Goal: Task Accomplishment & Management: Use online tool/utility

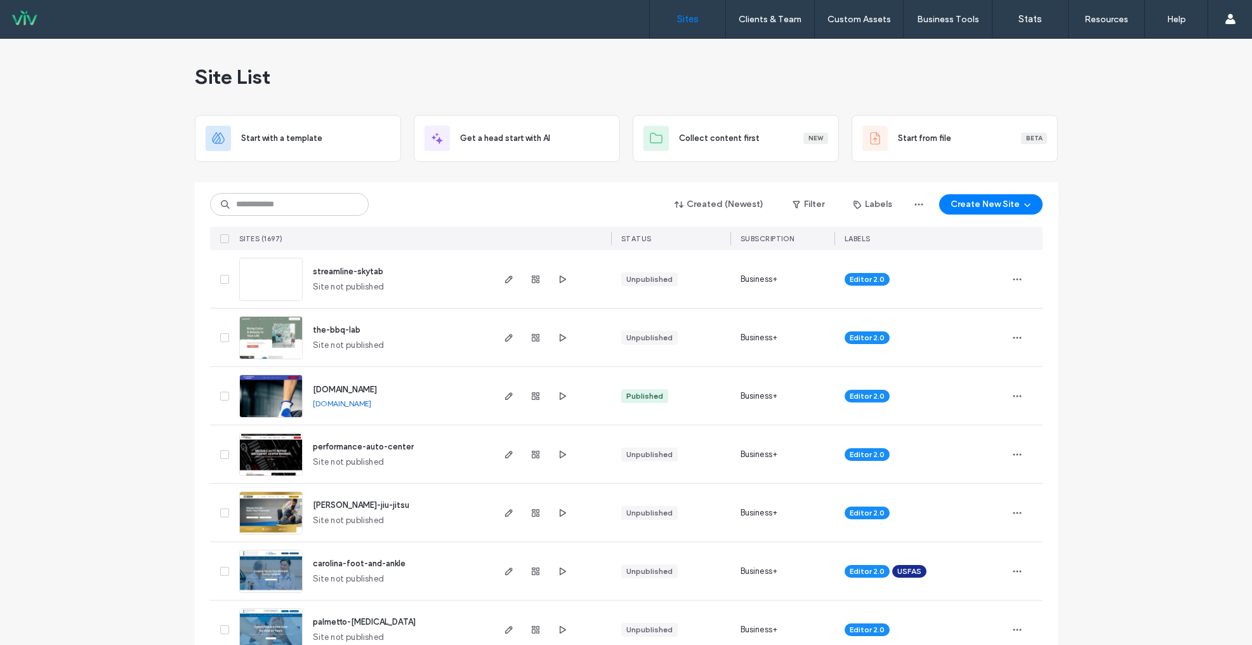
click at [287, 202] on input at bounding box center [289, 204] width 159 height 23
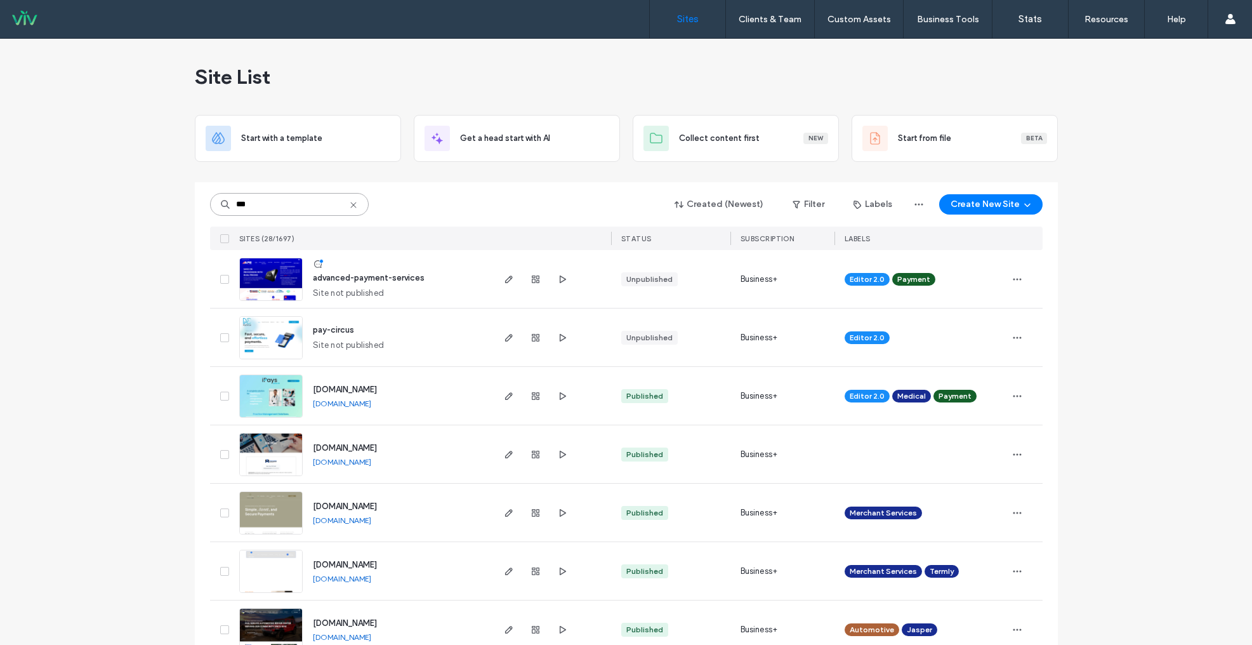
type input "***"
click at [275, 335] on img at bounding box center [271, 360] width 62 height 86
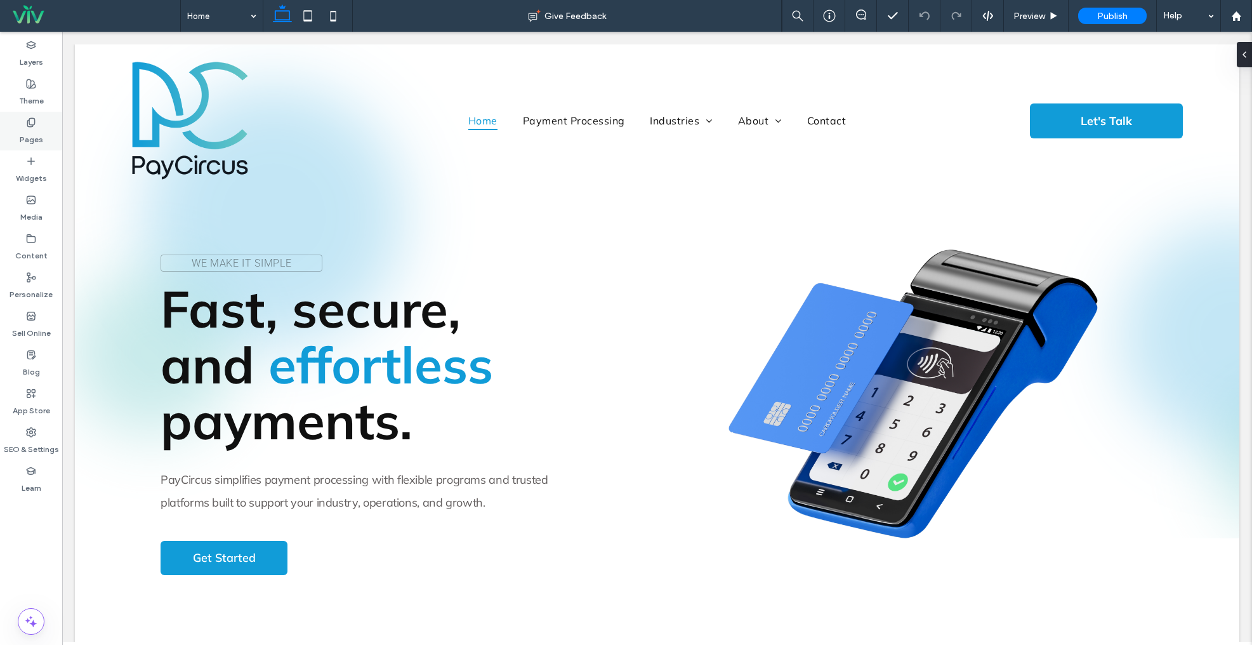
click at [27, 129] on label "Pages" at bounding box center [31, 137] width 23 height 18
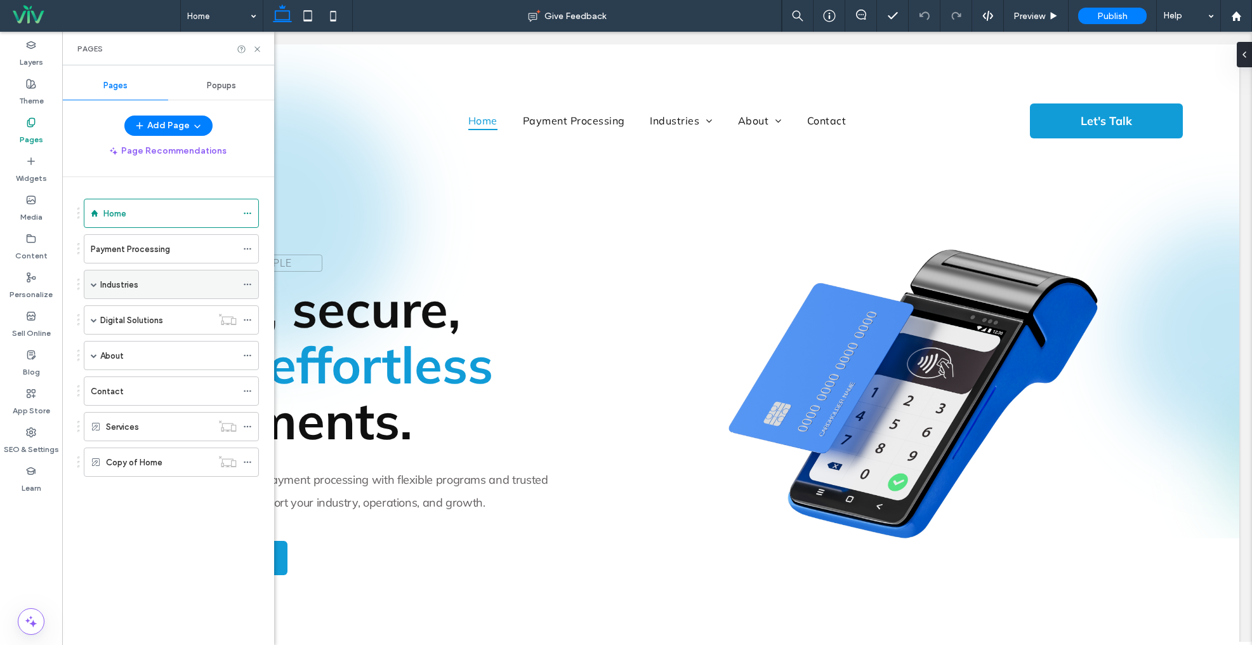
click at [94, 284] on span at bounding box center [94, 284] width 6 height 6
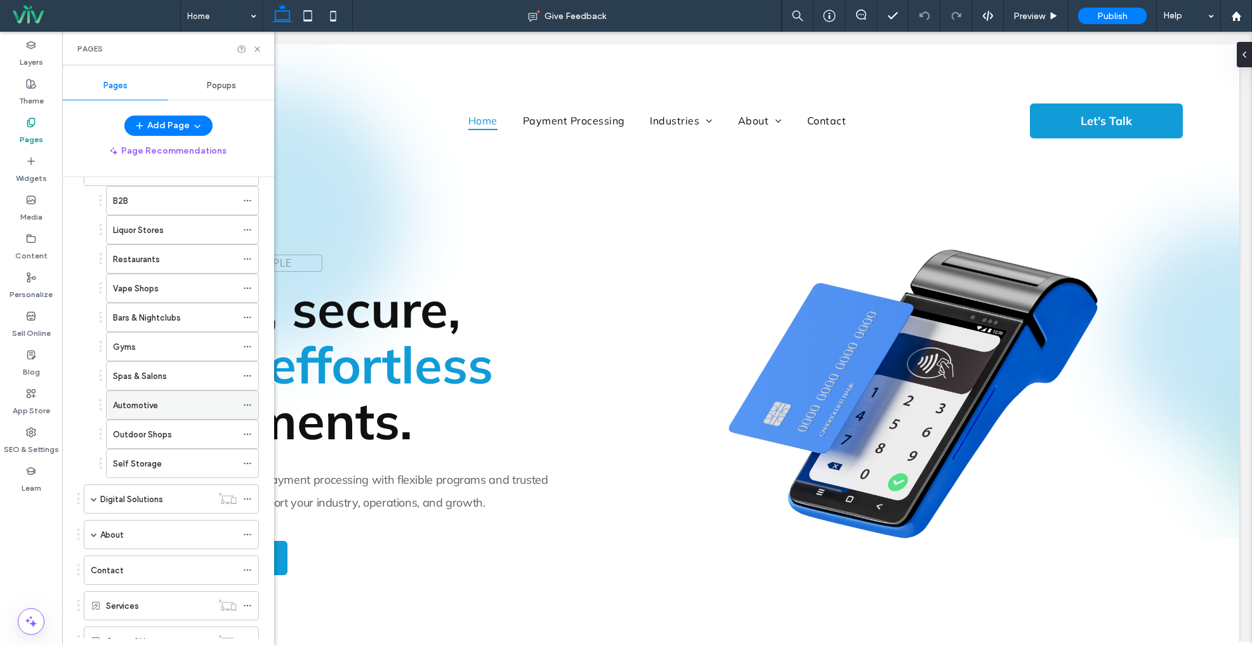
scroll to position [116, 0]
click at [248, 431] on use at bounding box center [247, 432] width 7 height 2
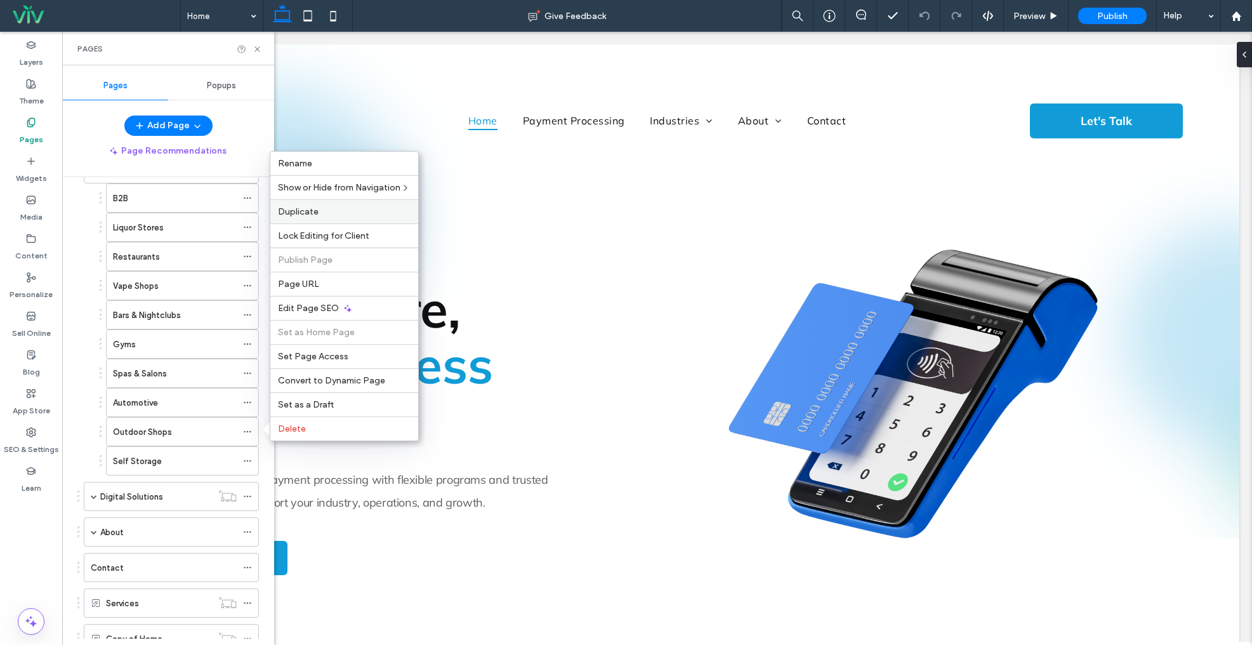
click at [307, 209] on span "Duplicate" at bounding box center [298, 211] width 41 height 11
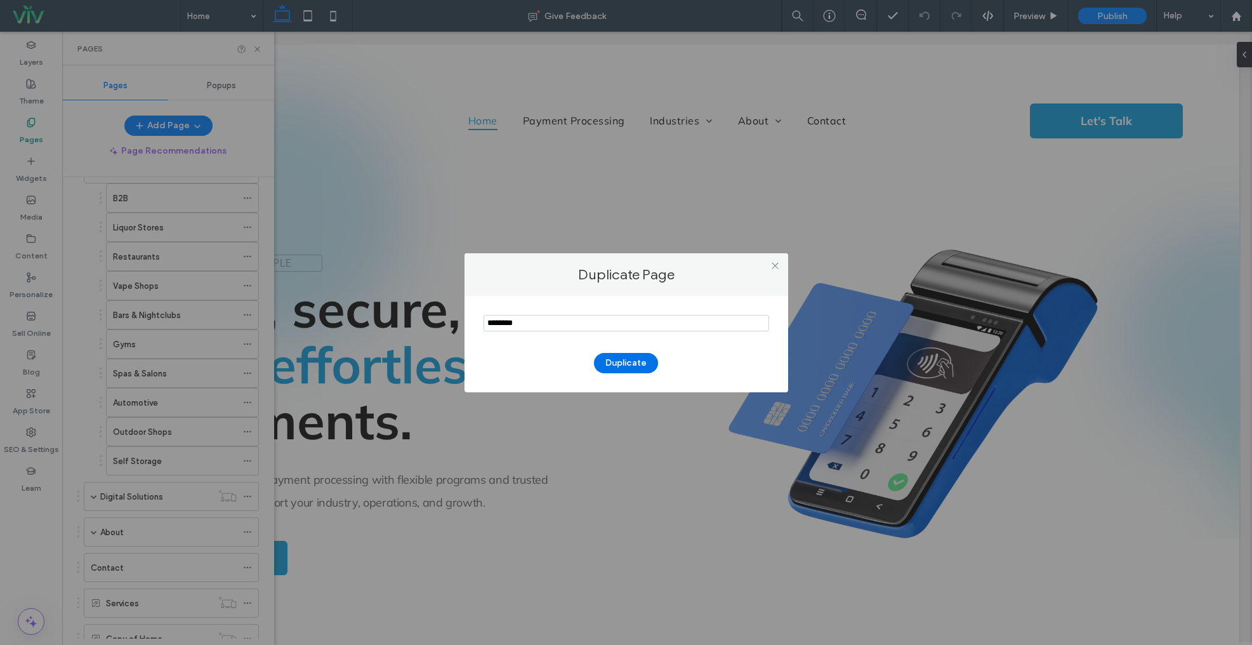
type input "********"
drag, startPoint x: 633, startPoint y: 366, endPoint x: 641, endPoint y: 364, distance: 7.9
click at [633, 366] on button "Duplicate" at bounding box center [626, 363] width 64 height 20
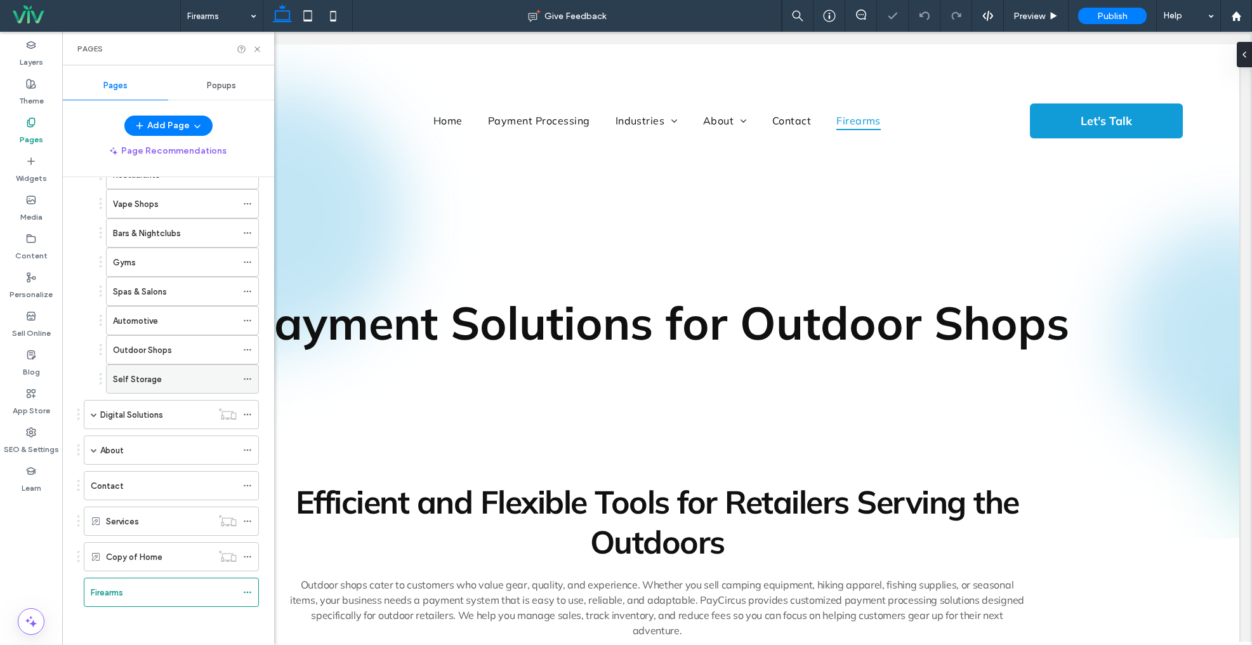
scroll to position [191, 0]
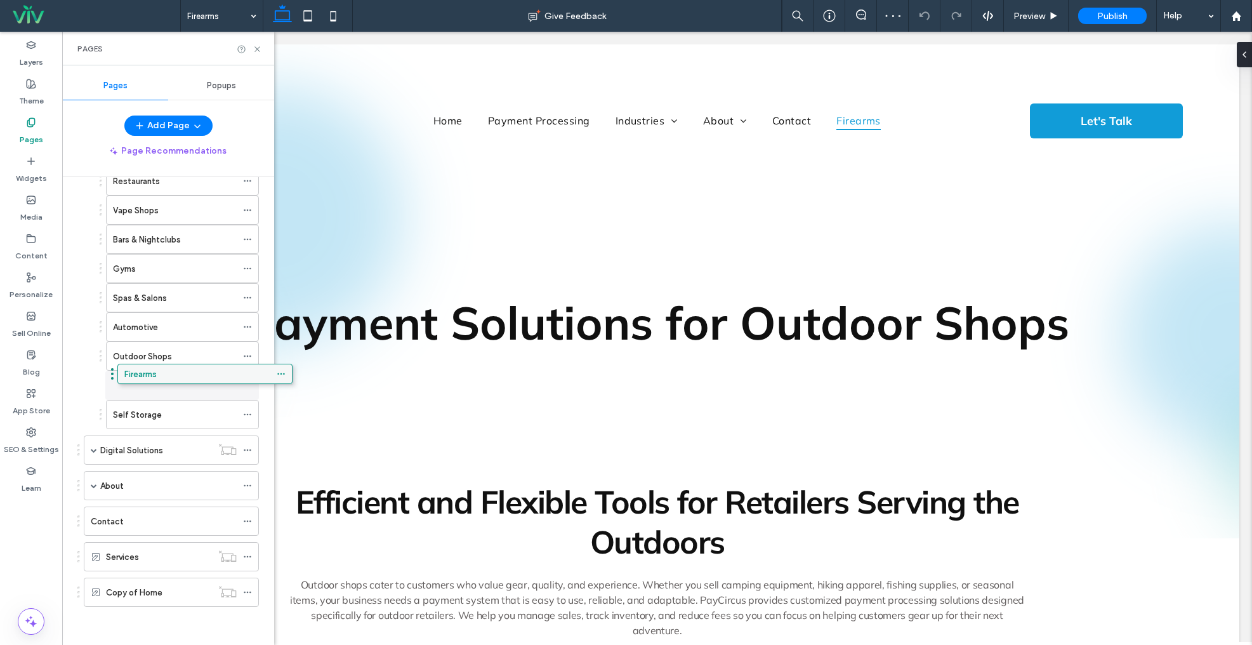
drag, startPoint x: 98, startPoint y: 588, endPoint x: 131, endPoint y: 375, distance: 215.3
click at [249, 355] on use at bounding box center [247, 356] width 7 height 2
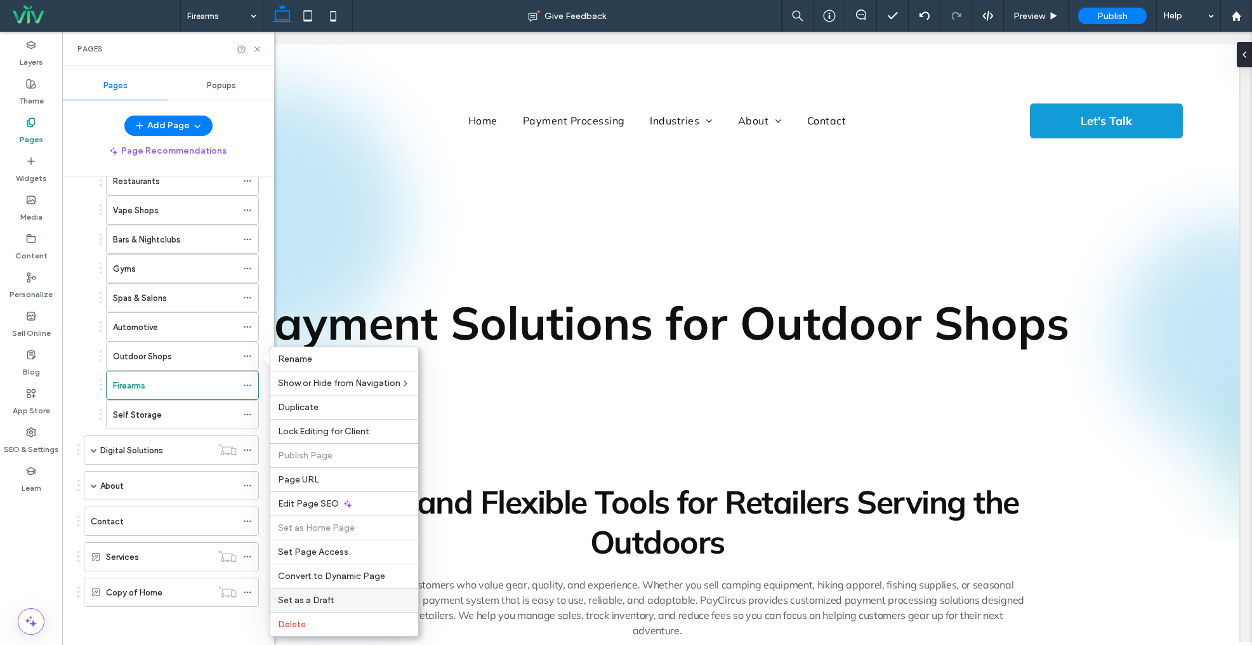
click at [345, 600] on label "Set as a Draft" at bounding box center [344, 600] width 133 height 11
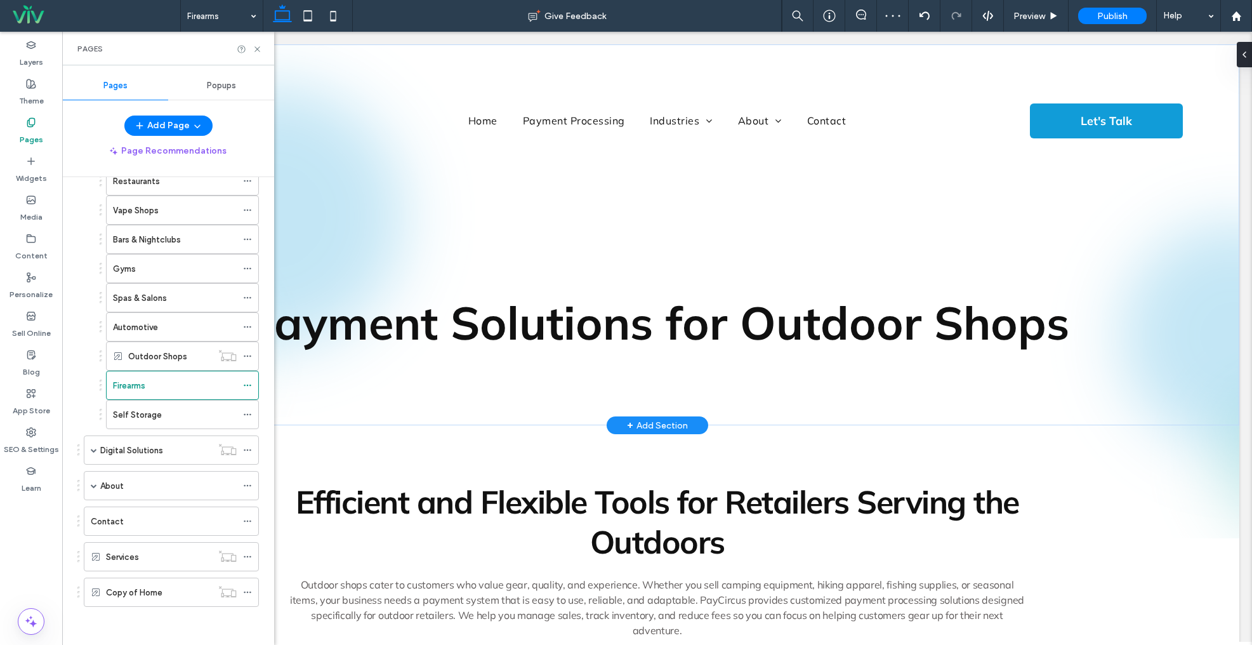
click at [814, 317] on span "Payment Solutions for Outdoor Shops" at bounding box center [657, 322] width 825 height 57
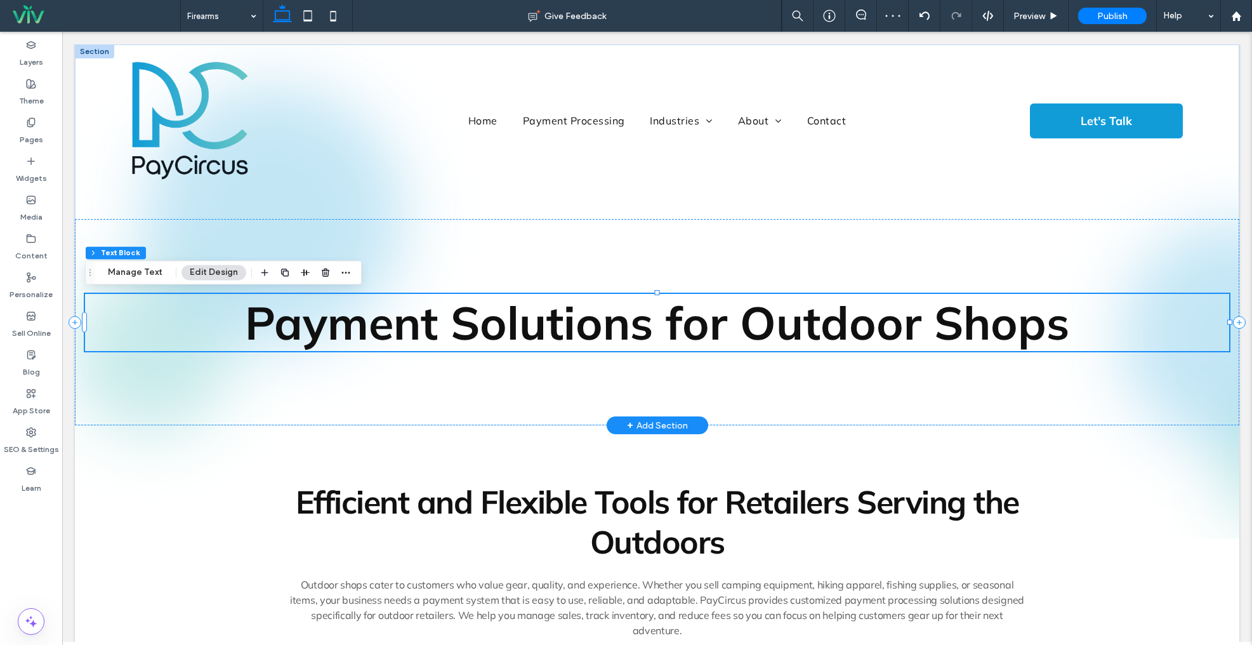
click at [814, 317] on span "Payment Solutions for Outdoor Shops" at bounding box center [657, 322] width 825 height 57
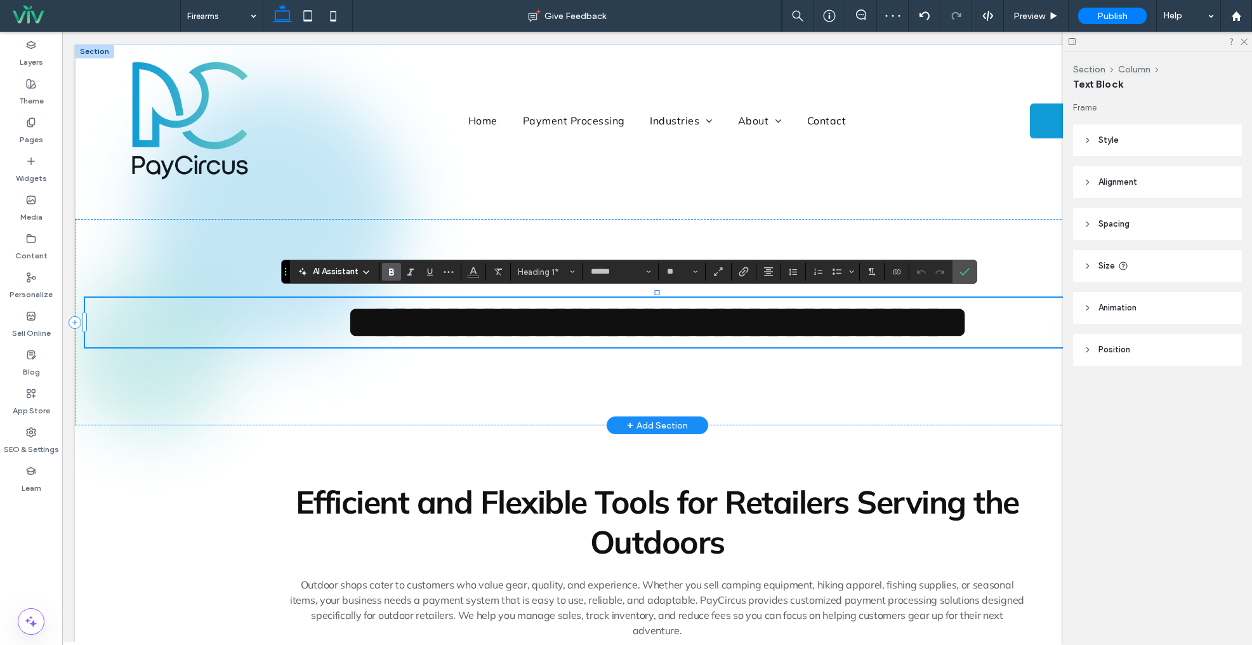
paste div
type input "**"
click at [960, 272] on use "Confirm" at bounding box center [965, 273] width 10 height 8
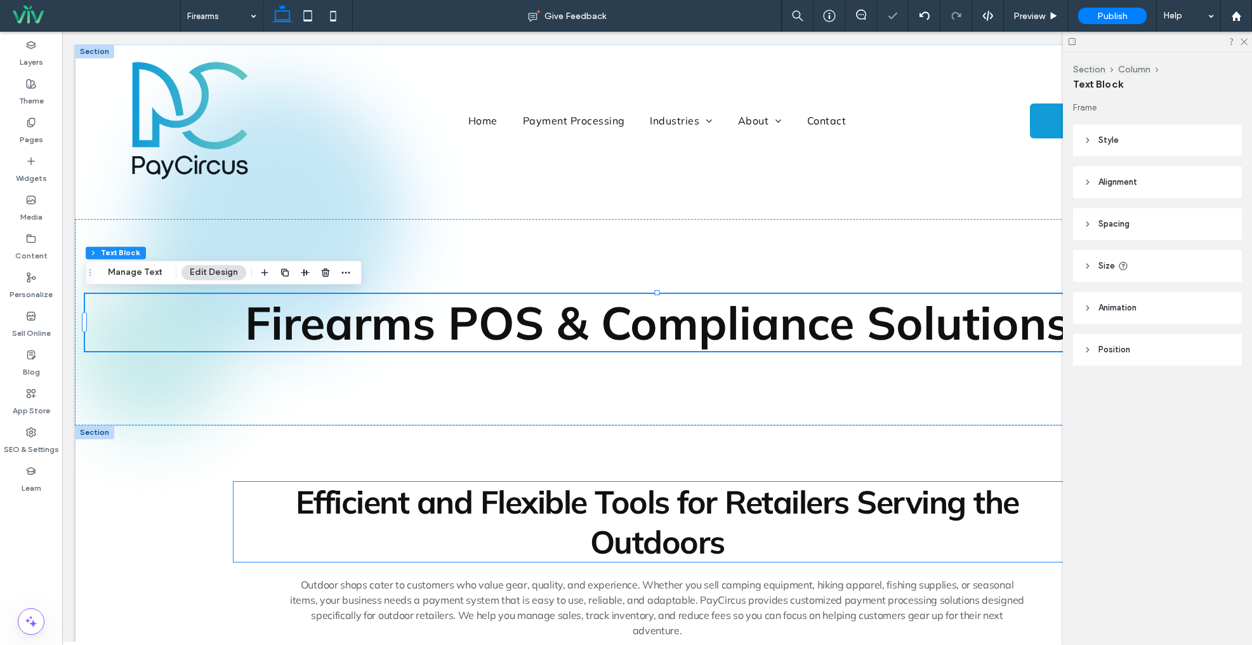
click at [610, 504] on span "Efficient and Flexible Tools for Retailers Serving the Outdoors" at bounding box center [658, 522] width 724 height 80
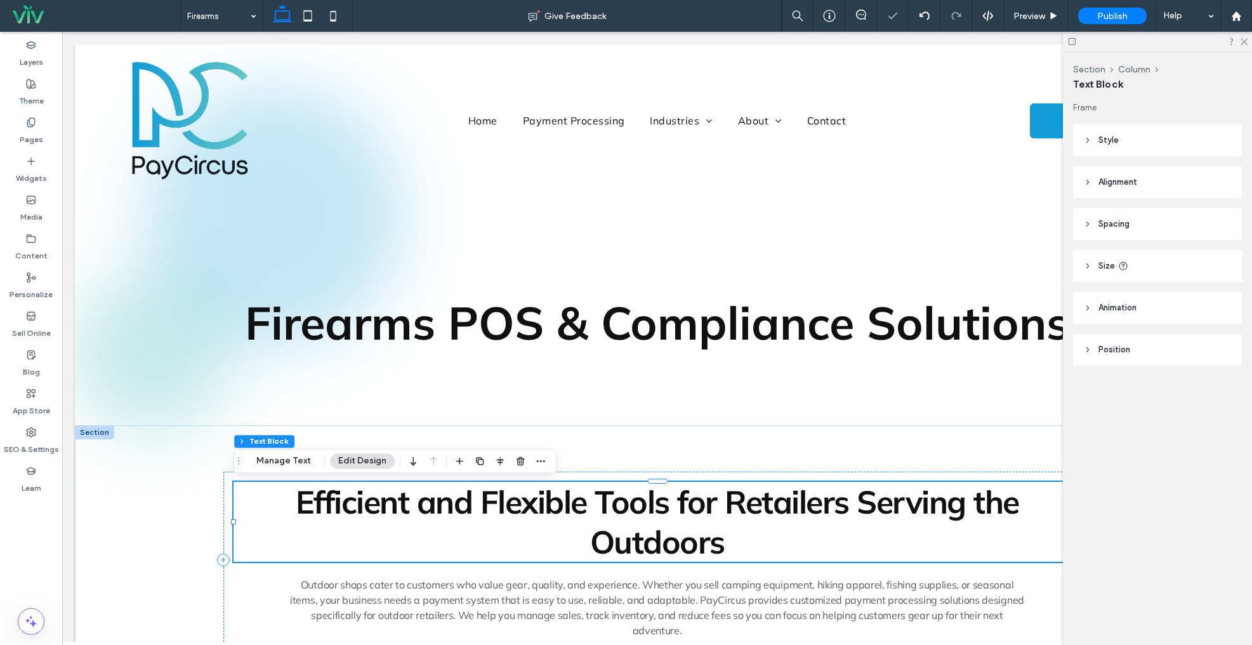
click at [610, 504] on span "Efficient and Flexible Tools for Retailers Serving the Outdoors" at bounding box center [658, 522] width 724 height 80
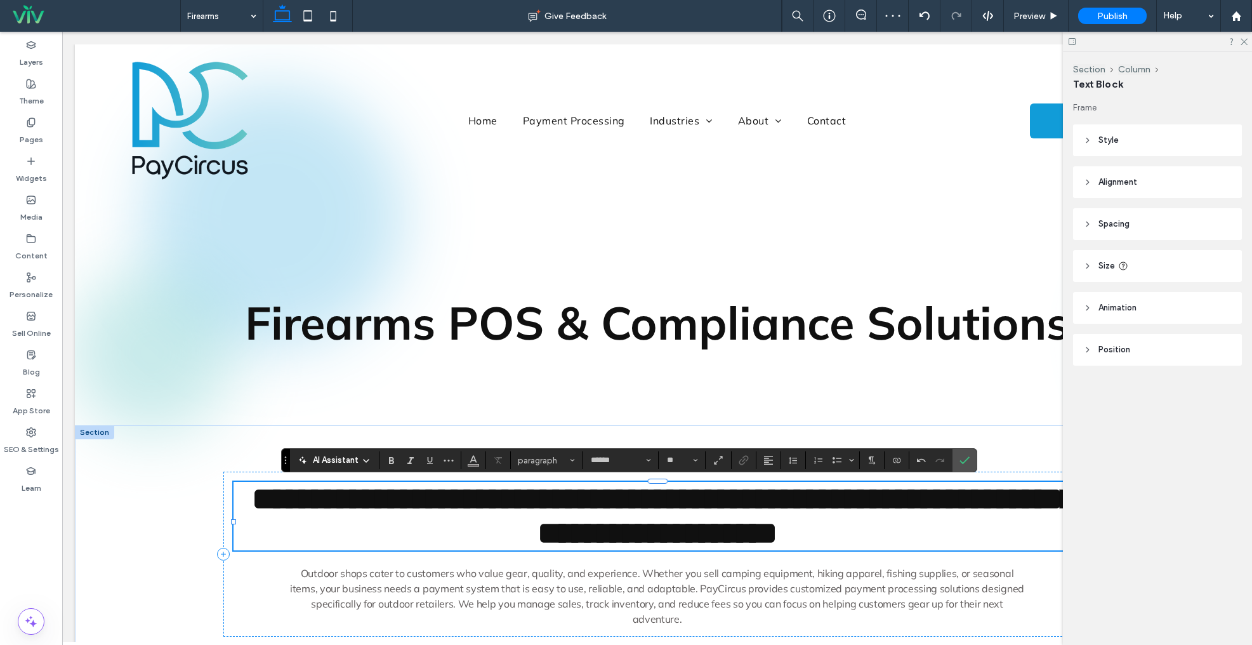
type input "**"
click at [642, 548] on span "**********" at bounding box center [664, 515] width 824 height 65
drag, startPoint x: 962, startPoint y: 458, endPoint x: 903, endPoint y: 426, distance: 67.0
click at [962, 458] on icon "Confirm" at bounding box center [965, 460] width 10 height 10
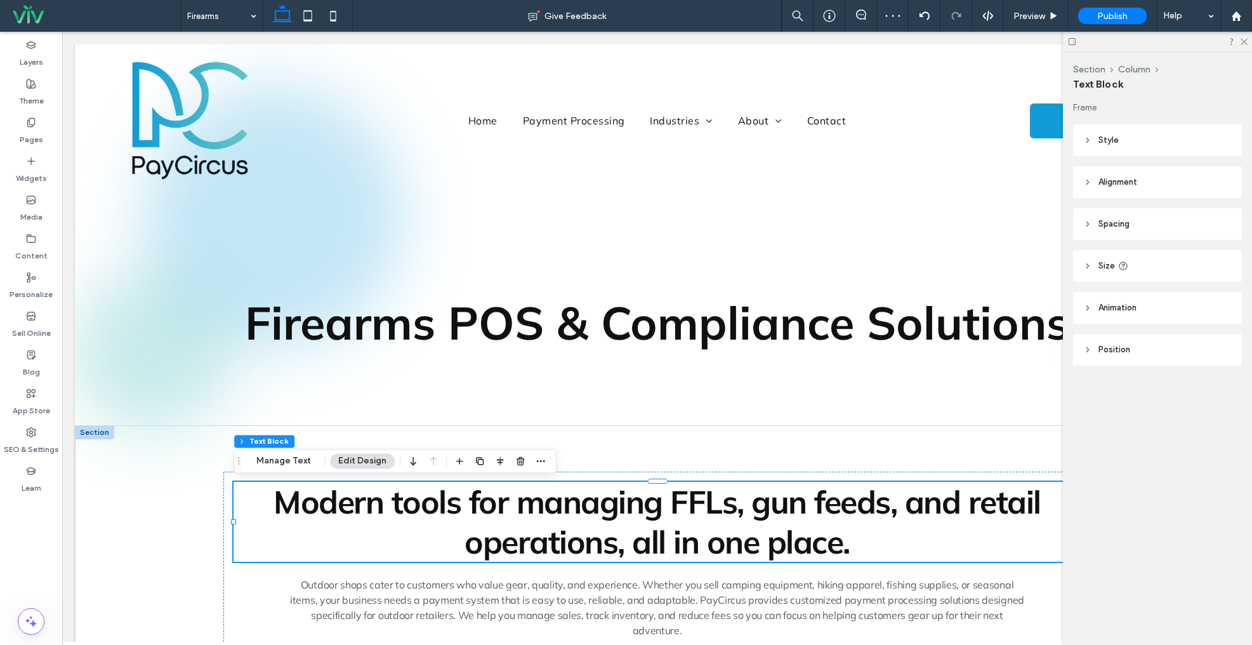
click at [821, 590] on span "Outdoor shops cater to customers who value gear, quality, and experience. Wheth…" at bounding box center [657, 607] width 734 height 58
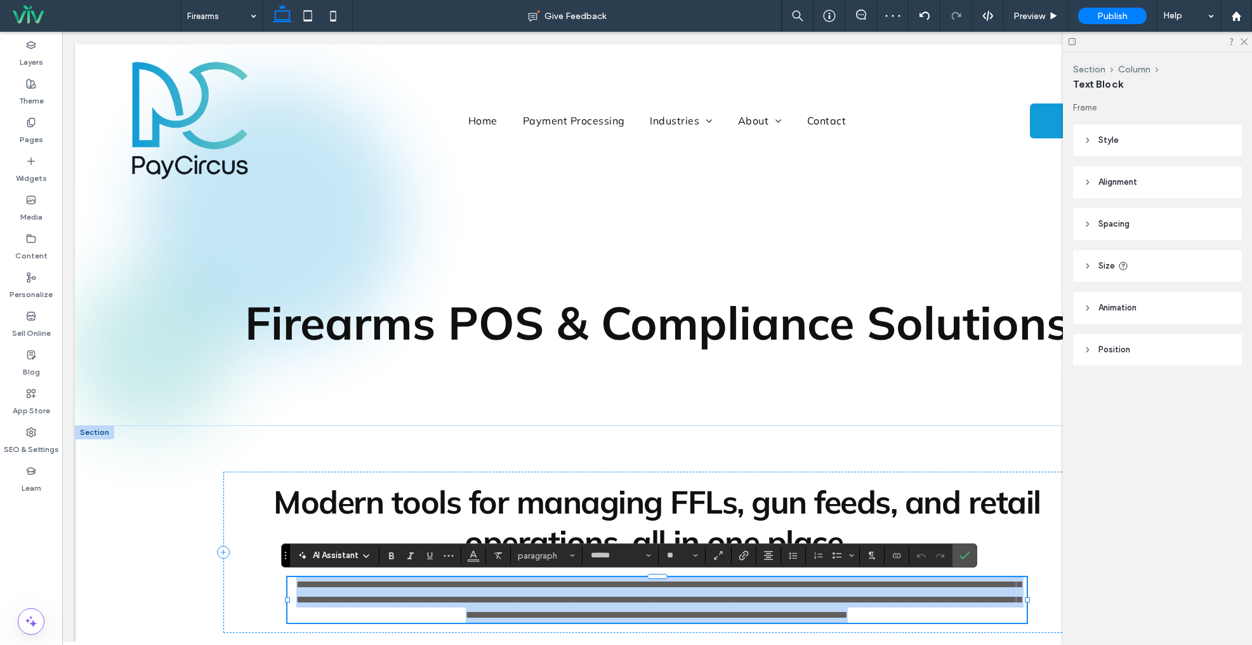
type input "**"
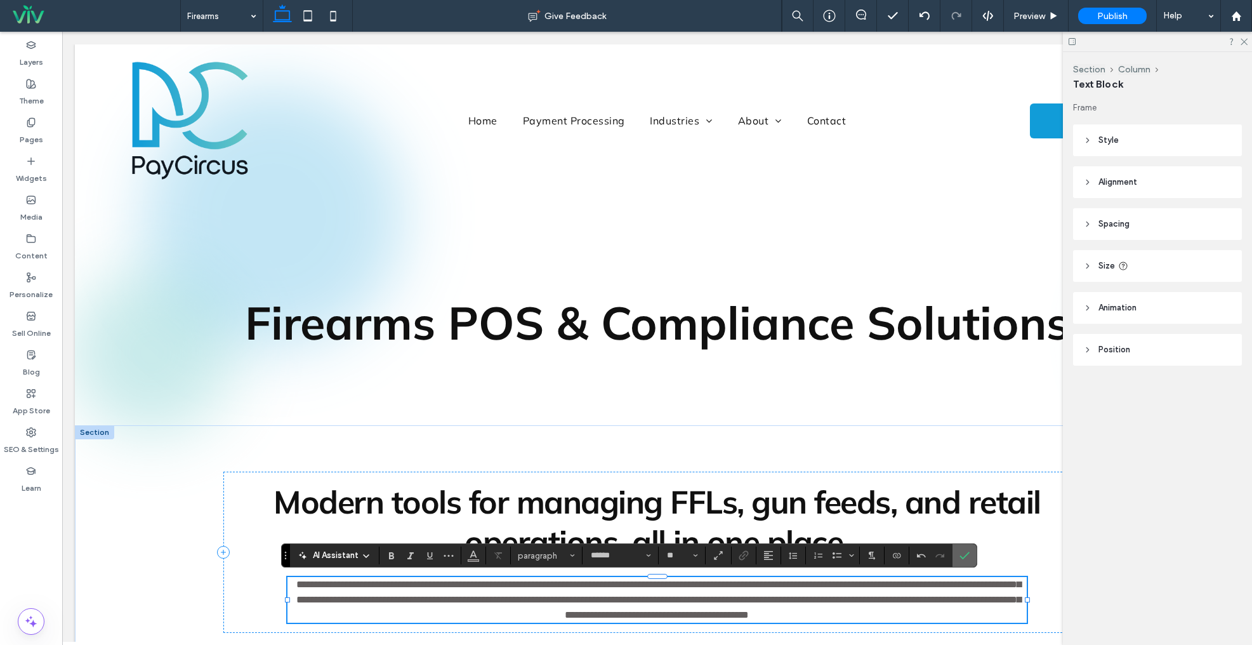
drag, startPoint x: 962, startPoint y: 557, endPoint x: 986, endPoint y: 512, distance: 51.1
click at [962, 557] on icon "Confirm" at bounding box center [965, 555] width 10 height 10
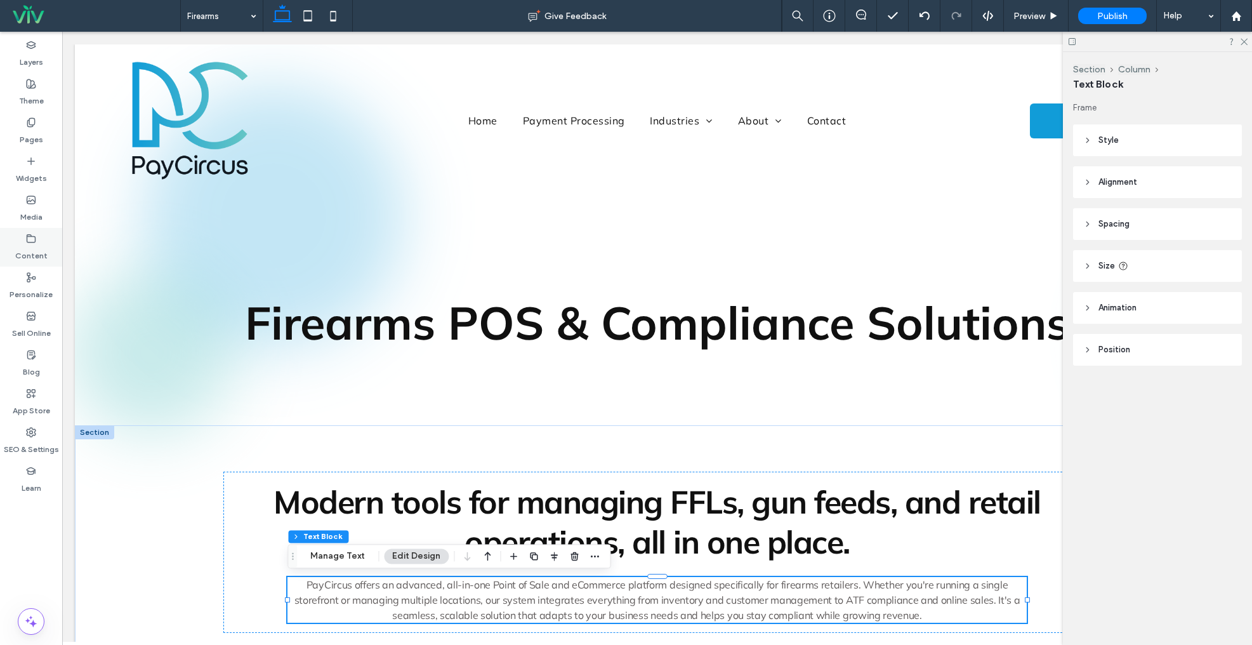
drag, startPoint x: 27, startPoint y: 135, endPoint x: 39, endPoint y: 230, distance: 95.4
click at [27, 135] on label "Pages" at bounding box center [31, 137] width 23 height 18
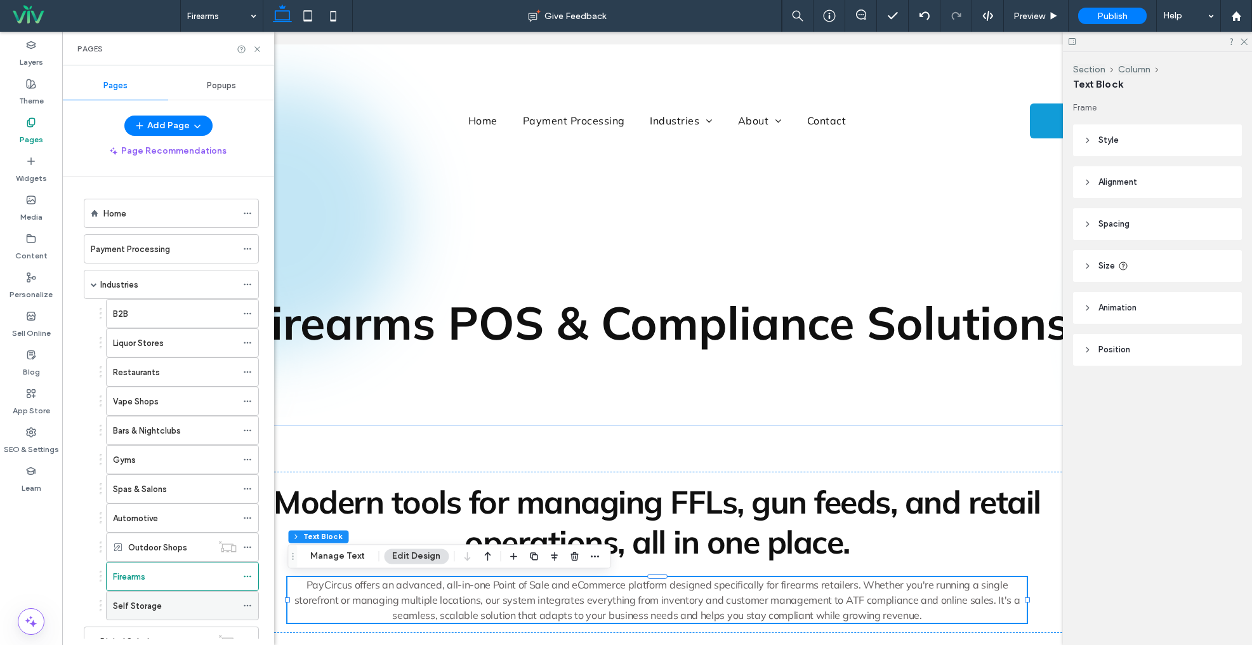
click at [152, 599] on label "Self Storage" at bounding box center [137, 606] width 49 height 22
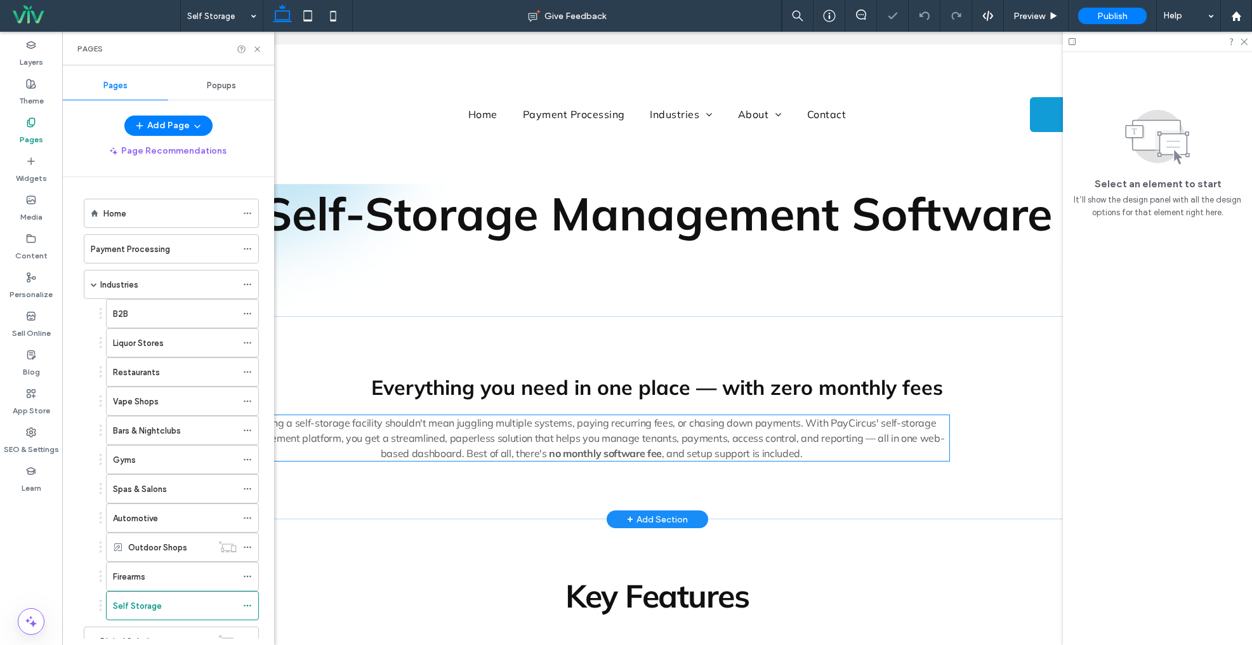
scroll to position [112, 0]
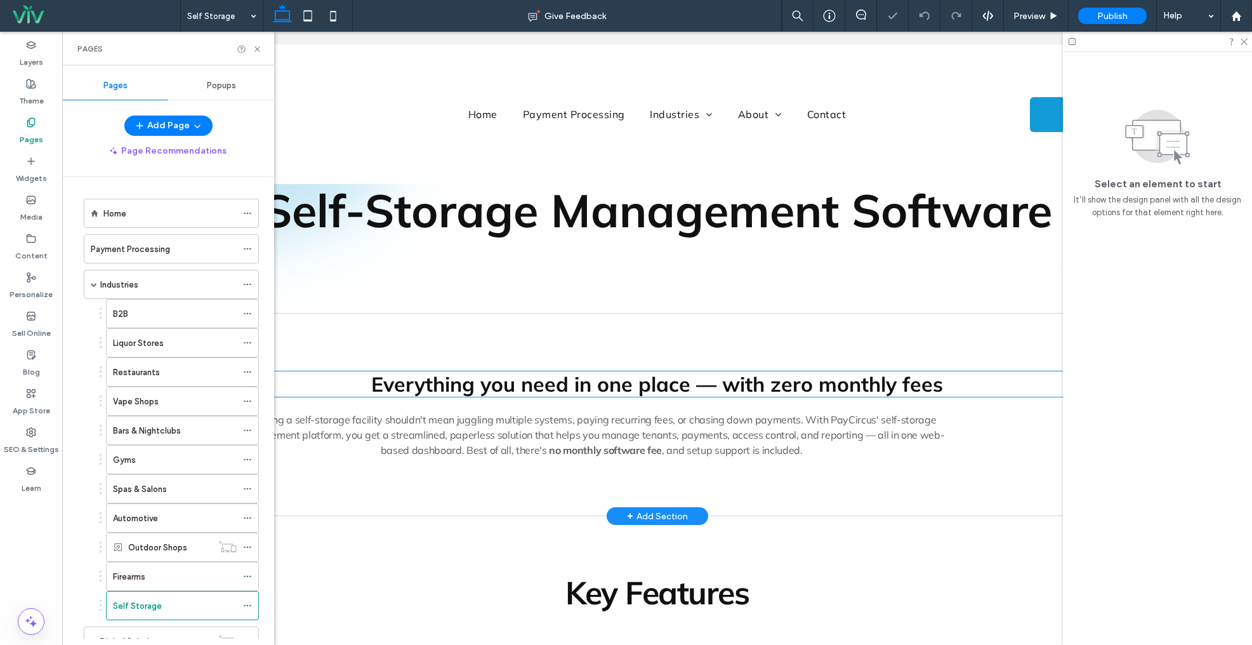
click at [564, 390] on span "Everything you need in one place — with zero monthly fees" at bounding box center [657, 383] width 572 height 25
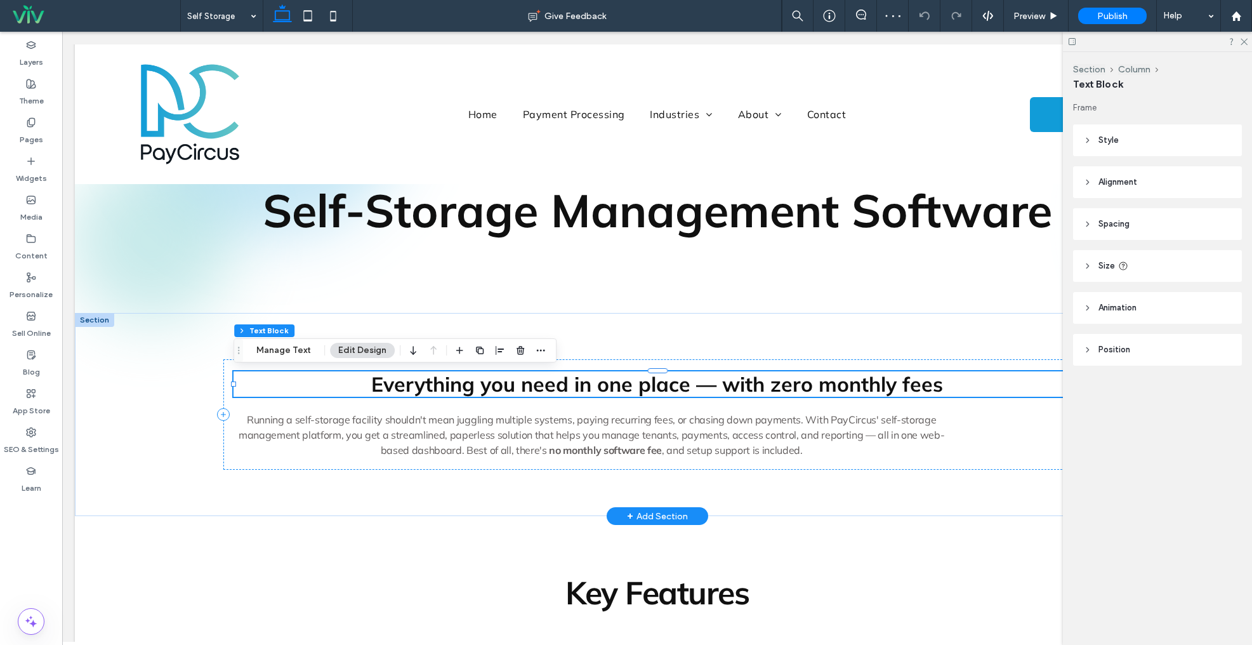
click at [643, 383] on span "Everything you need in one place — with zero monthly fees" at bounding box center [657, 383] width 572 height 25
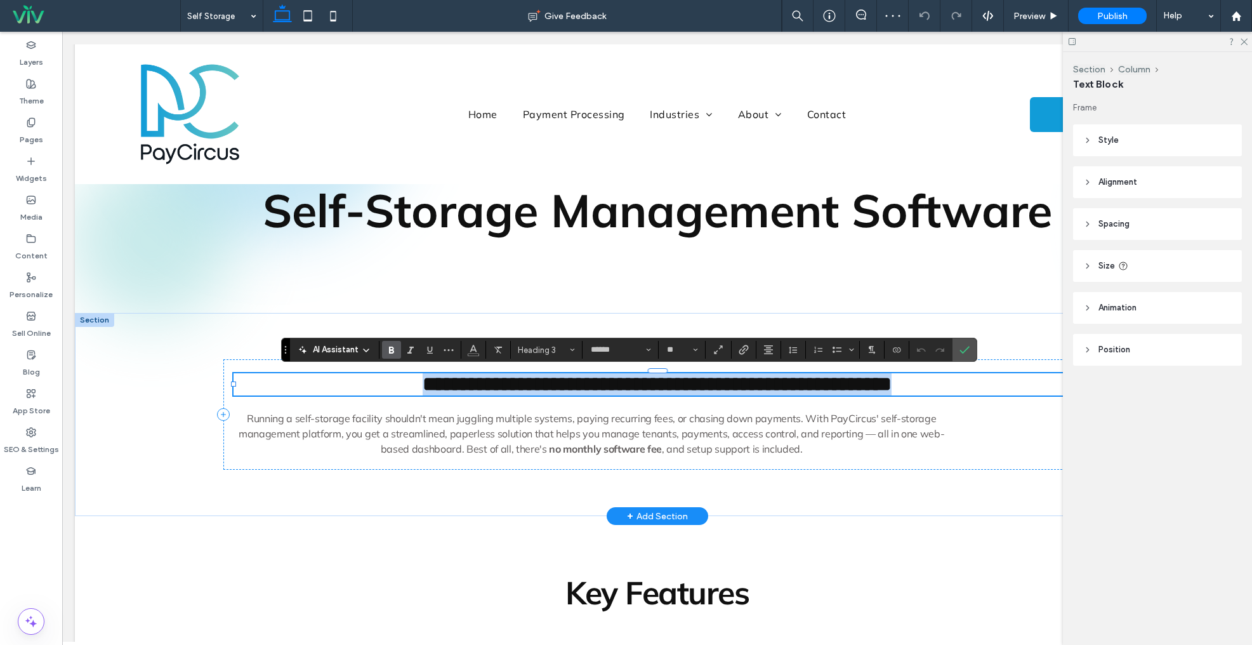
click at [717, 386] on span "**********" at bounding box center [657, 384] width 469 height 20
copy span "**********"
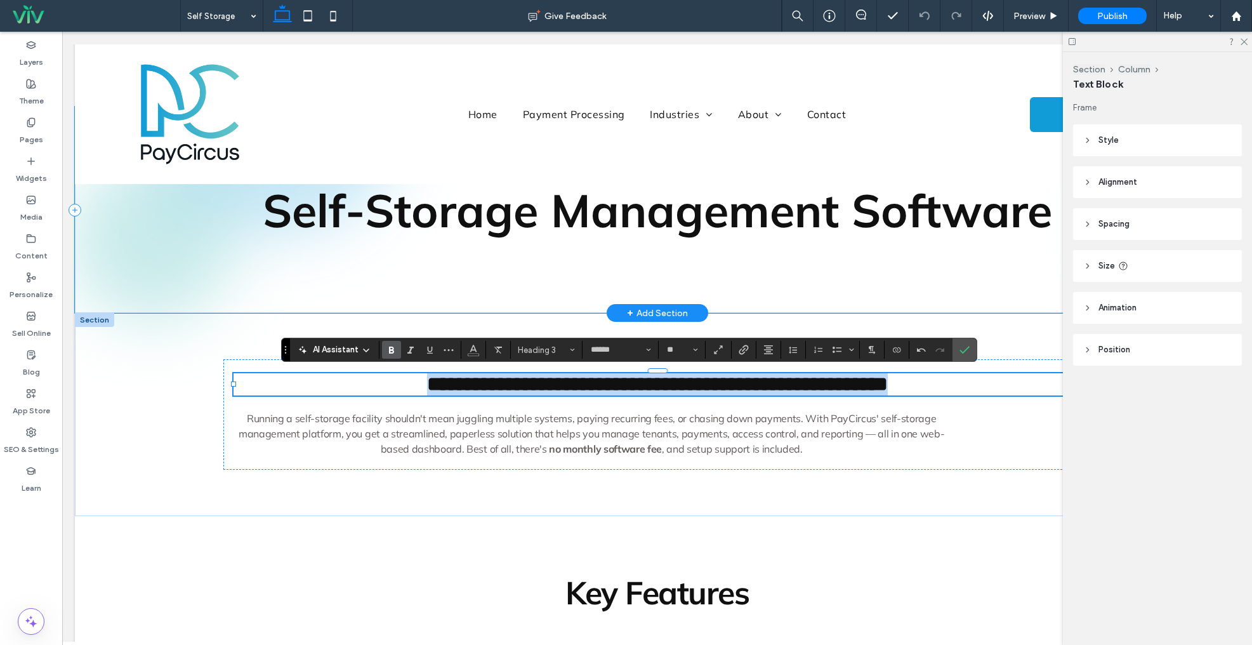
type input "**"
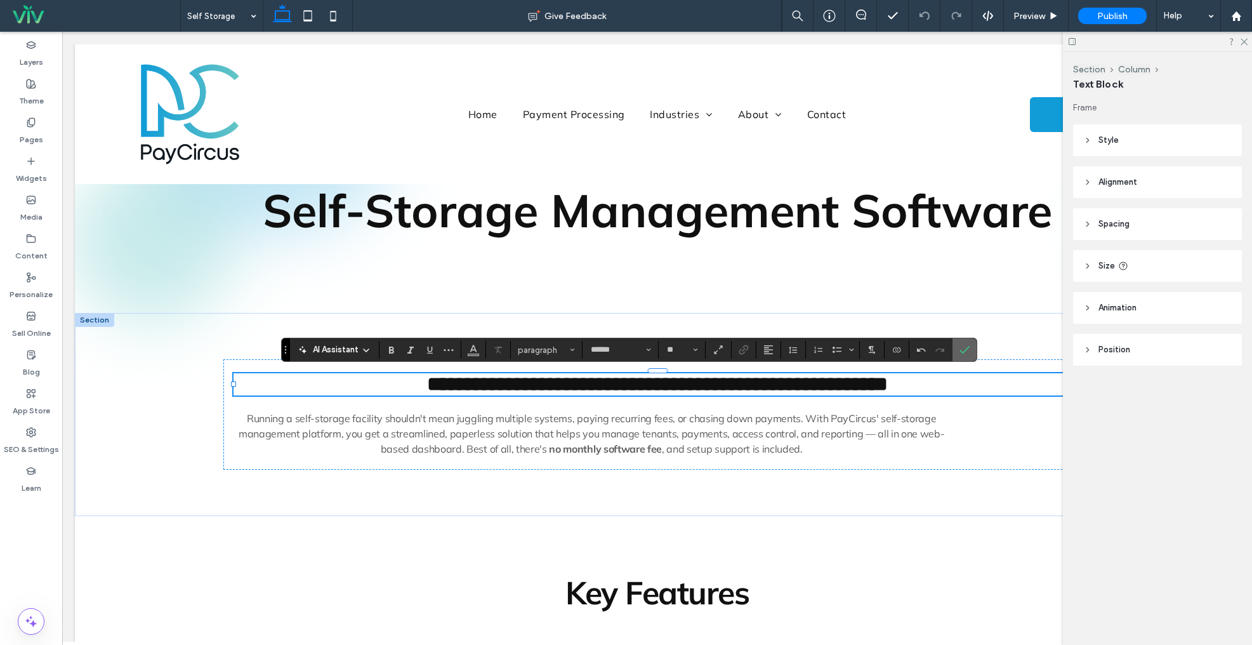
click at [960, 350] on use "Confirm" at bounding box center [965, 350] width 10 height 8
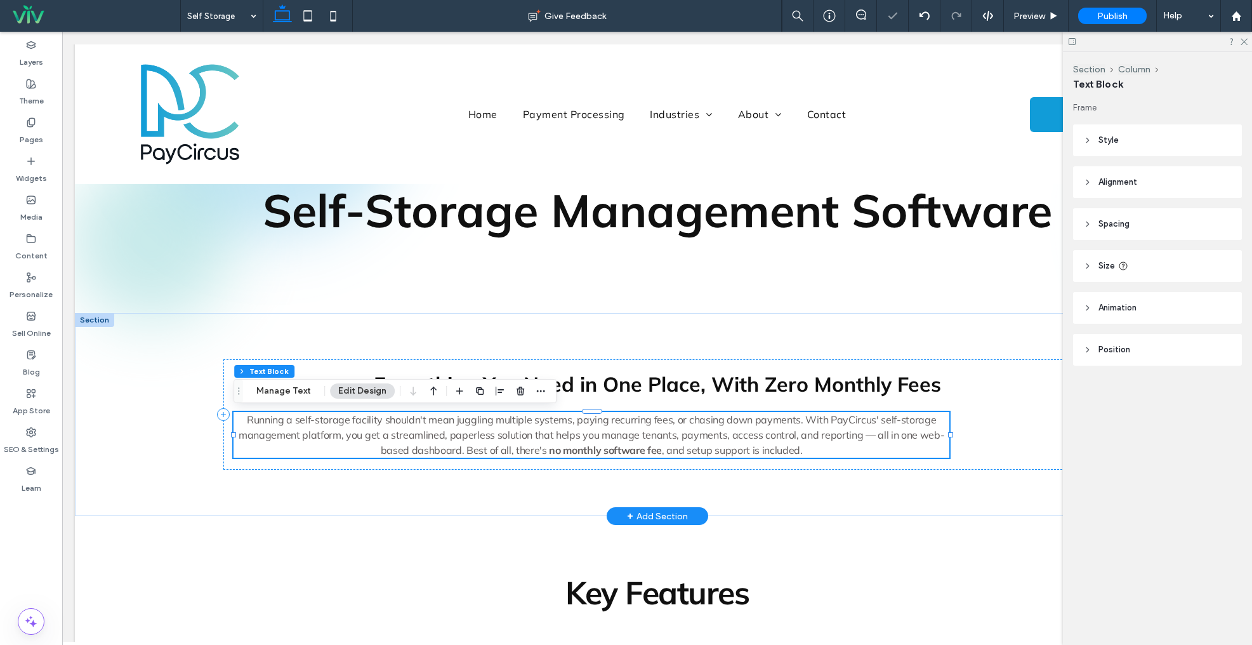
click at [873, 434] on span "Running a self-storage facility shouldn't mean juggling multiple systems, payin…" at bounding box center [592, 434] width 706 height 43
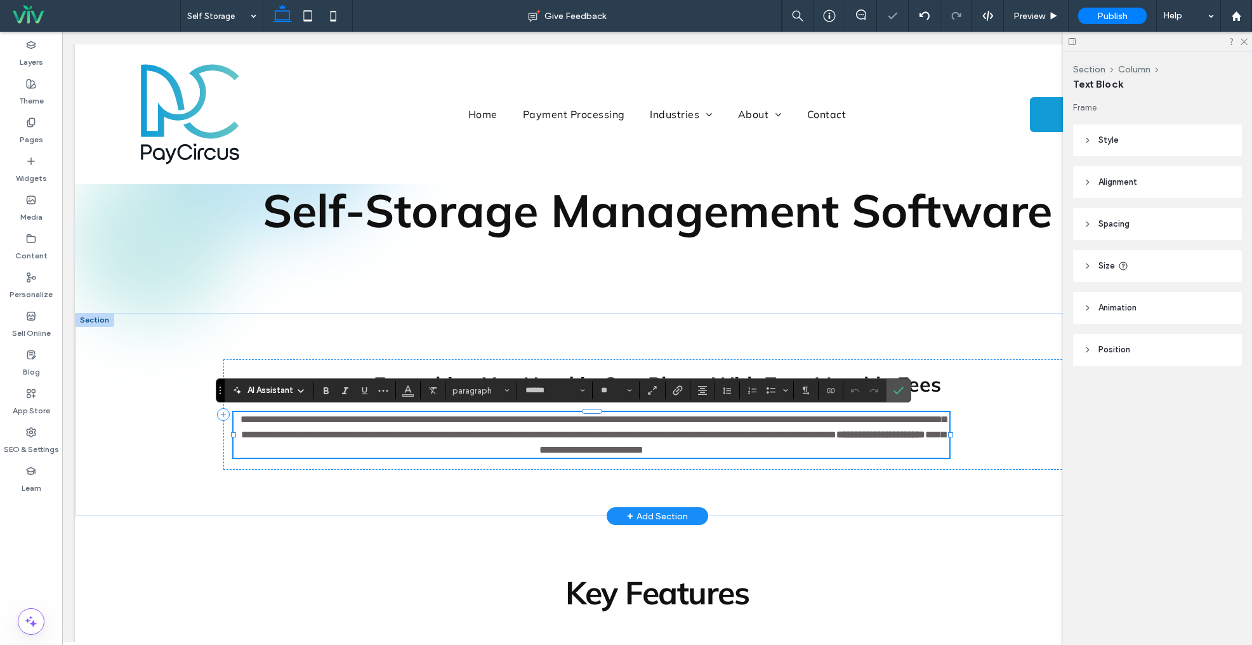
click at [871, 437] on span "**********" at bounding box center [594, 427] width 706 height 25
click at [898, 392] on use "Confirm" at bounding box center [899, 391] width 10 height 8
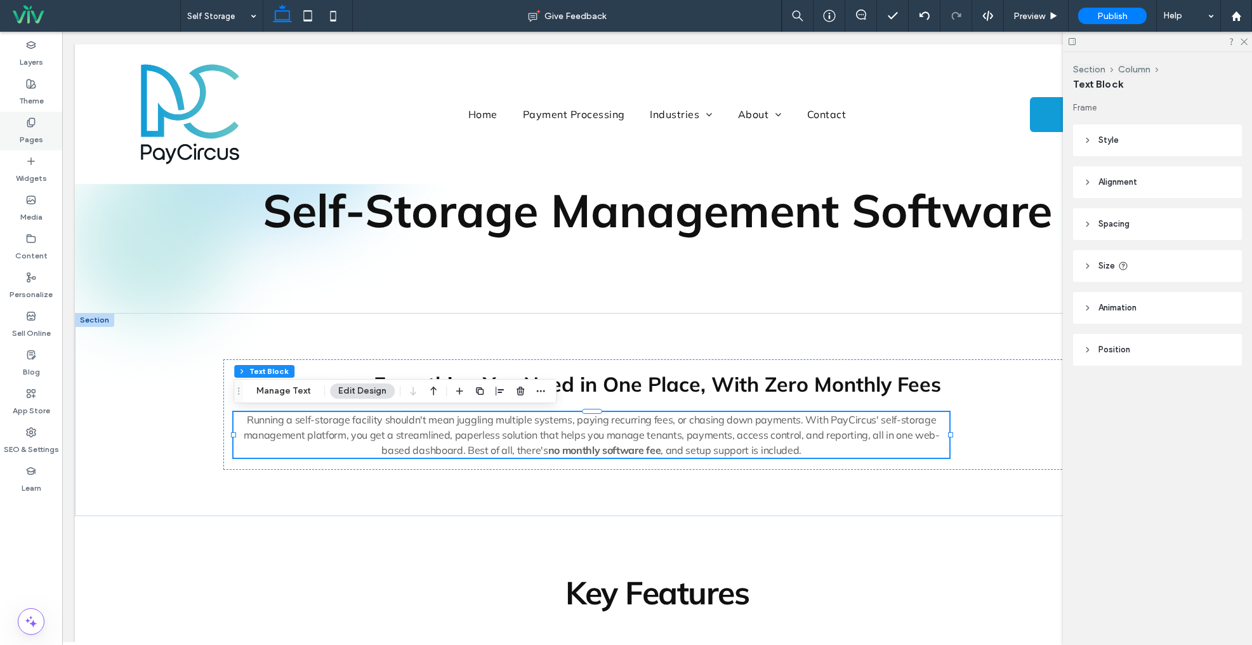
drag, startPoint x: 40, startPoint y: 136, endPoint x: 50, endPoint y: 140, distance: 10.3
click at [41, 136] on label "Pages" at bounding box center [31, 137] width 23 height 18
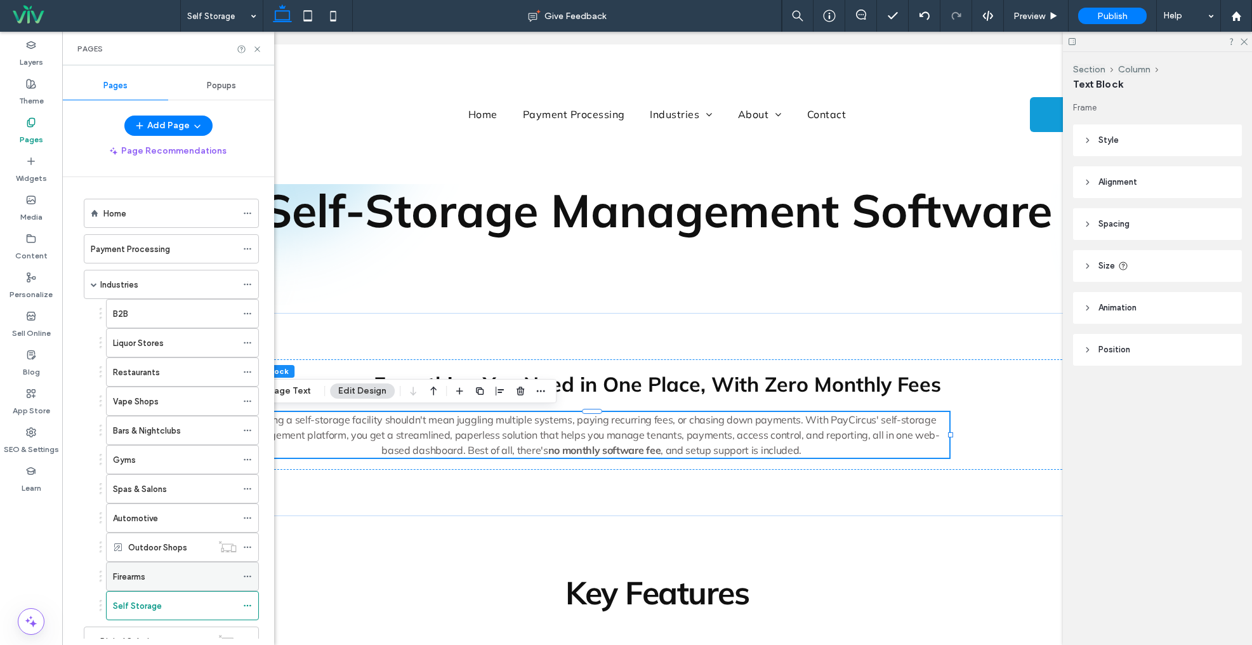
click at [148, 573] on div "Firearms" at bounding box center [175, 576] width 124 height 13
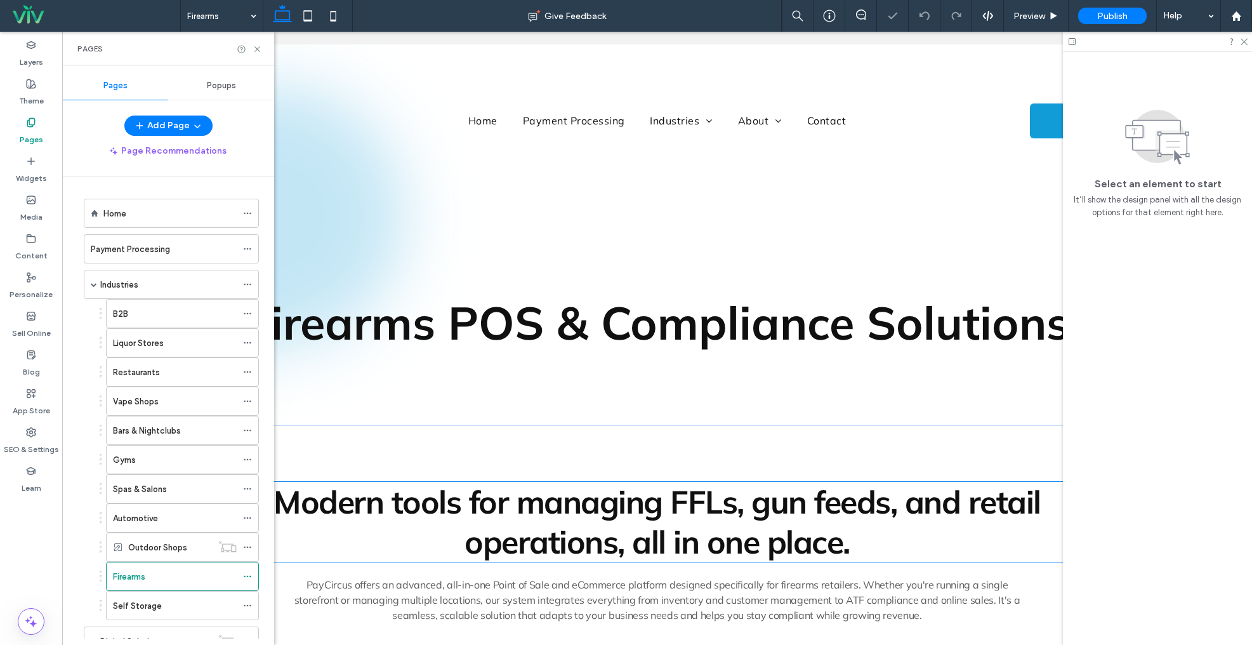
click at [706, 509] on span "Modern tools for managing FFLs, gun feeds, and retail operations, all in one pl…" at bounding box center [657, 522] width 767 height 80
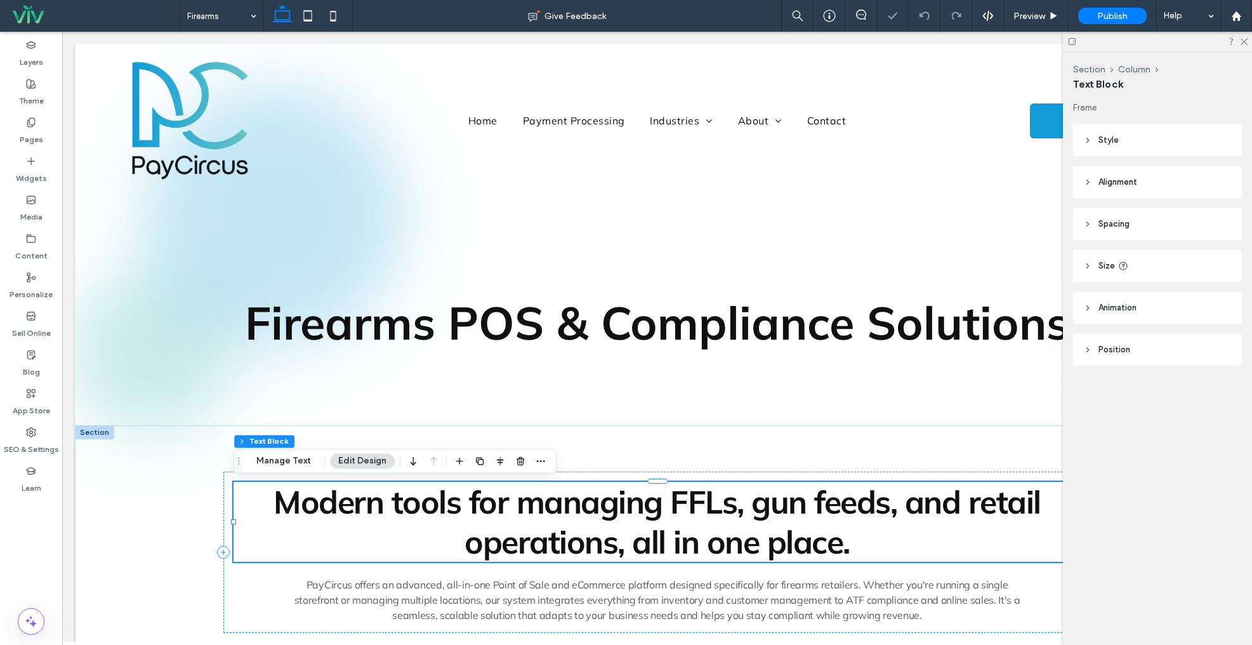
click at [706, 509] on span "Modern tools for managing FFLs, gun feeds, and retail operations, all in one pl…" at bounding box center [657, 522] width 767 height 80
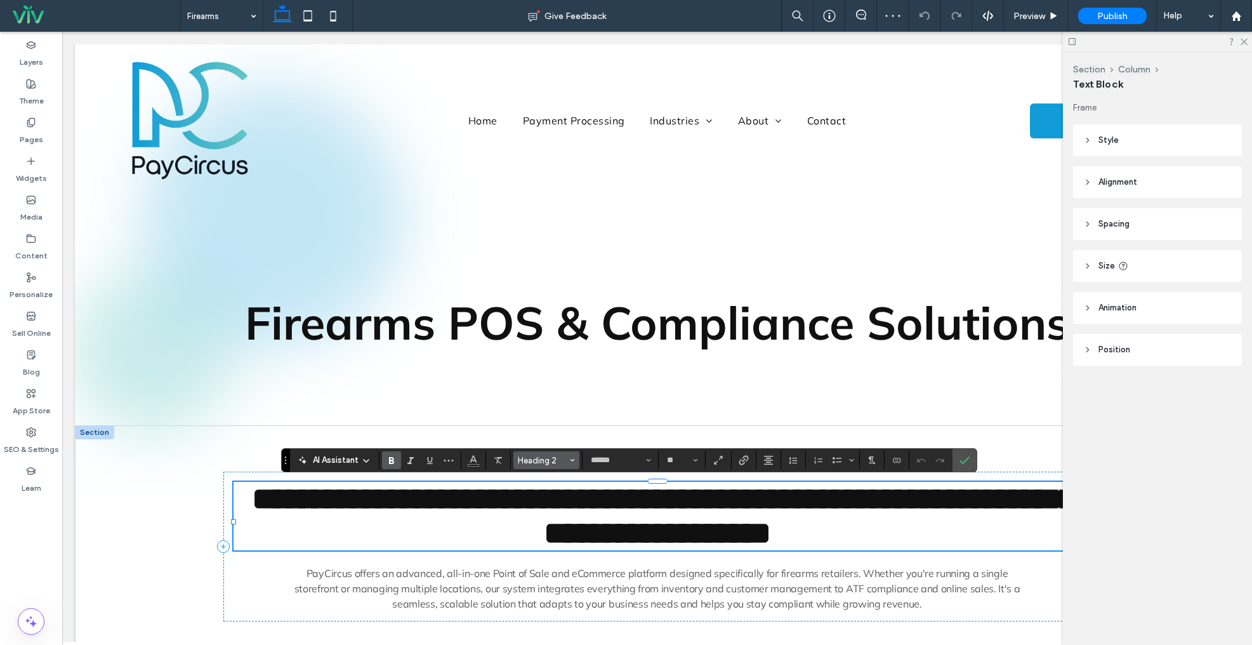
click at [541, 456] on span "Heading 2" at bounding box center [543, 461] width 50 height 10
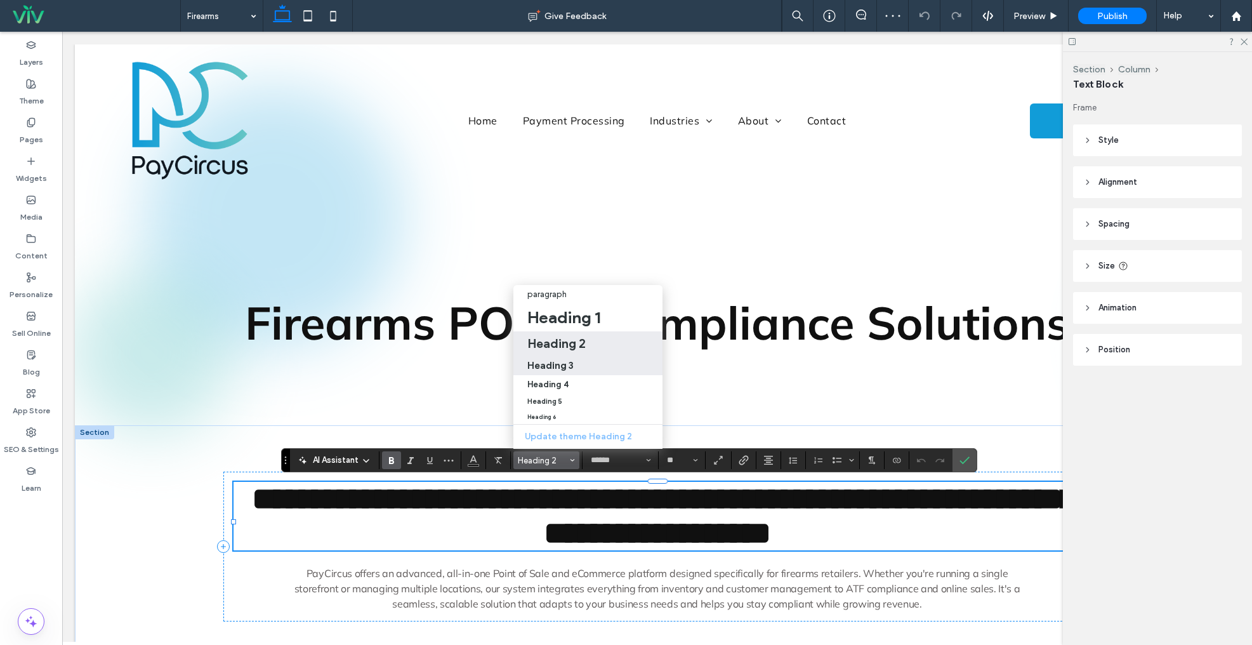
drag, startPoint x: 535, startPoint y: 364, endPoint x: 631, endPoint y: 375, distance: 96.5
click at [535, 364] on h3 "Heading 3" at bounding box center [550, 365] width 46 height 12
type input "**"
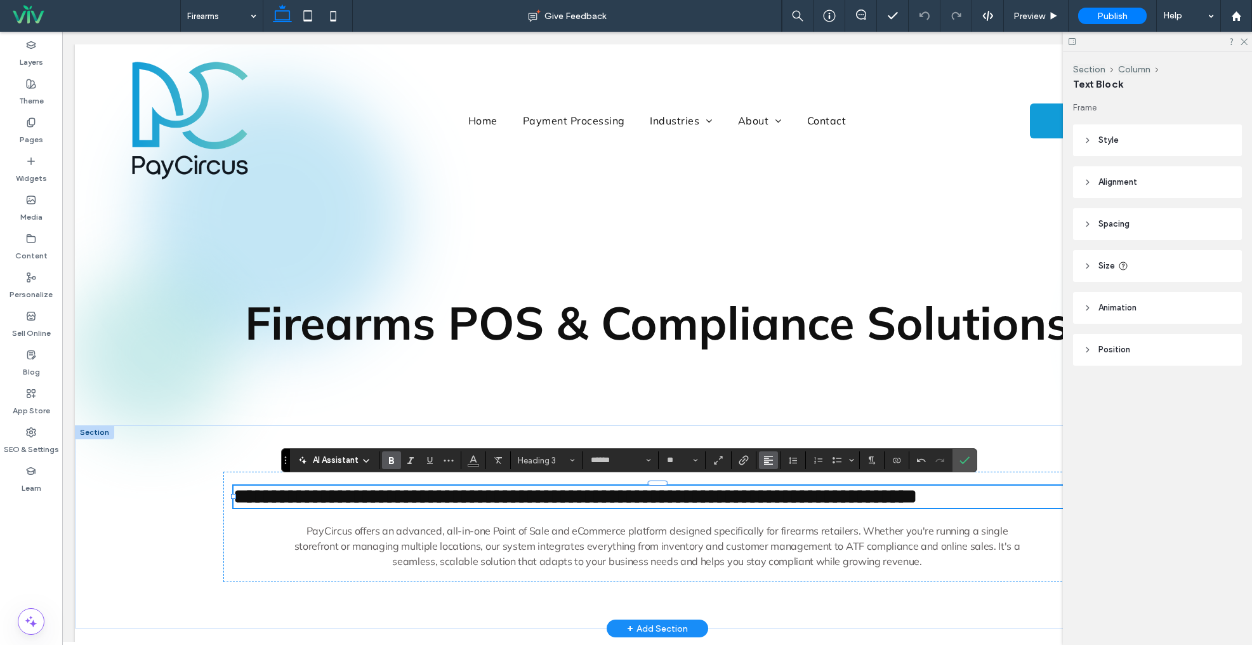
drag, startPoint x: 764, startPoint y: 459, endPoint x: 741, endPoint y: 459, distance: 22.9
click at [764, 459] on icon "Alignment" at bounding box center [769, 460] width 10 height 10
drag, startPoint x: 793, startPoint y: 406, endPoint x: 785, endPoint y: 408, distance: 9.2
click at [793, 406] on label "ui.textEditor.alignment.center" at bounding box center [781, 403] width 44 height 18
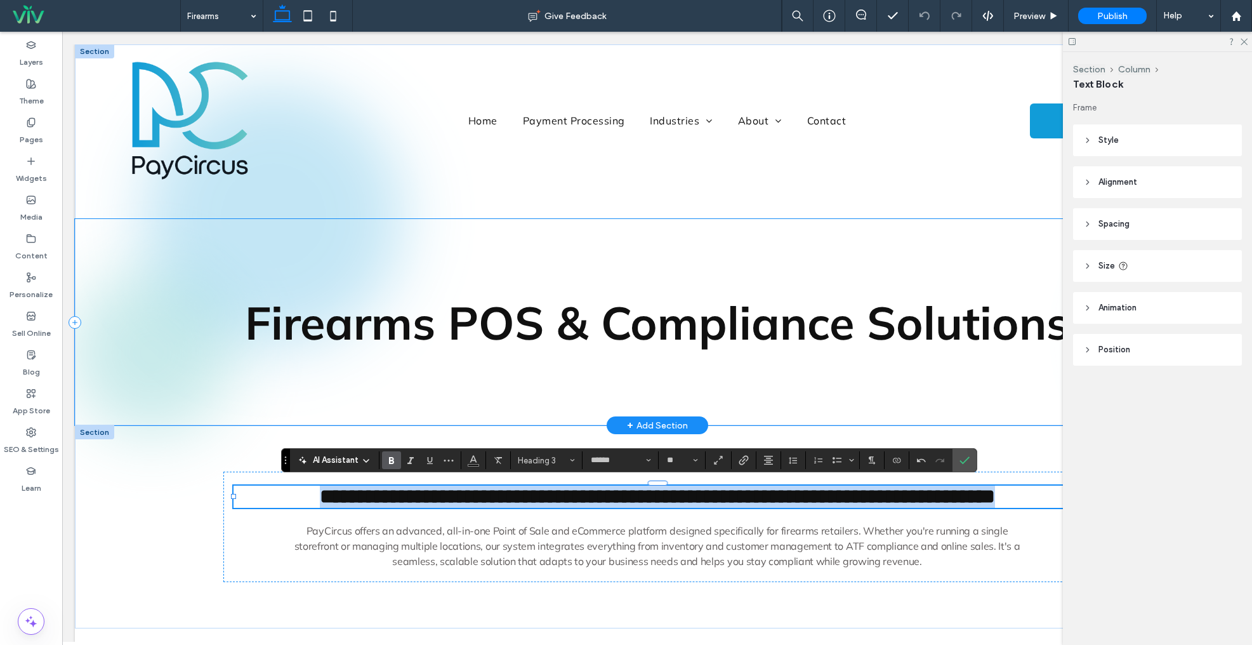
copy span "**********"
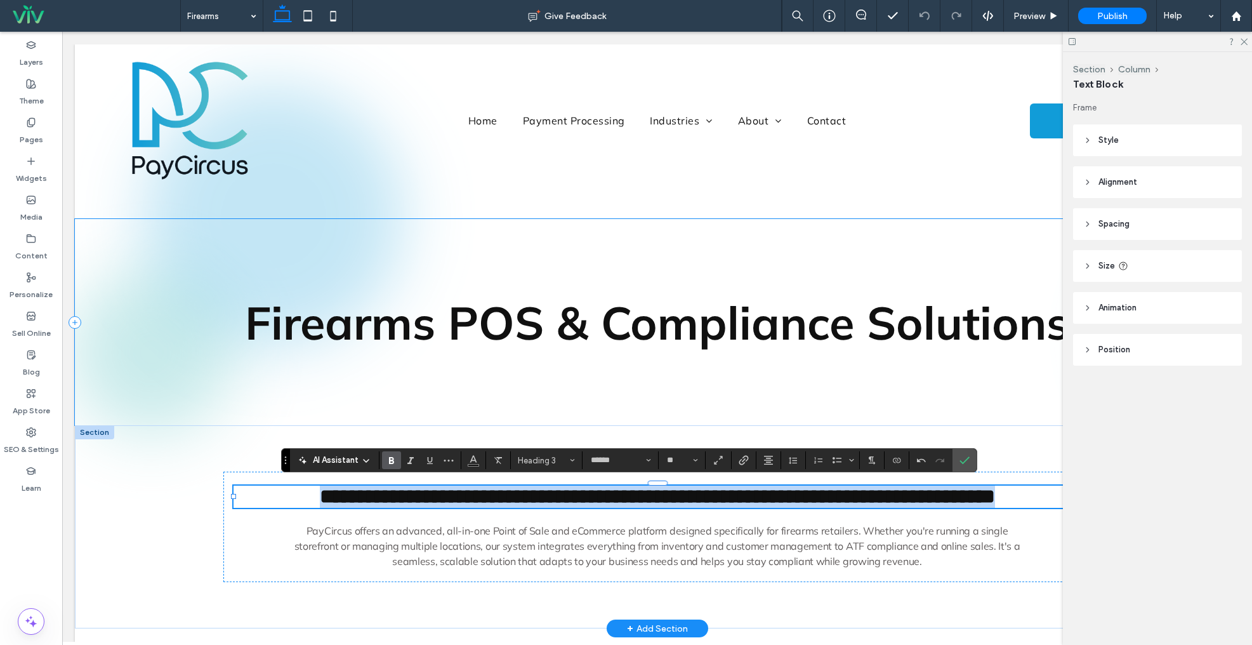
type input "**"
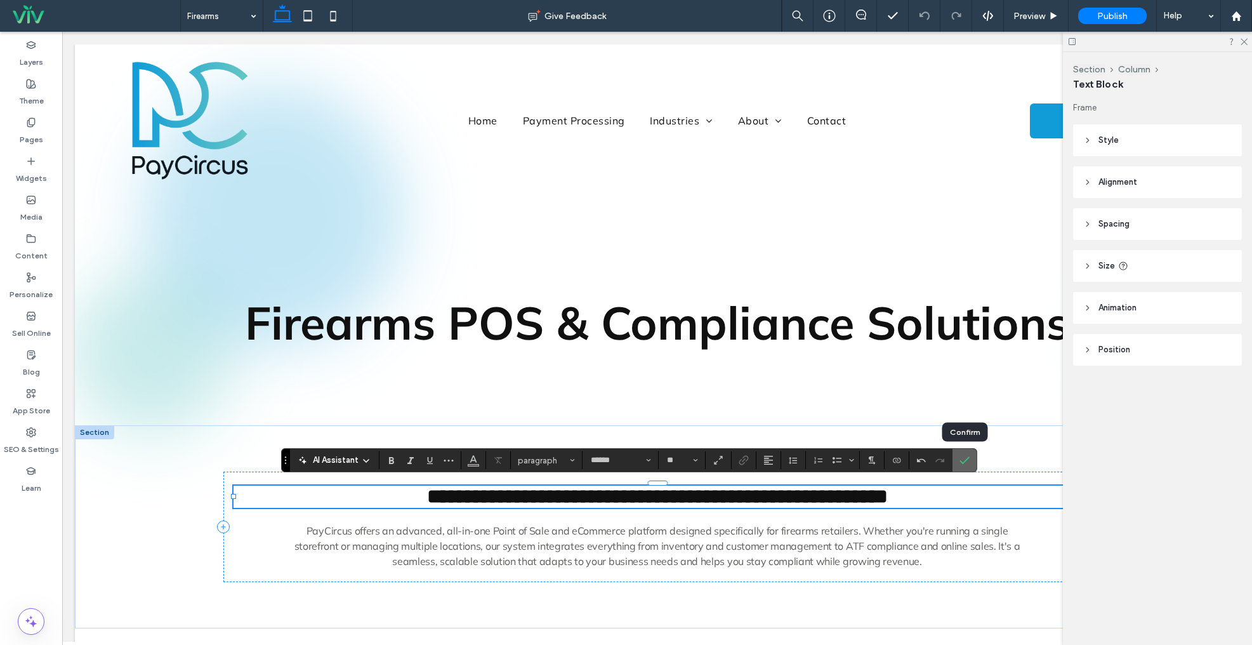
click at [963, 462] on icon "Confirm" at bounding box center [965, 460] width 10 height 10
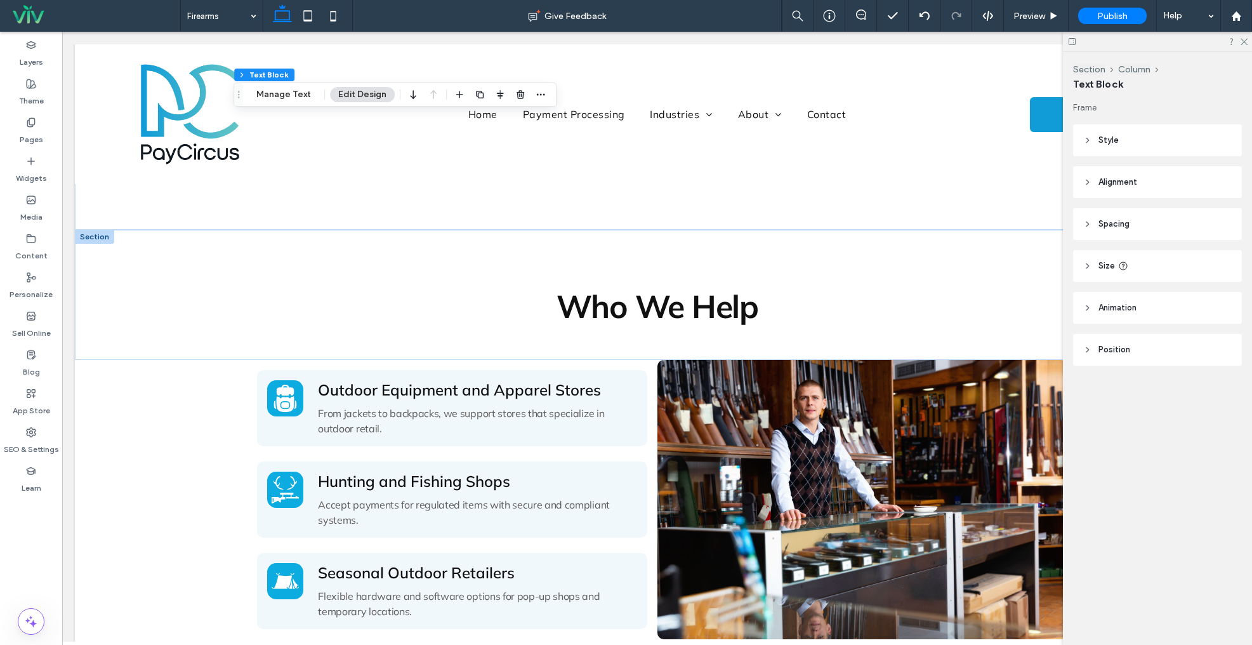
scroll to position [434, 0]
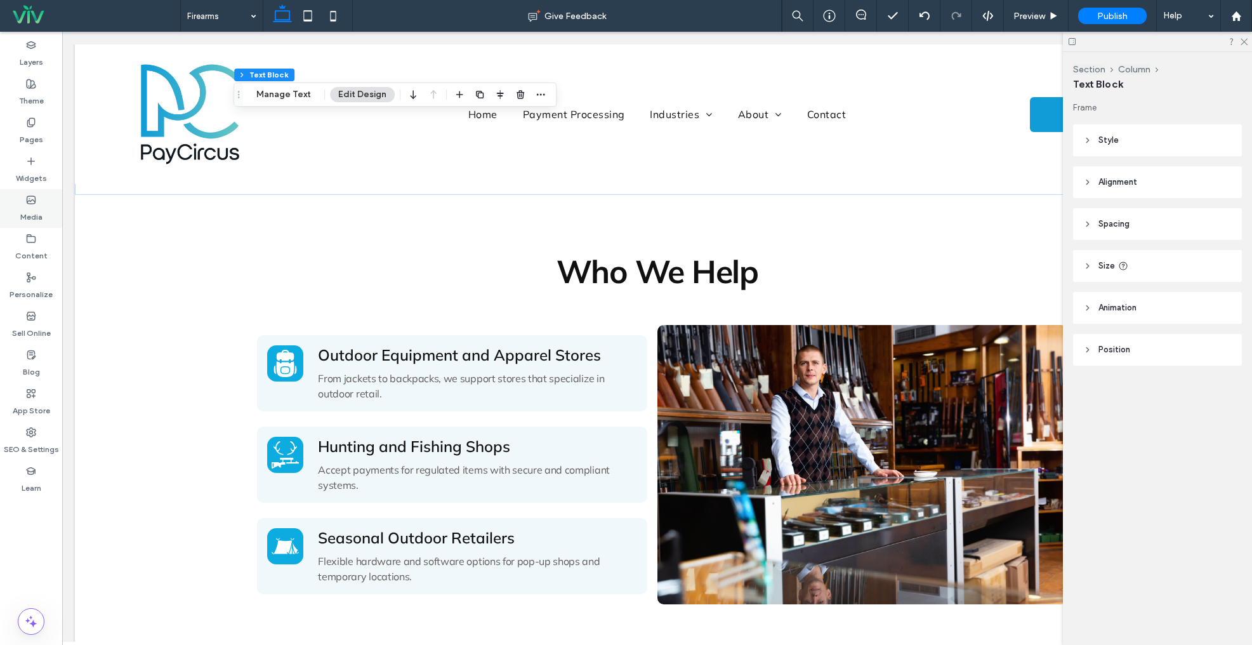
drag, startPoint x: 32, startPoint y: 131, endPoint x: 42, endPoint y: 215, distance: 84.4
click at [32, 131] on label "Pages" at bounding box center [31, 137] width 23 height 18
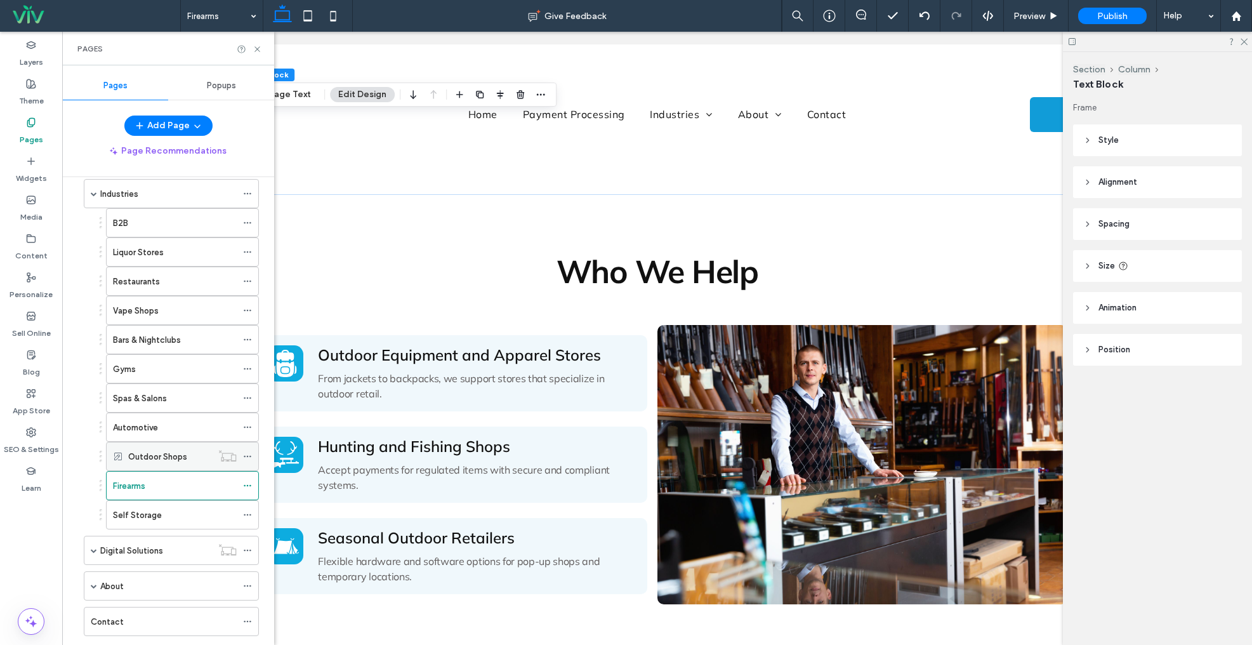
scroll to position [100, 0]
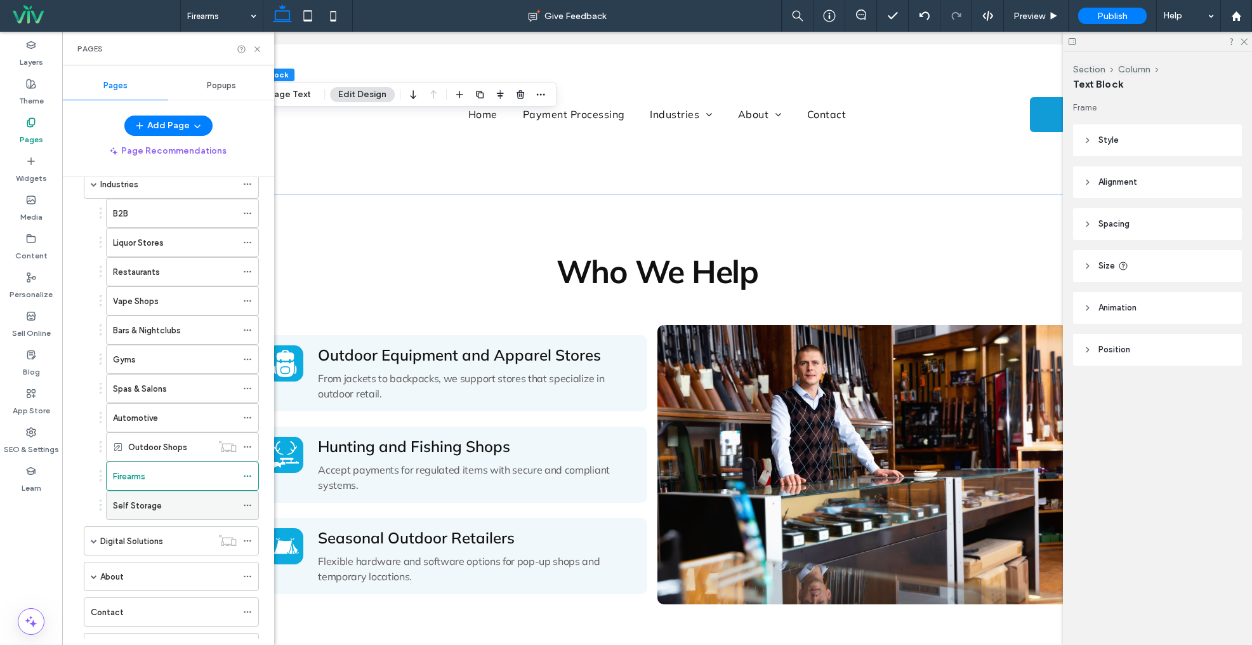
click at [145, 511] on label "Self Storage" at bounding box center [137, 505] width 49 height 22
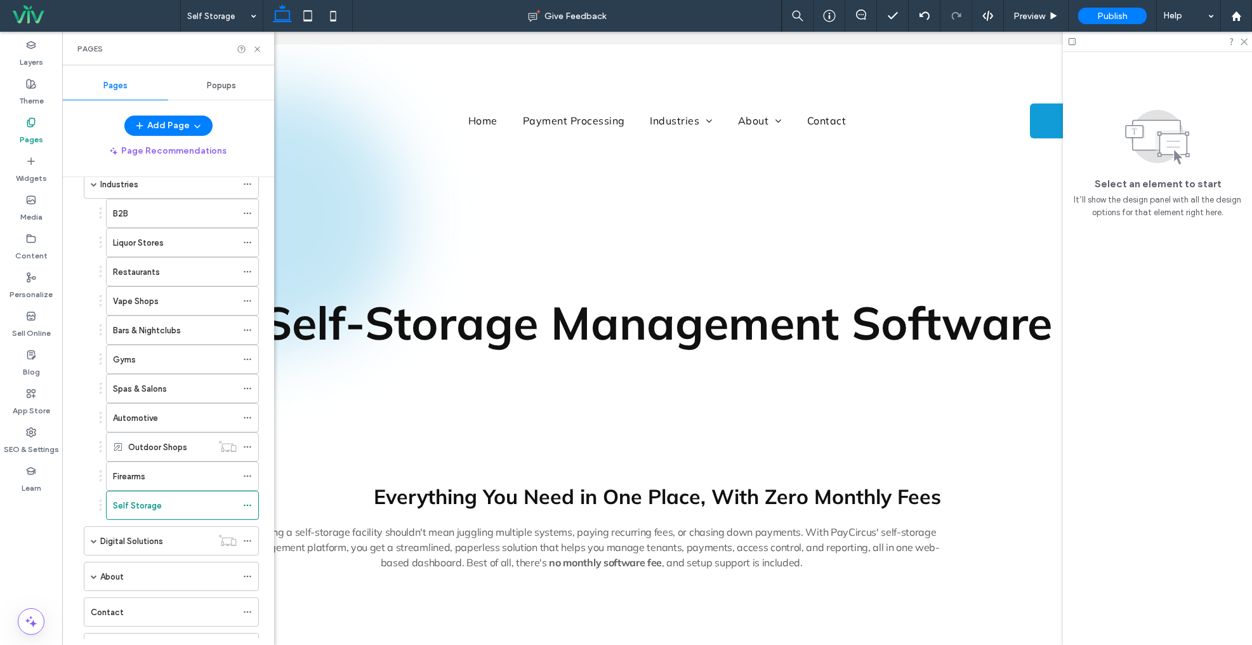
scroll to position [0, 0]
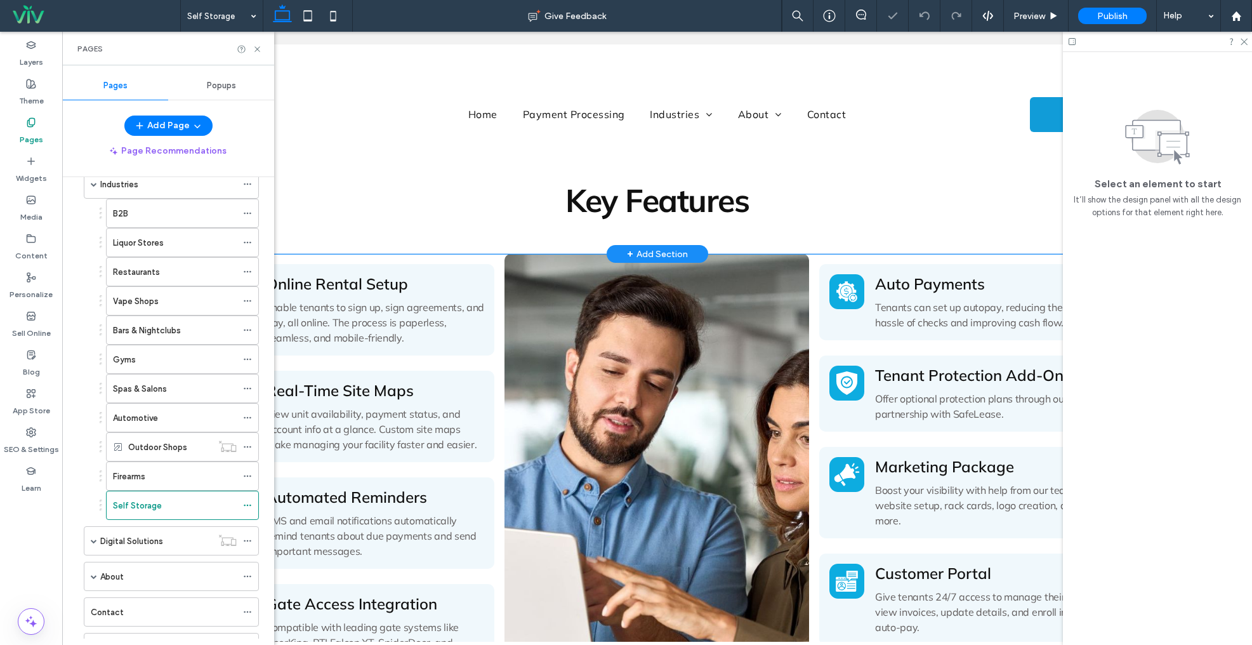
scroll to position [512, 0]
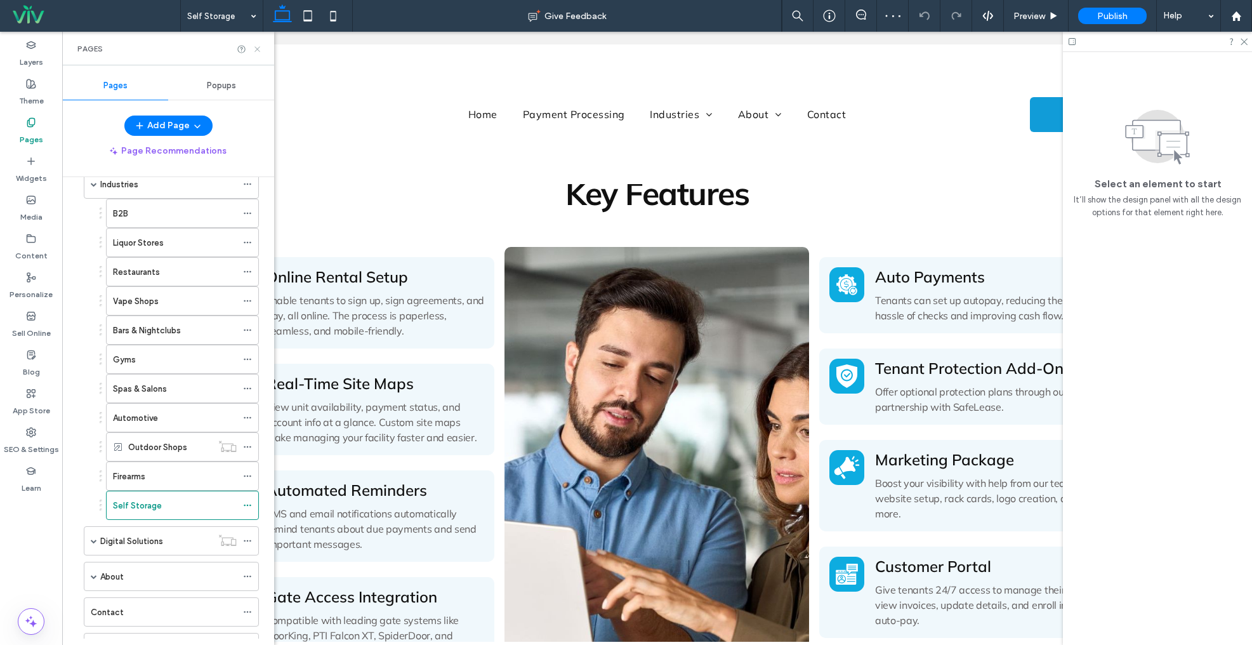
click at [260, 46] on icon at bounding box center [258, 49] width 10 height 10
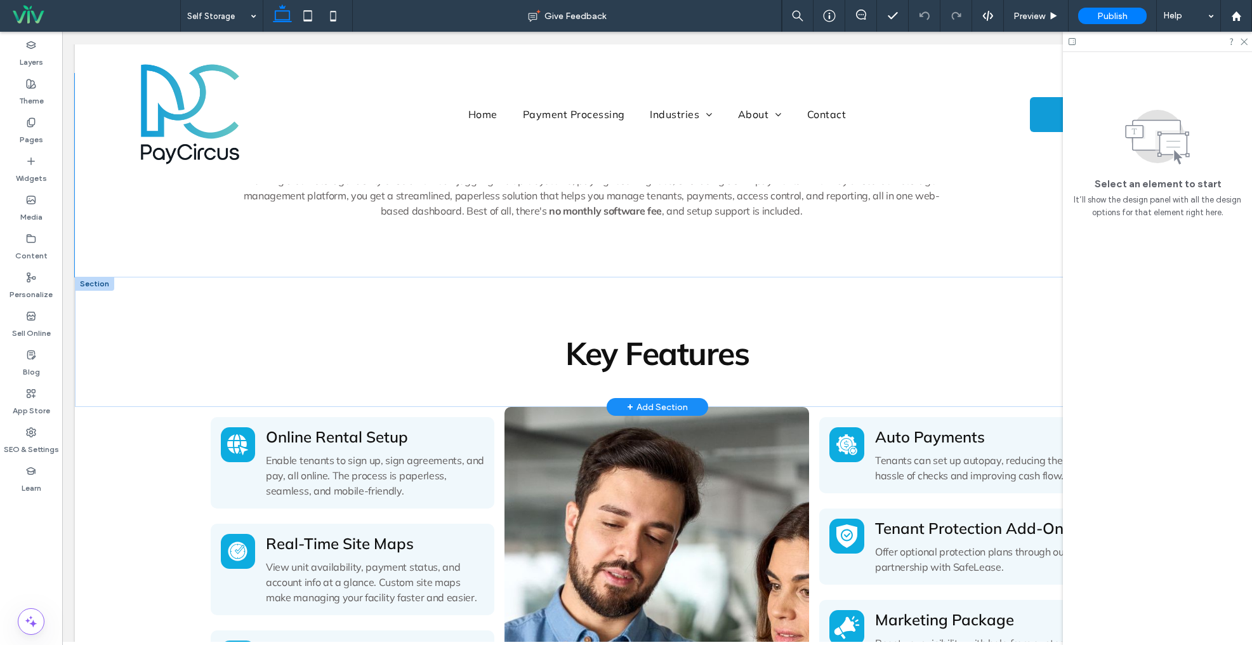
scroll to position [355, 0]
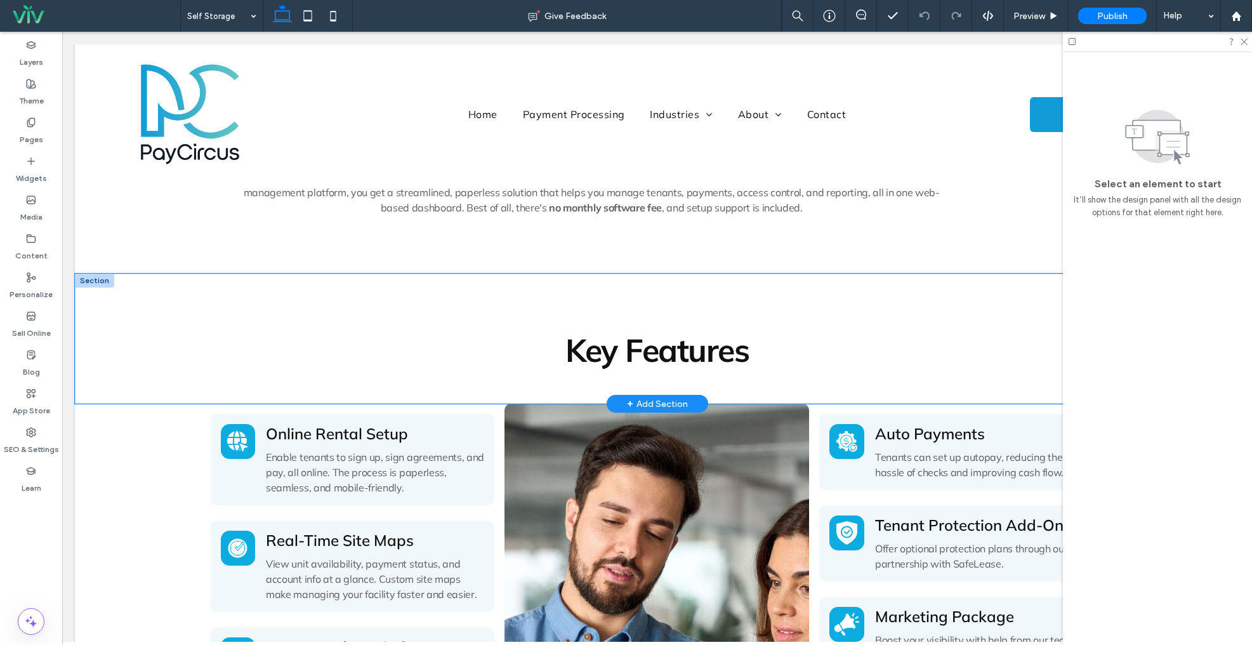
click at [126, 305] on div "Key Features" at bounding box center [657, 339] width 1165 height 130
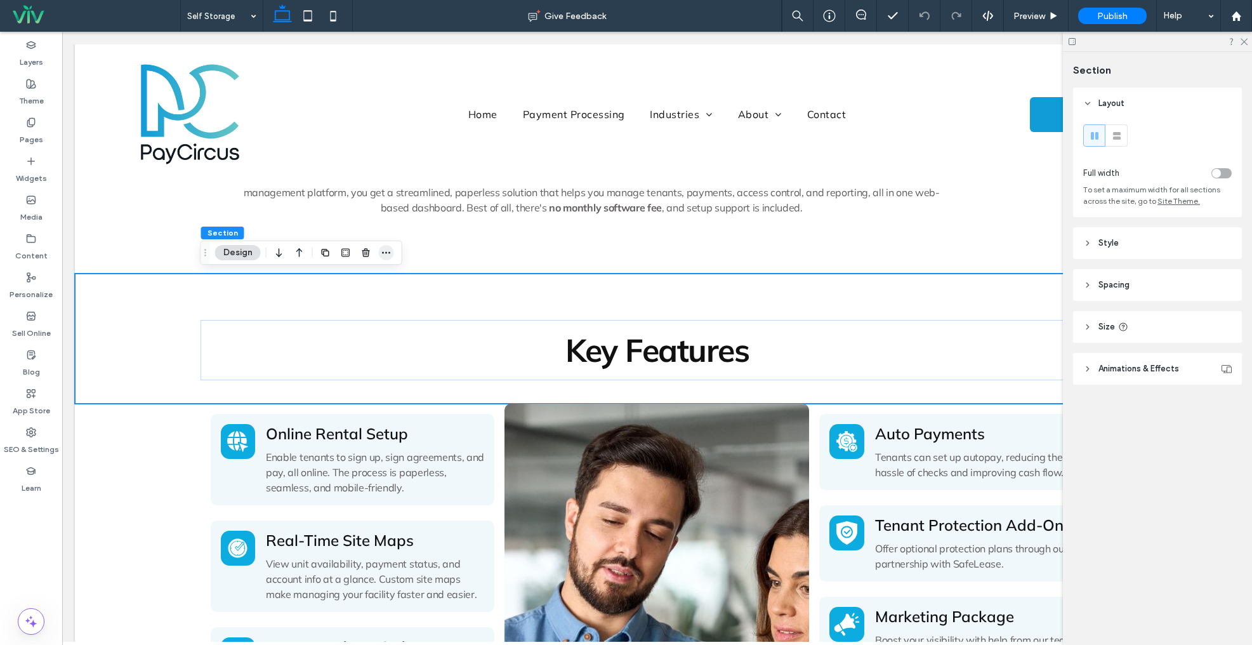
click at [388, 256] on icon "button" at bounding box center [386, 253] width 10 height 10
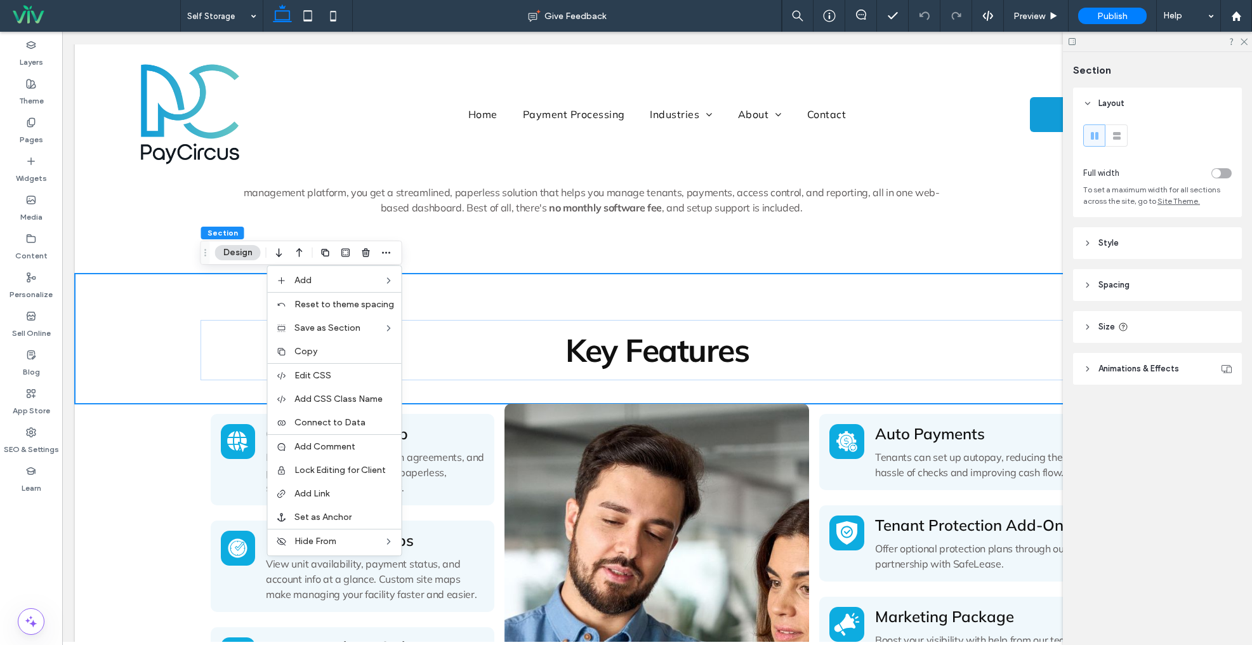
drag, startPoint x: 333, startPoint y: 350, endPoint x: 315, endPoint y: 343, distance: 19.3
click at [333, 350] on label "Copy" at bounding box center [345, 351] width 100 height 11
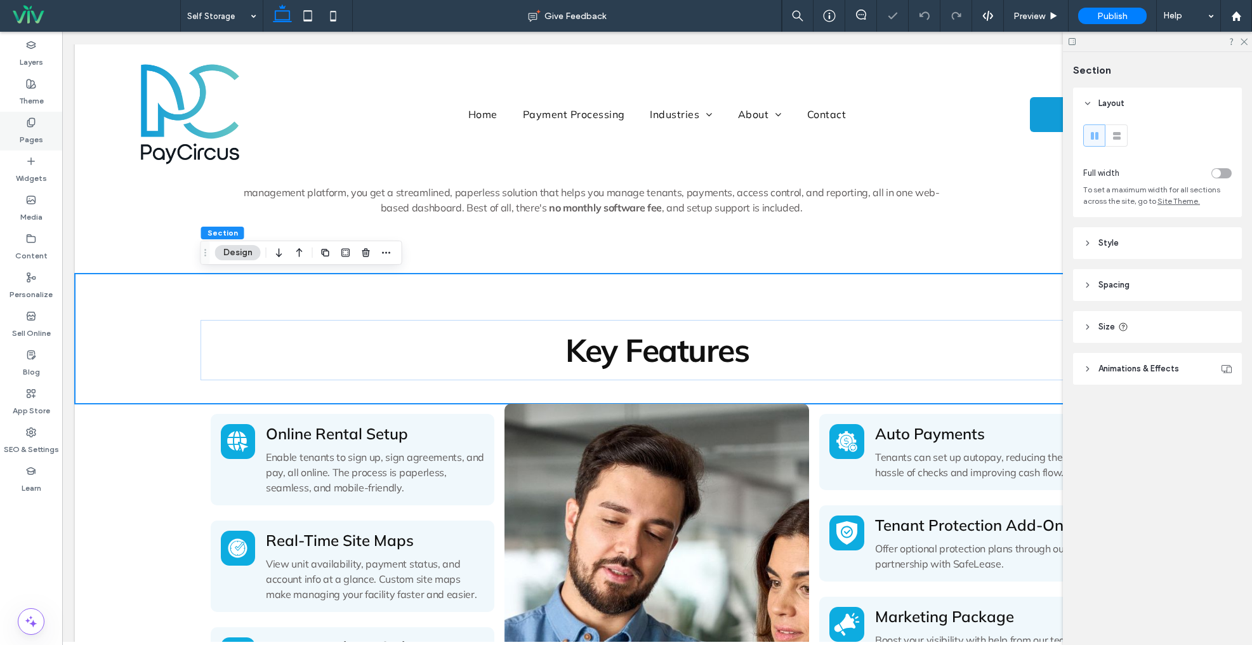
click at [29, 120] on use at bounding box center [30, 122] width 7 height 8
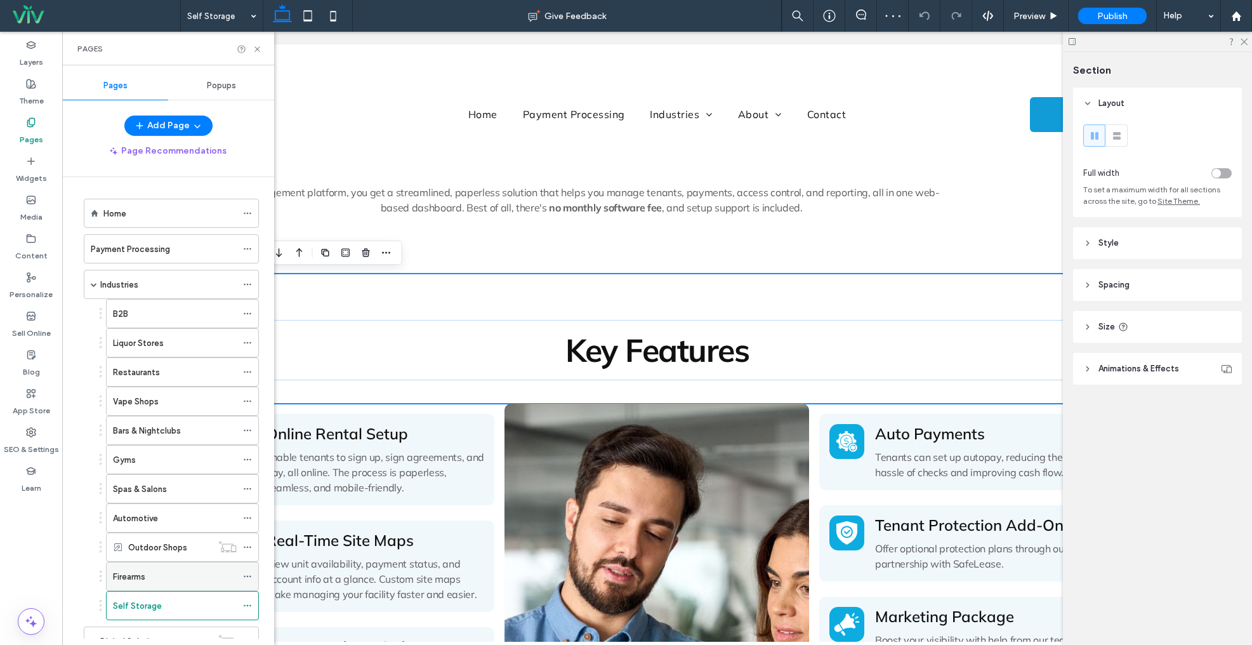
click at [179, 581] on div "Firearms" at bounding box center [175, 576] width 124 height 13
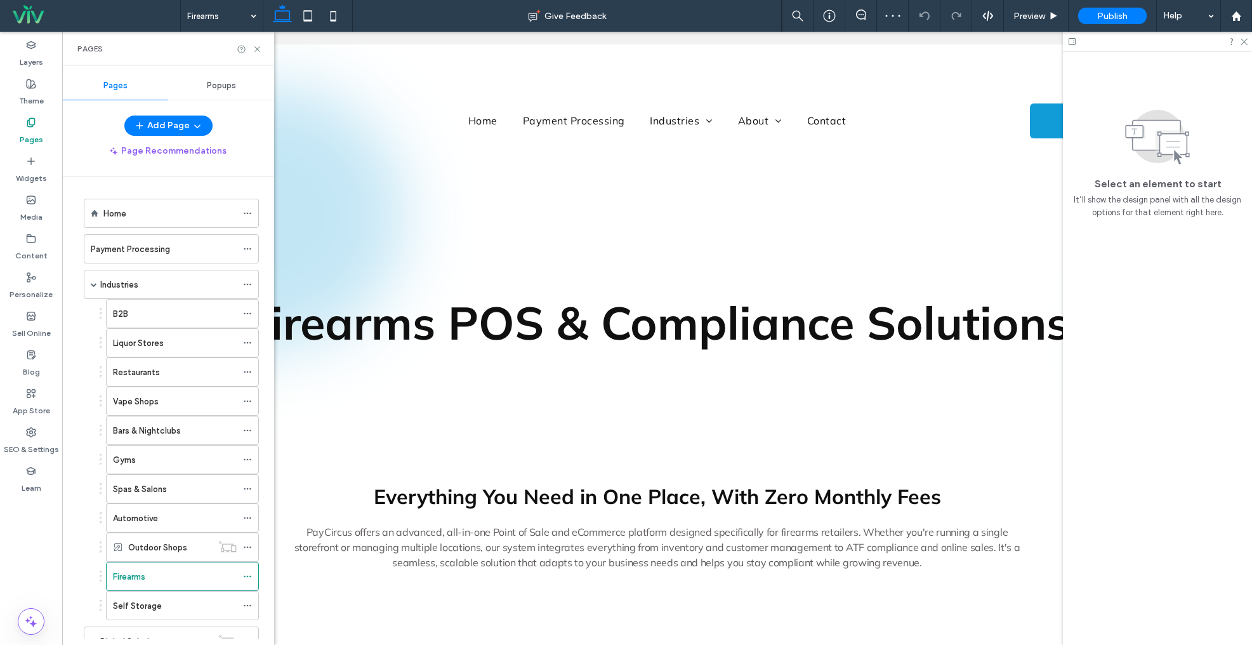
scroll to position [0, 0]
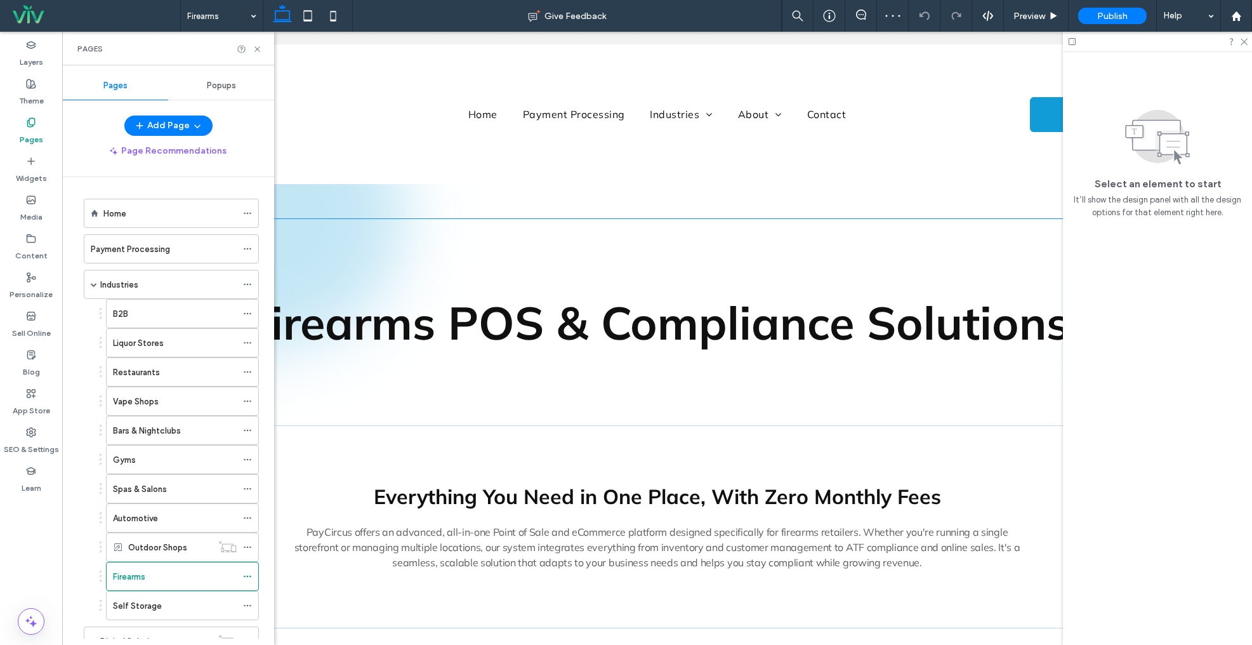
scroll to position [215, 0]
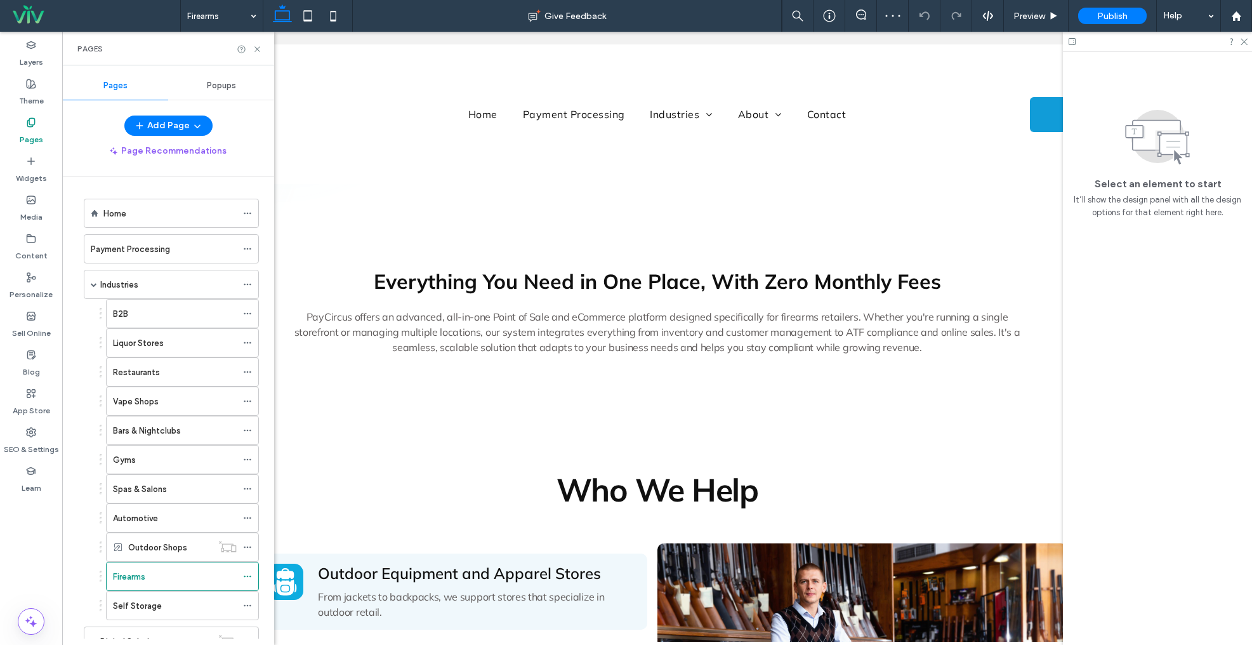
click at [159, 604] on label "Self Storage" at bounding box center [137, 606] width 49 height 22
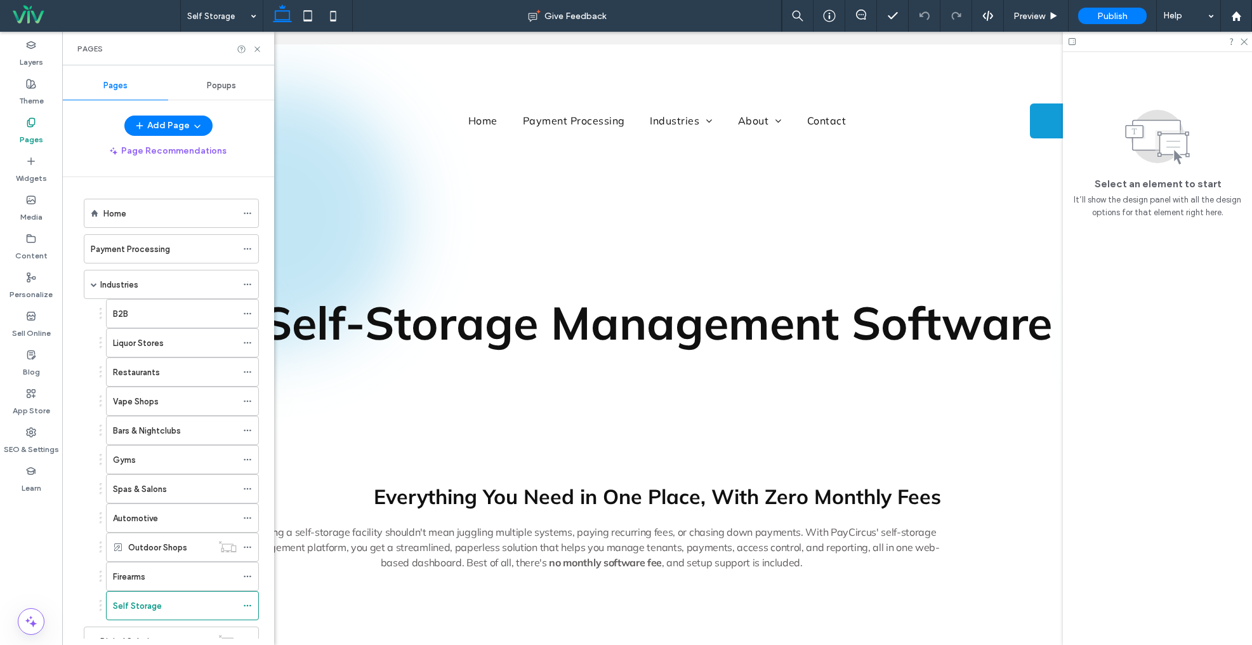
scroll to position [0, 0]
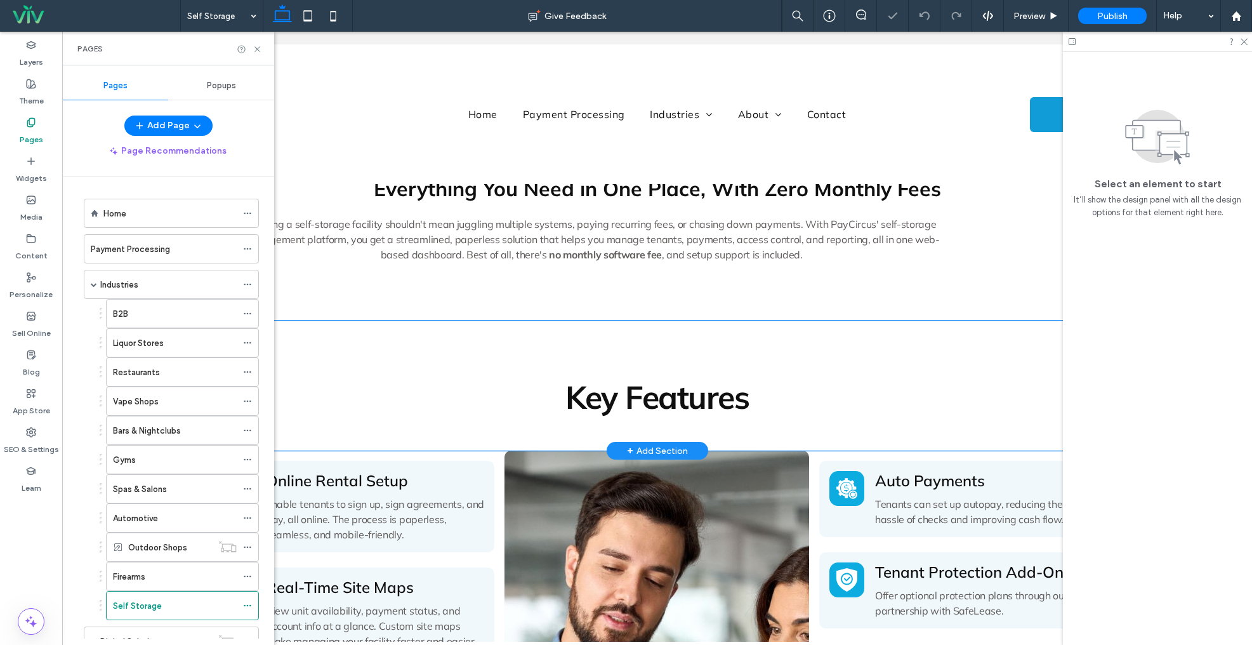
scroll to position [308, 0]
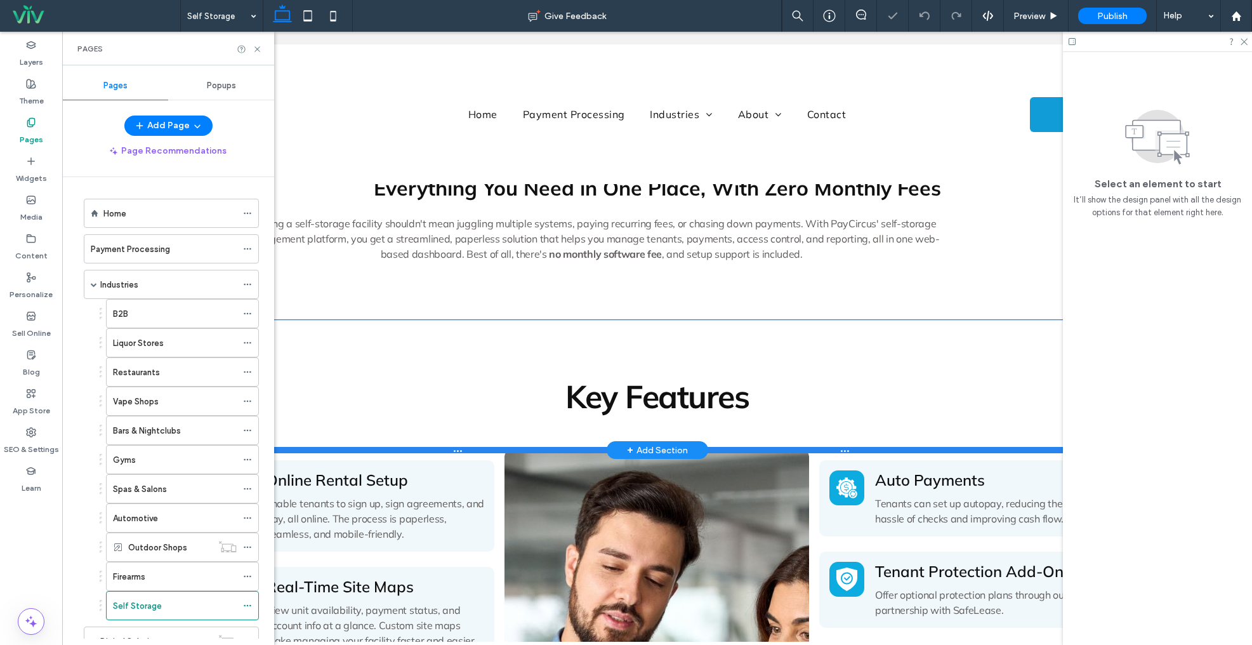
click at [415, 453] on div at bounding box center [657, 450] width 1165 height 6
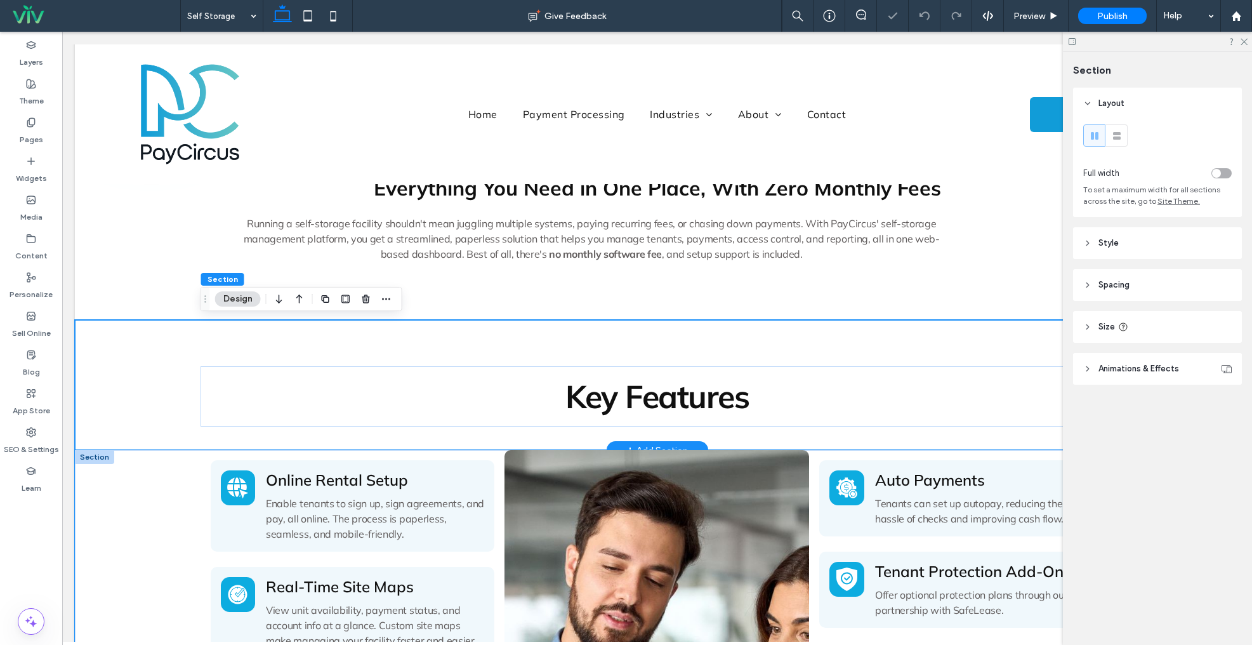
drag, startPoint x: 104, startPoint y: 472, endPoint x: 102, endPoint y: 454, distance: 17.9
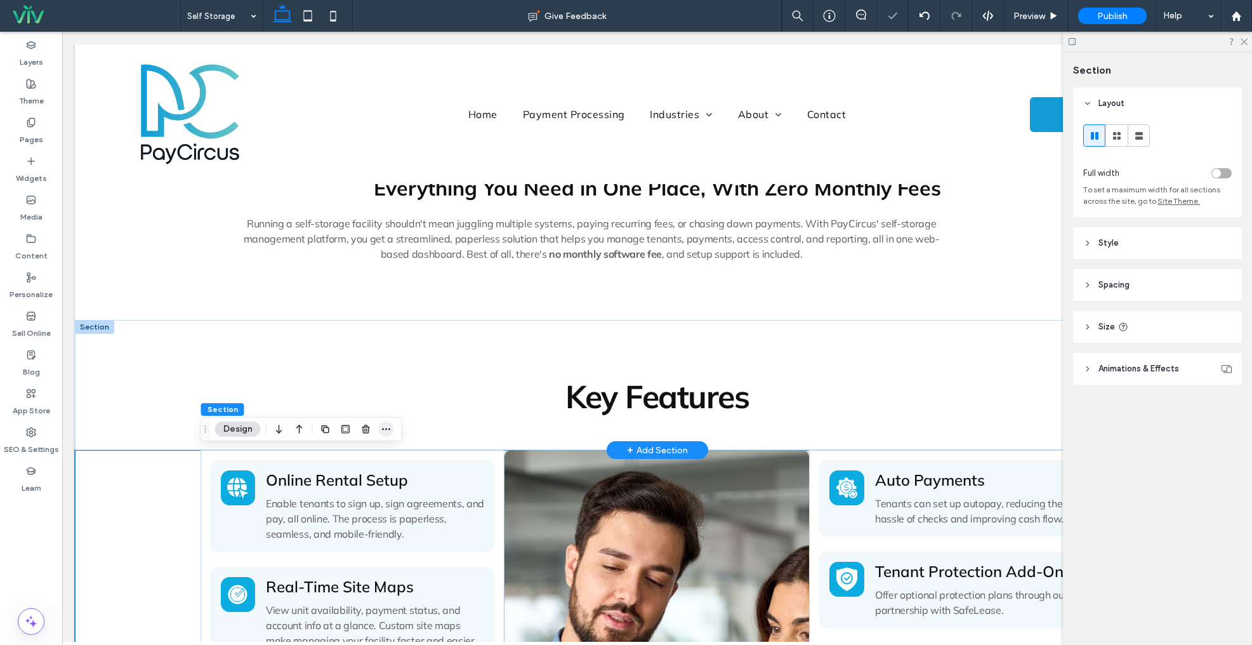
click at [386, 432] on icon "button" at bounding box center [386, 429] width 10 height 10
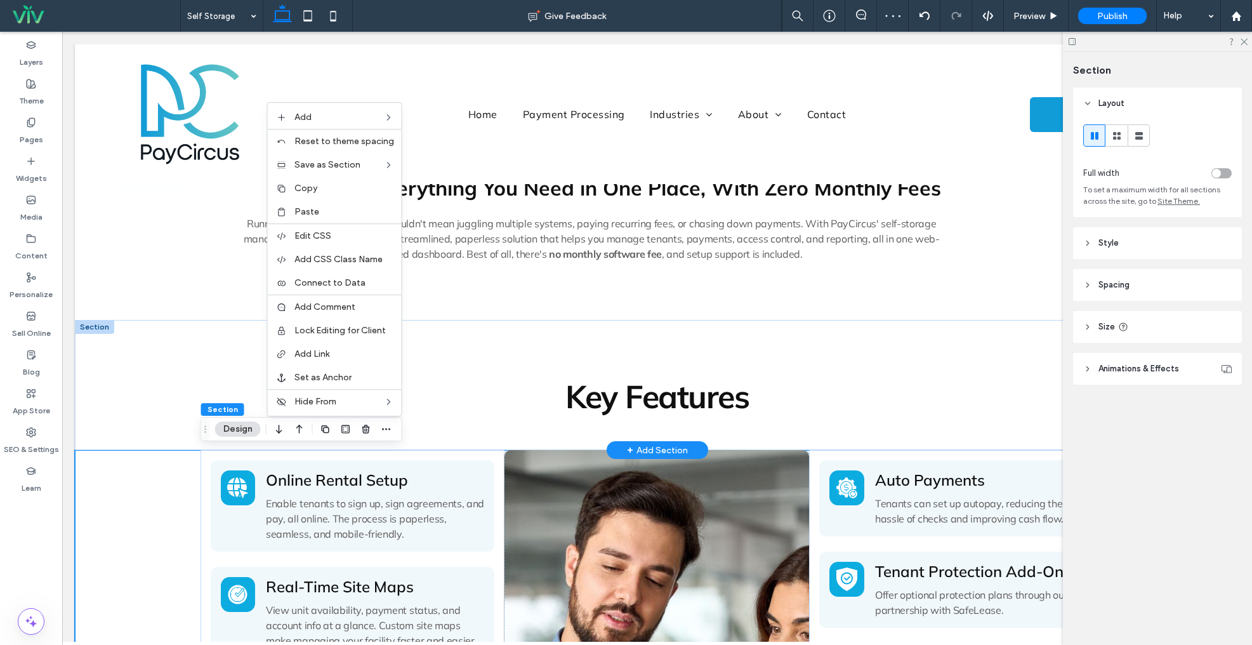
drag, startPoint x: 319, startPoint y: 193, endPoint x: 310, endPoint y: 193, distance: 8.3
click at [317, 193] on span "Copy" at bounding box center [306, 188] width 23 height 11
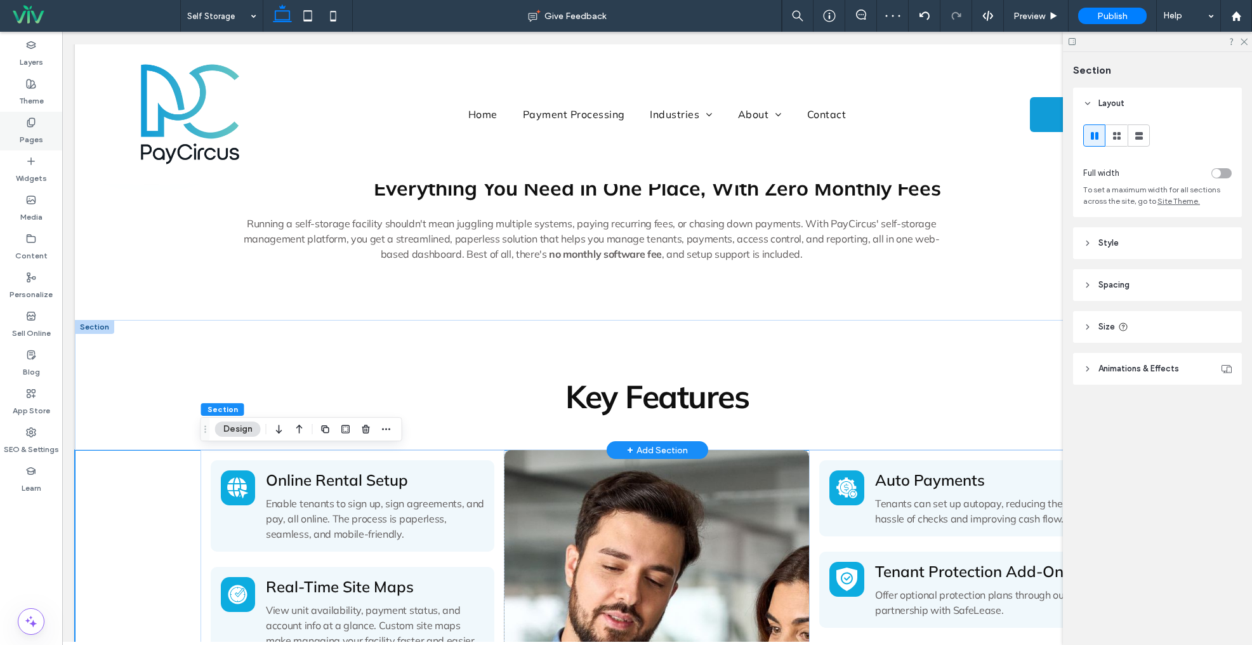
click at [25, 124] on div "Pages" at bounding box center [31, 131] width 62 height 39
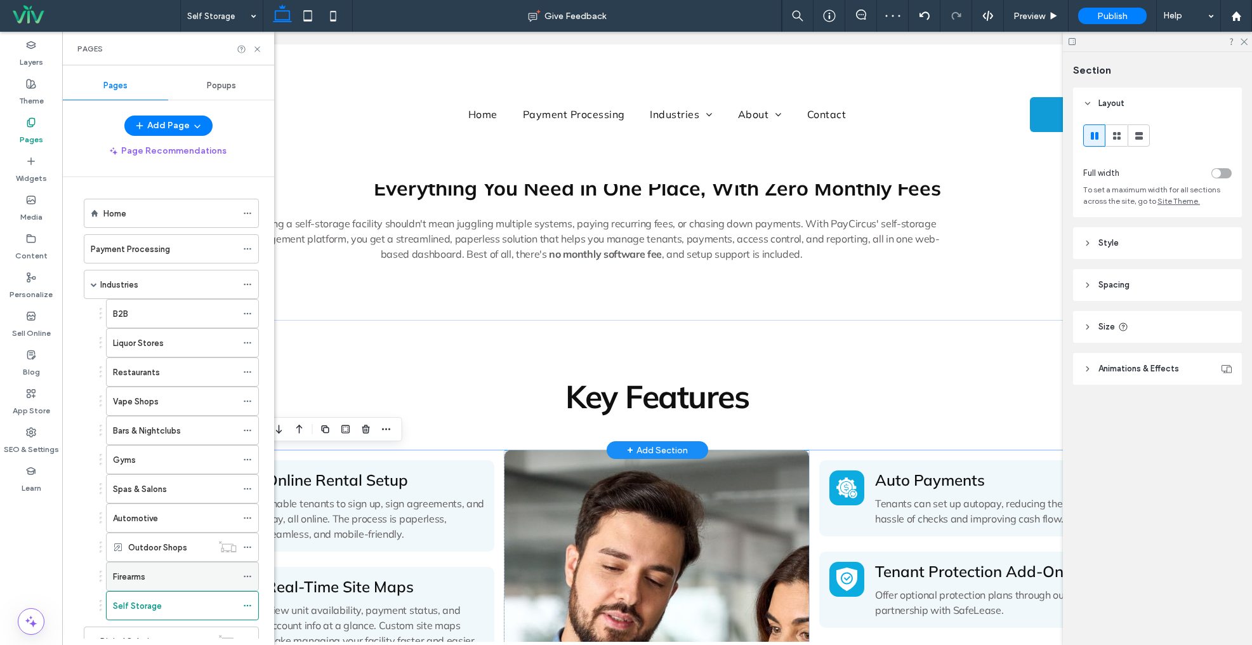
click at [163, 580] on div "Firearms" at bounding box center [175, 576] width 124 height 13
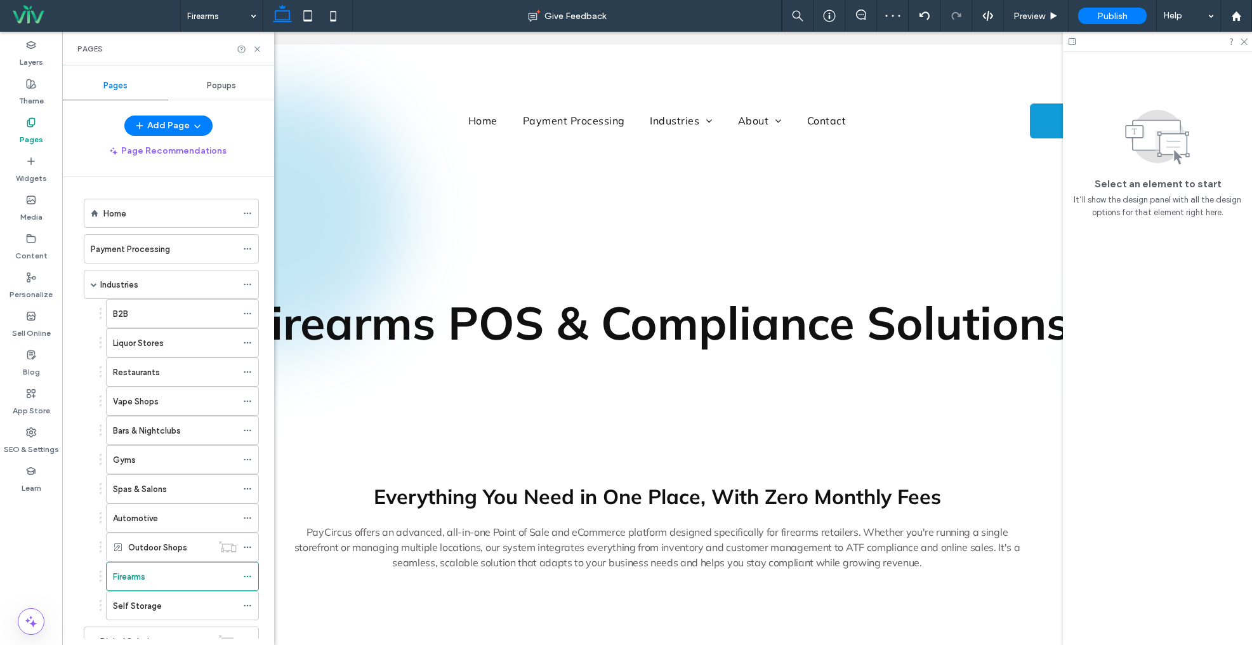
scroll to position [0, 0]
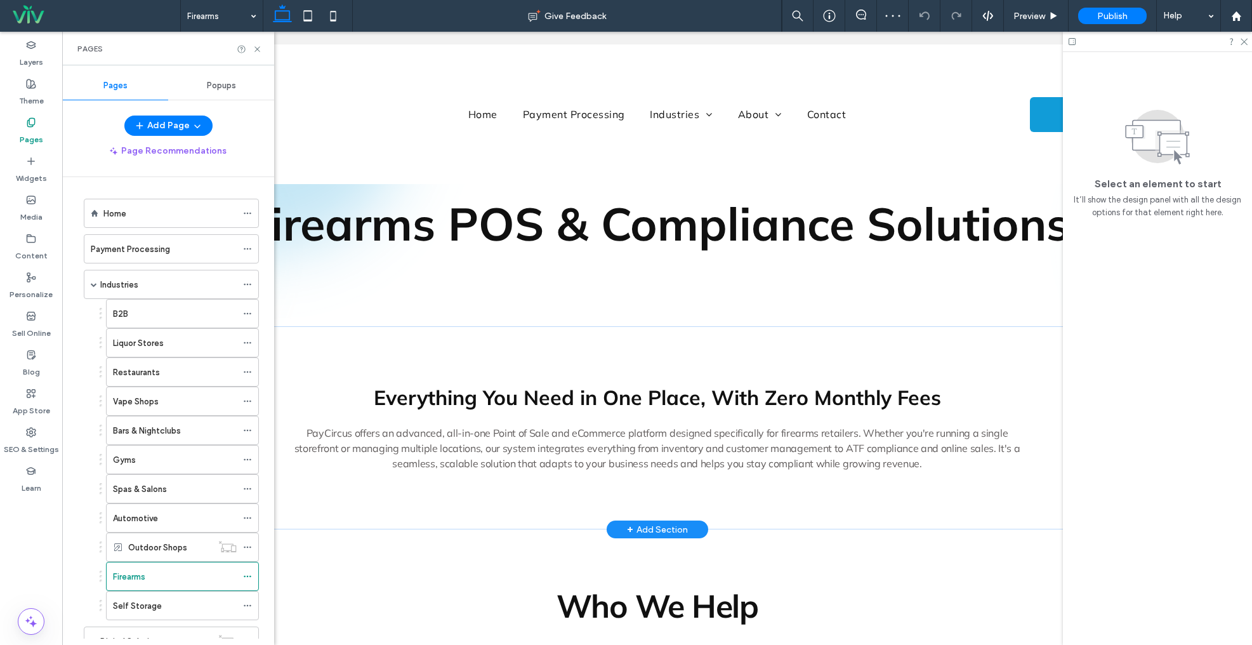
scroll to position [237, 0]
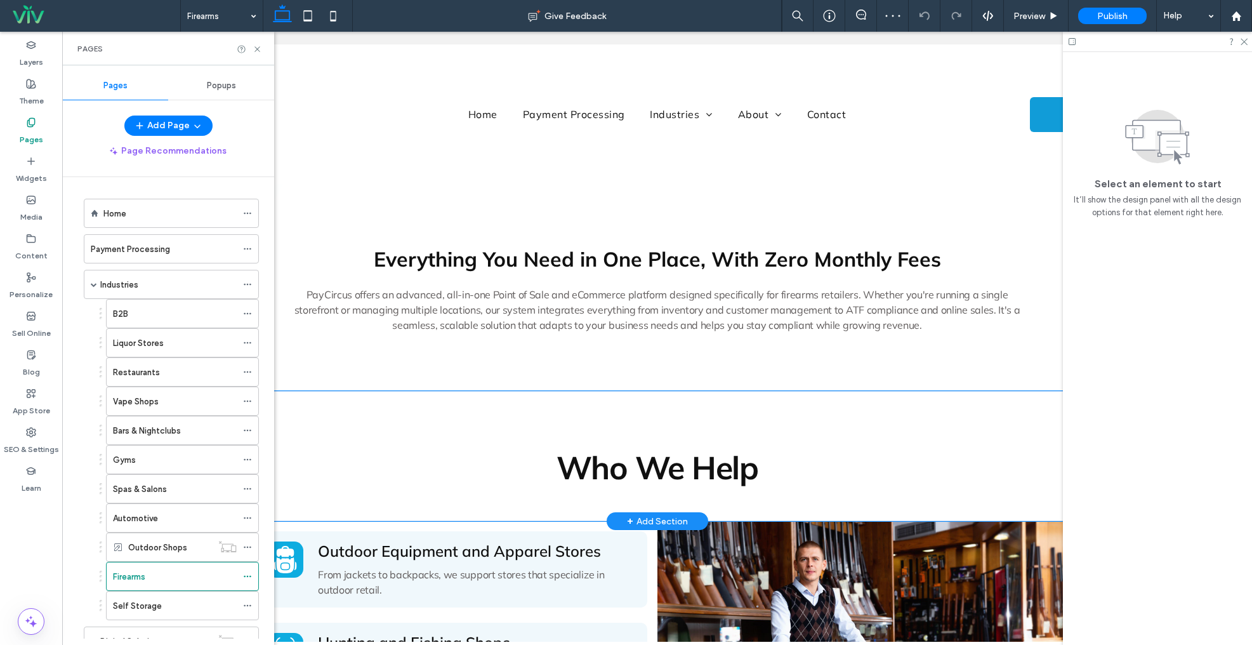
click at [432, 406] on div "Who We Help" at bounding box center [658, 456] width 914 height 130
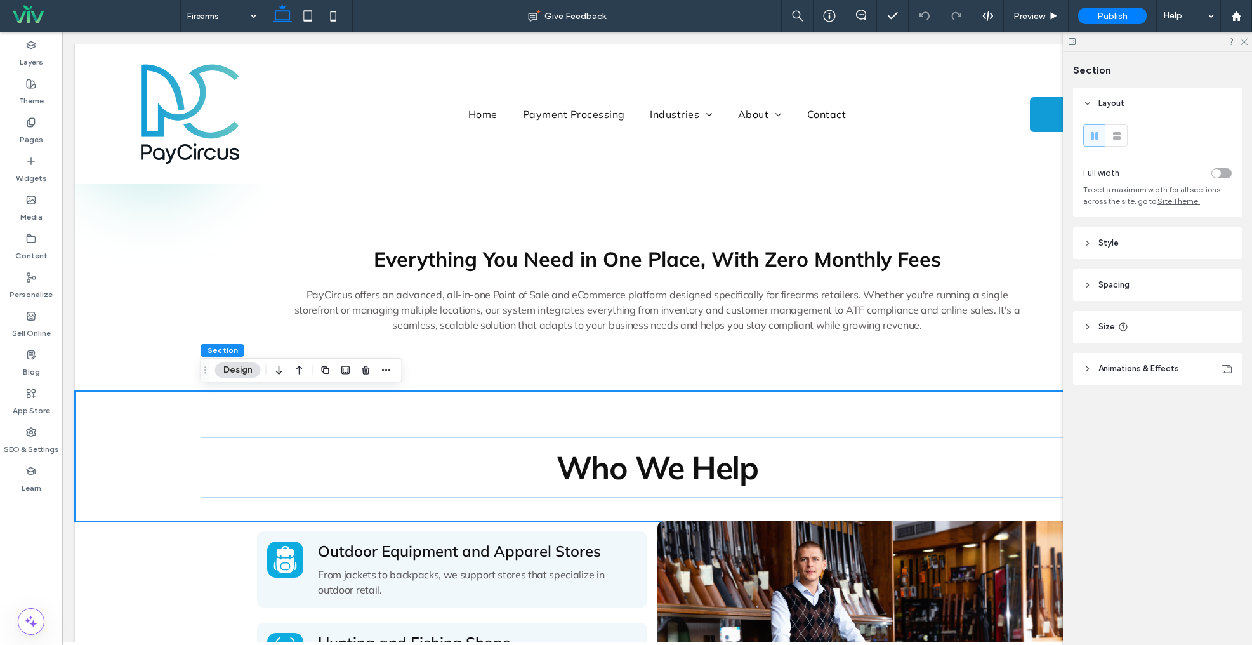
drag, startPoint x: 385, startPoint y: 373, endPoint x: 388, endPoint y: 380, distance: 8.0
click at [385, 373] on icon "button" at bounding box center [386, 370] width 10 height 10
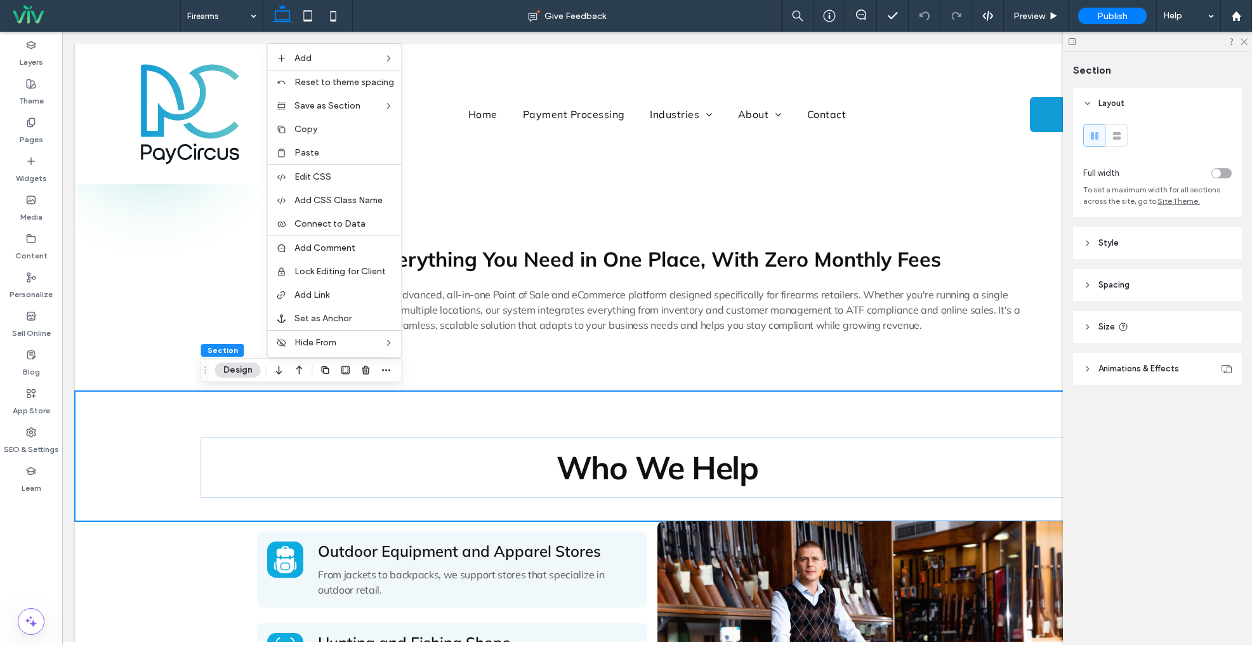
click at [302, 154] on span "Paste" at bounding box center [307, 152] width 25 height 11
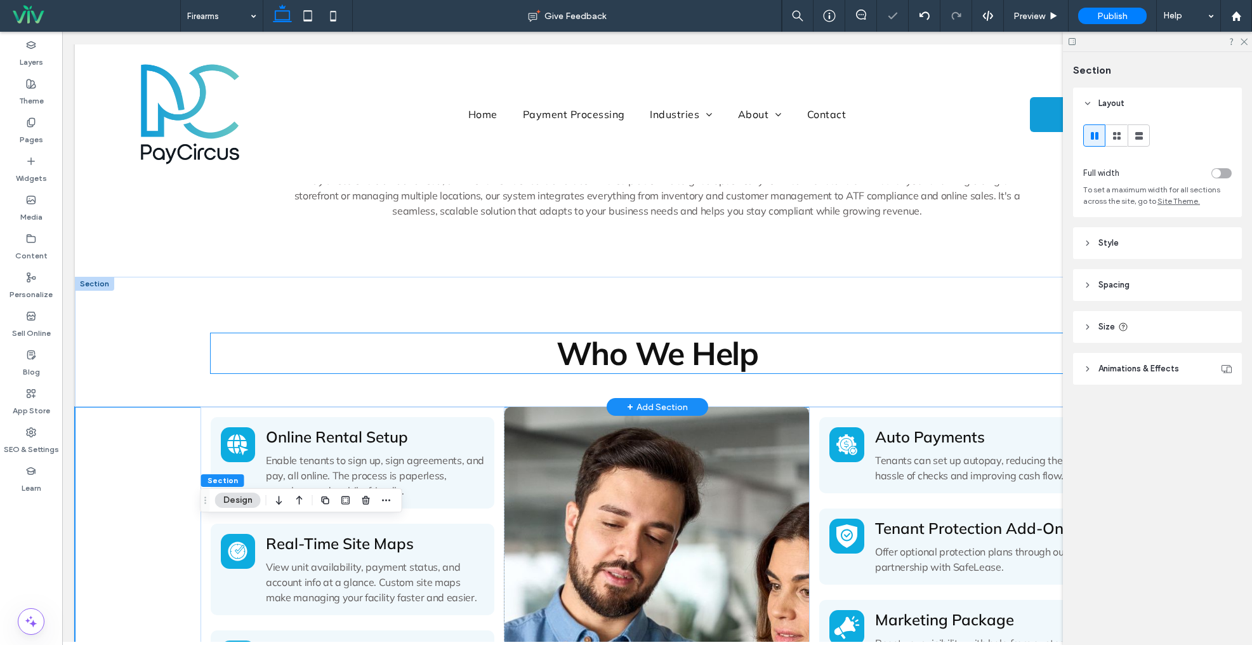
scroll to position [477, 0]
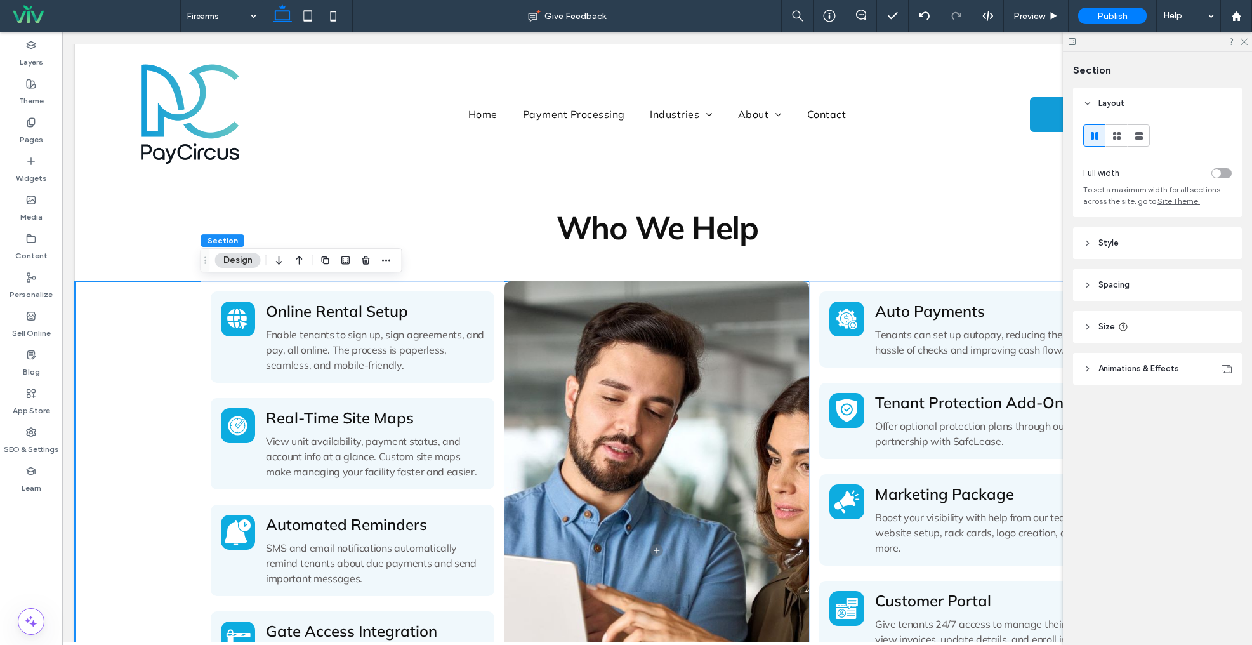
click at [338, 315] on span "Online Rental Setup" at bounding box center [337, 311] width 142 height 19
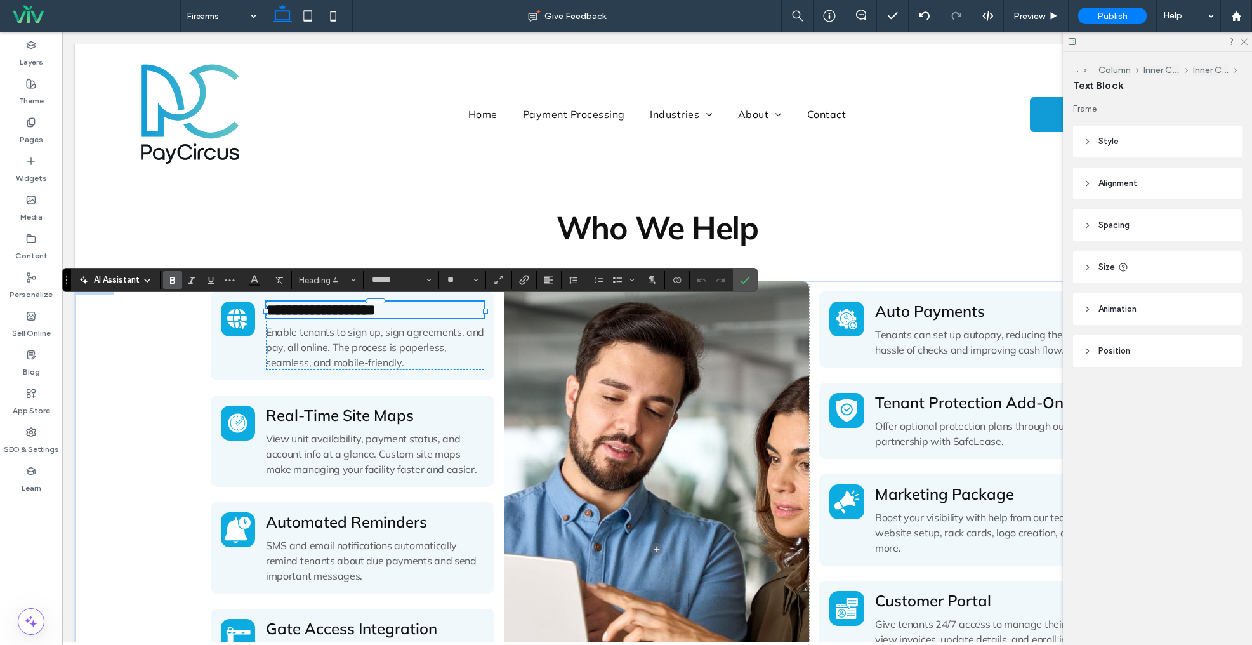
type input "**"
click at [338, 356] on span "Enable tenants to sign up, sign agreements, and pay, all online. The process is…" at bounding box center [375, 347] width 218 height 43
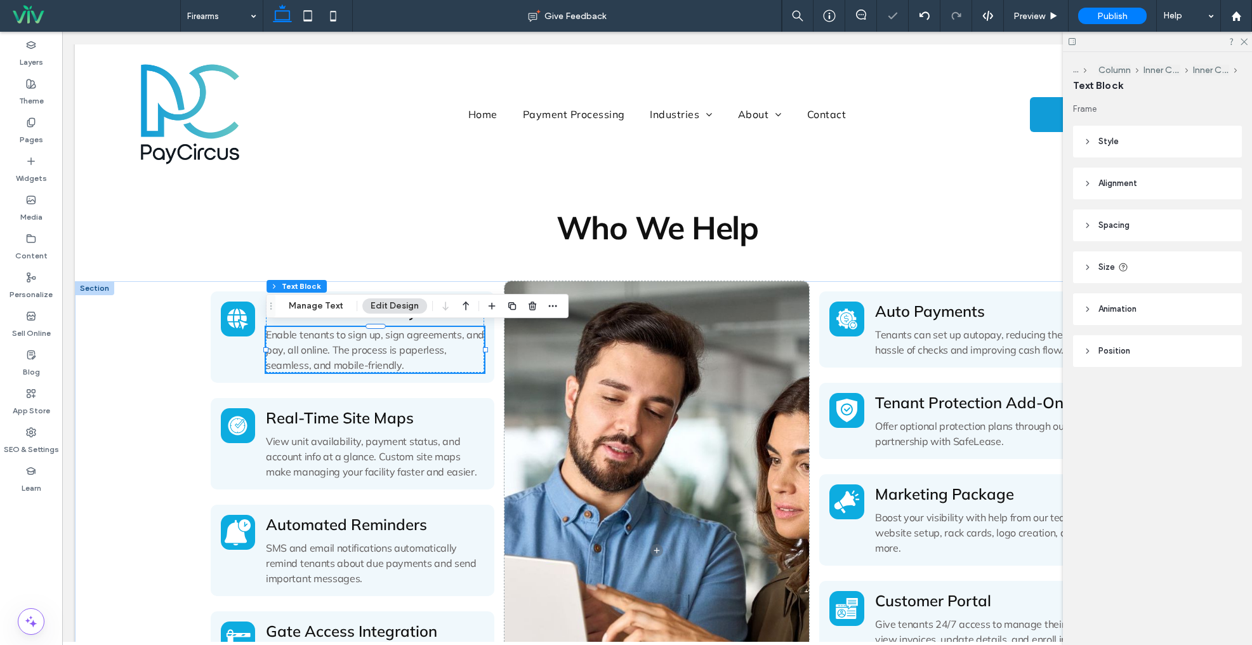
click at [348, 353] on span "Enable tenants to sign up, sign agreements, and pay, all online. The process is…" at bounding box center [375, 349] width 218 height 43
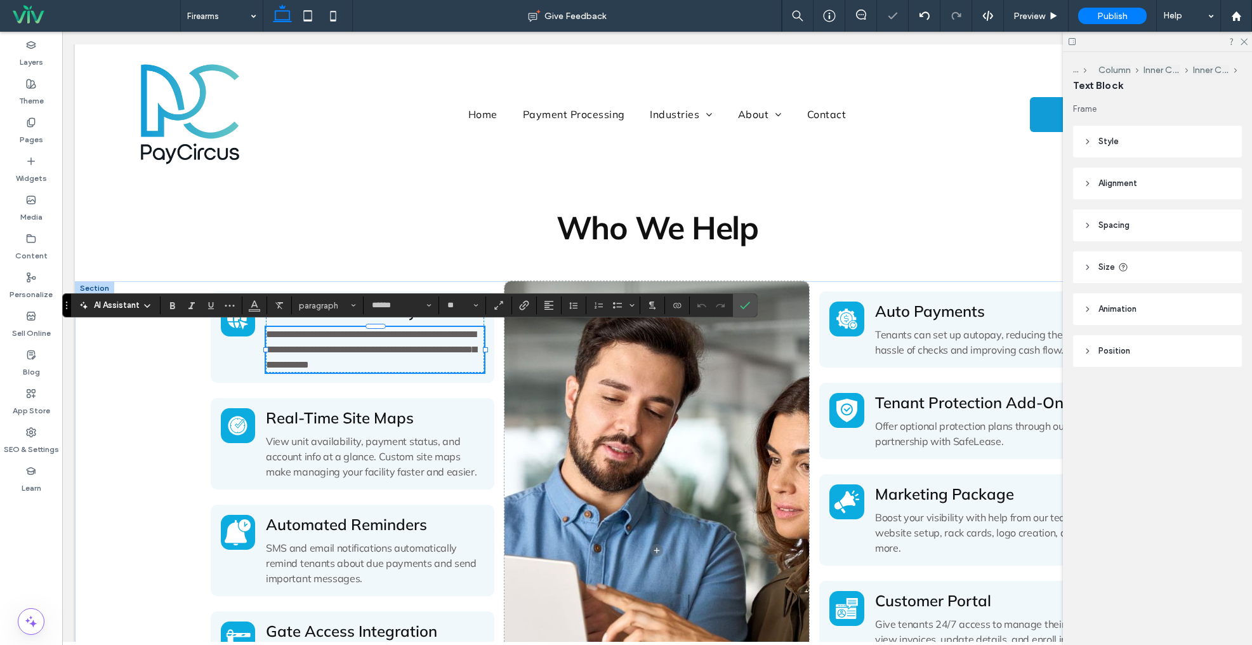
type input "**"
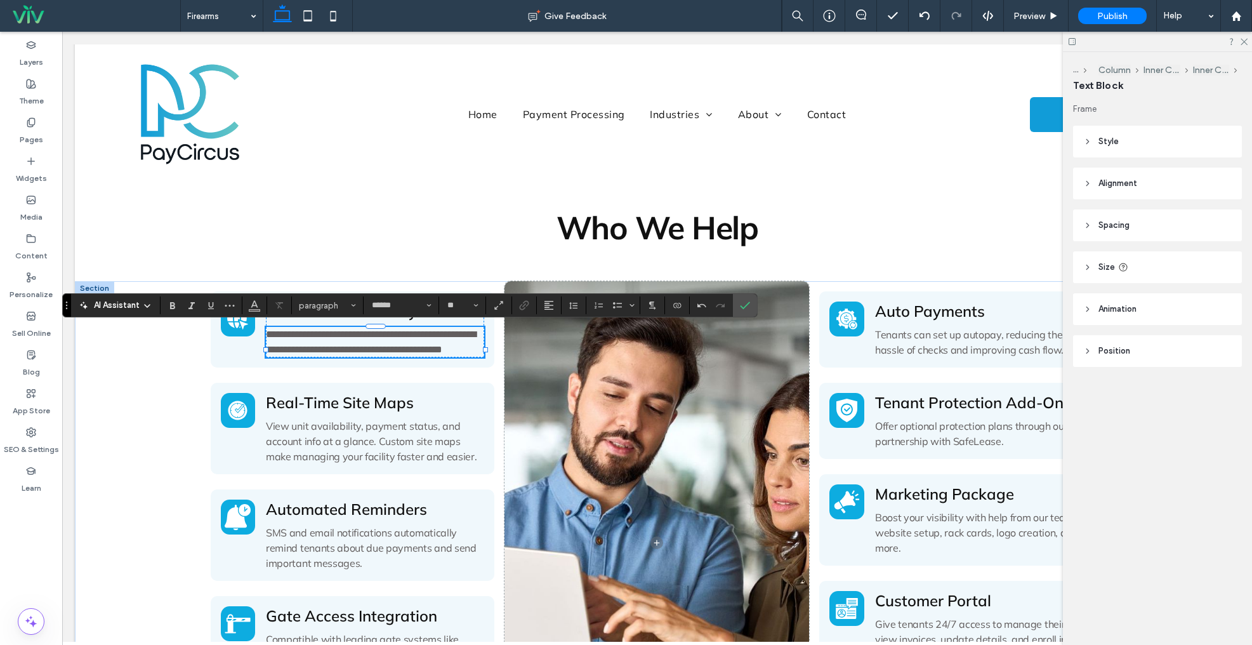
click at [372, 412] on span "Real-Time Site Maps" at bounding box center [340, 402] width 148 height 19
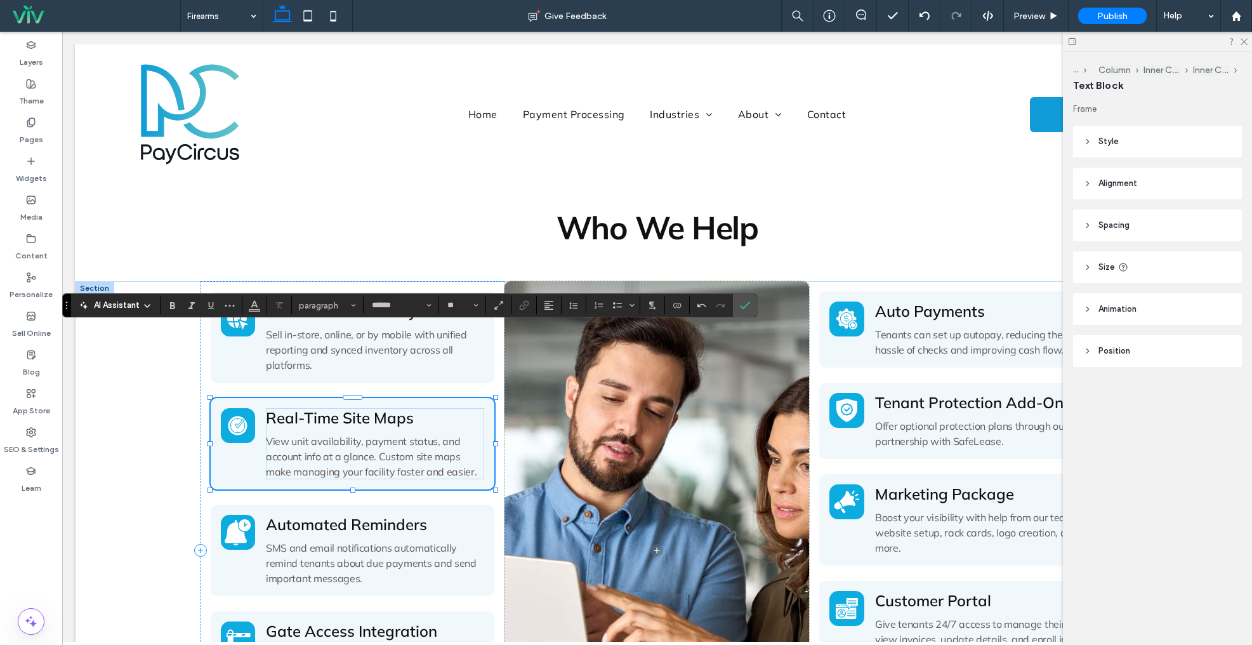
click at [372, 413] on span "Real-Time Site Maps" at bounding box center [340, 417] width 148 height 19
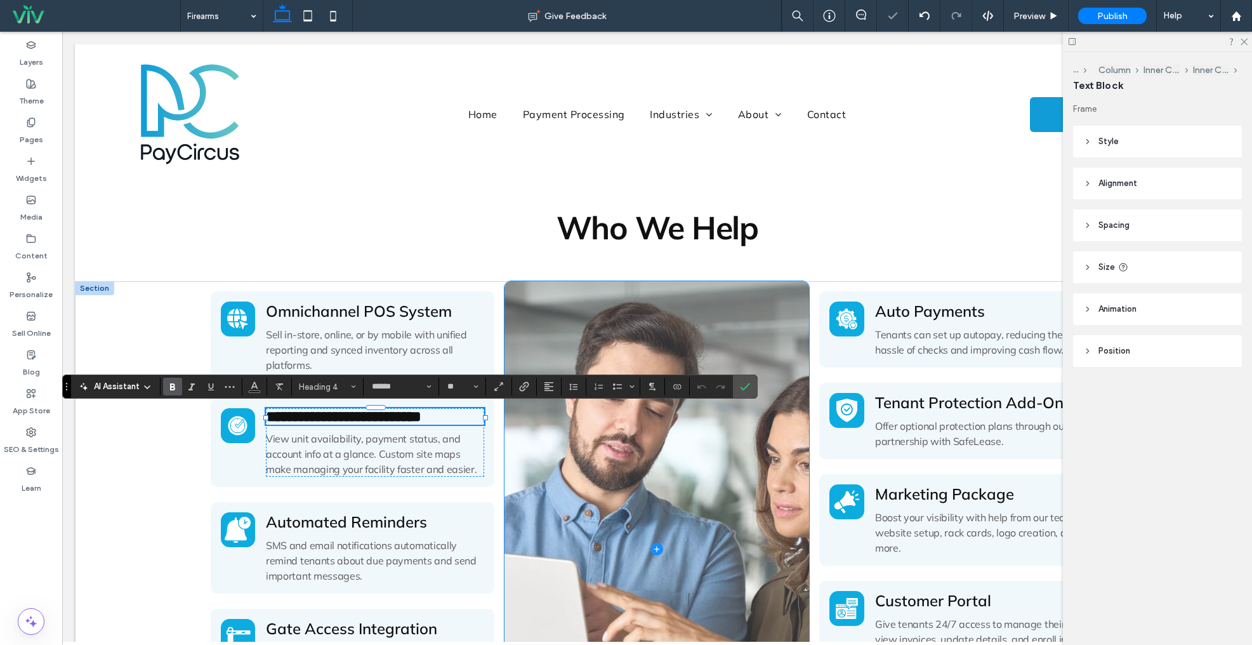
type input "**"
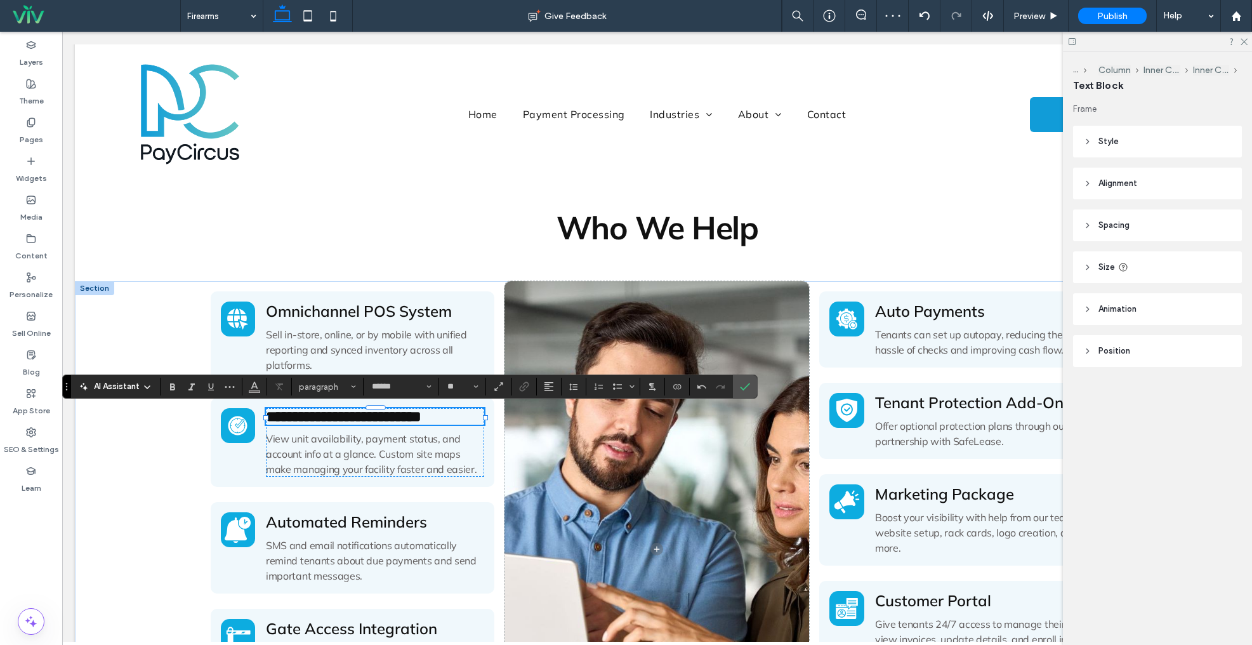
click at [405, 461] on span "View unit availability, payment status, and account info at a glance. Custom si…" at bounding box center [371, 453] width 211 height 43
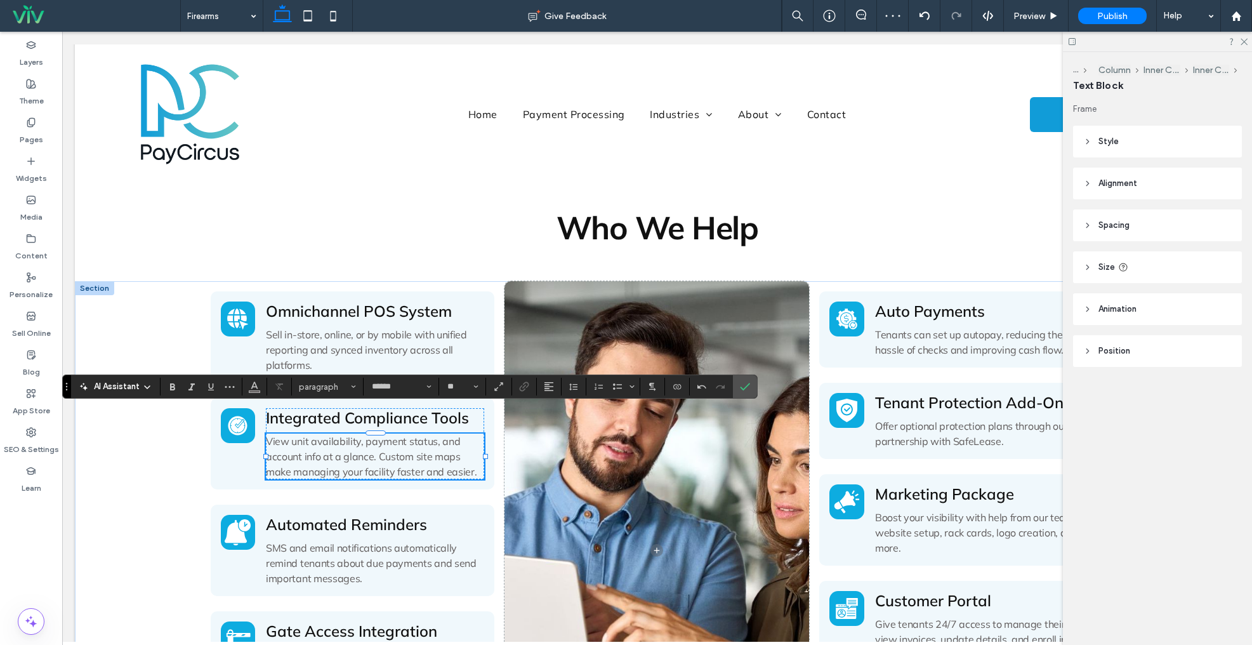
click at [405, 461] on span "View unit availability, payment status, and account info at a glance. Custom si…" at bounding box center [371, 456] width 211 height 43
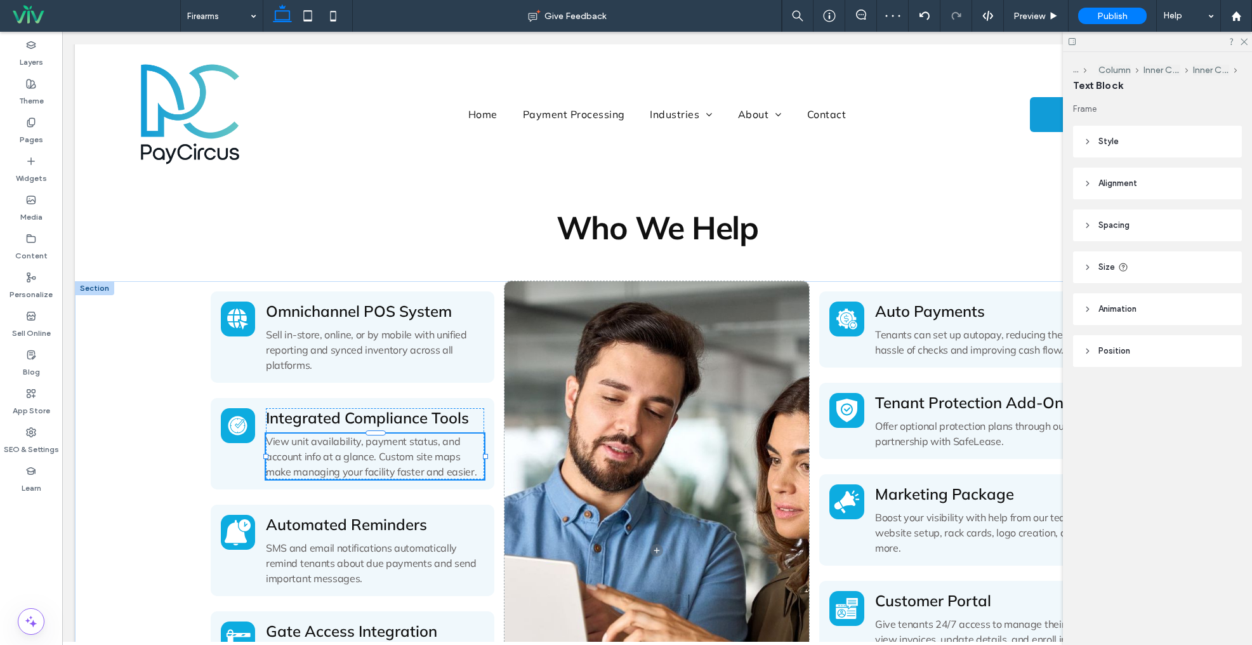
type input "******"
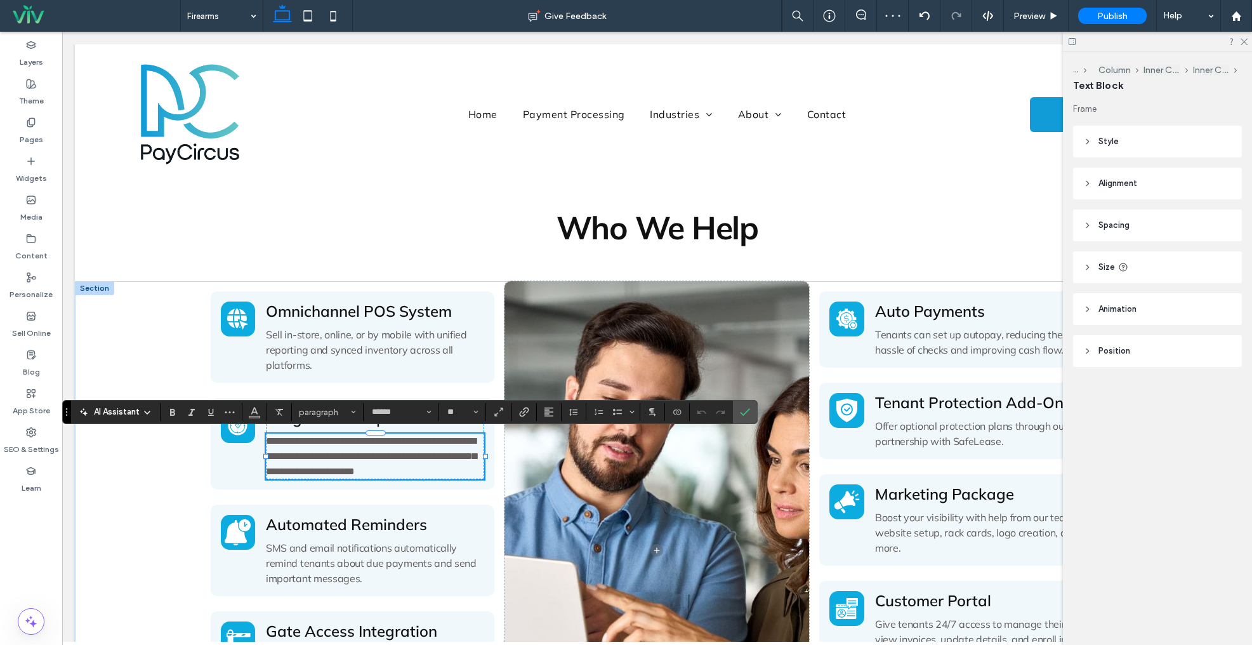
type input "**"
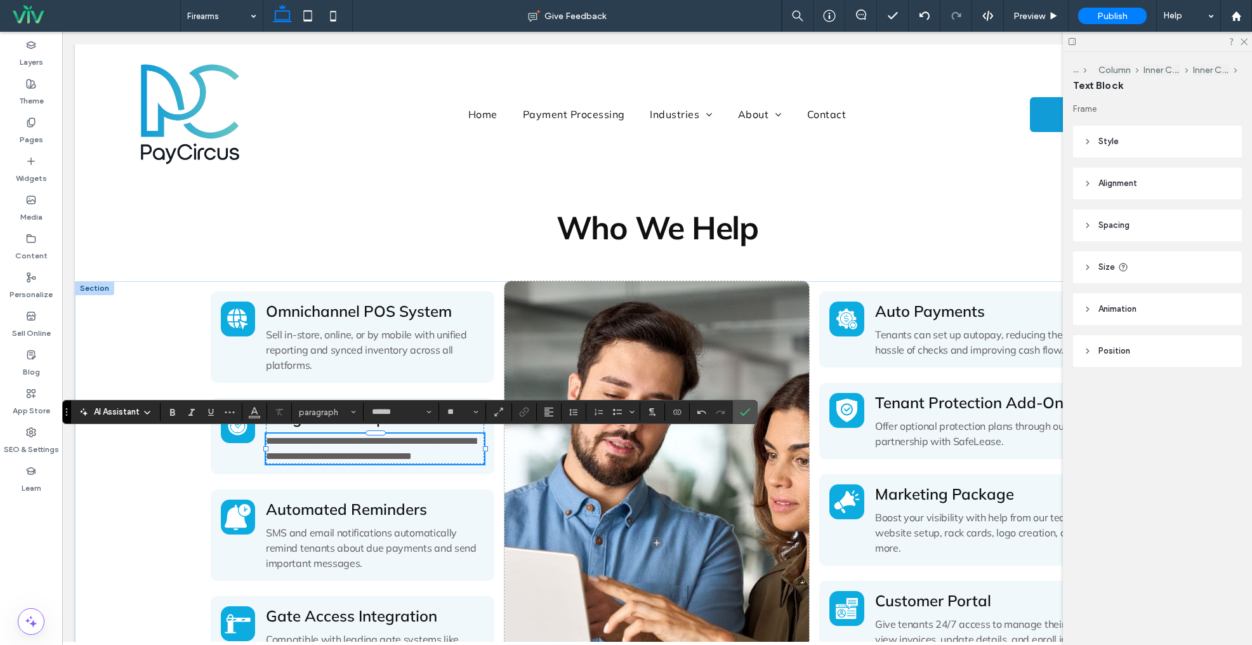
click at [391, 510] on span "Automated Reminders" at bounding box center [346, 509] width 161 height 19
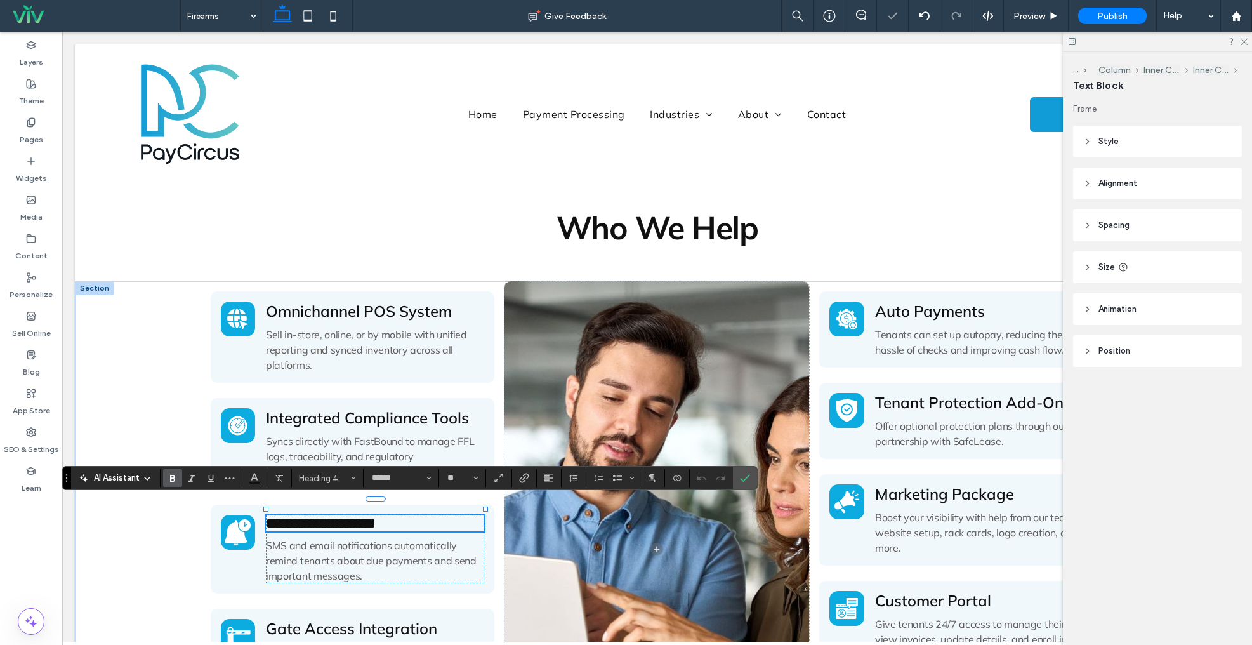
type input "**"
click at [399, 547] on span "SMS and email notifications automatically remind tenants about due payments and…" at bounding box center [371, 560] width 211 height 43
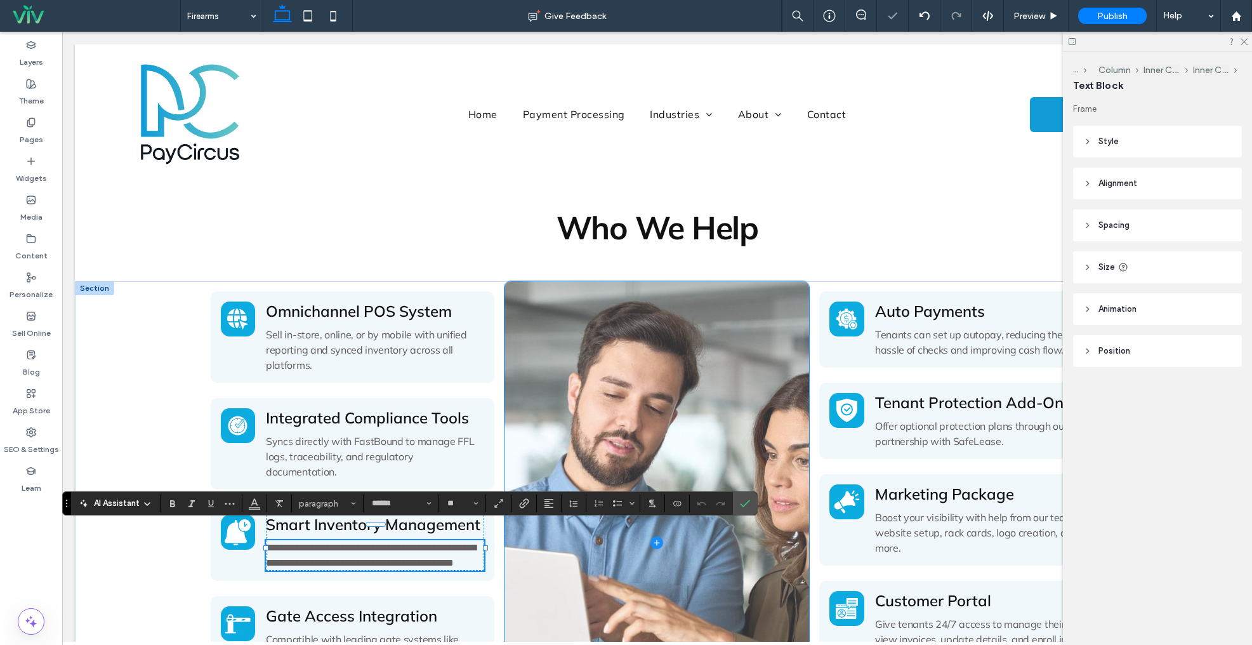
type input "**"
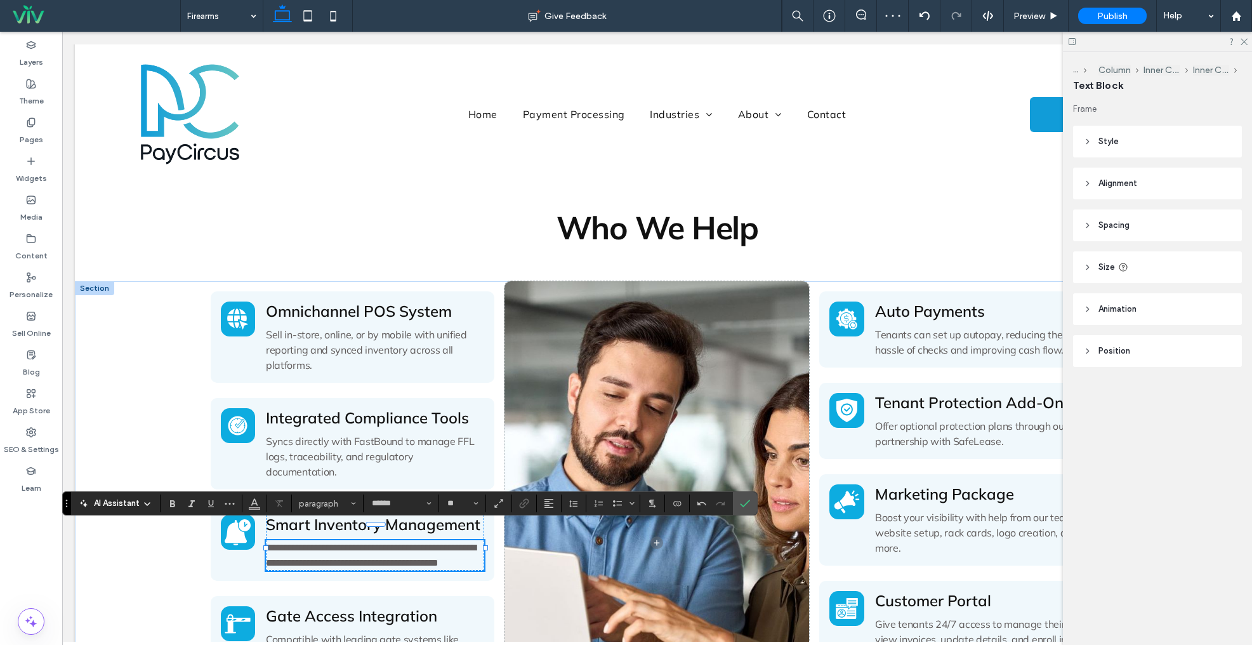
click at [905, 311] on span "Auto Payments" at bounding box center [930, 311] width 110 height 19
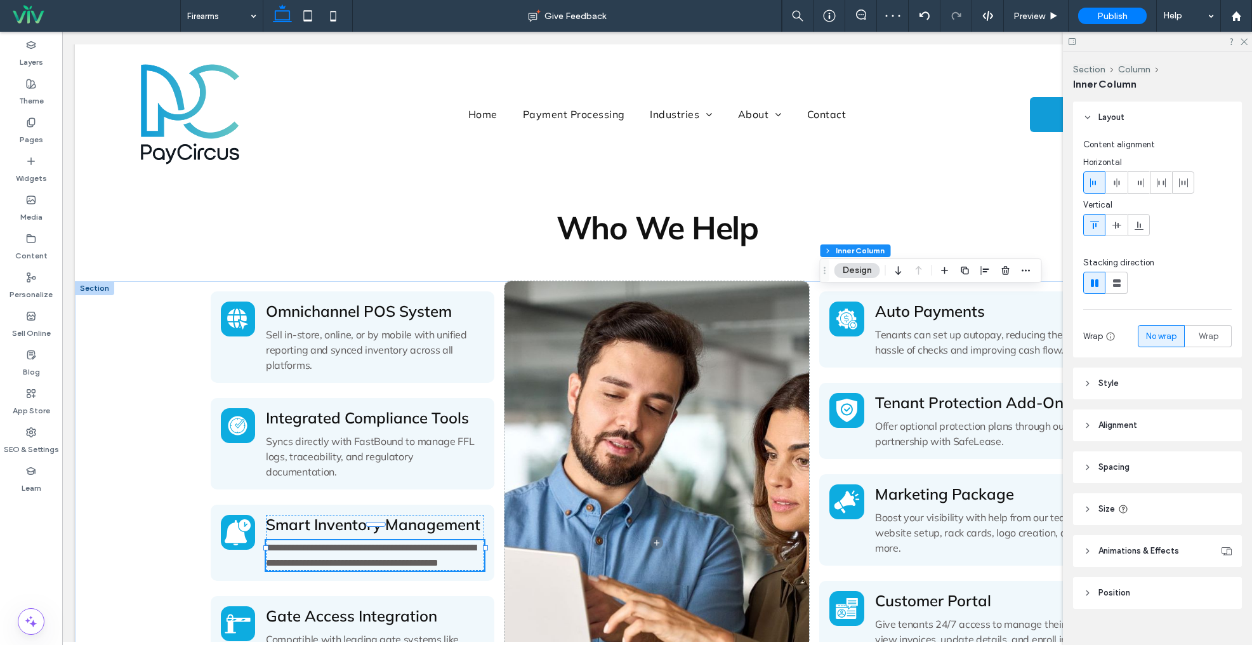
click at [905, 311] on span "Auto Payments" at bounding box center [930, 311] width 110 height 19
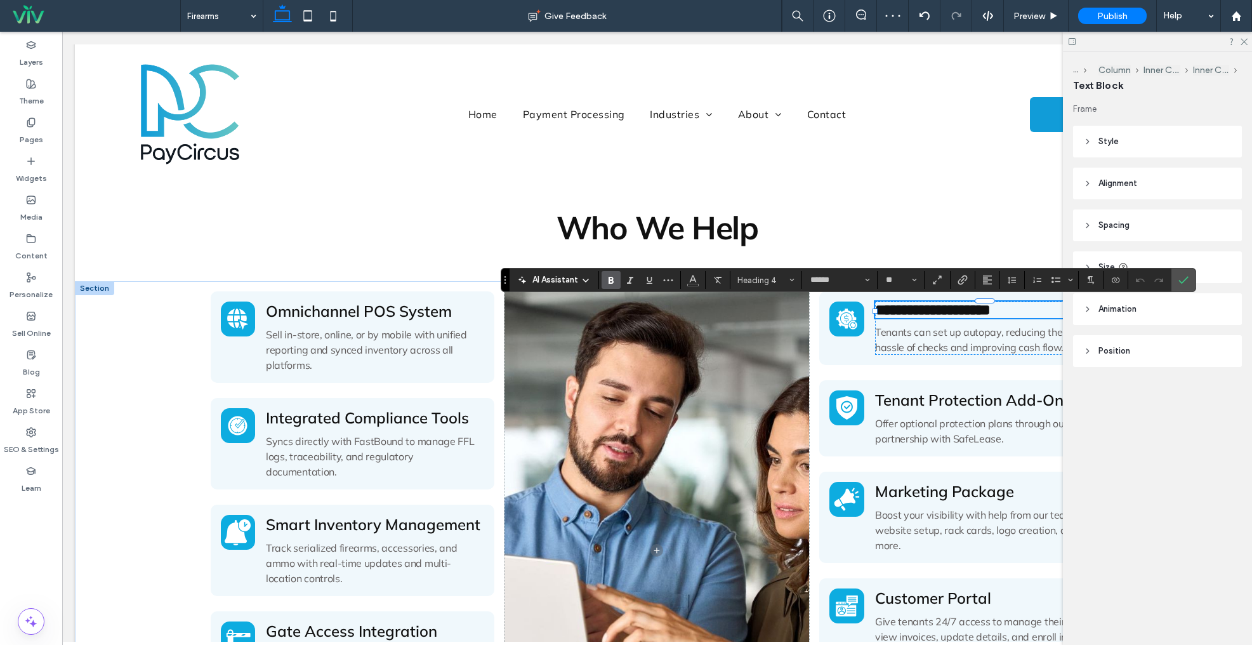
type input "**"
click at [913, 333] on span "Tenants can set up autopay, reducing the hassle of checks and improving cash fl…" at bounding box center [969, 340] width 189 height 28
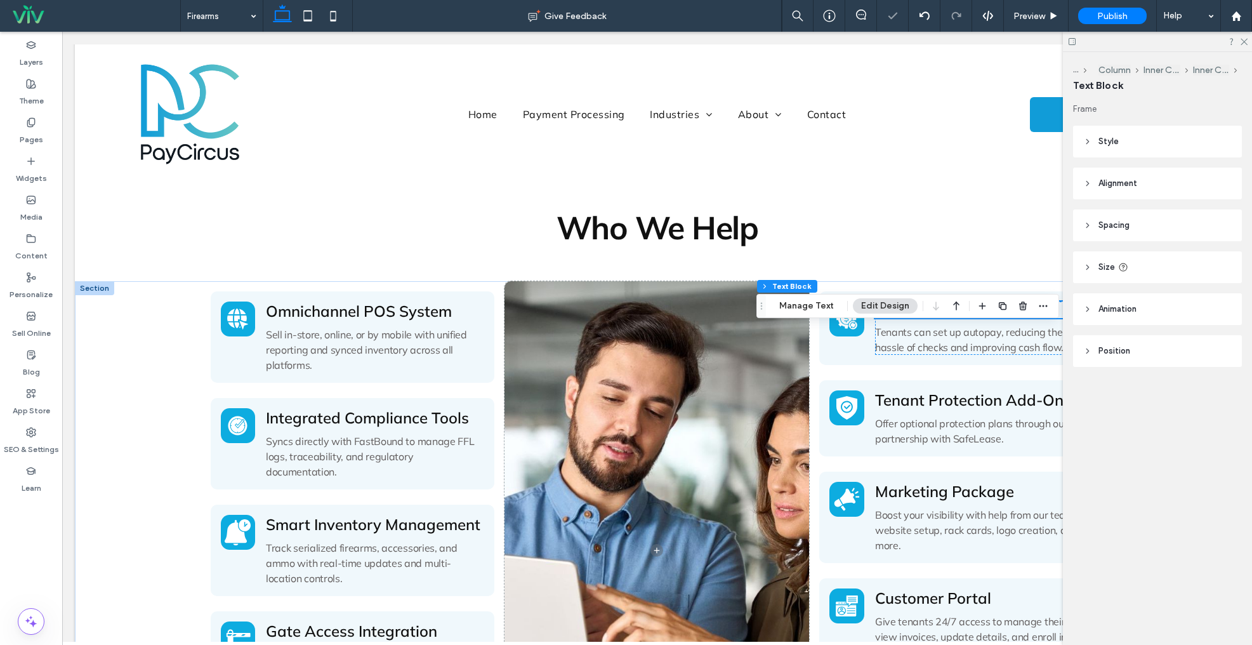
click at [913, 333] on span "Tenants can set up autopay, reducing the hassle of checks and improving cash fl…" at bounding box center [969, 340] width 189 height 28
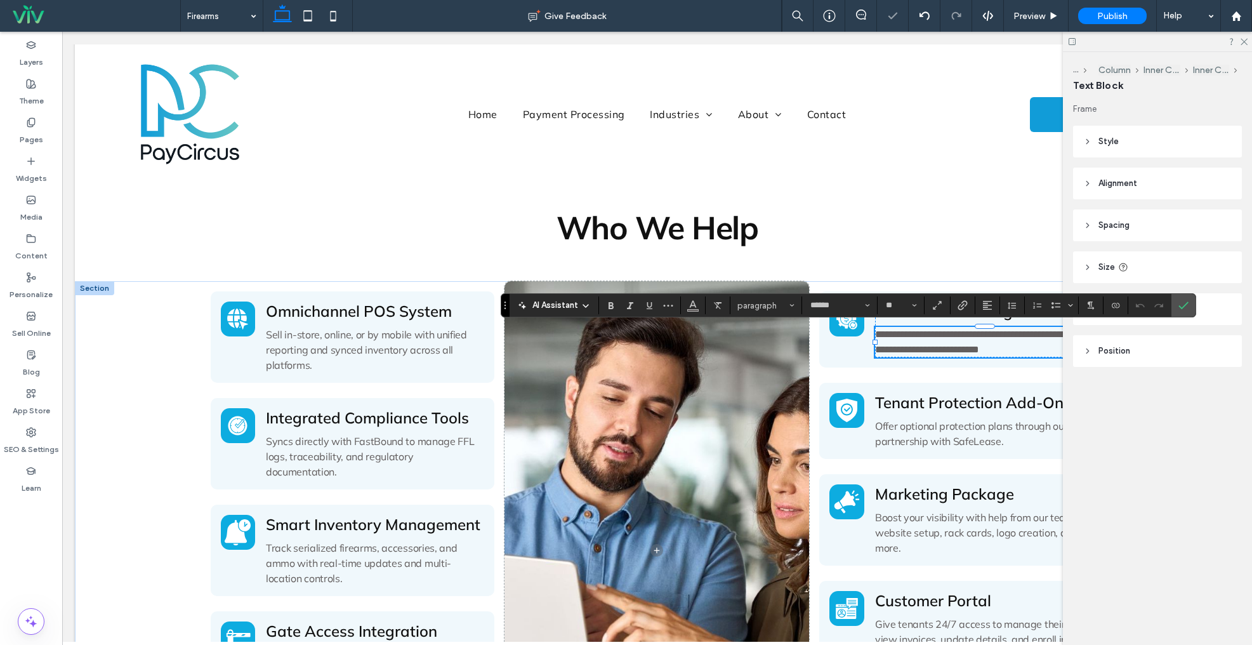
type input "**"
click at [959, 412] on span "Tenant Protection Add-On" at bounding box center [969, 402] width 189 height 19
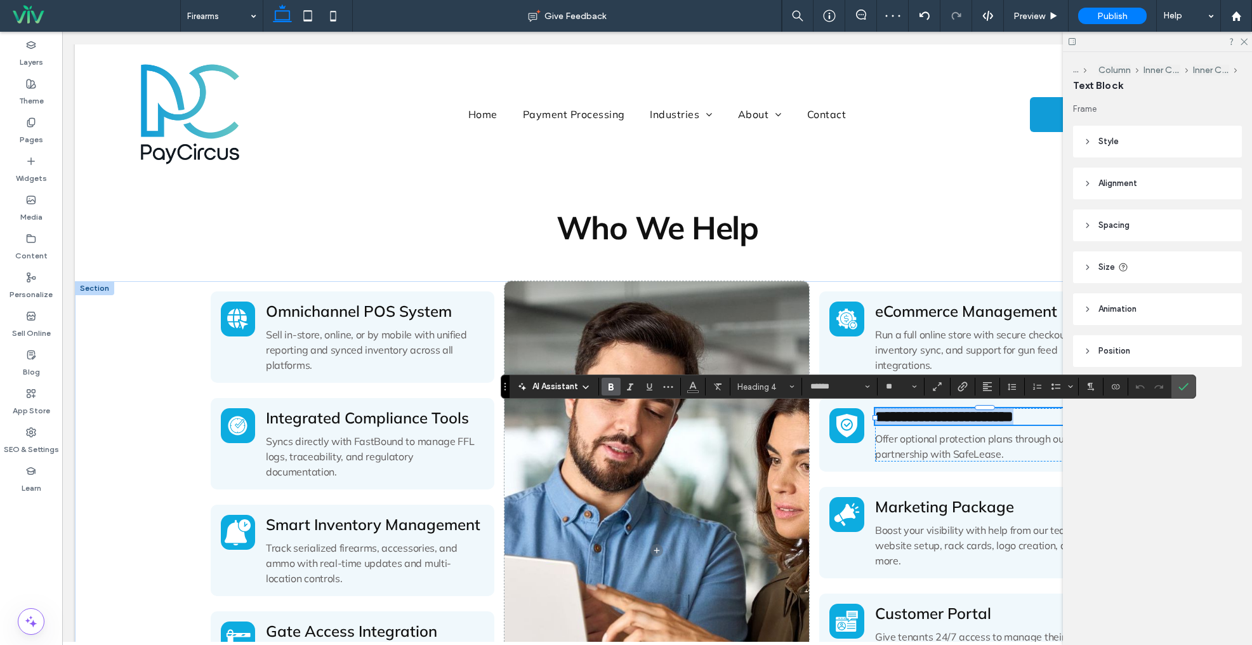
type input "**"
click at [934, 460] on span "Offer optional protection plans through our partnership with SafeLease." at bounding box center [971, 446] width 192 height 28
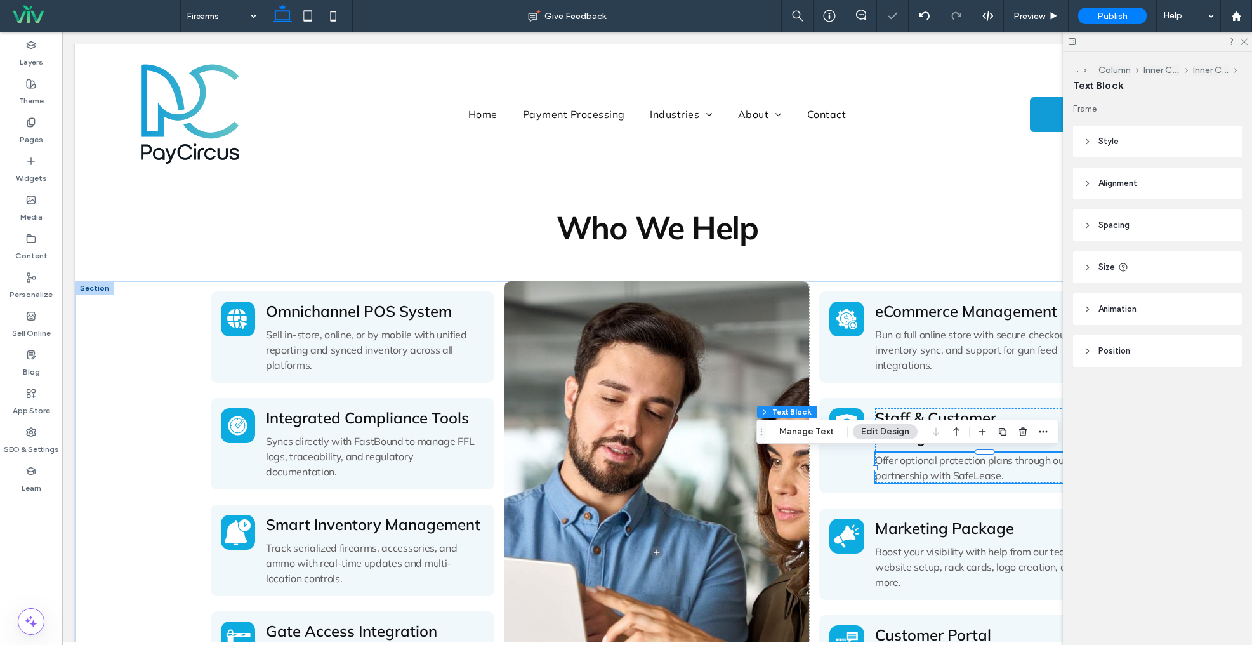
click at [934, 475] on span "Offer optional protection plans through our partnership with SafeLease." at bounding box center [971, 468] width 192 height 28
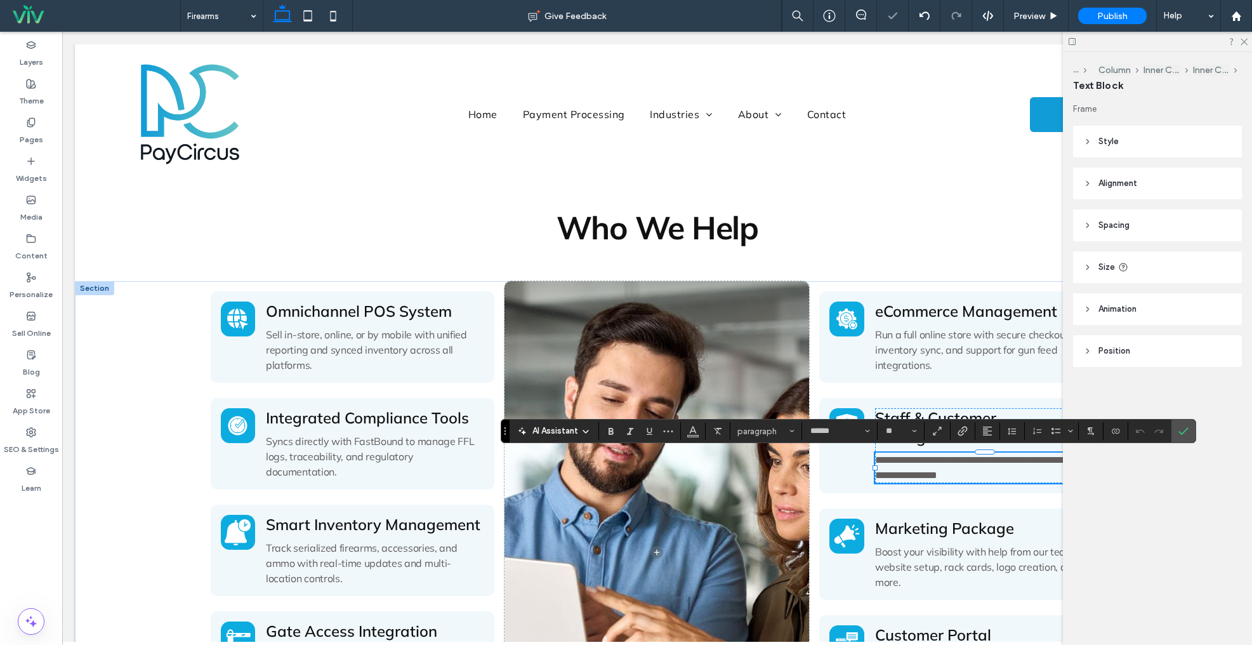
type input "**"
click at [957, 531] on span "Marketing Package" at bounding box center [944, 528] width 139 height 19
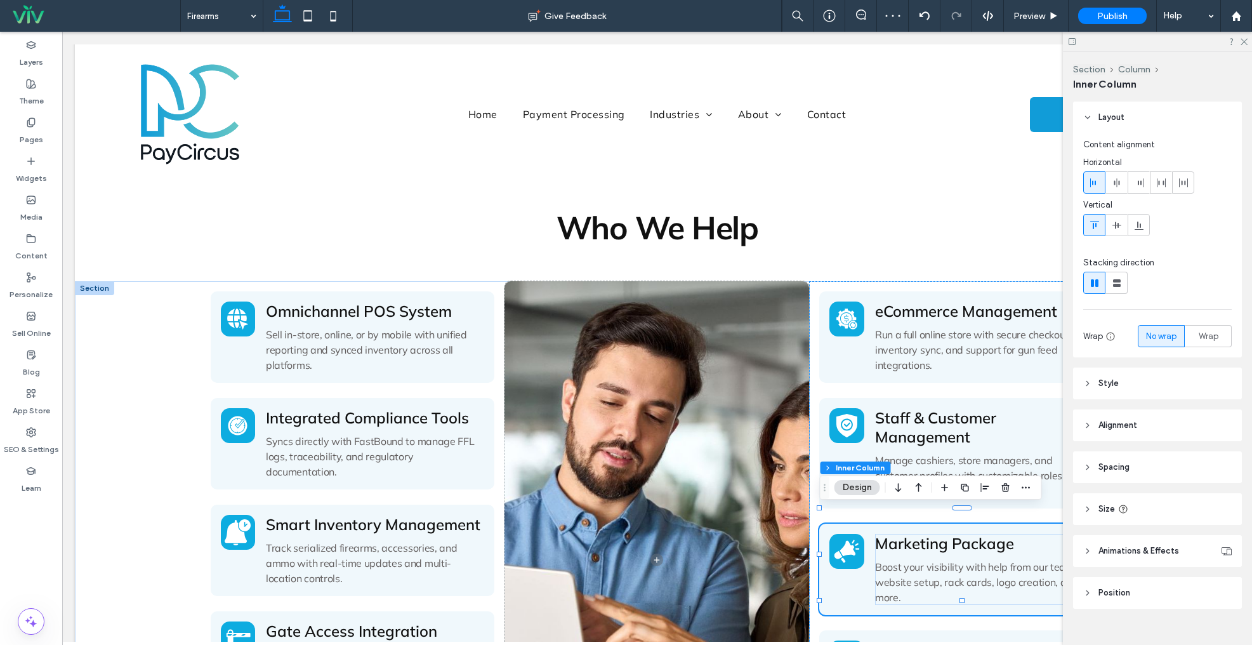
click at [957, 534] on span "Marketing Package" at bounding box center [944, 543] width 139 height 19
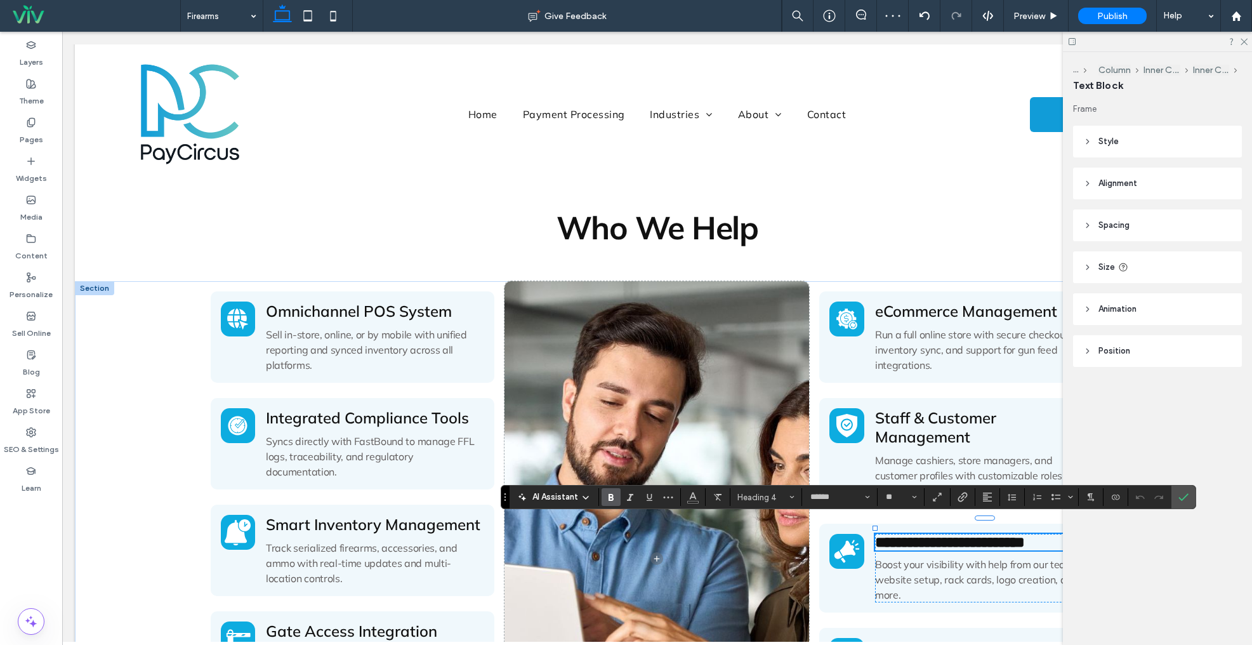
type input "**"
click at [986, 572] on span "Boost your visibility with help from our team, website setup, rack cards, logo …" at bounding box center [976, 579] width 203 height 43
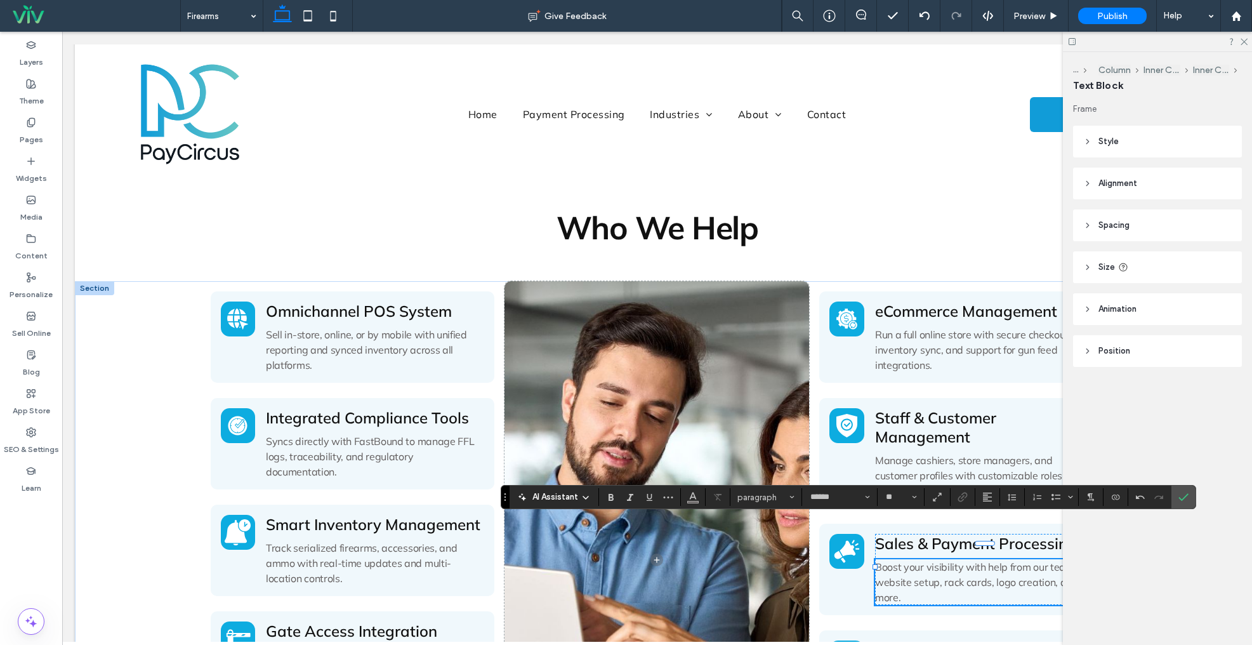
click at [986, 572] on span "Boost your visibility with help from our team, website setup, rack cards, logo …" at bounding box center [976, 581] width 203 height 43
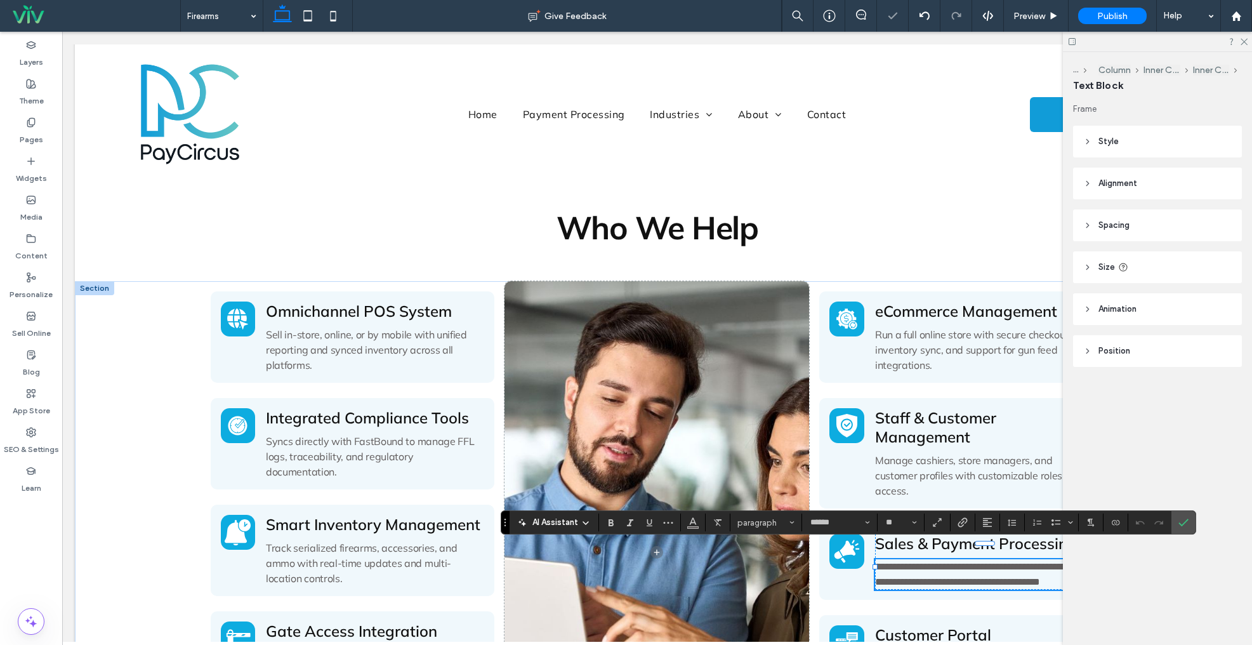
type input "**"
click at [1185, 519] on icon "Confirm" at bounding box center [1184, 522] width 10 height 10
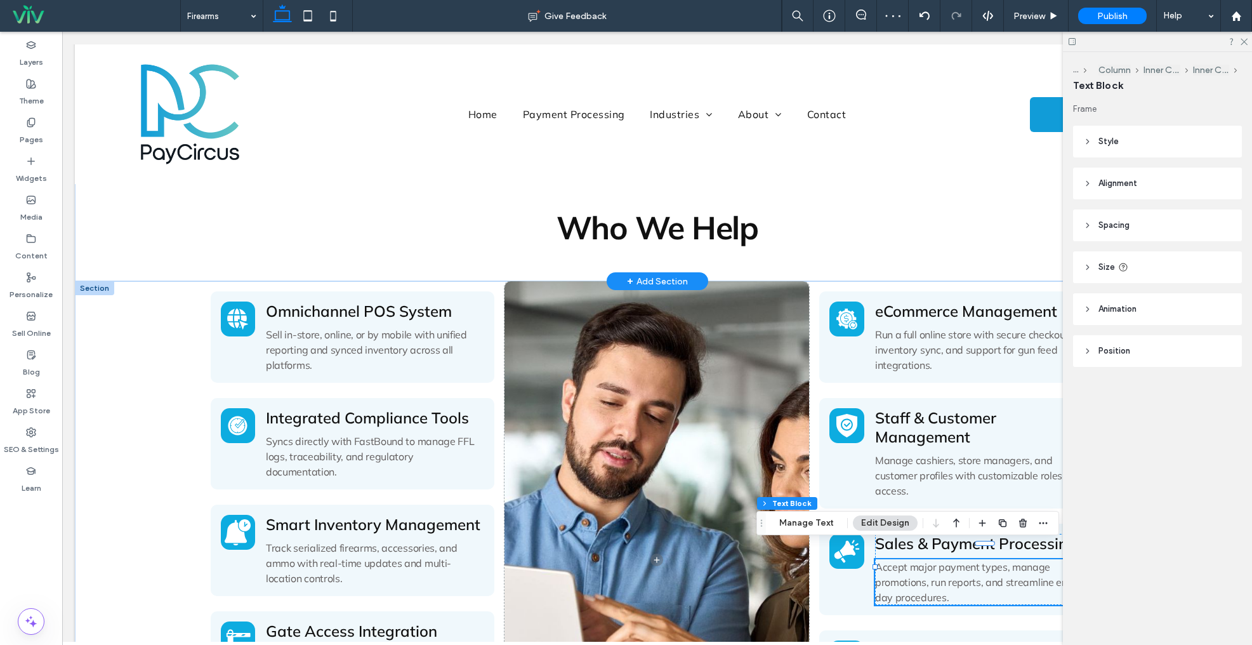
click at [773, 242] on h2 "Who We Help" at bounding box center [658, 228] width 894 height 40
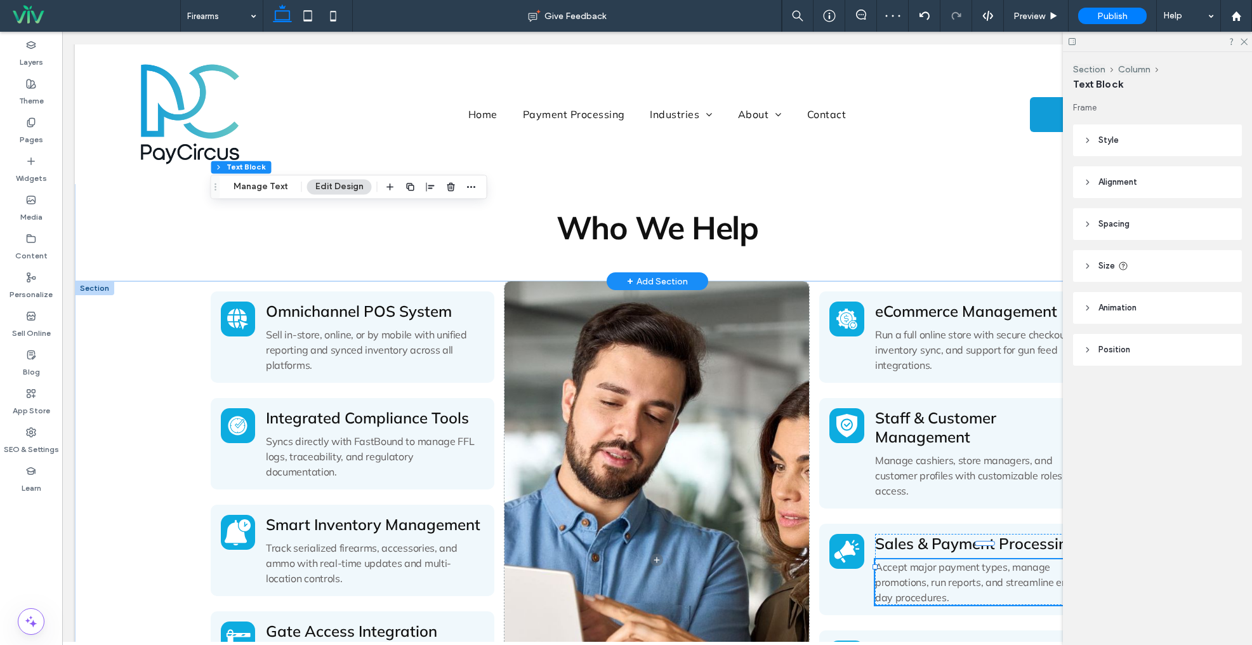
click at [773, 242] on h2 "Who We Help" at bounding box center [658, 228] width 894 height 40
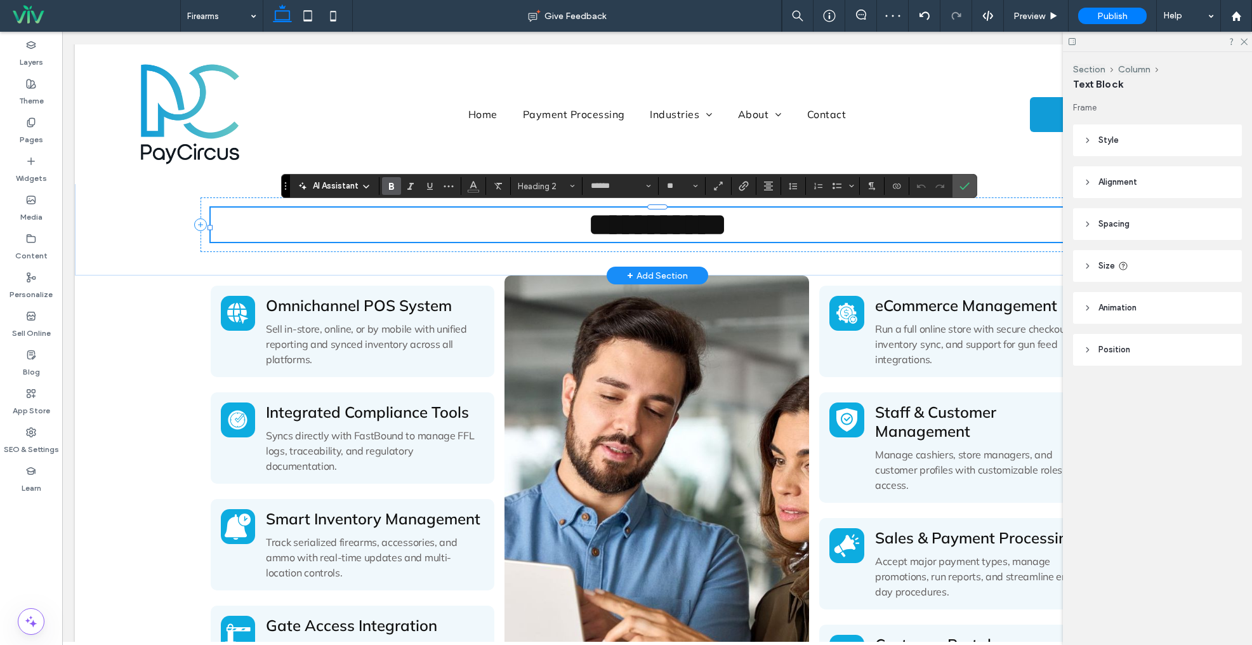
type input "**"
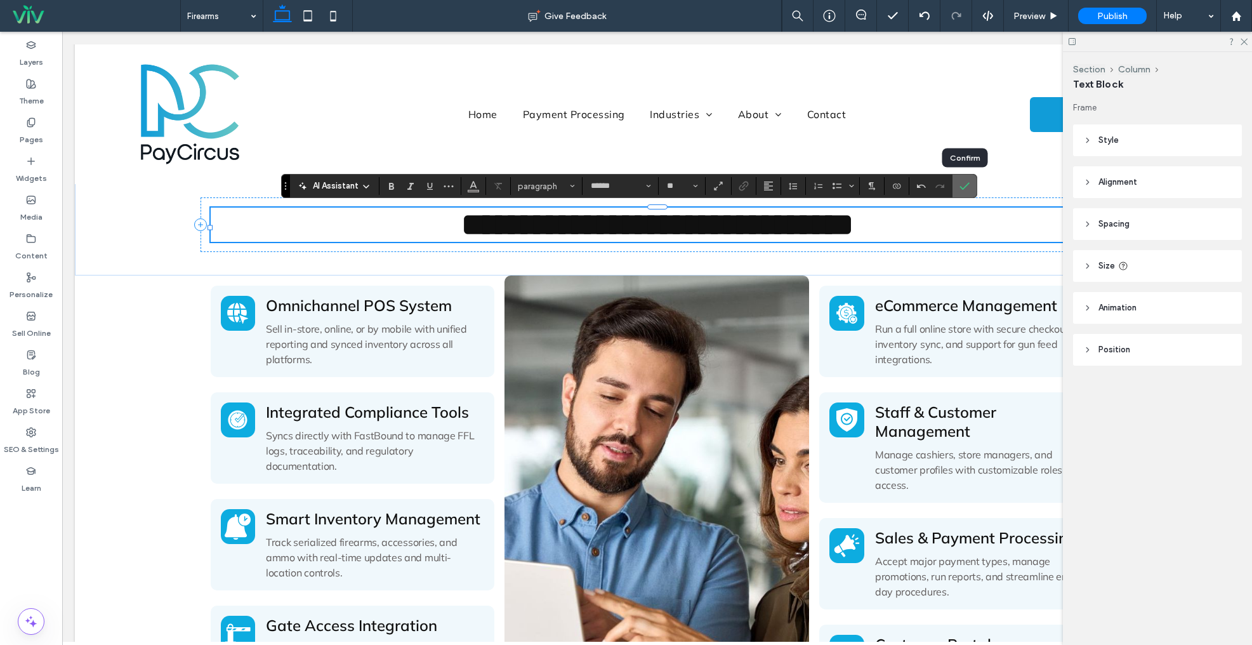
click at [958, 183] on label "Confirm" at bounding box center [964, 186] width 19 height 23
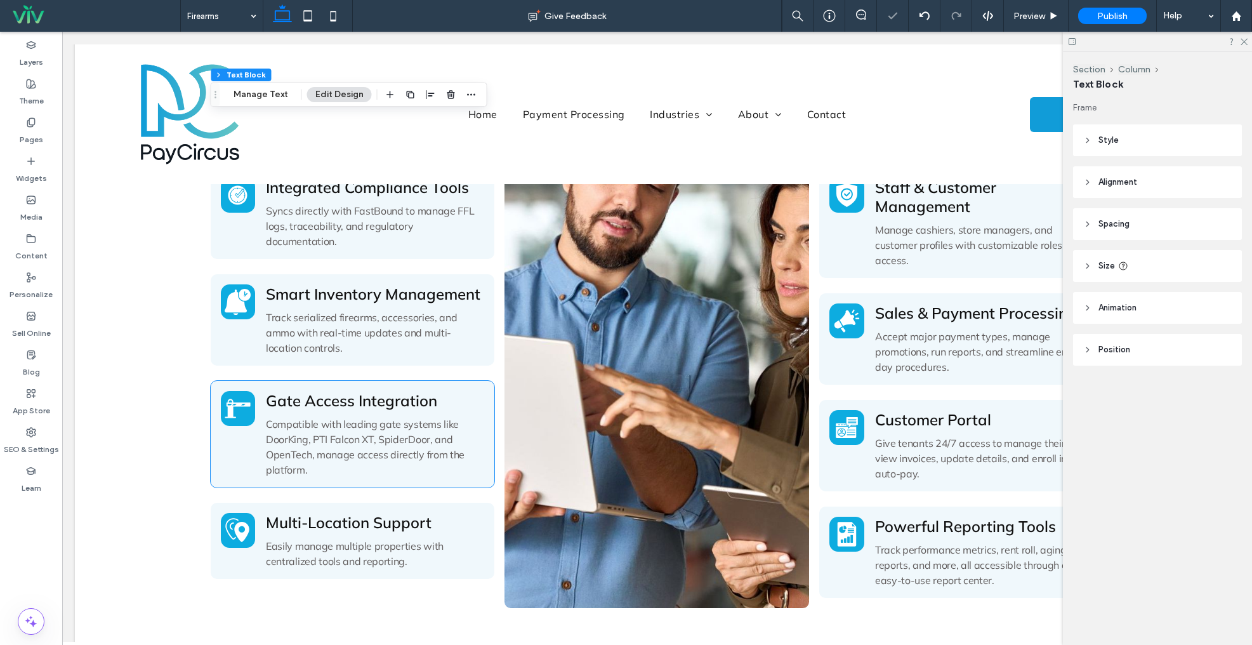
scroll to position [708, 0]
click at [376, 422] on span "Compatible with leading gate systems like DoorKing, PTI Falcon XT, SpiderDoor, …" at bounding box center [365, 446] width 199 height 58
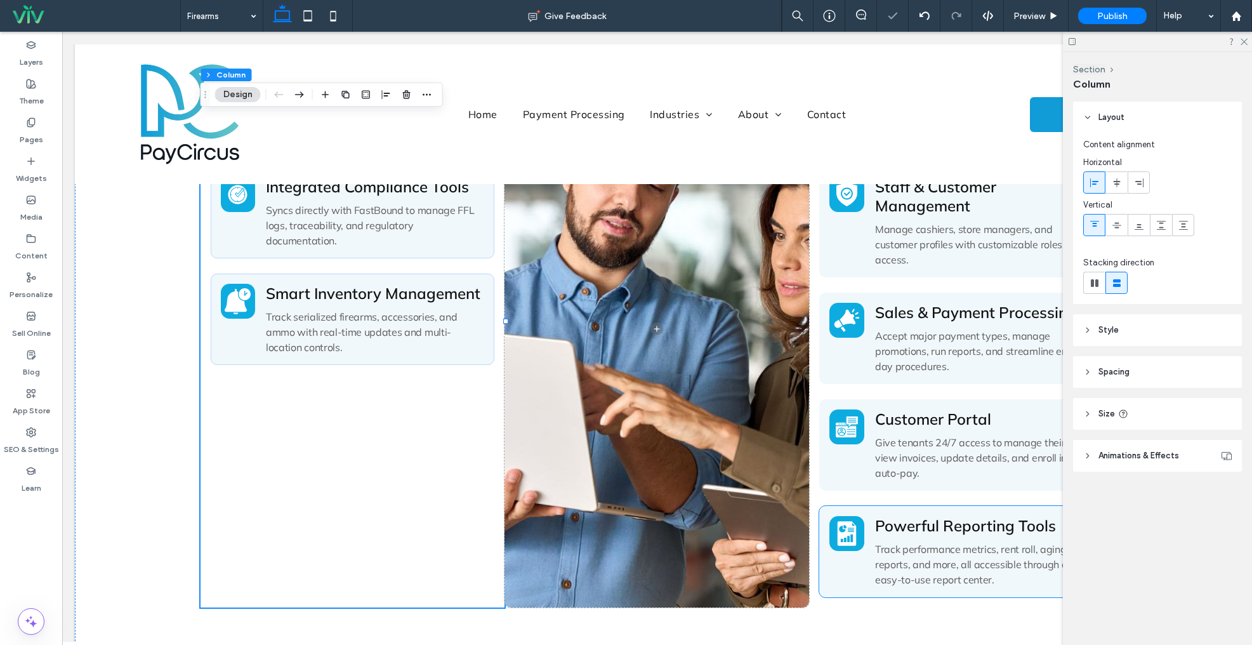
click at [912, 543] on span "Track performance metrics, rent roll, aging reports, and more, all accessible t…" at bounding box center [974, 564] width 198 height 43
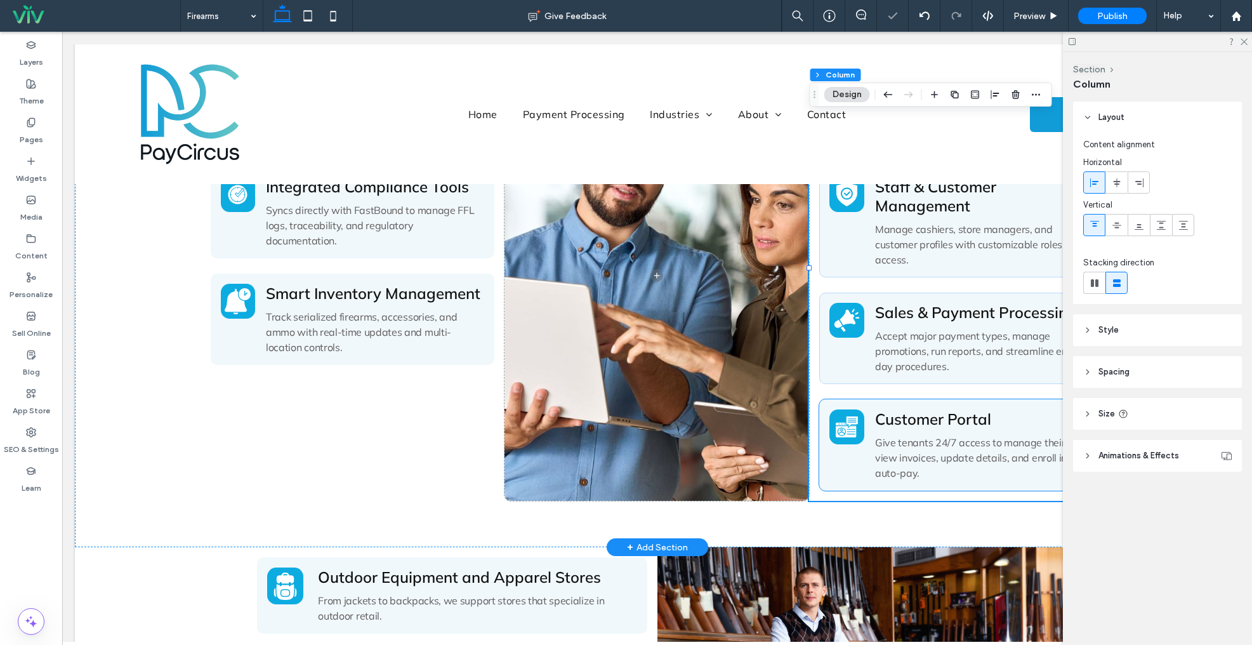
click at [941, 409] on span "Customer Portal" at bounding box center [933, 418] width 116 height 19
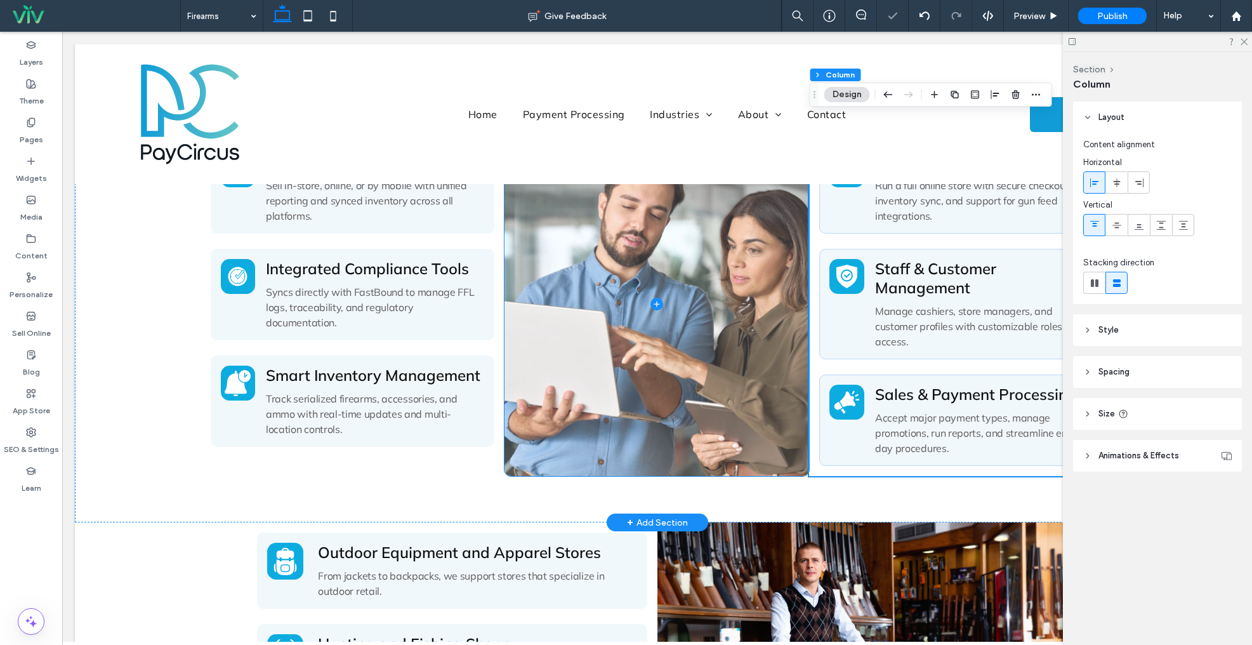
scroll to position [501, 0]
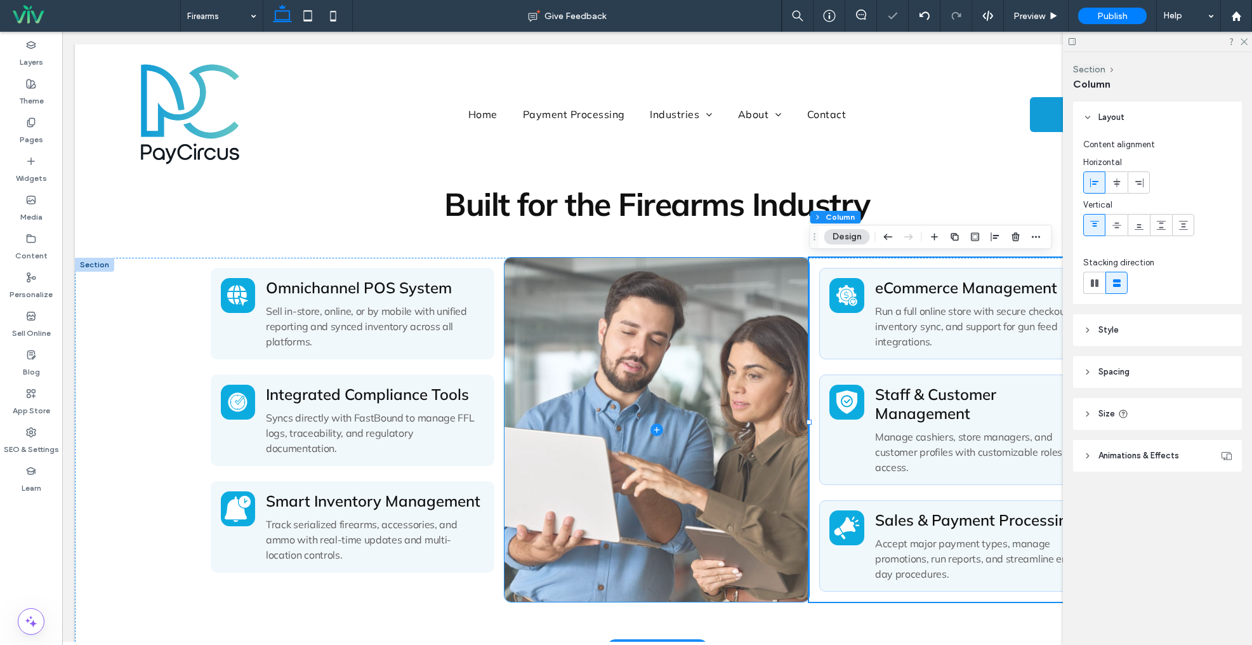
click at [669, 354] on span at bounding box center [657, 430] width 305 height 344
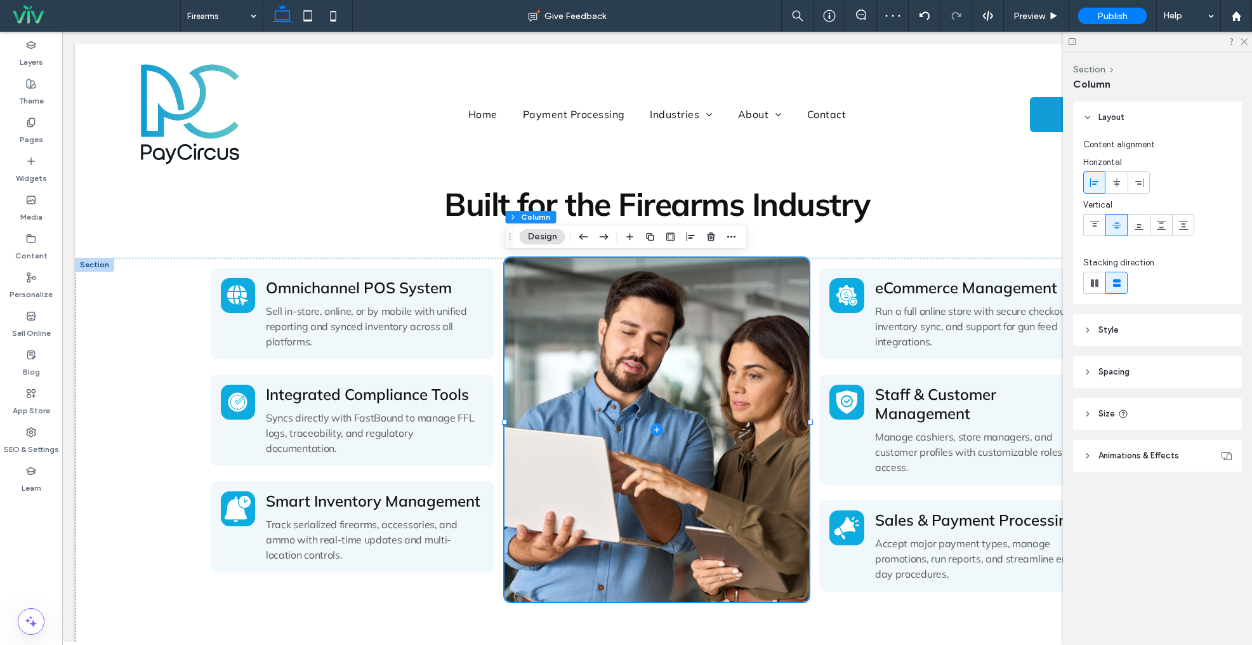
click at [1117, 328] on span "Style" at bounding box center [1109, 330] width 20 height 13
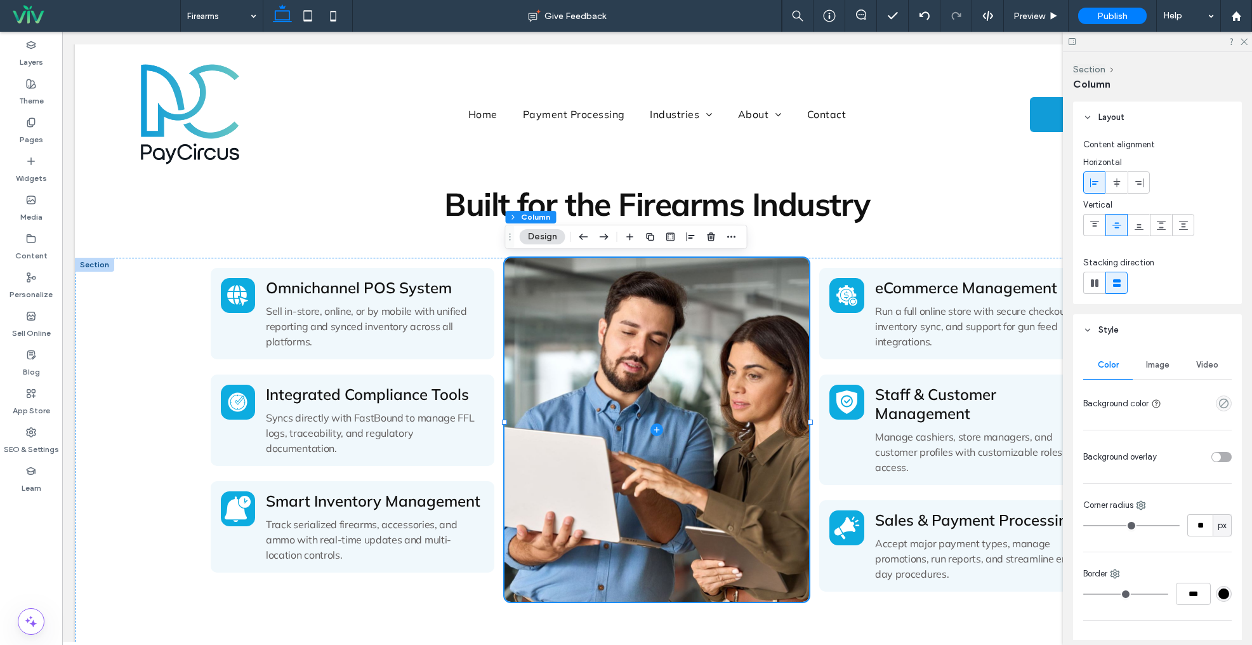
click at [1151, 364] on span "Image" at bounding box center [1157, 365] width 23 height 10
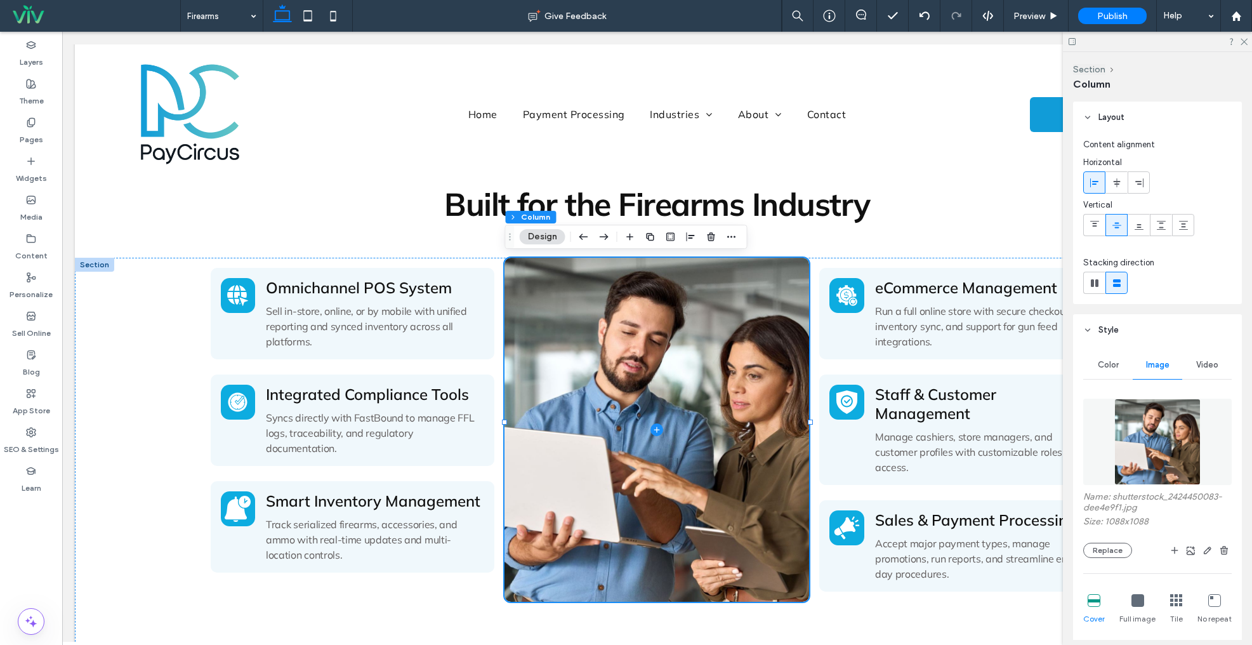
click at [1155, 444] on img at bounding box center [1158, 442] width 86 height 86
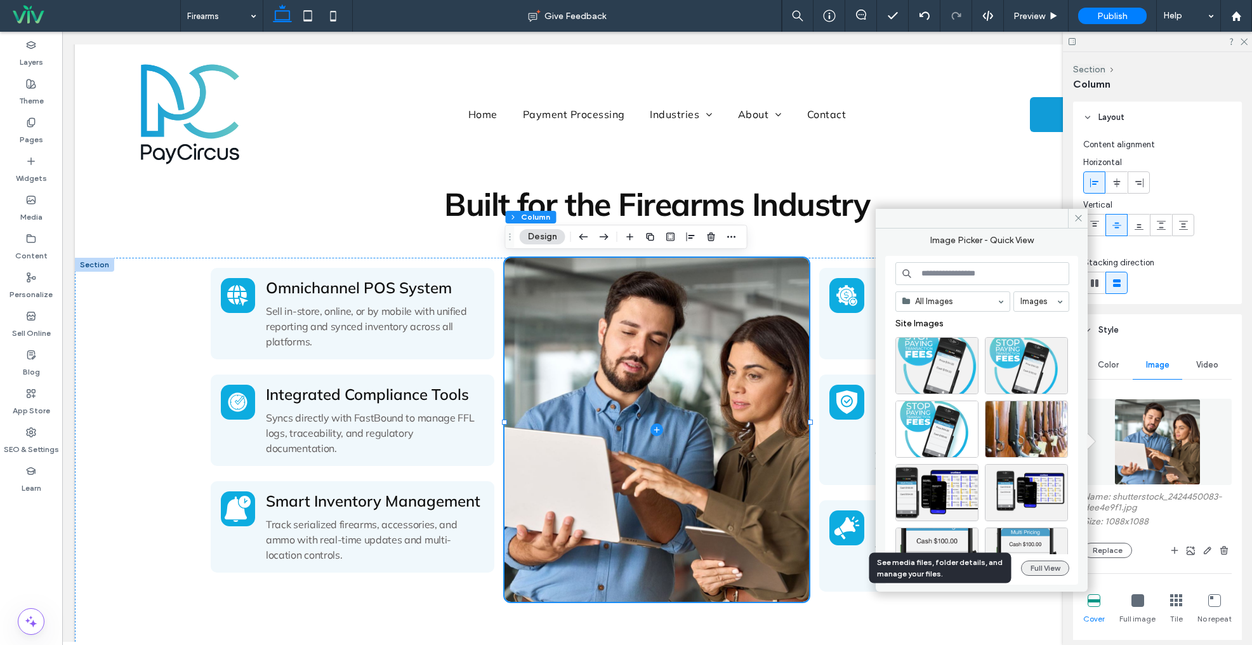
click at [1037, 568] on button "Full View" at bounding box center [1045, 567] width 48 height 15
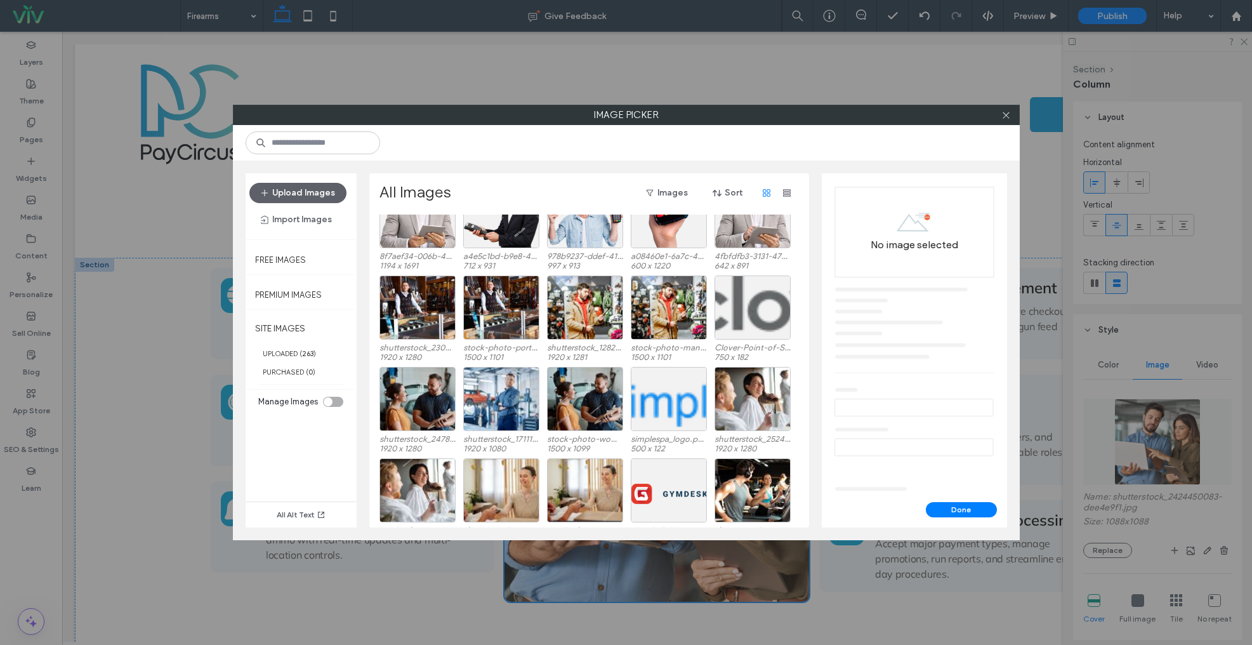
scroll to position [889, 0]
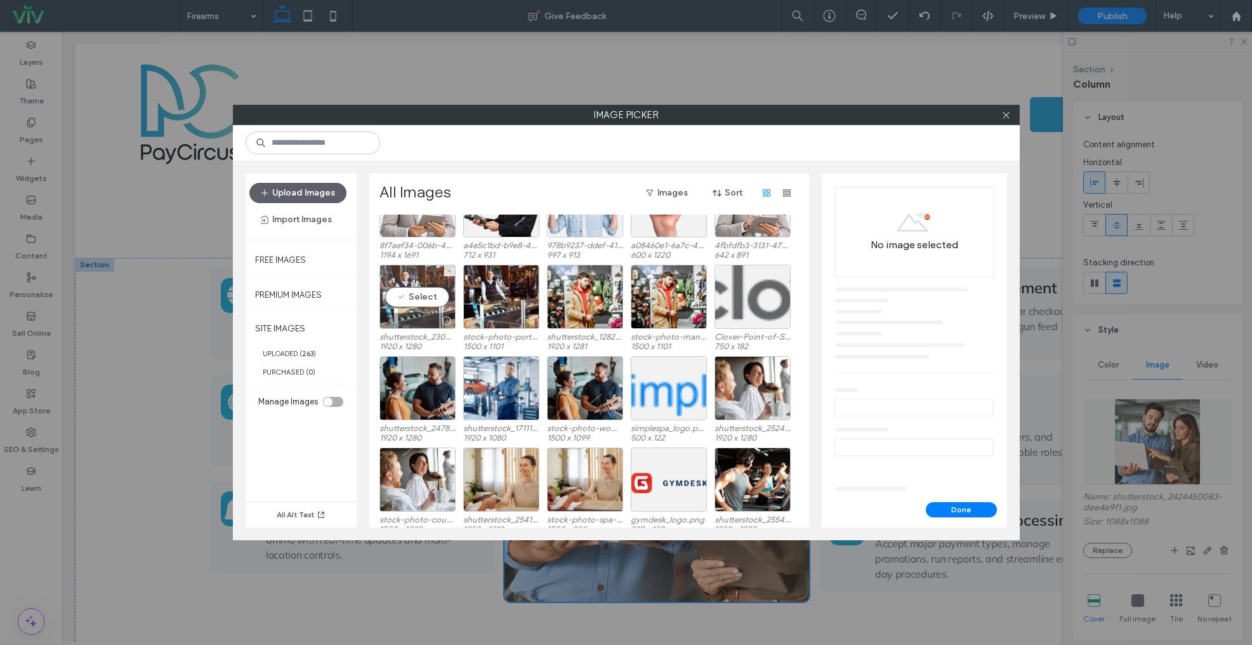
click at [409, 293] on div "Select" at bounding box center [418, 297] width 76 height 64
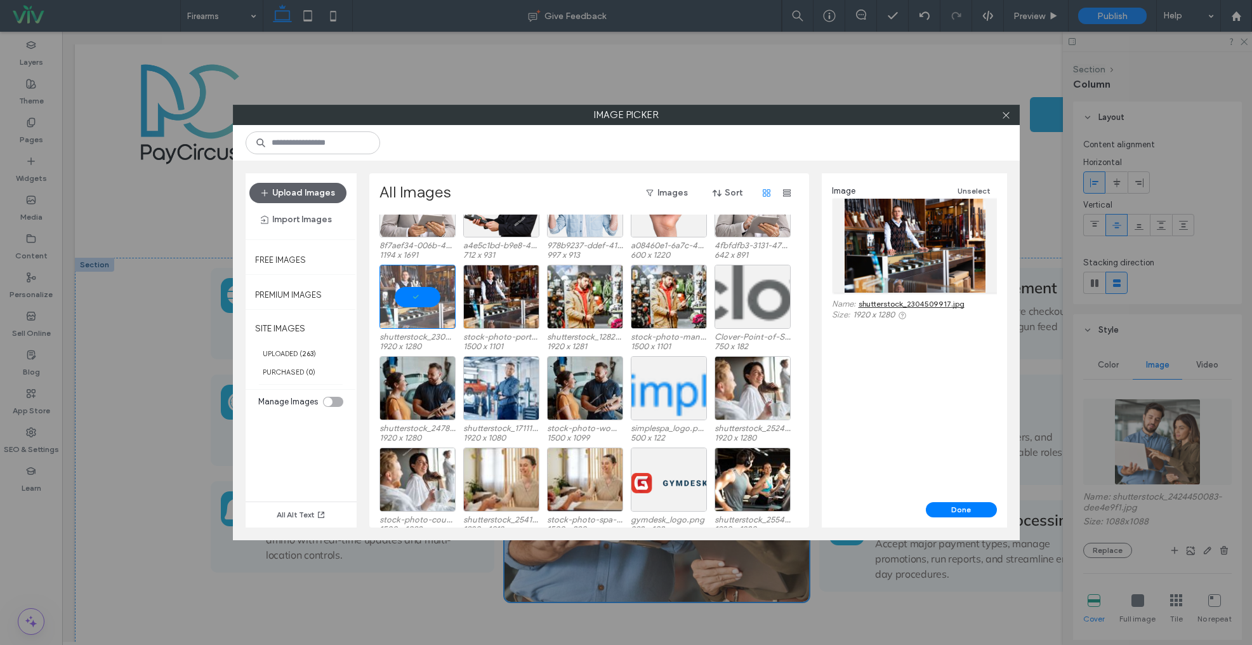
drag, startPoint x: 968, startPoint y: 510, endPoint x: 1249, endPoint y: 512, distance: 281.2
click at [968, 510] on button "Done" at bounding box center [961, 509] width 71 height 15
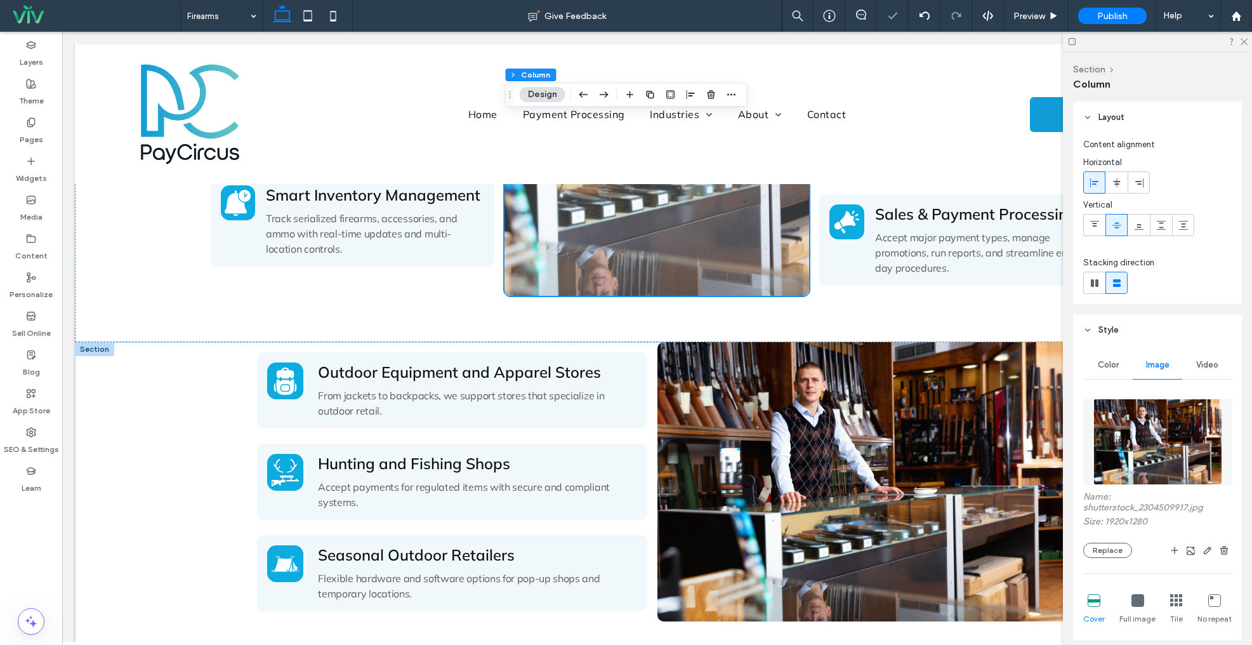
scroll to position [831, 0]
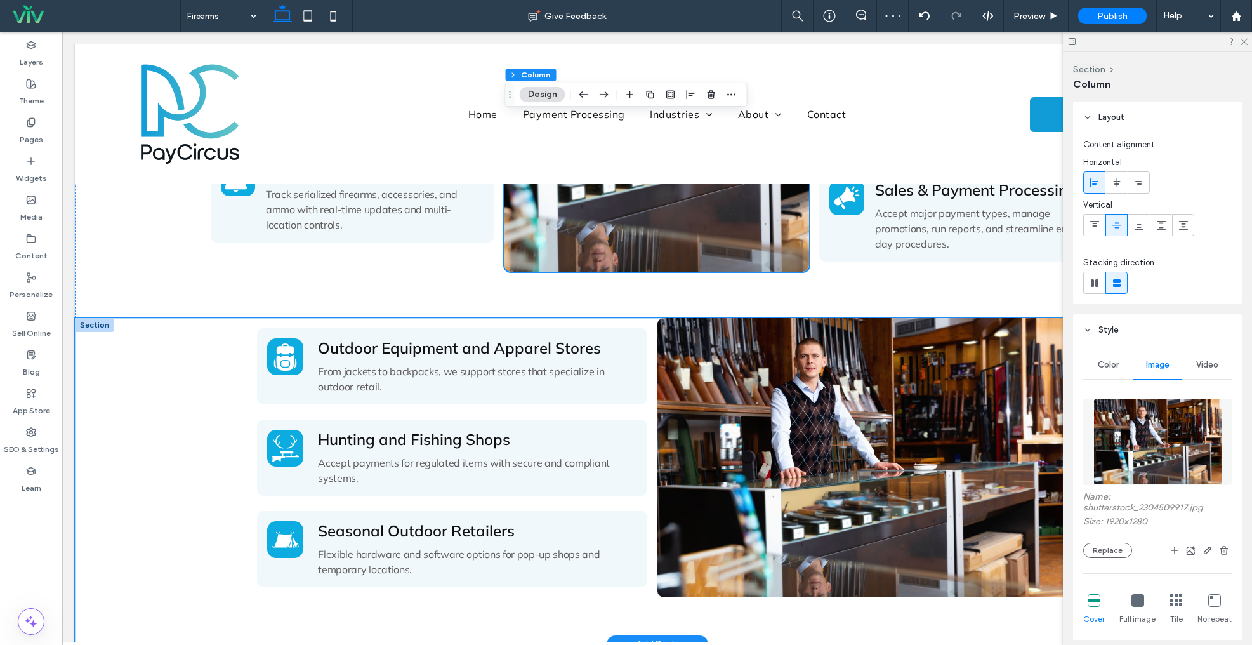
click at [137, 354] on div "Outdoor Equipment and Apparel Stores From jackets to backpacks, we support stor…" at bounding box center [657, 481] width 1165 height 326
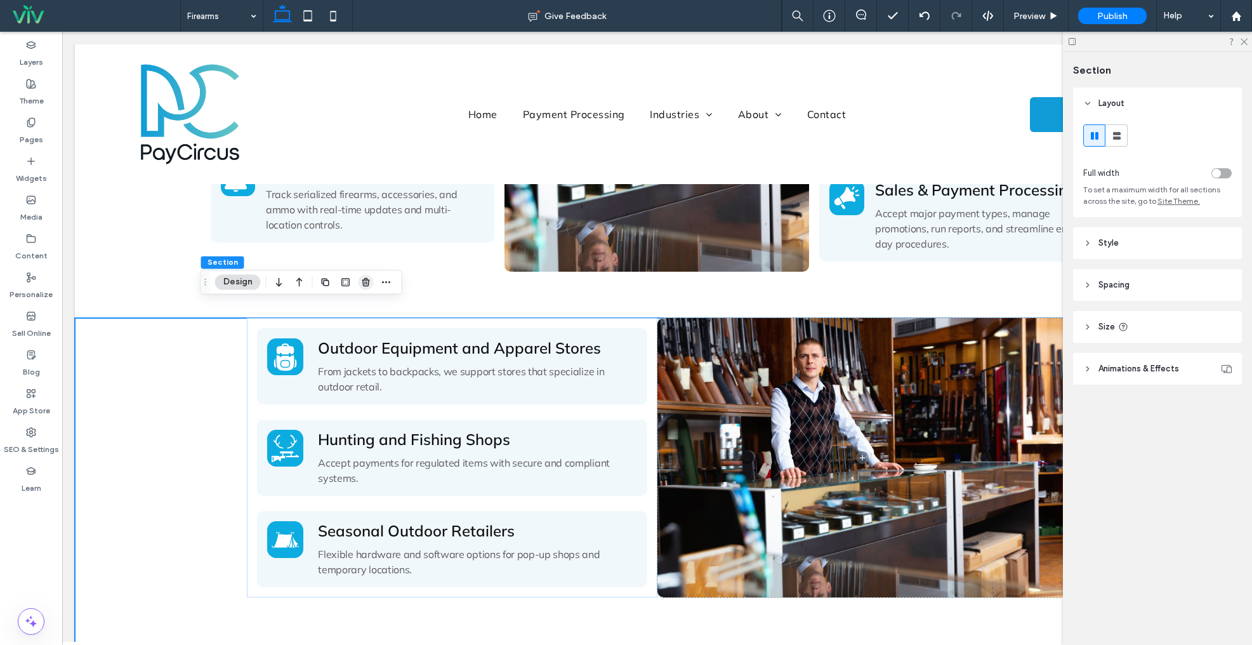
click at [366, 282] on use "button" at bounding box center [366, 282] width 8 height 8
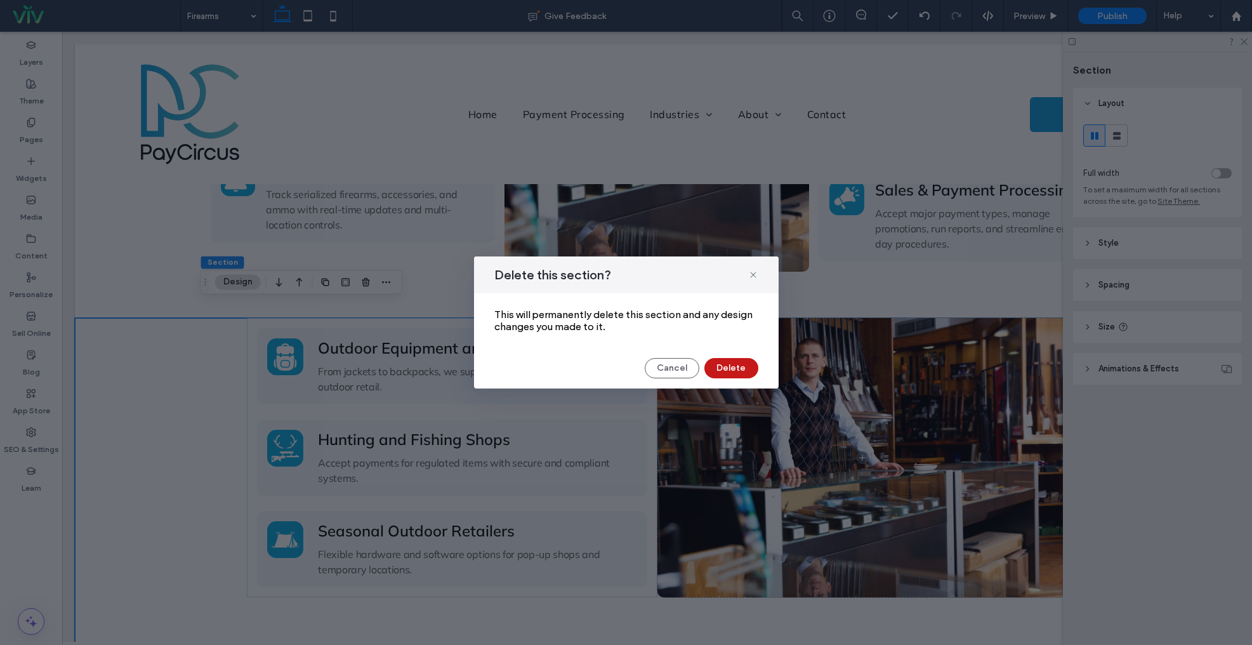
click at [726, 370] on button "Delete" at bounding box center [732, 368] width 54 height 20
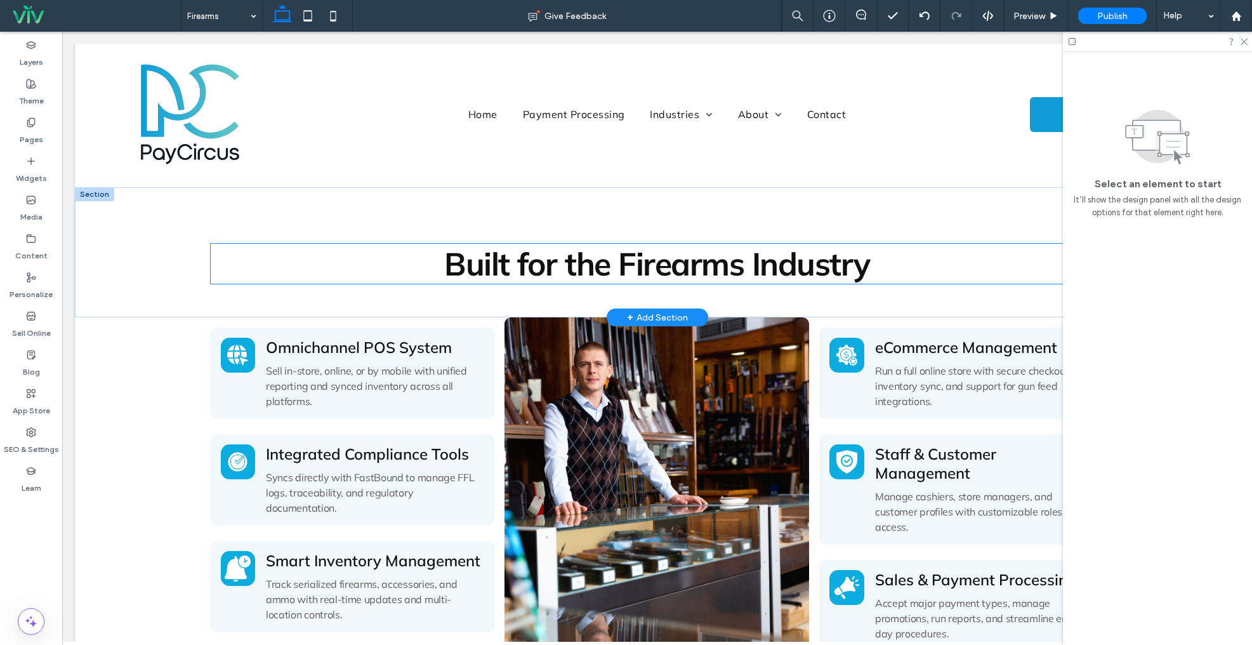
scroll to position [425, 0]
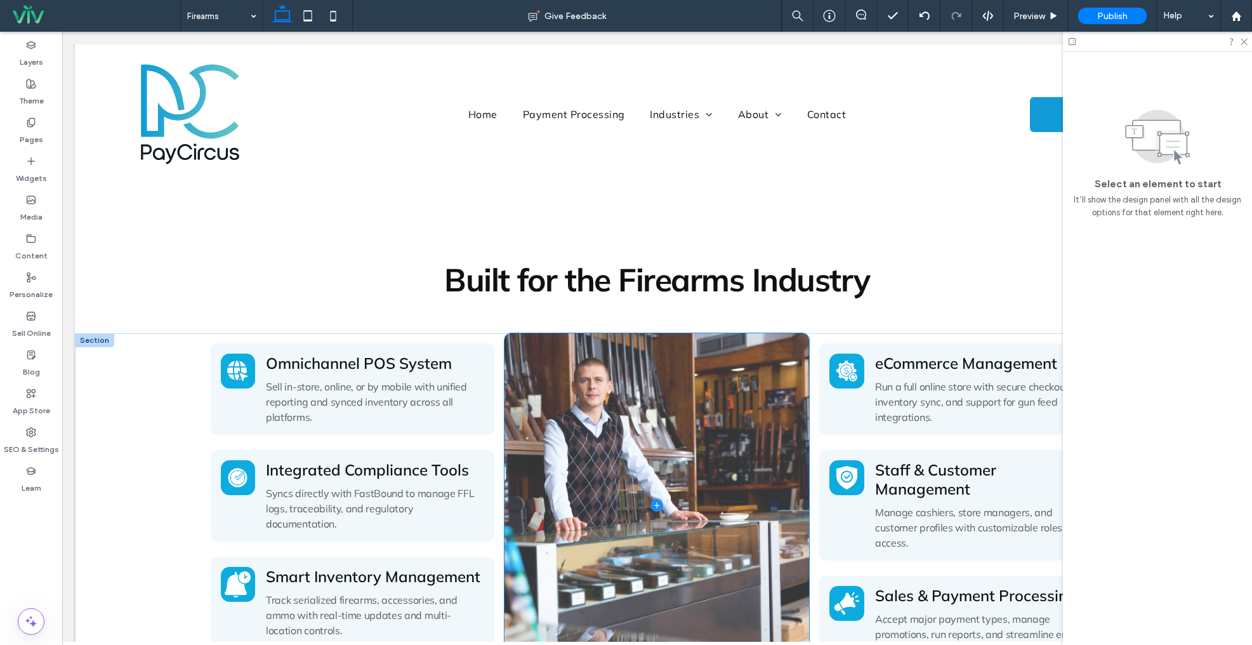
click at [630, 359] on span at bounding box center [657, 505] width 305 height 344
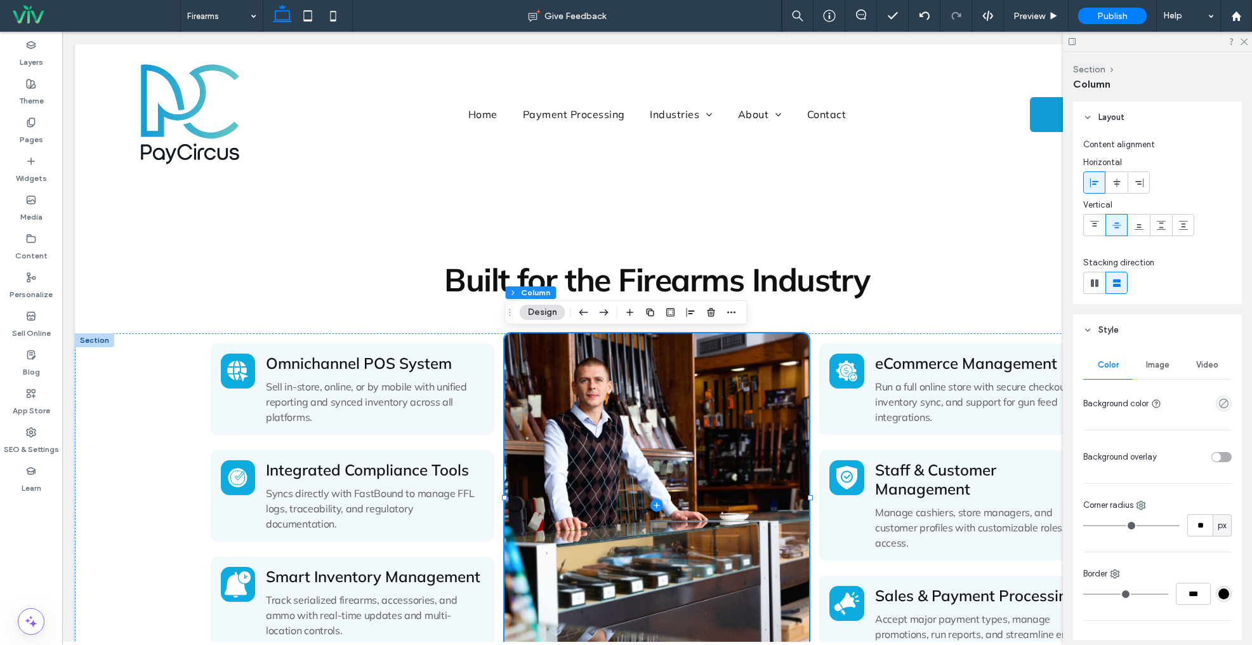
click at [1165, 365] on span "Image" at bounding box center [1157, 365] width 23 height 10
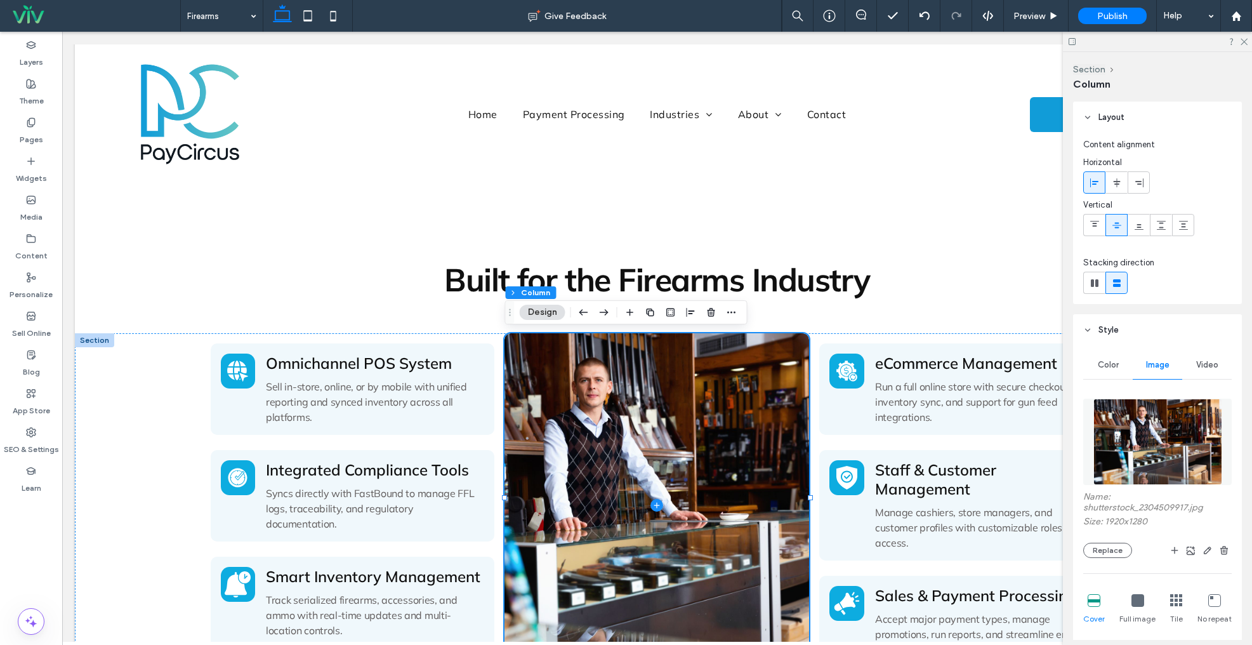
click at [1147, 425] on img at bounding box center [1158, 442] width 129 height 86
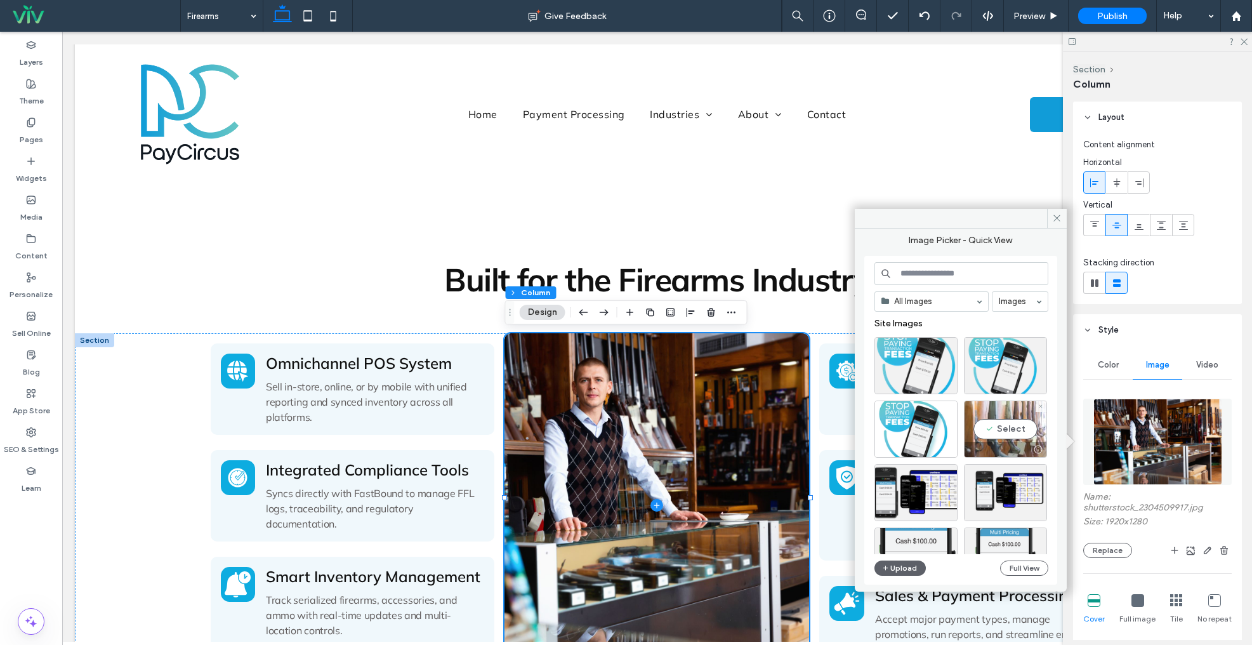
click at [997, 423] on div "Select" at bounding box center [1005, 429] width 83 height 57
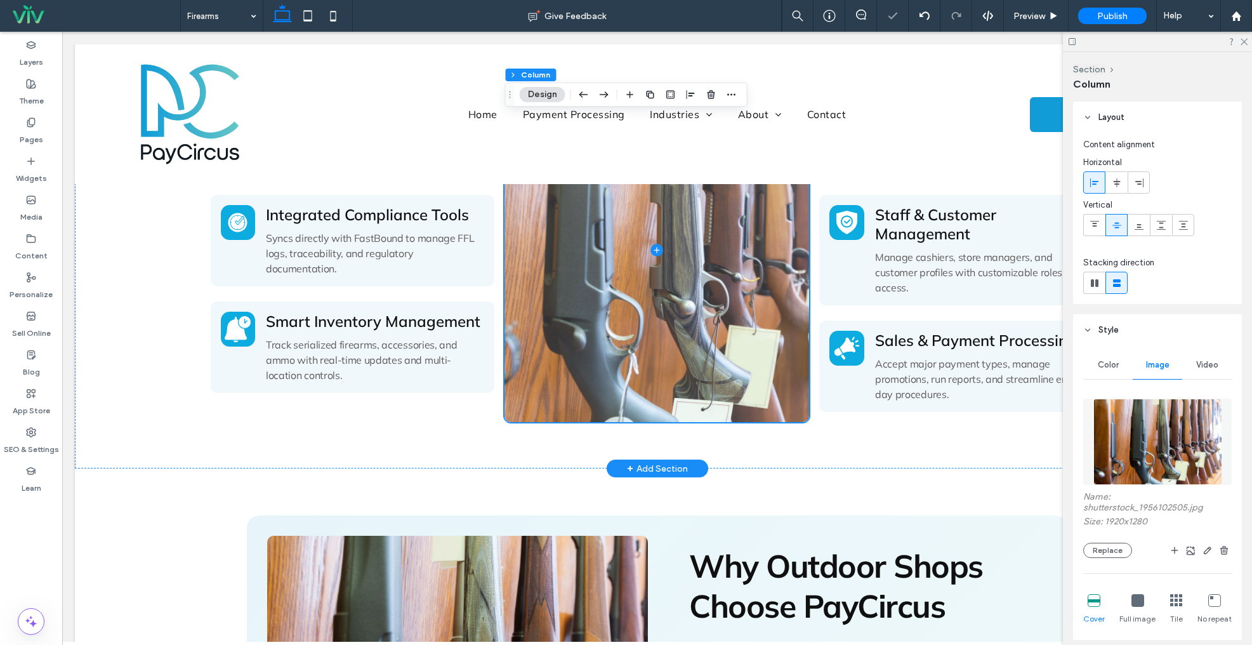
scroll to position [685, 0]
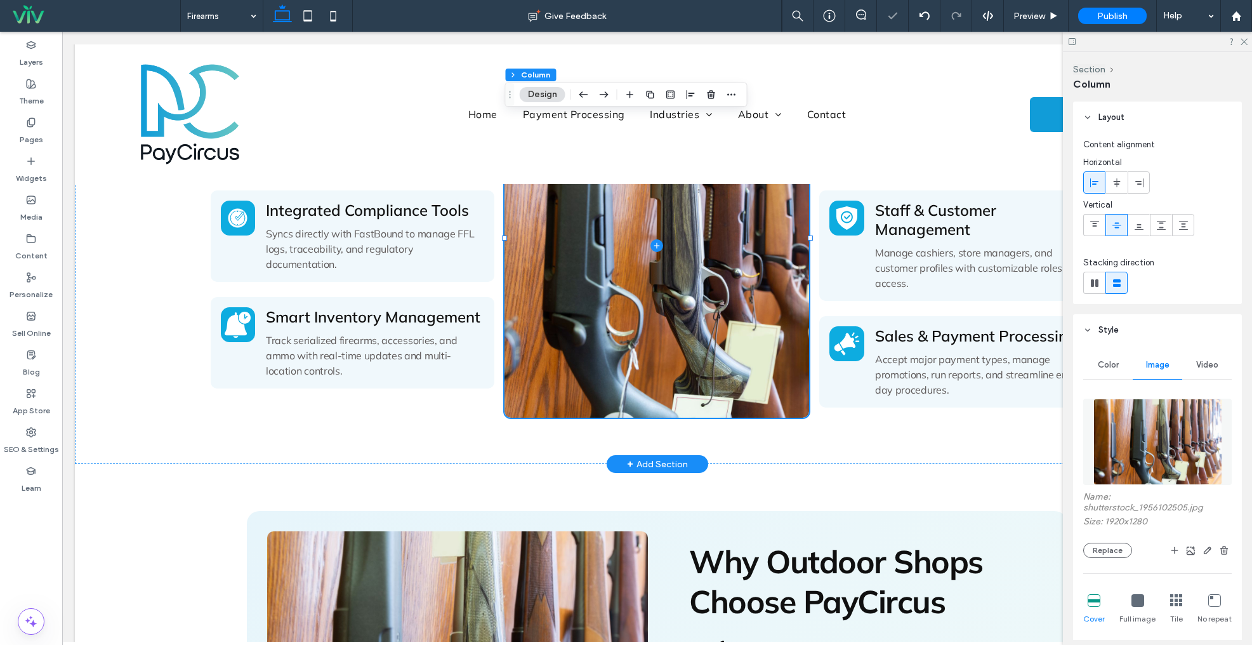
drag, startPoint x: 672, startPoint y: 449, endPoint x: 620, endPoint y: 470, distance: 56.3
click at [672, 457] on div "+ Add Section" at bounding box center [657, 464] width 61 height 14
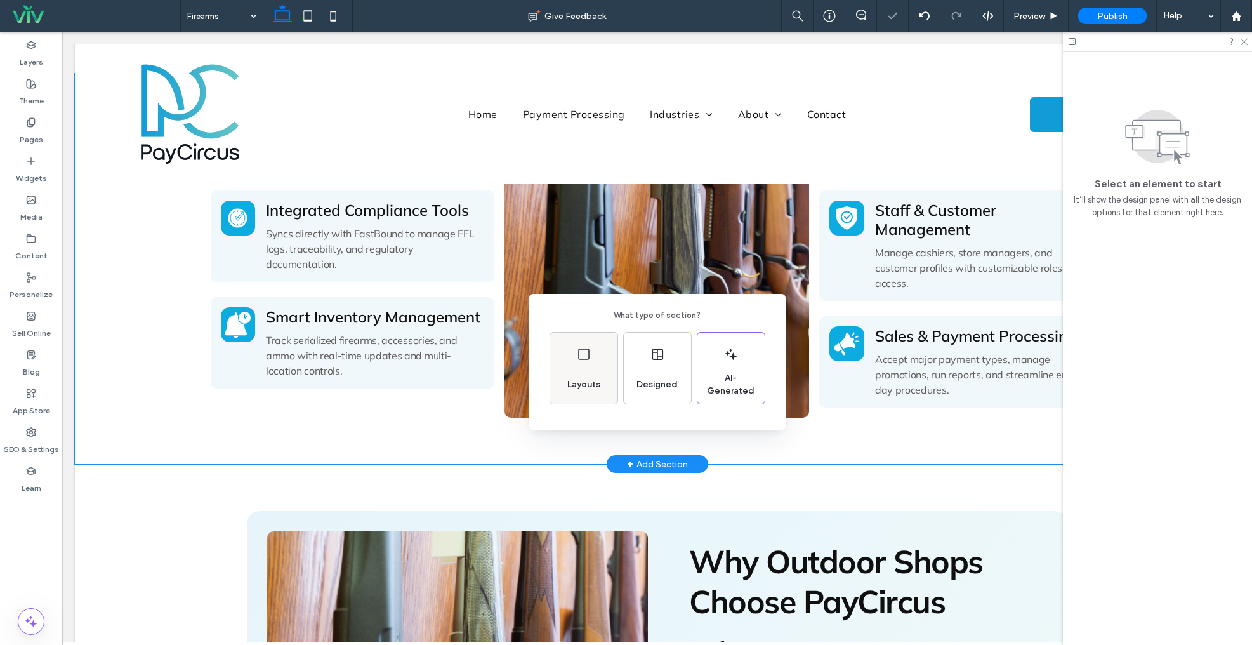
click at [574, 380] on span "Layouts" at bounding box center [583, 384] width 43 height 13
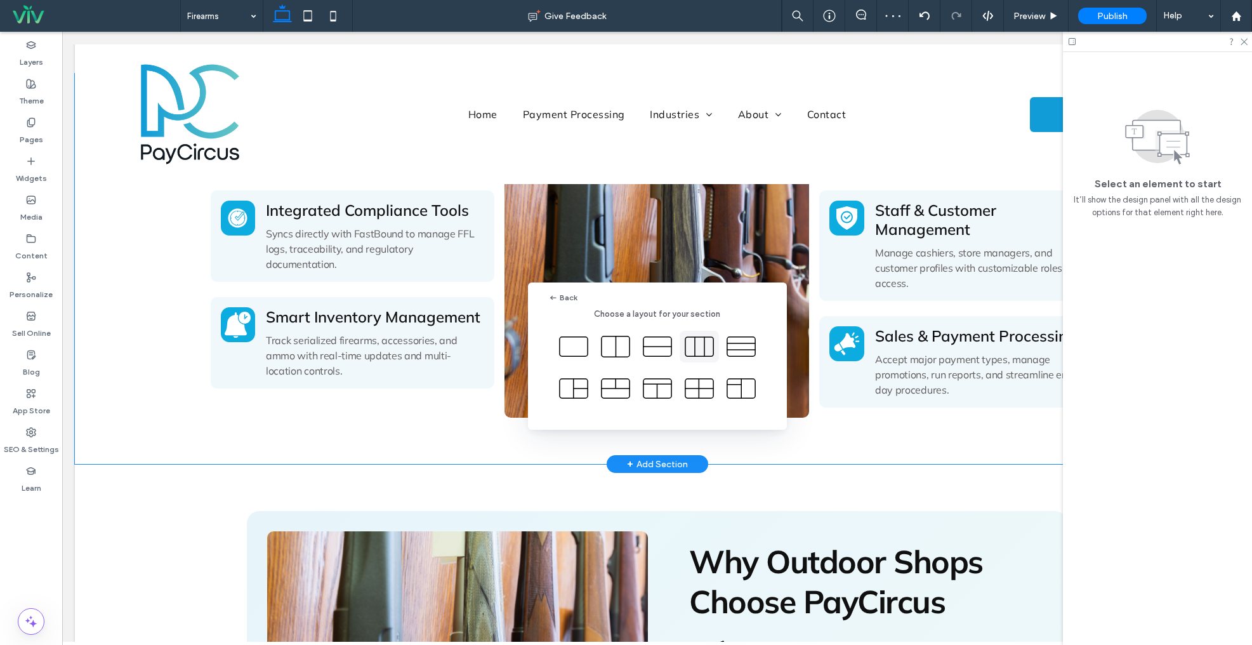
click at [703, 345] on icon at bounding box center [700, 347] width 32 height 32
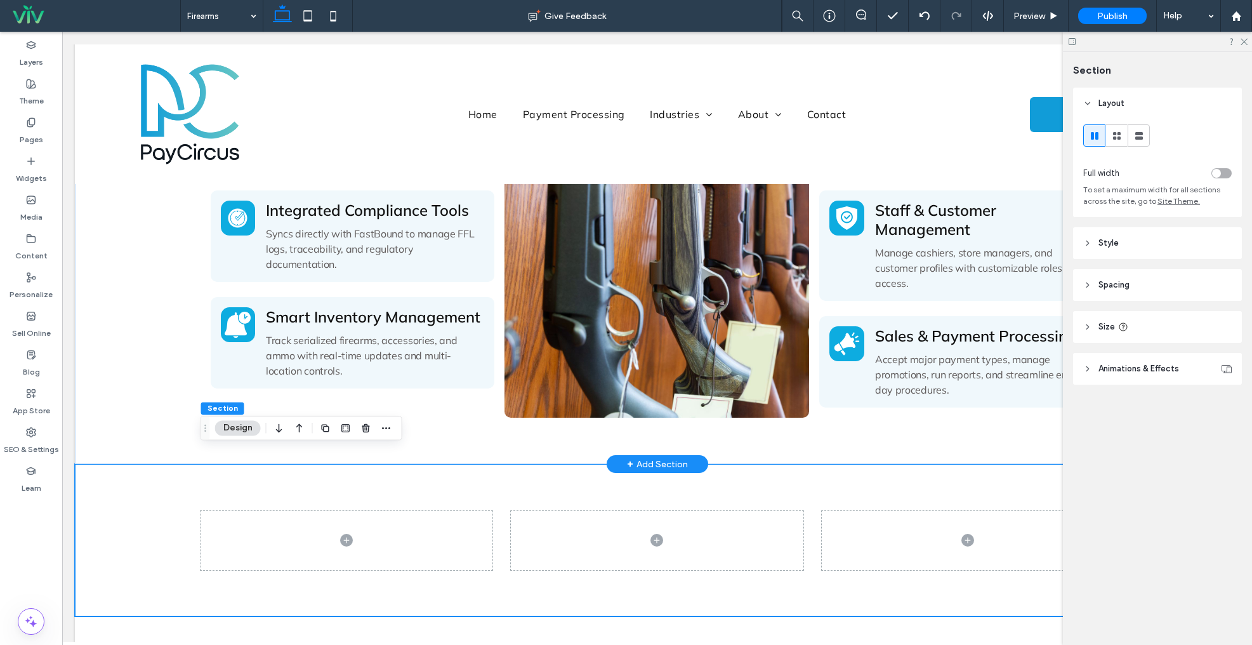
click at [647, 457] on div "+ Add Section" at bounding box center [657, 464] width 61 height 14
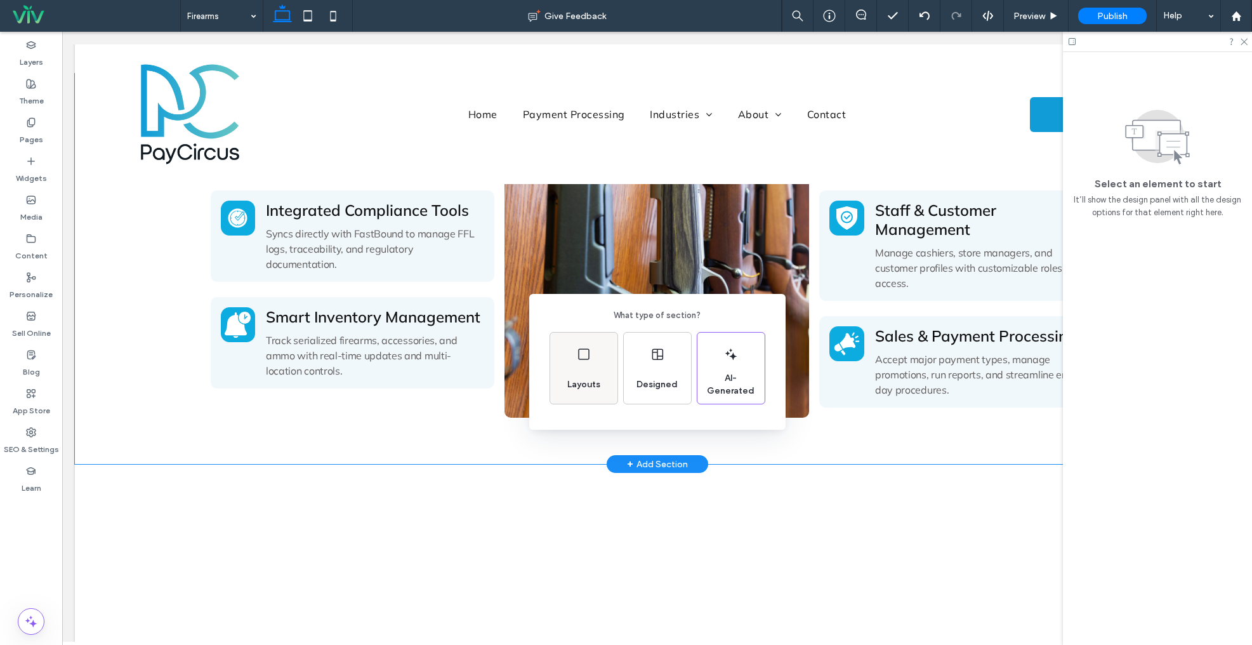
click at [555, 376] on div "Layouts" at bounding box center [583, 368] width 67 height 71
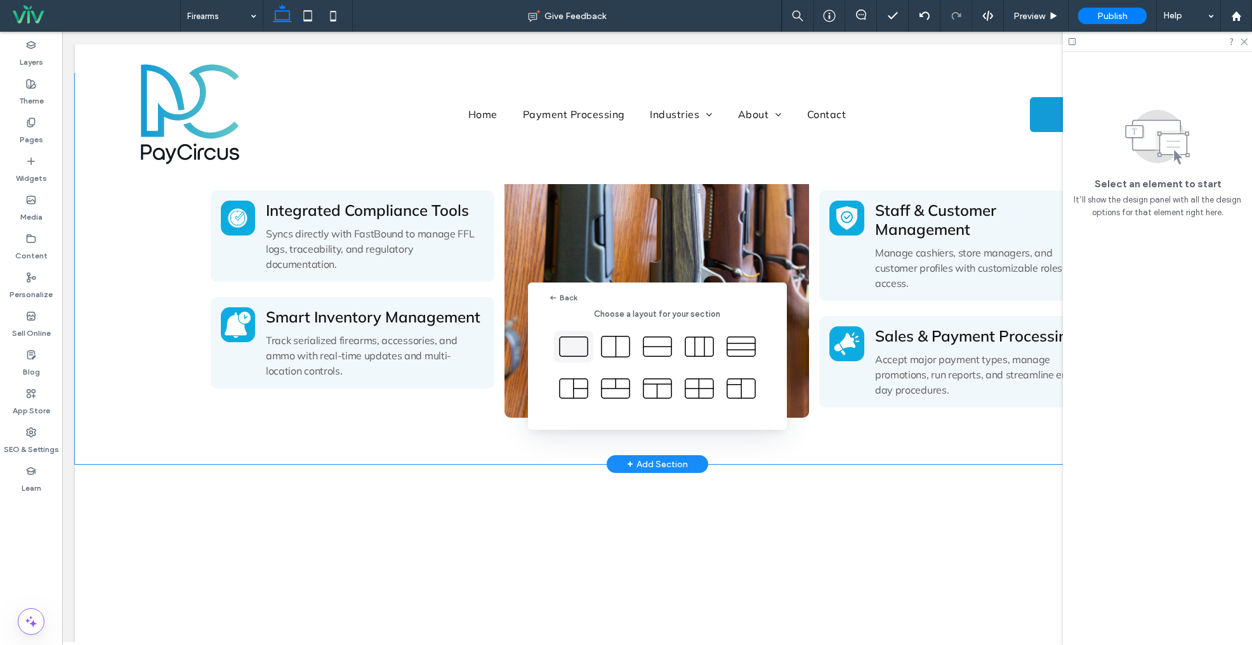
click at [576, 343] on icon at bounding box center [574, 347] width 32 height 32
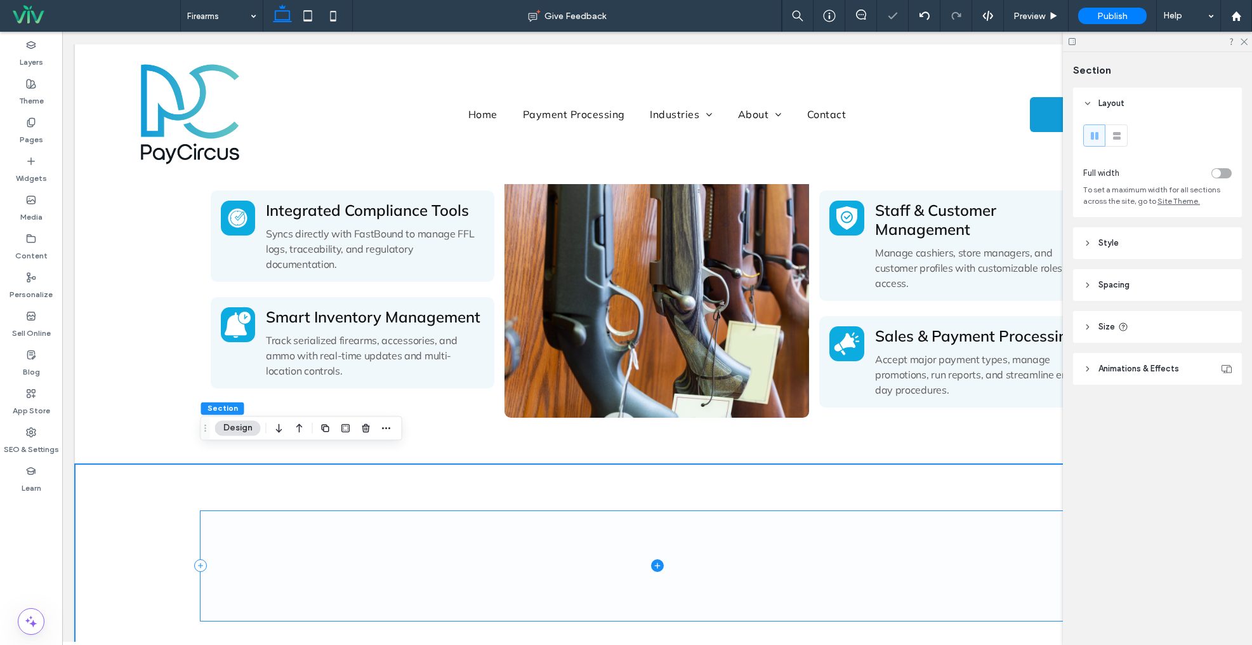
click at [654, 559] on icon at bounding box center [657, 565] width 13 height 13
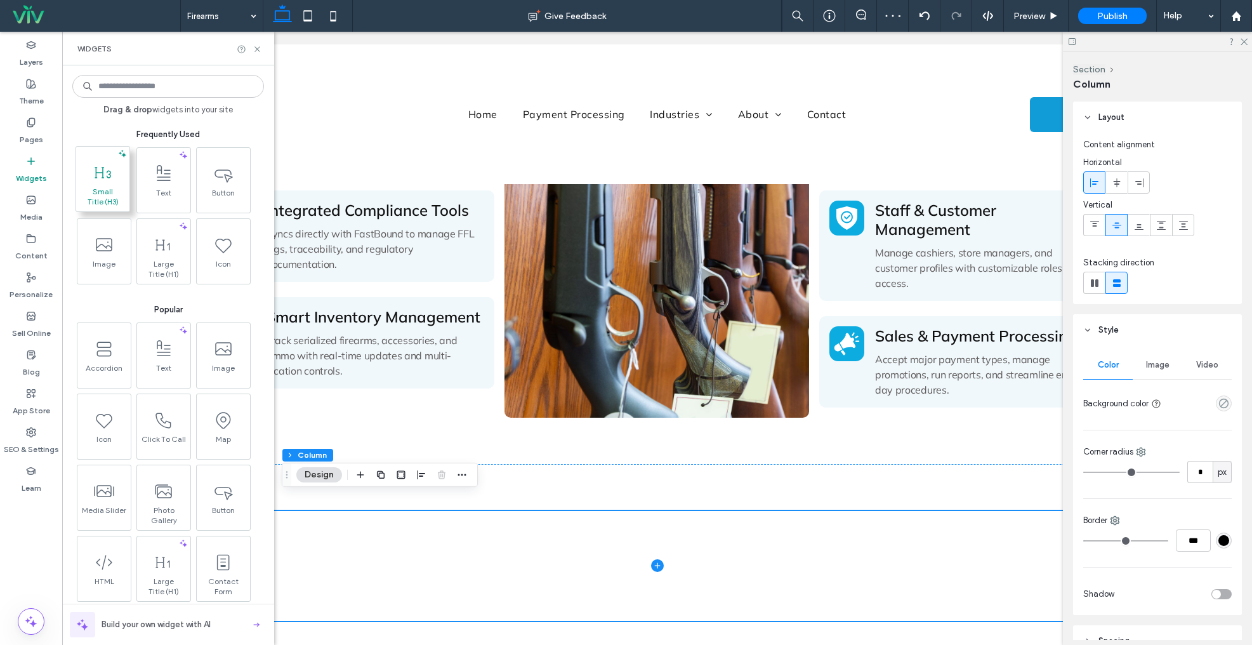
click at [95, 190] on span "Small Title (H3)" at bounding box center [102, 197] width 47 height 20
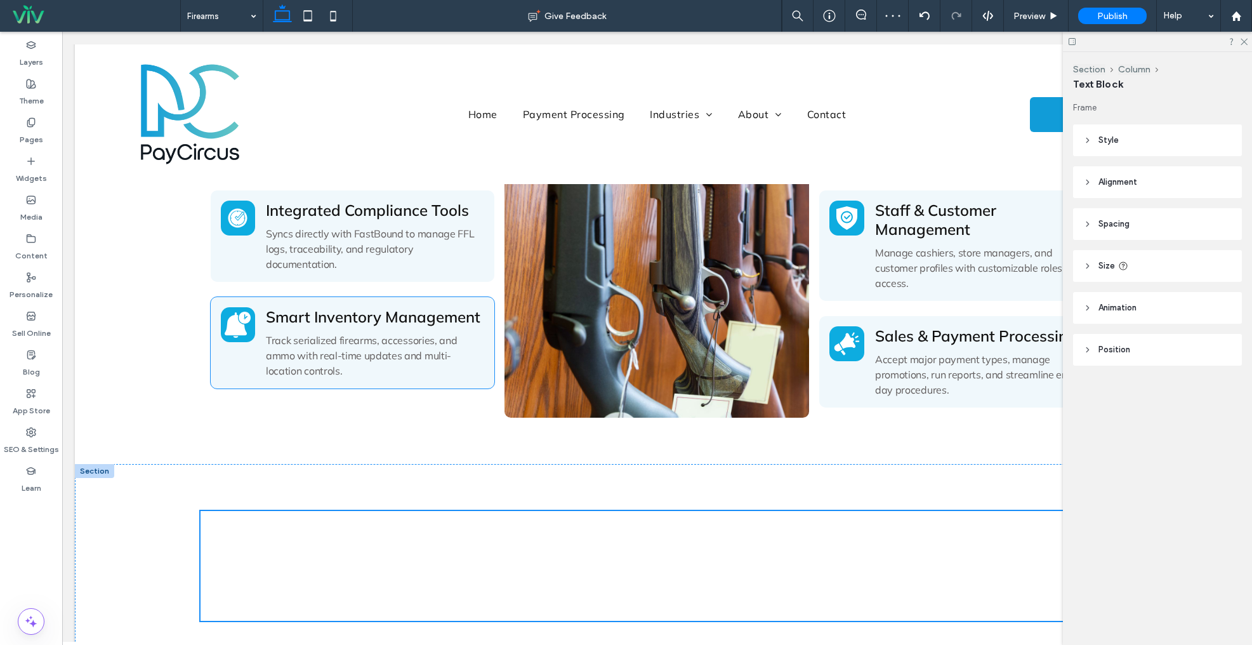
type input "******"
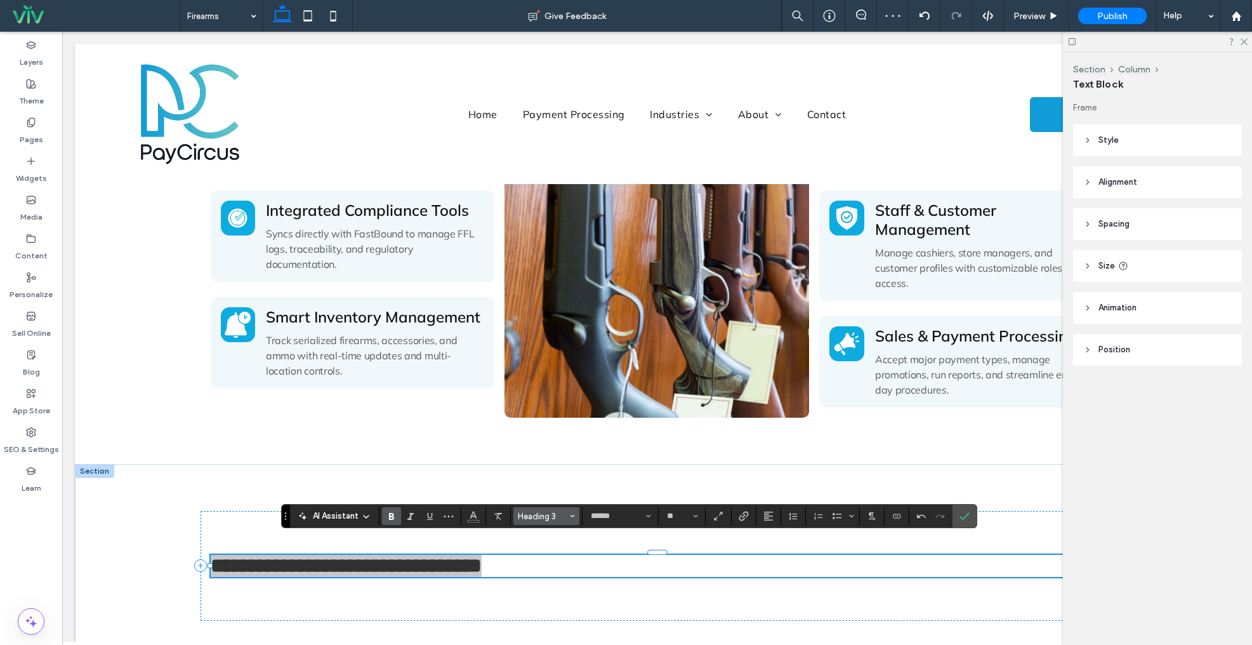
click at [554, 510] on button "Heading 3" at bounding box center [547, 516] width 66 height 18
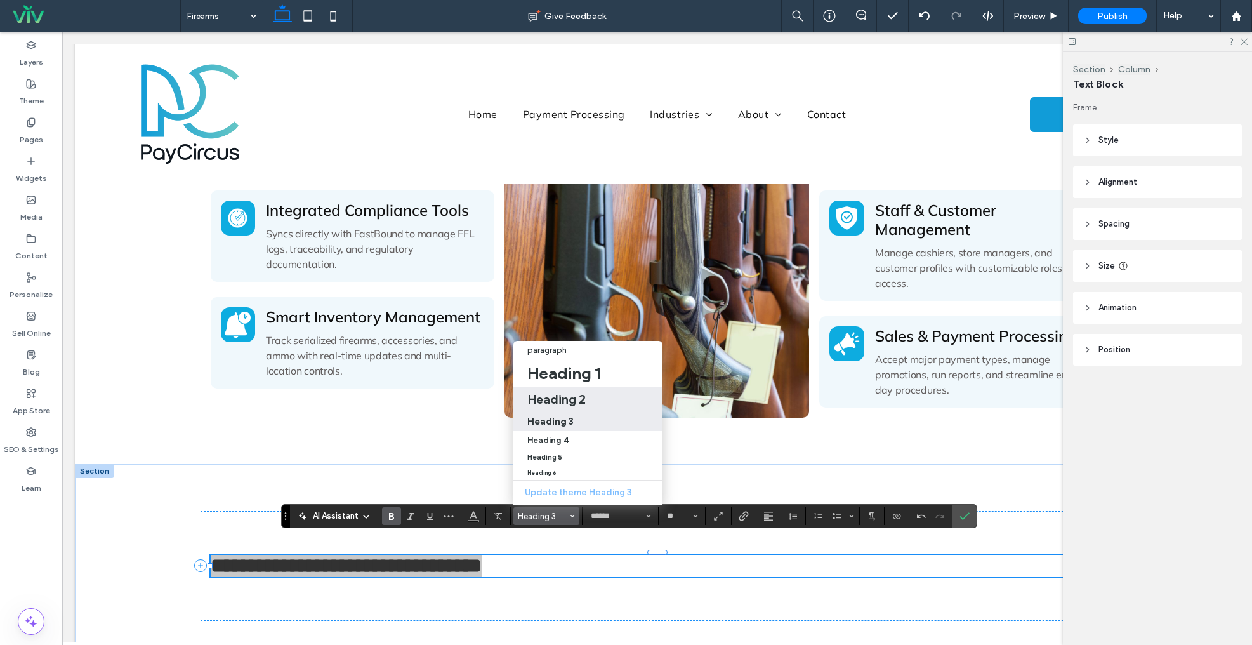
click at [549, 395] on h2 "Heading 2" at bounding box center [556, 399] width 58 height 15
type input "**"
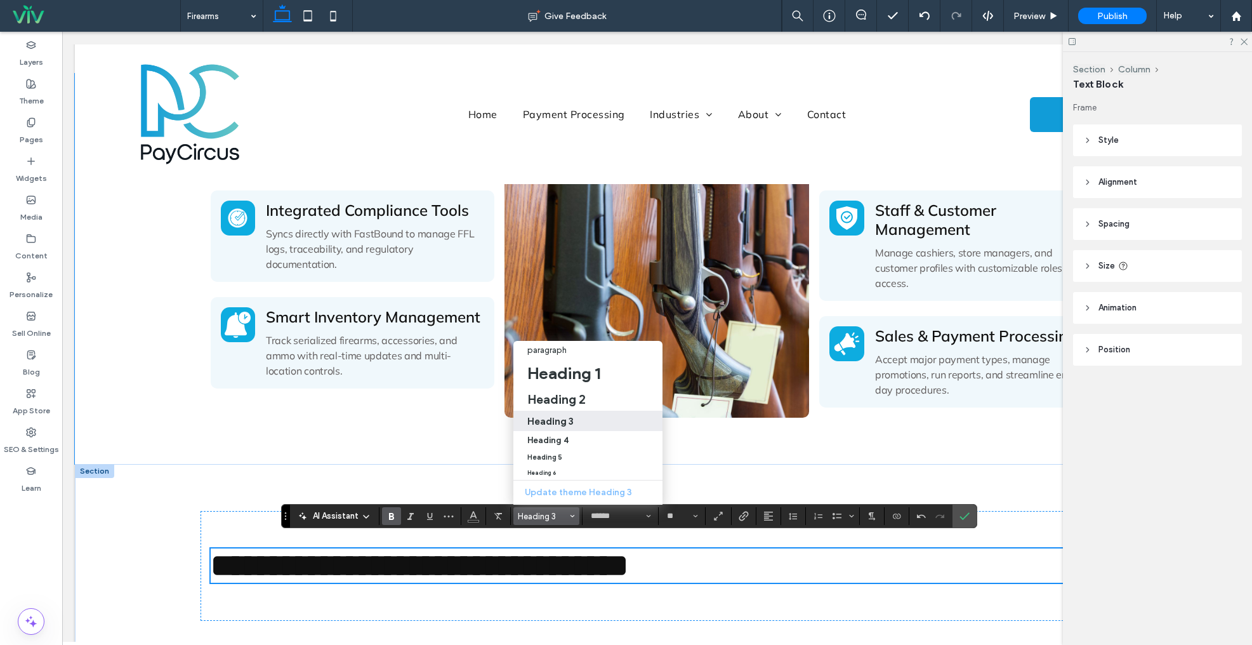
scroll to position [677, 0]
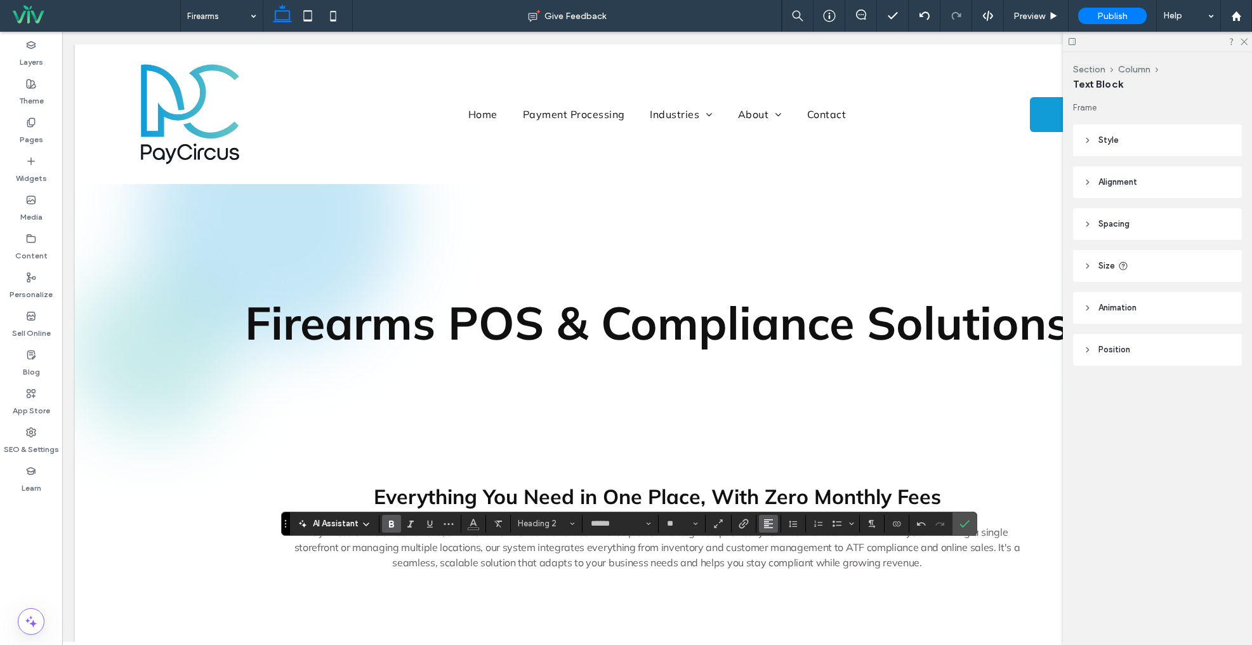
click at [764, 526] on use "Alignment" at bounding box center [768, 523] width 9 height 9
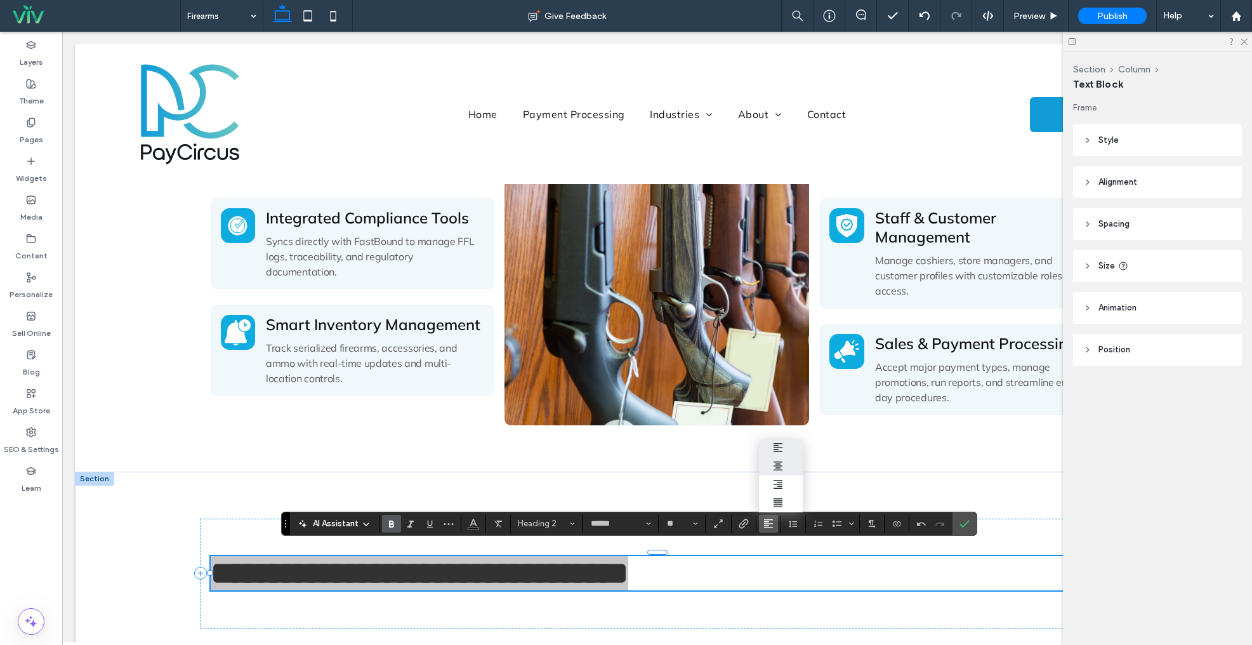
drag, startPoint x: 780, startPoint y: 466, endPoint x: 841, endPoint y: 469, distance: 61.0
click at [780, 466] on use "ui.textEditor.alignment.center" at bounding box center [778, 465] width 9 height 9
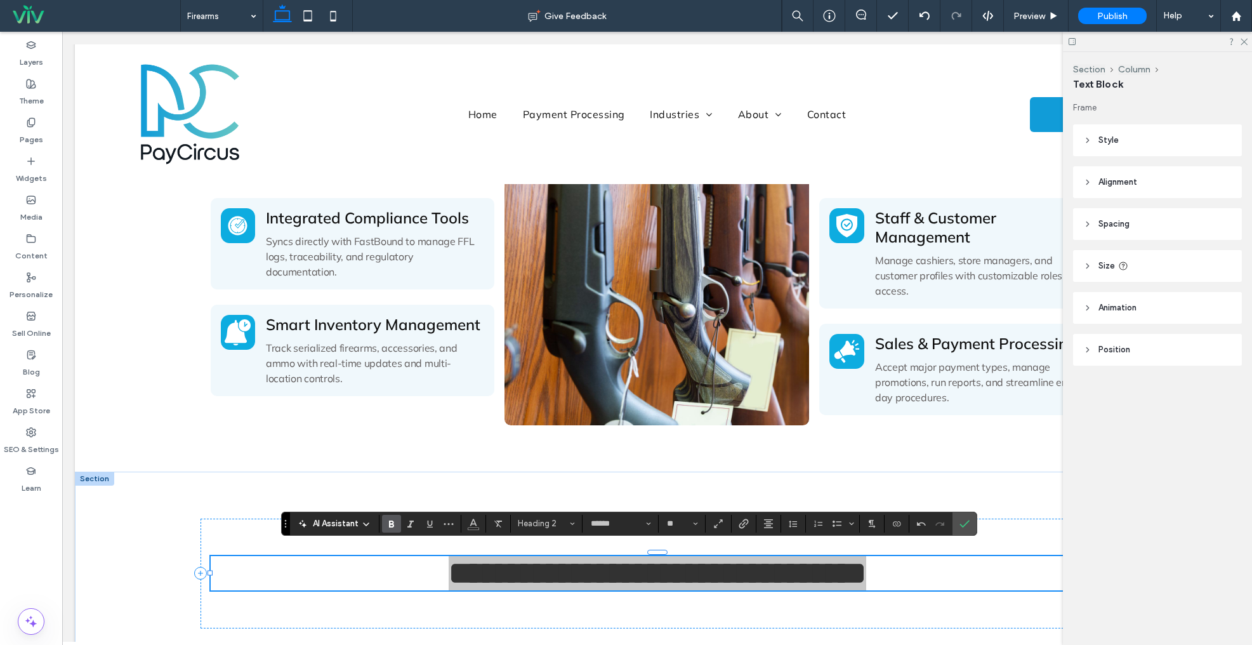
drag, startPoint x: 964, startPoint y: 519, endPoint x: 1216, endPoint y: 485, distance: 253.7
click at [966, 519] on icon "Confirm" at bounding box center [965, 524] width 10 height 10
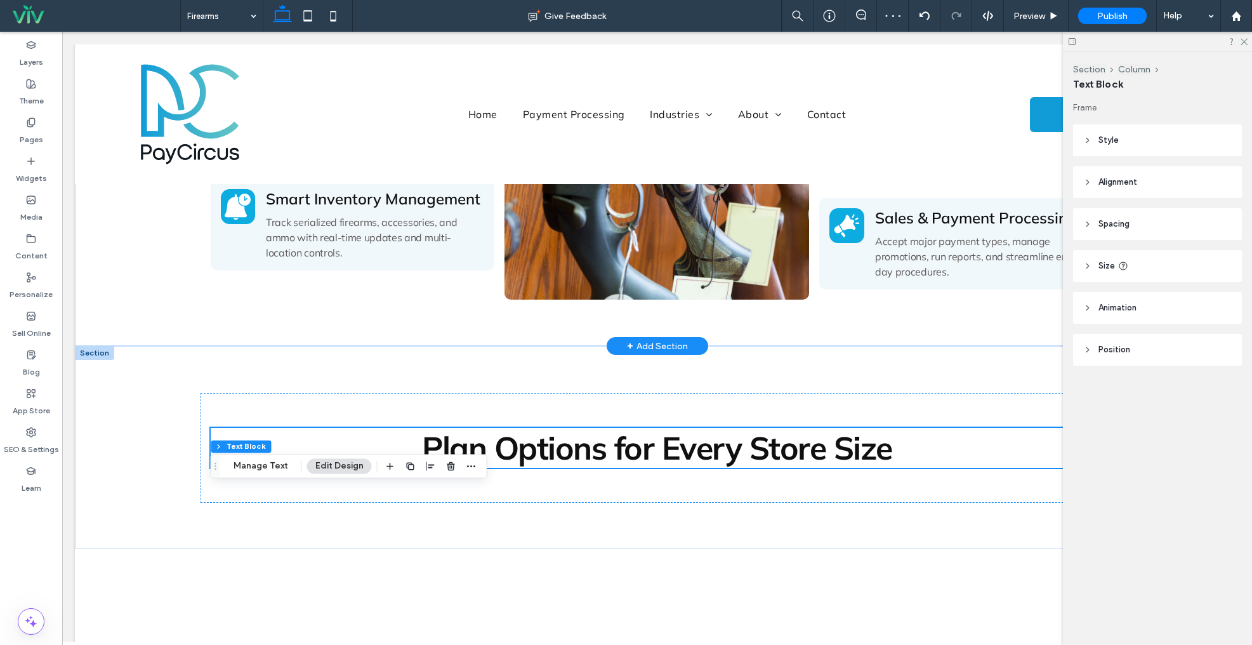
scroll to position [904, 0]
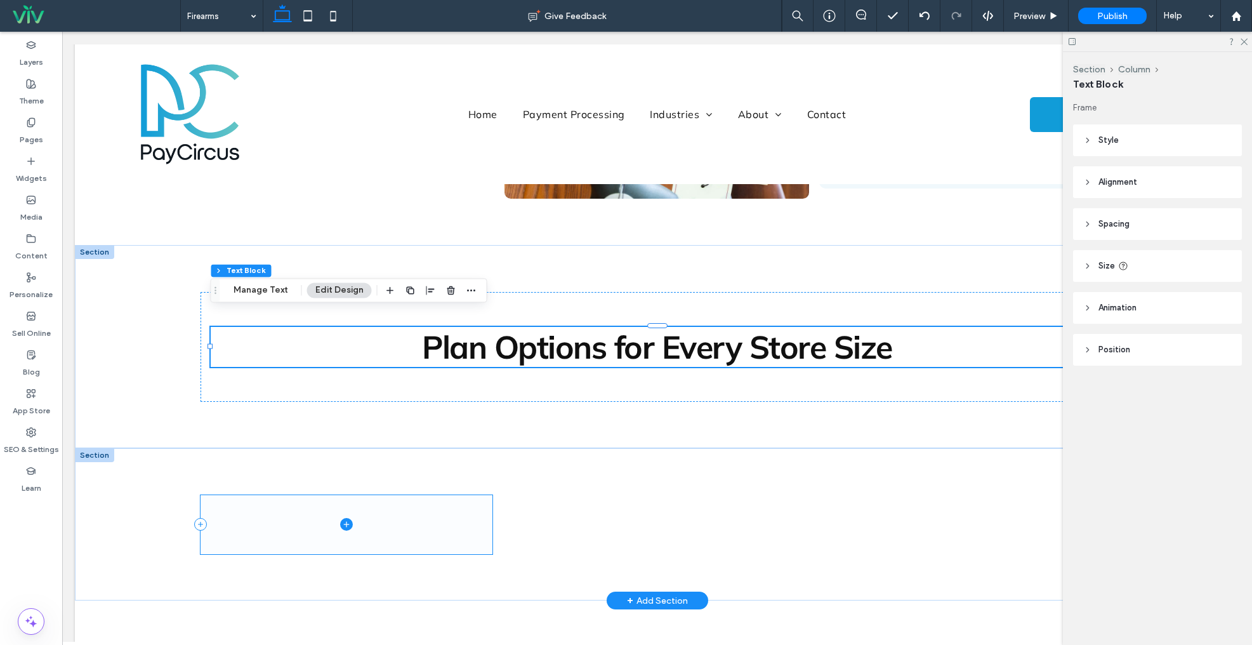
click at [338, 508] on span at bounding box center [347, 524] width 293 height 59
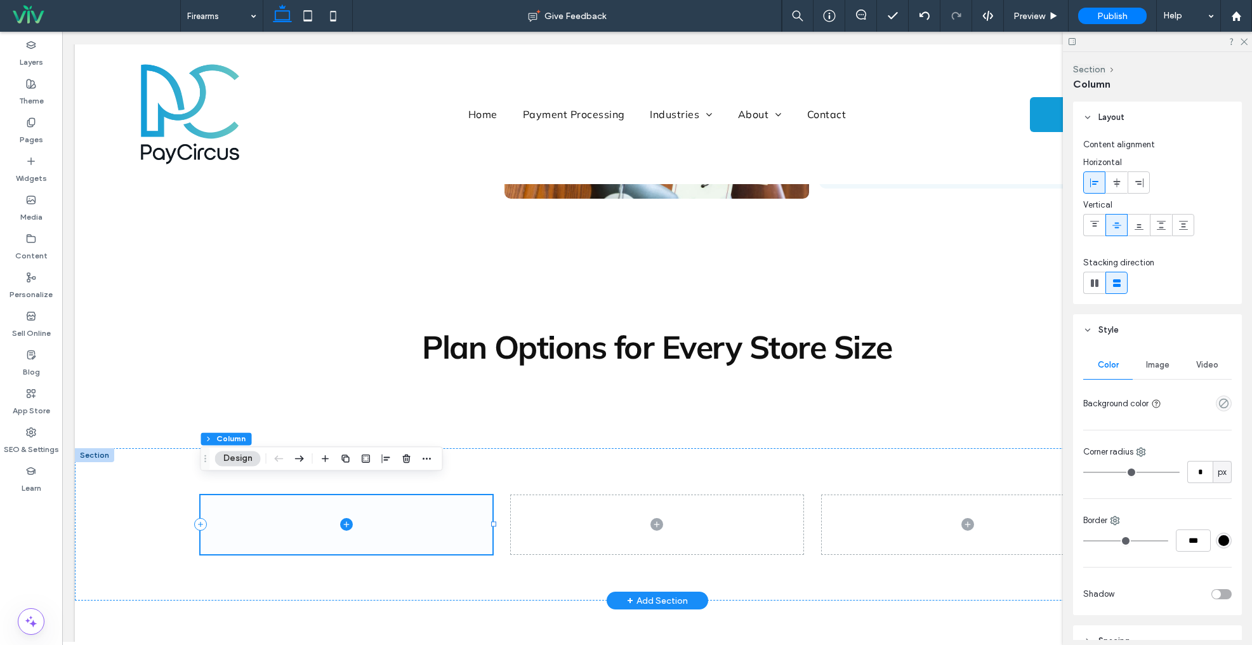
click at [348, 518] on icon at bounding box center [346, 524] width 13 height 13
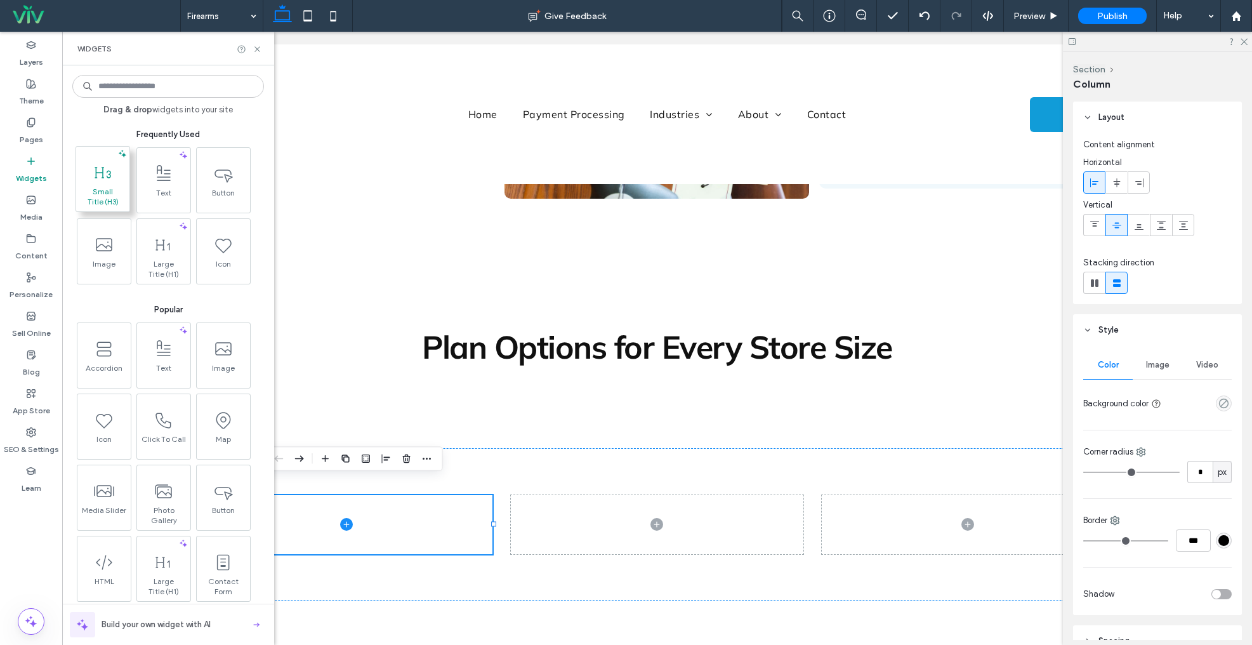
click at [79, 189] on span "Small Title (H3)" at bounding box center [102, 197] width 47 height 20
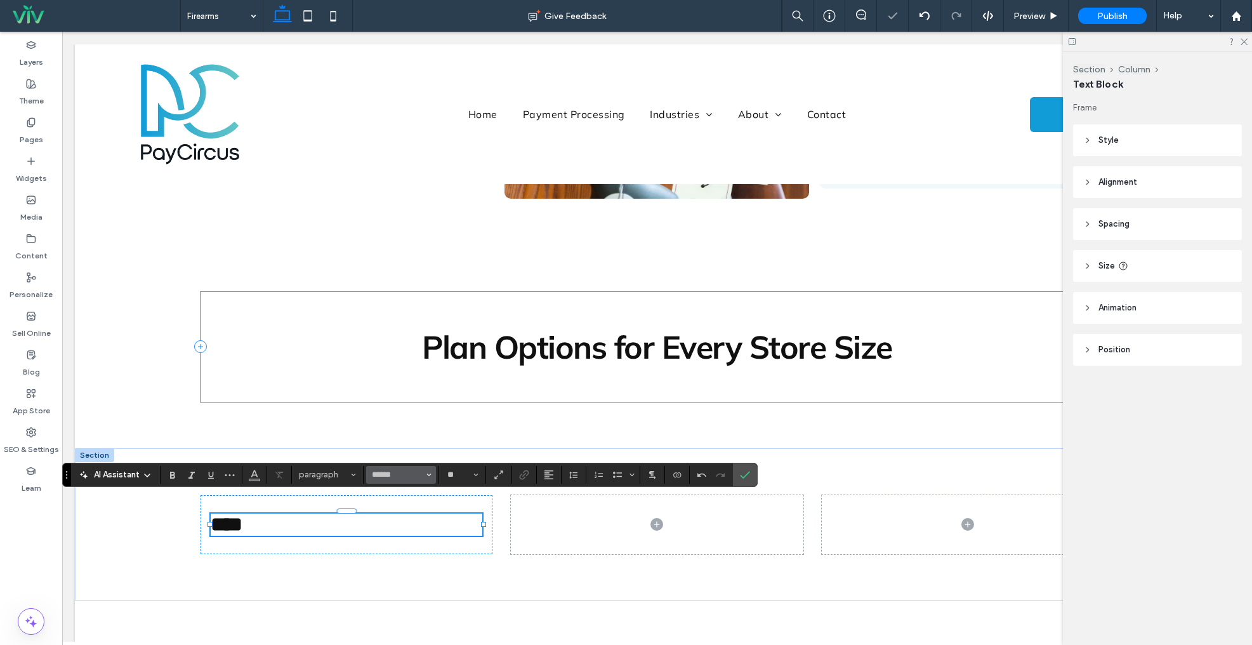
type input "**"
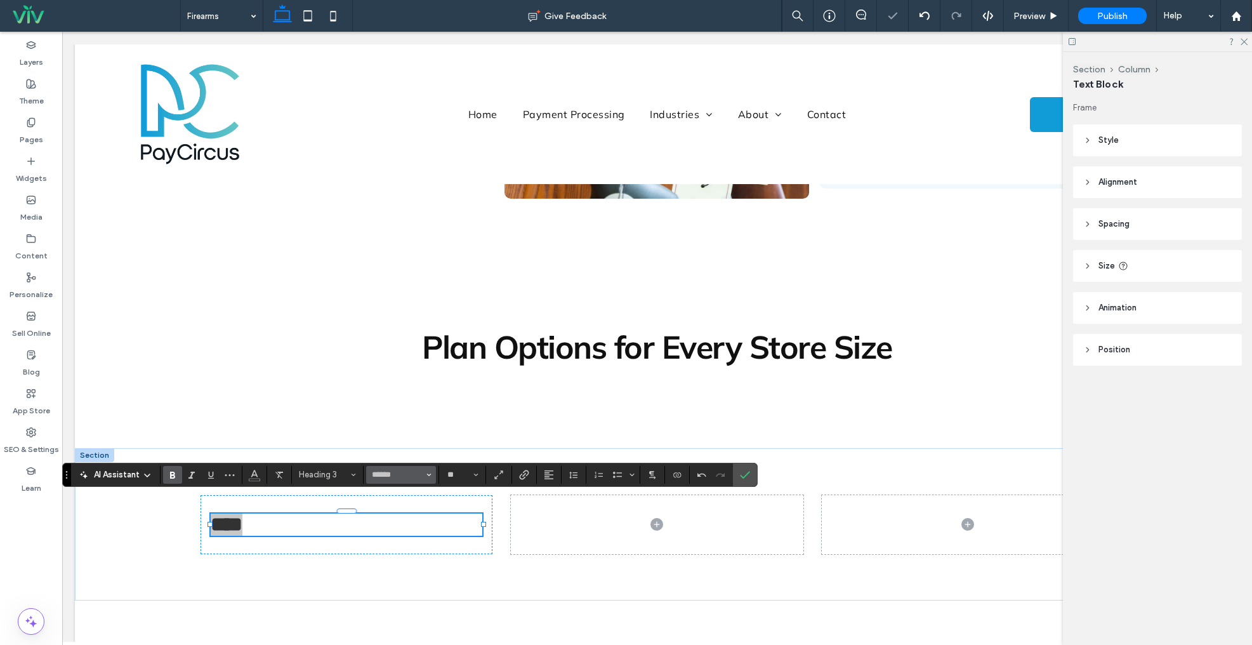
click at [413, 474] on input "******" at bounding box center [398, 475] width 54 height 10
click at [348, 470] on button "Heading 3" at bounding box center [328, 475] width 66 height 18
type input "******"
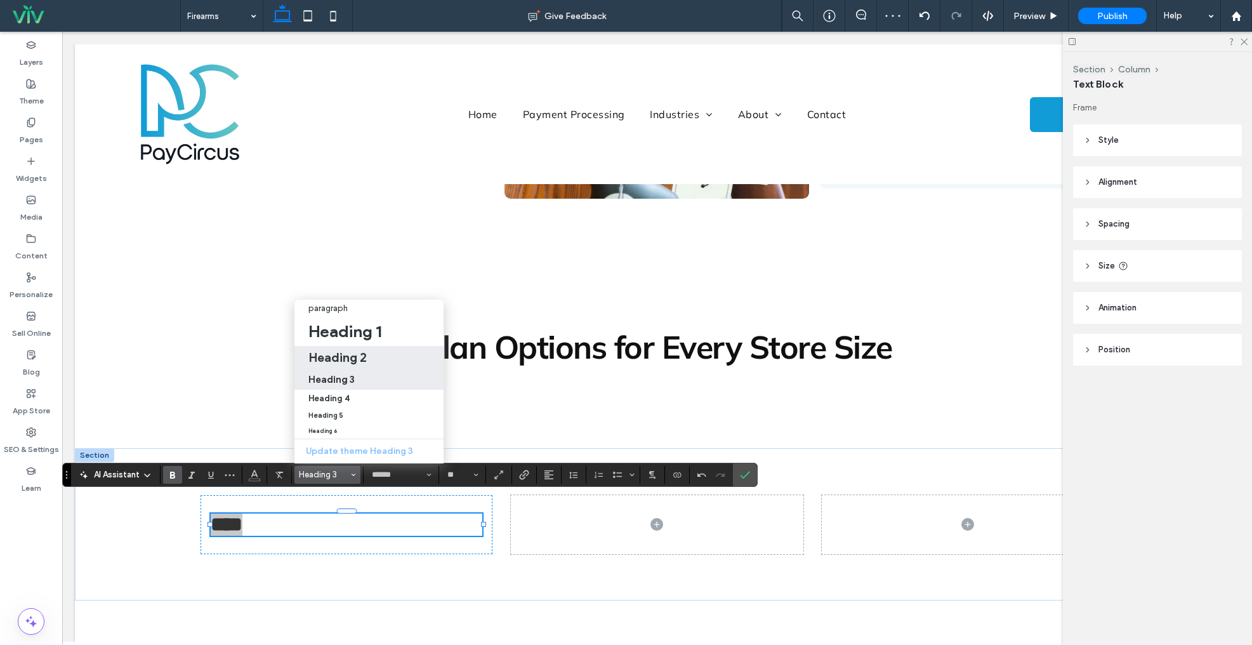
click at [342, 354] on h2 "Heading 2" at bounding box center [337, 357] width 58 height 15
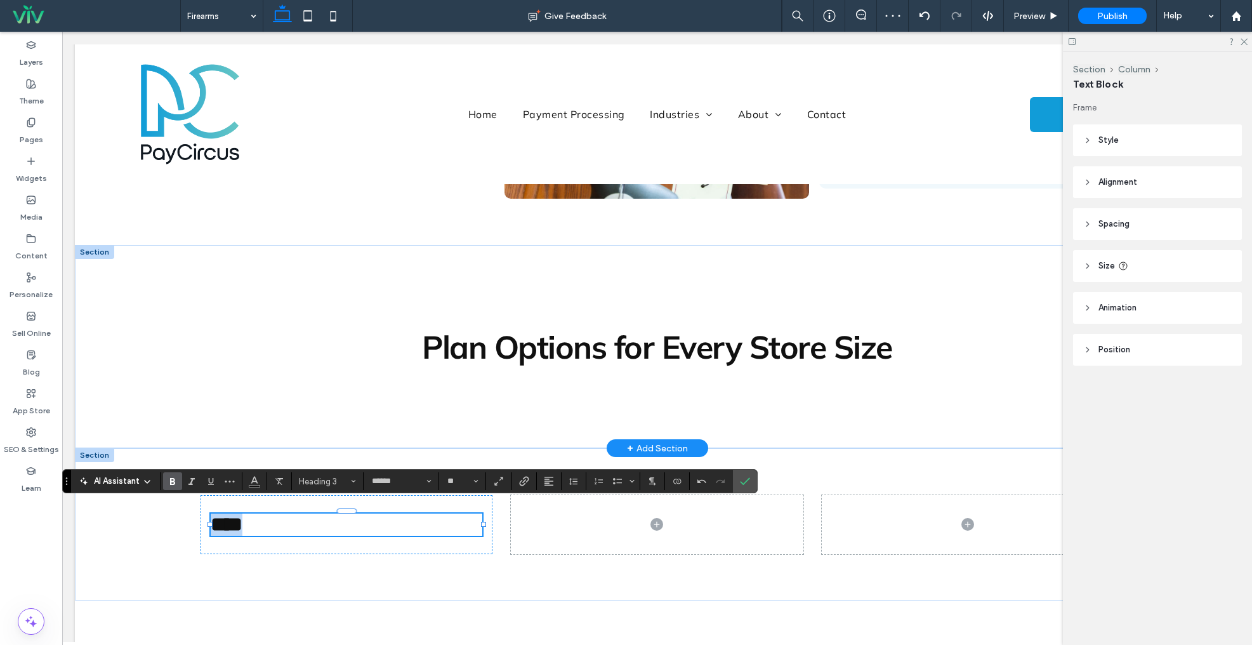
type input "**"
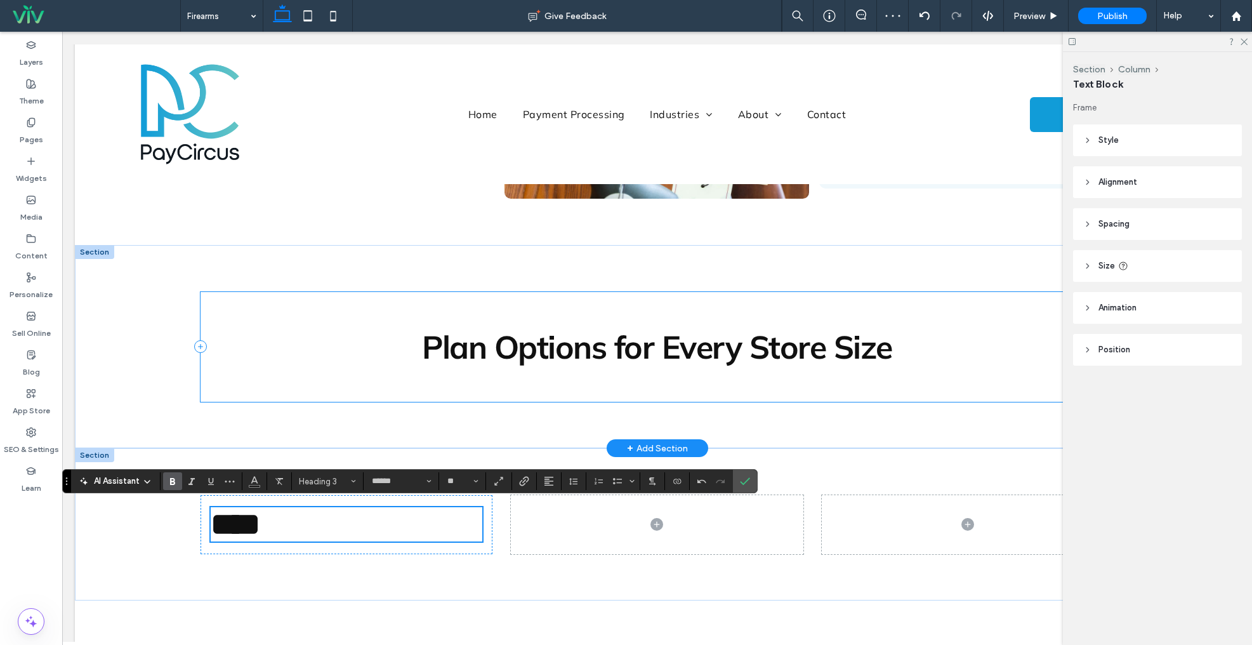
scroll to position [898, 0]
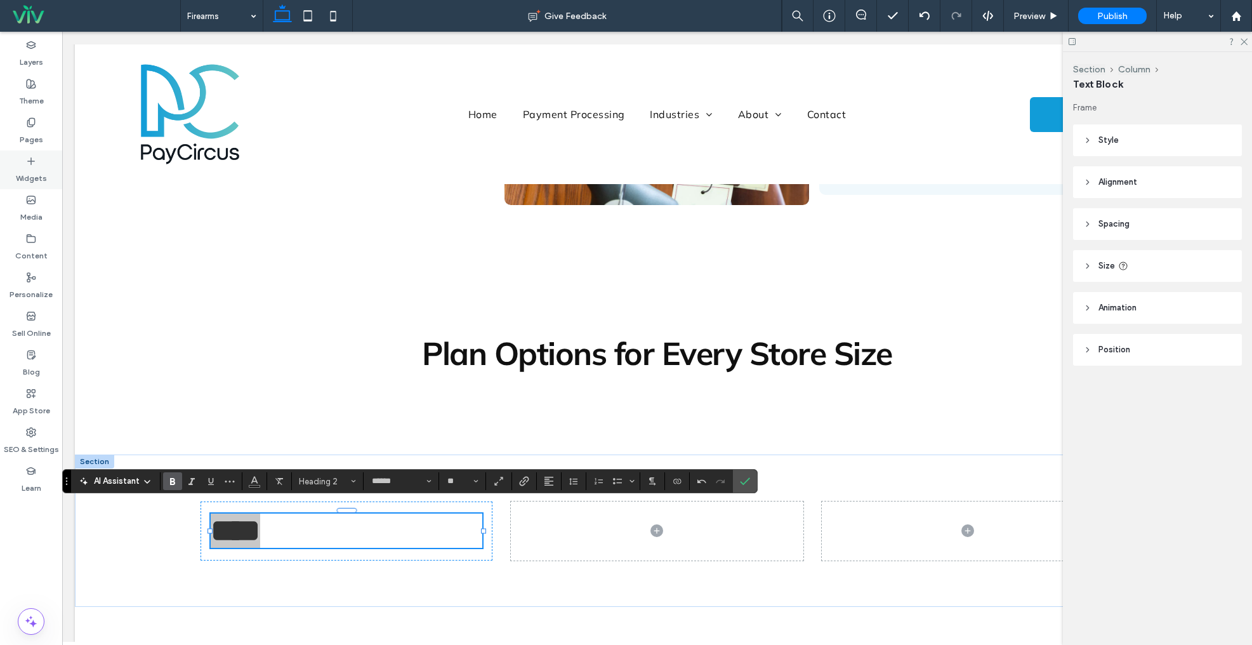
click at [25, 166] on label "Widgets" at bounding box center [31, 175] width 31 height 18
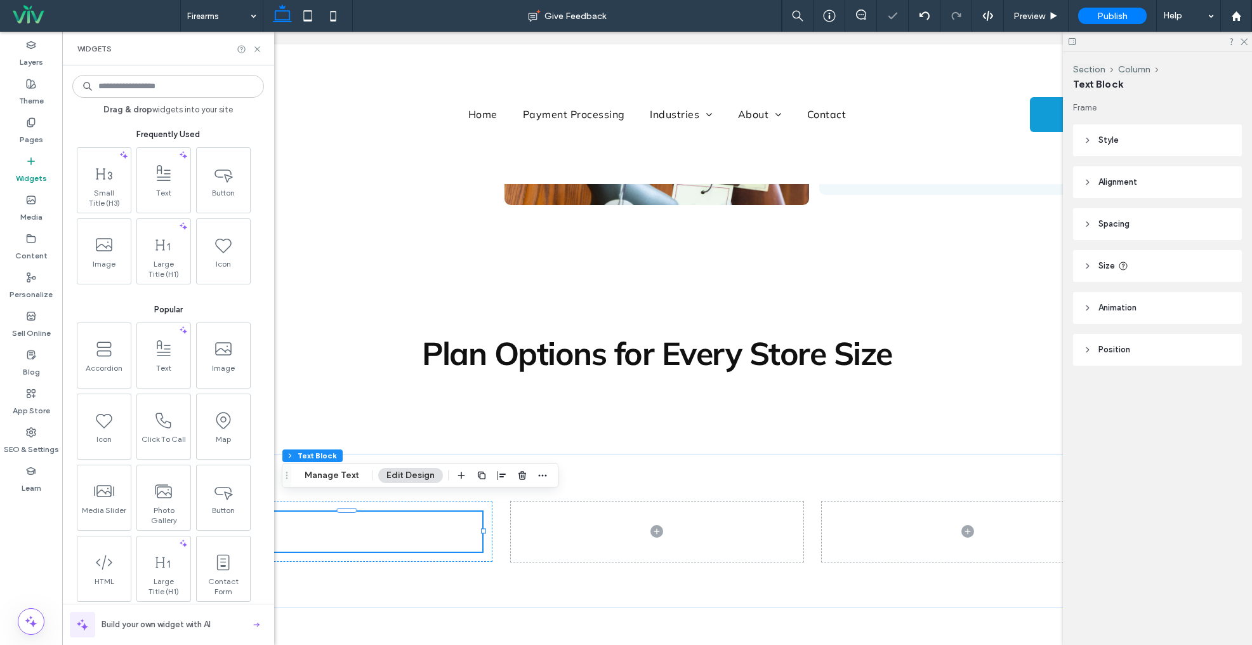
click at [107, 190] on span "Small Title (H3)" at bounding box center [104, 198] width 47 height 20
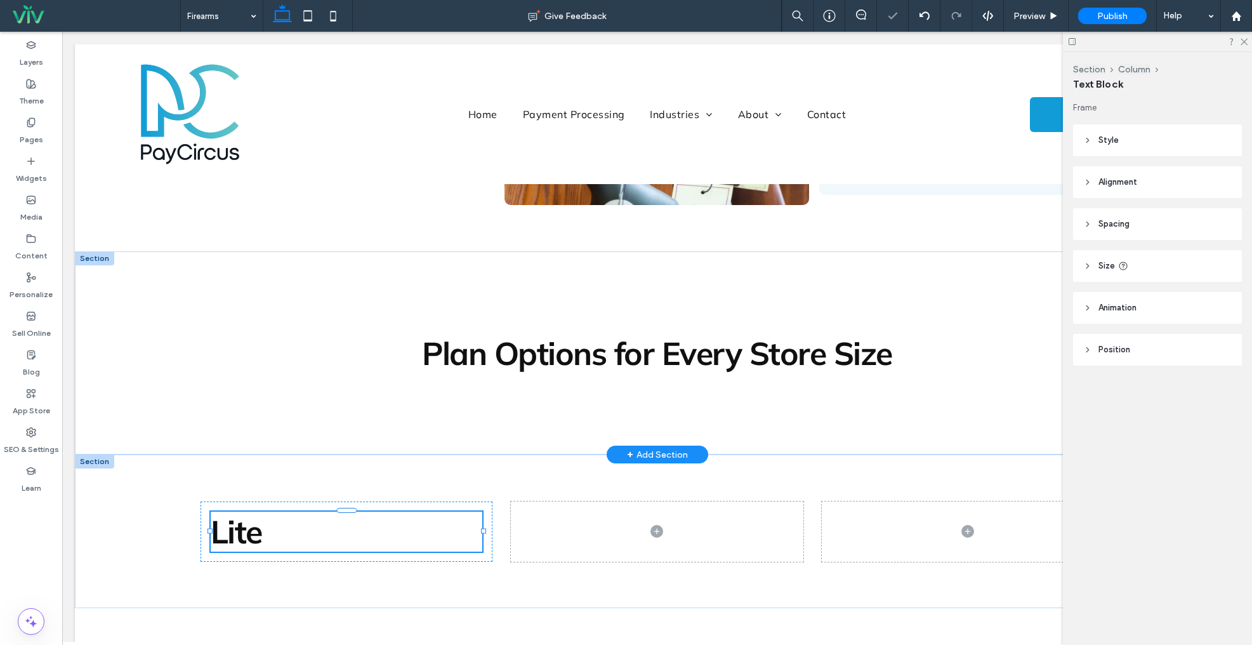
type input "******"
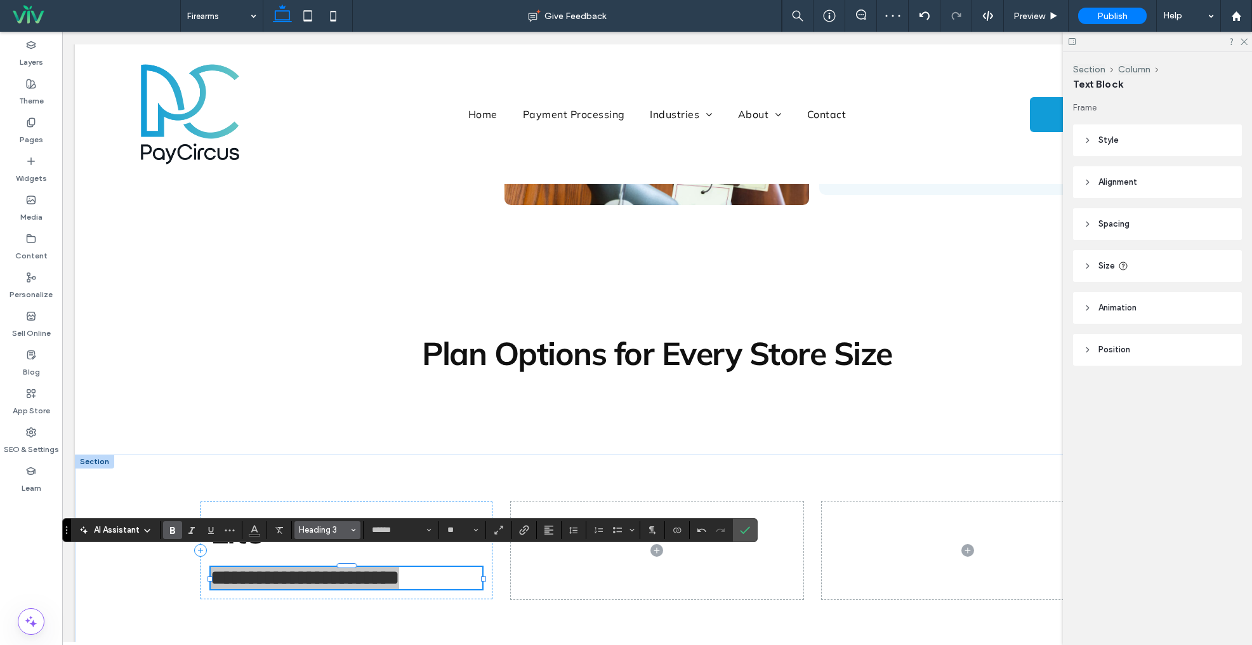
click at [322, 531] on span "Heading 3" at bounding box center [324, 530] width 50 height 10
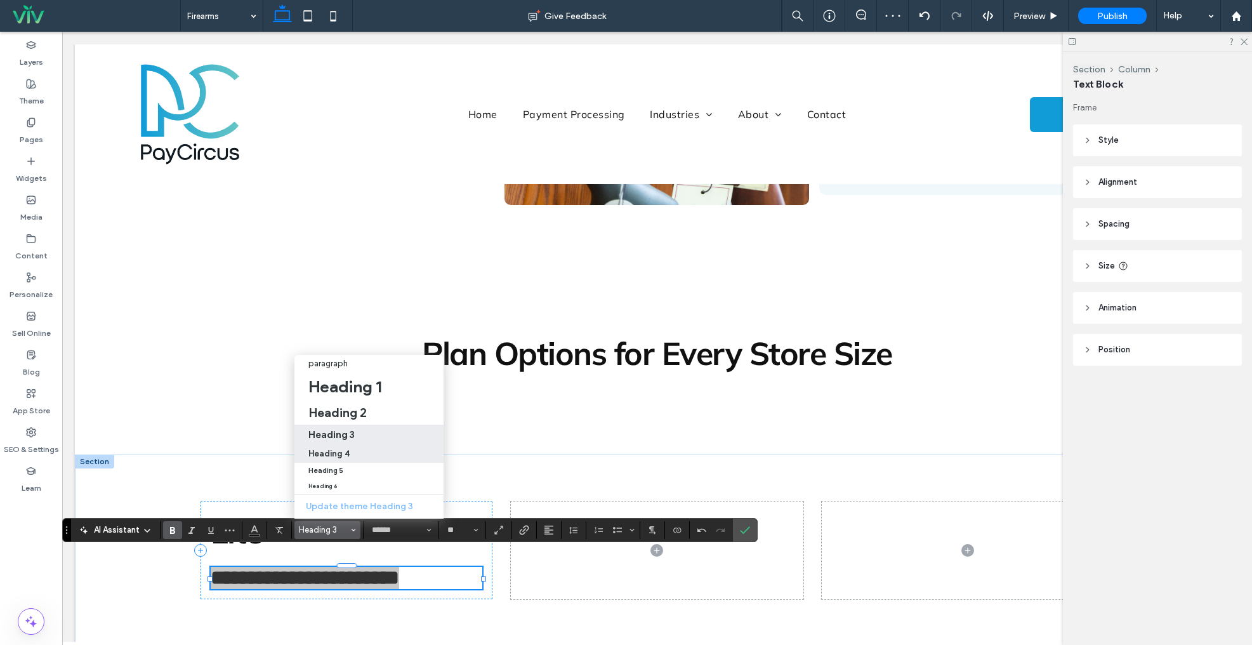
drag, startPoint x: 333, startPoint y: 453, endPoint x: 946, endPoint y: 446, distance: 613.9
click at [333, 453] on h4 "Heading 4" at bounding box center [328, 454] width 41 height 10
type input "**"
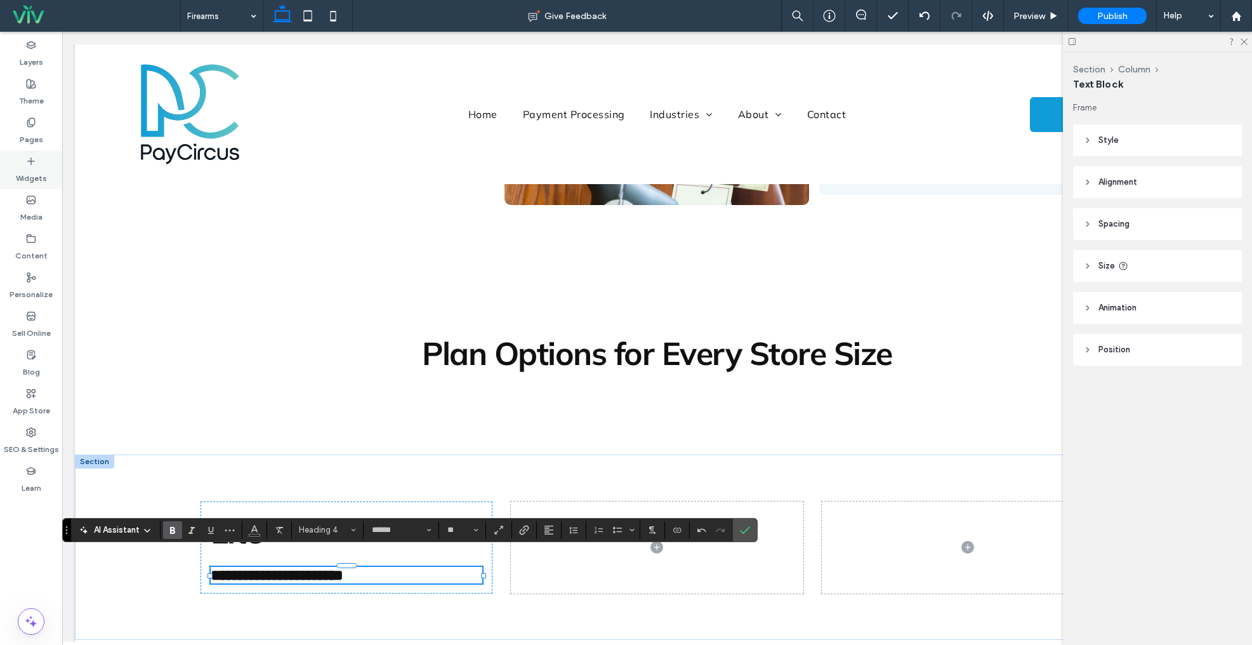
click at [34, 165] on icon at bounding box center [31, 161] width 10 height 10
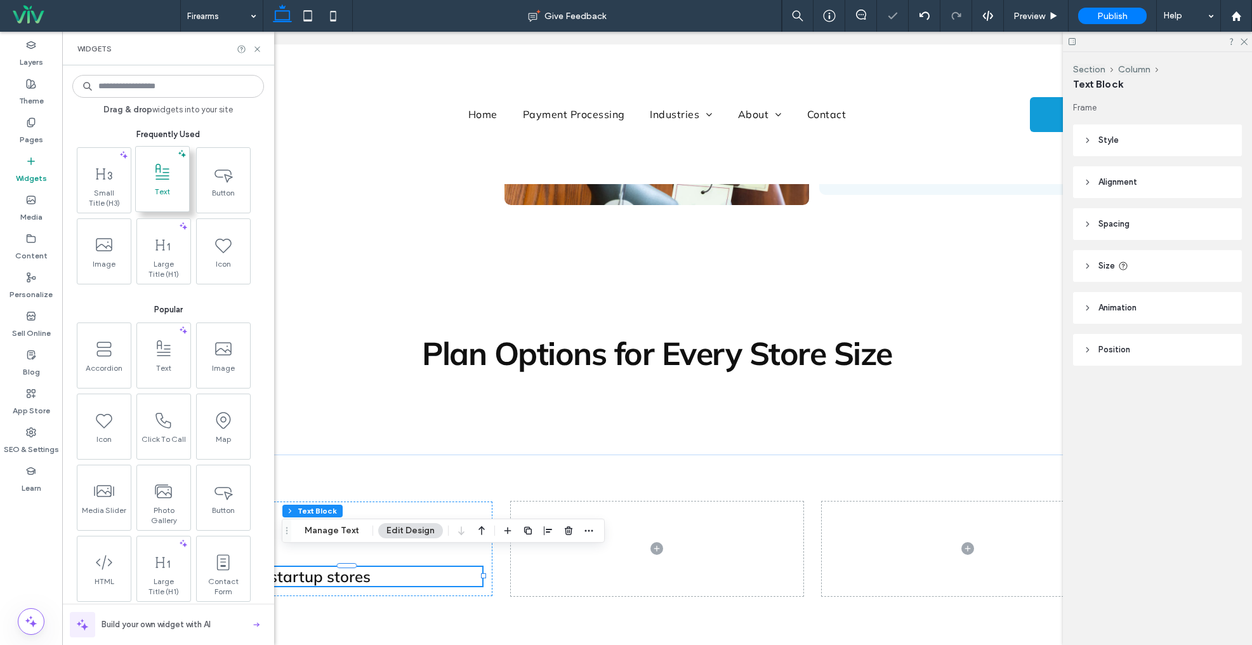
click at [164, 177] on icon at bounding box center [162, 172] width 20 height 20
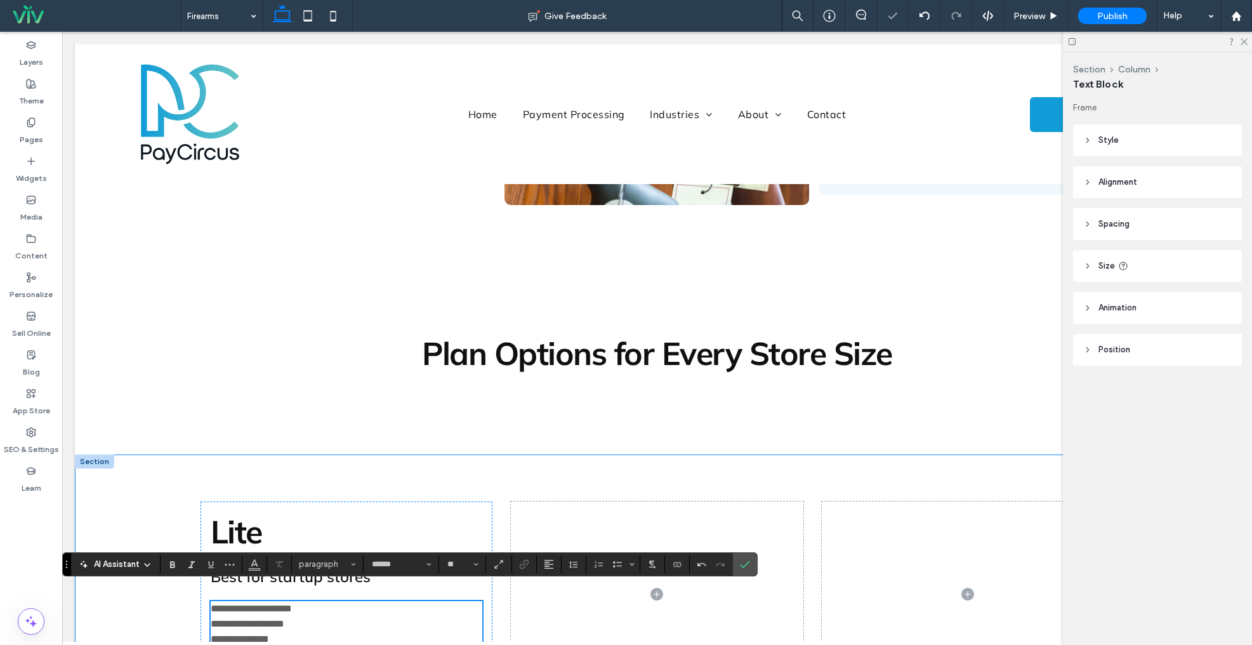
scroll to position [1215, 0]
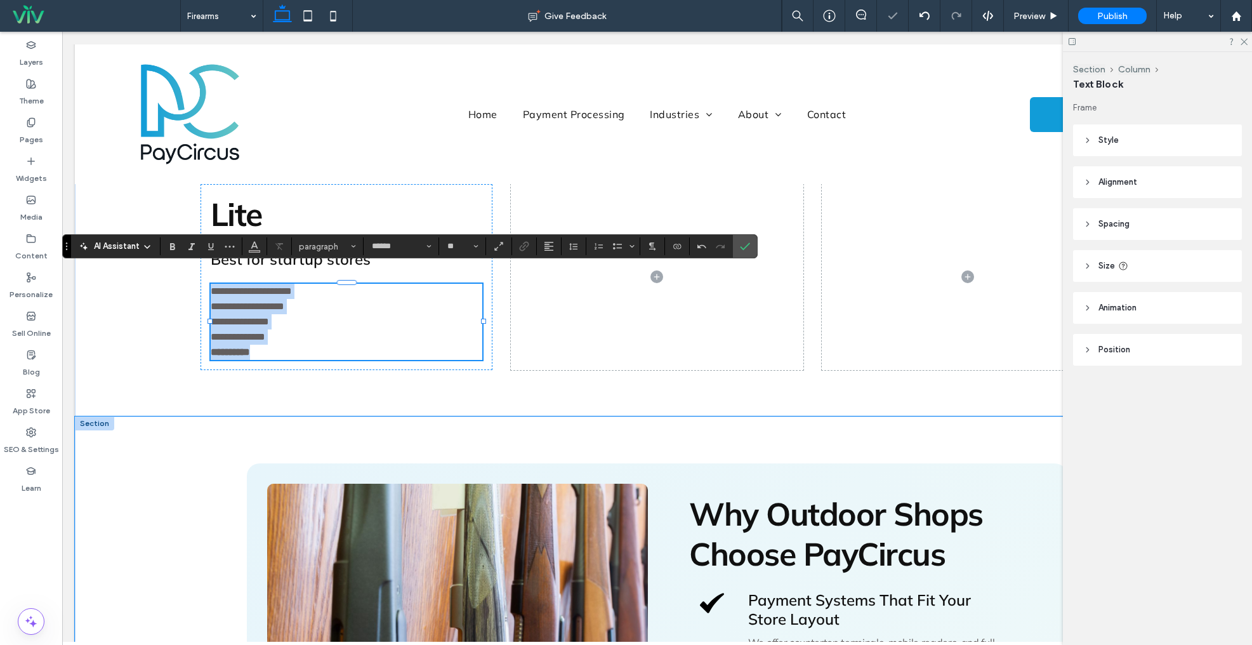
type input "**"
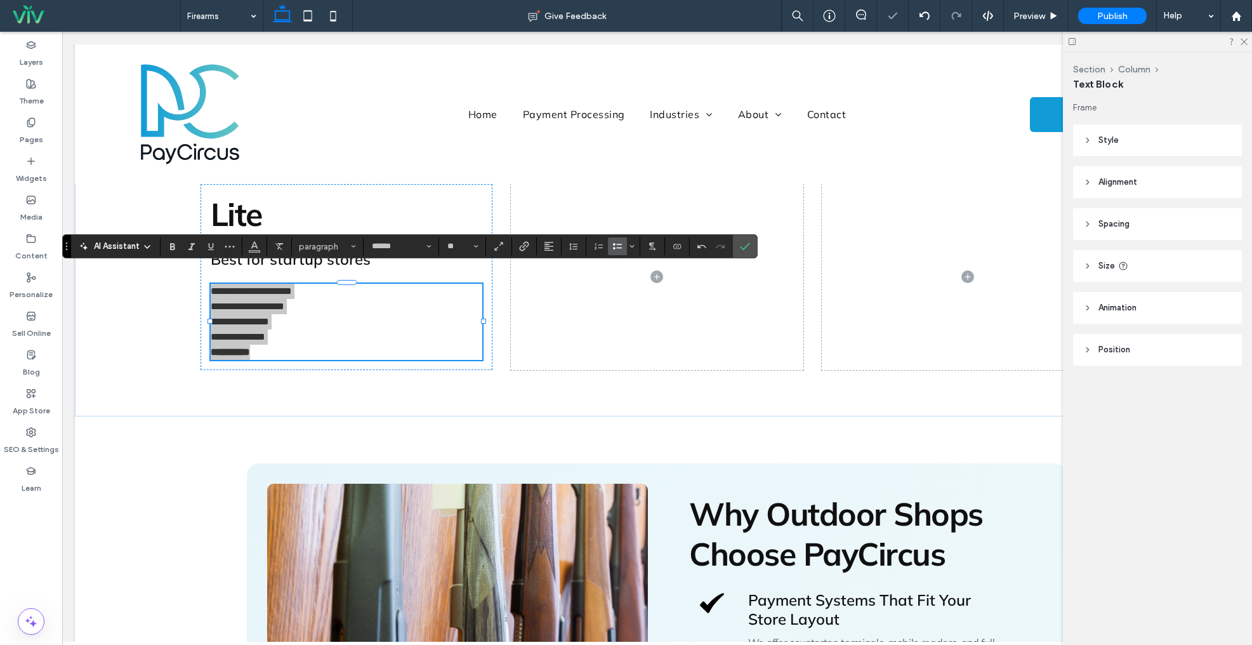
click at [614, 242] on icon "Bulleted List" at bounding box center [618, 246] width 10 height 10
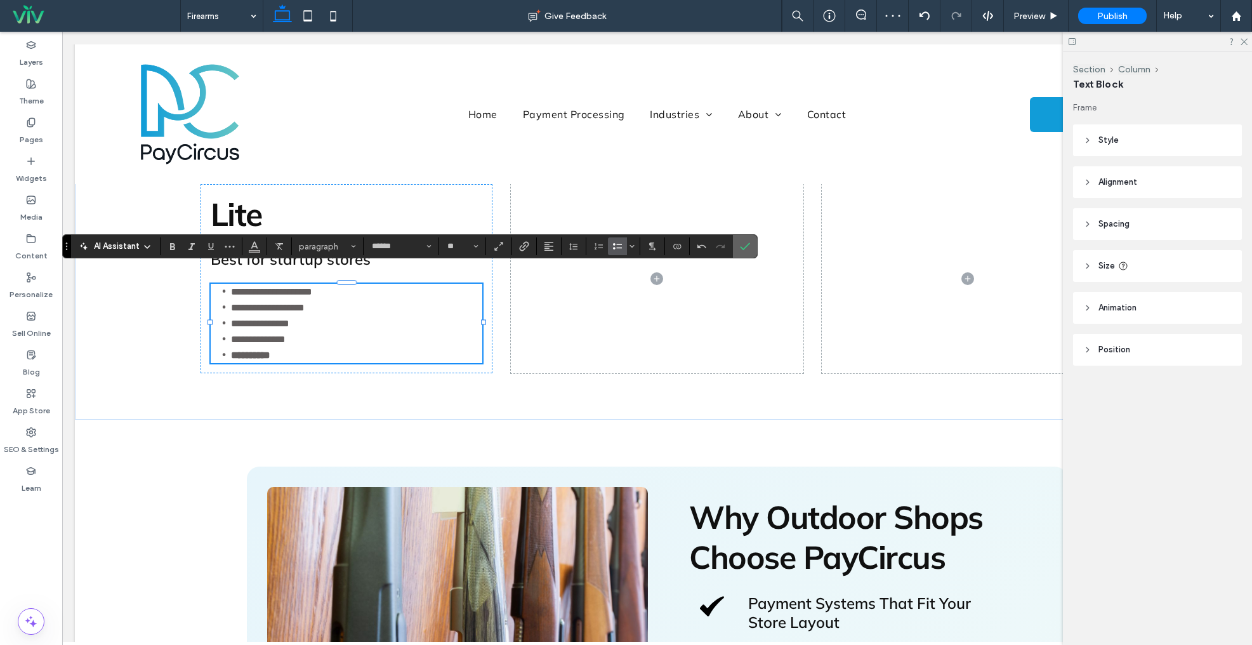
click at [738, 244] on label "Confirm" at bounding box center [745, 246] width 19 height 23
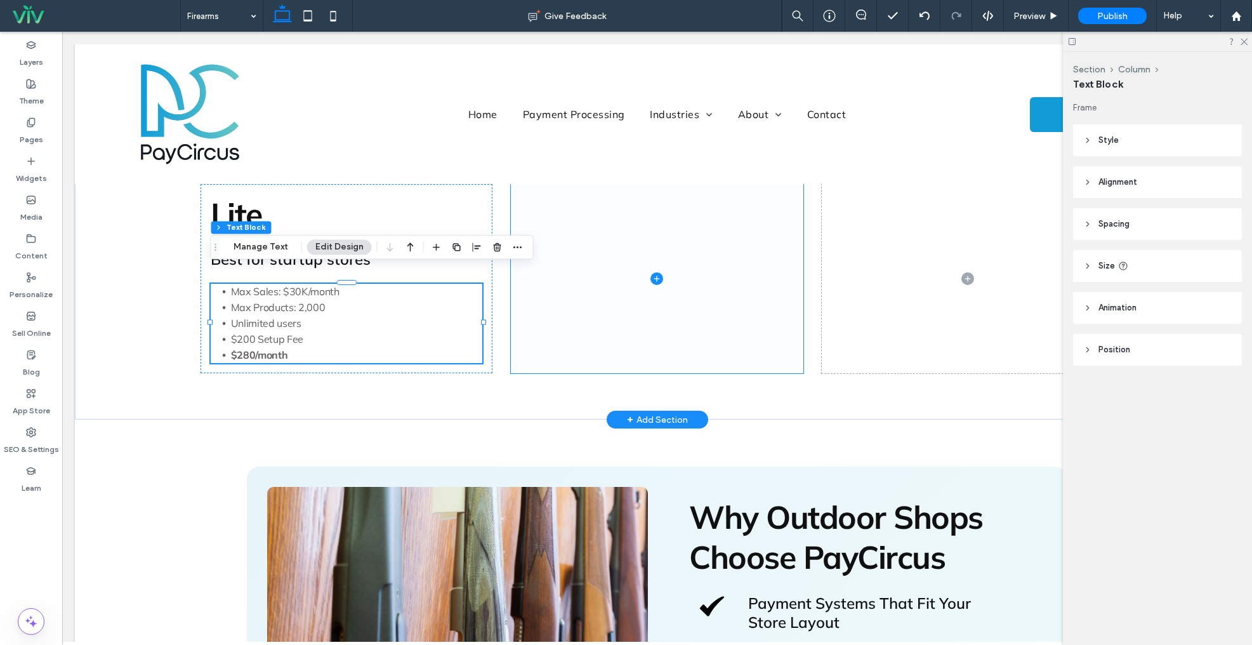
click at [700, 229] on span at bounding box center [657, 278] width 293 height 189
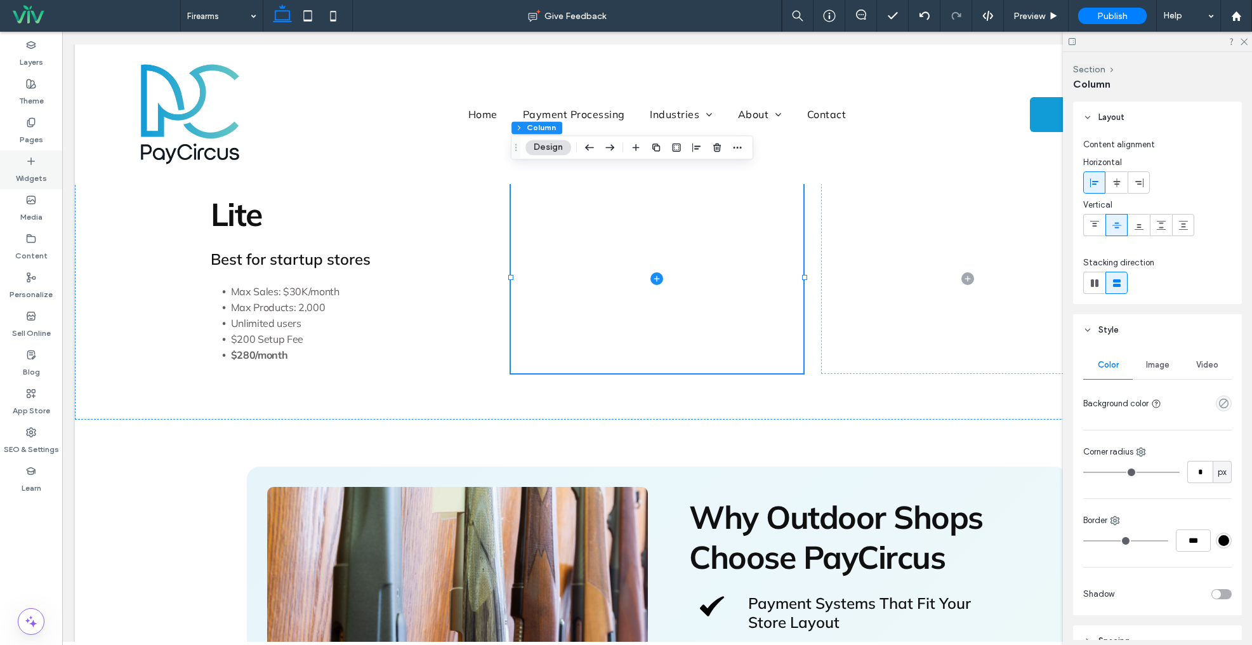
click at [21, 171] on label "Widgets" at bounding box center [31, 175] width 31 height 18
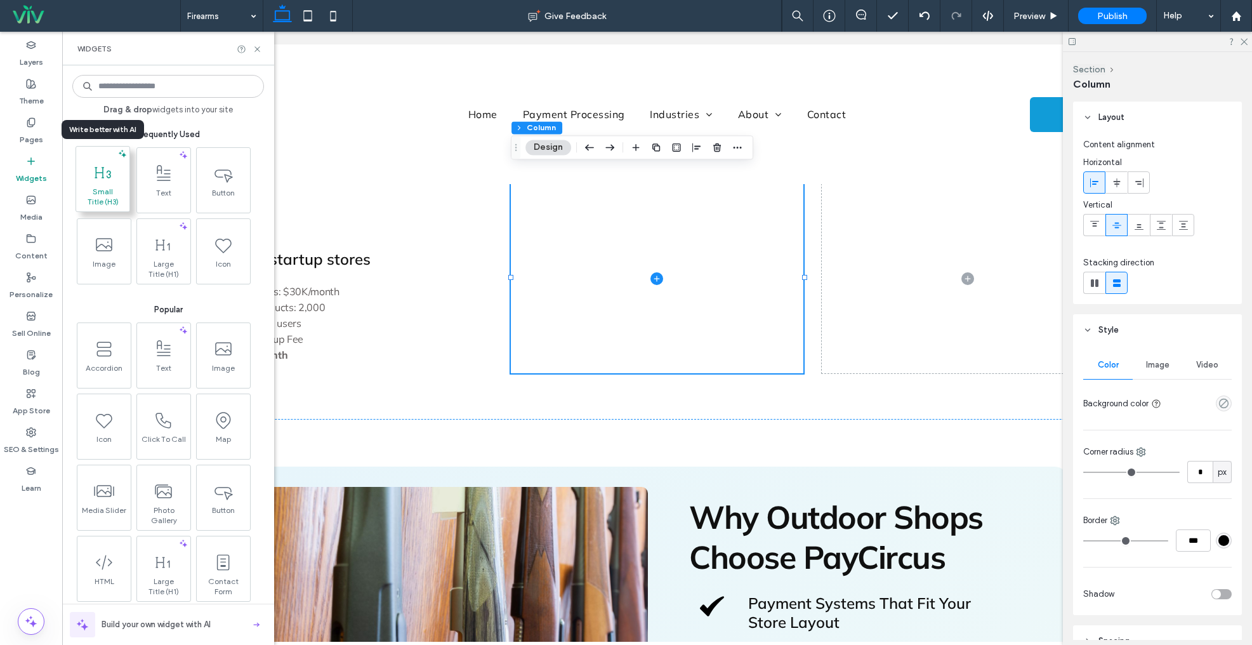
click at [109, 182] on icon at bounding box center [103, 172] width 20 height 20
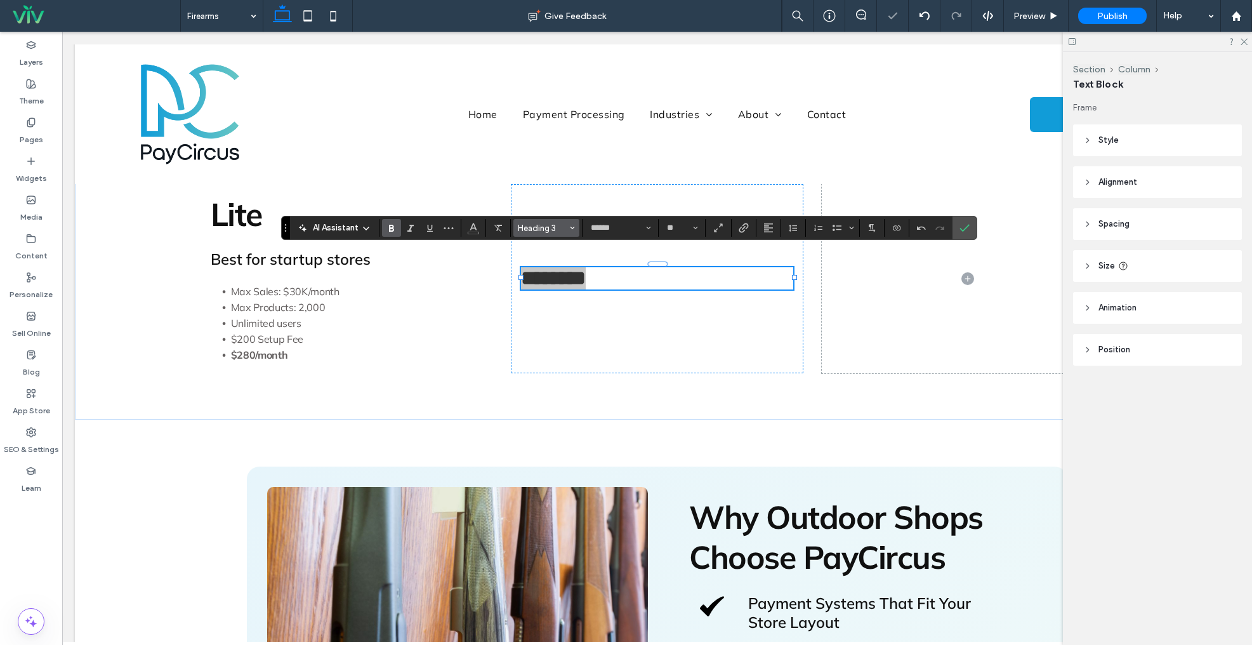
click at [552, 226] on span "Heading 3" at bounding box center [543, 228] width 50 height 10
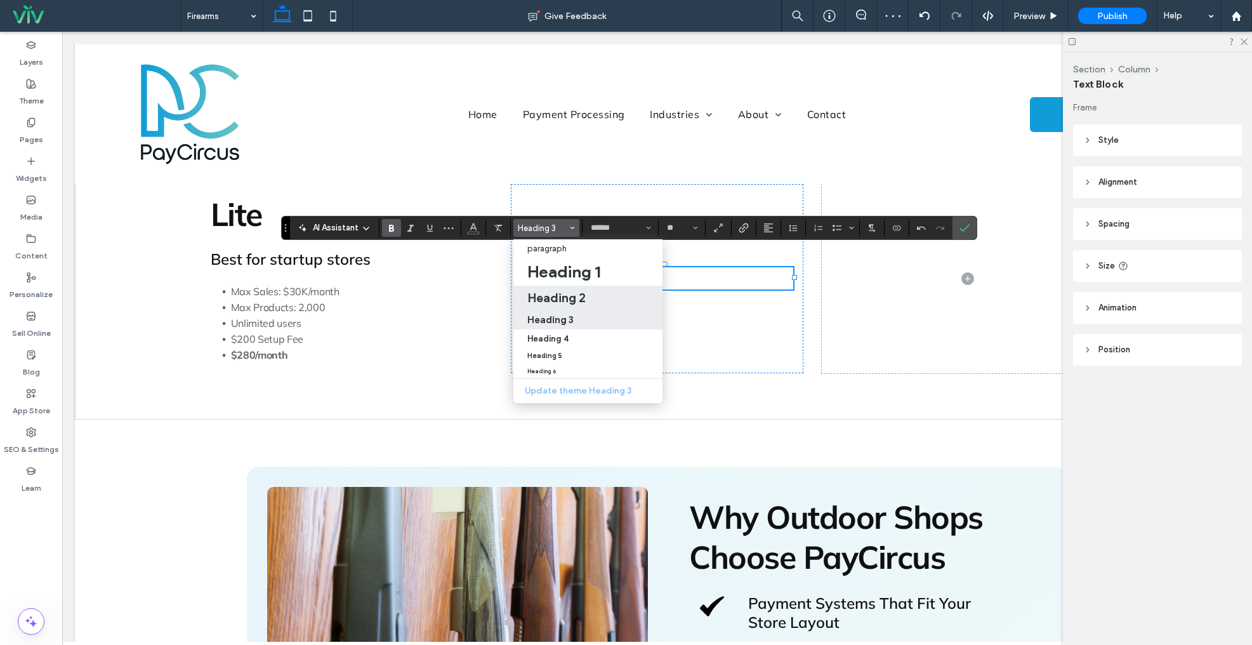
click at [576, 295] on h2 "Heading 2" at bounding box center [556, 297] width 58 height 15
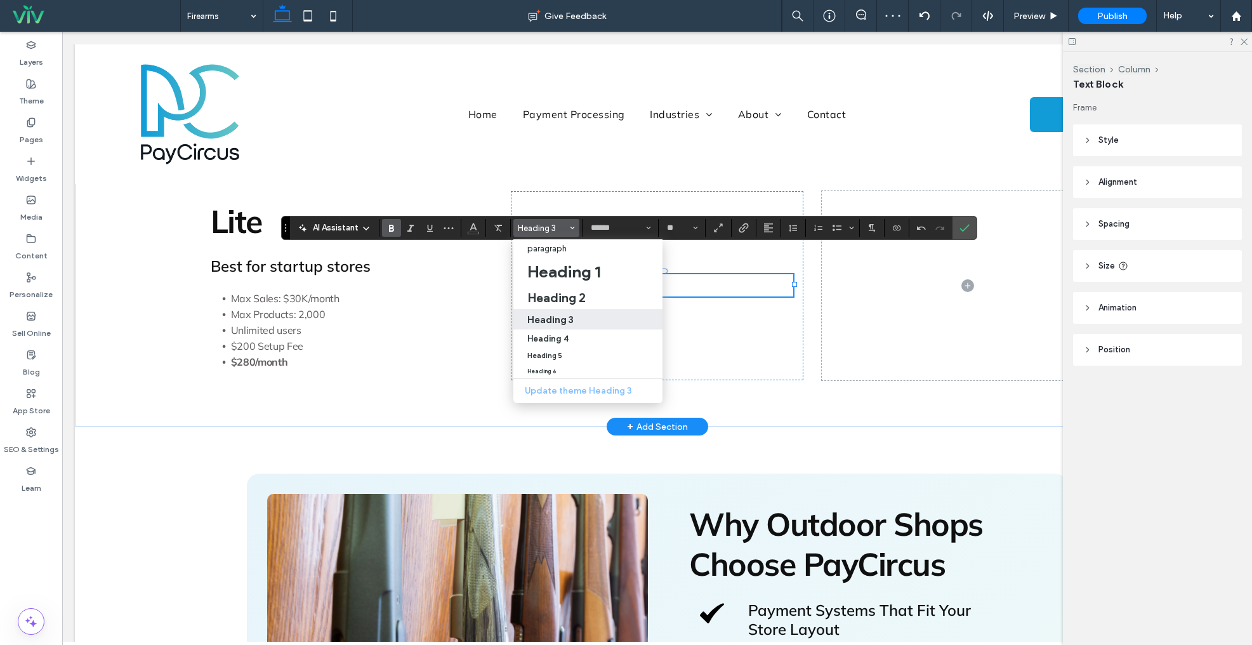
type input "**"
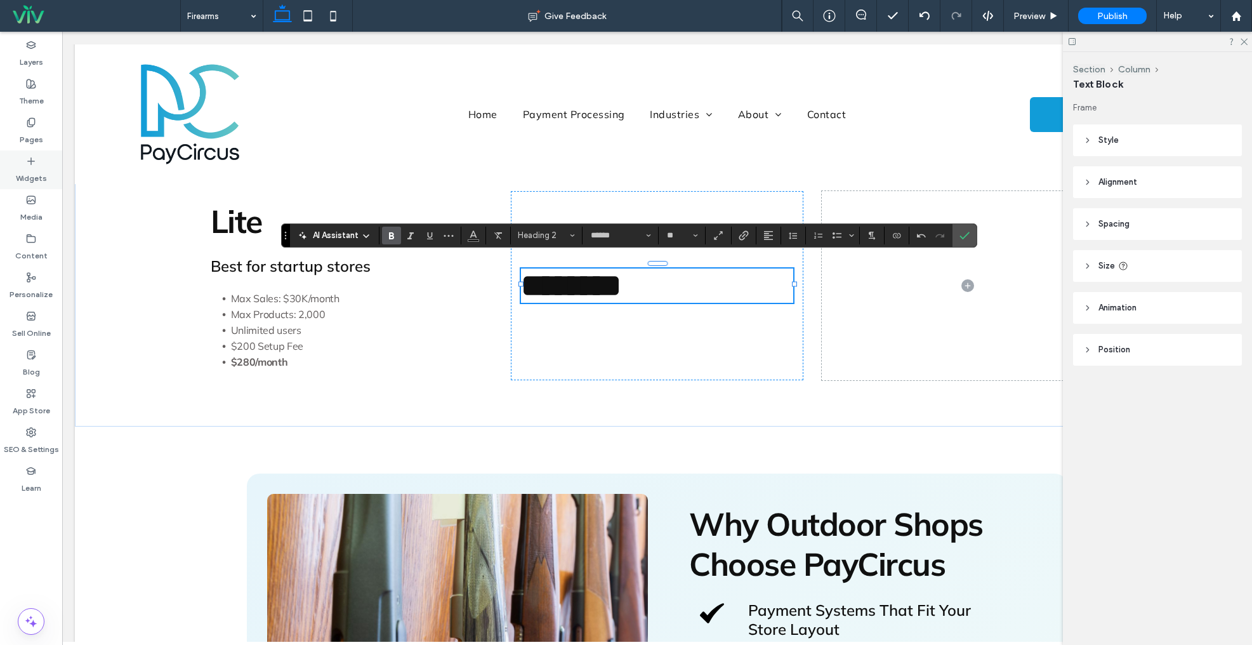
drag, startPoint x: 25, startPoint y: 174, endPoint x: 47, endPoint y: 178, distance: 22.0
click at [27, 173] on label "Widgets" at bounding box center [31, 175] width 31 height 18
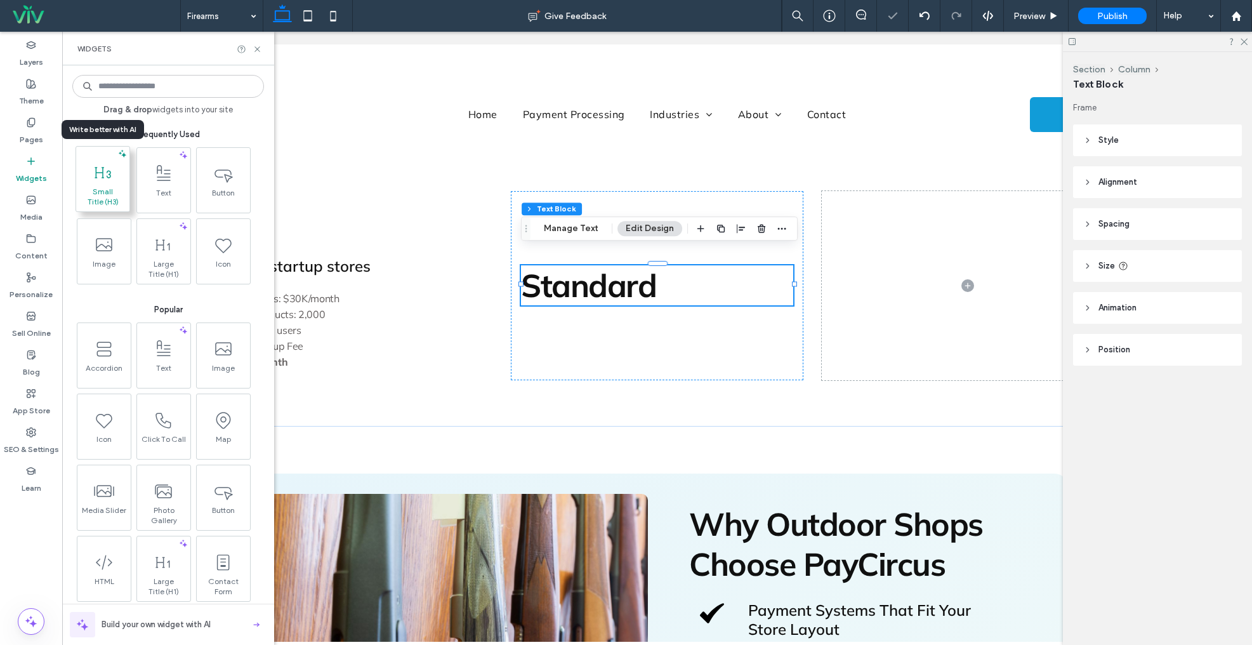
drag, startPoint x: 109, startPoint y: 171, endPoint x: 123, endPoint y: 172, distance: 14.0
click at [109, 171] on use at bounding box center [103, 172] width 17 height 11
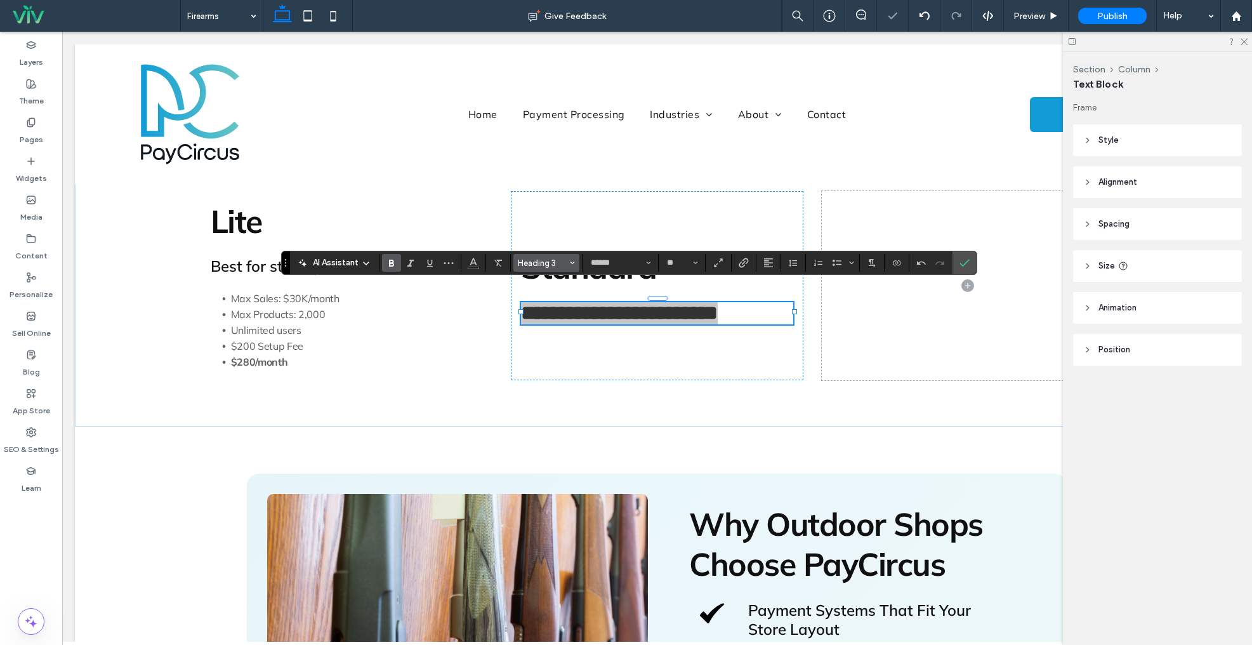
click at [548, 265] on span "Heading 3" at bounding box center [543, 263] width 50 height 10
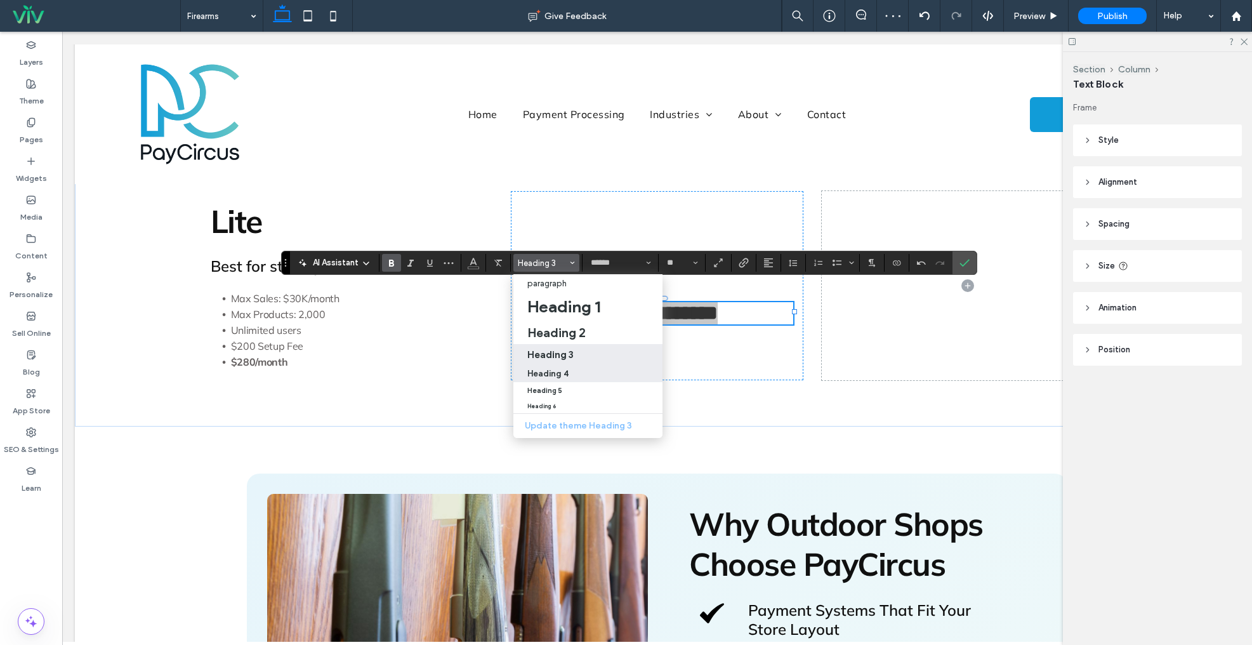
click at [564, 371] on h4 "Heading 4" at bounding box center [547, 374] width 41 height 10
type input "**"
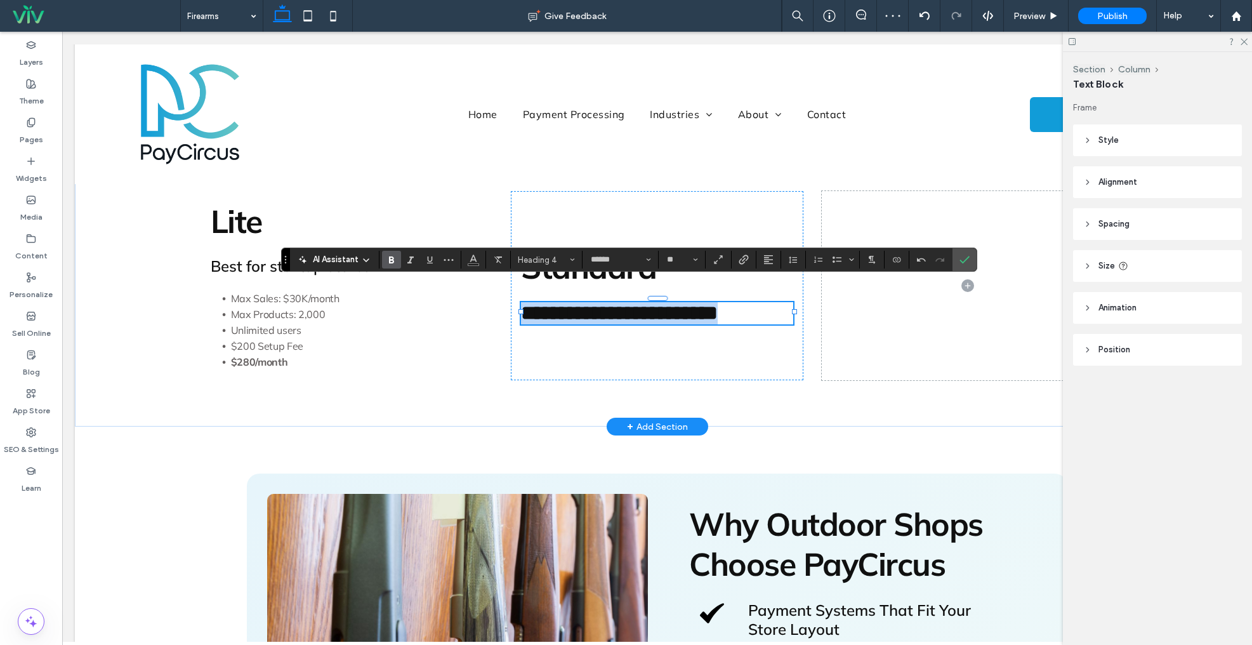
scroll to position [1211, 0]
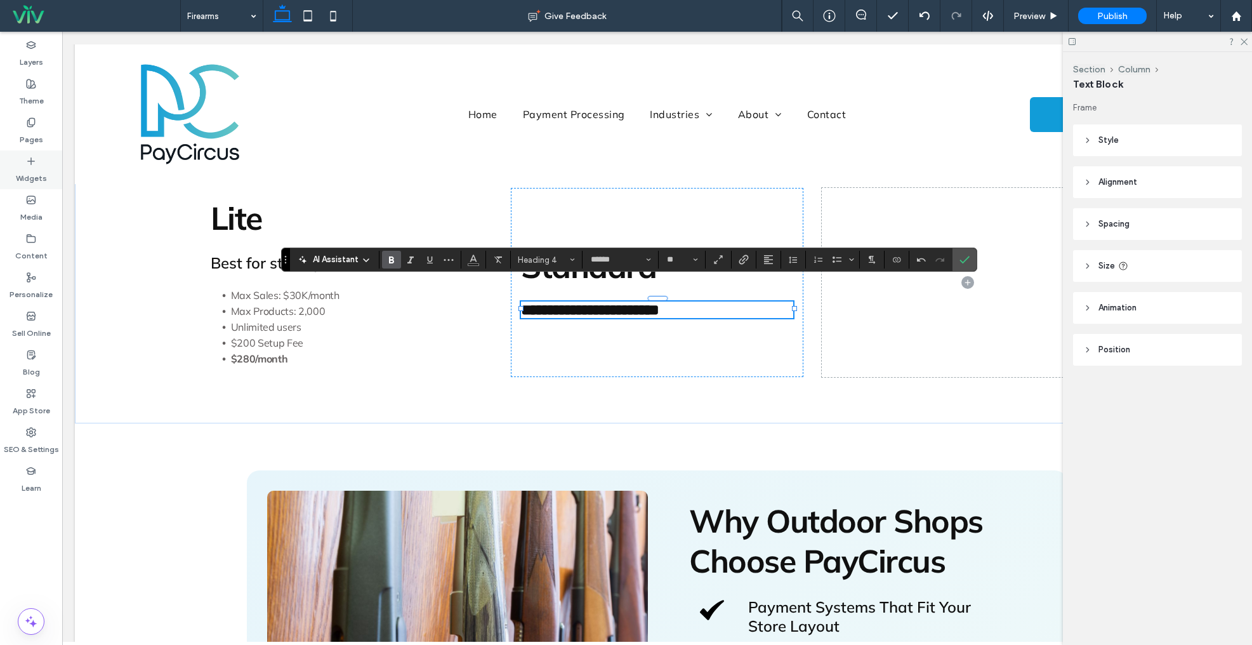
drag, startPoint x: 32, startPoint y: 168, endPoint x: 50, endPoint y: 170, distance: 17.9
click at [33, 168] on label "Widgets" at bounding box center [31, 175] width 31 height 18
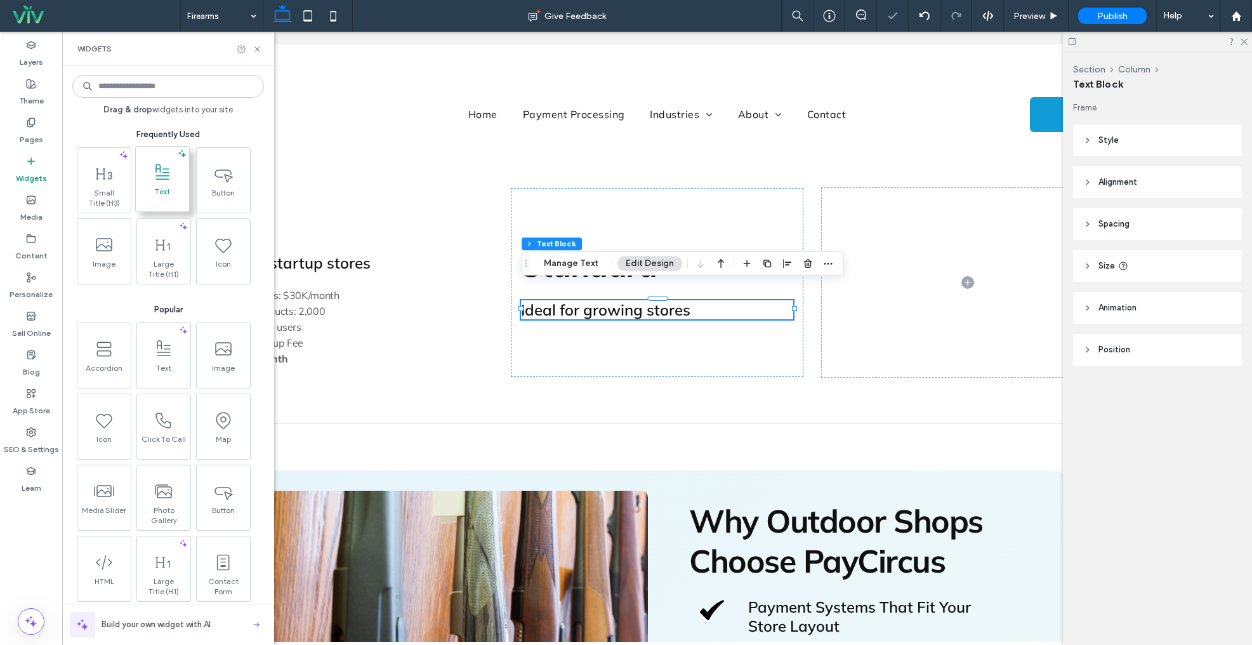
click at [159, 172] on icon at bounding box center [162, 172] width 20 height 20
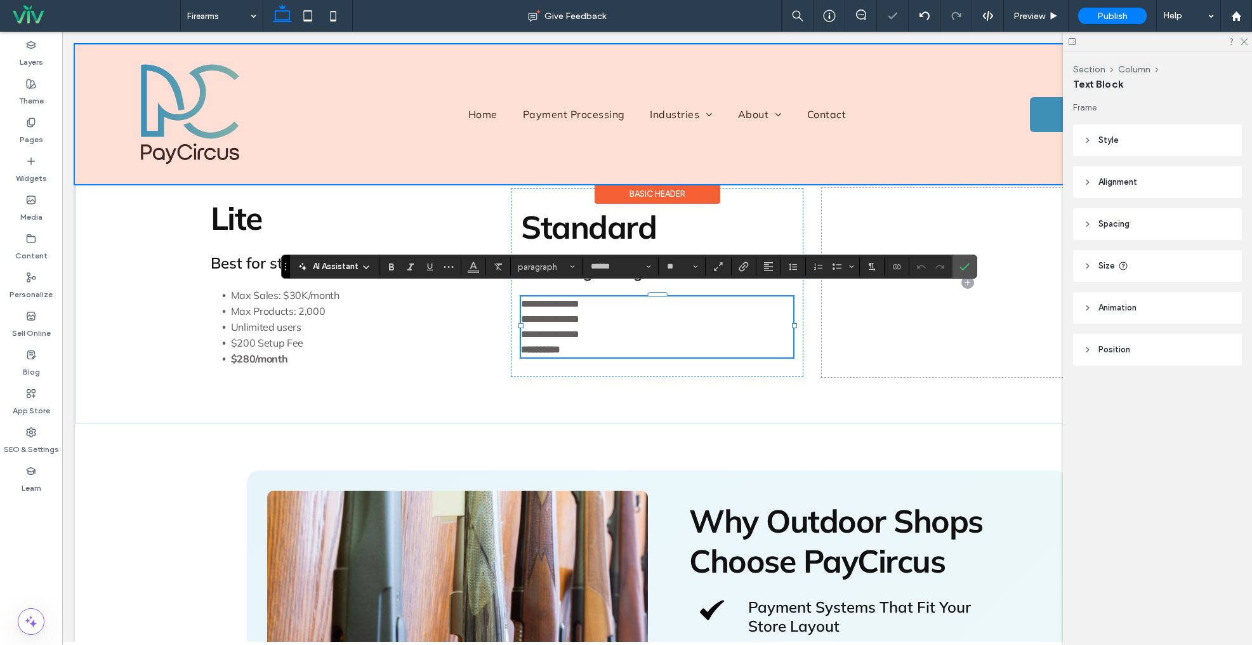
scroll to position [0, 0]
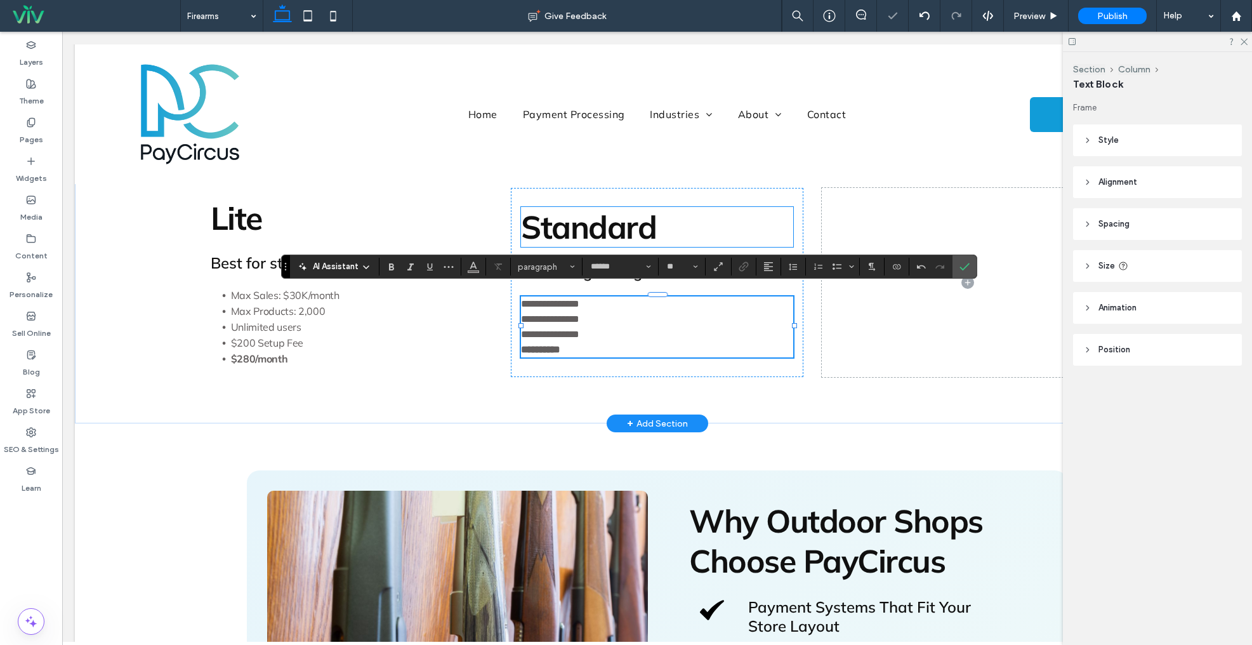
type input "**"
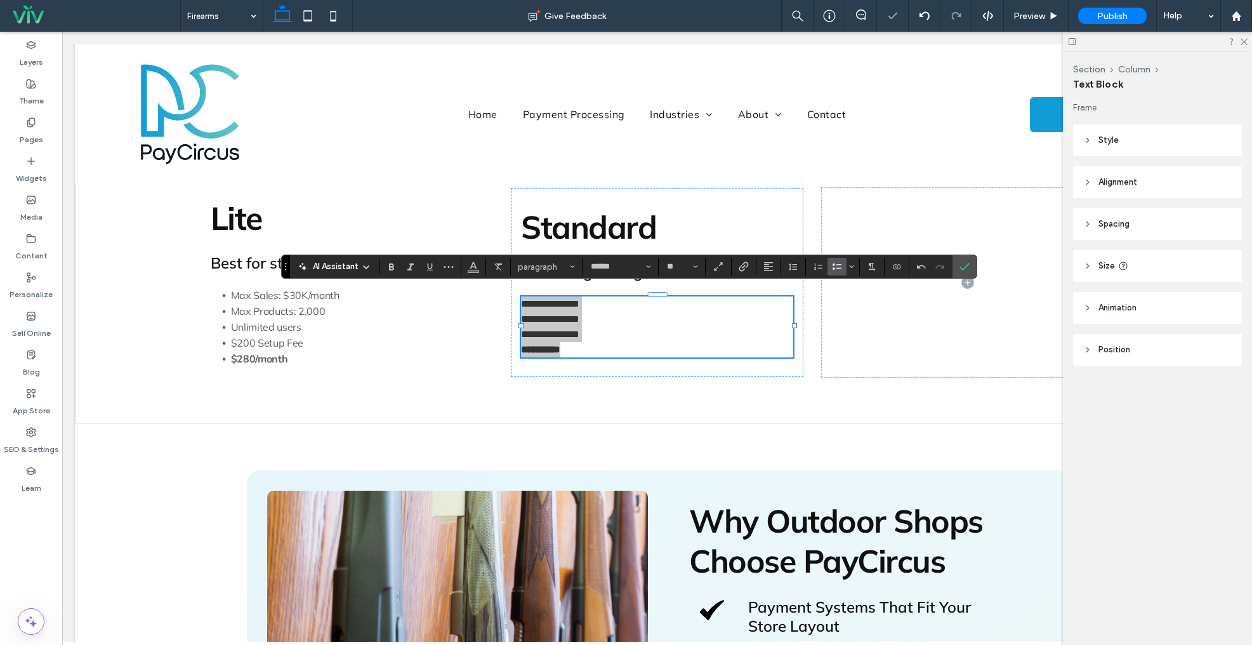
click at [838, 260] on span "Bulleted List" at bounding box center [837, 266] width 10 height 17
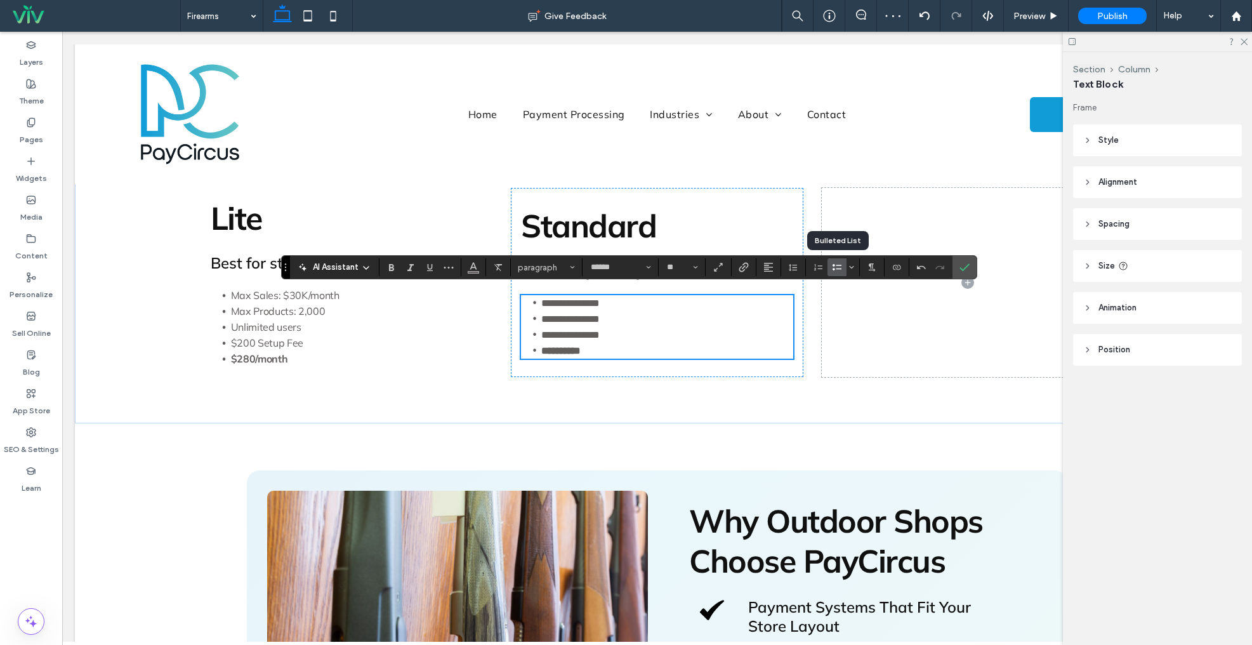
scroll to position [1210, 0]
click at [960, 265] on icon "Confirm" at bounding box center [965, 267] width 10 height 10
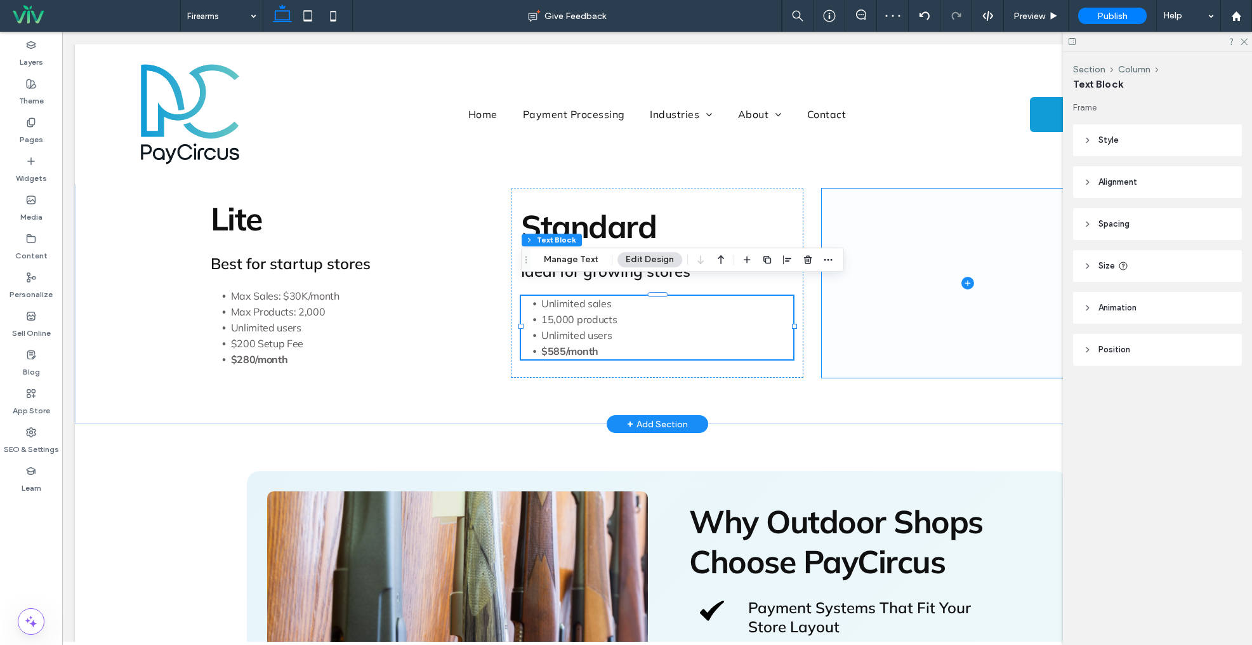
click at [955, 253] on span at bounding box center [968, 283] width 293 height 189
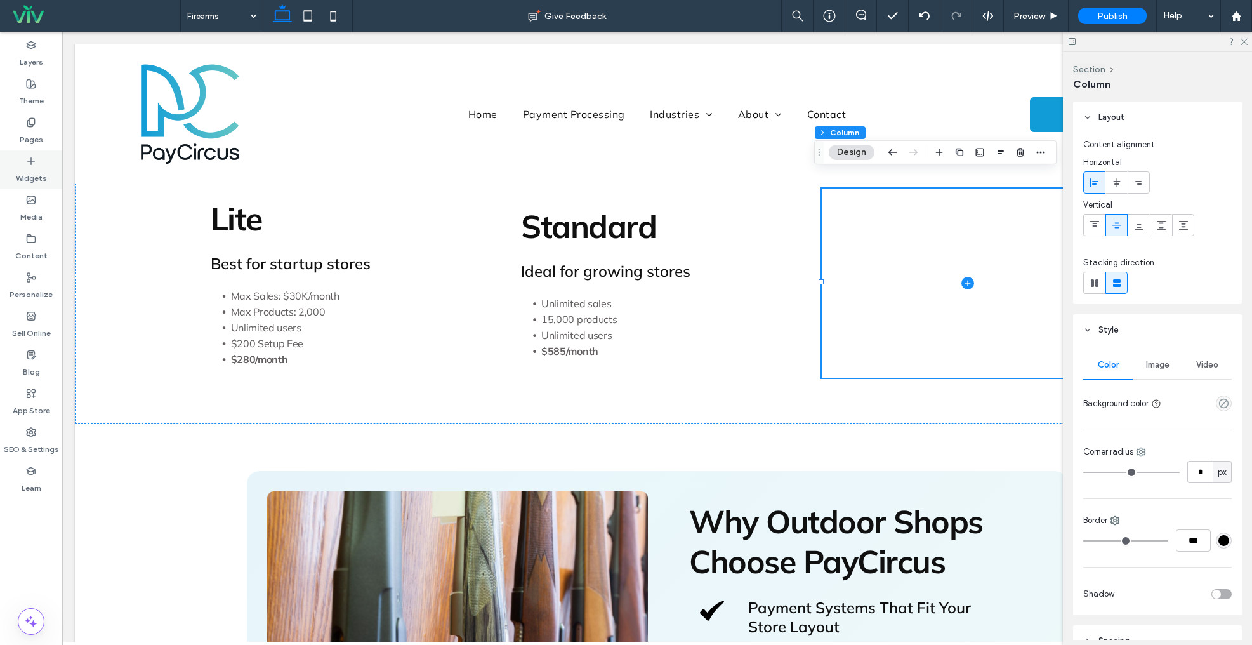
click at [32, 165] on icon at bounding box center [31, 161] width 10 height 10
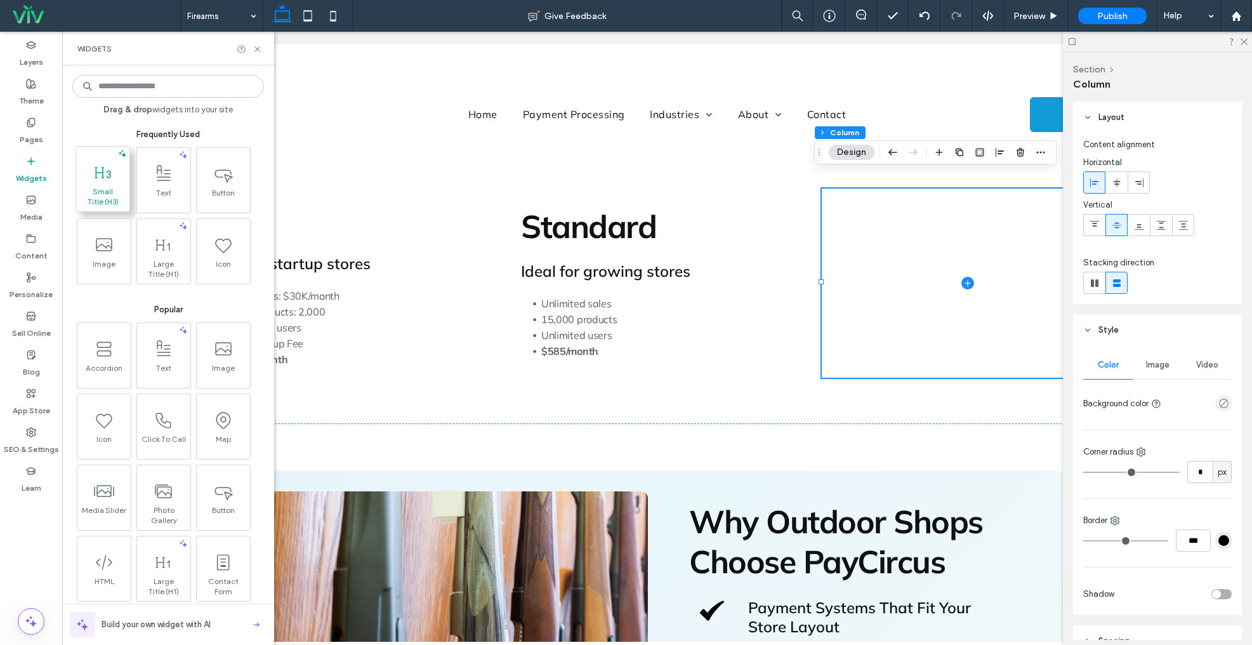
click at [102, 183] on span at bounding box center [102, 172] width 53 height 29
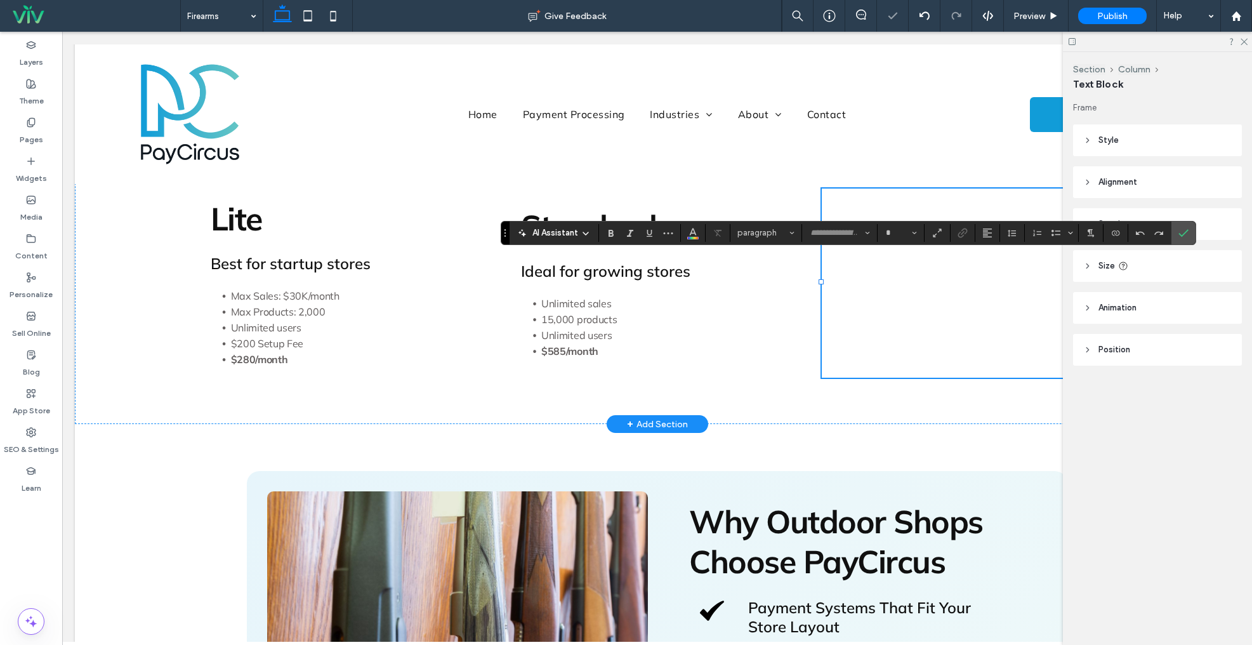
type input "******"
type input "**"
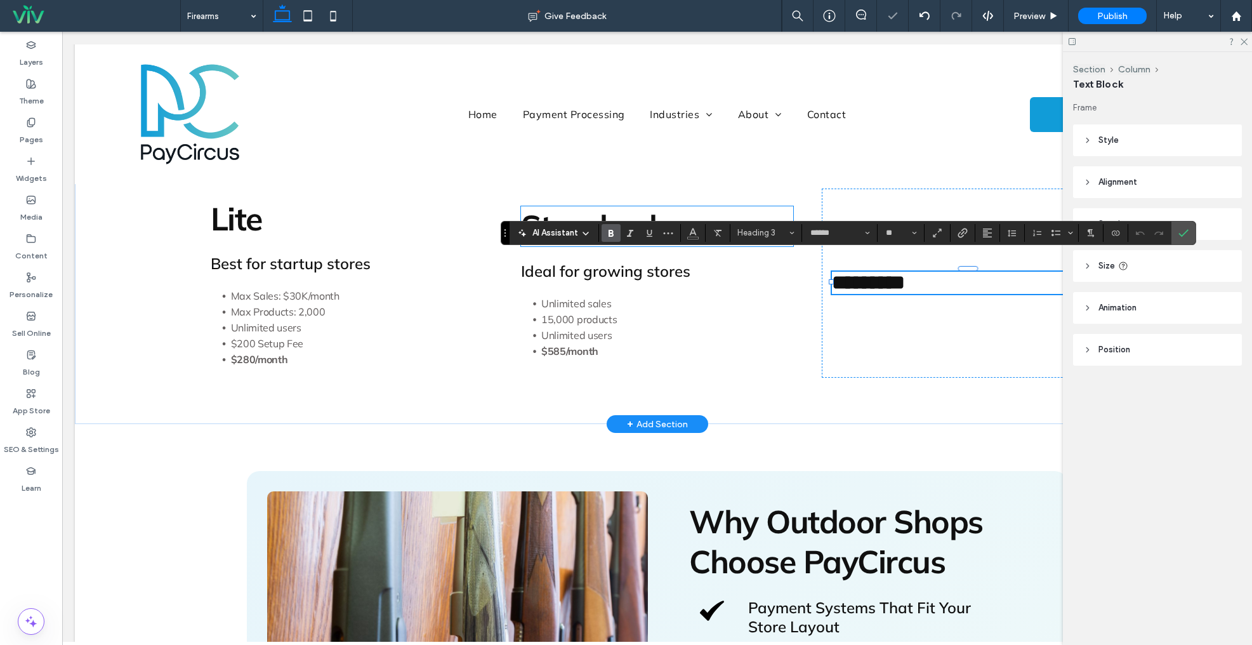
paste div
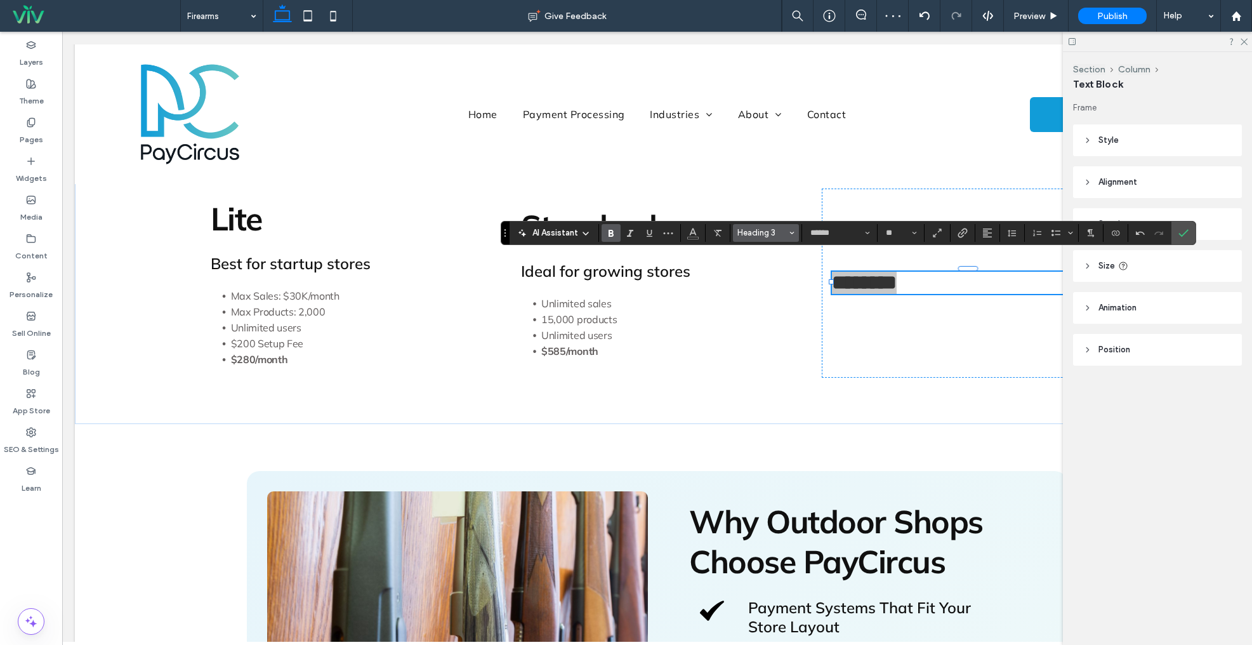
click at [755, 229] on span "Heading 3" at bounding box center [763, 233] width 50 height 10
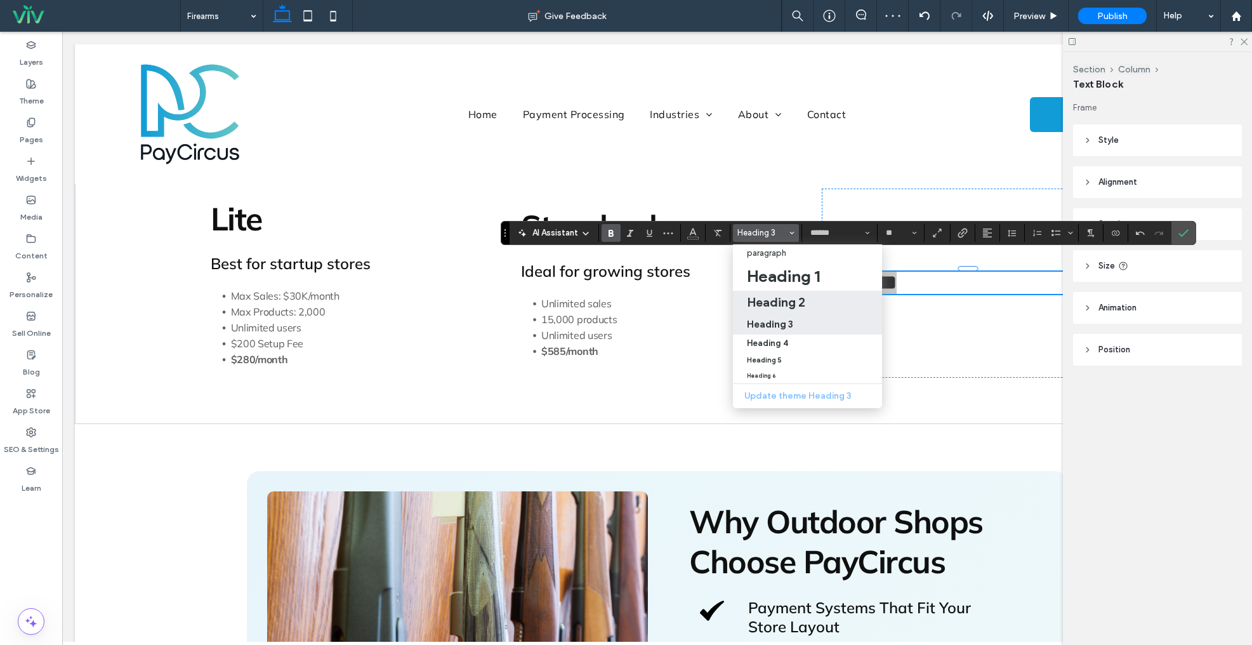
click at [779, 307] on h2 "Heading 2" at bounding box center [776, 302] width 58 height 15
type input "**"
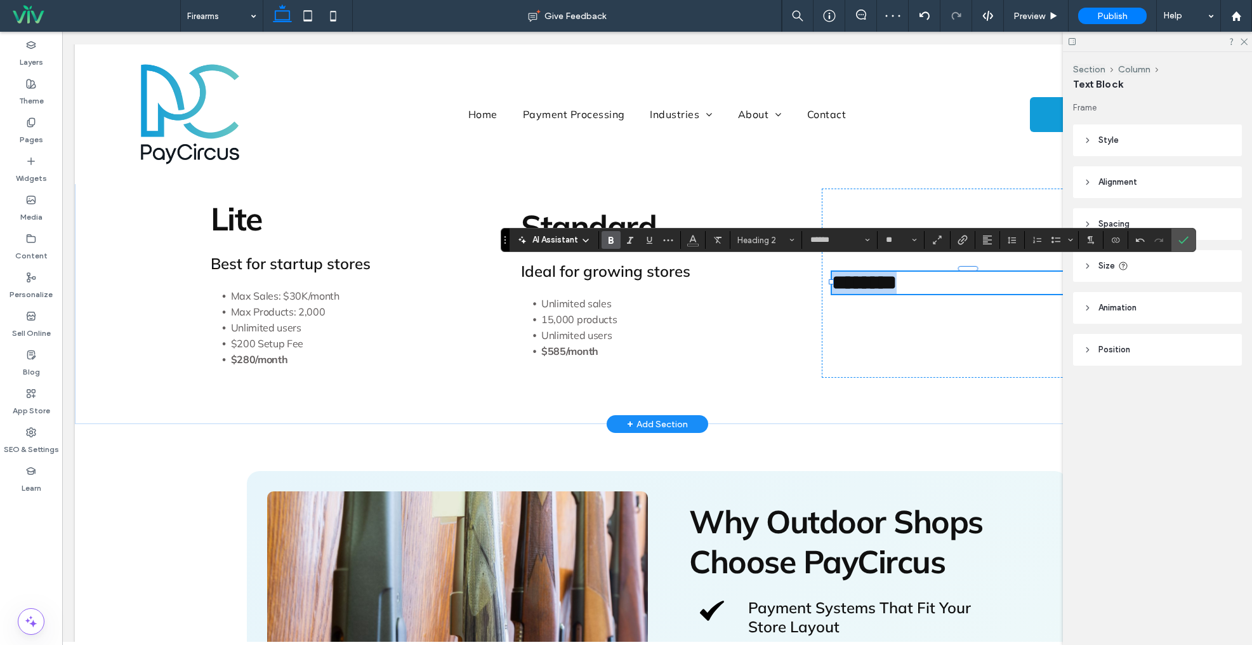
scroll to position [1203, 0]
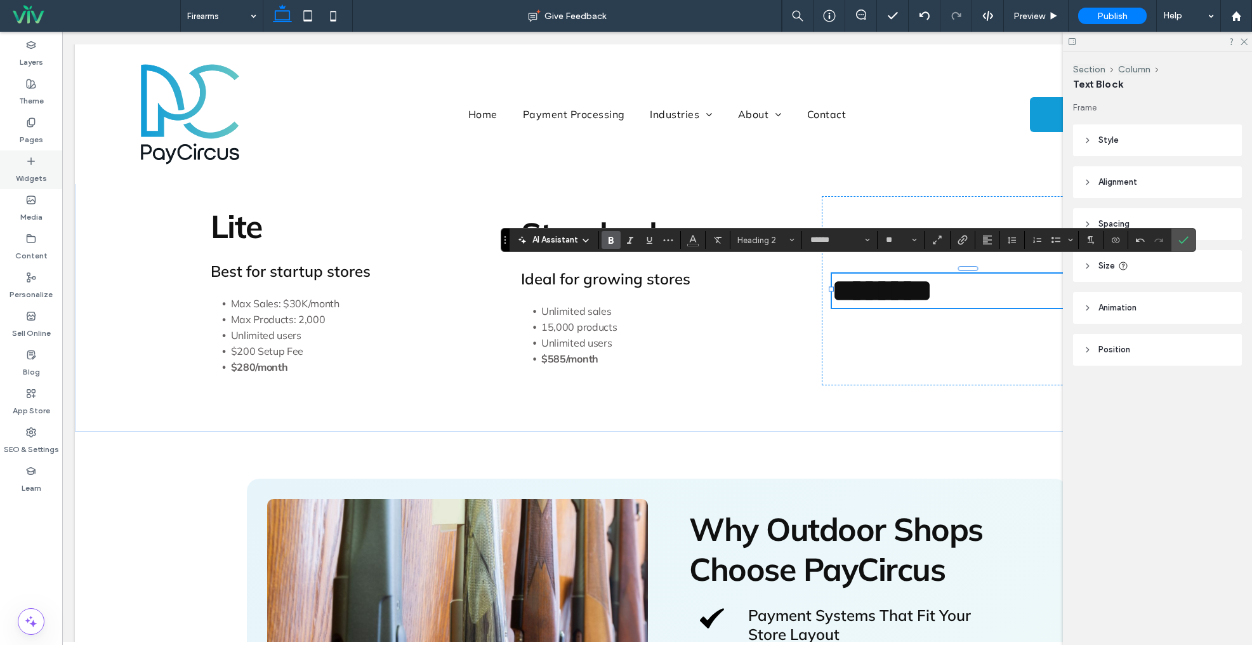
drag, startPoint x: 23, startPoint y: 166, endPoint x: 32, endPoint y: 168, distance: 8.5
click at [23, 166] on div "Widgets" at bounding box center [31, 169] width 62 height 39
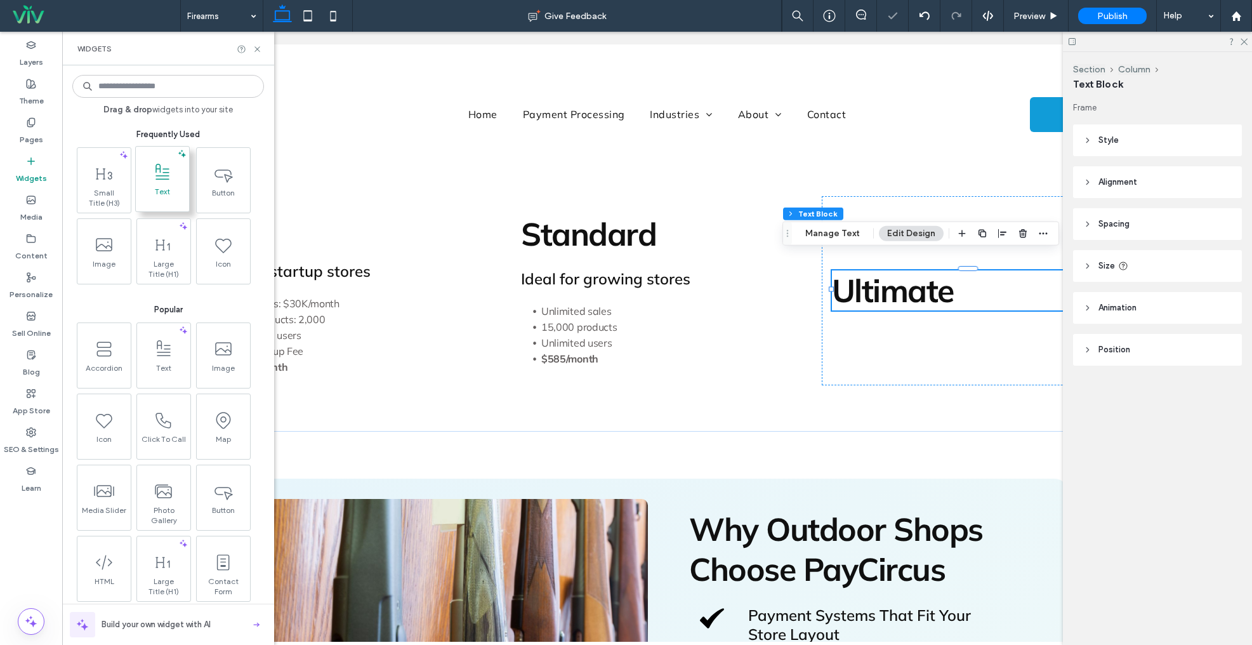
click at [157, 178] on use at bounding box center [163, 171] width 14 height 16
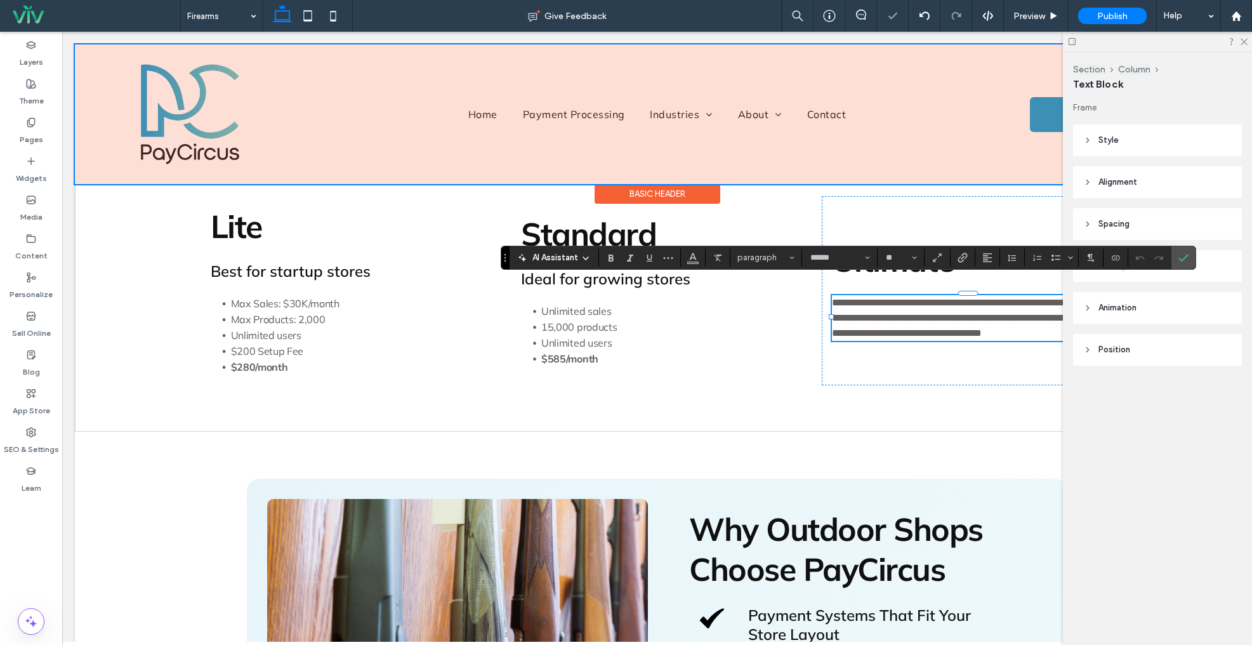
paste div
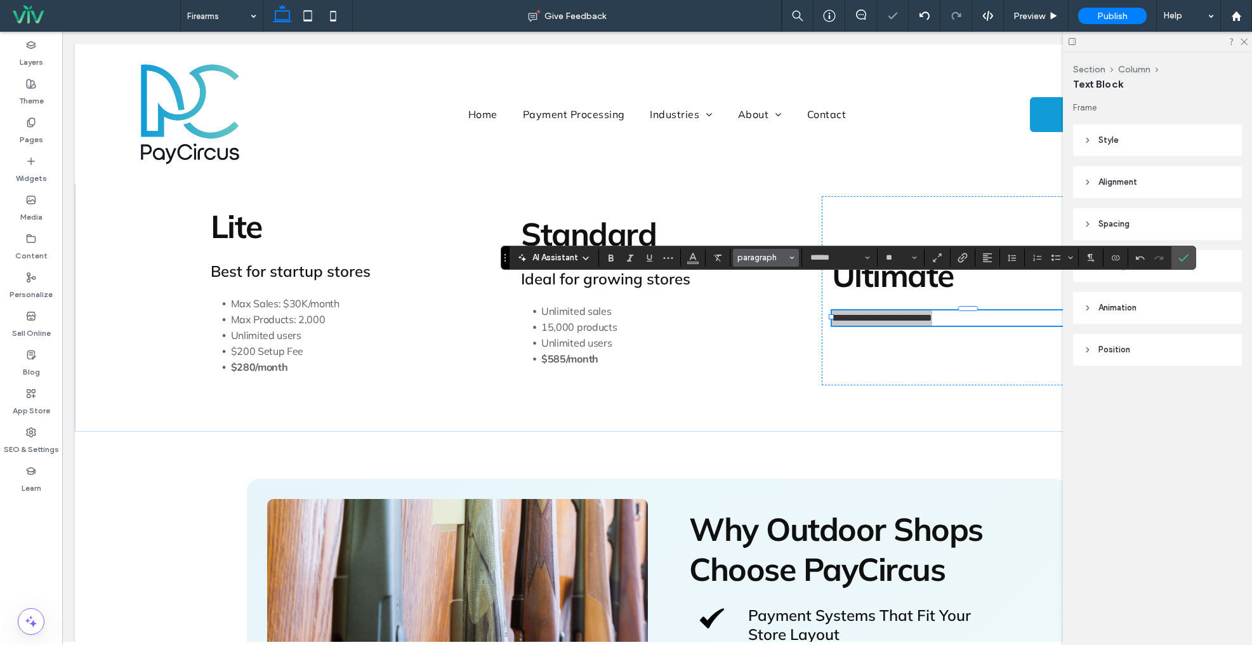
click at [739, 262] on span "paragraph" at bounding box center [763, 258] width 50 height 10
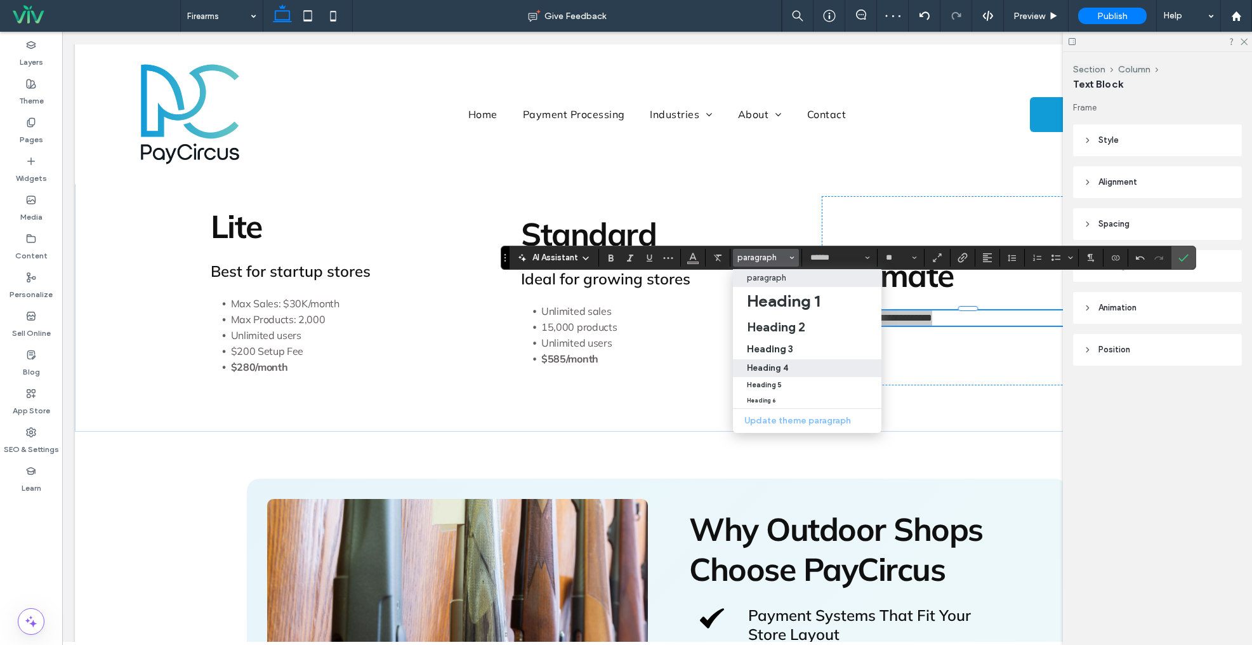
click at [775, 369] on h4 "Heading 4" at bounding box center [767, 368] width 41 height 10
type input "**"
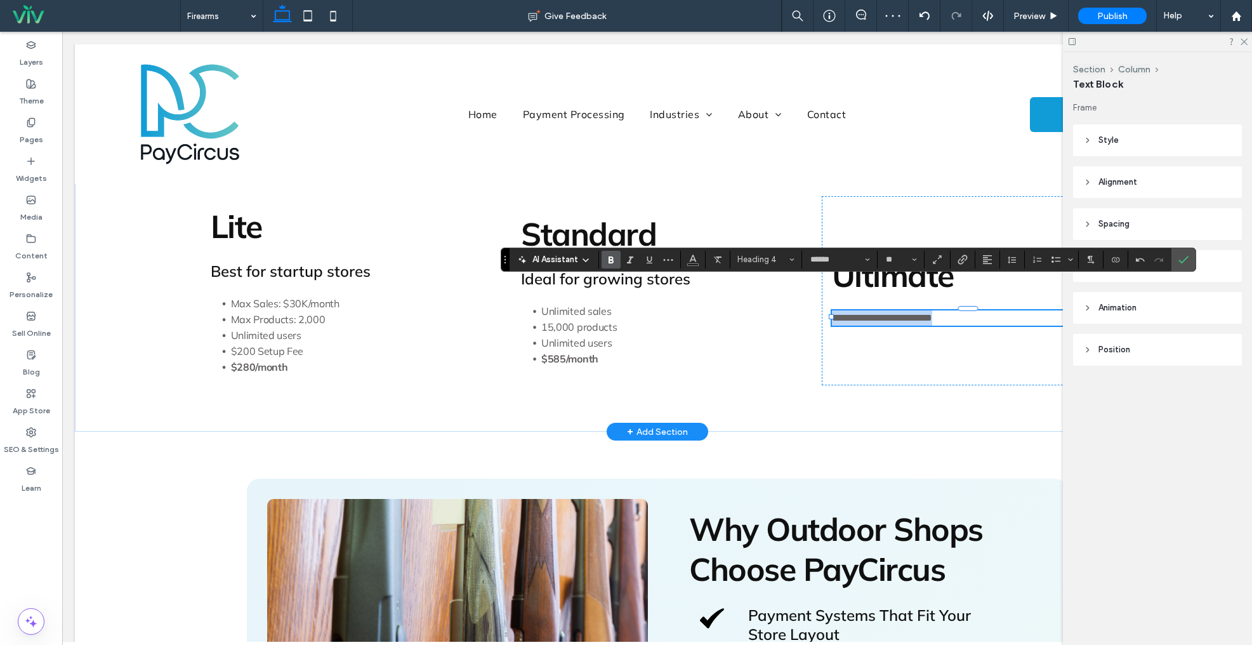
scroll to position [1201, 0]
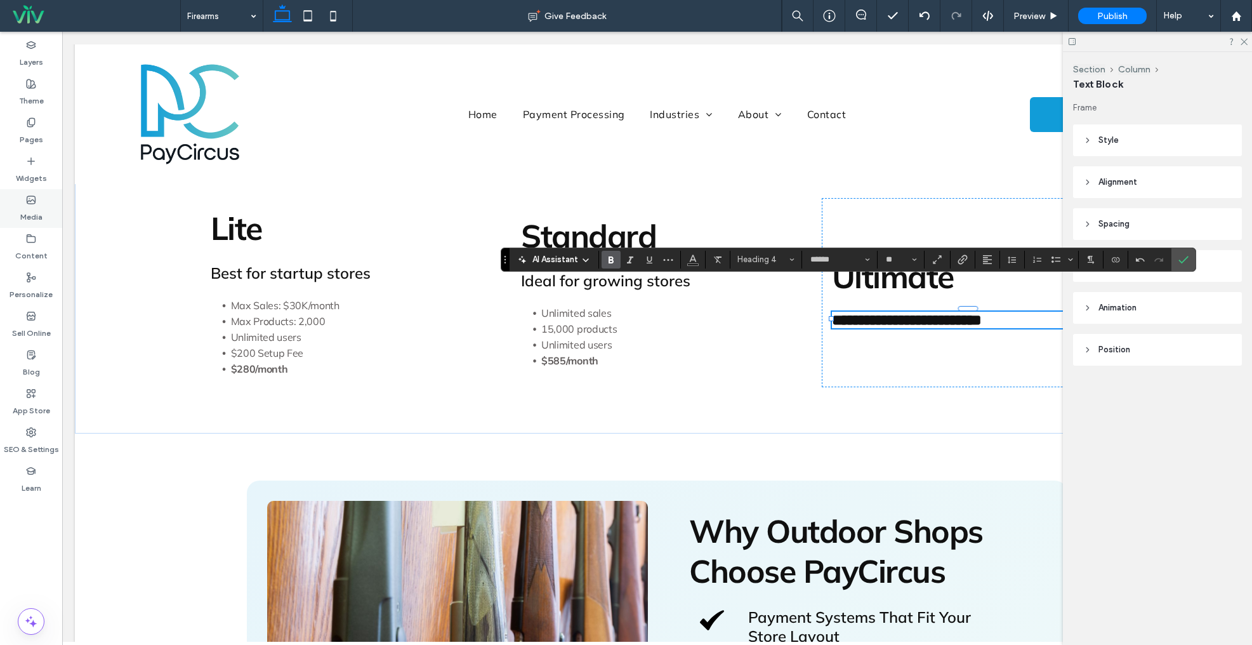
drag, startPoint x: 25, startPoint y: 168, endPoint x: 62, endPoint y: 189, distance: 42.4
click at [26, 168] on label "Widgets" at bounding box center [31, 175] width 31 height 18
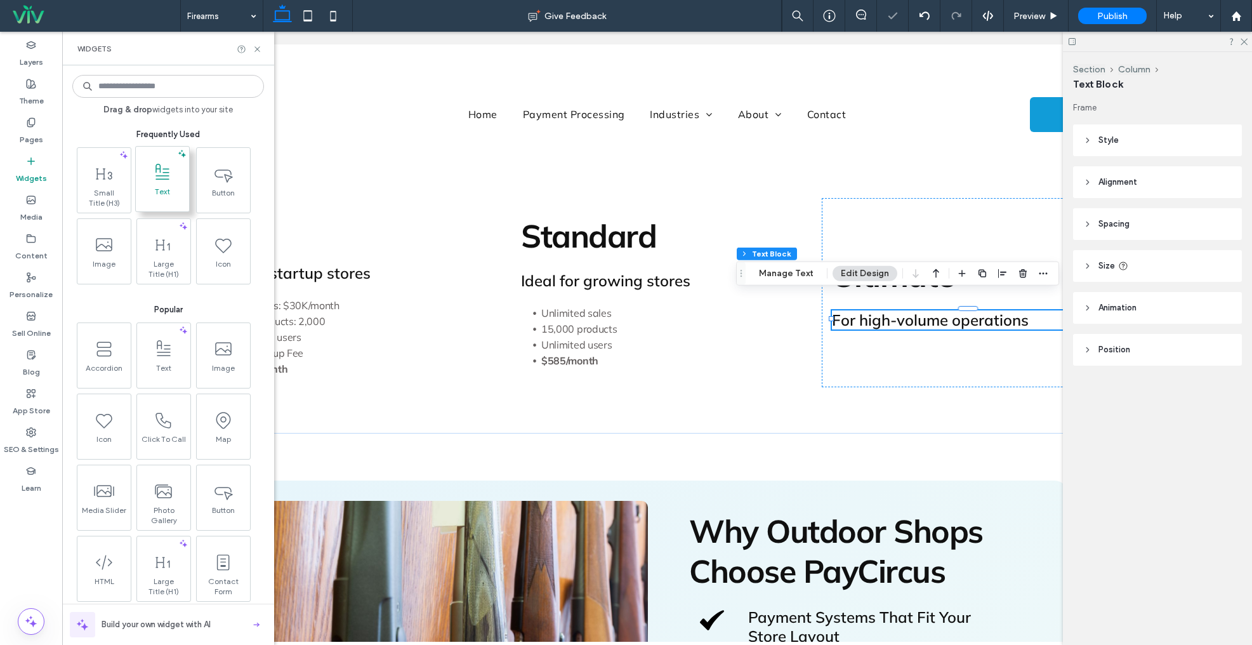
click at [157, 203] on span "Text" at bounding box center [162, 196] width 53 height 18
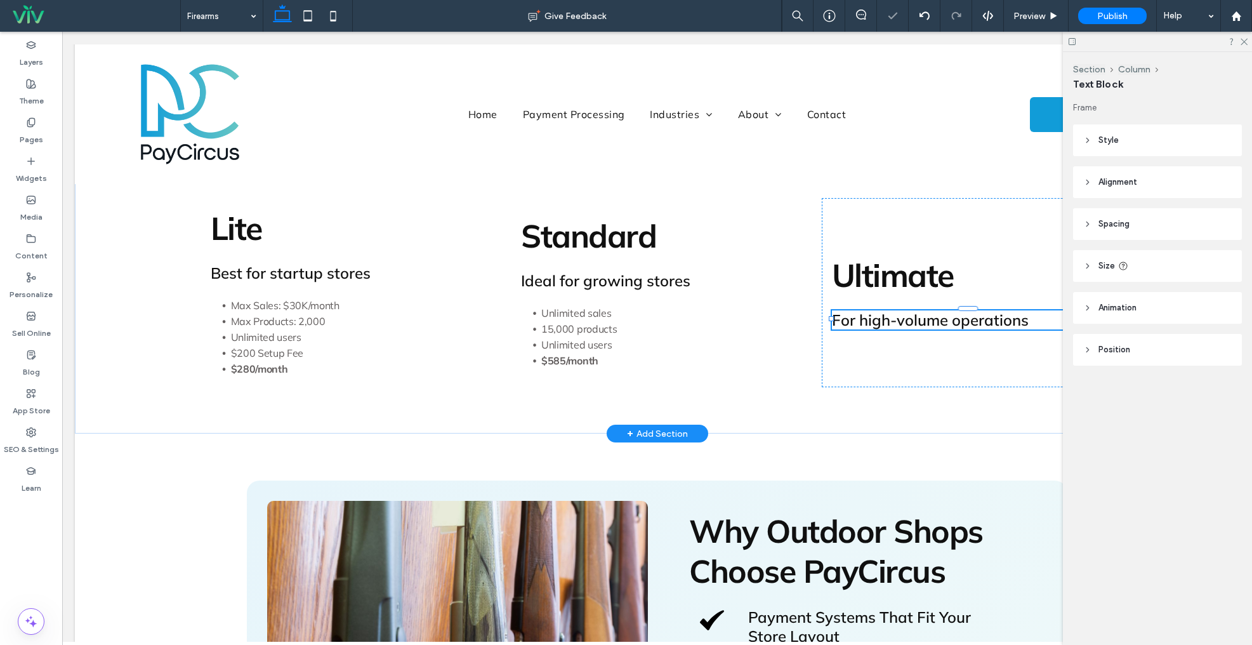
type input "******"
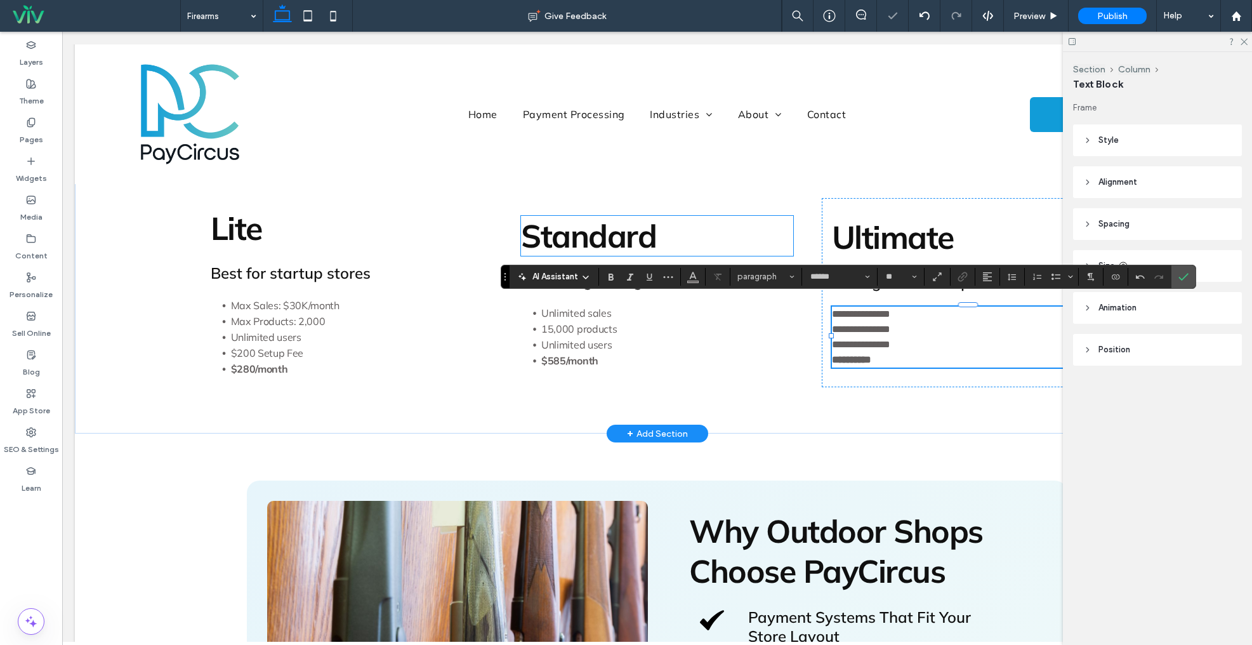
scroll to position [0, 0]
type input "**"
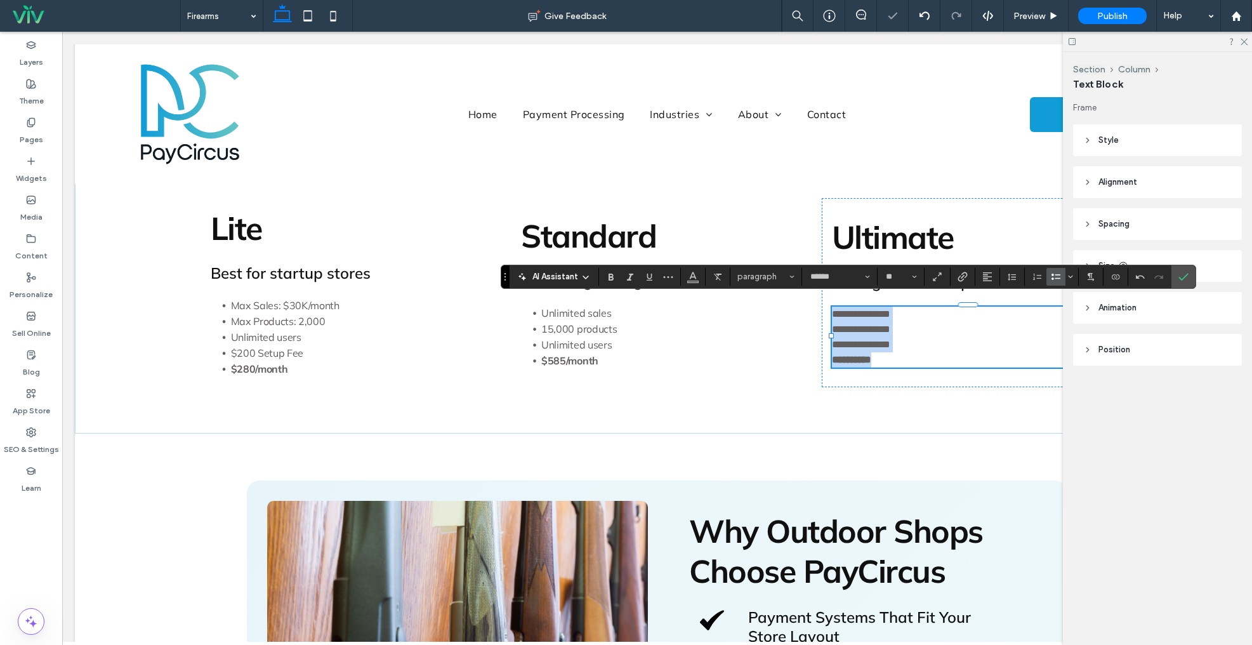
scroll to position [1200, 0]
click at [1177, 282] on label "Confirm" at bounding box center [1183, 277] width 19 height 23
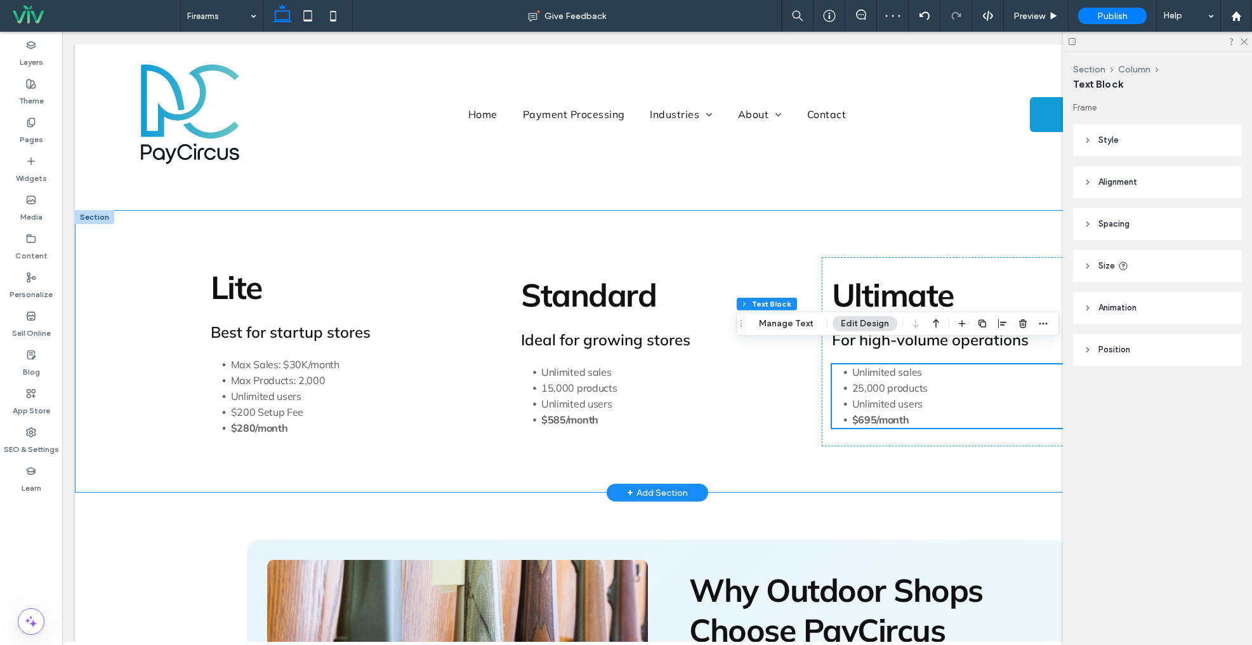
scroll to position [1141, 0]
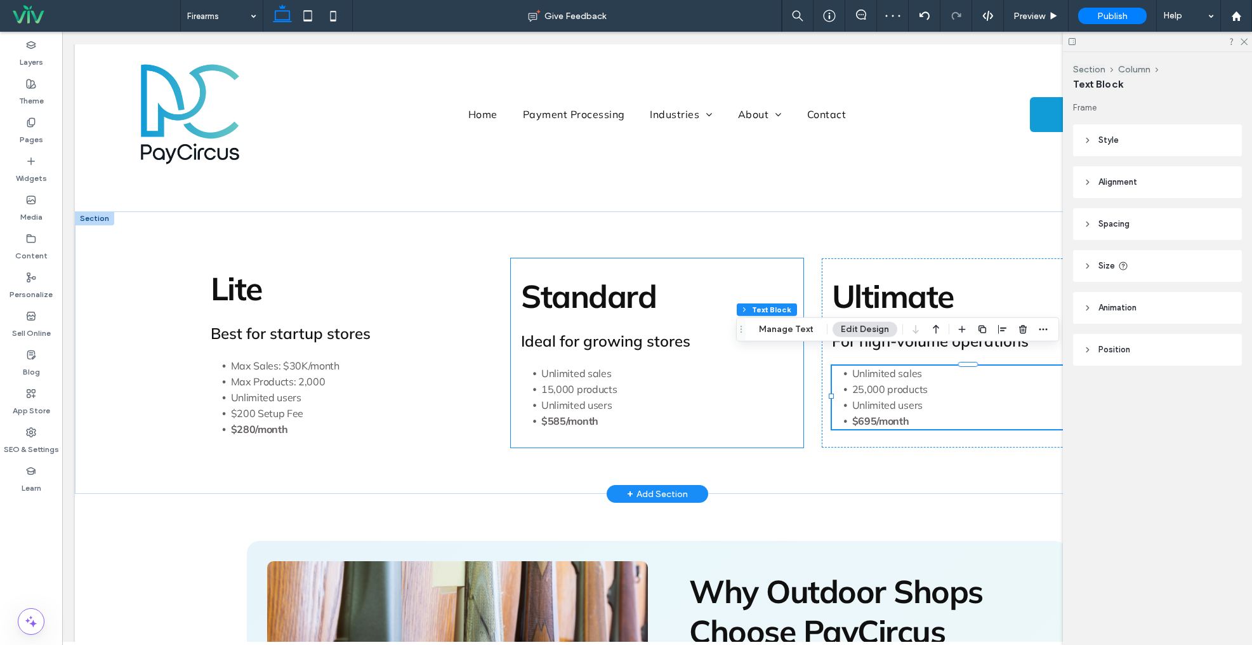
drag, startPoint x: 651, startPoint y: 256, endPoint x: 739, endPoint y: 247, distance: 88.0
click at [651, 258] on div "Standard Ideal for growing stores Unlimited sales 15,000 products Unlimited use…" at bounding box center [657, 352] width 293 height 189
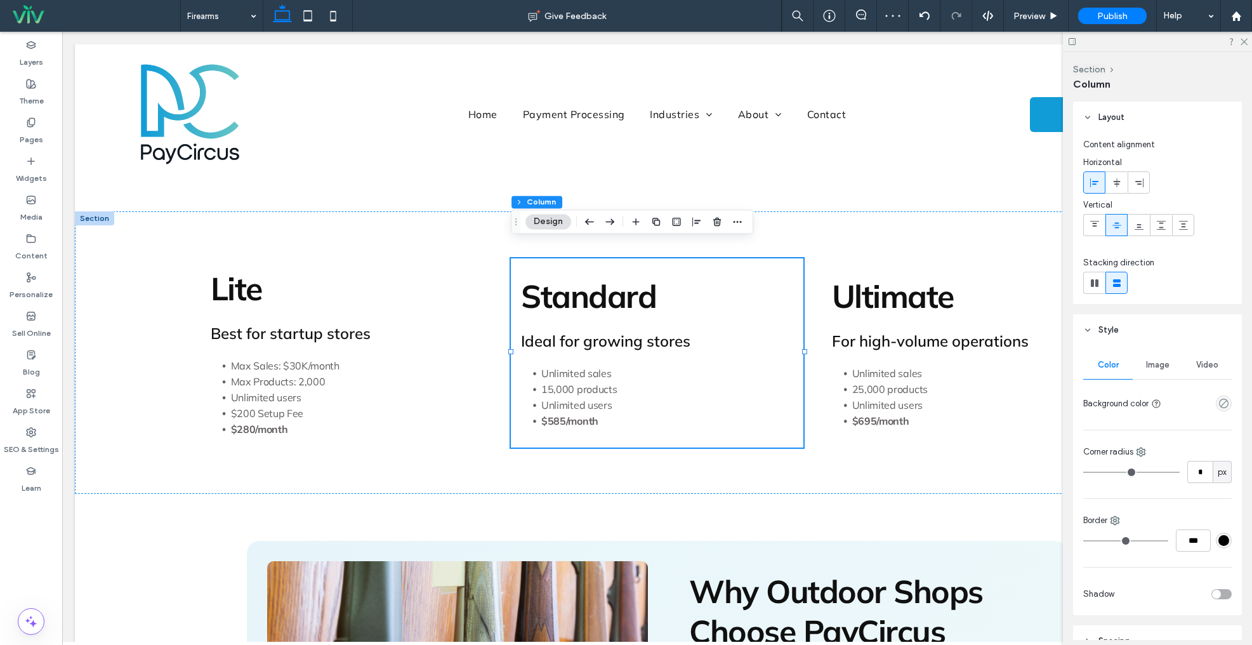
drag, startPoint x: 1094, startPoint y: 227, endPoint x: 1065, endPoint y: 229, distance: 29.9
click at [1094, 227] on icon at bounding box center [1095, 225] width 10 height 10
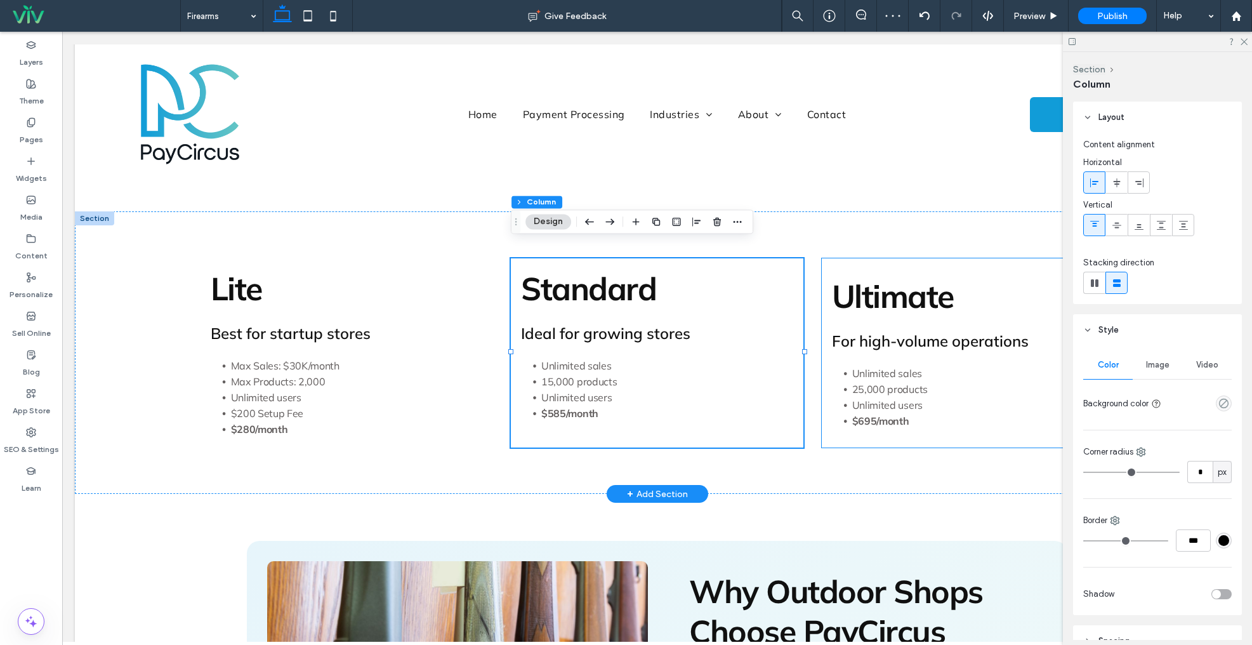
drag, startPoint x: 941, startPoint y: 249, endPoint x: 995, endPoint y: 239, distance: 54.3
click at [942, 258] on div "Ultimate For high-volume operations Unlimited sales 25,000 products Unlimited u…" at bounding box center [968, 352] width 293 height 189
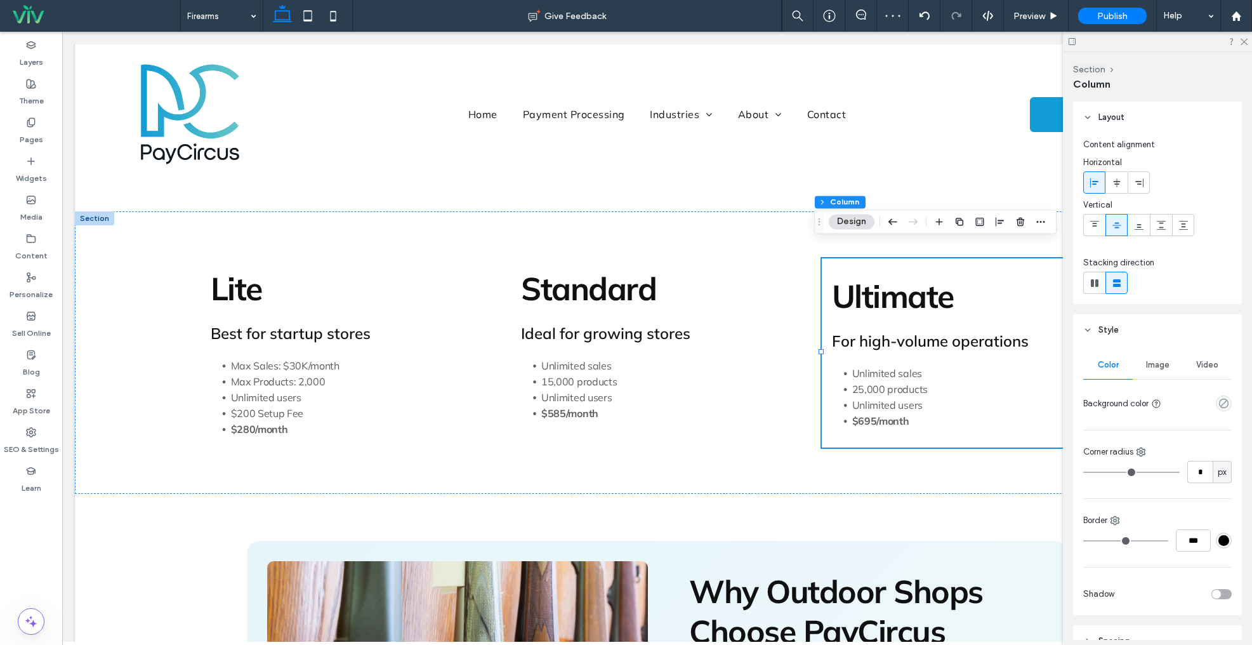
click at [1096, 219] on span at bounding box center [1095, 225] width 10 height 21
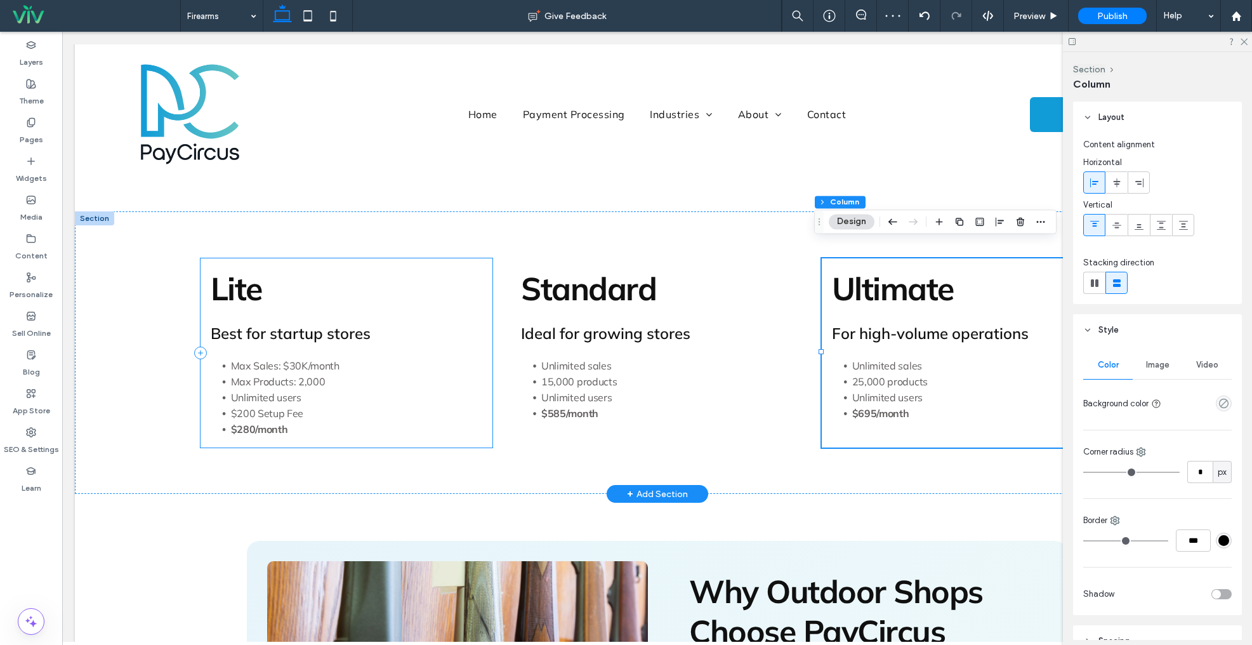
click at [392, 258] on div "Lite Best for startup stores Max Sales: $30K/month Max Products: 2,000 Unlimite…" at bounding box center [347, 352] width 293 height 189
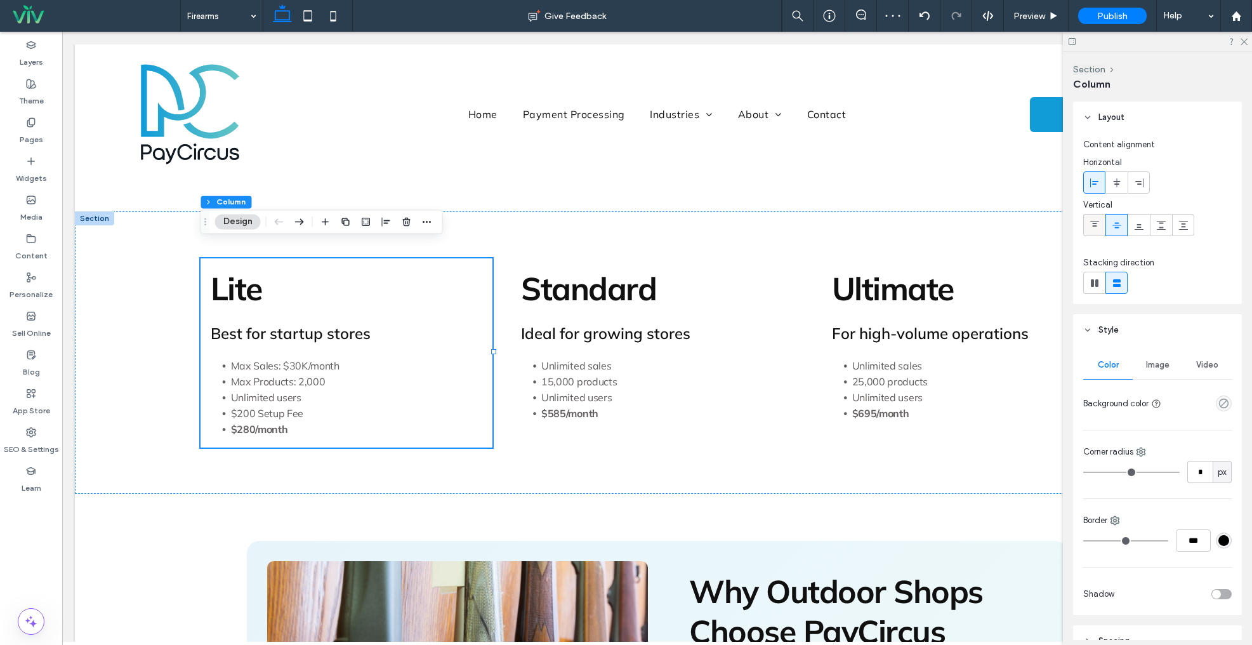
click at [1098, 224] on icon at bounding box center [1095, 225] width 10 height 10
click at [555, 222] on div "Lite Best for startup stores Max Sales: $30K/month Max Products: 2,000 Unlimite…" at bounding box center [658, 352] width 914 height 282
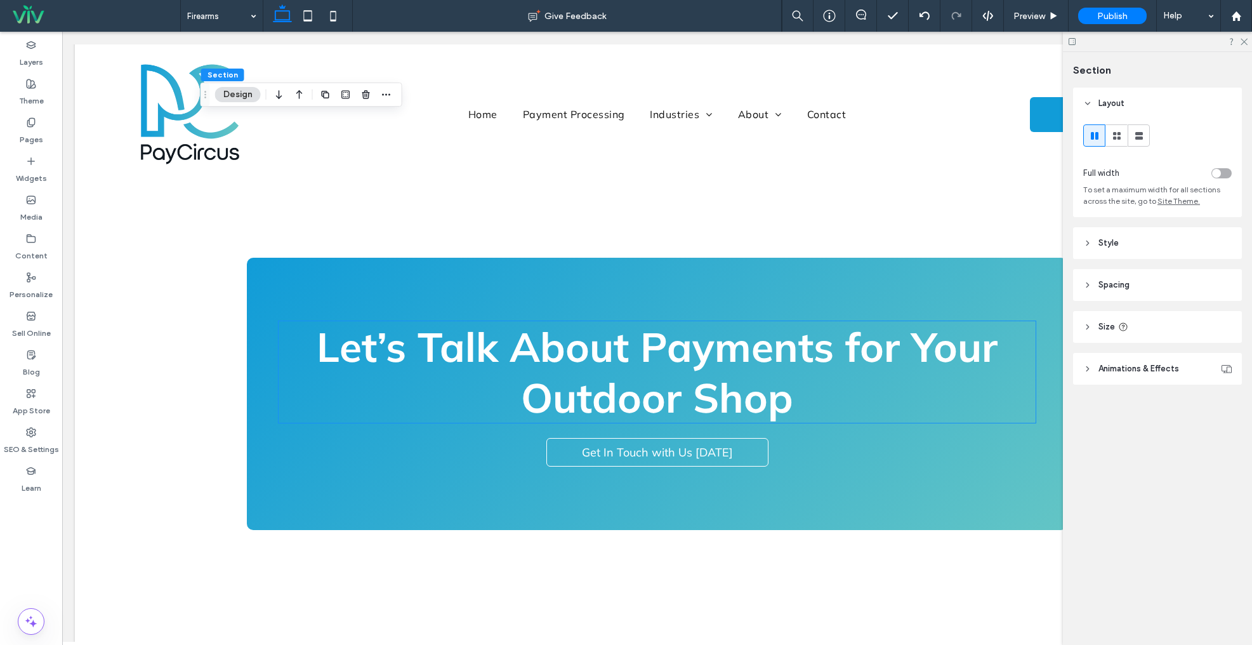
scroll to position [2307, 0]
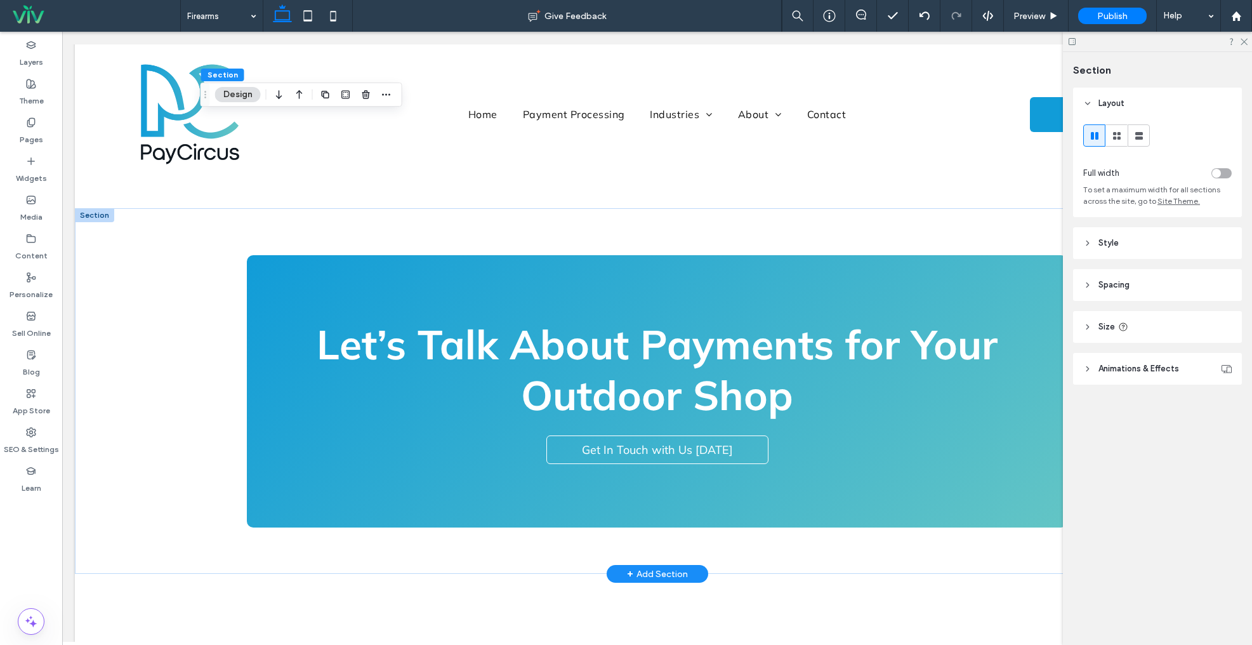
click at [594, 337] on span "Let’s Talk About Payments for Your Outdoor Shop" at bounding box center [657, 370] width 681 height 102
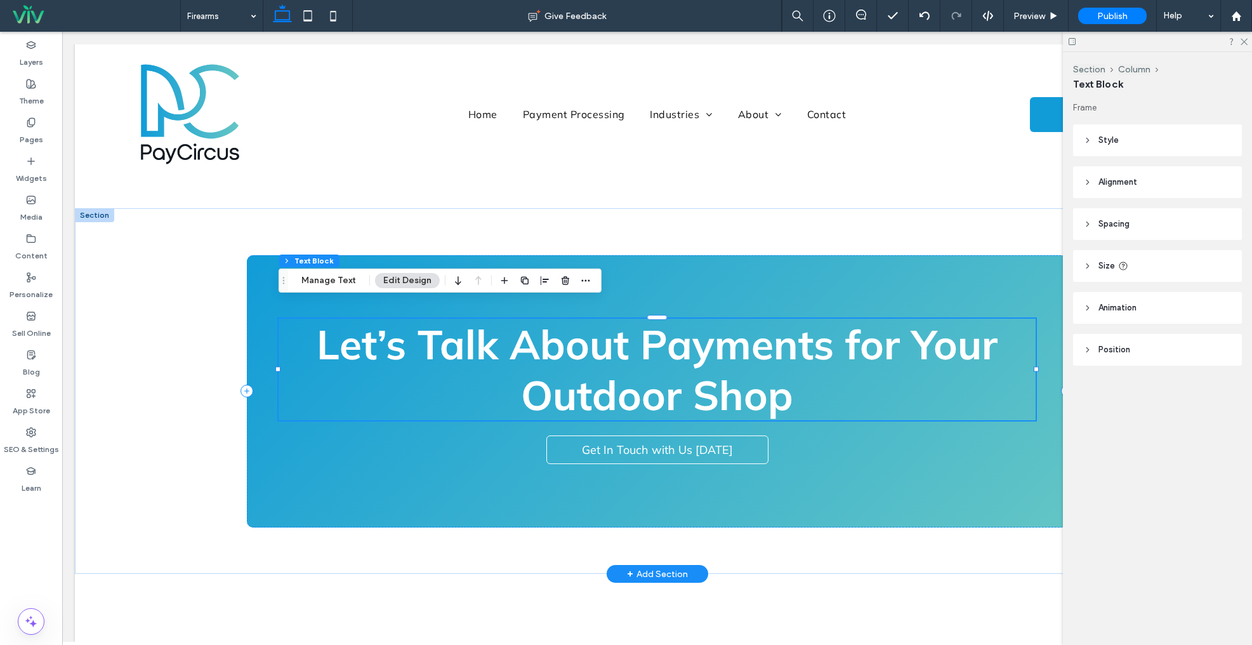
click at [693, 343] on span "Let’s Talk About Payments for Your Outdoor Shop" at bounding box center [657, 370] width 681 height 102
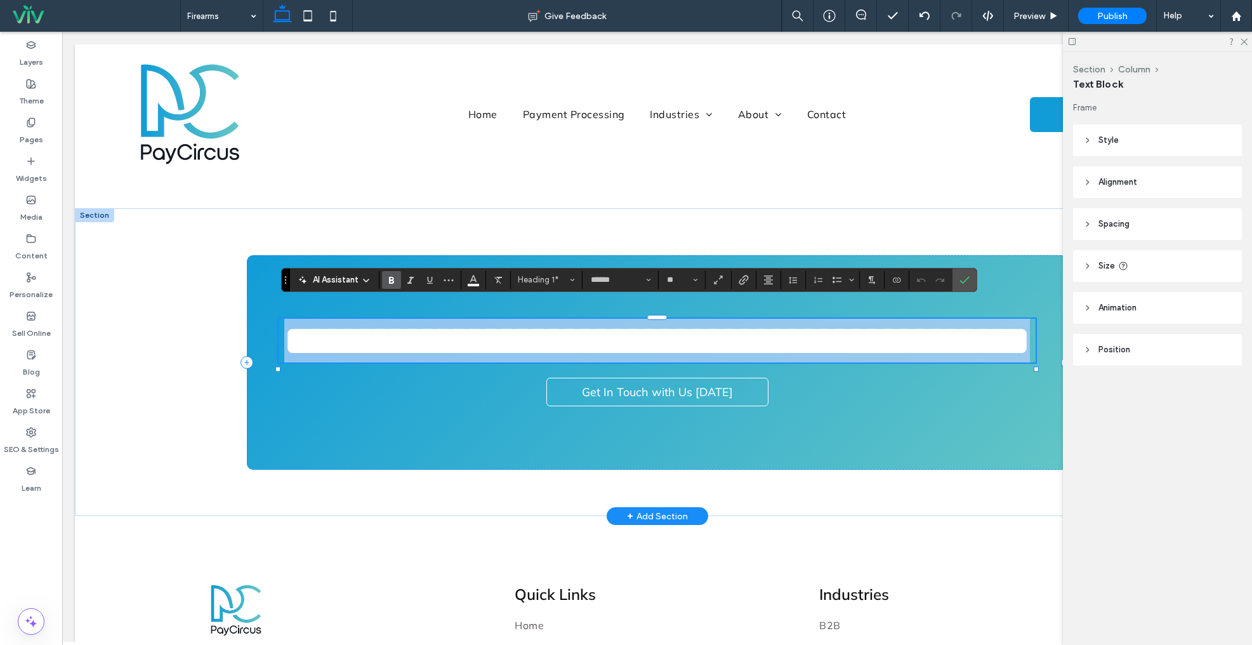
type input "**"
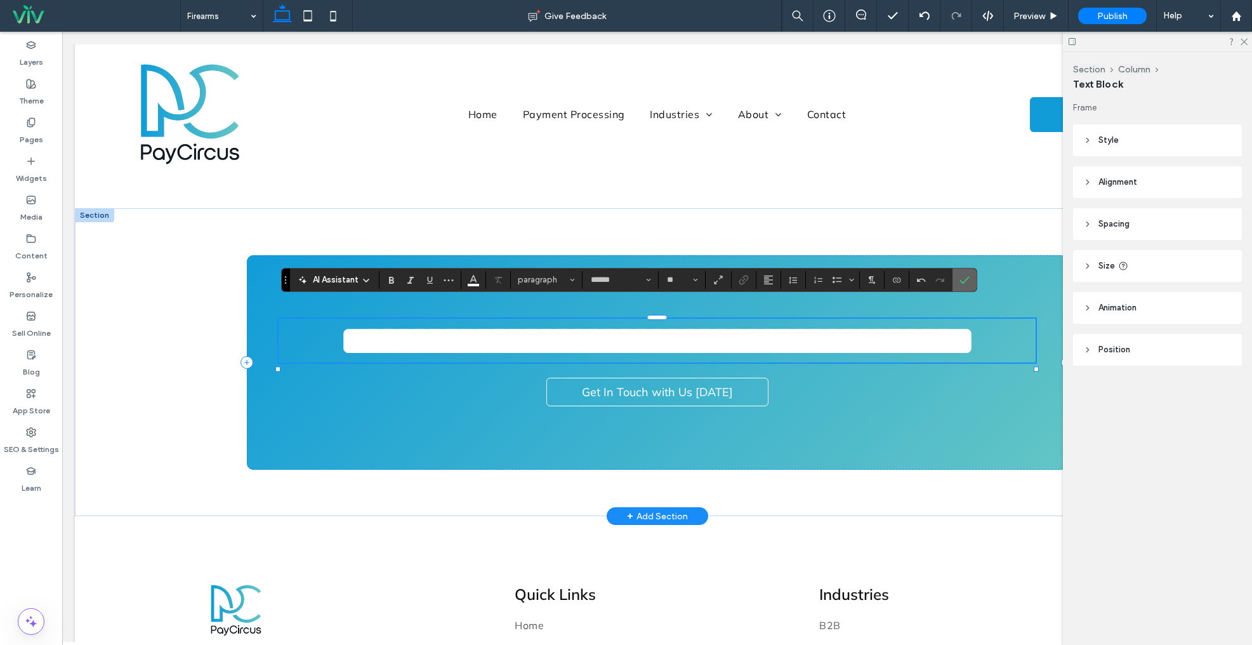
click at [958, 277] on label "Confirm" at bounding box center [964, 280] width 19 height 23
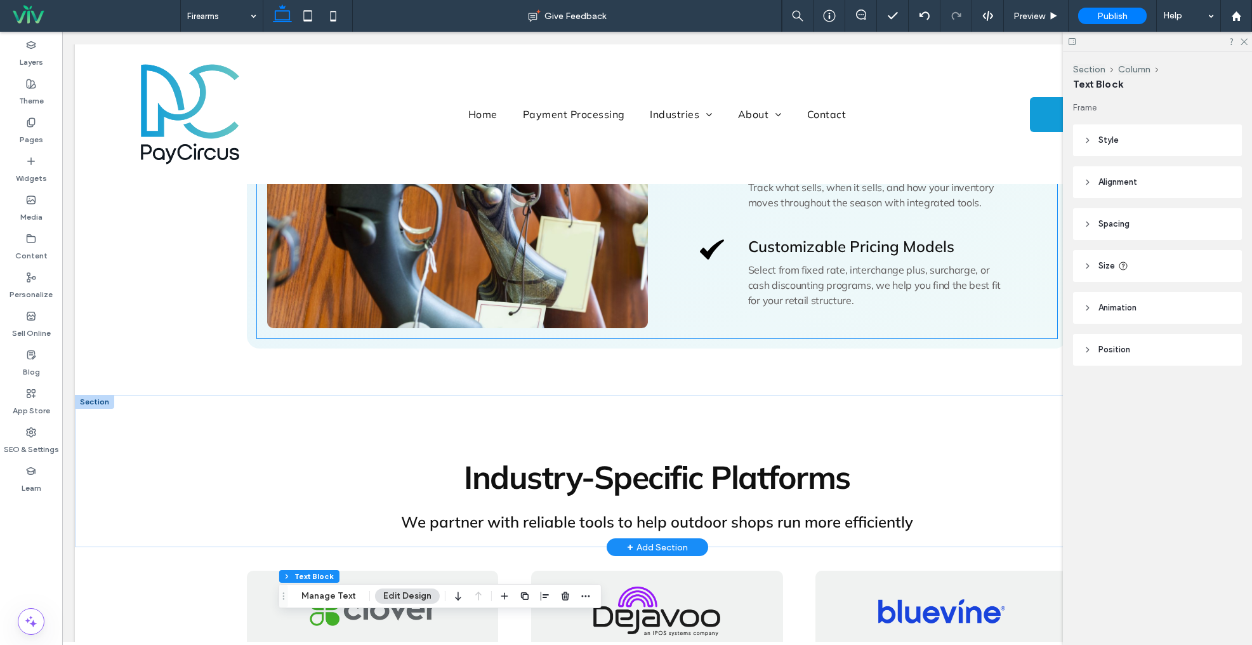
scroll to position [1849, 0]
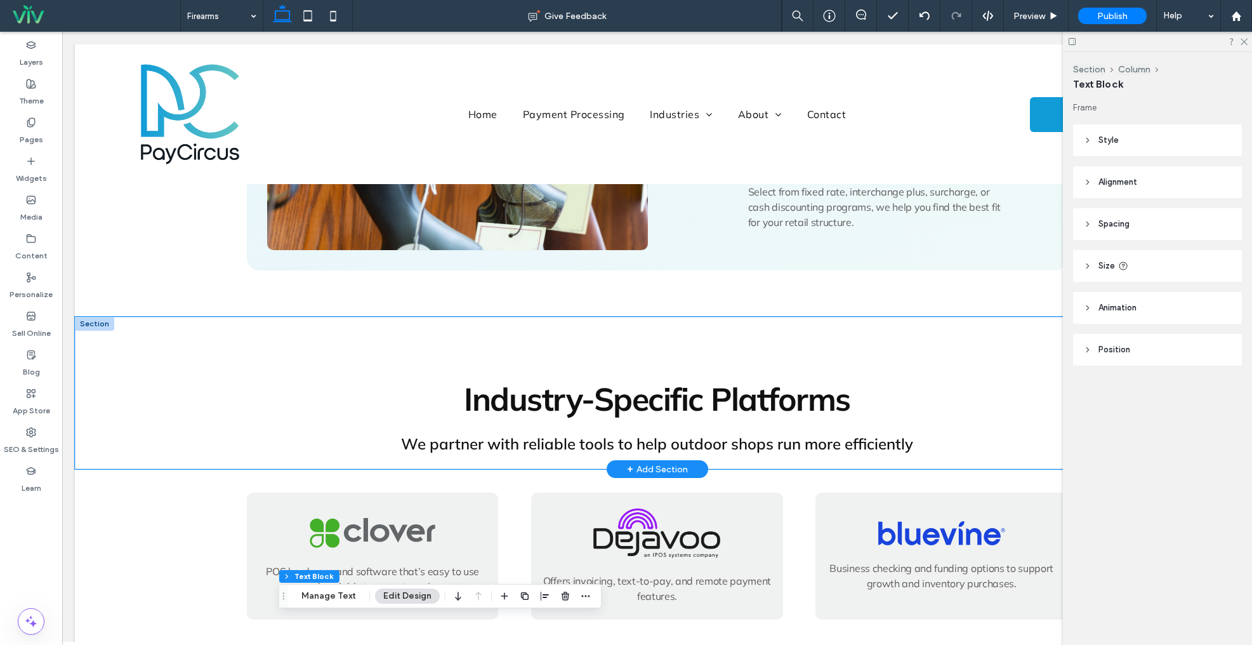
click at [380, 319] on div "Industry-Specific Platforms We partner with reliable tools to help outdoor shop…" at bounding box center [658, 393] width 914 height 152
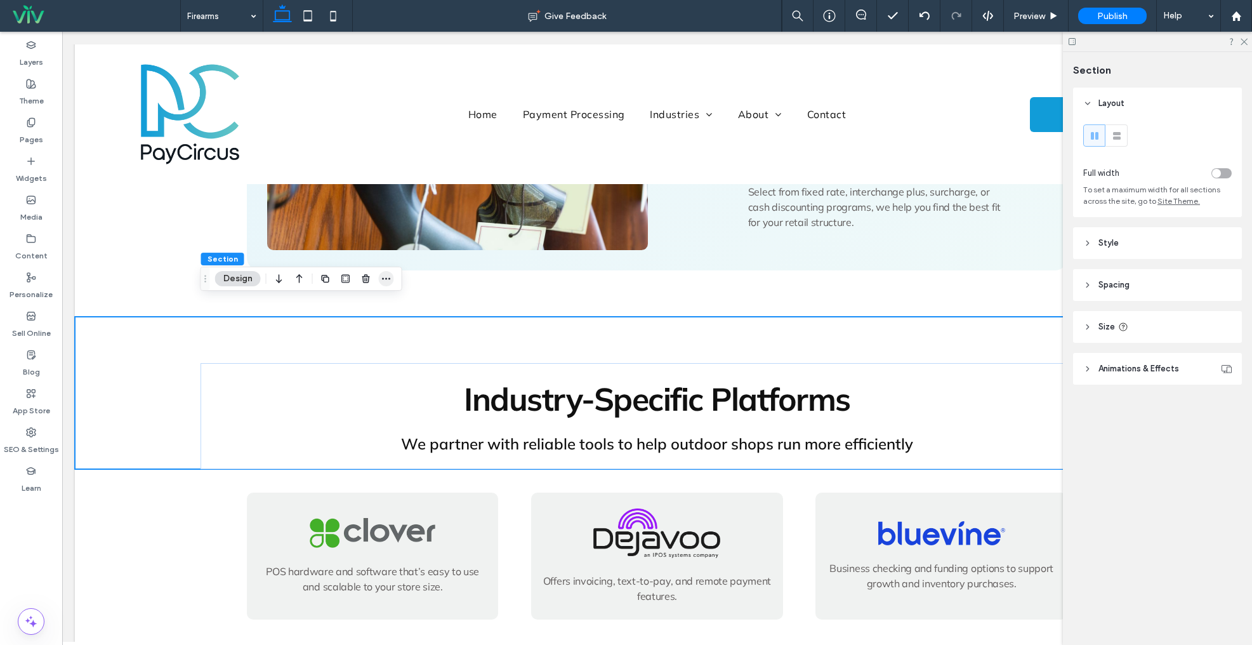
click at [379, 283] on span "button" at bounding box center [386, 278] width 15 height 15
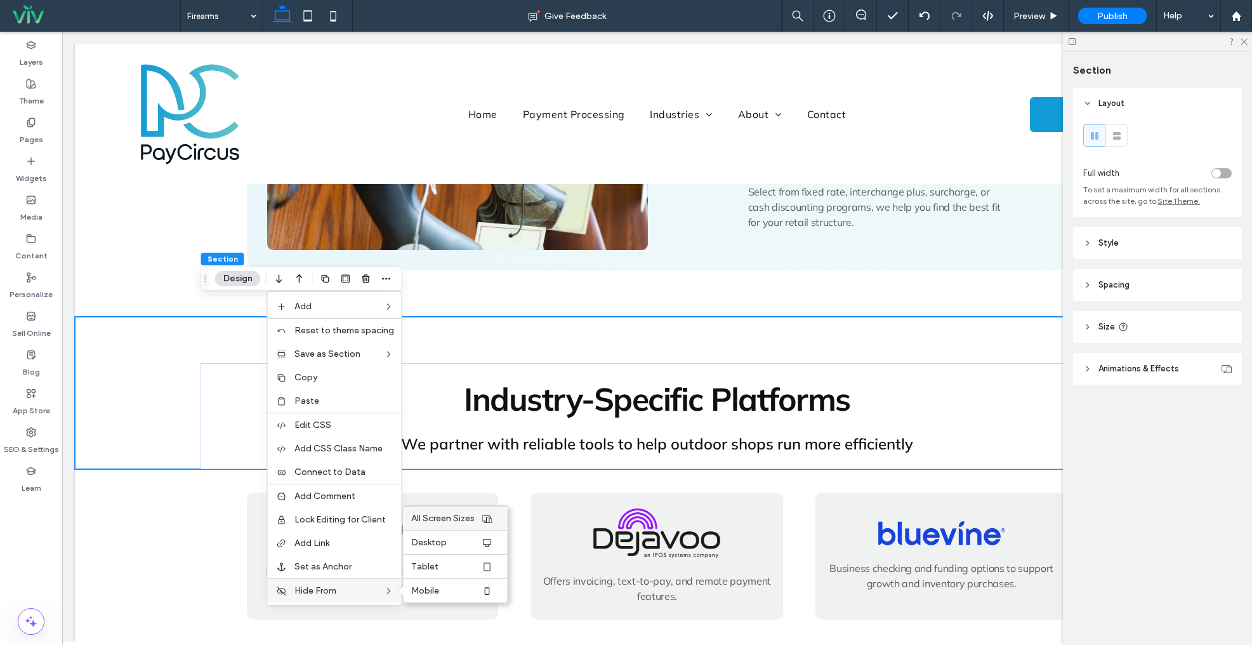
click at [430, 519] on span "All Screen Sizes" at bounding box center [442, 518] width 63 height 11
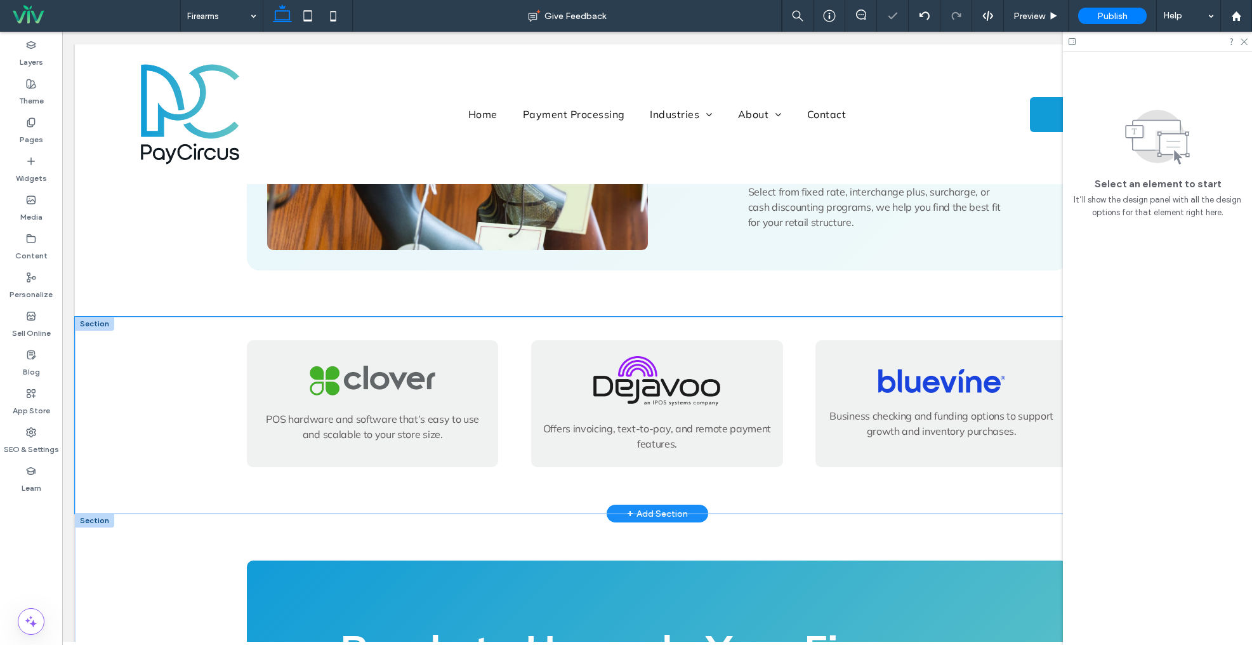
click at [126, 355] on div "POS hardware and software that’s easy to use and scalable to your store size. O…" at bounding box center [657, 415] width 1165 height 197
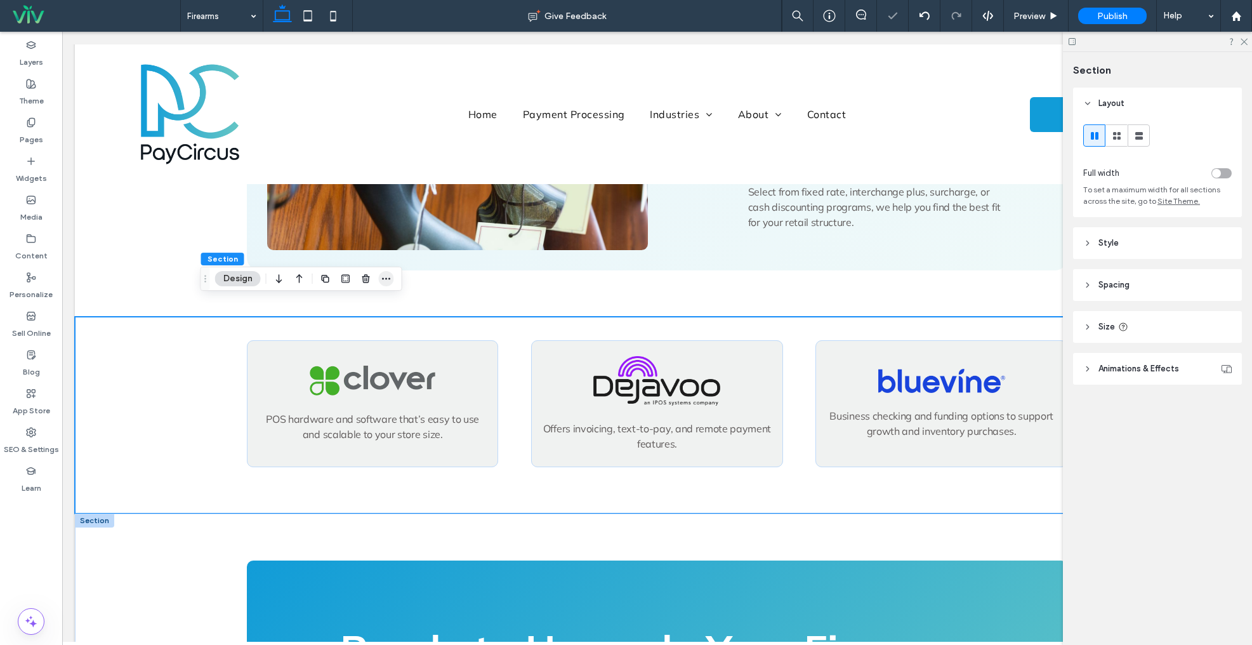
click at [386, 279] on use "button" at bounding box center [386, 279] width 8 height 2
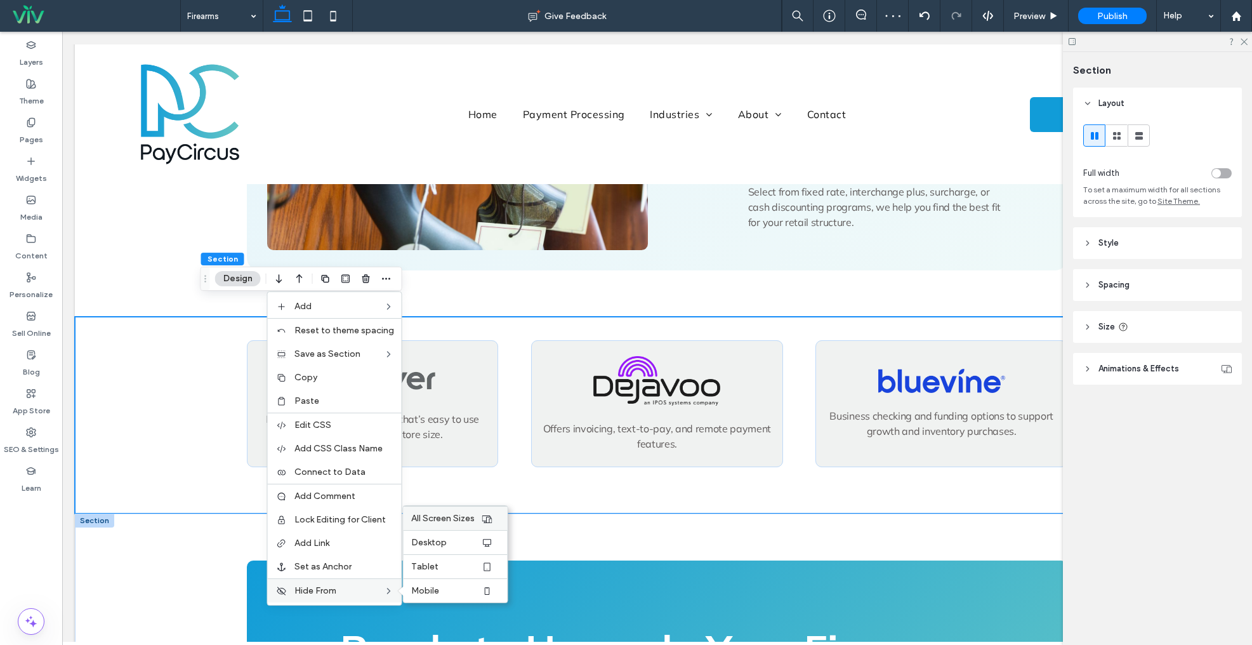
drag, startPoint x: 451, startPoint y: 518, endPoint x: 103, endPoint y: 434, distance: 357.3
click at [451, 518] on span "All Screen Sizes" at bounding box center [442, 518] width 63 height 11
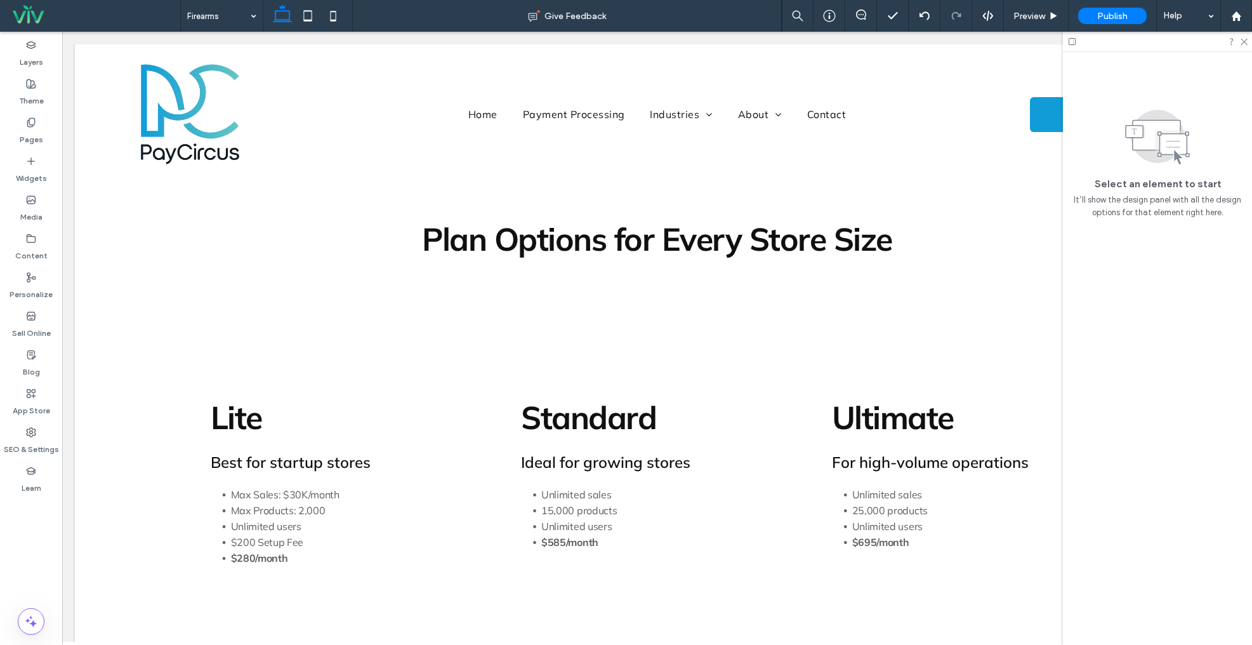
scroll to position [993, 0]
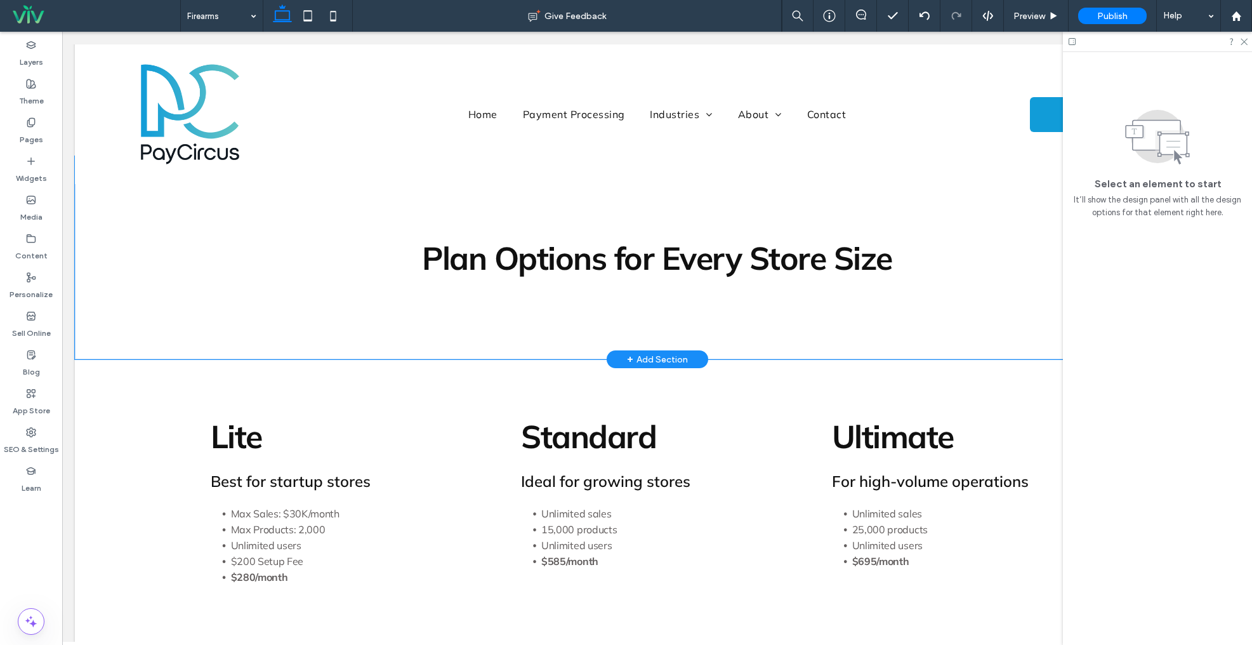
click at [329, 336] on div "Plan Options for Every Store Size" at bounding box center [658, 257] width 914 height 203
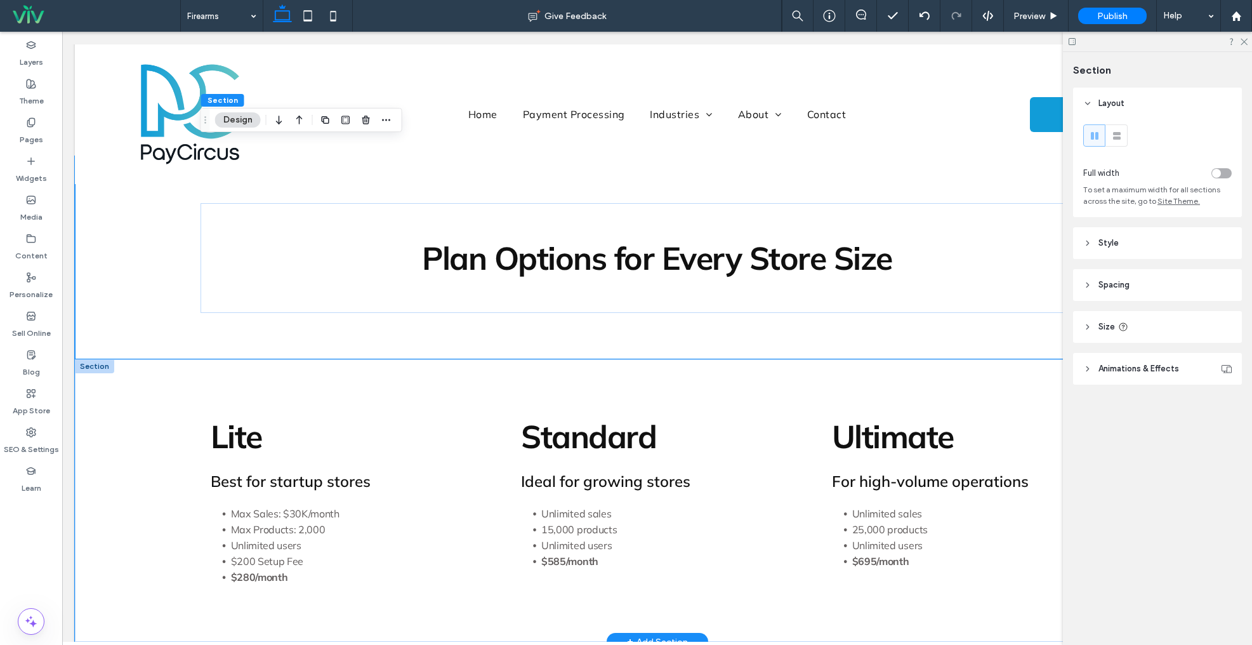
click at [135, 359] on div "Lite Best for startup stores Max Sales: $30K/month Max Products: 2,000 Unlimite…" at bounding box center [657, 500] width 1165 height 282
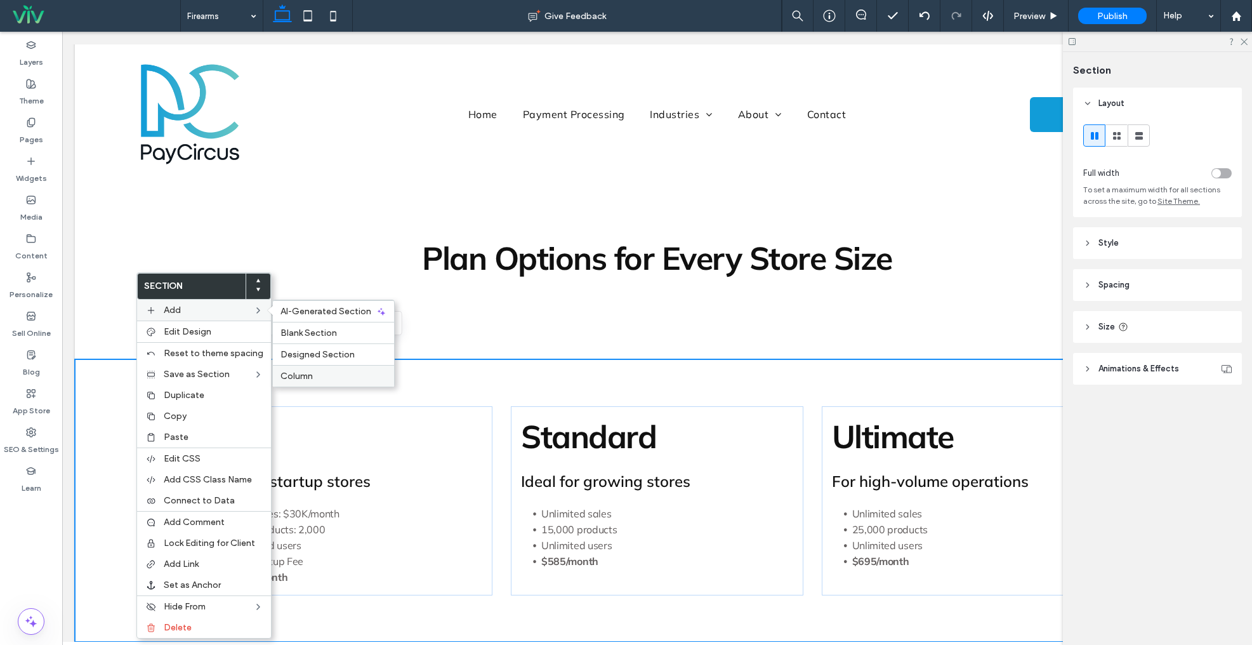
click at [325, 371] on label "Column" at bounding box center [334, 376] width 106 height 11
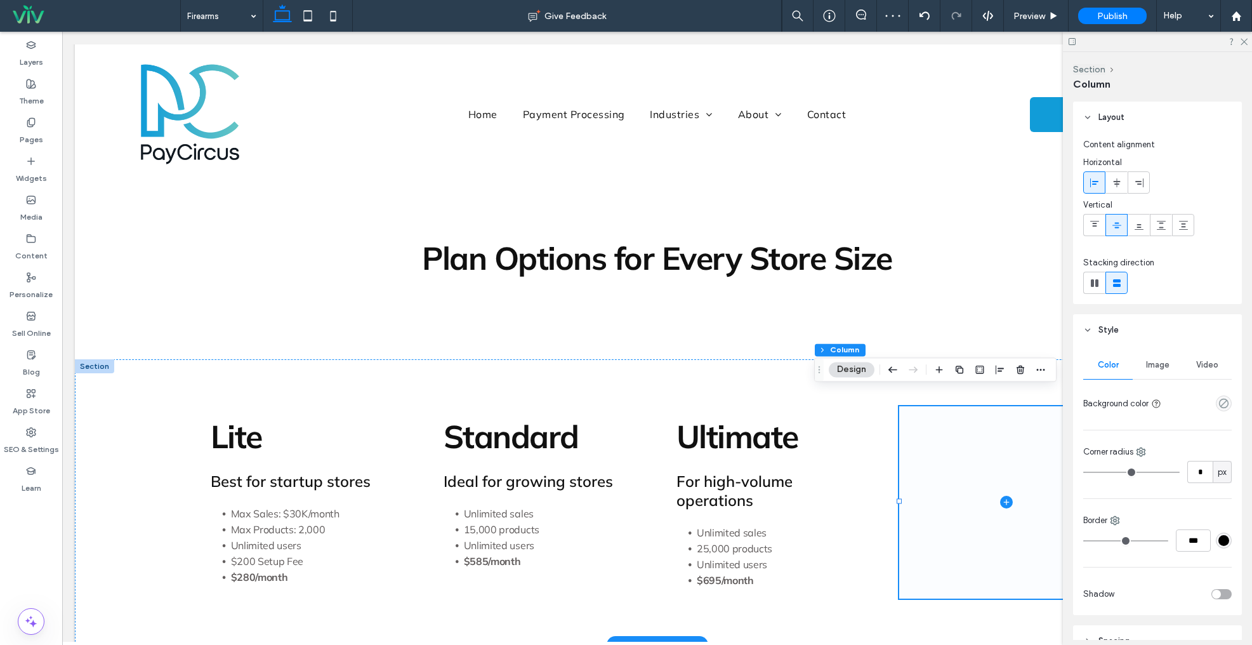
click at [1028, 438] on span at bounding box center [1006, 502] width 215 height 192
click at [1009, 496] on icon at bounding box center [1006, 502] width 13 height 13
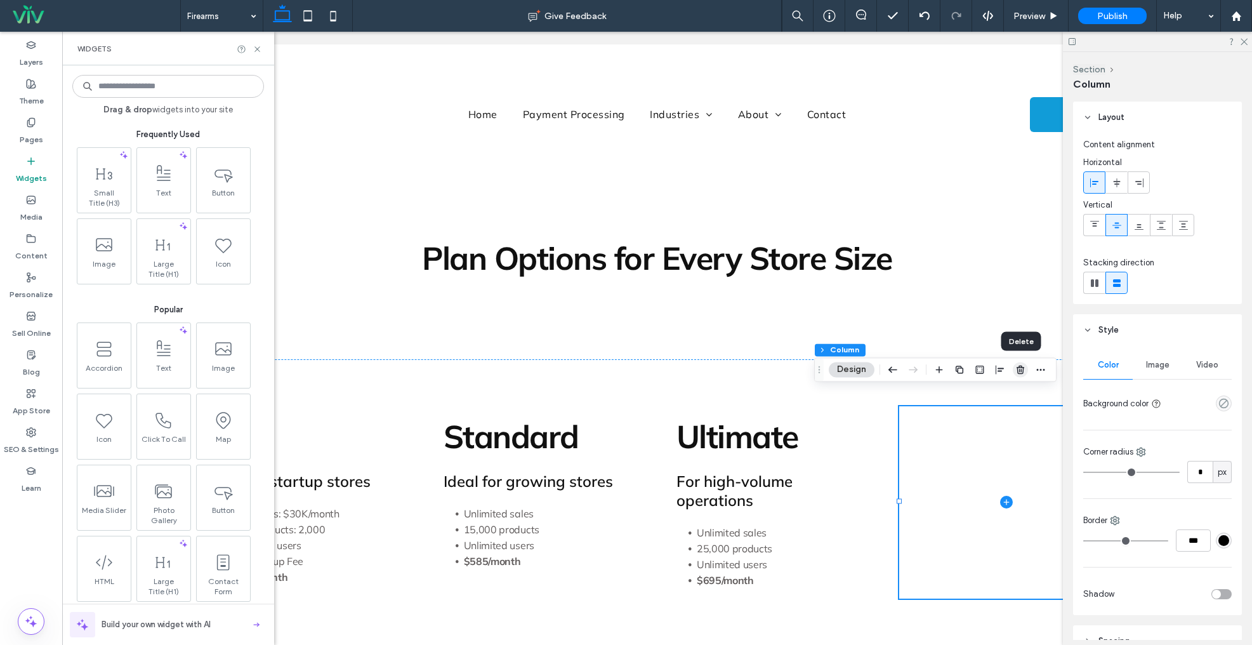
click at [1026, 372] on span "button" at bounding box center [1020, 369] width 15 height 15
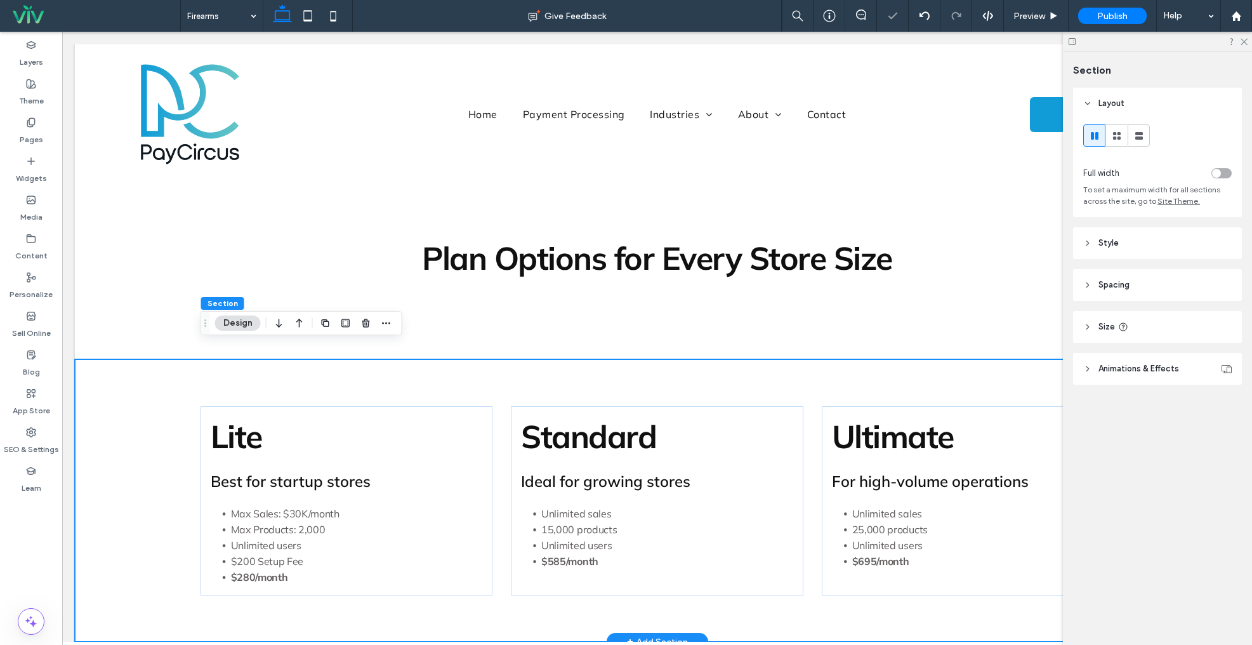
click at [643, 371] on div "Lite Best for startup stores Max Sales: $30K/month Max Products: 2,000 Unlimite…" at bounding box center [658, 500] width 914 height 282
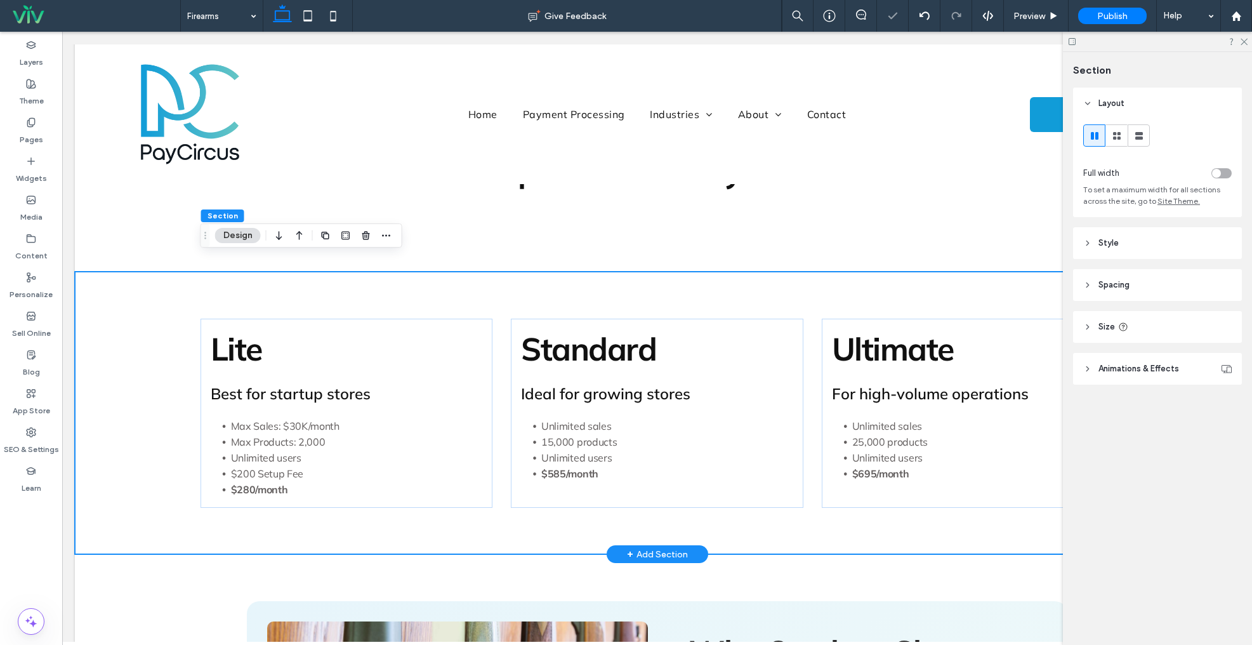
click at [644, 547] on div "+ Add Section" at bounding box center [657, 554] width 61 height 14
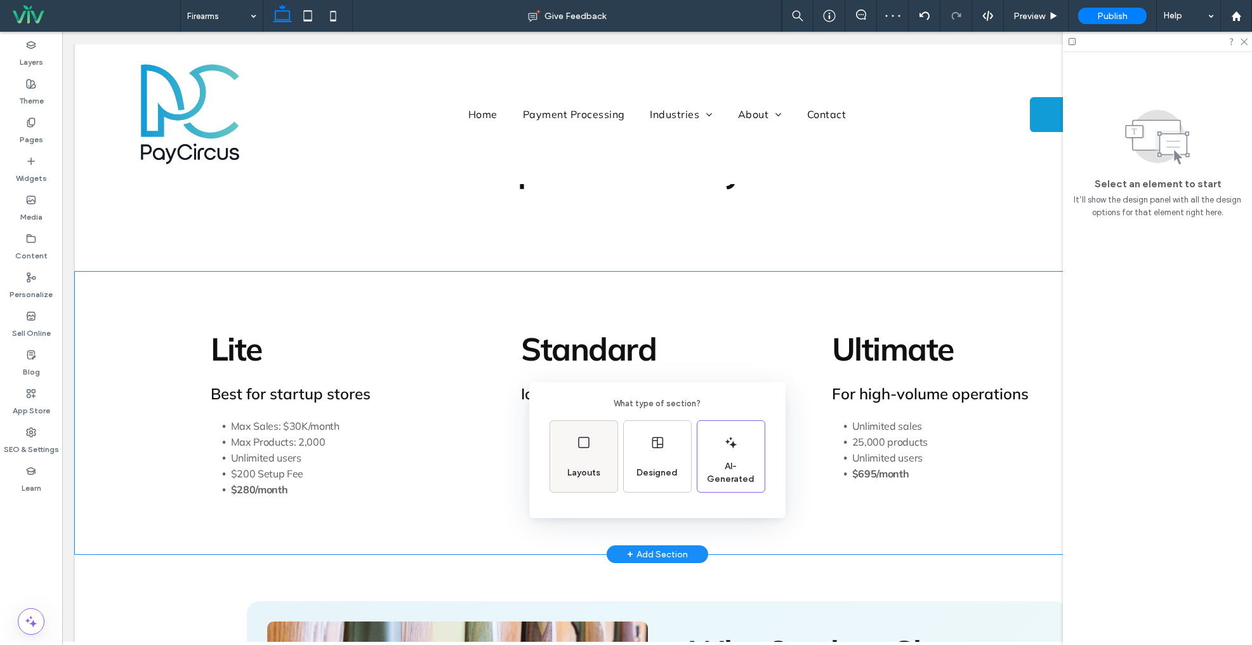
click at [576, 473] on span "Layouts" at bounding box center [583, 473] width 43 height 13
click at [574, 434] on icon at bounding box center [574, 435] width 32 height 32
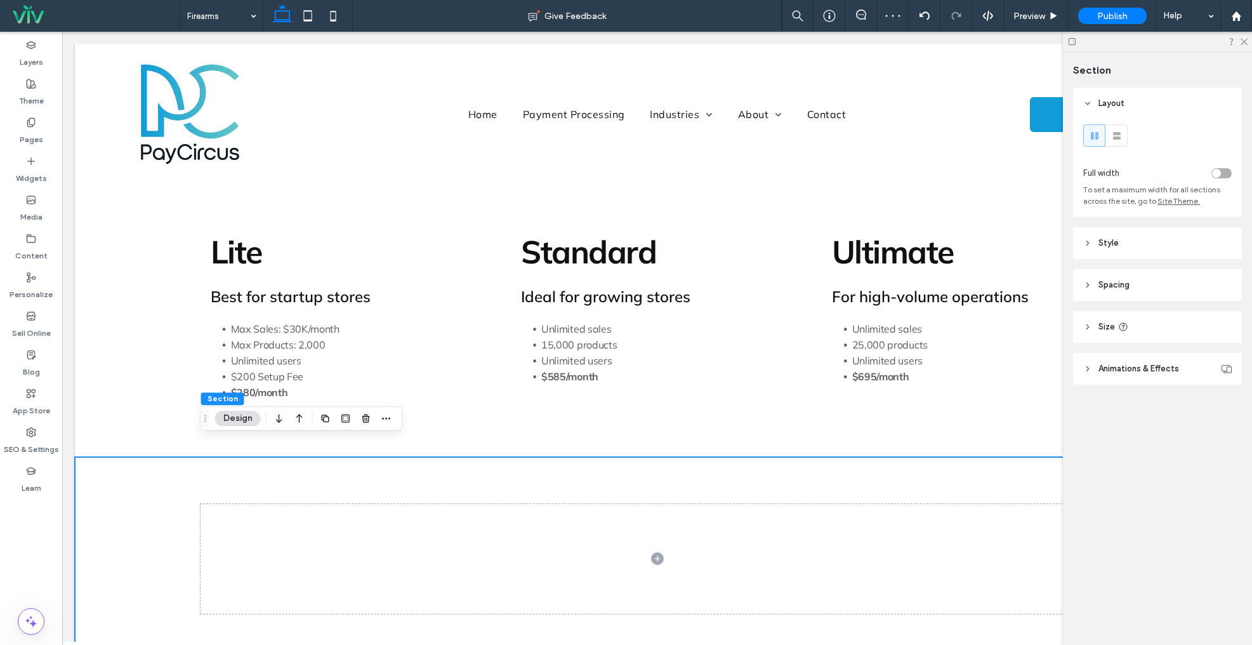
scroll to position [1179, 0]
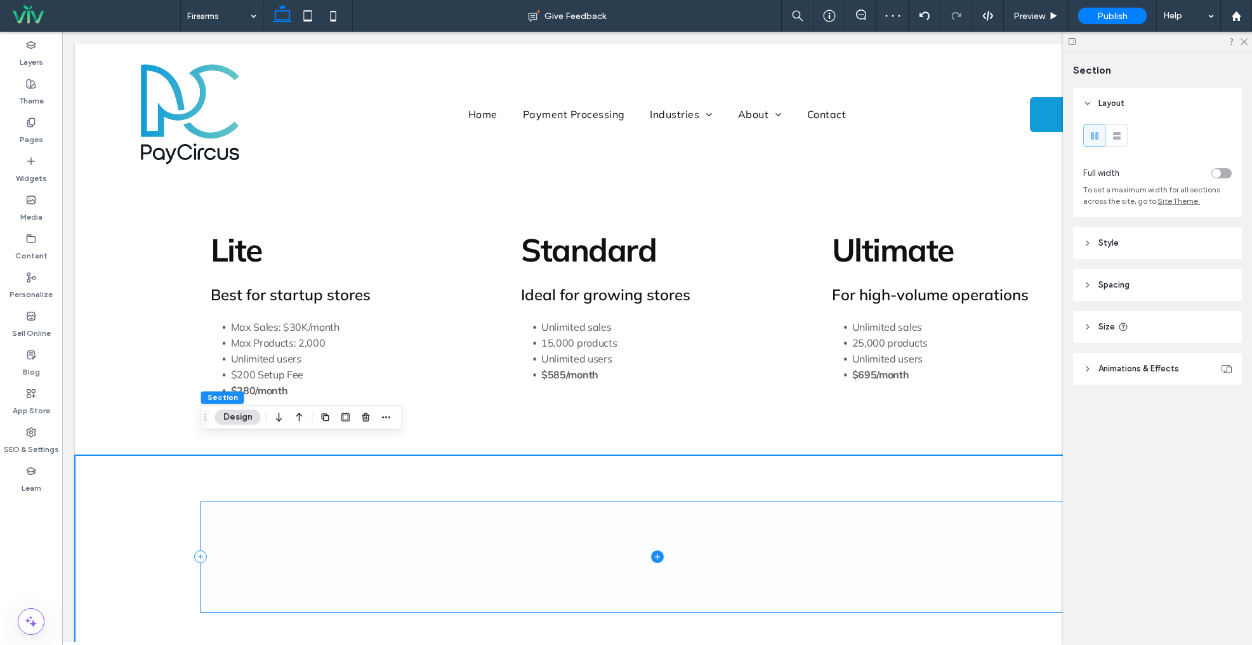
click at [654, 550] on icon at bounding box center [657, 556] width 13 height 13
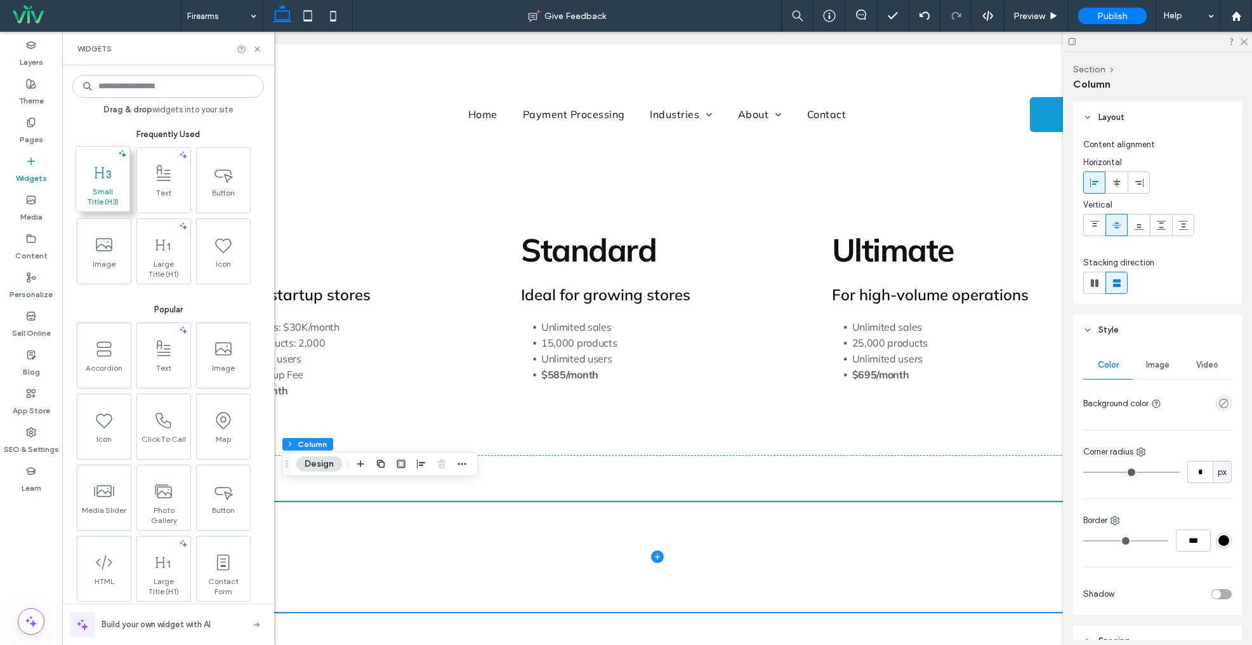
click at [109, 179] on icon at bounding box center [103, 172] width 20 height 20
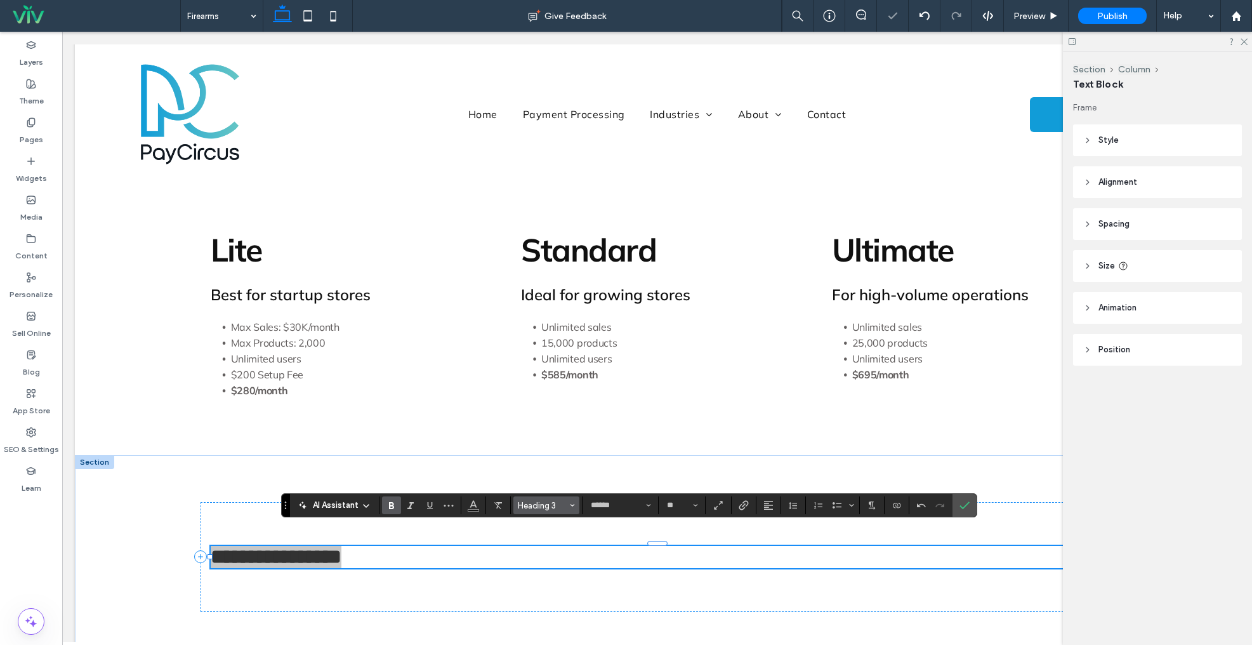
click at [556, 501] on span "Heading 3" at bounding box center [543, 506] width 50 height 10
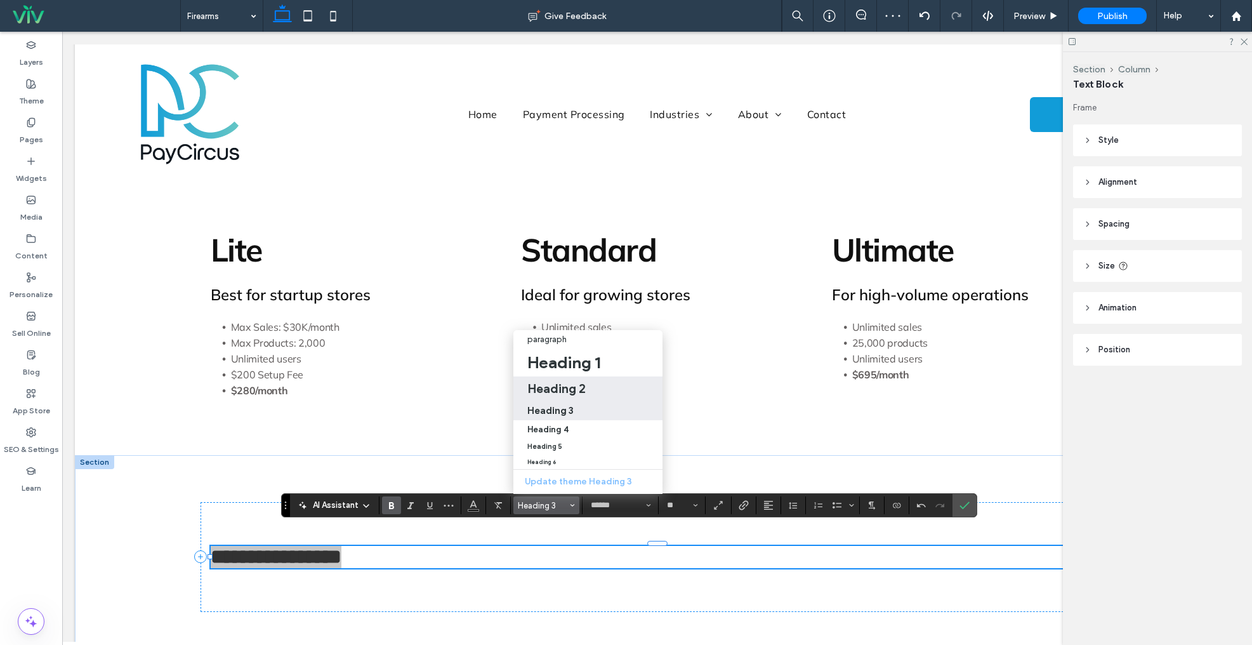
click at [540, 390] on h2 "Heading 2" at bounding box center [556, 388] width 58 height 15
type input "**"
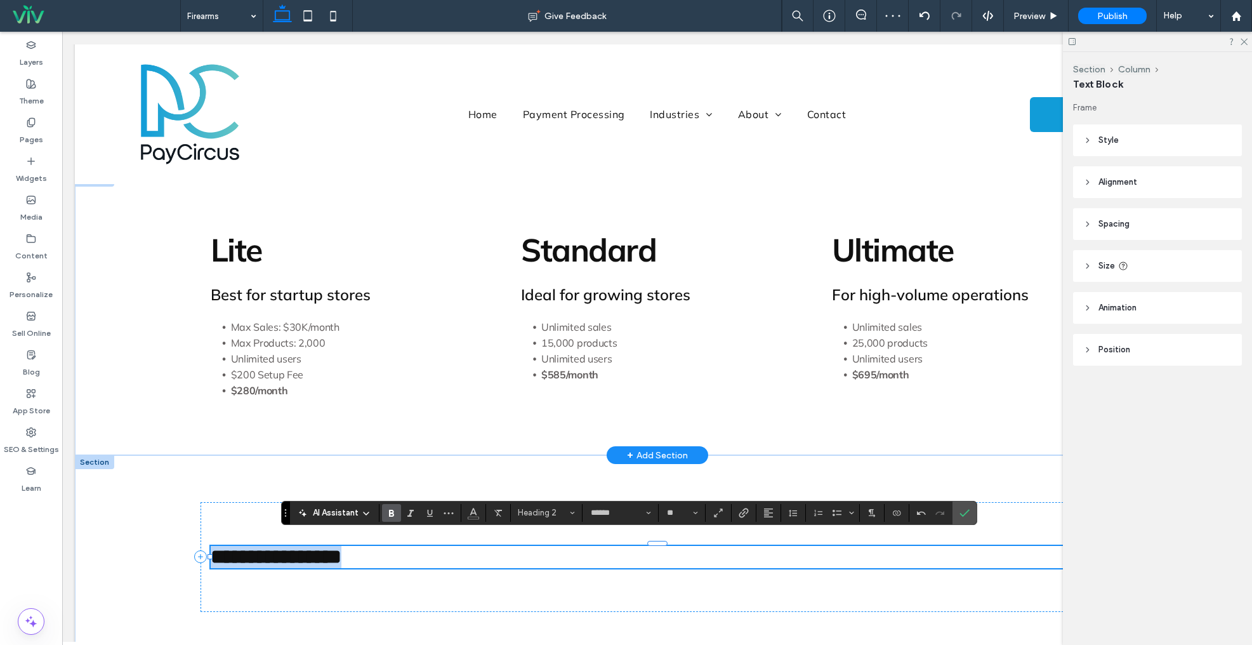
scroll to position [1172, 0]
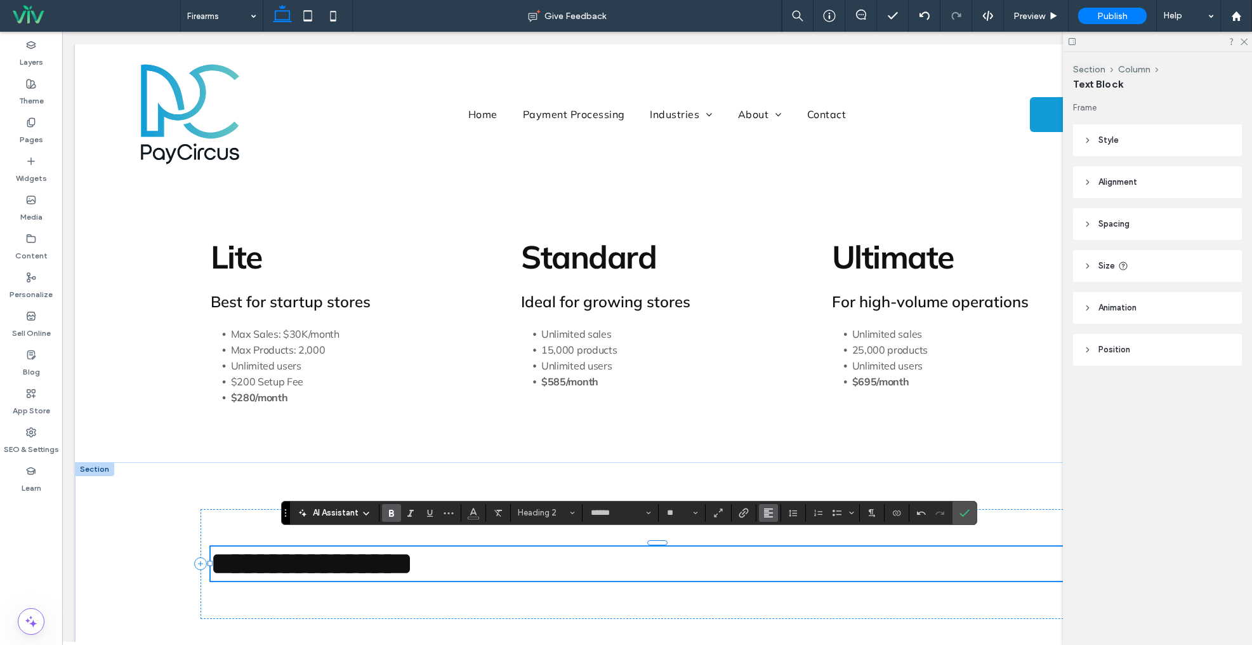
click at [767, 515] on icon "Alignment" at bounding box center [769, 513] width 10 height 10
click at [773, 461] on label "ui.textEditor.alignment.center" at bounding box center [781, 455] width 44 height 18
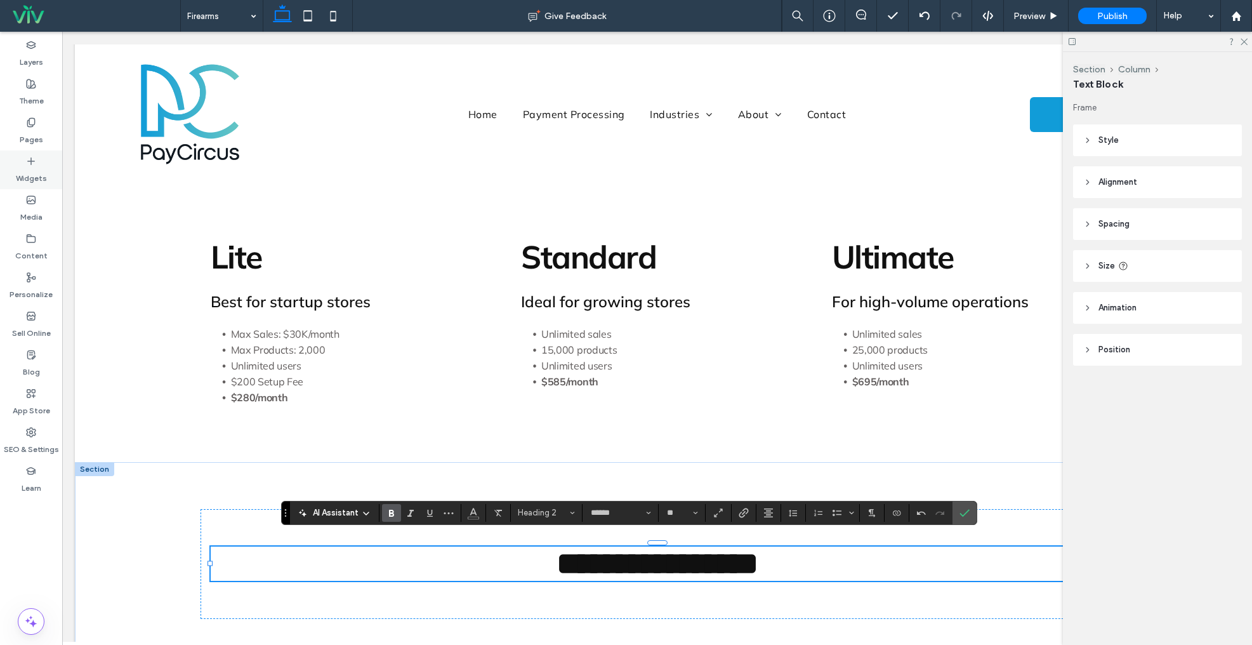
click at [32, 169] on label "Widgets" at bounding box center [31, 175] width 31 height 18
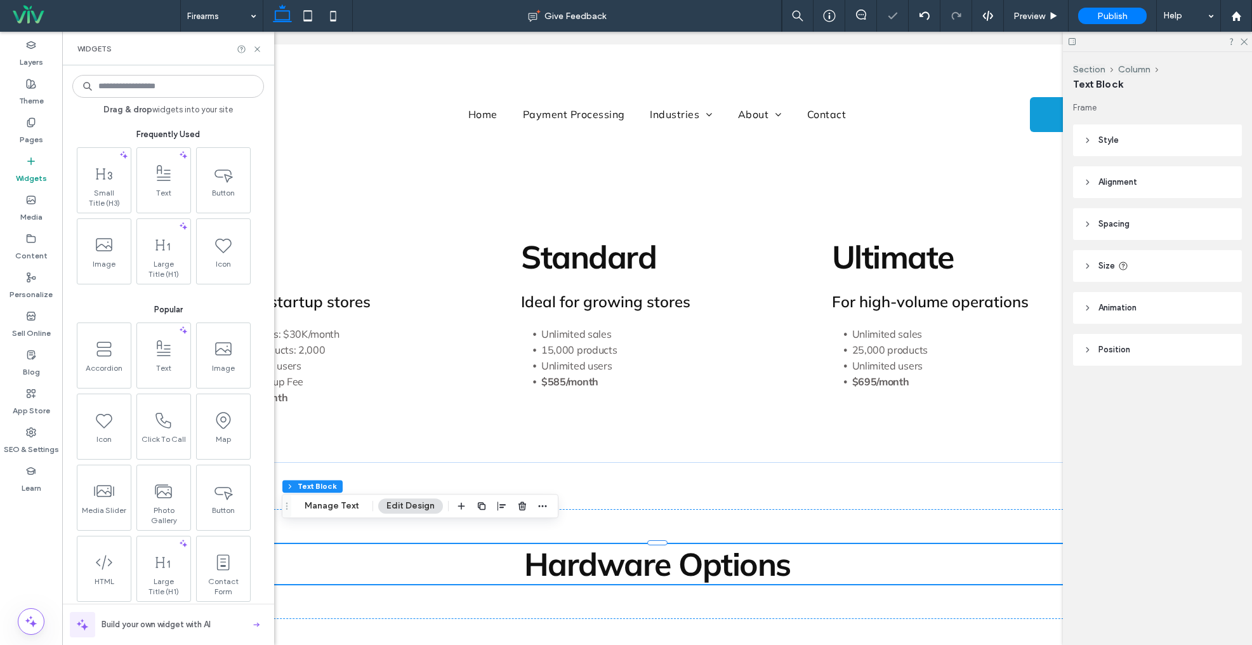
click at [160, 177] on icon at bounding box center [164, 174] width 20 height 20
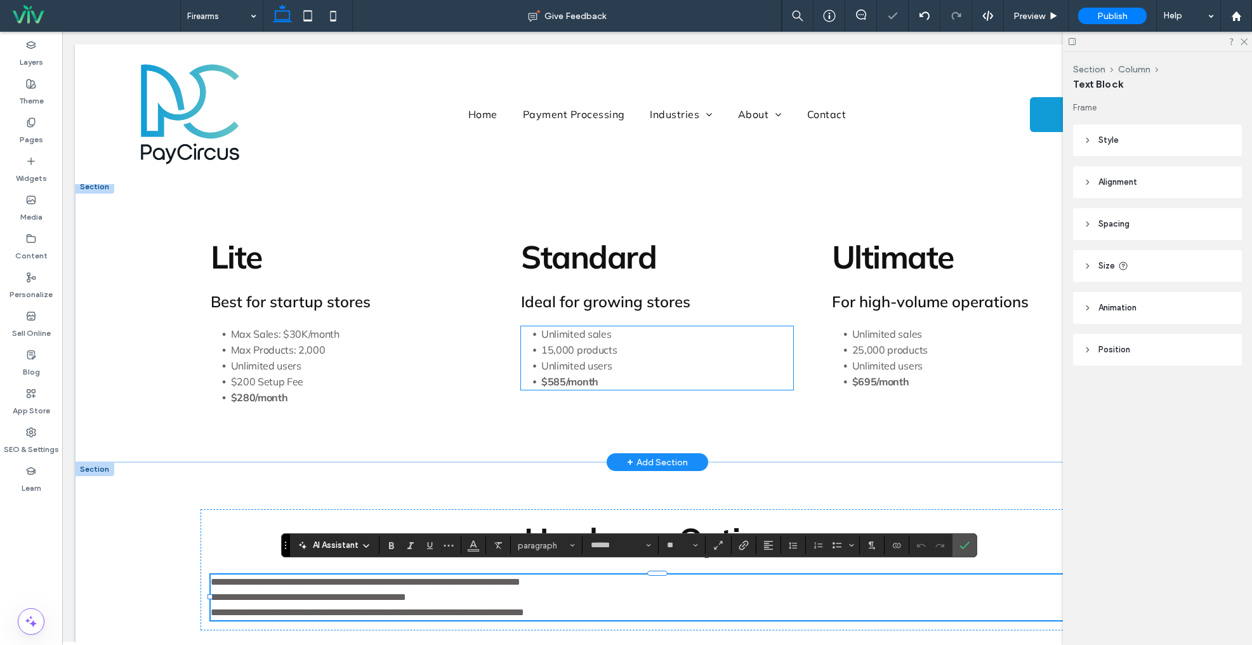
scroll to position [0, 0]
type input "**"
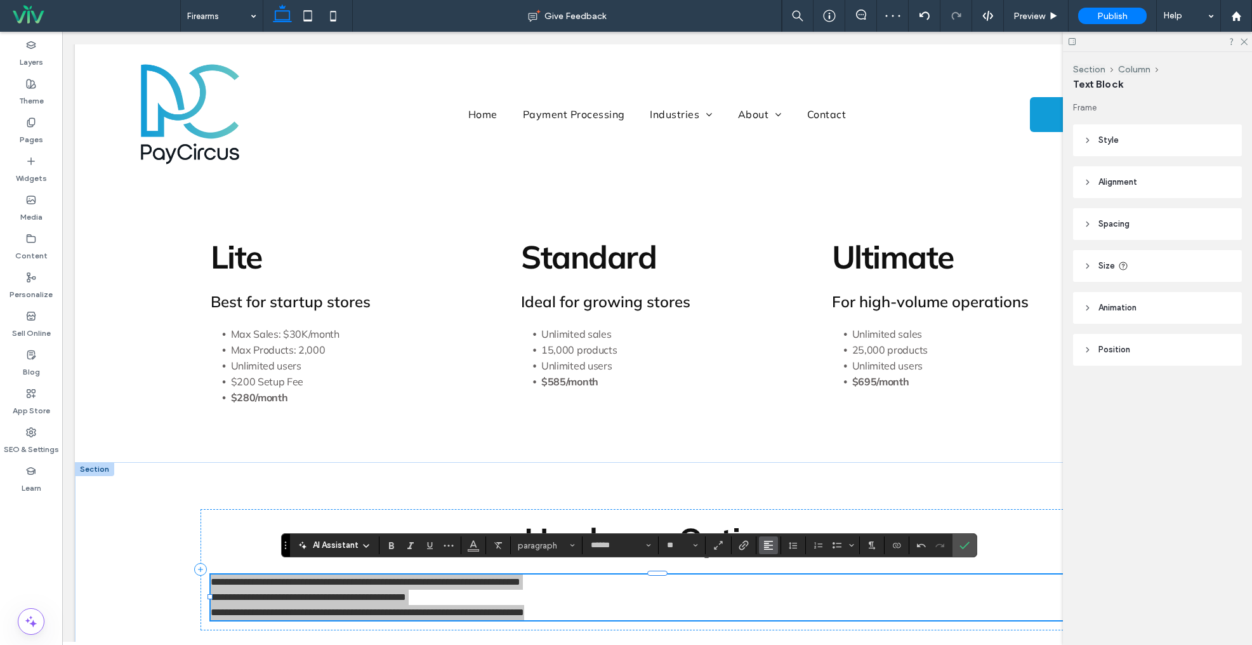
click at [769, 547] on icon "Alignment" at bounding box center [769, 545] width 10 height 10
click at [781, 487] on icon "ui.textEditor.alignment.center" at bounding box center [778, 488] width 10 height 10
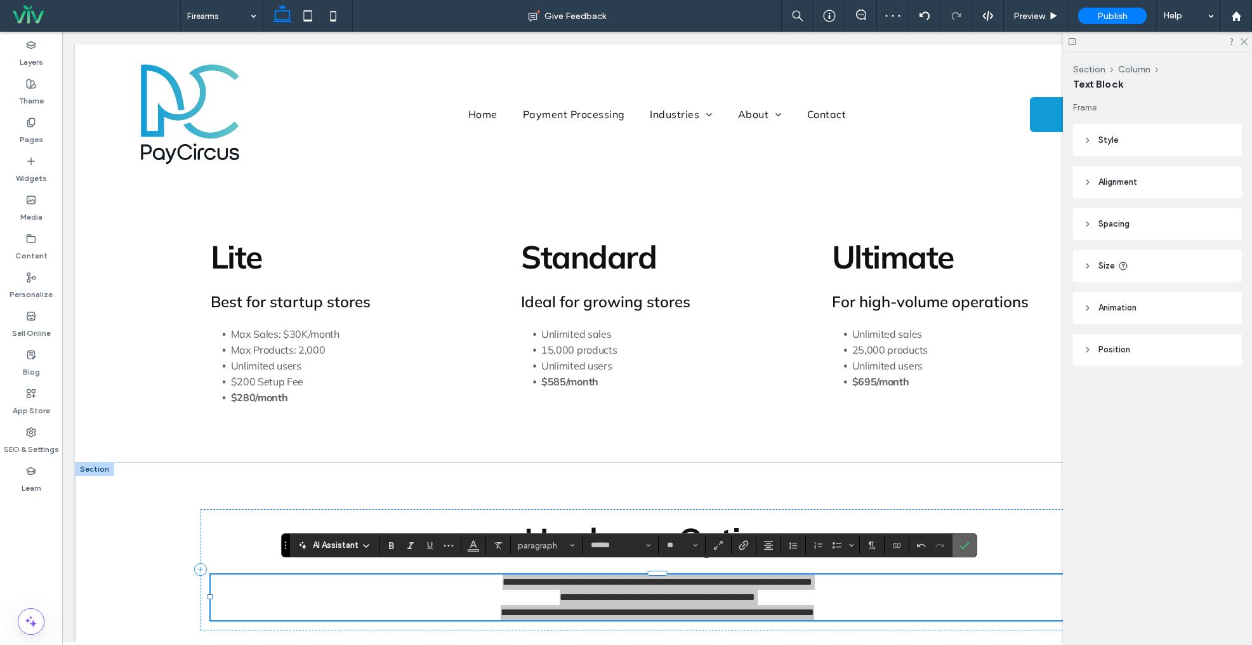
click at [964, 545] on icon "Confirm" at bounding box center [965, 545] width 10 height 10
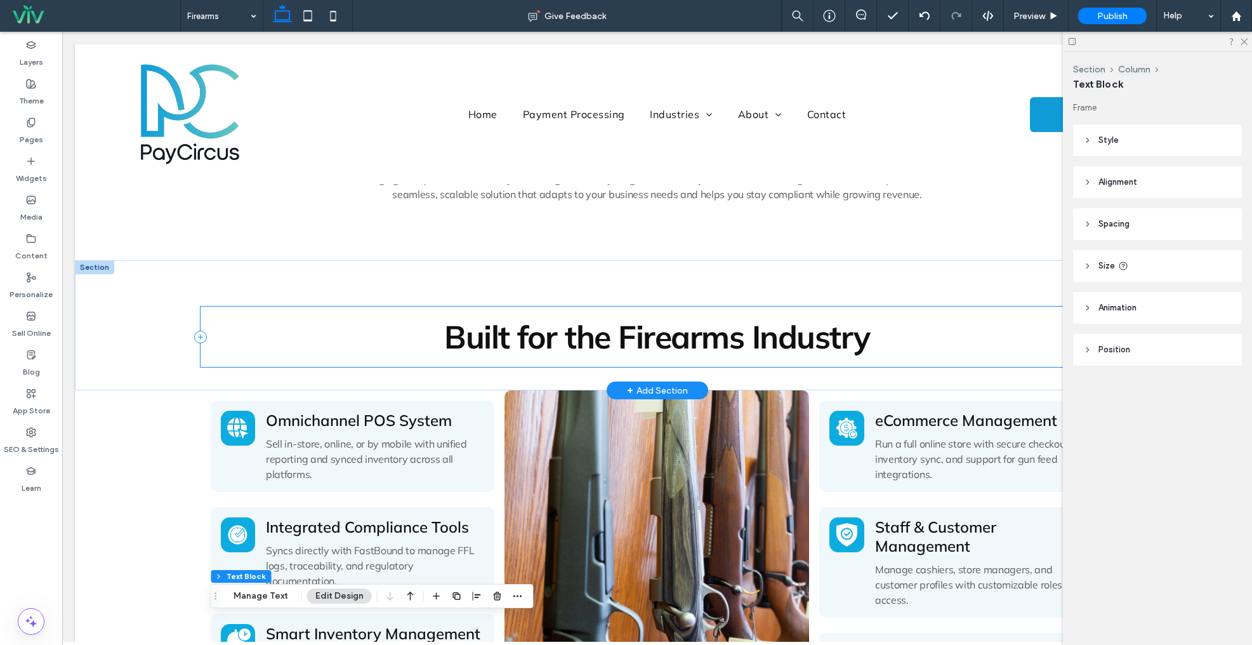
scroll to position [367, 0]
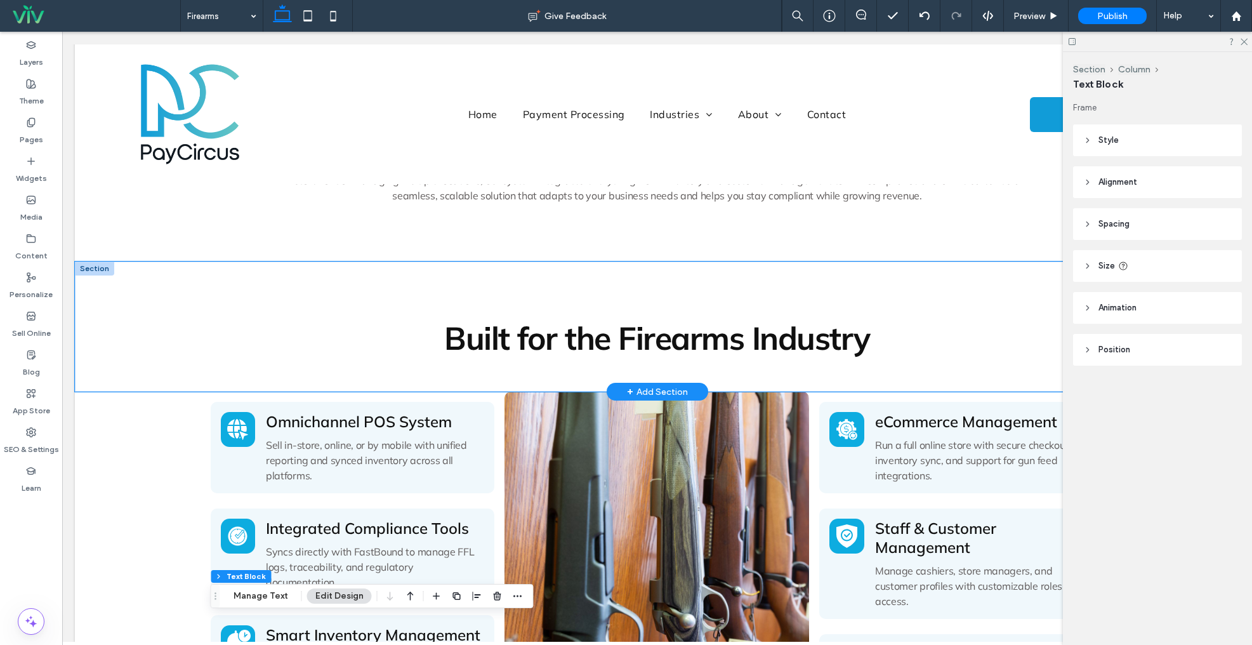
click at [284, 269] on div "Built for the Firearms Industry" at bounding box center [658, 327] width 914 height 130
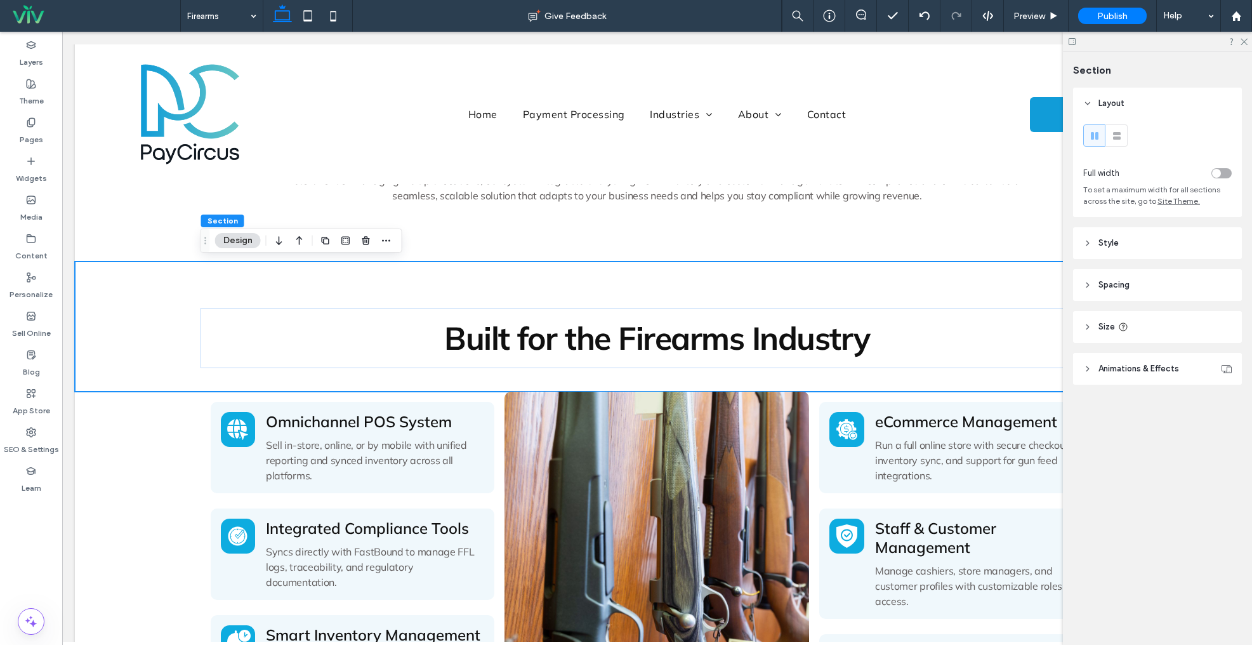
click at [1123, 283] on span "Spacing" at bounding box center [1114, 285] width 31 height 13
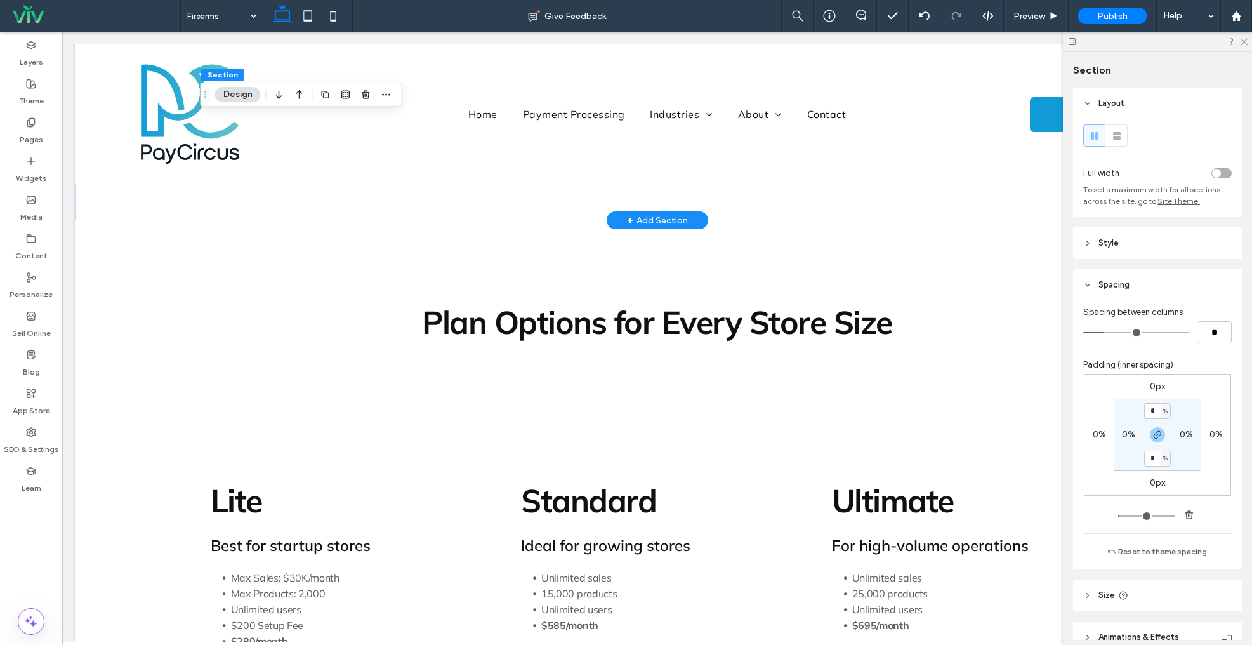
scroll to position [1022, 0]
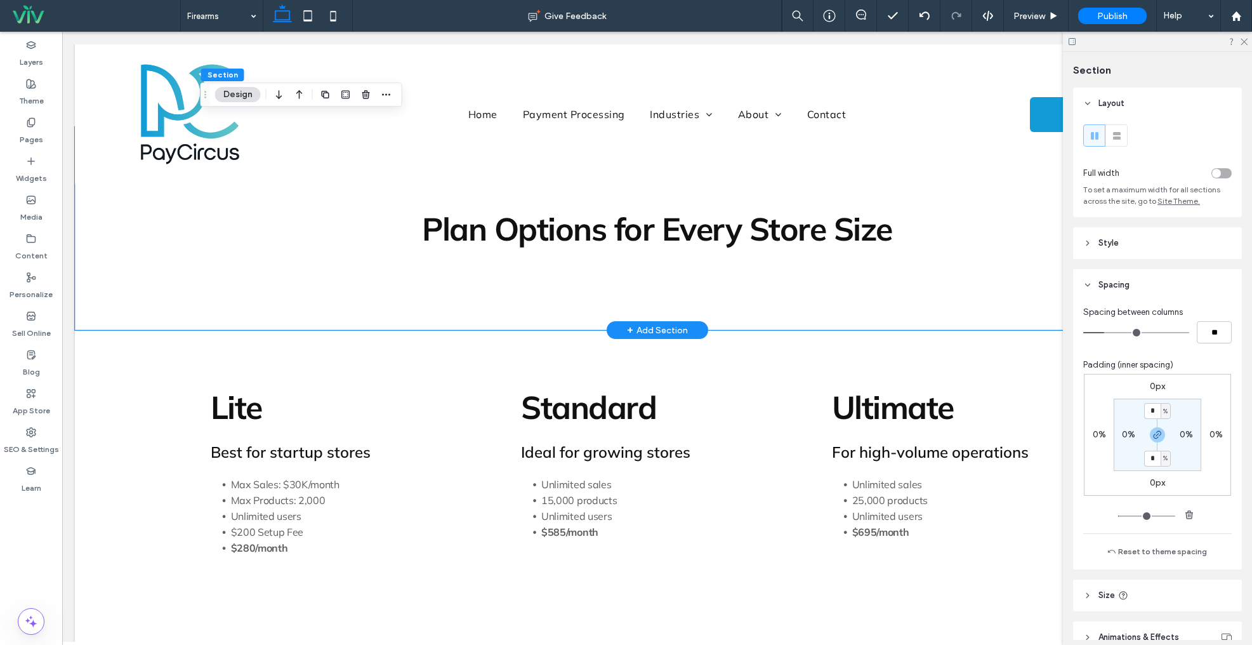
click at [308, 300] on div "Plan Options for Every Store Size" at bounding box center [658, 228] width 914 height 203
click at [1163, 436] on span "button" at bounding box center [1157, 434] width 15 height 15
click at [1155, 458] on label "4%" at bounding box center [1157, 458] width 13 height 11
type input "*"
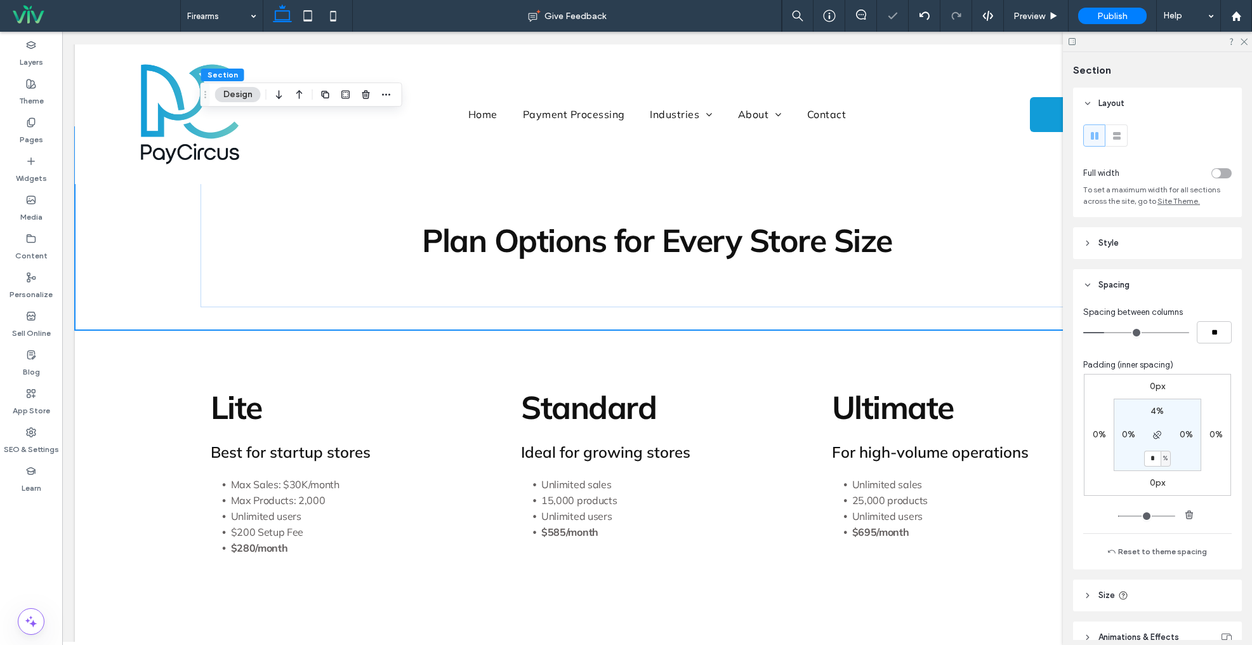
scroll to position [65, 0]
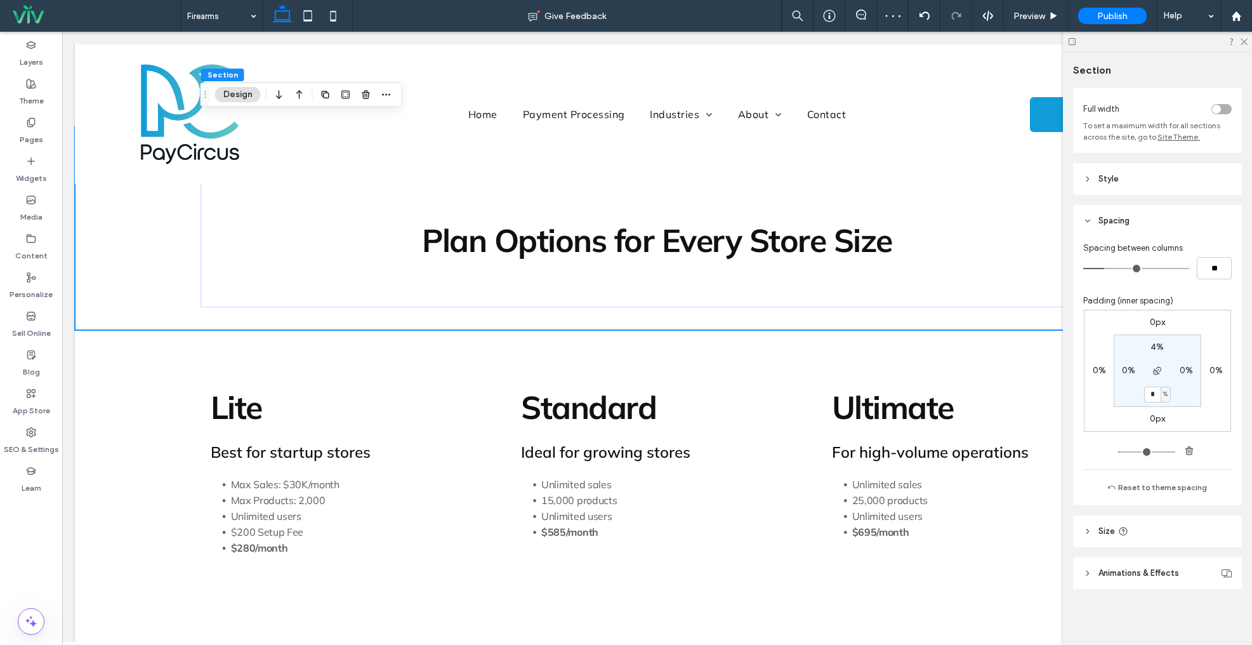
click at [1179, 526] on header "Size" at bounding box center [1157, 531] width 169 height 32
click at [1201, 564] on input "***" at bounding box center [1200, 563] width 25 height 22
type input "*"
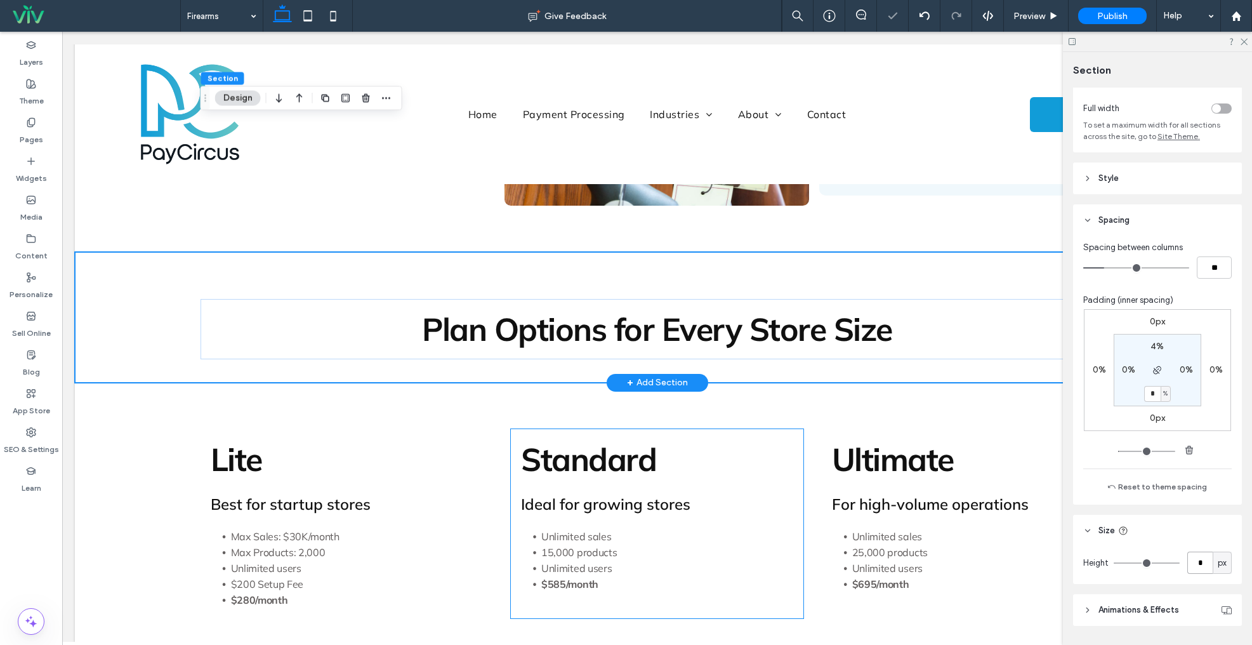
scroll to position [786, 0]
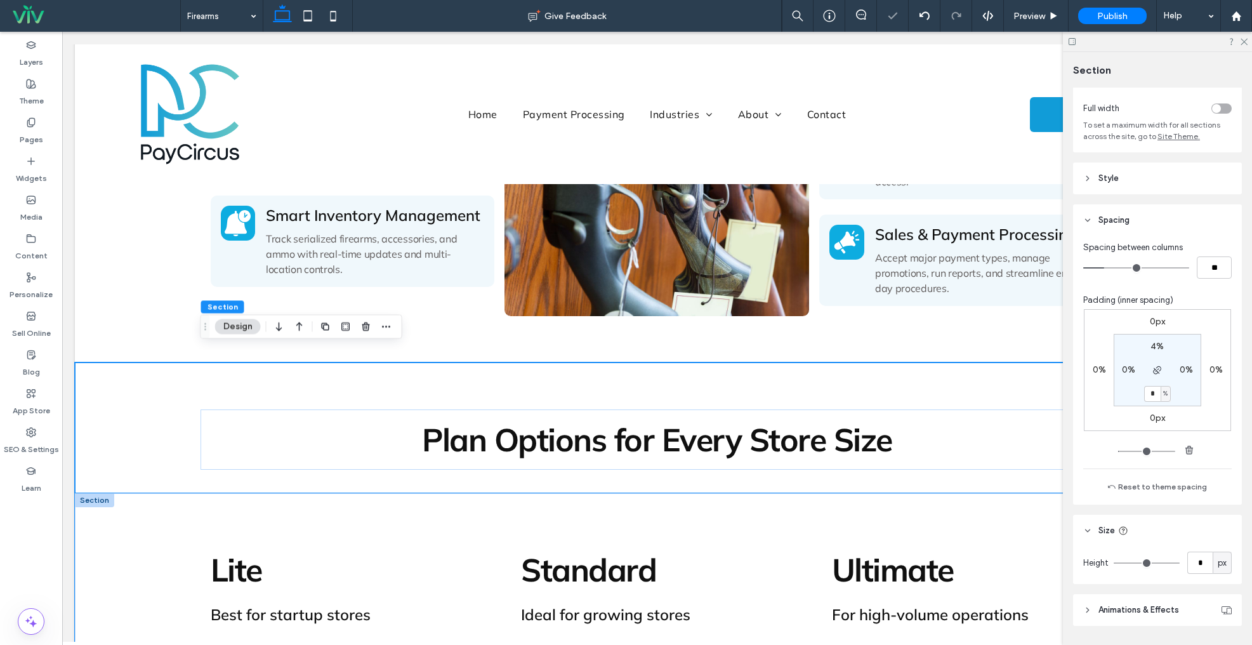
click at [480, 503] on div "Lite Best for startup stores Max Sales: $30K/month Max Products: 2,000 Unlimite…" at bounding box center [658, 634] width 914 height 282
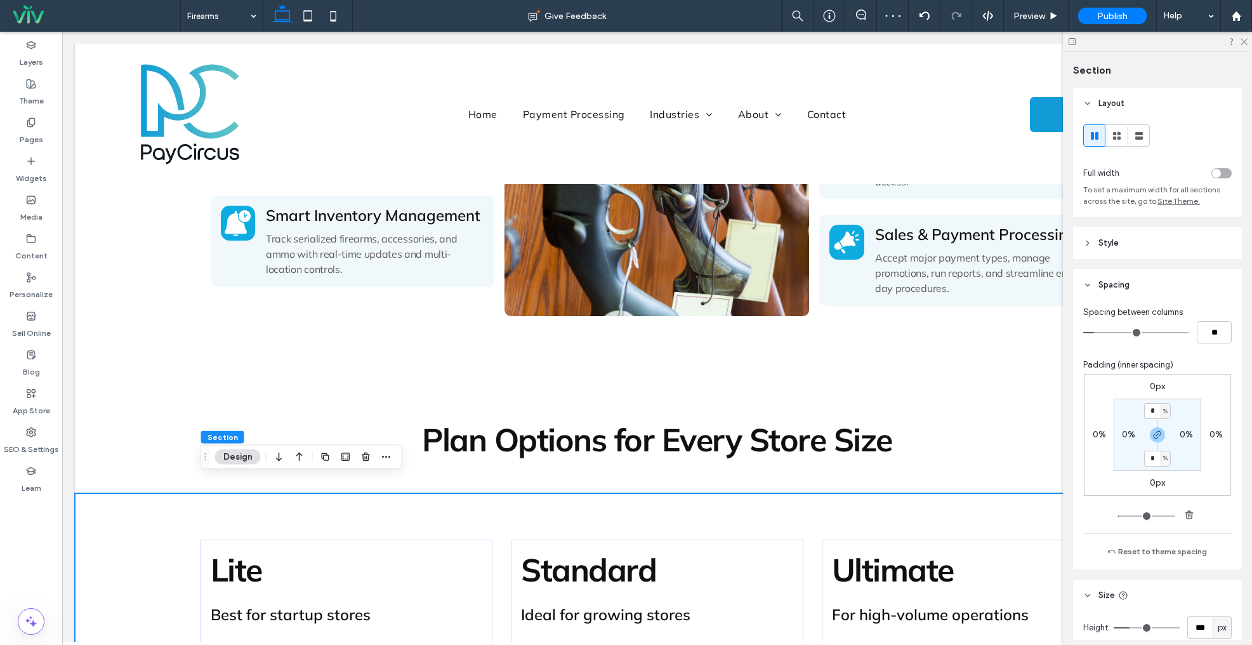
drag, startPoint x: 1160, startPoint y: 434, endPoint x: 1153, endPoint y: 420, distance: 16.2
click at [1158, 434] on icon "button" at bounding box center [1158, 435] width 10 height 10
click at [1151, 409] on input "*" at bounding box center [1152, 411] width 17 height 16
type input "*"
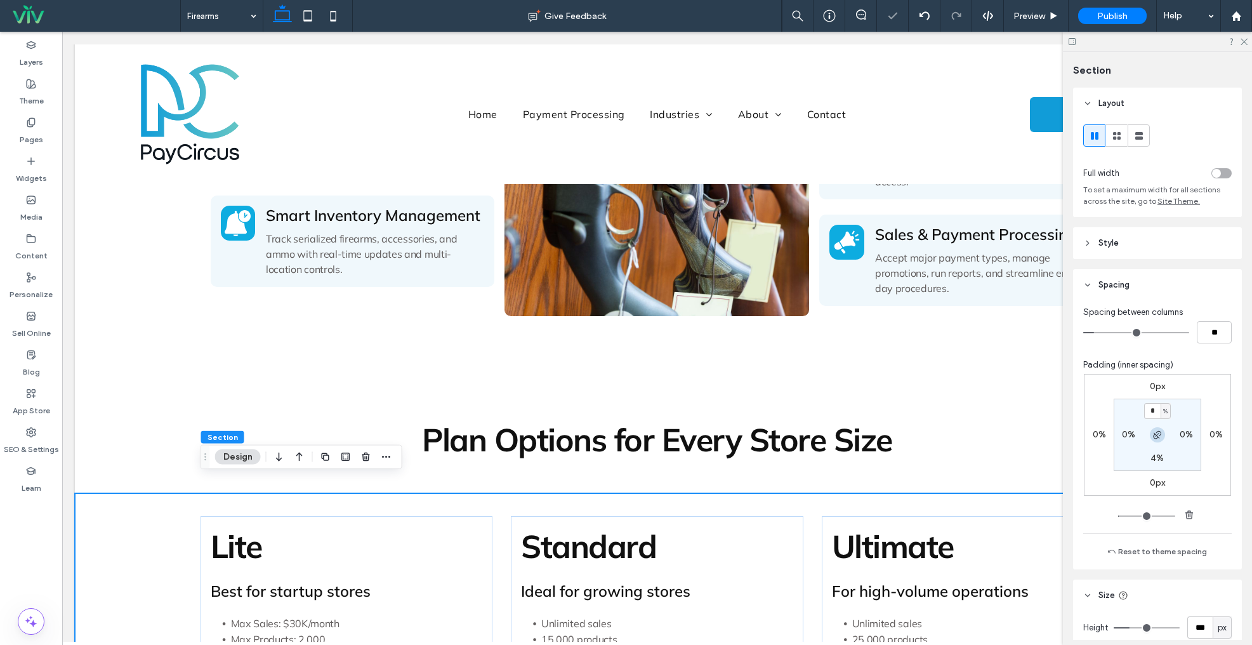
click at [1158, 434] on use "button" at bounding box center [1157, 435] width 8 height 8
type input "*"
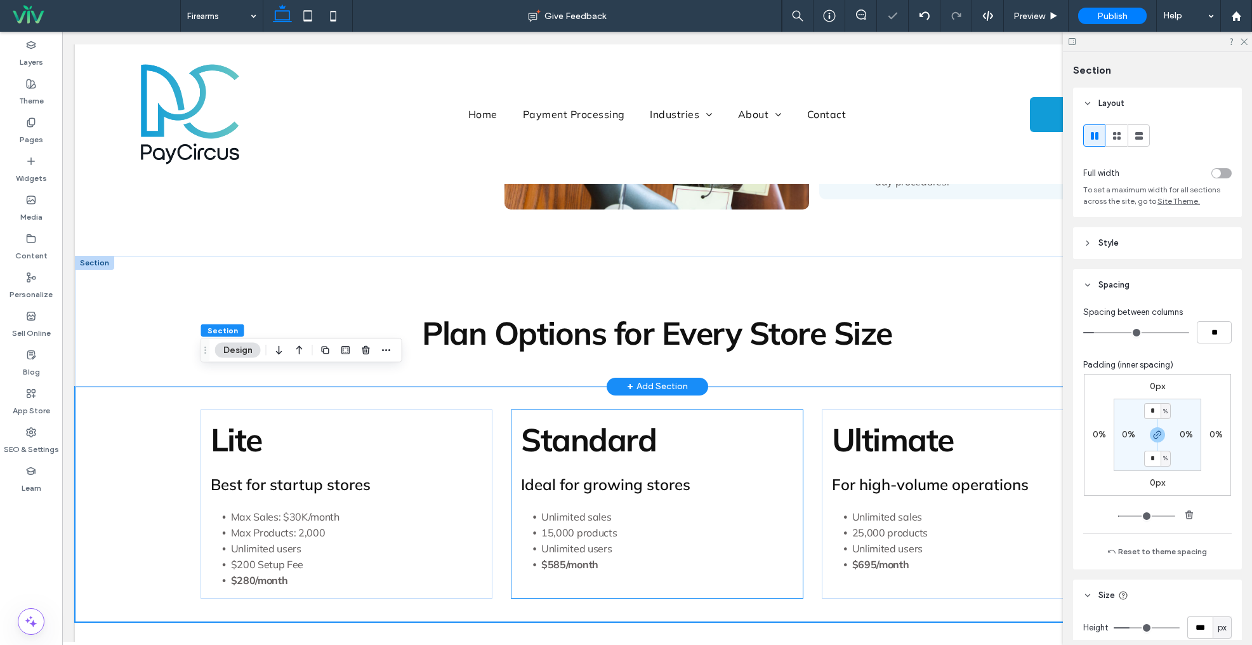
scroll to position [965, 0]
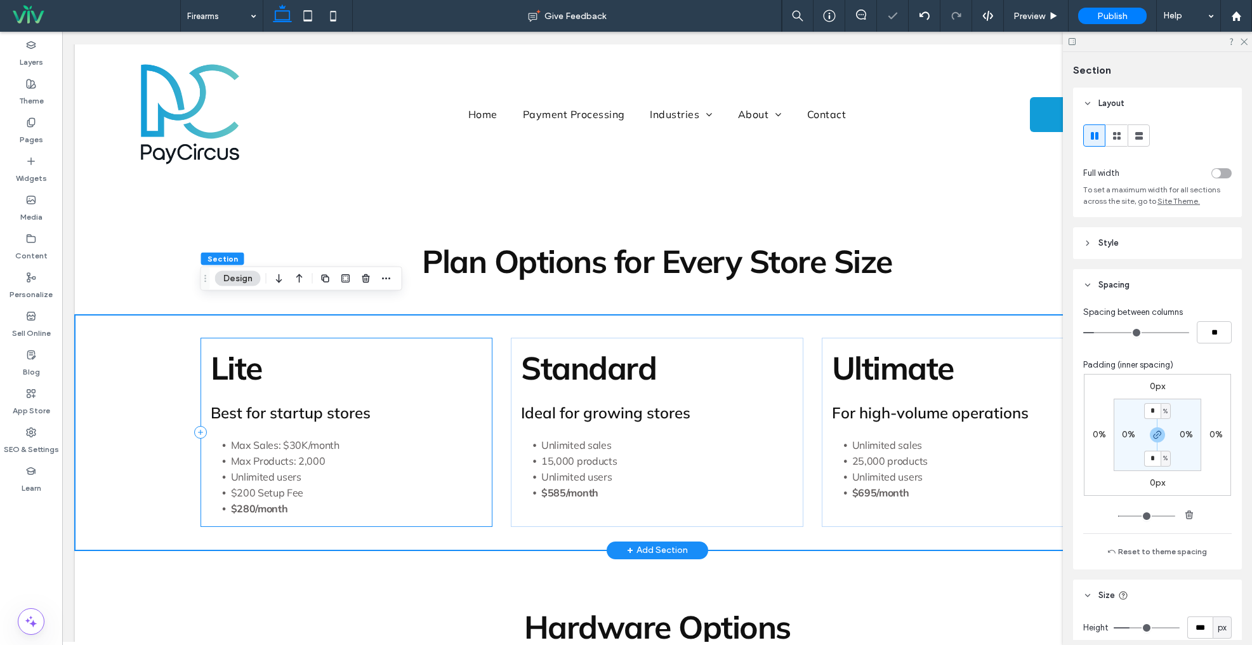
click at [462, 338] on div "Lite Best for startup stores Max Sales: $30K/month Max Products: 2,000 Unlimite…" at bounding box center [347, 432] width 293 height 189
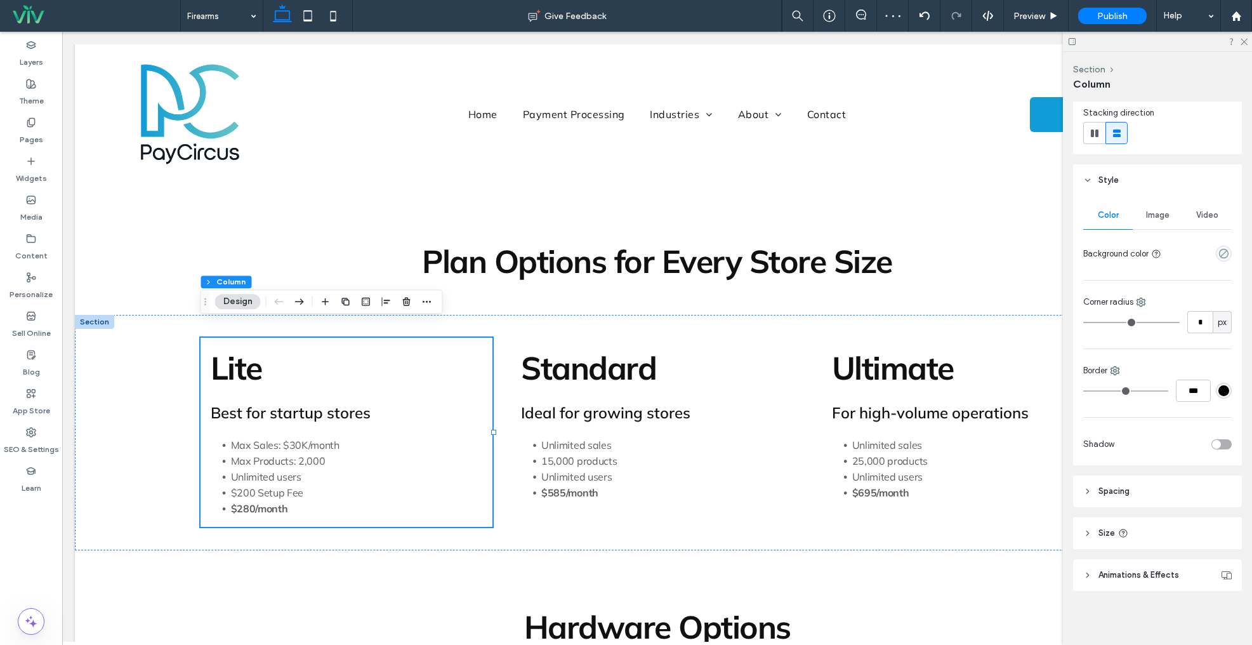
scroll to position [152, 0]
click at [1223, 254] on icon "empty color" at bounding box center [1224, 251] width 11 height 11
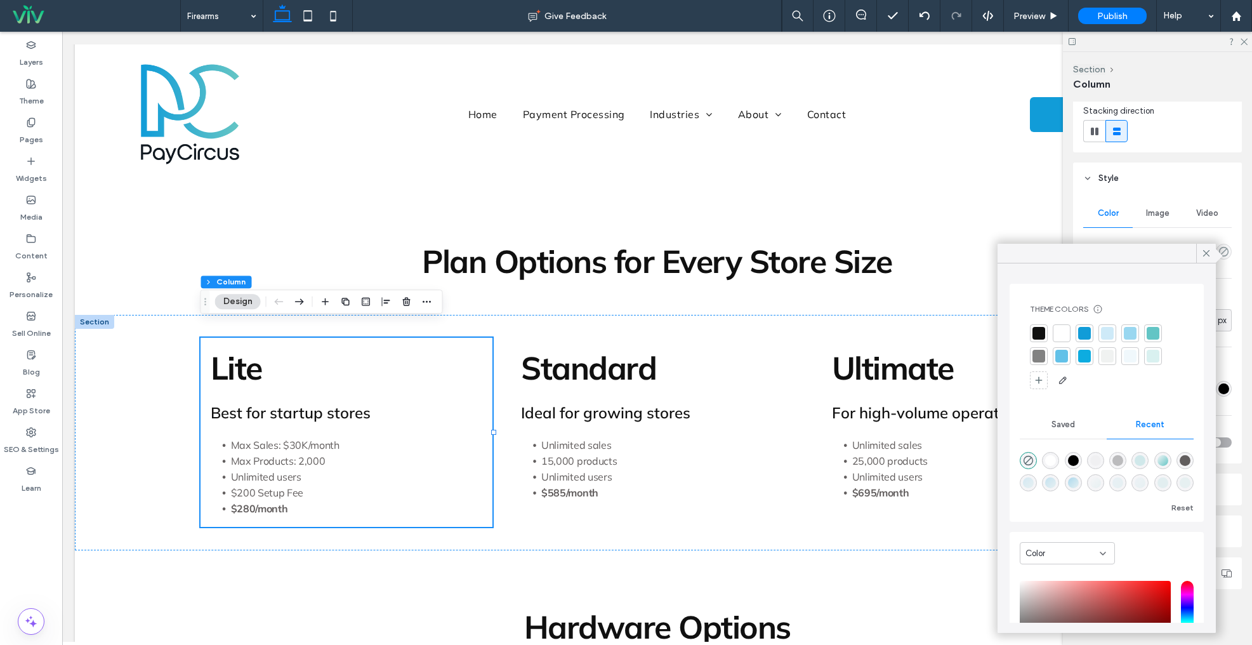
click at [1105, 335] on div at bounding box center [1107, 333] width 13 height 13
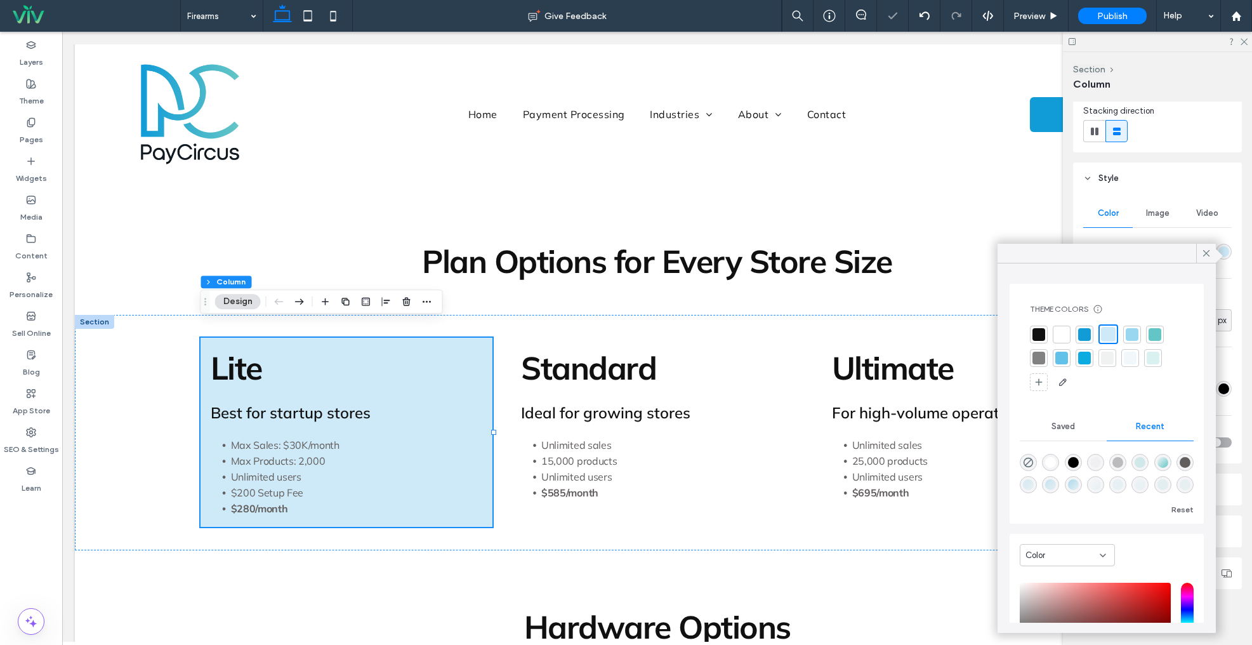
drag, startPoint x: 1132, startPoint y: 357, endPoint x: 1138, endPoint y: 354, distance: 6.9
click at [1132, 357] on div at bounding box center [1130, 358] width 13 height 13
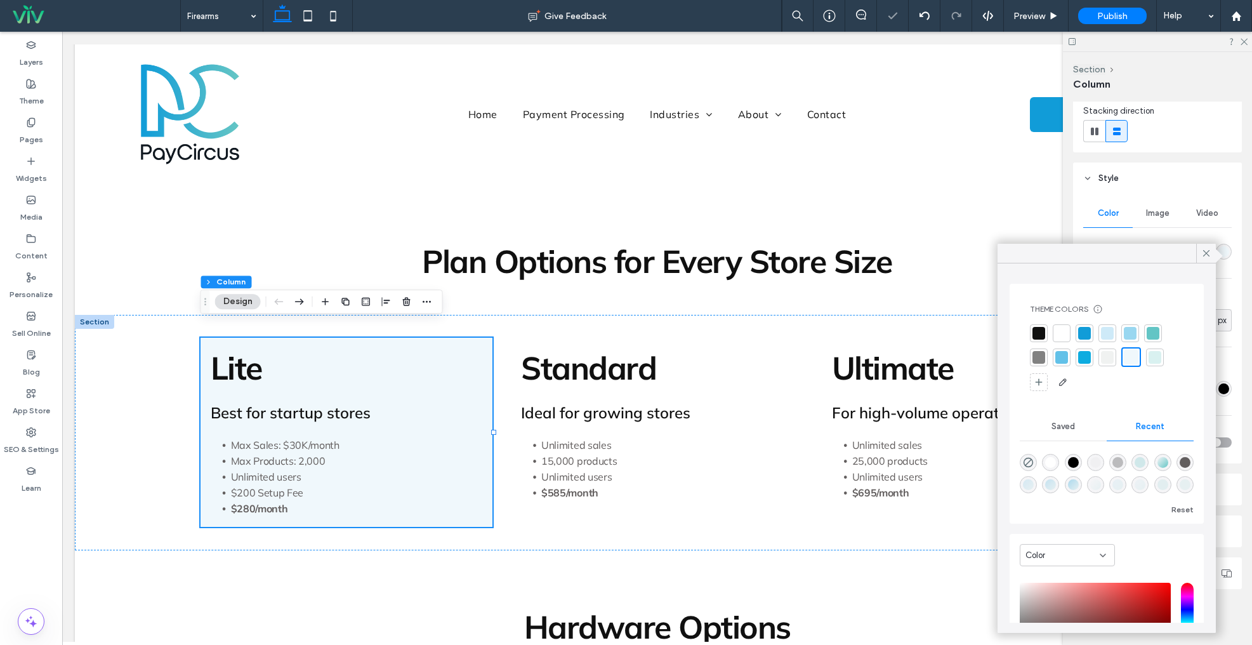
click at [1154, 357] on div at bounding box center [1155, 357] width 13 height 13
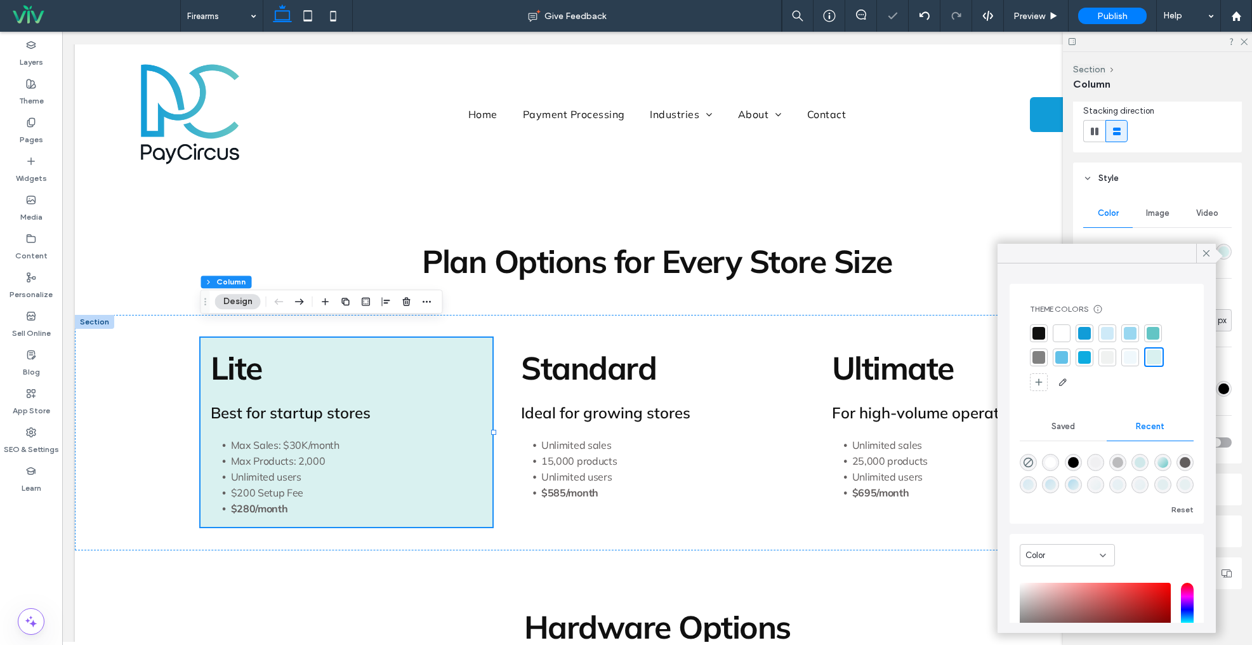
click at [1109, 361] on div at bounding box center [1107, 357] width 13 height 13
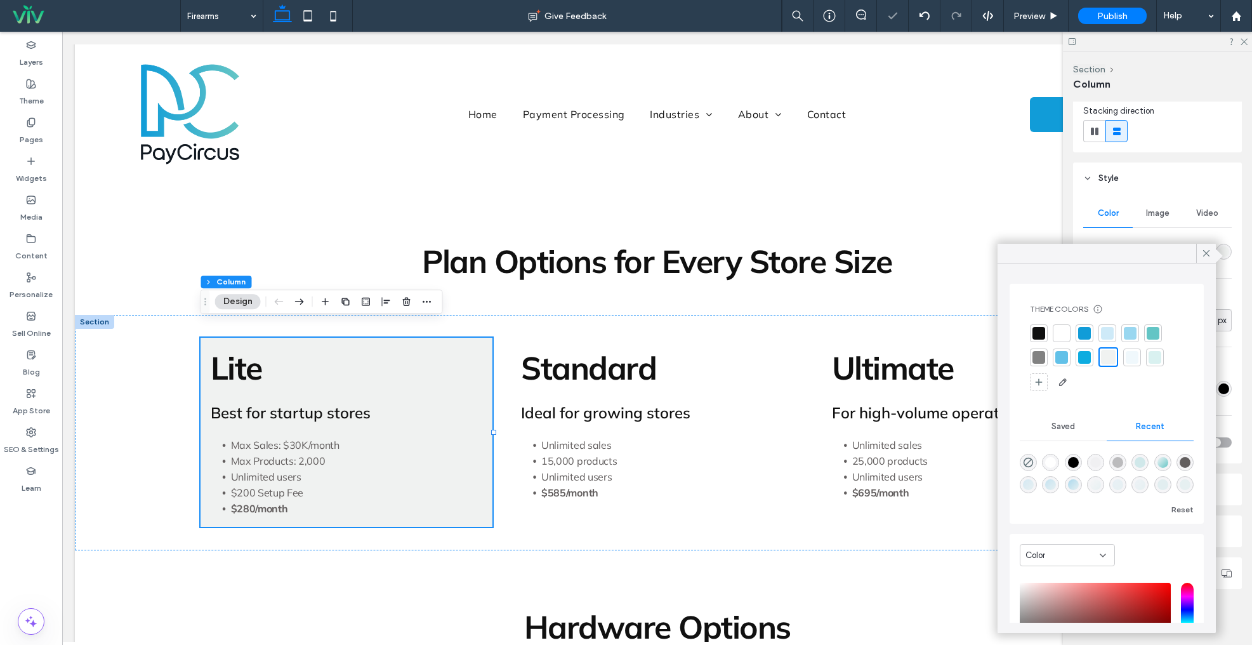
click at [1134, 357] on div at bounding box center [1132, 357] width 13 height 13
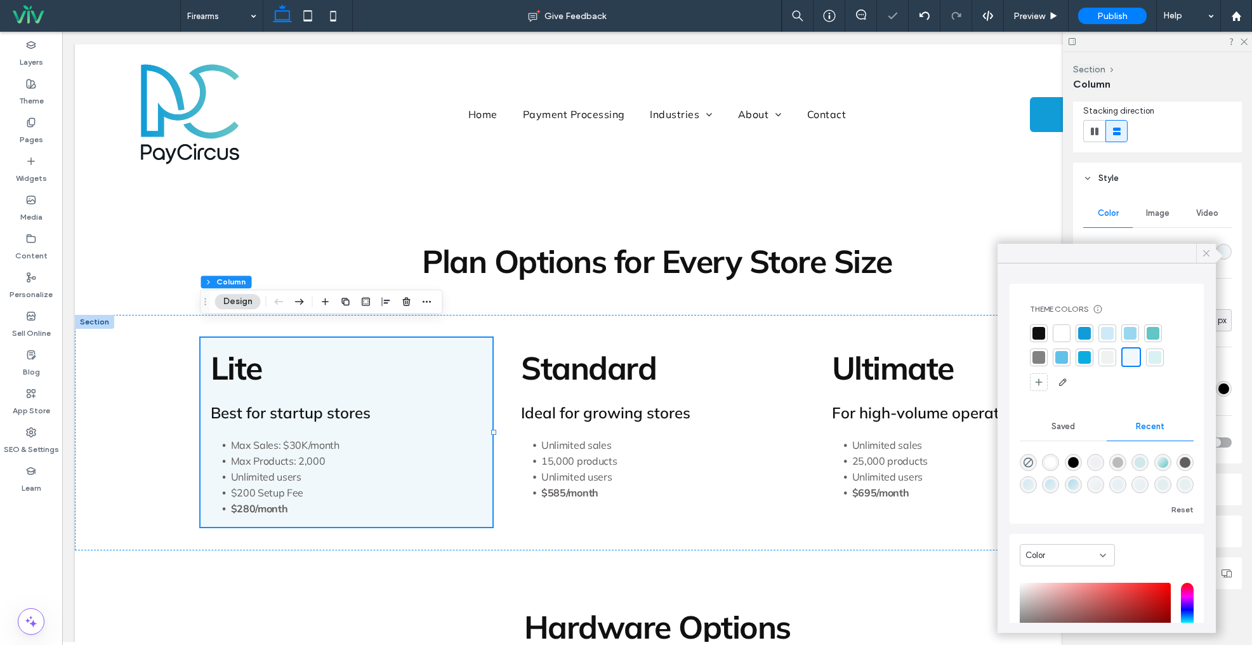
click at [1206, 249] on icon at bounding box center [1206, 253] width 11 height 11
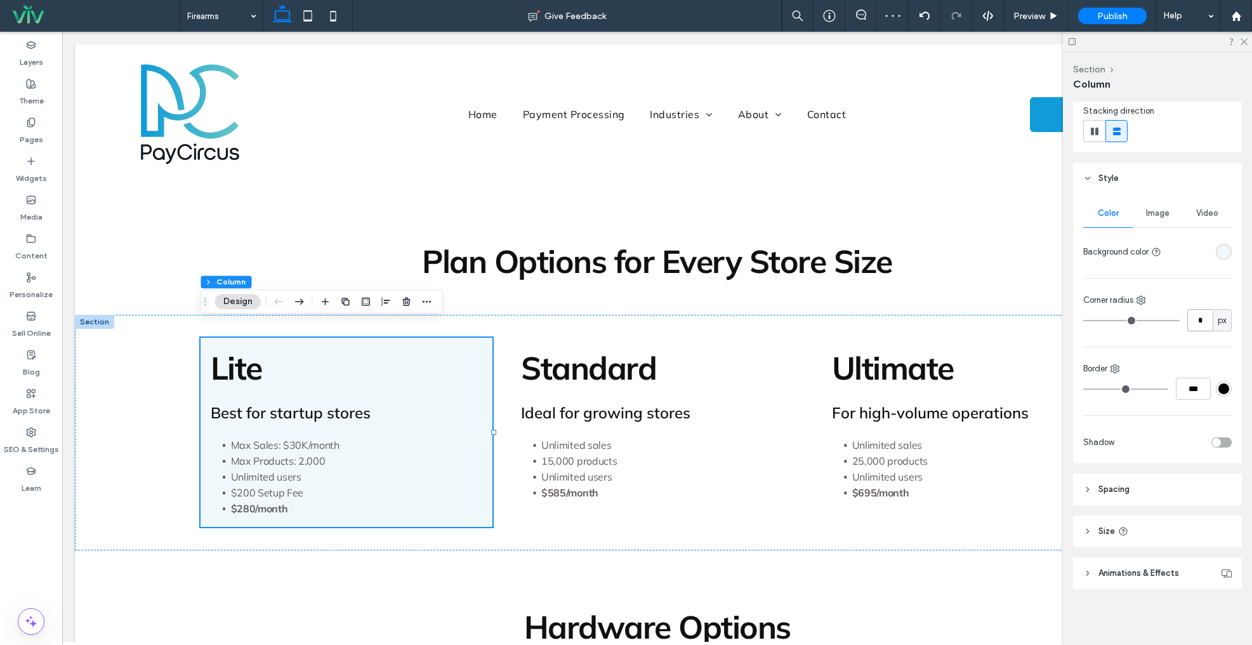
click at [1192, 317] on input "*" at bounding box center [1200, 320] width 25 height 22
type input "**"
click at [705, 338] on div "Standard Ideal for growing stores Unlimited sales 15,000 products Unlimited use…" at bounding box center [657, 432] width 293 height 189
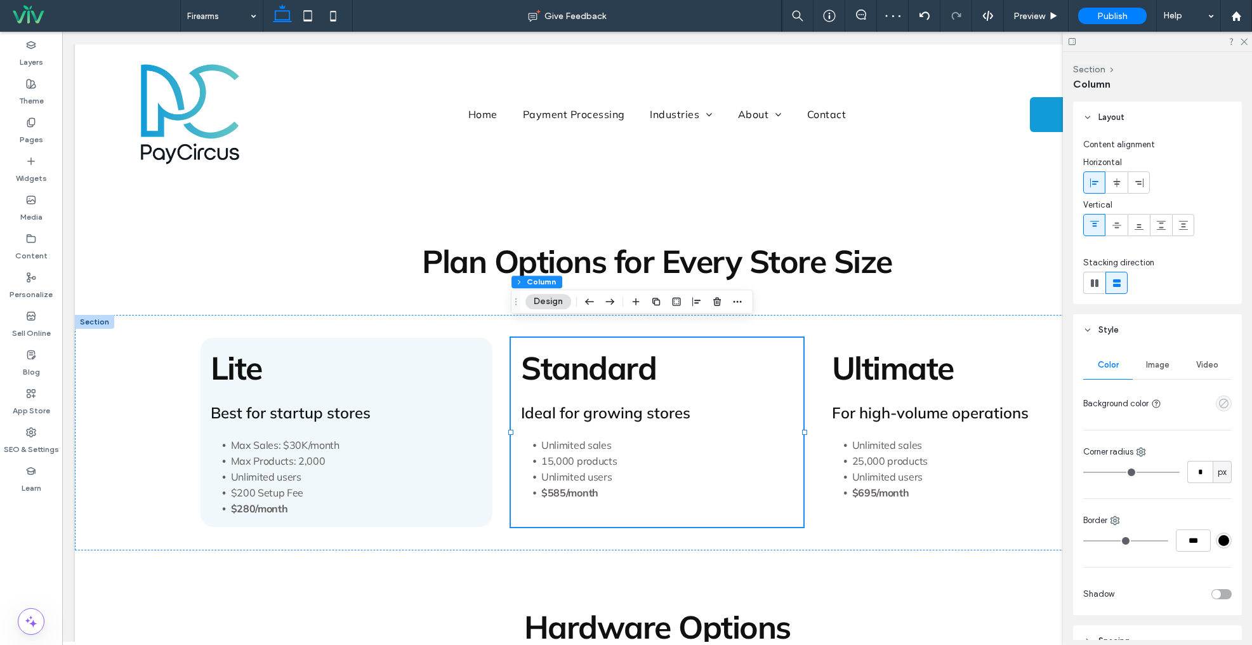
click at [1222, 401] on icon "empty color" at bounding box center [1224, 403] width 11 height 11
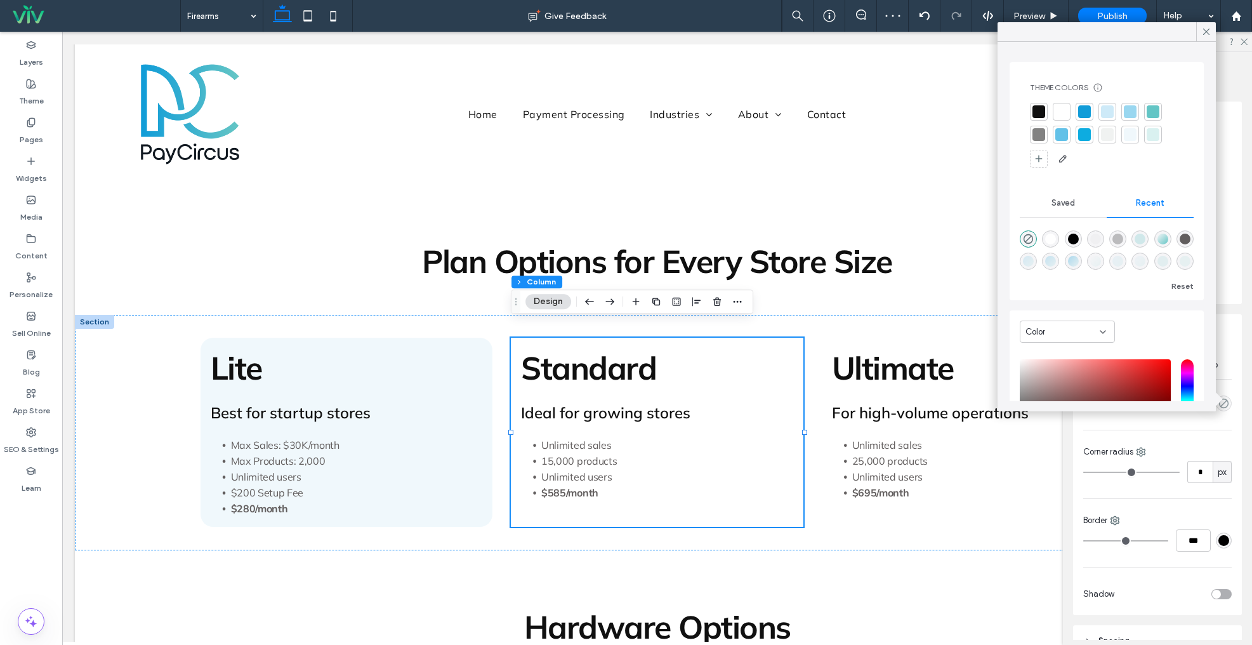
click at [1127, 135] on div at bounding box center [1130, 134] width 13 height 13
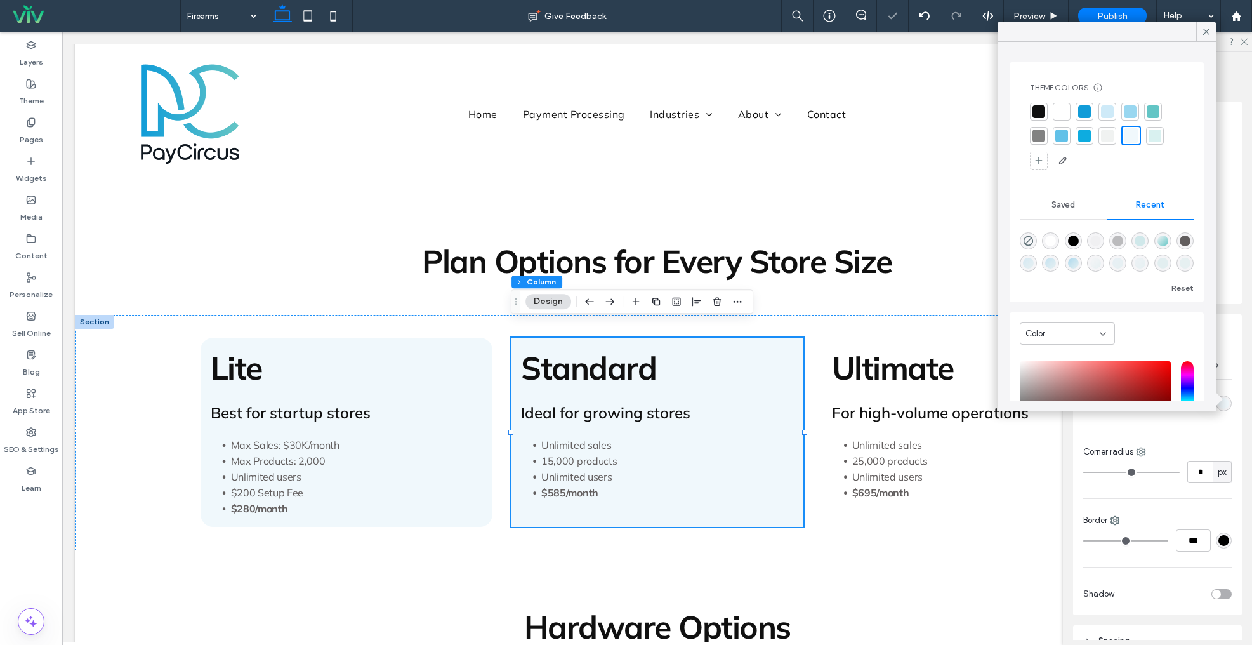
click at [1191, 458] on div "Corner radius" at bounding box center [1158, 452] width 149 height 13
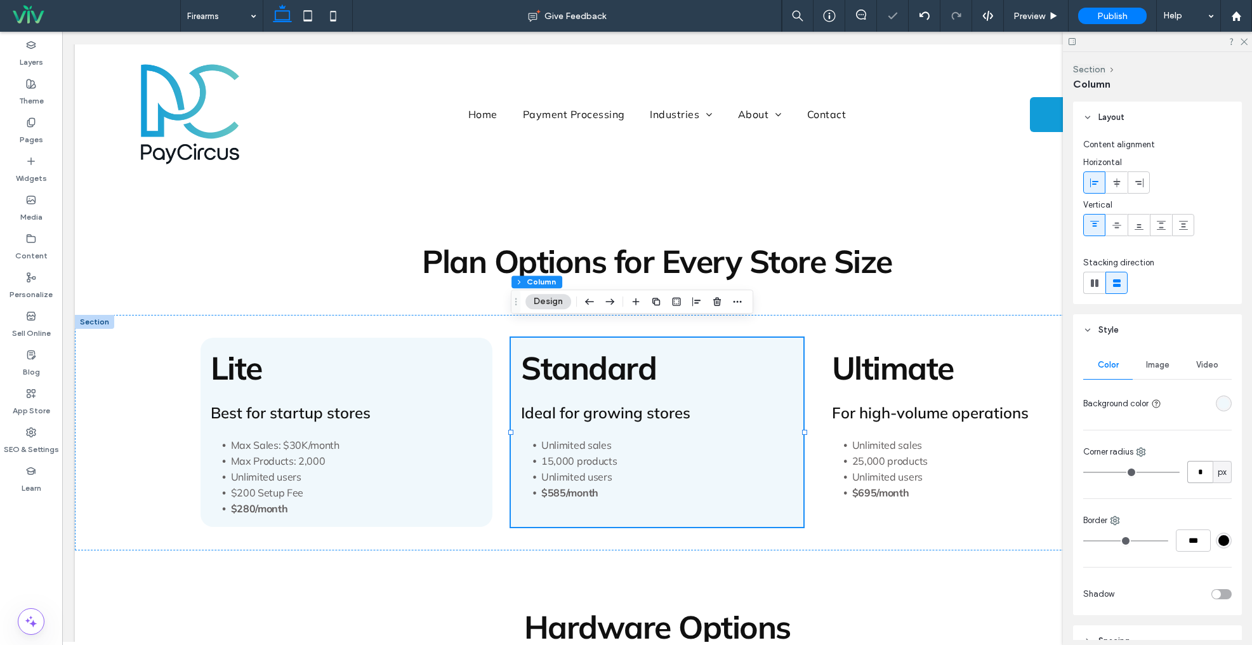
click at [1193, 466] on input "*" at bounding box center [1200, 472] width 25 height 22
type input "**"
click at [931, 338] on div "Ultimate For high-volume operations Unlimited sales 25,000 products Unlimited u…" at bounding box center [968, 432] width 293 height 189
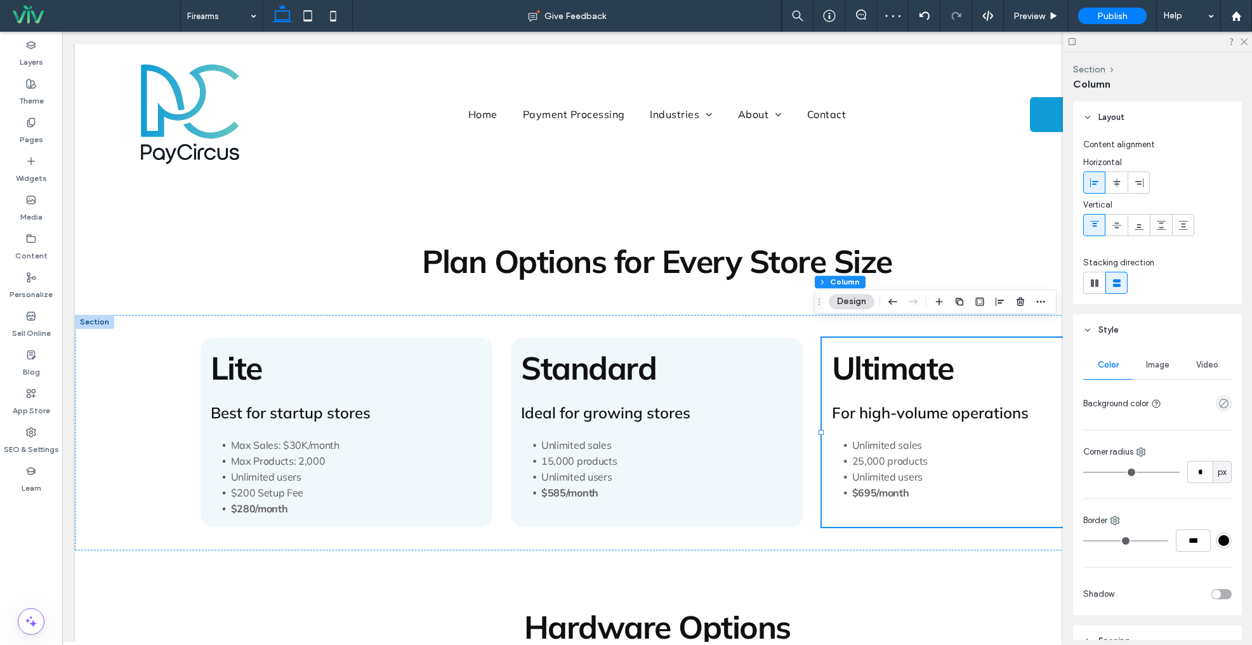
drag, startPoint x: 1224, startPoint y: 401, endPoint x: 1216, endPoint y: 381, distance: 20.5
click at [1223, 401] on icon "empty color" at bounding box center [1224, 403] width 11 height 11
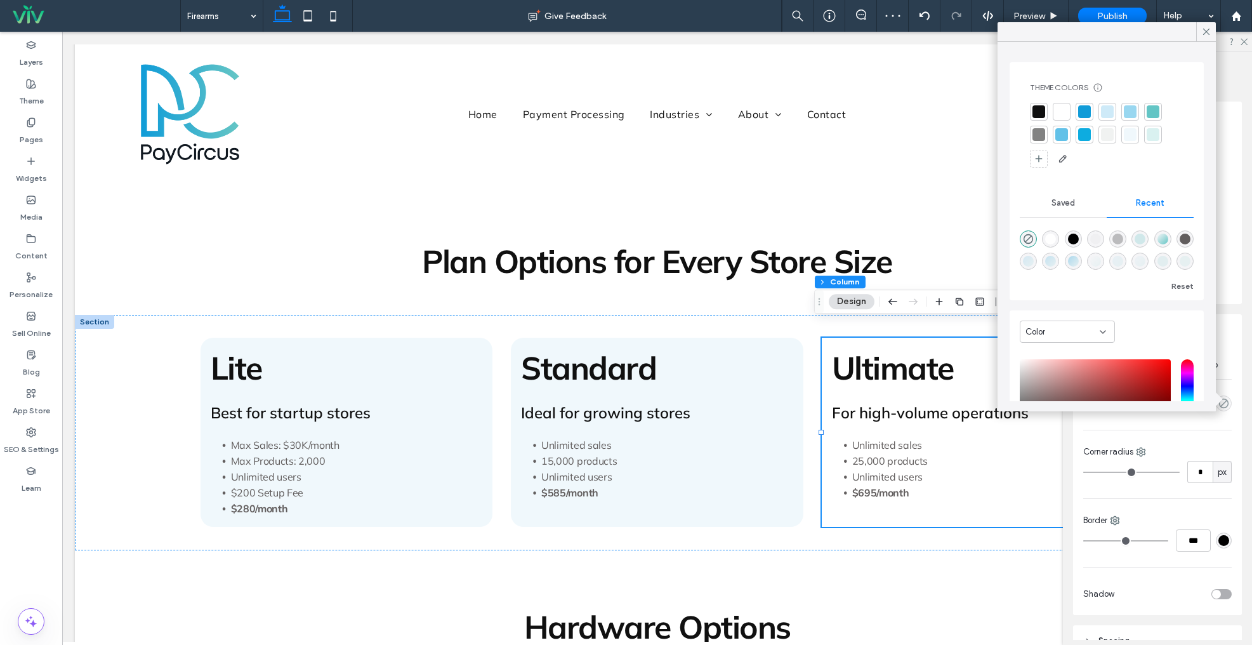
click at [1134, 130] on div at bounding box center [1130, 134] width 13 height 13
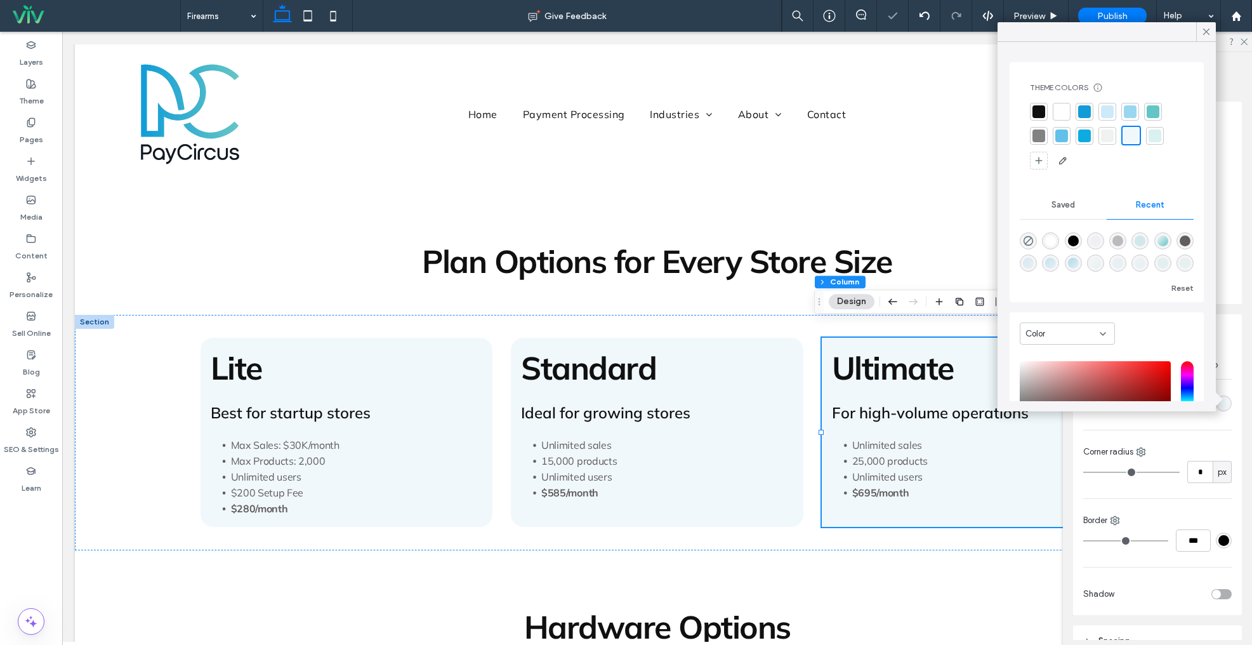
click at [1203, 30] on icon at bounding box center [1206, 31] width 11 height 11
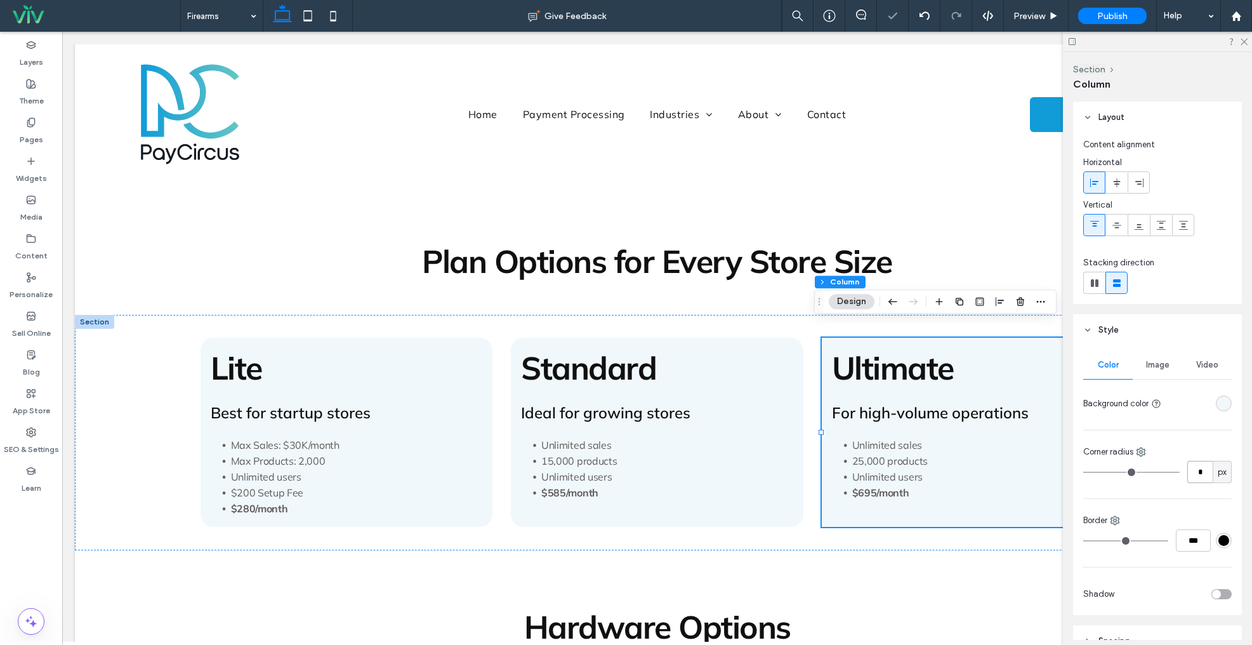
click at [1205, 472] on input "*" at bounding box center [1200, 472] width 25 height 22
type input "**"
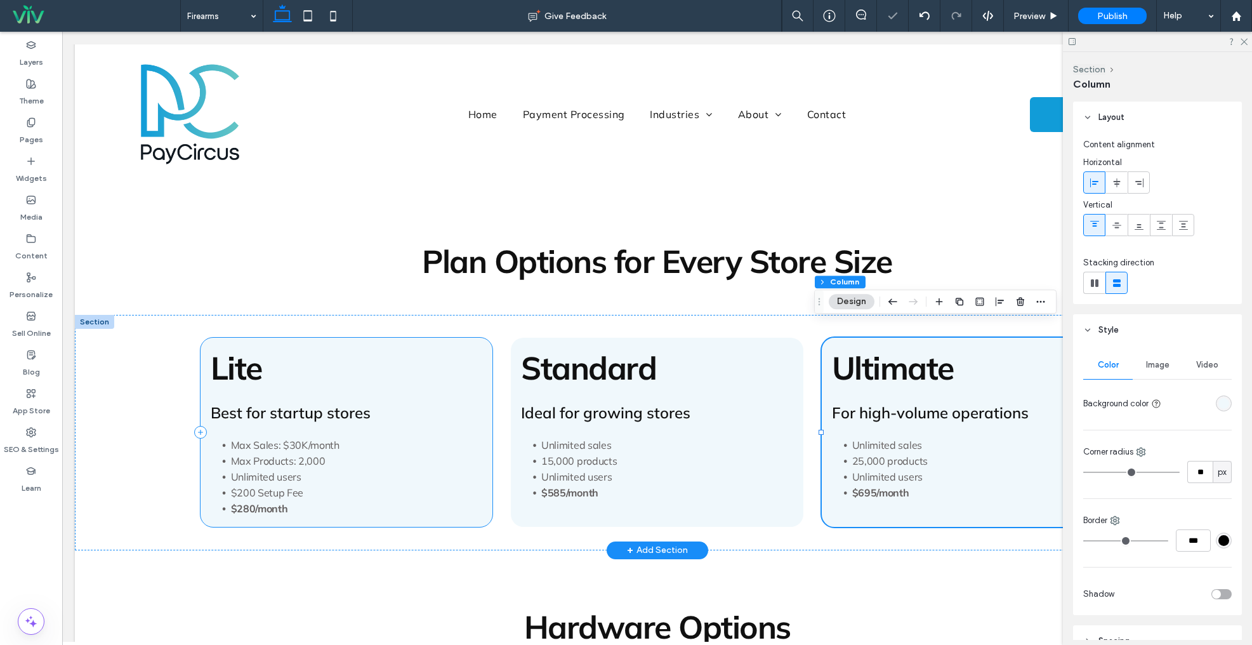
click at [378, 338] on div "Lite Best for startup stores Max Sales: $30K/month Max Products: 2,000 Unlimite…" at bounding box center [347, 432] width 293 height 189
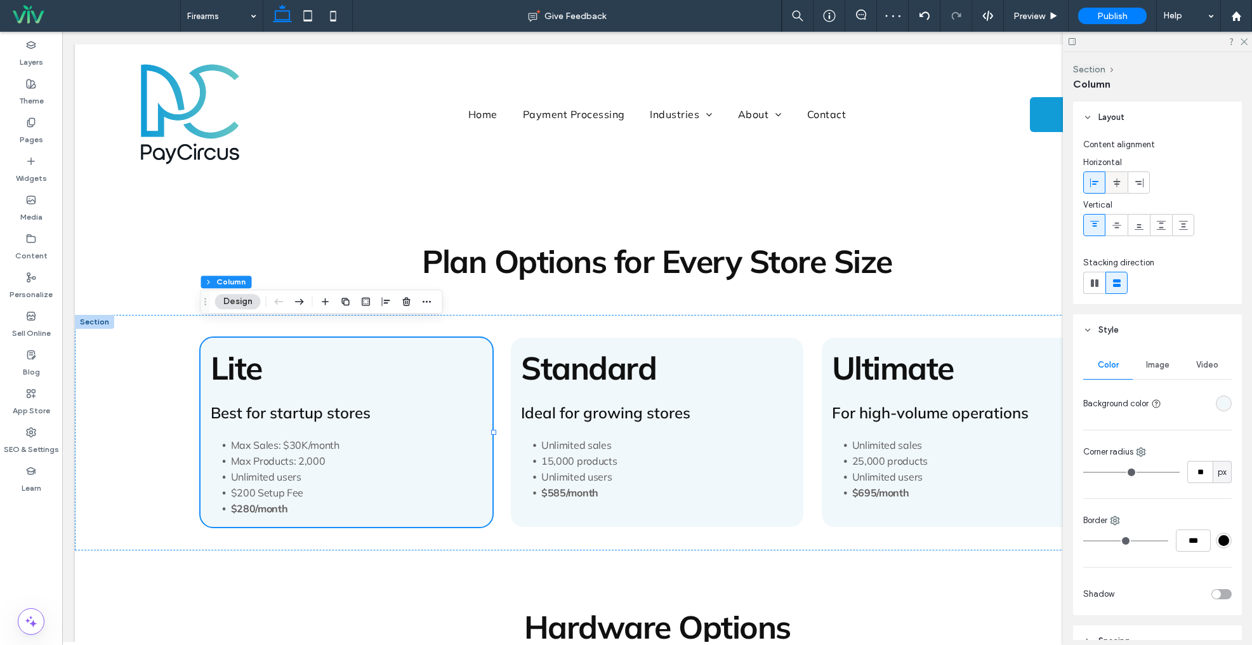
click at [1121, 183] on icon at bounding box center [1117, 183] width 10 height 10
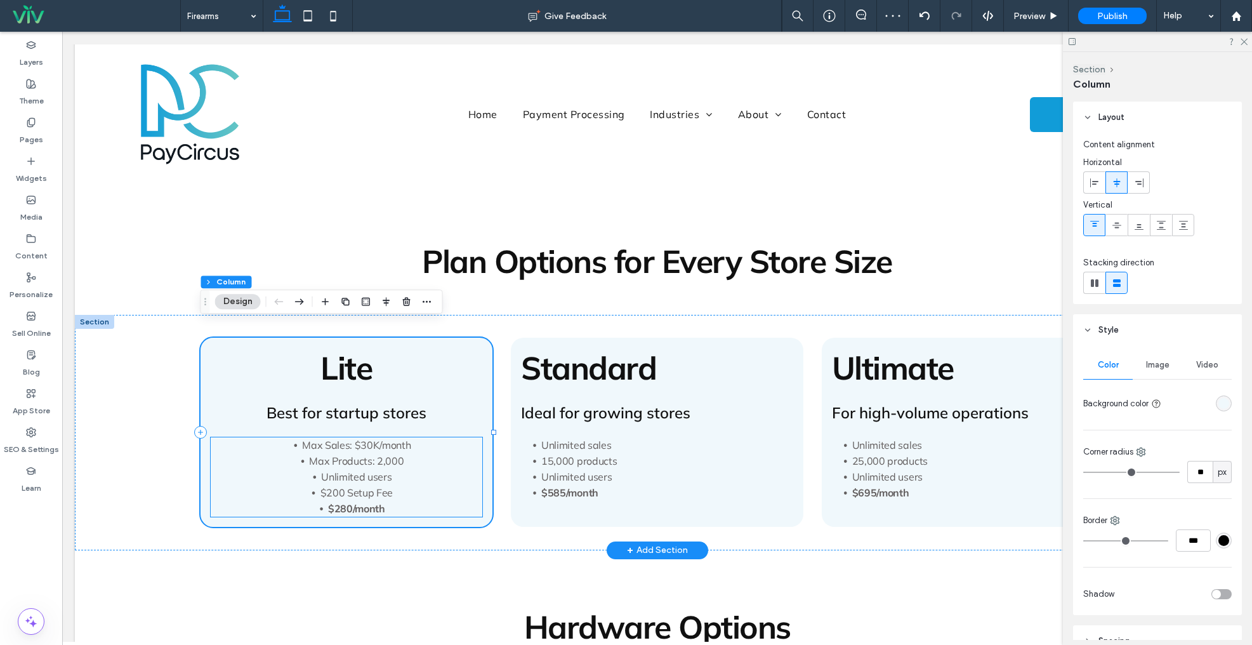
click at [357, 454] on span "Max Products: 2,000" at bounding box center [356, 460] width 95 height 13
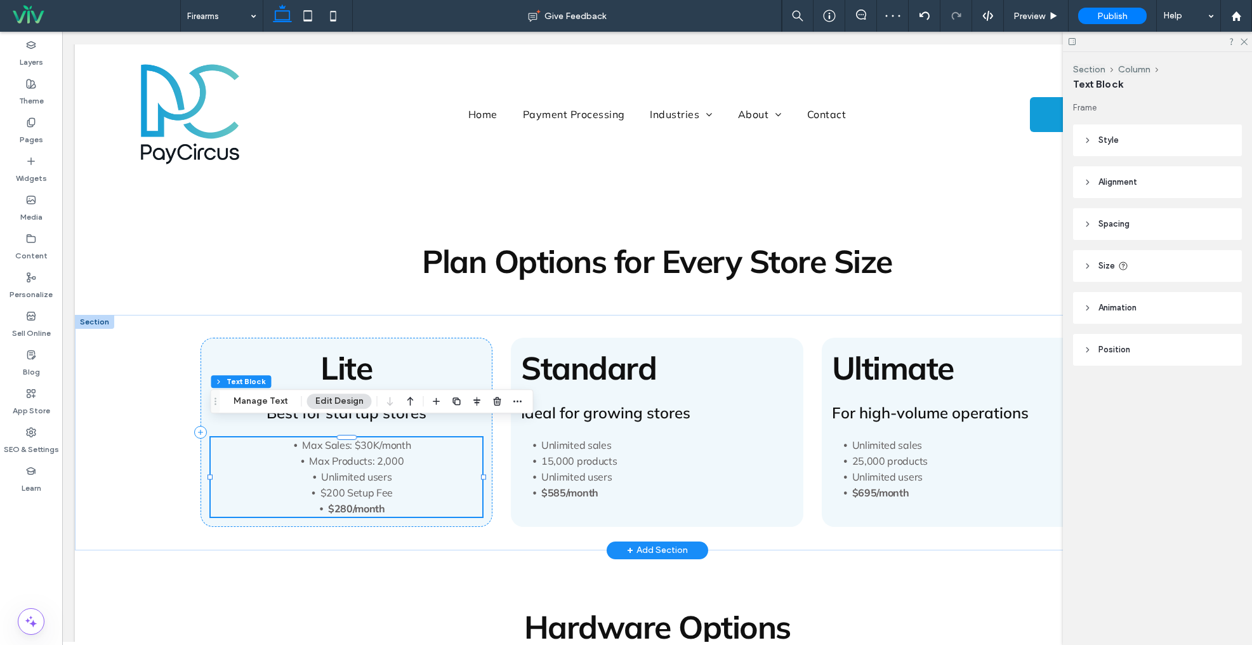
click at [357, 454] on span "Max Products: 2,000" at bounding box center [356, 460] width 95 height 13
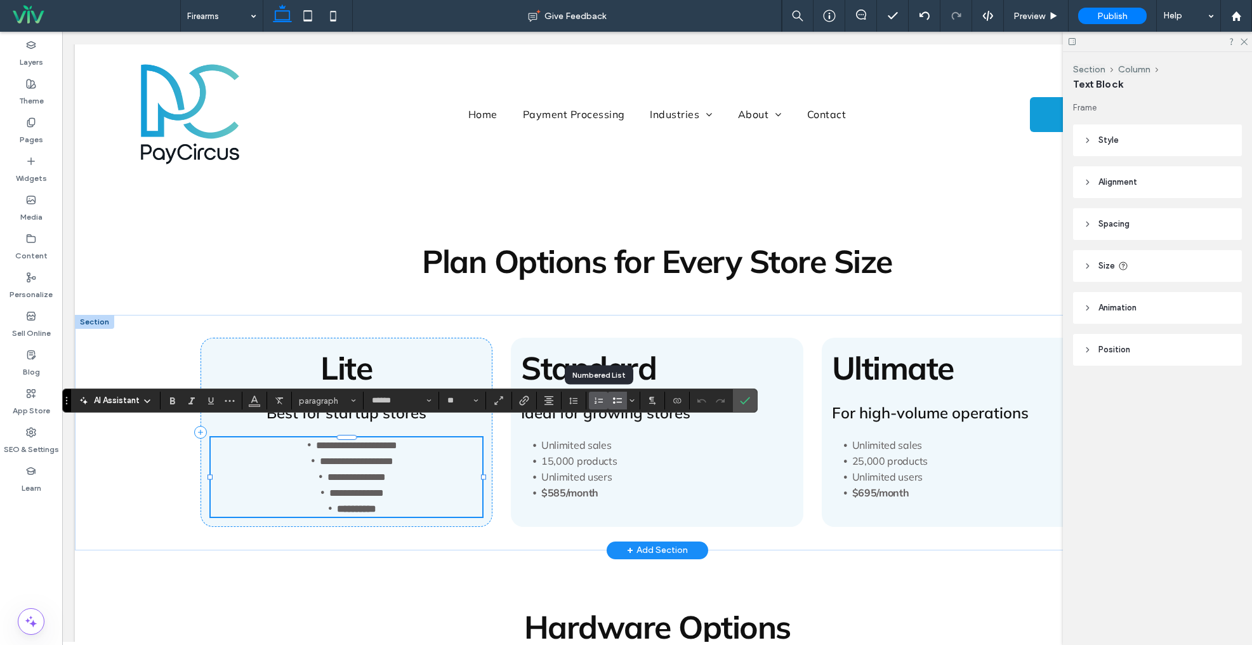
click at [606, 396] on label "Numbered List" at bounding box center [598, 401] width 19 height 18
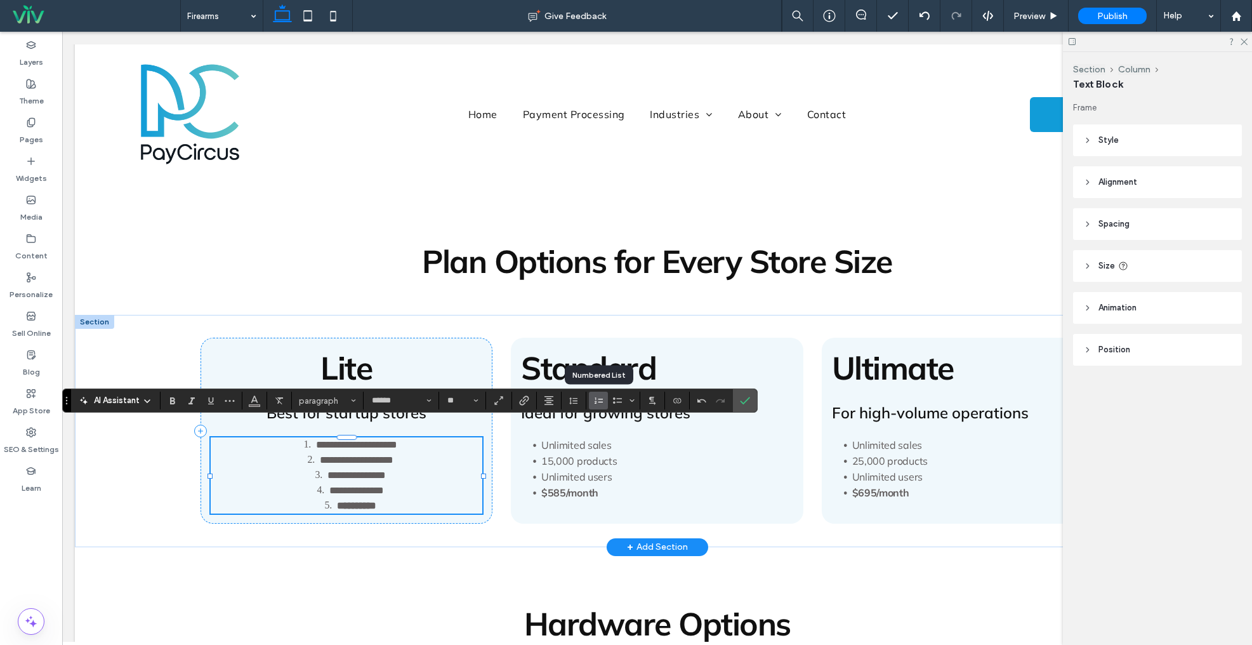
click at [599, 395] on span "Numbered List" at bounding box center [599, 400] width 10 height 17
click at [747, 397] on icon "Confirm" at bounding box center [745, 400] width 10 height 10
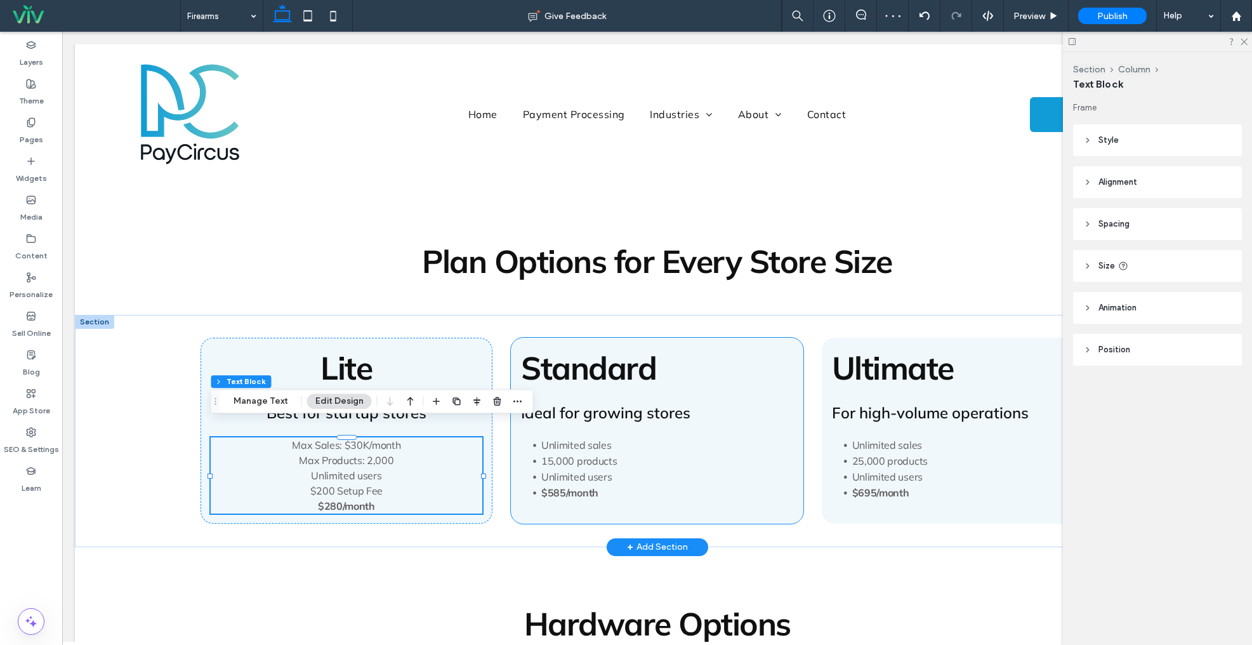
drag, startPoint x: 687, startPoint y: 325, endPoint x: 725, endPoint y: 321, distance: 37.7
click at [687, 338] on div "Standard Ideal for growing stores Unlimited sales 15,000 products Unlimited use…" at bounding box center [657, 431] width 293 height 186
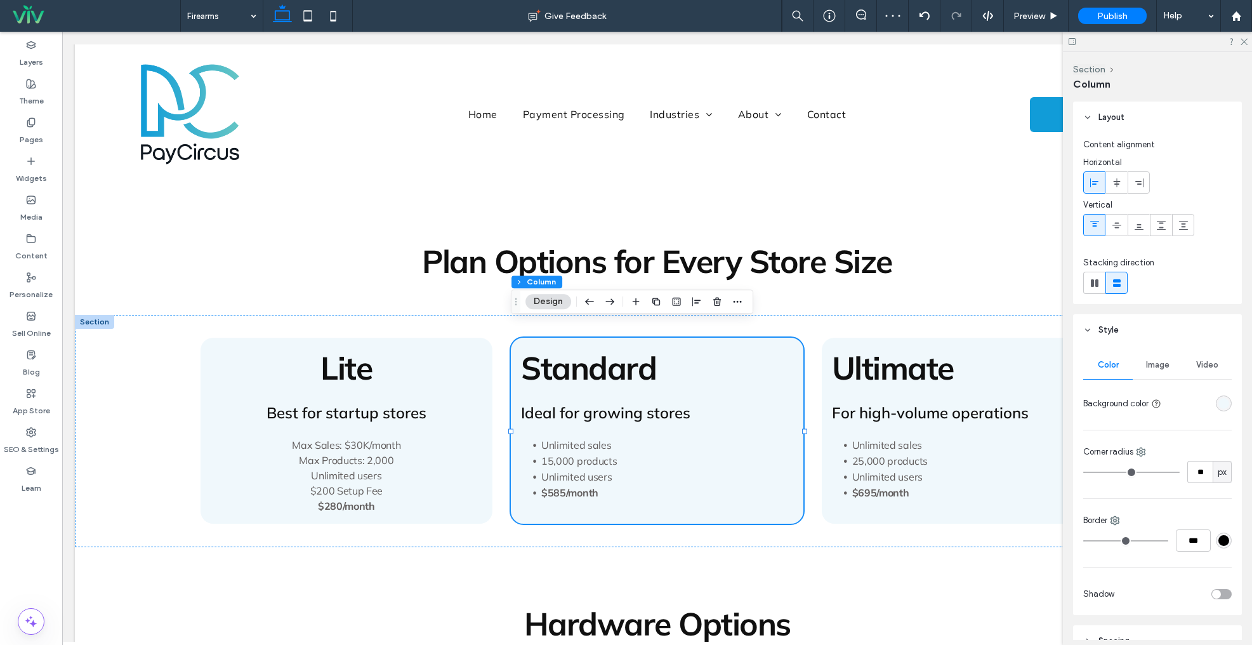
click at [1119, 180] on icon at bounding box center [1117, 183] width 10 height 10
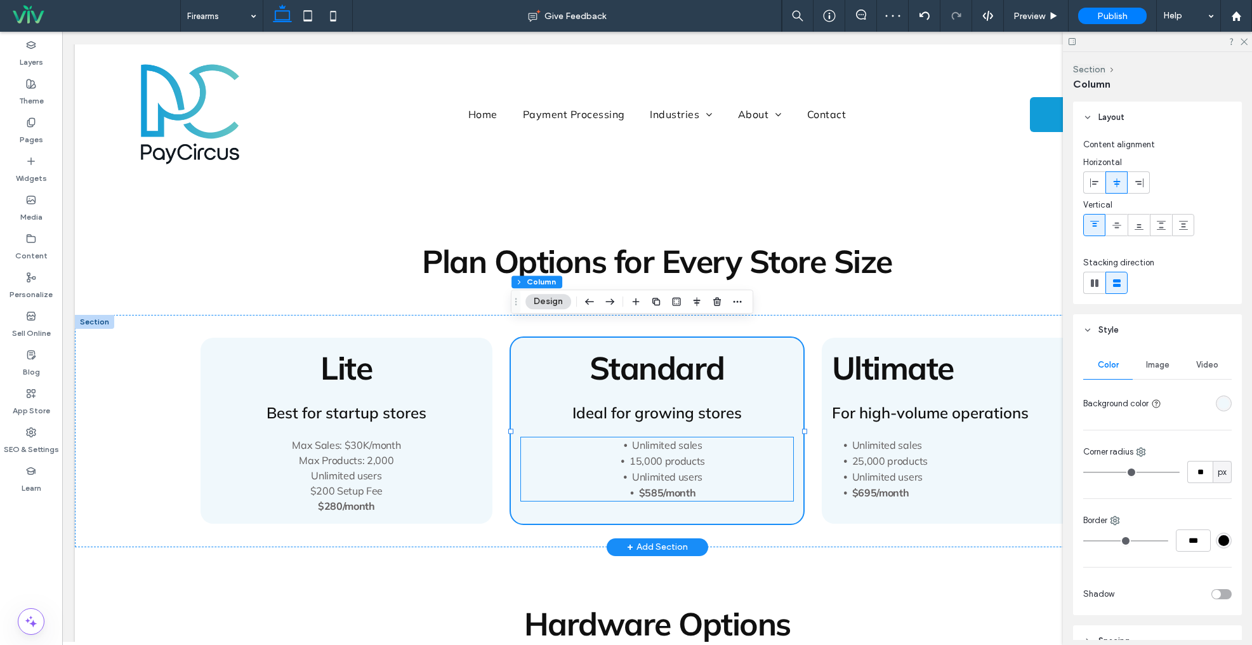
click at [665, 454] on span "15,000 products" at bounding box center [668, 460] width 76 height 13
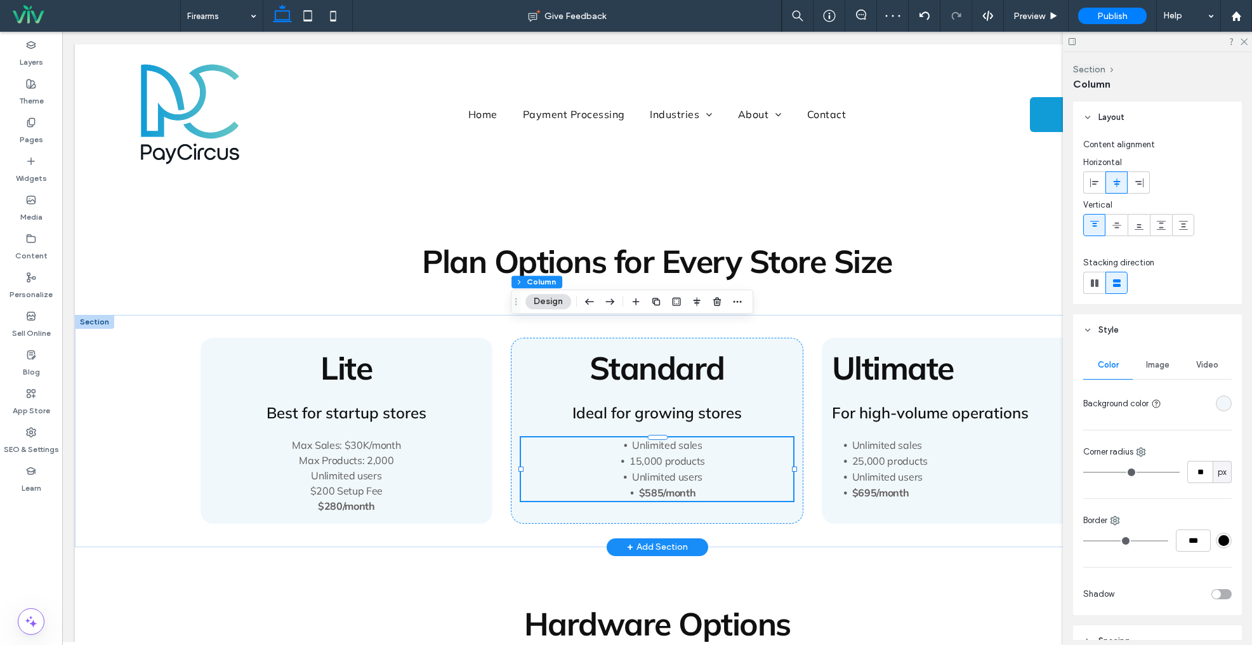
click at [665, 454] on span "15,000 products" at bounding box center [668, 460] width 76 height 13
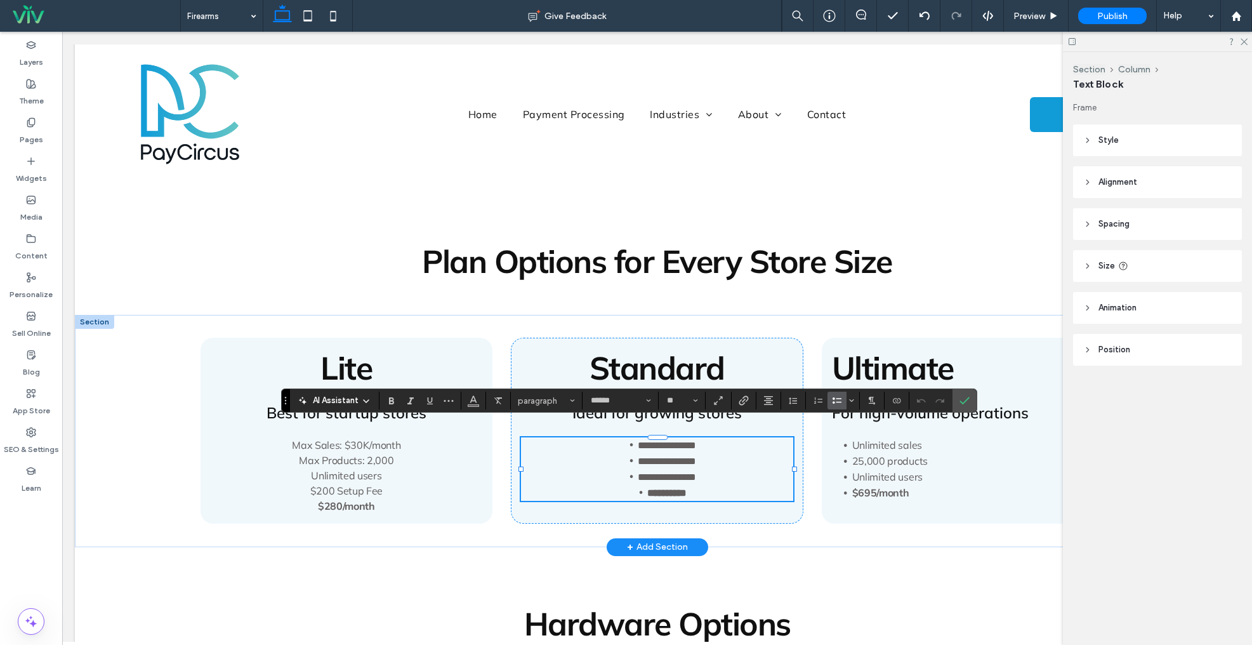
click at [833, 399] on use "Bulleted List" at bounding box center [837, 400] width 9 height 6
drag, startPoint x: 963, startPoint y: 397, endPoint x: 906, endPoint y: 362, distance: 67.0
click at [963, 397] on icon "Confirm" at bounding box center [965, 400] width 10 height 10
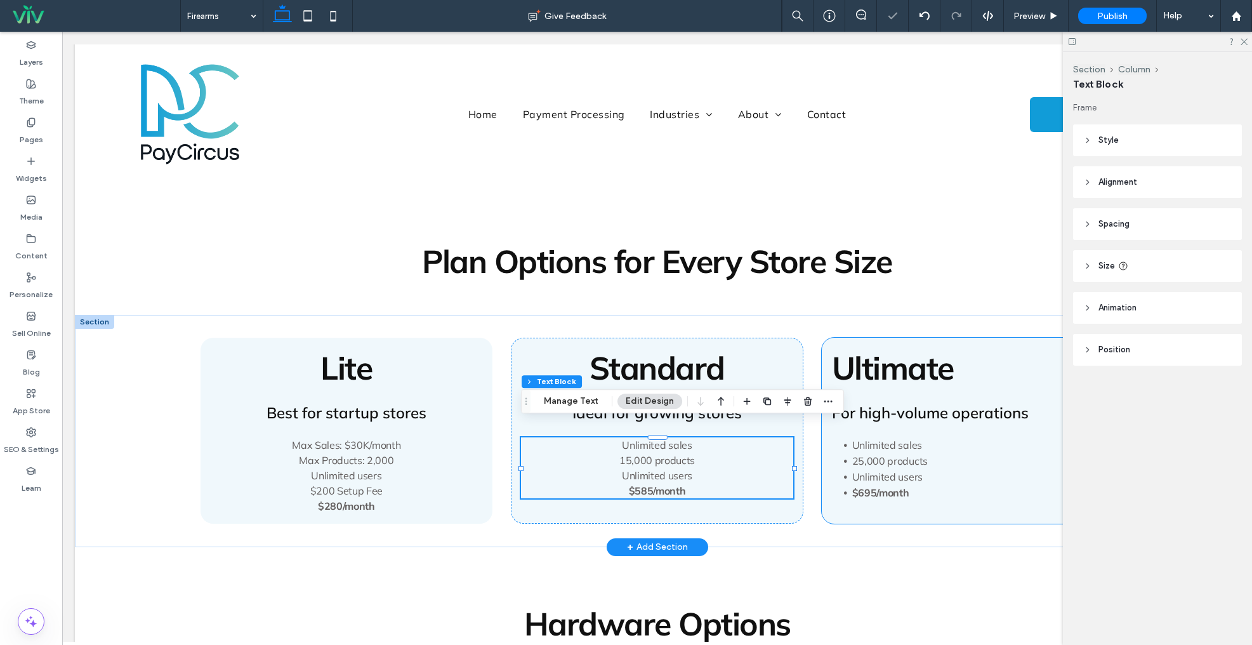
click at [964, 338] on div "Ultimate For high-volume operations Unlimited sales 25,000 products Unlimited u…" at bounding box center [968, 431] width 293 height 186
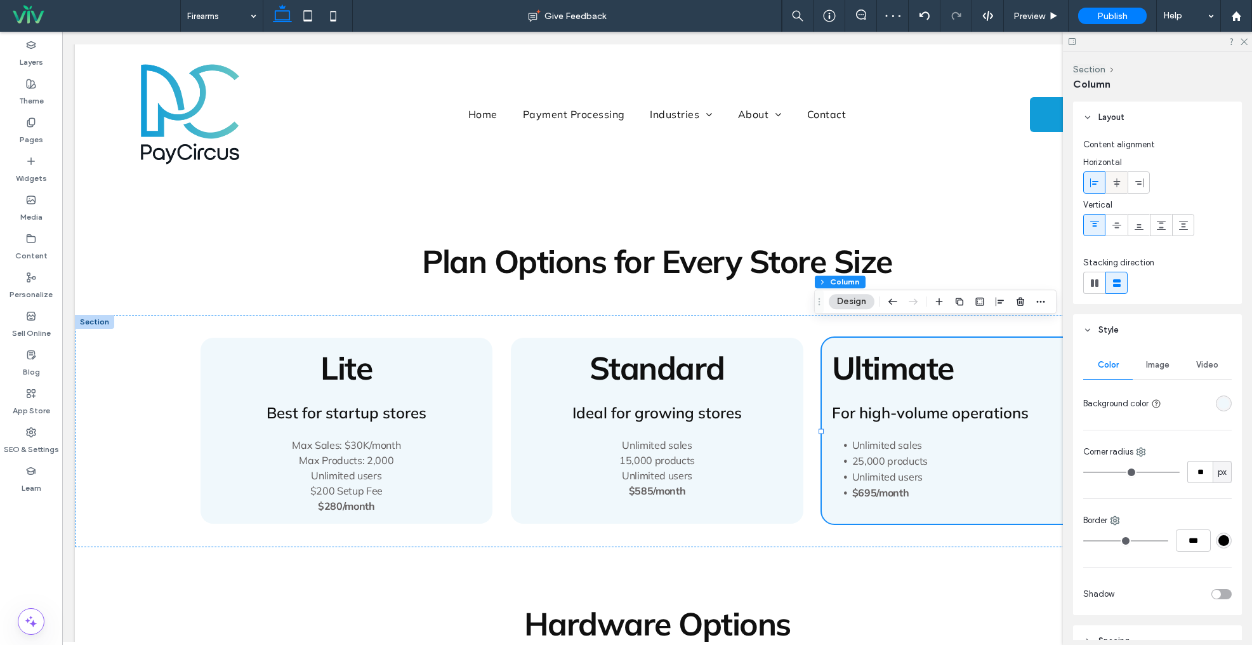
click at [1117, 178] on use at bounding box center [1116, 182] width 7 height 9
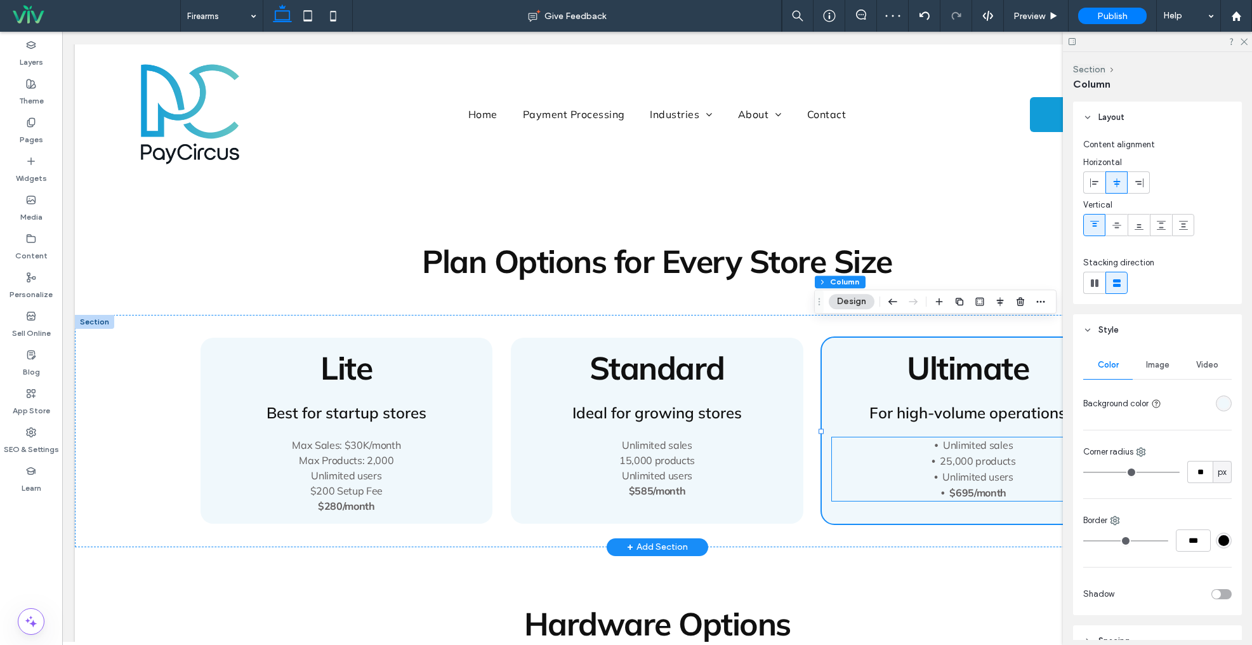
click at [956, 454] on span "25,000 products" at bounding box center [978, 460] width 76 height 13
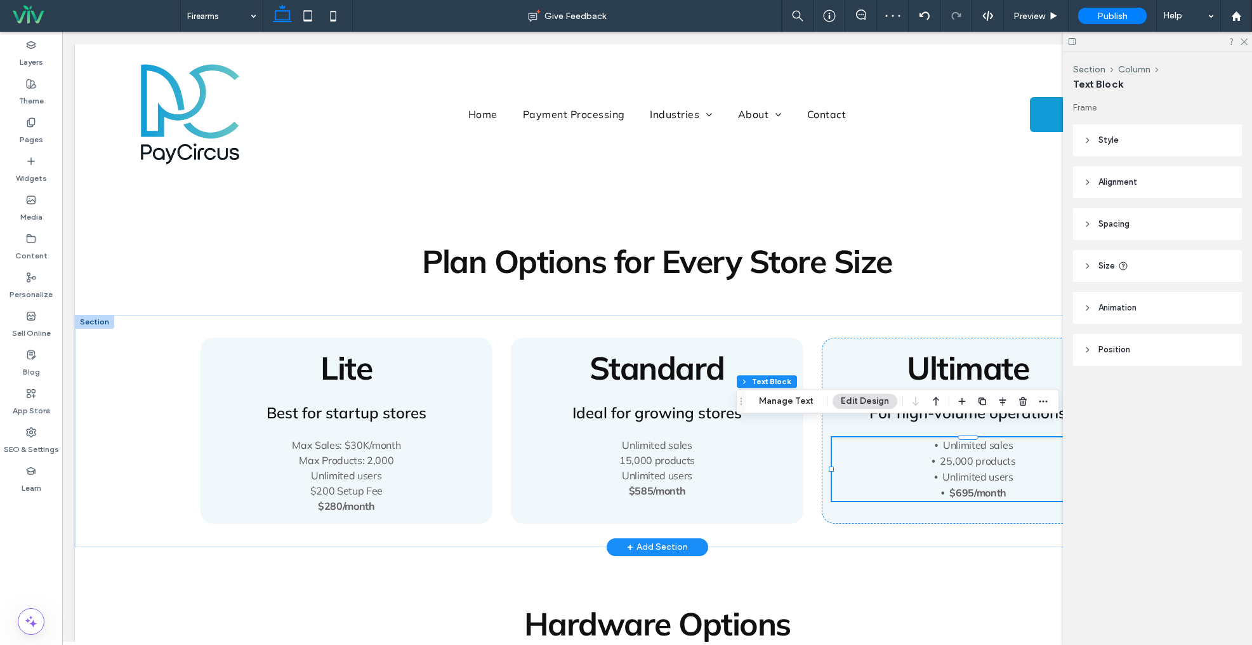
click at [956, 454] on span "25,000 products" at bounding box center [978, 460] width 76 height 13
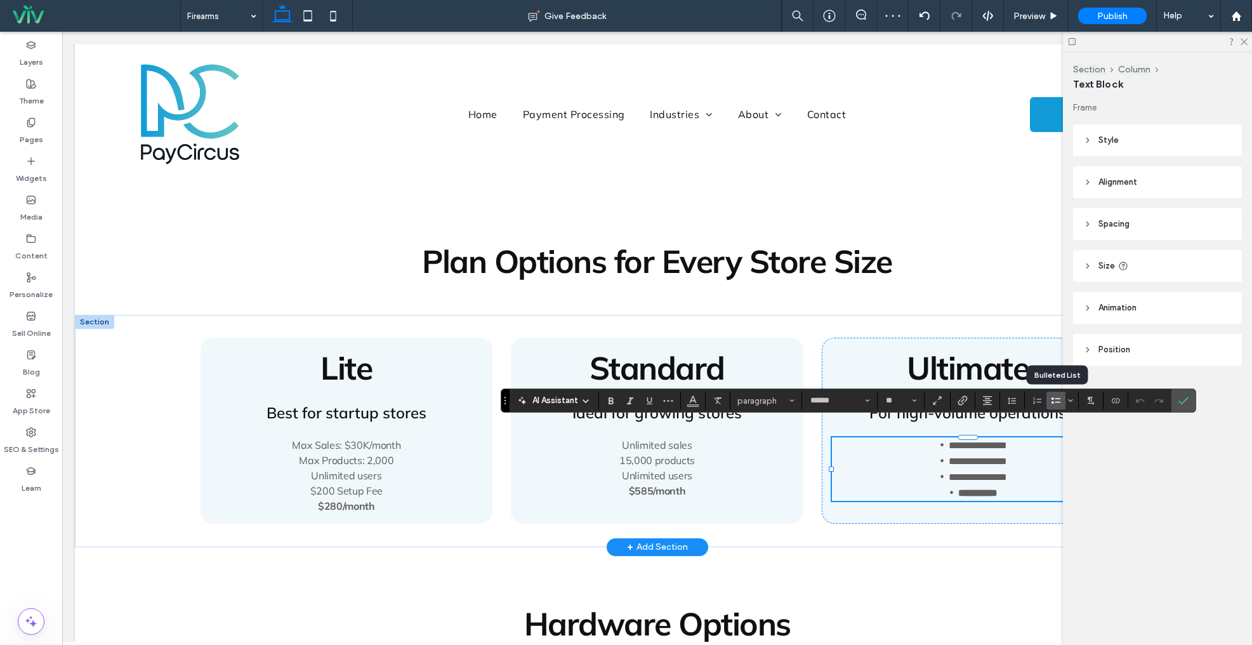
click at [1054, 400] on icon "Bulleted List" at bounding box center [1056, 400] width 10 height 10
click at [1017, 399] on icon "Line Height" at bounding box center [1012, 400] width 10 height 10
click at [1033, 359] on div "Double" at bounding box center [1032, 363] width 31 height 10
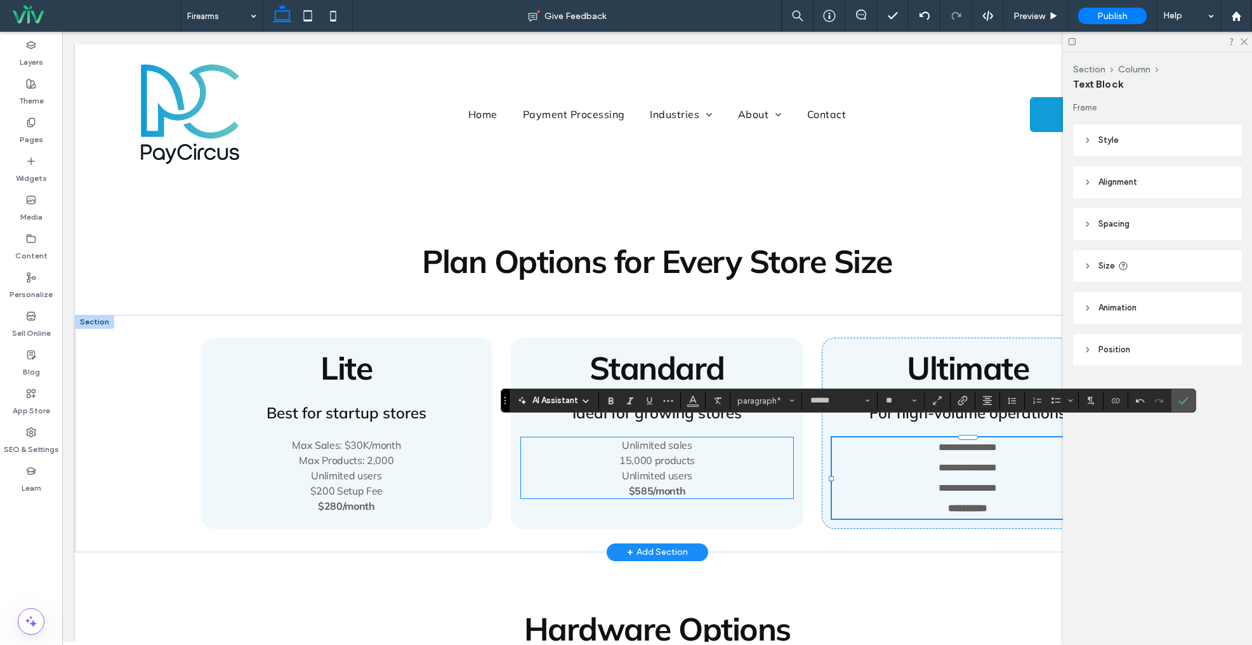
click at [635, 454] on span "15,000 products" at bounding box center [658, 460] width 76 height 13
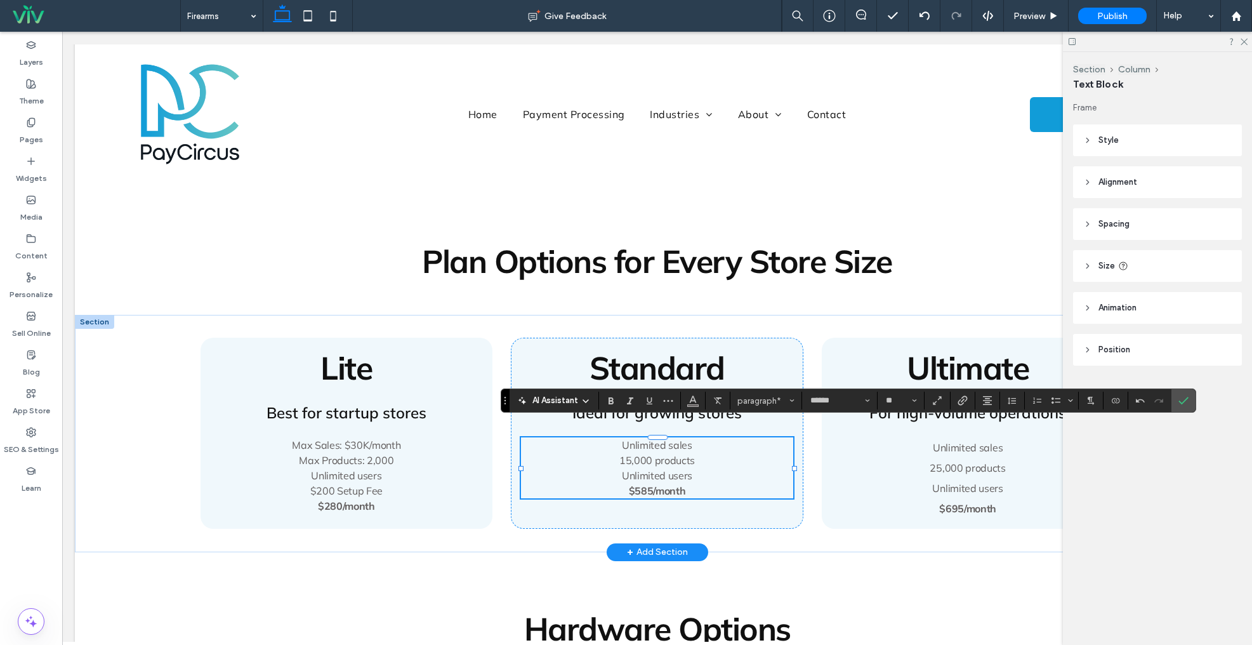
click at [635, 454] on span "15,000 products" at bounding box center [658, 460] width 76 height 13
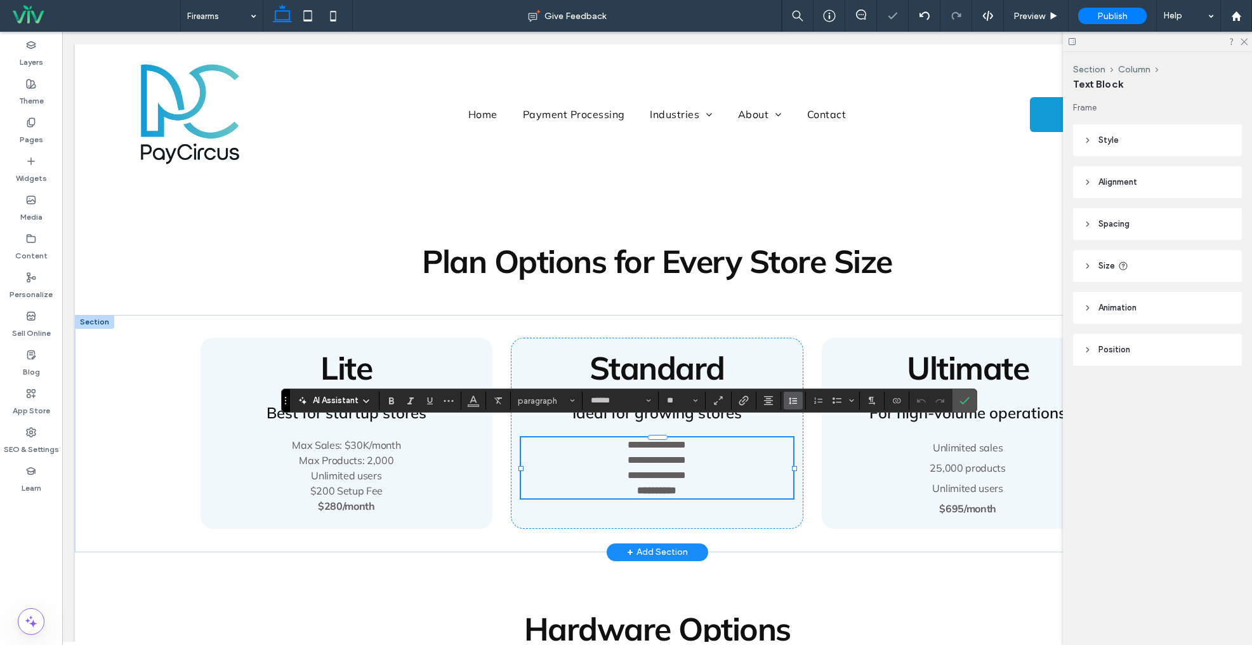
click at [799, 397] on button "Line Height" at bounding box center [793, 401] width 19 height 18
click at [804, 362] on div "Double" at bounding box center [813, 363] width 31 height 10
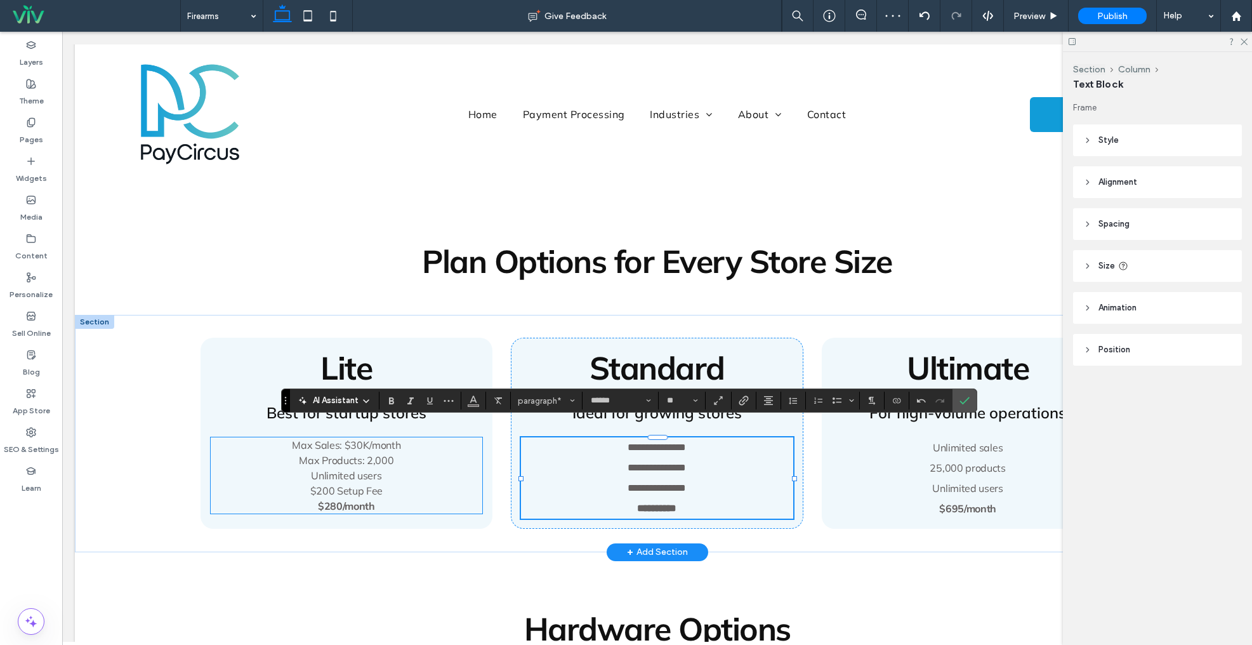
click at [350, 500] on strong "$280/month" at bounding box center [346, 506] width 57 height 13
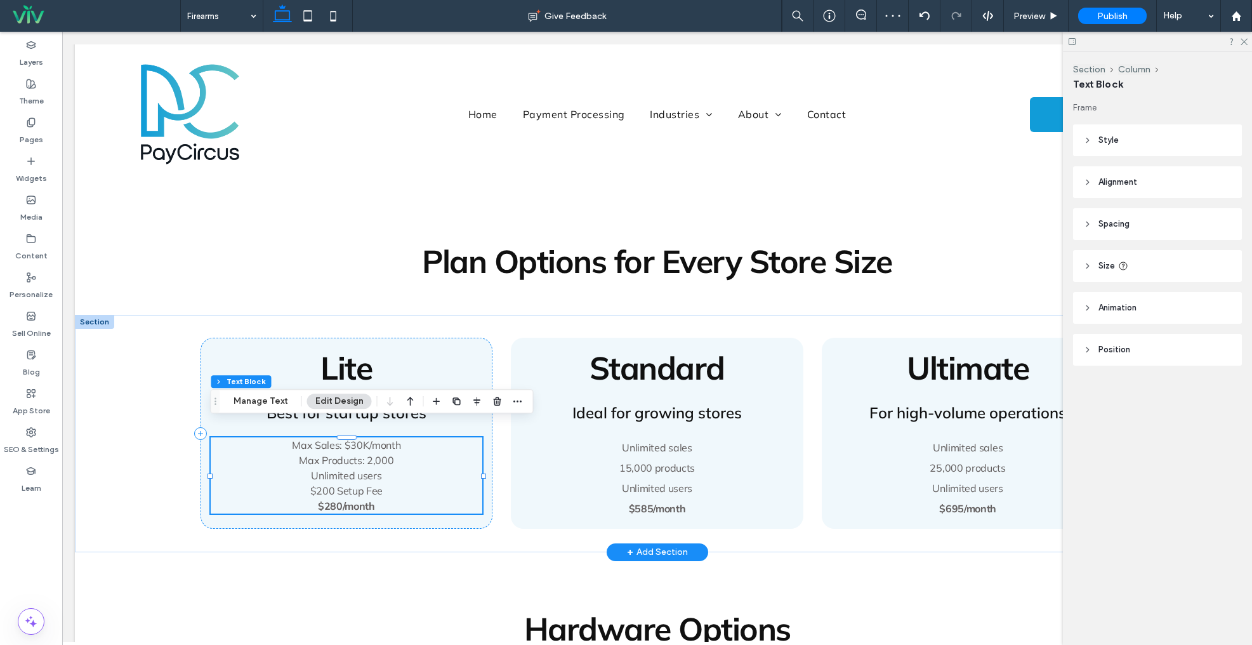
click at [350, 500] on strong "$280/month" at bounding box center [346, 506] width 57 height 13
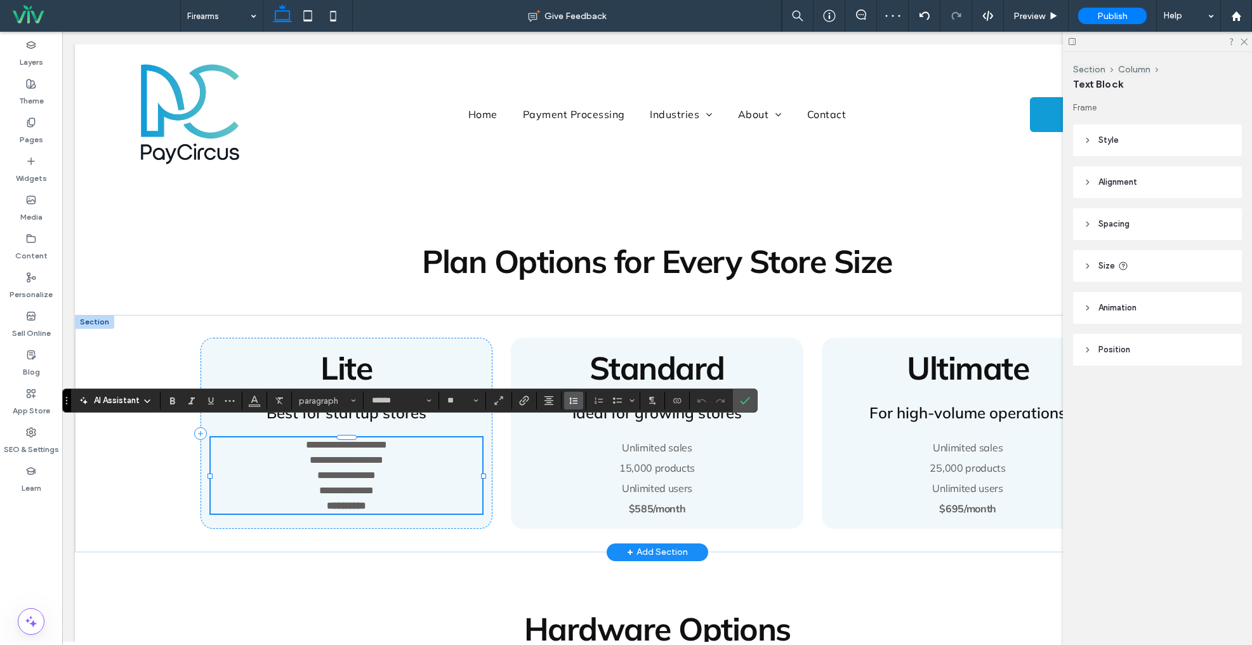
click at [571, 396] on icon "Line Height" at bounding box center [574, 400] width 10 height 10
drag, startPoint x: 587, startPoint y: 356, endPoint x: 696, endPoint y: 394, distance: 115.6
click at [587, 358] on div "Double" at bounding box center [593, 363] width 31 height 10
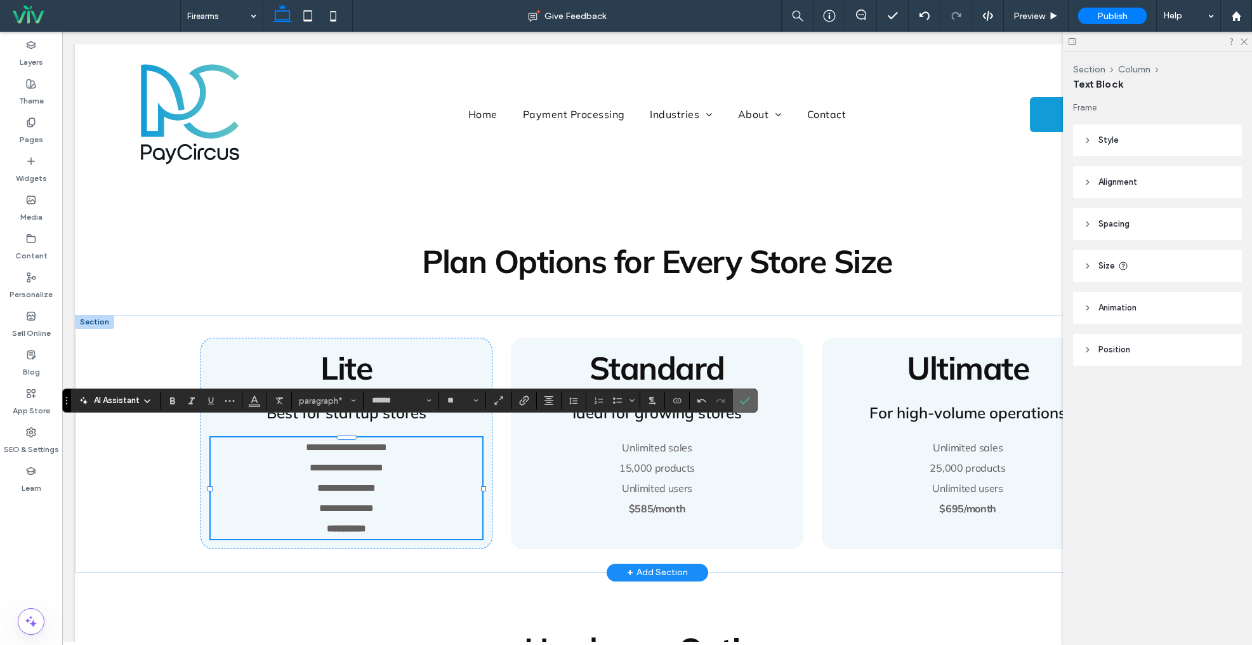
click at [746, 399] on icon "Confirm" at bounding box center [745, 400] width 10 height 10
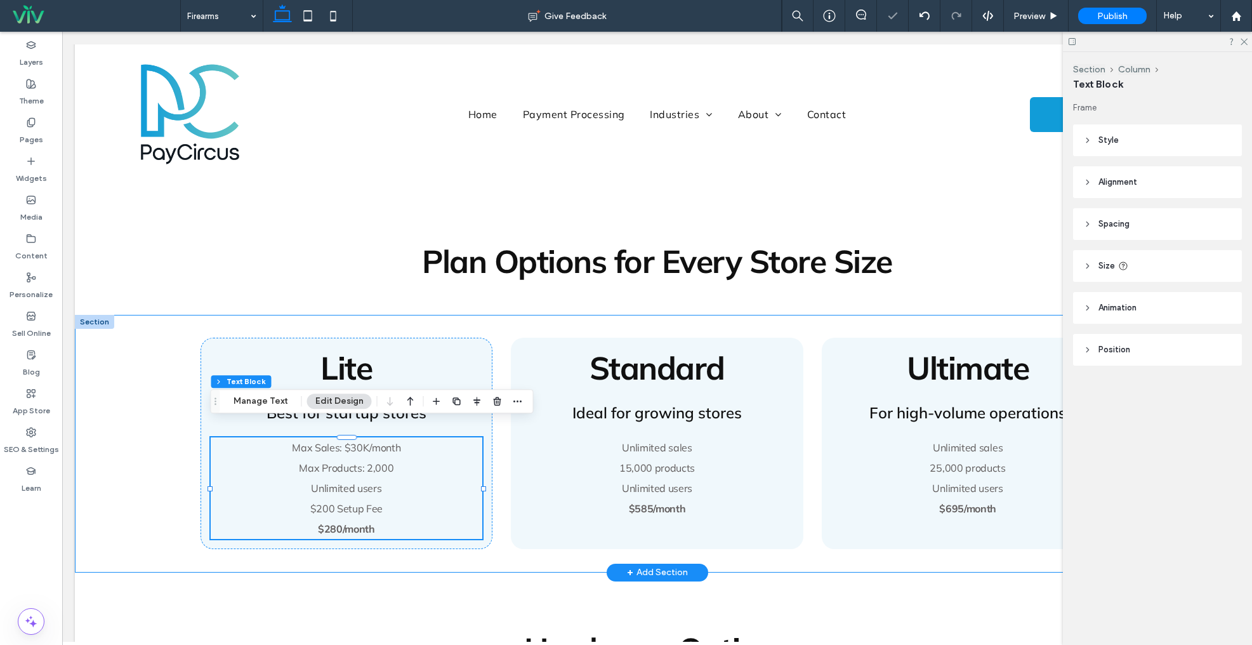
click at [322, 315] on div "Lite Best for startup stores Max Sales: $30K/month Max Products: 2,000 Unlimite…" at bounding box center [658, 444] width 914 height 258
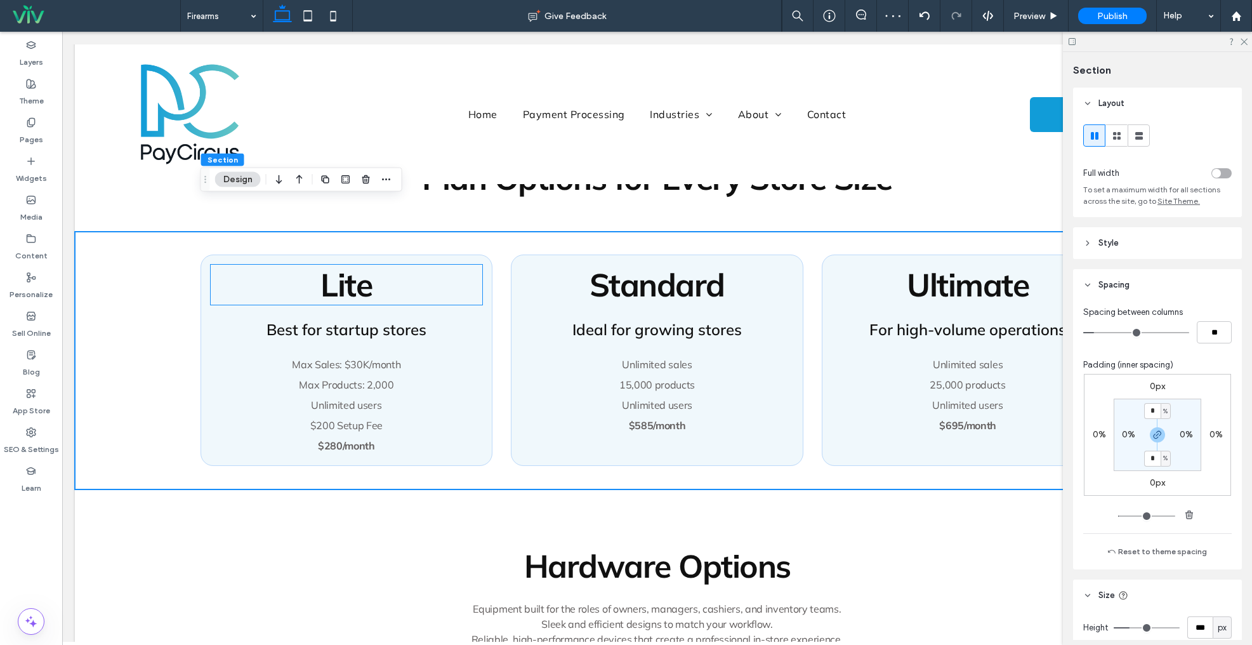
scroll to position [1108, 0]
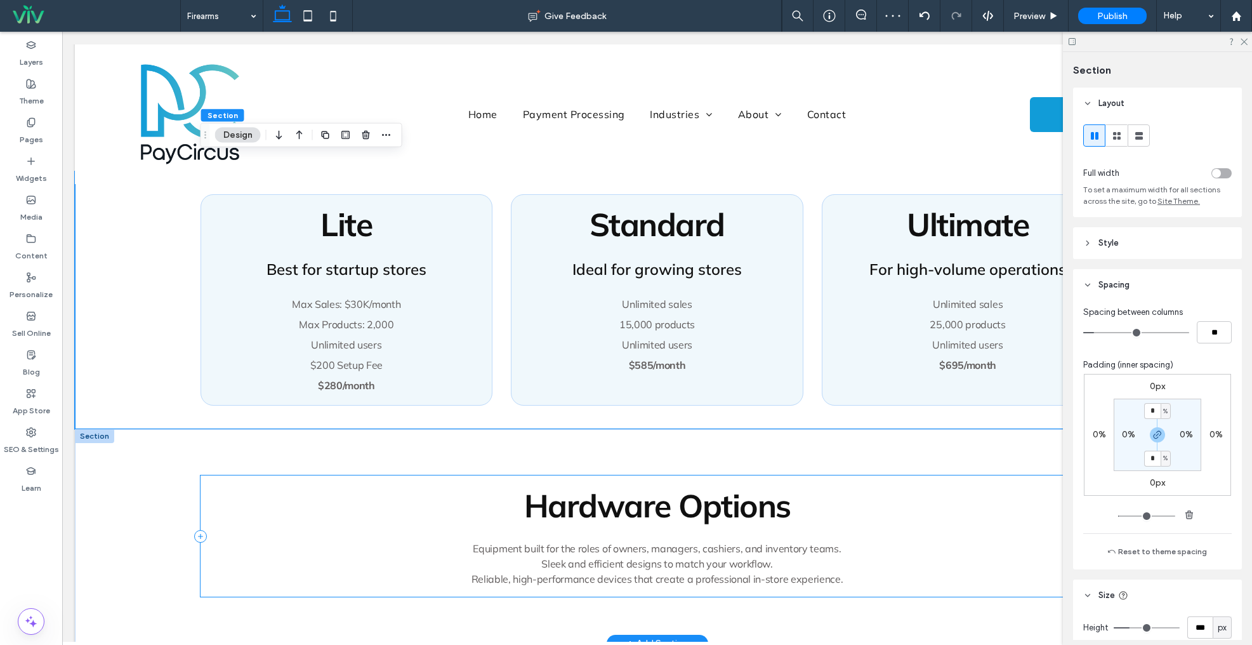
click at [364, 475] on div "Hardware Options Equipment built for the roles of owners, managers, cashiers, a…" at bounding box center [658, 535] width 914 height 121
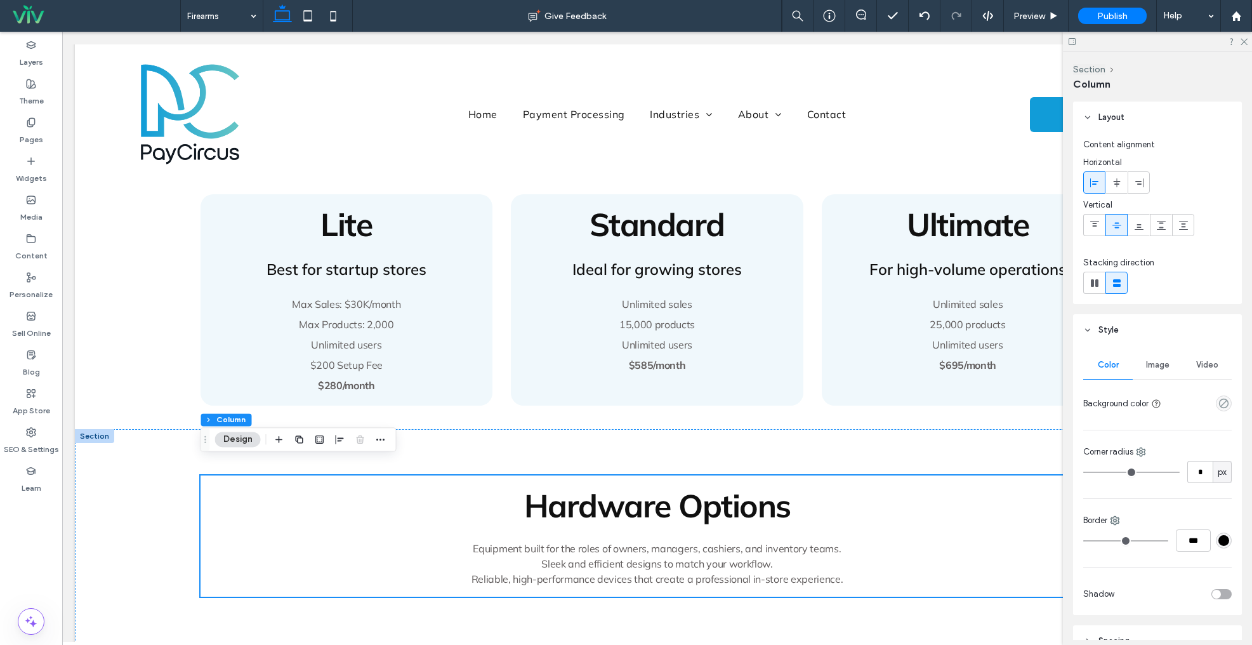
scroll to position [45, 0]
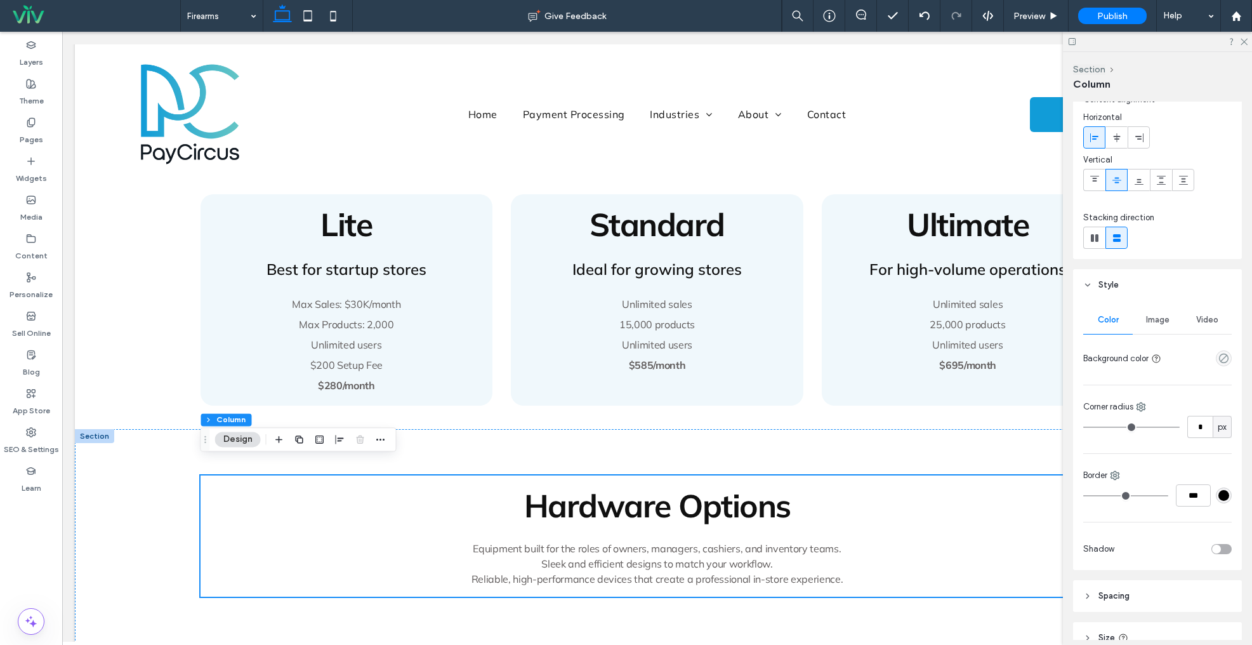
click at [1217, 356] on div "empty color" at bounding box center [1224, 358] width 16 height 16
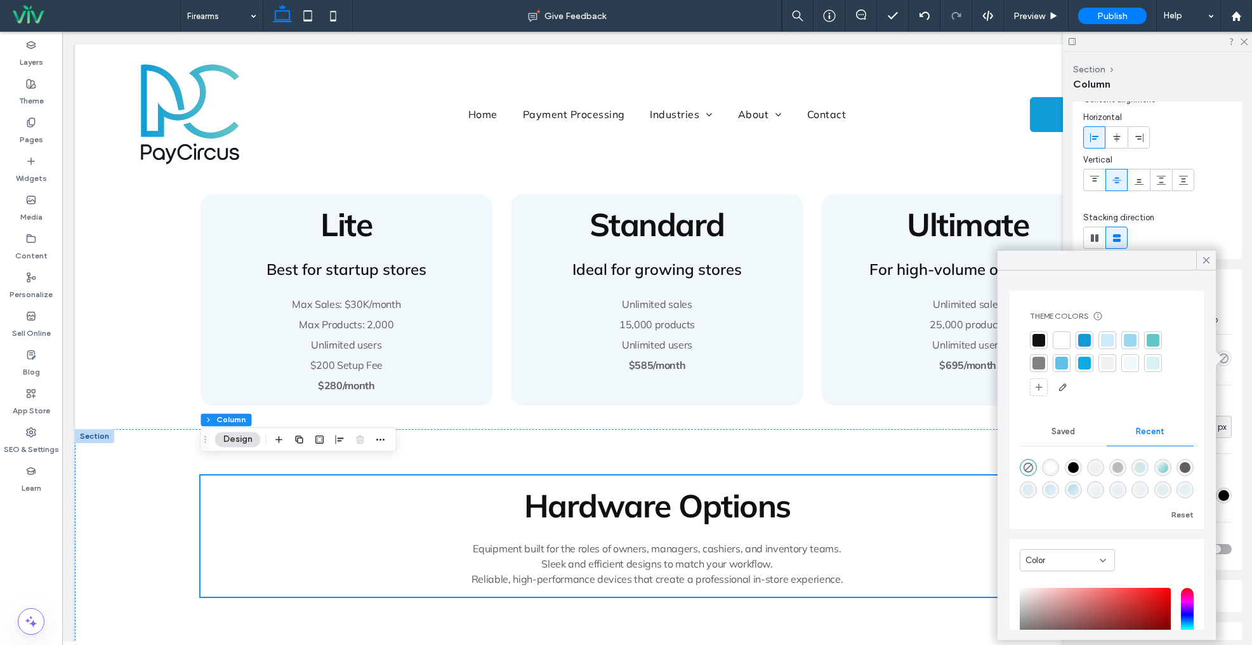
click at [1130, 366] on div at bounding box center [1130, 363] width 13 height 13
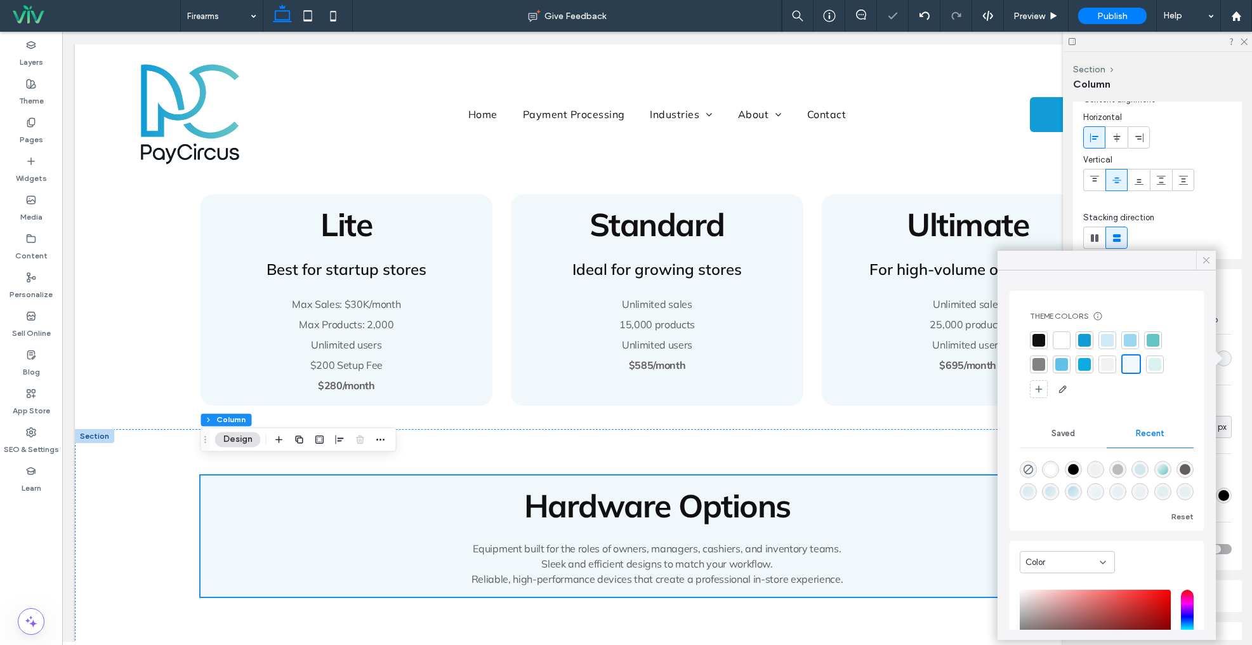
click at [1202, 258] on icon at bounding box center [1206, 260] width 11 height 11
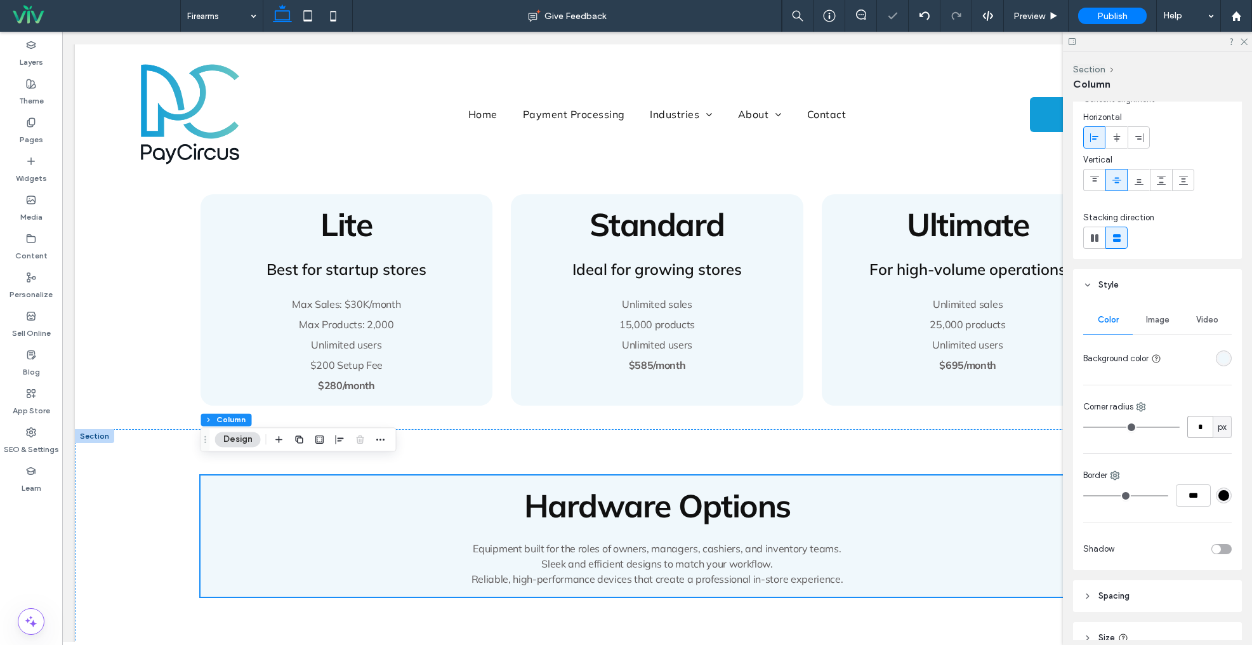
click at [1199, 430] on input "*" at bounding box center [1200, 427] width 25 height 22
type input "**"
click at [829, 435] on div "Hardware Options Equipment built for the roles of owners, managers, cashiers, a…" at bounding box center [658, 536] width 914 height 215
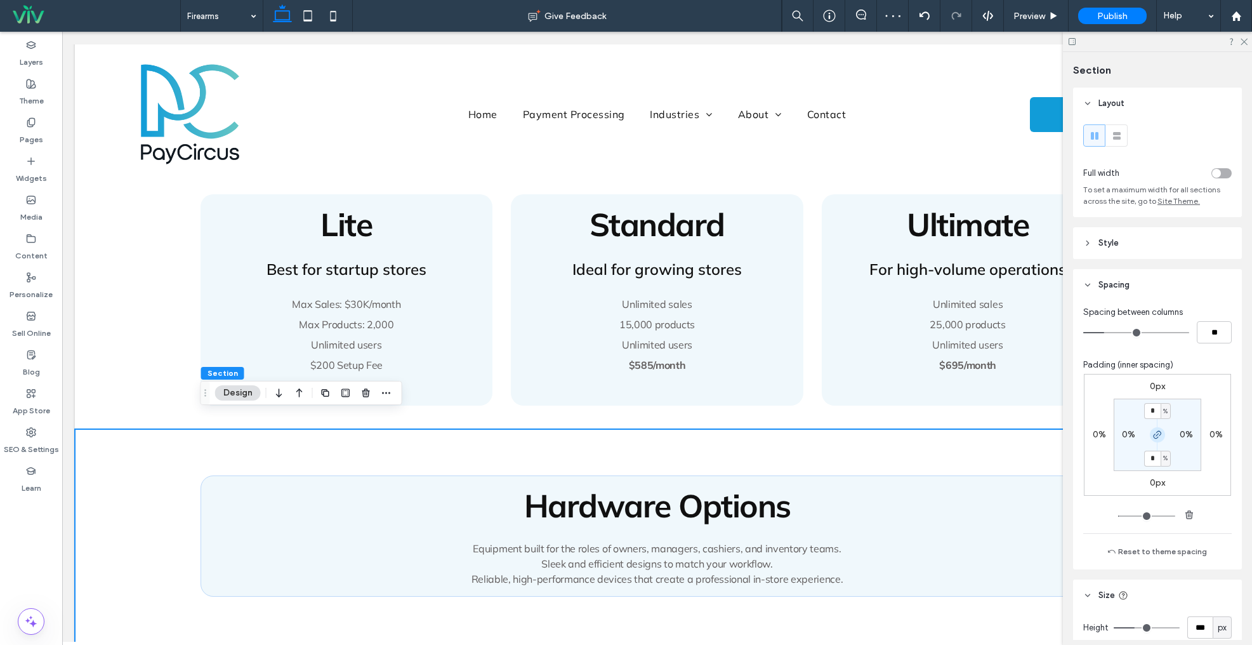
click at [1157, 434] on icon "button" at bounding box center [1158, 435] width 10 height 10
click at [1155, 411] on input "*" at bounding box center [1152, 411] width 17 height 16
type input "*"
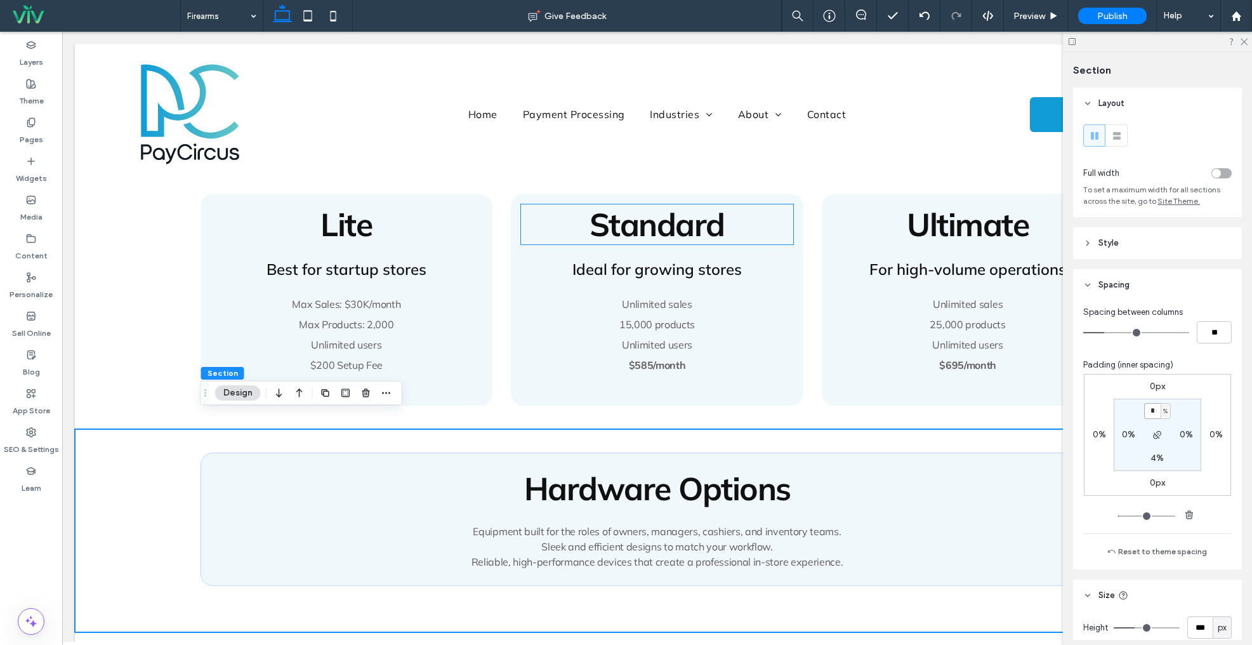
click at [521, 204] on h2 "Standard" at bounding box center [657, 224] width 272 height 40
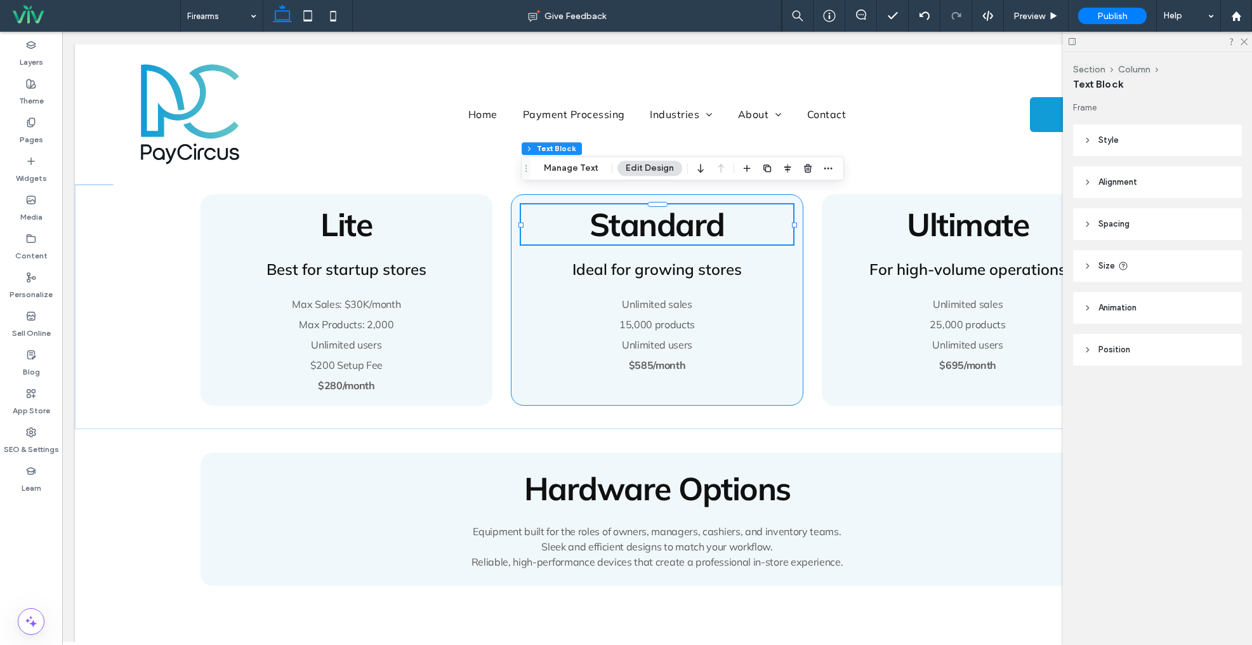
click at [515, 227] on div "Standard Ideal for growing stores Unlimited sales 15,000 products Unlimited use…" at bounding box center [657, 299] width 293 height 211
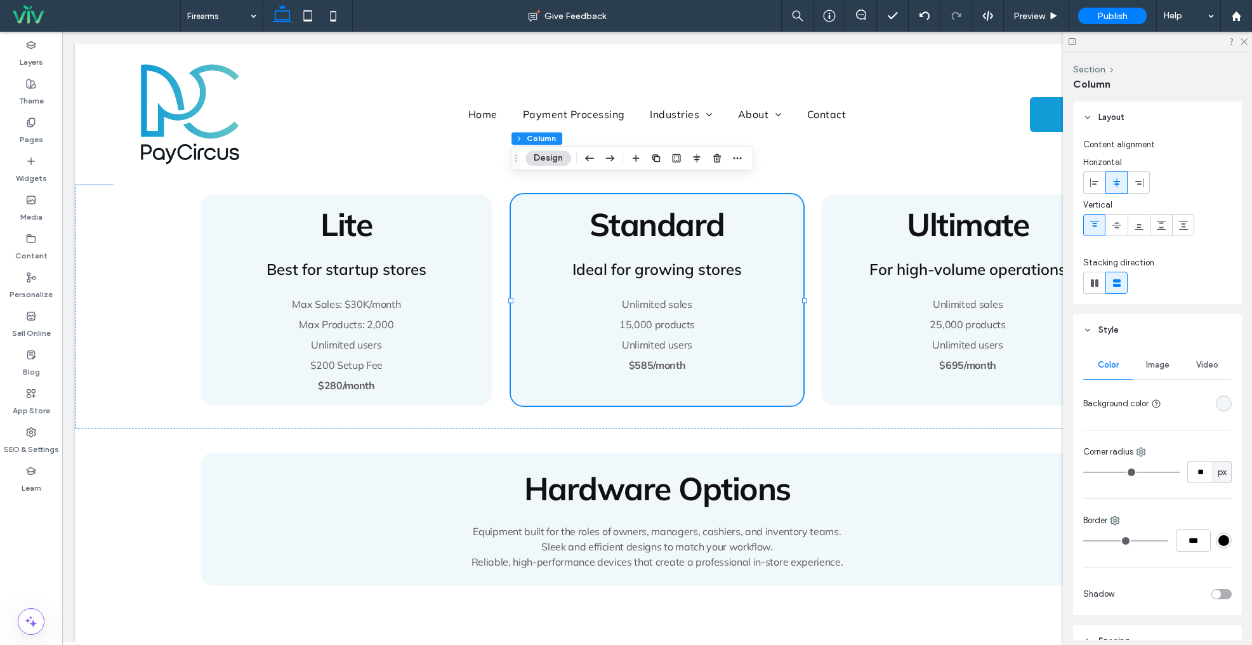
click at [1226, 402] on div "rgba(240, 248, 252, 1)" at bounding box center [1224, 403] width 11 height 11
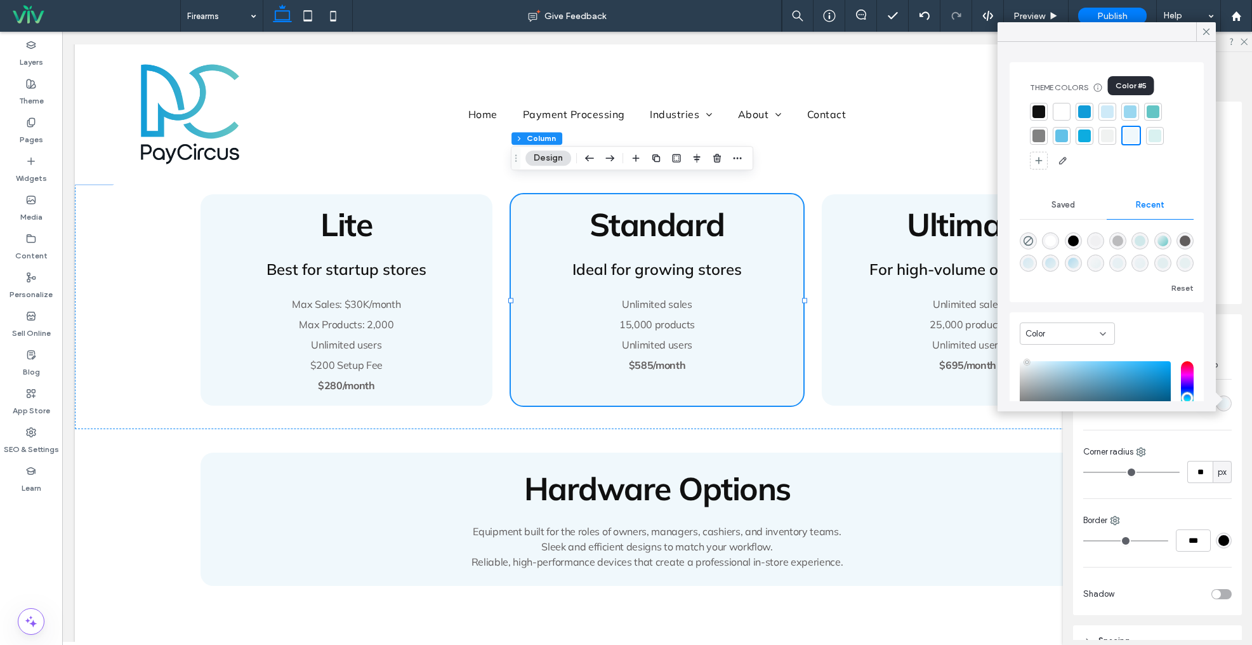
click at [1131, 112] on div at bounding box center [1130, 111] width 13 height 13
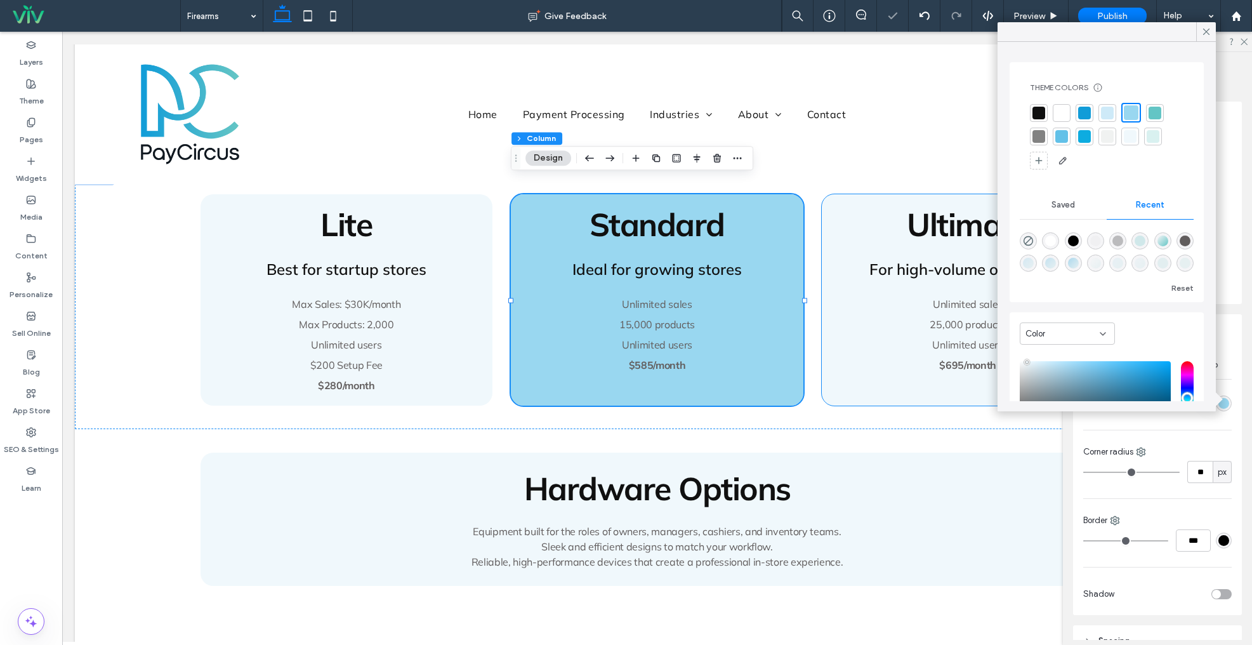
click at [826, 230] on div "Ultimate For high-volume operations Unlimited sales 25,000 products Unlimited u…" at bounding box center [968, 299] width 293 height 211
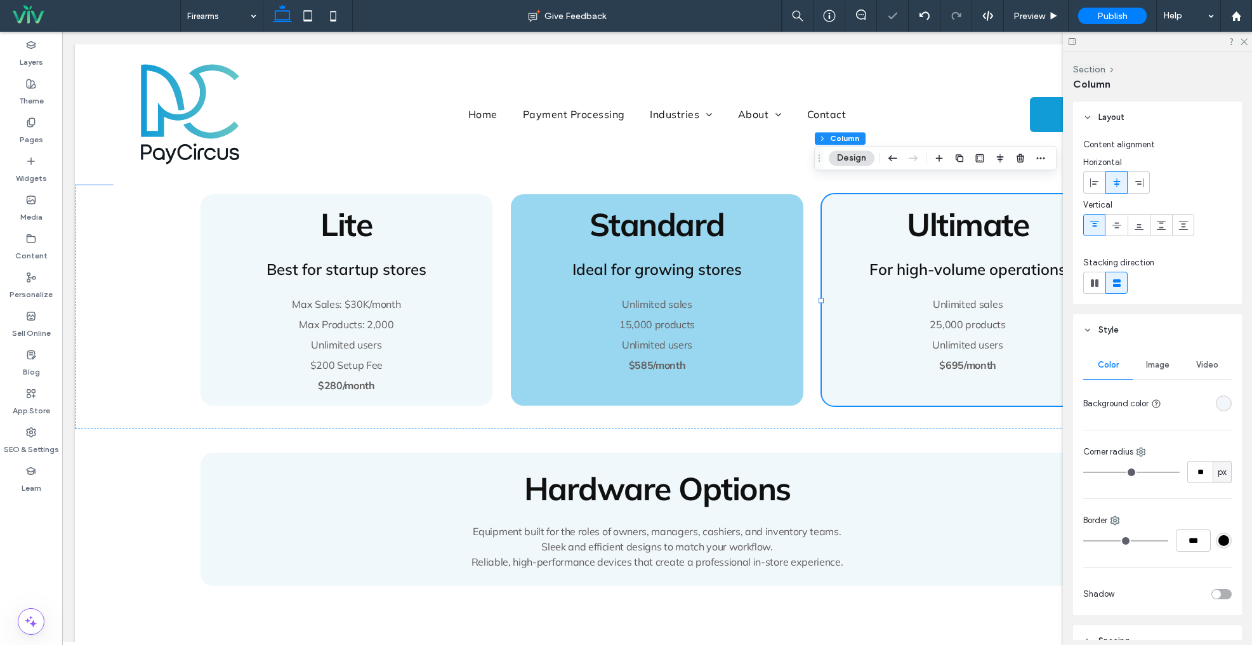
click at [1230, 399] on div at bounding box center [1224, 403] width 16 height 16
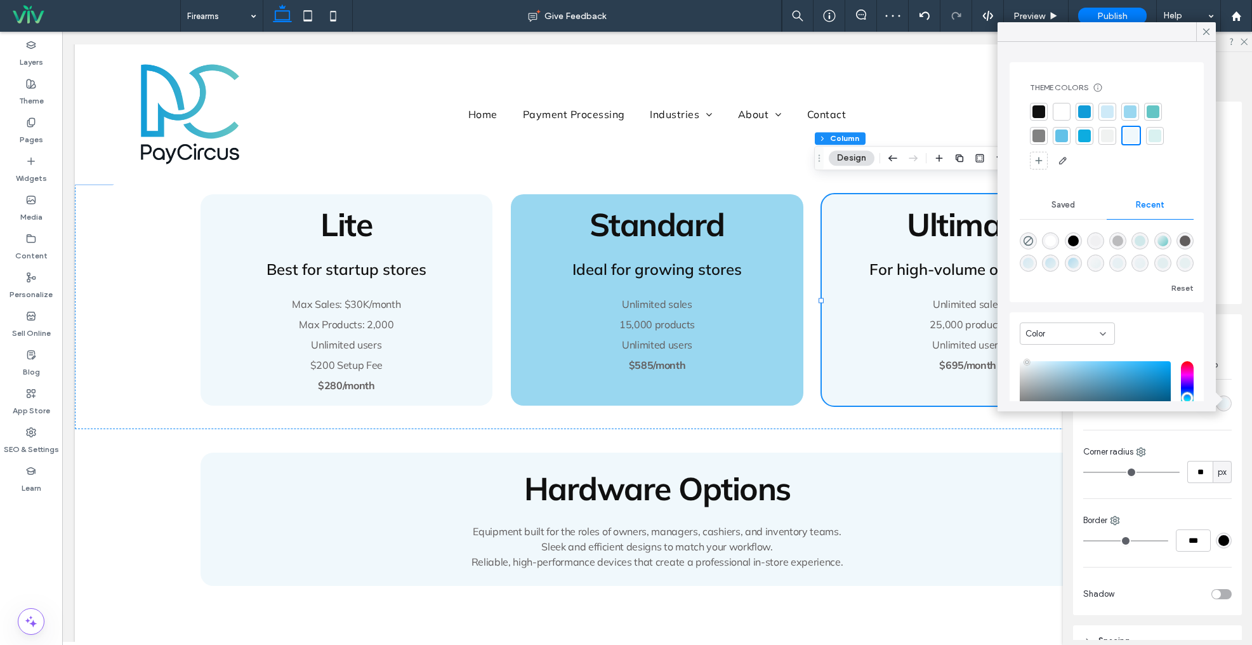
drag, startPoint x: 1082, startPoint y: 138, endPoint x: 1155, endPoint y: 149, distance: 74.5
click at [1082, 138] on div at bounding box center [1084, 135] width 13 height 13
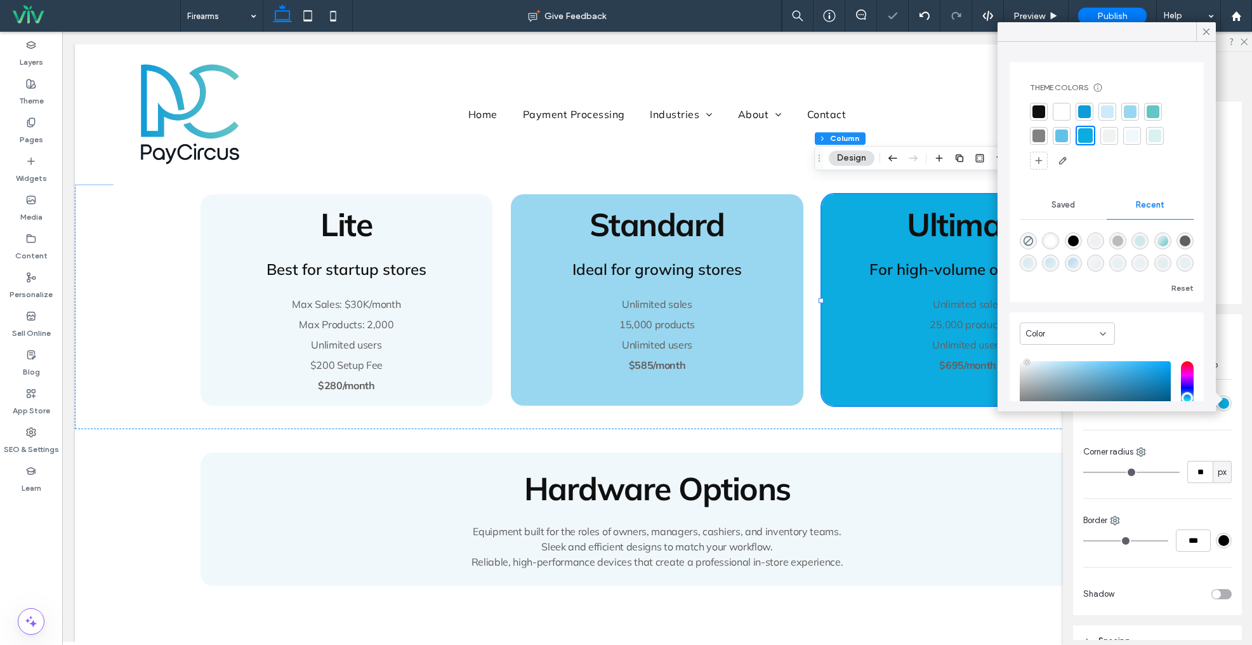
drag, startPoint x: 1209, startPoint y: 30, endPoint x: 1120, endPoint y: 65, distance: 95.2
click at [1209, 30] on icon at bounding box center [1206, 31] width 11 height 11
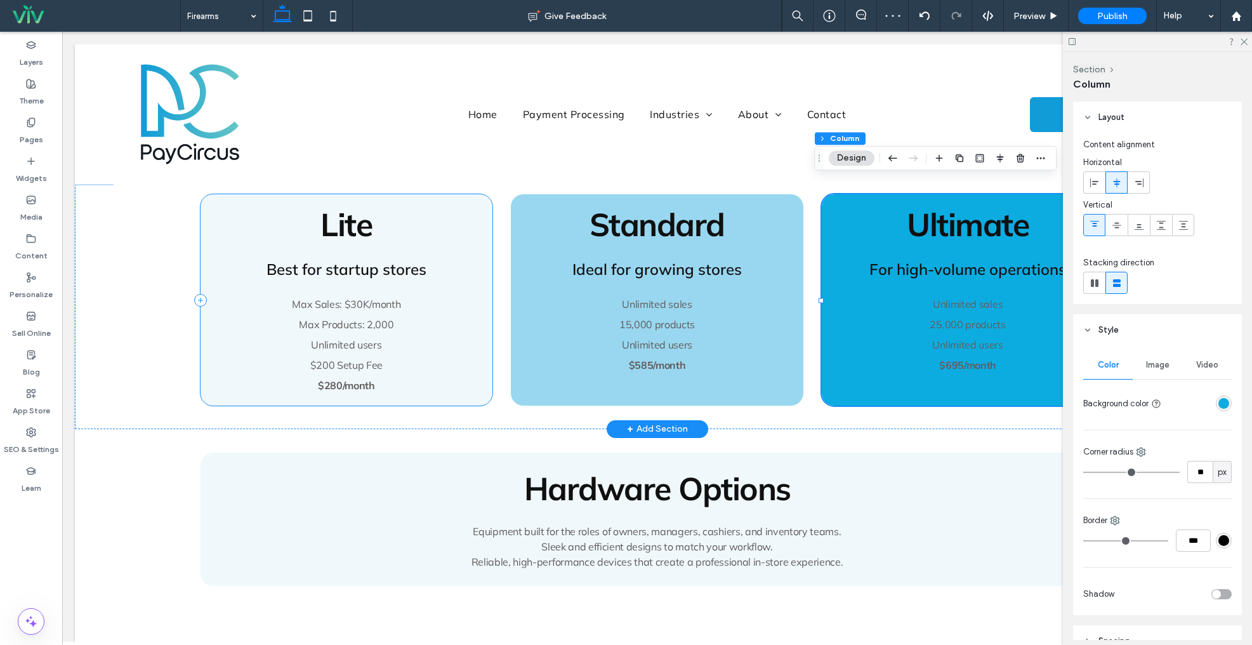
click at [486, 295] on div "Lite Best for startup stores Max Sales: $30K/month Max Products: 2,000 Unlimite…" at bounding box center [347, 299] width 293 height 211
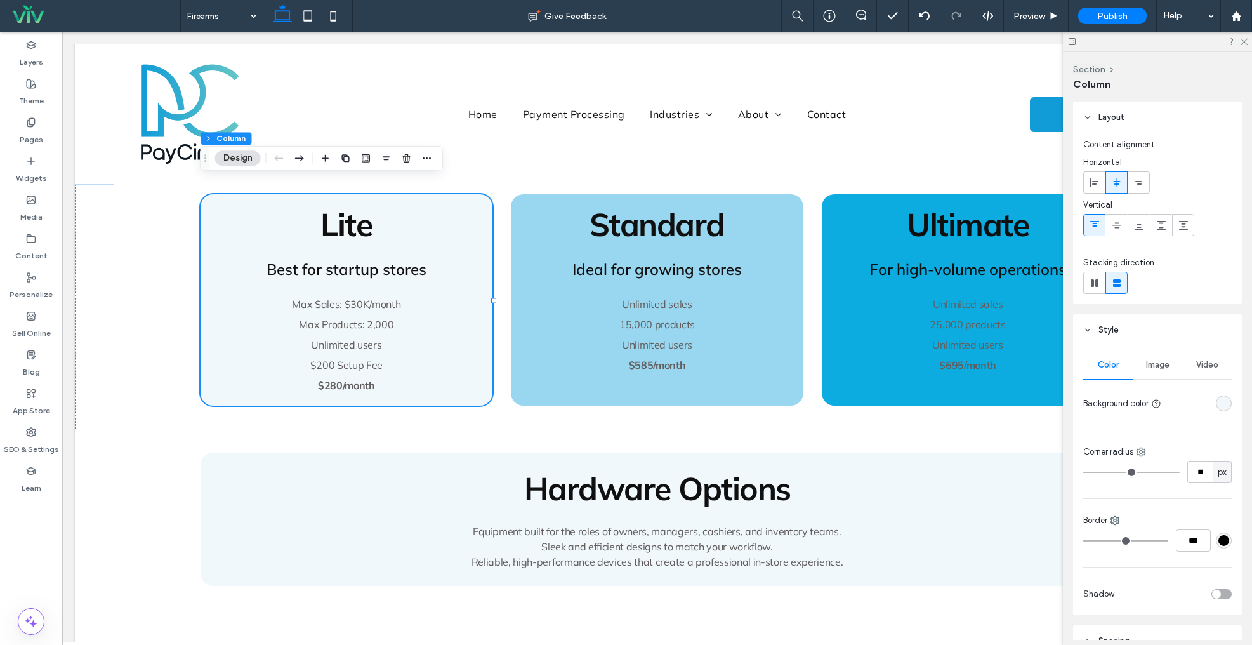
click at [1223, 404] on div "rgba(240, 248, 252, 1)" at bounding box center [1224, 403] width 11 height 11
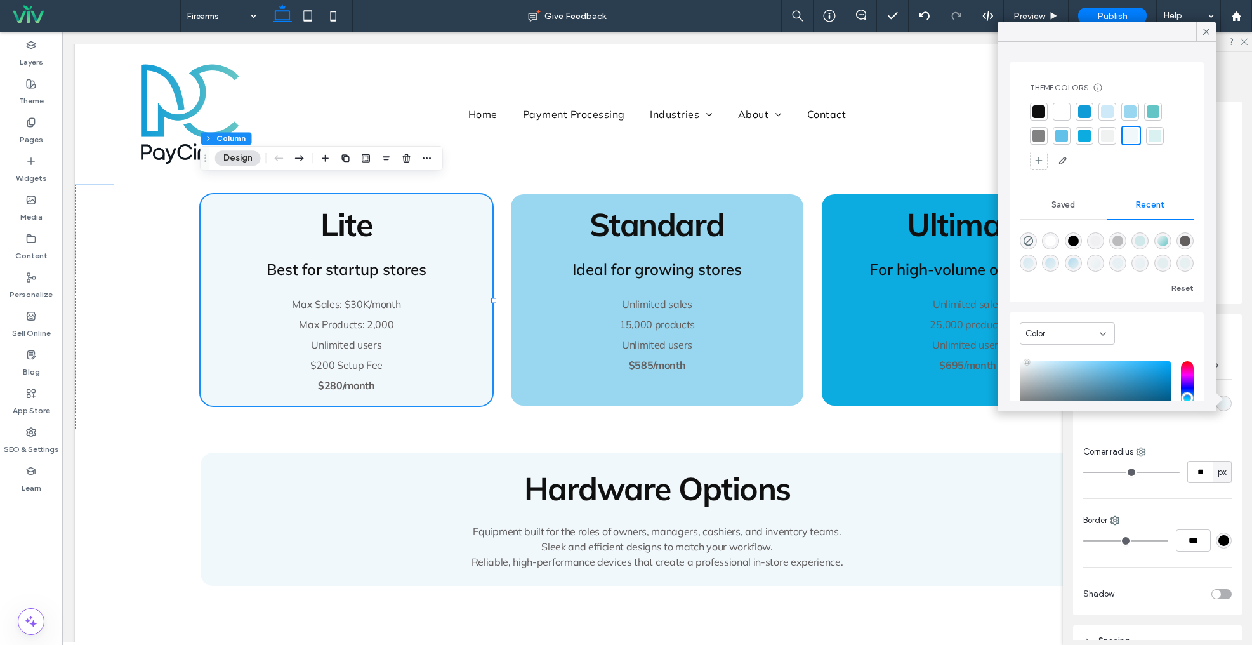
click at [1108, 114] on div at bounding box center [1107, 111] width 13 height 13
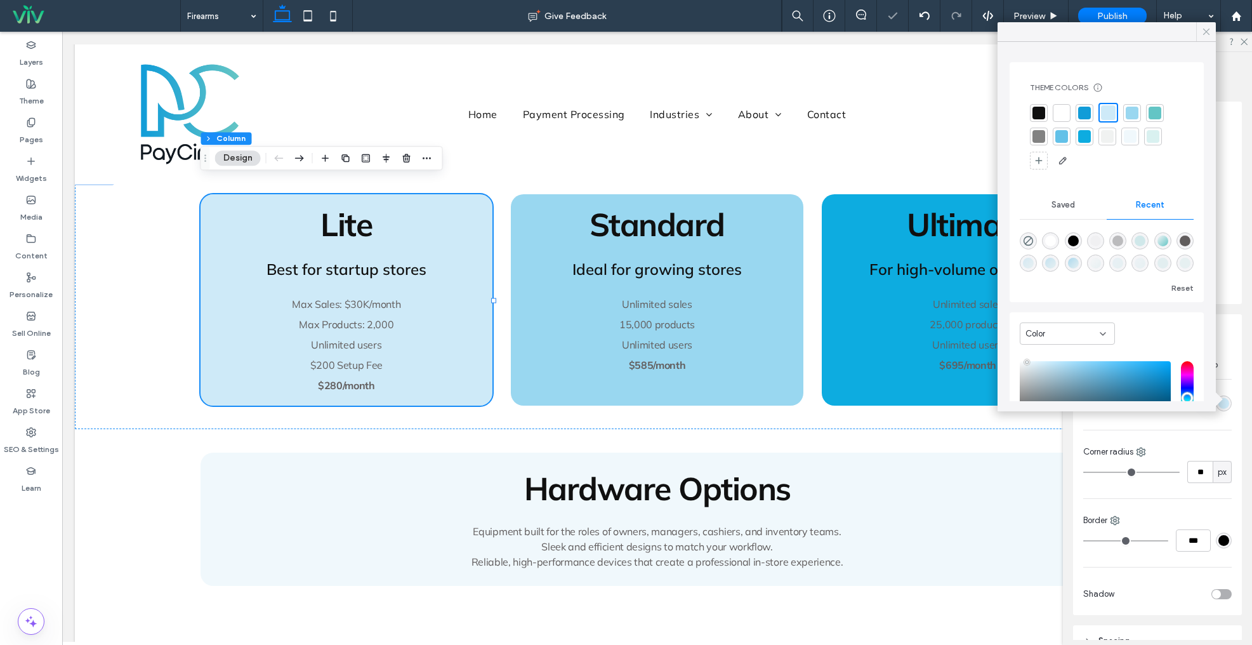
click at [1203, 32] on icon at bounding box center [1206, 31] width 11 height 11
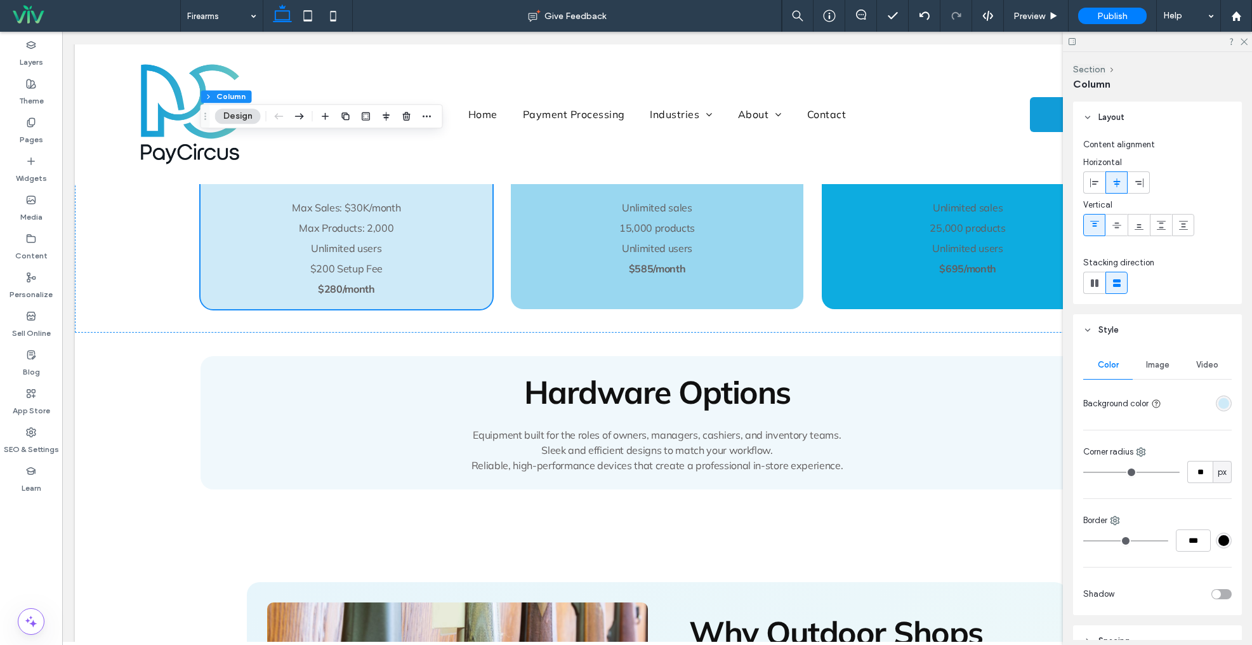
scroll to position [1247, 0]
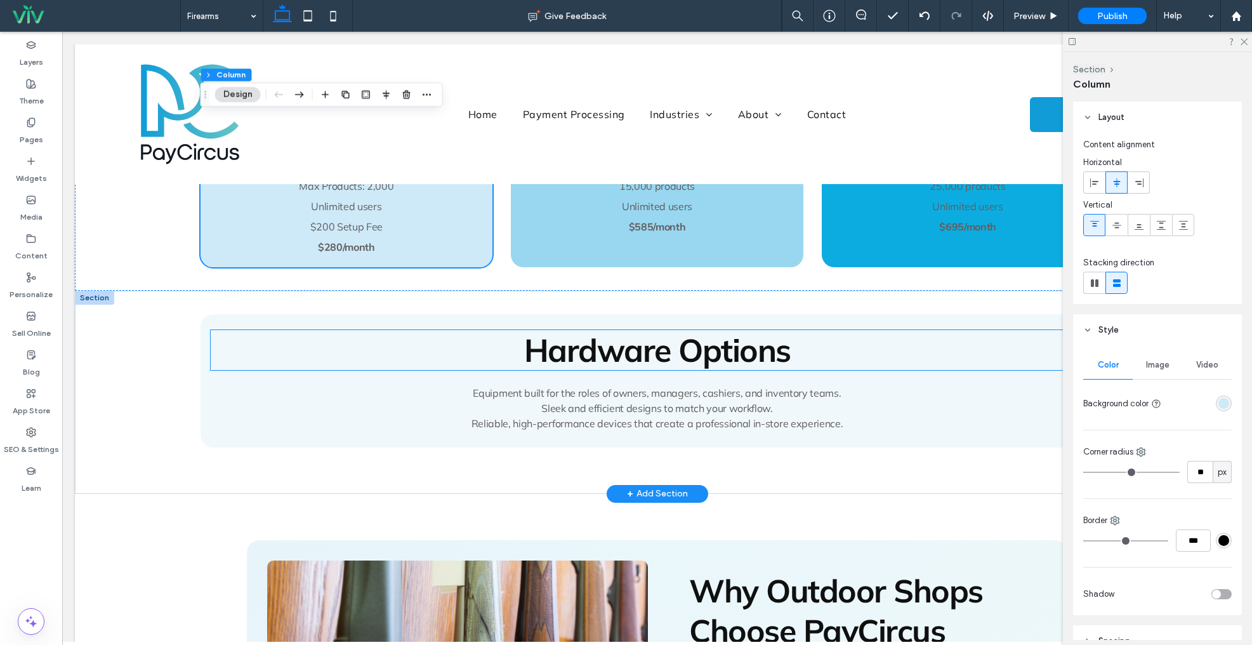
click at [335, 342] on h2 "Hardware Options" at bounding box center [658, 350] width 894 height 40
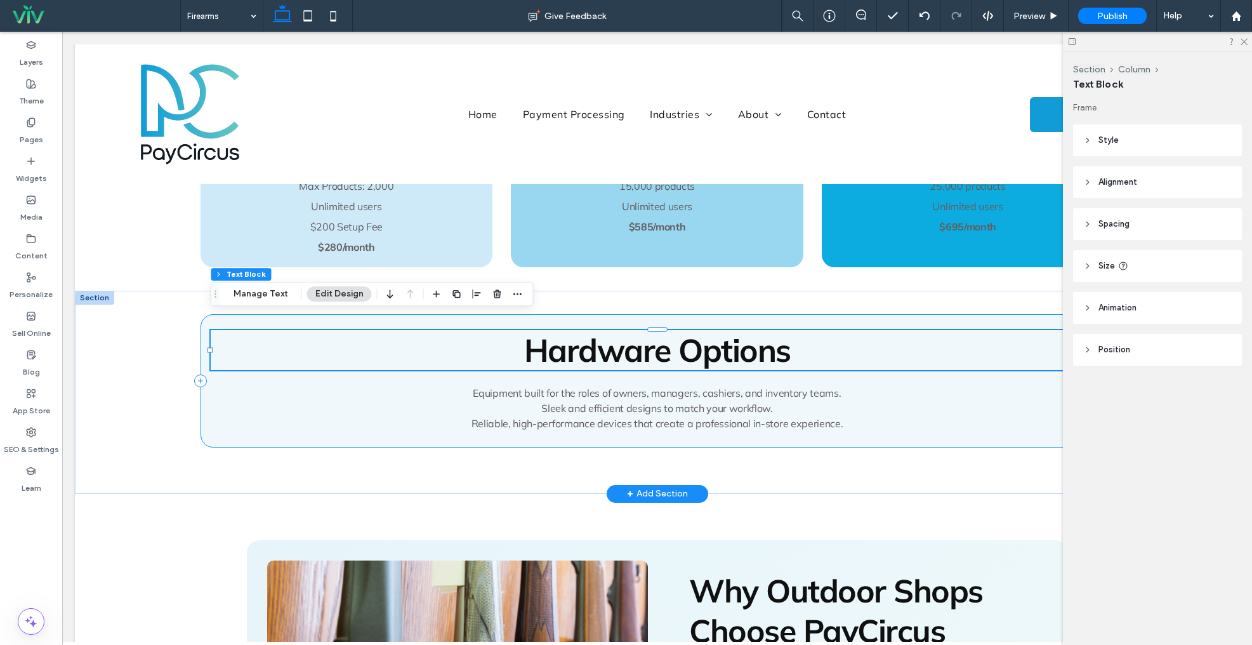
scroll to position [1249, 0]
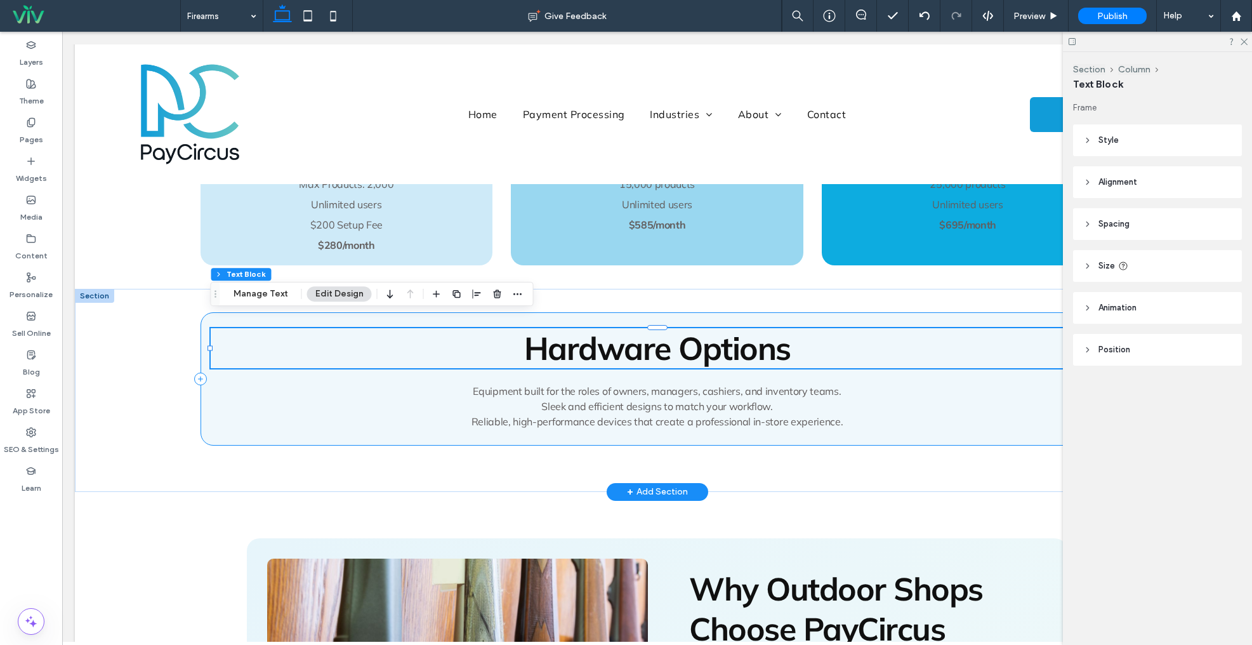
click at [204, 389] on div "Hardware Options Equipment built for the roles of owners, managers, cashiers, a…" at bounding box center [658, 378] width 914 height 133
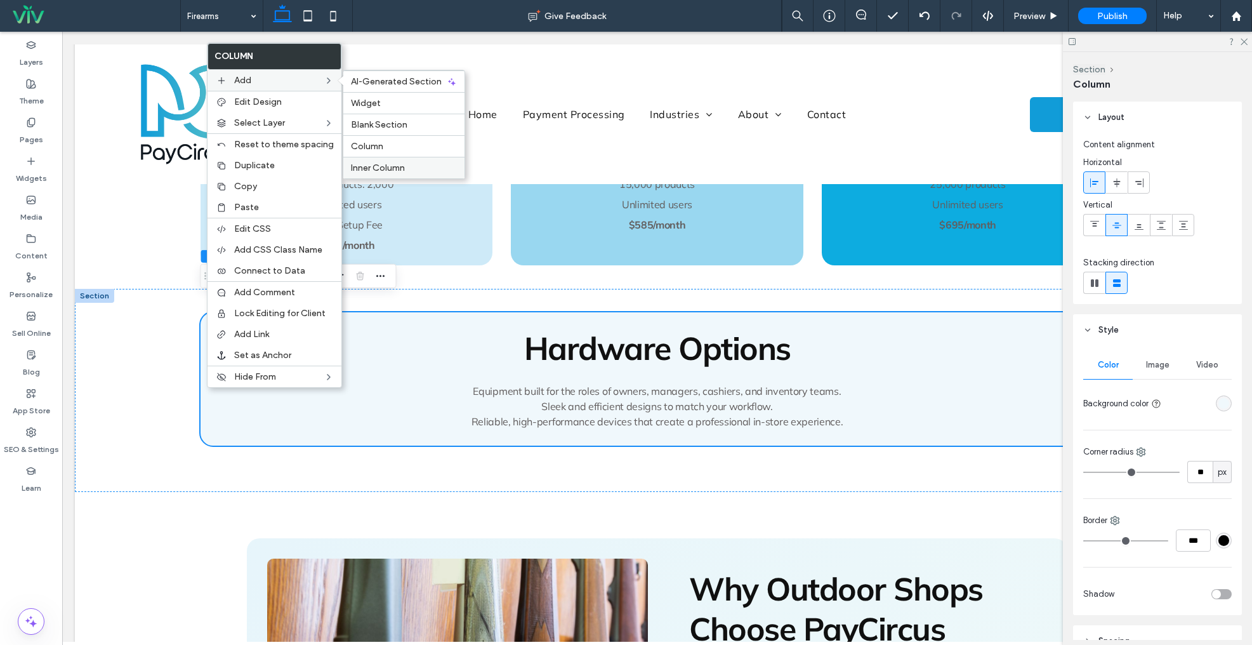
click at [375, 166] on span "Inner Column" at bounding box center [378, 167] width 54 height 11
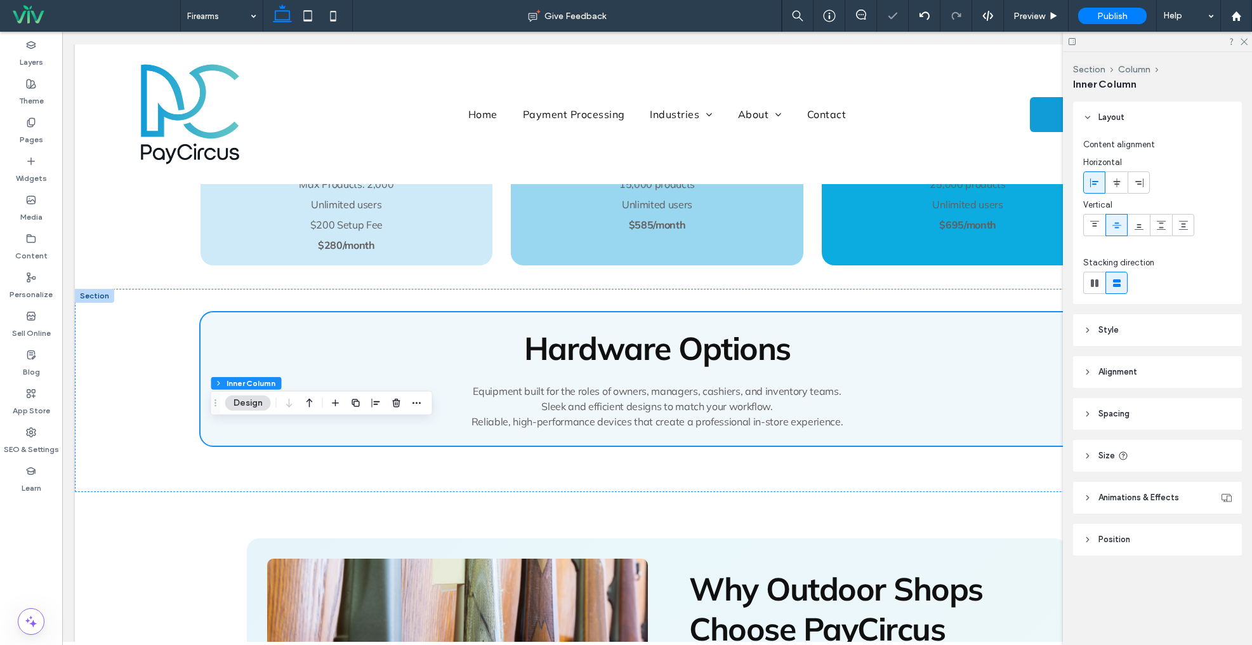
scroll to position [1248, 0]
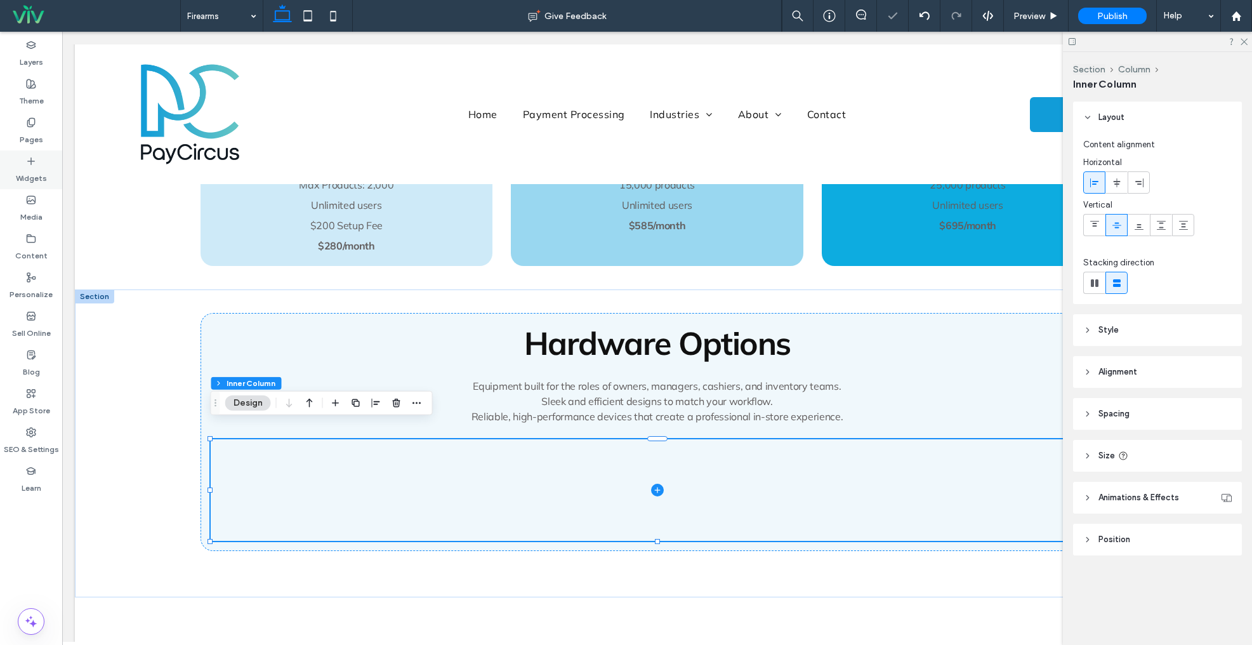
click at [28, 167] on label "Widgets" at bounding box center [31, 175] width 31 height 18
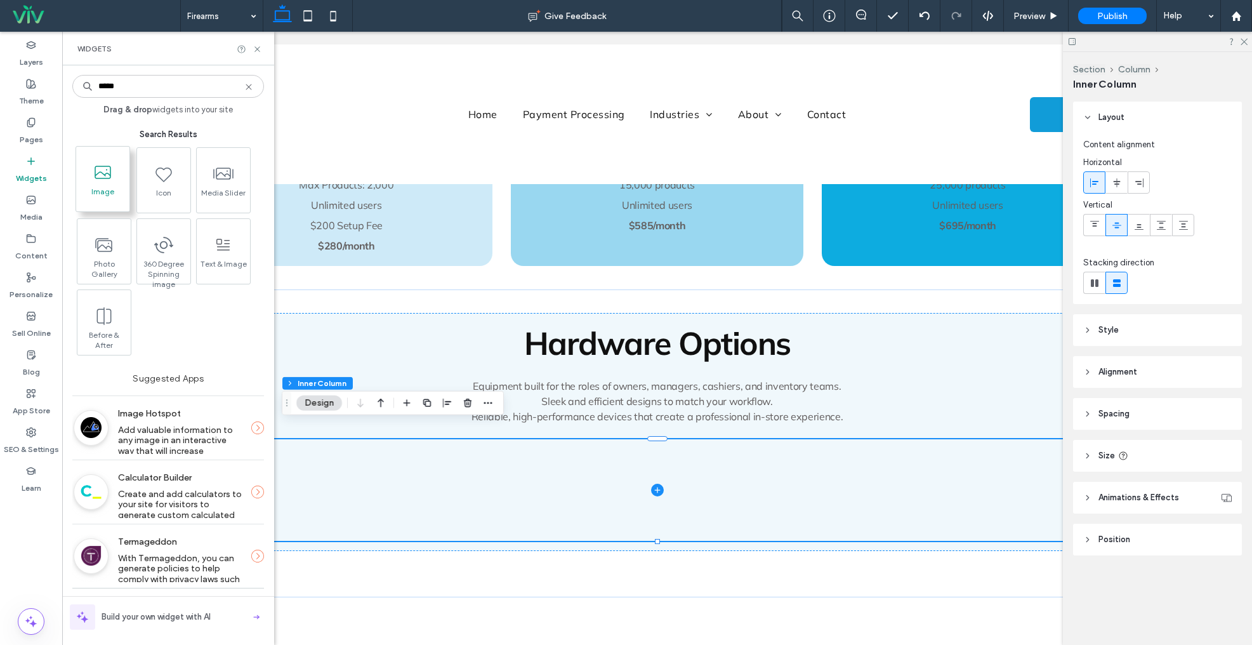
type input "*****"
drag, startPoint x: 104, startPoint y: 182, endPoint x: 110, endPoint y: 190, distance: 10.4
click at [104, 182] on span at bounding box center [103, 173] width 53 height 29
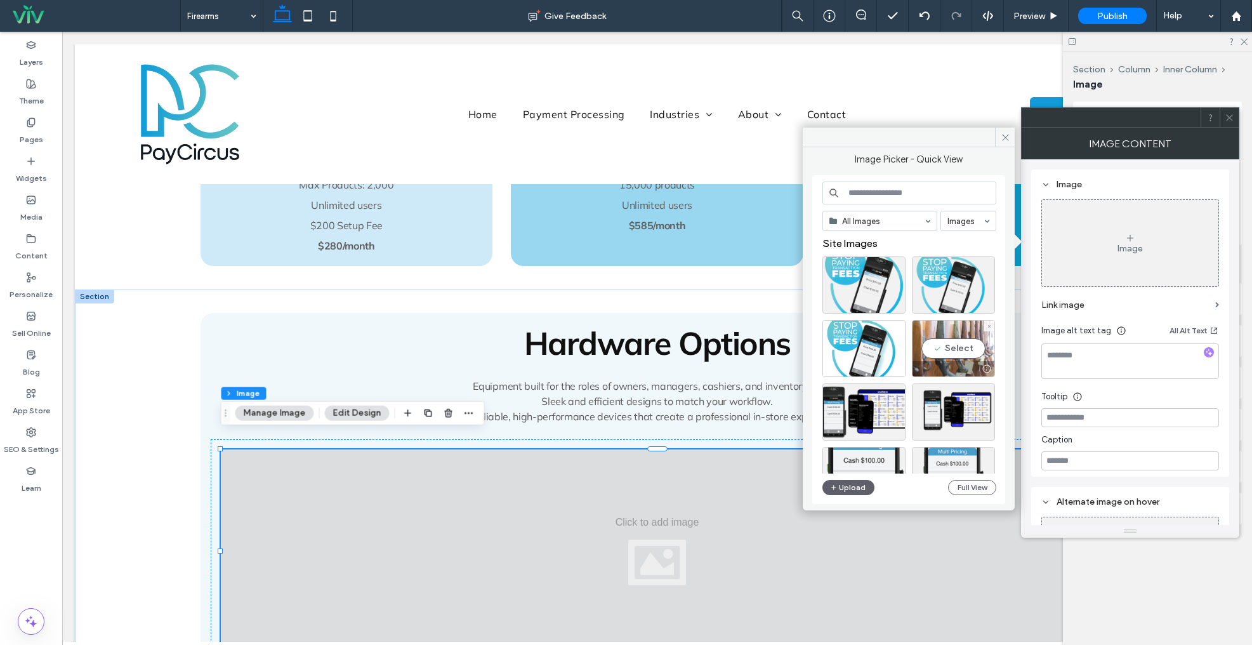
click at [970, 349] on div "Select" at bounding box center [953, 348] width 83 height 57
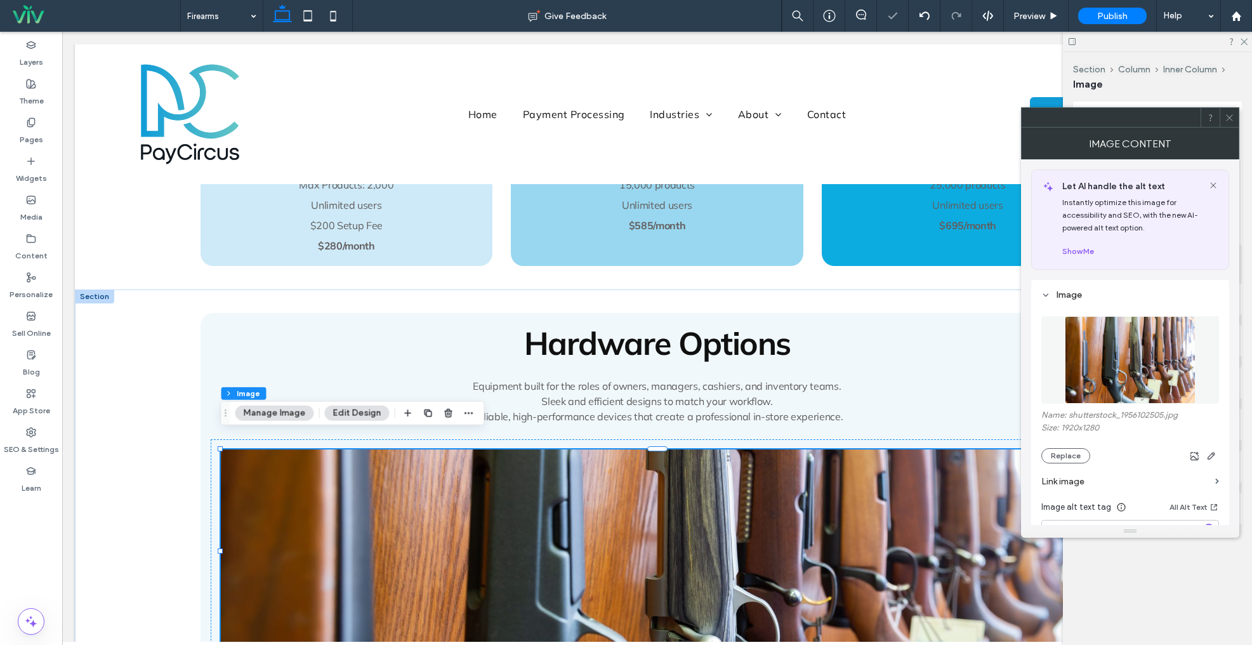
click at [1127, 345] on img at bounding box center [1130, 360] width 131 height 88
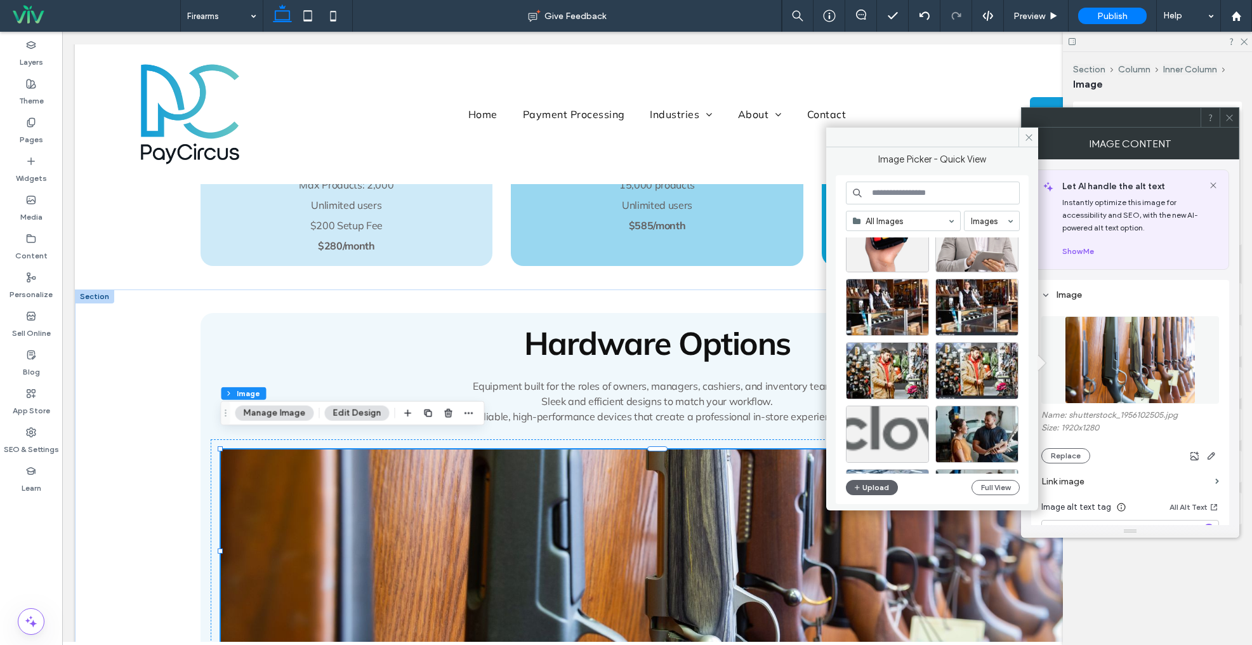
scroll to position [1564, 0]
click at [877, 303] on div "Select" at bounding box center [887, 307] width 83 height 57
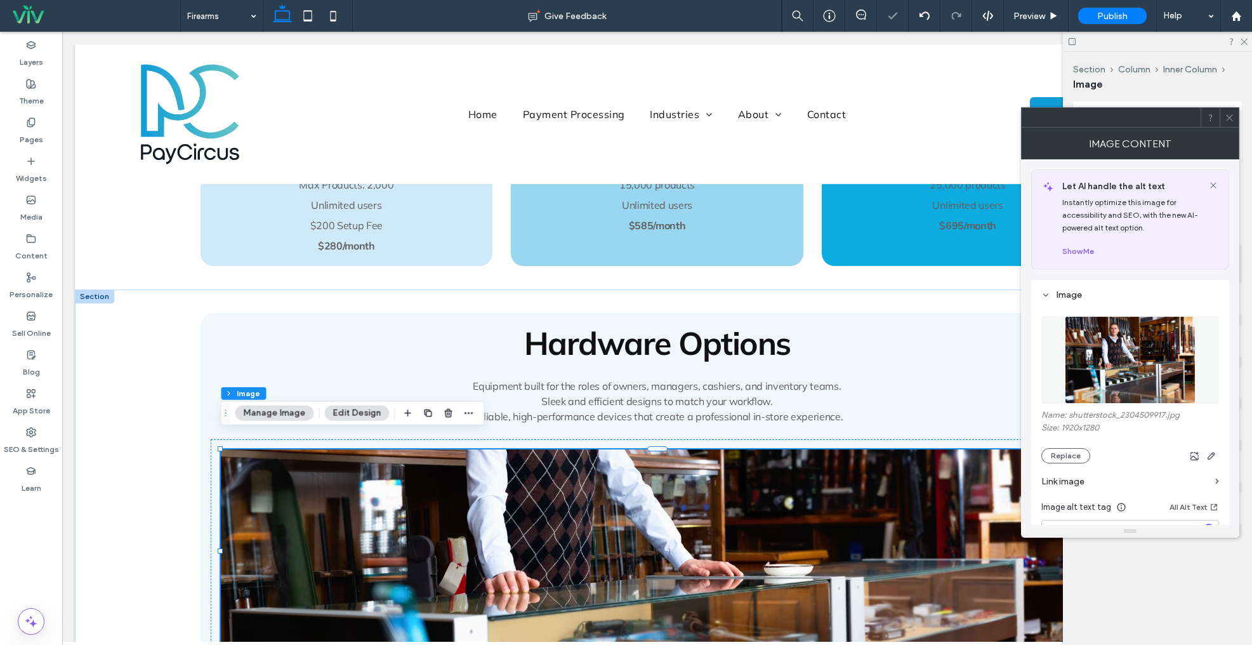
click at [1231, 120] on use at bounding box center [1229, 117] width 6 height 6
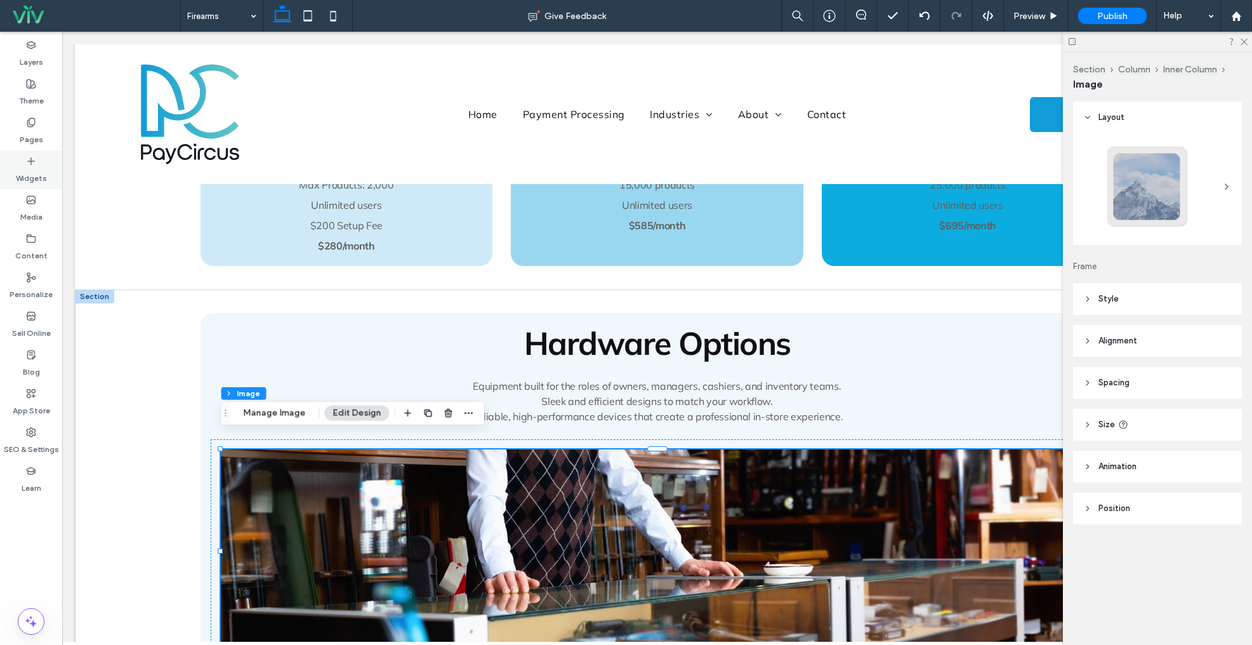
click at [17, 172] on label "Widgets" at bounding box center [31, 175] width 31 height 18
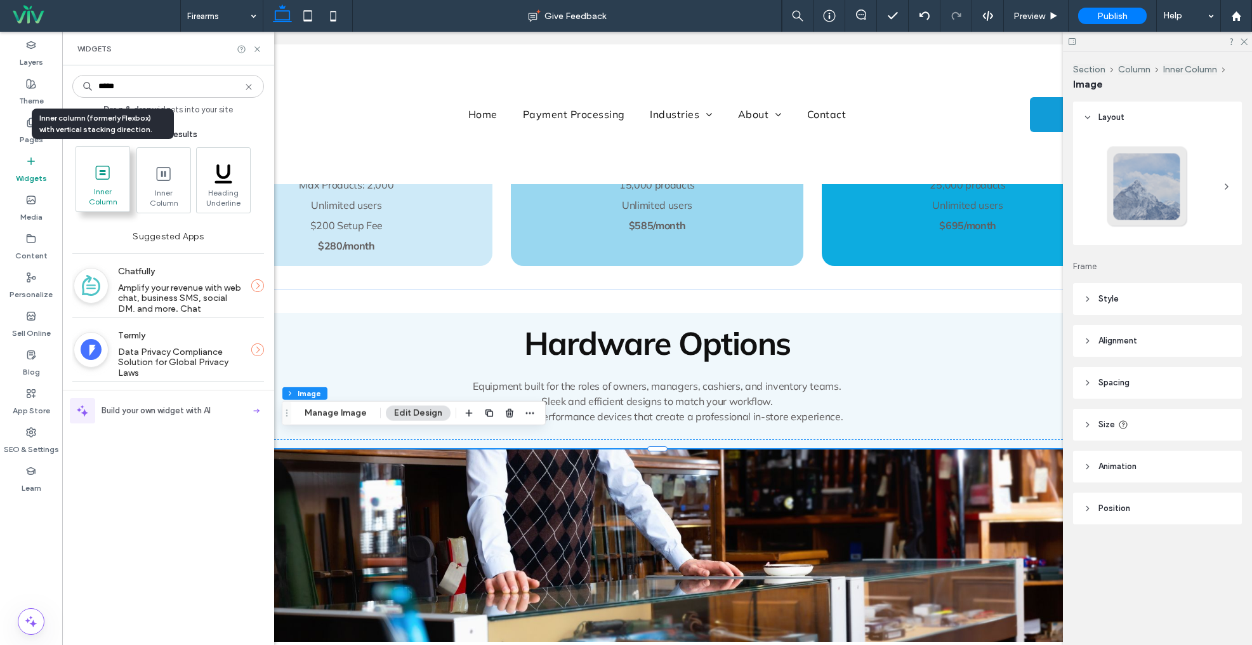
type input "*****"
drag, startPoint x: 88, startPoint y: 180, endPoint x: 110, endPoint y: 187, distance: 22.5
click at [88, 180] on span at bounding box center [102, 172] width 53 height 29
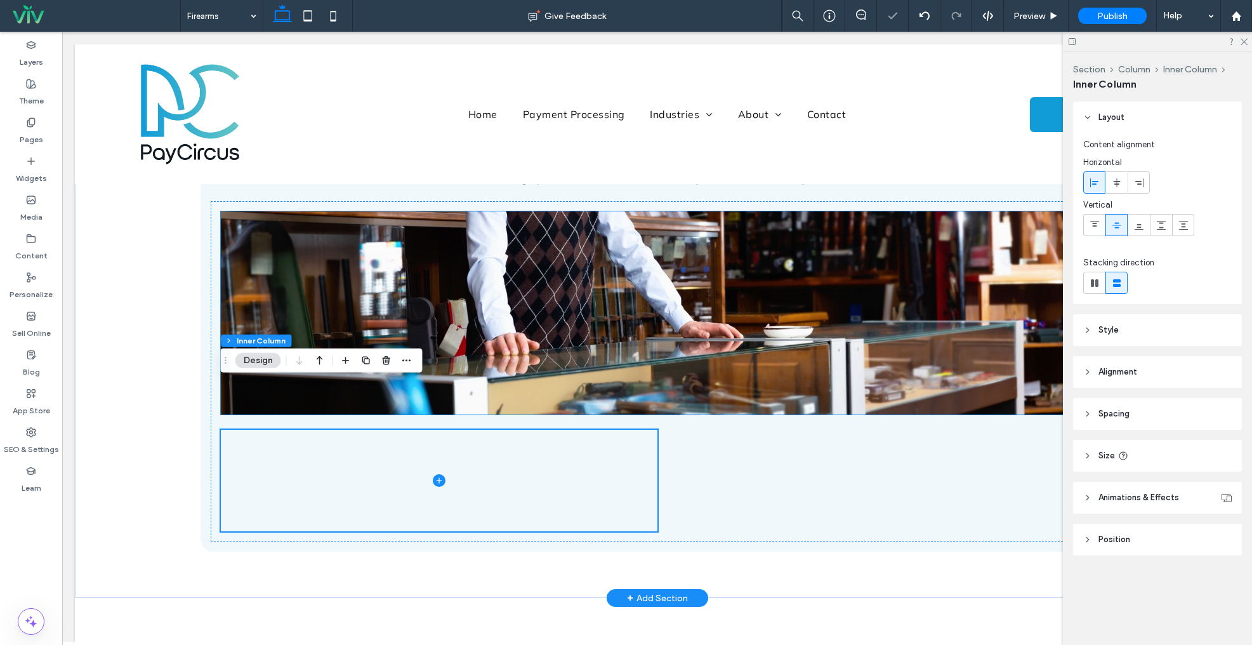
scroll to position [1614, 0]
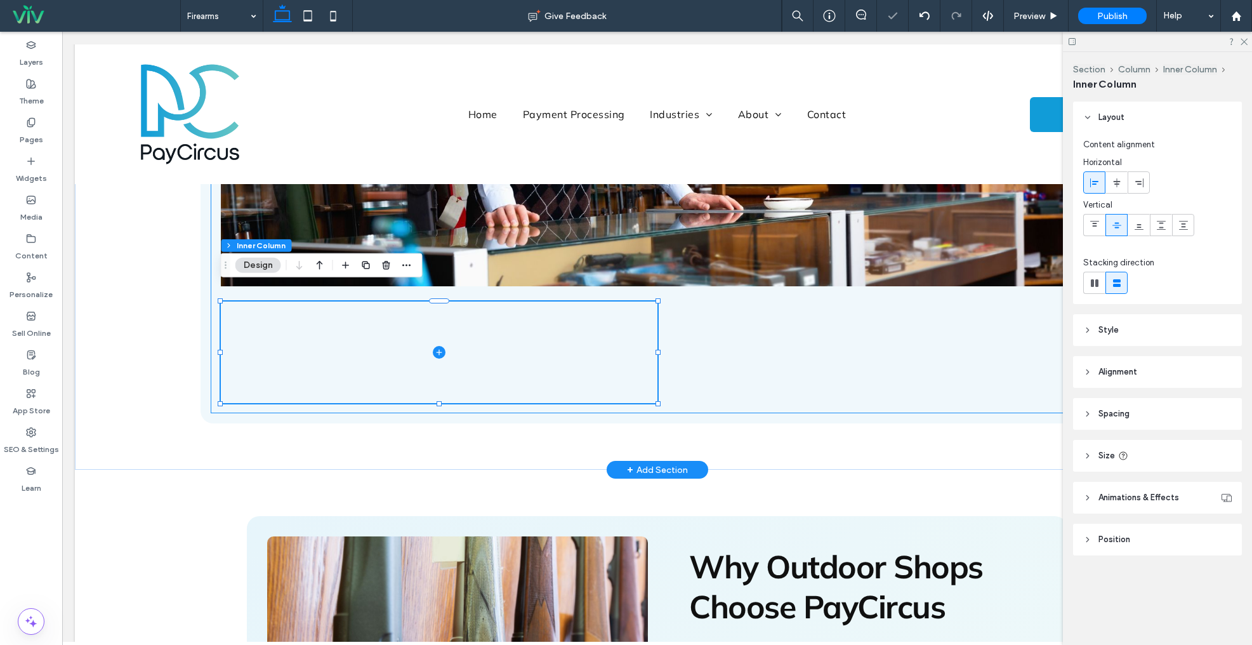
click at [806, 322] on div at bounding box center [658, 243] width 894 height 340
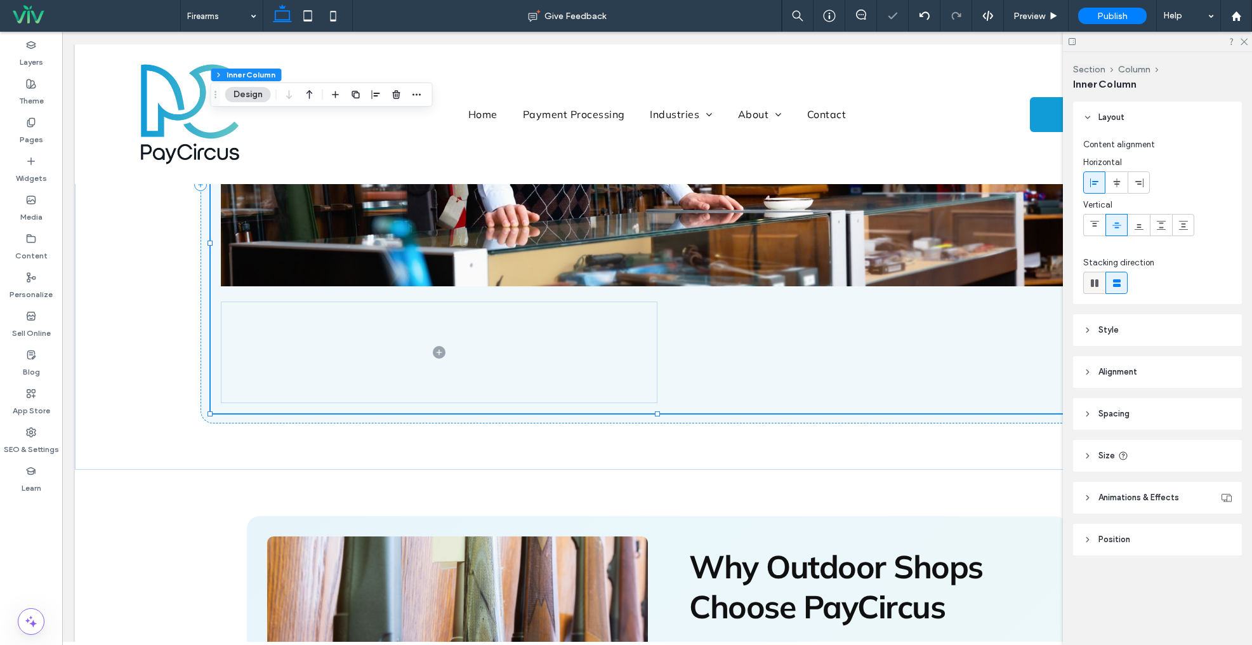
click at [1089, 282] on icon at bounding box center [1095, 283] width 13 height 13
type input "*"
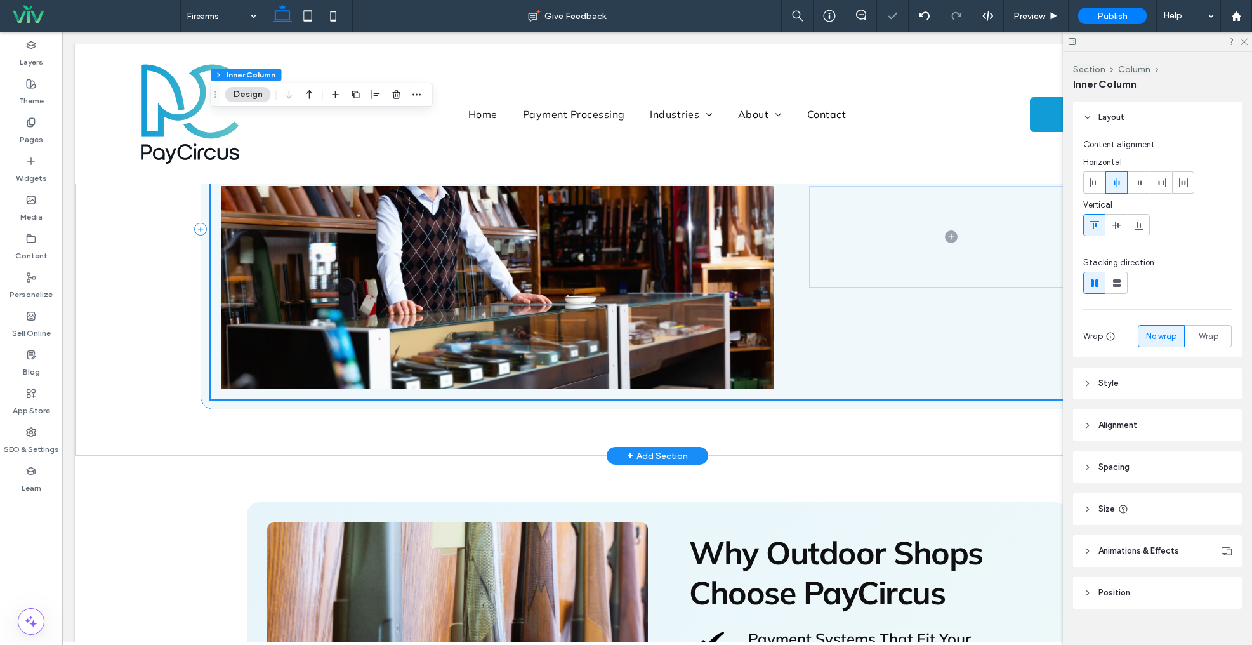
scroll to position [1382, 0]
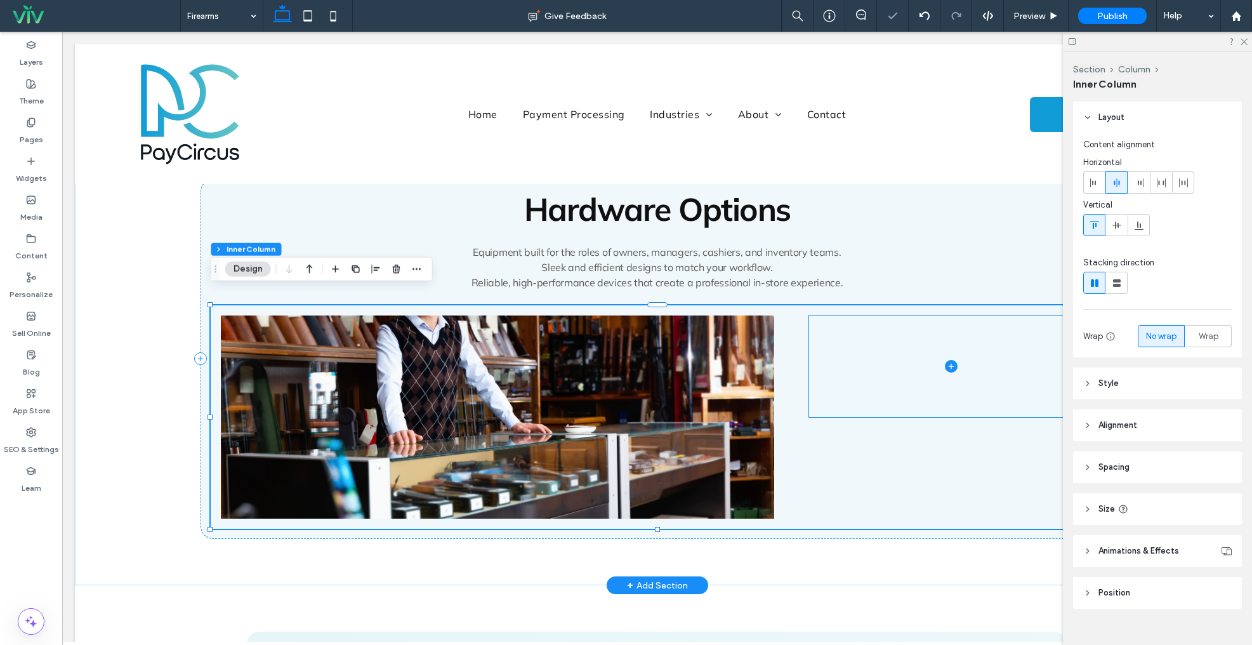
click at [840, 326] on span at bounding box center [951, 366] width 284 height 102
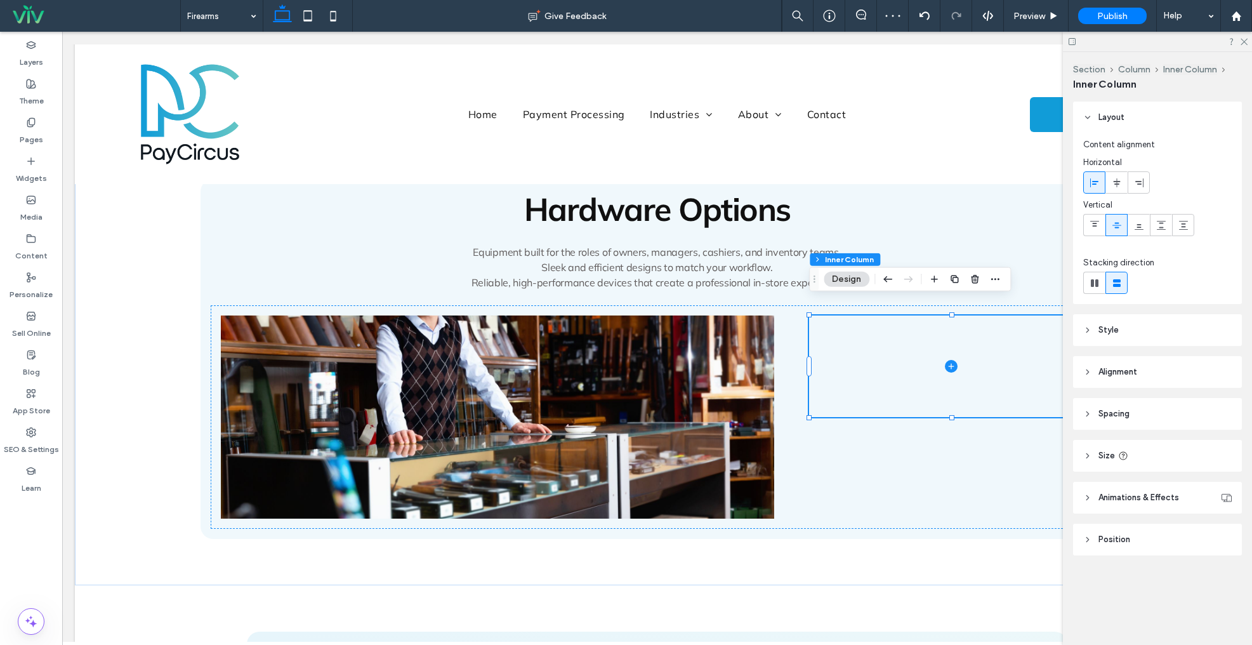
drag, startPoint x: 1181, startPoint y: 460, endPoint x: 1184, endPoint y: 472, distance: 12.9
click at [1181, 460] on header "Size" at bounding box center [1157, 456] width 169 height 32
click at [1200, 486] on input "**" at bounding box center [1200, 488] width 25 height 22
type input "**"
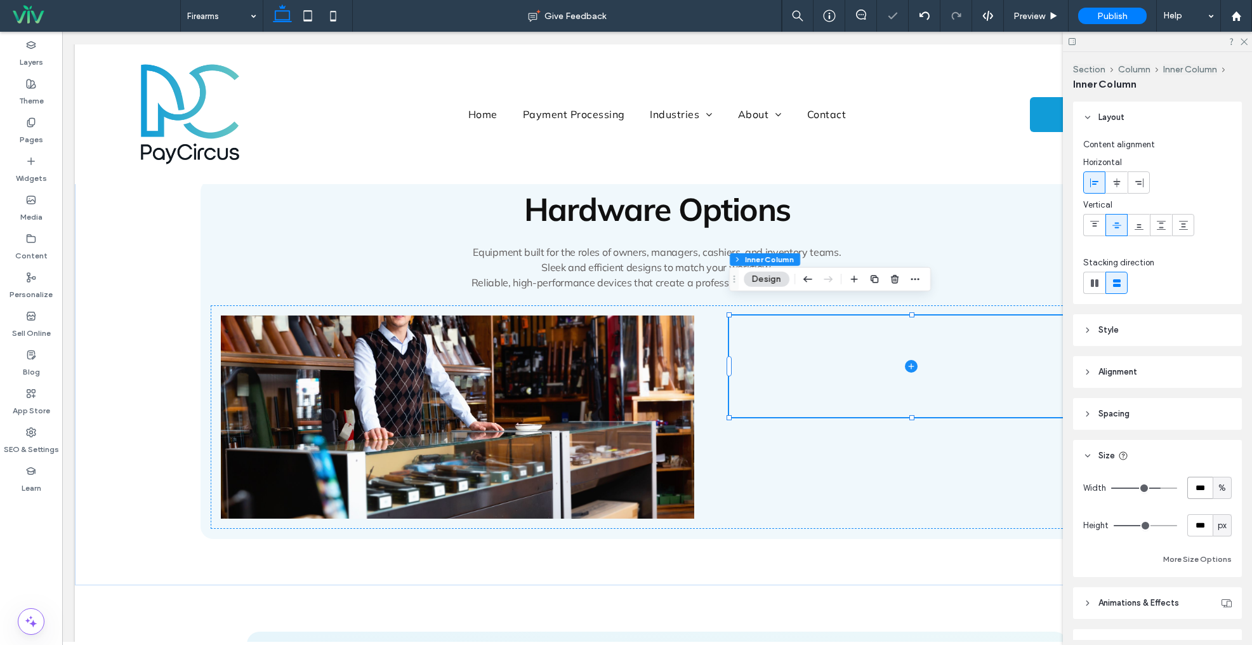
type input "***"
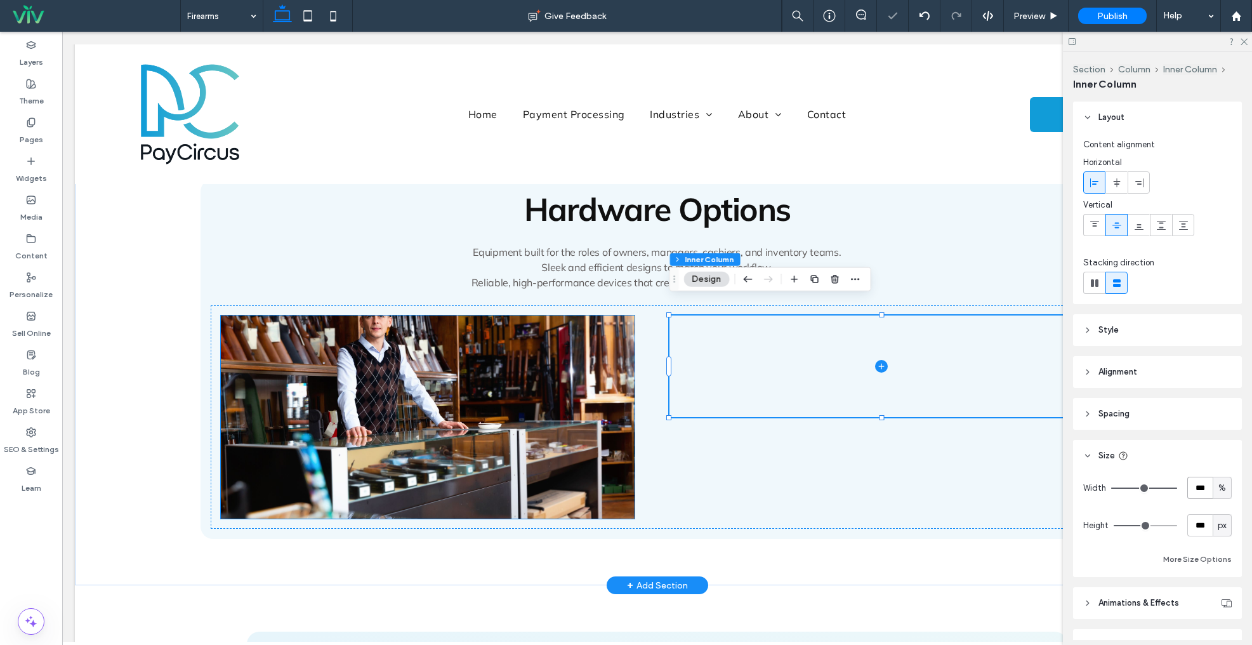
click at [451, 399] on img at bounding box center [428, 416] width 414 height 203
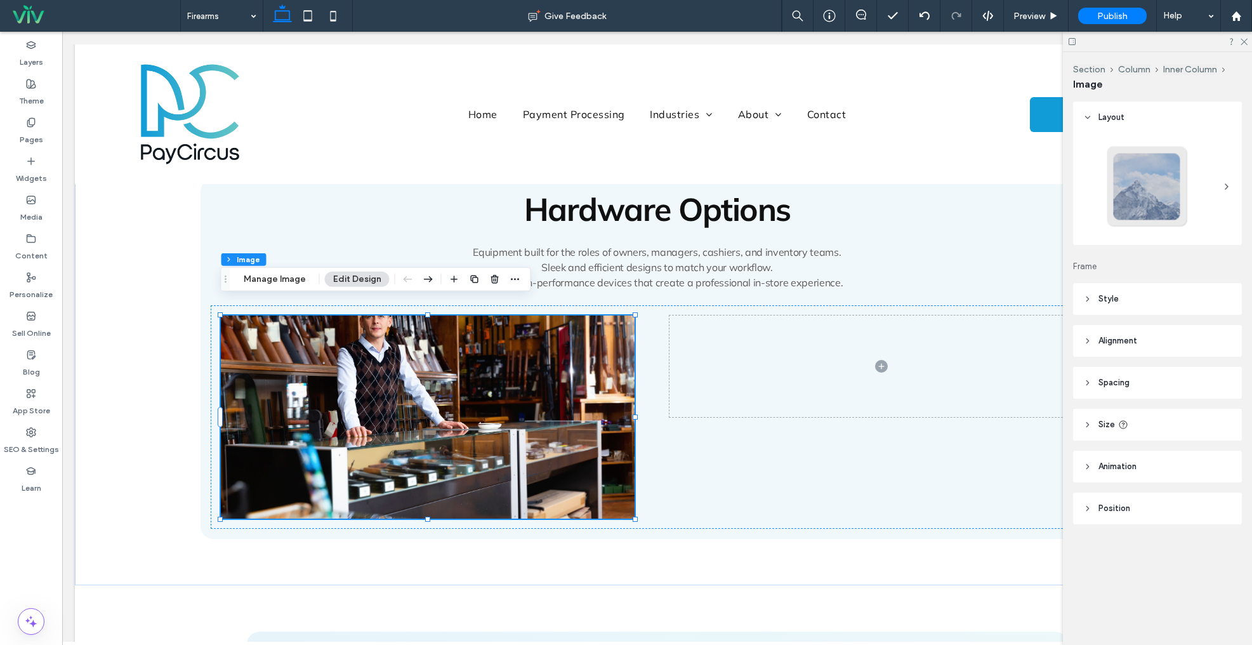
click at [1162, 429] on header "Size" at bounding box center [1157, 425] width 169 height 32
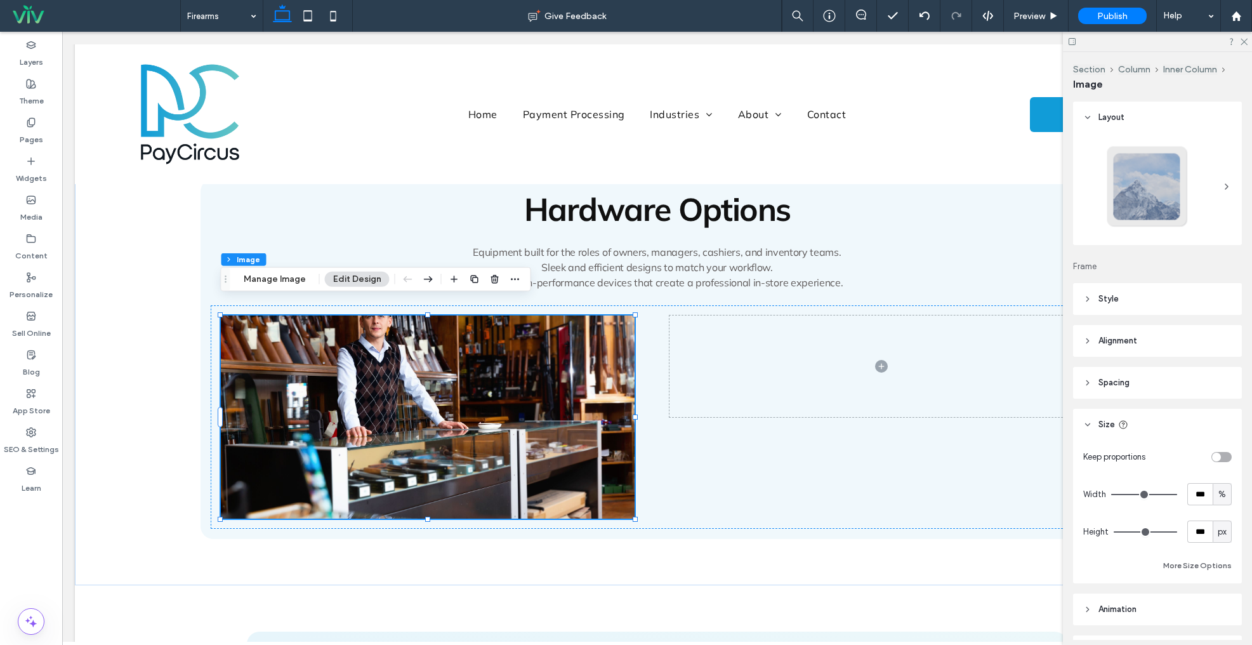
type input "**"
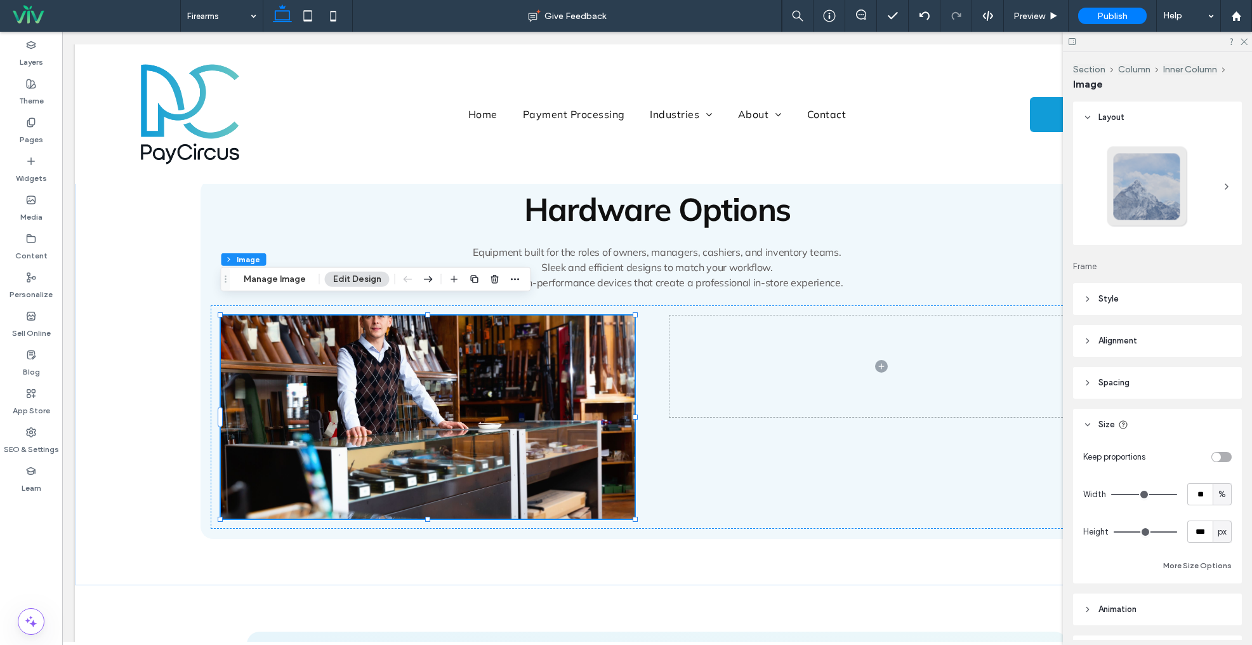
type input "**"
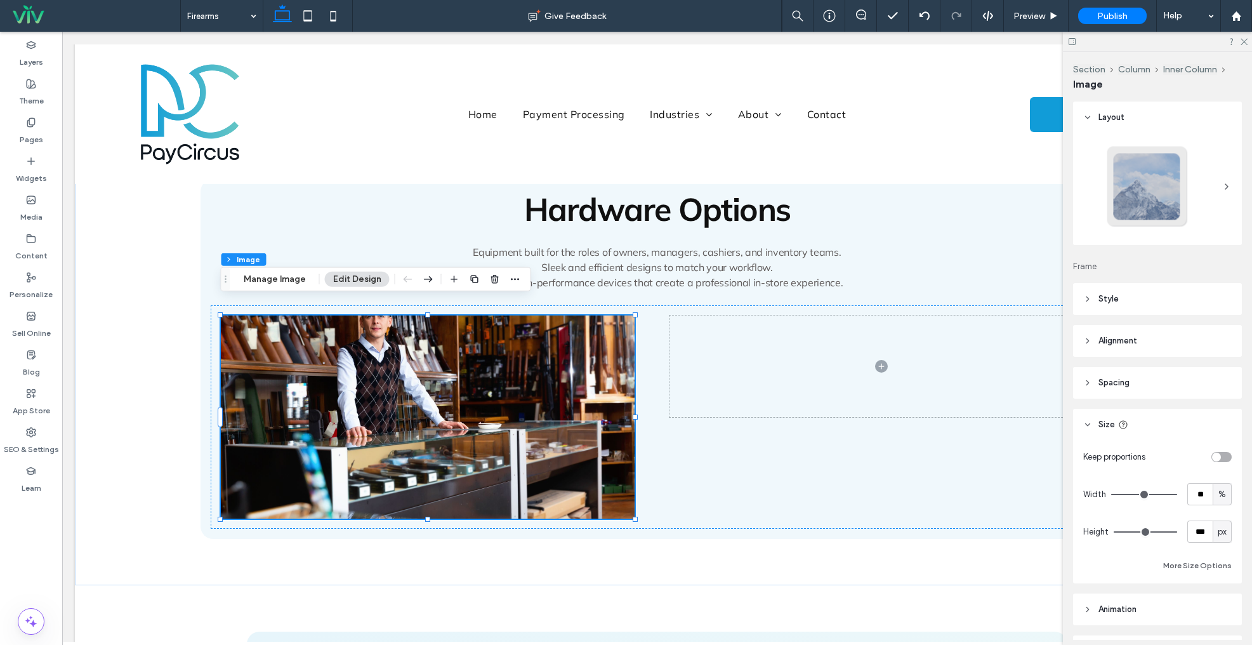
type input "**"
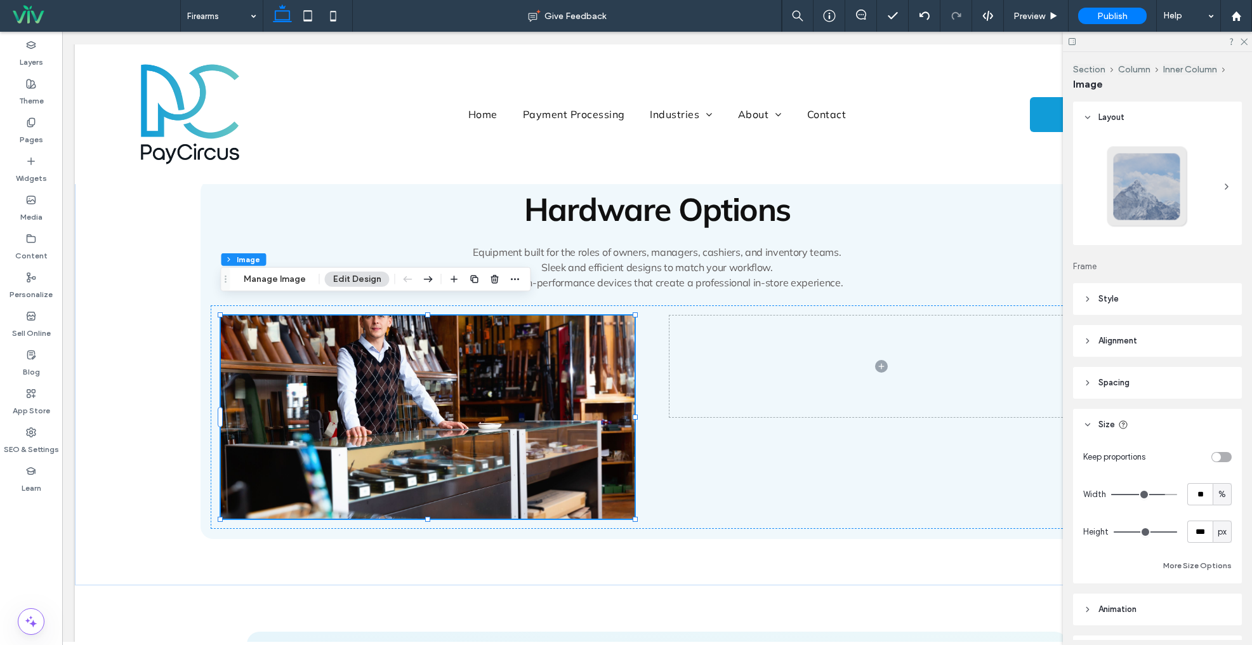
type input "**"
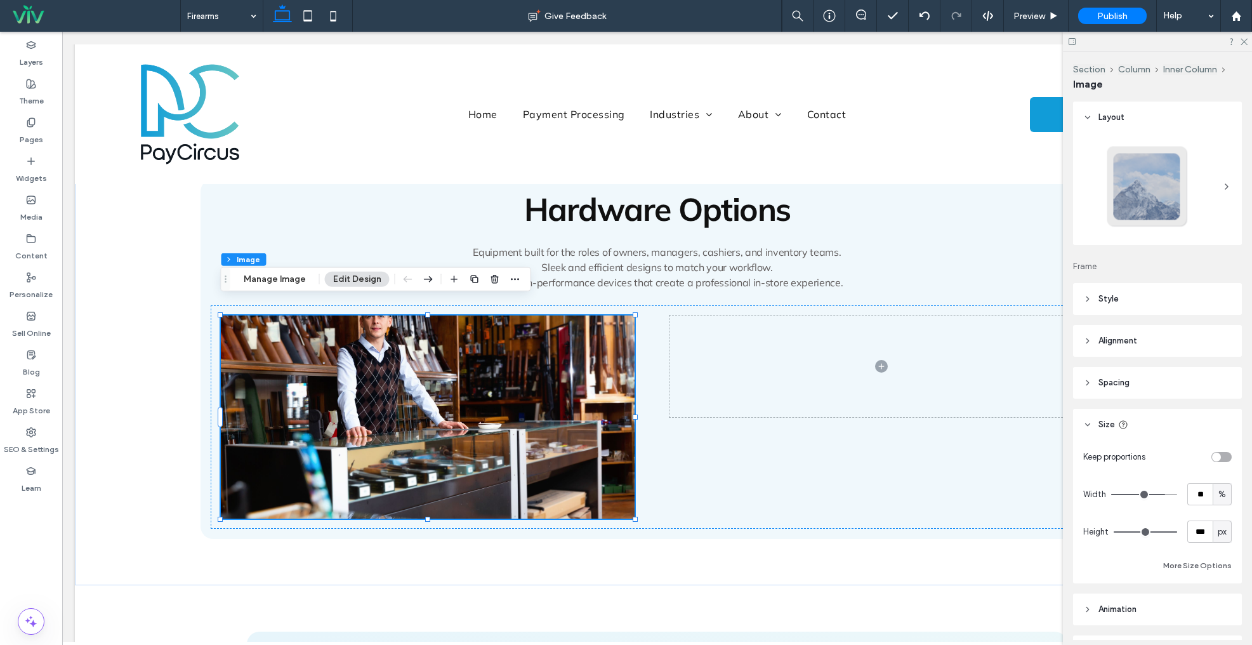
type input "**"
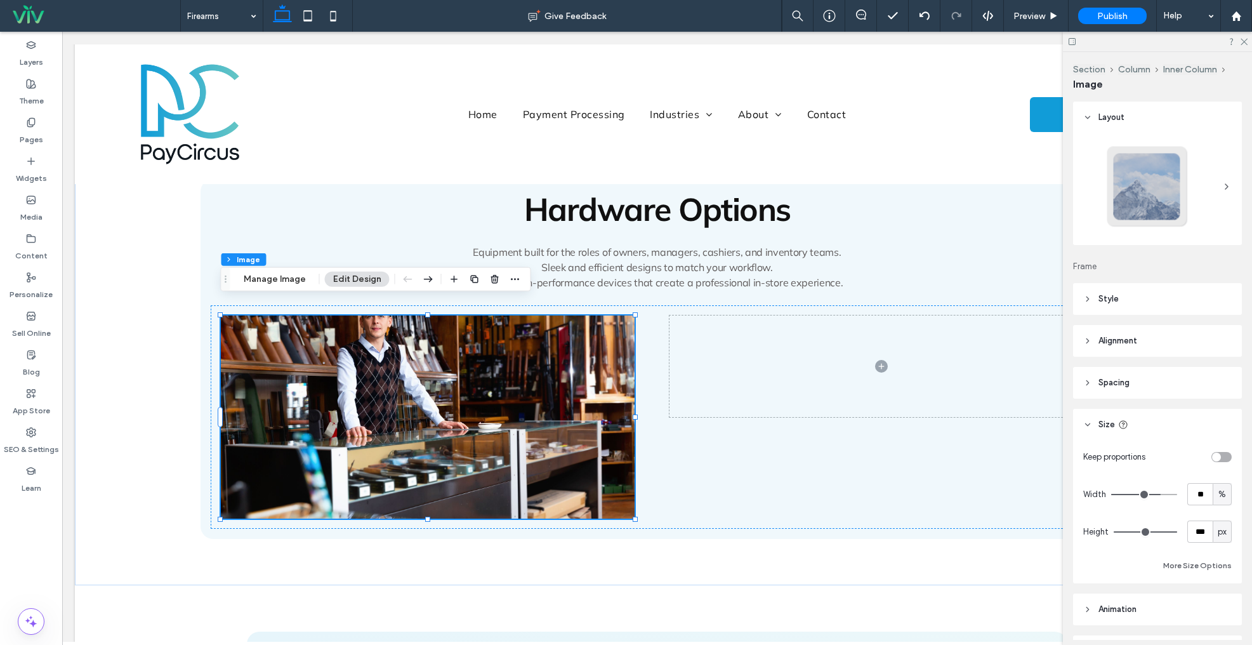
type input "**"
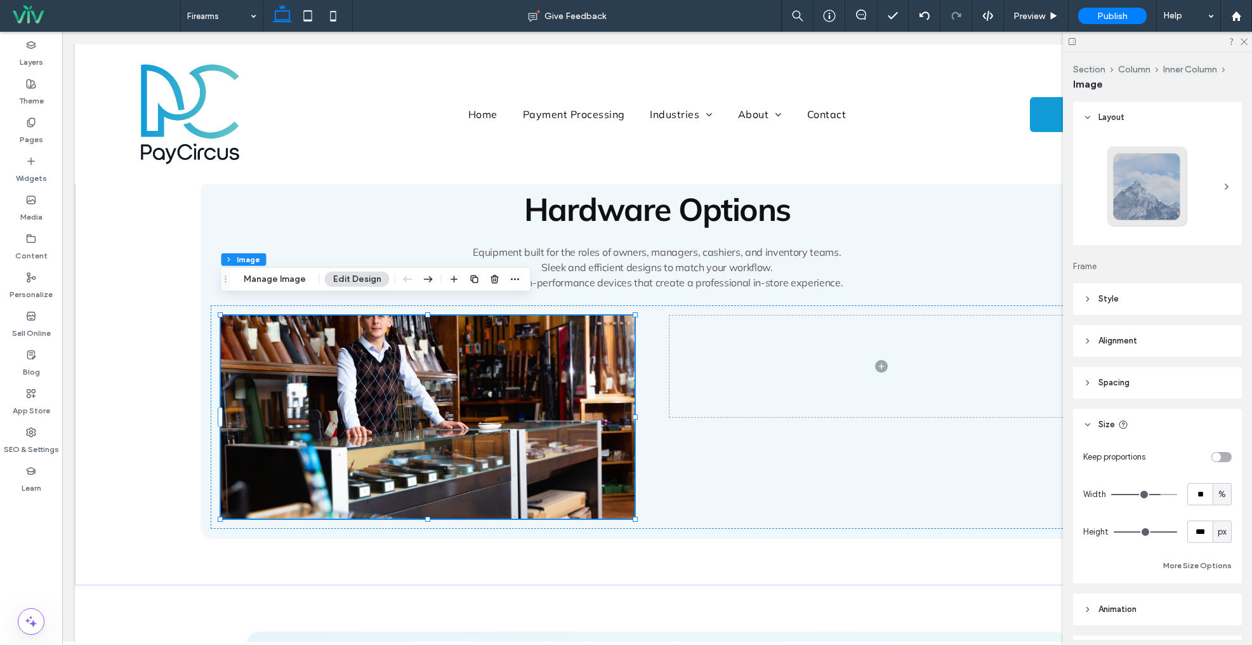
type input "**"
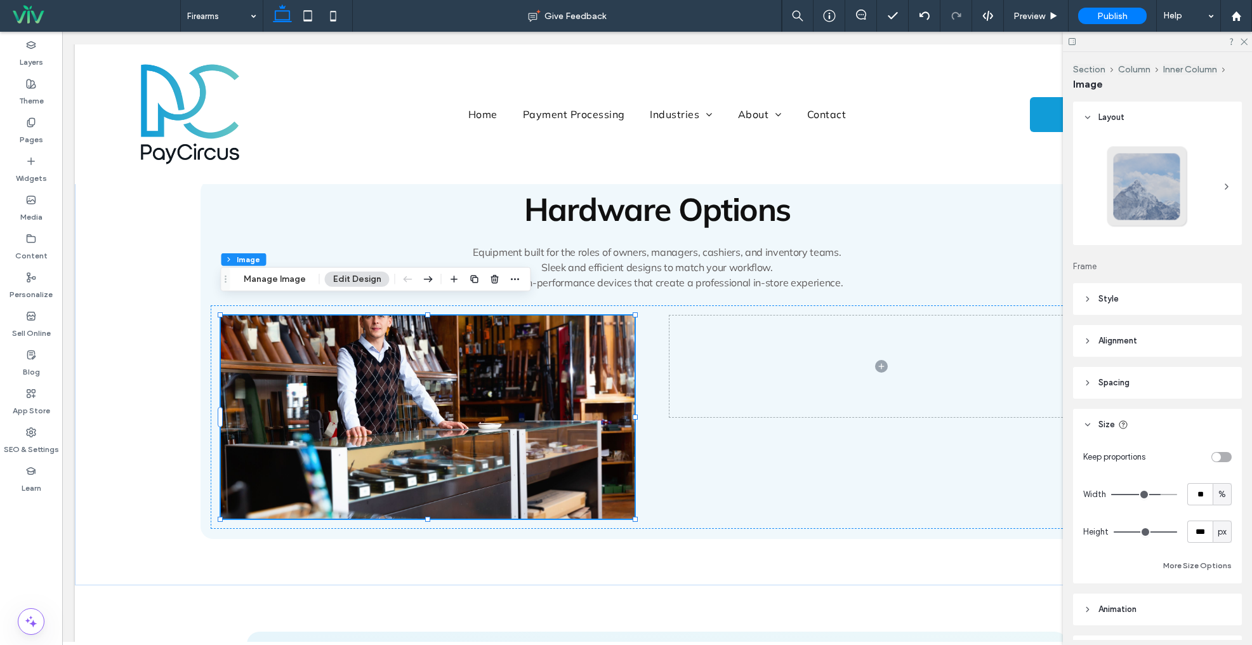
type input "**"
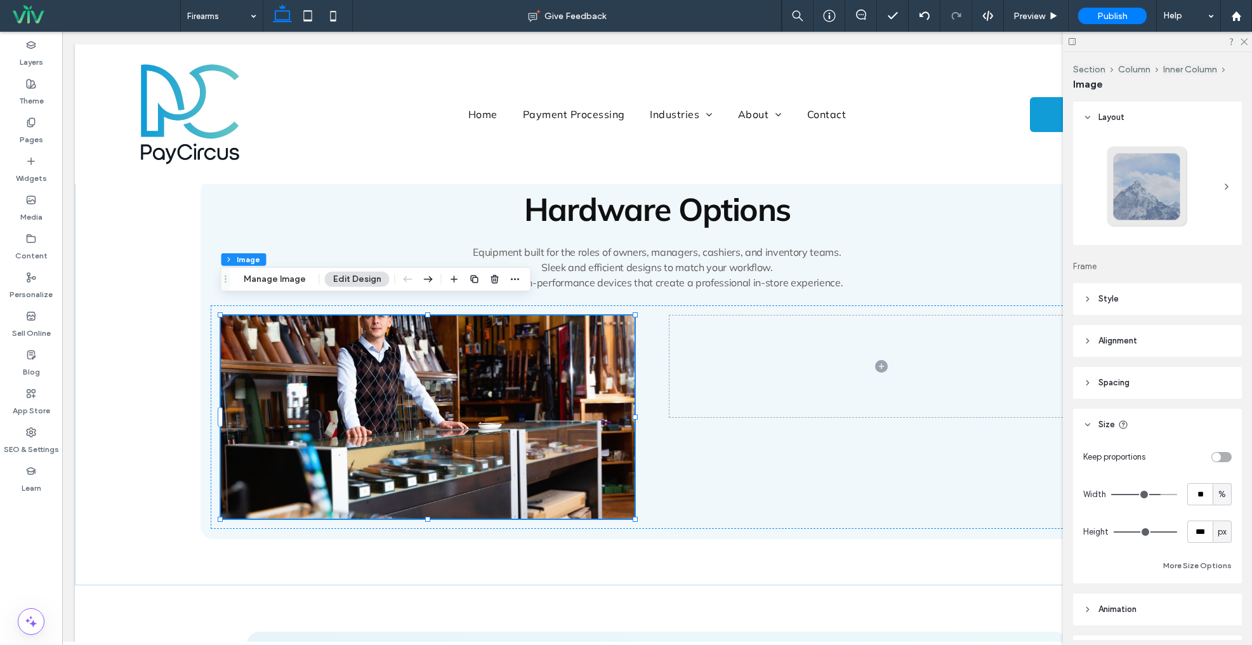
type input "**"
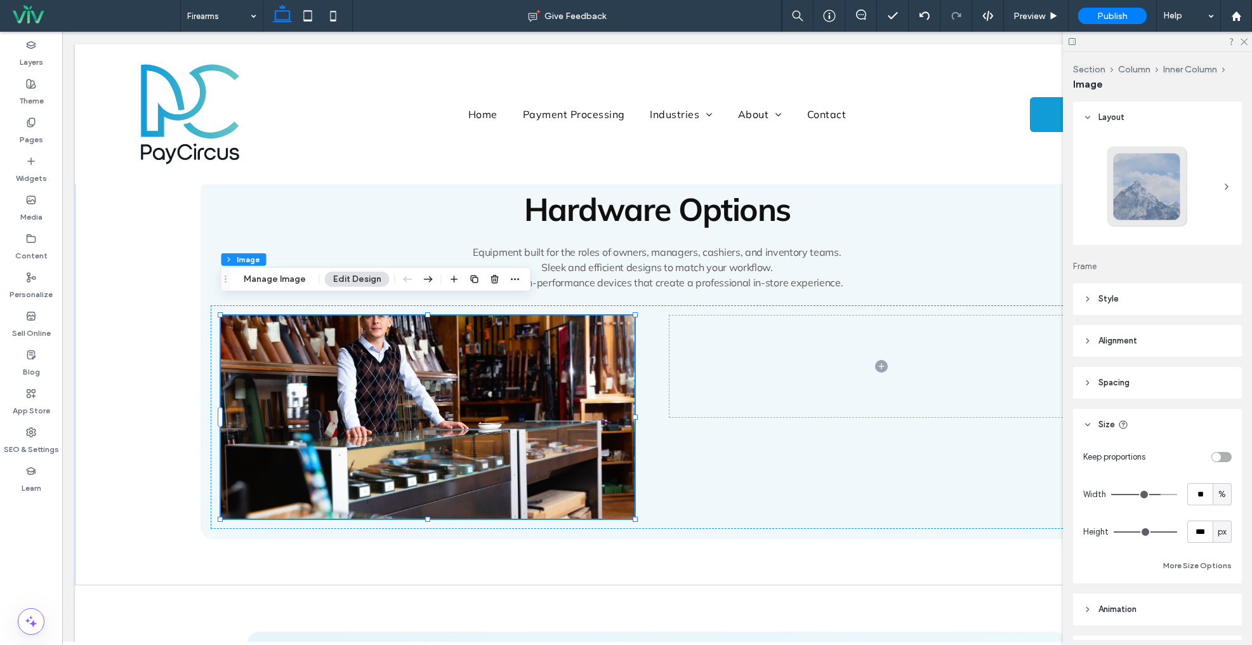
type input "**"
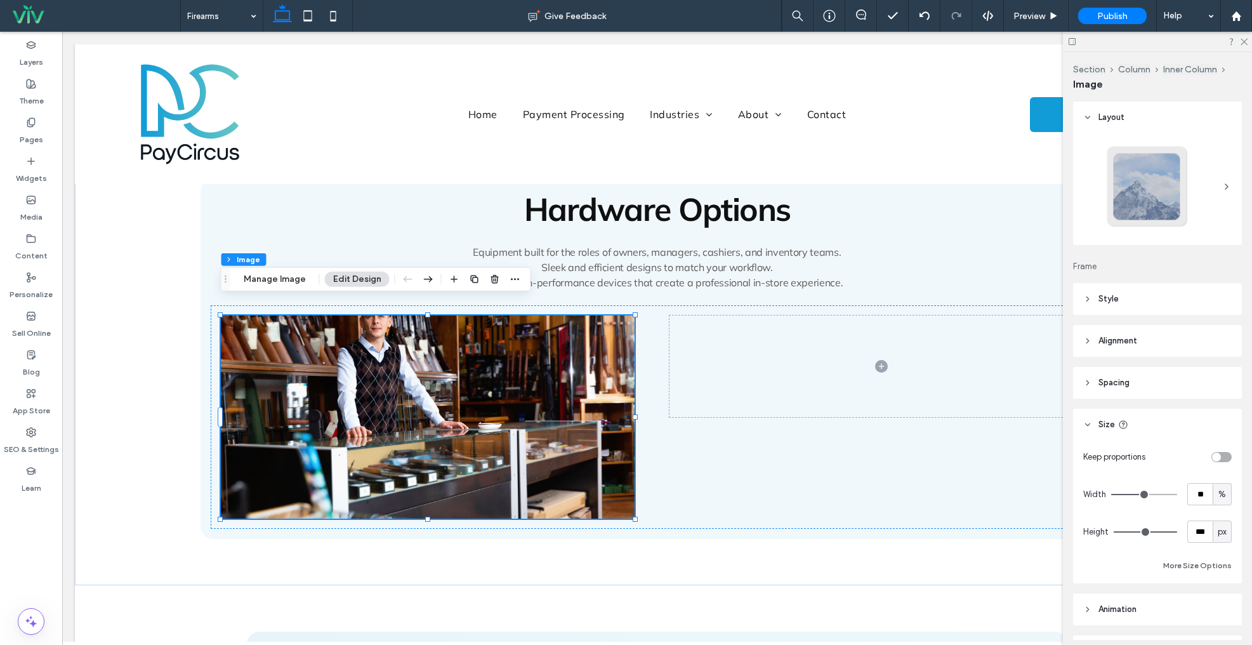
type input "**"
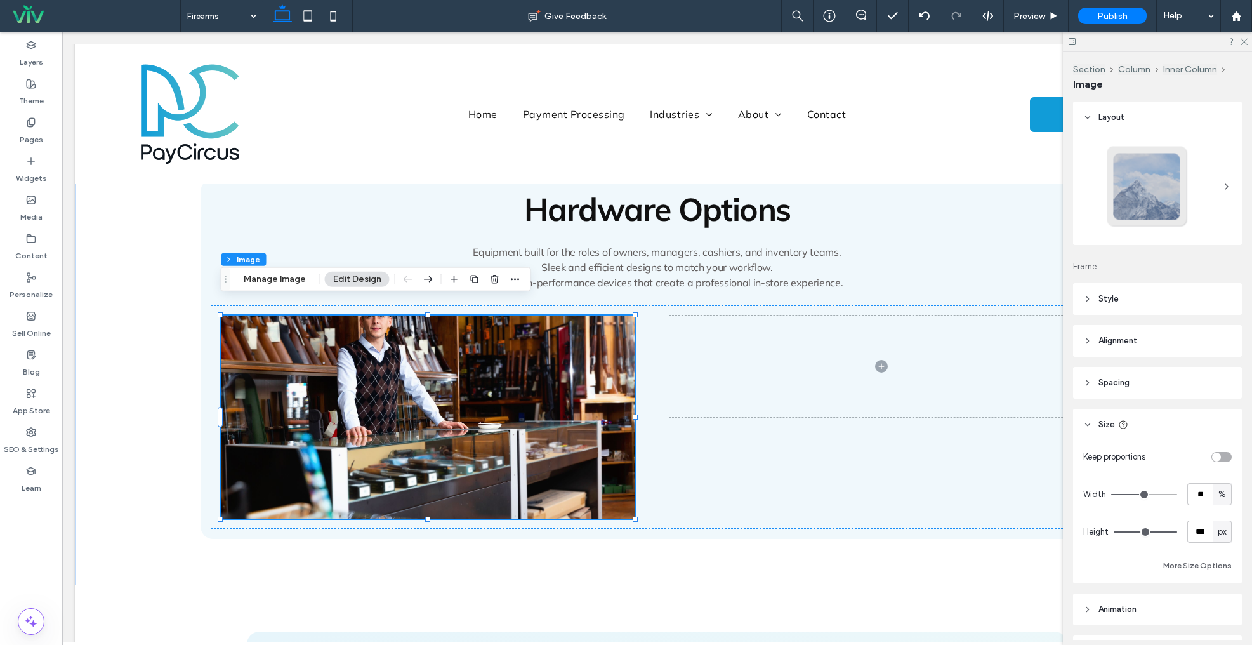
type input "**"
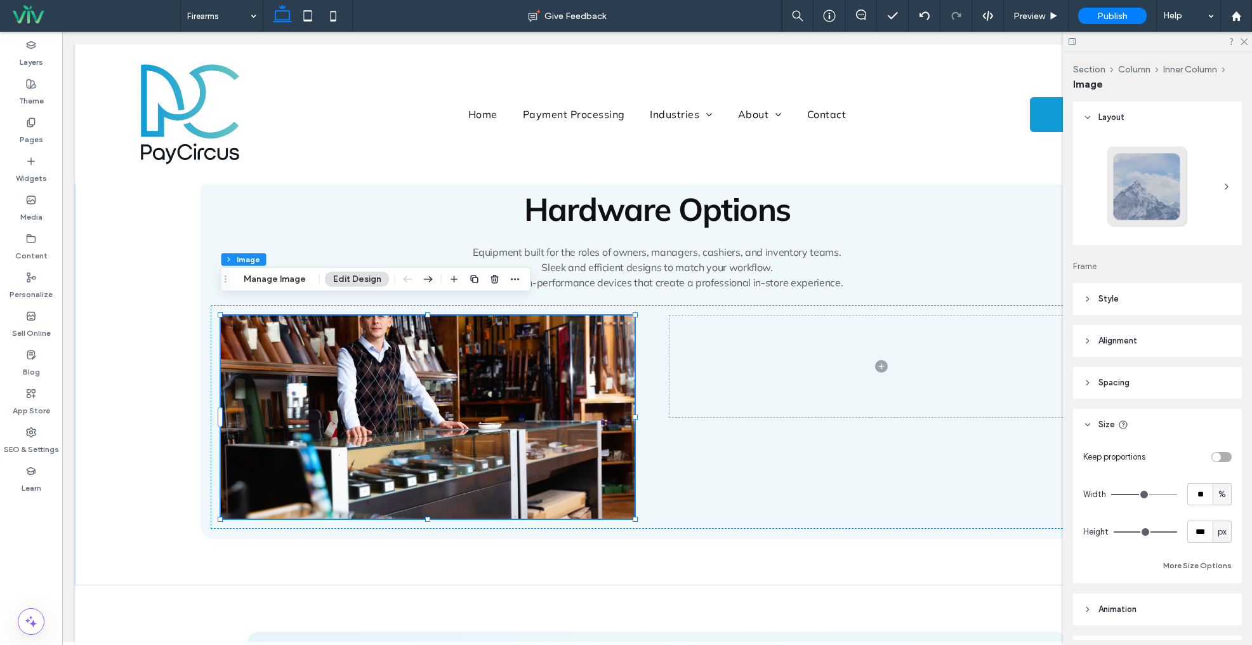
type input "**"
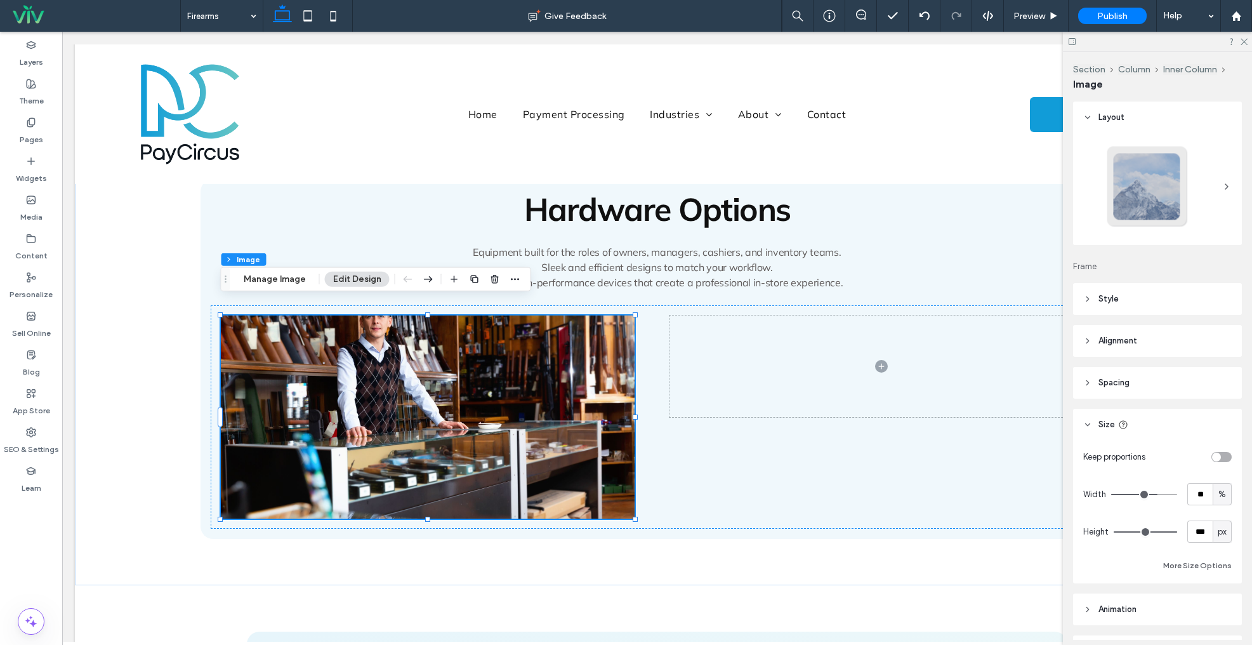
type input "**"
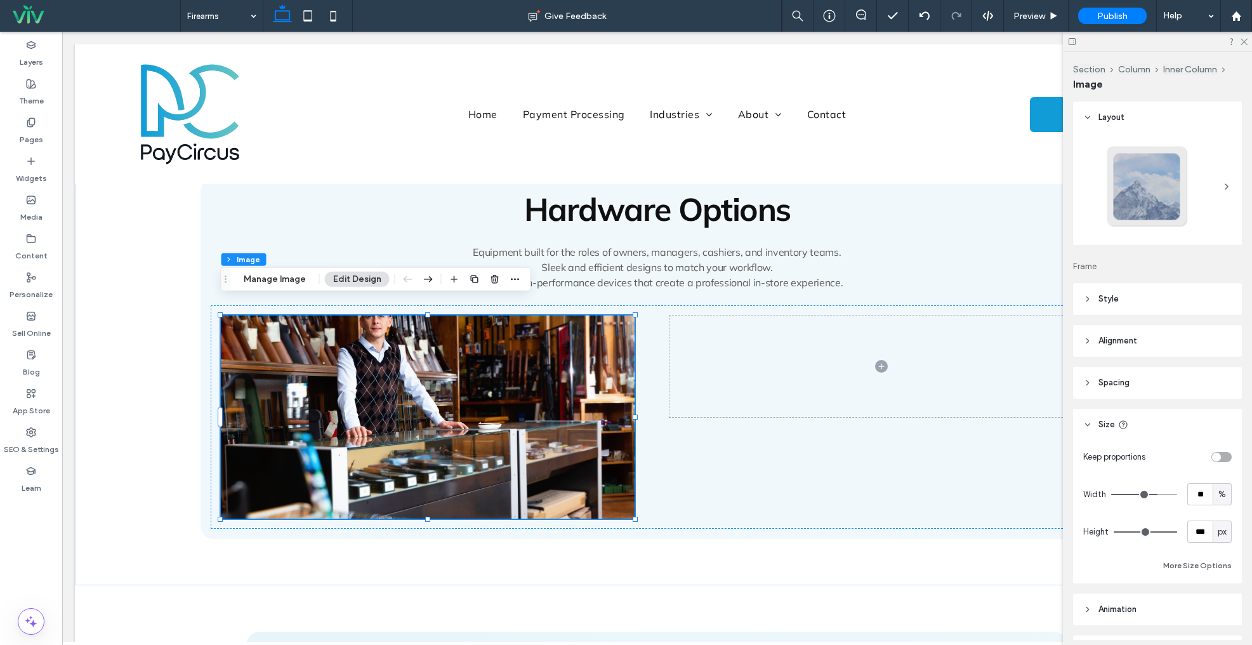
type input "**"
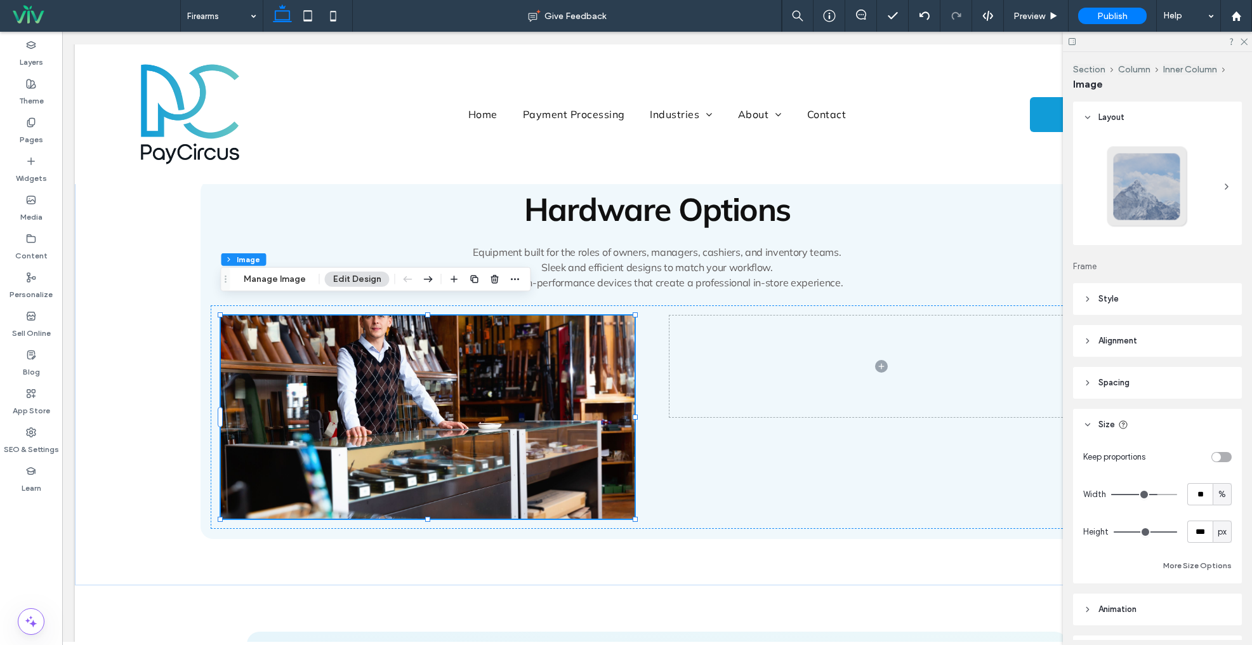
type input "**"
type input "***"
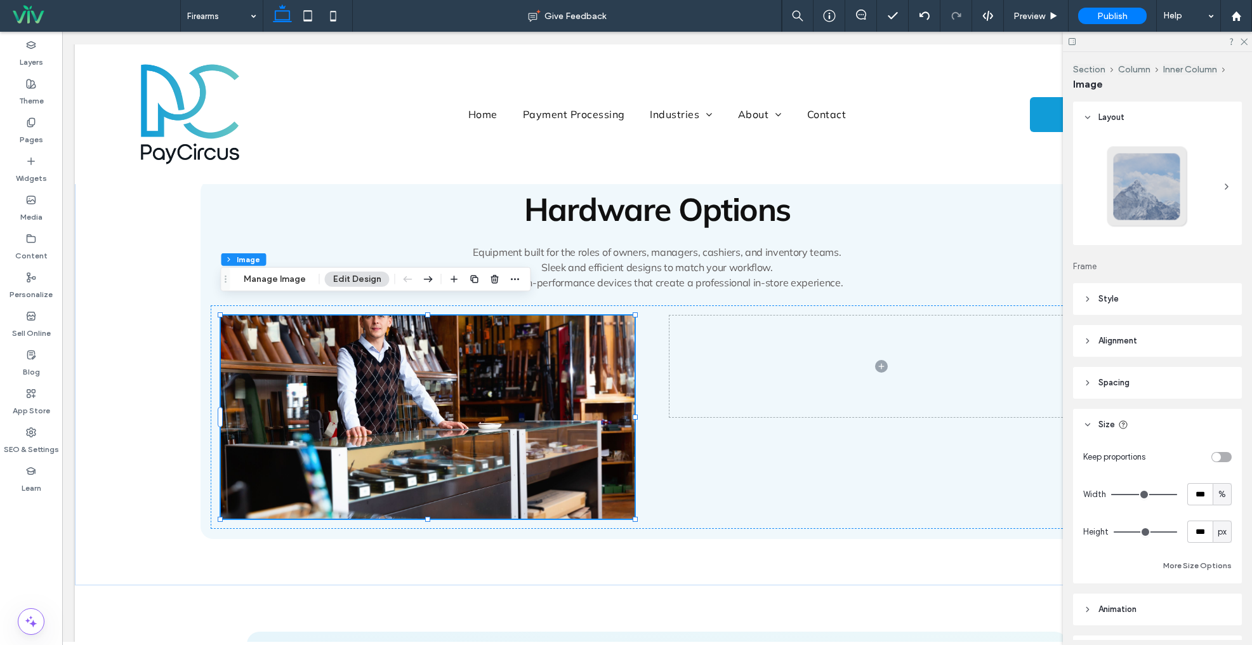
drag, startPoint x: 1171, startPoint y: 493, endPoint x: 1214, endPoint y: 494, distance: 42.5
click at [1204, 496] on div "Width *** %" at bounding box center [1158, 494] width 149 height 22
drag, startPoint x: 1233, startPoint y: 491, endPoint x: 1221, endPoint y: 493, distance: 12.8
click at [1233, 491] on div "Keep proportions Width *** % Height *** px More Size Options" at bounding box center [1157, 512] width 169 height 143
click at [1224, 492] on span "%" at bounding box center [1223, 494] width 8 height 13
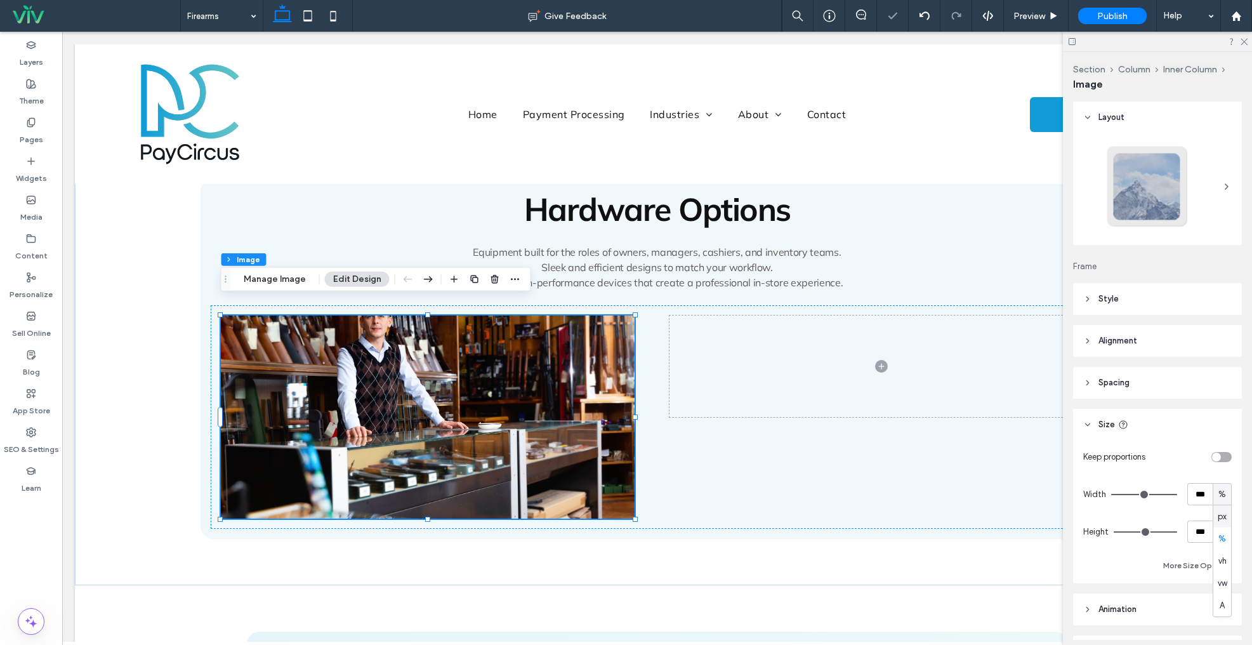
click at [1223, 518] on span "px" at bounding box center [1222, 516] width 9 height 13
type input "***"
type input "*****"
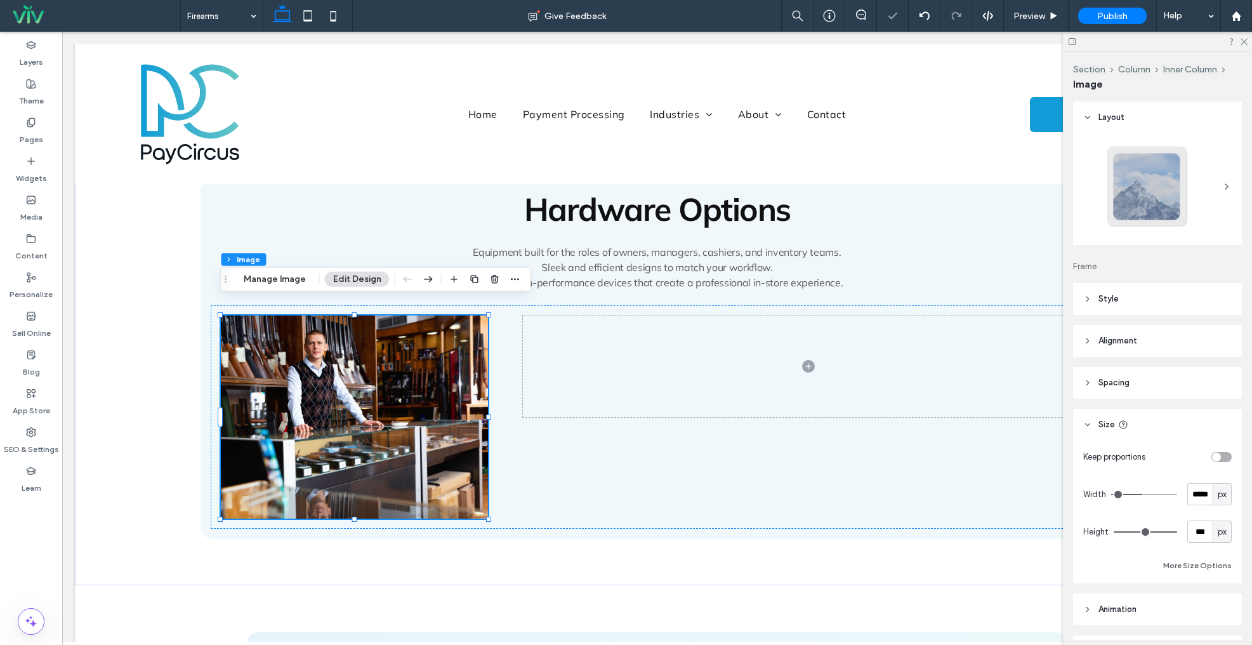
type input "***"
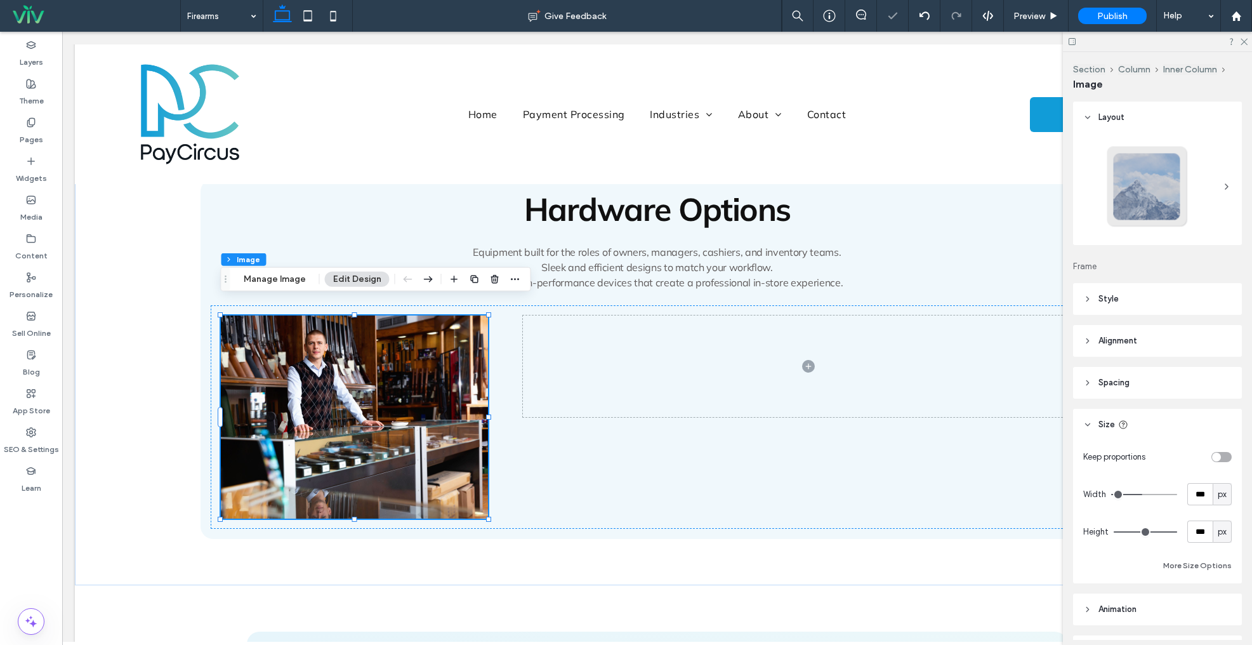
type input "***"
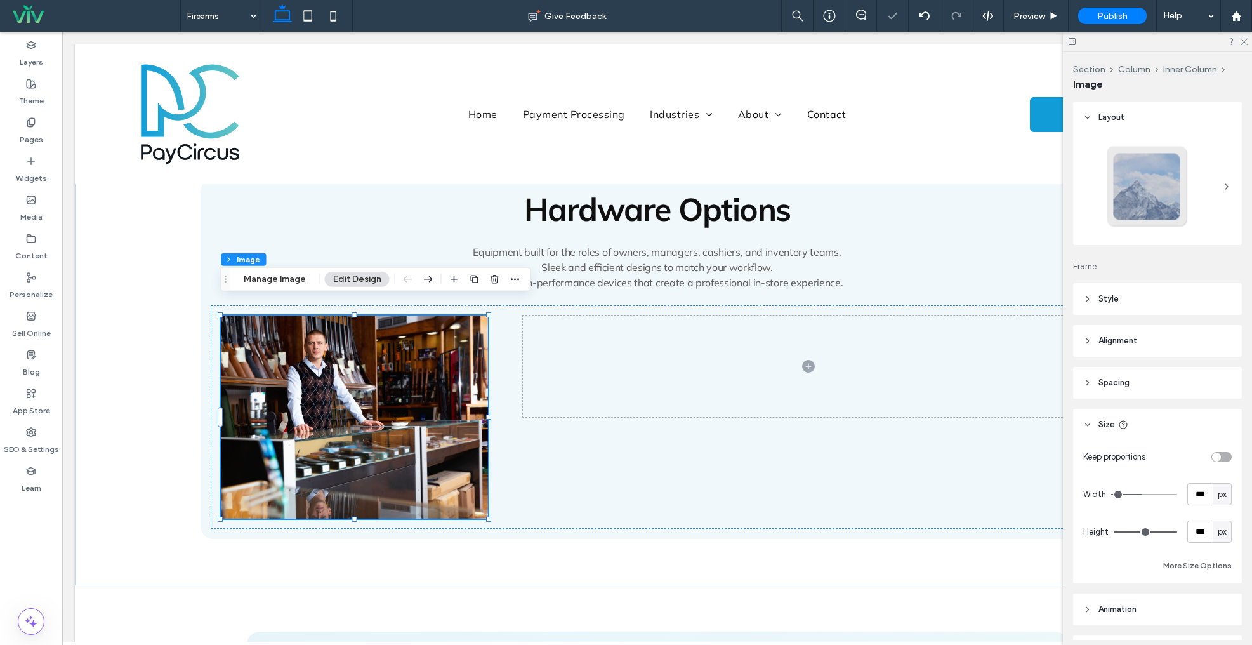
type input "***"
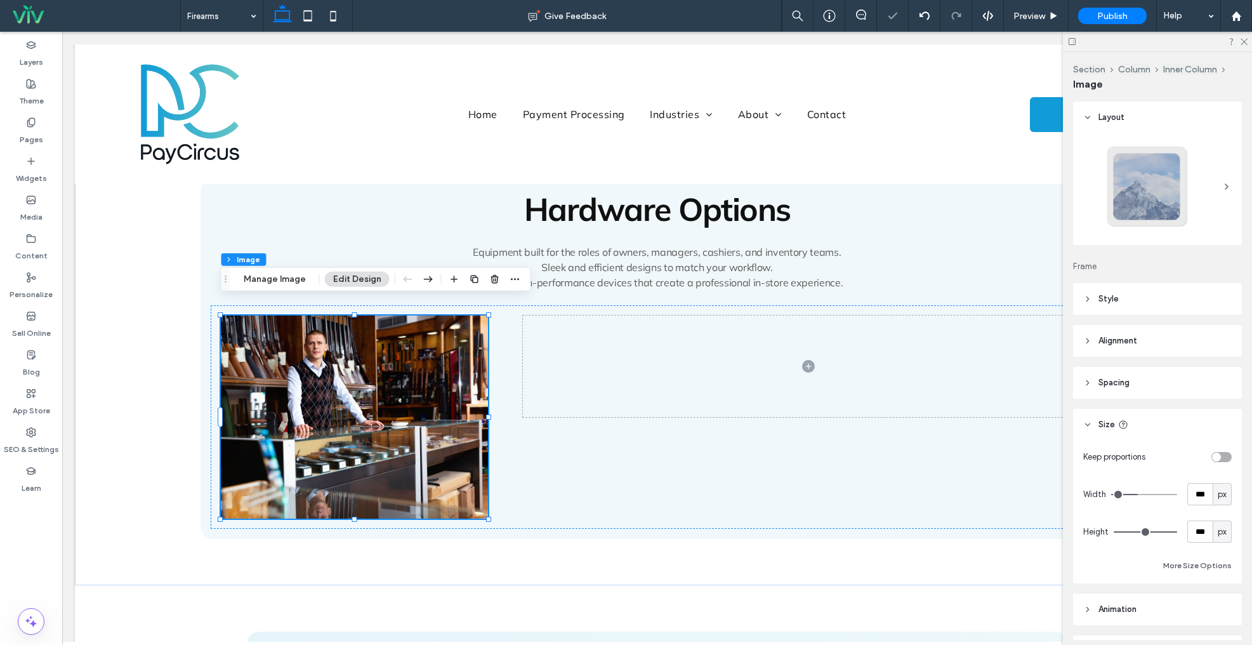
type input "***"
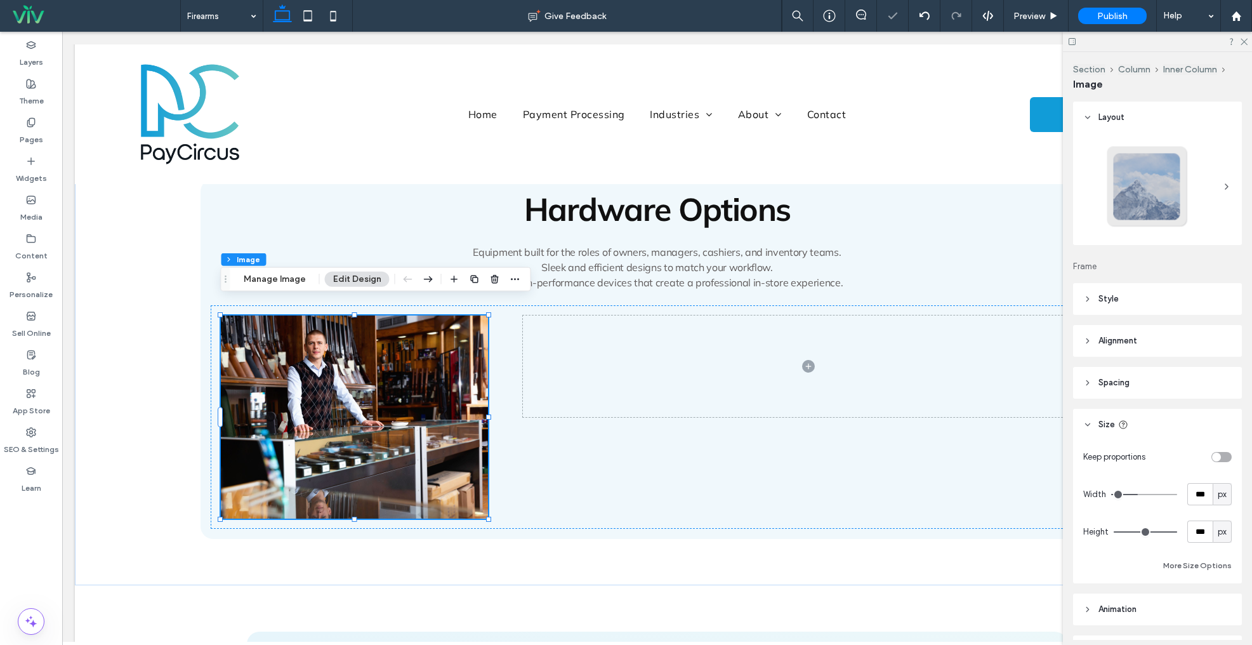
type input "***"
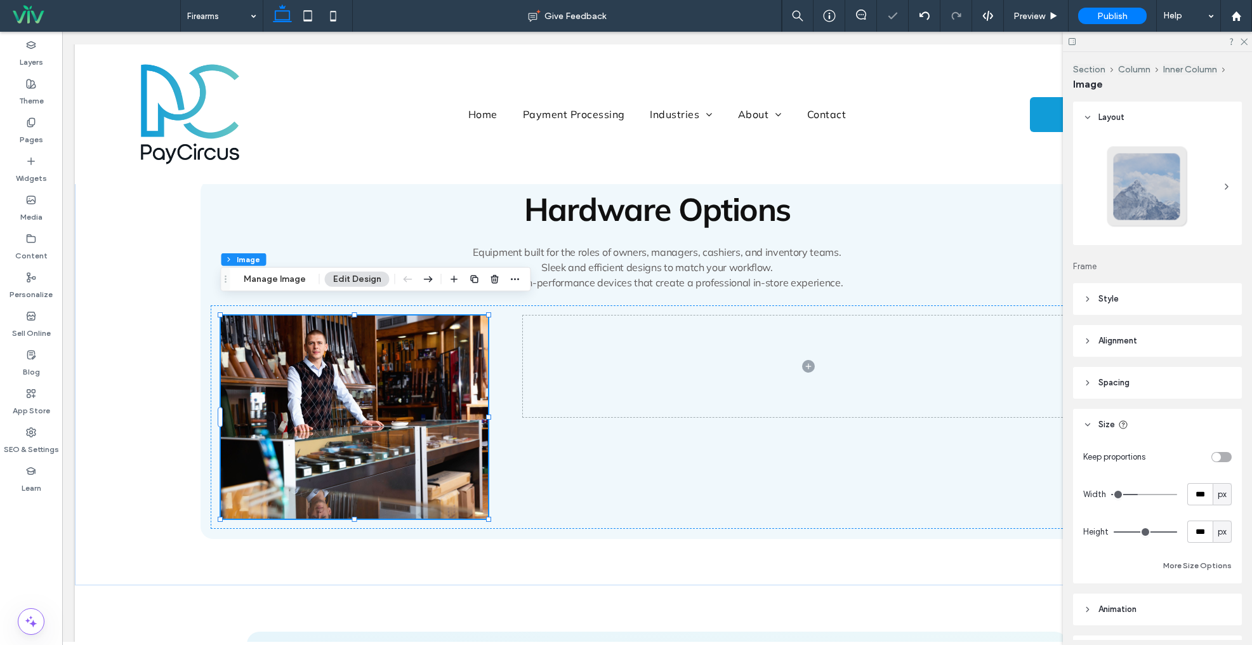
type input "***"
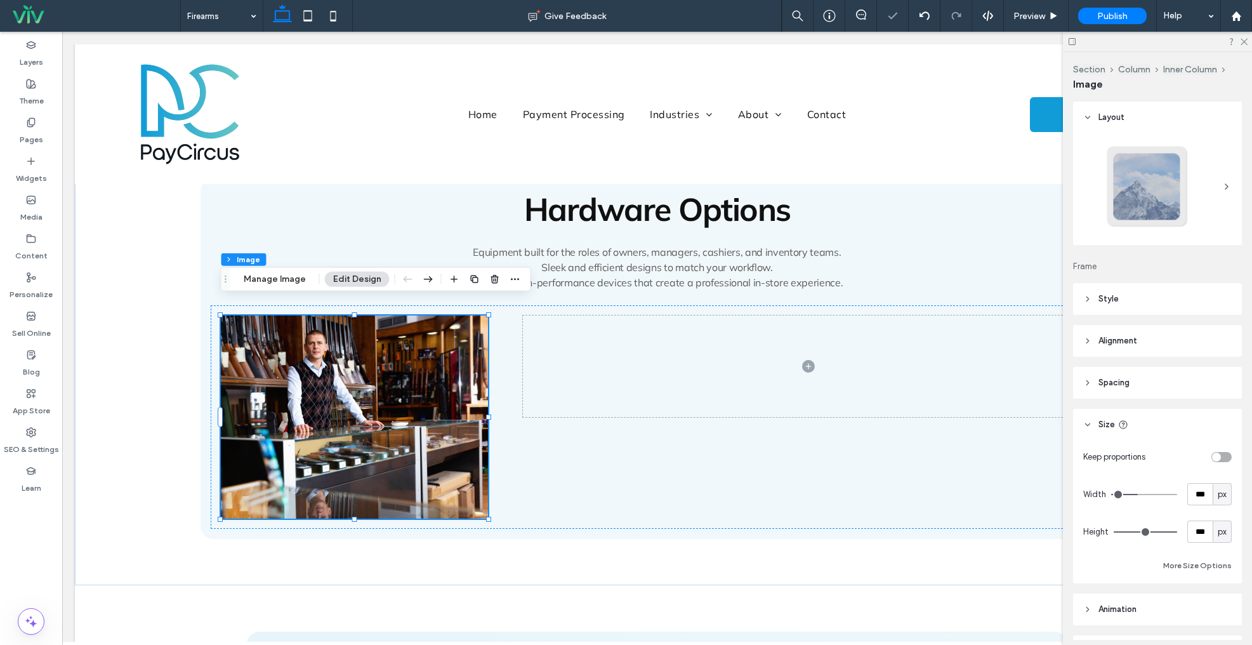
type input "***"
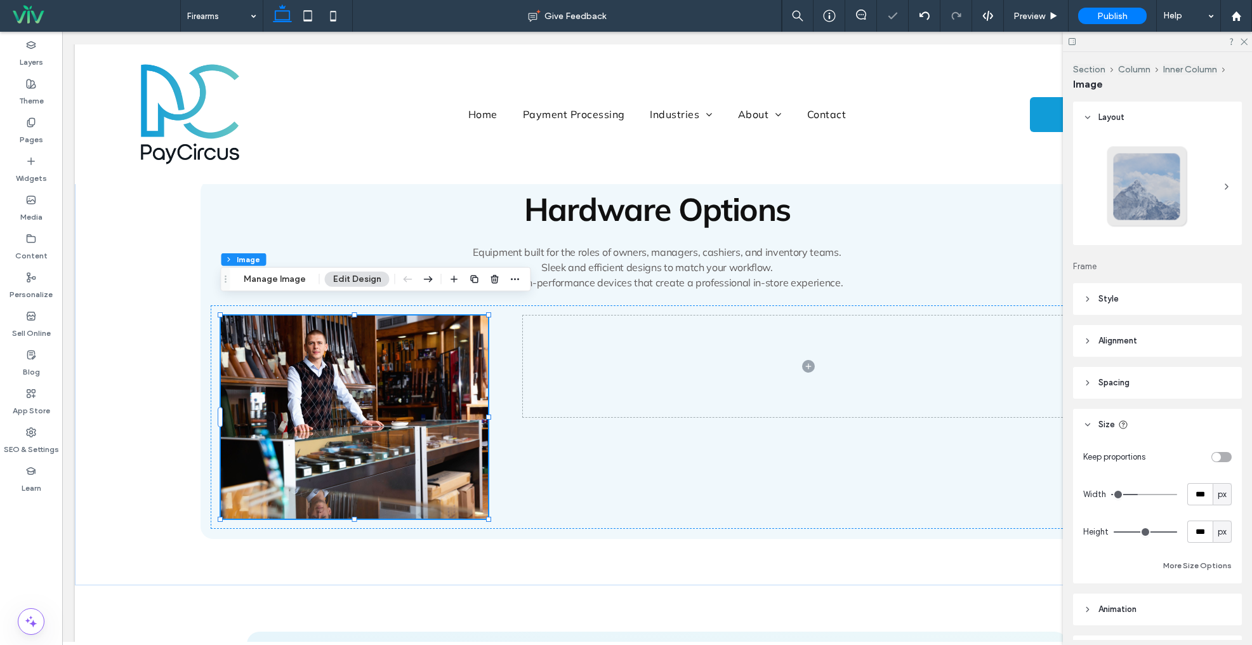
type input "***"
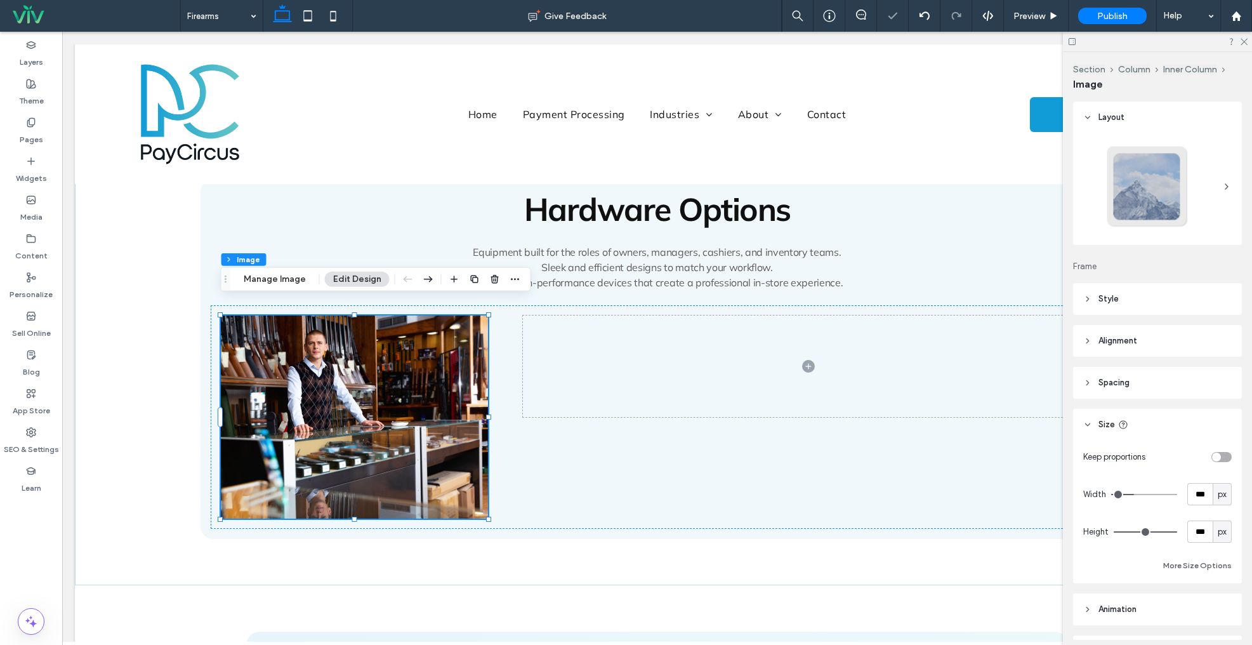
type input "***"
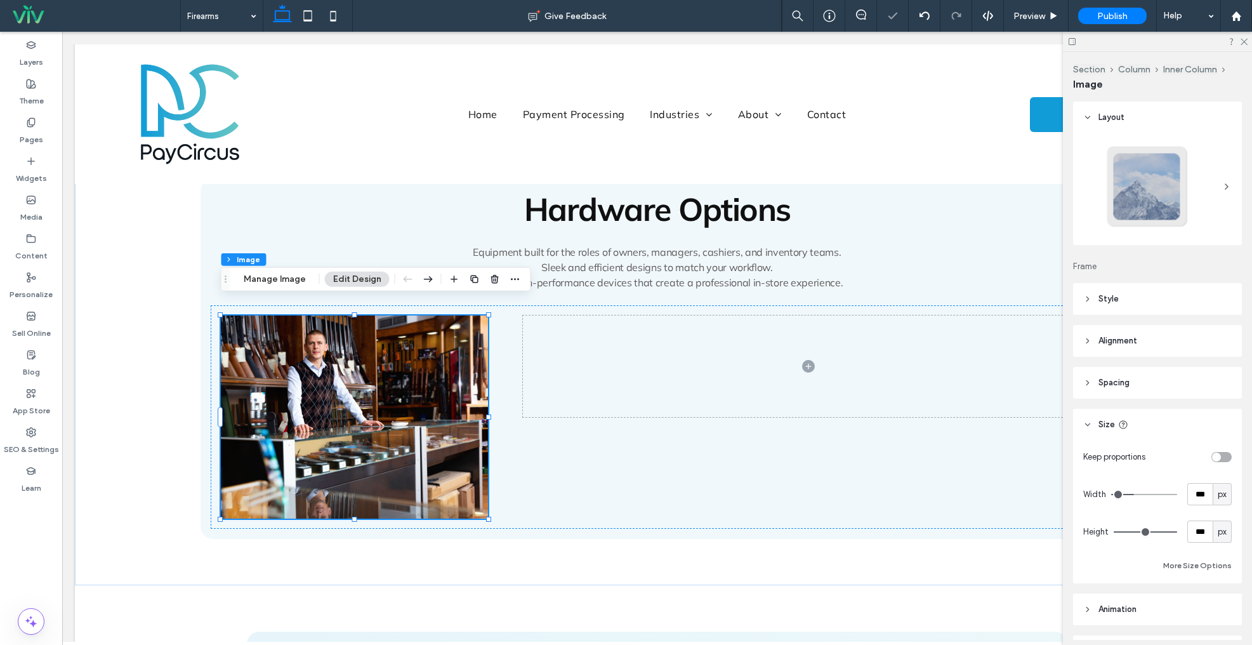
type input "***"
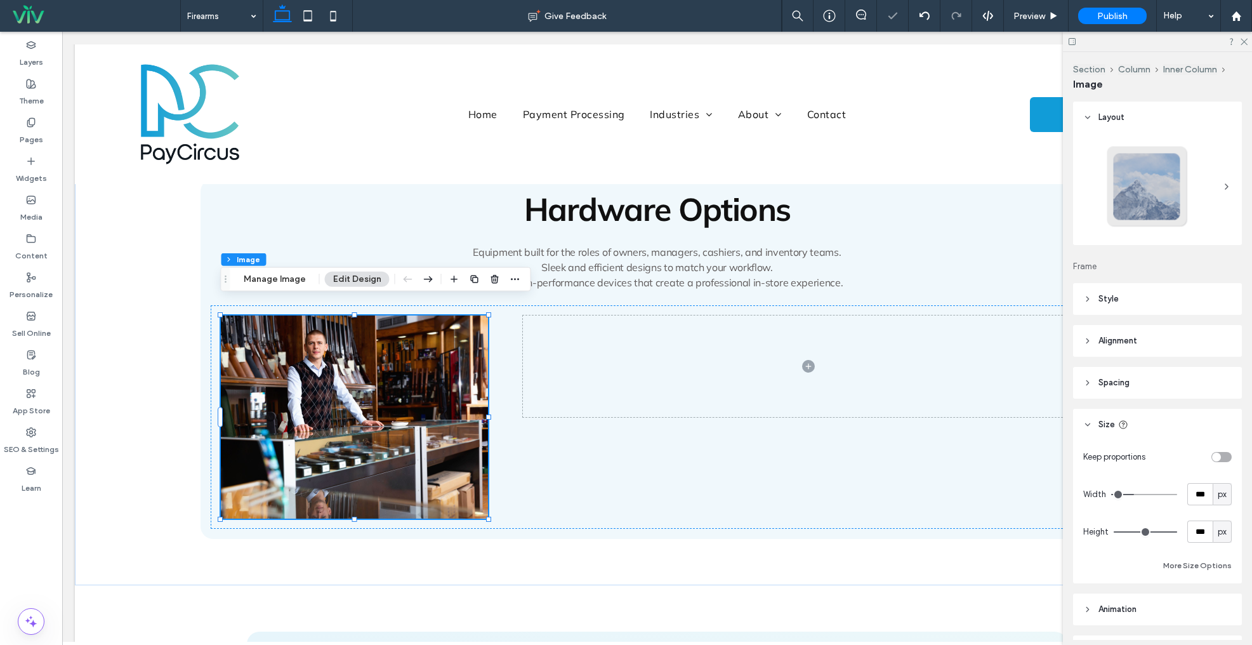
type input "***"
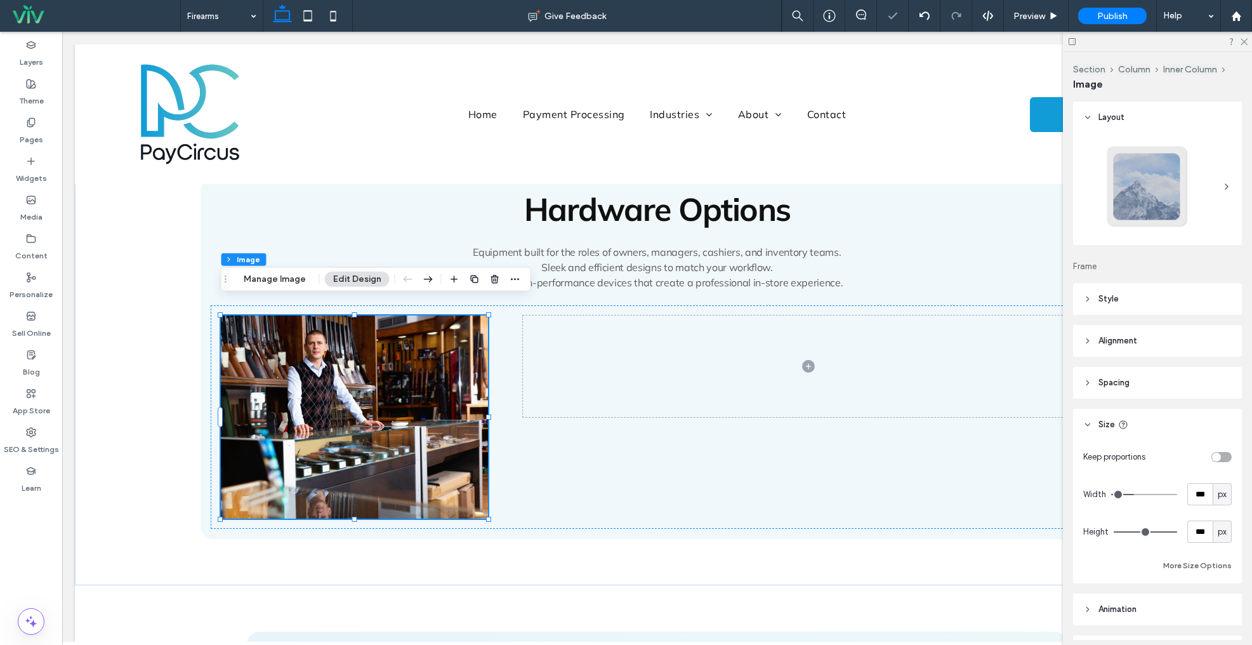
type input "***"
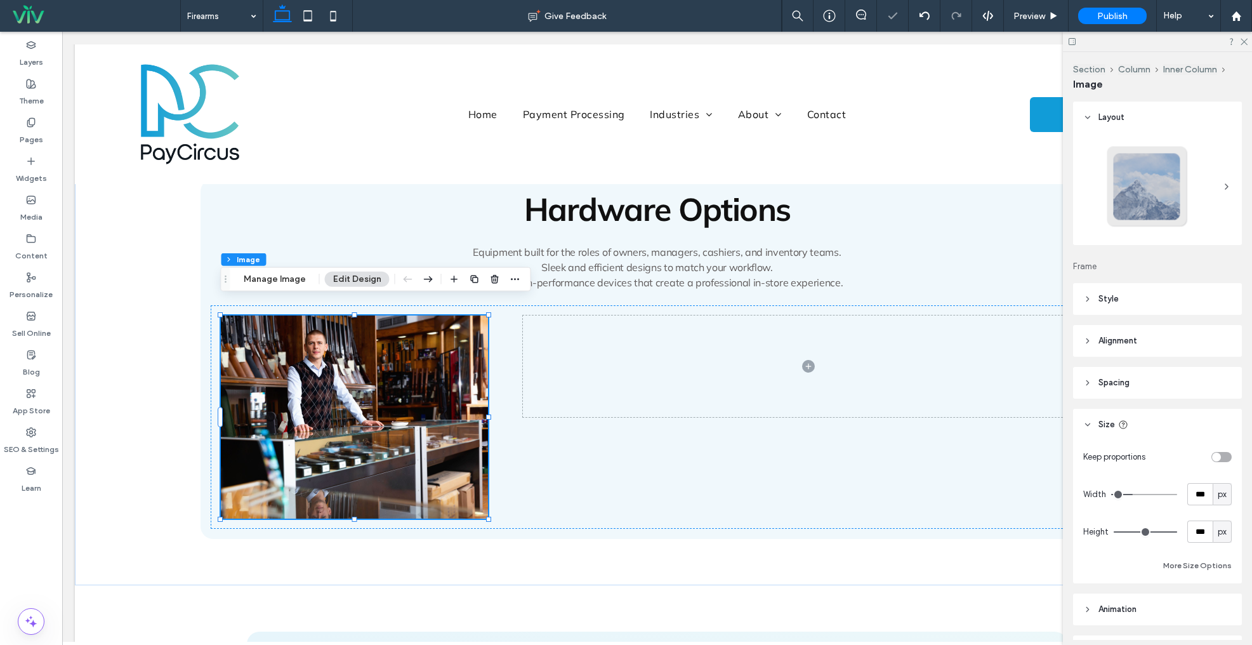
type input "***"
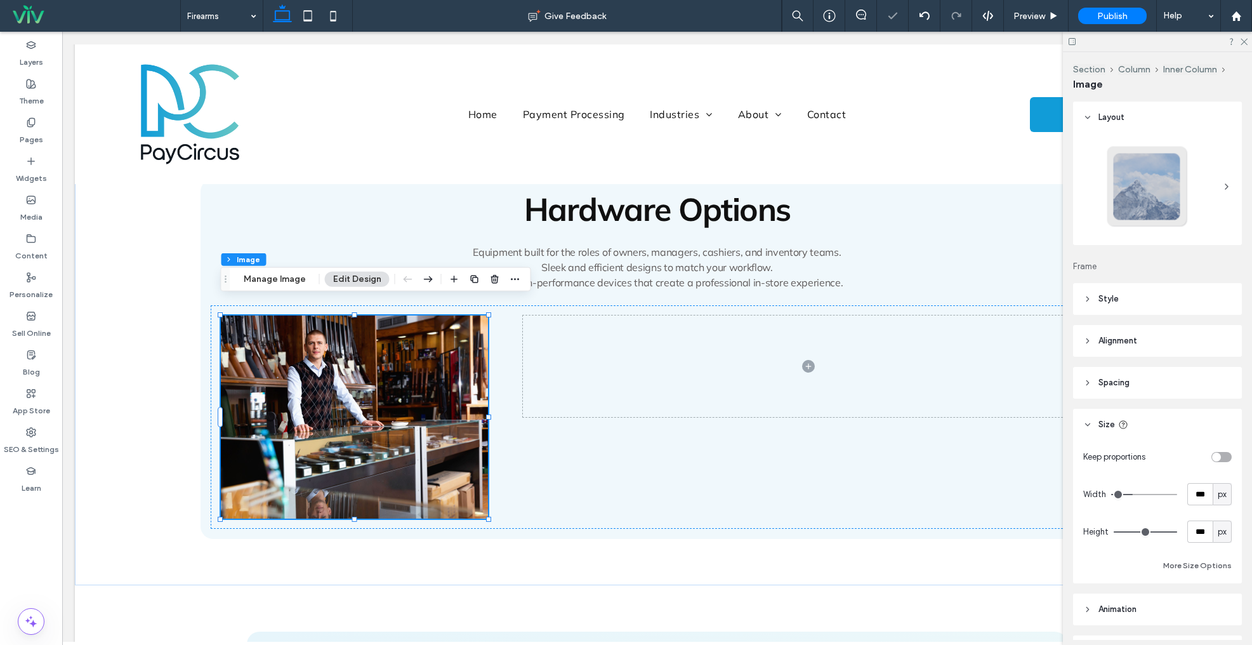
type input "***"
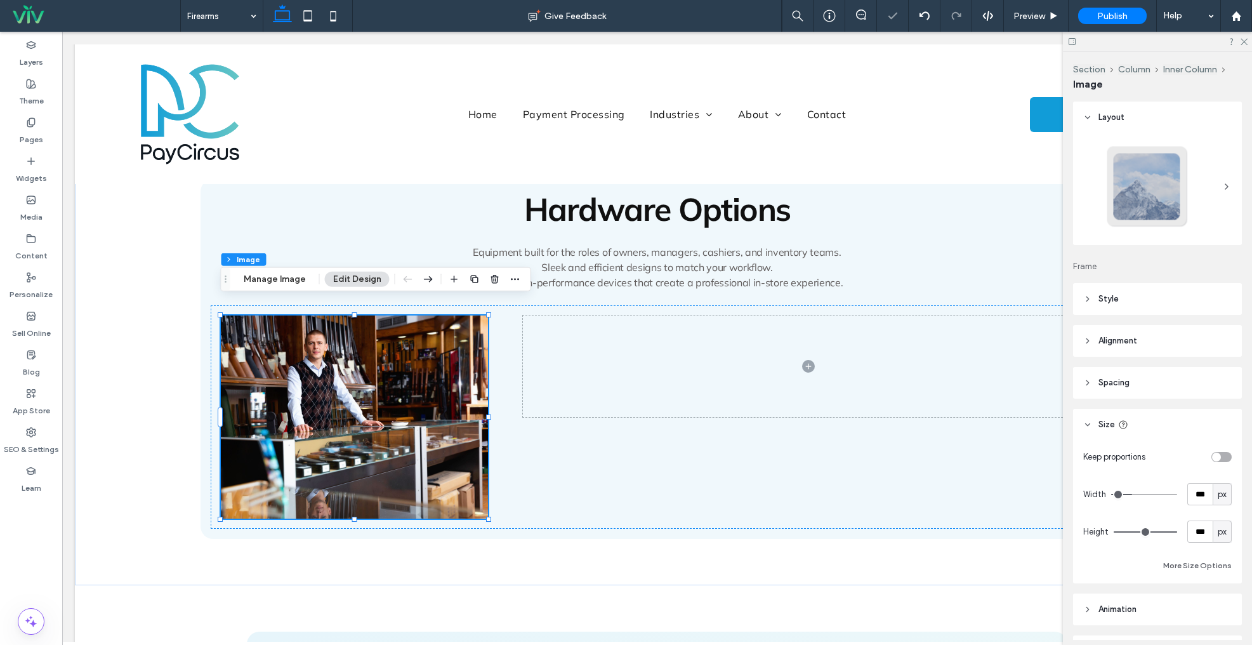
type input "***"
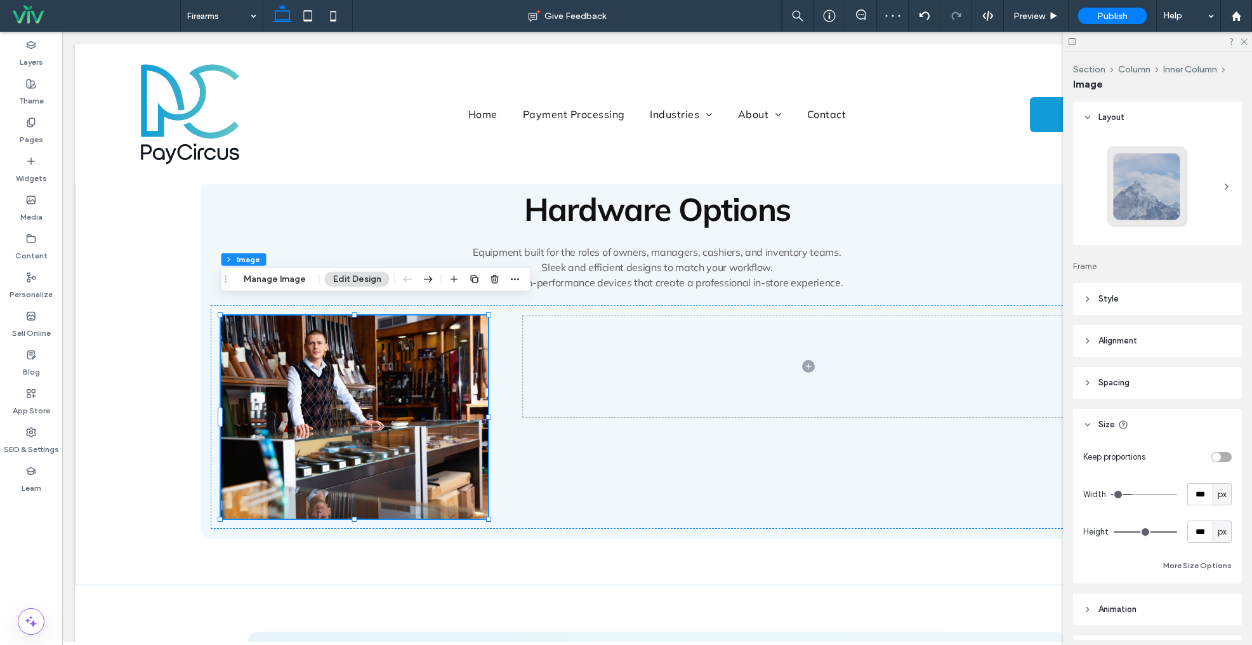
type input "***"
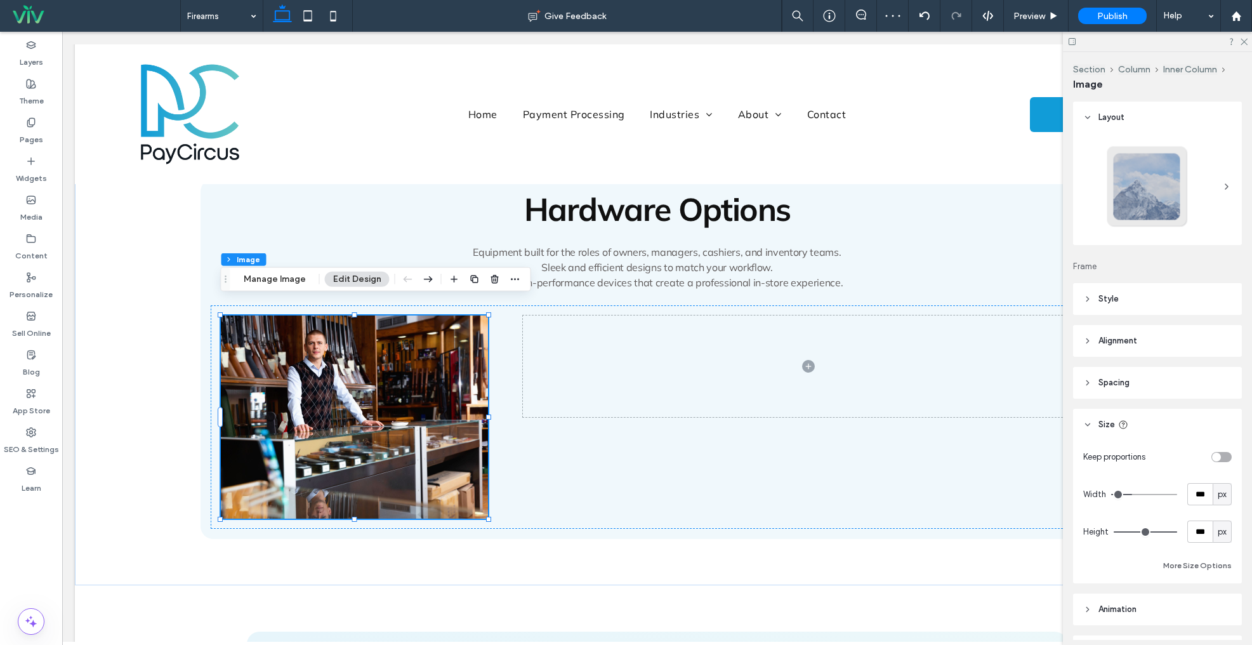
type input "***"
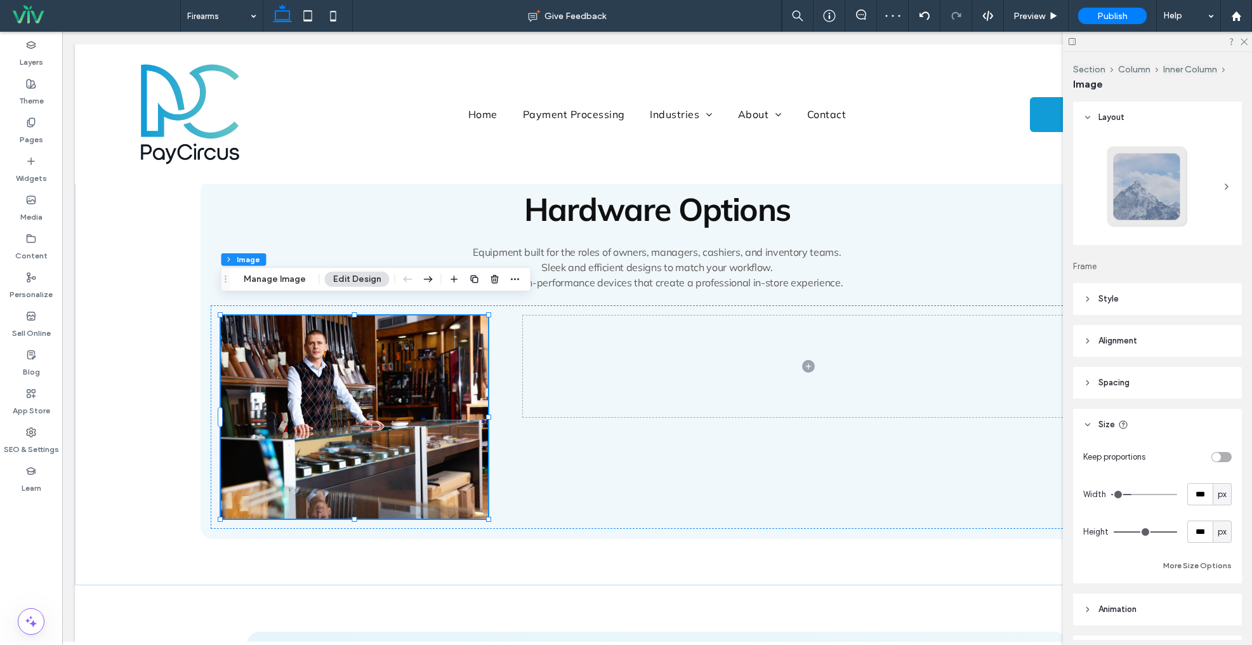
type input "***"
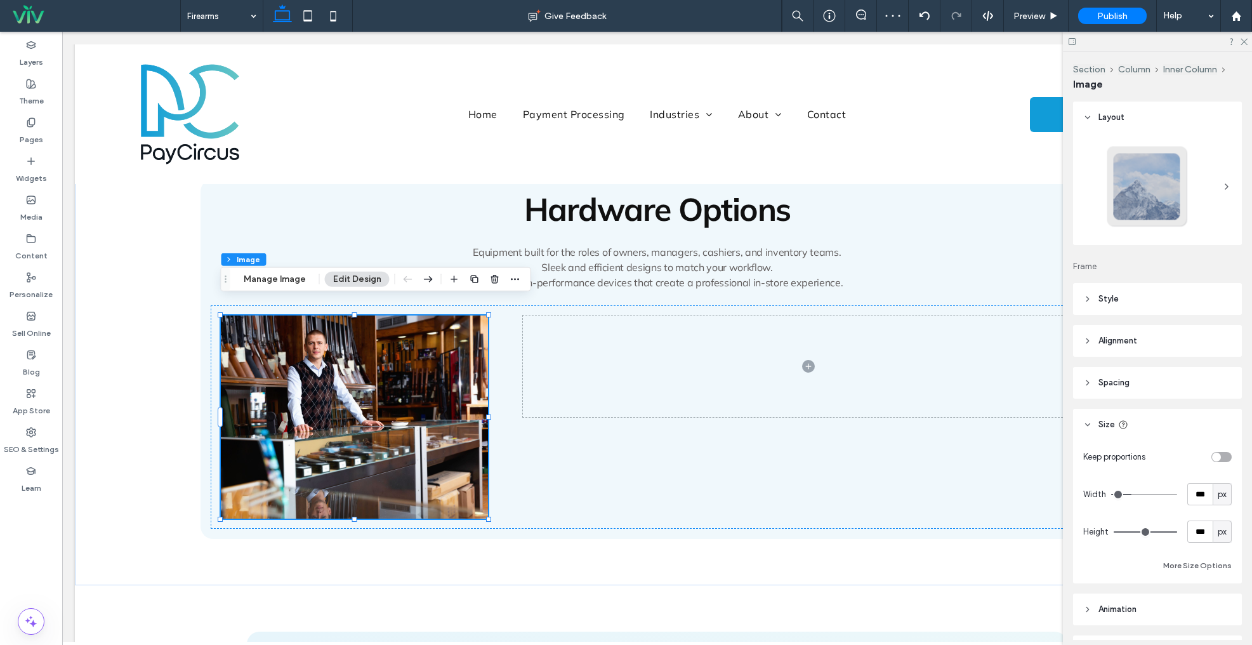
type input "***"
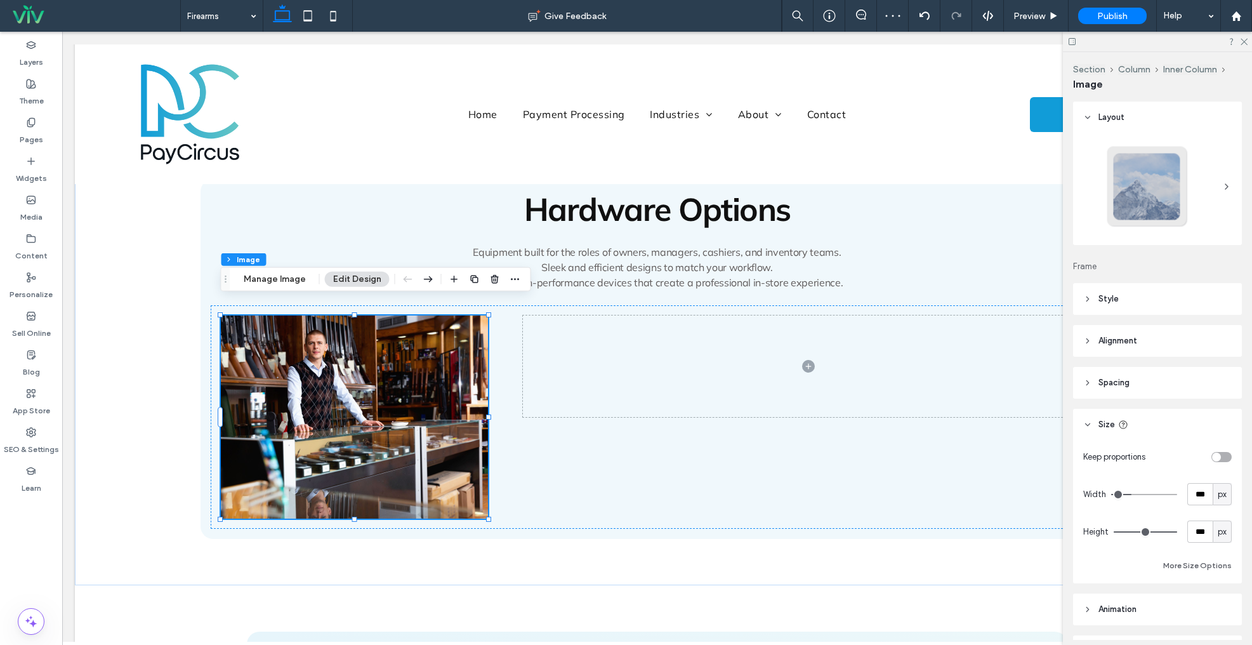
type input "***"
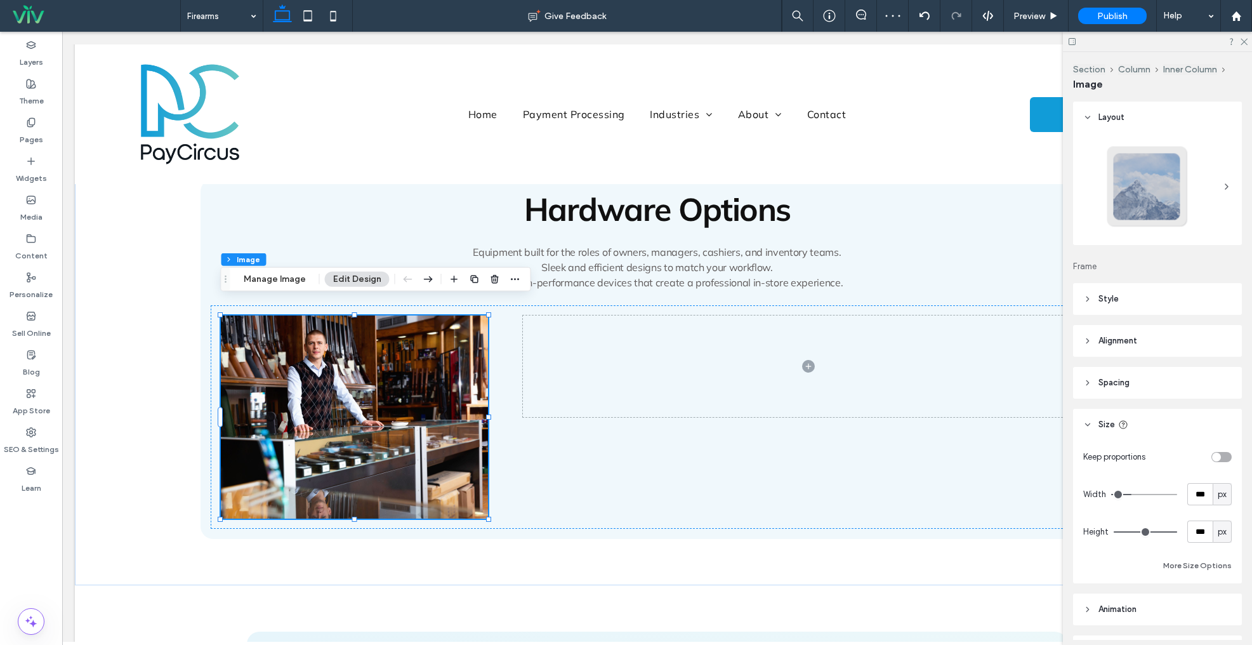
type input "***"
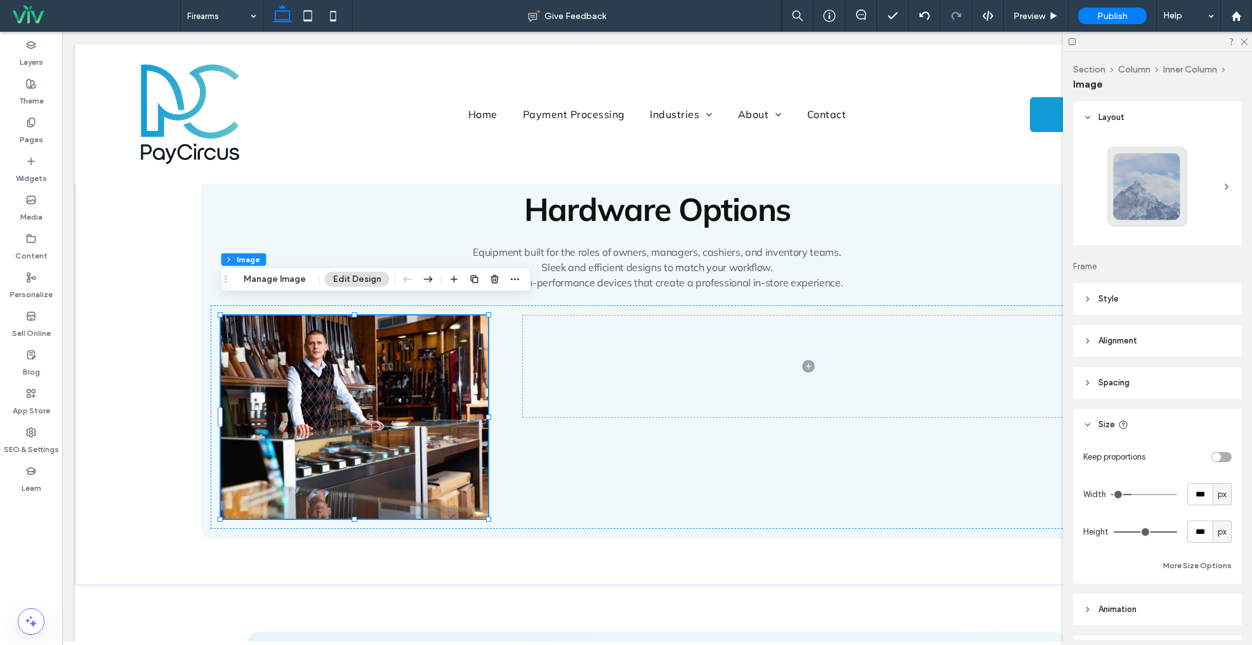
type input "***"
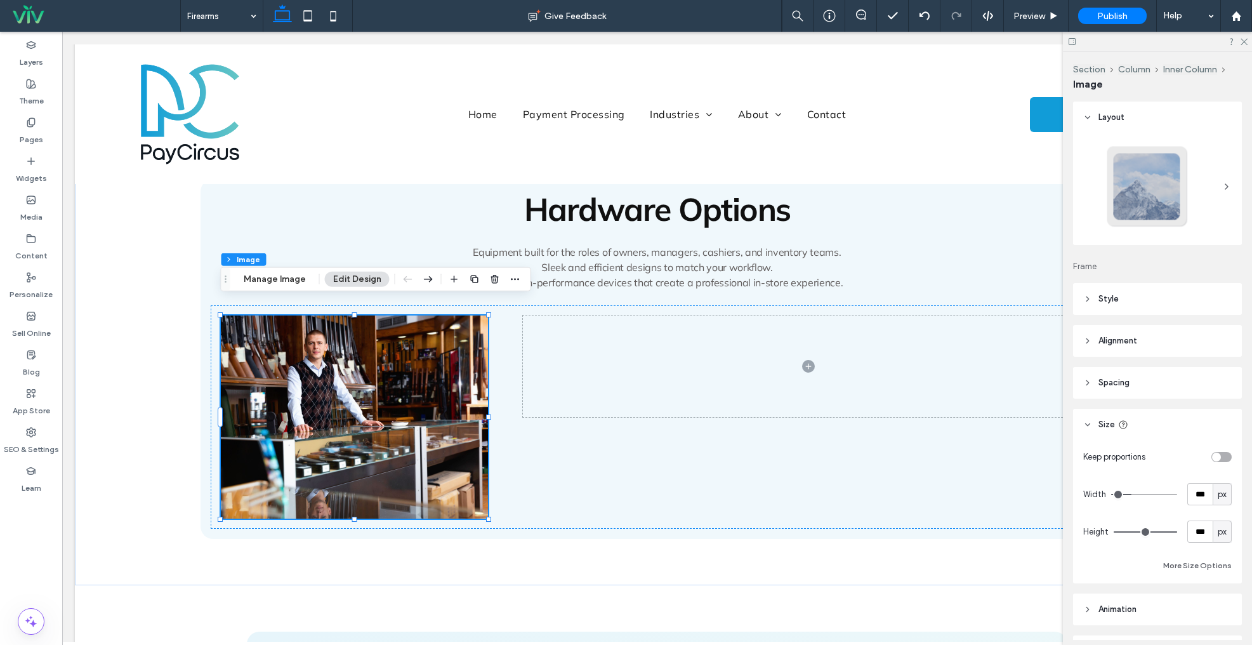
drag, startPoint x: 1142, startPoint y: 493, endPoint x: 1133, endPoint y: 494, distance: 9.0
type input "***"
click at [1133, 494] on input "range" at bounding box center [1144, 494] width 66 height 1
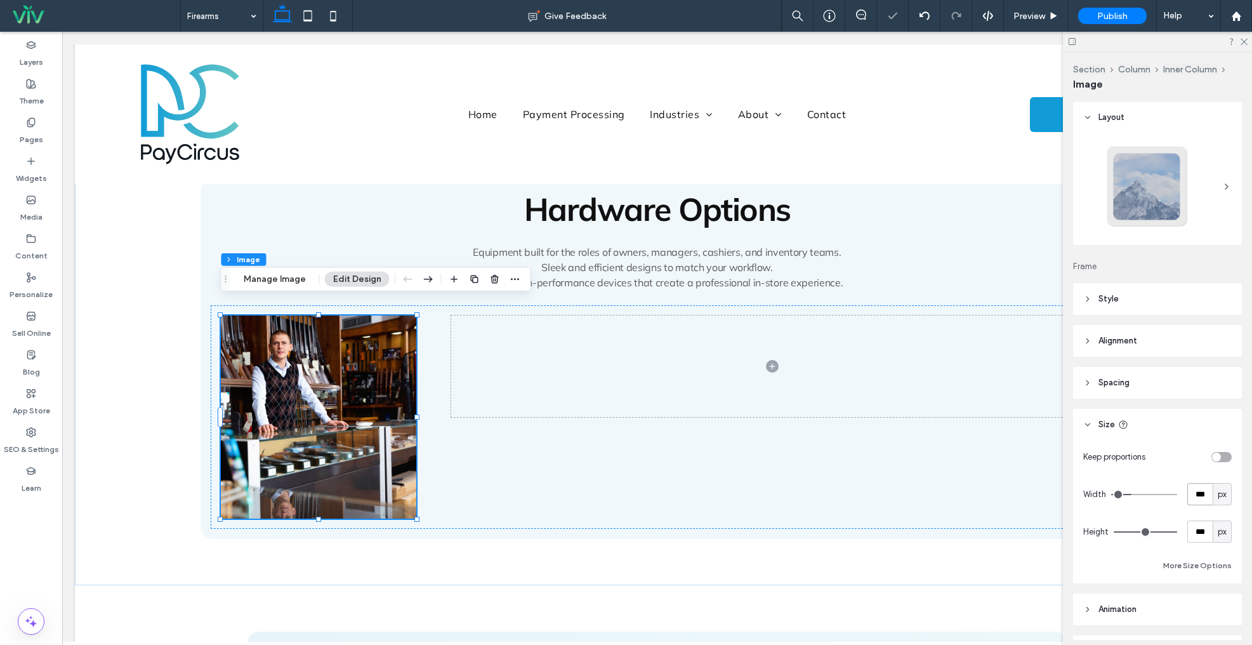
click at [1210, 493] on input "***" at bounding box center [1200, 494] width 25 height 22
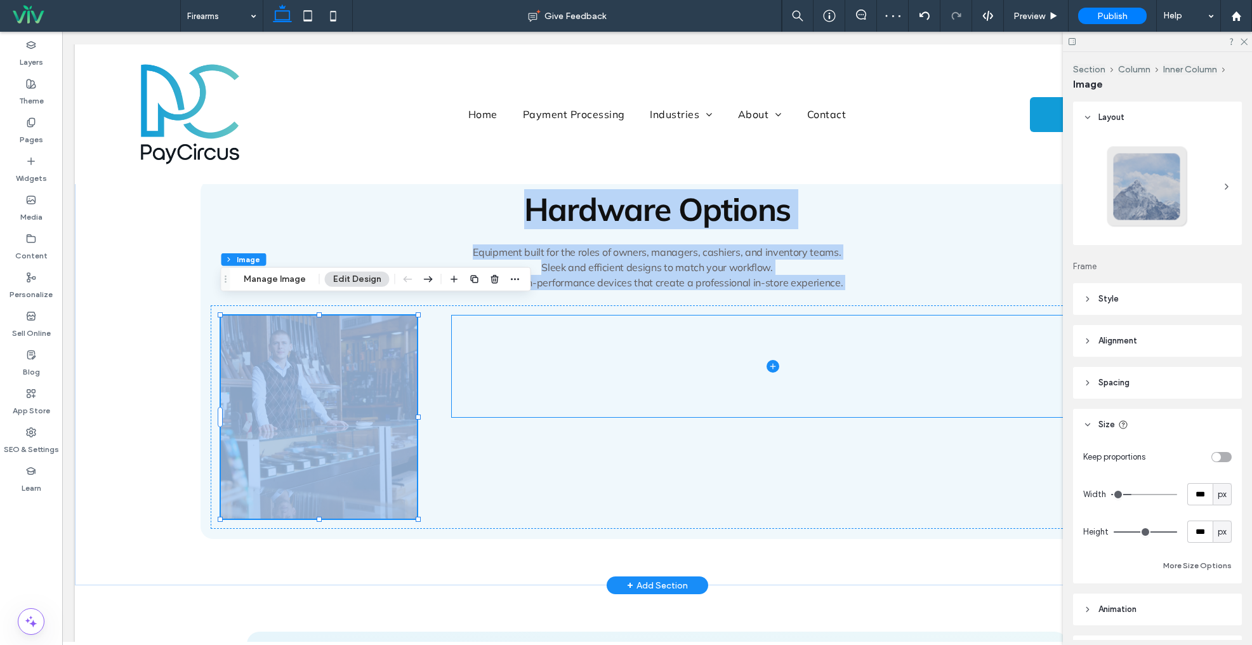
drag, startPoint x: 654, startPoint y: 201, endPoint x: 701, endPoint y: 331, distance: 138.3
click at [701, 336] on div "Home Payment Processing Industries B2B Liquor Stores Restaurants Vape Shops Bar…" at bounding box center [657, 317] width 1165 height 3308
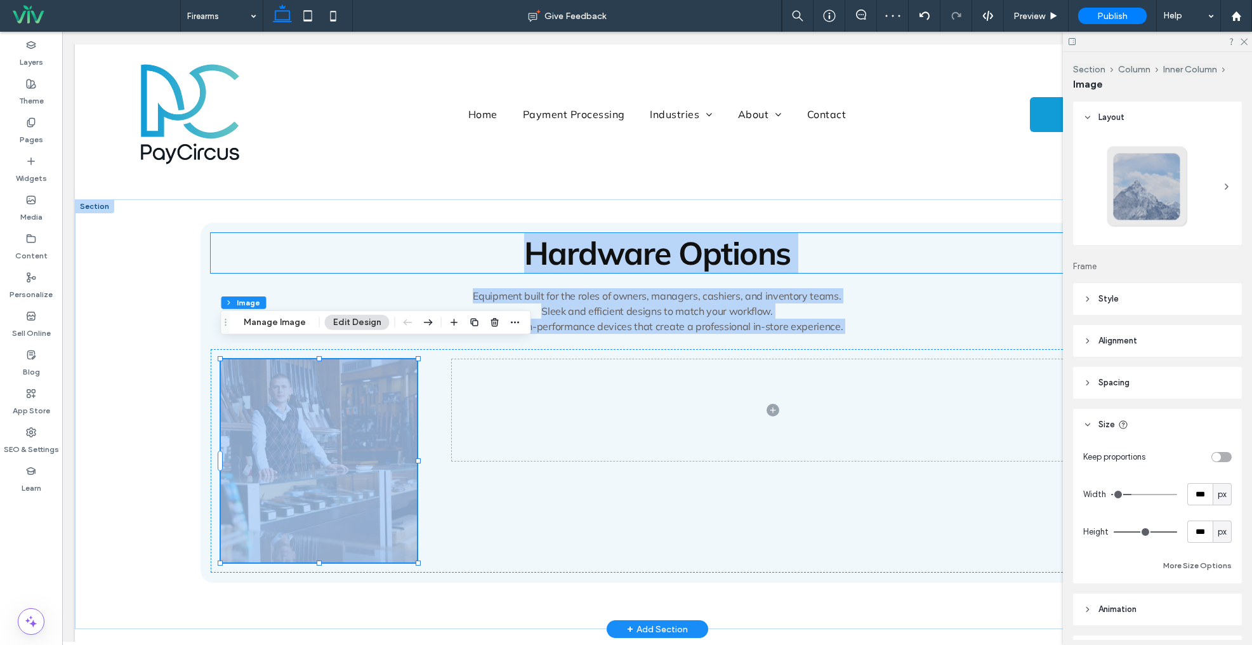
scroll to position [1339, 0]
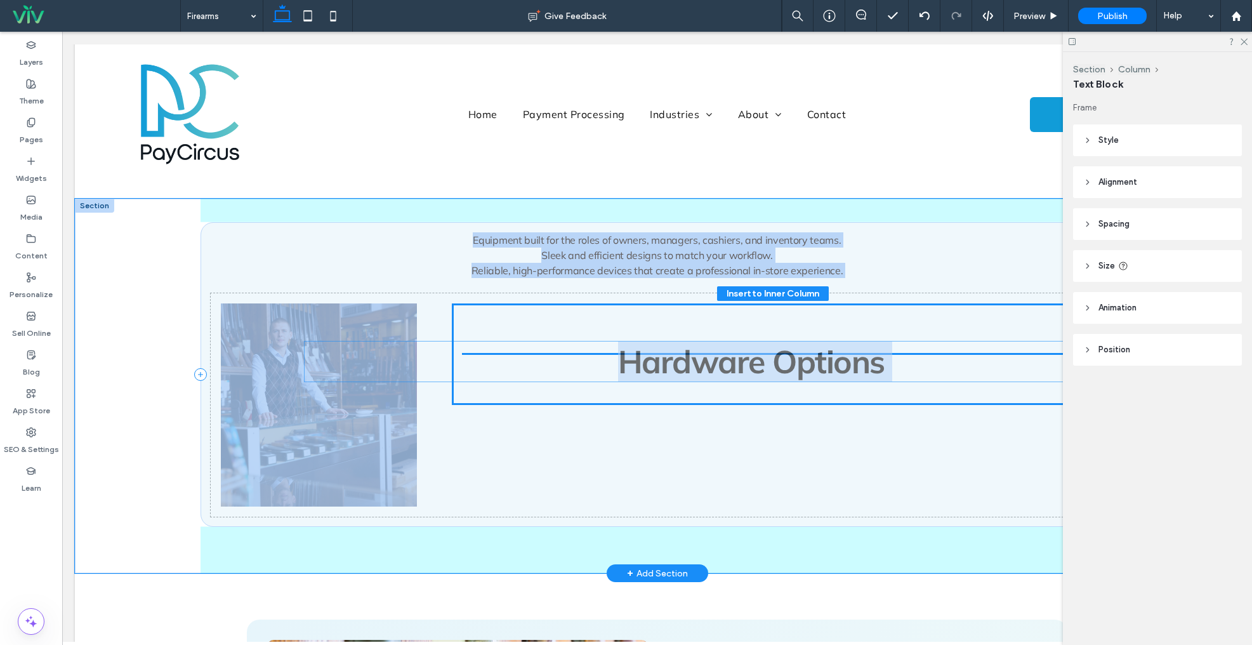
drag, startPoint x: 656, startPoint y: 237, endPoint x: 732, endPoint y: 305, distance: 101.6
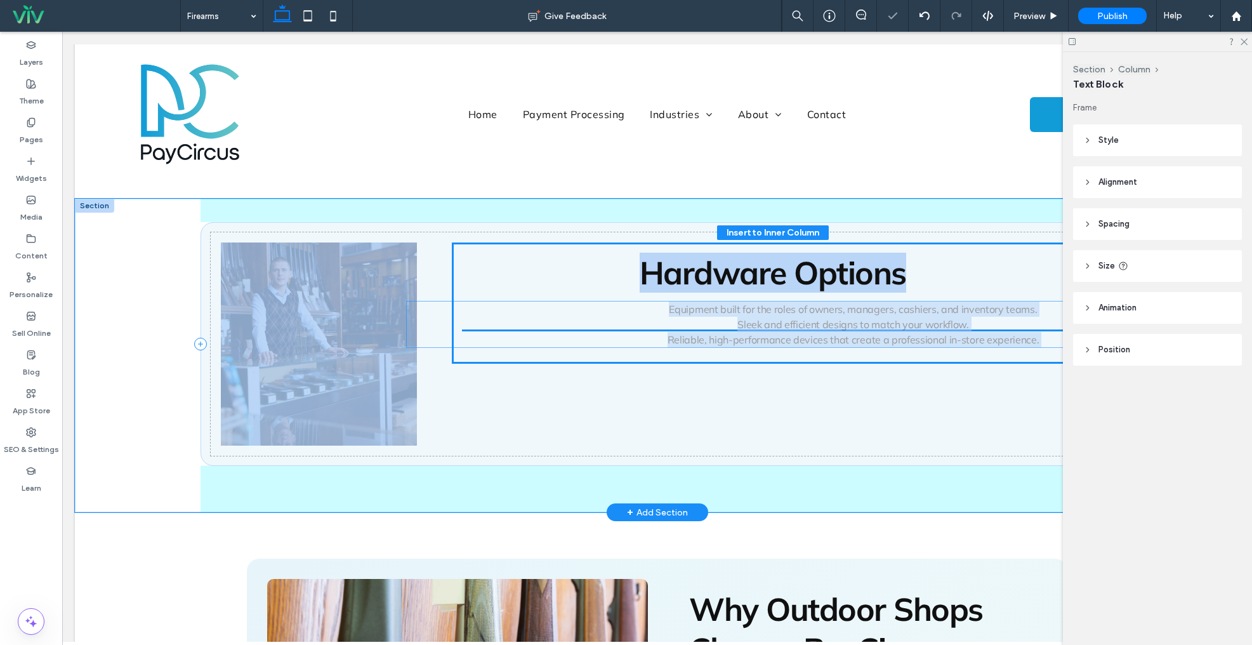
drag, startPoint x: 704, startPoint y: 262, endPoint x: 868, endPoint y: 321, distance: 174.1
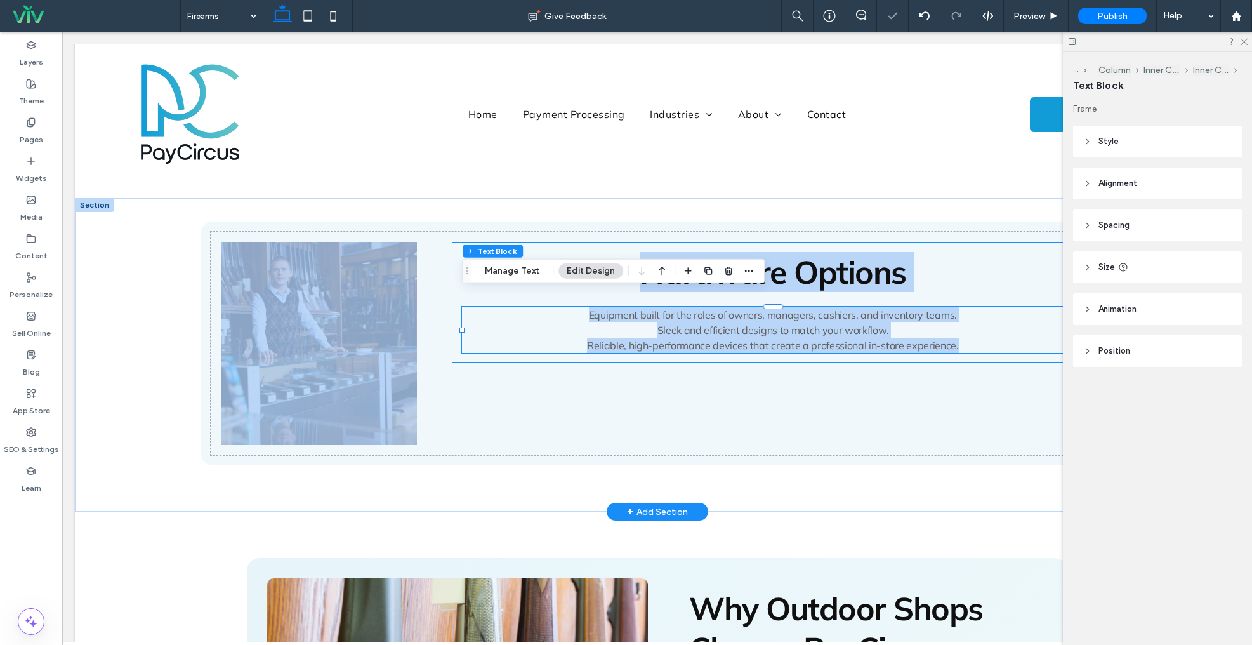
click at [592, 242] on div "Hardware Options Equipment built for the roles of owners, managers, cashiers, a…" at bounding box center [773, 302] width 642 height 121
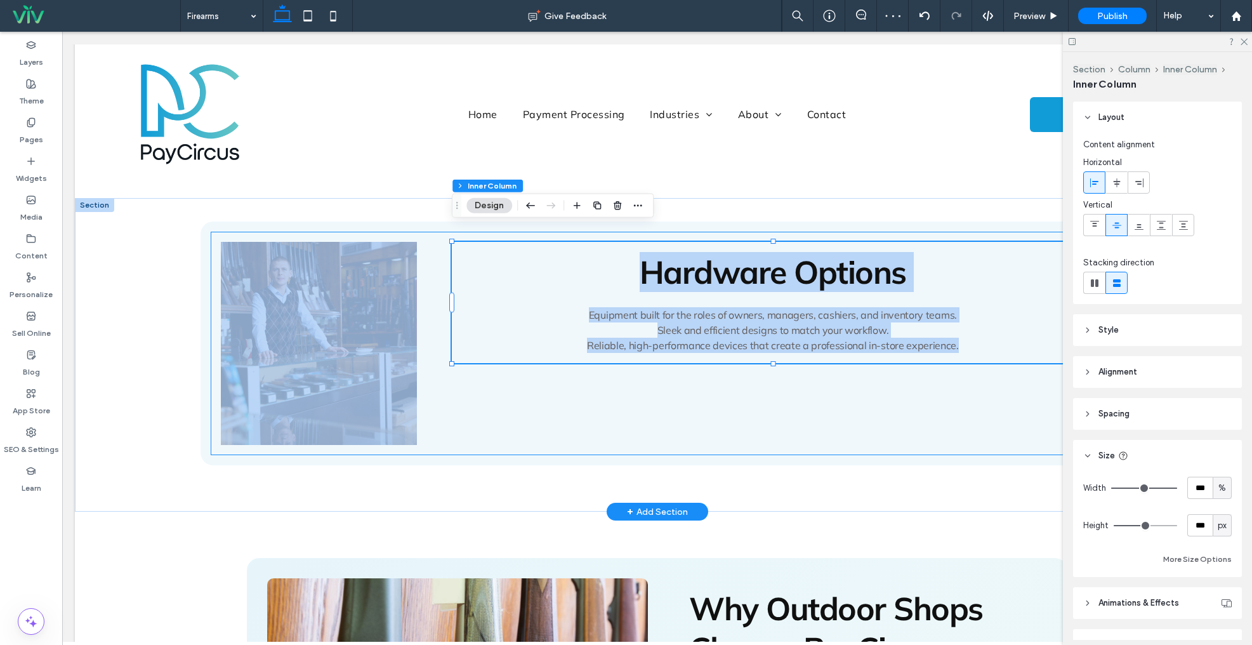
click at [677, 418] on div "Hardware Options Equipment built for the roles of owners, managers, cashiers, a…" at bounding box center [658, 343] width 894 height 223
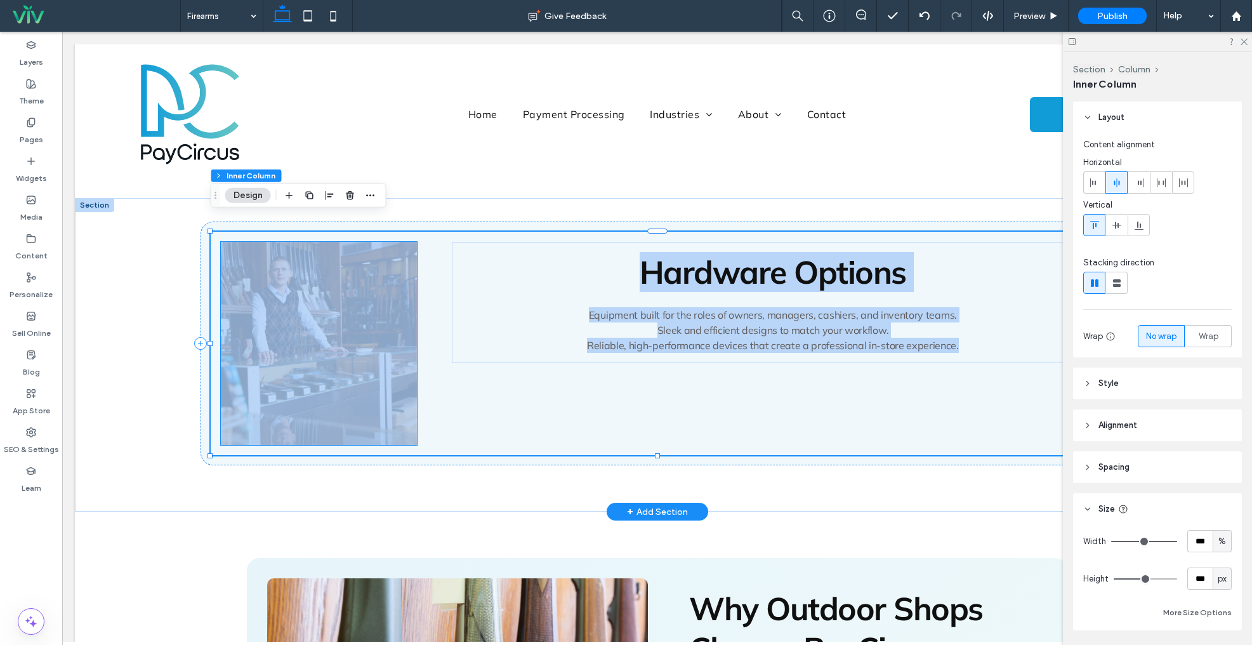
click at [336, 340] on img at bounding box center [319, 343] width 197 height 203
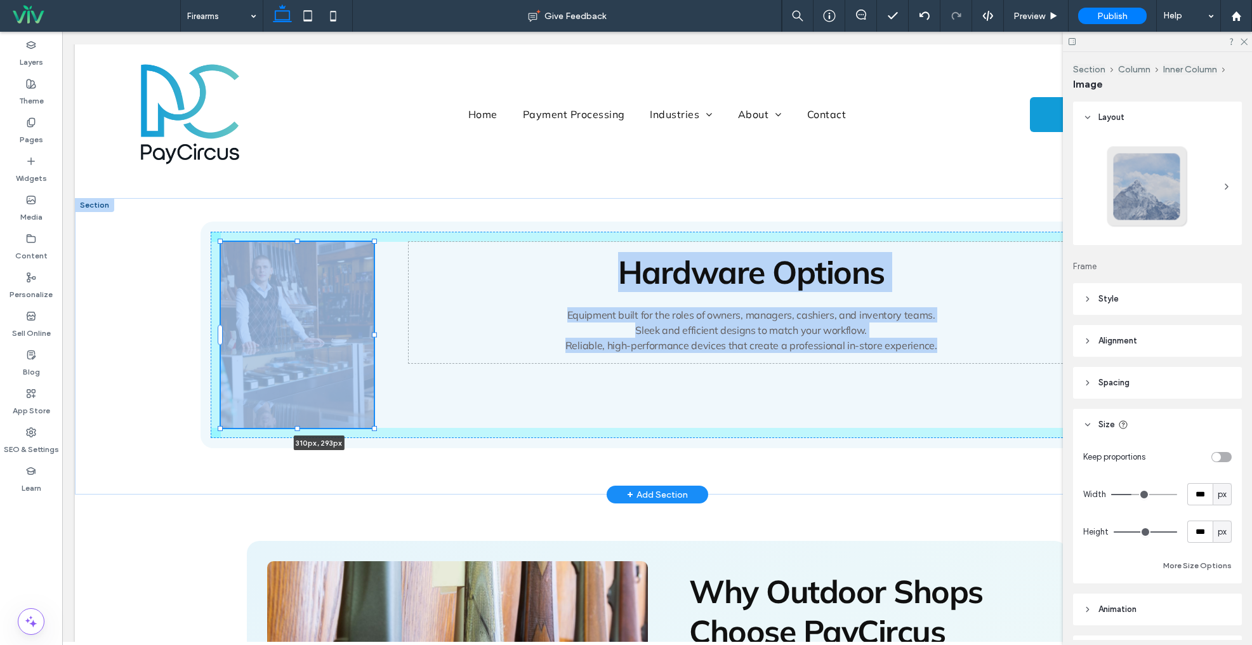
drag, startPoint x: 319, startPoint y: 428, endPoint x: 328, endPoint y: 413, distance: 18.2
click at [328, 413] on div "310px , 293px Hardware Options Equipment built for the roles of owners, manager…" at bounding box center [658, 346] width 914 height 296
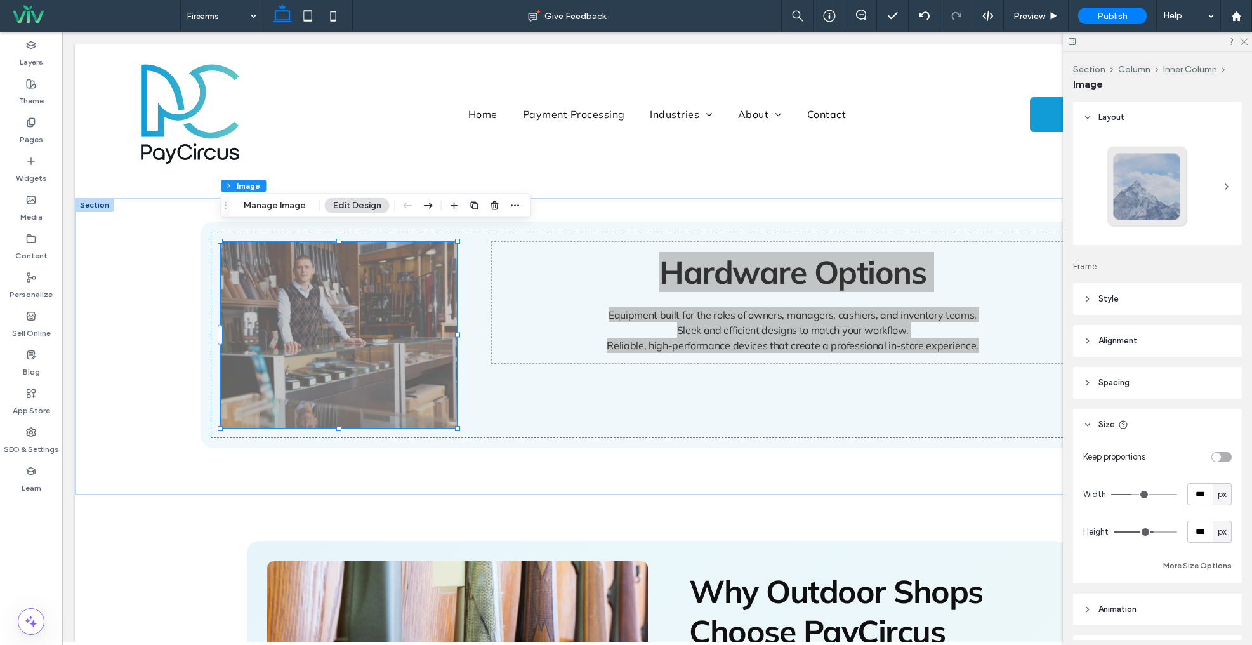
drag, startPoint x: 1167, startPoint y: 533, endPoint x: 1152, endPoint y: 533, distance: 14.6
click at [1152, 533] on input "range" at bounding box center [1145, 531] width 63 height 1
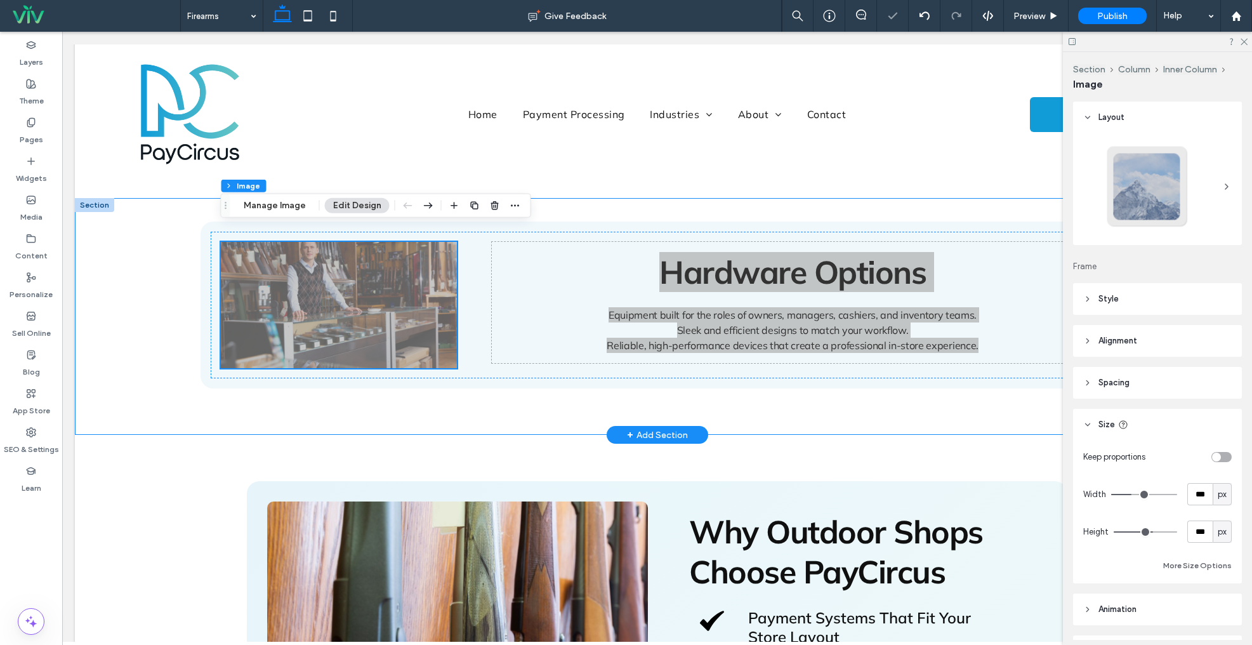
scroll to position [1233, 0]
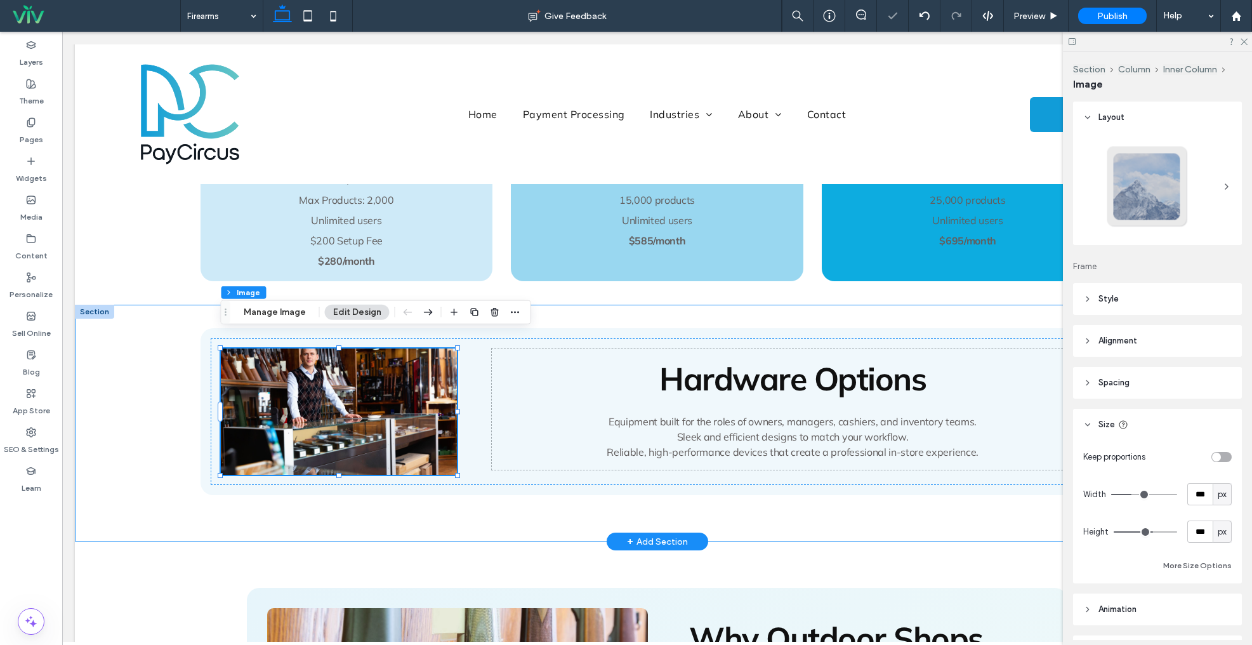
click at [137, 337] on div "310px , 293px Hardware Options Equipment built for the roles of owners, manager…" at bounding box center [657, 423] width 1165 height 237
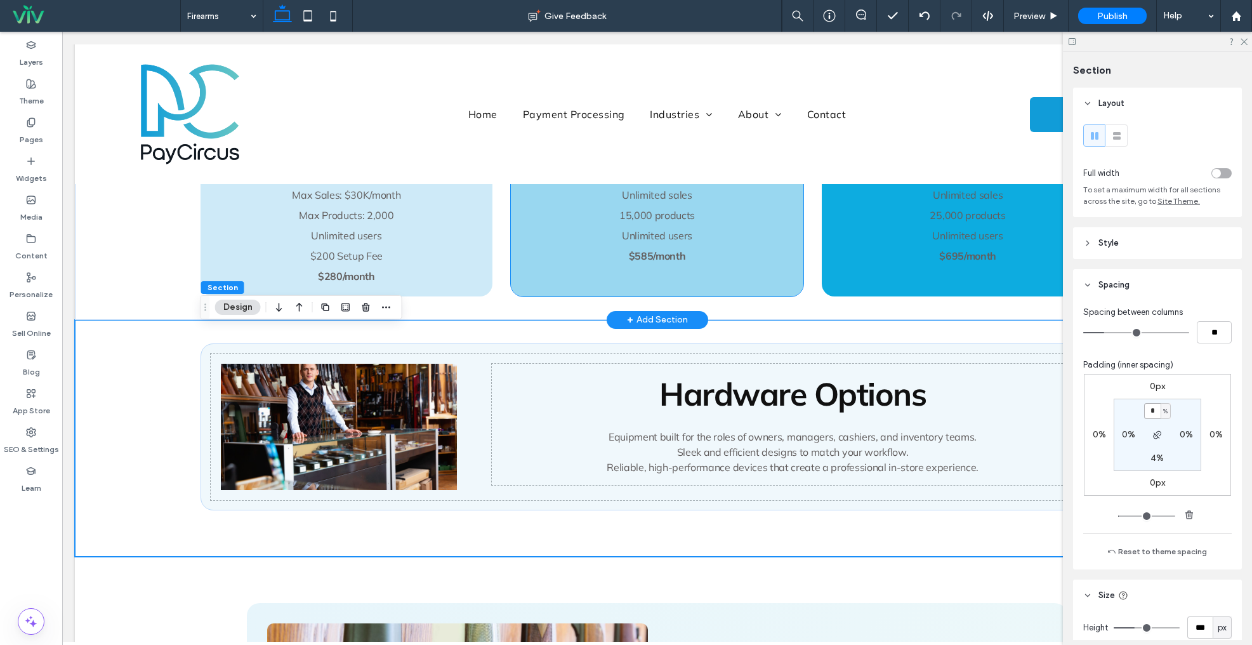
scroll to position [1228, 0]
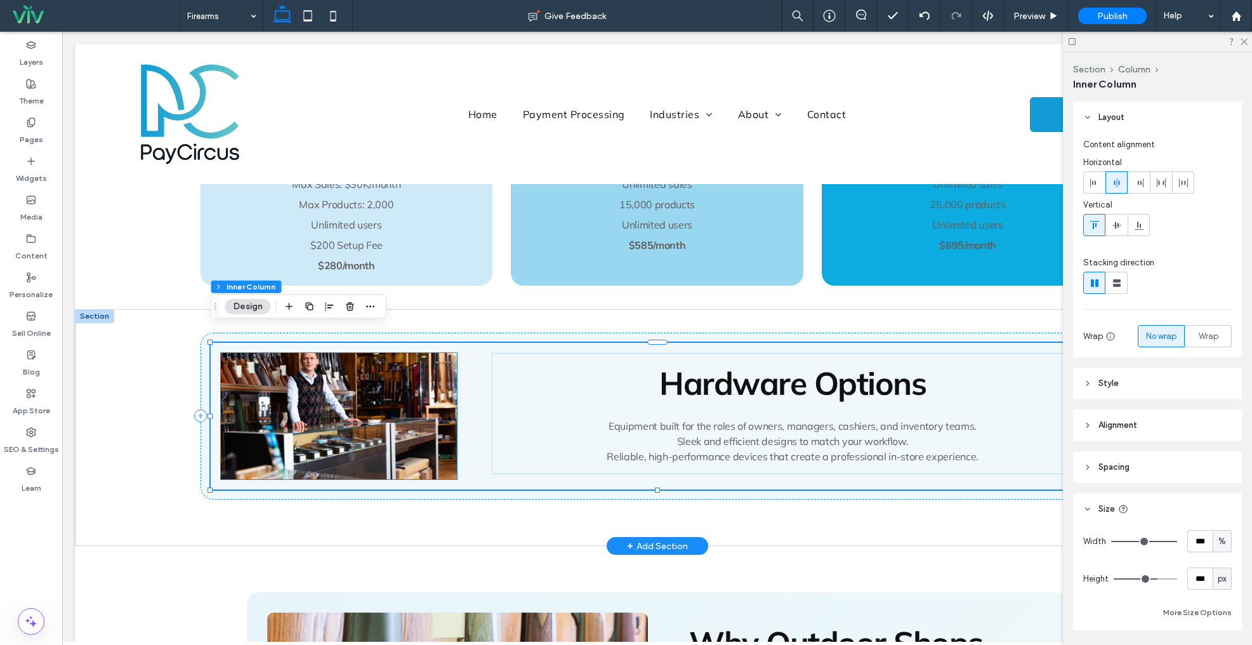
click at [332, 363] on img at bounding box center [339, 416] width 236 height 126
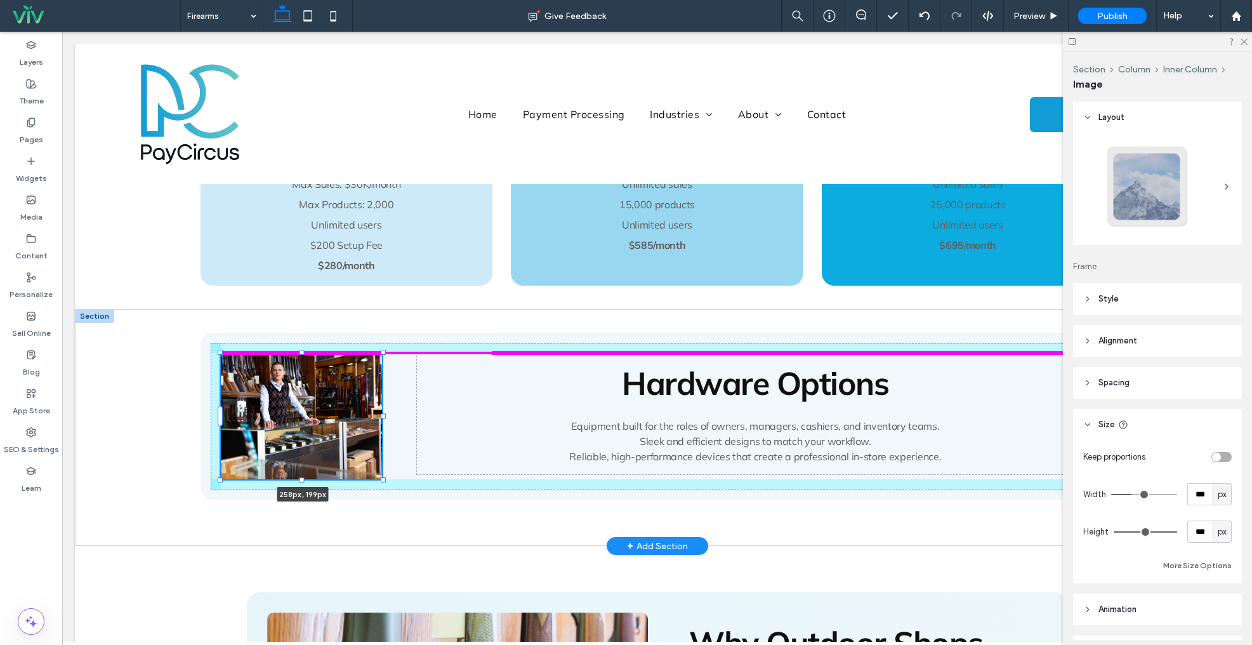
drag, startPoint x: 449, startPoint y: 402, endPoint x: 421, endPoint y: 401, distance: 27.3
click at [421, 401] on div "258px , 199px Hardware Options Equipment built for the roles of owners, manager…" at bounding box center [658, 427] width 914 height 237
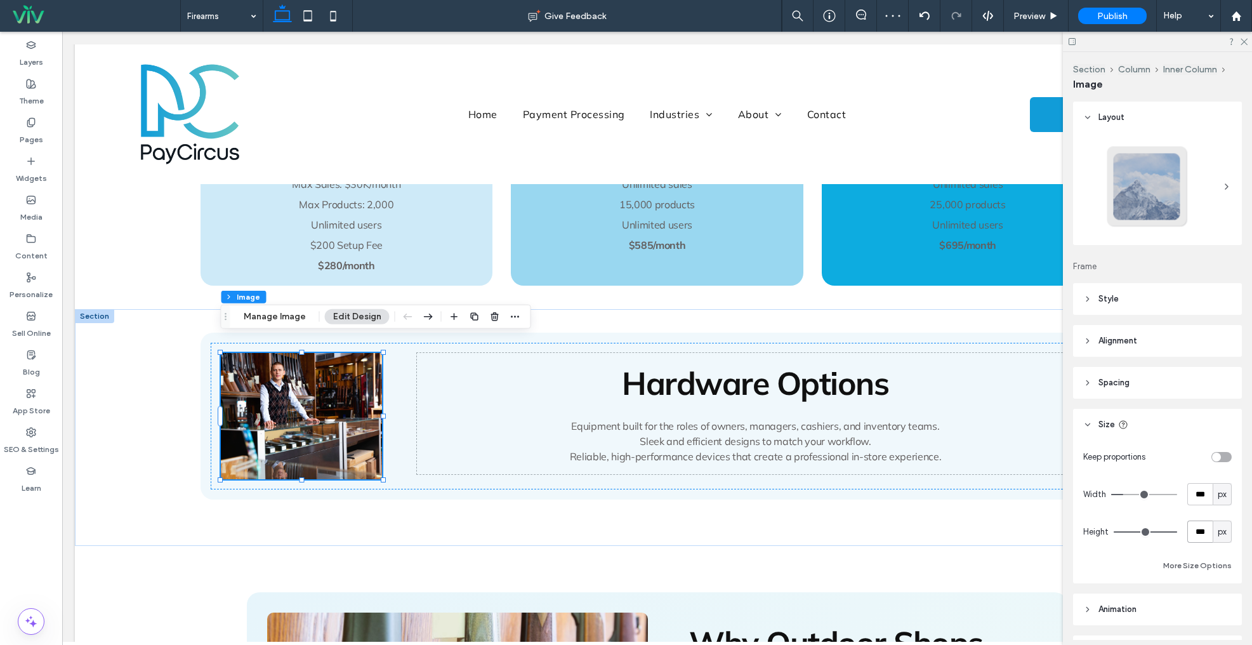
click at [1203, 529] on input "***" at bounding box center [1200, 532] width 25 height 22
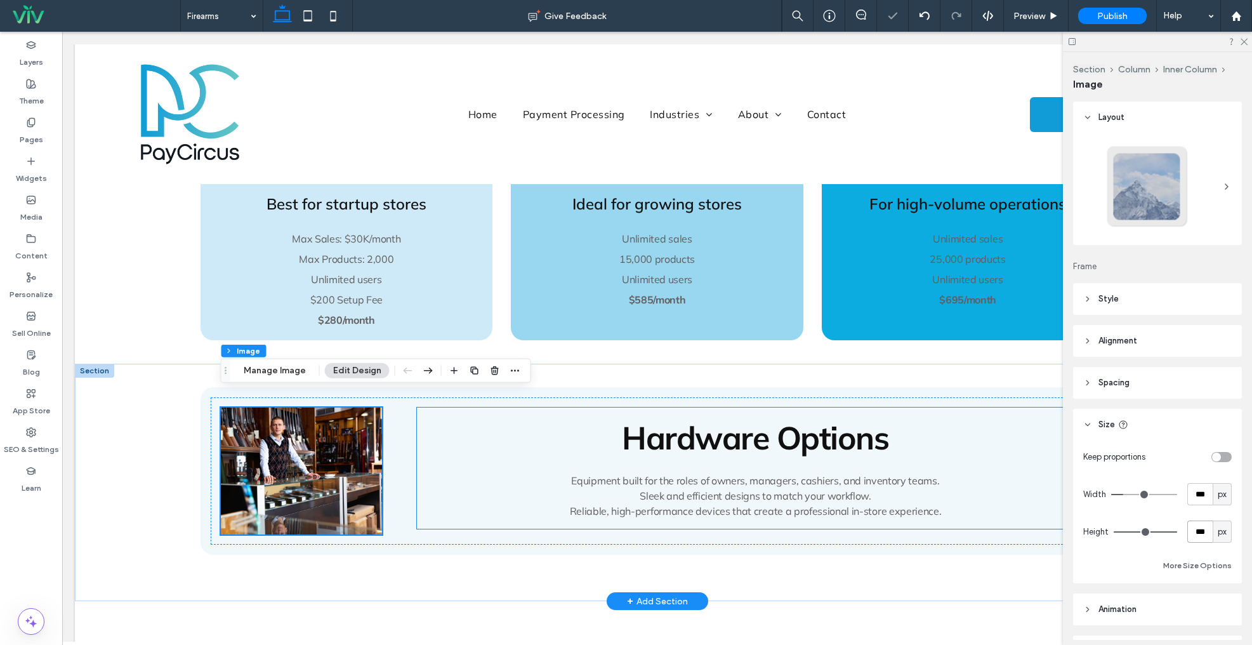
scroll to position [1175, 0]
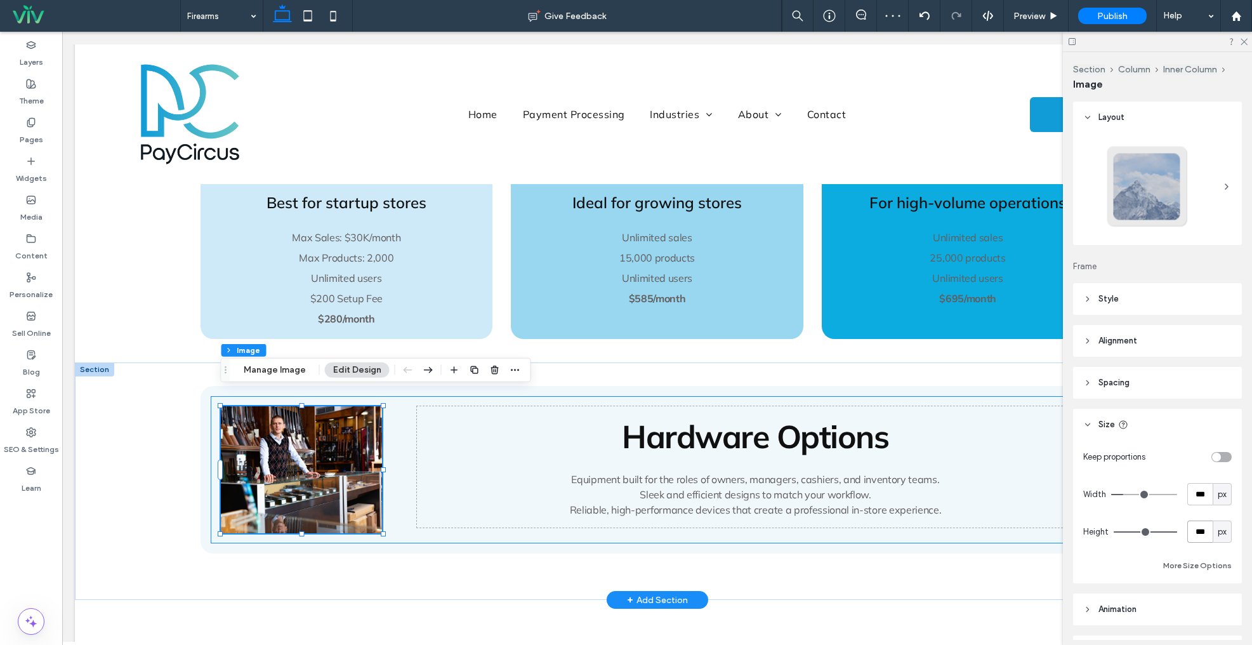
click at [408, 423] on div "258px , 199px Hardware Options Equipment built for the roles of owners, manager…" at bounding box center [658, 469] width 894 height 147
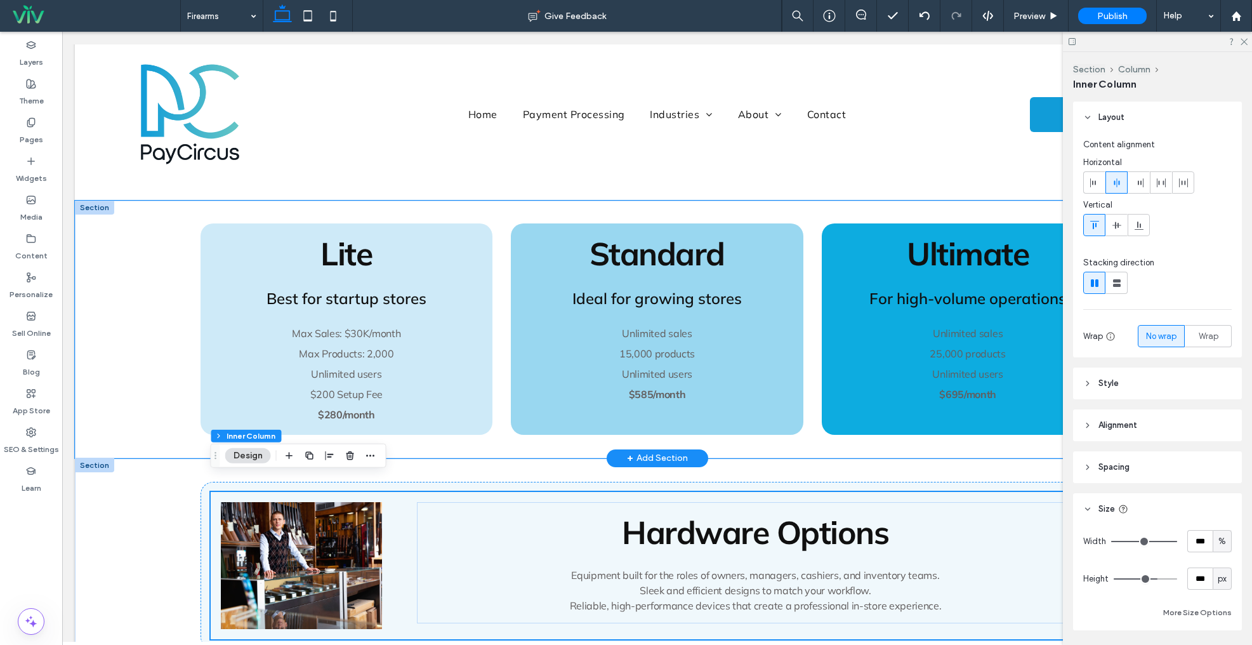
scroll to position [998, 0]
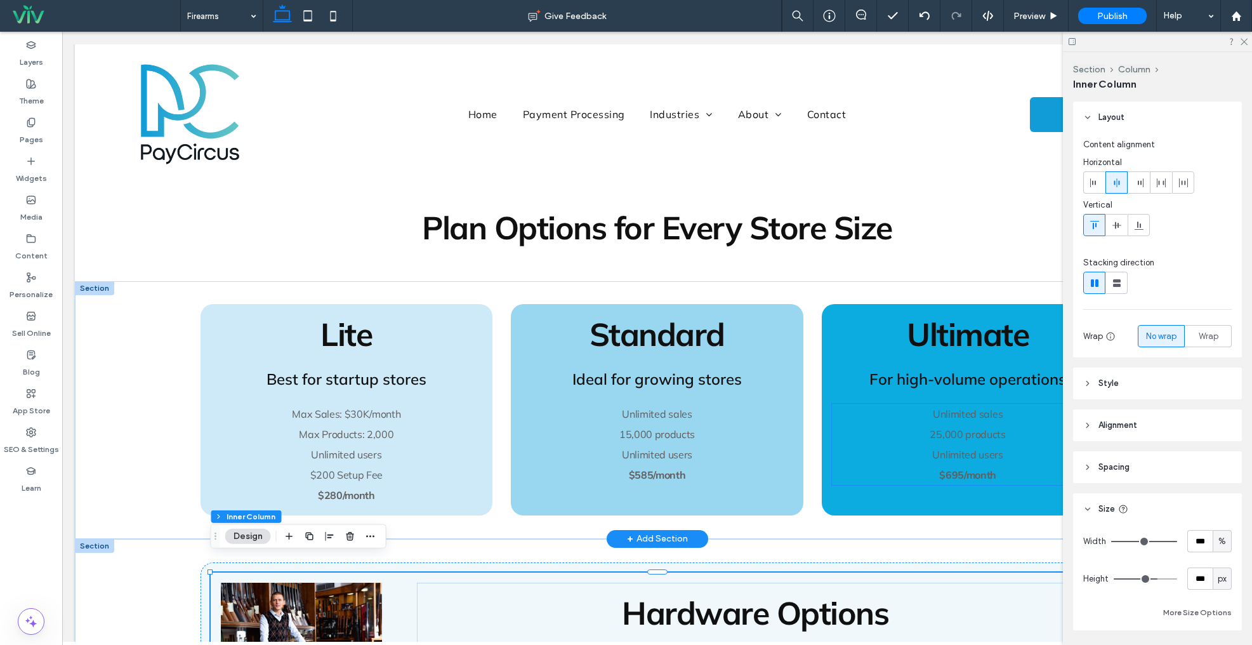
click at [939, 428] on span "25,000 products" at bounding box center [968, 434] width 76 height 13
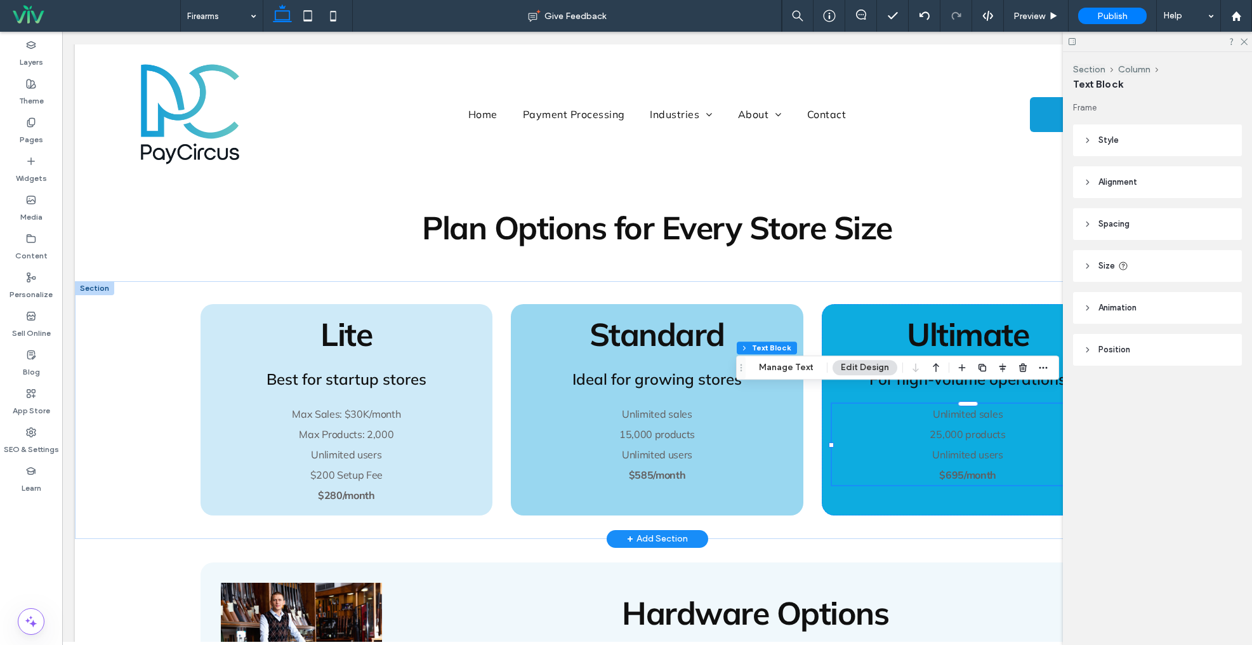
click at [939, 428] on span "25,000 products" at bounding box center [968, 434] width 76 height 13
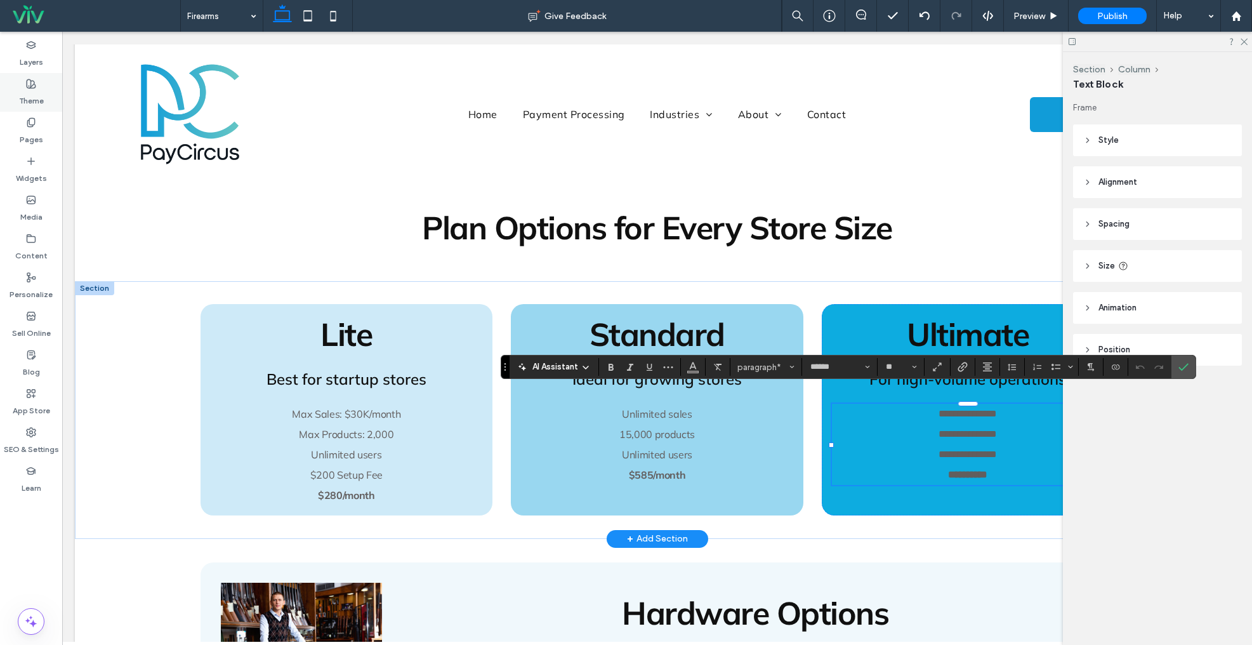
click at [24, 81] on div "Theme" at bounding box center [31, 92] width 62 height 39
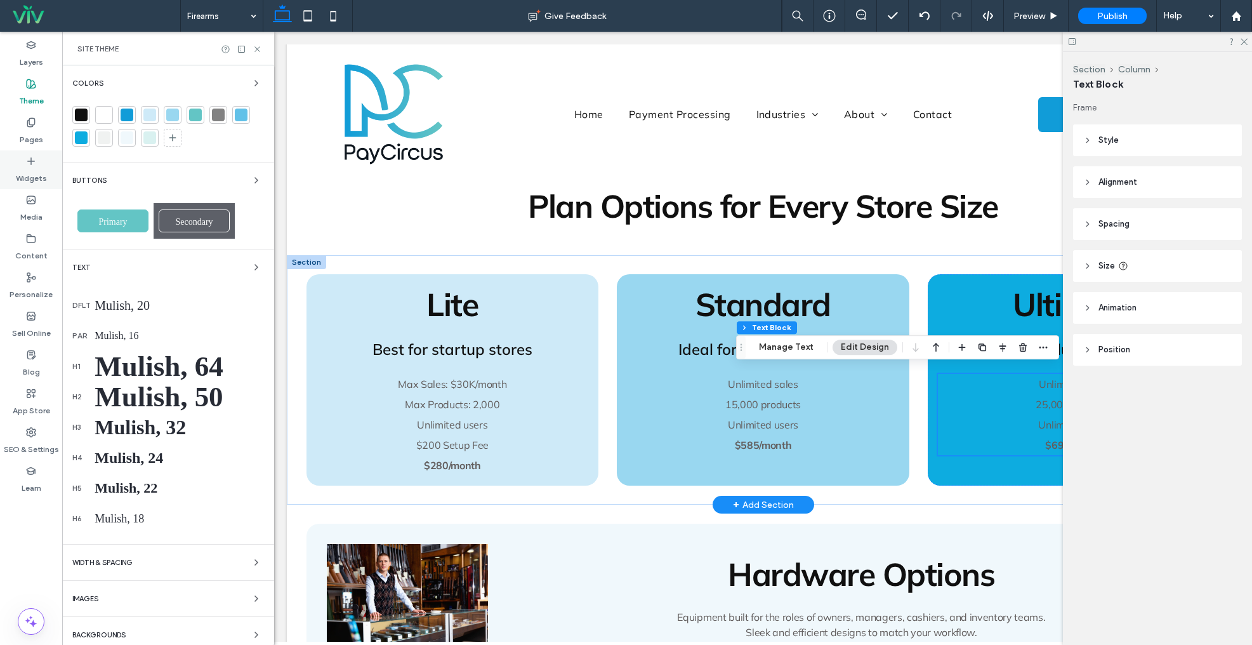
scroll to position [986, 0]
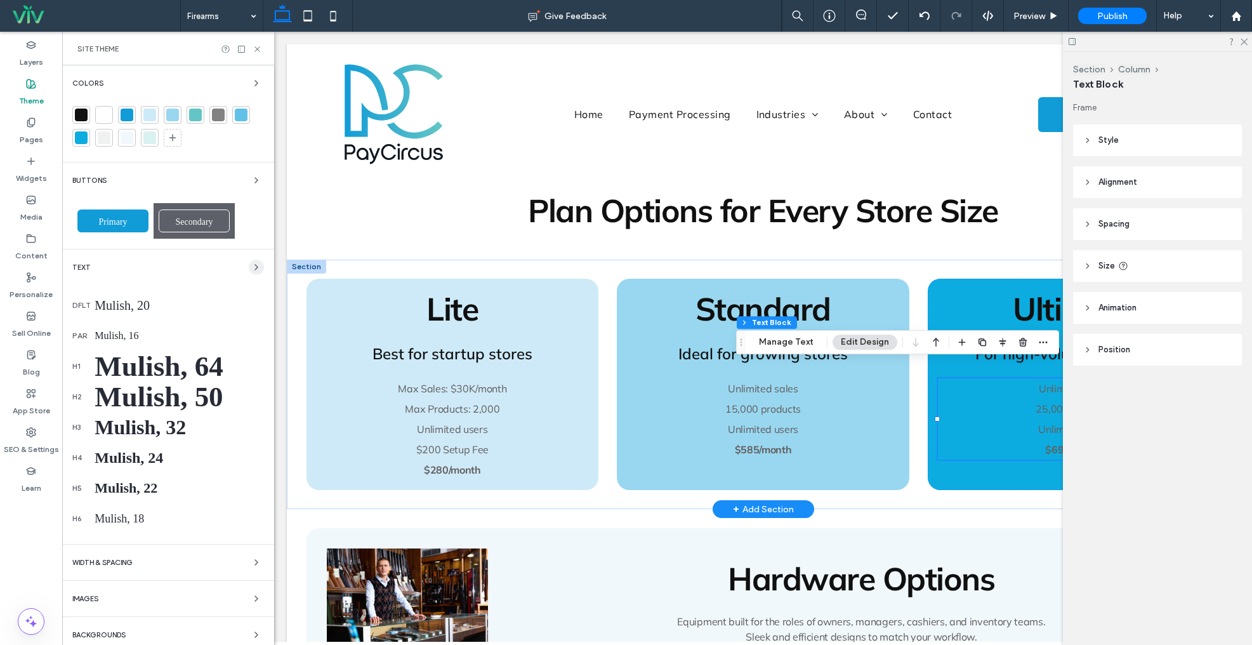
click at [251, 269] on icon "button" at bounding box center [256, 267] width 10 height 10
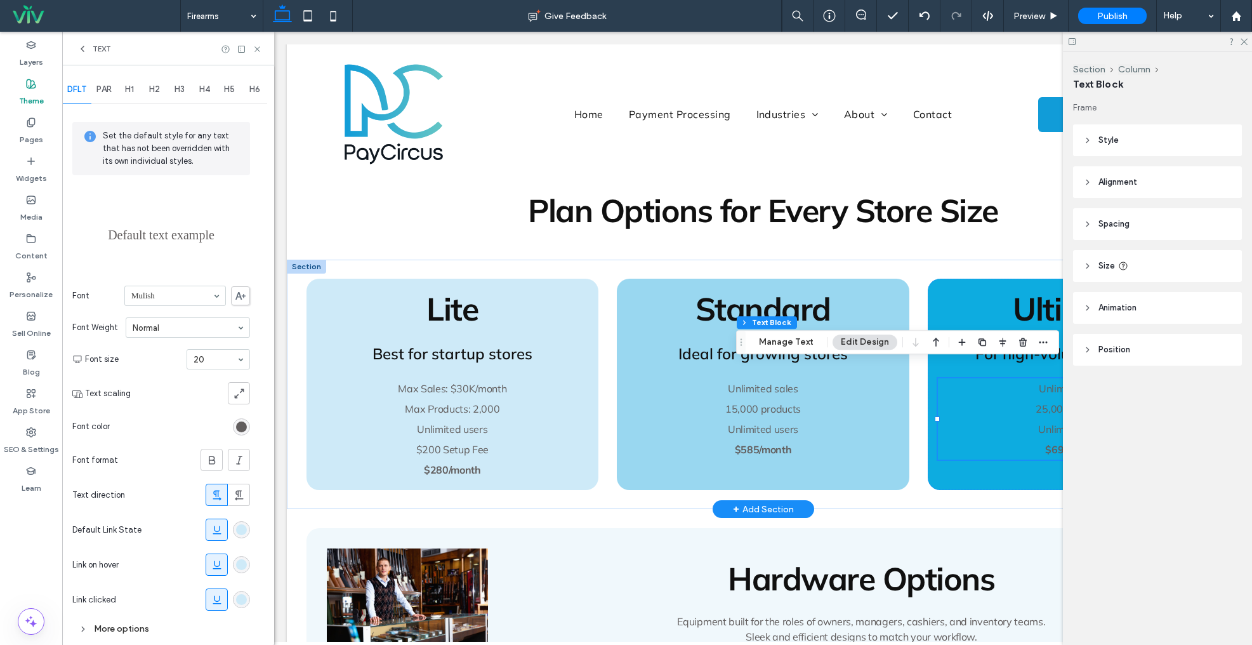
click at [243, 427] on div "rgb(98, 94, 94)" at bounding box center [241, 426] width 11 height 11
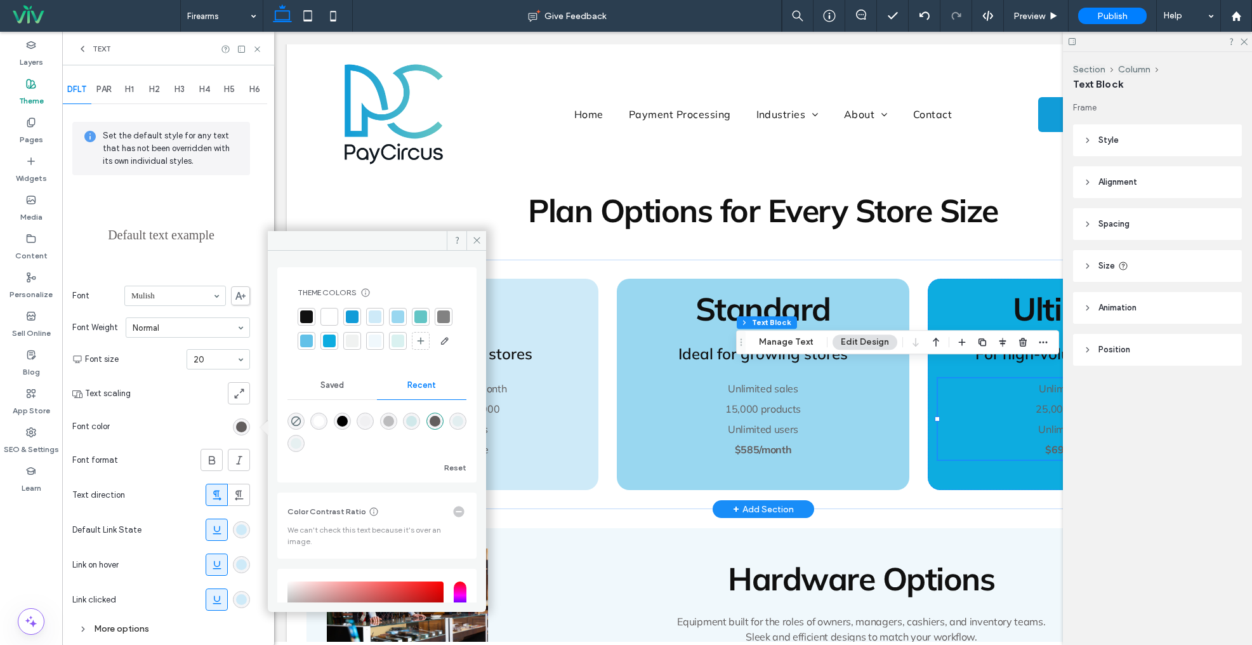
drag, startPoint x: 302, startPoint y: 317, endPoint x: 287, endPoint y: 311, distance: 16.5
click at [302, 317] on div at bounding box center [306, 316] width 13 height 13
click at [104, 88] on span "PAR" at bounding box center [103, 89] width 15 height 10
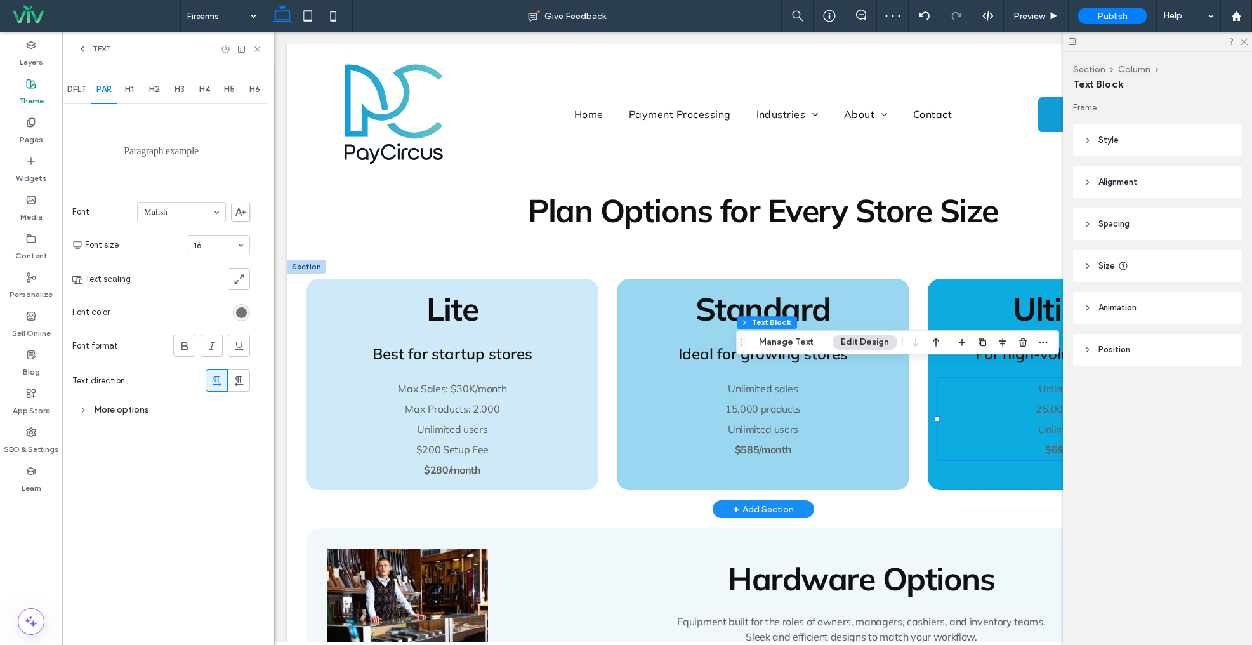
click at [241, 315] on div "rgb(98, 94, 94)" at bounding box center [241, 312] width 11 height 11
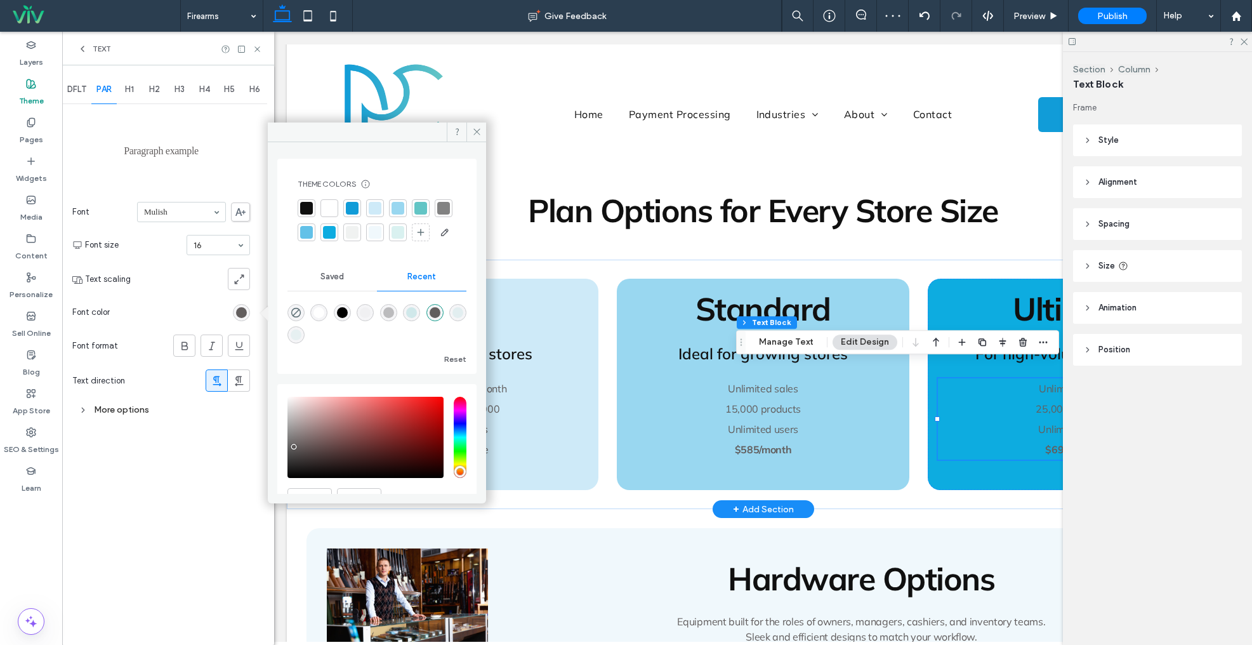
click at [311, 209] on div at bounding box center [306, 208] width 13 height 13
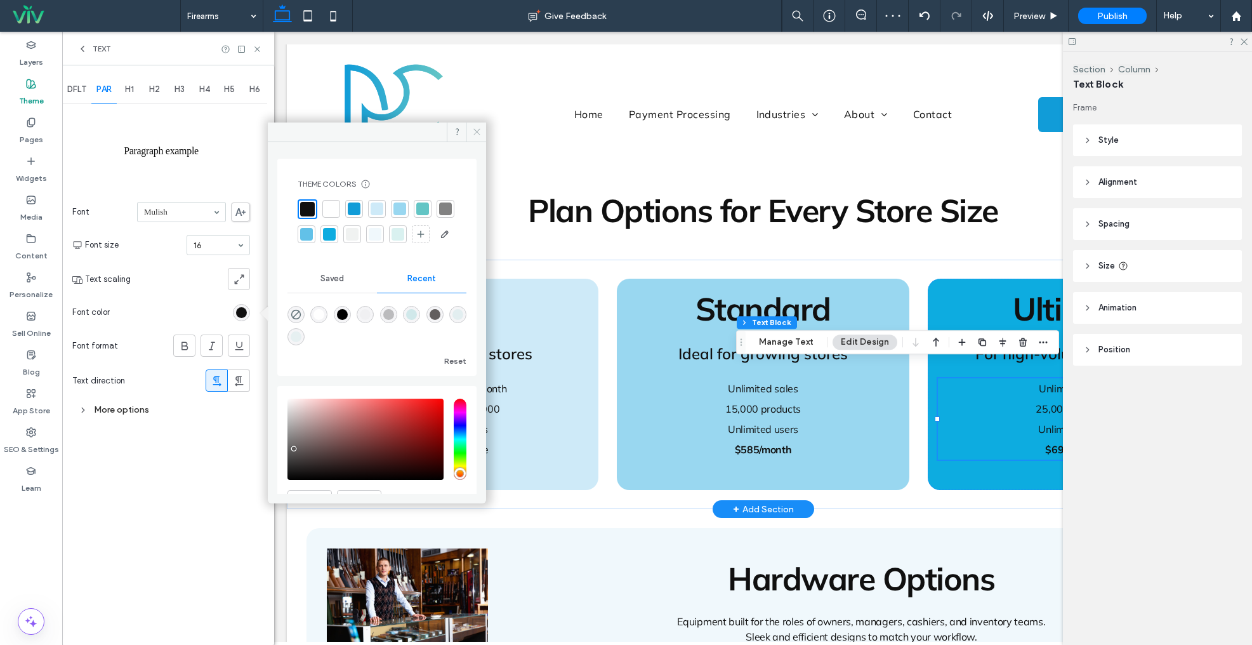
click at [477, 129] on icon at bounding box center [477, 132] width 10 height 10
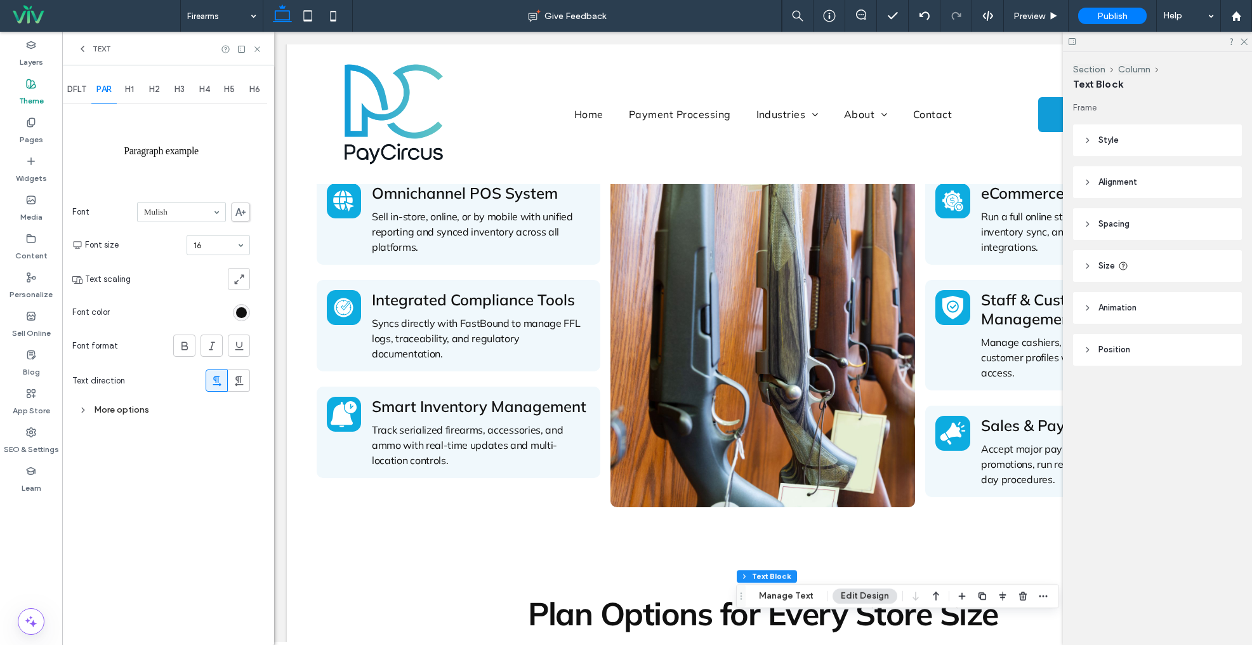
scroll to position [618, 0]
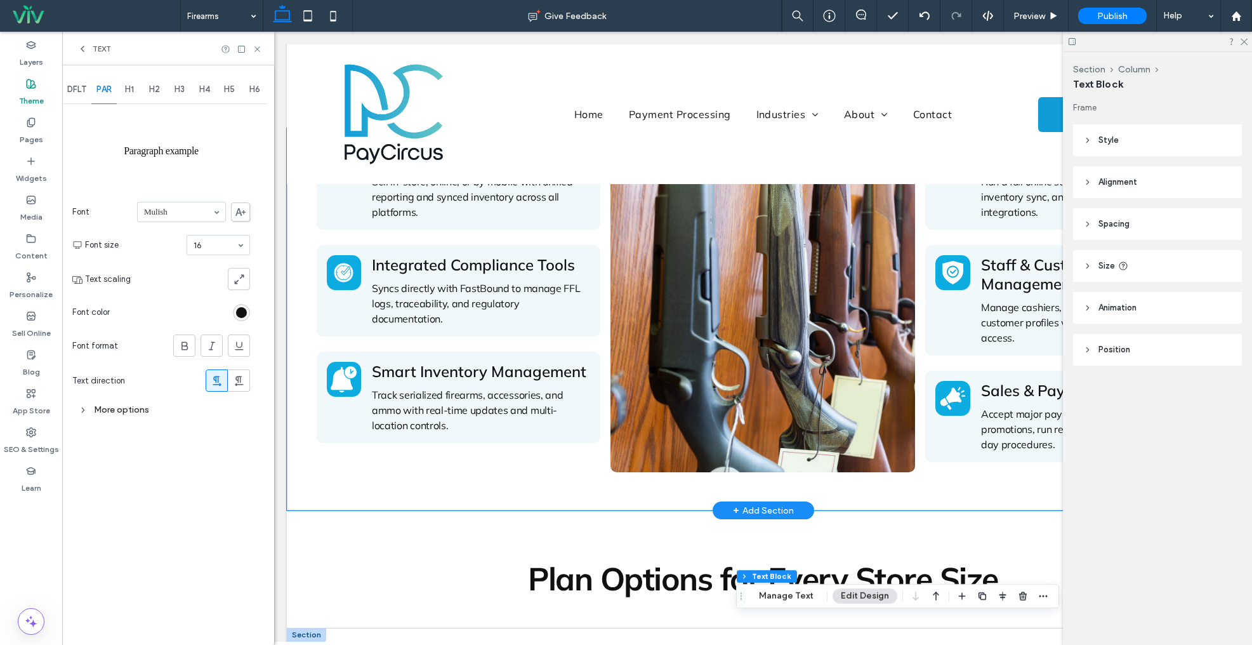
click at [557, 469] on div "Omnichannel POS System Sell in-store, online, or by mobile with unified reporti…" at bounding box center [764, 319] width 914 height 382
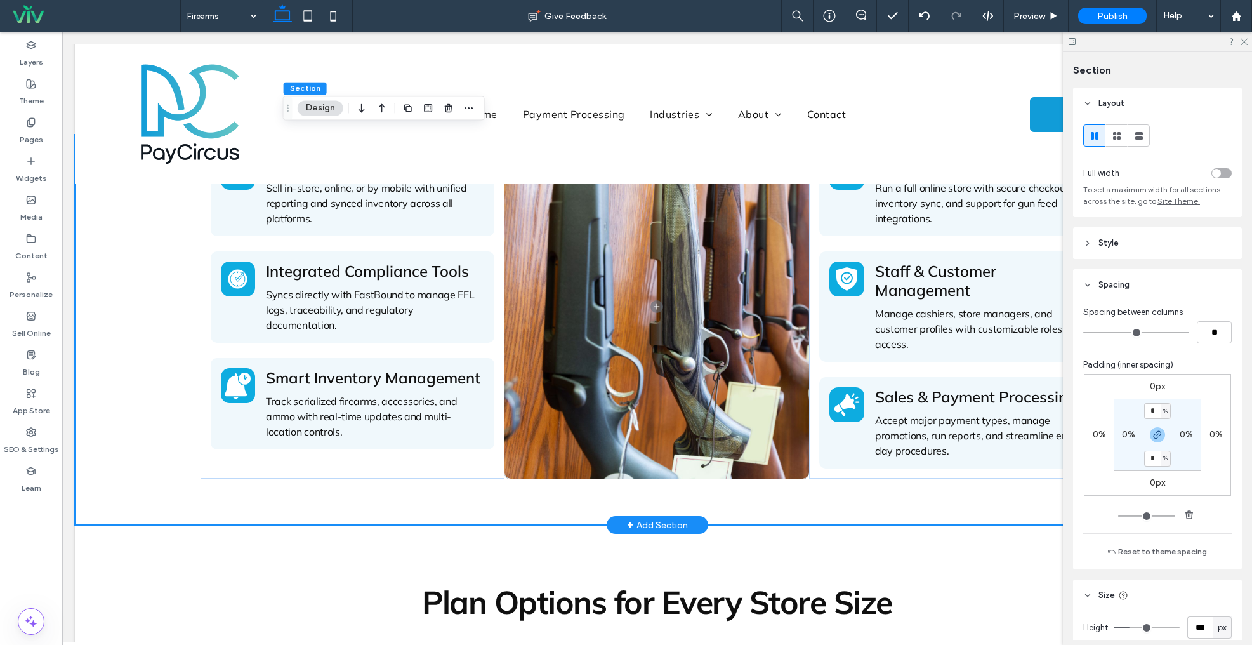
scroll to position [626, 0]
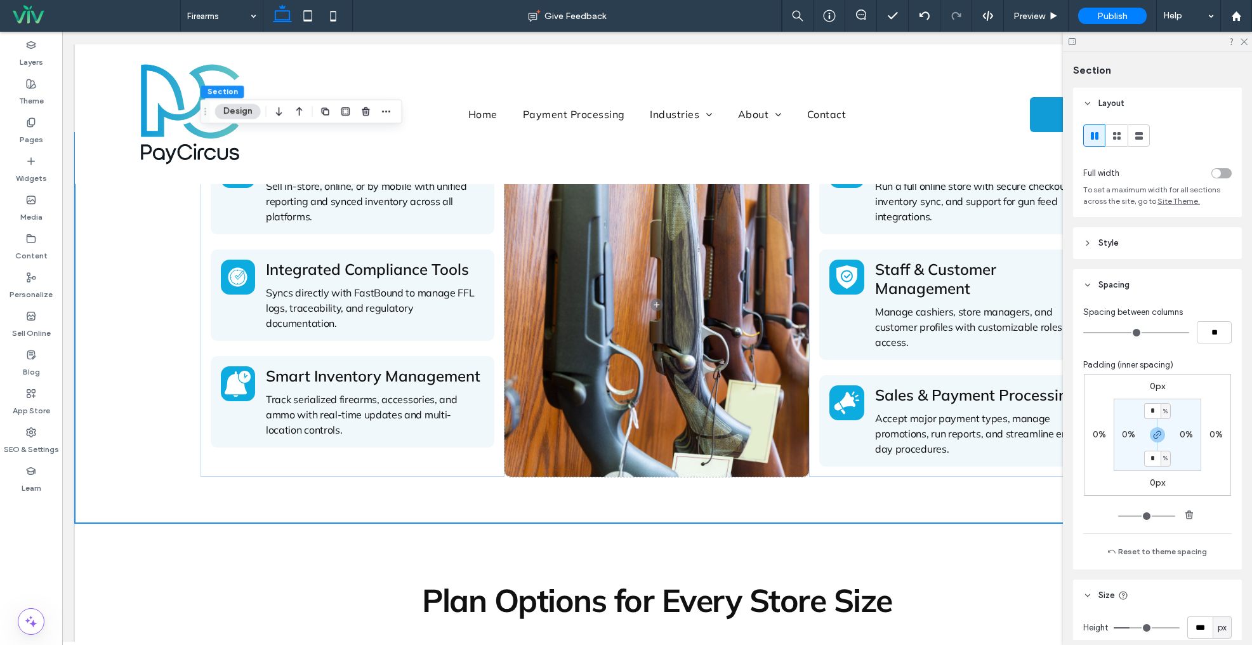
drag, startPoint x: 326, startPoint y: 111, endPoint x: 442, endPoint y: 223, distance: 161.6
click at [326, 111] on icon "button" at bounding box center [326, 112] width 10 height 10
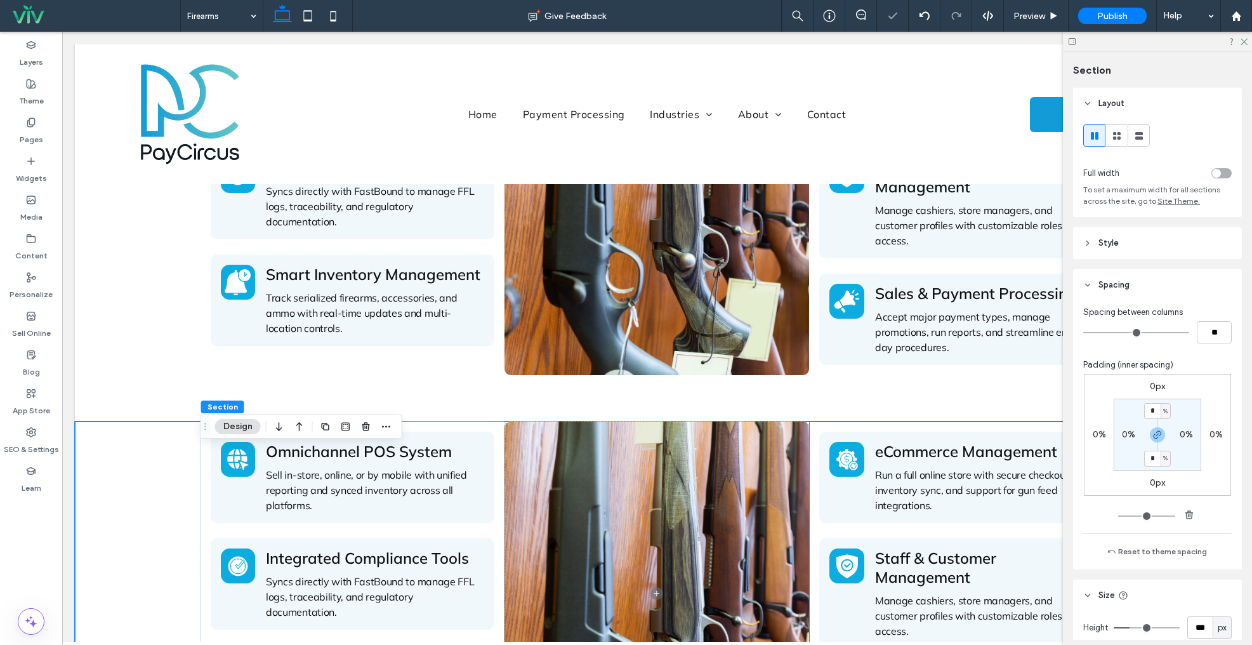
scroll to position [808, 0]
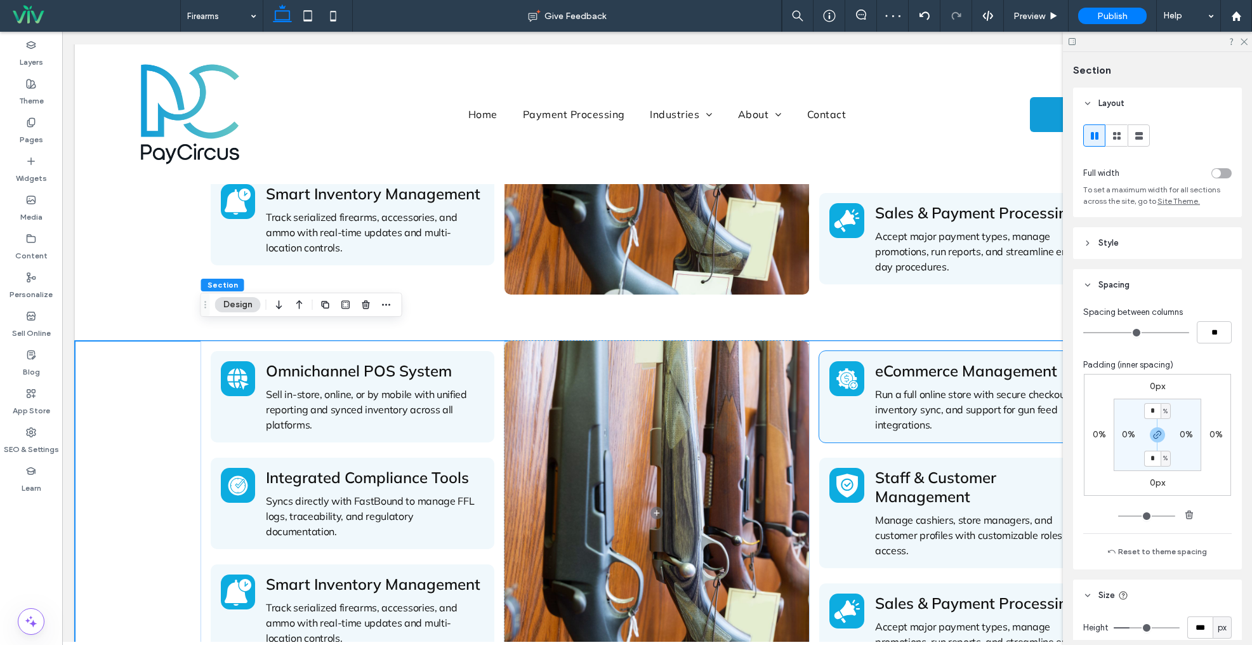
click at [903, 351] on div "eCommerce Management Run a full online store with secure checkout, inventory sy…" at bounding box center [961, 396] width 284 height 91
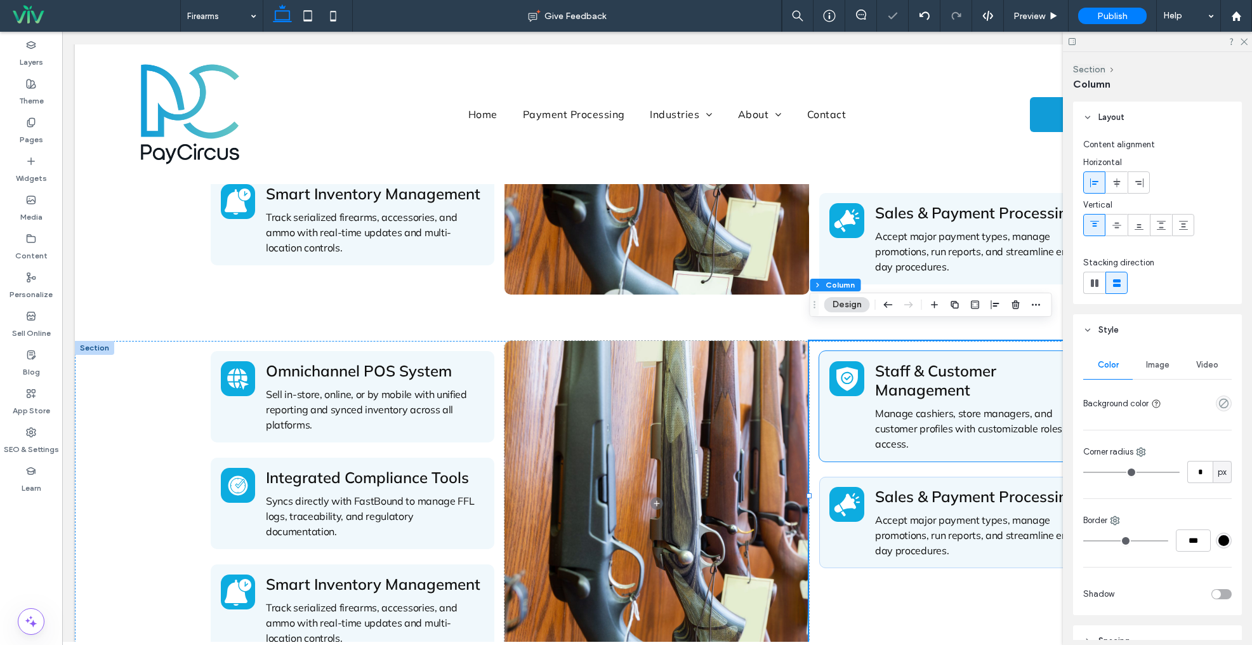
click at [875, 351] on div "Staff & Customer Management Manage cashiers, store managers, and customer profi…" at bounding box center [961, 406] width 284 height 110
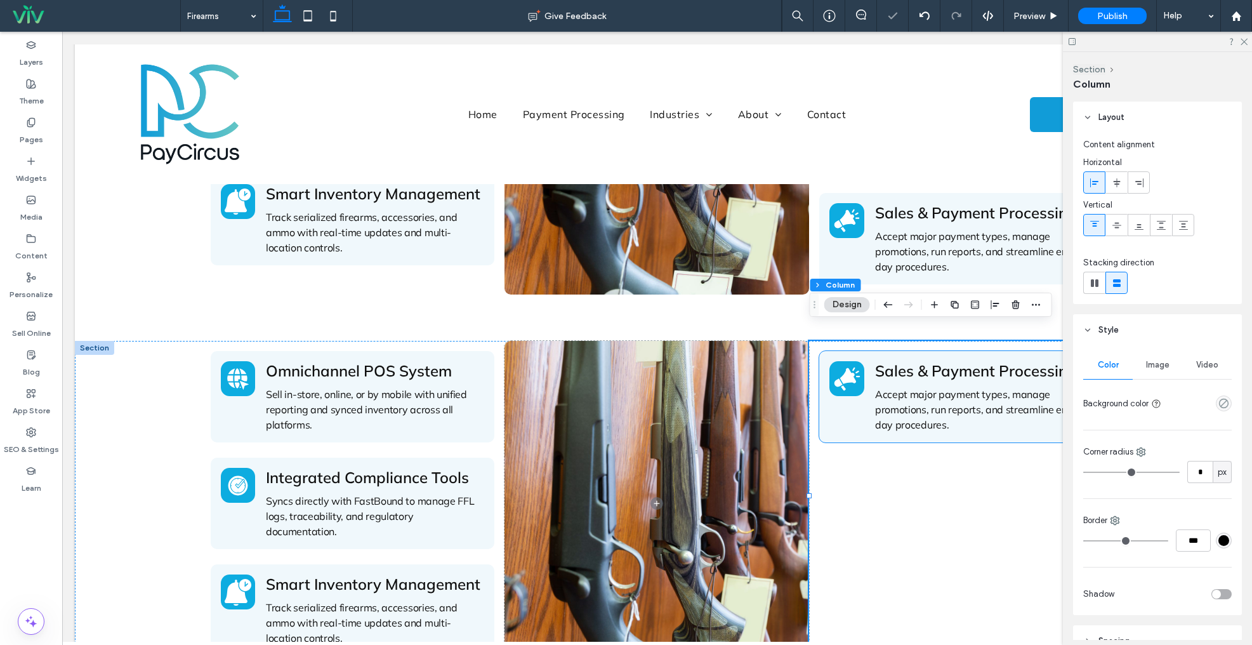
click at [842, 421] on div "Sales & Payment Processing Accept major payment types, manage promotions, run r…" at bounding box center [961, 396] width 284 height 91
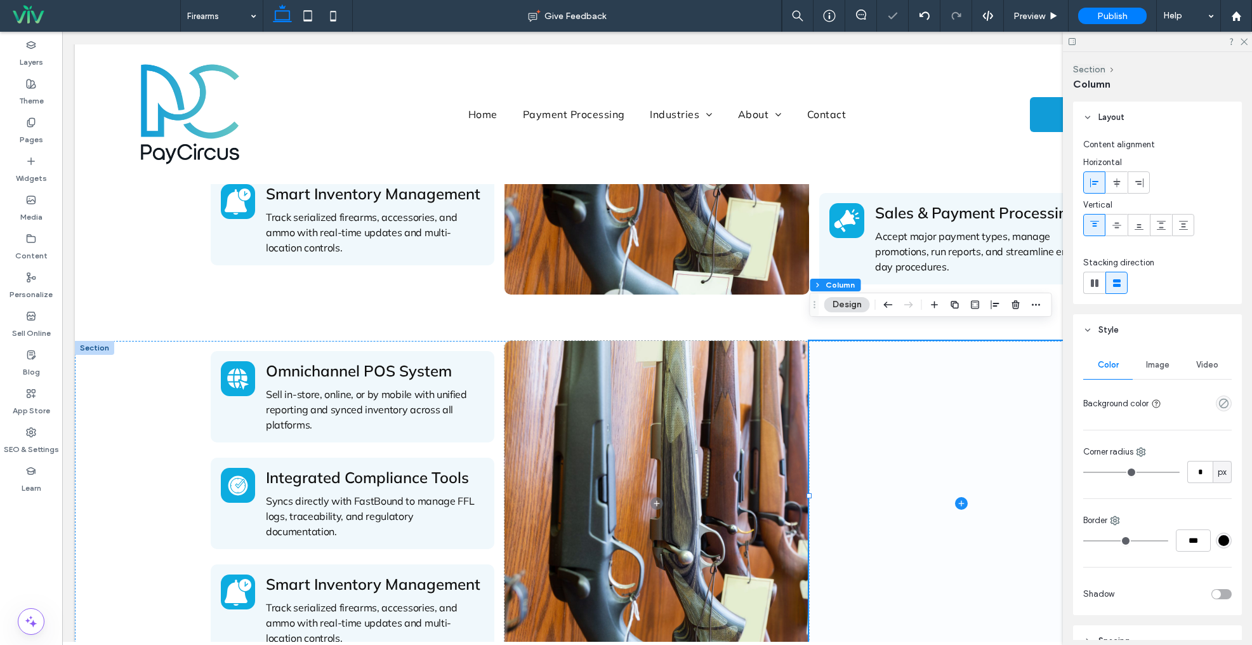
click at [923, 424] on span at bounding box center [961, 503] width 305 height 325
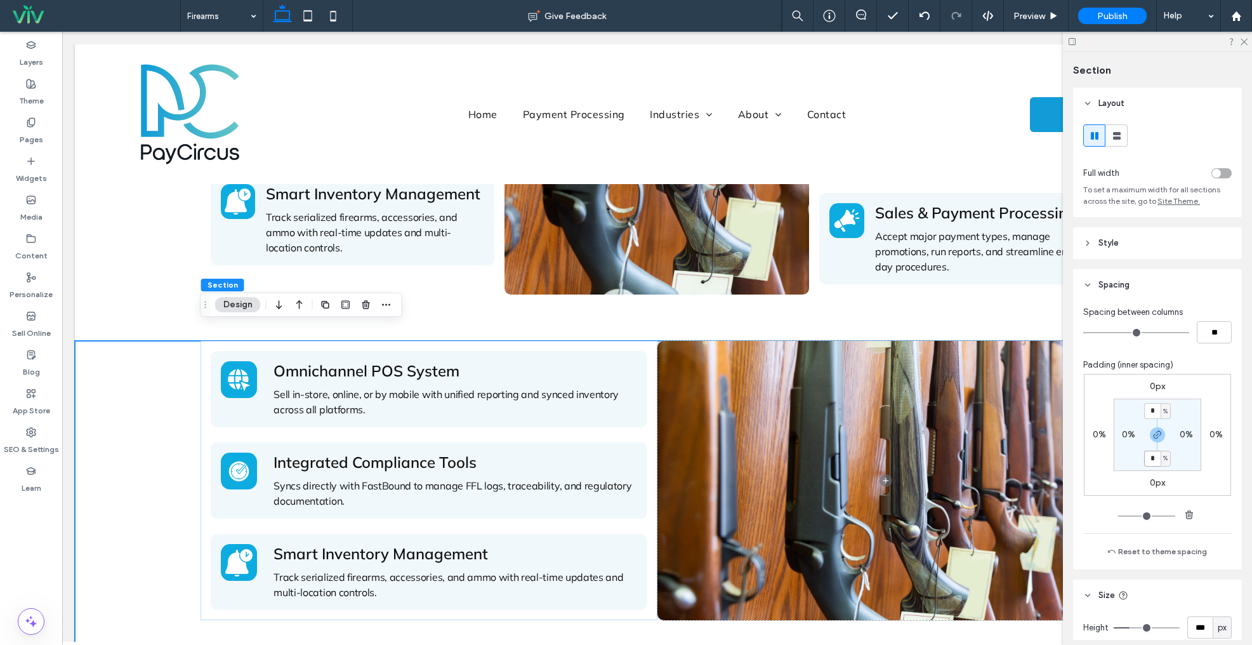
click at [402, 361] on span "Omnichannel POS System" at bounding box center [367, 370] width 186 height 19
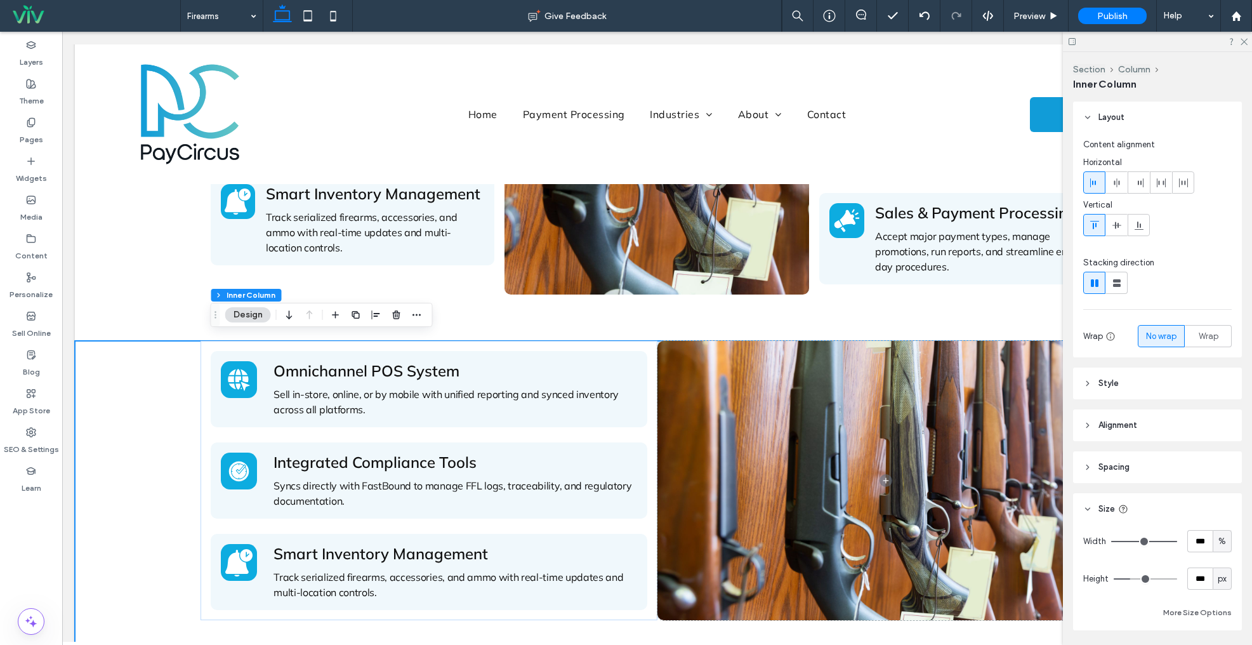
click at [402, 361] on span "Omnichannel POS System" at bounding box center [367, 370] width 186 height 19
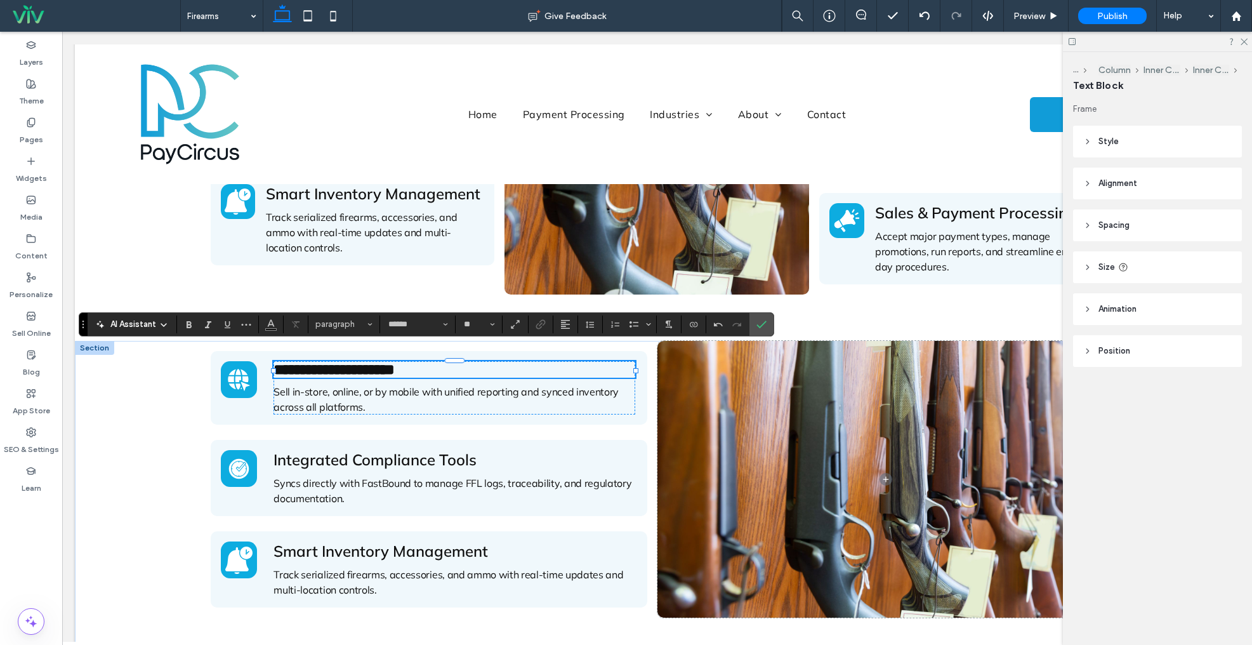
click at [371, 385] on span "Sell in-store, online, or by mobile with unified reporting and synced inventory…" at bounding box center [446, 399] width 345 height 28
click at [371, 384] on div "Sell in-store, online, or by mobile with unified reporting and synced inventory…" at bounding box center [454, 399] width 361 height 30
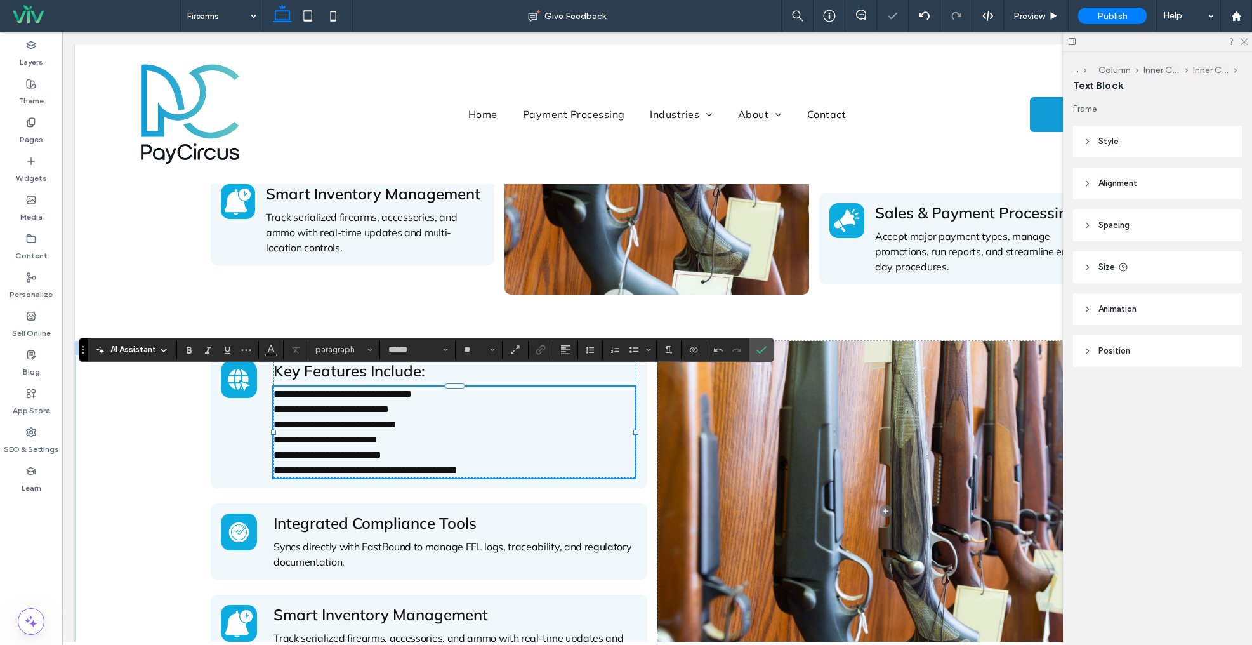
scroll to position [0, 0]
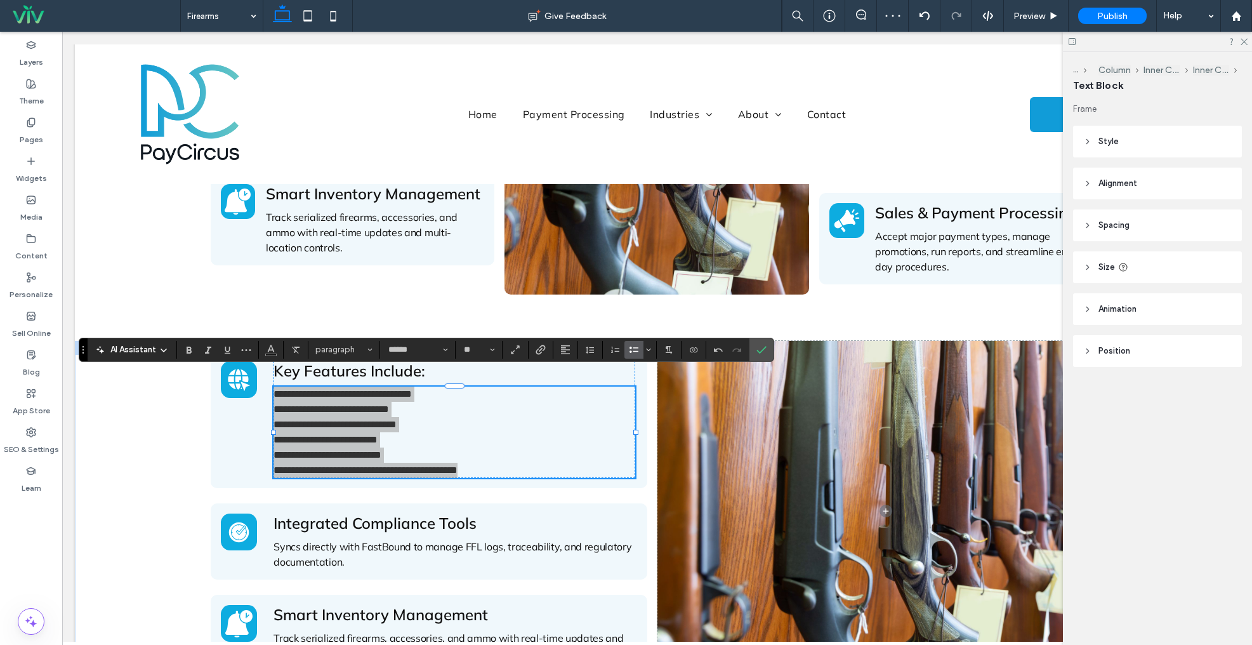
drag, startPoint x: 637, startPoint y: 350, endPoint x: 630, endPoint y: 350, distance: 7.0
click at [637, 350] on icon "Bulleted List" at bounding box center [634, 350] width 10 height 10
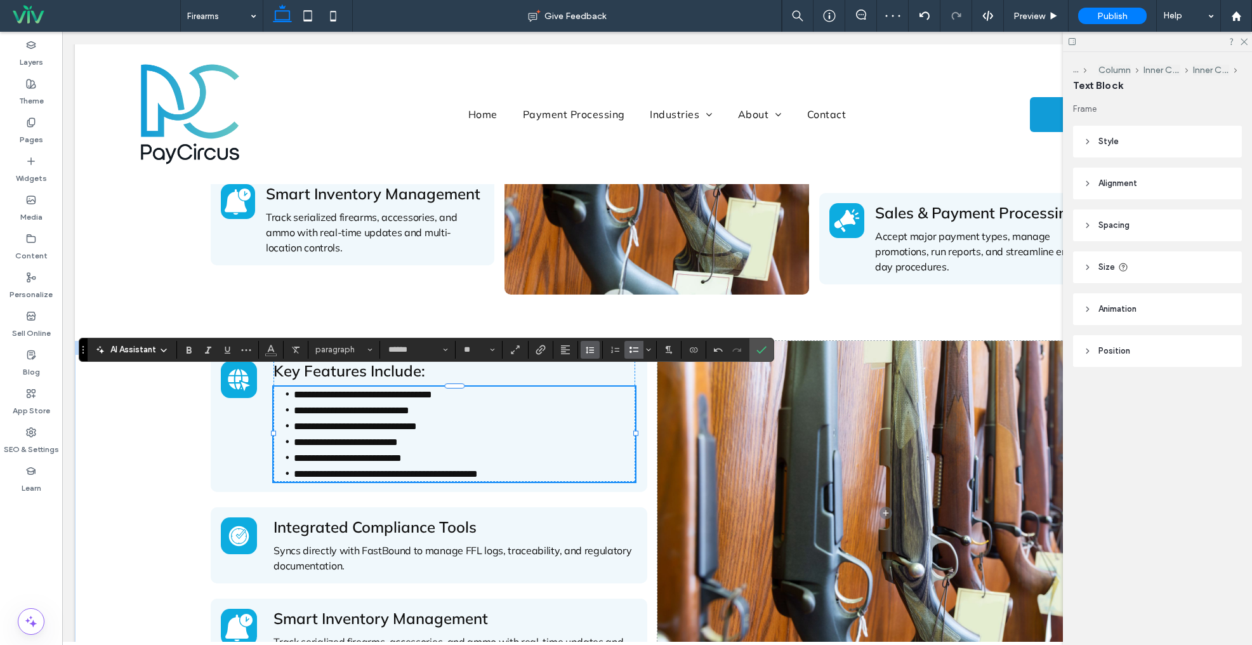
click at [590, 351] on icon "Line Height" at bounding box center [590, 350] width 10 height 10
drag, startPoint x: 610, startPoint y: 422, endPoint x: 548, endPoint y: 390, distance: 69.8
click at [610, 422] on div "Double" at bounding box center [610, 423] width 31 height 10
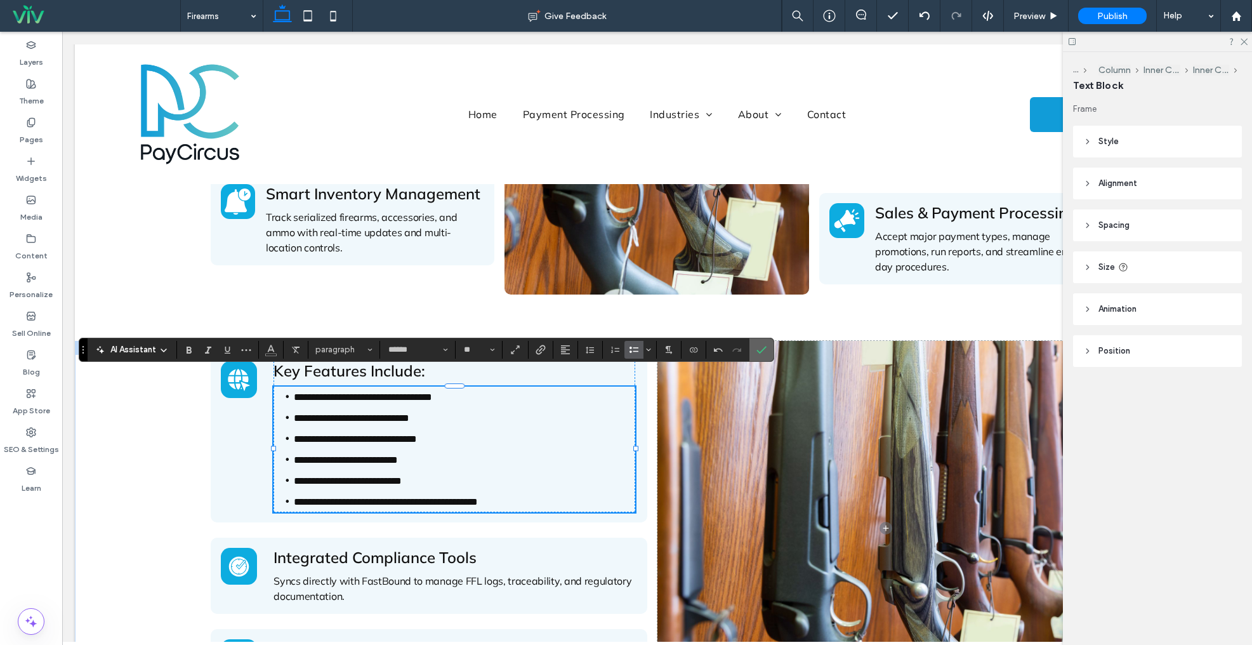
click at [766, 348] on icon "Confirm" at bounding box center [762, 350] width 10 height 10
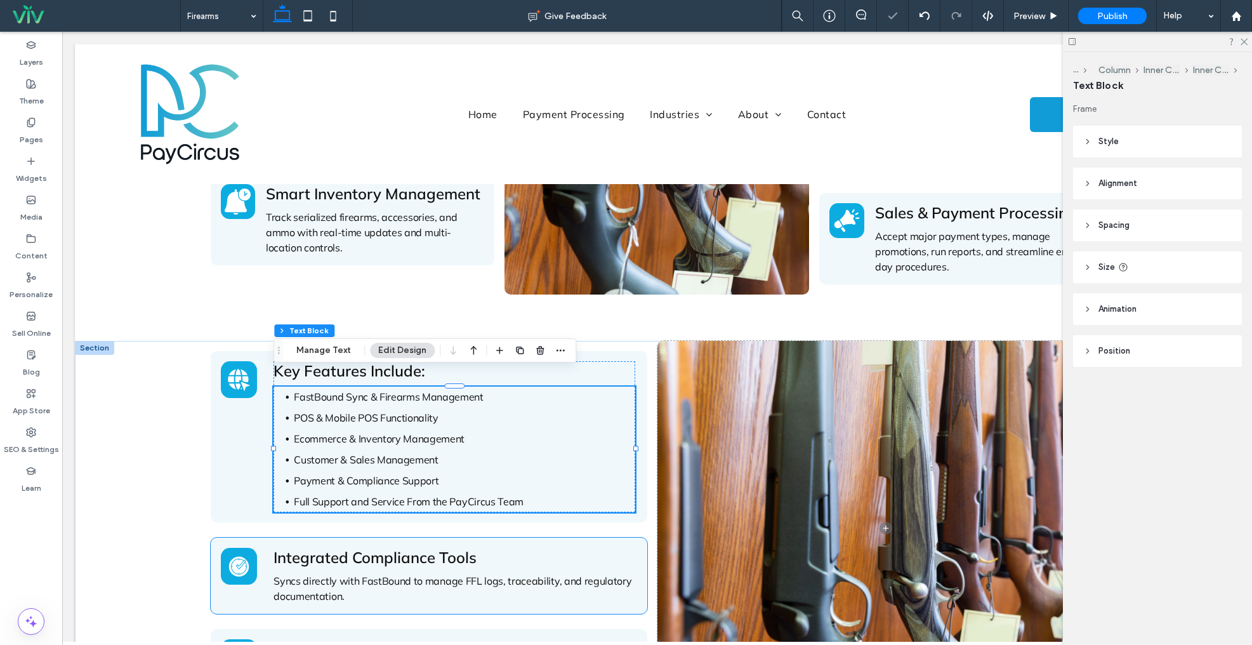
click at [381, 548] on span "Integrated Compliance Tools" at bounding box center [375, 557] width 203 height 19
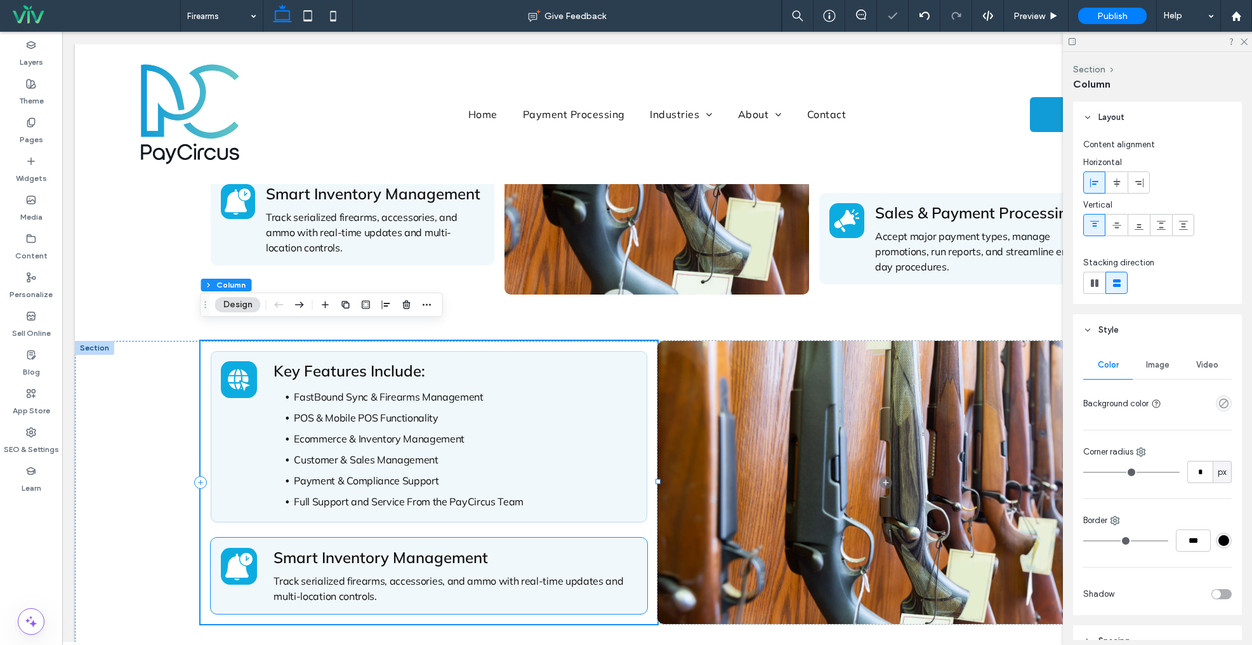
click at [378, 548] on span "Smart Inventory Management" at bounding box center [381, 557] width 215 height 19
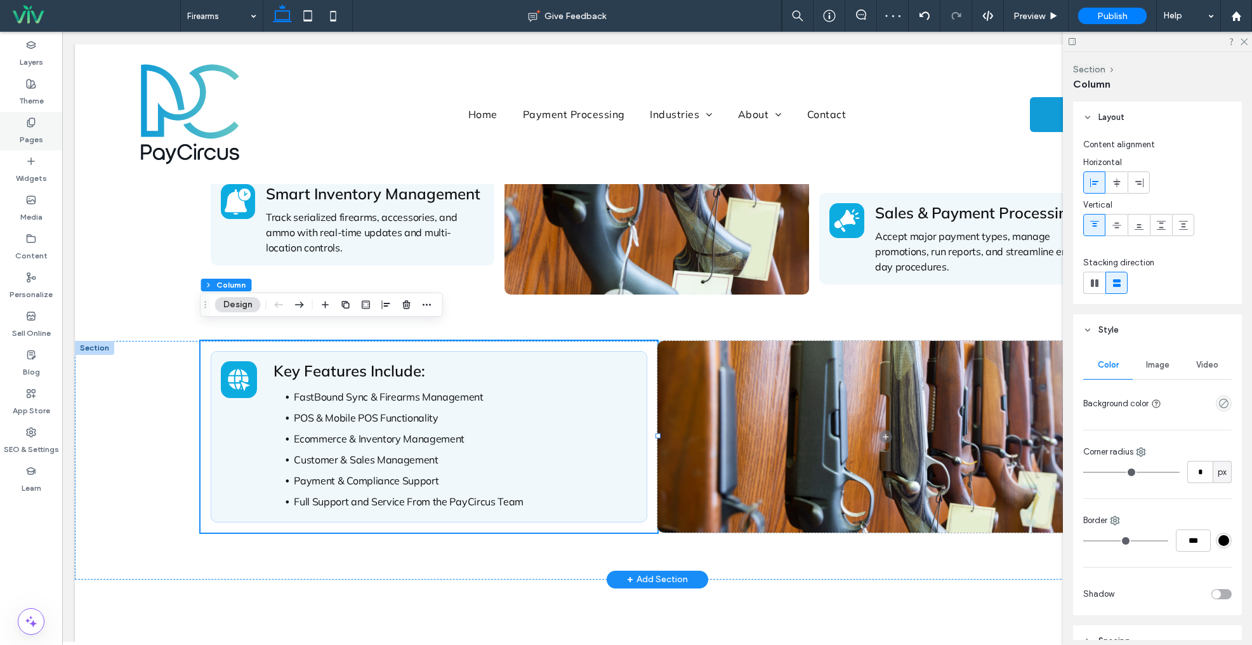
click at [30, 123] on icon at bounding box center [31, 122] width 10 height 10
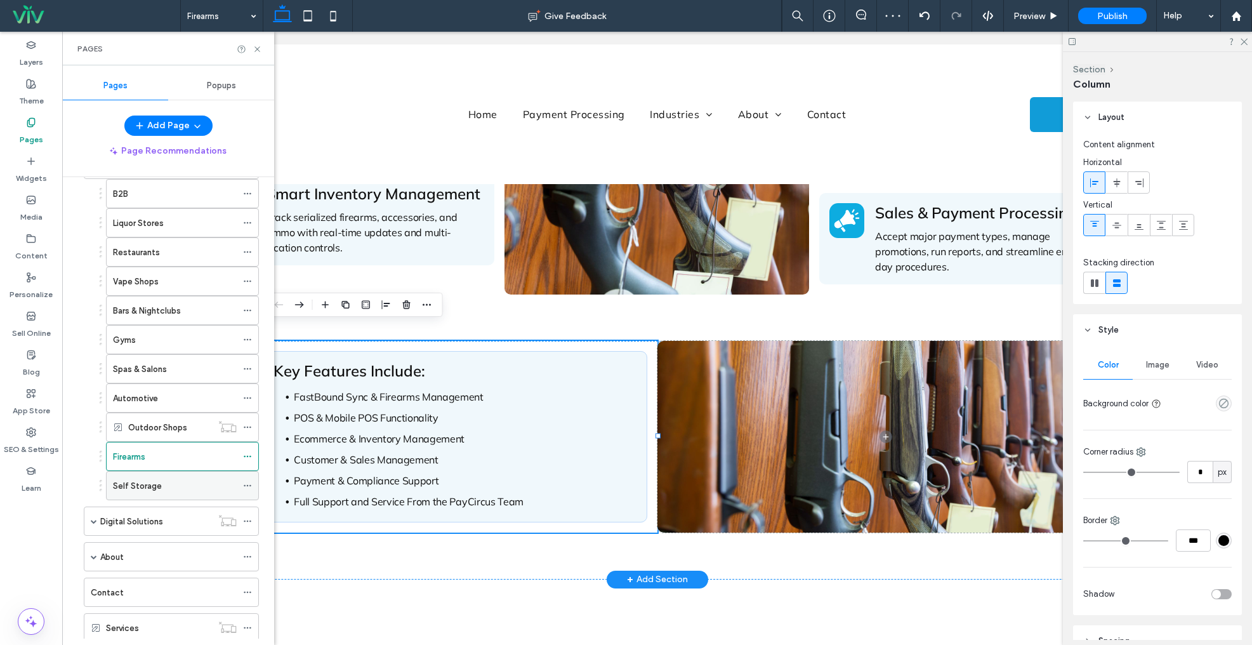
scroll to position [122, 0]
drag, startPoint x: 258, startPoint y: 46, endPoint x: 437, endPoint y: 242, distance: 266.0
click at [258, 46] on icon at bounding box center [258, 49] width 10 height 10
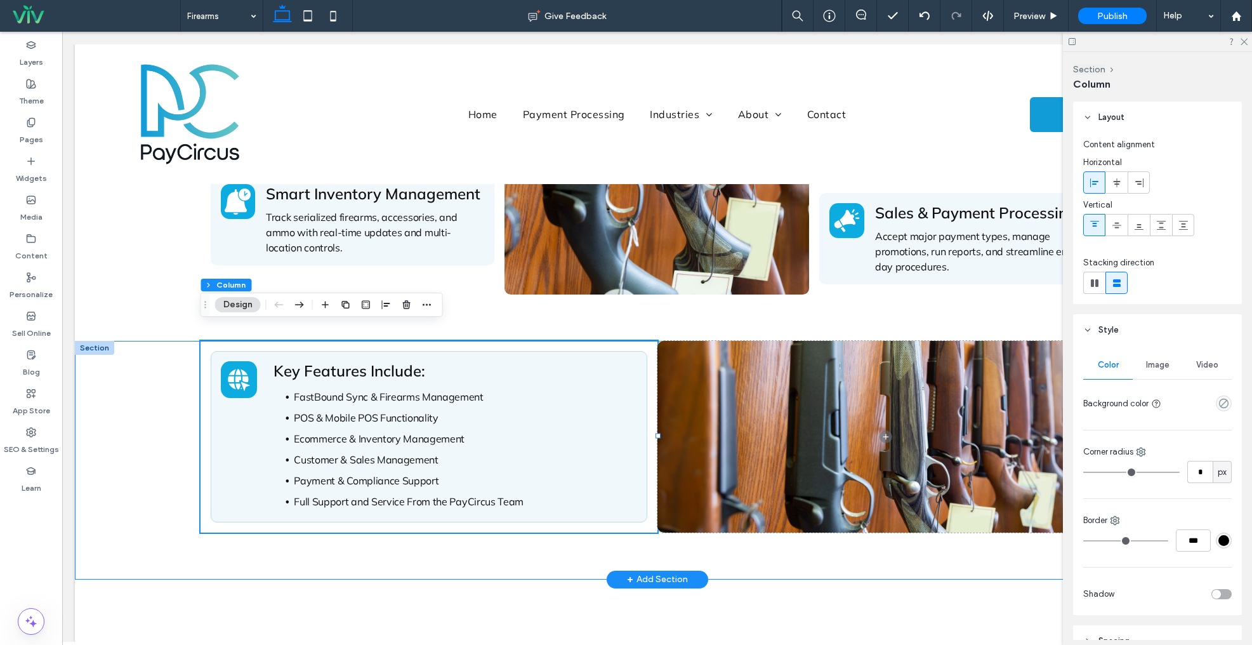
click at [126, 397] on div "Key Features Include: FastBound Sync & Firearms Management POS & Mobile POS Fun…" at bounding box center [657, 460] width 1165 height 238
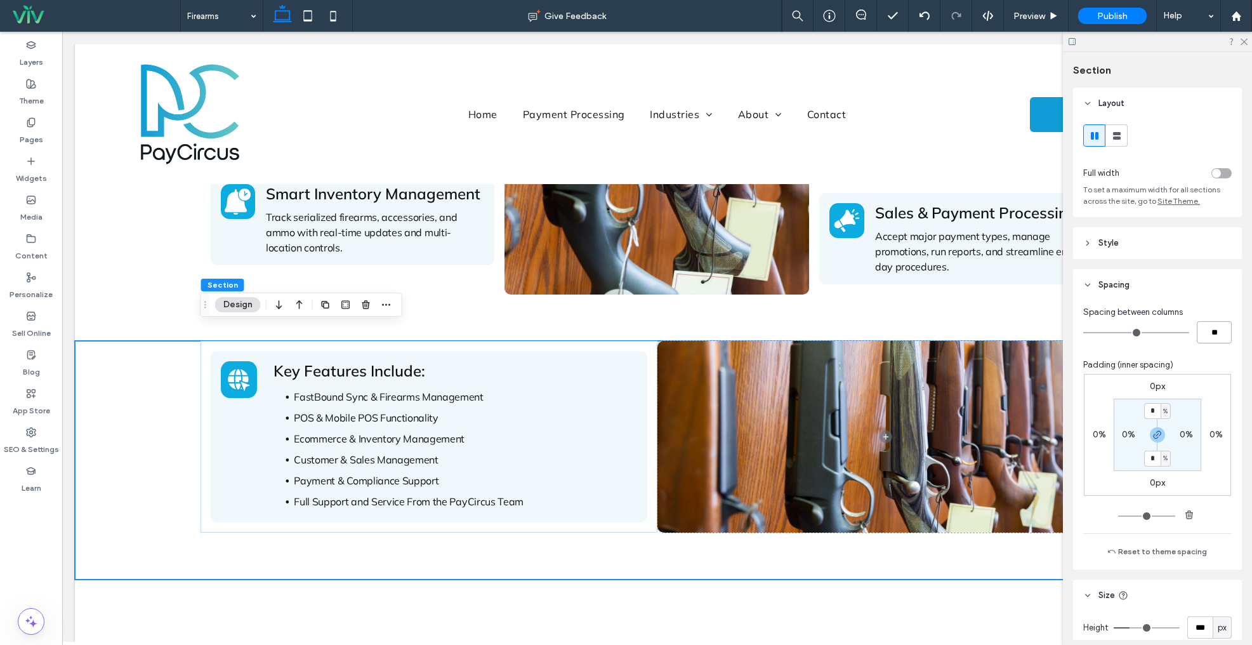
click at [1205, 331] on input "**" at bounding box center [1214, 332] width 35 height 22
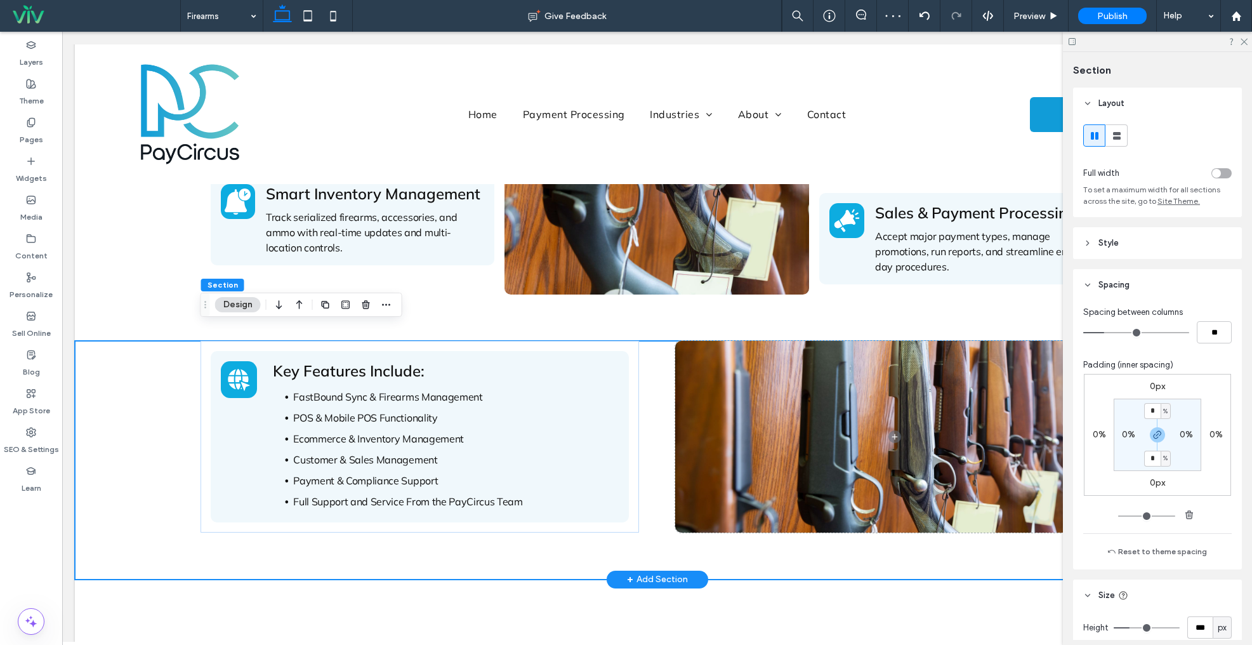
click at [147, 384] on div "Key Features Include: FastBound Sync & Firearms Management POS & Mobile POS Fun…" at bounding box center [657, 460] width 1165 height 238
click at [155, 253] on div "Omnichannel POS System Sell in-store, online, or by mobile with unified reporti…" at bounding box center [657, 145] width 1165 height 390
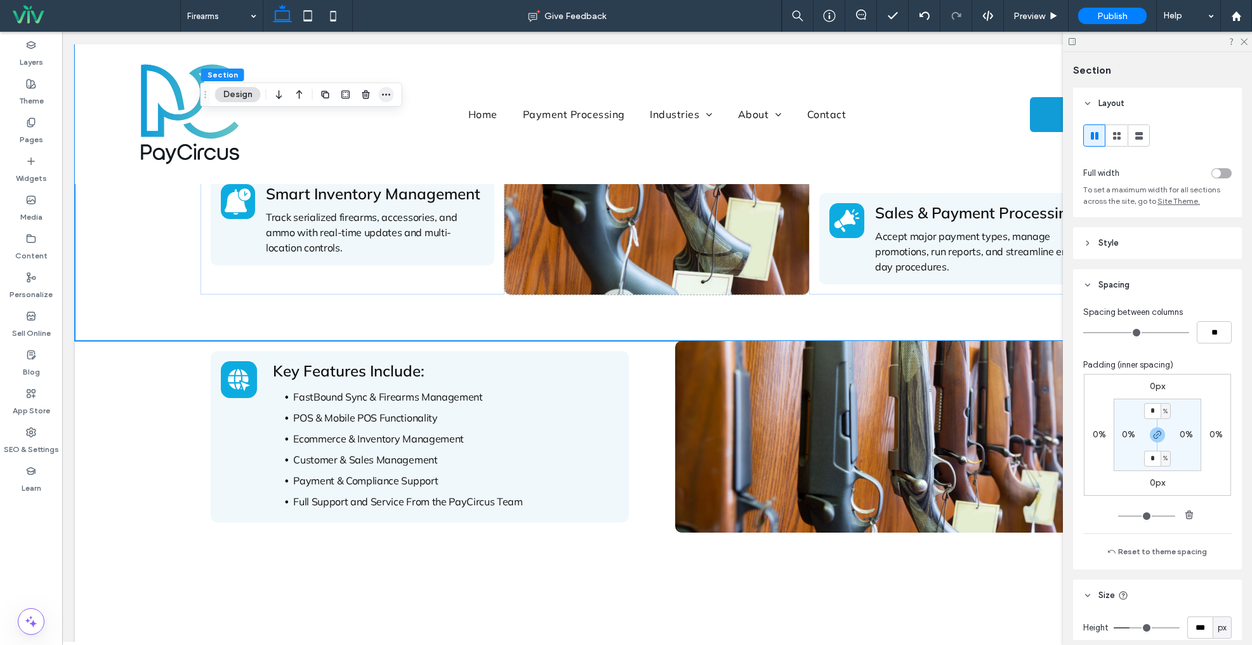
click at [387, 96] on icon "button" at bounding box center [386, 95] width 10 height 10
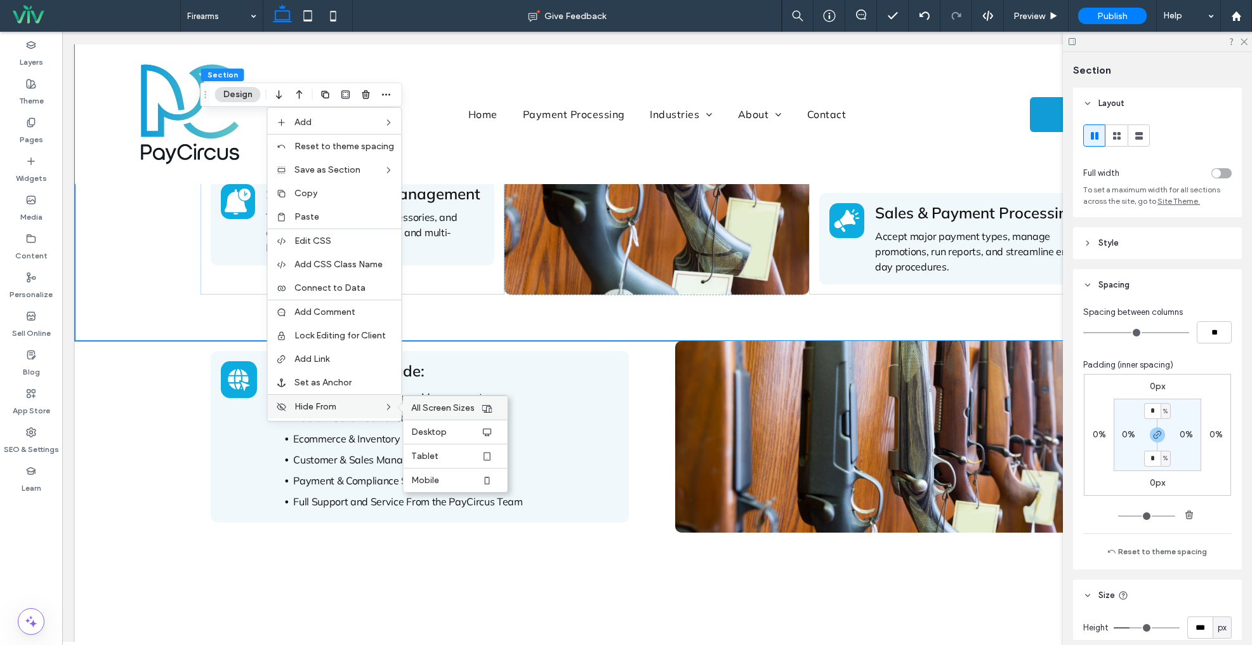
click at [451, 410] on span "All Screen Sizes" at bounding box center [442, 407] width 63 height 11
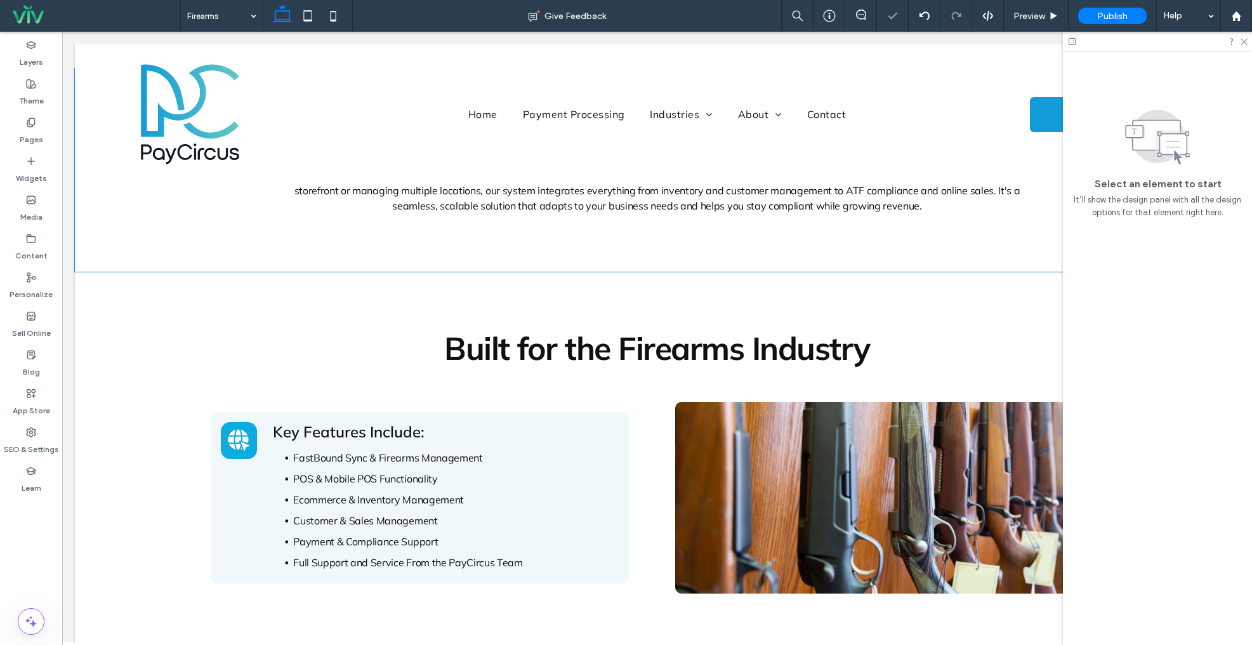
scroll to position [505, 0]
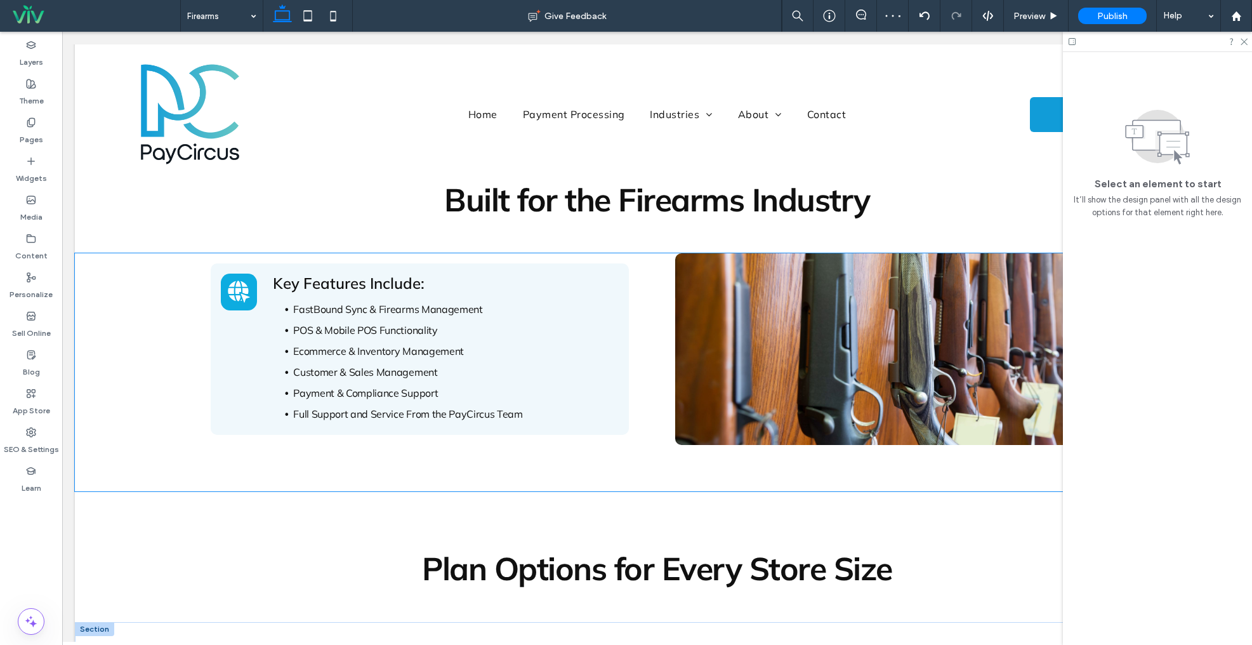
click at [135, 377] on div "Key Features Include: FastBound Sync & Firearms Management POS & Mobile POS Fun…" at bounding box center [657, 372] width 1165 height 238
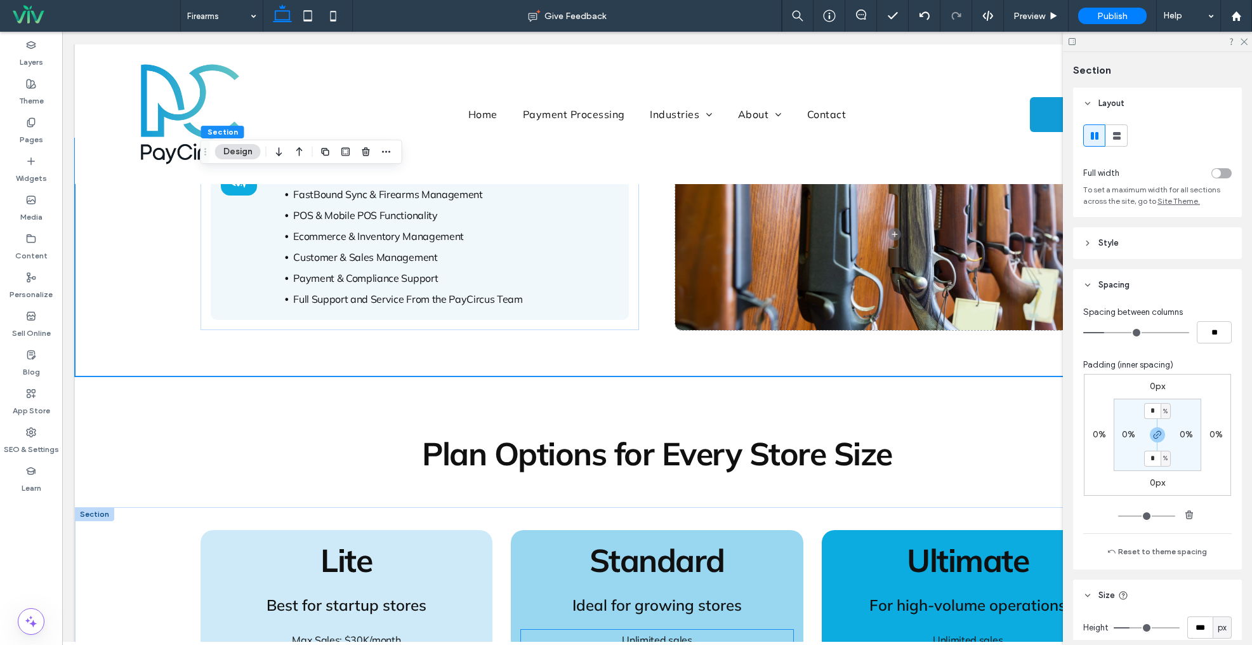
scroll to position [472, 0]
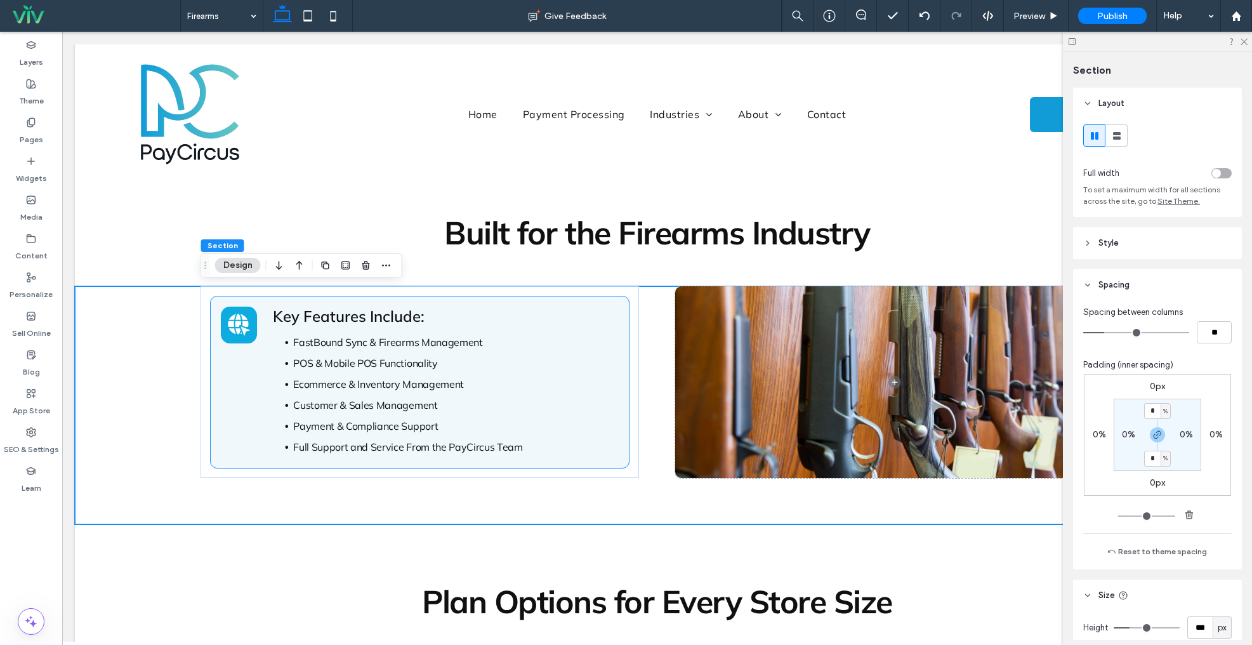
click at [312, 326] on div "Key Features Include: FastBound Sync & Firearms Management POS & Mobile POS Fun…" at bounding box center [445, 382] width 345 height 151
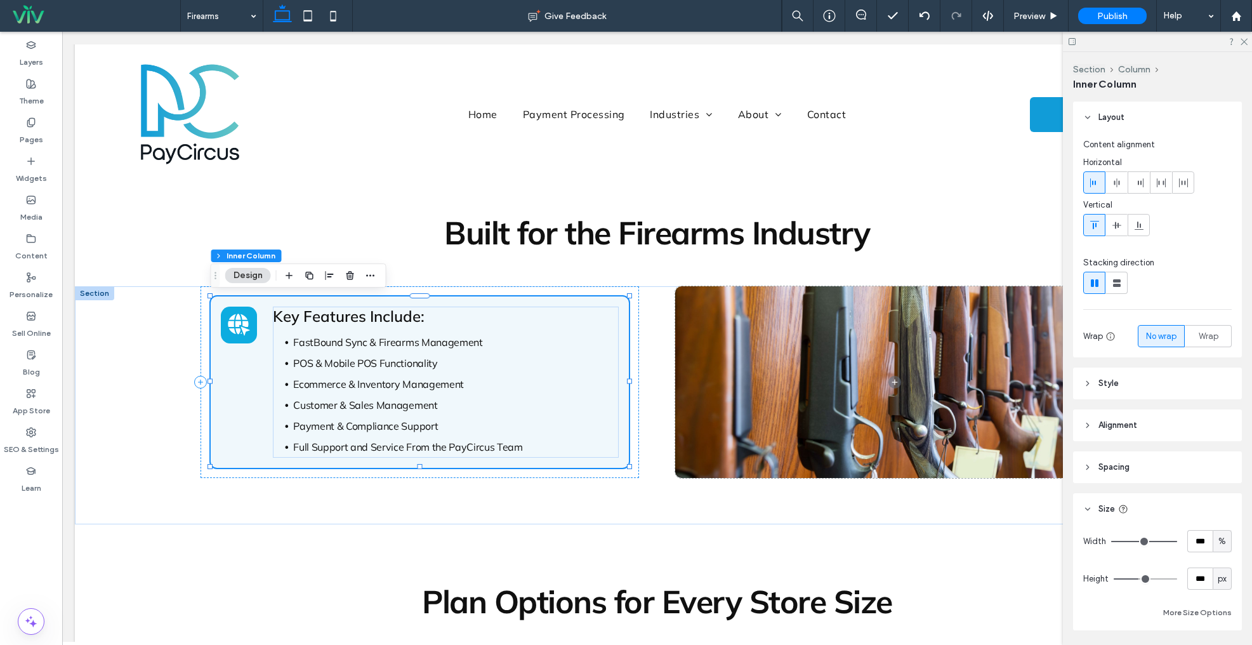
click at [312, 326] on div "Key Features Include: FastBound Sync & Firearms Management POS & Mobile POS Fun…" at bounding box center [445, 382] width 345 height 151
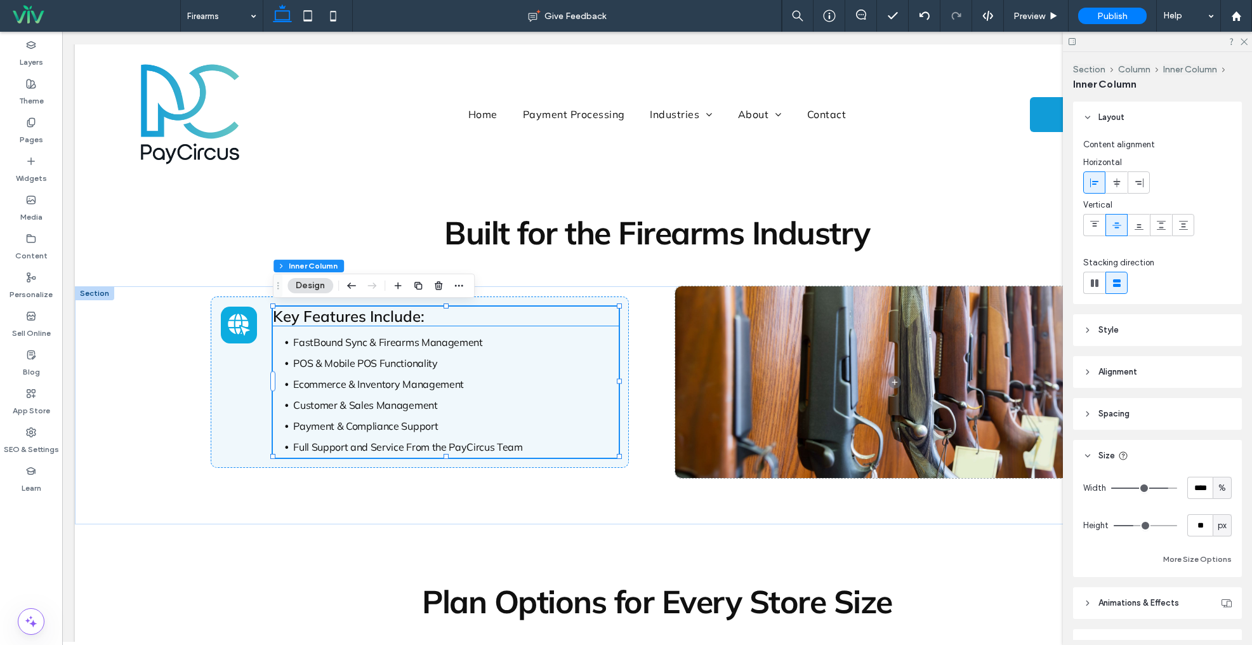
click at [325, 315] on span "Key Features Include:" at bounding box center [349, 316] width 152 height 19
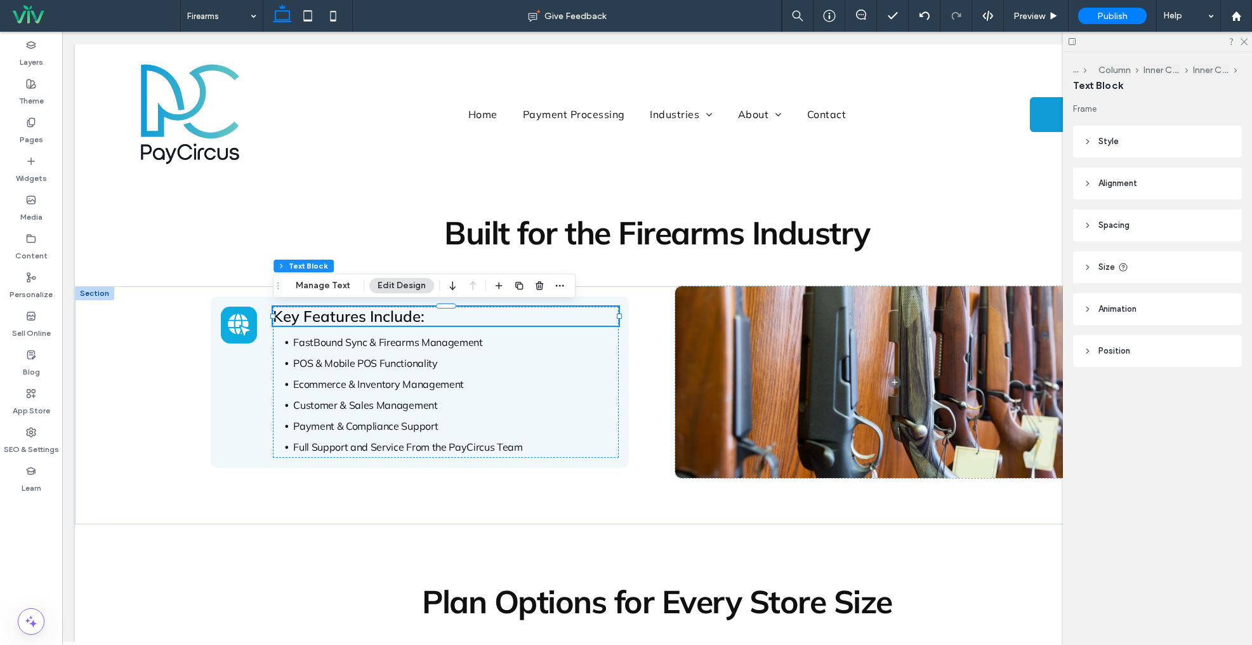
click at [329, 317] on span "Key Features Include:" at bounding box center [349, 316] width 152 height 19
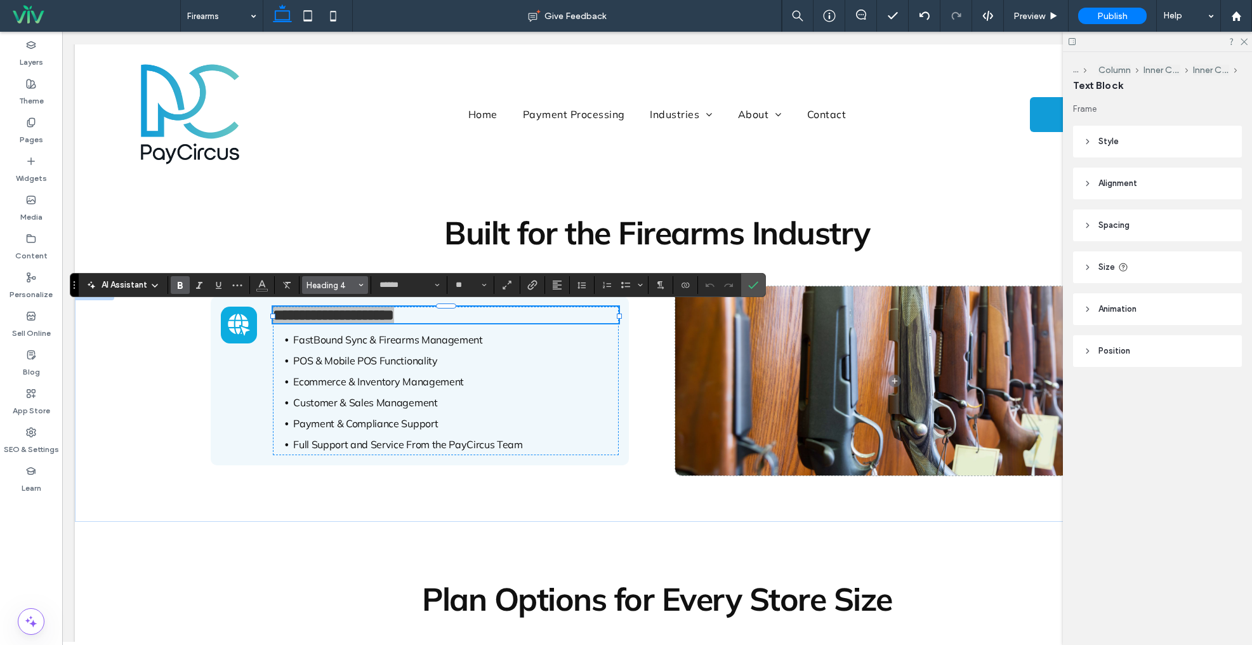
click at [335, 286] on span "Heading 4" at bounding box center [332, 286] width 50 height 10
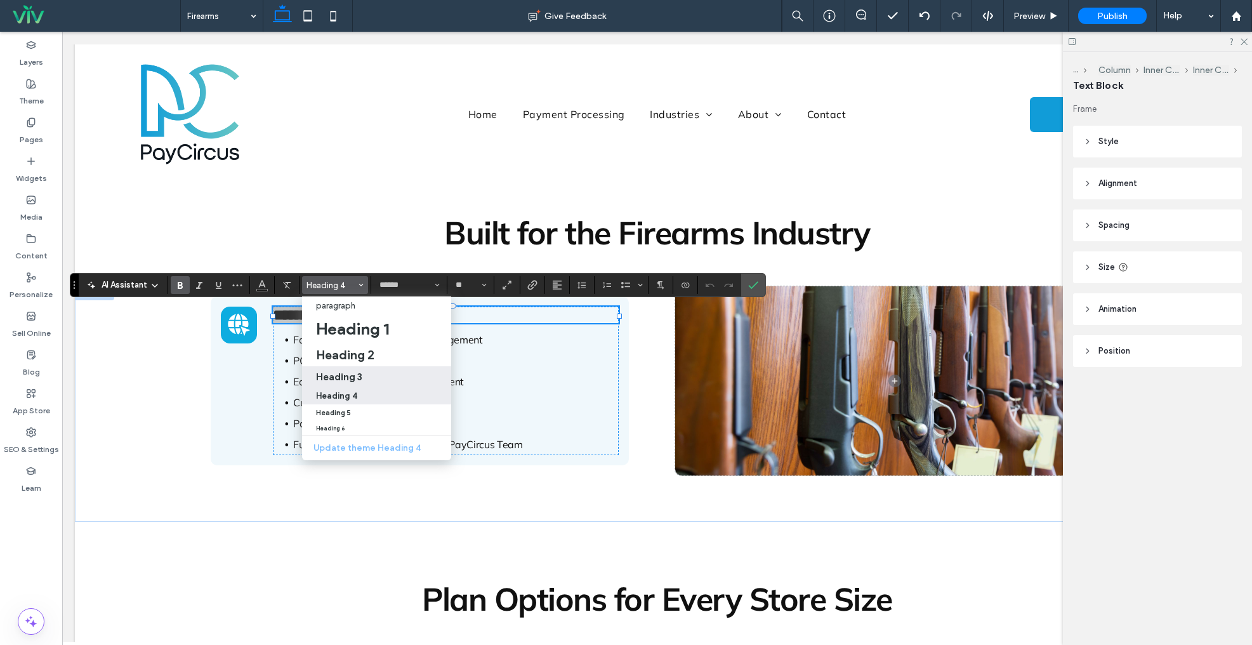
click at [348, 377] on h3 "Heading 3" at bounding box center [339, 377] width 46 height 12
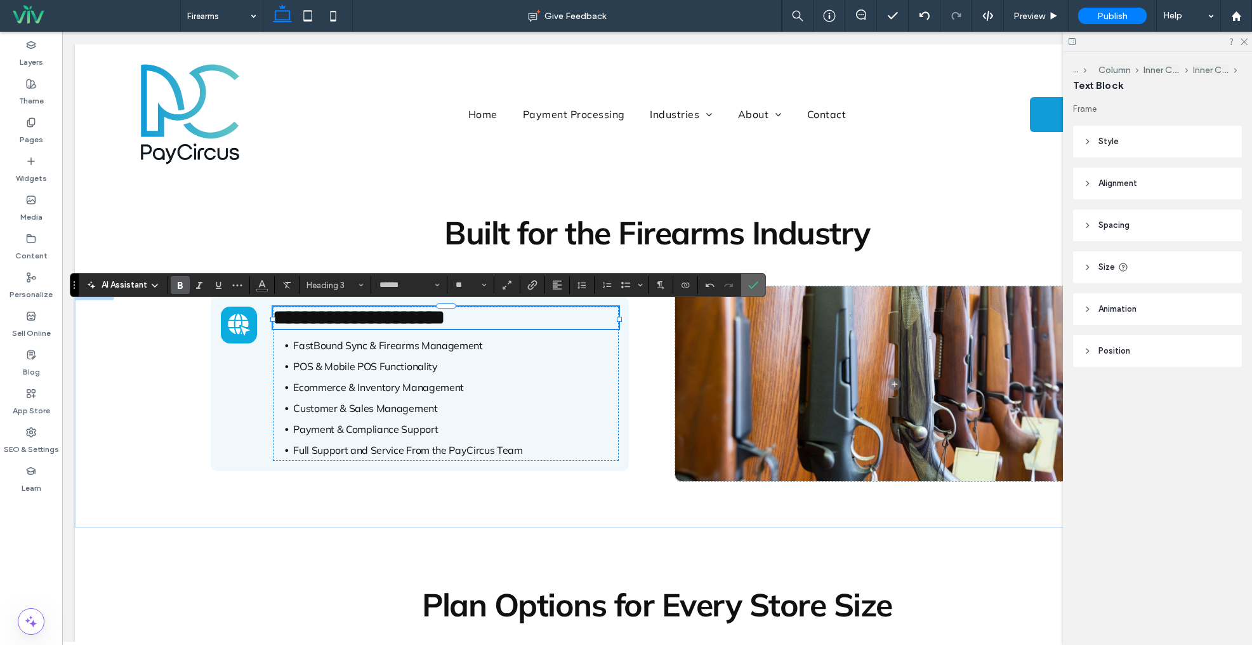
click at [751, 282] on icon "Confirm" at bounding box center [753, 285] width 10 height 10
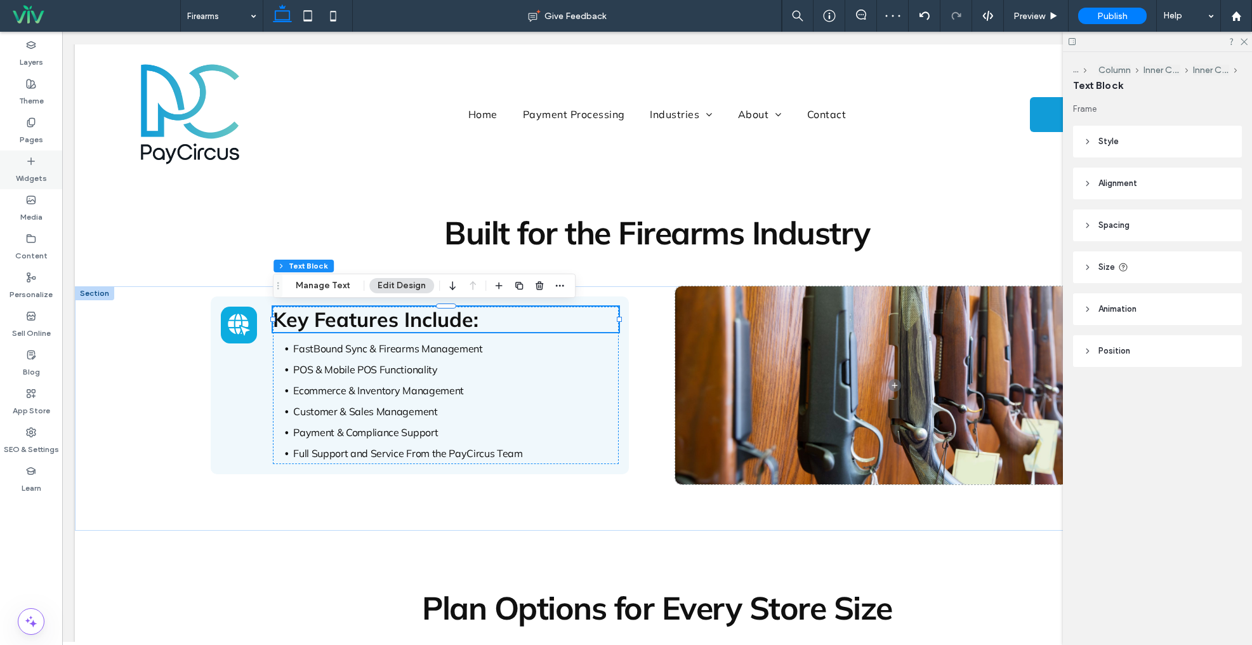
click at [18, 166] on label "Widgets" at bounding box center [31, 175] width 31 height 18
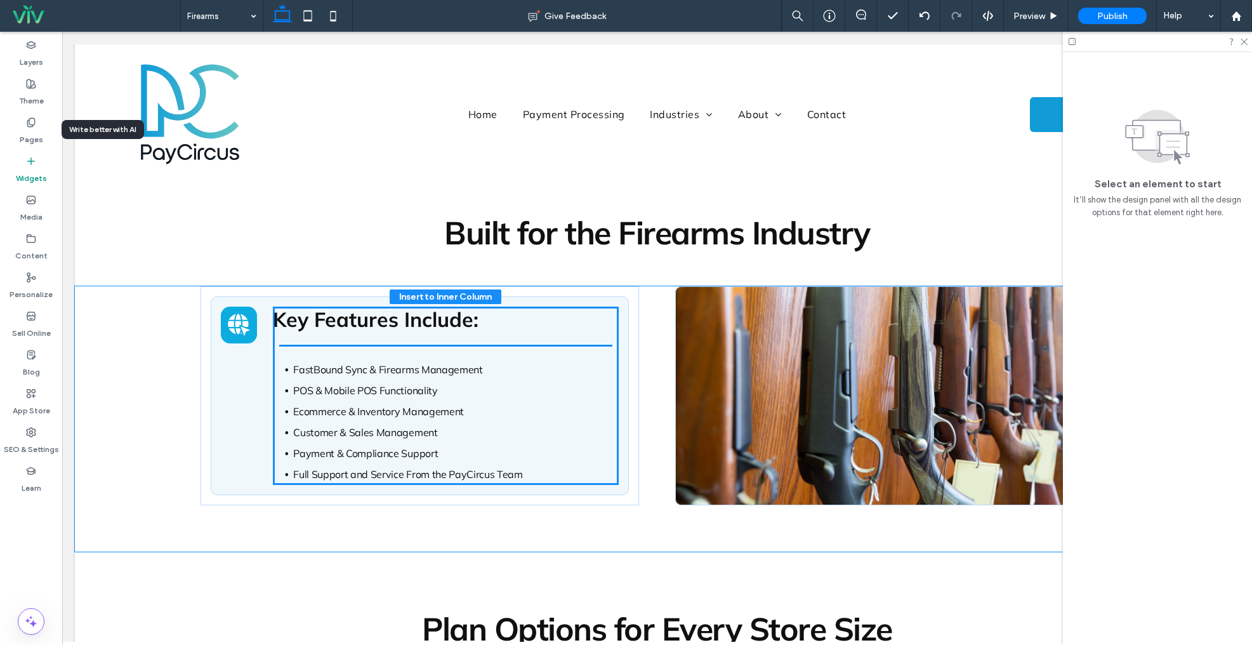
drag, startPoint x: 166, startPoint y: 230, endPoint x: 1158, endPoint y: 456, distance: 1017.4
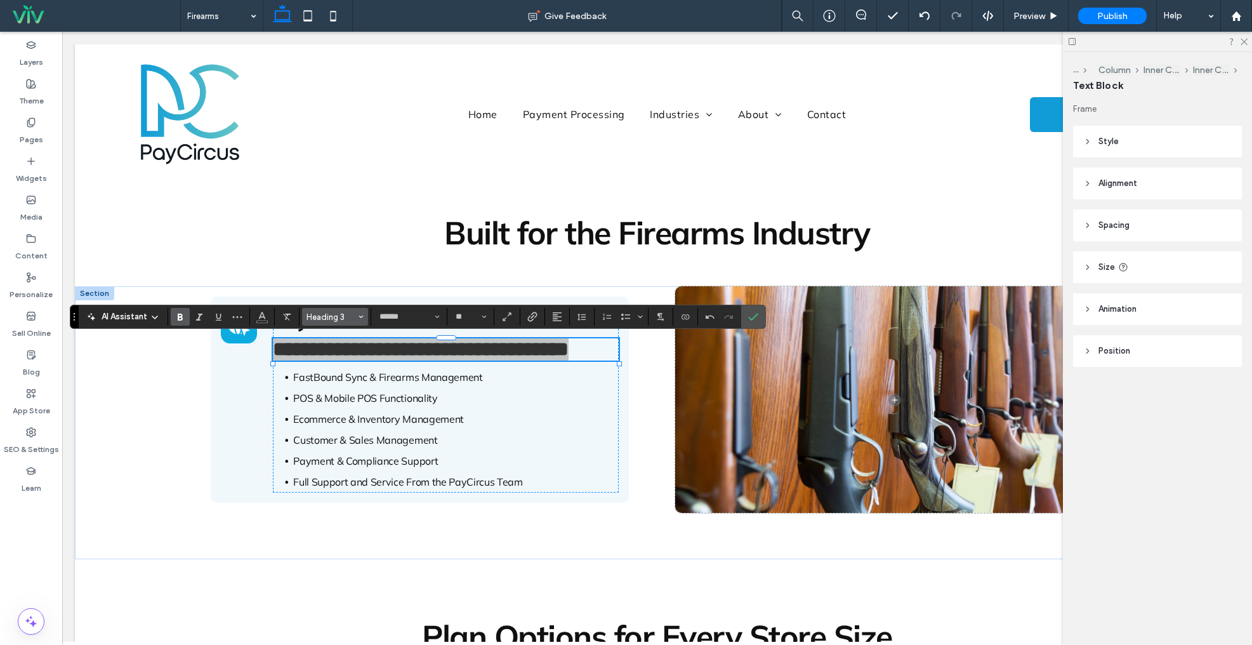
click at [341, 324] on button "Heading 3" at bounding box center [335, 317] width 66 height 18
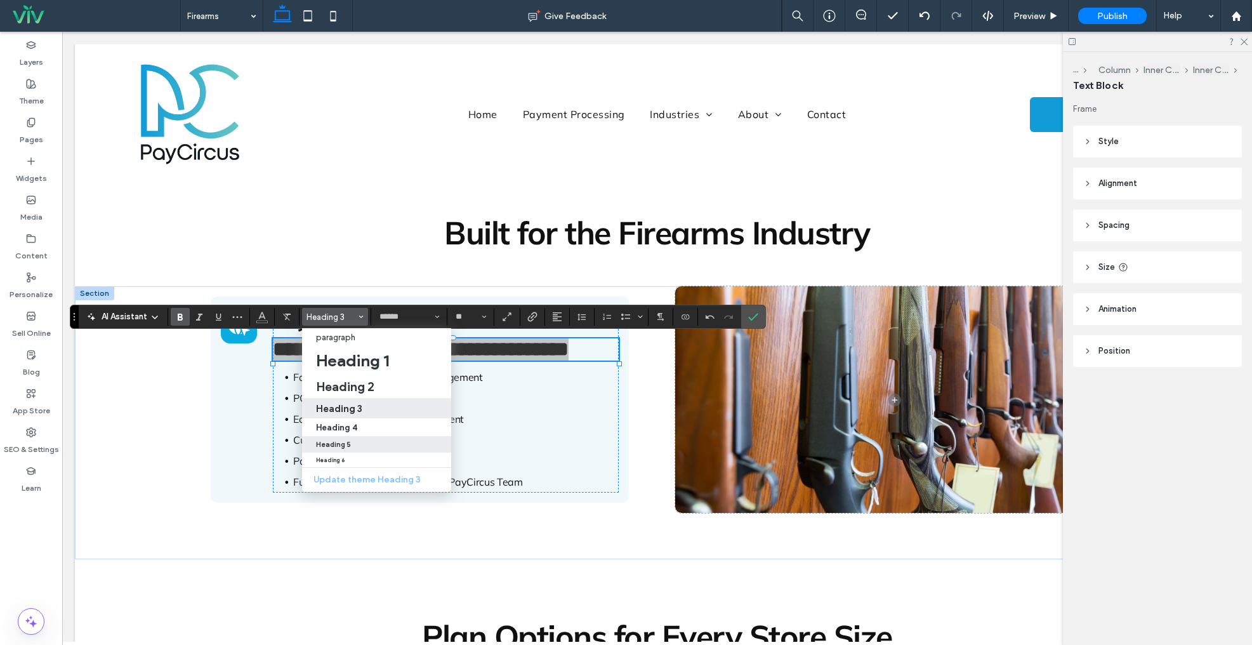
click at [361, 436] on label "Heading 5" at bounding box center [376, 444] width 149 height 17
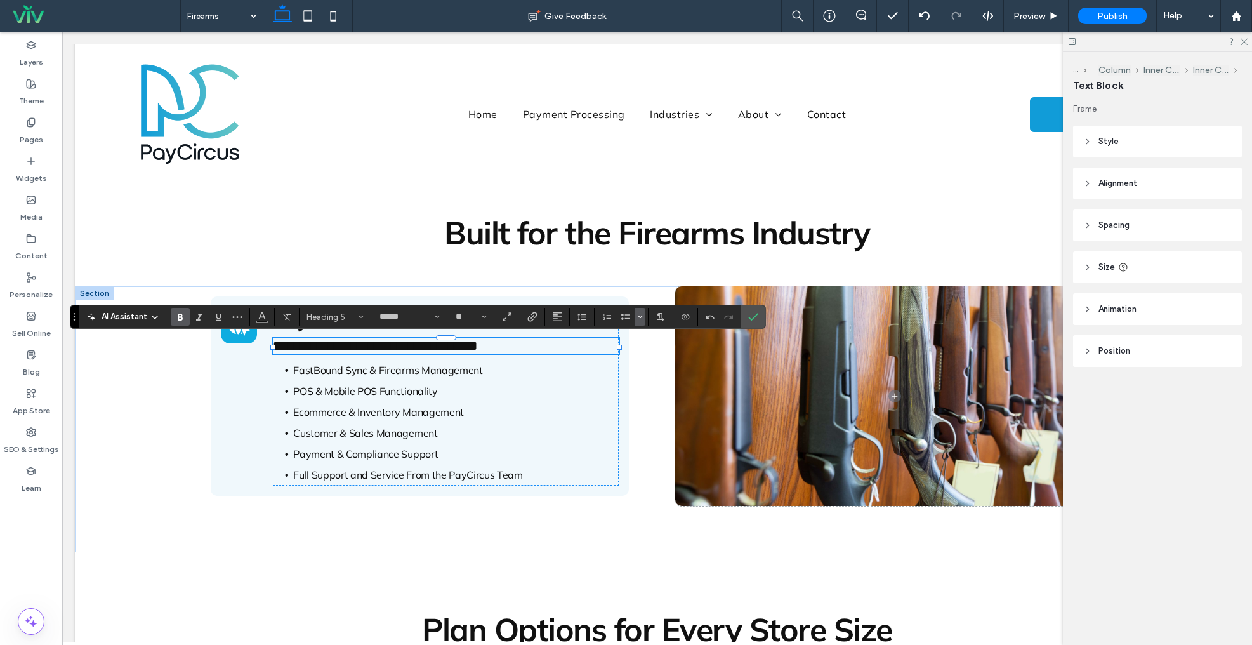
click at [640, 317] on use "Bulleted list menu" at bounding box center [641, 317] width 4 height 2
click at [722, 284] on div "✓" at bounding box center [714, 284] width 22 height 22
click at [752, 318] on use "Confirm" at bounding box center [753, 317] width 10 height 8
click at [753, 321] on icon "Confirm" at bounding box center [753, 317] width 10 height 10
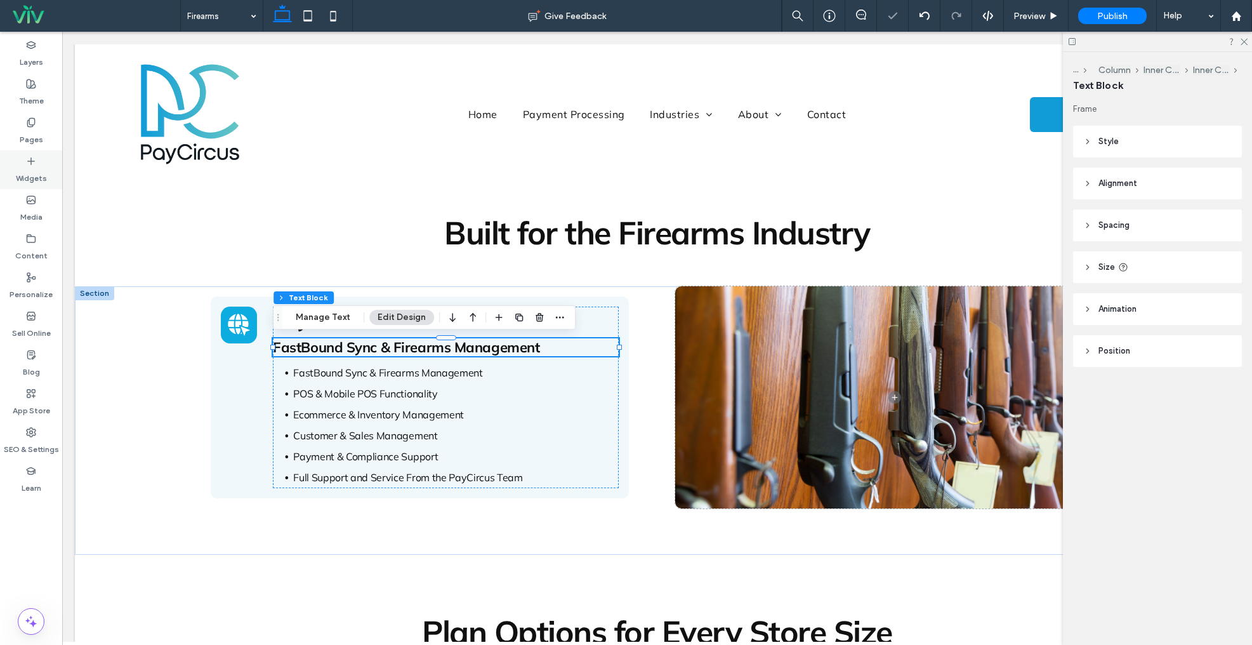
click at [12, 178] on div "Widgets" at bounding box center [31, 169] width 62 height 39
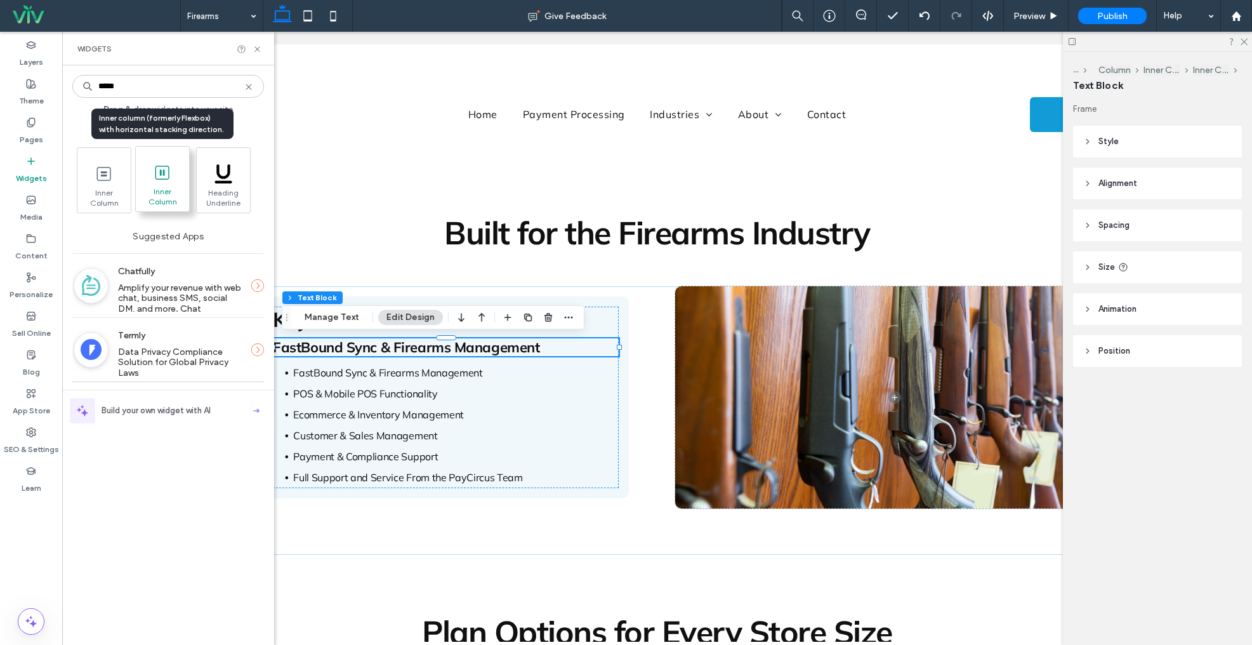
click at [164, 193] on span "Inner Column" at bounding box center [162, 196] width 53 height 18
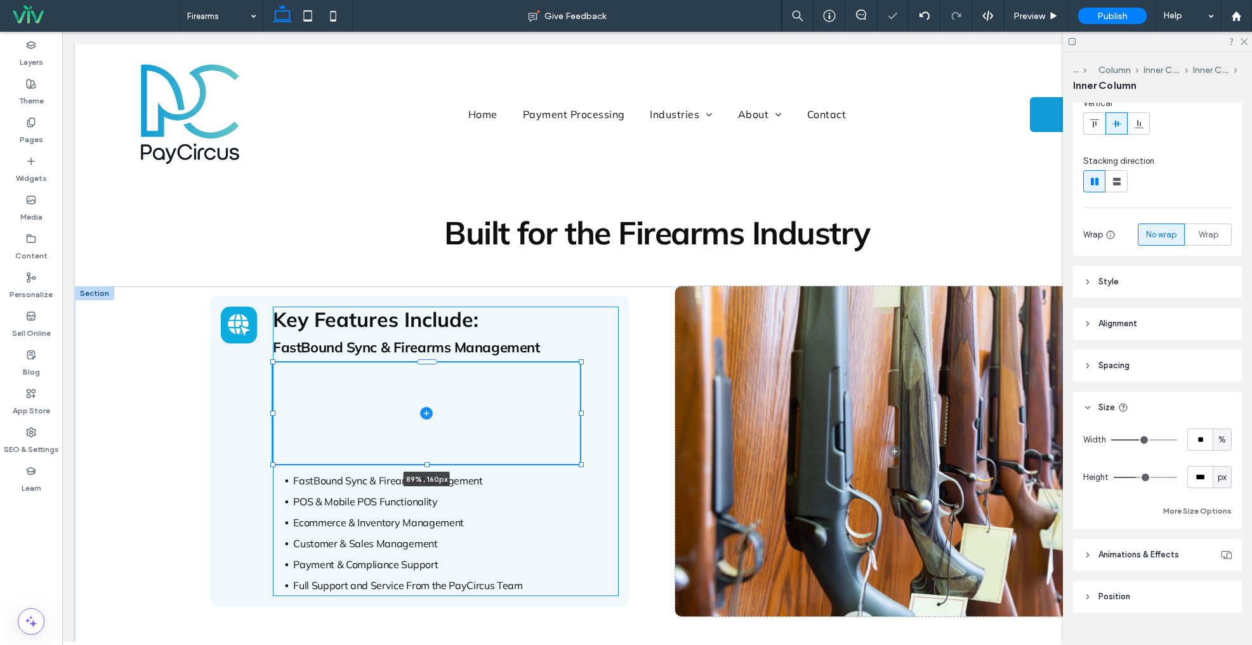
scroll to position [126, 0]
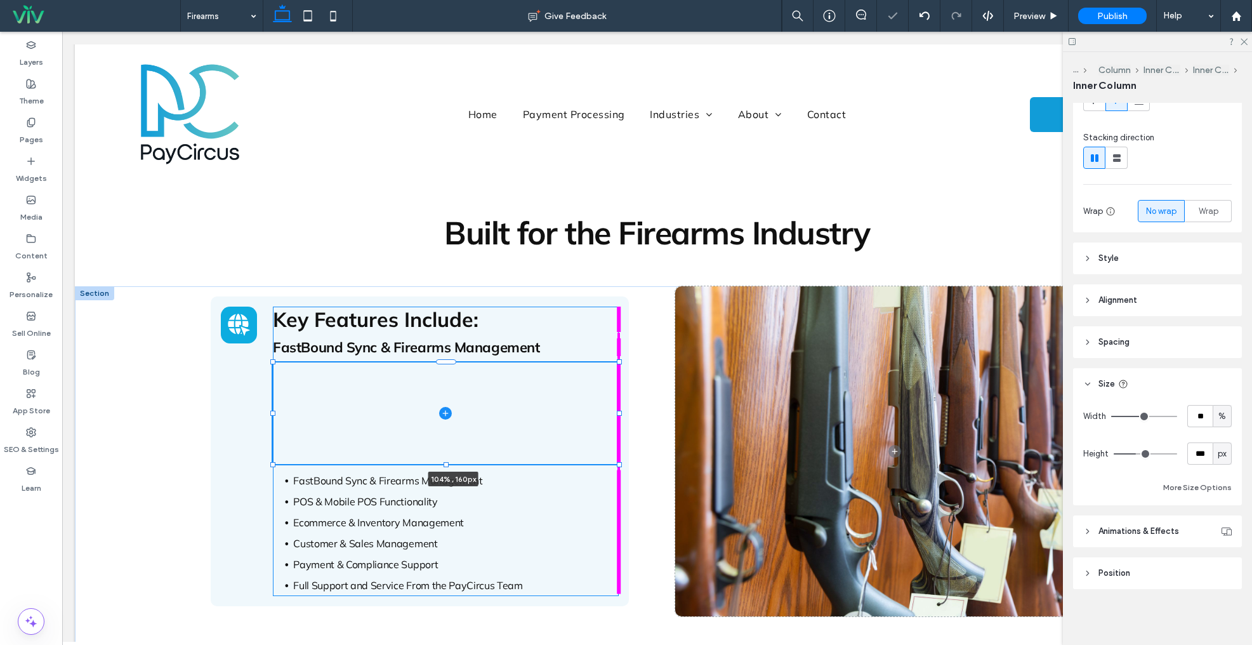
drag, startPoint x: 449, startPoint y: 413, endPoint x: 636, endPoint y: 409, distance: 186.7
click at [636, 409] on div "Key Features Include: FastBound Sync & Firearms Management 104% , 160px FastBou…" at bounding box center [658, 474] width 914 height 376
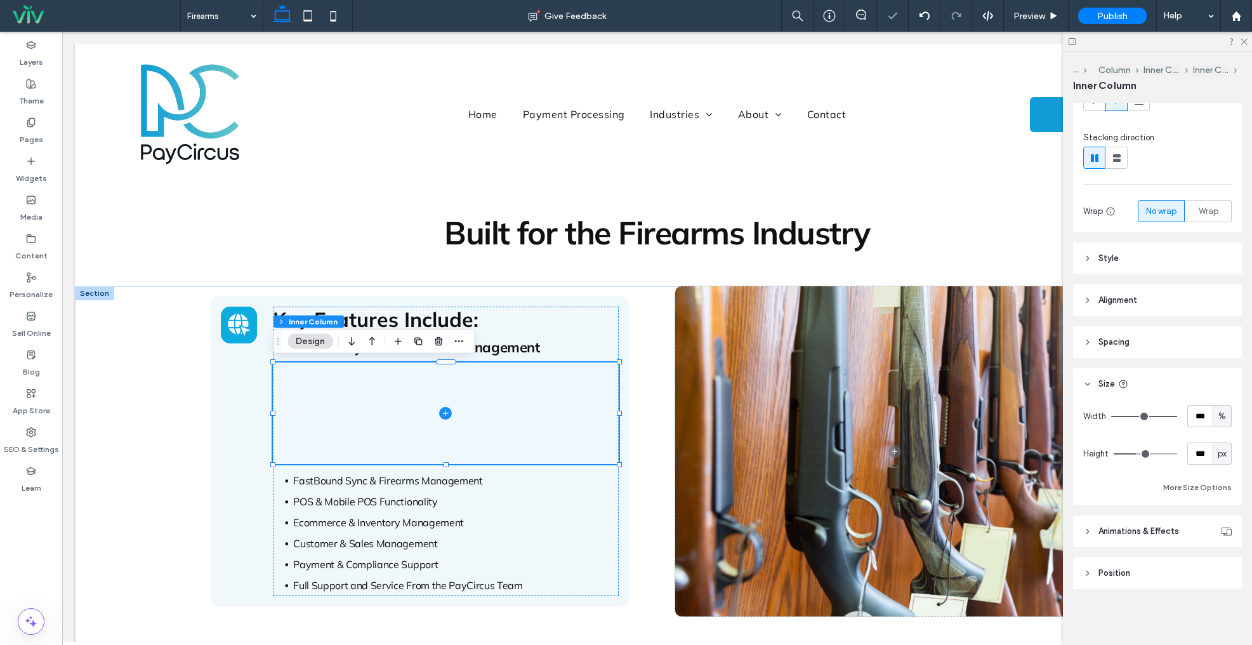
click at [445, 410] on icon at bounding box center [445, 413] width 13 height 13
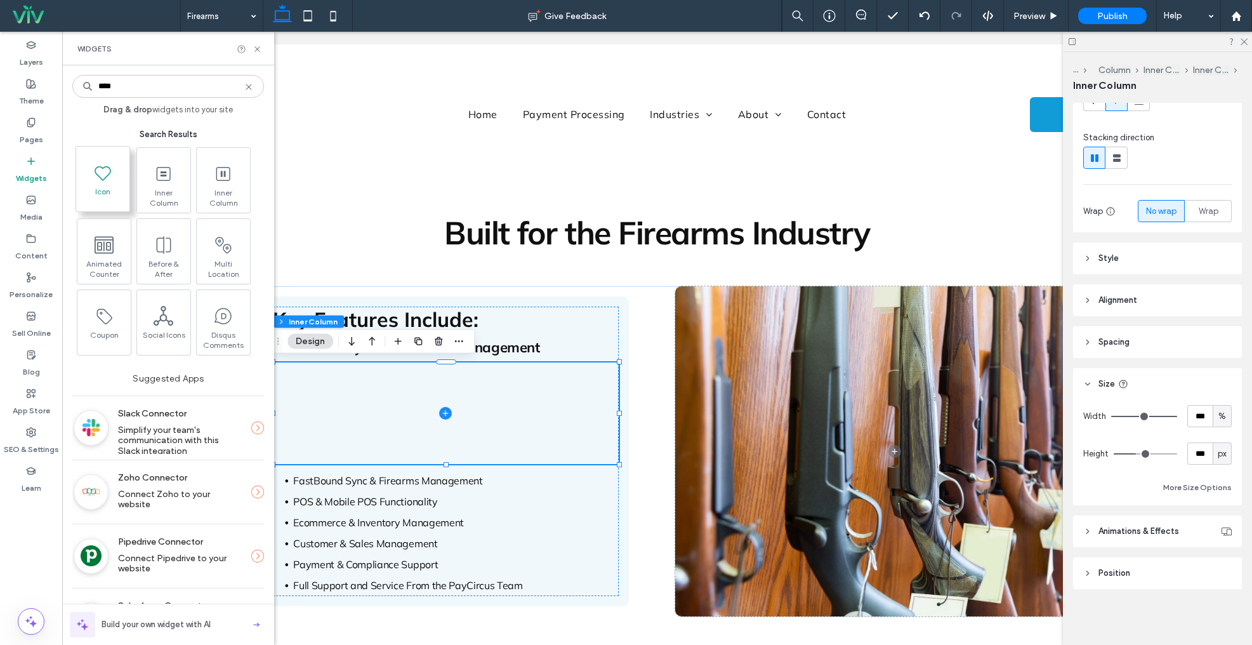
click at [99, 197] on span "Icon" at bounding box center [102, 196] width 53 height 18
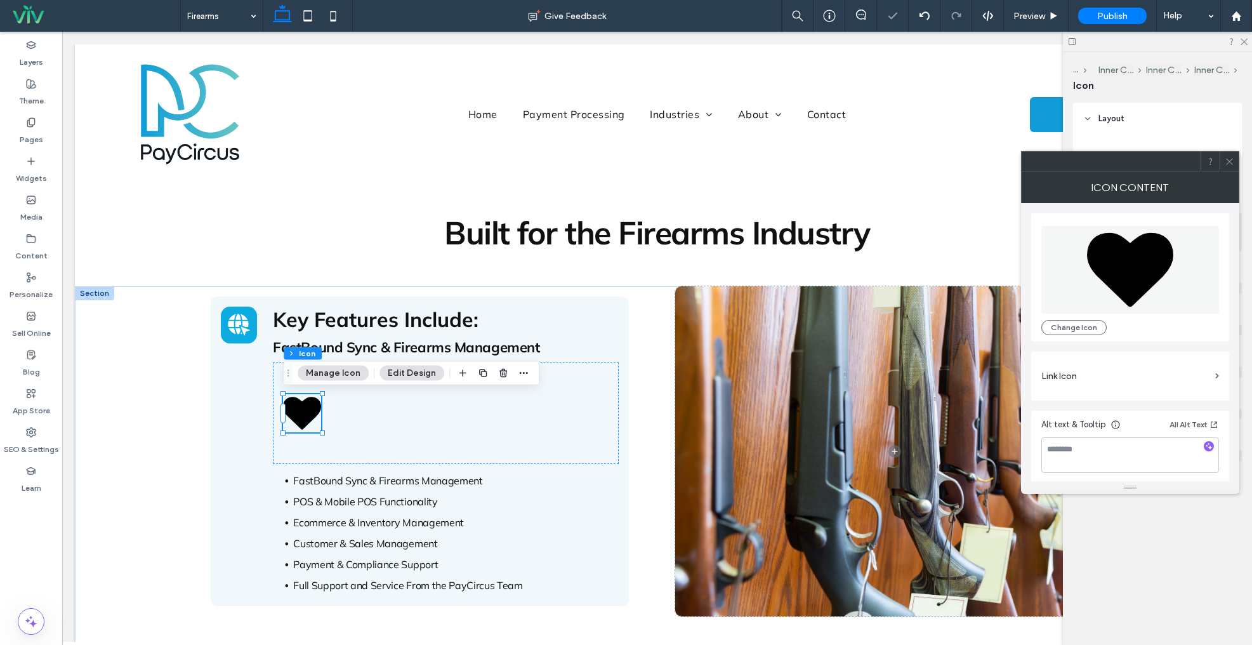
click at [1113, 260] on icon at bounding box center [1130, 270] width 86 height 74
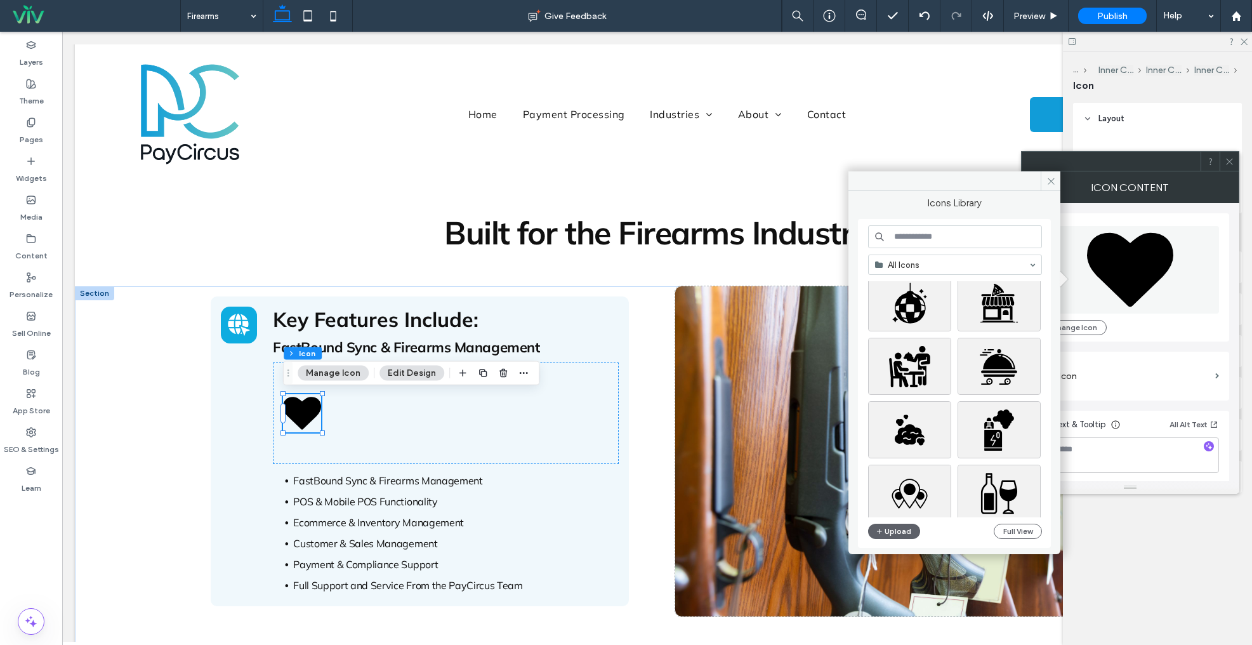
scroll to position [2316, 0]
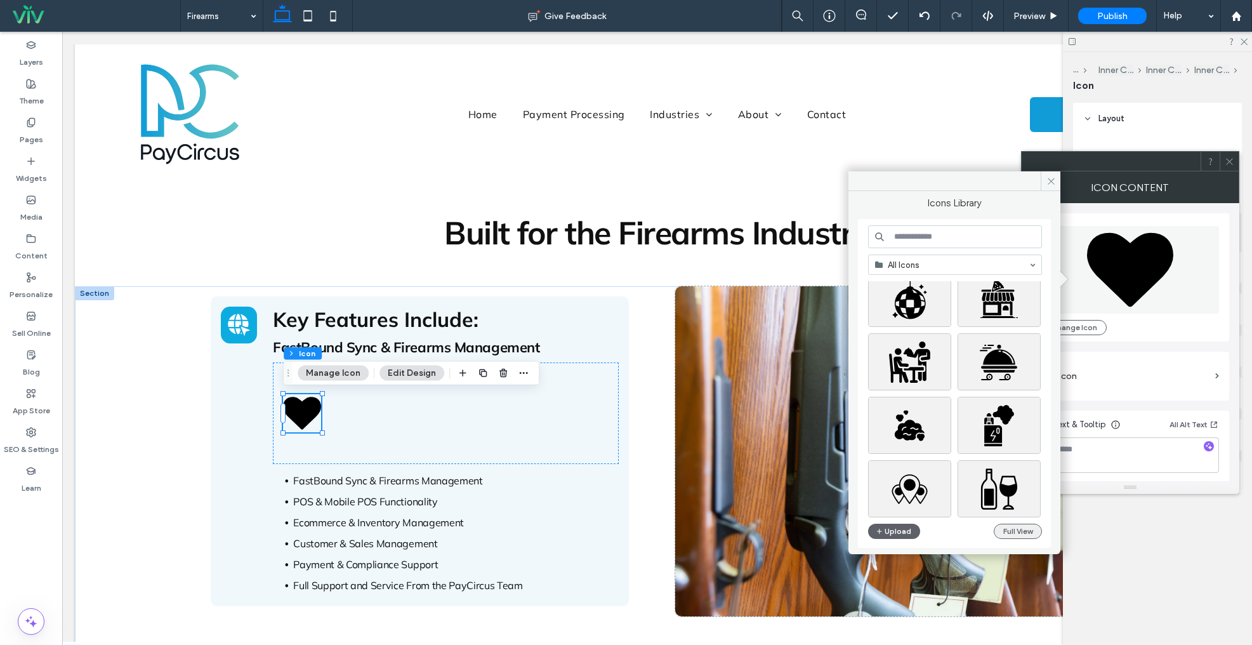
click at [1026, 533] on button "Full View" at bounding box center [1018, 531] width 48 height 15
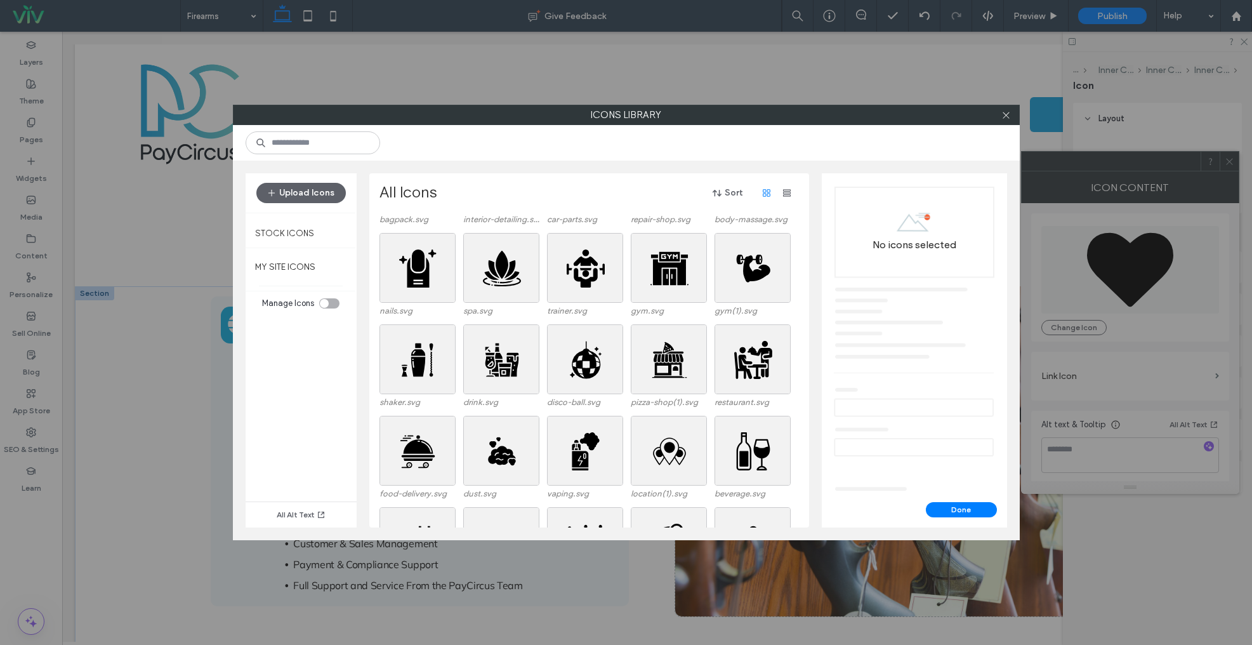
scroll to position [1328, 0]
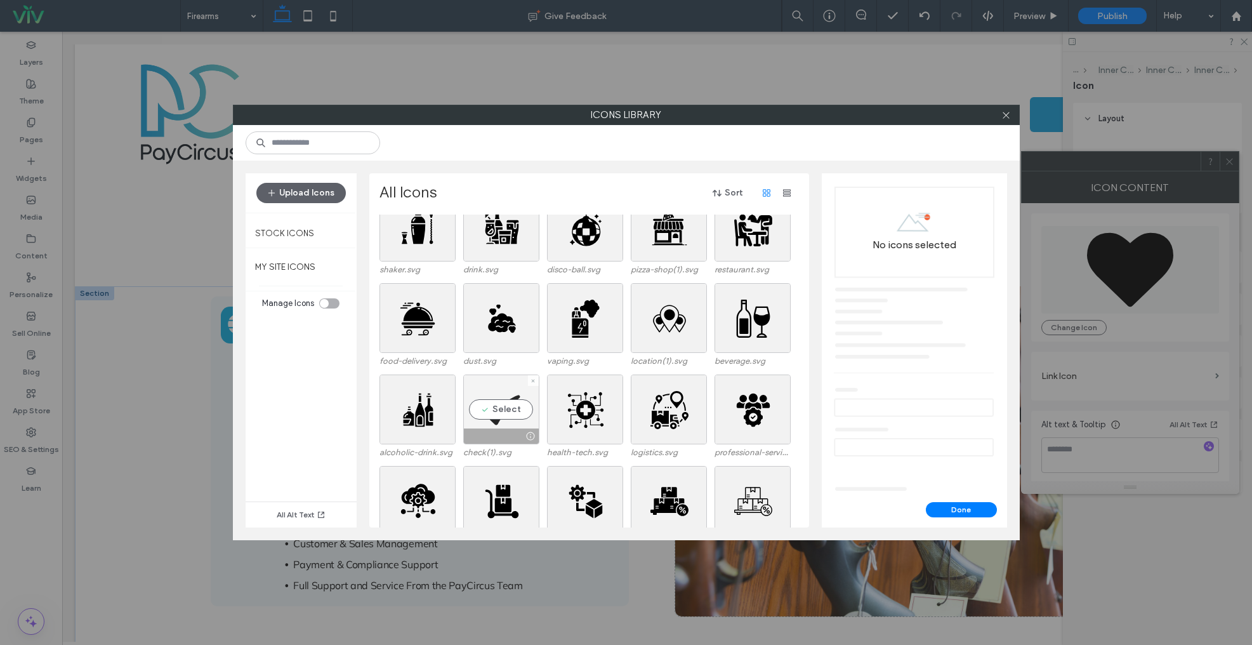
click at [494, 405] on div "Select" at bounding box center [501, 410] width 76 height 70
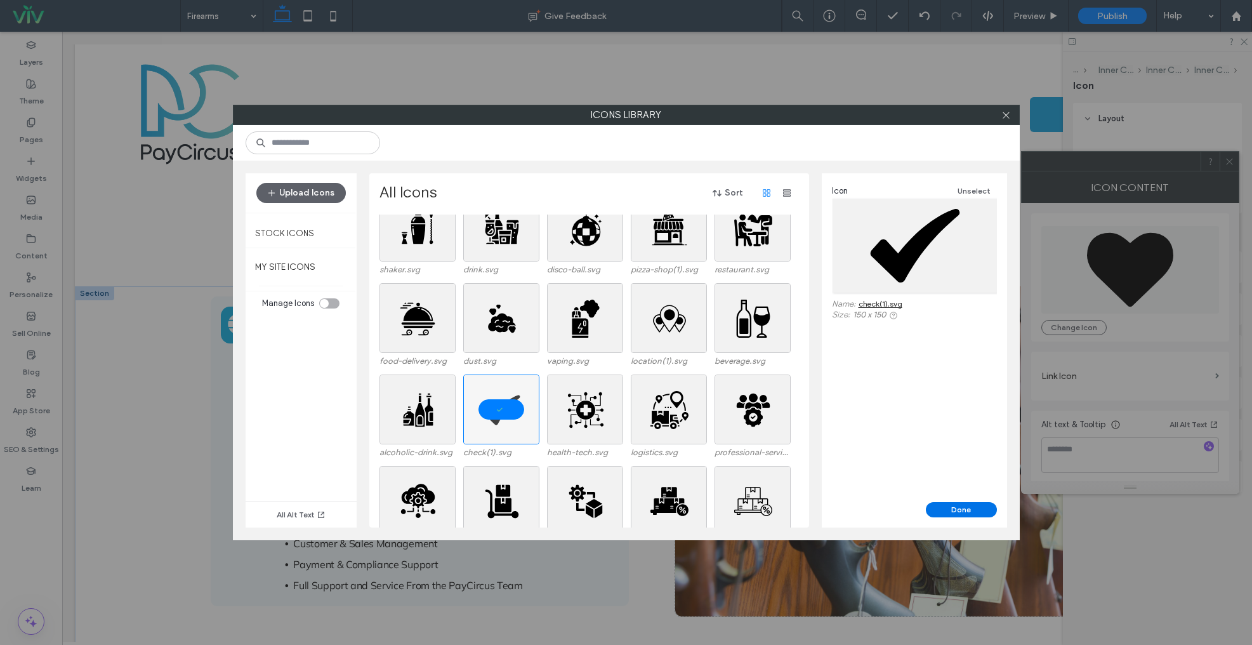
click at [971, 506] on button "Done" at bounding box center [961, 509] width 71 height 15
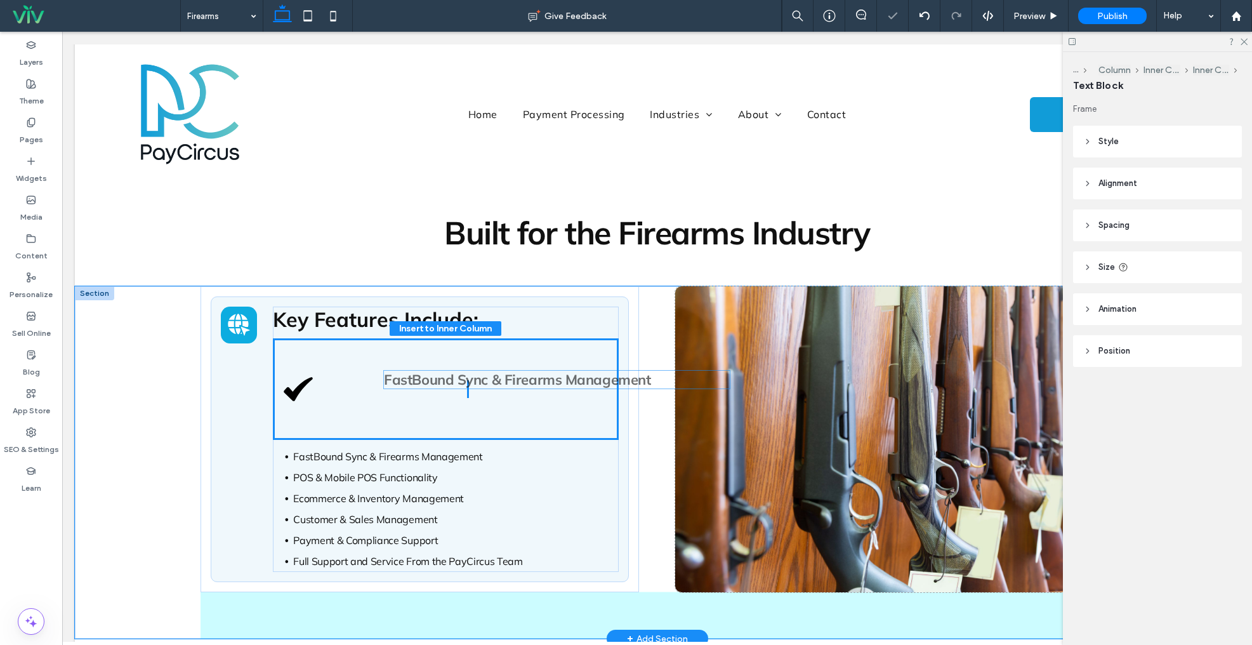
drag, startPoint x: 343, startPoint y: 348, endPoint x: 451, endPoint y: 380, distance: 113.1
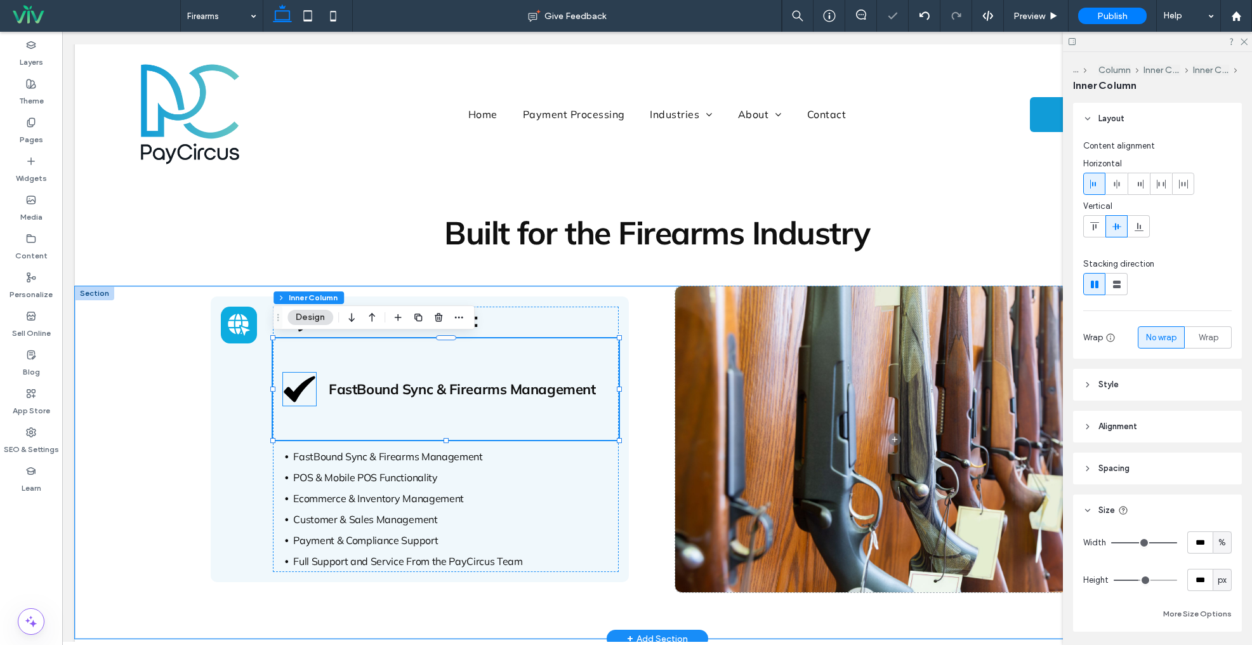
click at [292, 391] on icon at bounding box center [299, 388] width 31 height 25
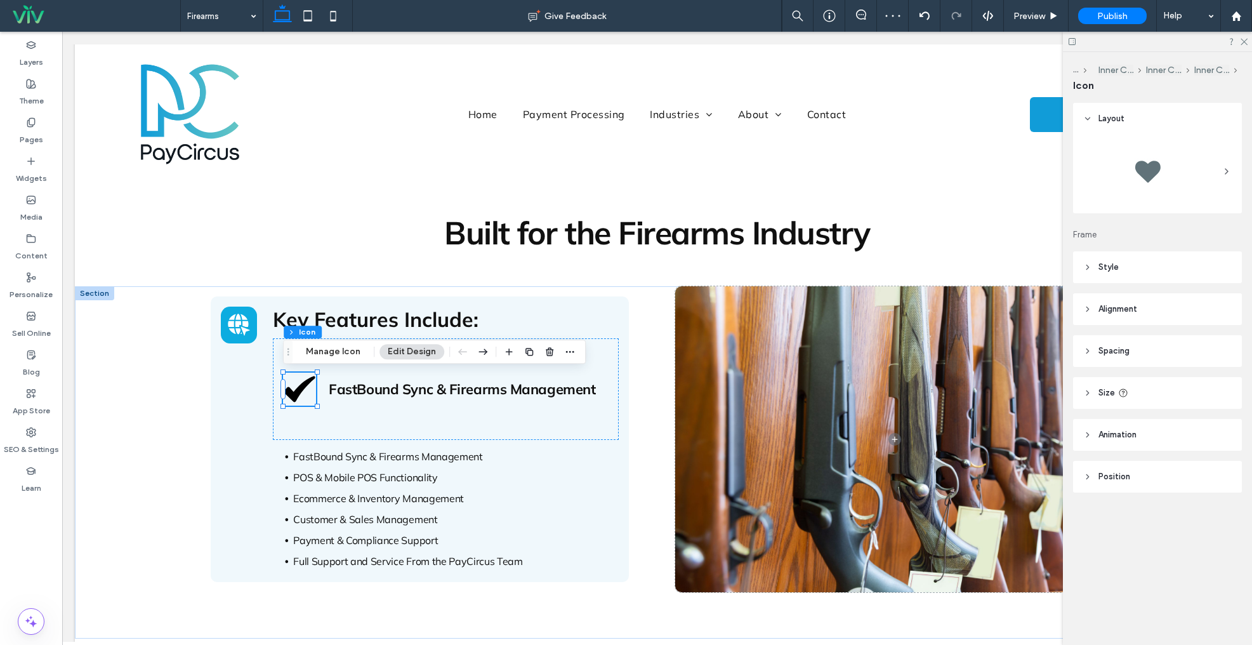
click at [1157, 272] on header "Style" at bounding box center [1157, 267] width 169 height 32
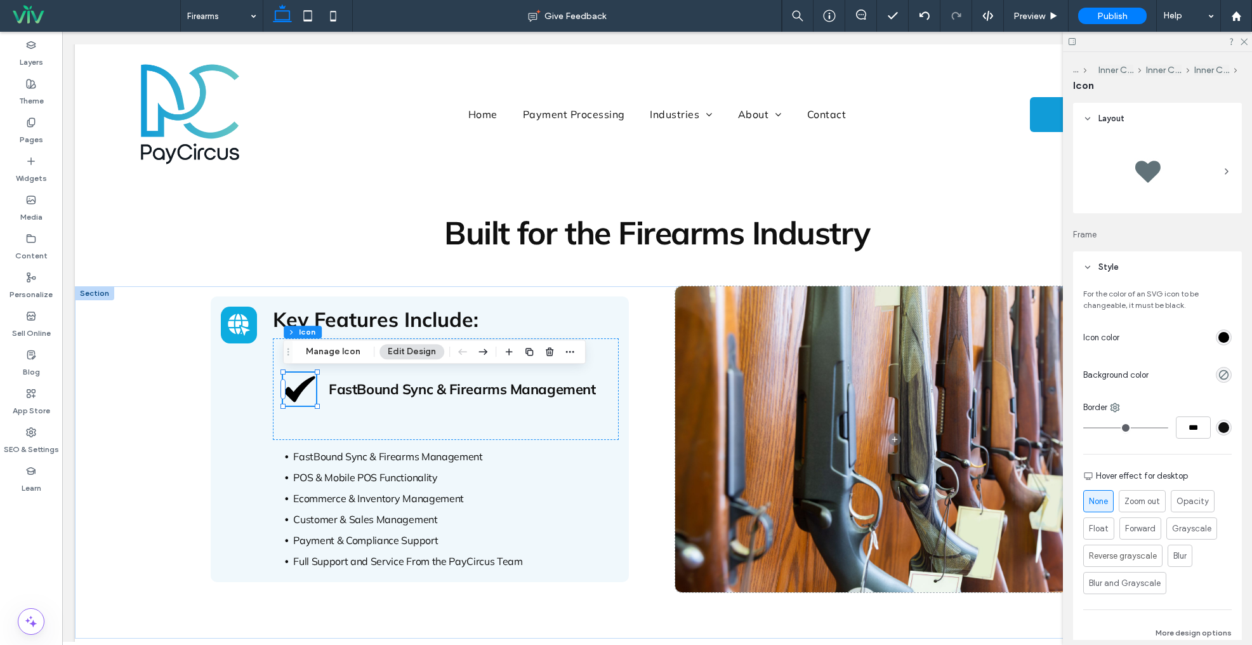
click at [1167, 270] on header "Style" at bounding box center [1157, 267] width 169 height 32
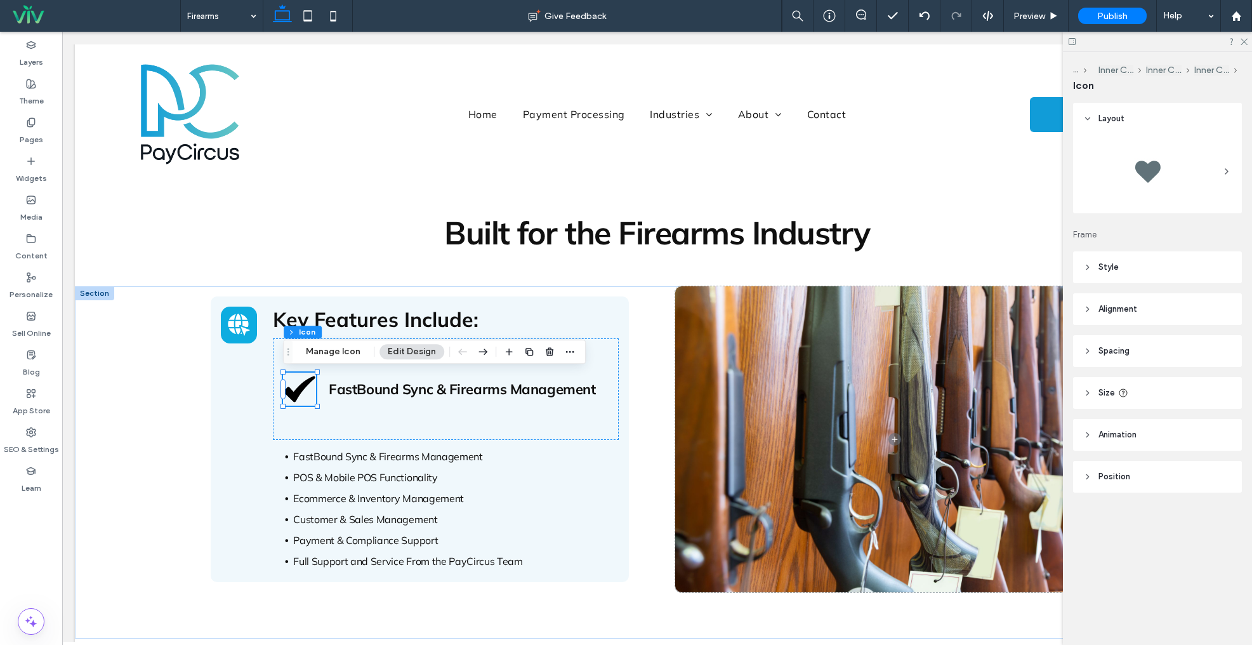
drag, startPoint x: 1160, startPoint y: 310, endPoint x: 1174, endPoint y: 359, distance: 50.8
click at [1159, 310] on header "Alignment" at bounding box center [1157, 309] width 169 height 32
drag, startPoint x: 1160, startPoint y: 317, endPoint x: 1148, endPoint y: 338, distance: 23.9
click at [1160, 317] on header "Alignment" at bounding box center [1157, 309] width 169 height 32
click at [1170, 401] on header "Size" at bounding box center [1157, 393] width 169 height 32
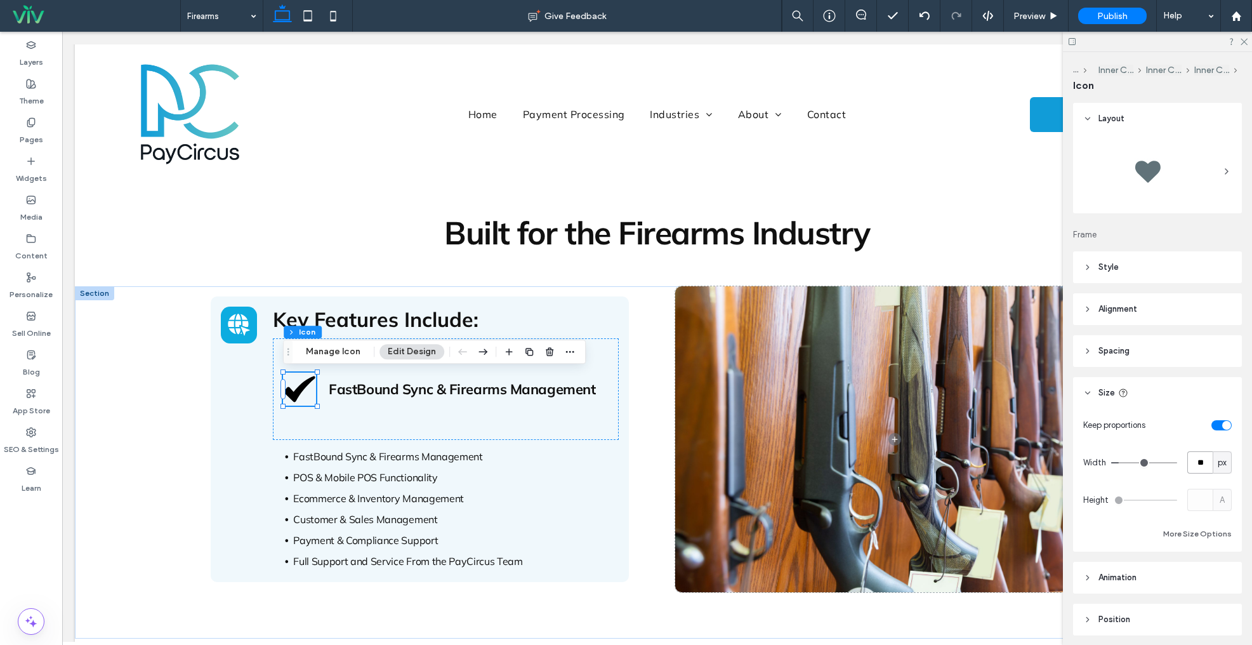
click at [1202, 465] on input "**" at bounding box center [1200, 462] width 25 height 22
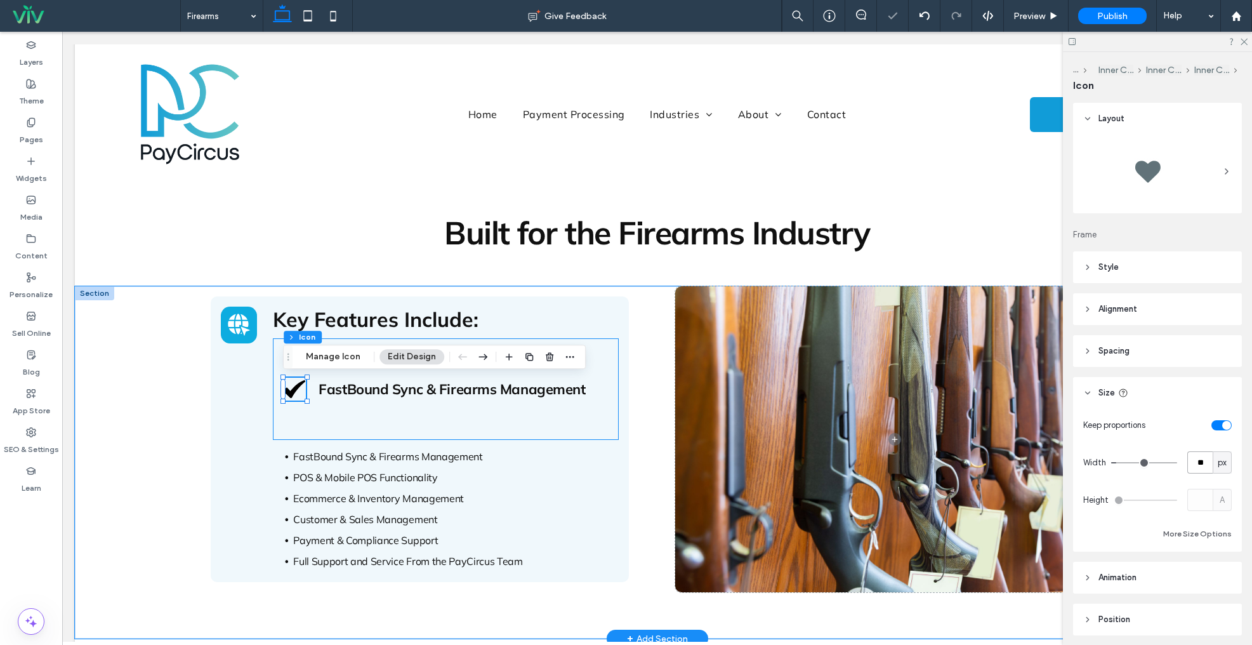
drag, startPoint x: 347, startPoint y: 425, endPoint x: 420, endPoint y: 424, distance: 72.4
click at [347, 425] on div "FastBound Sync & Firearms Management" at bounding box center [445, 389] width 345 height 102
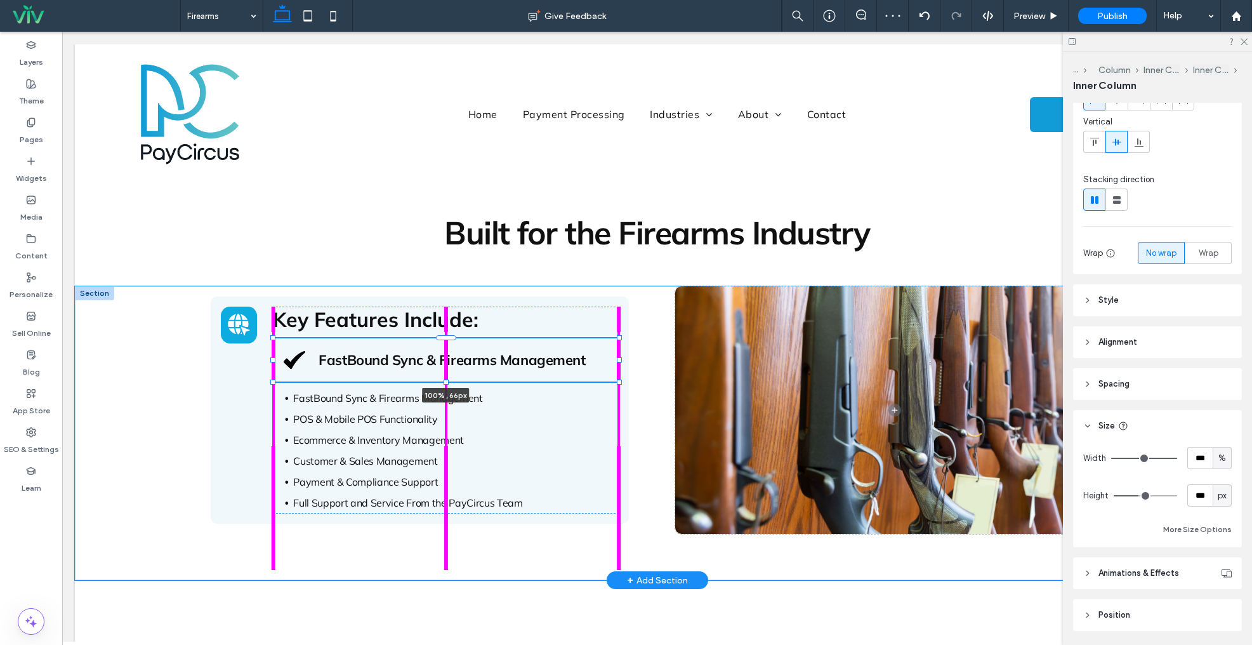
scroll to position [126, 0]
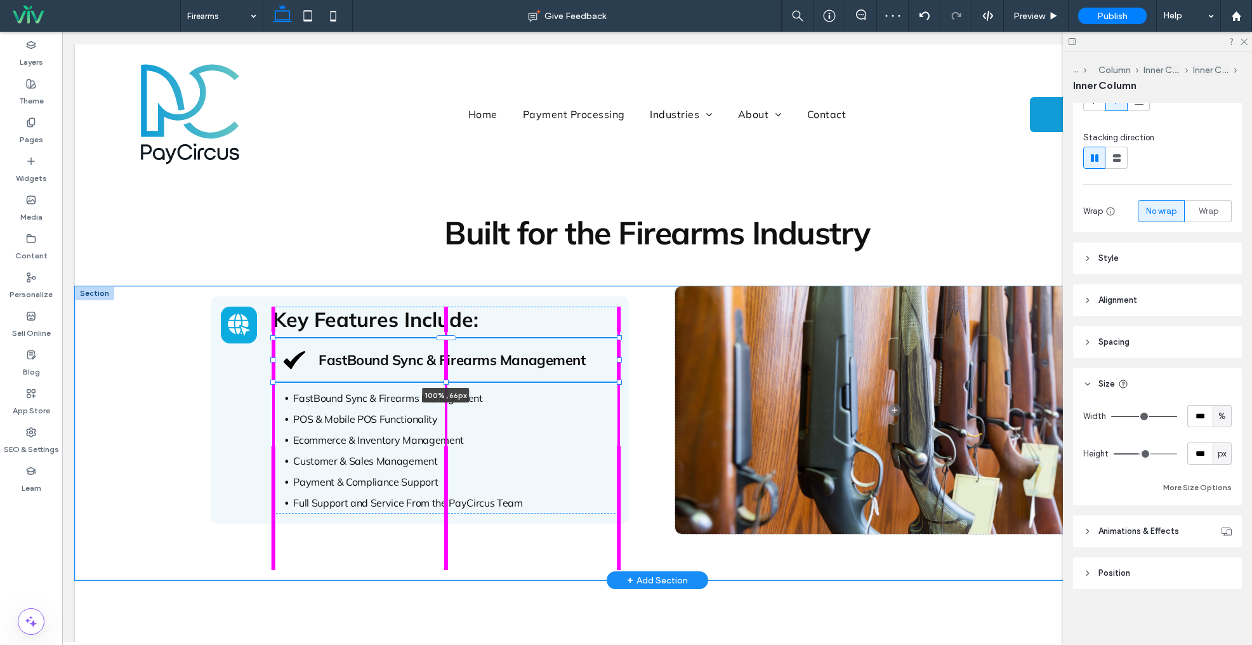
drag, startPoint x: 446, startPoint y: 441, endPoint x: 456, endPoint y: 355, distance: 86.3
click at [456, 355] on div "Key Features Include: FastBound Sync & Firearms Management 100% , 66px FastBoun…" at bounding box center [658, 433] width 914 height 294
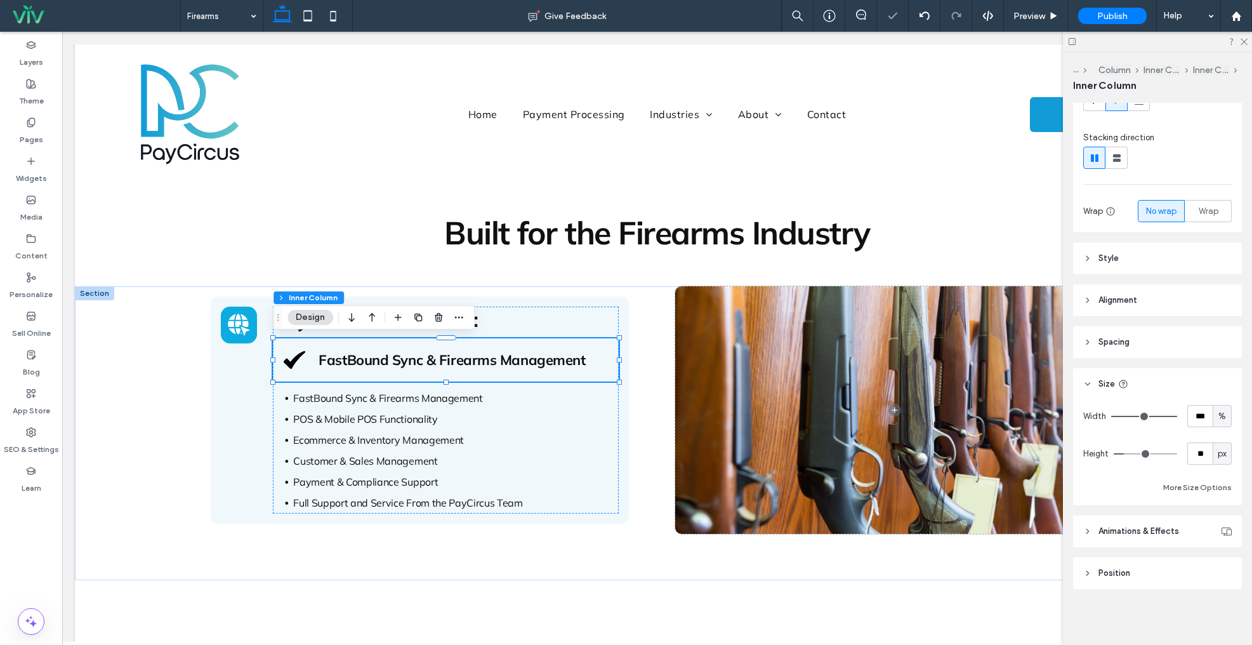
click at [1124, 341] on span "Spacing" at bounding box center [1114, 342] width 31 height 13
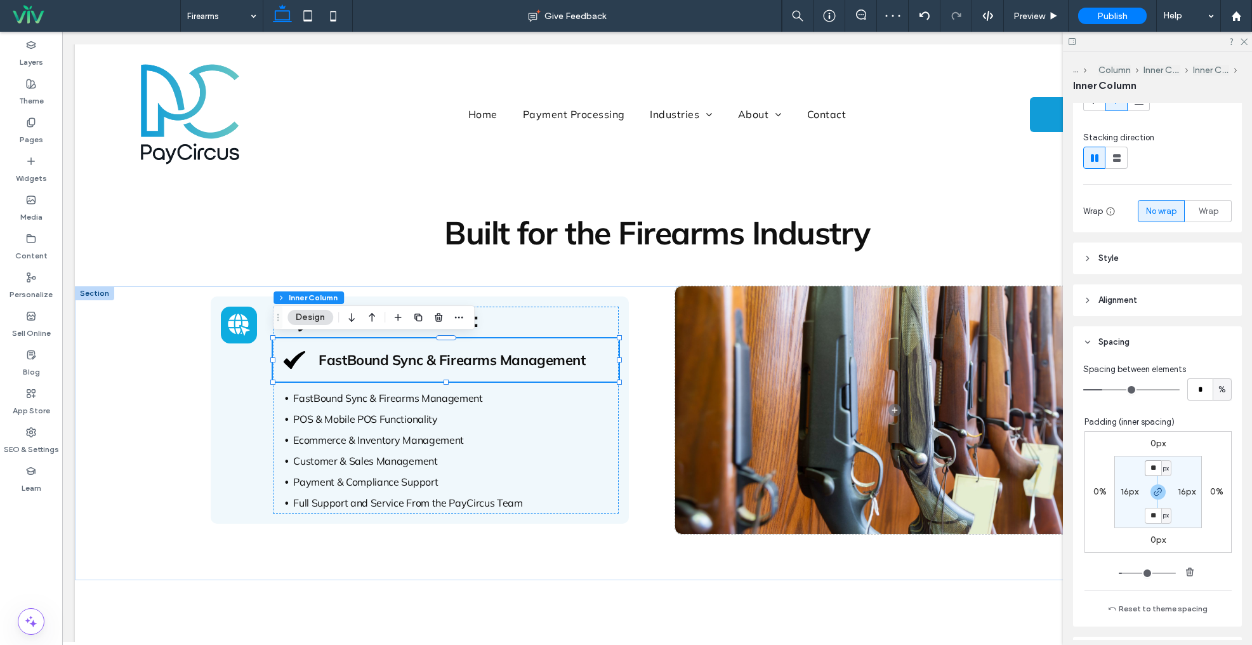
click at [1158, 468] on input "**" at bounding box center [1153, 468] width 17 height 16
click at [418, 315] on use "button" at bounding box center [419, 318] width 8 height 8
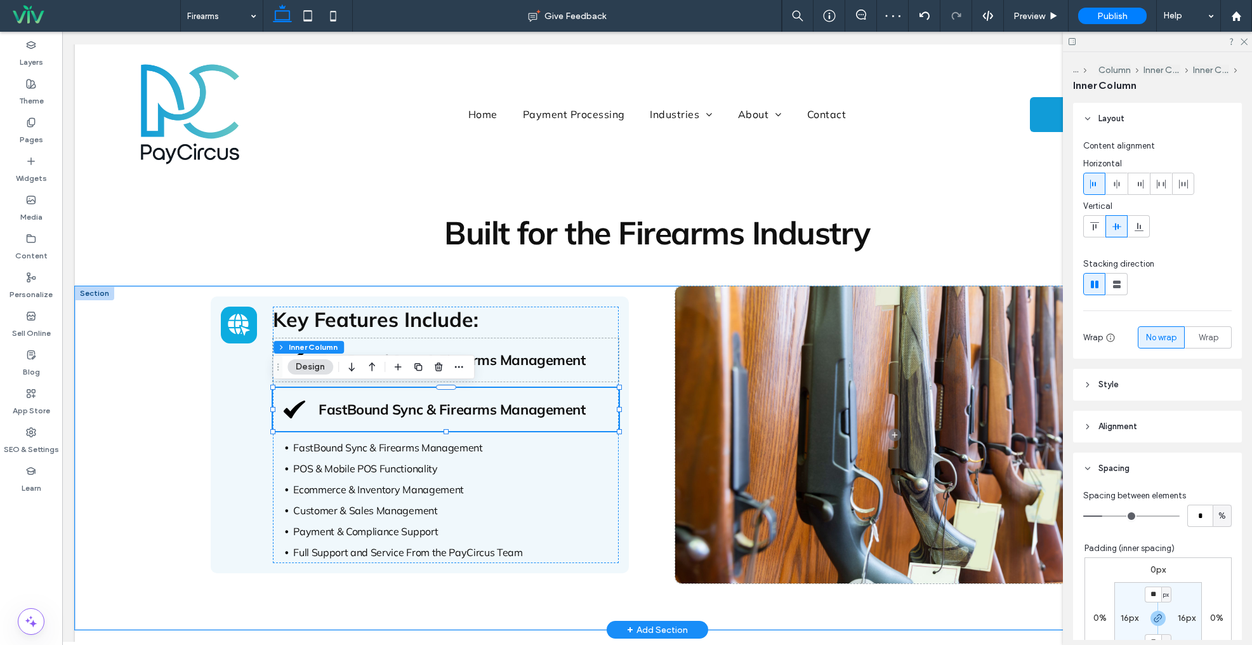
click at [487, 409] on span "FastBound Sync & Firearms Management" at bounding box center [452, 410] width 267 height 18
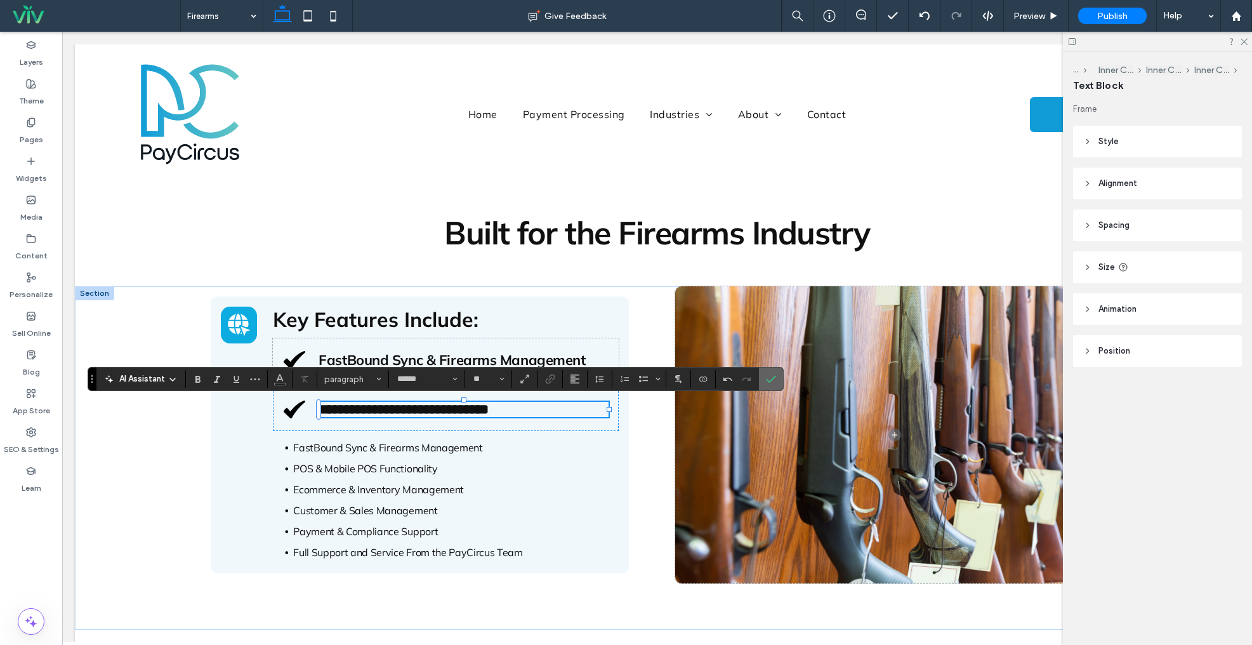
click at [771, 378] on icon "Confirm" at bounding box center [771, 379] width 10 height 10
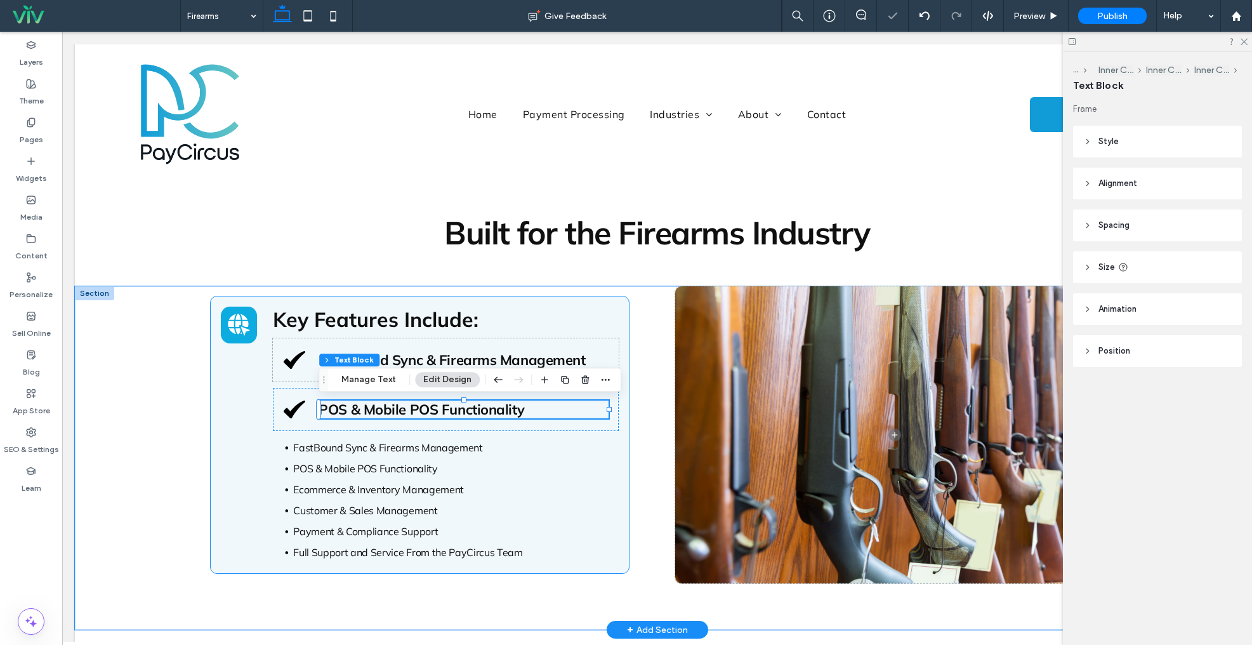
drag, startPoint x: 234, startPoint y: 435, endPoint x: 219, endPoint y: 441, distance: 15.7
click at [234, 435] on div "Key Features Include: FastBound Sync & Firearms Management POS & Mobile POS Fun…" at bounding box center [420, 434] width 418 height 277
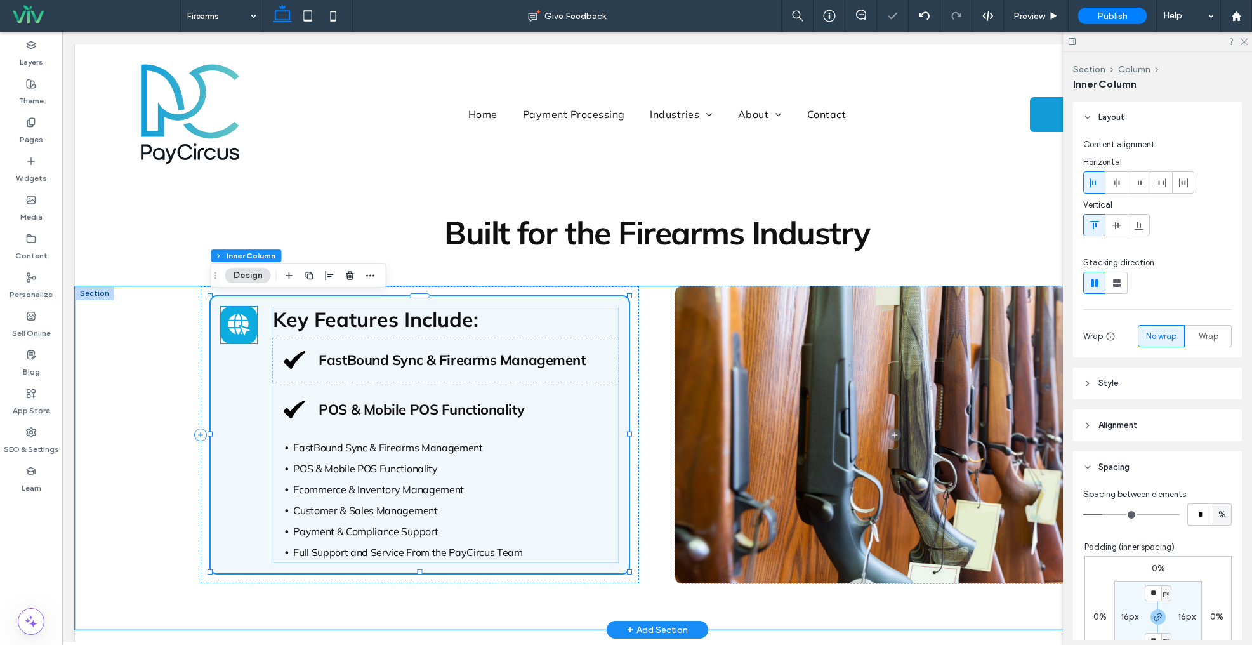
click at [234, 317] on icon at bounding box center [239, 325] width 22 height 22
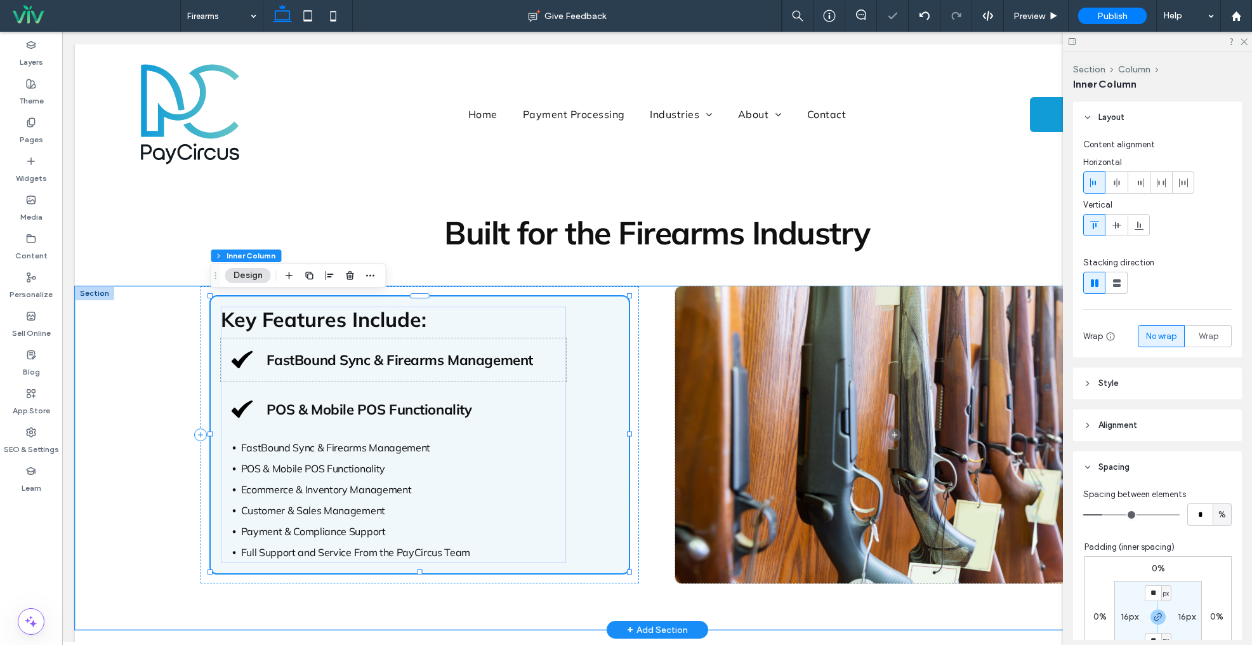
click at [613, 341] on div "Key Features Include: FastBound Sync & Firearms Management POS & Mobile POS Fun…" at bounding box center [420, 434] width 418 height 277
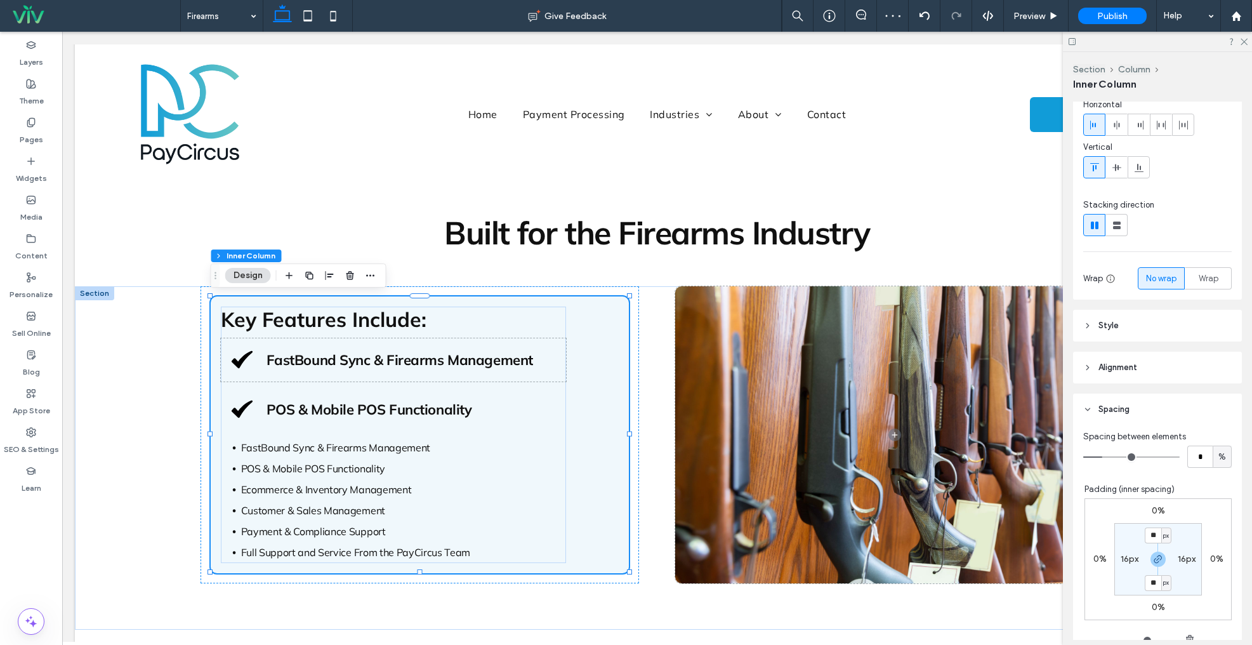
scroll to position [74, 0]
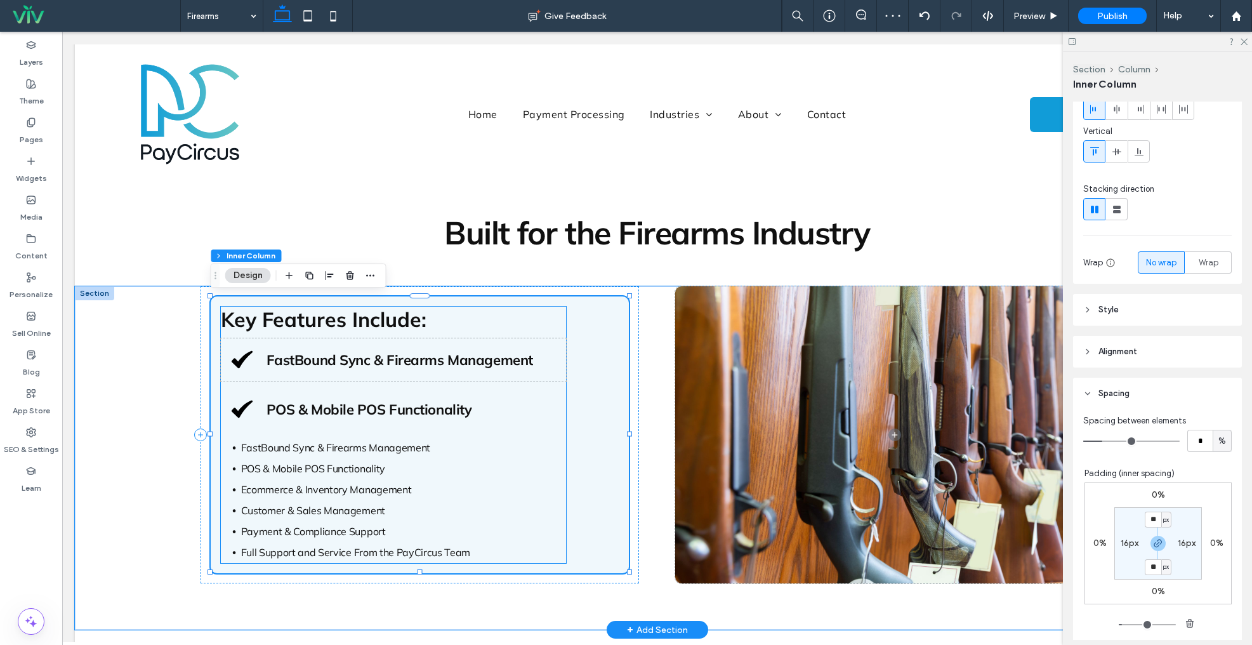
click at [557, 404] on div "POS & Mobile POS Functionality" at bounding box center [393, 409] width 345 height 43
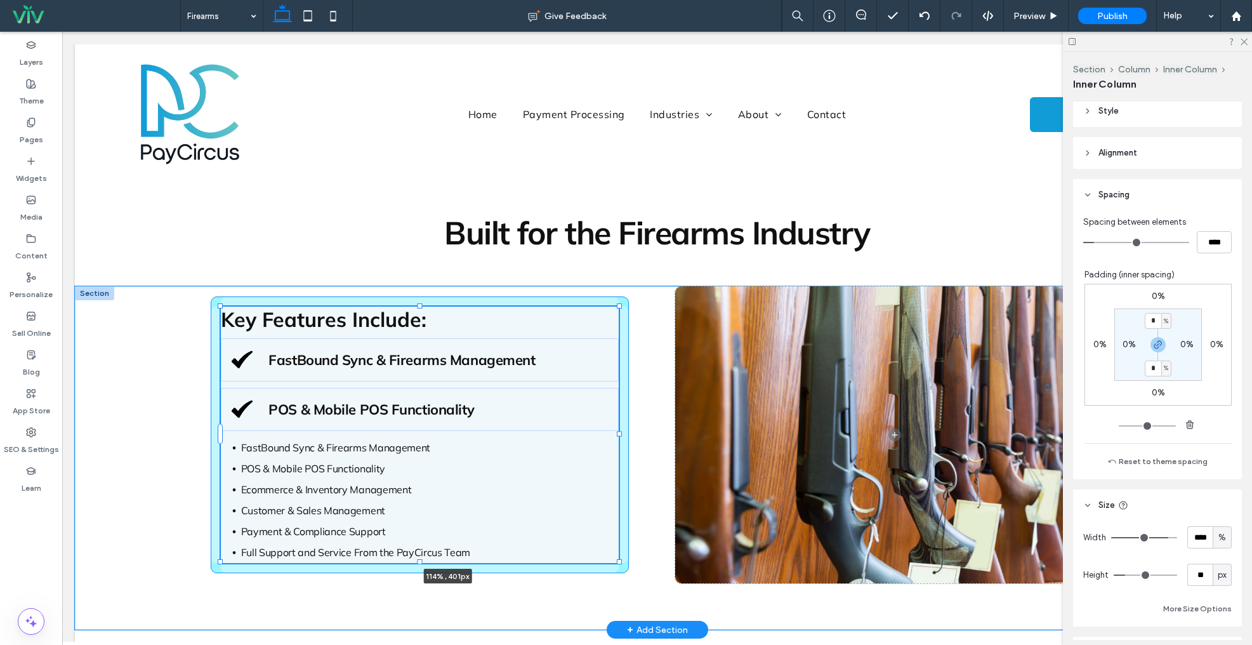
drag, startPoint x: 570, startPoint y: 433, endPoint x: 677, endPoint y: 423, distance: 107.1
click at [677, 423] on div "Key Features Include: FastBound Sync & Firearms Management POS & Mobile POS Fun…" at bounding box center [658, 457] width 914 height 343
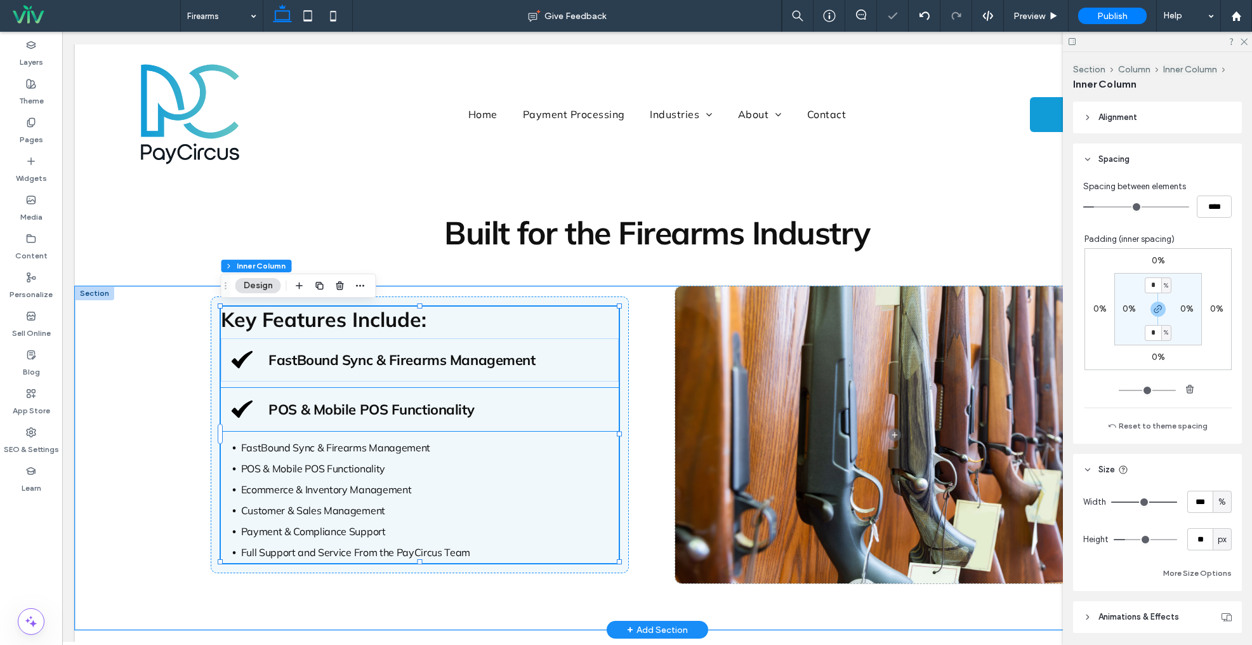
click at [441, 418] on span "POS & Mobile POS Functionality" at bounding box center [372, 410] width 206 height 18
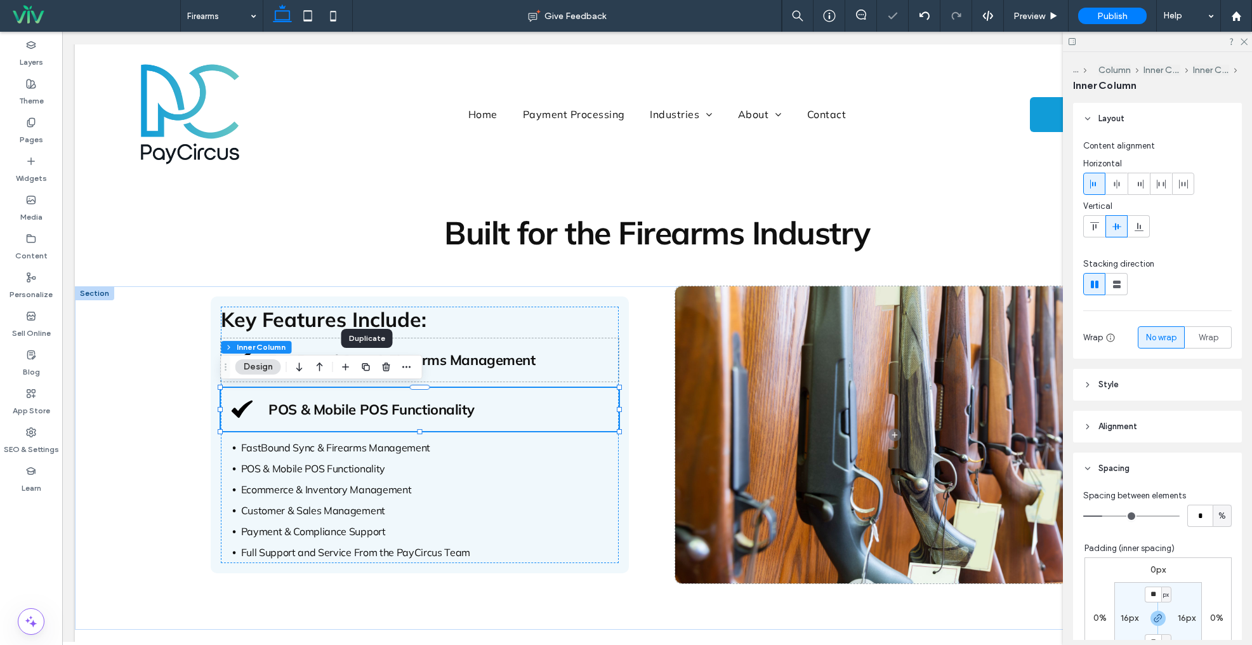
drag, startPoint x: 366, startPoint y: 367, endPoint x: 340, endPoint y: 403, distance: 44.6
click at [366, 367] on icon "button" at bounding box center [366, 367] width 10 height 10
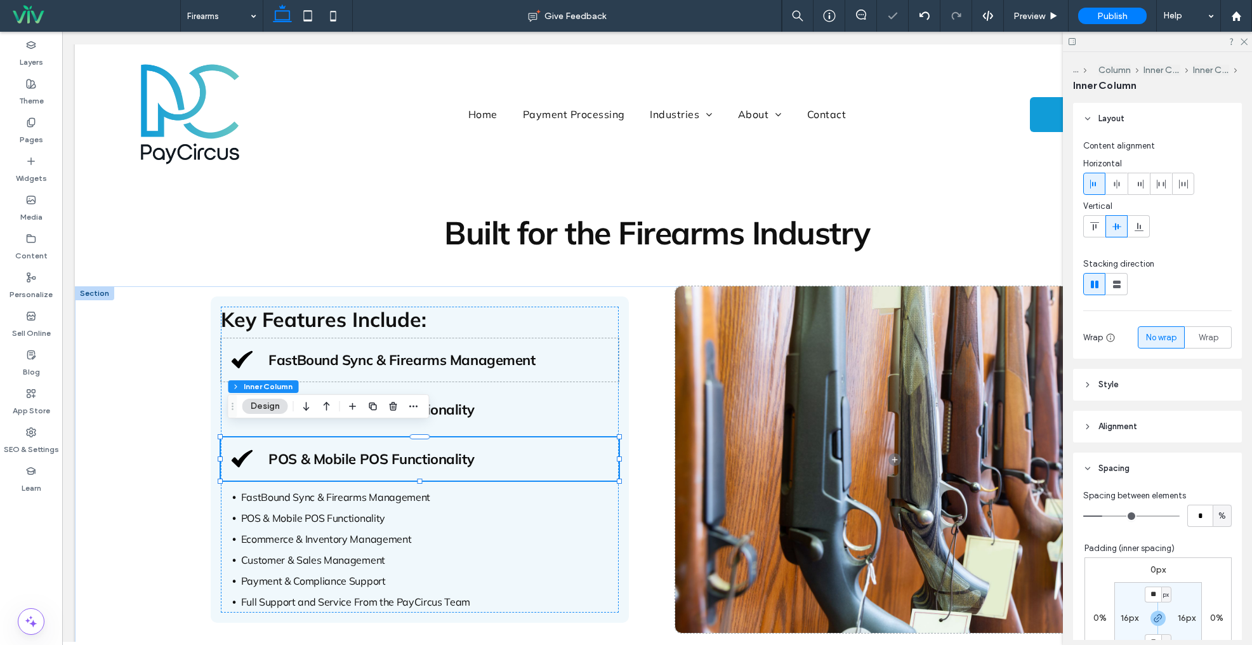
drag, startPoint x: 234, startPoint y: 412, endPoint x: 592, endPoint y: 218, distance: 407.0
click at [237, 395] on div "Drag" at bounding box center [233, 406] width 9 height 23
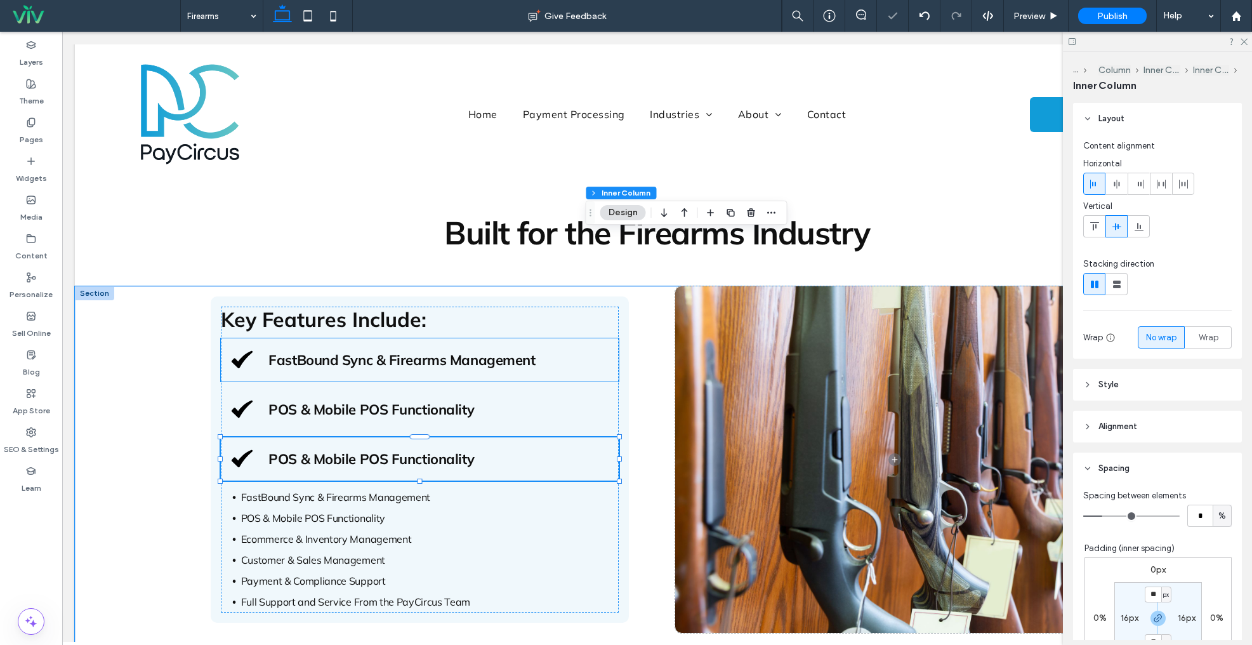
click at [496, 362] on span "FastBound Sync & Firearms Management" at bounding box center [402, 360] width 267 height 18
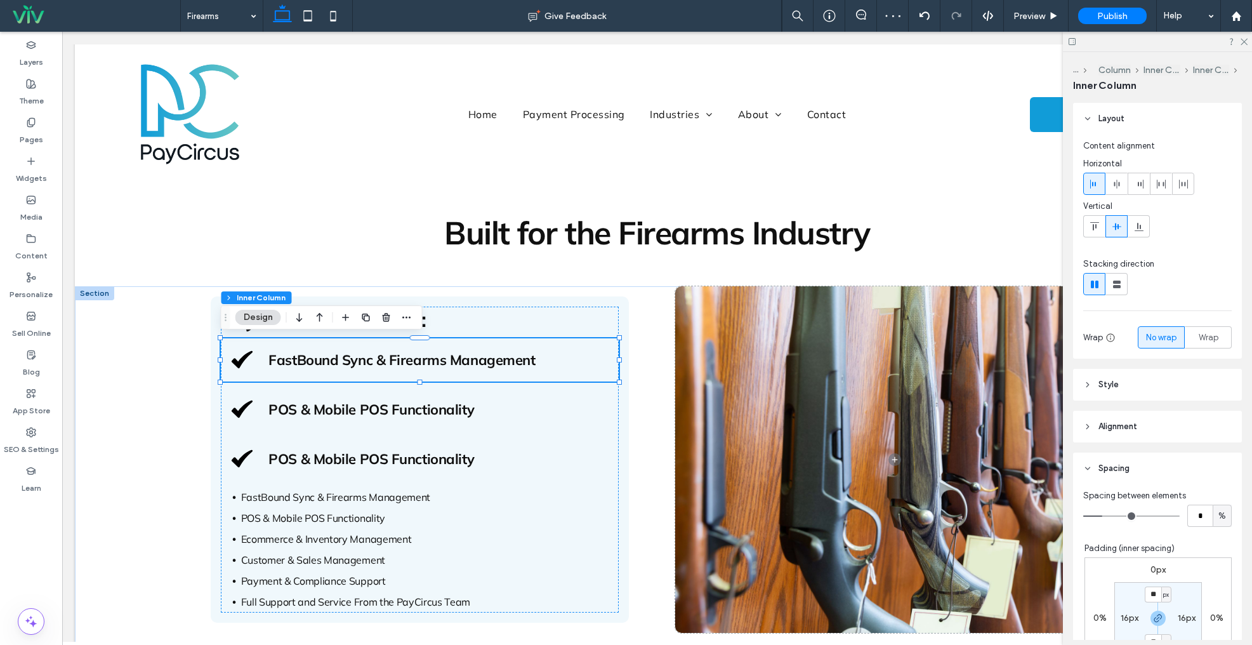
scroll to position [34, 0]
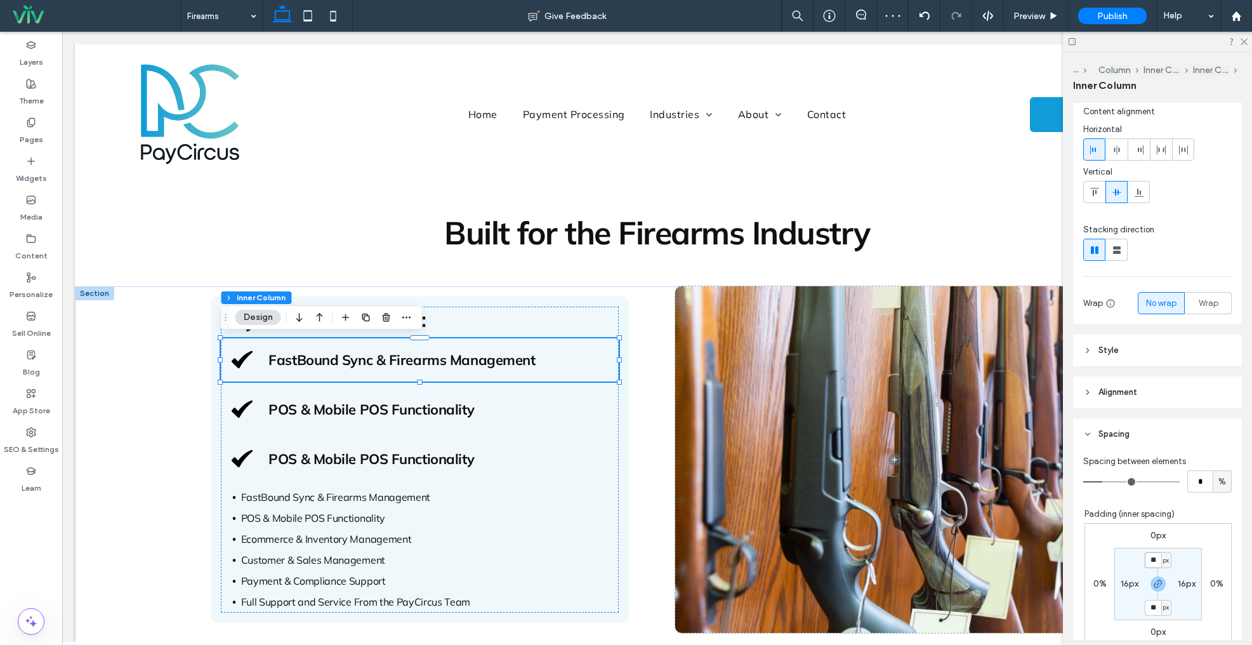
click at [1154, 559] on input "**" at bounding box center [1153, 560] width 17 height 16
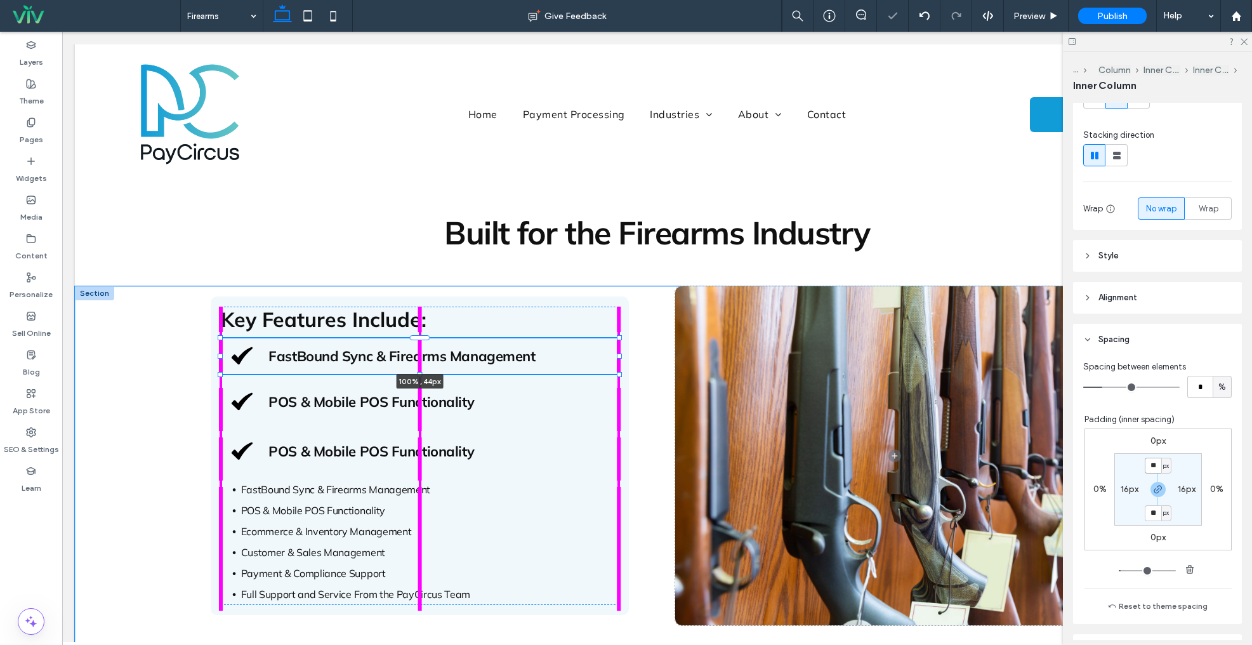
drag, startPoint x: 421, startPoint y: 373, endPoint x: 420, endPoint y: 355, distance: 18.5
click at [421, 343] on div "Key Features Include: FastBound Sync & Firearms Management 100% , 44px POS & Mo…" at bounding box center [658, 478] width 914 height 385
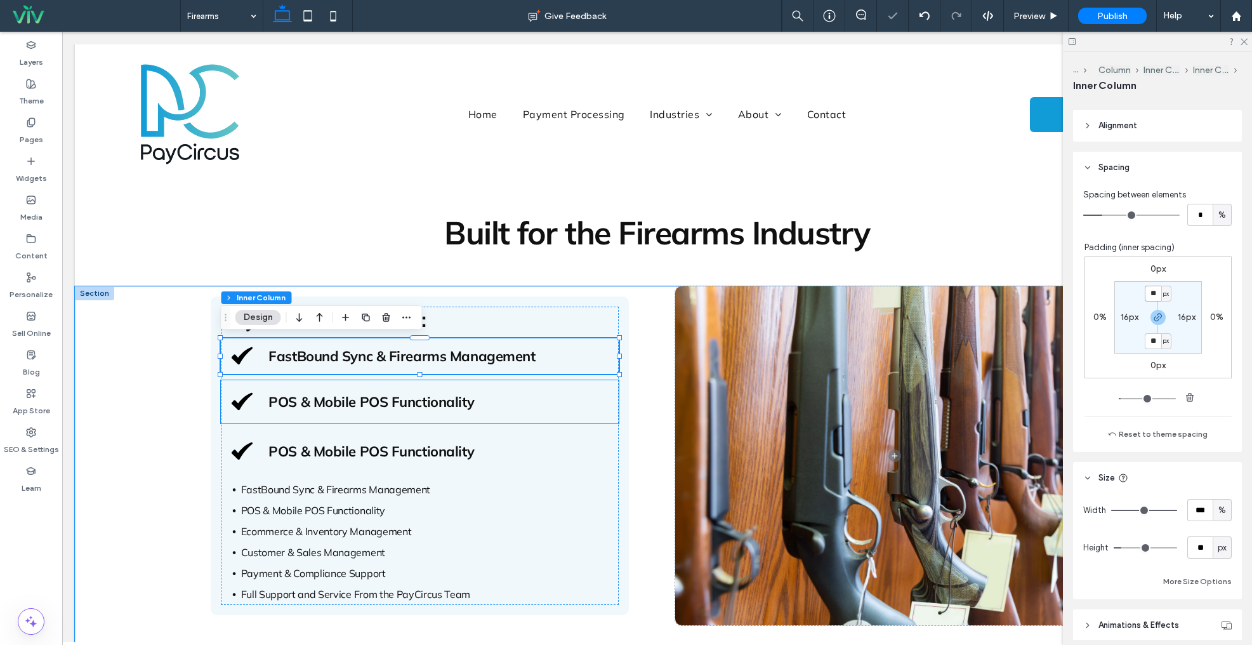
scroll to position [308, 0]
click at [420, 407] on span "POS & Mobile POS Functionality" at bounding box center [372, 402] width 206 height 18
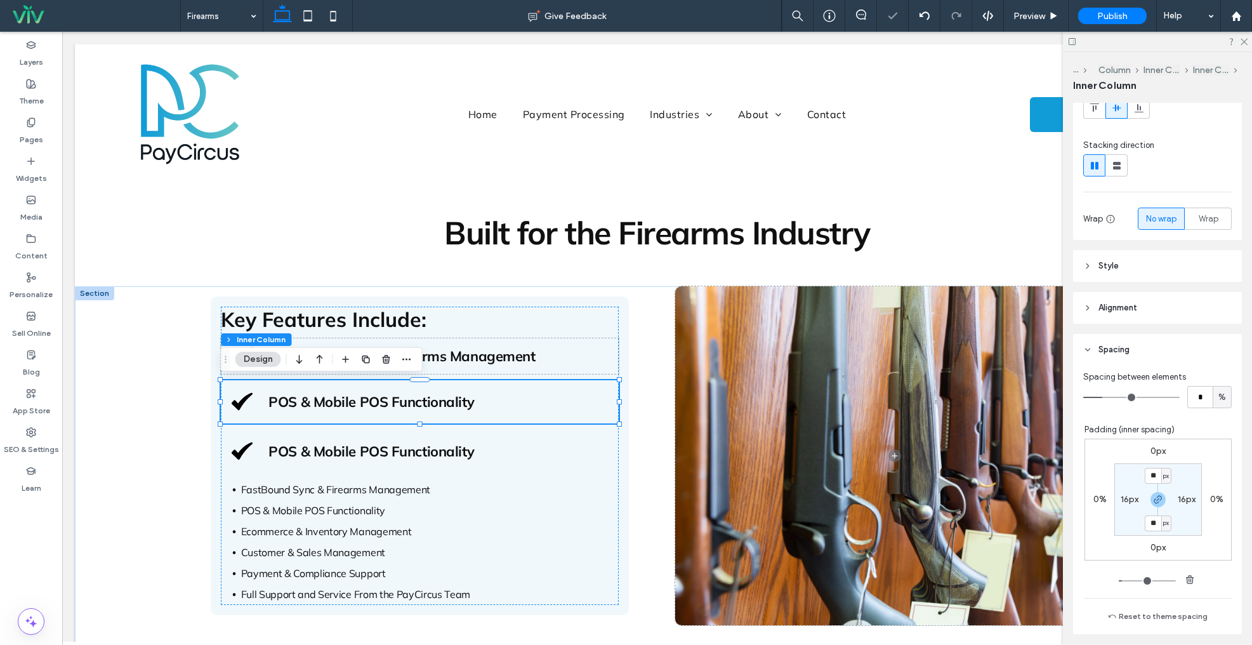
scroll to position [124, 0]
click at [1150, 460] on section "** px 16px ** px 16px" at bounding box center [1159, 494] width 88 height 72
click at [1154, 471] on input "**" at bounding box center [1153, 470] width 17 height 16
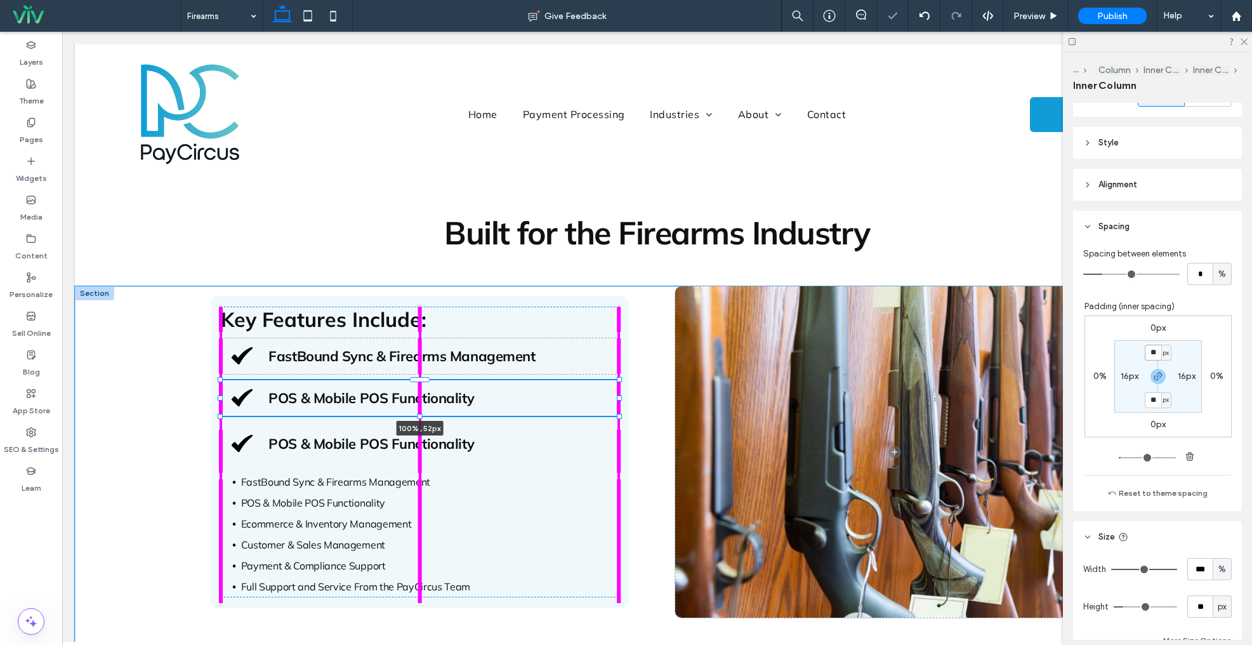
scroll to position [308, 0]
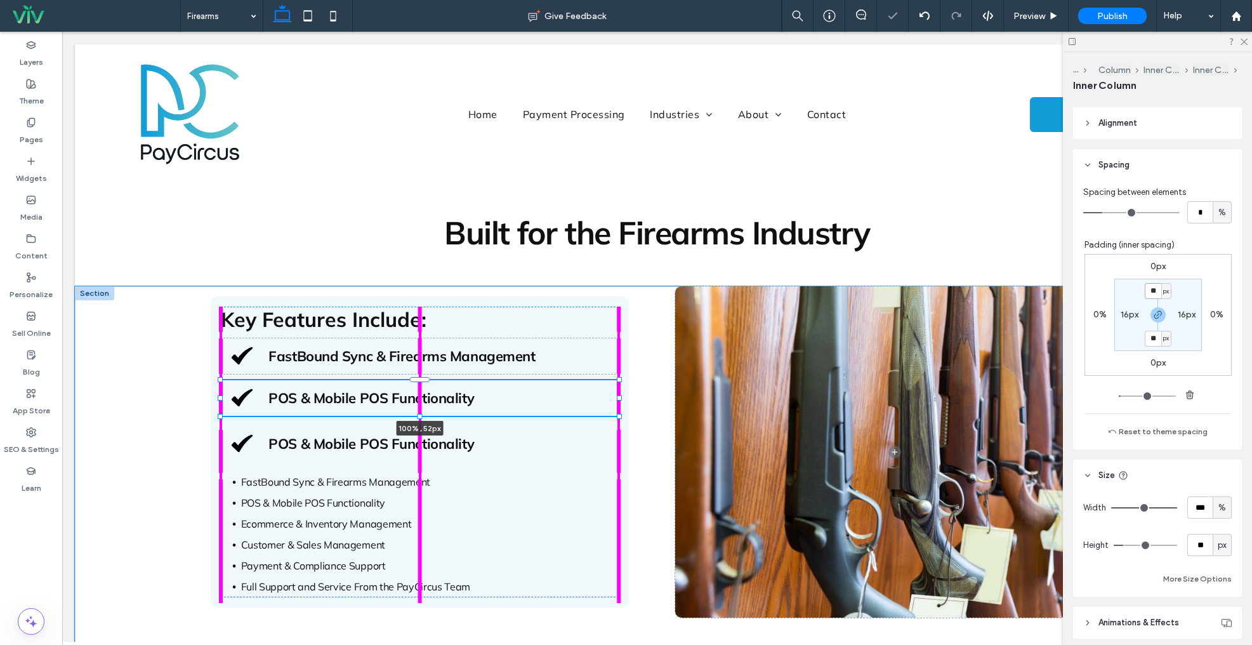
drag, startPoint x: 419, startPoint y: 425, endPoint x: 424, endPoint y: 399, distance: 25.9
click at [424, 399] on div "Key Features Include: FastBound Sync & Firearms Management POS & Mobile POS Fun…" at bounding box center [658, 475] width 914 height 378
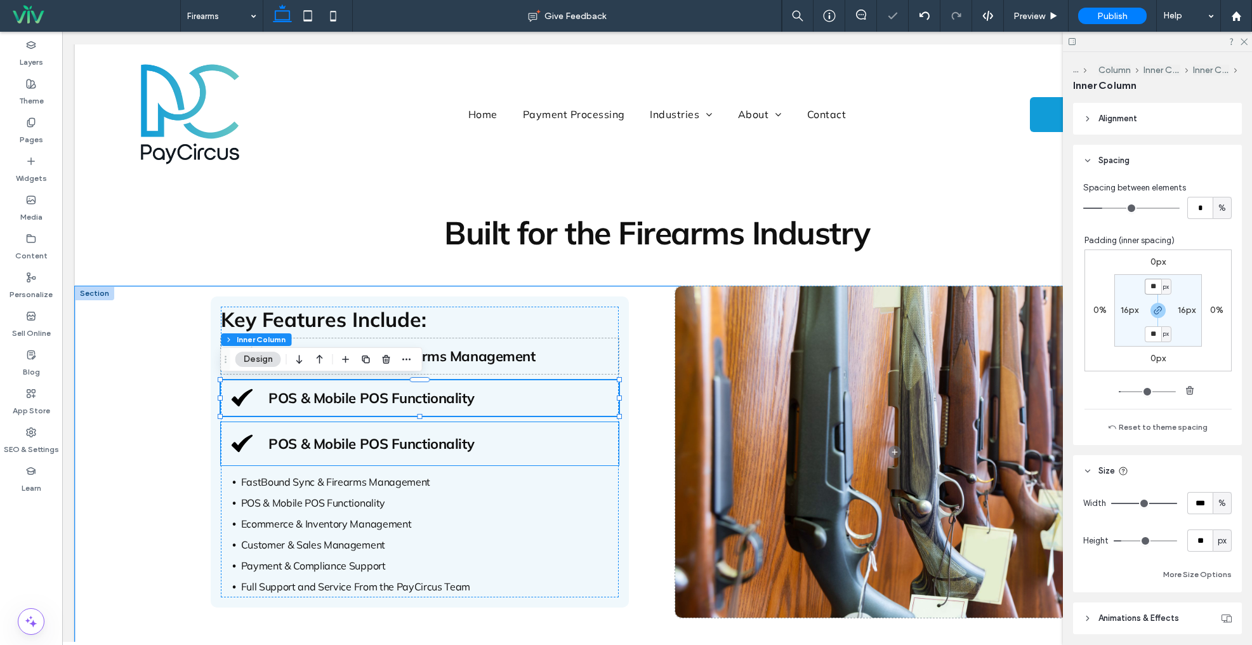
click at [441, 437] on span "POS & Mobile POS Functionality" at bounding box center [372, 444] width 206 height 18
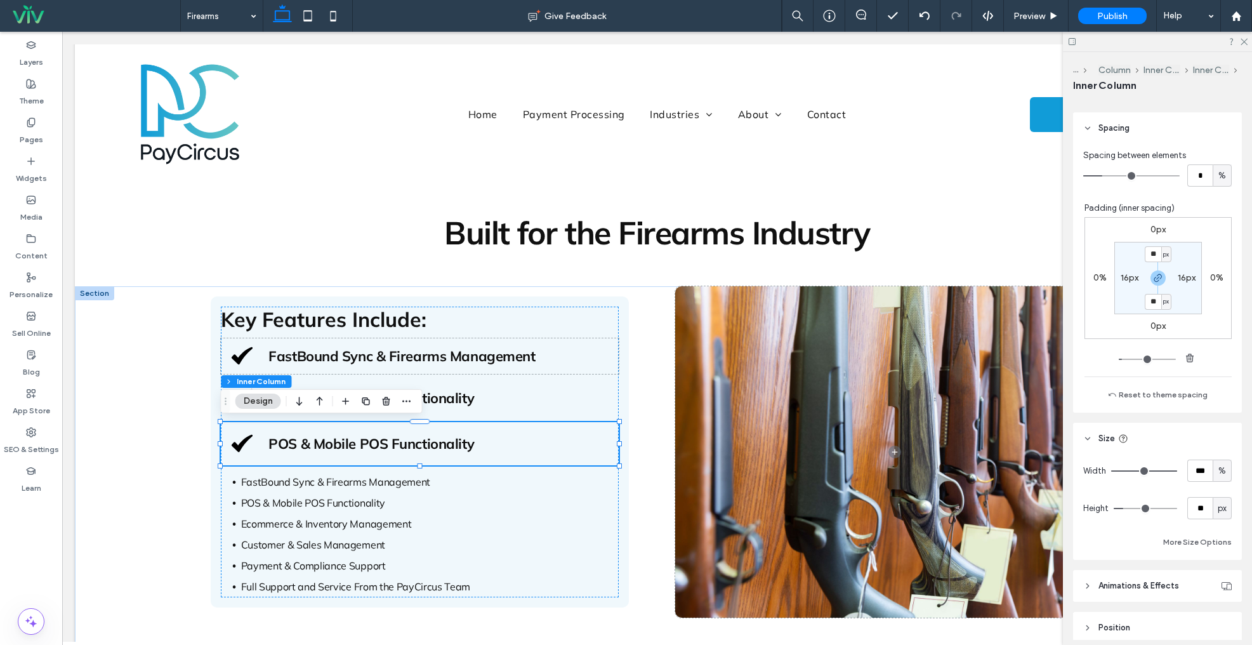
scroll to position [298, 0]
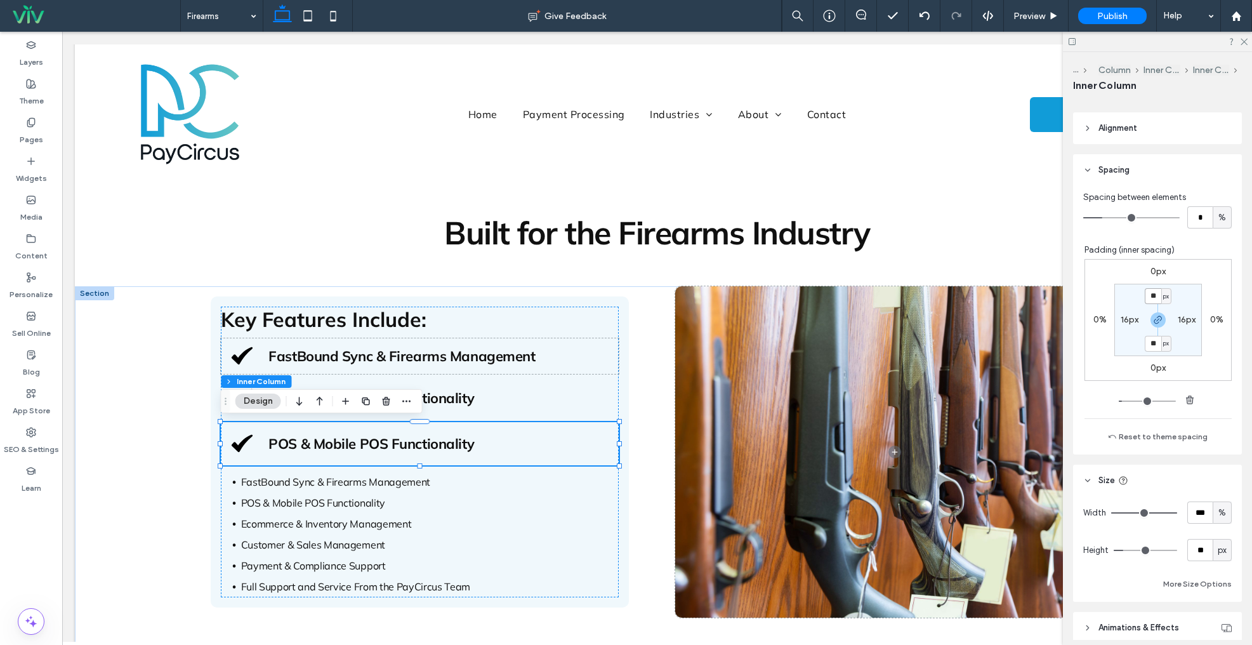
click at [1153, 296] on input "**" at bounding box center [1153, 296] width 17 height 16
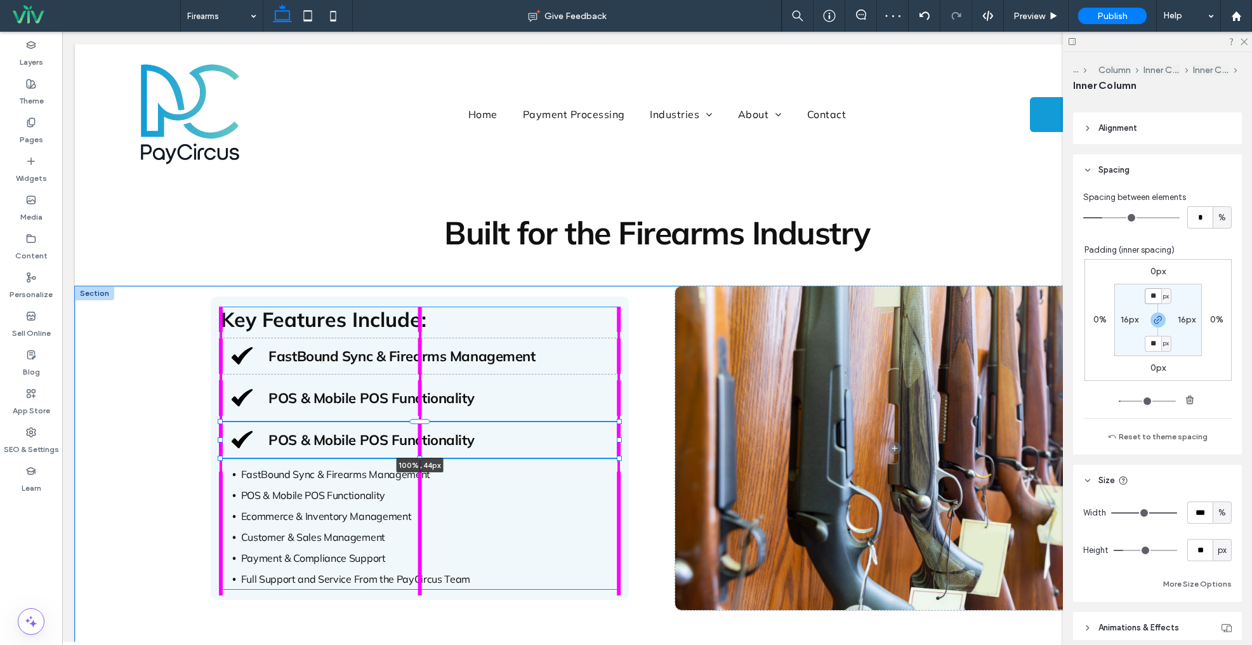
scroll to position [308, 0]
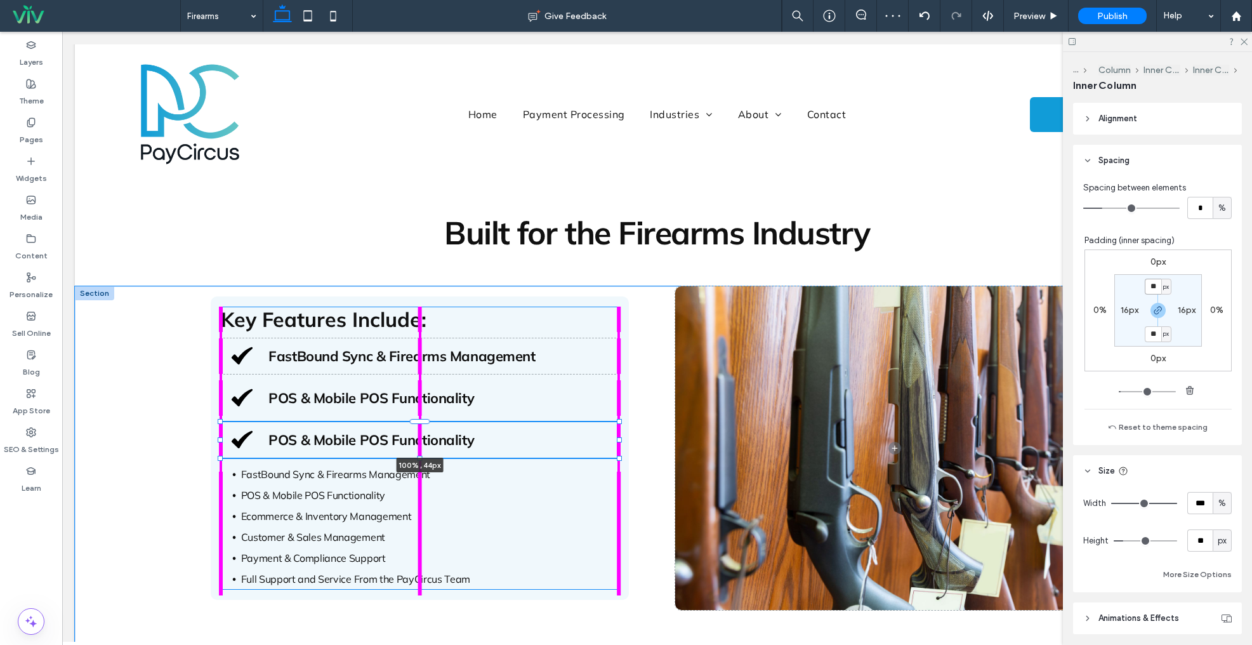
drag, startPoint x: 418, startPoint y: 466, endPoint x: 420, endPoint y: 425, distance: 40.7
click at [420, 425] on div "Key Features Include: FastBound Sync & Firearms Management POS & Mobile POS Fun…" at bounding box center [658, 471] width 914 height 370
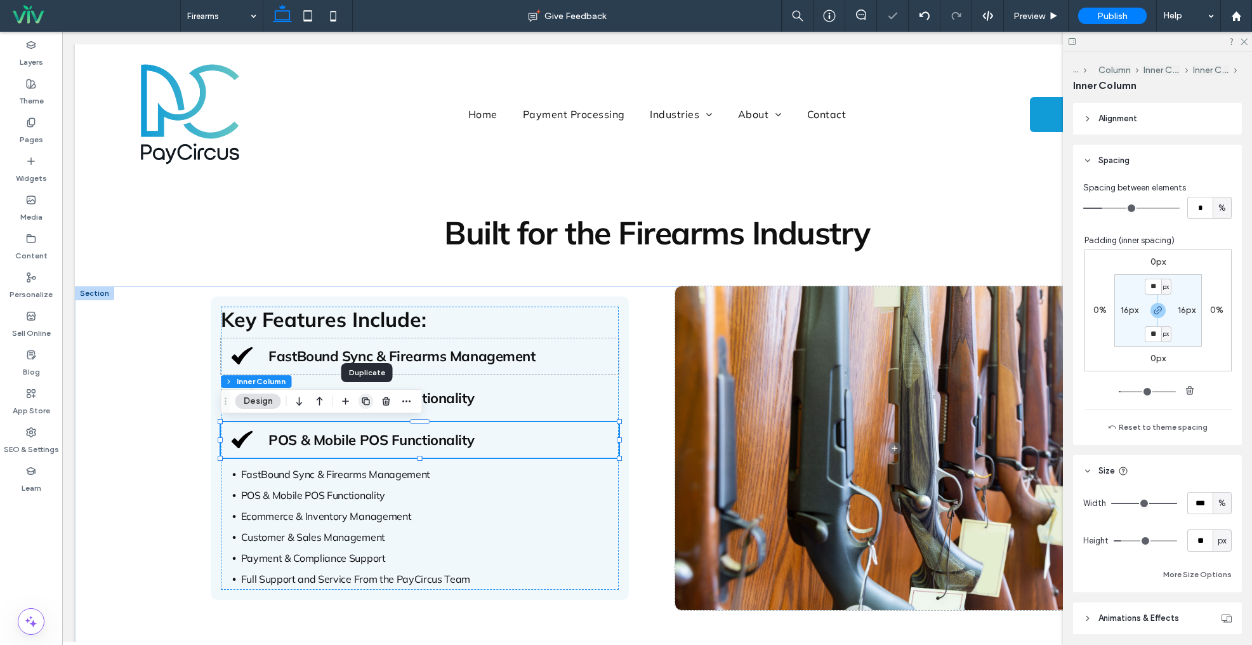
click at [370, 395] on span "button" at bounding box center [366, 401] width 15 height 15
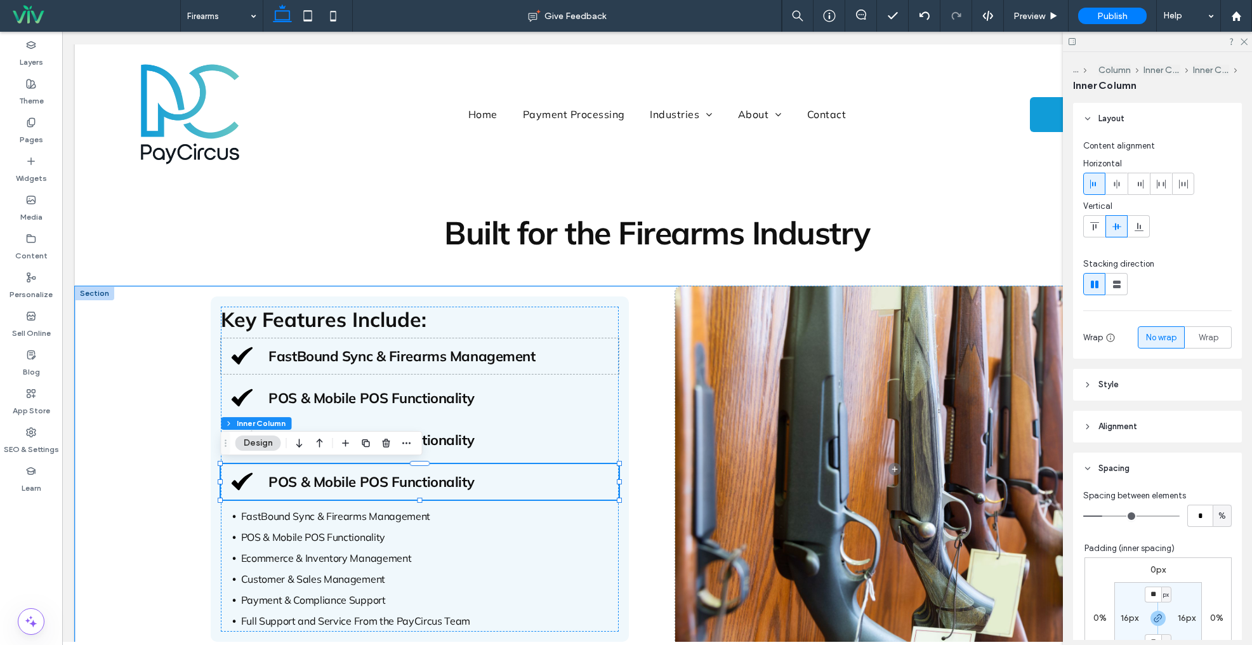
click at [410, 479] on span "POS & Mobile POS Functionality" at bounding box center [372, 482] width 206 height 18
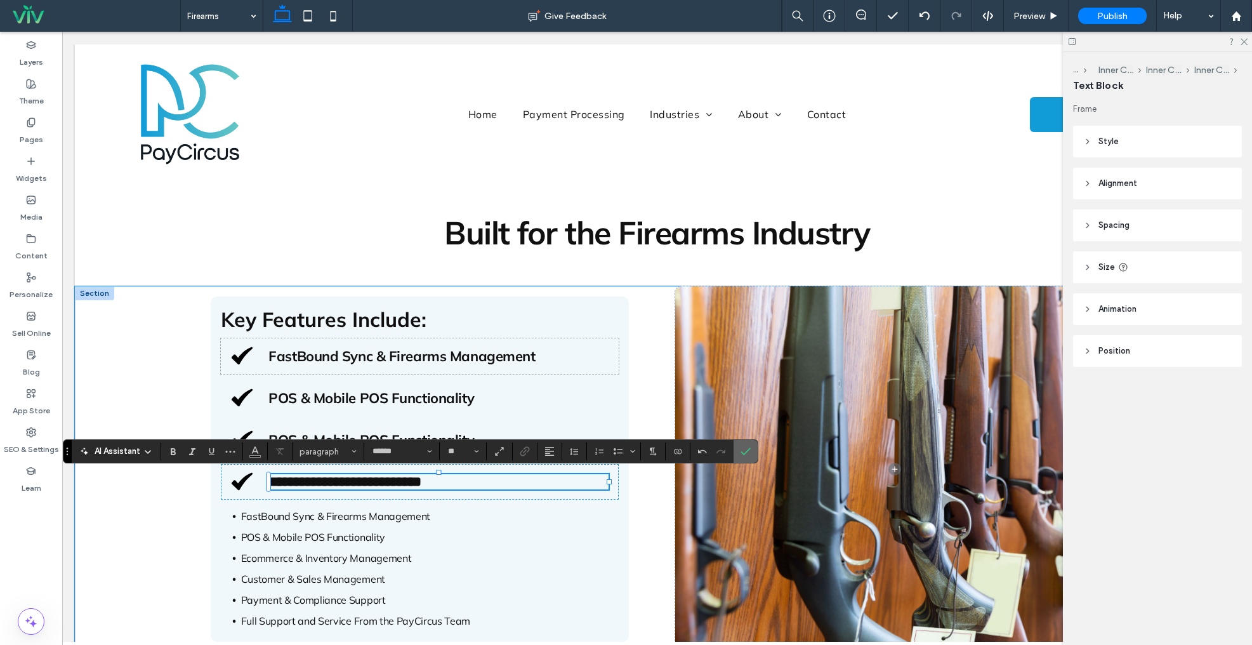
click at [750, 448] on use "Confirm" at bounding box center [746, 452] width 10 height 8
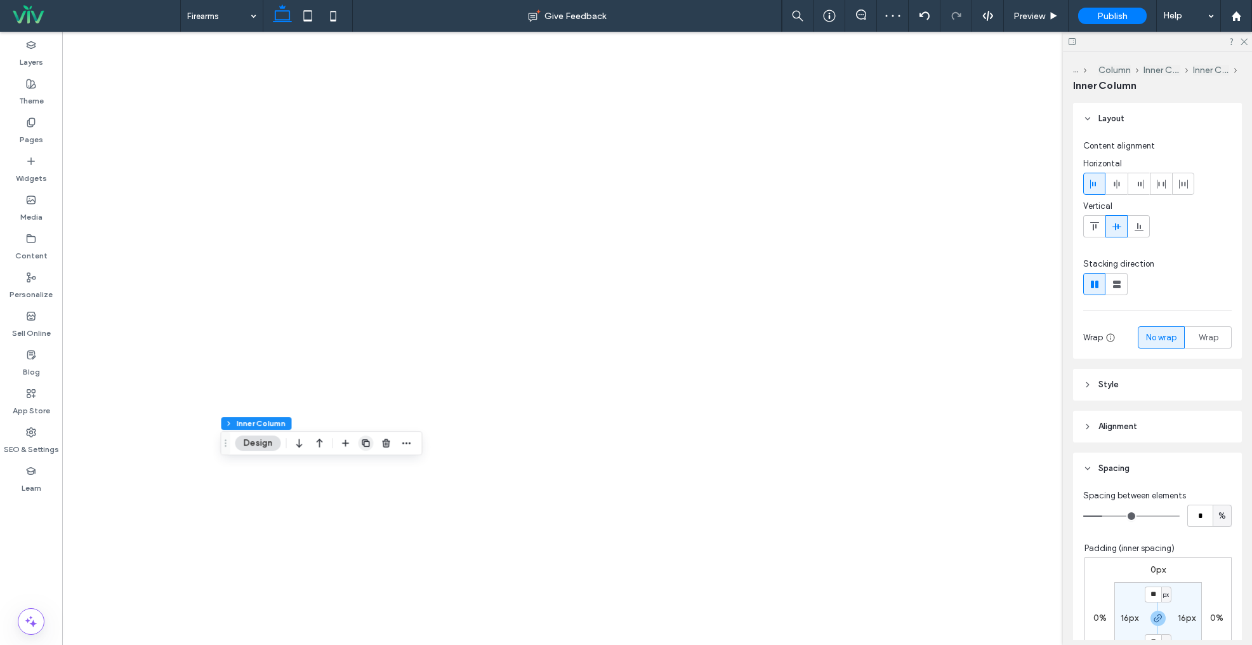
click at [364, 452] on div at bounding box center [366, 443] width 15 height 23
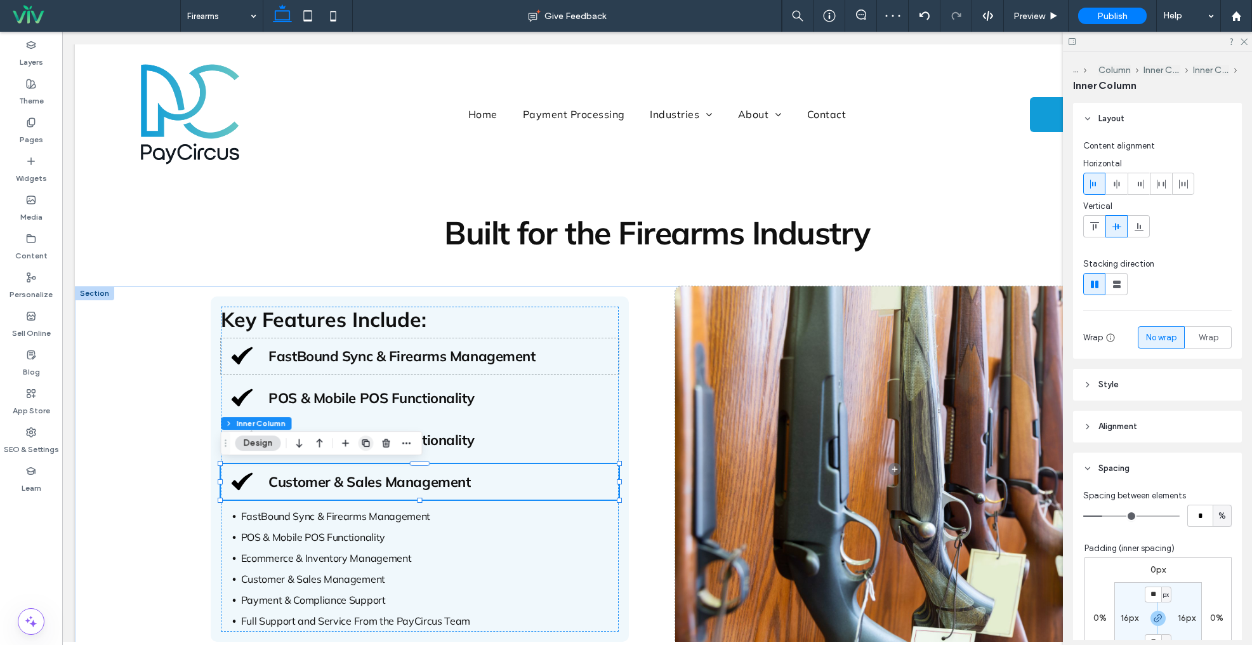
scroll to position [308, 0]
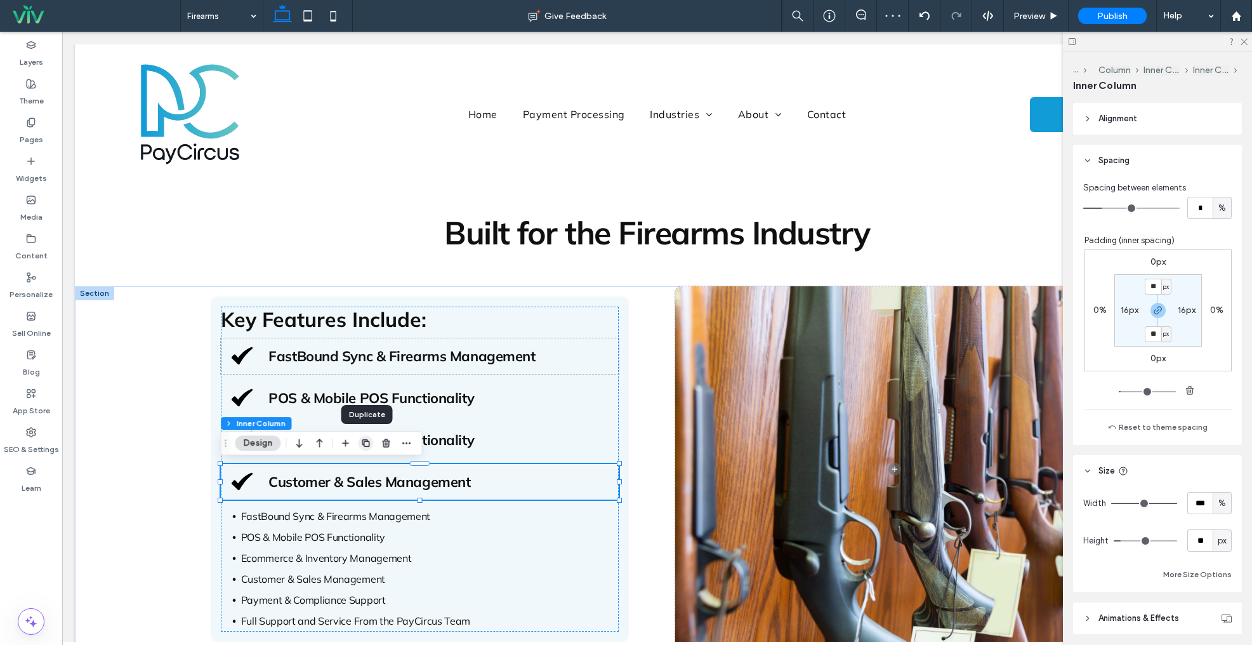
click at [363, 446] on icon "button" at bounding box center [366, 443] width 10 height 10
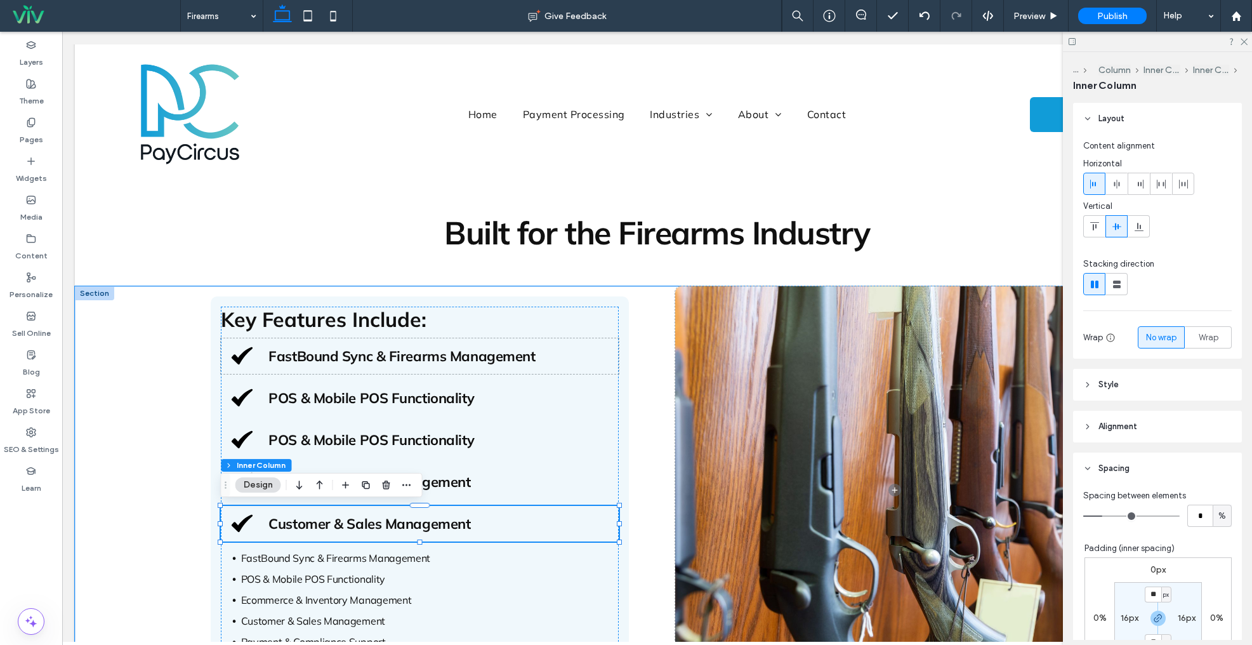
click at [426, 522] on span "Customer & Sales Management" at bounding box center [370, 524] width 202 height 18
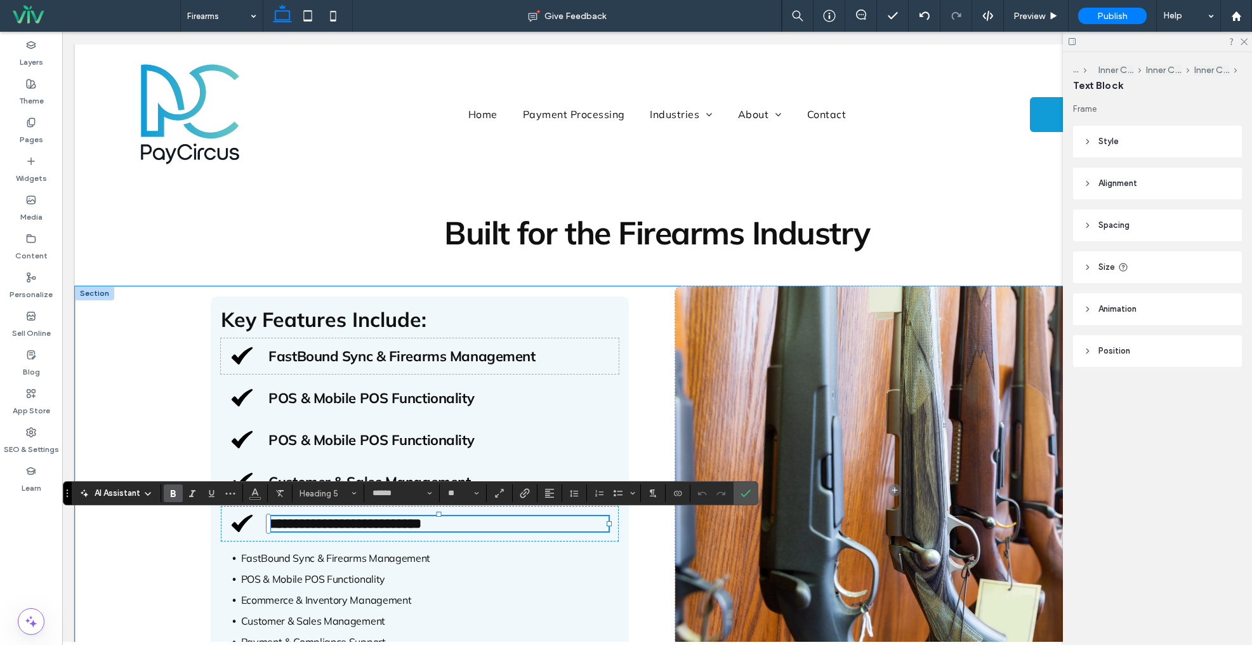
paste div
type input "**"
click at [505, 538] on div "**********" at bounding box center [420, 524] width 398 height 36
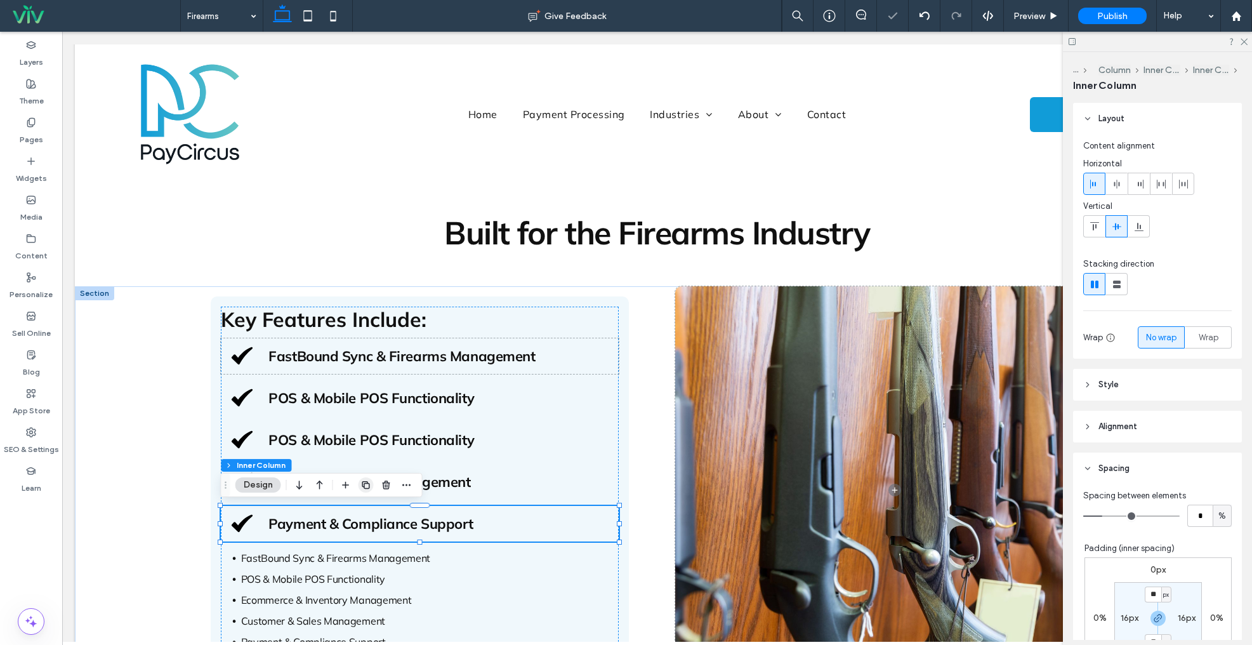
click at [361, 482] on icon "button" at bounding box center [366, 485] width 10 height 10
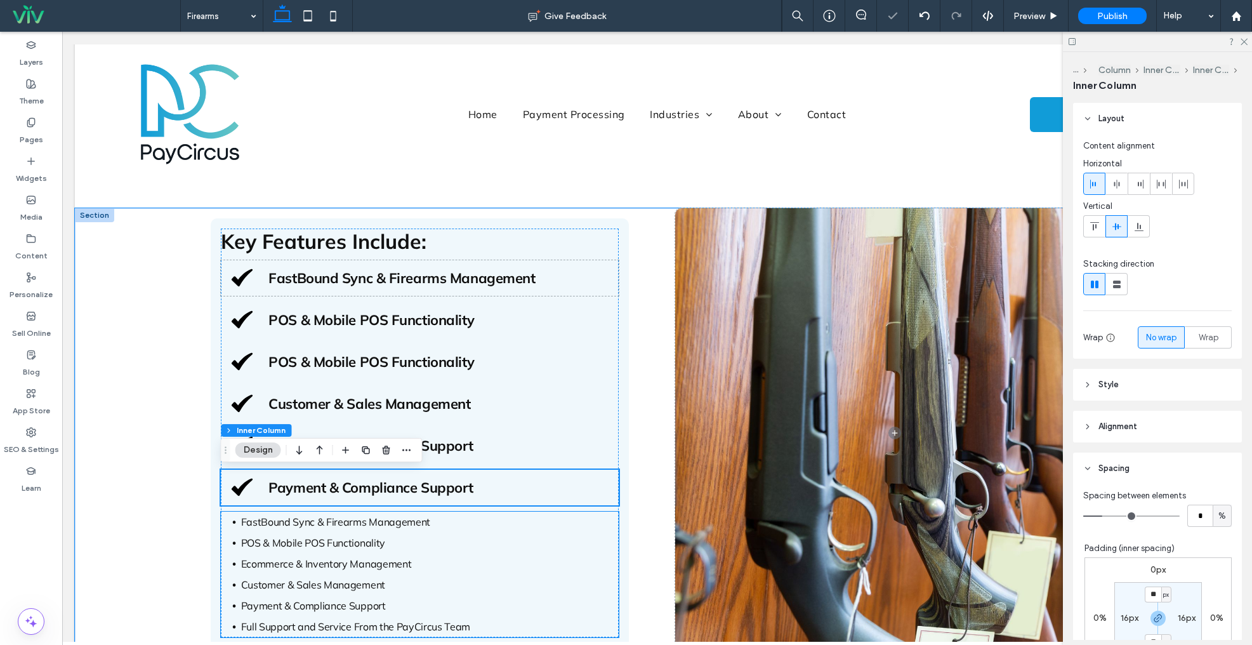
scroll to position [551, 0]
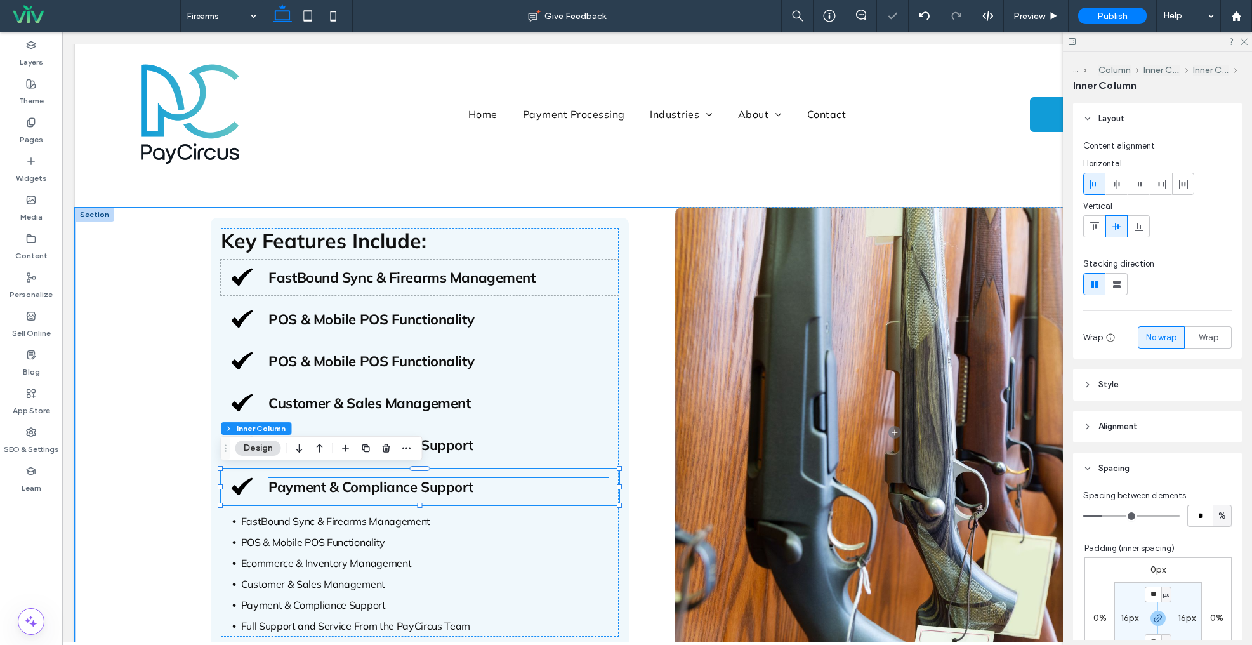
click at [425, 487] on span "Payment & Compliance Support" at bounding box center [371, 487] width 205 height 18
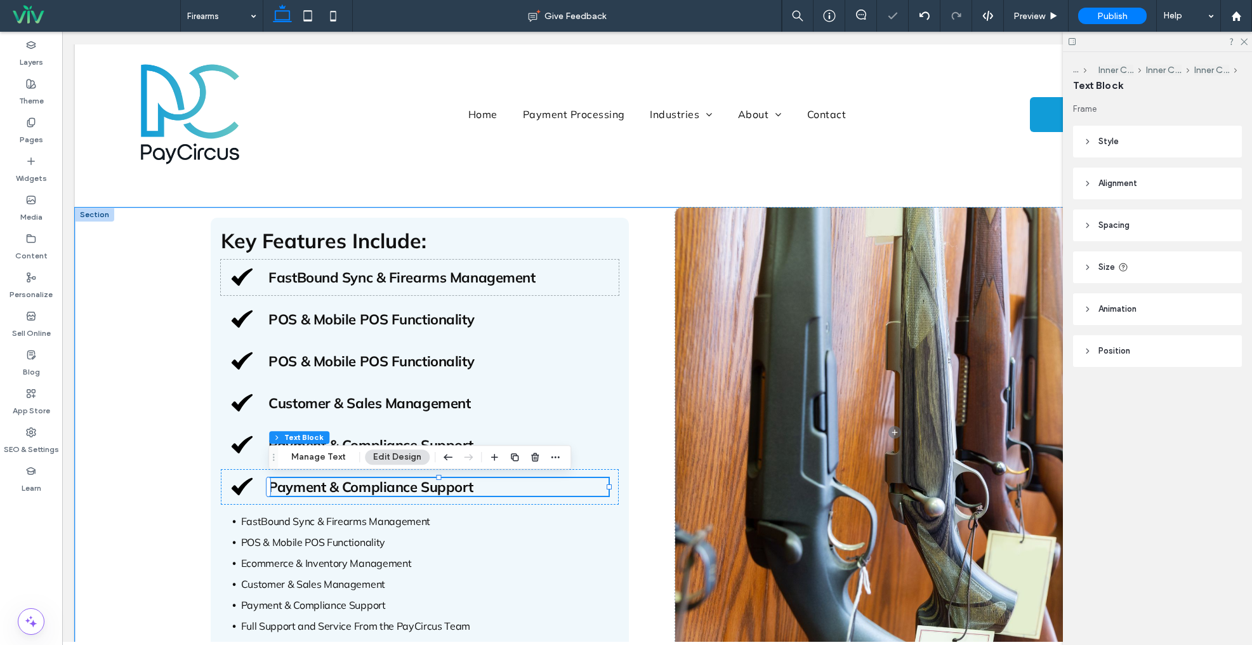
click at [425, 487] on span "Payment & Compliance Support" at bounding box center [371, 487] width 205 height 18
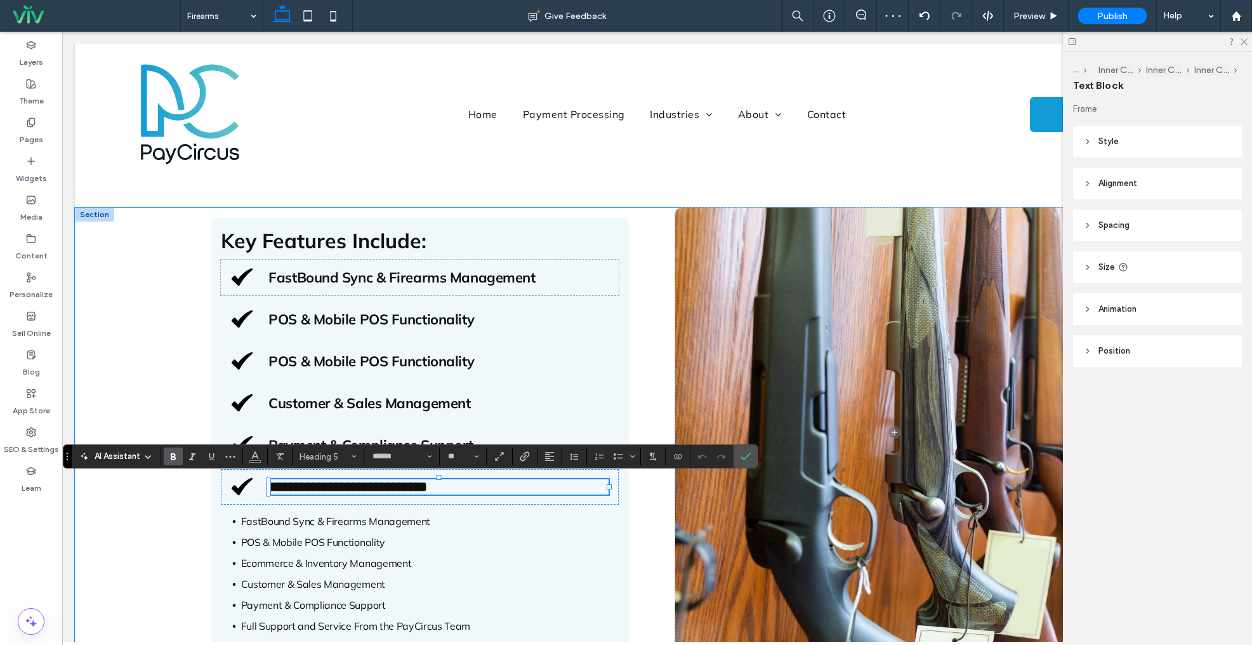
type input "**"
click at [499, 559] on li "Ecommerce & Inventory Management" at bounding box center [430, 563] width 378 height 21
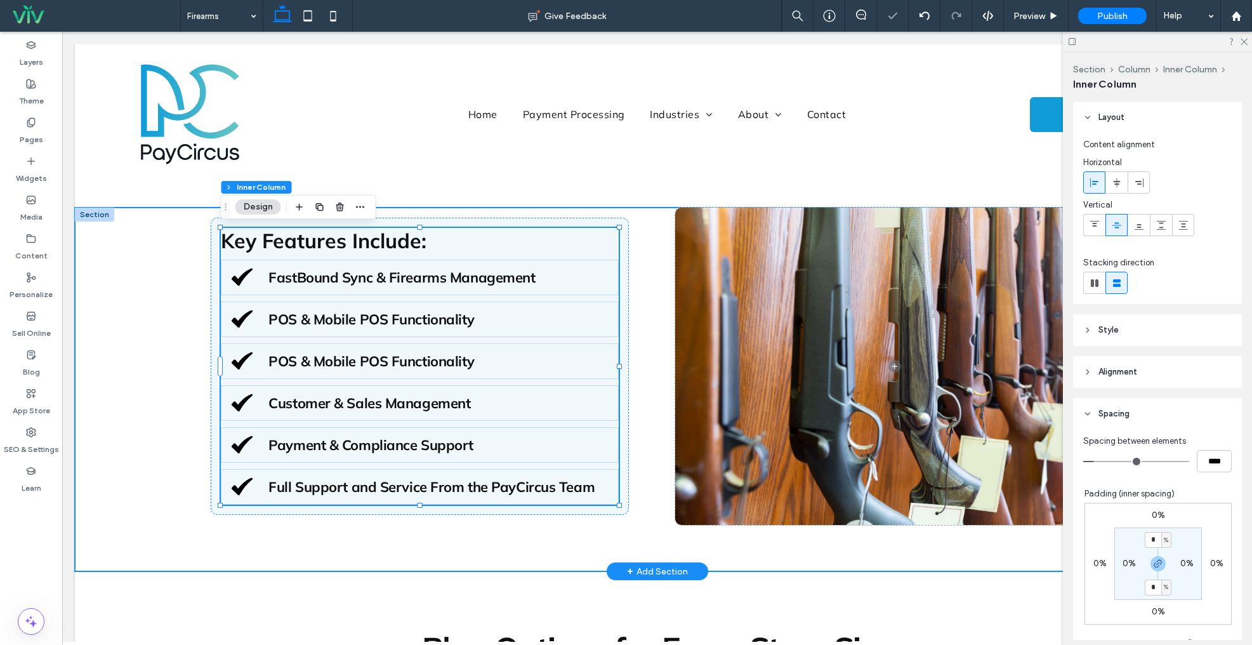
click at [174, 302] on div "Key Features Include: FastBound Sync & Firearms Management POS & Mobile POS Fun…" at bounding box center [657, 390] width 1165 height 364
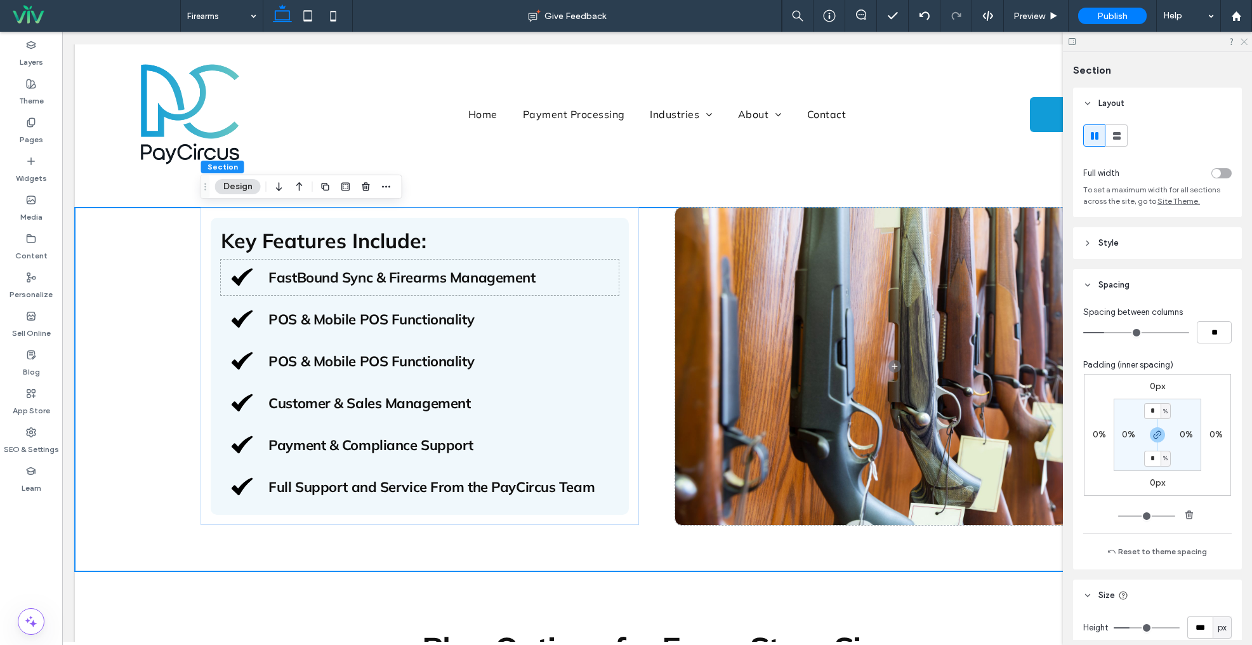
click at [1240, 43] on icon at bounding box center [1244, 41] width 8 height 8
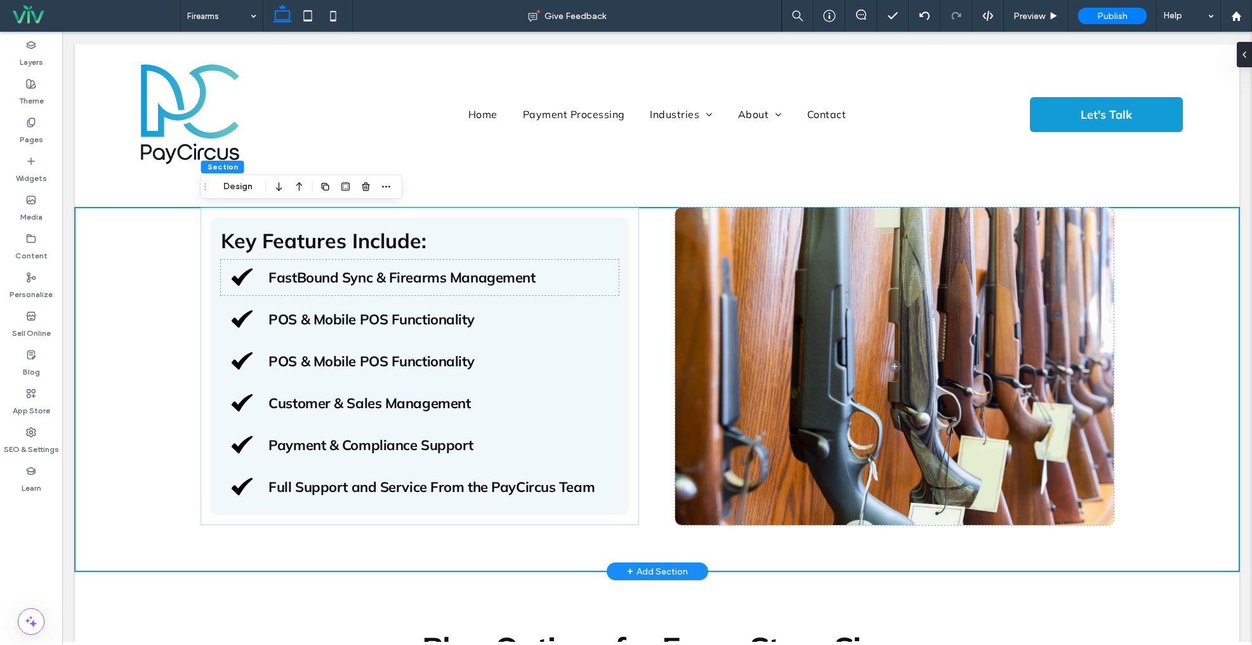
click at [1174, 298] on div "Key Features Include: FastBound Sync & Firearms Management POS & Mobile POS Fun…" at bounding box center [657, 390] width 1165 height 364
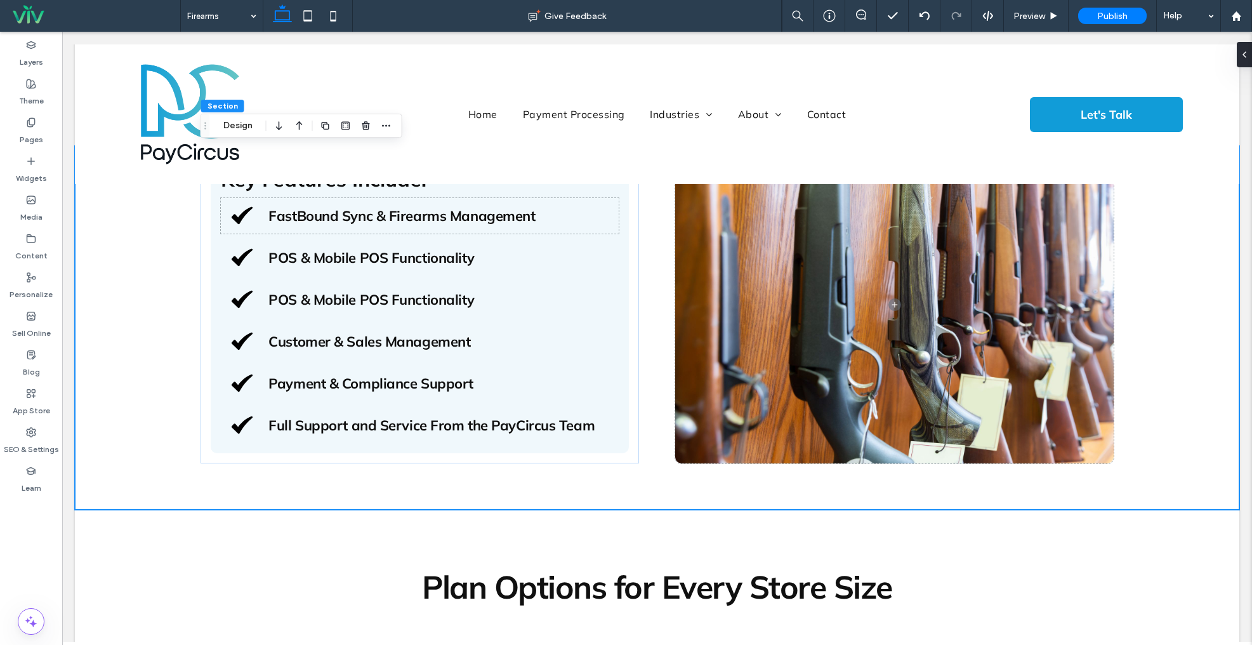
scroll to position [613, 0]
click at [596, 458] on div "Key Features Include: FastBound Sync & Firearms Management POS & Mobile POS Fun…" at bounding box center [420, 303] width 439 height 317
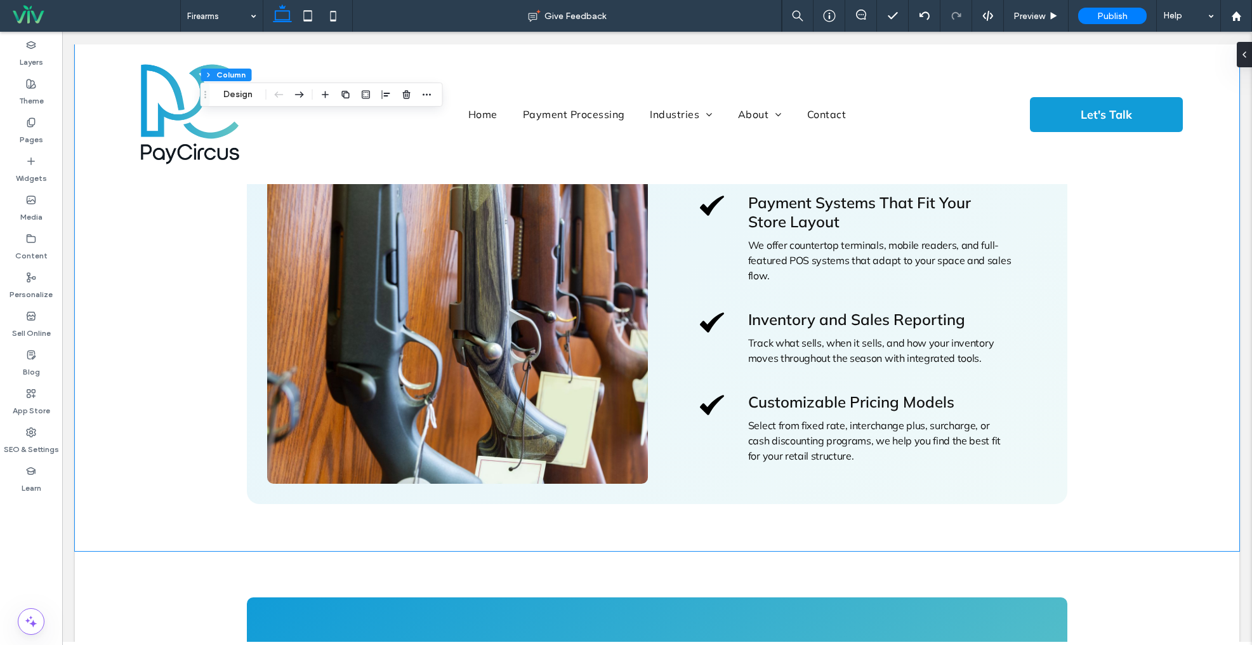
scroll to position [1678, 0]
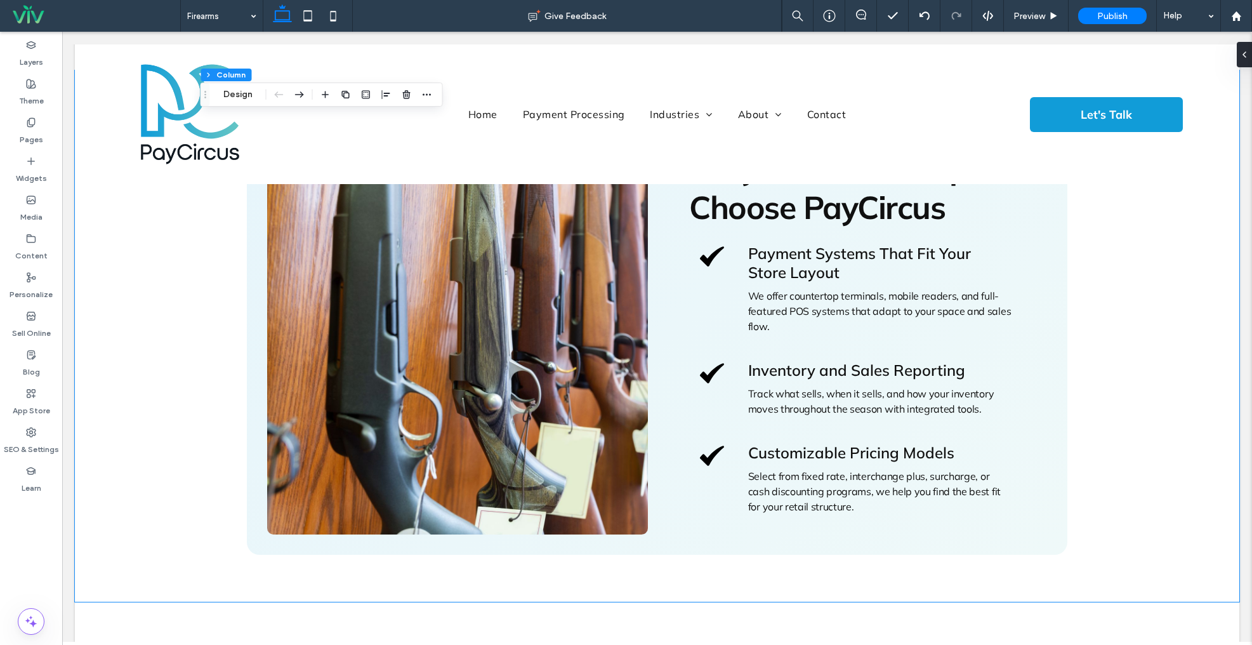
click at [1129, 379] on div "Why Outdoor Shops Choose PayCircus Payment Systems That Fit Your Store Layout W…" at bounding box center [657, 335] width 1165 height 531
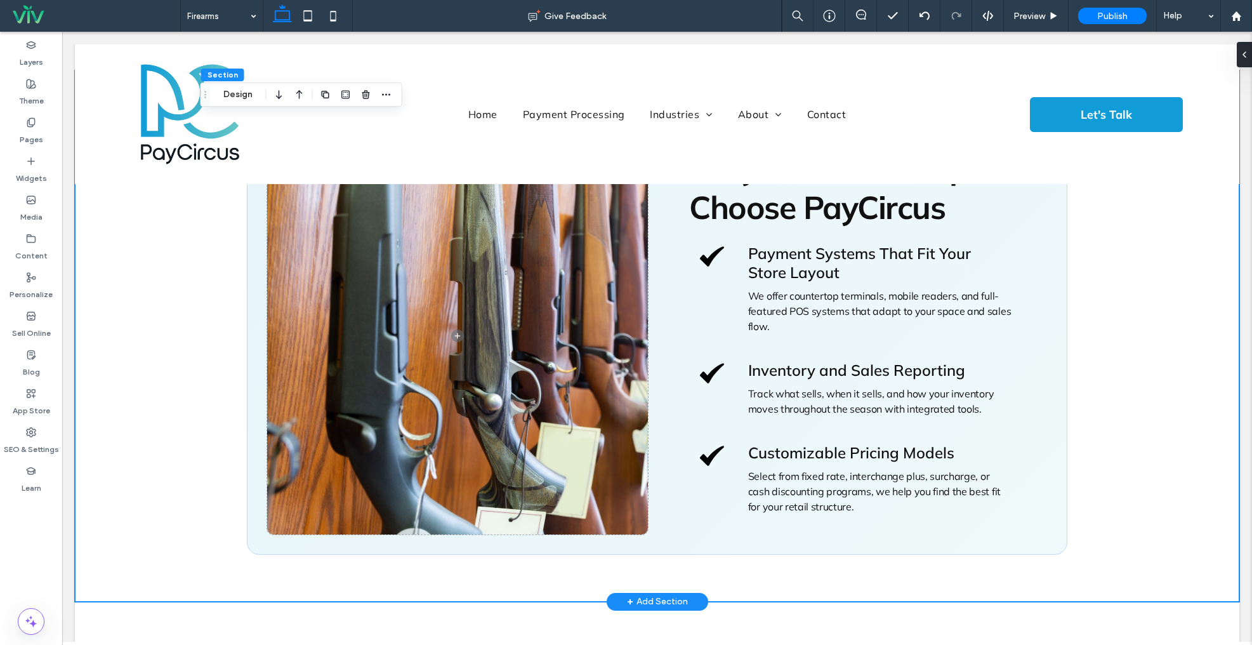
click at [1140, 373] on div "Why Outdoor Shops Choose PayCircus Payment Systems That Fit Your Store Layout W…" at bounding box center [657, 335] width 1165 height 531
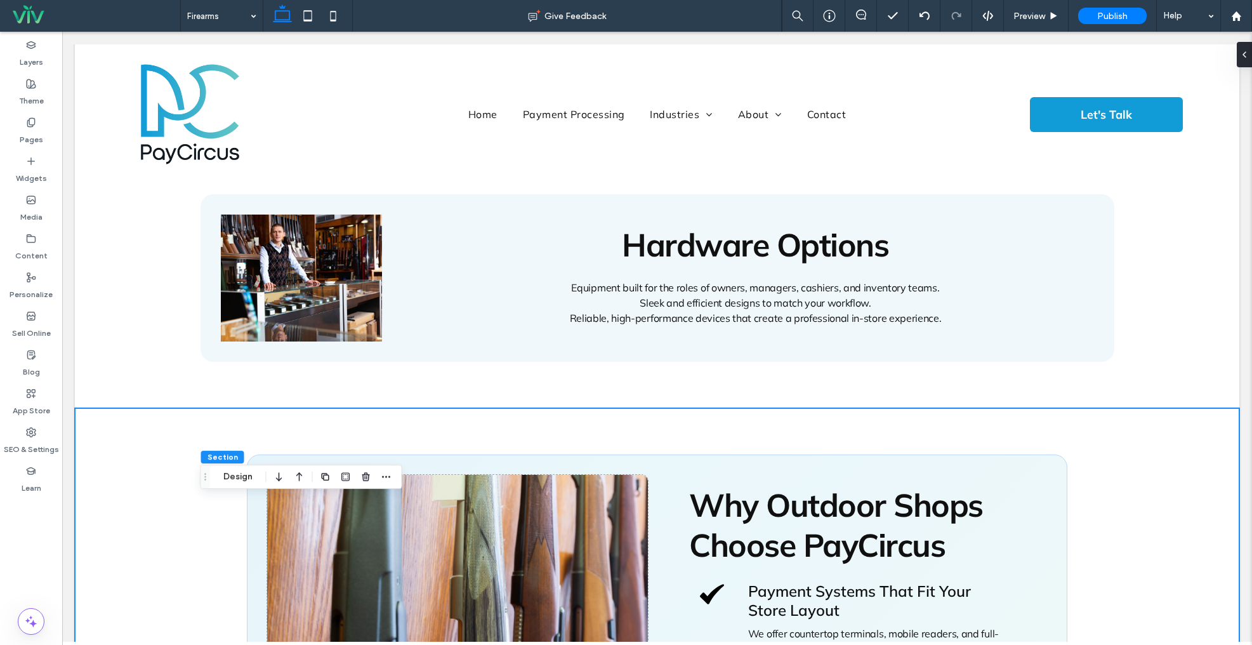
scroll to position [1367, 0]
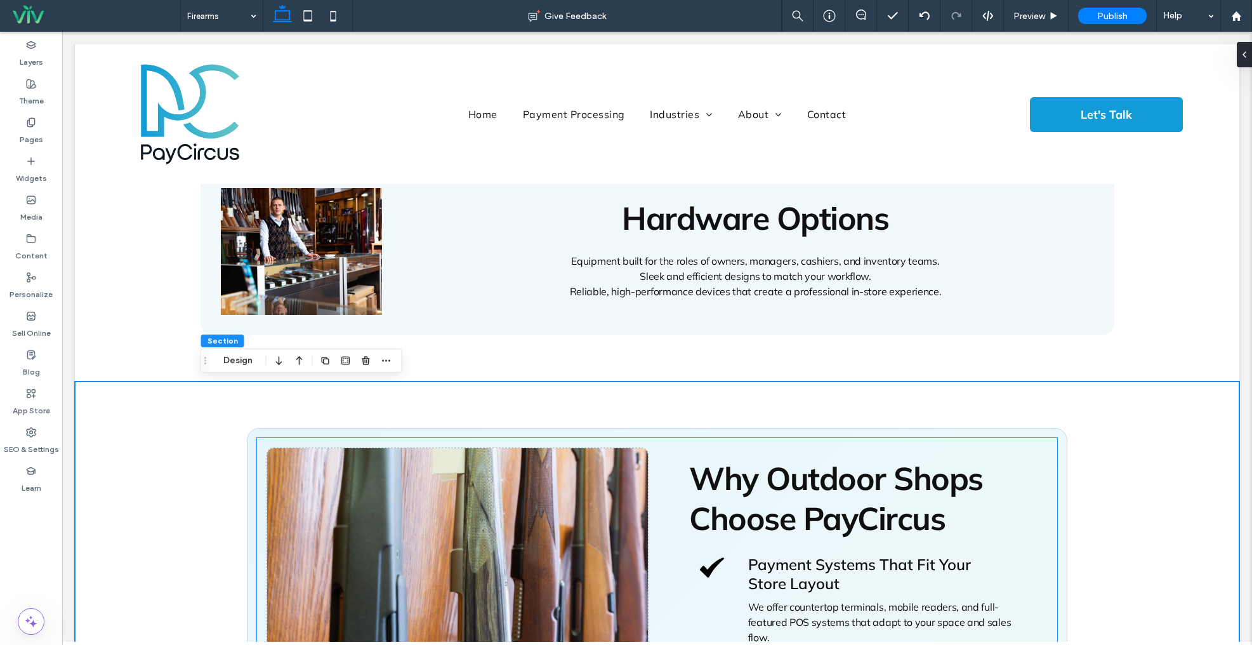
click at [539, 504] on span at bounding box center [457, 646] width 381 height 397
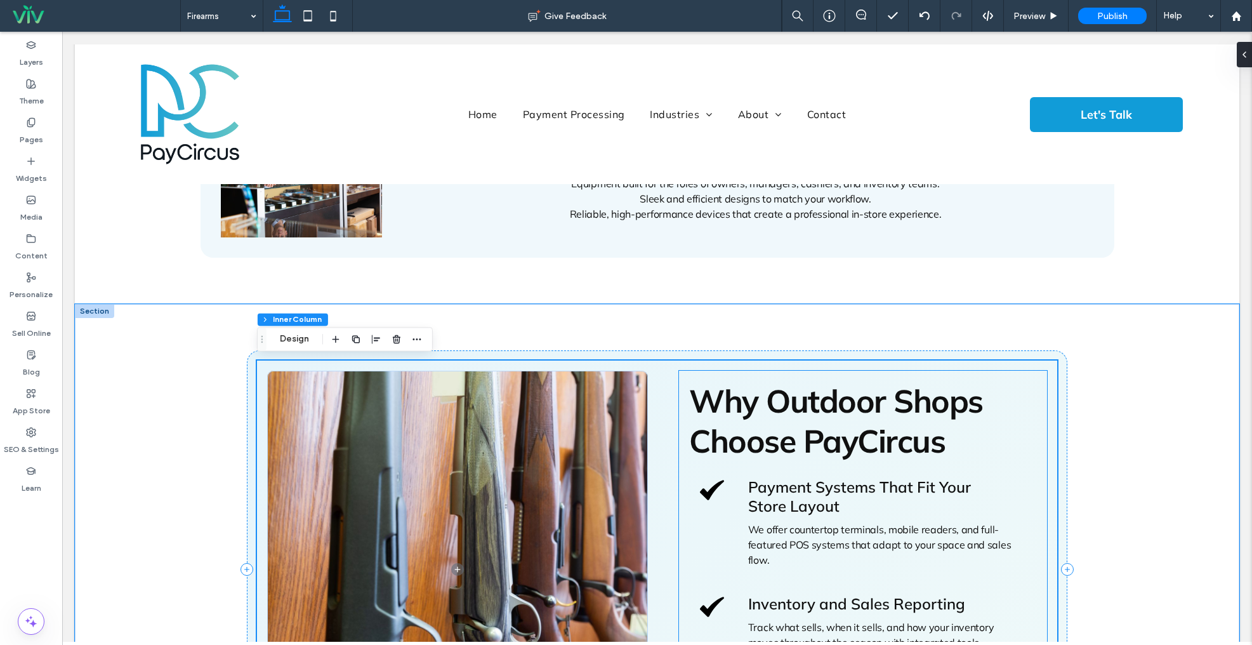
scroll to position [1445, 0]
click at [826, 494] on span "Payment Systems That Fit Your Store Layout" at bounding box center [859, 496] width 223 height 38
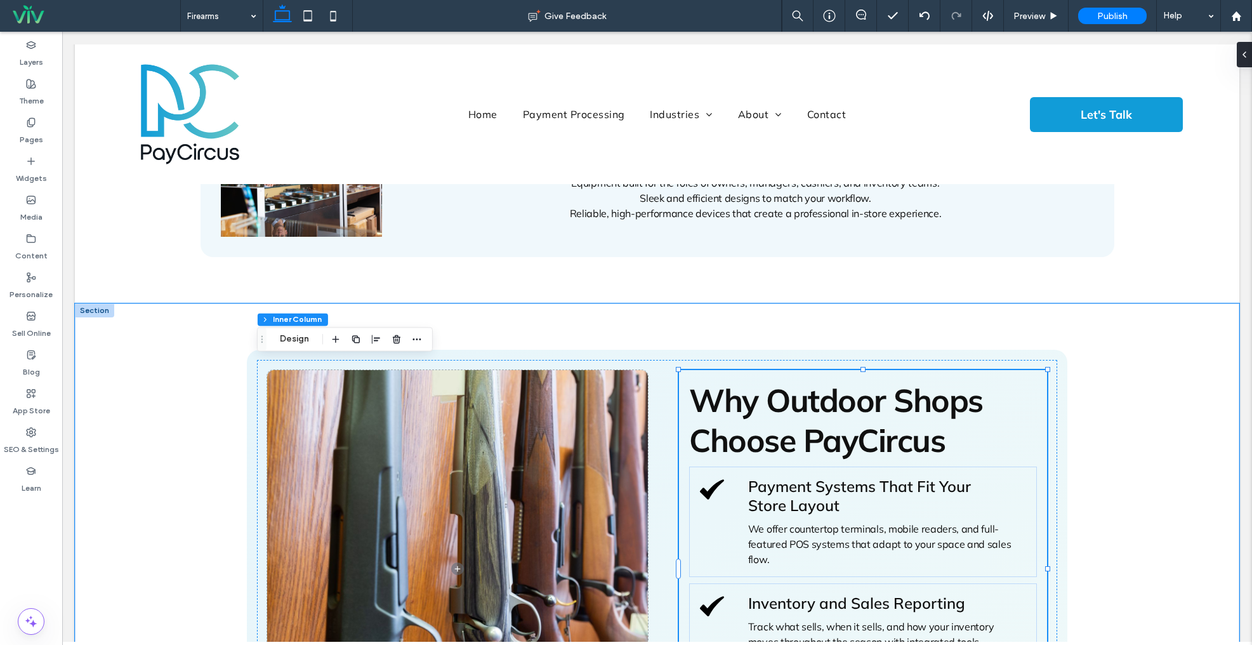
click at [826, 494] on span "Payment Systems That Fit Your Store Layout" at bounding box center [859, 496] width 223 height 38
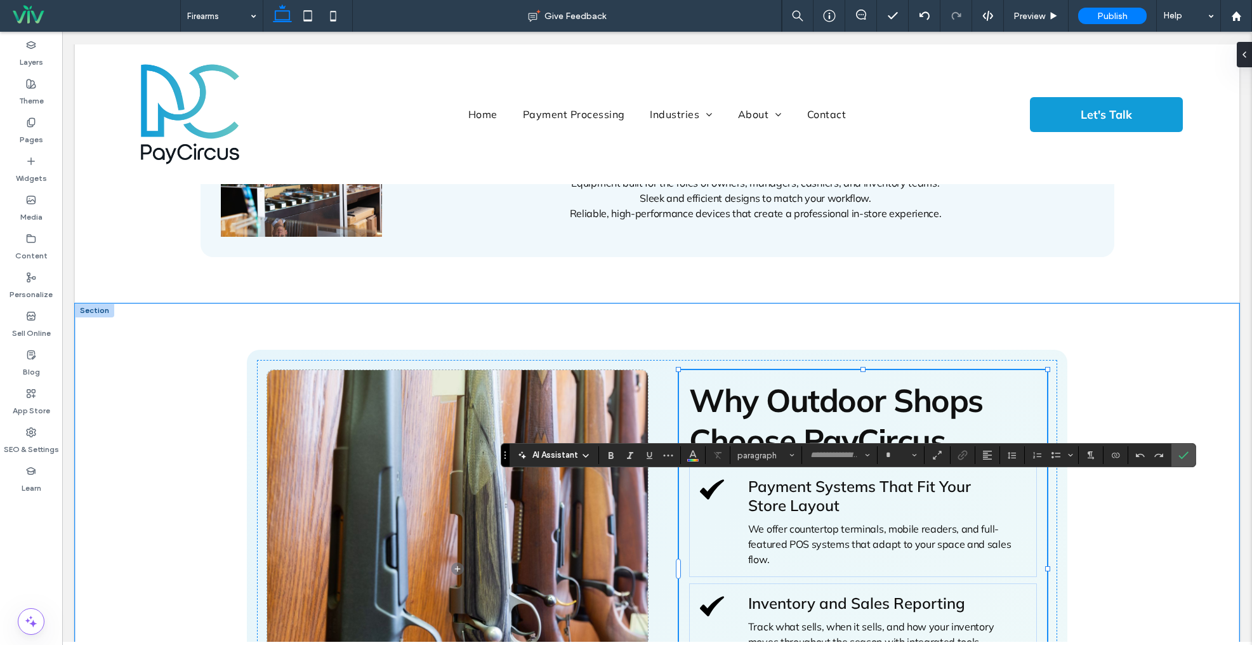
type input "******"
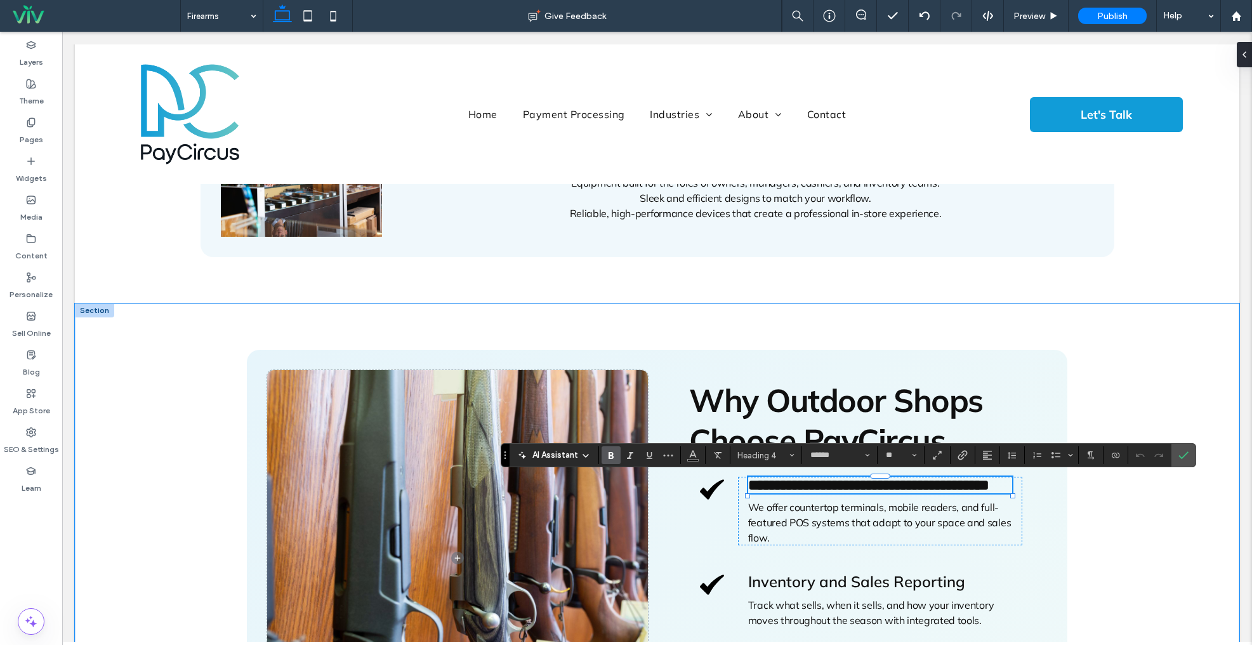
type input "**"
click at [1190, 456] on label "Confirm" at bounding box center [1183, 455] width 19 height 23
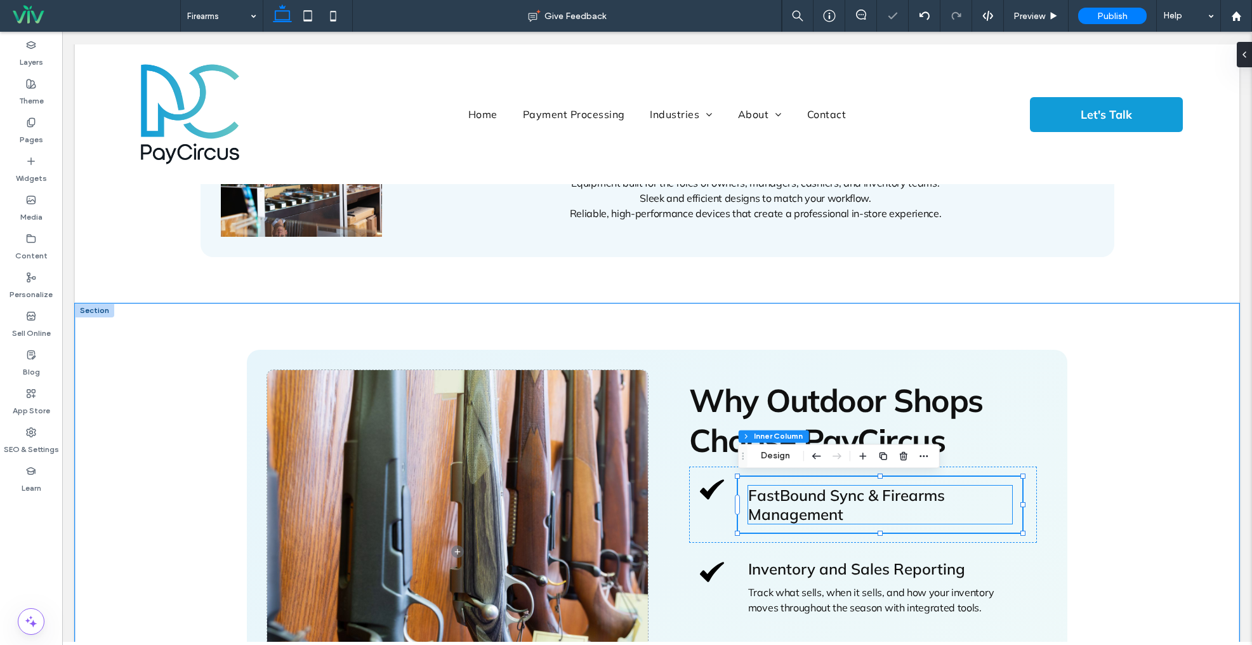
click at [773, 497] on span "FastBound Sync & Firearms Management" at bounding box center [846, 505] width 197 height 38
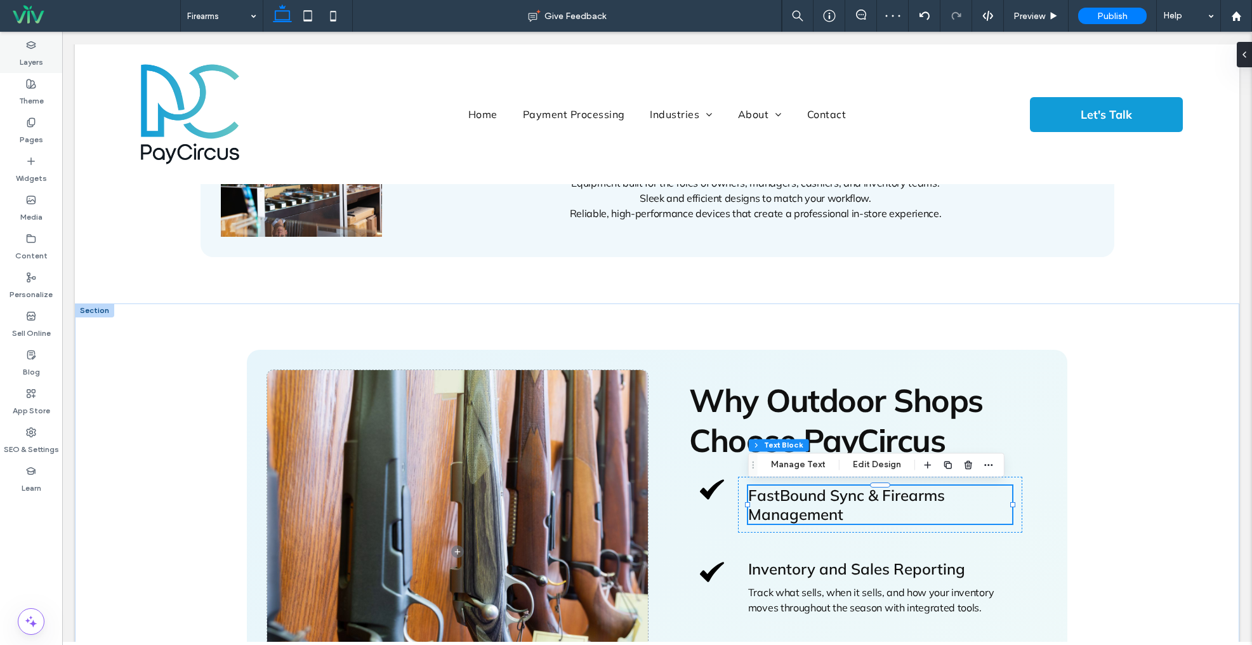
drag, startPoint x: 17, startPoint y: 41, endPoint x: 20, endPoint y: 54, distance: 13.3
click at [17, 41] on div "Layers" at bounding box center [31, 53] width 62 height 39
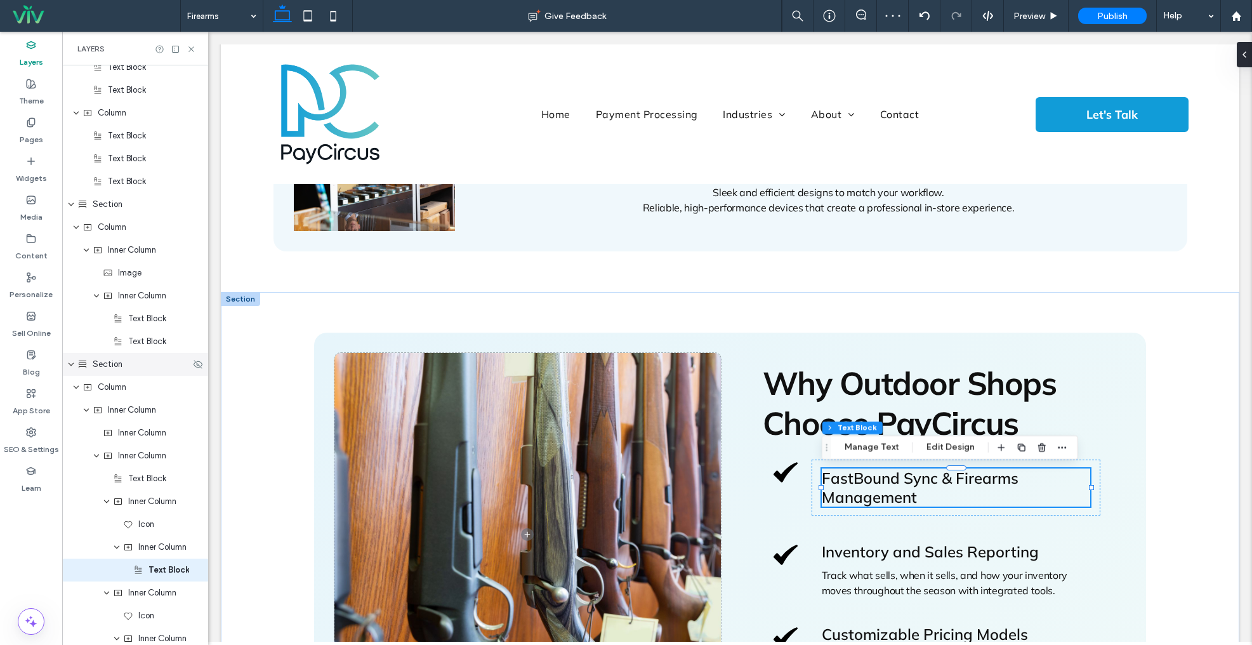
scroll to position [2258, 0]
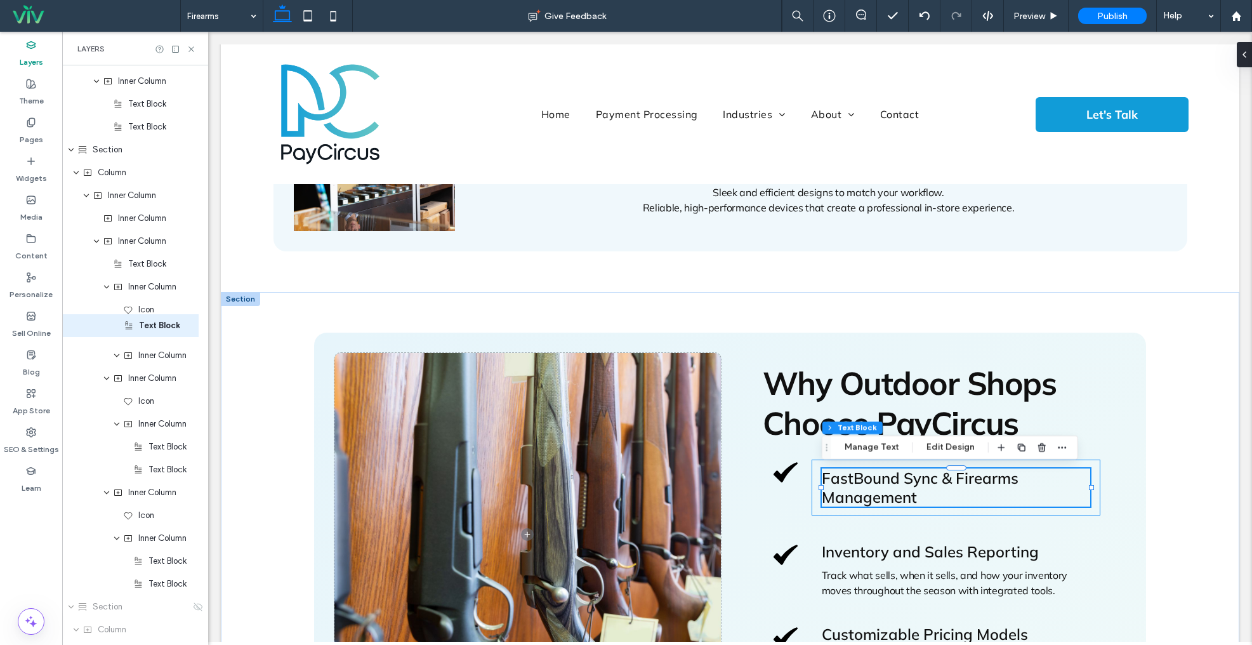
drag, startPoint x: 161, startPoint y: 354, endPoint x: 154, endPoint y: 328, distance: 26.9
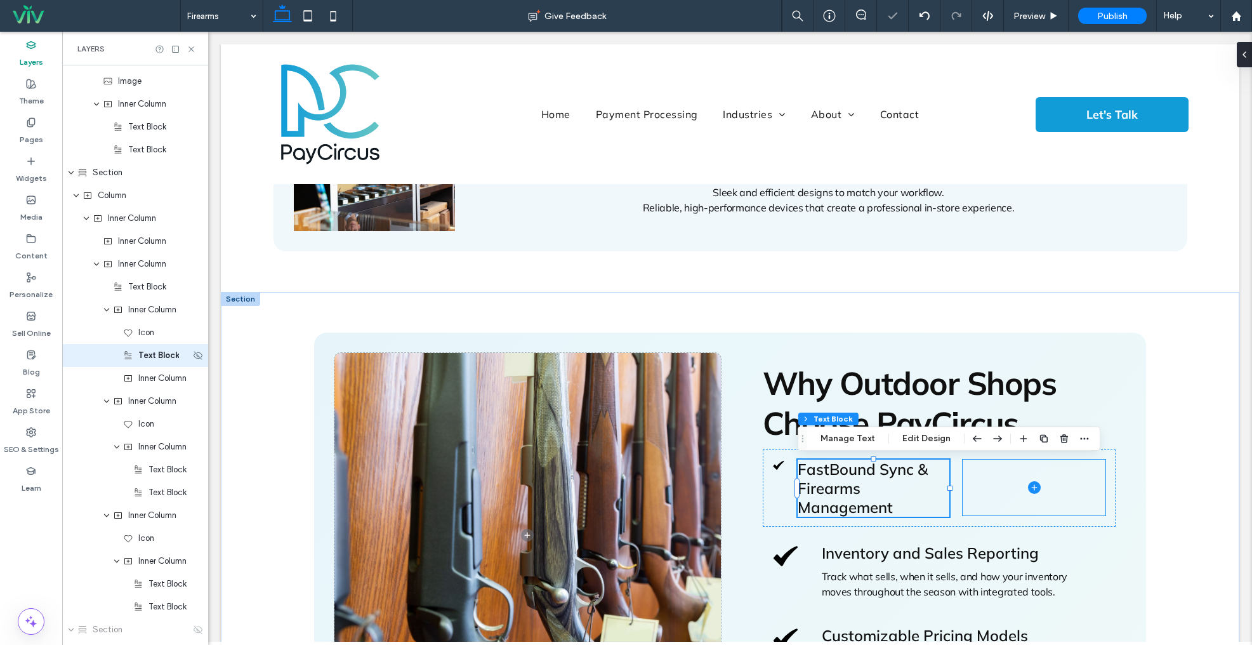
click at [171, 352] on span "Text Block" at bounding box center [158, 355] width 41 height 13
click at [162, 380] on span "Inner Column" at bounding box center [162, 378] width 48 height 13
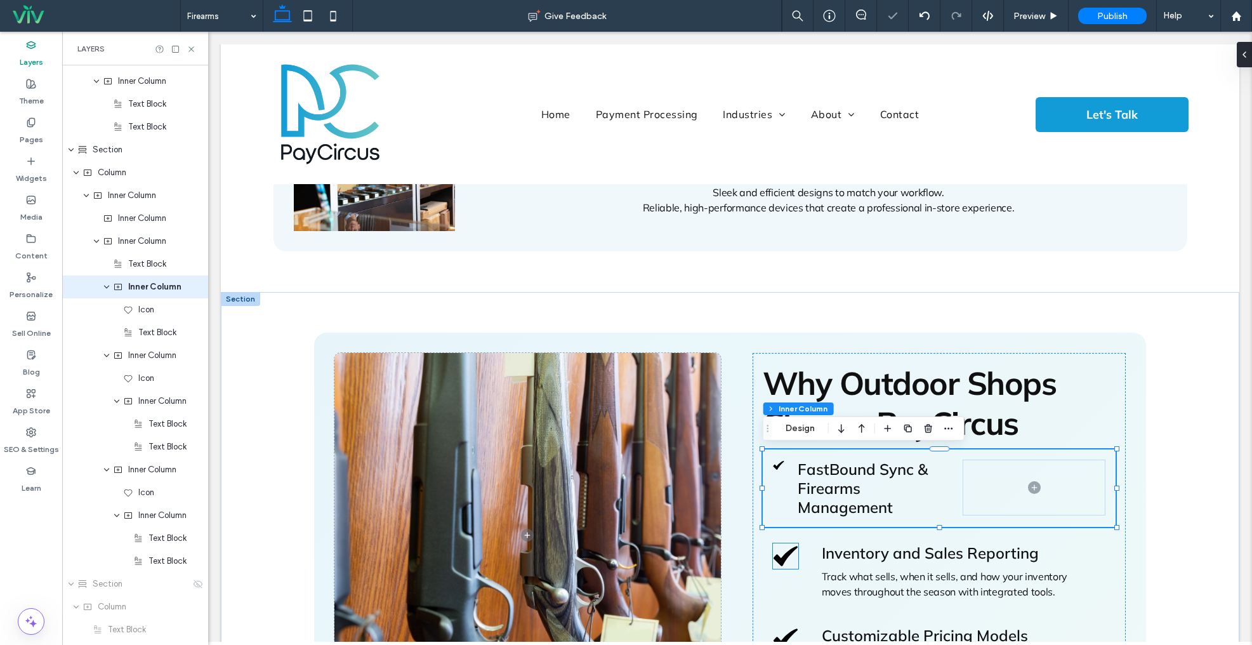
scroll to position [2189, 0]
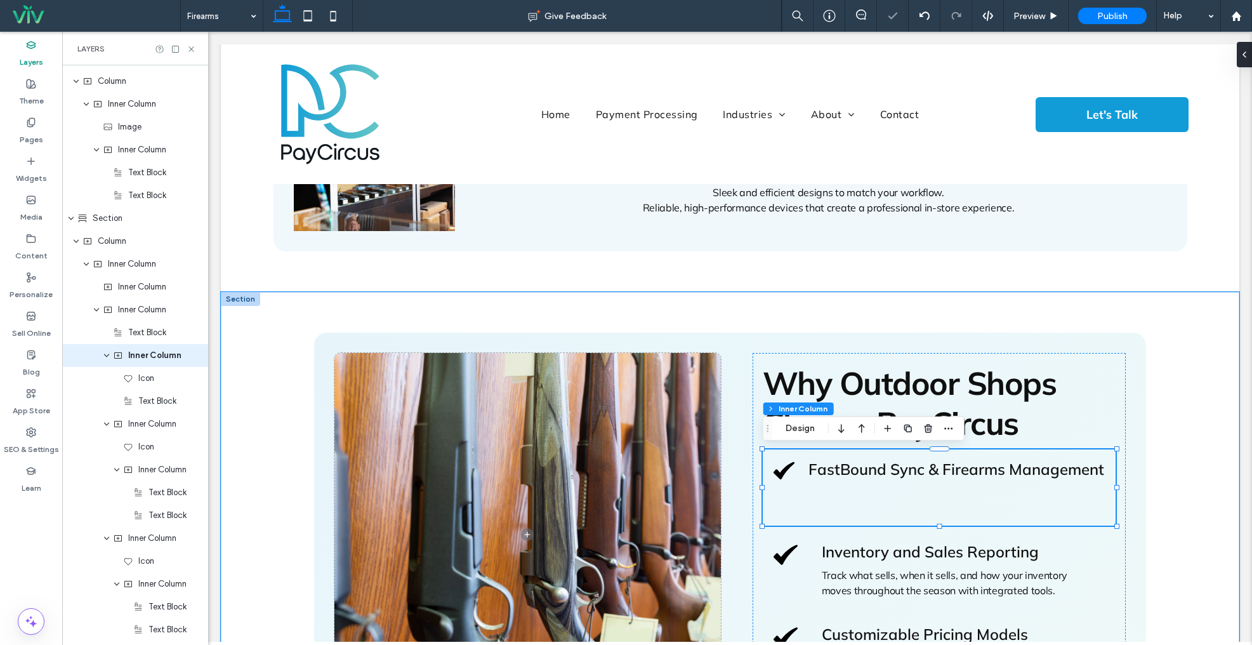
click at [842, 515] on div "FastBound Sync & Firearms Management" at bounding box center [940, 487] width 354 height 76
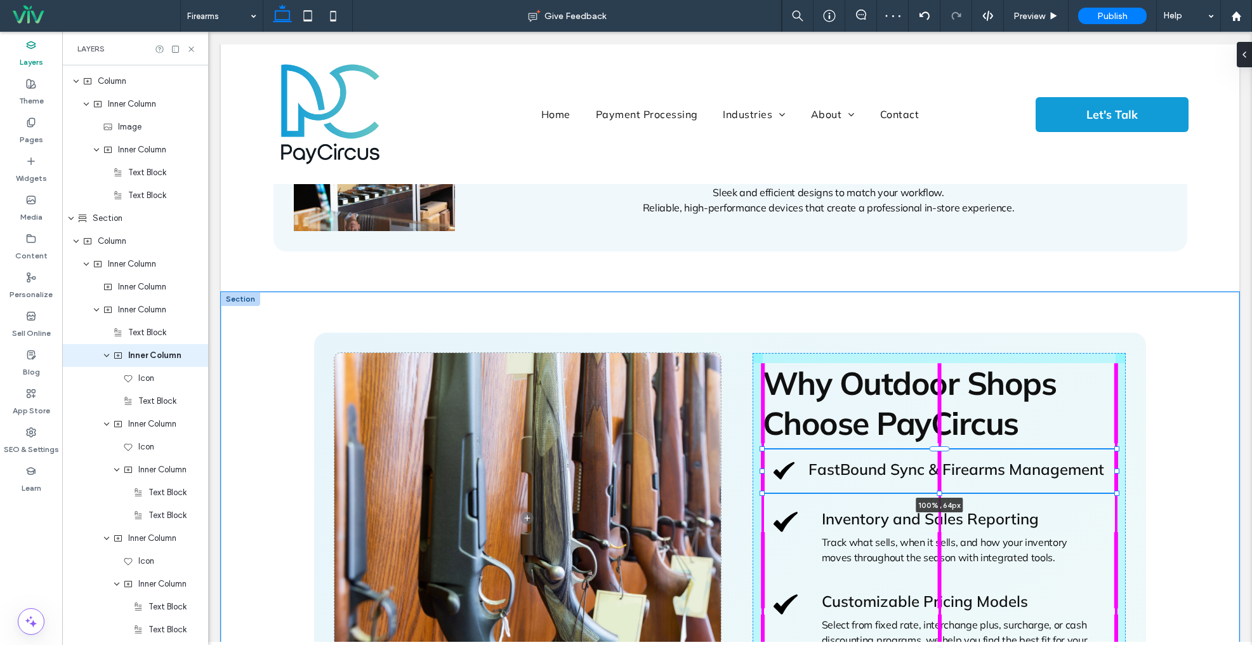
drag, startPoint x: 941, startPoint y: 513, endPoint x: 945, endPoint y: 459, distance: 54.0
click at [945, 459] on div "Why Outdoor Shops Choose PayCircus FastBound Sync & Firearms Management 100% , …" at bounding box center [731, 518] width 914 height 452
type input "**"
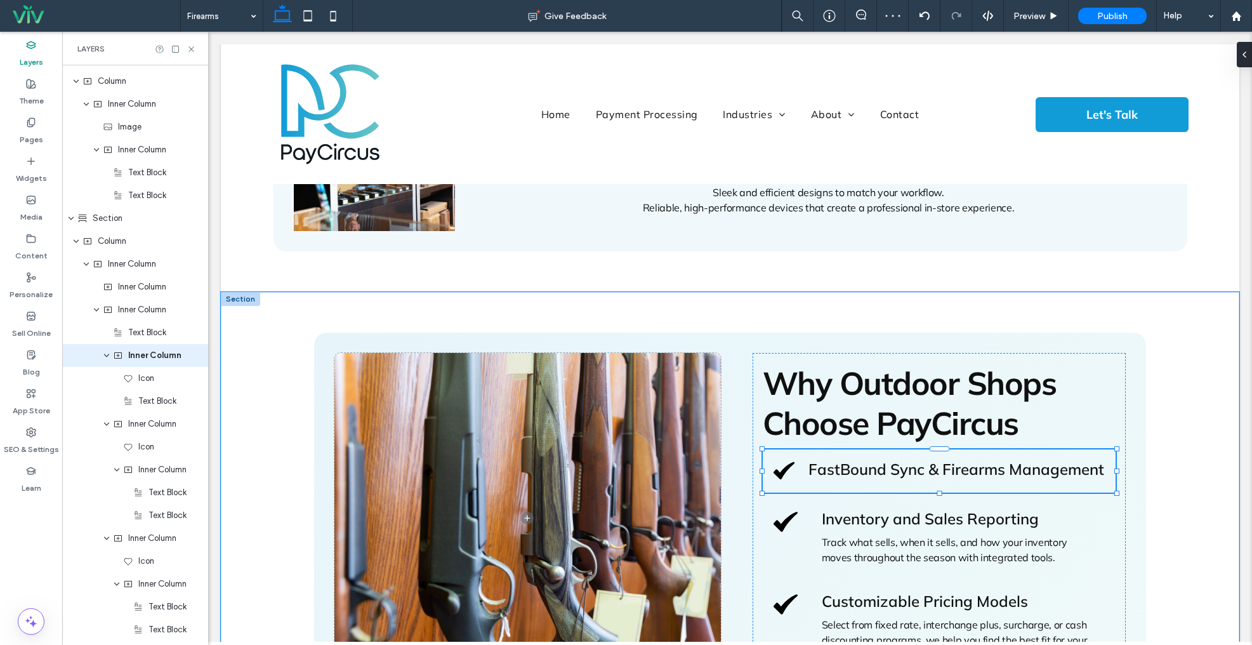
scroll to position [308, 0]
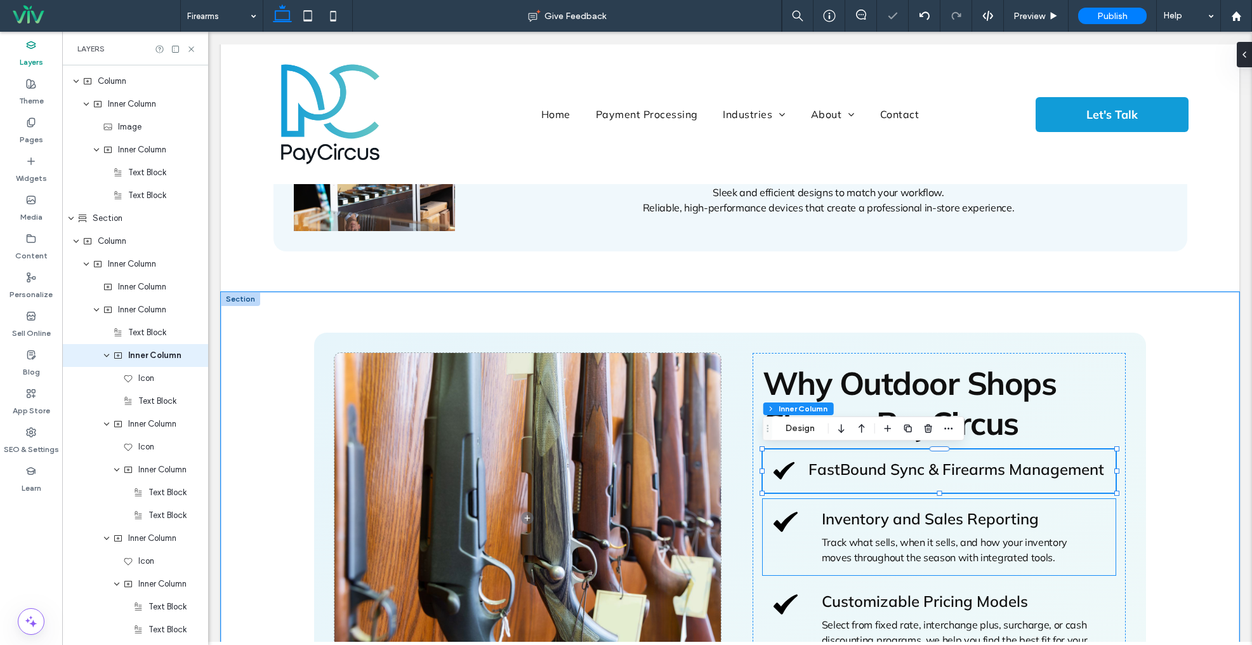
click at [908, 524] on span "Inventory and Sales Reporting" at bounding box center [930, 518] width 217 height 19
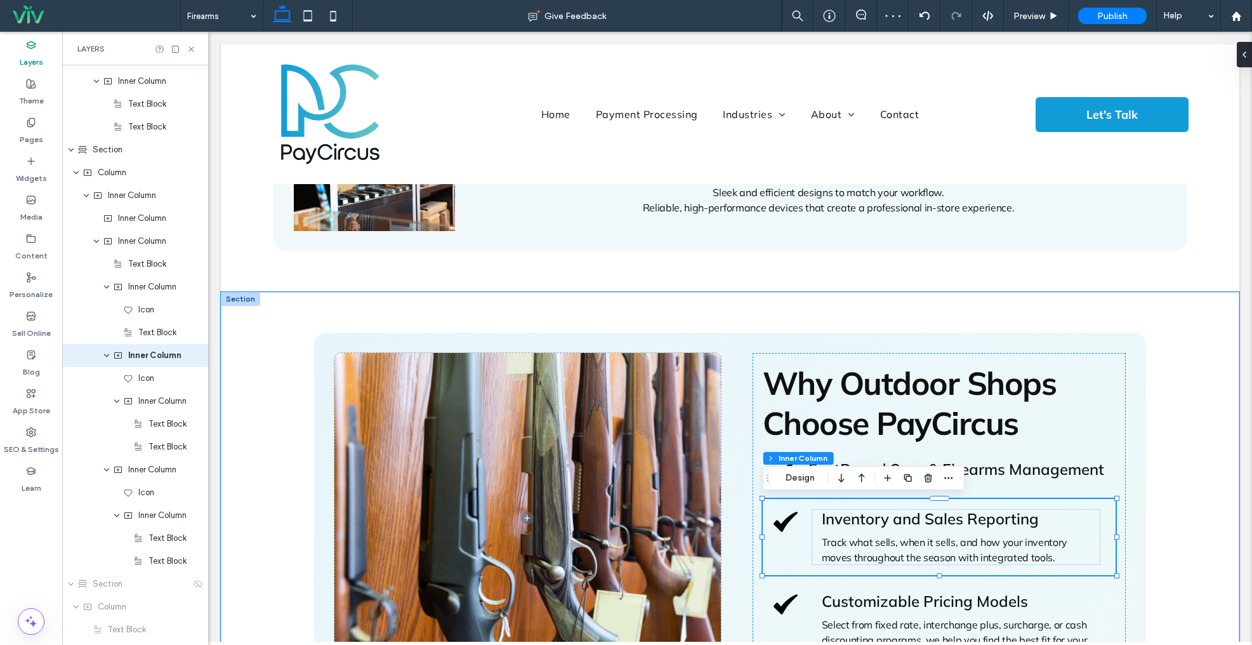
click at [871, 514] on span "Inventory and Sales Reporting" at bounding box center [930, 518] width 217 height 19
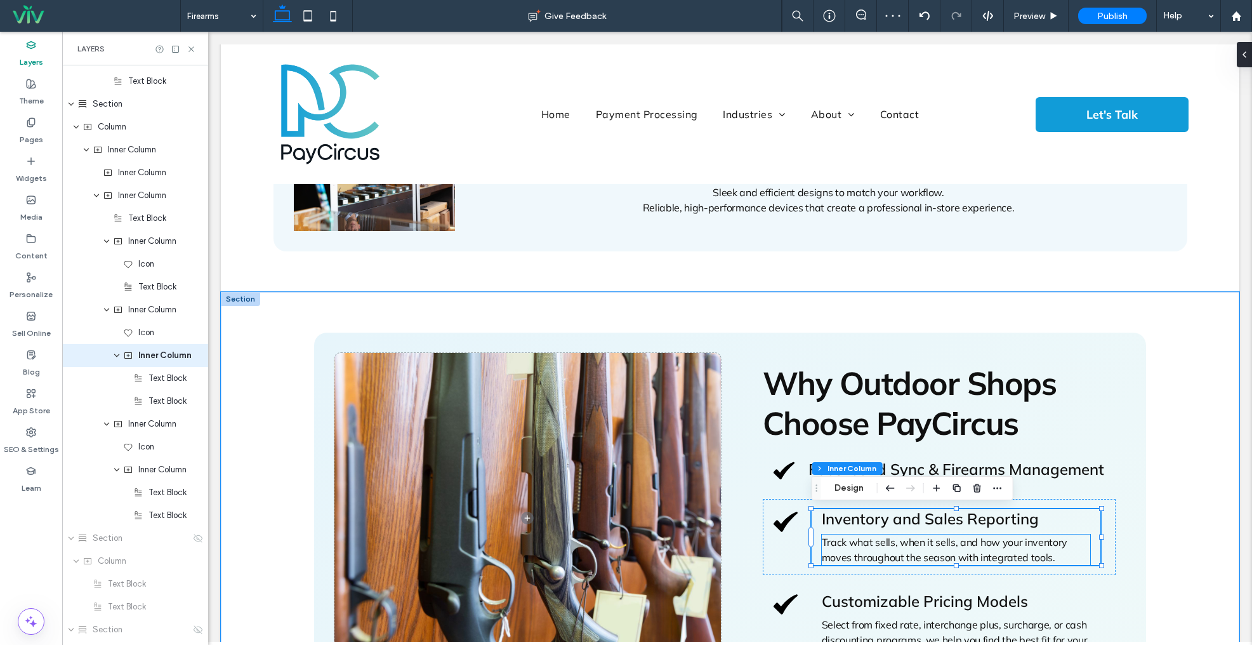
click at [917, 537] on span "Track what sells, when it sells, and how your inventory moves throughout the se…" at bounding box center [945, 550] width 246 height 28
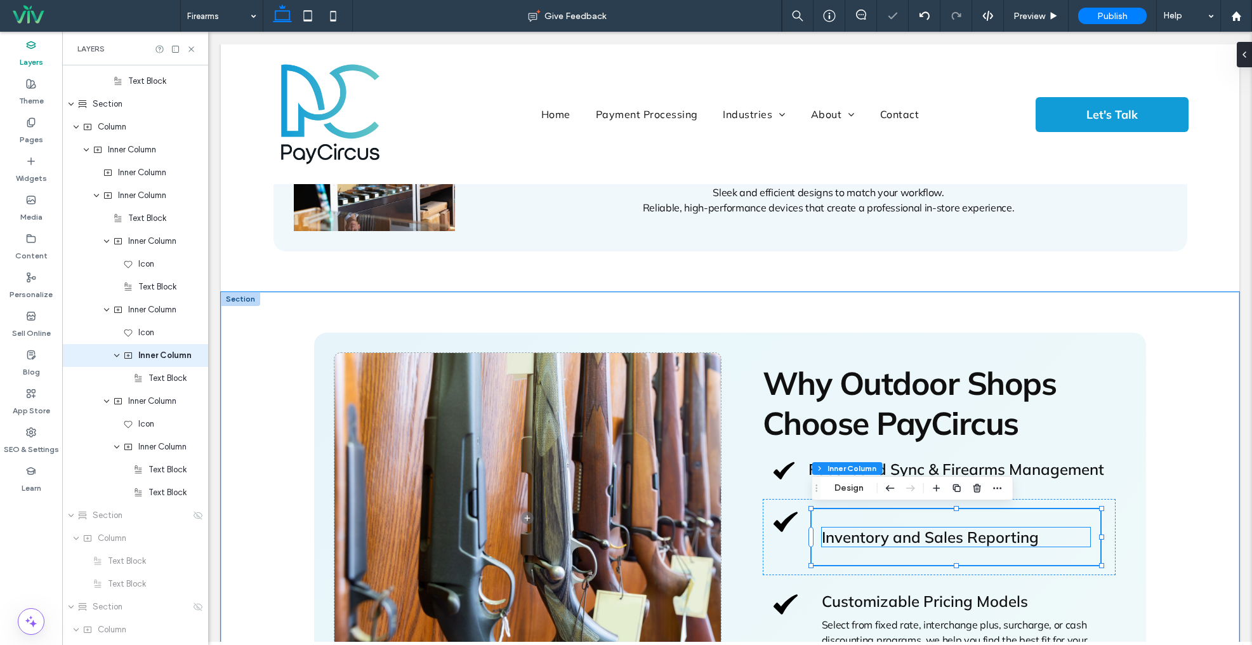
click at [870, 540] on span "Inventory and Sales Reporting" at bounding box center [930, 536] width 217 height 19
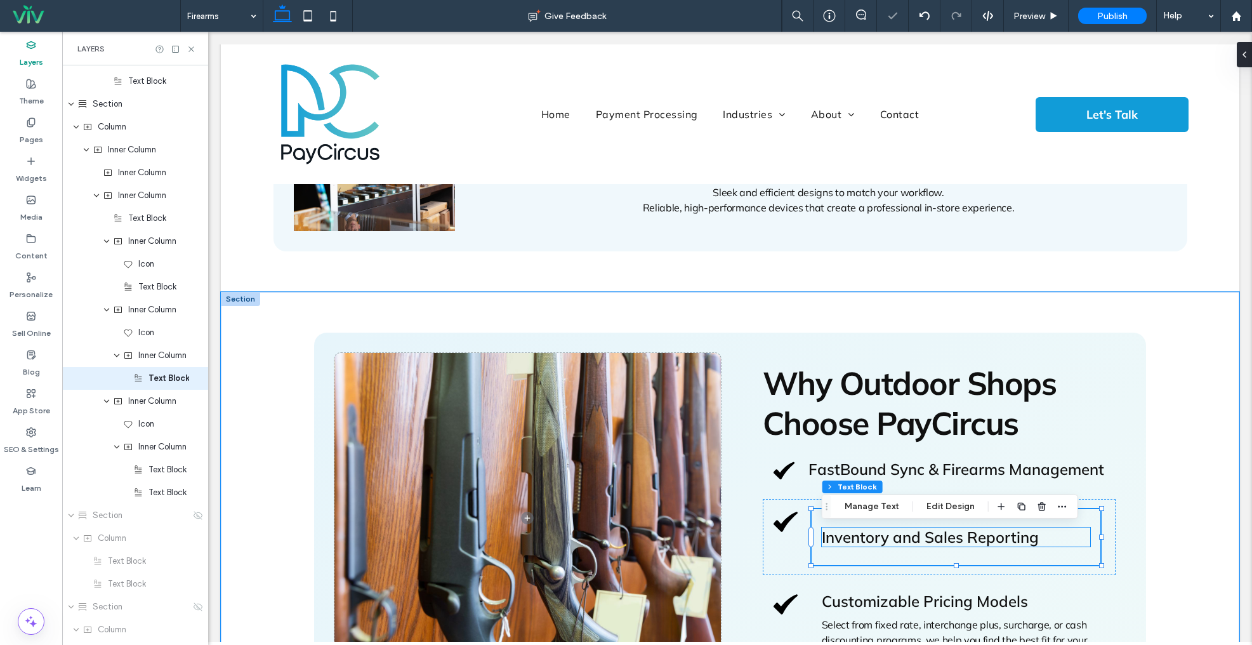
scroll to position [2326, 0]
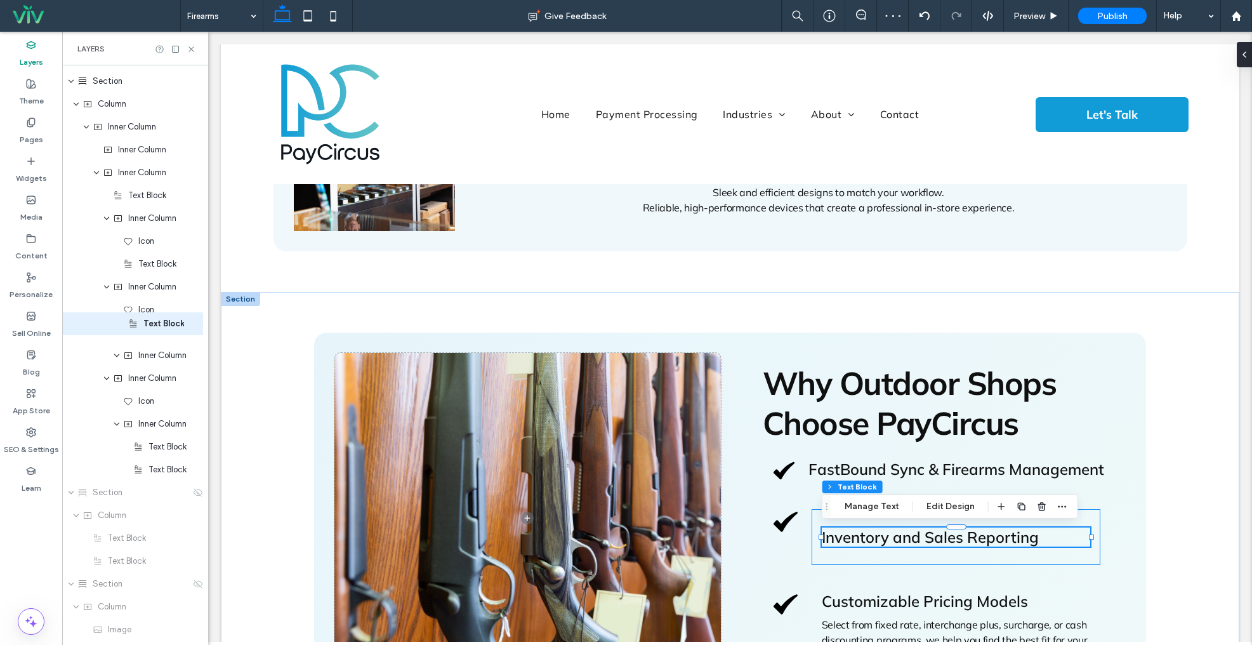
drag, startPoint x: 152, startPoint y: 354, endPoint x: 143, endPoint y: 321, distance: 33.4
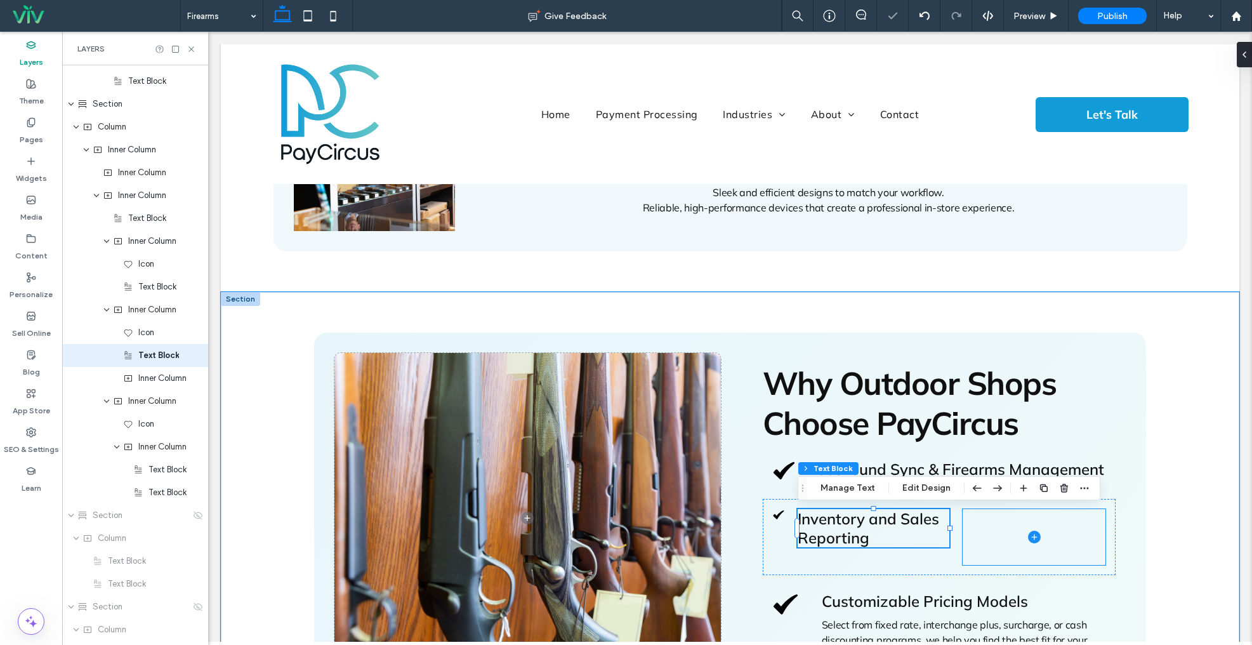
click at [1023, 527] on span at bounding box center [1034, 537] width 143 height 56
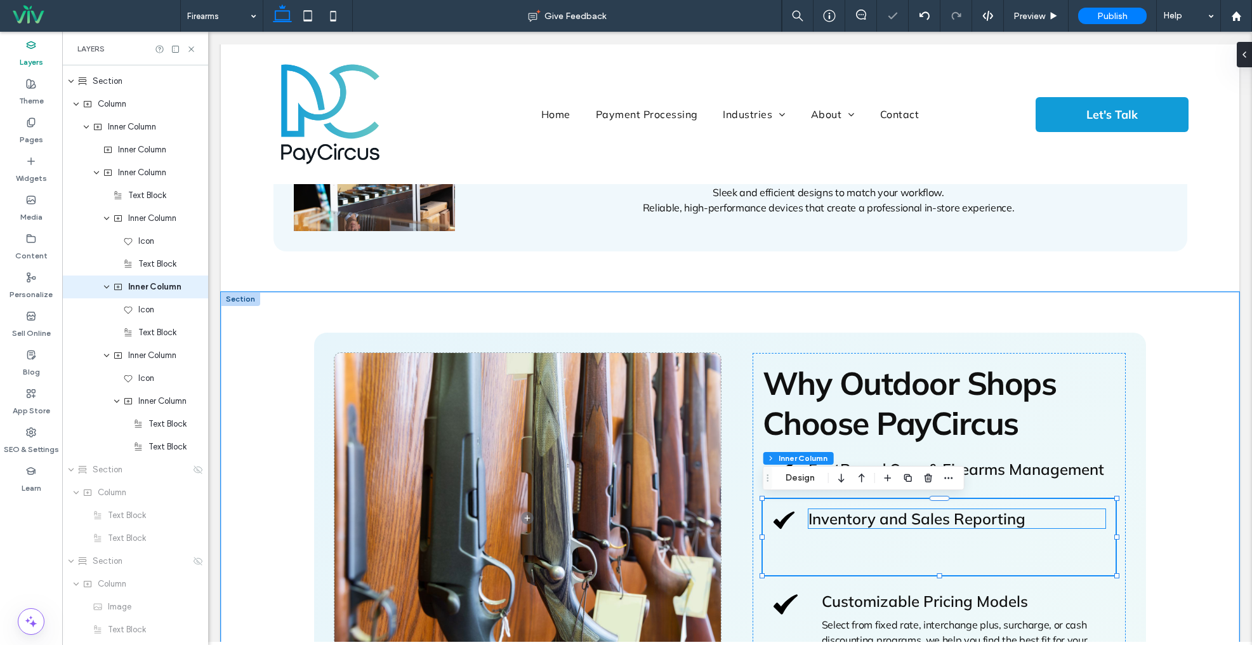
scroll to position [2258, 0]
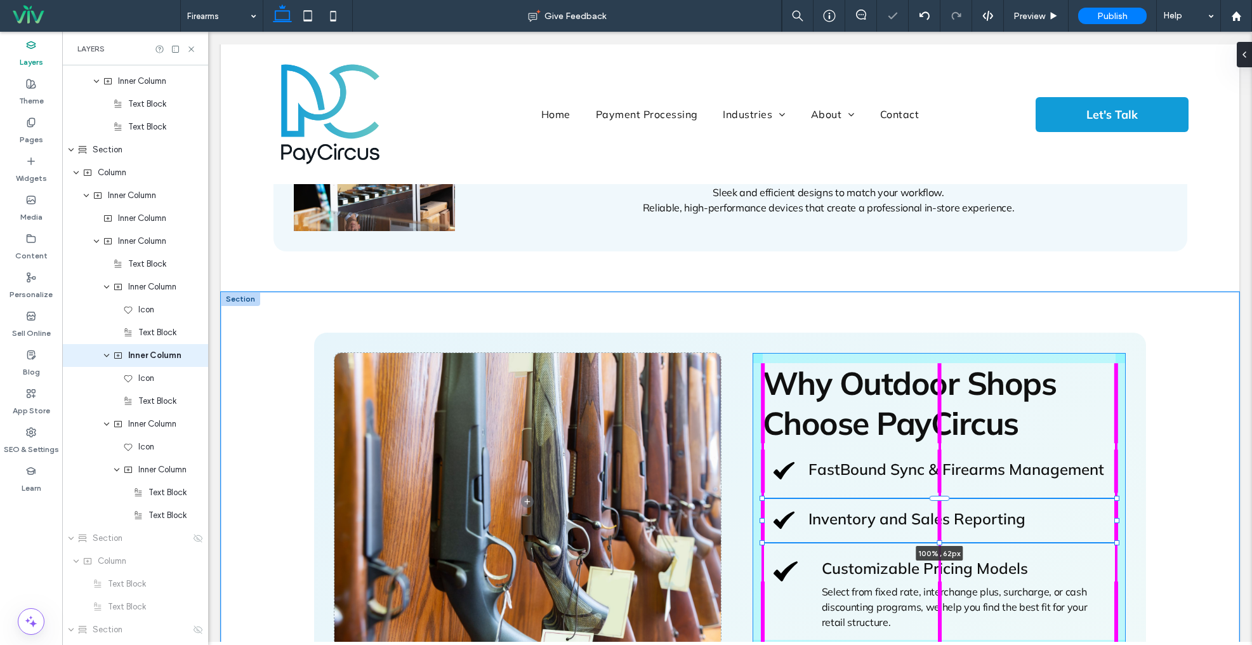
drag, startPoint x: 943, startPoint y: 568, endPoint x: 948, endPoint y: 483, distance: 85.3
click at [948, 483] on div "Why Outdoor Shops Choose PayCircus FastBound Sync & Firearms Management Invento…" at bounding box center [731, 501] width 914 height 419
type input "**"
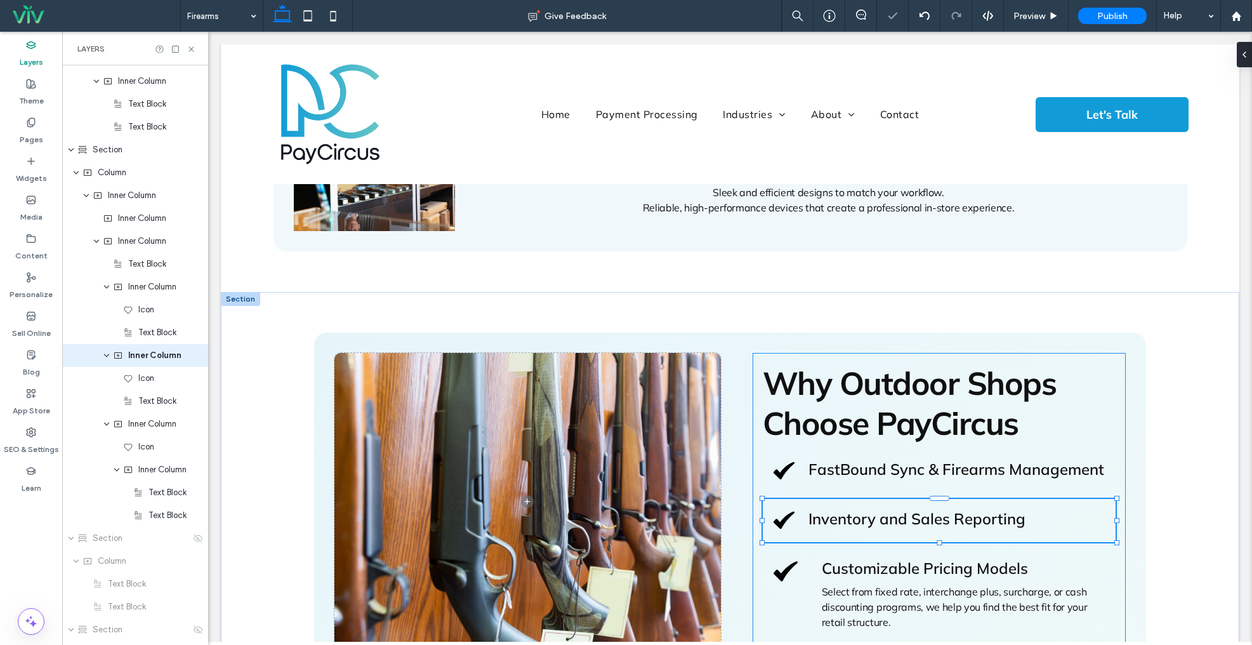
scroll to position [308, 0]
click at [785, 479] on button "Design" at bounding box center [801, 477] width 46 height 15
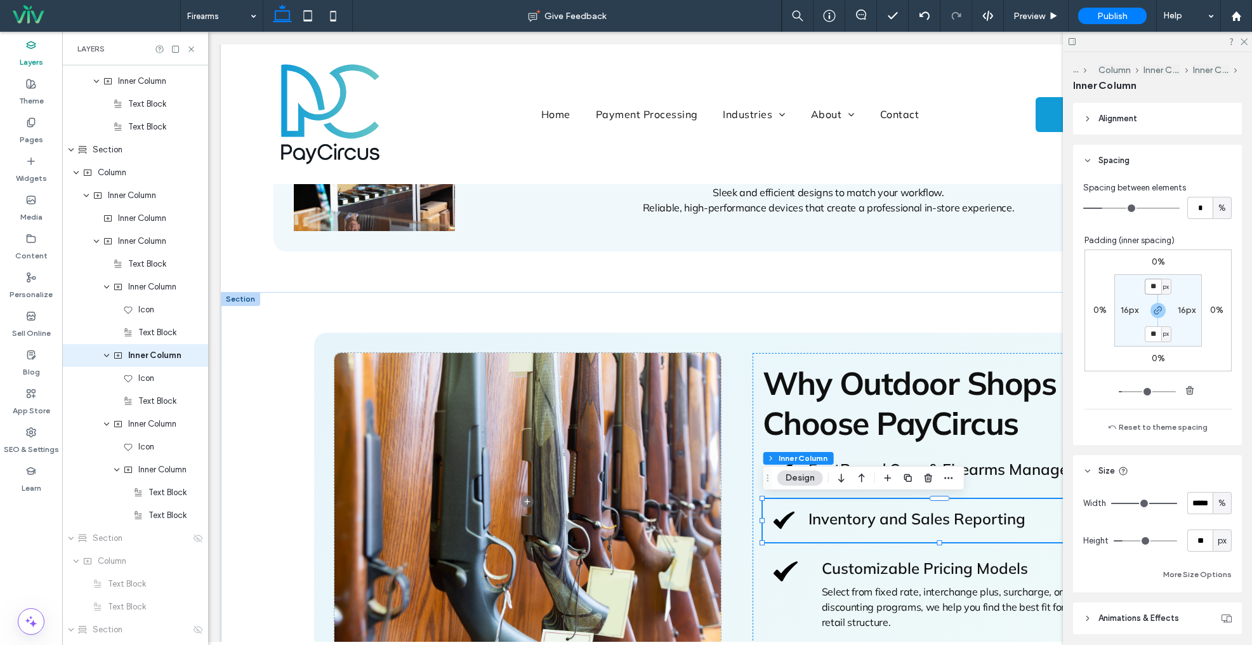
click at [1152, 282] on input "**" at bounding box center [1153, 287] width 17 height 16
type input "**"
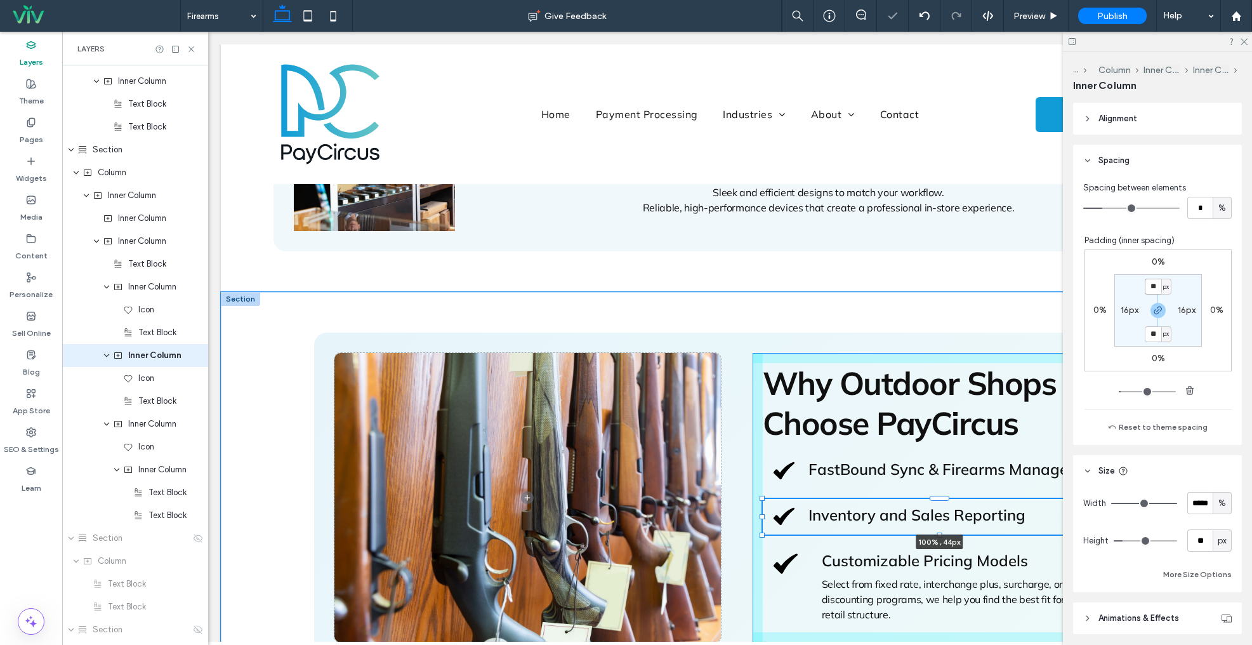
drag, startPoint x: 939, startPoint y: 510, endPoint x: 939, endPoint y: 468, distance: 41.9
click at [939, 469] on div "Why Outdoor Shops Choose PayCircus FastBound Sync & Firearms Management Invento…" at bounding box center [731, 497] width 914 height 411
type input "**"
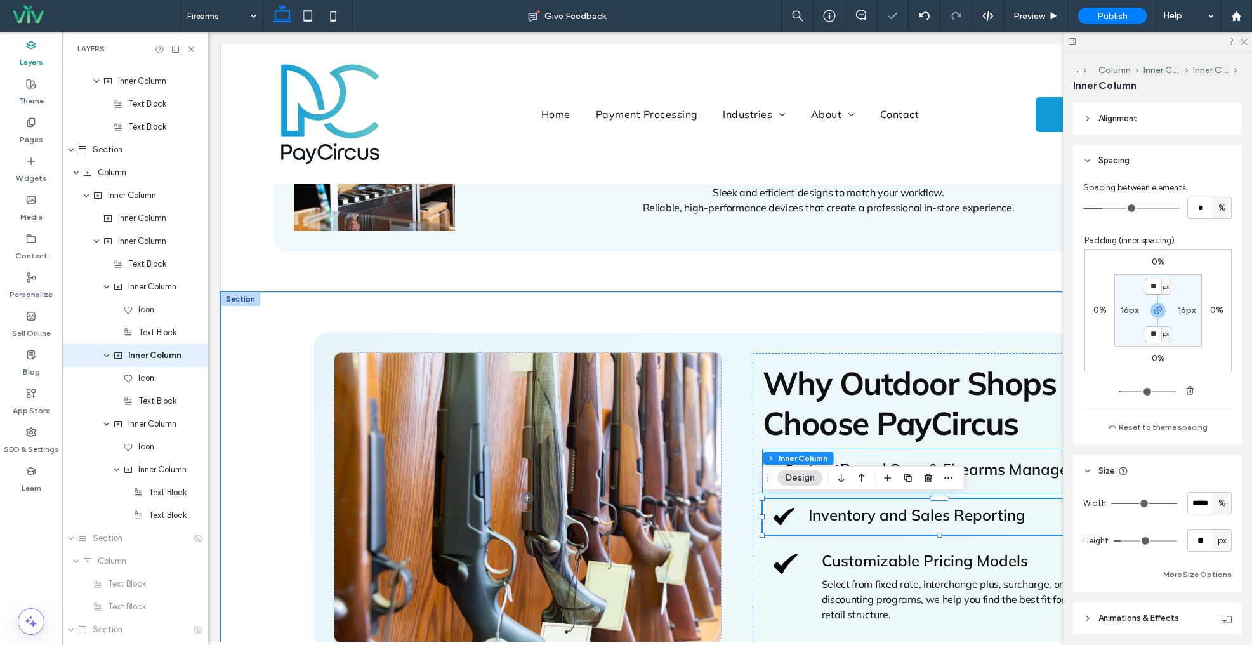
click at [1008, 469] on span "FastBound Sync & Firearms Management" at bounding box center [957, 469] width 296 height 19
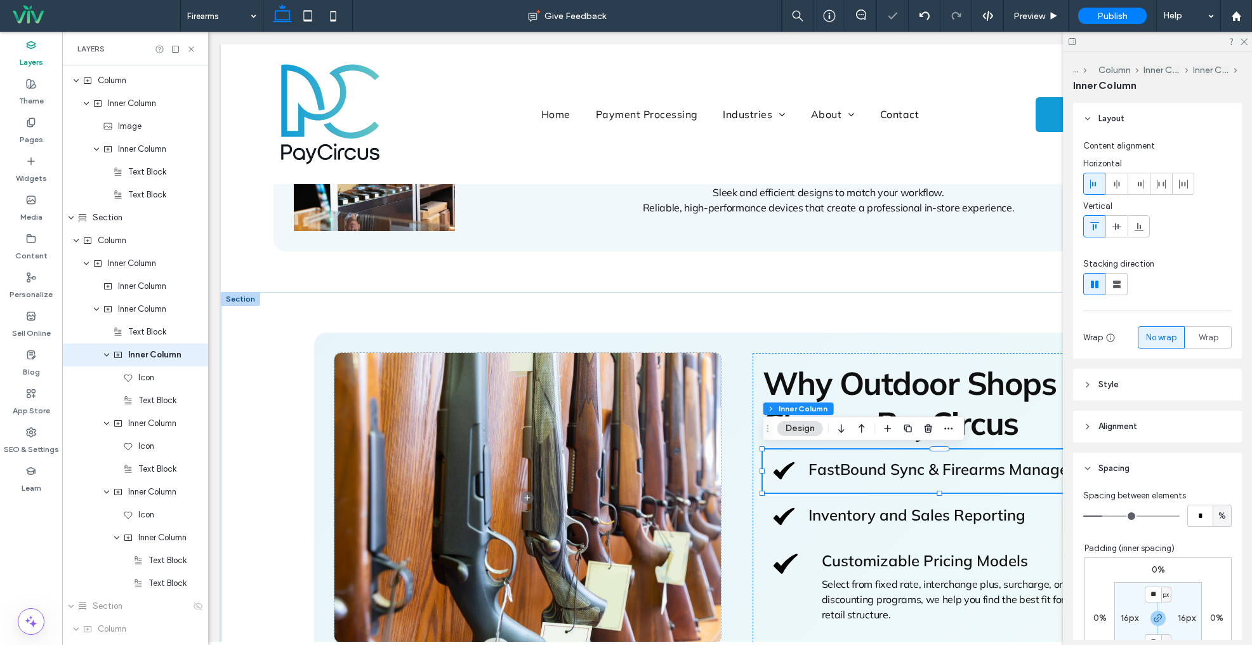
scroll to position [2189, 0]
click at [1151, 597] on input "**" at bounding box center [1153, 595] width 17 height 16
type input "**"
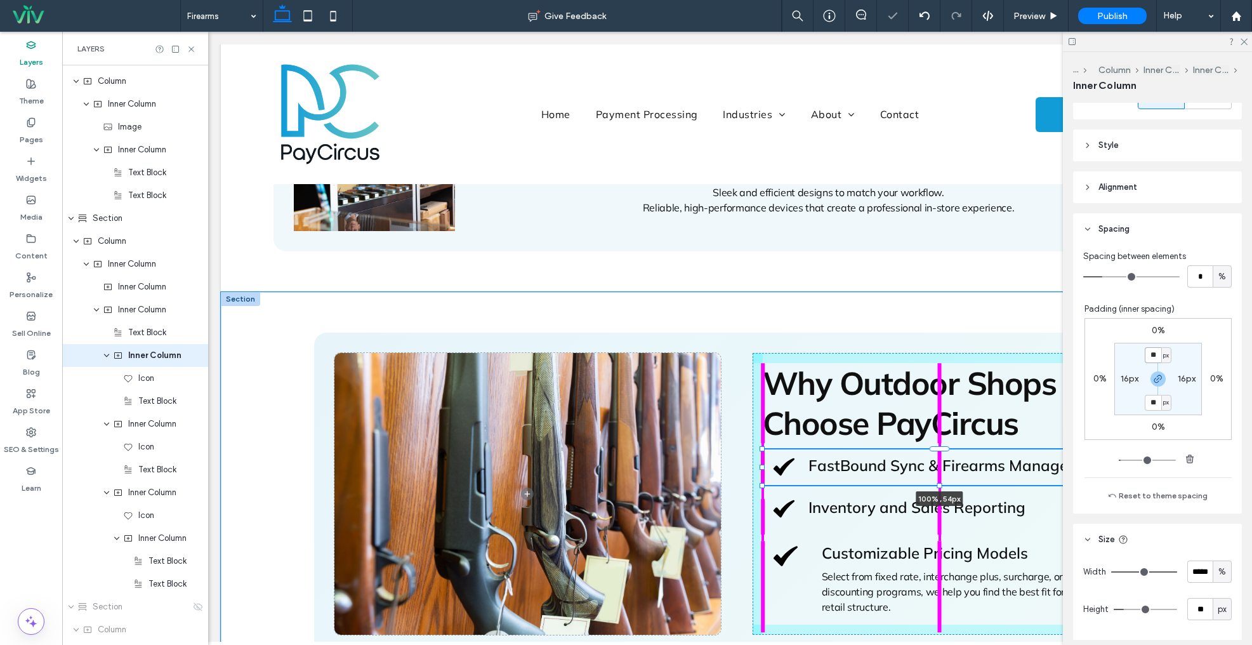
drag, startPoint x: 939, startPoint y: 493, endPoint x: 941, endPoint y: 454, distance: 38.1
click at [941, 454] on div "Why Outdoor Shops Choose PayCircus FastBound Sync & Firearms Management 100% , …" at bounding box center [731, 494] width 914 height 404
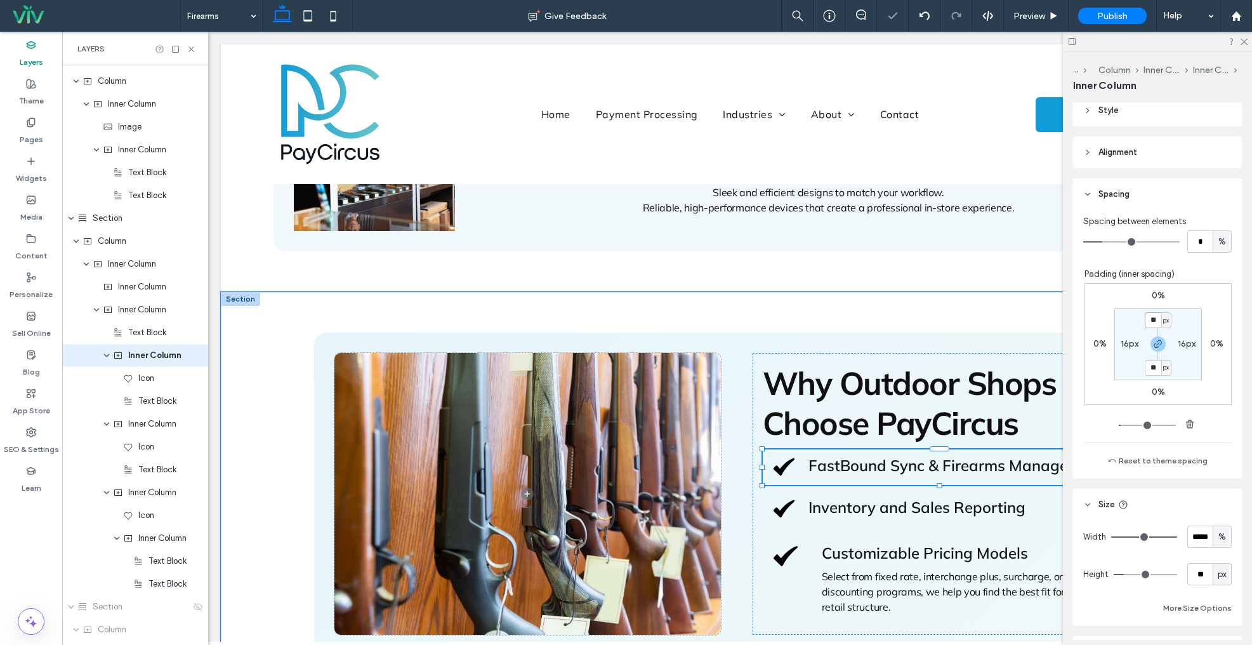
type input "**"
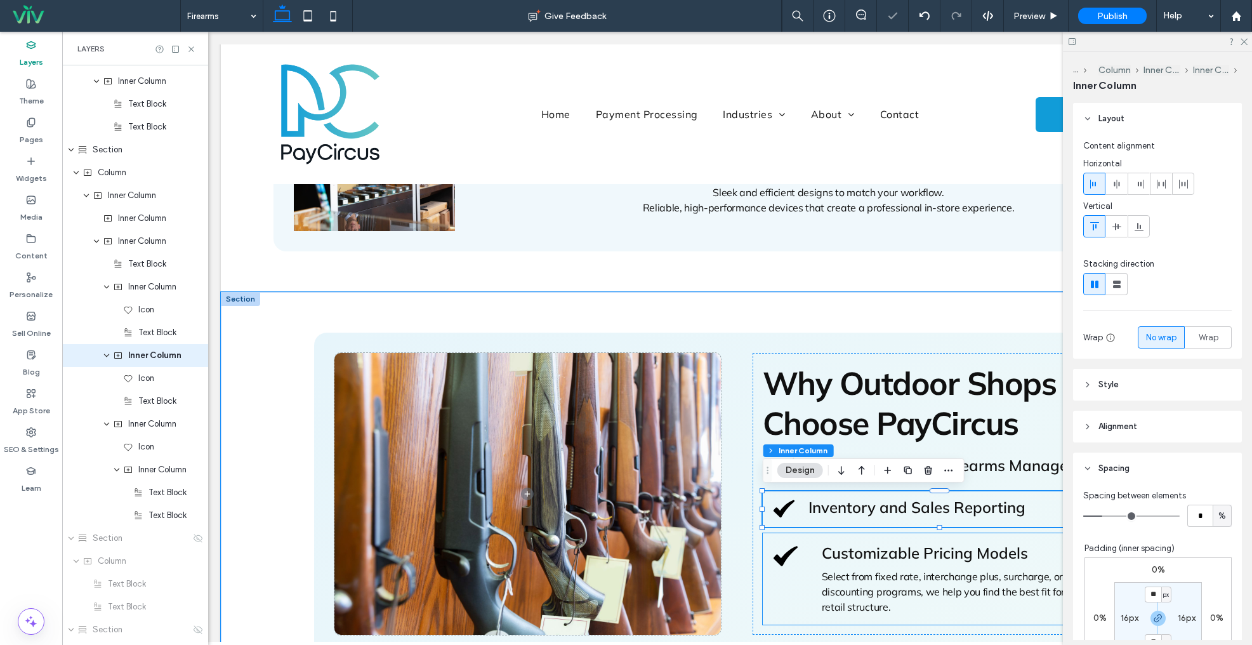
click at [928, 572] on span "Select from fixed rate, interchange plus, surcharge, or cash discounting progra…" at bounding box center [955, 591] width 266 height 43
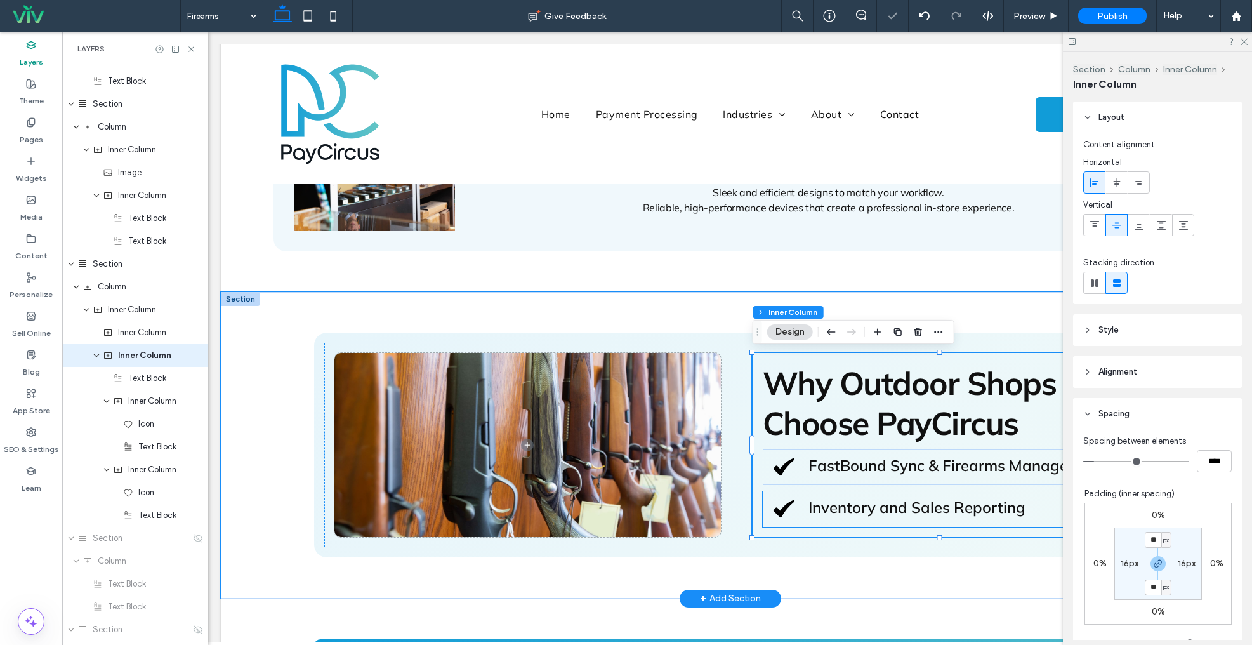
click at [887, 504] on span "Inventory and Sales Reporting" at bounding box center [917, 507] width 217 height 19
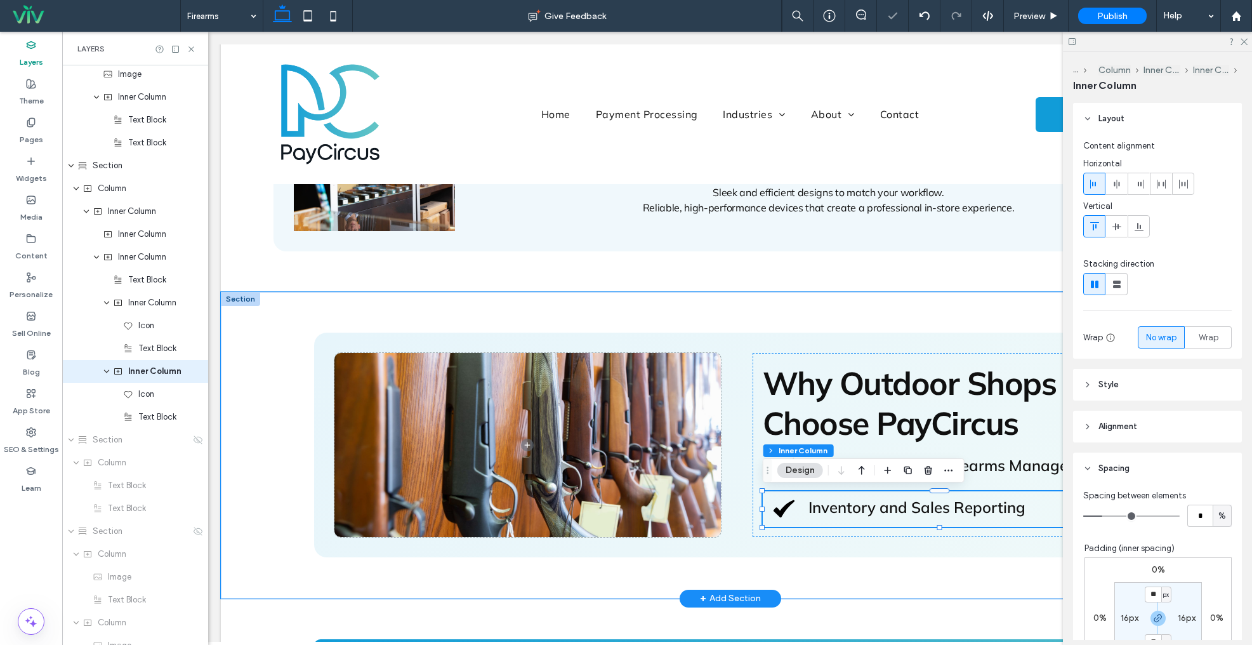
scroll to position [2258, 0]
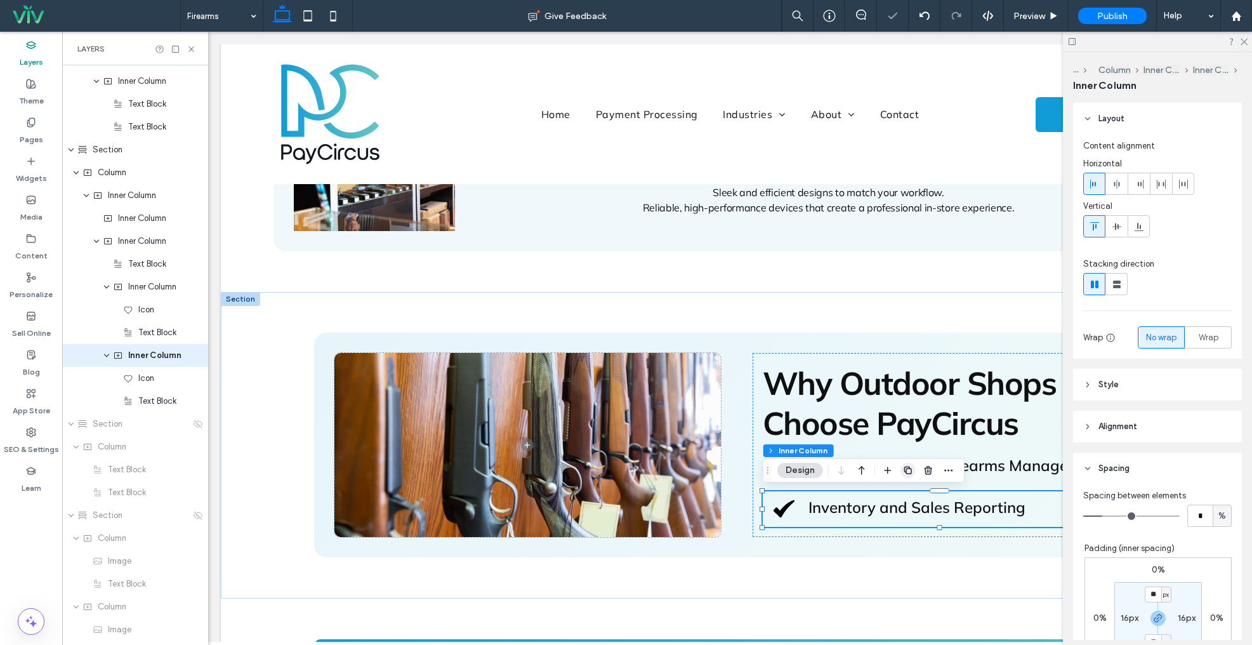
click at [909, 471] on icon "button" at bounding box center [908, 470] width 10 height 10
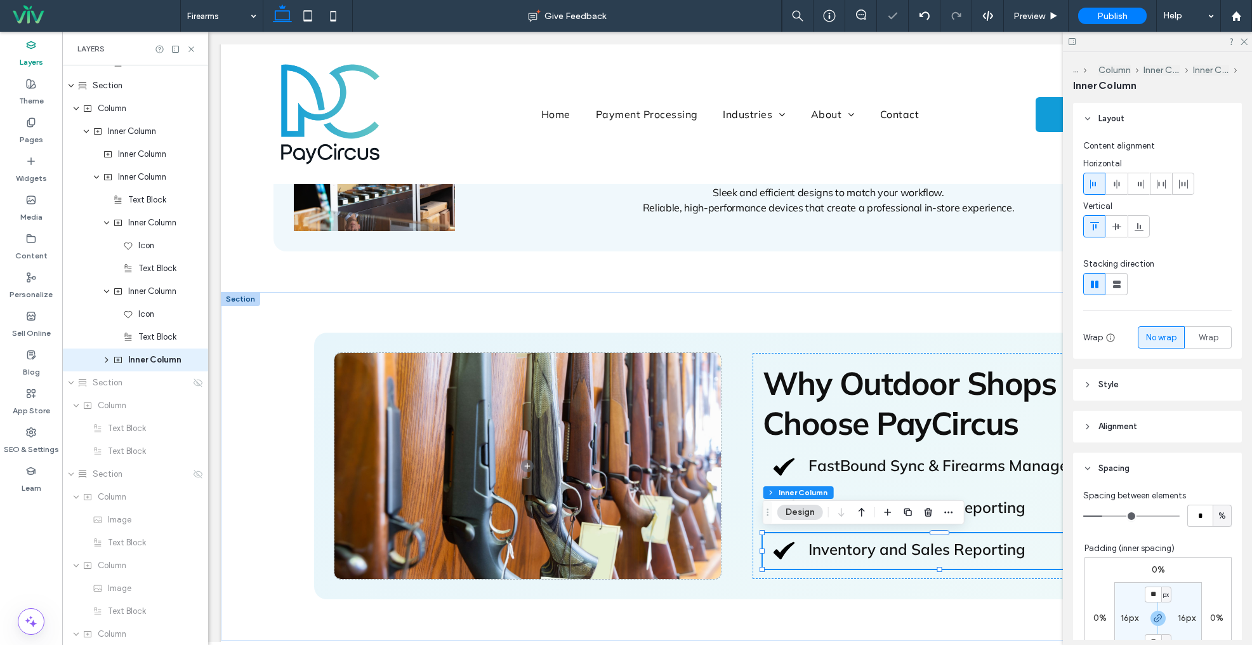
scroll to position [2326, 0]
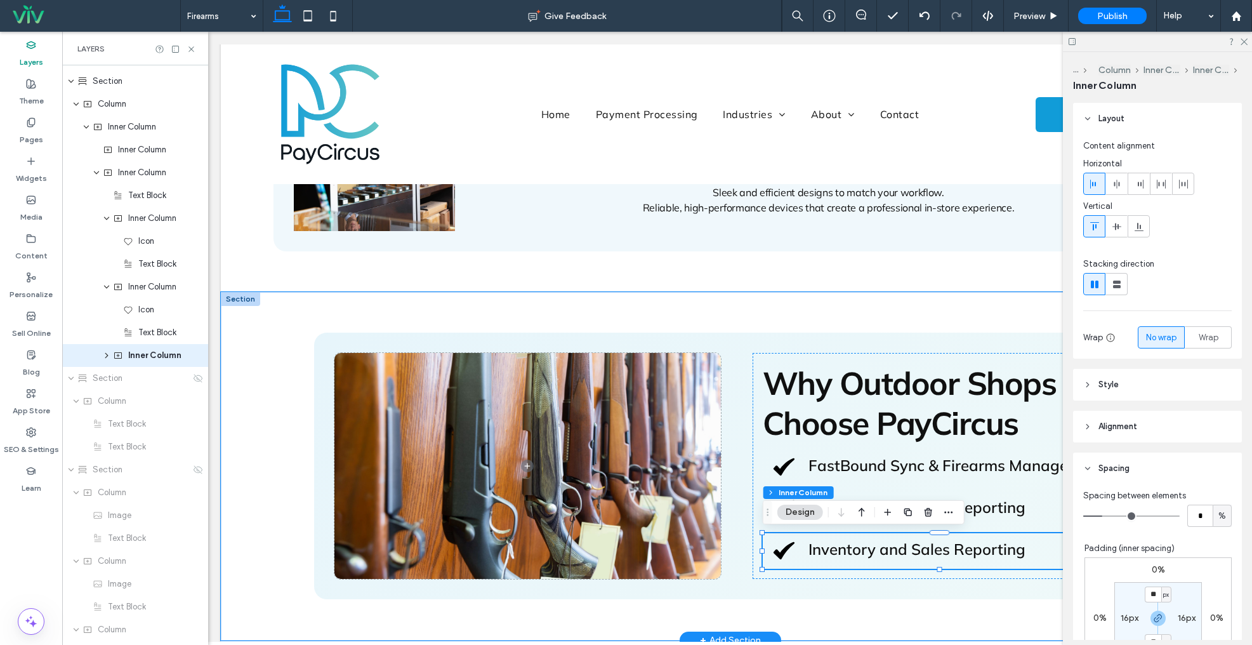
click at [935, 550] on span "Inventory and Sales Reporting" at bounding box center [917, 549] width 217 height 19
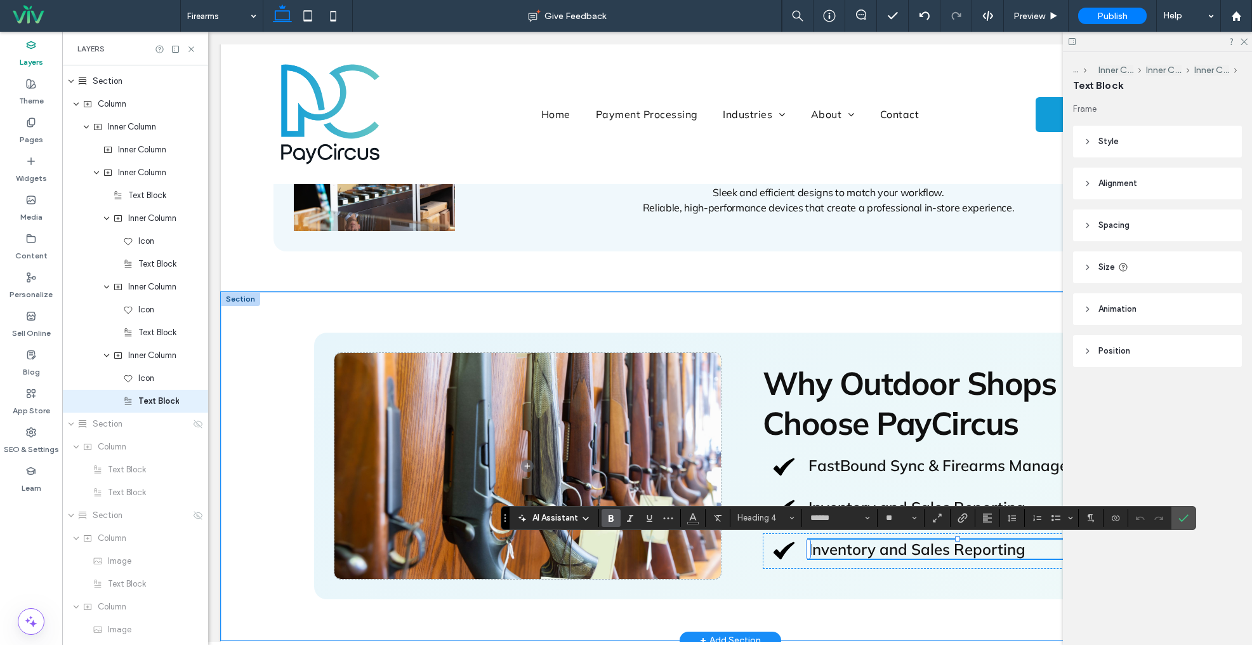
scroll to position [2372, 0]
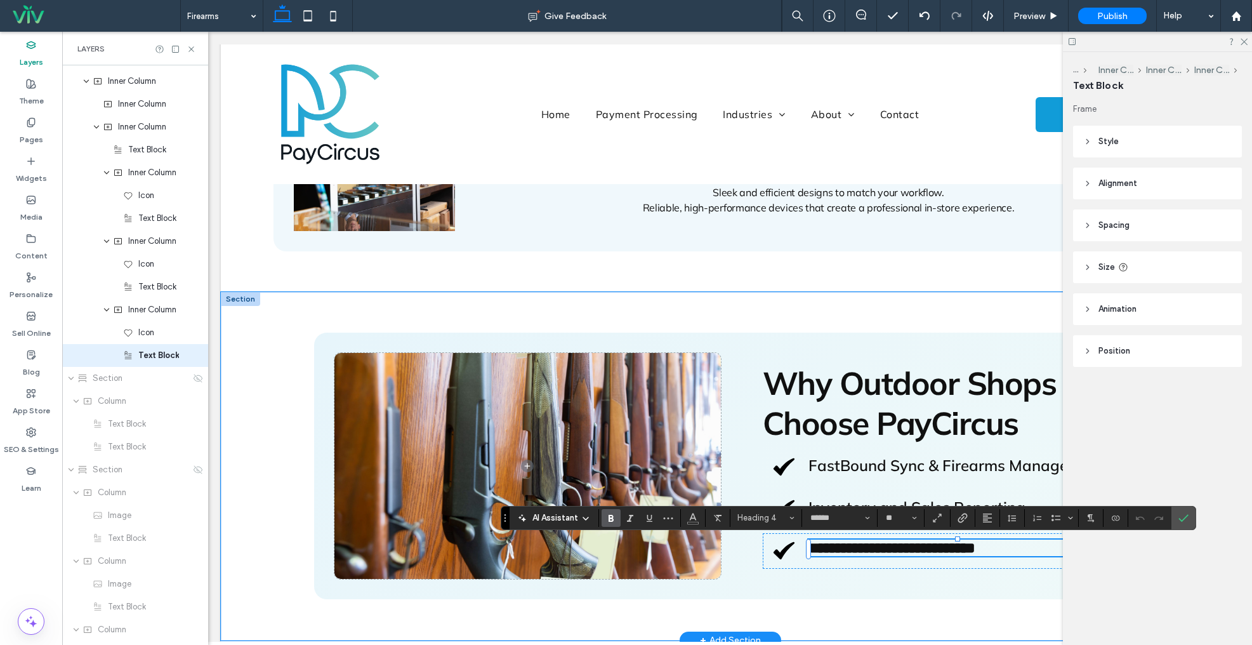
type input "**"
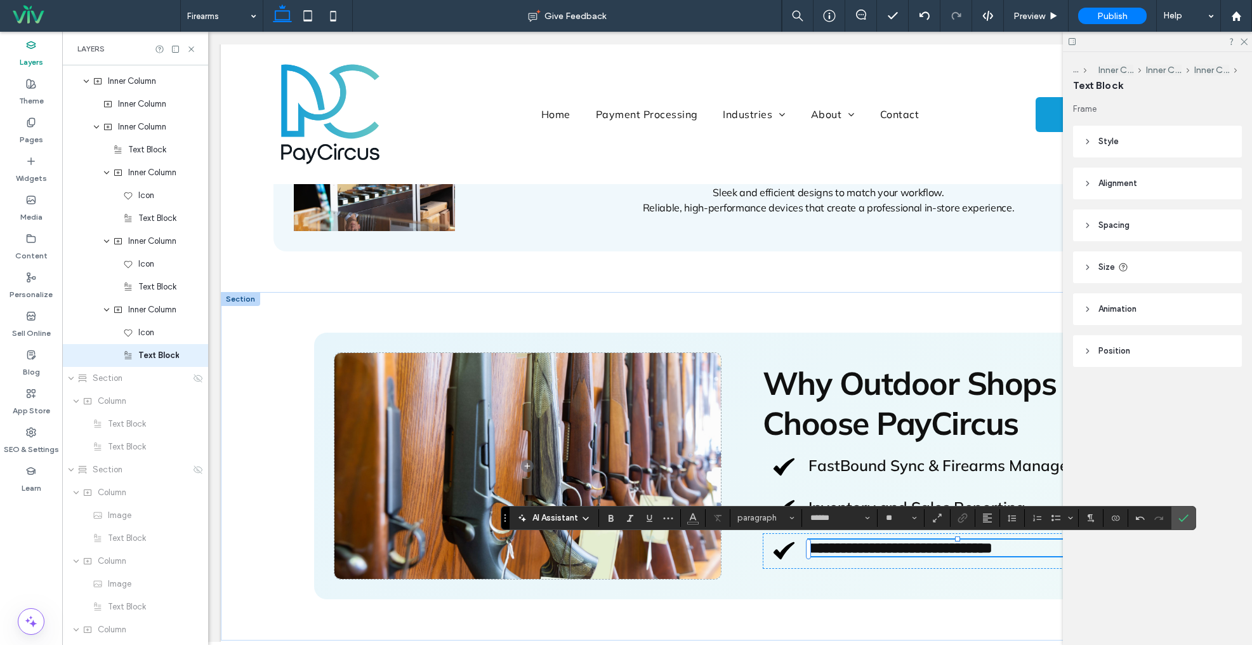
drag, startPoint x: 1181, startPoint y: 521, endPoint x: 1069, endPoint y: 535, distance: 113.3
click at [1181, 521] on use "Confirm" at bounding box center [1184, 518] width 10 height 8
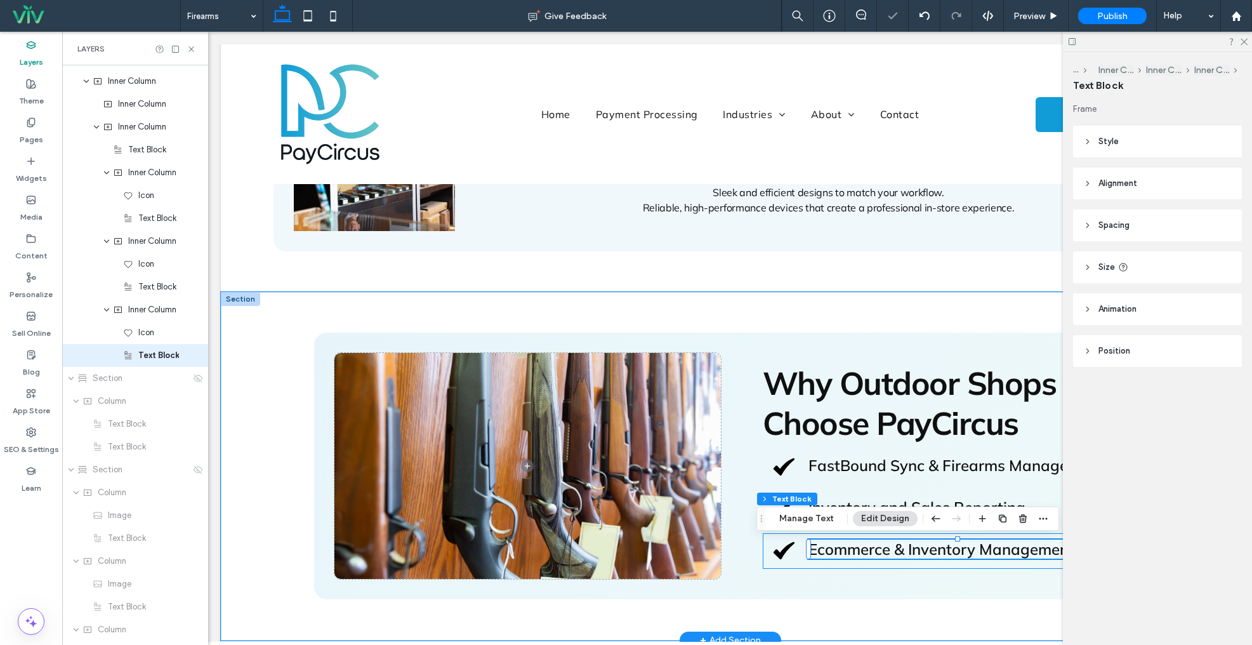
click at [798, 566] on div "Ecommerce & Inventory Management" at bounding box center [940, 551] width 354 height 36
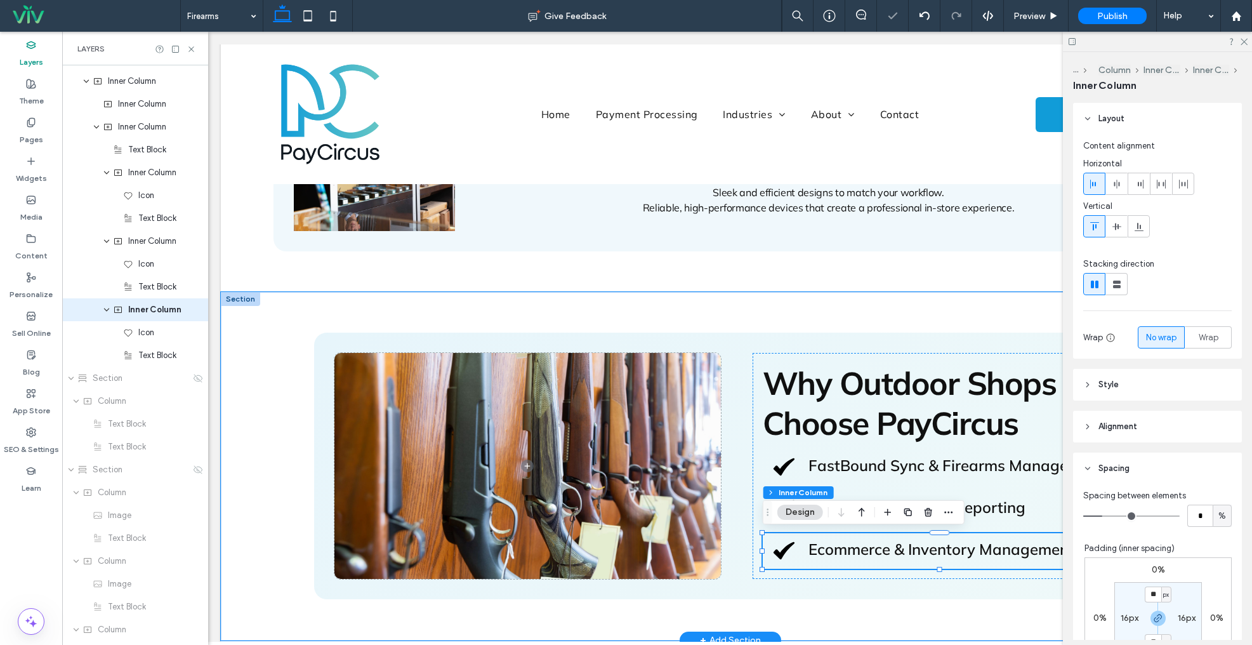
scroll to position [2326, 0]
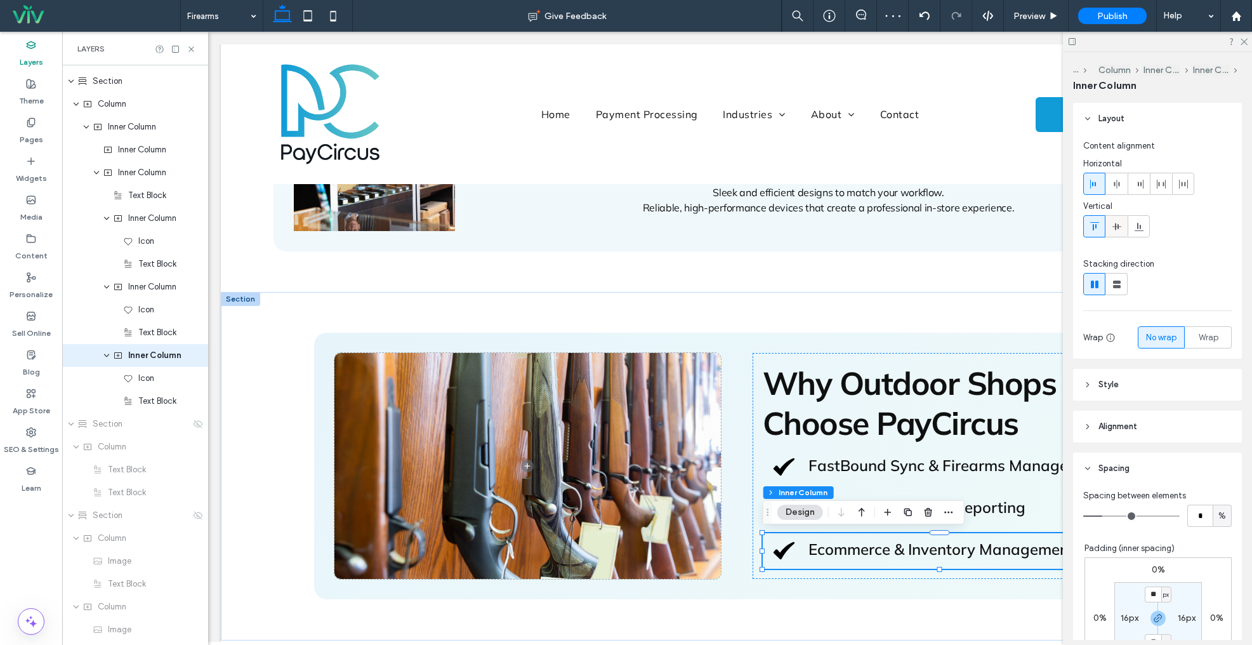
click at [1113, 222] on icon at bounding box center [1117, 227] width 10 height 10
click at [903, 514] on icon "button" at bounding box center [908, 512] width 10 height 10
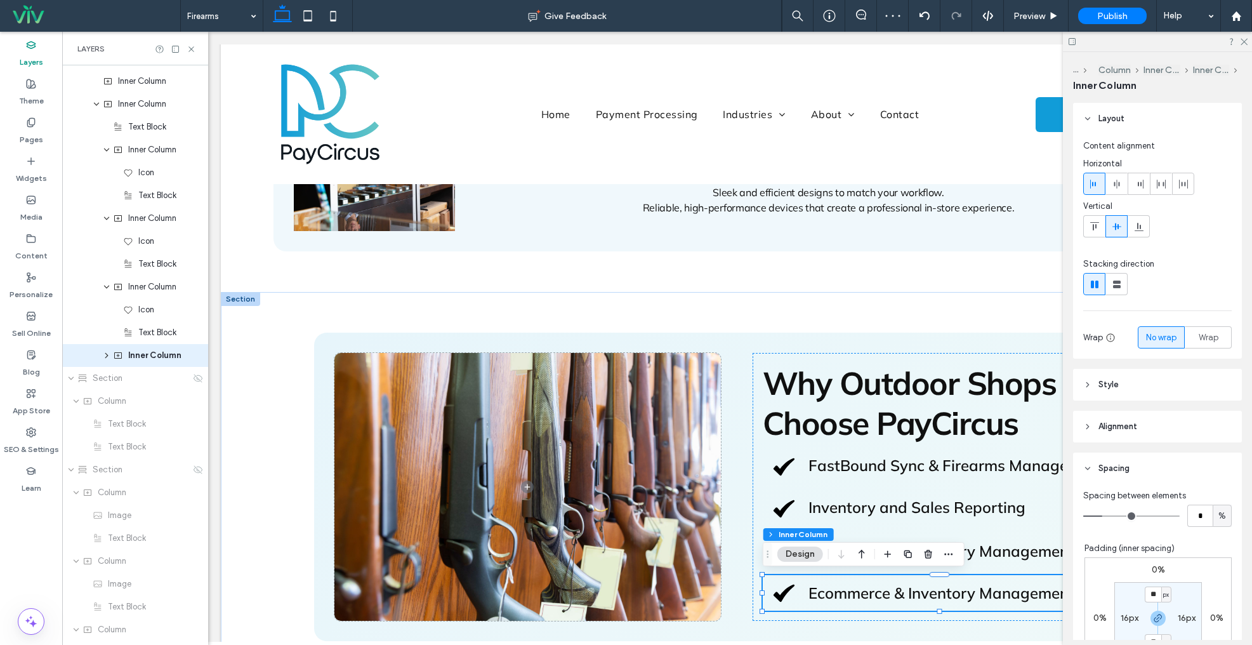
scroll to position [2395, 0]
click at [936, 592] on span "Ecommerce & Inventory Management" at bounding box center [942, 592] width 266 height 19
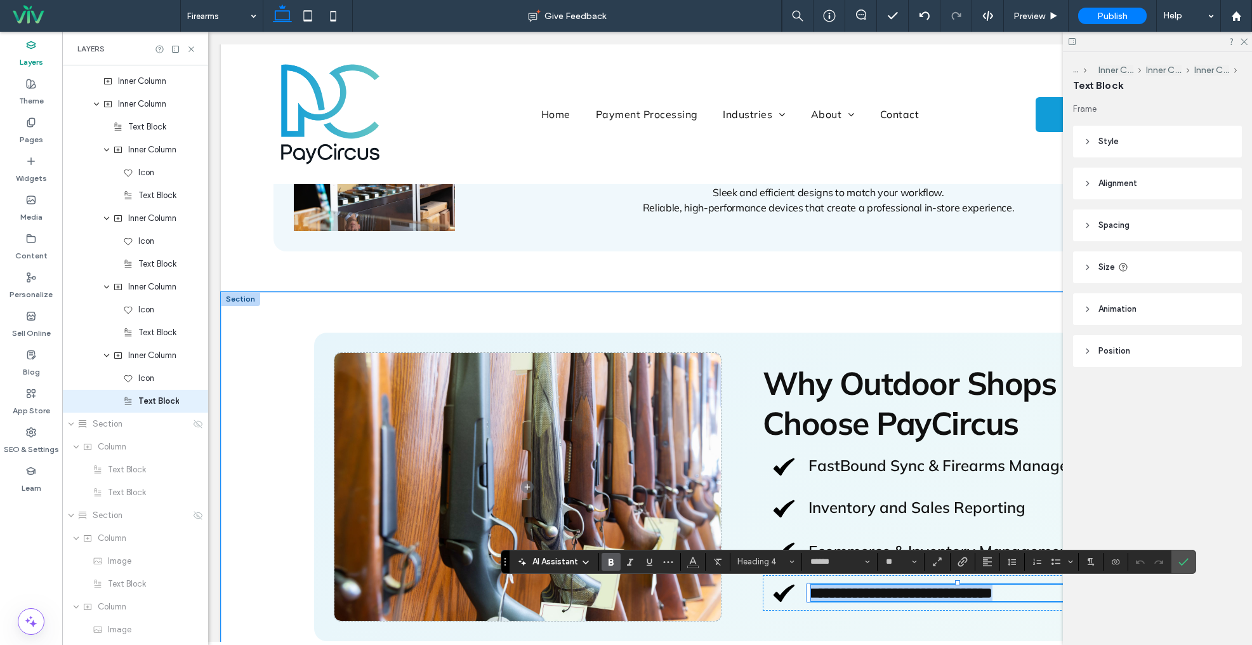
scroll to position [2441, 0]
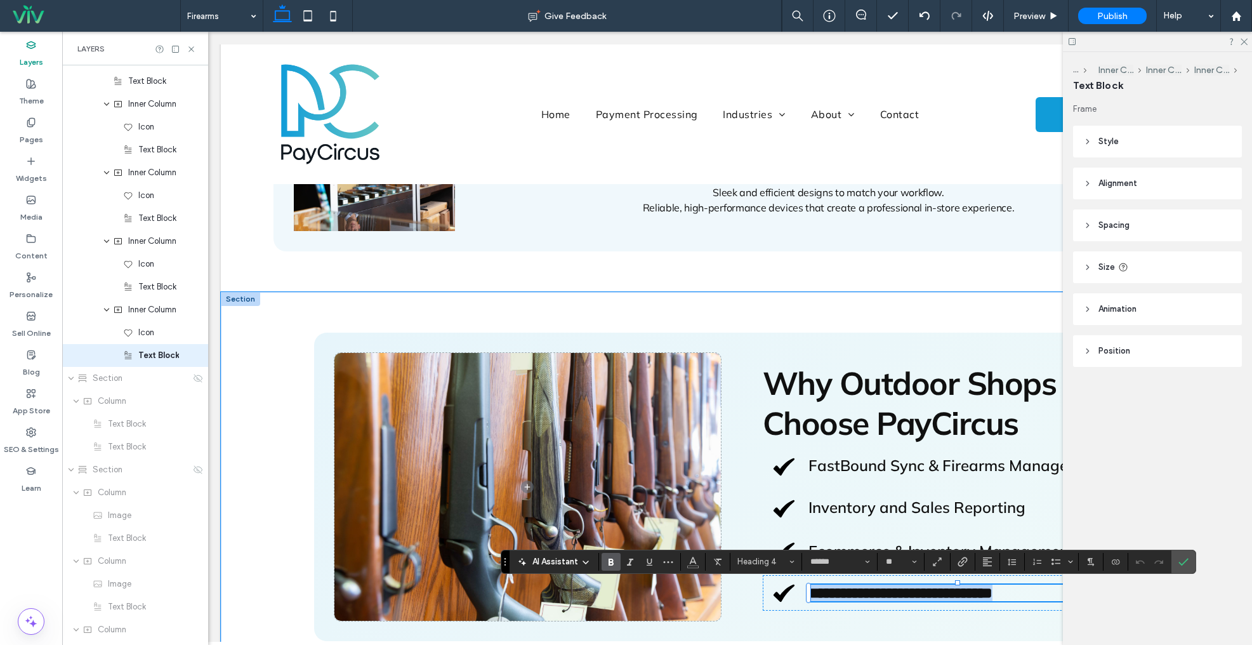
type input "**"
click at [1184, 559] on icon "Confirm" at bounding box center [1184, 562] width 10 height 10
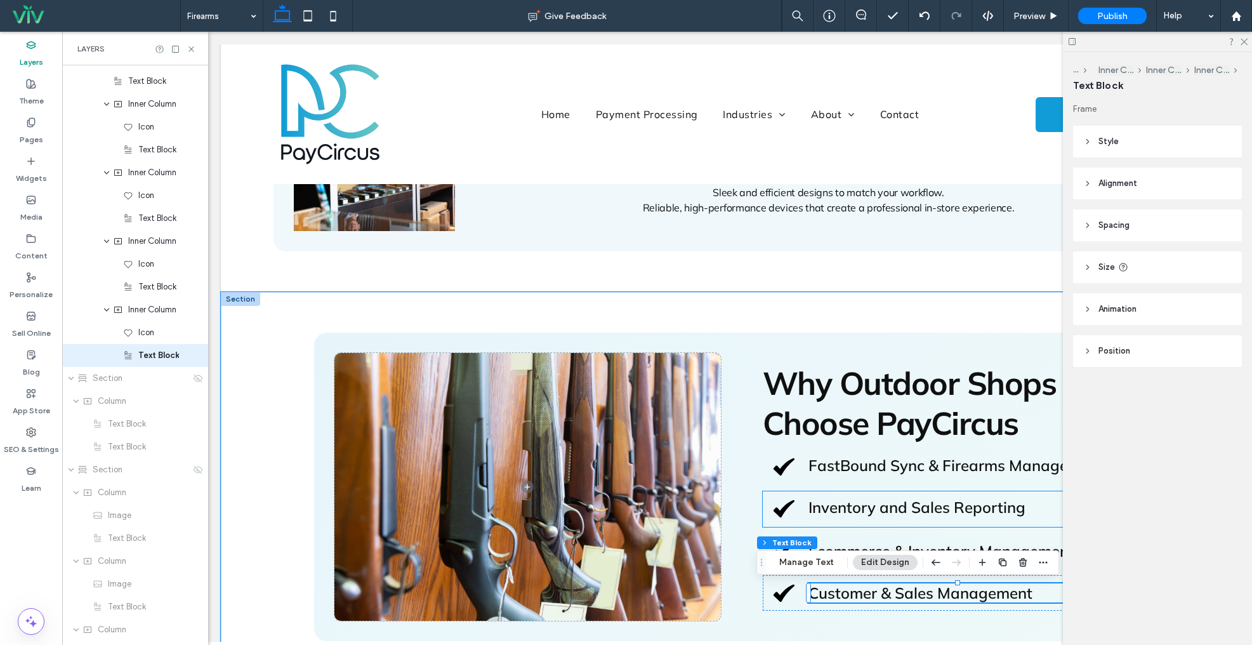
click at [911, 499] on span "Inventory and Sales Reporting" at bounding box center [917, 507] width 217 height 19
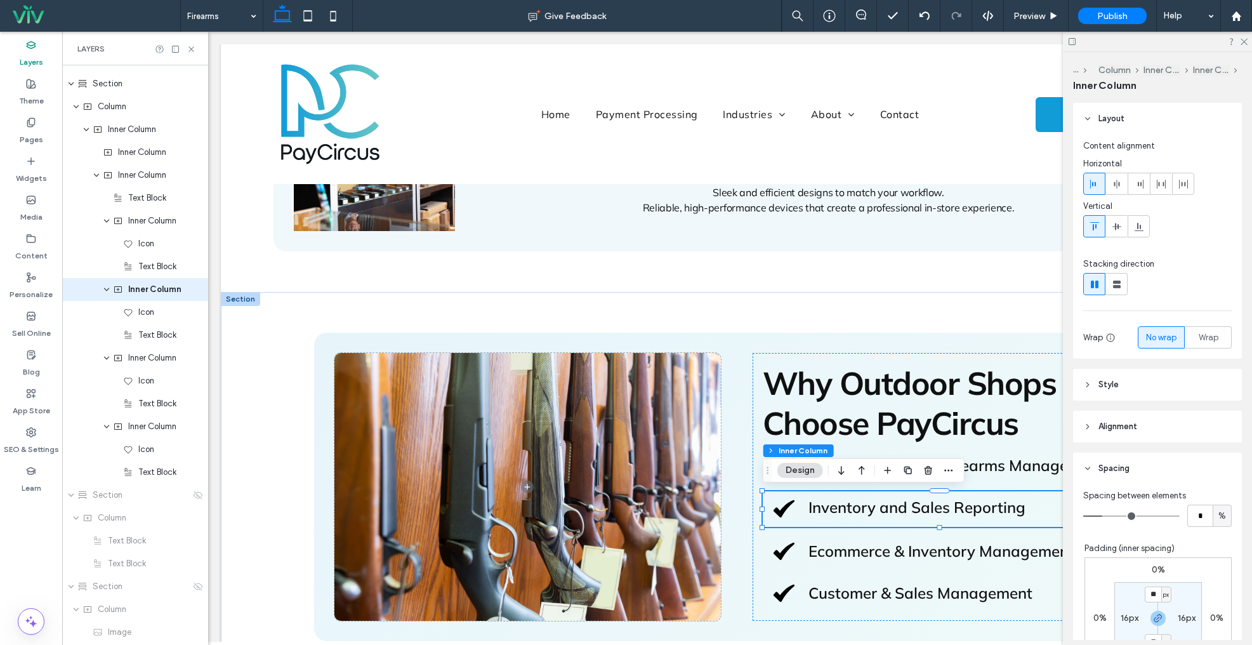
scroll to position [2258, 0]
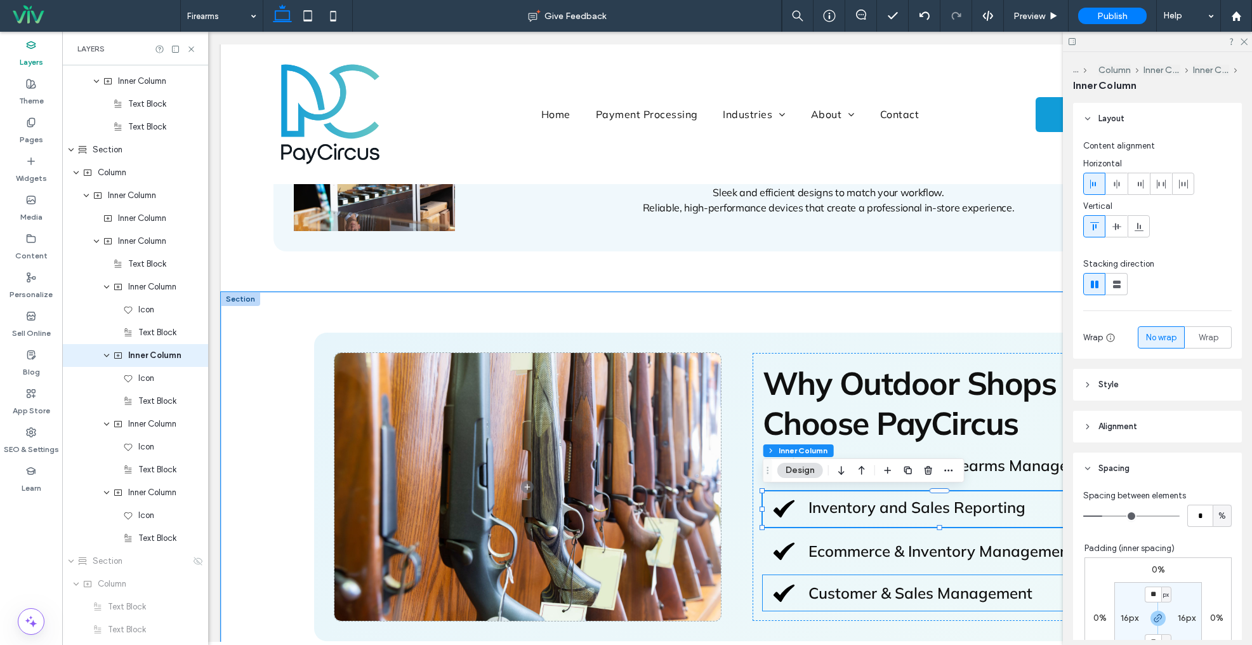
click at [877, 587] on span "Customer & Sales Management" at bounding box center [921, 592] width 224 height 19
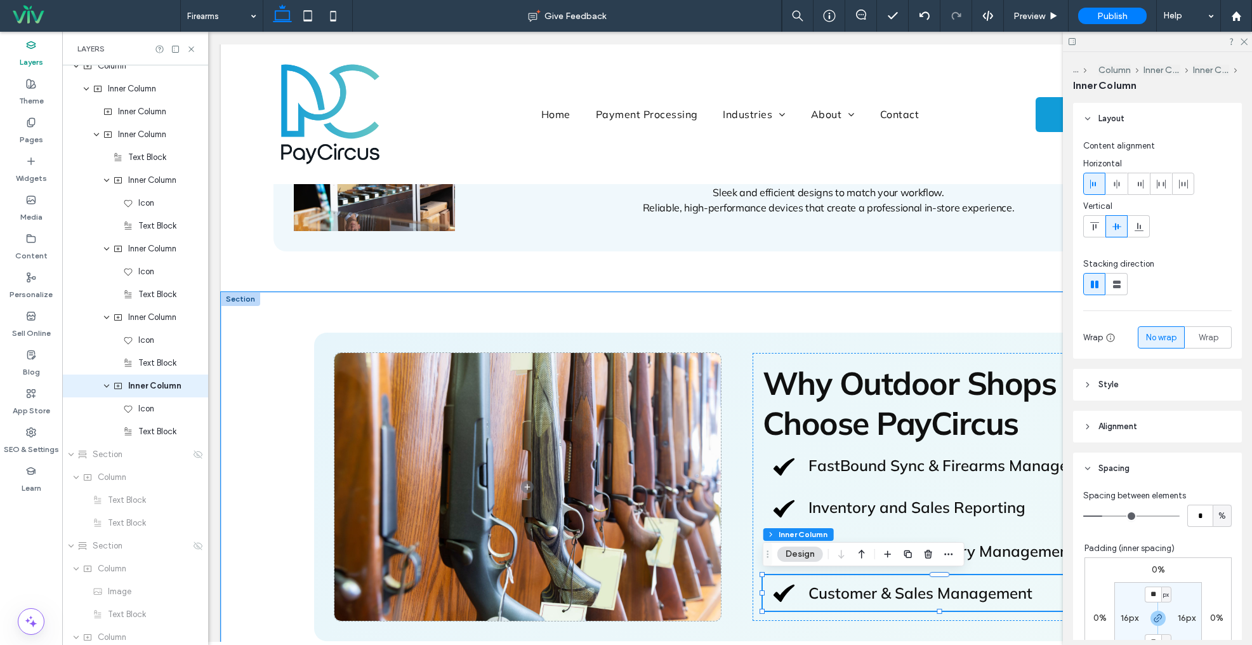
scroll to position [2395, 0]
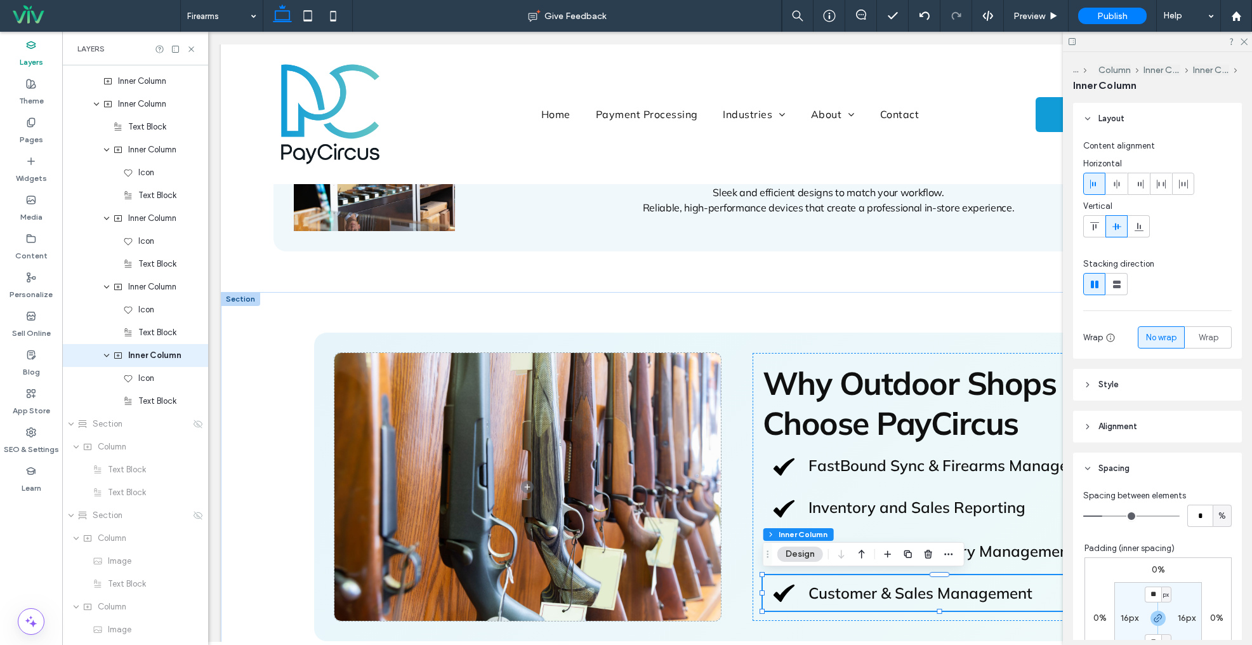
click at [909, 556] on icon "button" at bounding box center [908, 554] width 10 height 10
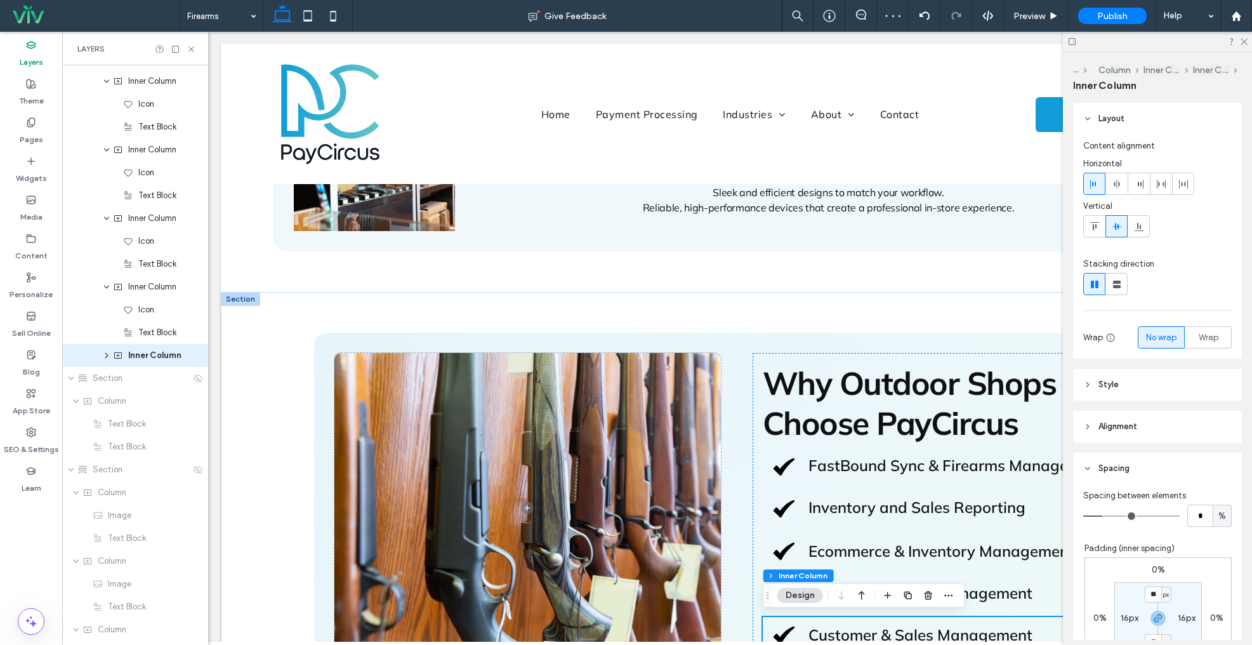
scroll to position [1537, 0]
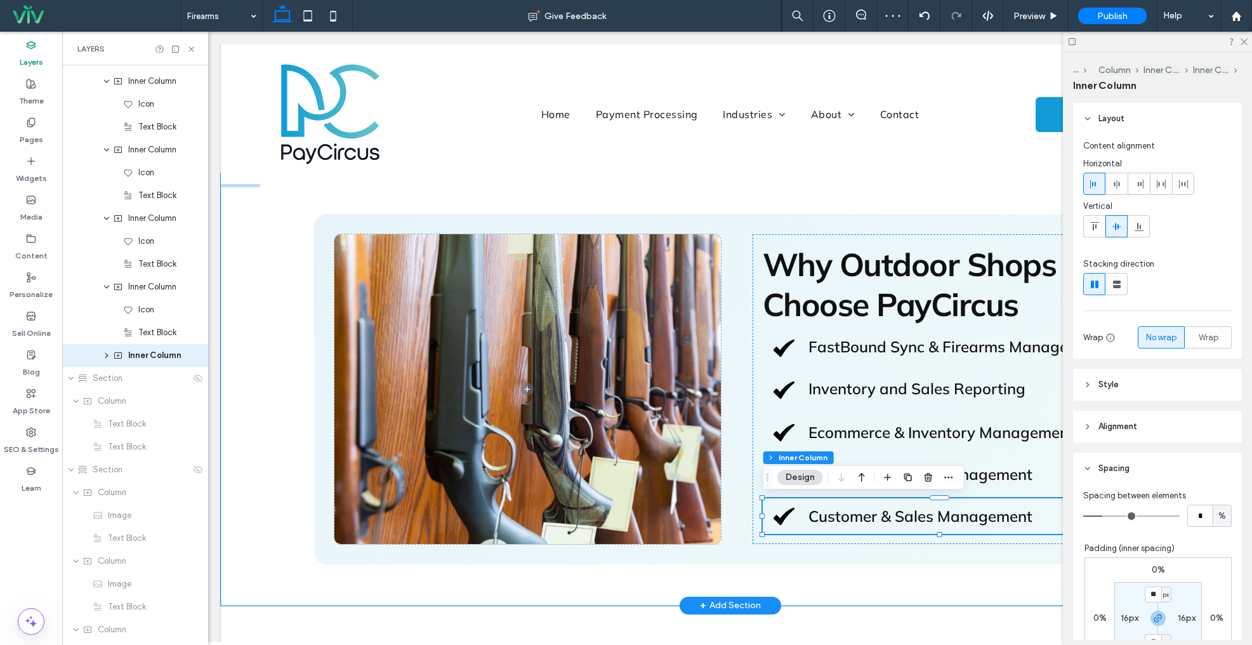
click at [905, 514] on span "Customer & Sales Management" at bounding box center [921, 516] width 224 height 19
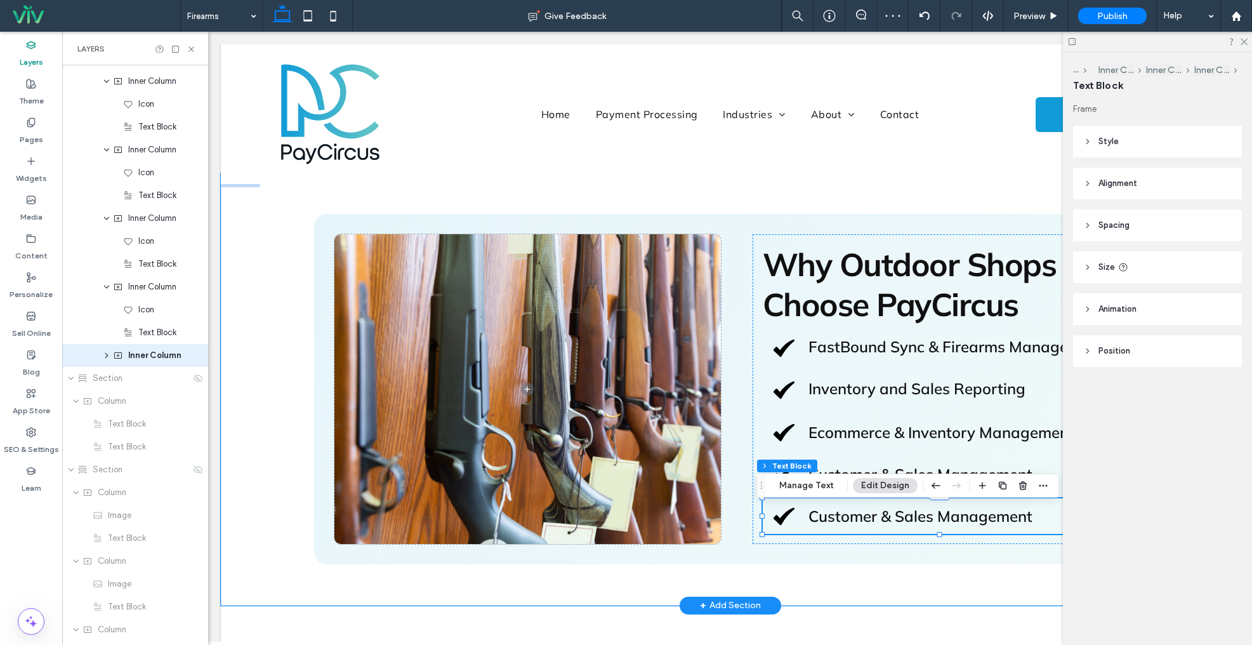
click at [905, 514] on span "Customer & Sales Management" at bounding box center [921, 516] width 224 height 19
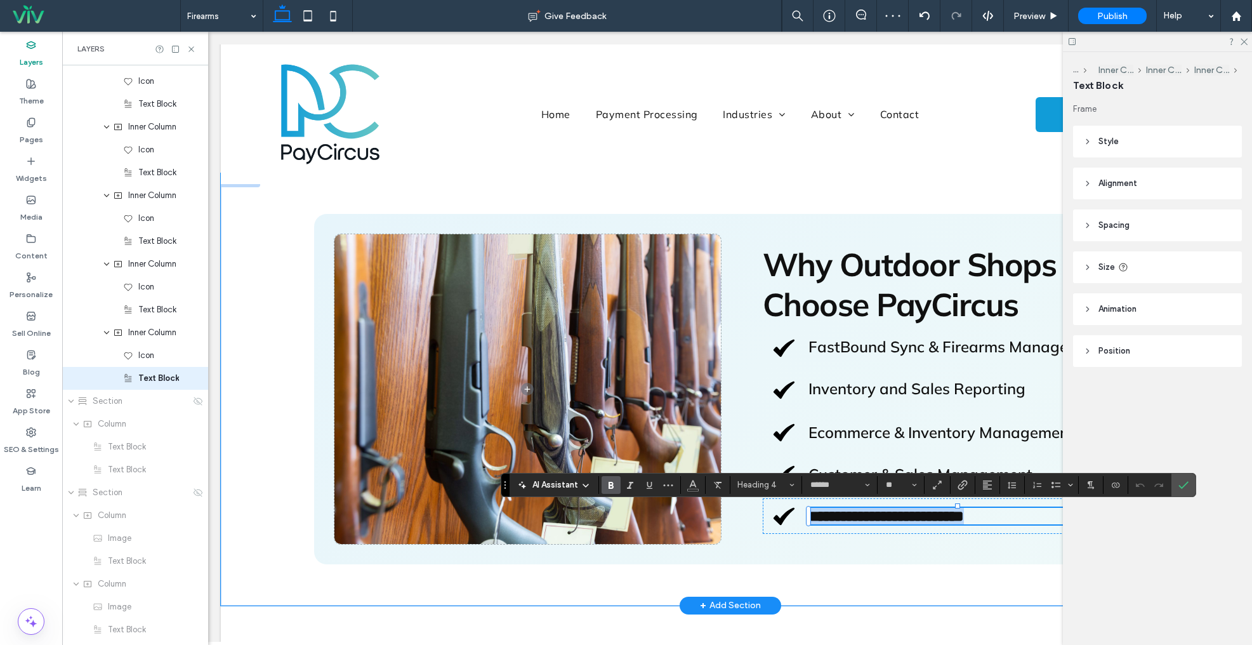
scroll to position [2509, 0]
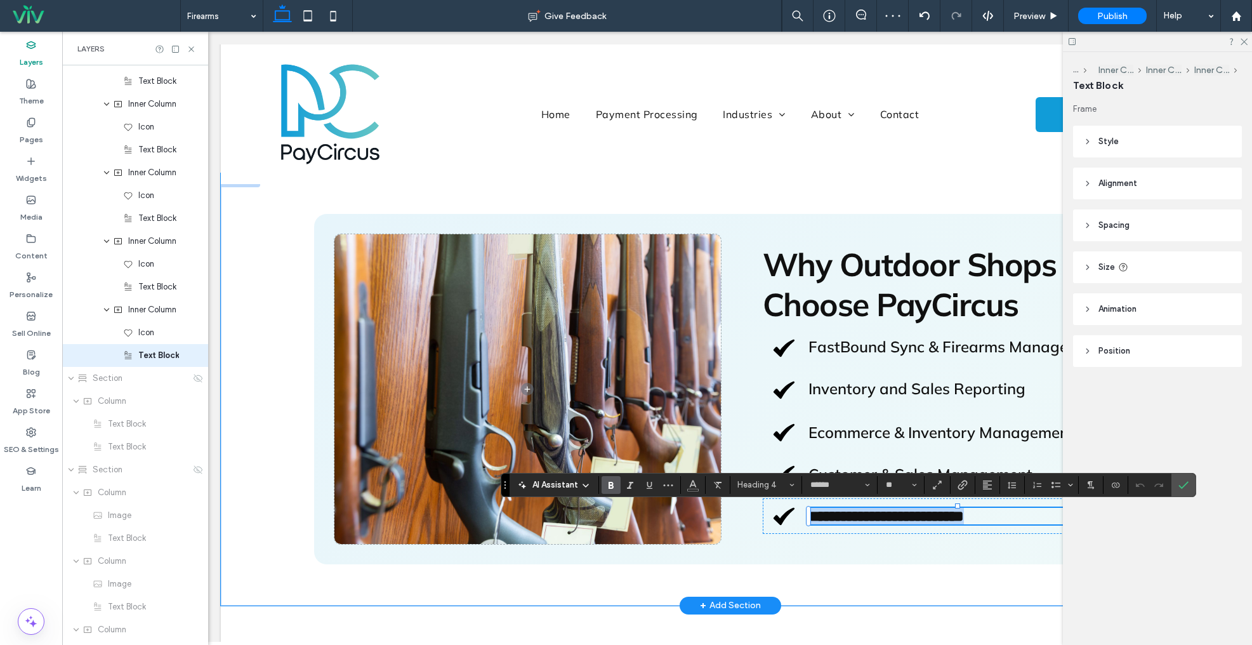
type input "**"
click at [795, 529] on div "**********" at bounding box center [940, 516] width 354 height 36
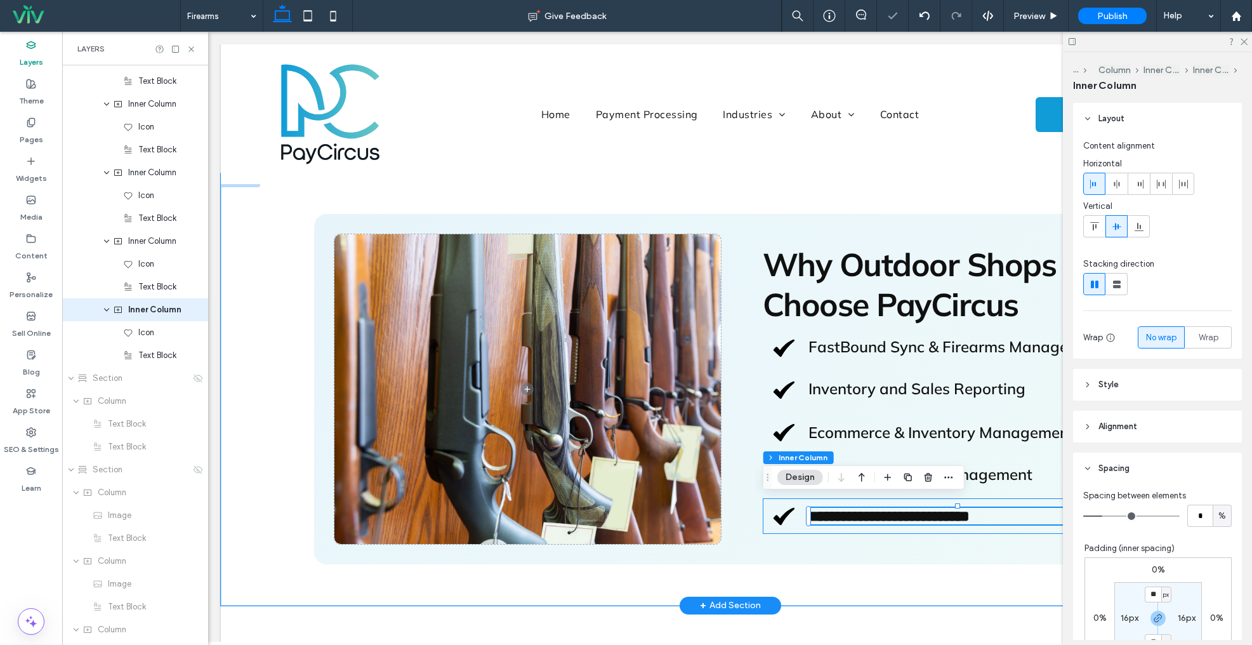
scroll to position [2464, 0]
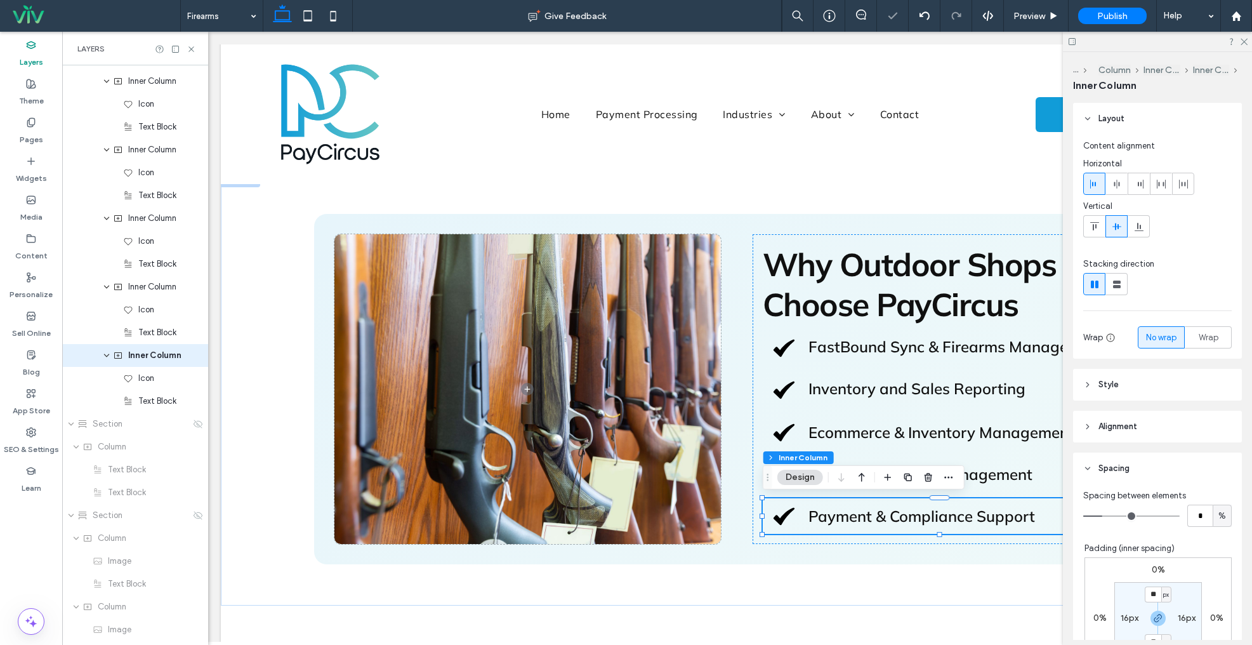
click at [909, 480] on icon "button" at bounding box center [908, 477] width 10 height 10
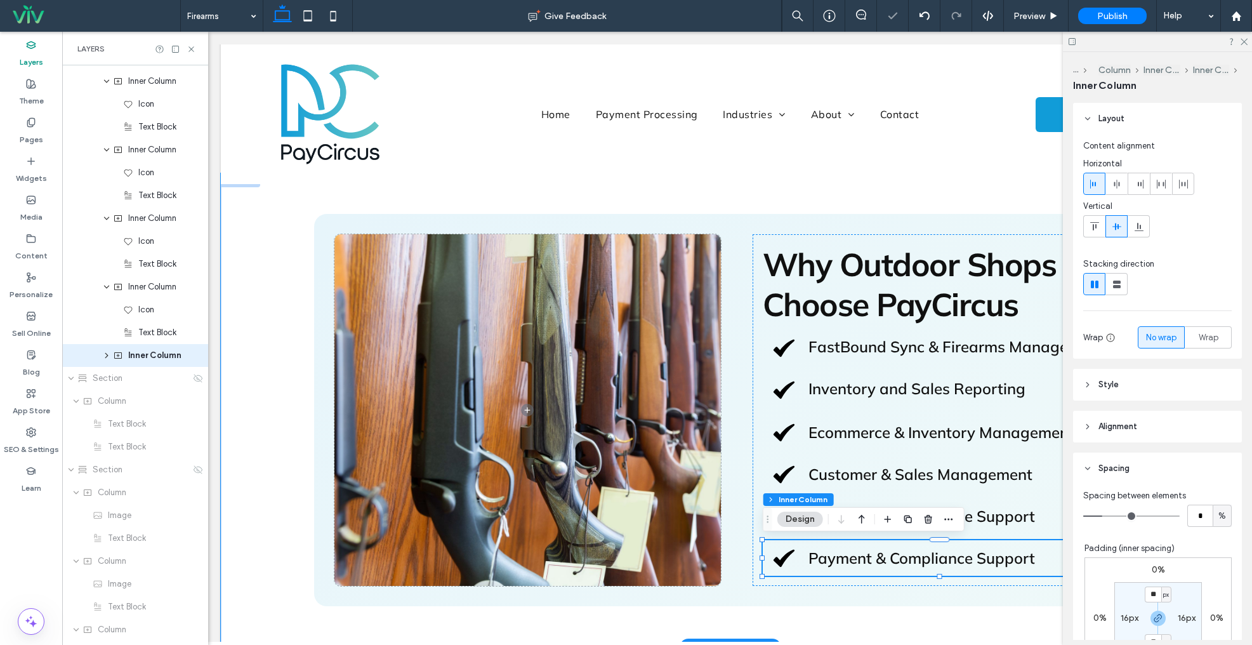
click at [906, 557] on span "Payment & Compliance Support" at bounding box center [922, 557] width 227 height 19
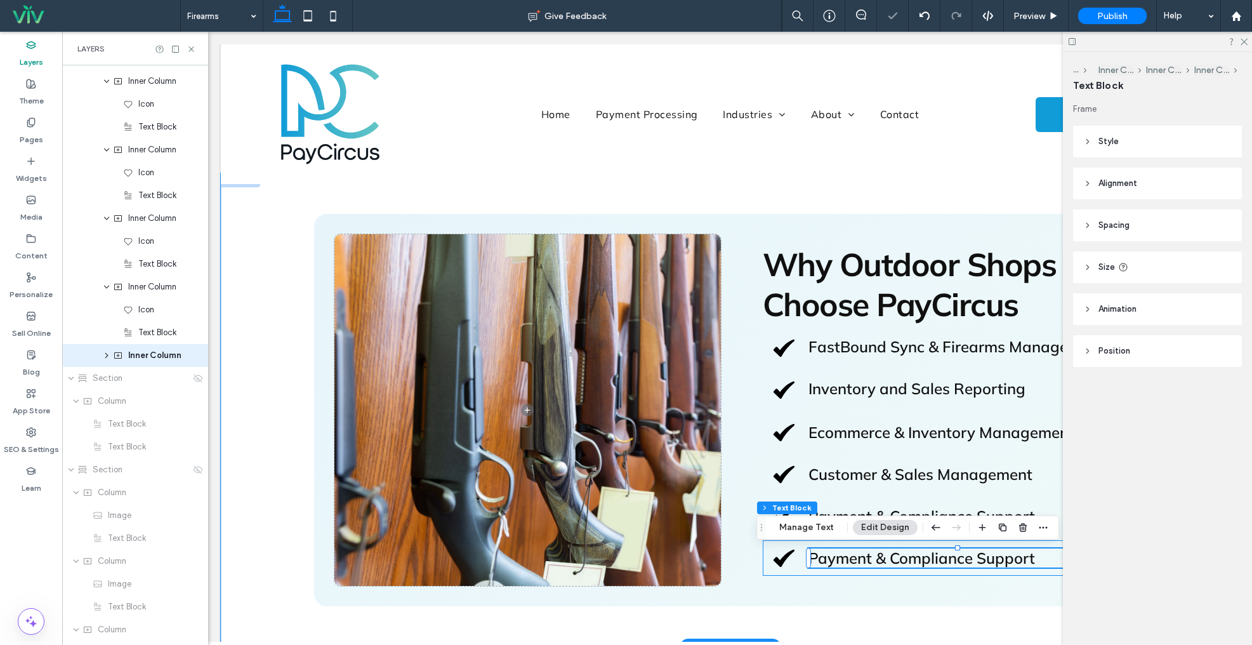
click at [906, 557] on span "Payment & Compliance Support" at bounding box center [922, 557] width 227 height 19
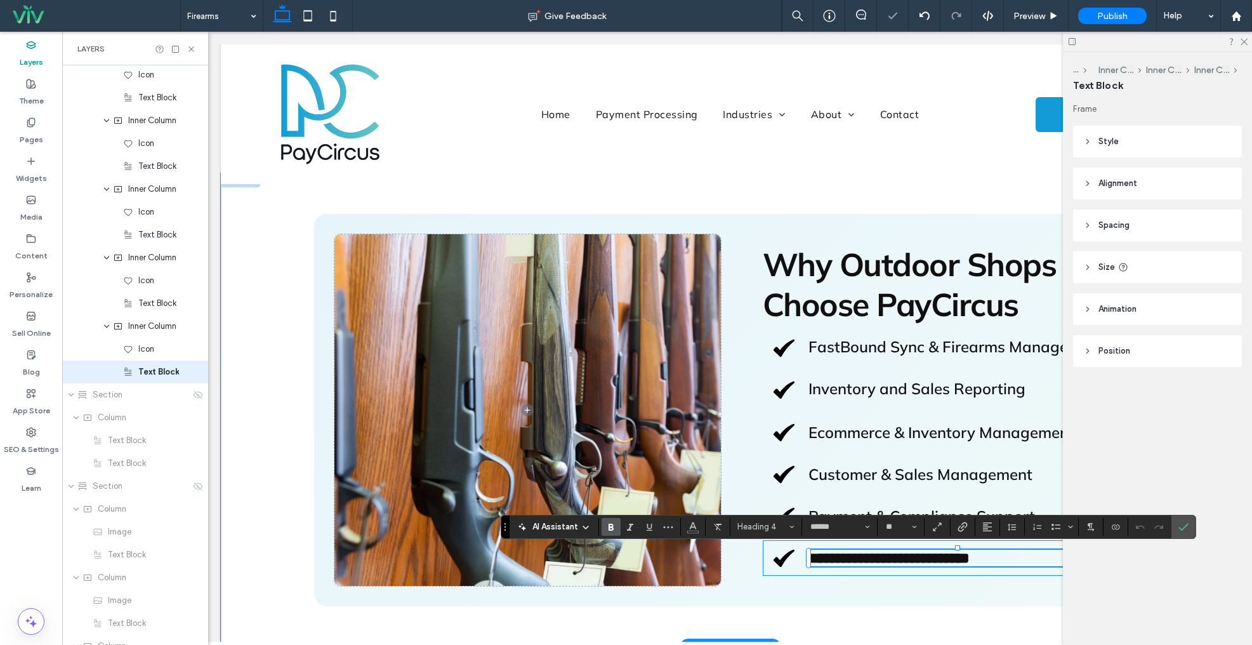
scroll to position [2578, 0]
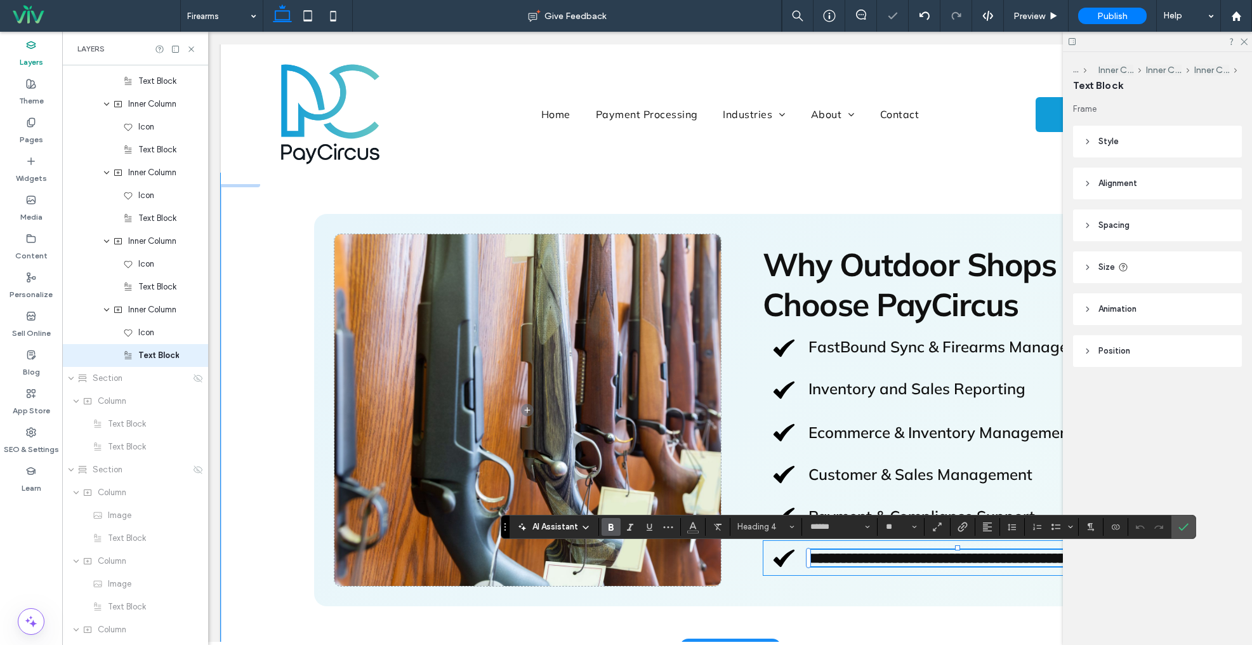
type input "**"
click at [1179, 523] on icon "Confirm" at bounding box center [1184, 527] width 10 height 10
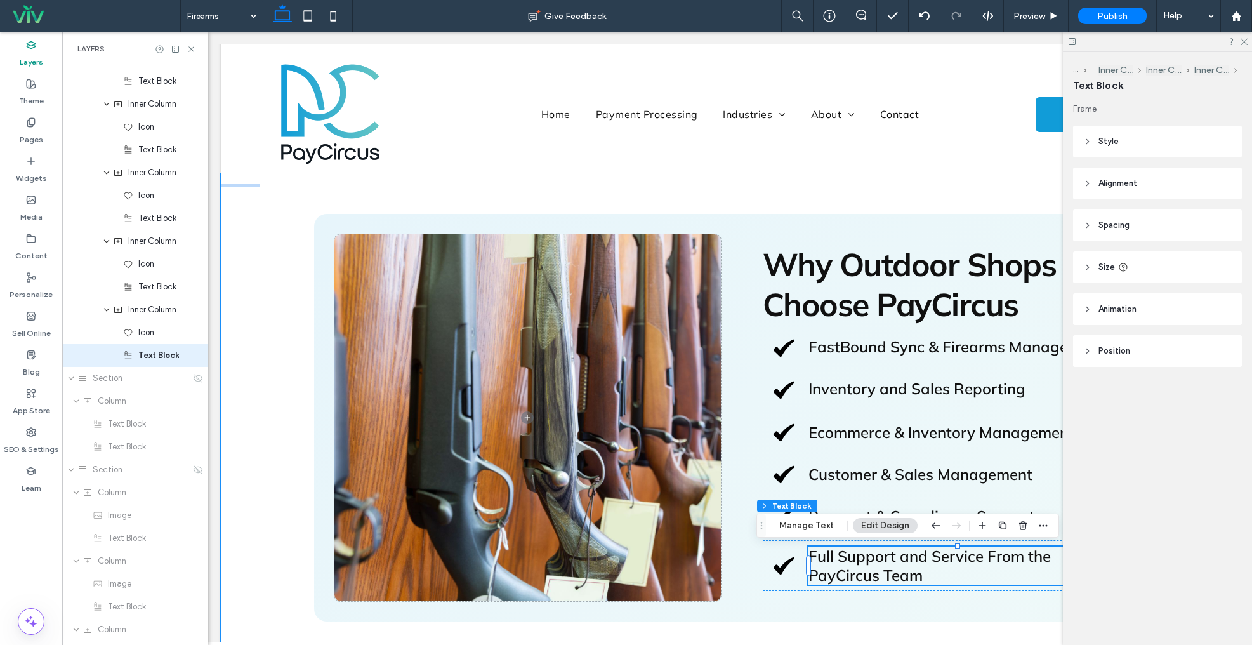
click at [961, 273] on span "Why Outdoor Shops Choose PayCircus" at bounding box center [910, 284] width 294 height 80
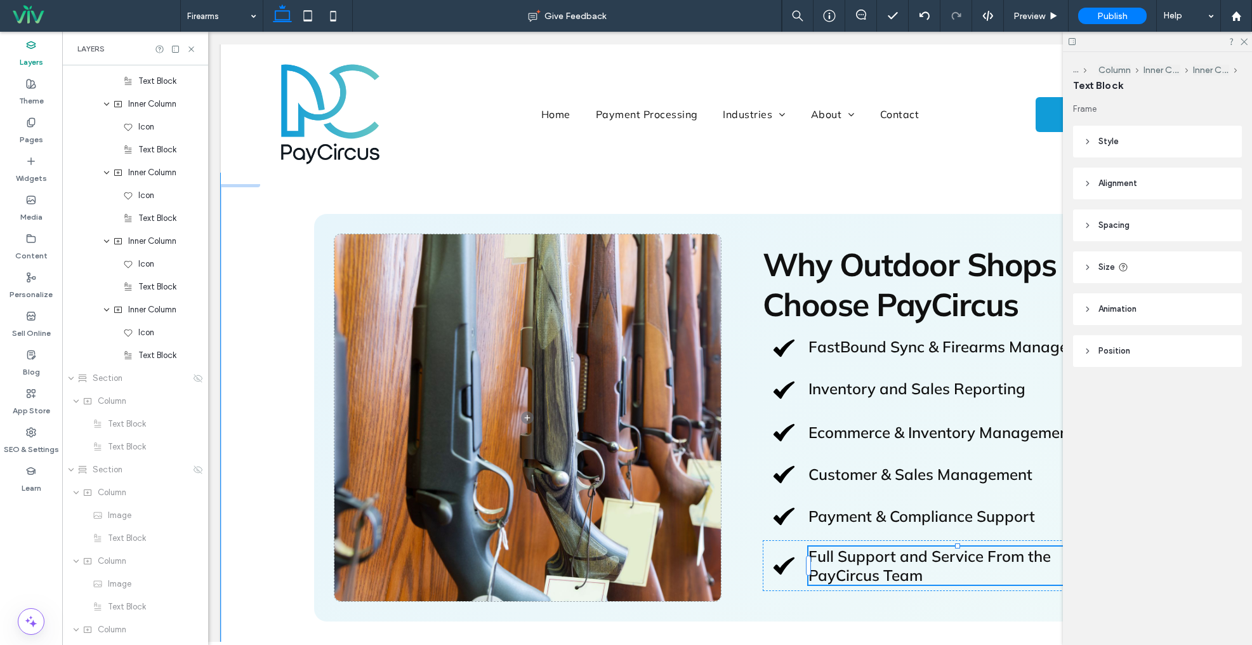
type input "******"
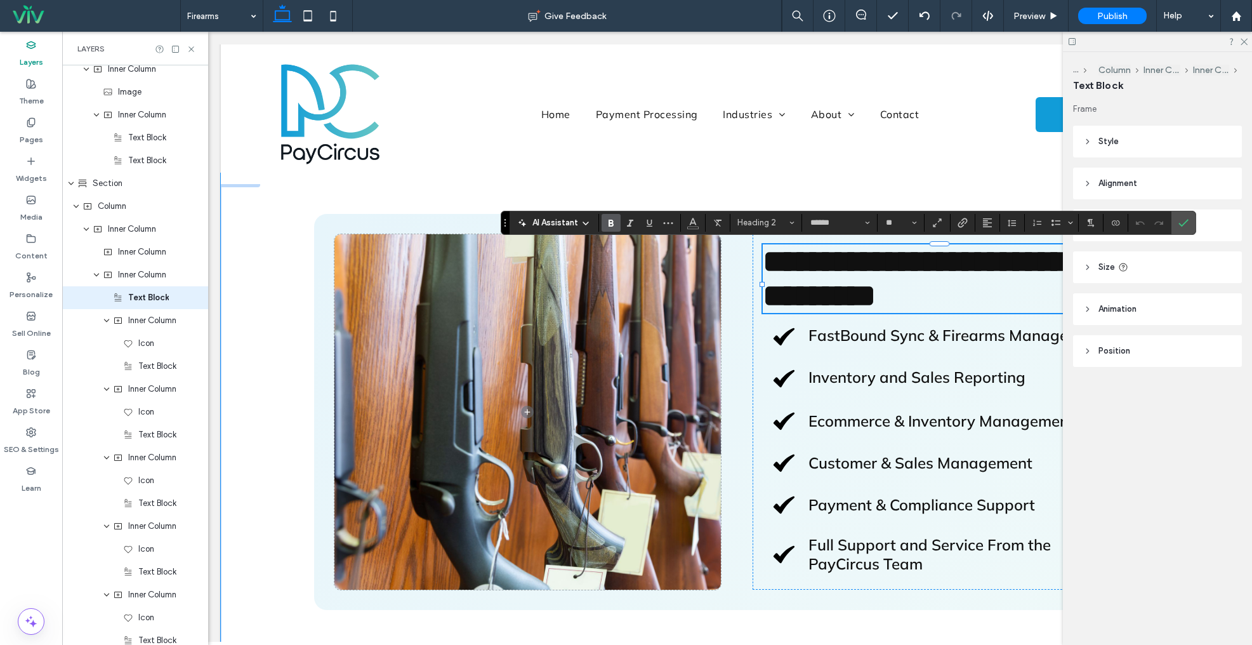
type input "**"
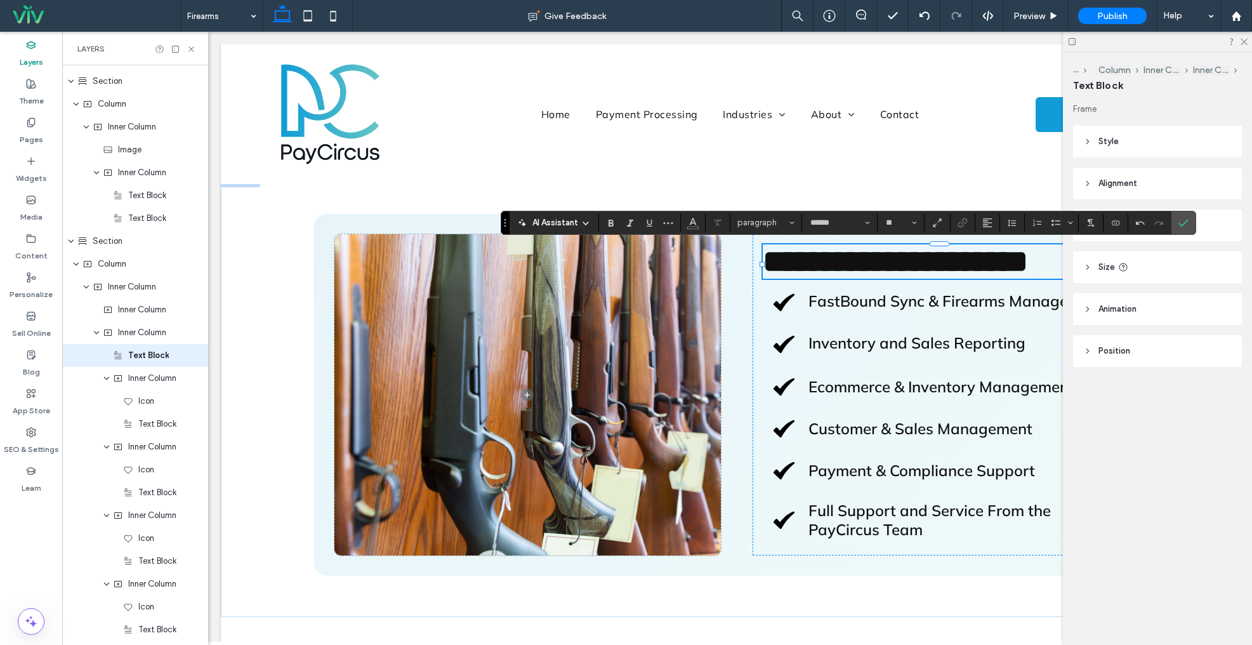
drag, startPoint x: 1181, startPoint y: 224, endPoint x: 1102, endPoint y: 219, distance: 79.5
click at [1181, 224] on use "Confirm" at bounding box center [1184, 223] width 10 height 8
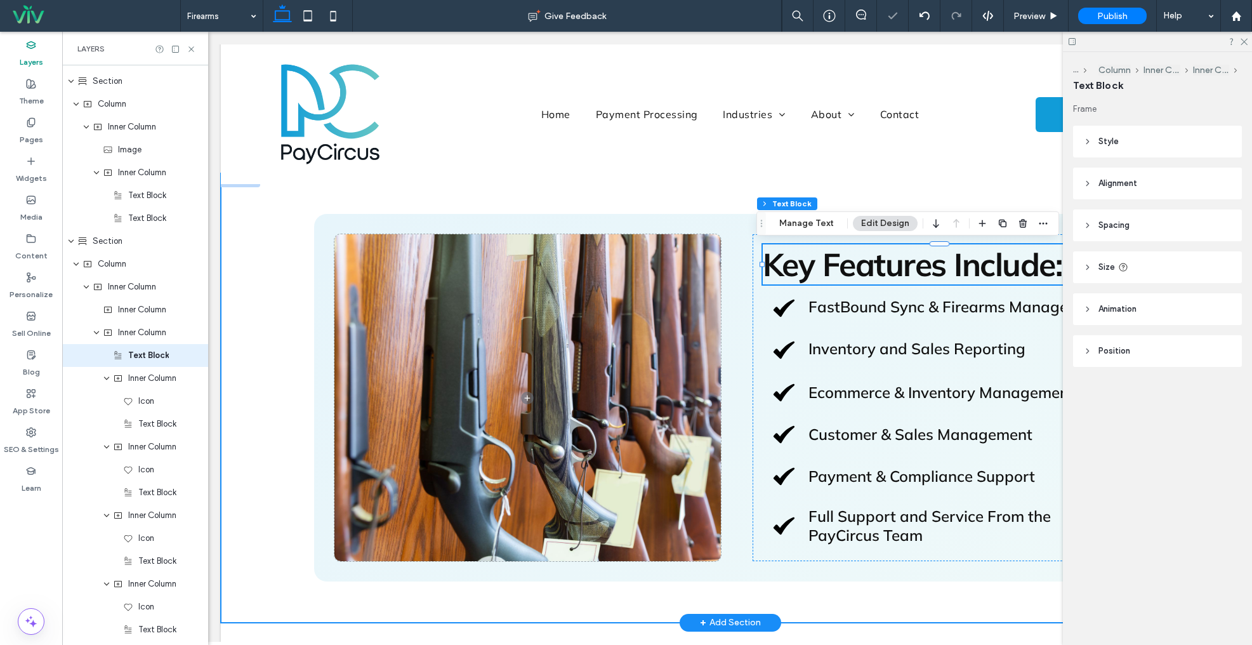
click at [547, 200] on div "Key Features Include: FastBound Sync & Firearms Management Inventory and Sales …" at bounding box center [731, 397] width 914 height 449
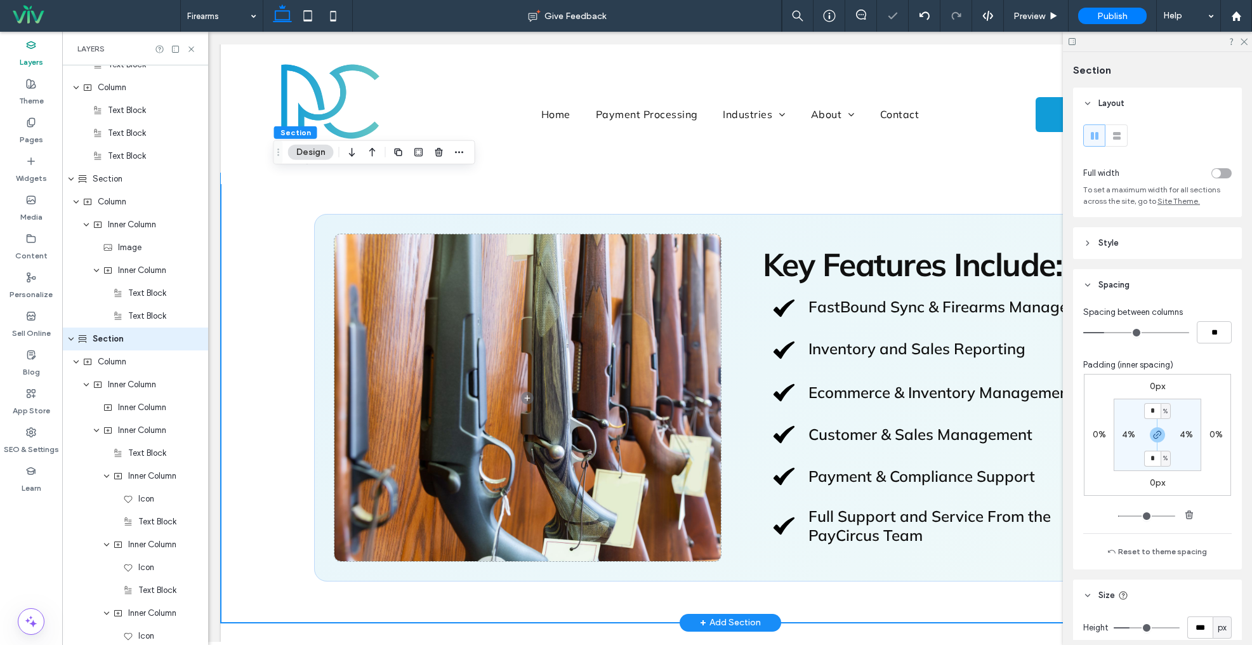
scroll to position [2052, 0]
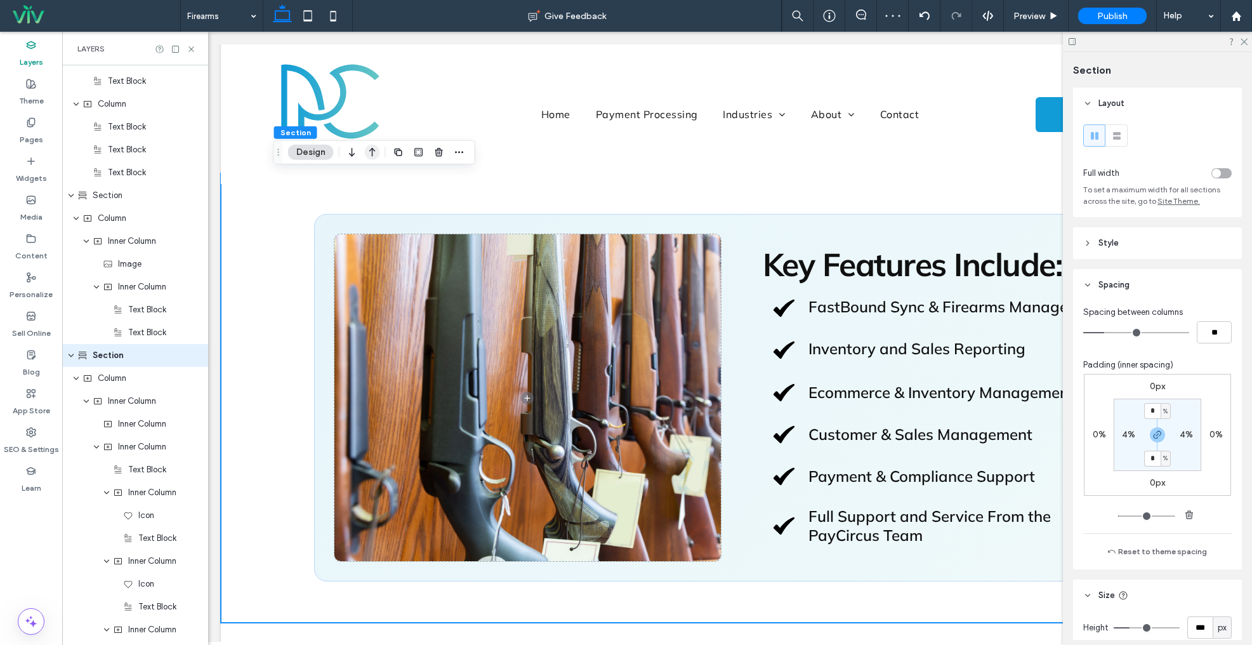
click at [367, 150] on icon "button" at bounding box center [372, 152] width 15 height 23
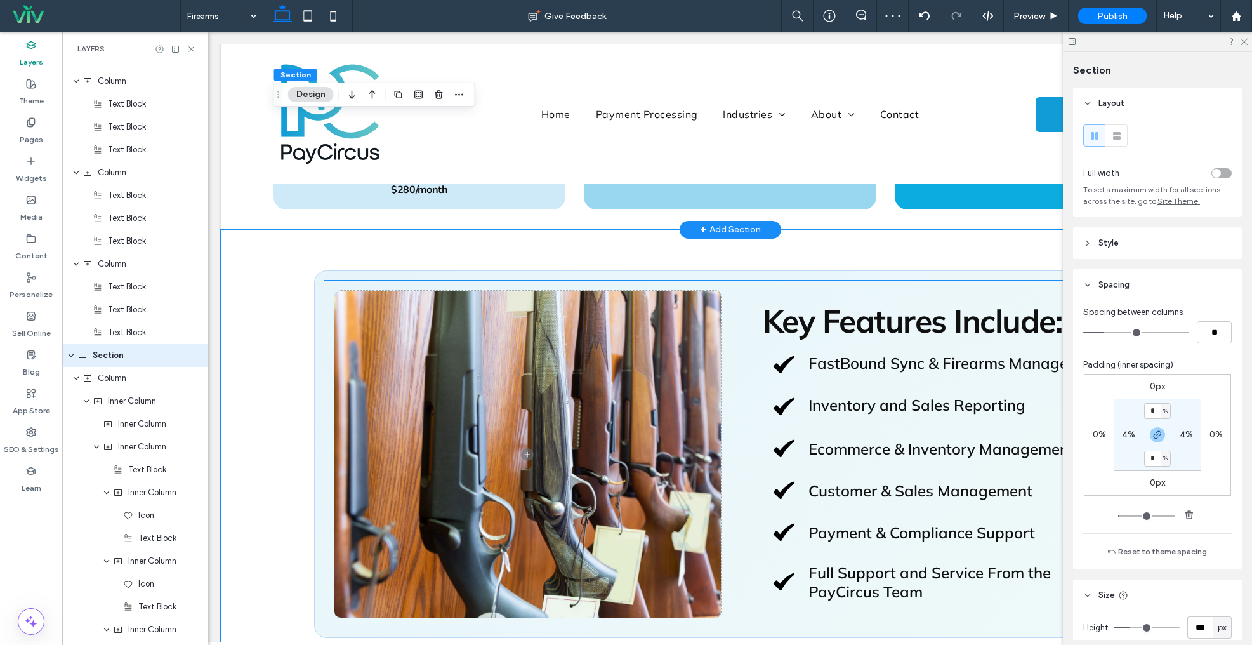
scroll to position [1069, 0]
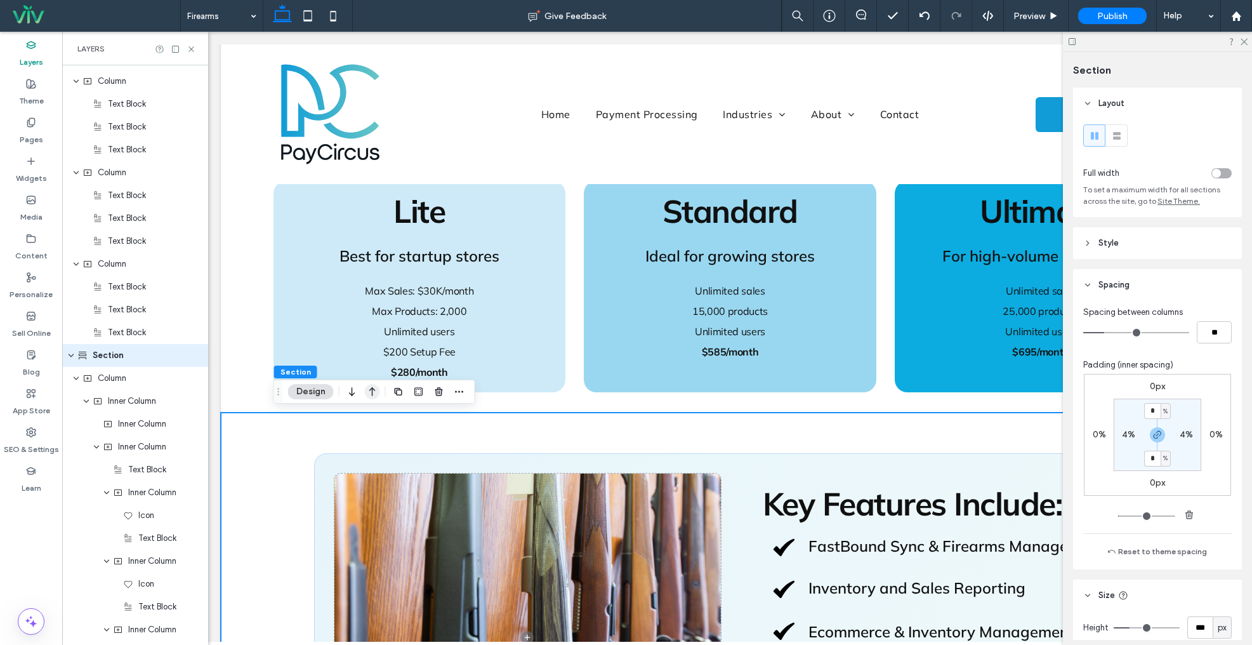
click at [376, 386] on icon "button" at bounding box center [372, 391] width 15 height 23
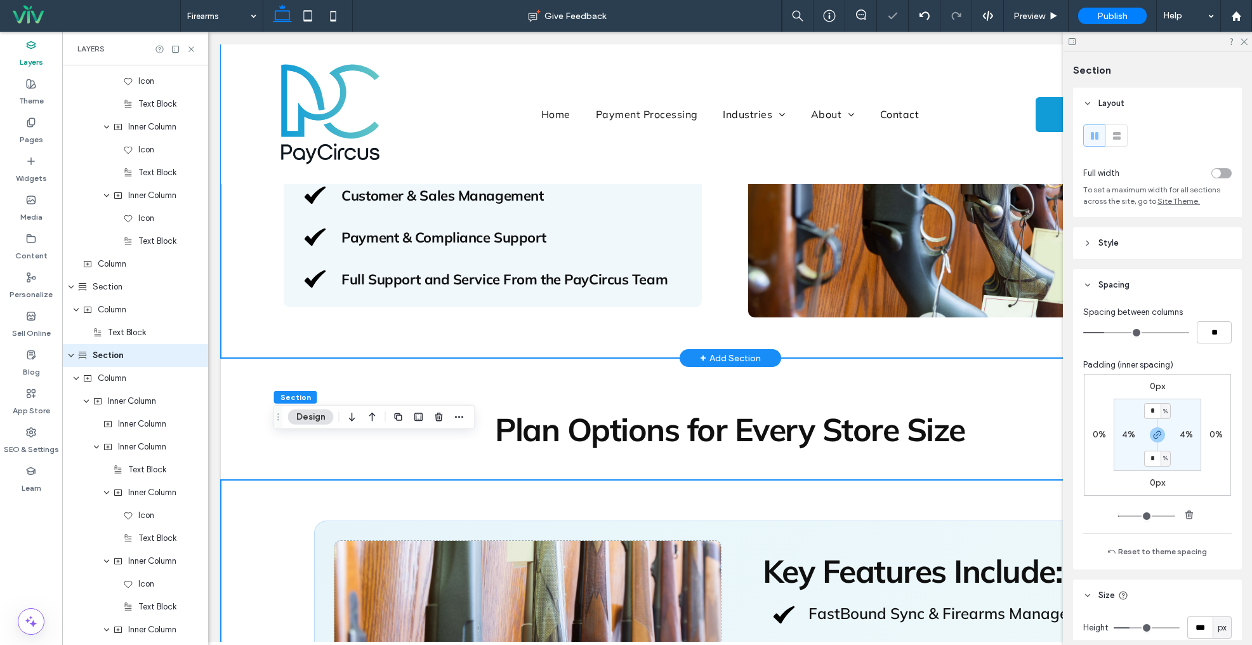
scroll to position [703, 0]
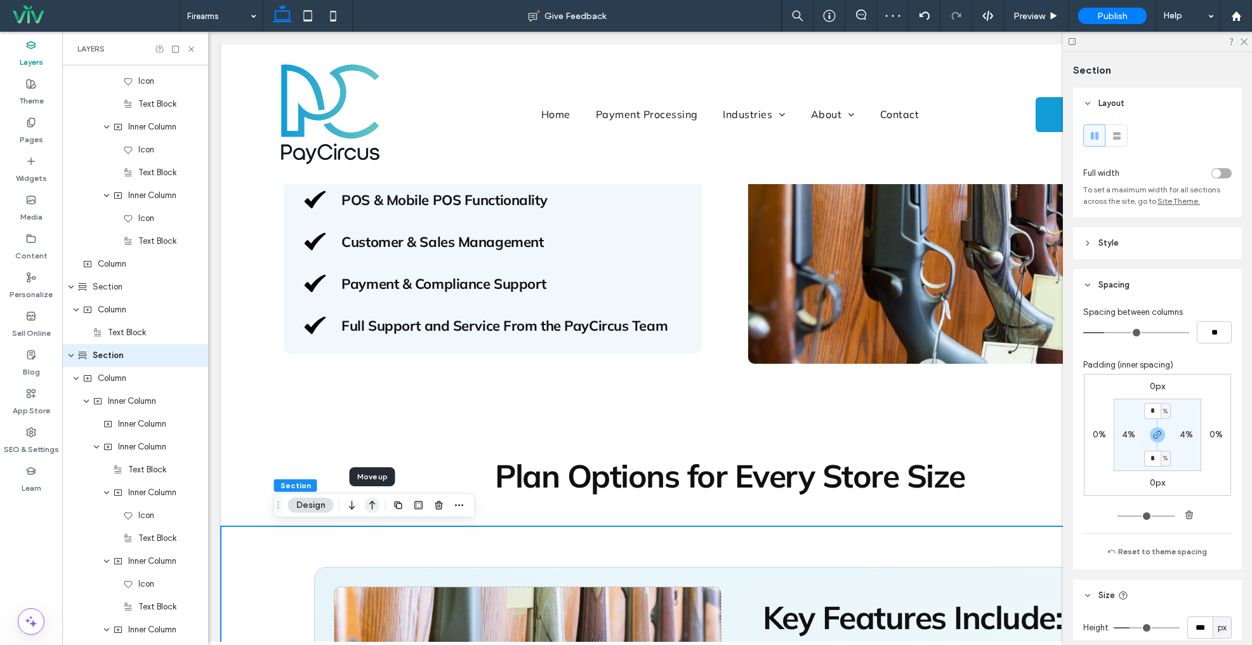
click at [366, 501] on icon "button" at bounding box center [372, 505] width 15 height 23
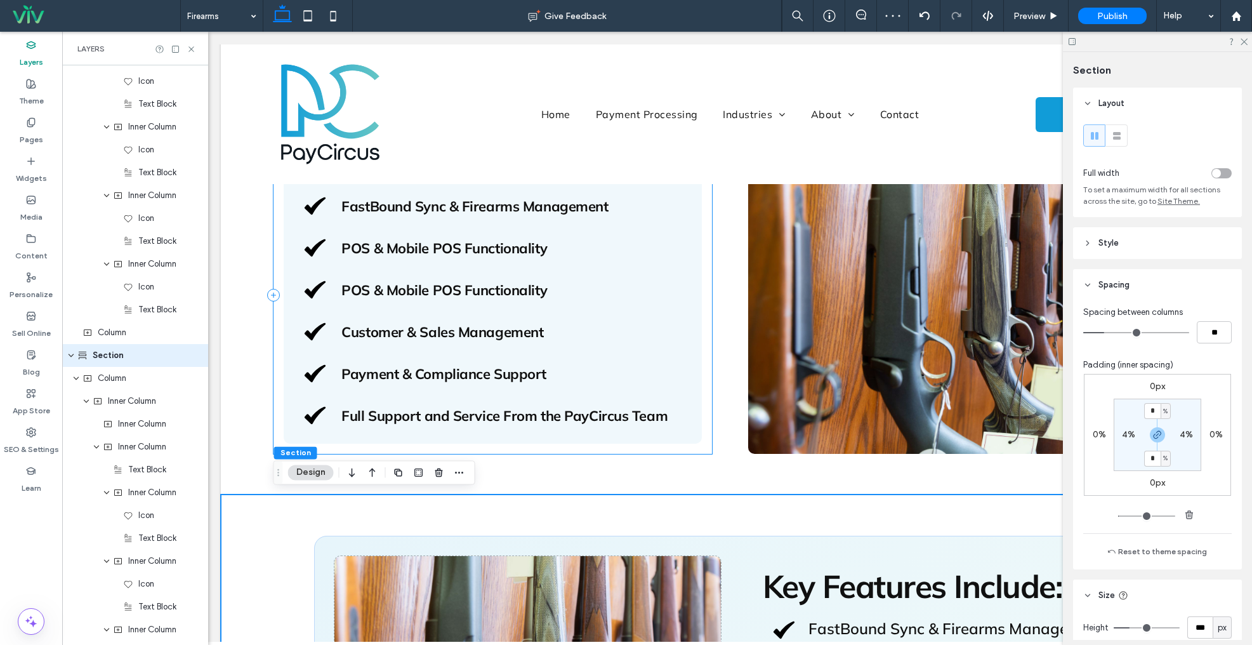
scroll to position [614, 0]
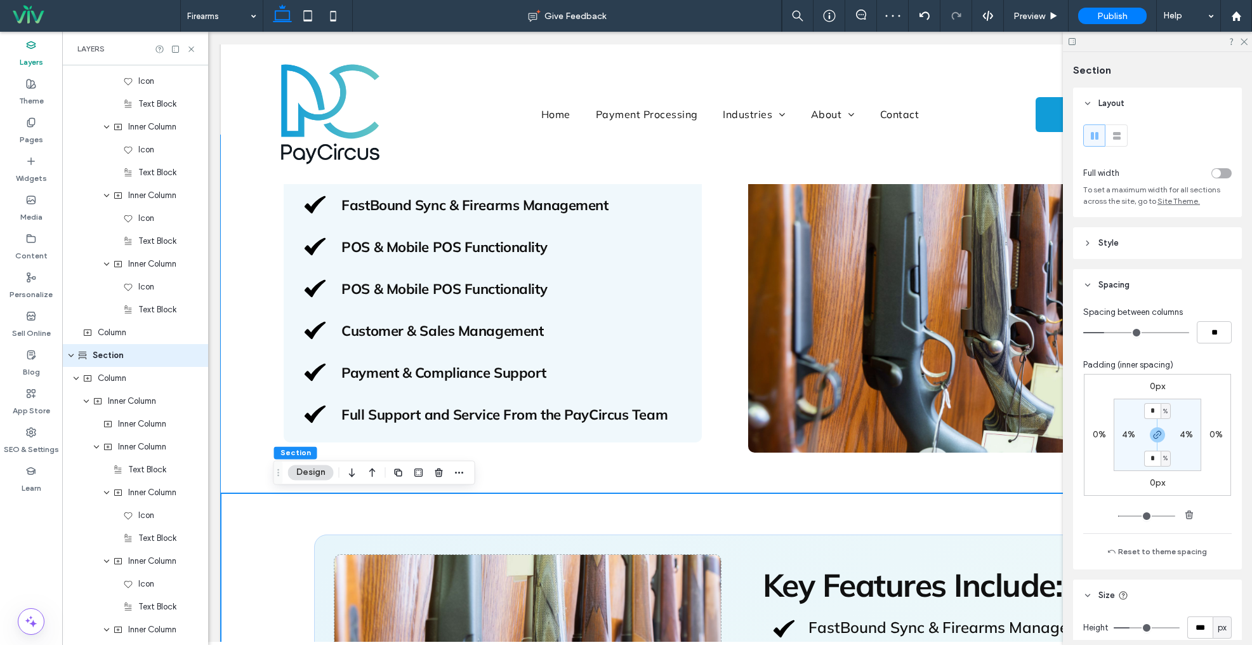
click at [264, 294] on div "Key Features Include: FastBound Sync & Firearms Management POS & Mobile POS Fun…" at bounding box center [730, 314] width 1019 height 358
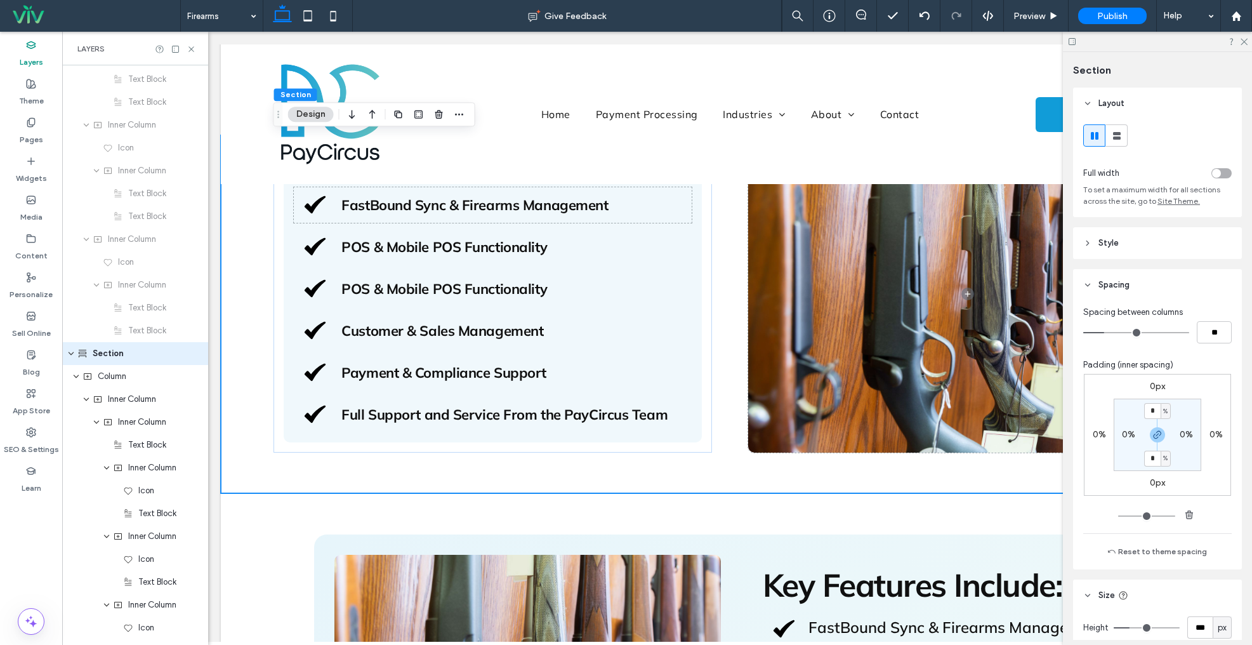
scroll to position [978, 0]
click at [434, 116] on icon "button" at bounding box center [439, 114] width 10 height 10
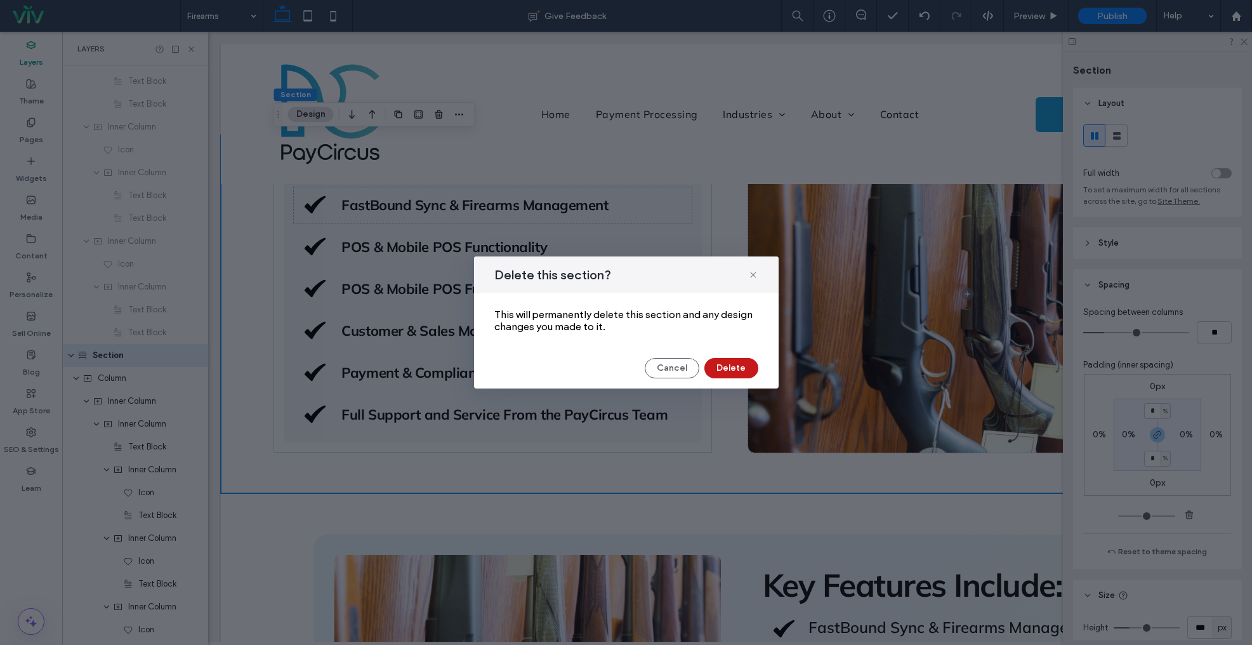
click at [745, 368] on button "Delete" at bounding box center [732, 368] width 54 height 20
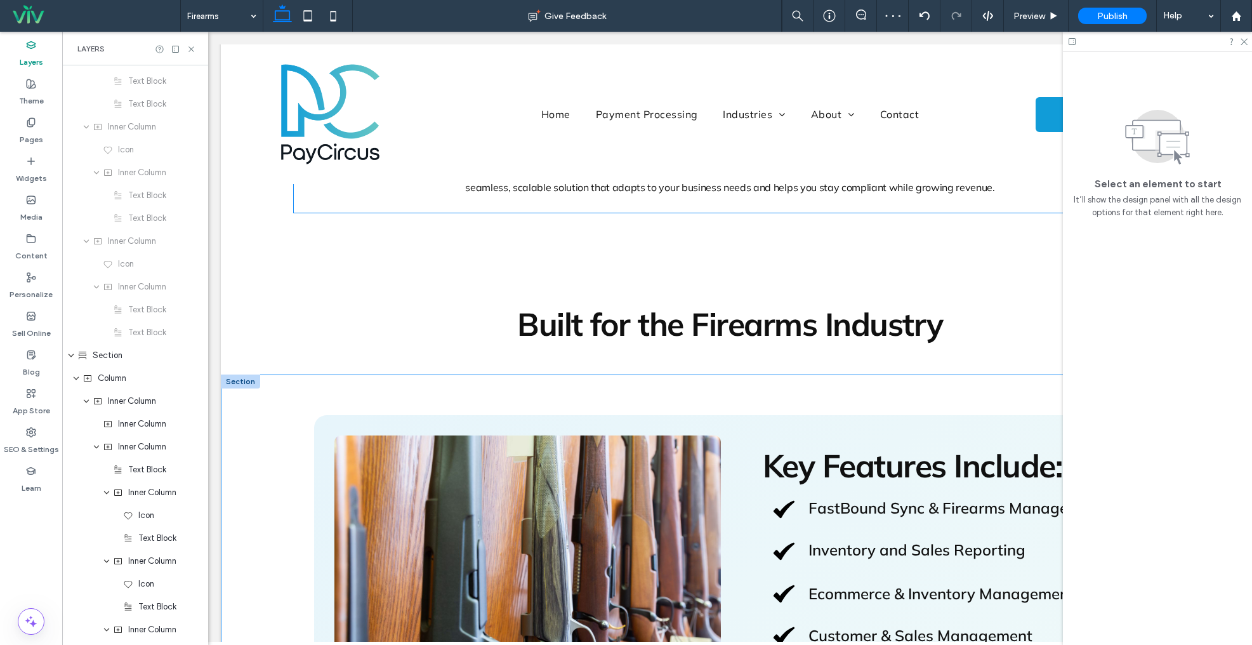
scroll to position [380, 0]
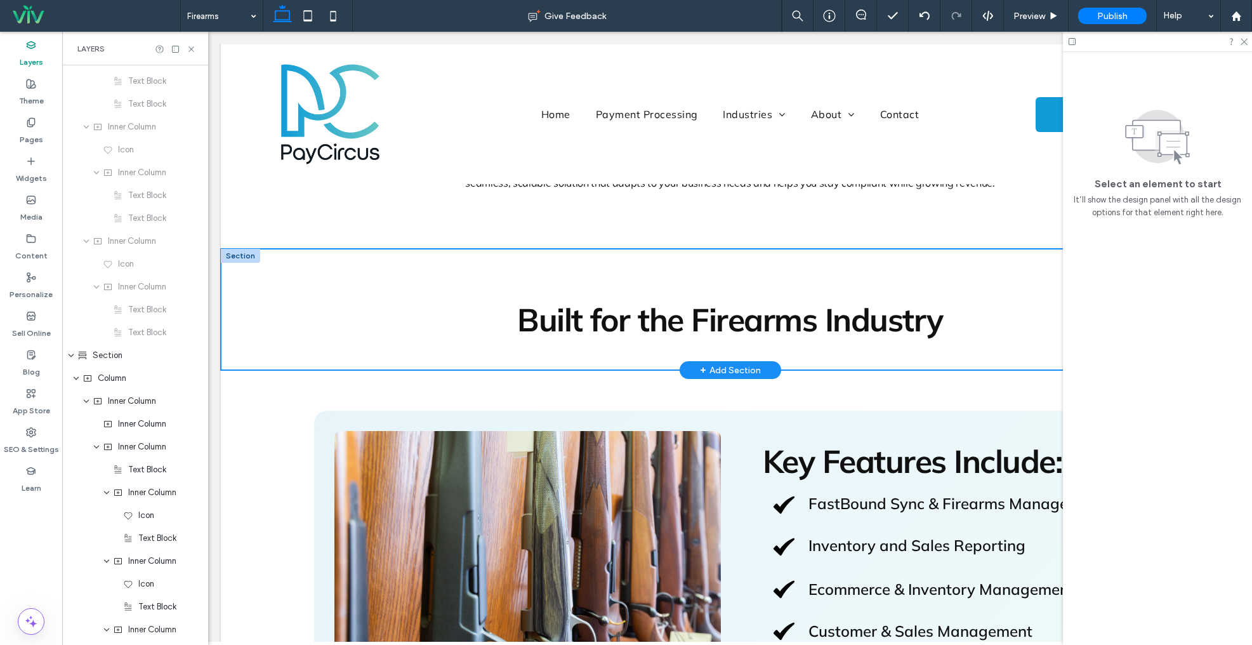
click at [267, 286] on div "Built for the Firearms Industry" at bounding box center [730, 309] width 1019 height 121
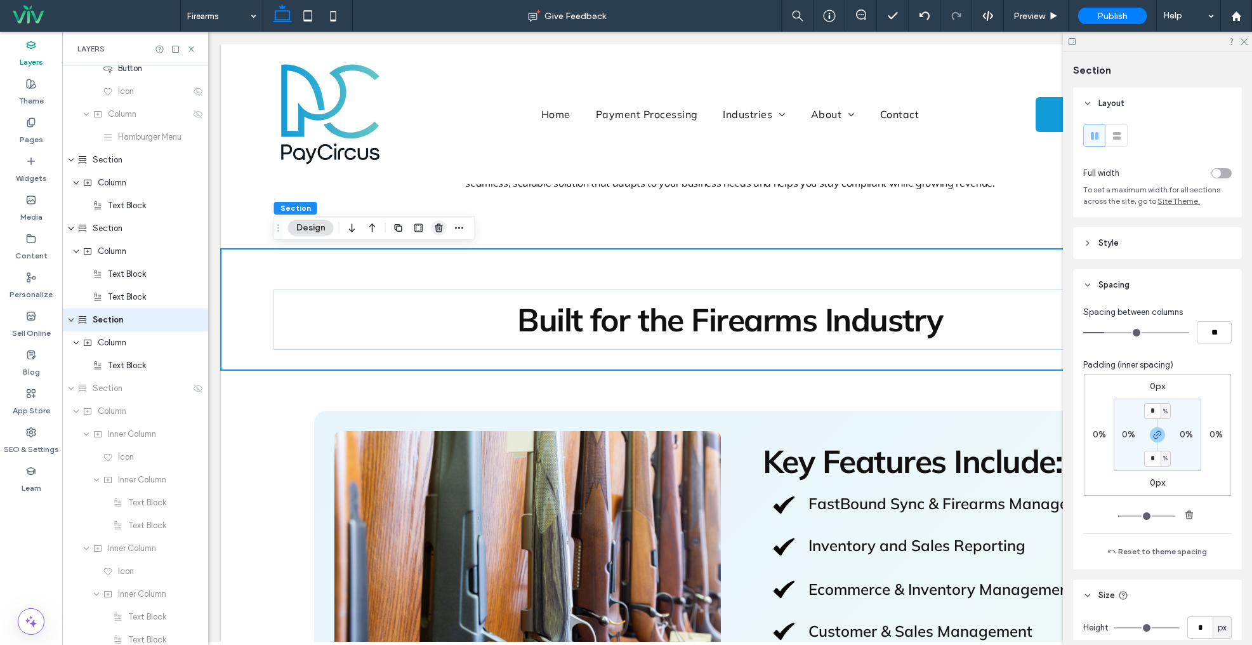
scroll to position [133, 0]
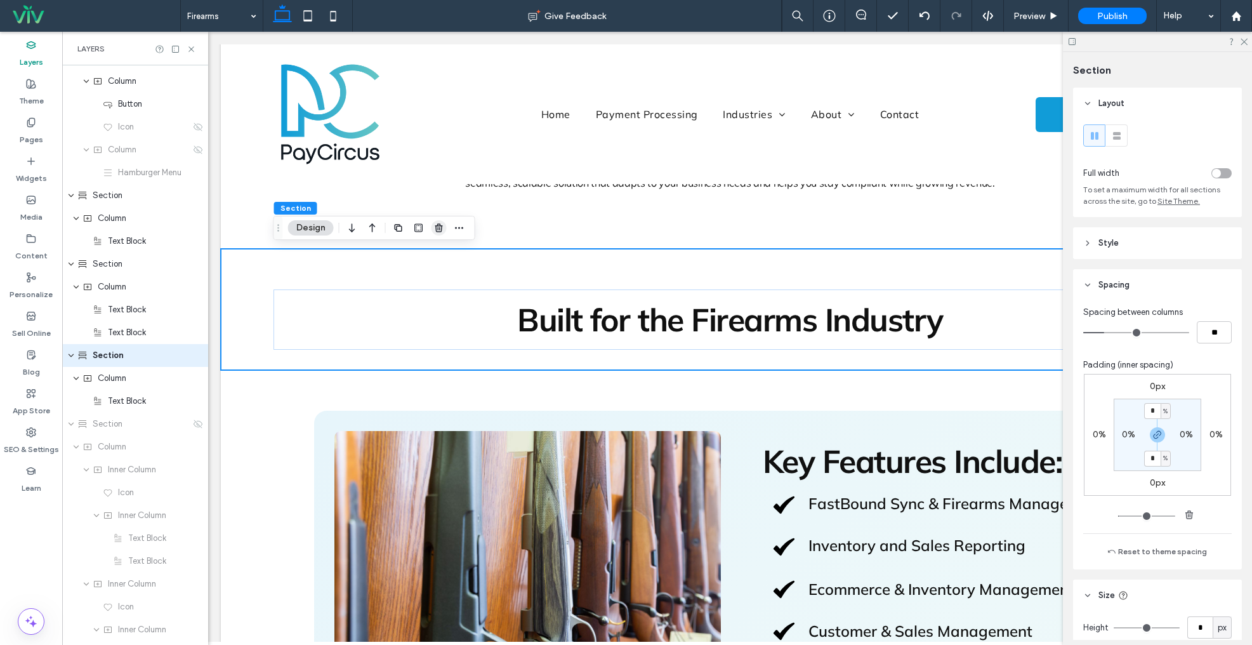
click at [437, 227] on icon "button" at bounding box center [439, 228] width 10 height 10
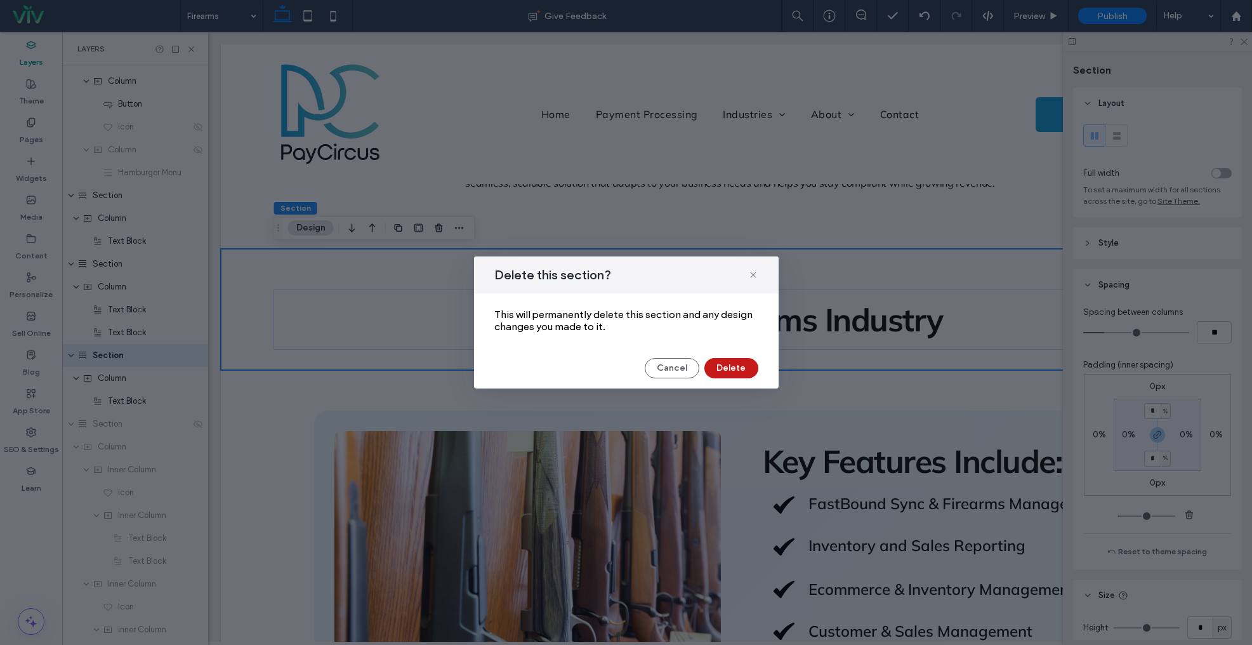
drag, startPoint x: 729, startPoint y: 366, endPoint x: 582, endPoint y: 340, distance: 148.8
click at [729, 366] on button "Delete" at bounding box center [732, 368] width 54 height 20
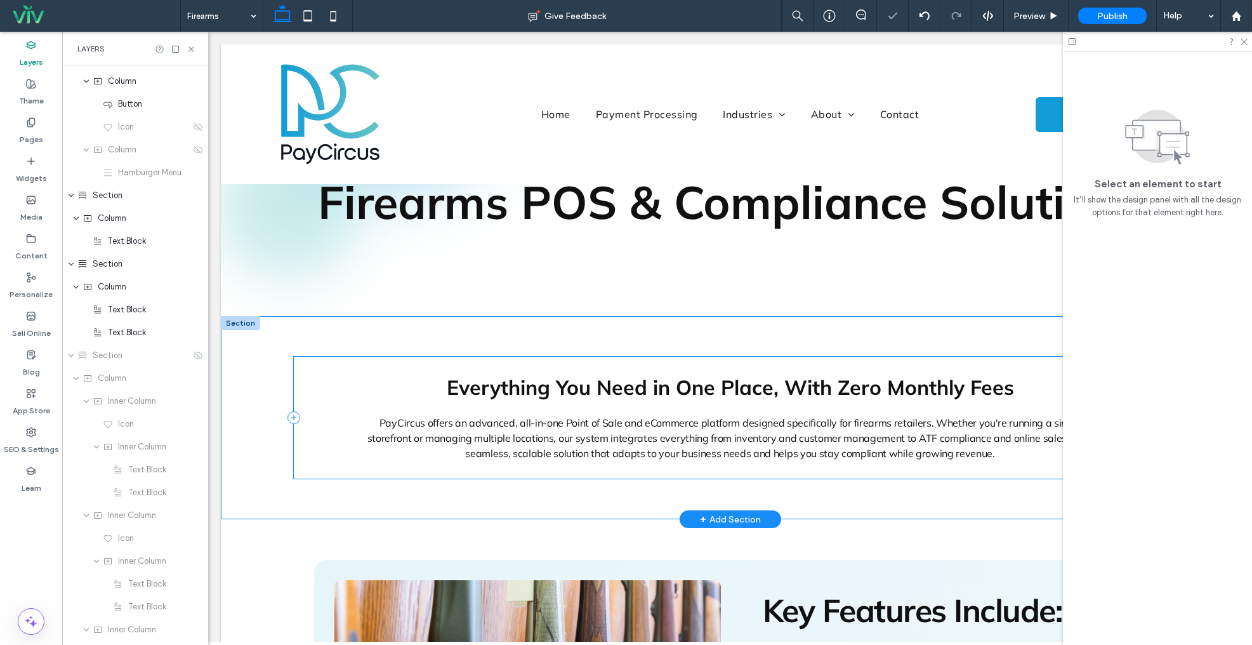
scroll to position [56, 0]
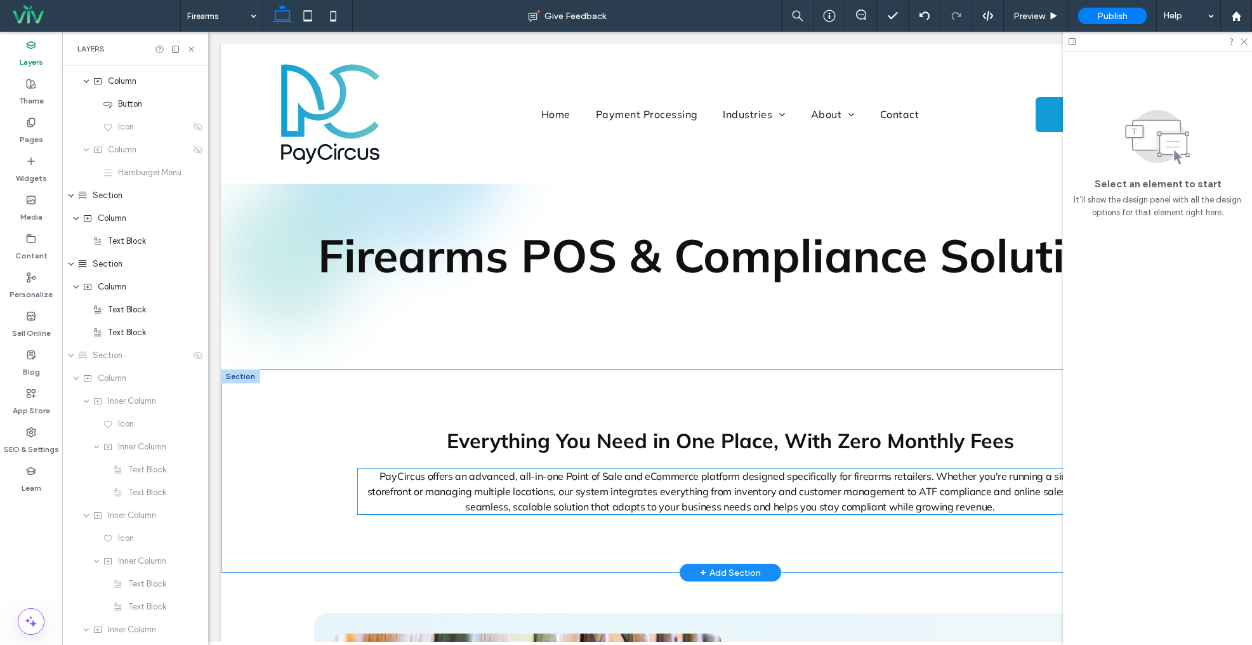
click at [775, 503] on span "PayCircus offers an advanced, all-in-one Point of Sale and eCommerce platform d…" at bounding box center [731, 491] width 726 height 43
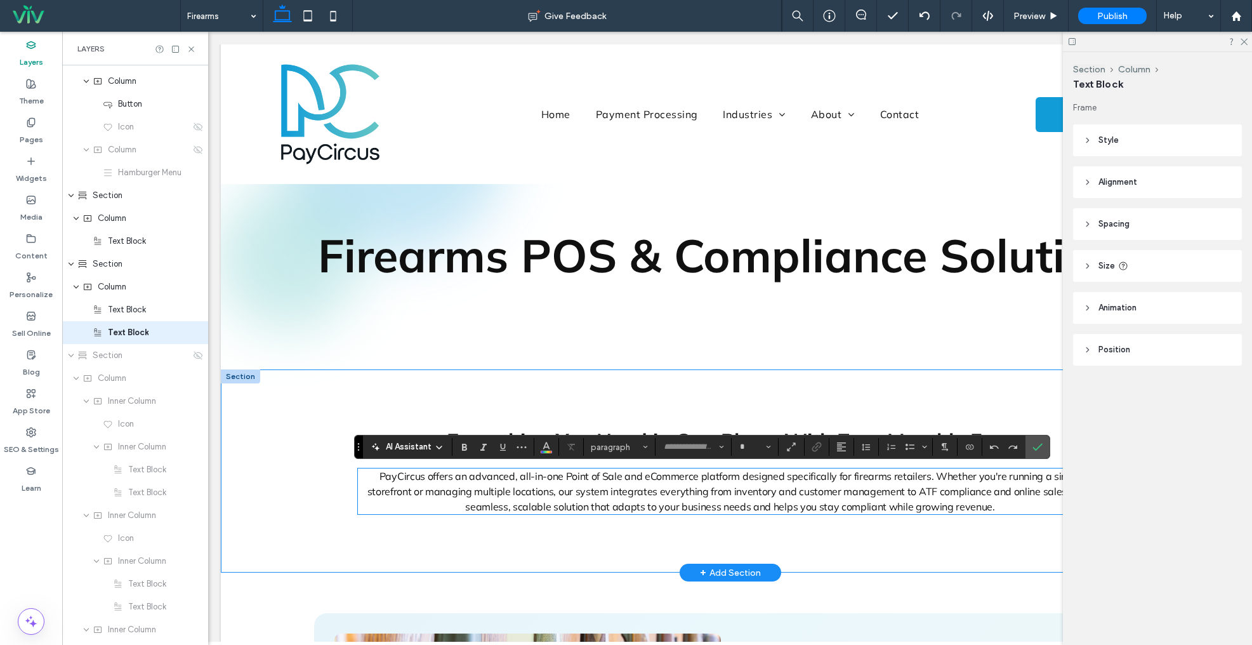
type input "******"
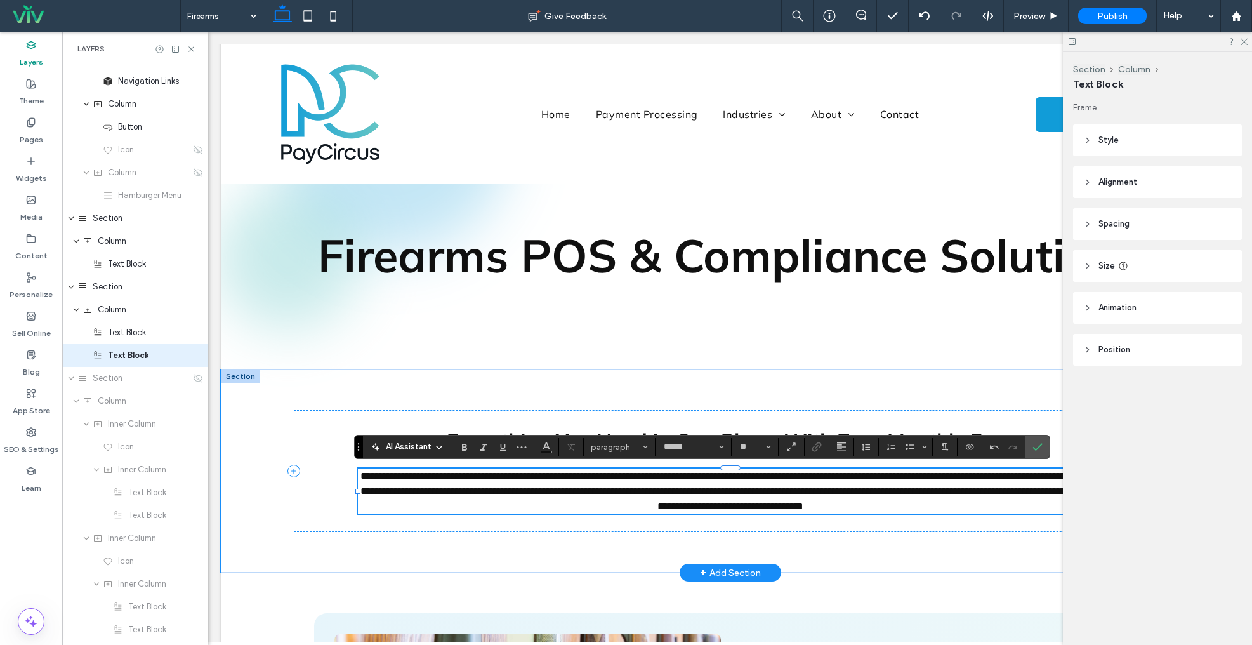
scroll to position [0, 0]
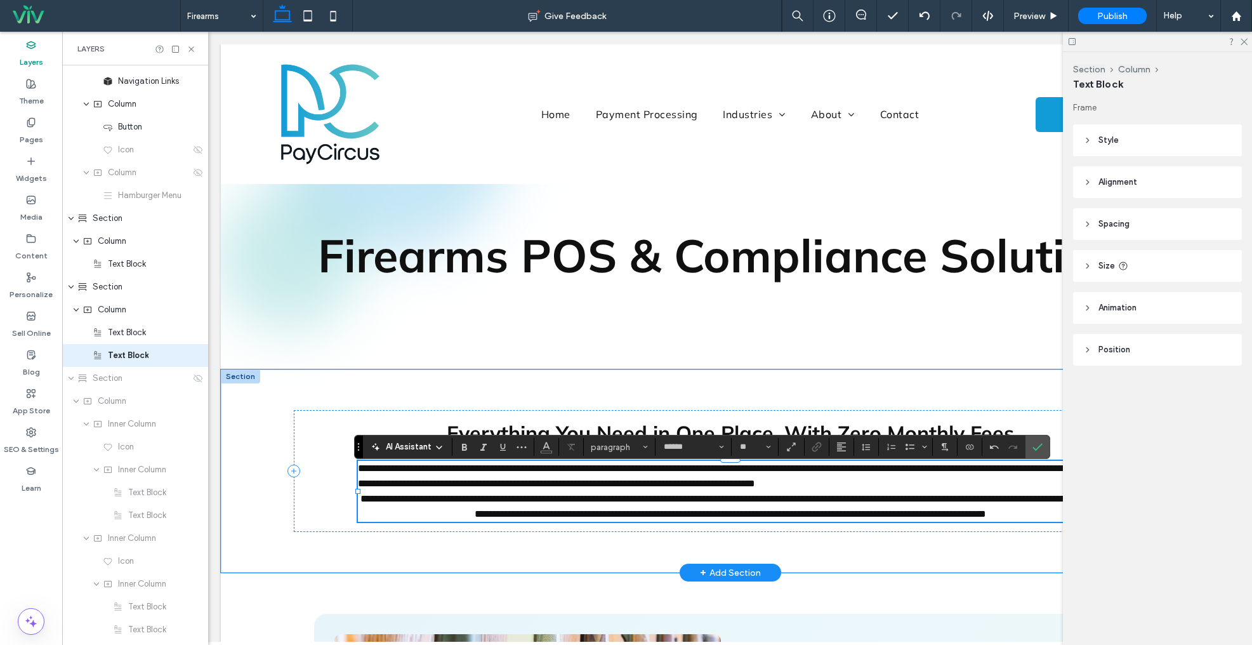
type input "**"
click at [979, 482] on p "**********" at bounding box center [730, 476] width 744 height 30
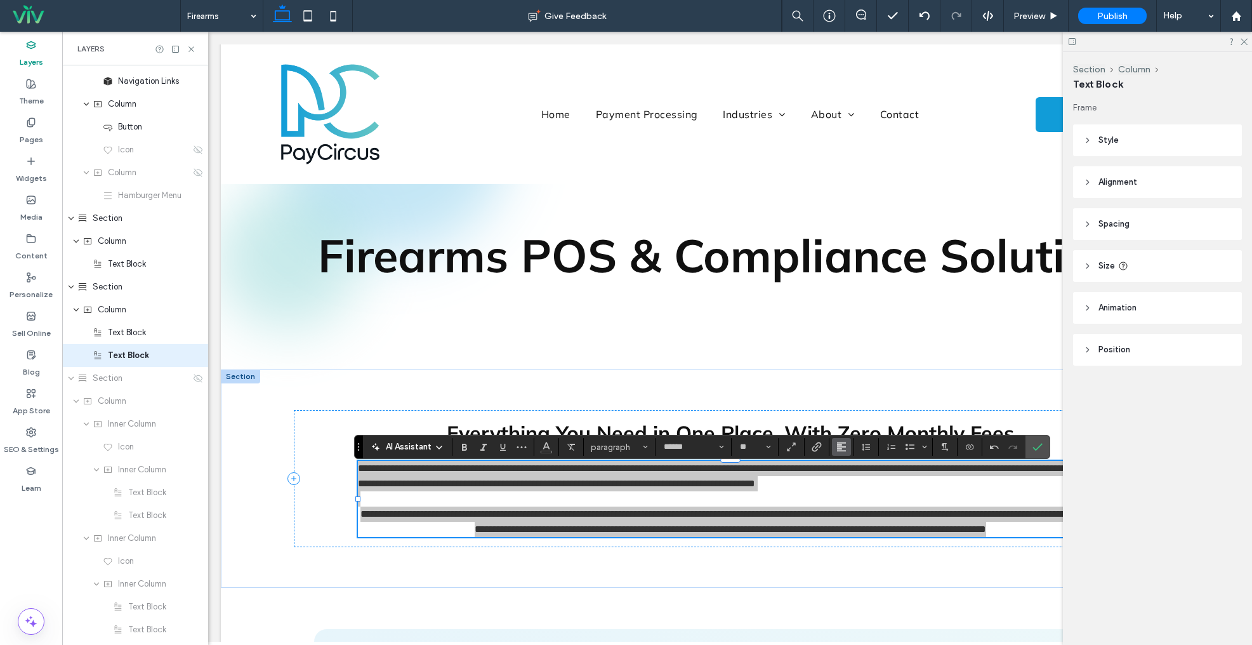
click at [839, 445] on icon "Alignment" at bounding box center [842, 447] width 10 height 10
drag, startPoint x: 863, startPoint y: 384, endPoint x: 745, endPoint y: 398, distance: 118.9
click at [863, 384] on label "ui.textEditor.alignment.center" at bounding box center [854, 389] width 44 height 18
click at [1043, 449] on label "Confirm" at bounding box center [1037, 446] width 19 height 23
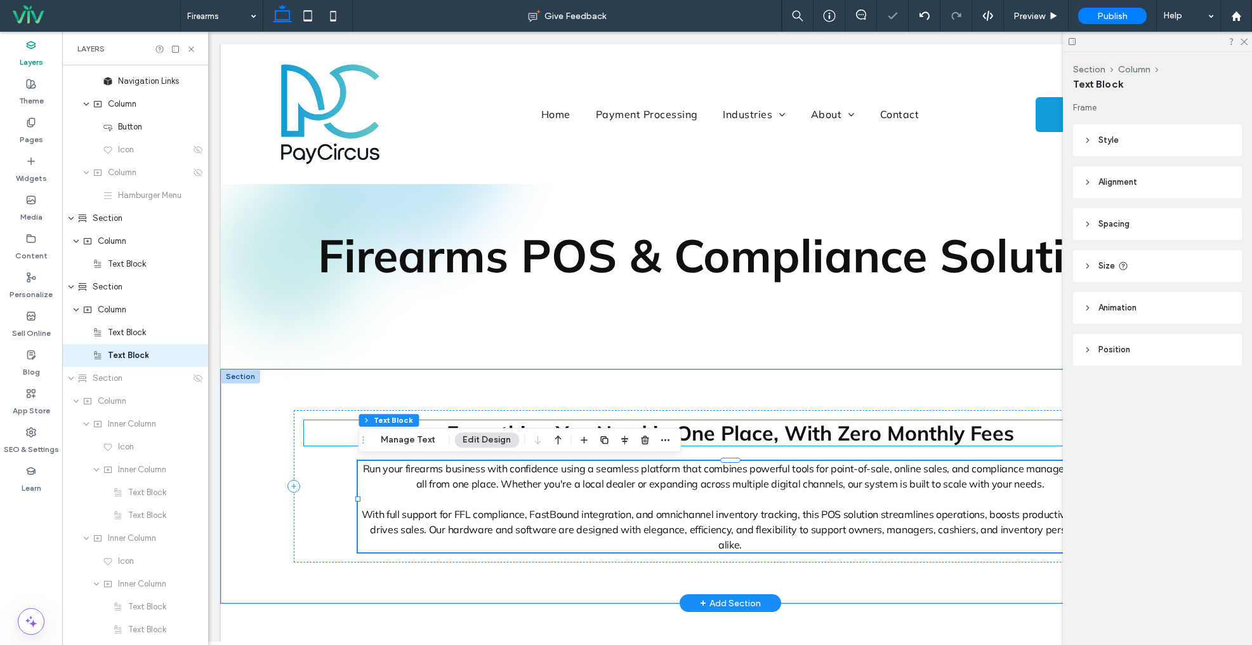
click at [881, 434] on span "Everything You Need in One Place, With Zero Monthly Fees" at bounding box center [730, 432] width 567 height 25
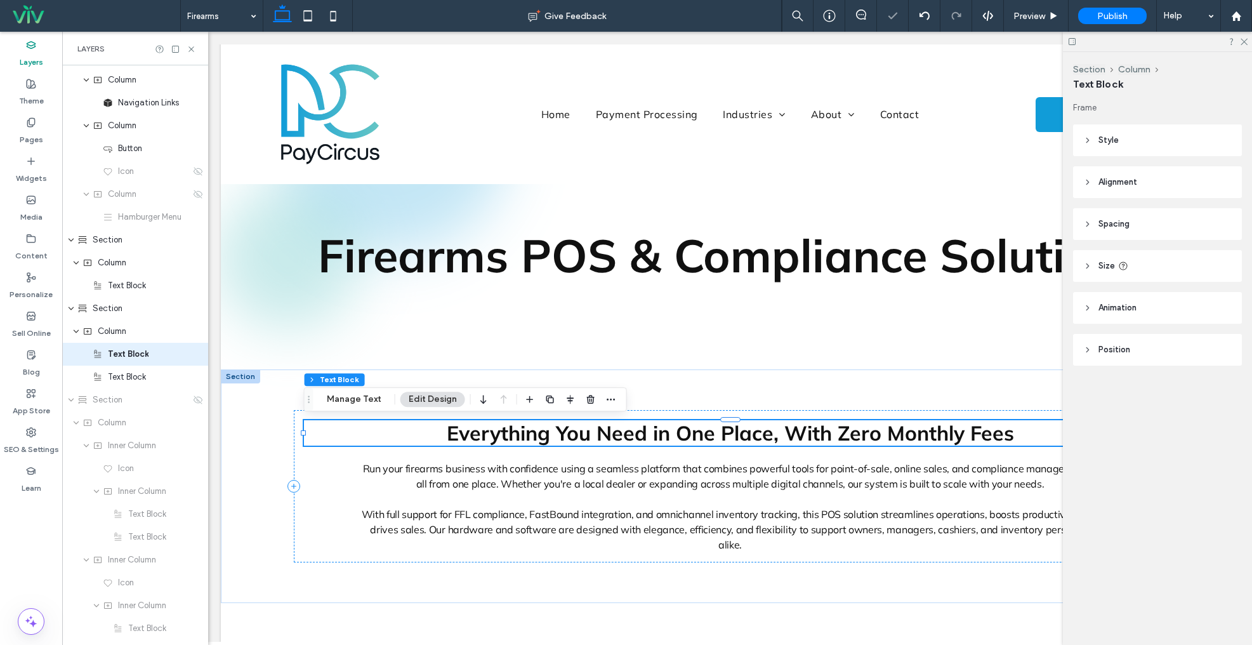
scroll to position [87, 0]
click at [744, 430] on span "Everything You Need in One Place, With Zero Monthly Fees" at bounding box center [730, 432] width 567 height 25
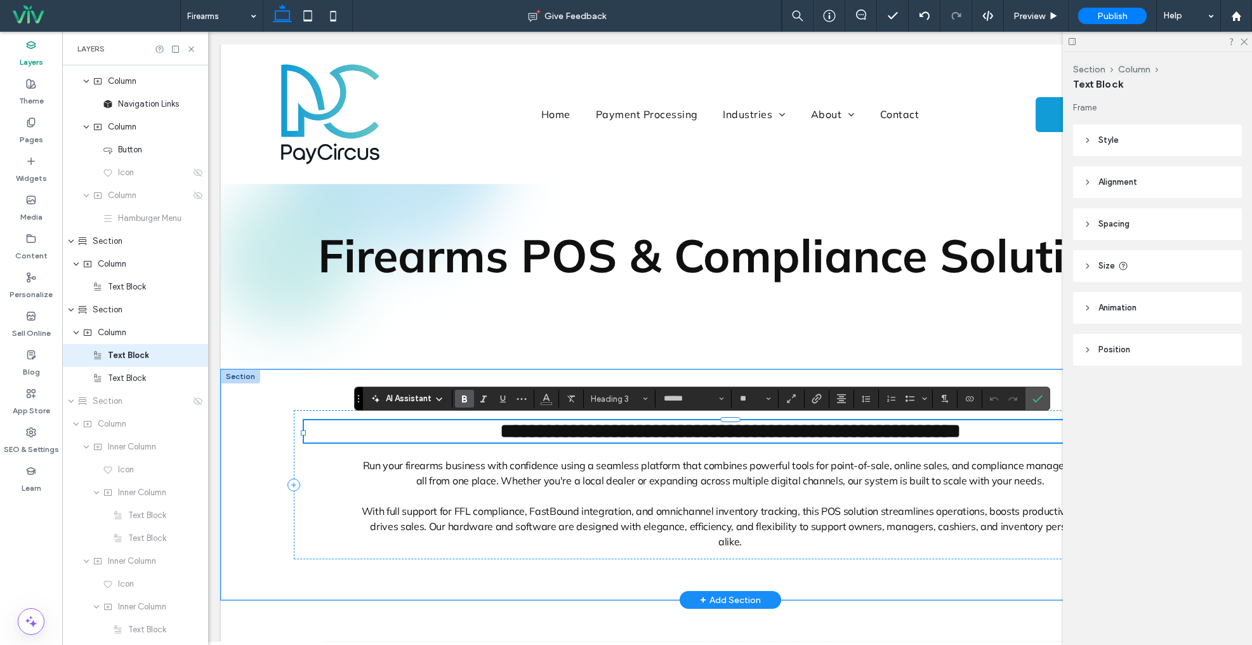
type input "**"
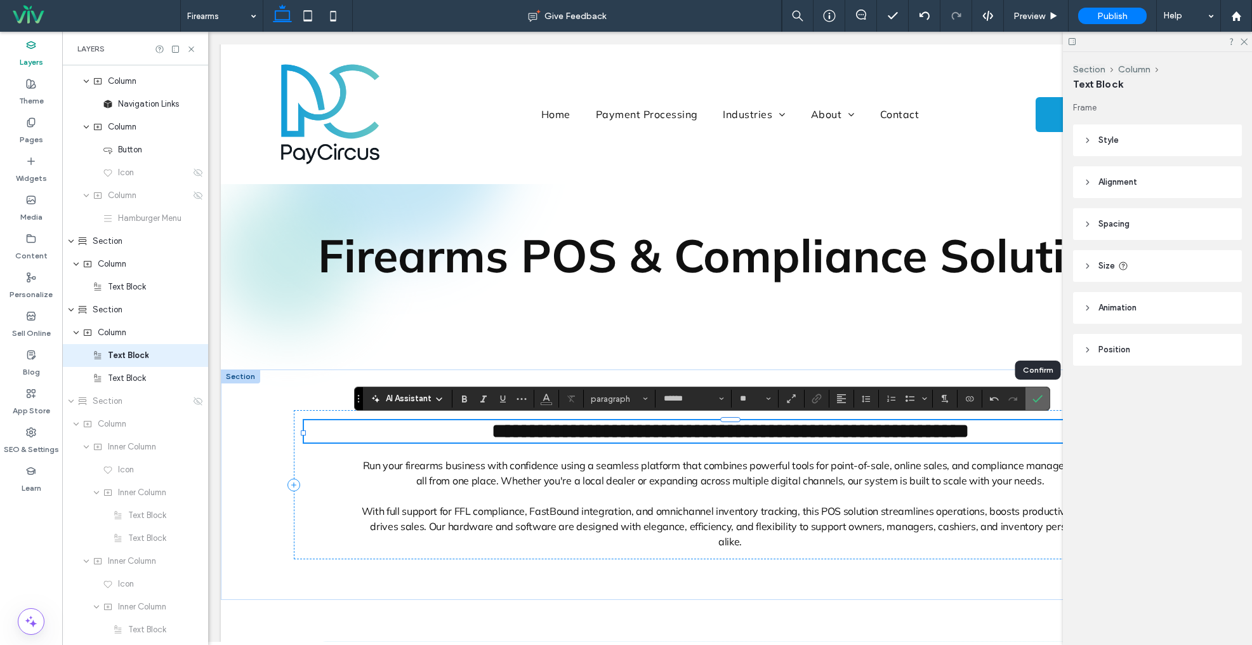
click at [1038, 401] on icon "Confirm" at bounding box center [1038, 399] width 10 height 10
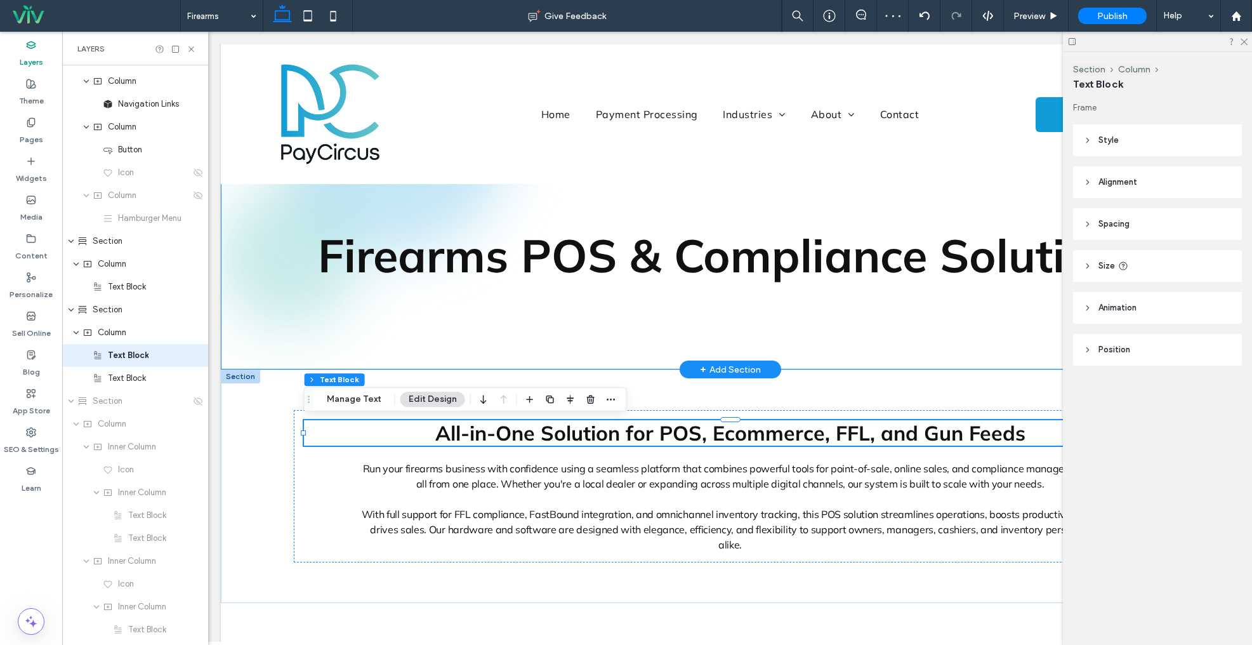
click at [736, 266] on span "Firearms POS & Compliance Solutions" at bounding box center [730, 255] width 825 height 57
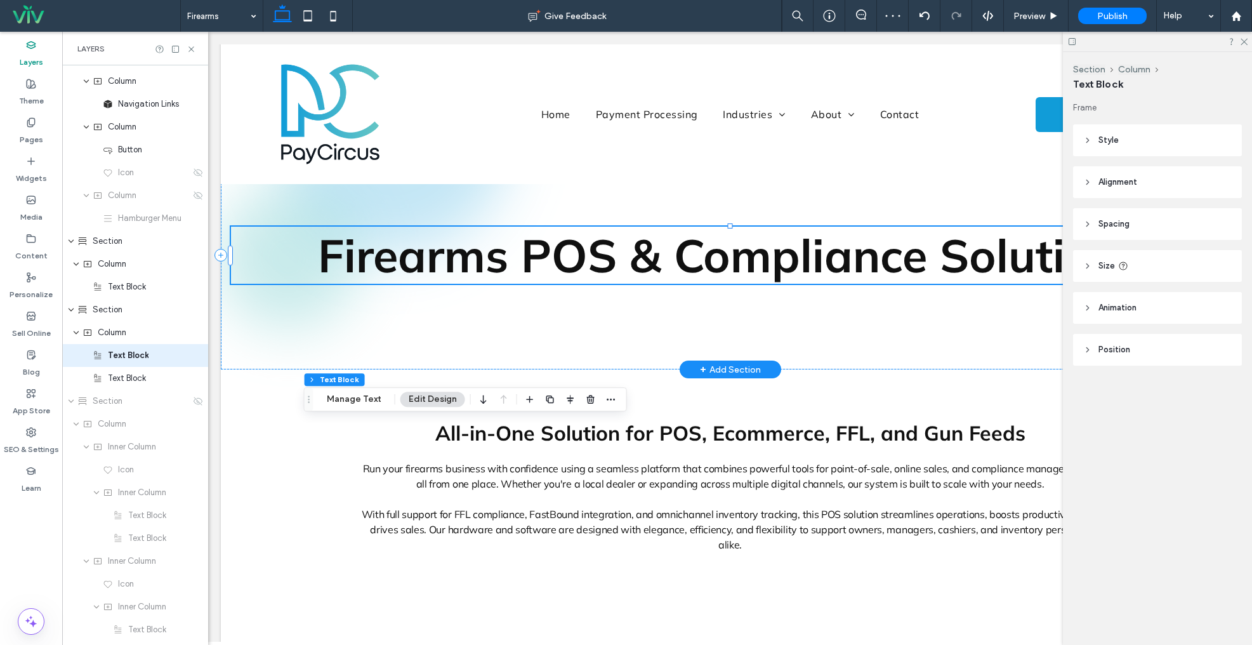
click at [736, 266] on span "Firearms POS & Compliance Solutions" at bounding box center [730, 255] width 825 height 57
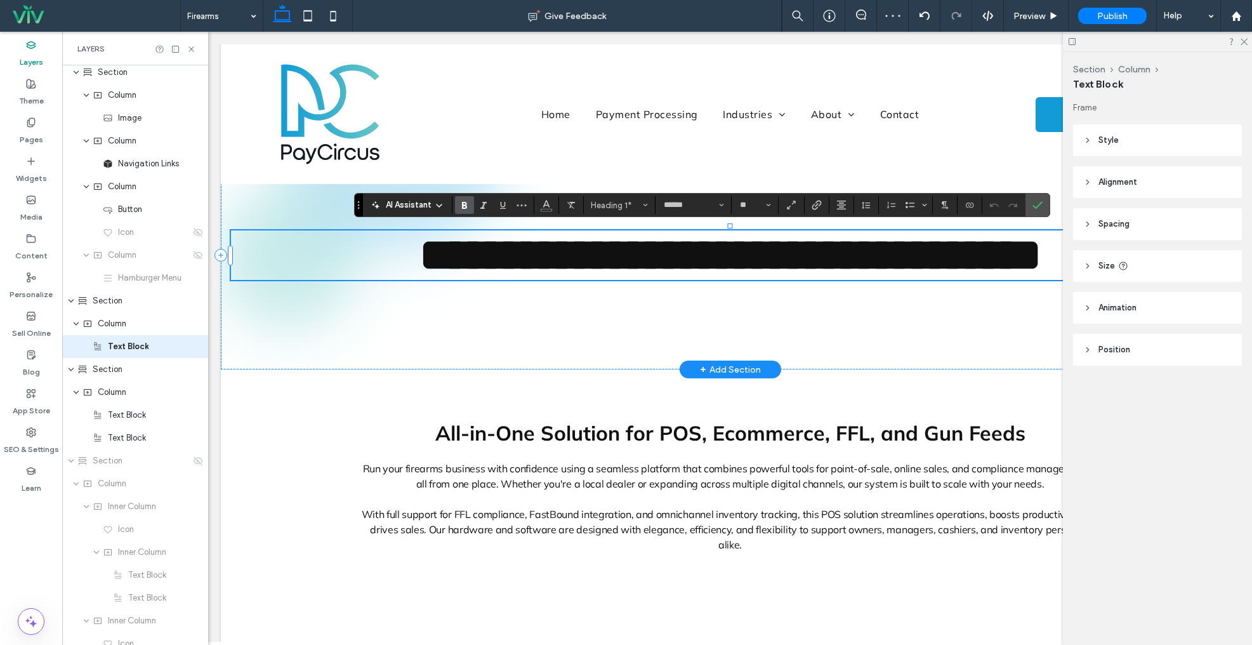
scroll to position [18, 0]
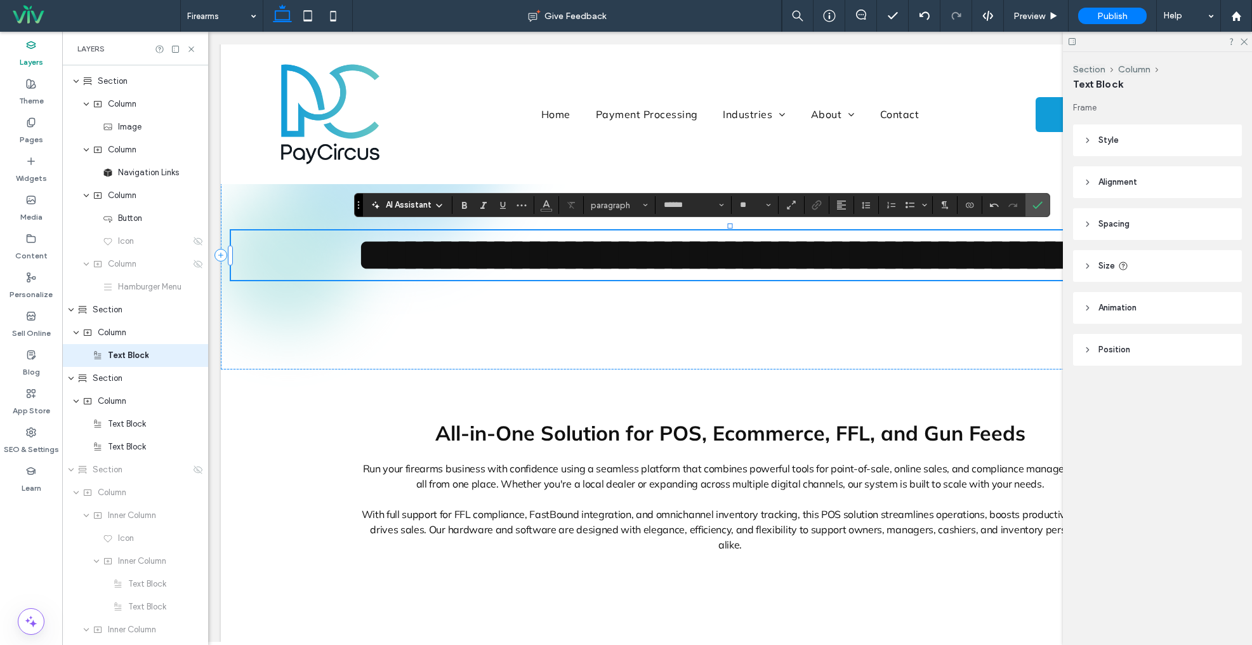
type input "**"
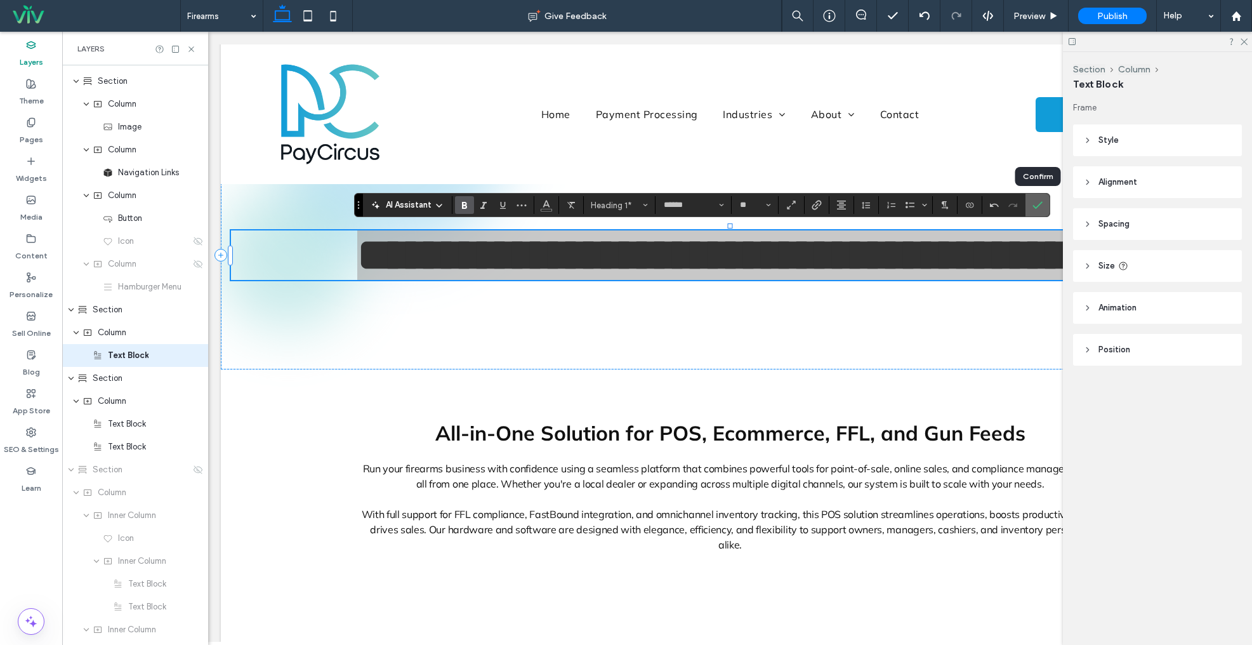
click at [1031, 206] on label "Confirm" at bounding box center [1037, 205] width 19 height 23
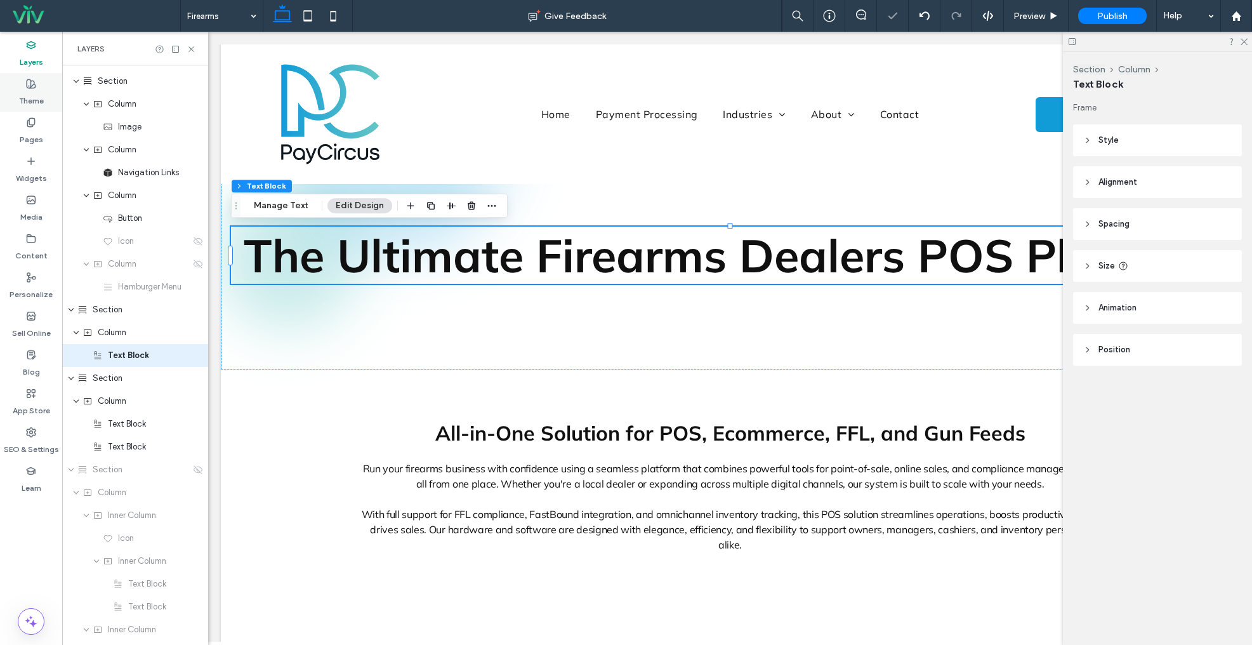
click at [32, 84] on use at bounding box center [31, 83] width 9 height 9
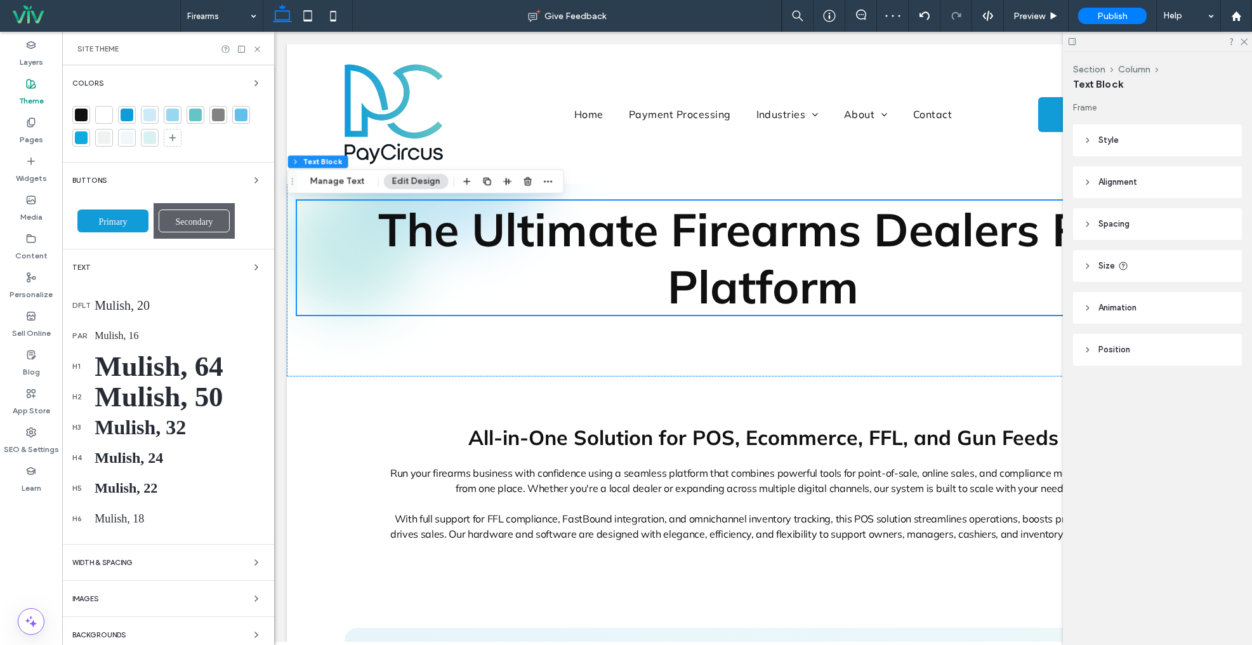
scroll to position [46, 0]
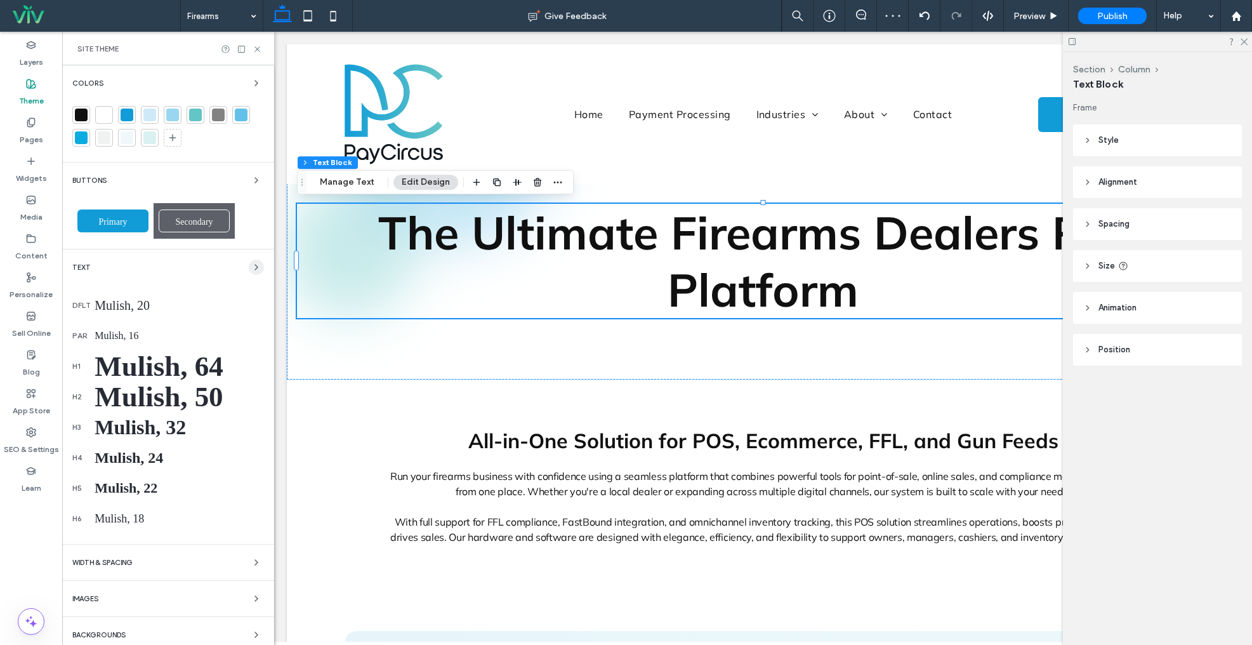
click at [251, 272] on icon "button" at bounding box center [256, 267] width 10 height 10
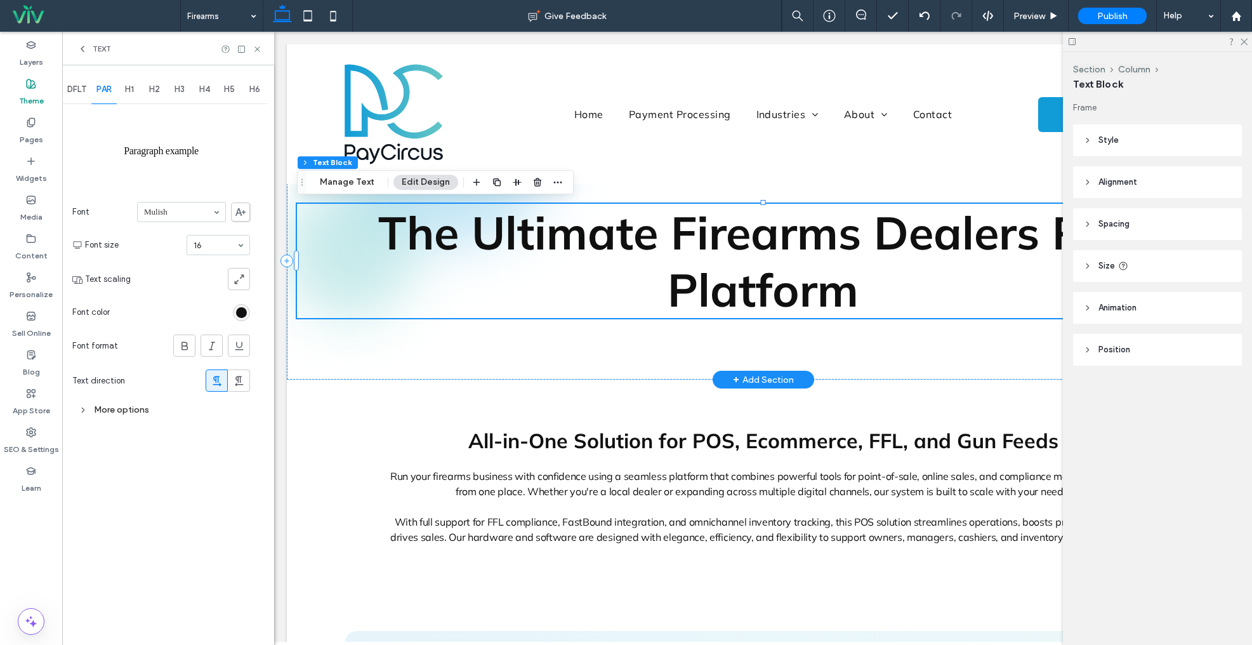
click at [529, 226] on span "The Ultimate Firearms Dealers POS Platform" at bounding box center [763, 261] width 770 height 114
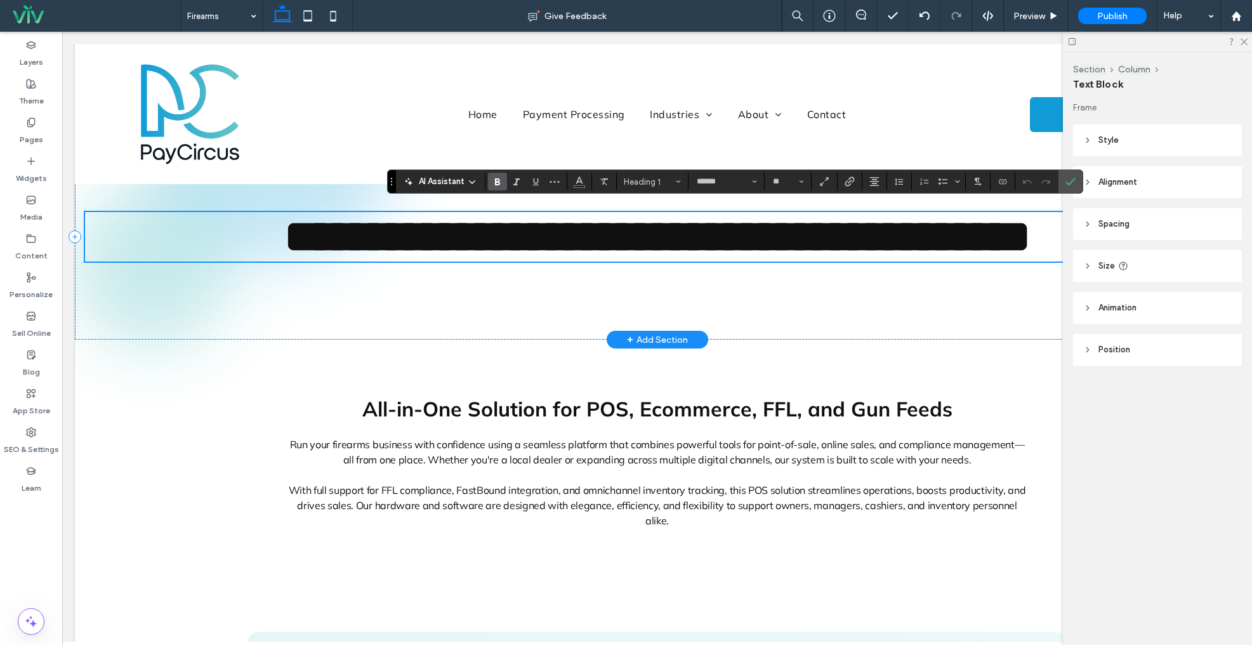
click at [474, 226] on span "**********" at bounding box center [657, 236] width 746 height 45
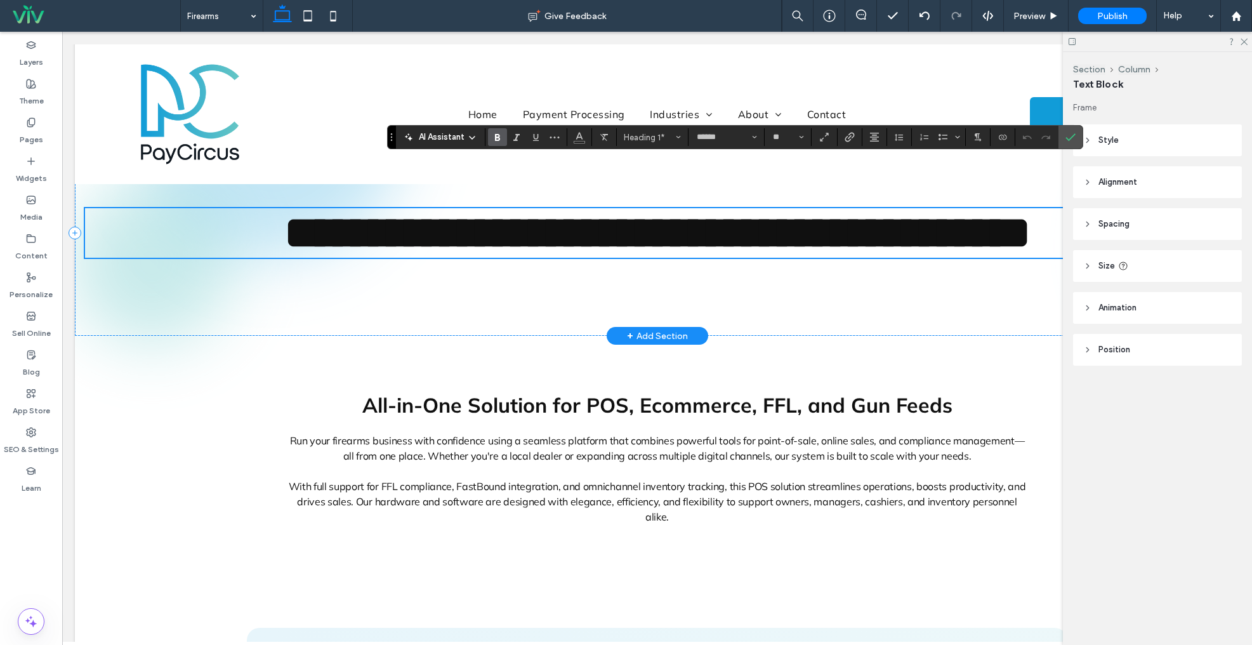
scroll to position [90, 0]
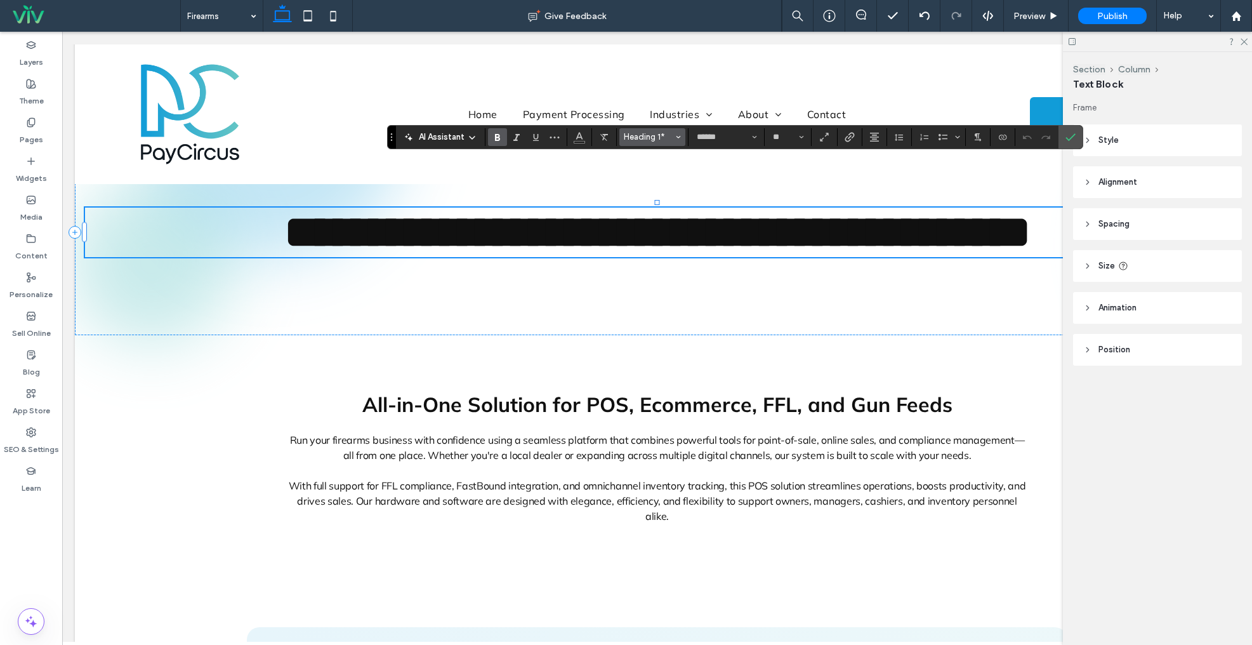
click at [640, 143] on button "Heading 1*" at bounding box center [653, 137] width 66 height 18
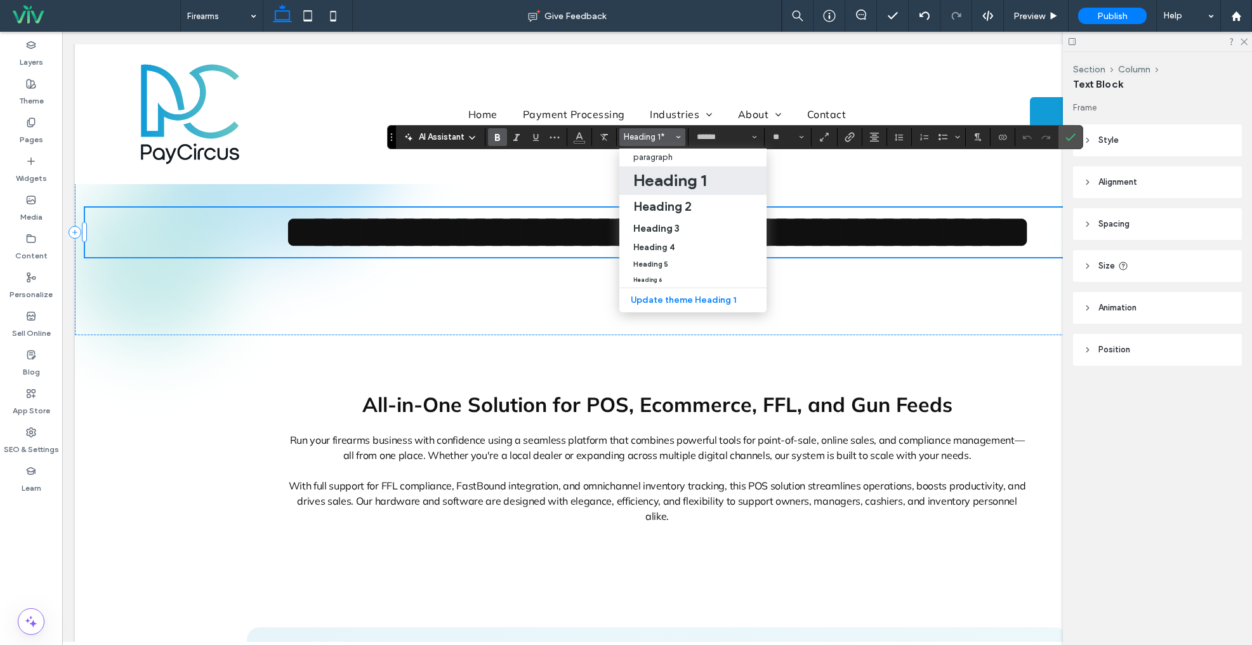
click at [656, 182] on h1 "Heading 1" at bounding box center [669, 180] width 73 height 20
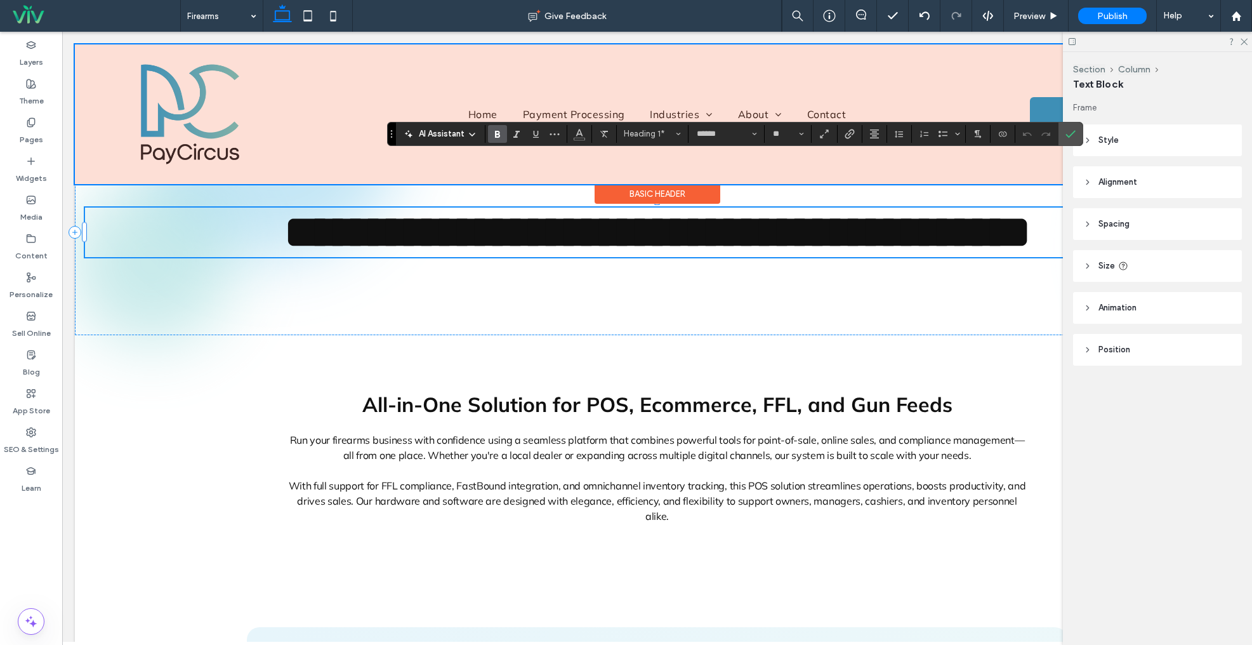
type input "**"
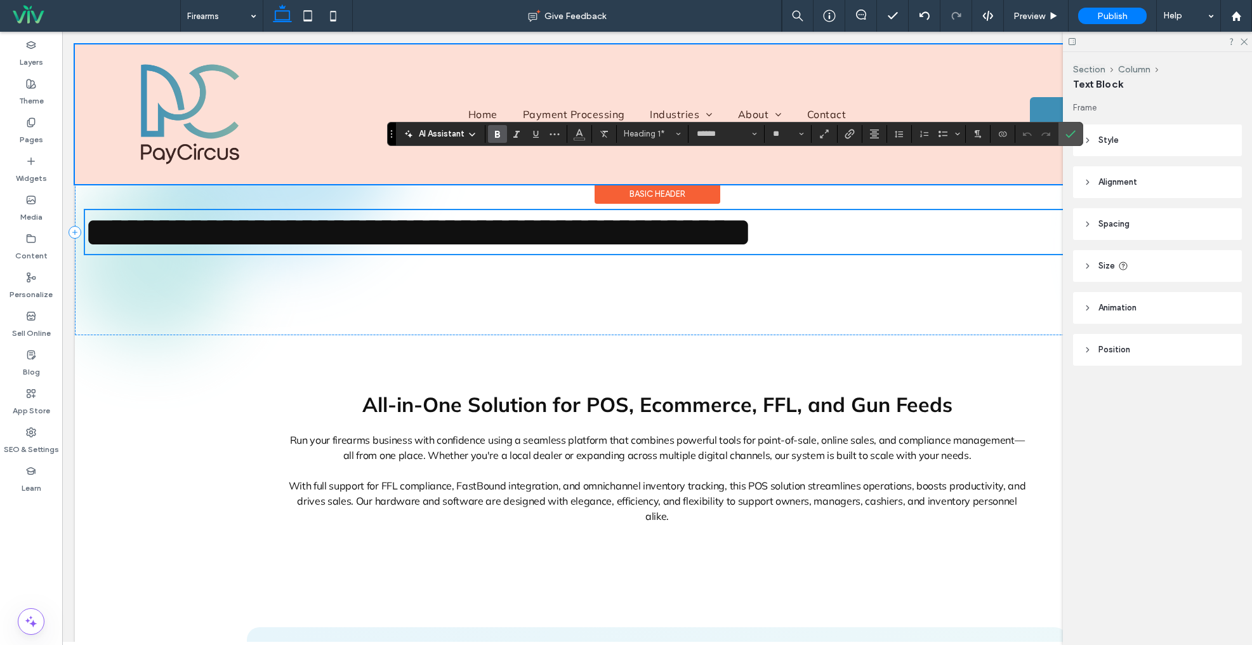
scroll to position [93, 0]
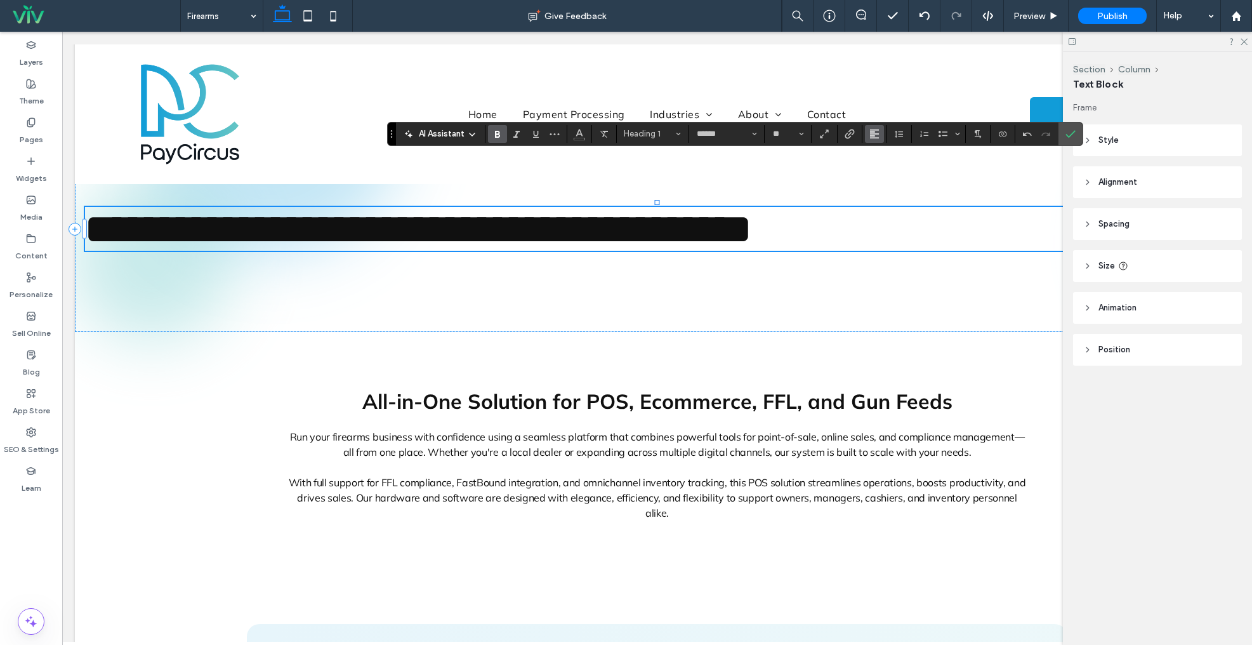
click at [868, 131] on button "Alignment" at bounding box center [874, 134] width 19 height 18
click at [882, 169] on icon "ui.textEditor.alignment.center" at bounding box center [884, 173] width 10 height 10
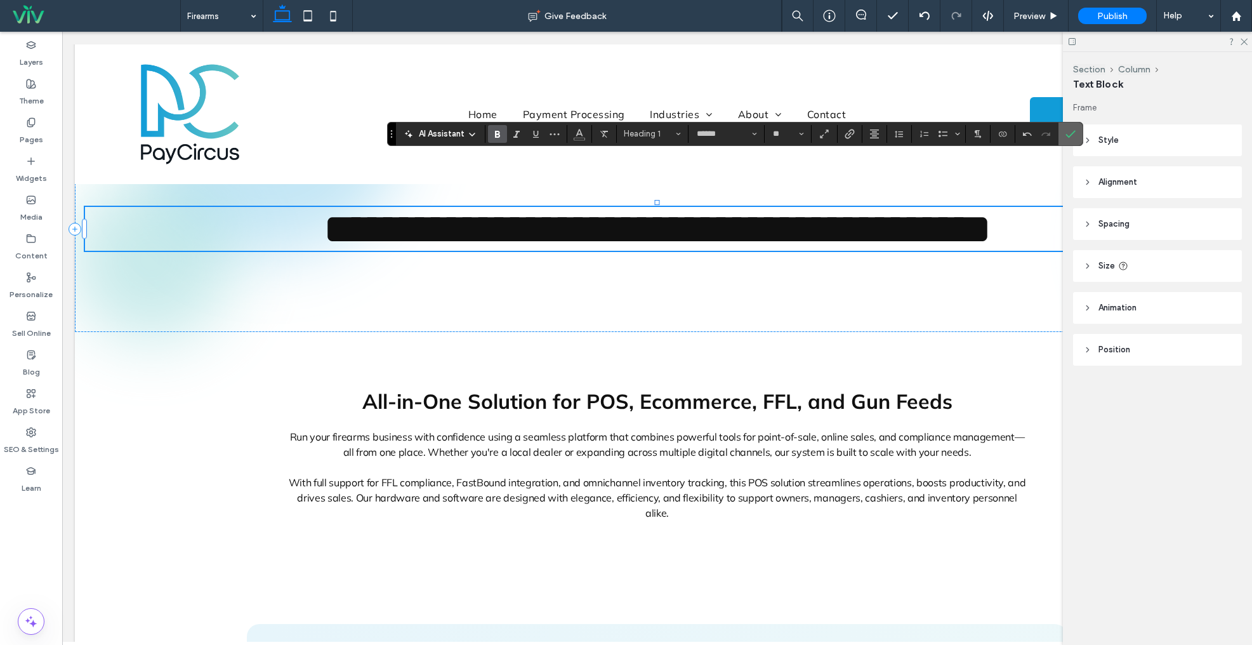
click at [1075, 133] on icon "Confirm" at bounding box center [1071, 134] width 10 height 10
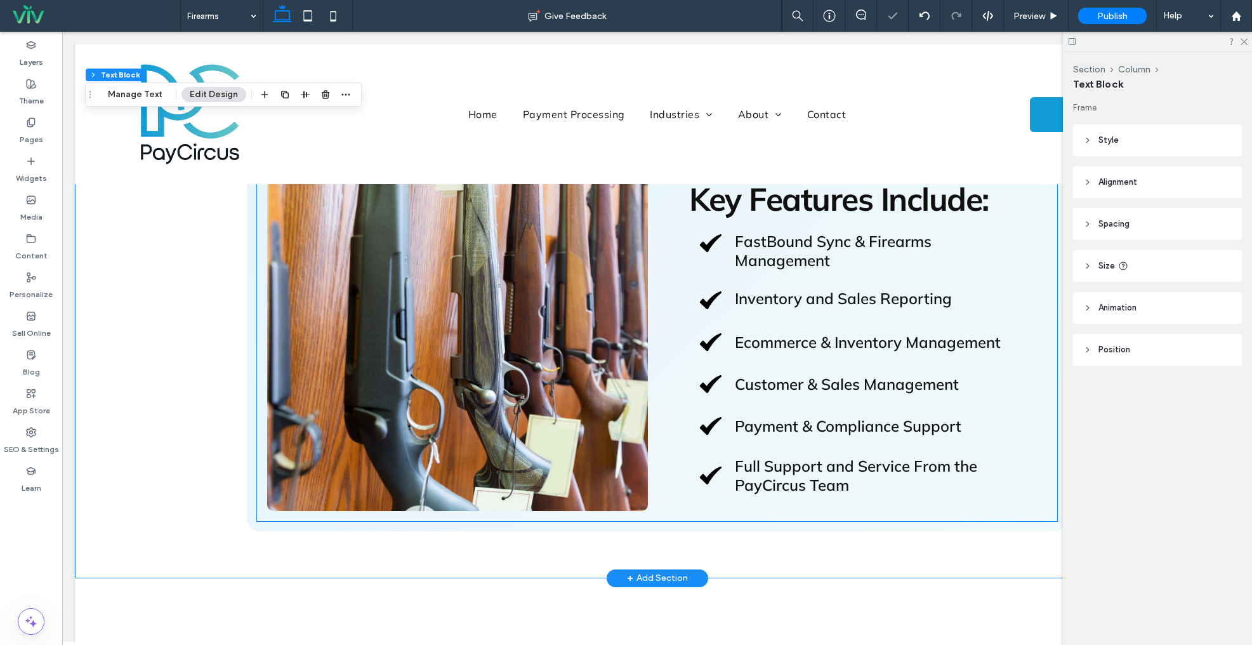
scroll to position [417, 0]
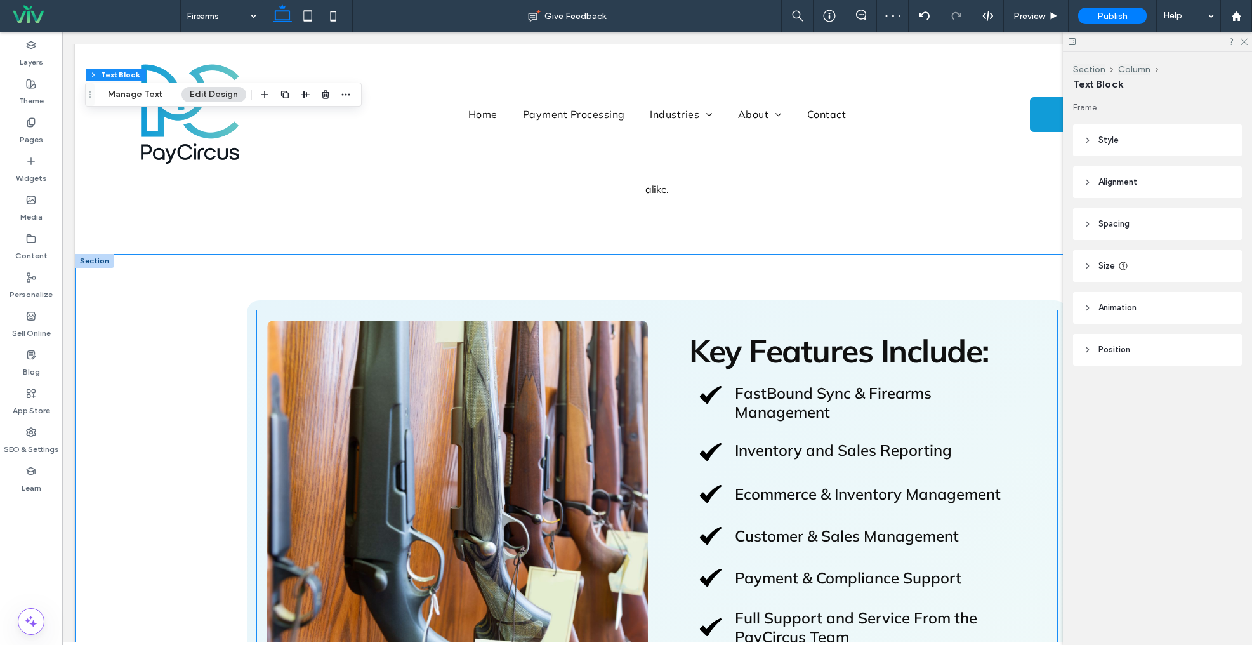
click at [852, 334] on span "Key Features Include:" at bounding box center [839, 351] width 300 height 40
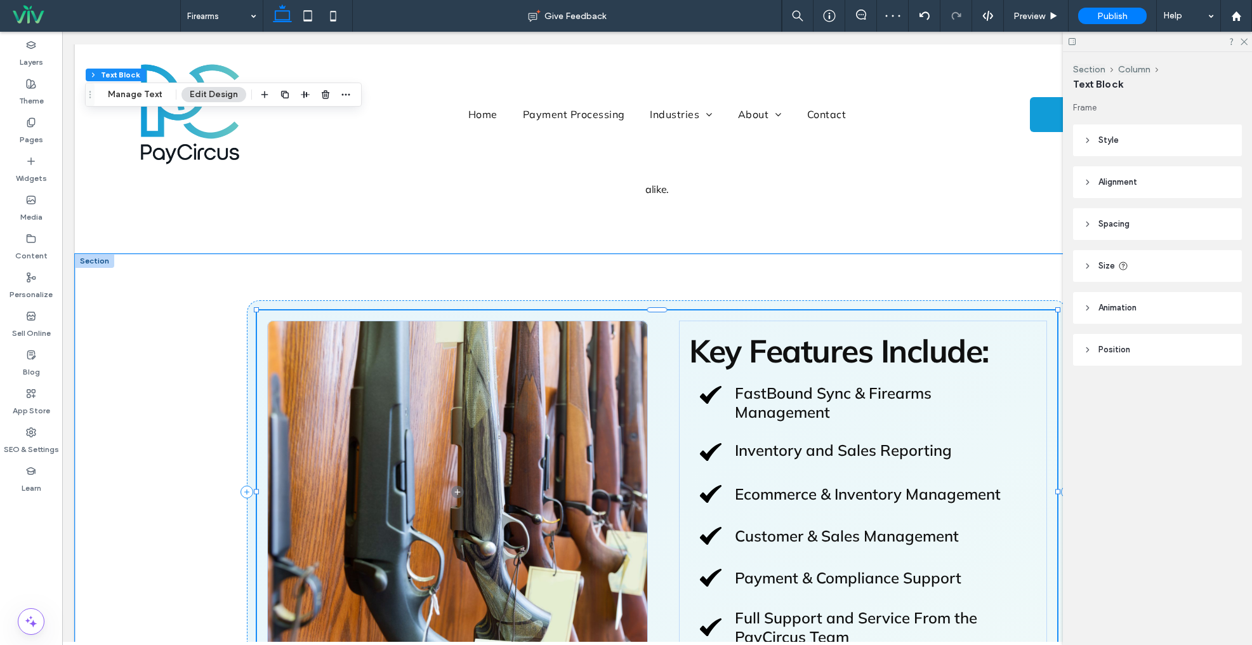
click at [852, 334] on span "Key Features Include:" at bounding box center [839, 351] width 300 height 40
type input "******"
type input "**"
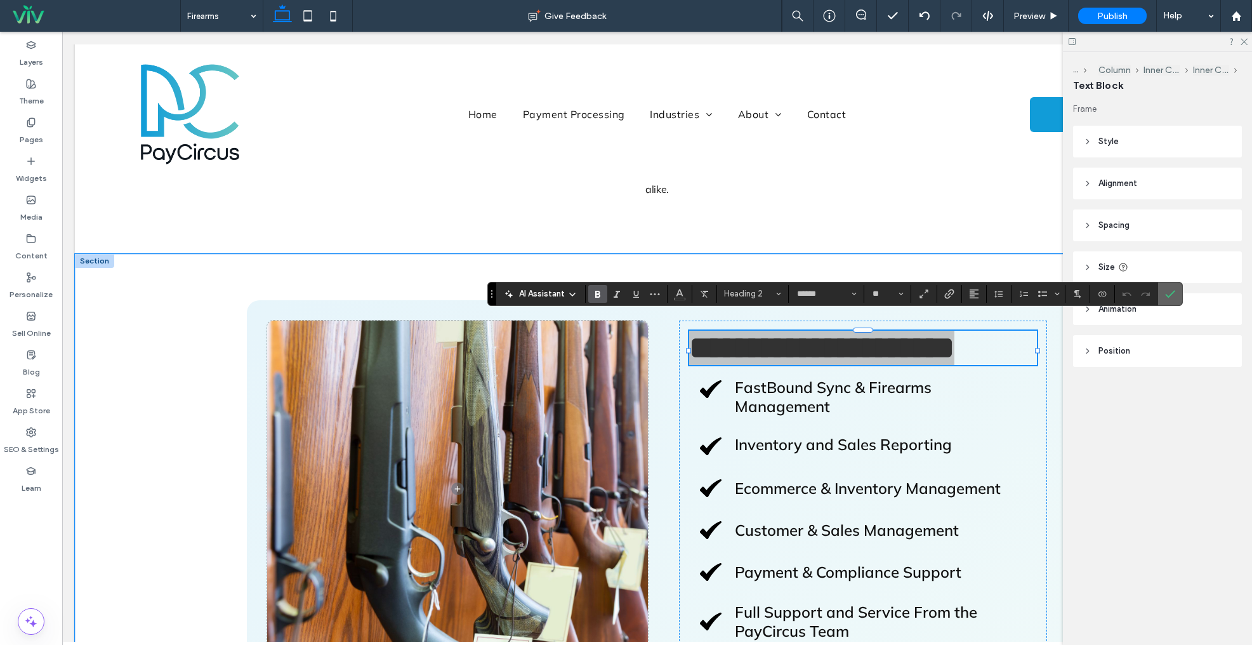
drag, startPoint x: 1169, startPoint y: 297, endPoint x: 1103, endPoint y: 300, distance: 66.1
click at [1168, 297] on icon "Confirm" at bounding box center [1170, 294] width 10 height 10
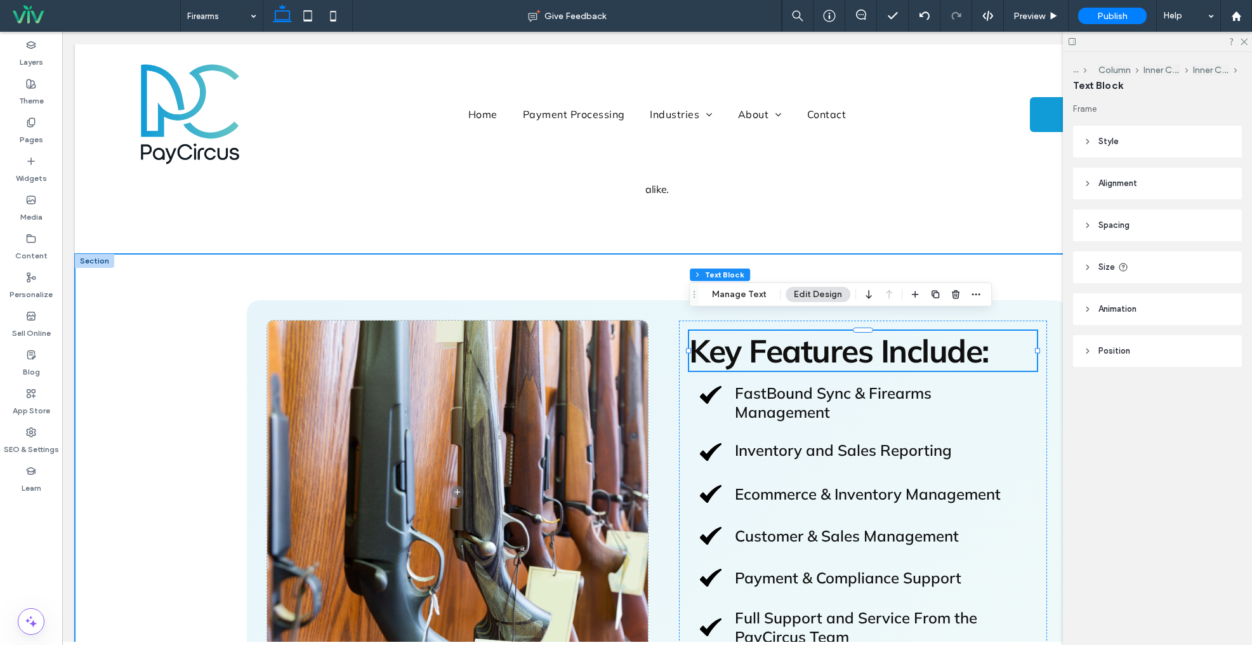
click at [167, 440] on div "Key Features Include: FastBound Sync & Firearms Management Inventory and Sales …" at bounding box center [657, 492] width 1165 height 476
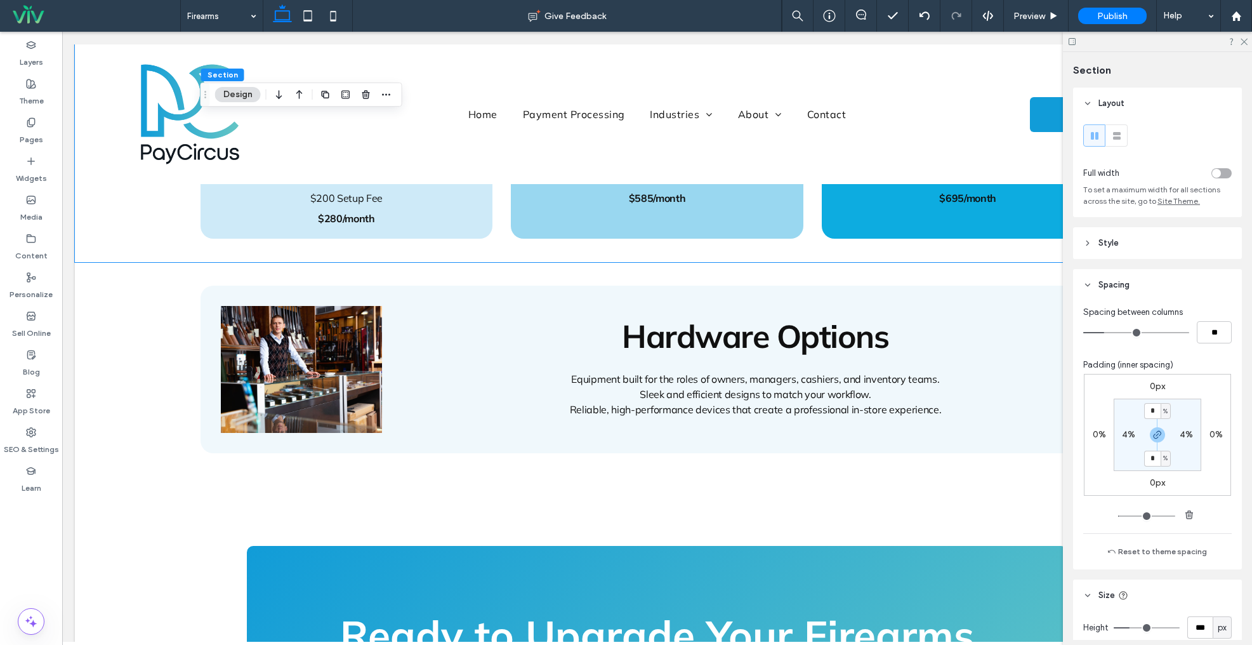
scroll to position [1278, 0]
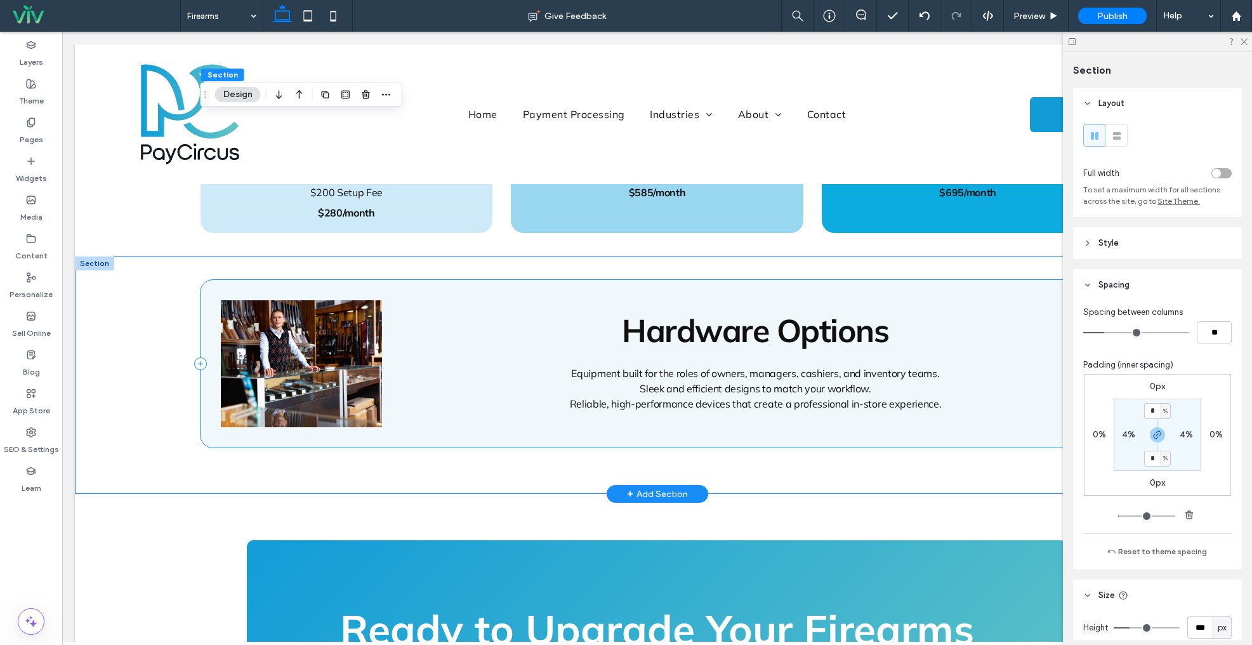
click at [633, 280] on div "Hardware Options Equipment built for the roles of owners, managers, cashiers, a…" at bounding box center [658, 364] width 914 height 168
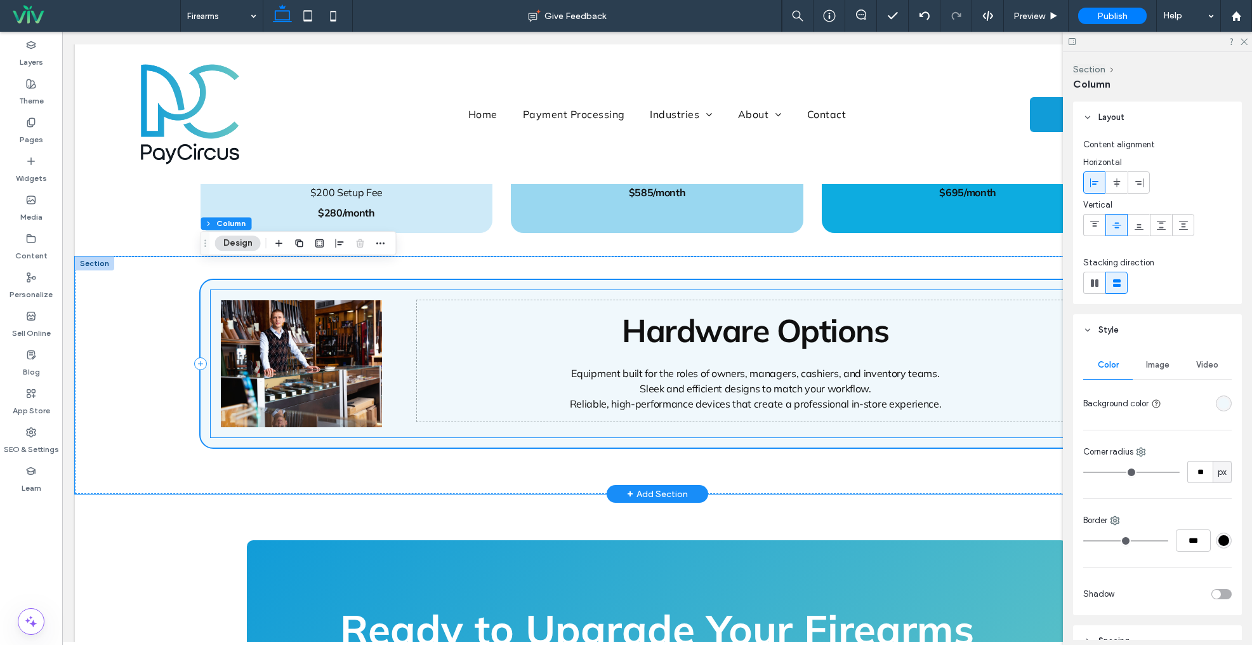
click at [560, 290] on div "Hardware Options Equipment built for the roles of owners, managers, cashiers, a…" at bounding box center [658, 363] width 894 height 147
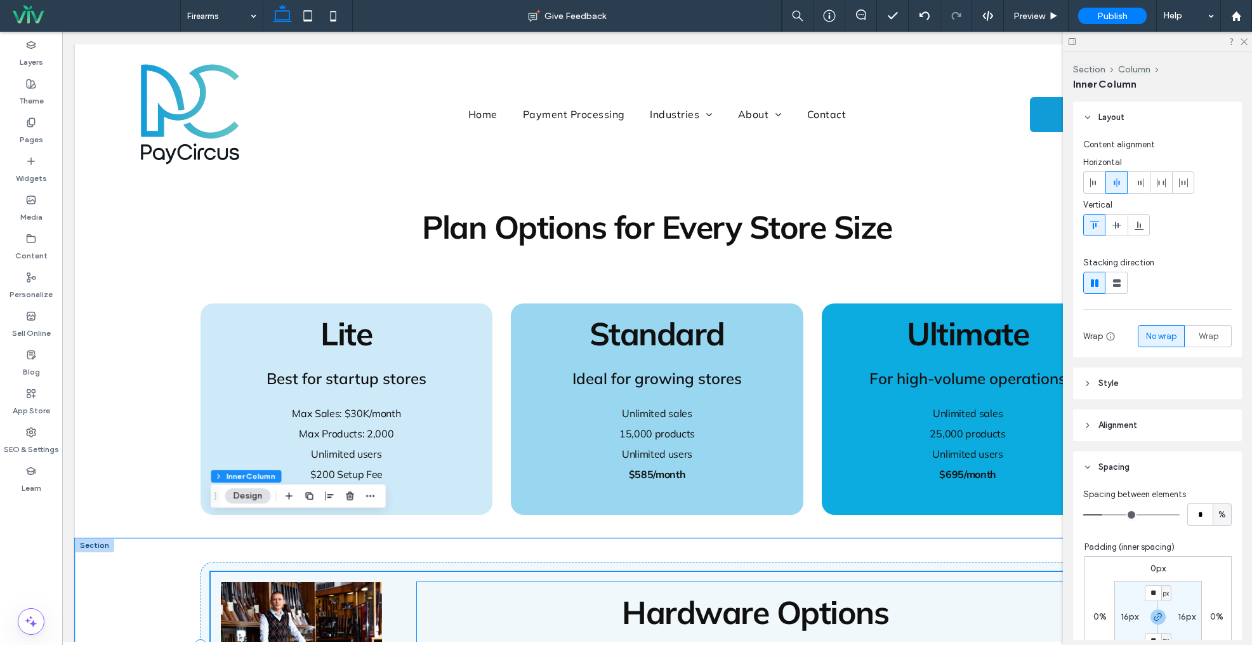
scroll to position [969, 0]
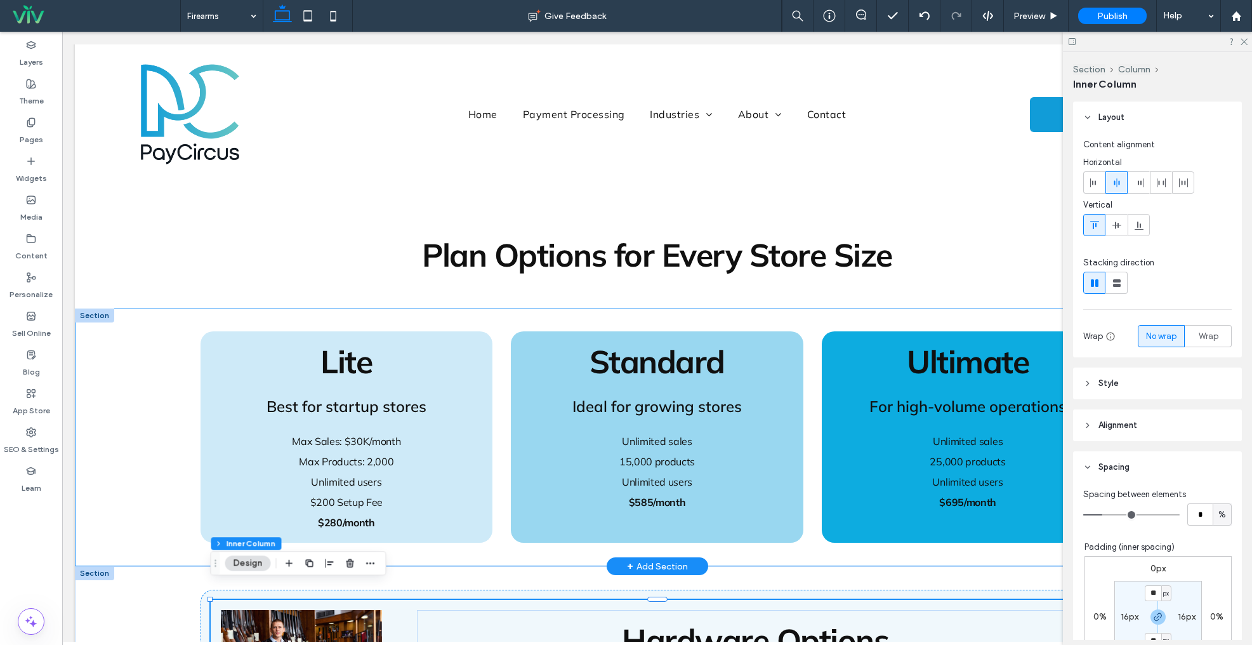
click at [344, 472] on p "Unlimited users" at bounding box center [347, 482] width 272 height 20
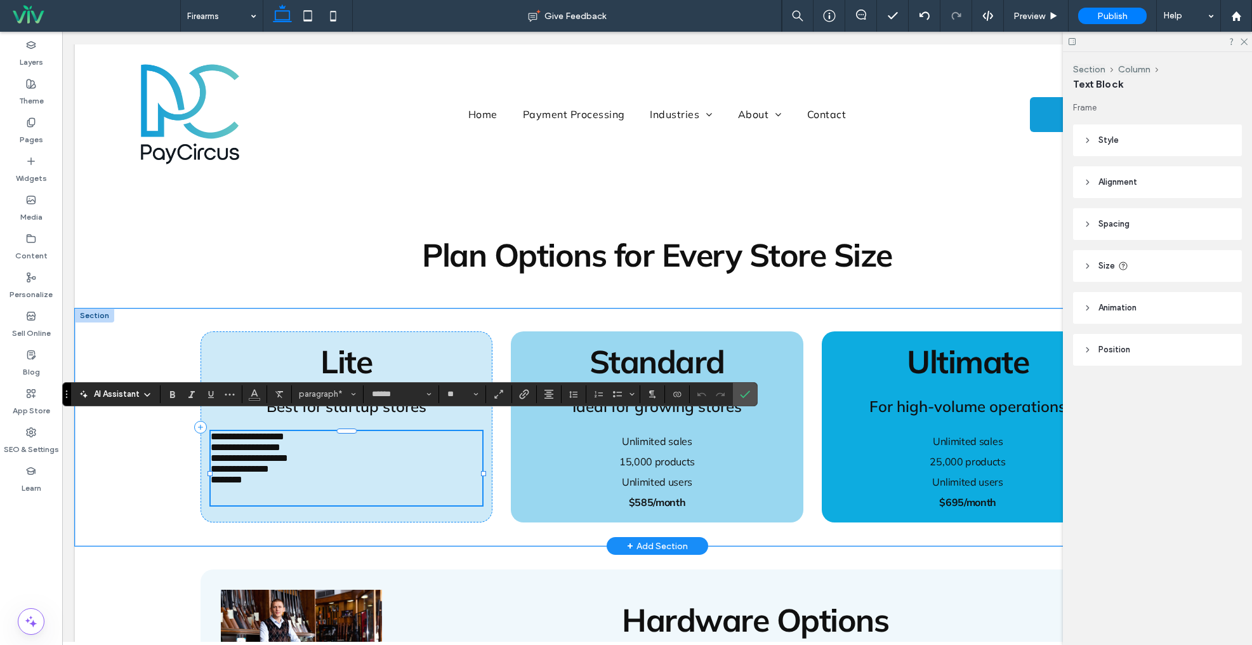
scroll to position [0, 0]
type input "**"
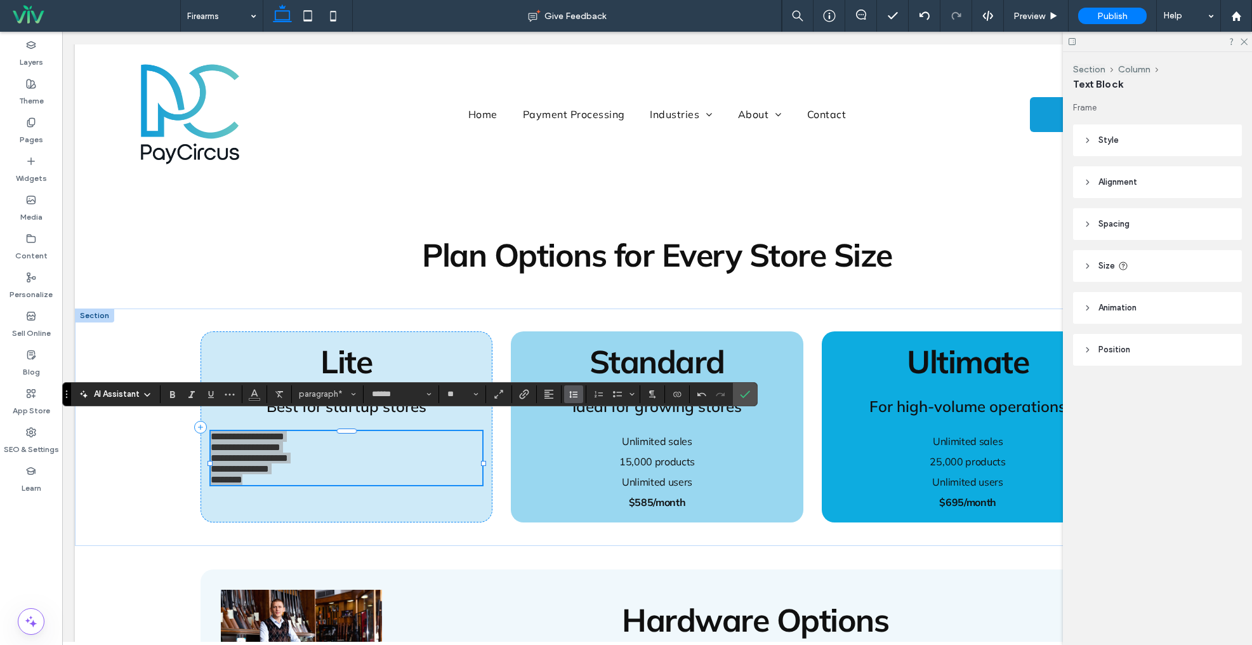
click at [571, 395] on icon "Line Height" at bounding box center [574, 394] width 10 height 10
click at [587, 466] on div "Double" at bounding box center [593, 468] width 31 height 10
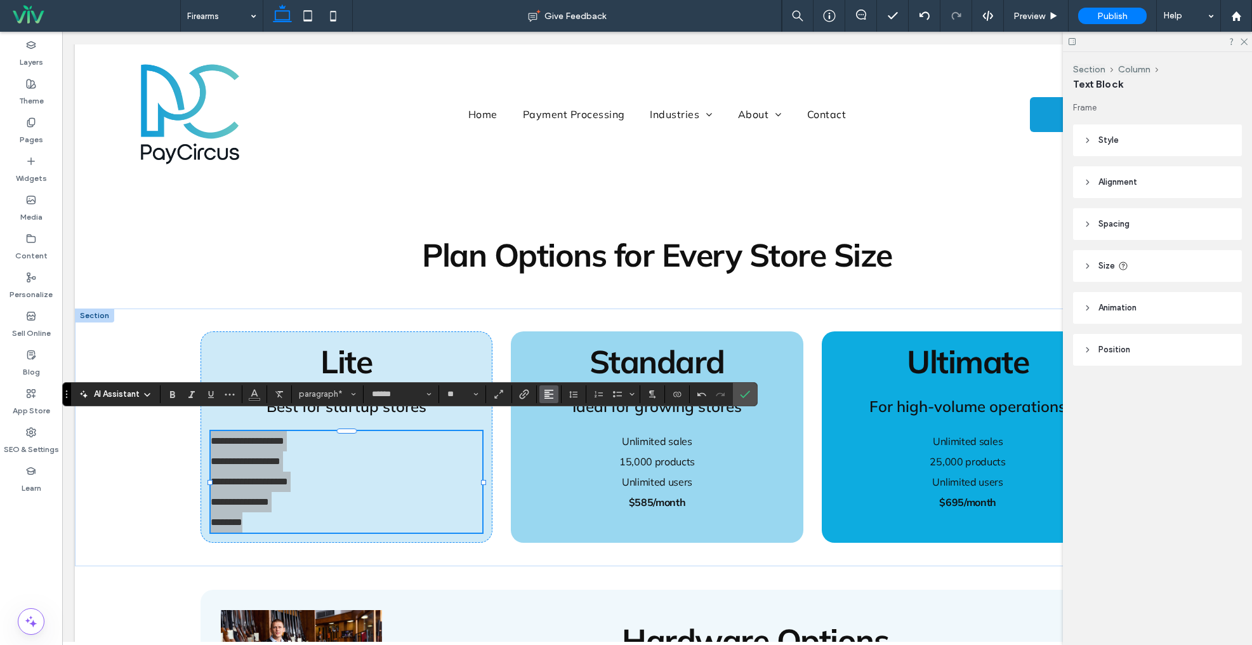
click at [554, 394] on button "Alignment" at bounding box center [549, 394] width 19 height 18
click at [568, 434] on div "ui.textEditor.alignment.center" at bounding box center [562, 433] width 17 height 10
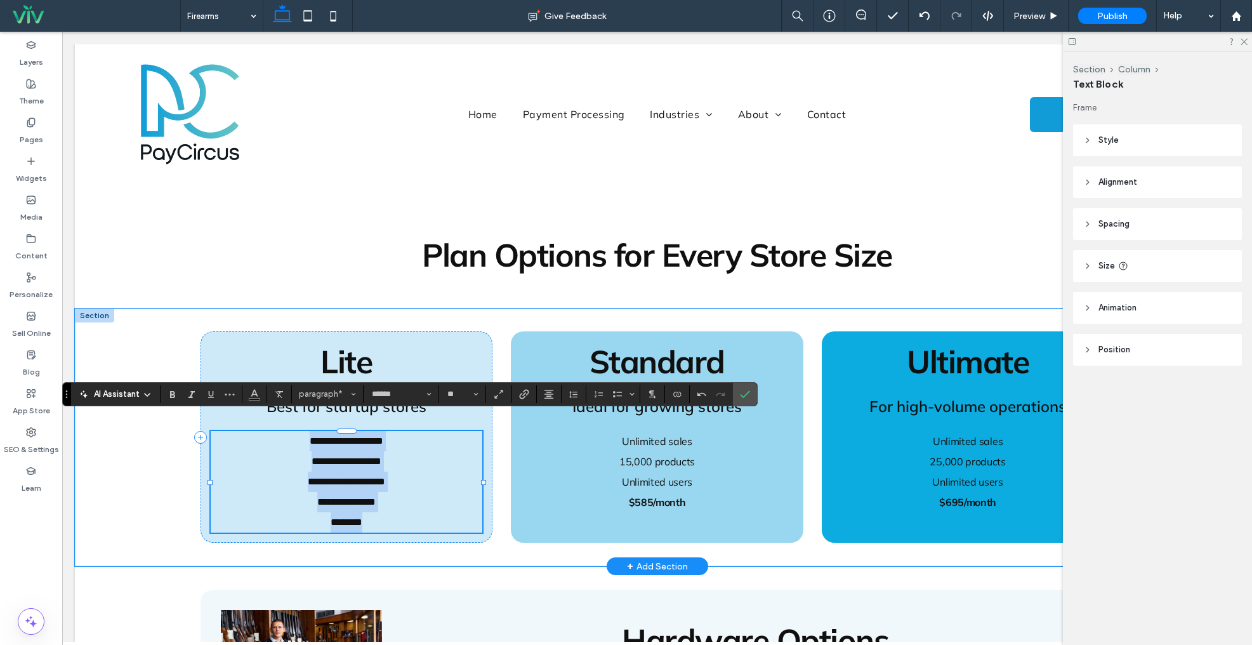
drag, startPoint x: 399, startPoint y: 503, endPoint x: 371, endPoint y: 507, distance: 28.2
click at [396, 512] on p "********" at bounding box center [347, 522] width 272 height 20
click at [355, 517] on span "********" at bounding box center [347, 522] width 32 height 10
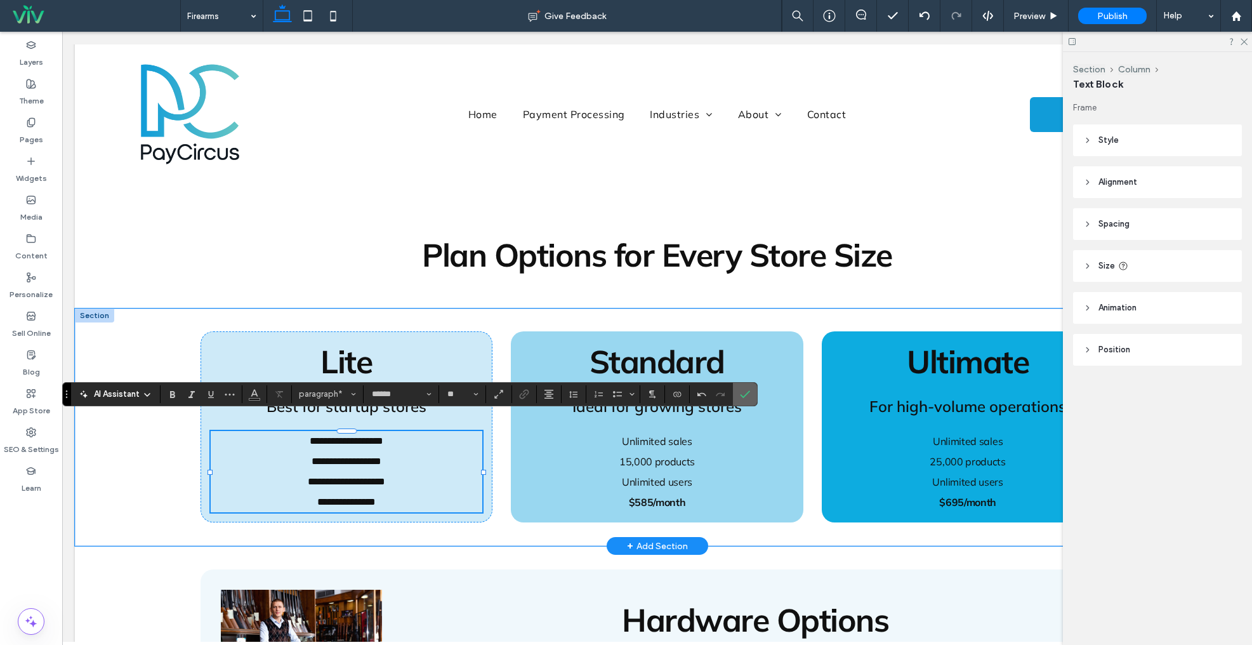
click at [743, 395] on icon "Confirm" at bounding box center [745, 394] width 10 height 10
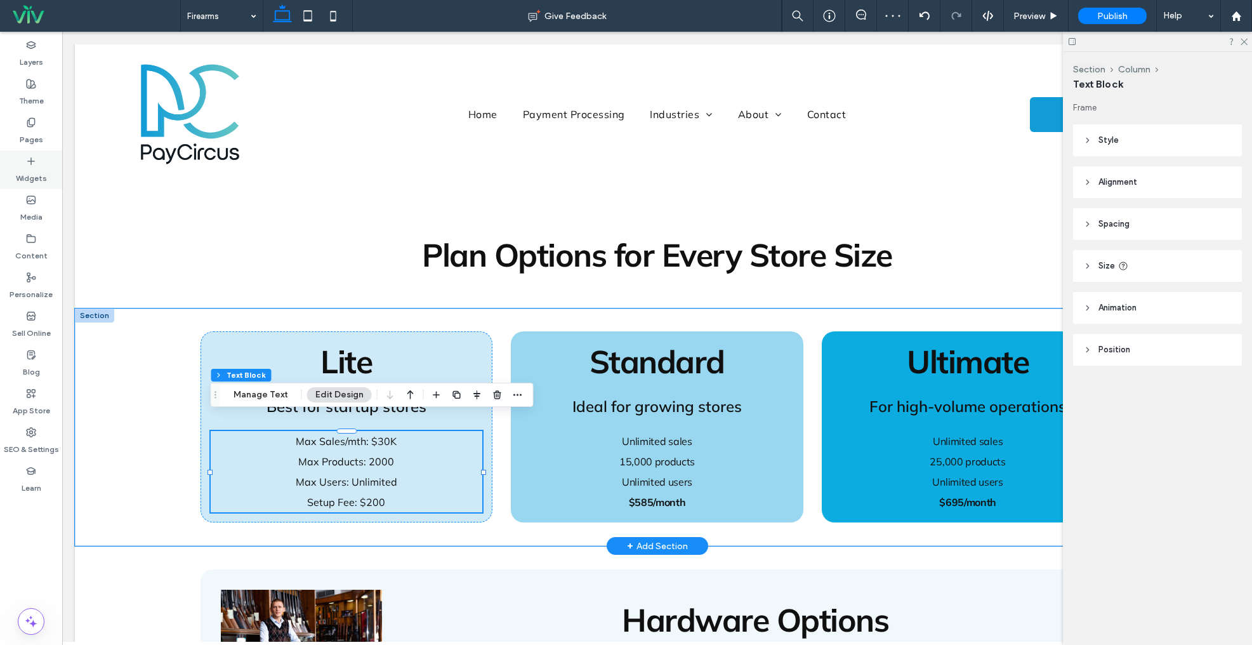
click at [29, 166] on label "Widgets" at bounding box center [31, 175] width 31 height 18
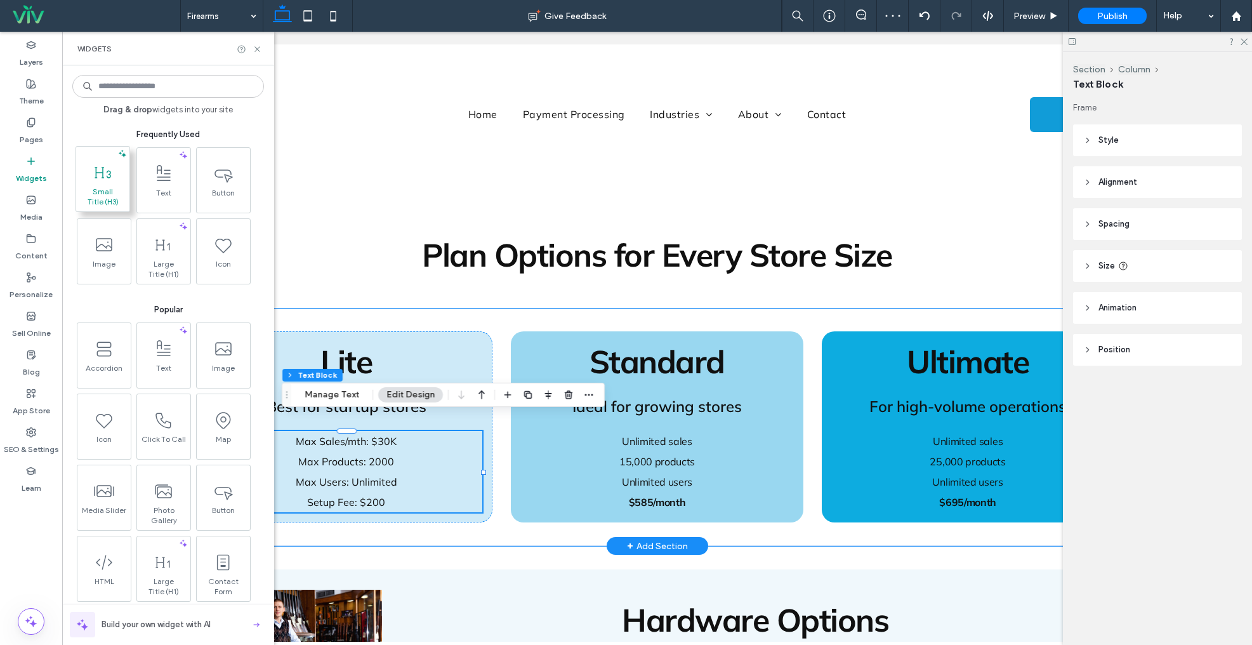
click at [110, 191] on span "Small Title (H3)" at bounding box center [102, 197] width 47 height 20
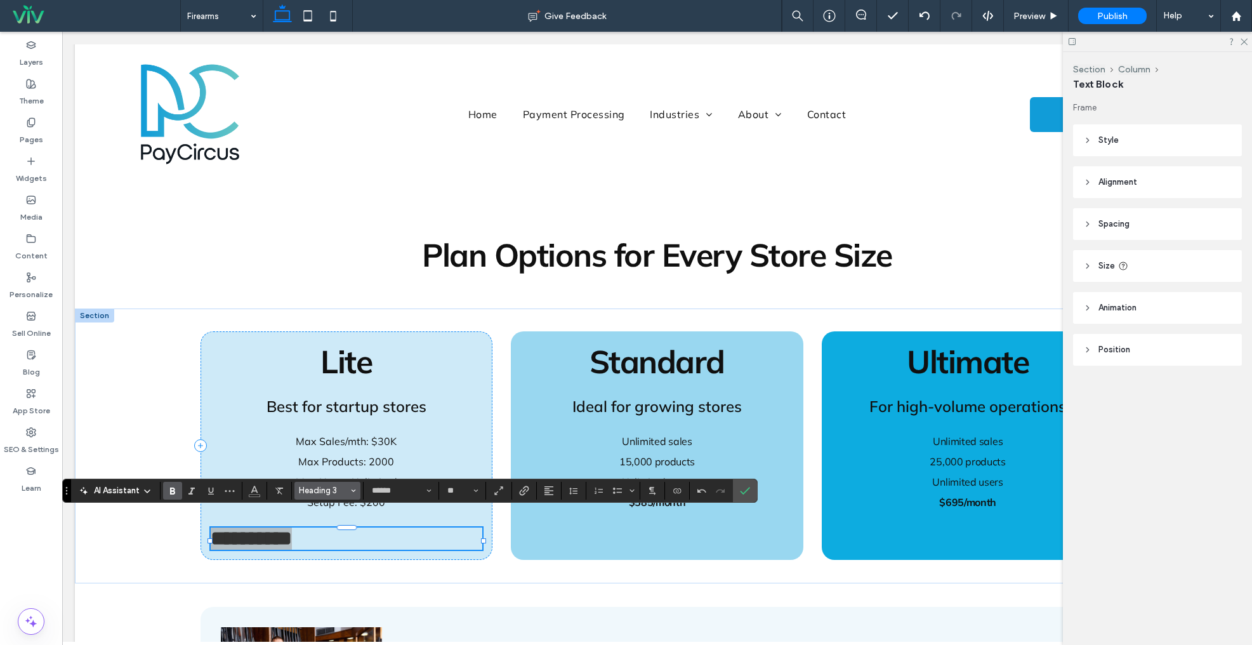
click at [355, 488] on icon "Styles" at bounding box center [353, 490] width 5 height 5
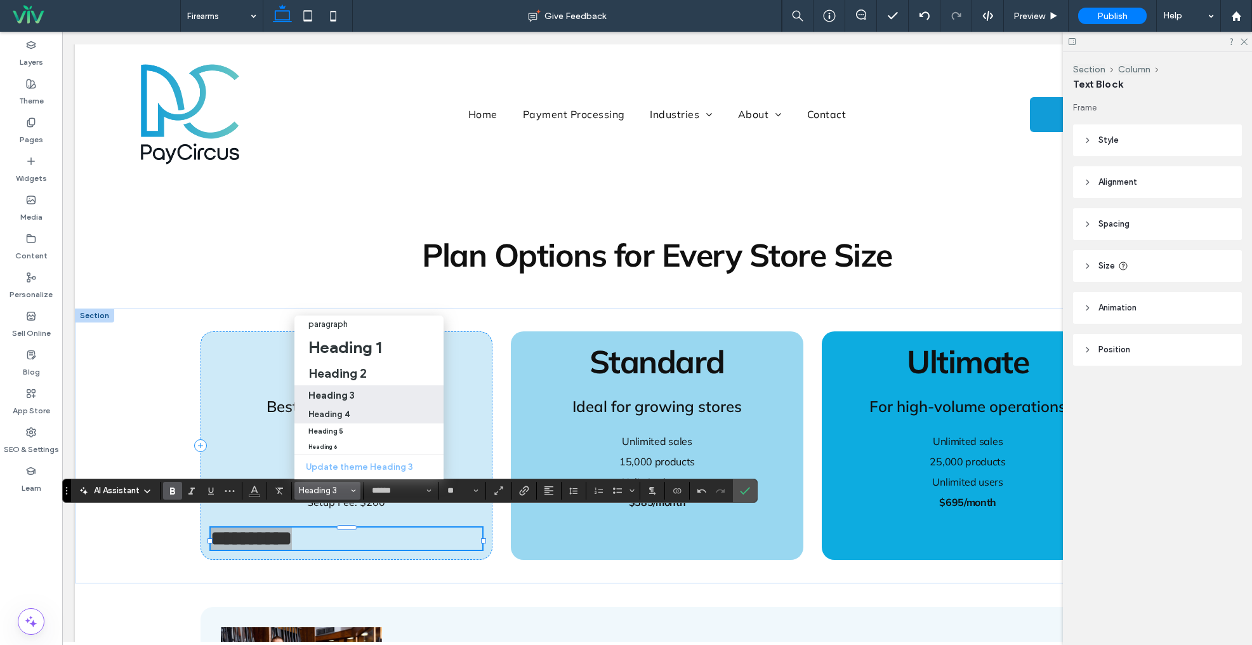
click at [355, 406] on label "Heading 4" at bounding box center [369, 415] width 149 height 18
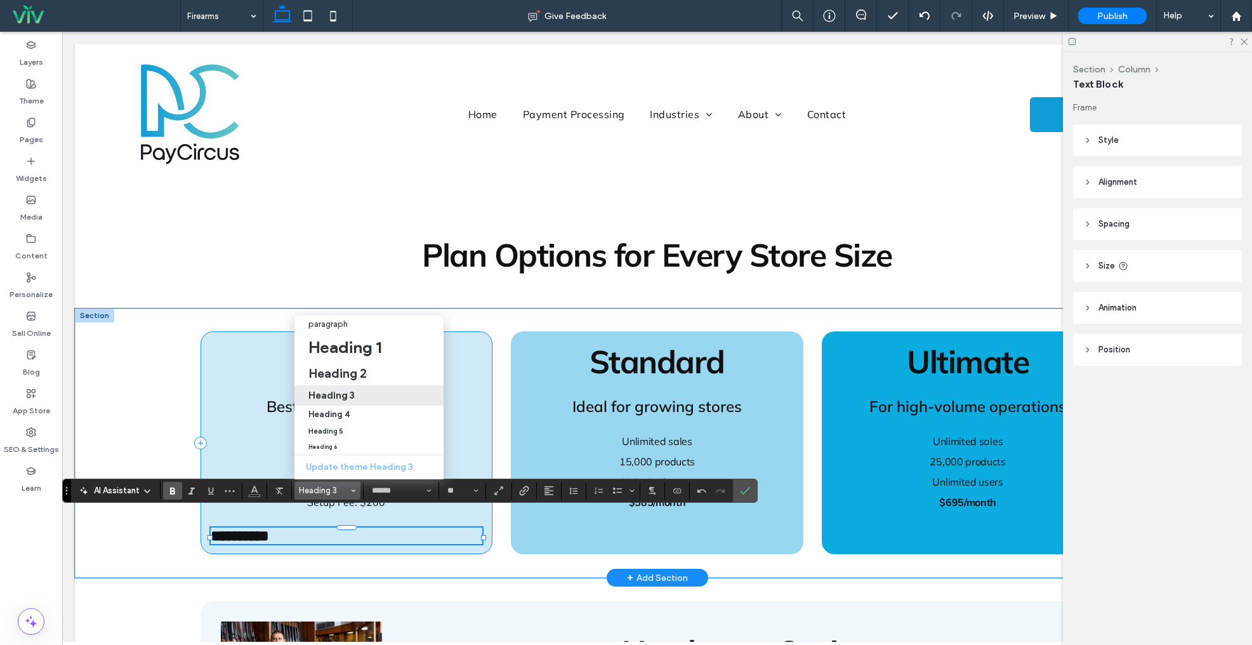
type input "**"
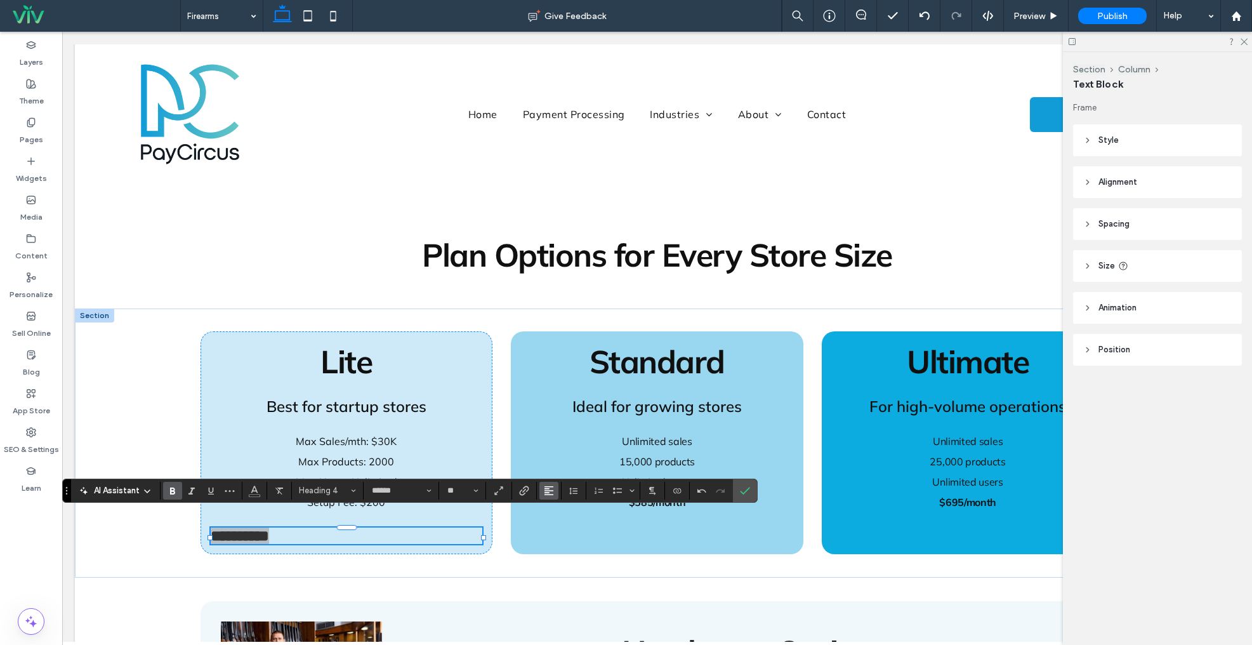
click at [545, 493] on use "Alignment" at bounding box center [549, 490] width 9 height 9
click at [560, 428] on icon "ui.textEditor.alignment.center" at bounding box center [559, 433] width 10 height 10
click at [748, 495] on icon "Confirm" at bounding box center [745, 491] width 10 height 10
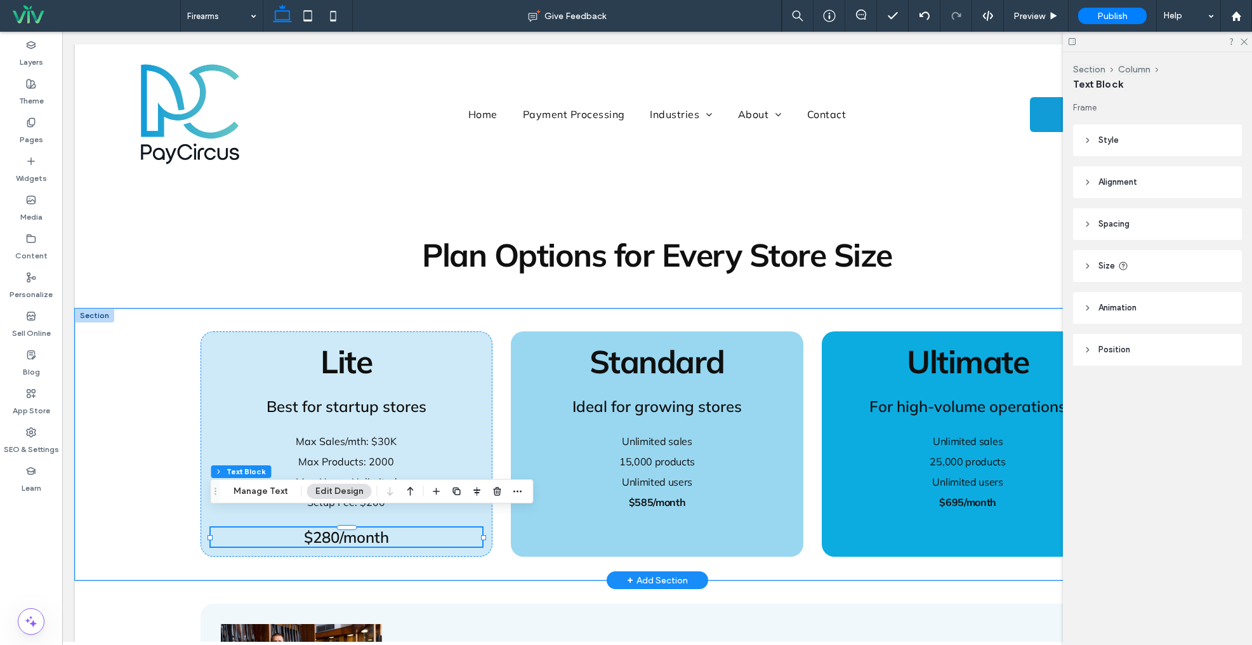
click at [422, 397] on span "Best for startup stores" at bounding box center [347, 406] width 160 height 19
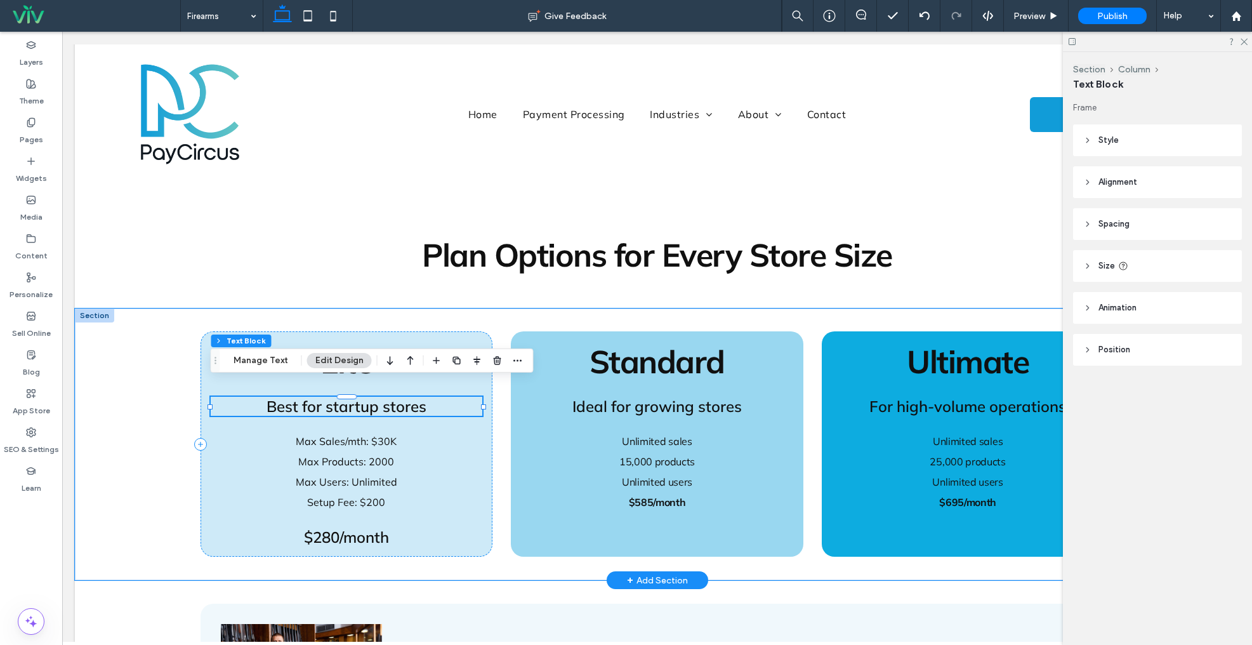
click at [422, 397] on span "Best for startup stores" at bounding box center [347, 406] width 160 height 19
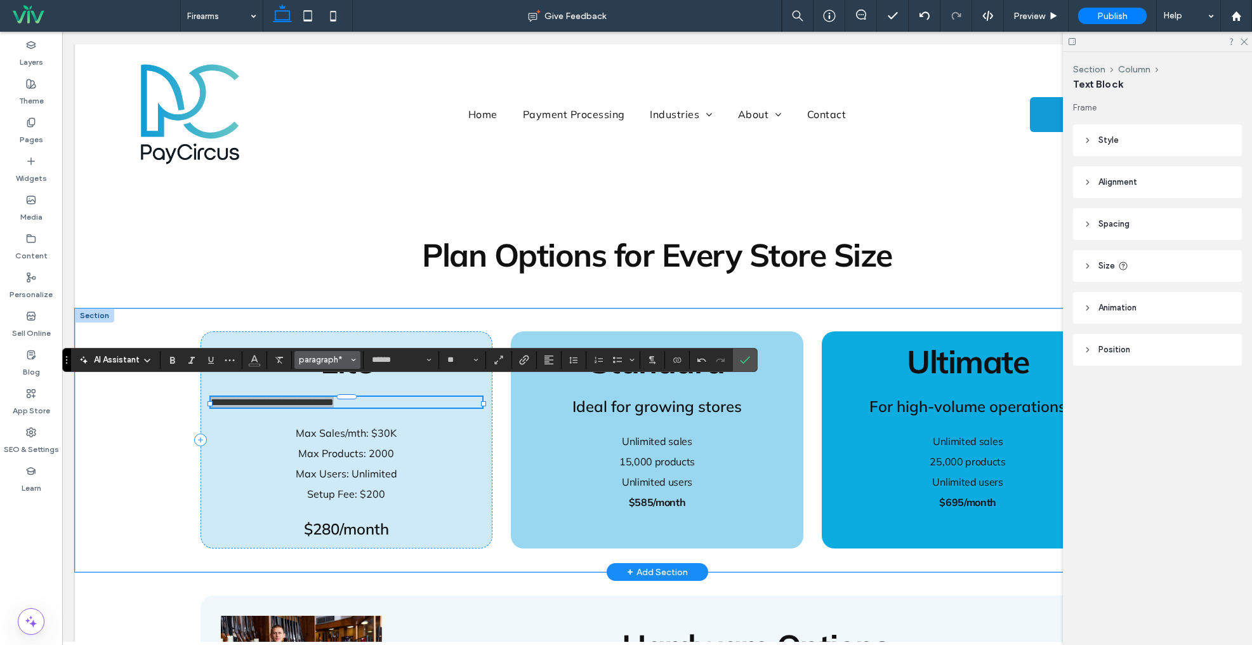
click at [338, 358] on span "paragraph*" at bounding box center [324, 360] width 50 height 10
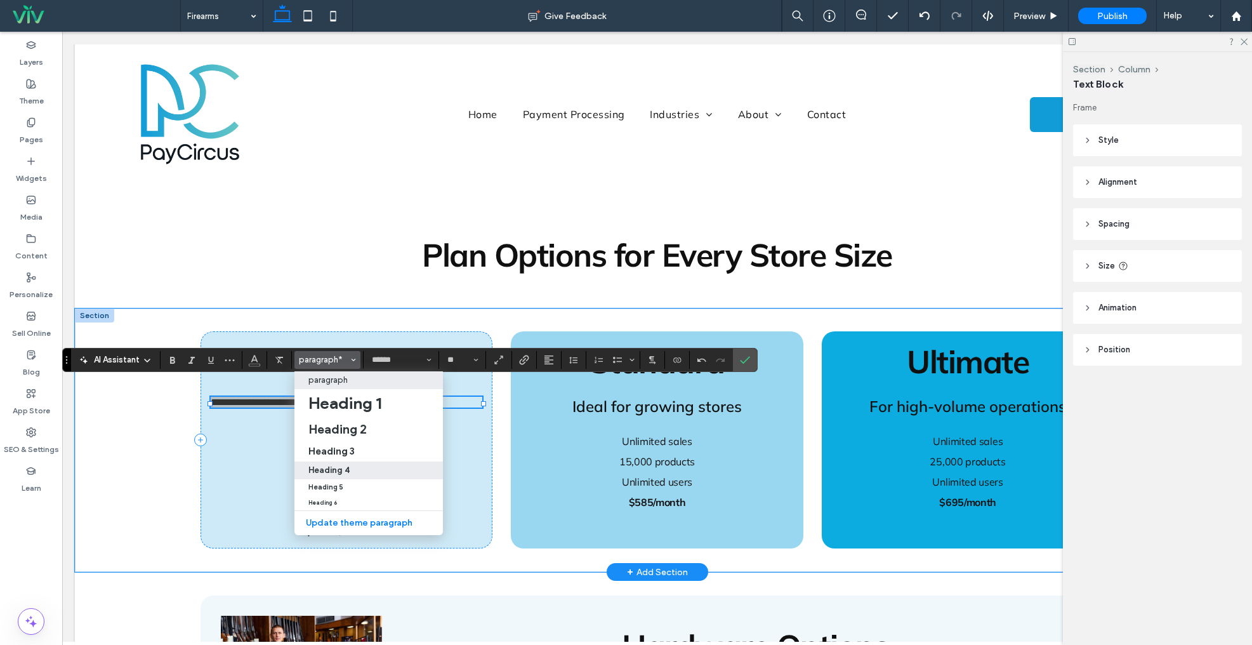
click at [373, 468] on div "Heading 4" at bounding box center [368, 470] width 121 height 10
type input "**"
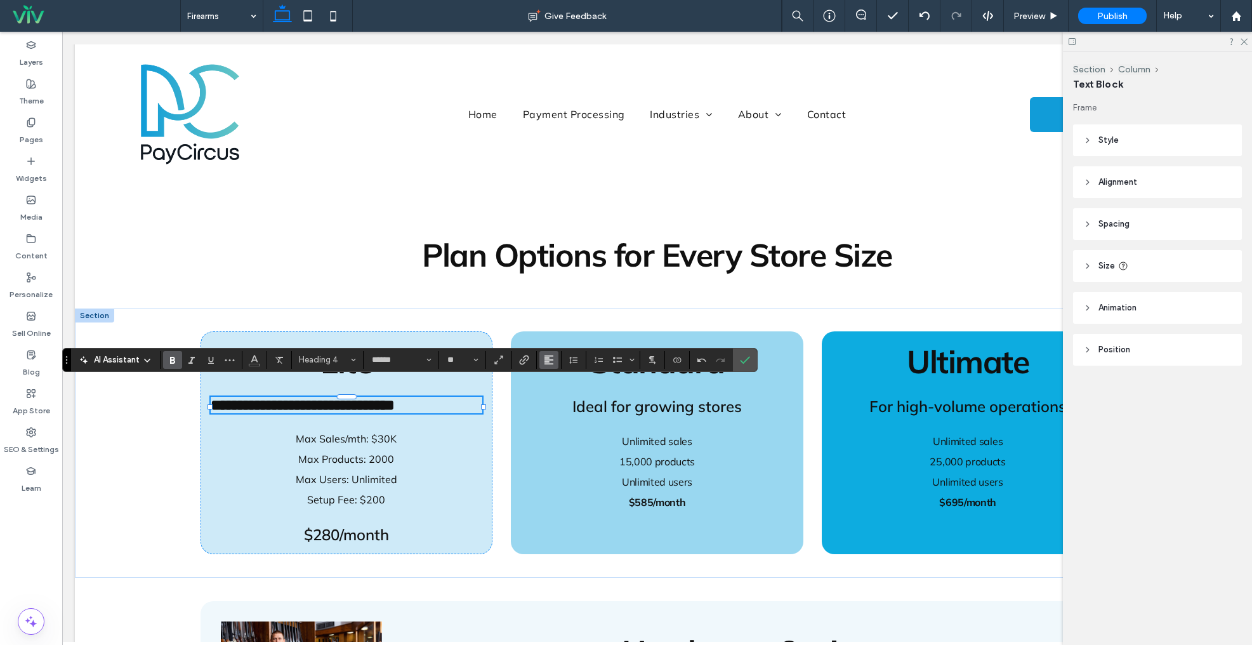
click at [548, 359] on icon "Alignment" at bounding box center [549, 360] width 10 height 10
drag, startPoint x: 561, startPoint y: 394, endPoint x: 715, endPoint y: 366, distance: 156.0
click at [563, 394] on icon "ui.textEditor.alignment.center" at bounding box center [559, 399] width 10 height 10
click at [748, 363] on icon "Confirm" at bounding box center [745, 360] width 10 height 10
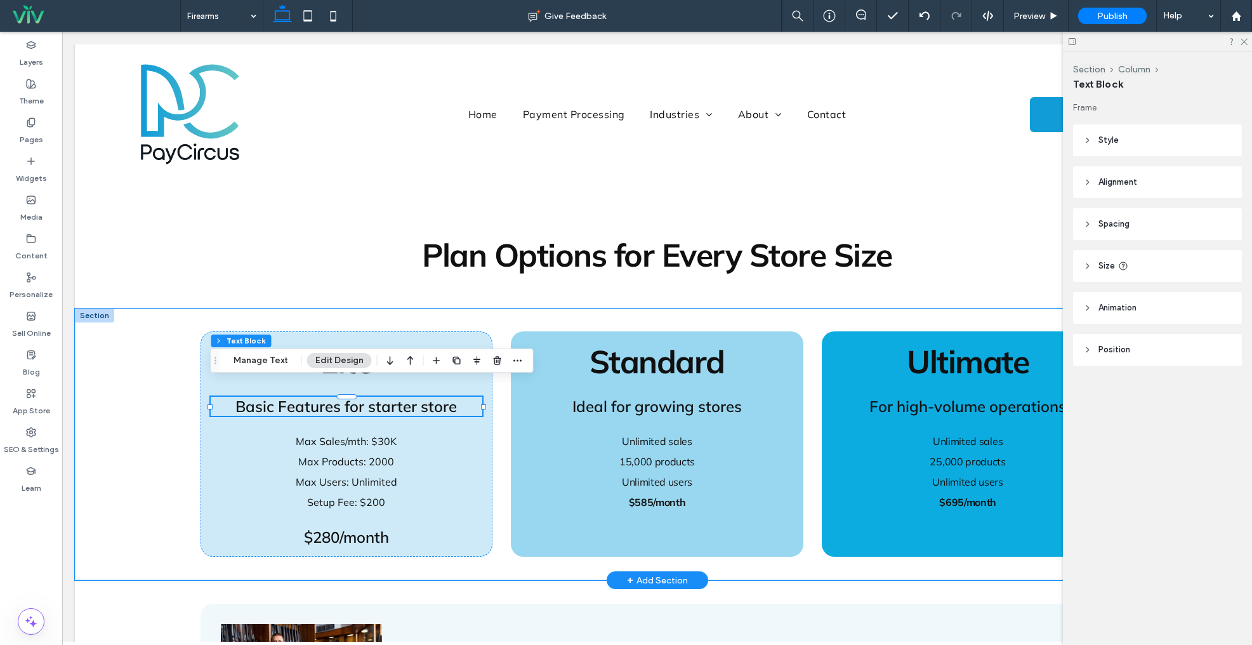
click at [637, 455] on span "15,000 products" at bounding box center [658, 461] width 76 height 13
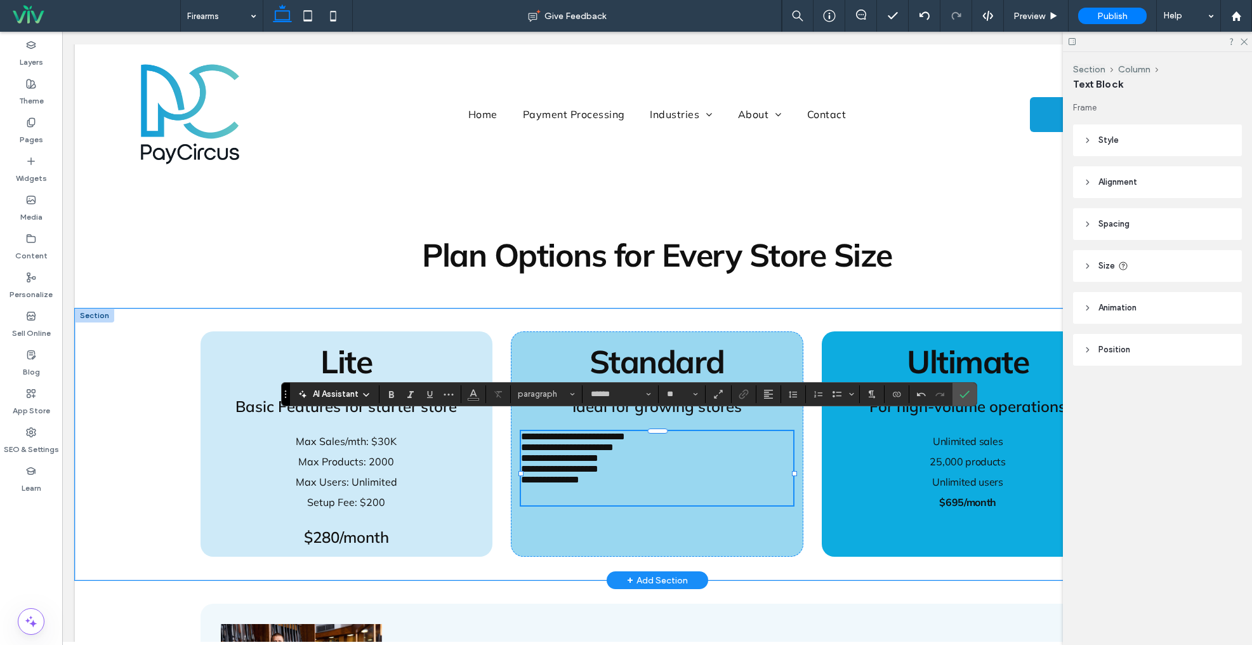
type input "**"
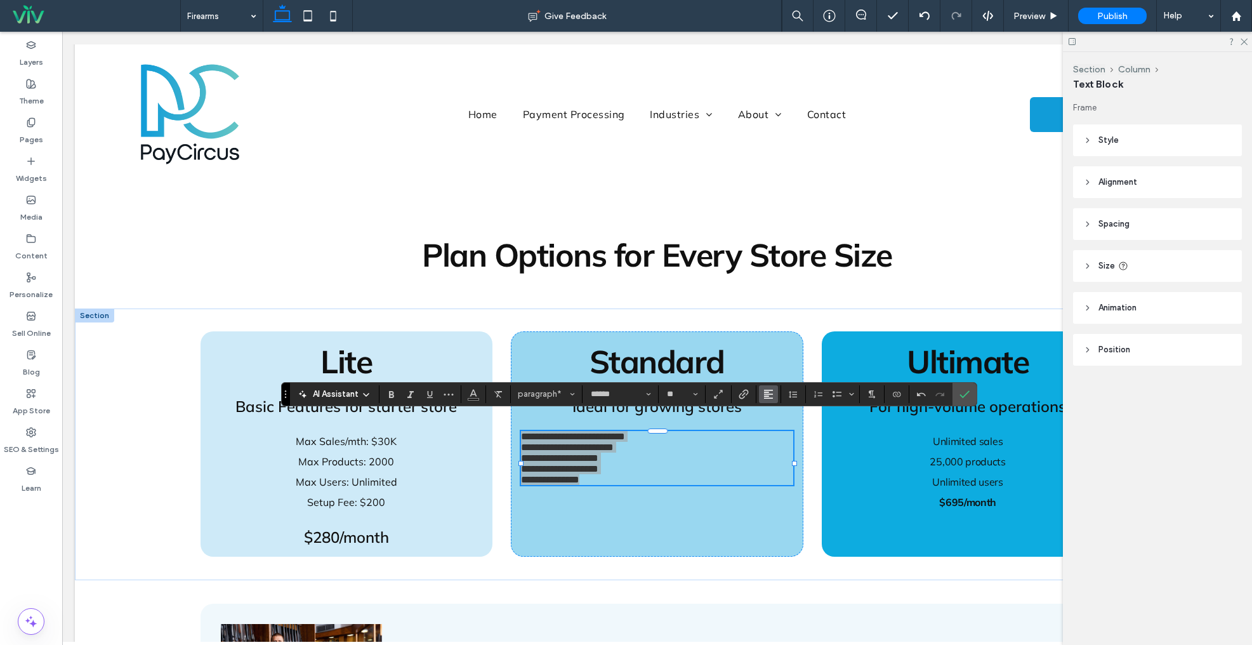
click at [771, 394] on use "Alignment" at bounding box center [768, 394] width 9 height 9
click at [775, 430] on use "ui.textEditor.alignment.center" at bounding box center [778, 432] width 9 height 9
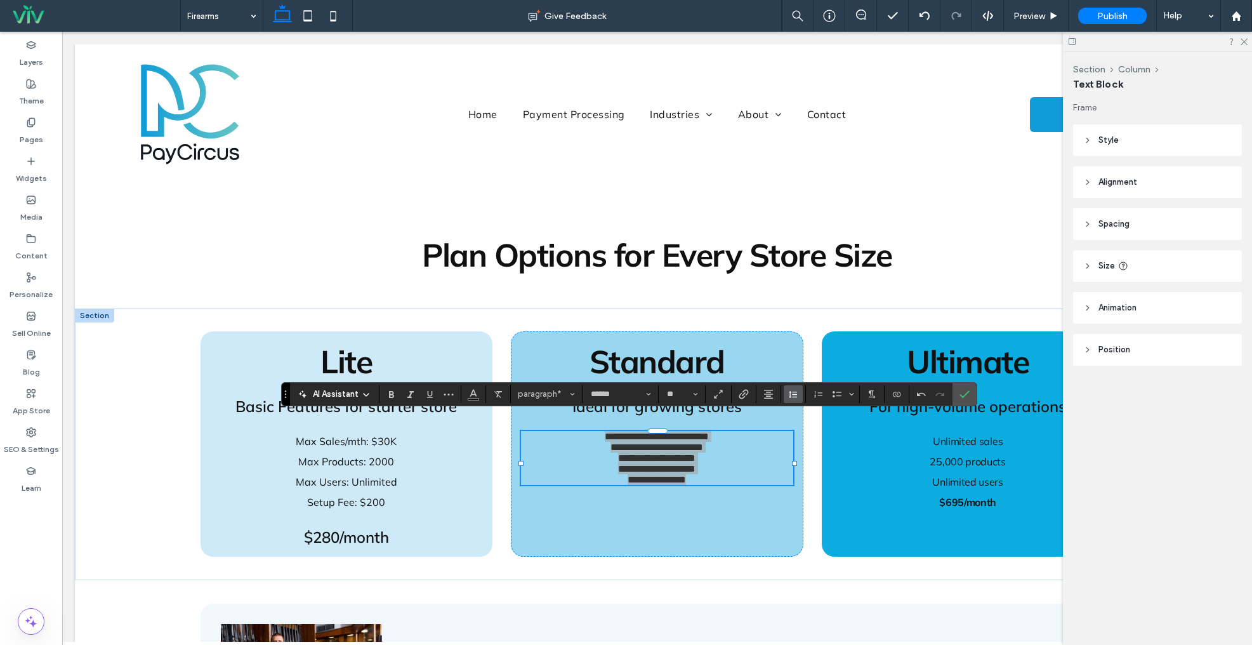
click at [792, 395] on icon "Line Height" at bounding box center [793, 394] width 10 height 10
click at [812, 468] on div "Double" at bounding box center [813, 468] width 31 height 10
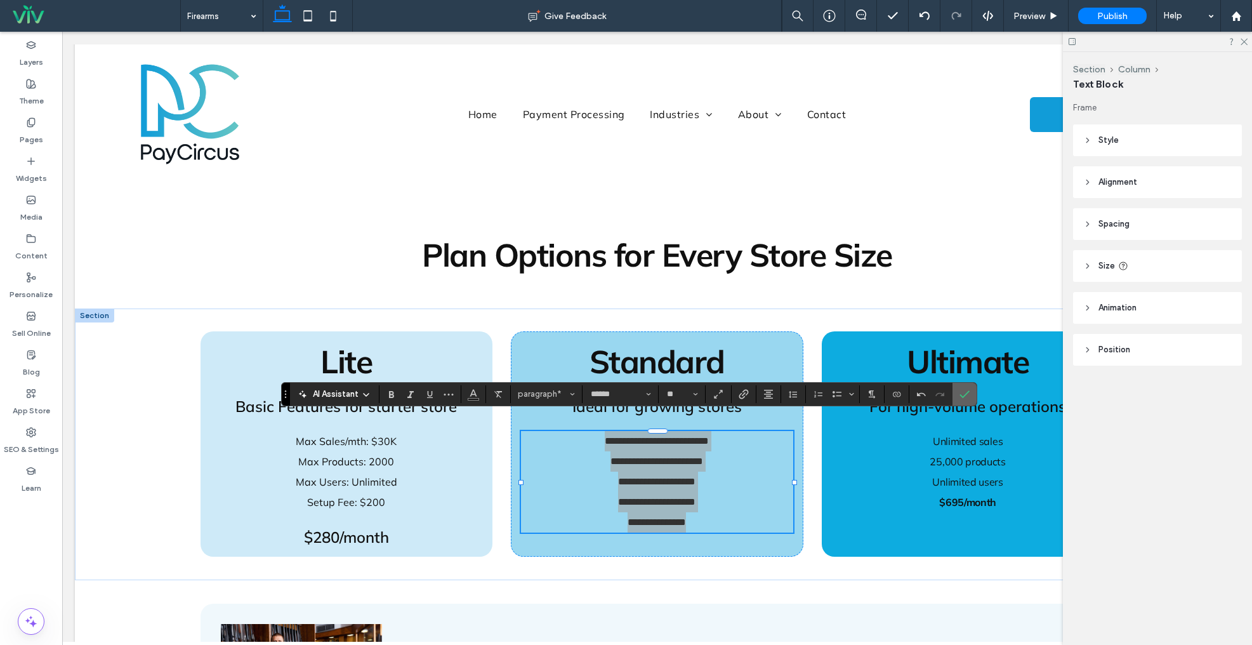
click at [964, 392] on icon "Confirm" at bounding box center [965, 394] width 10 height 10
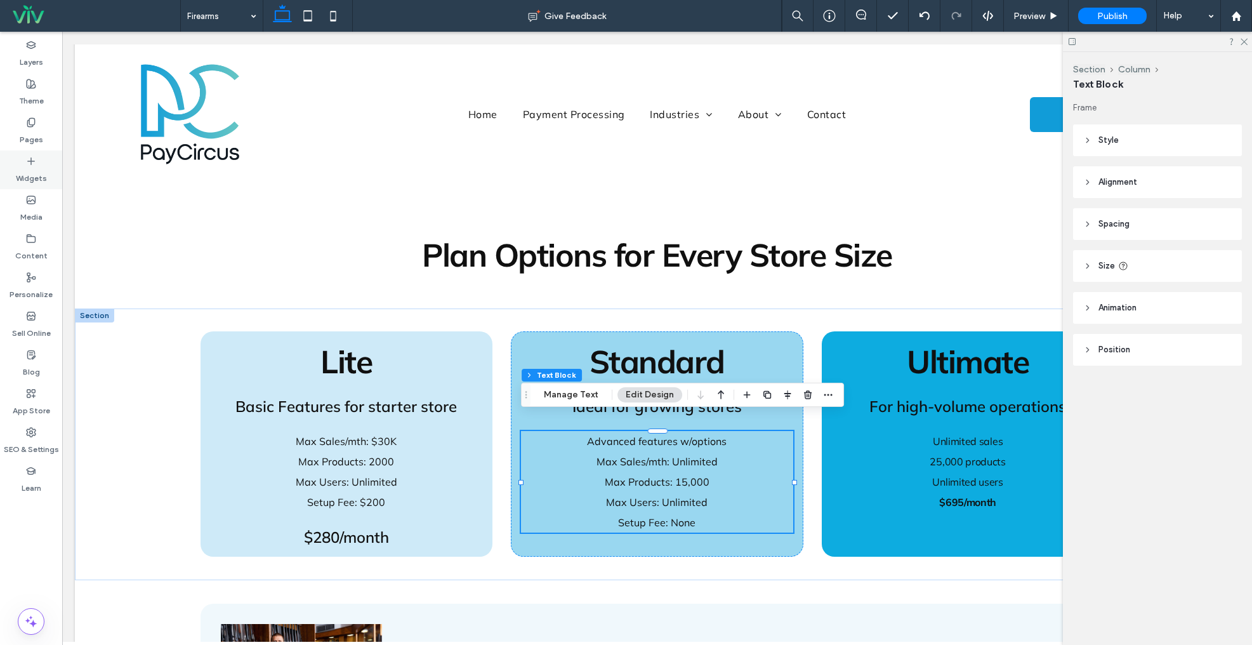
click at [31, 169] on label "Widgets" at bounding box center [31, 175] width 31 height 18
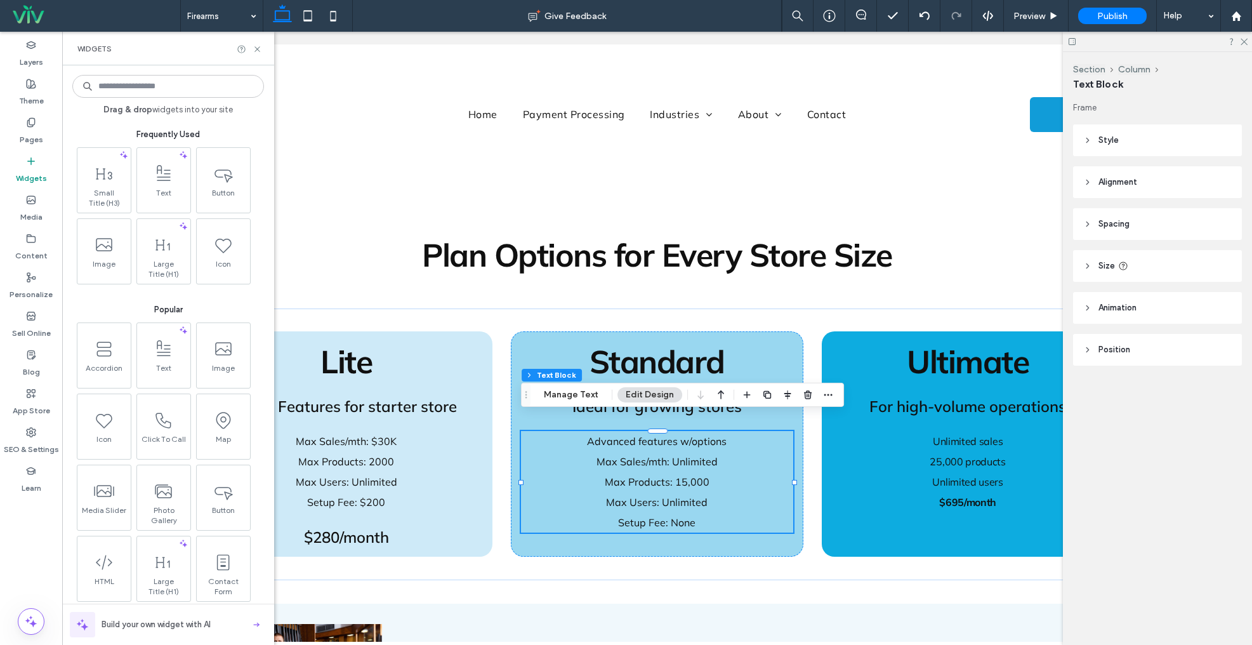
drag, startPoint x: 110, startPoint y: 190, endPoint x: 186, endPoint y: 239, distance: 90.2
click at [110, 190] on span "Small Title (H3)" at bounding box center [104, 198] width 47 height 20
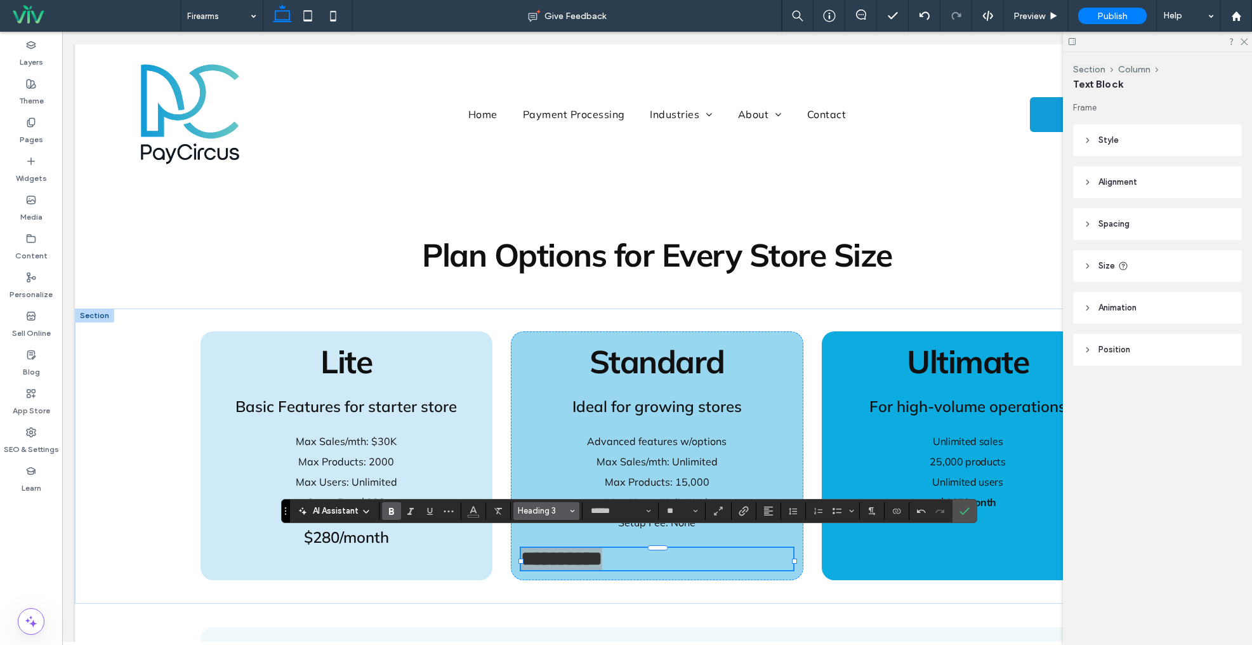
click at [522, 512] on span "Heading 3" at bounding box center [543, 511] width 50 height 10
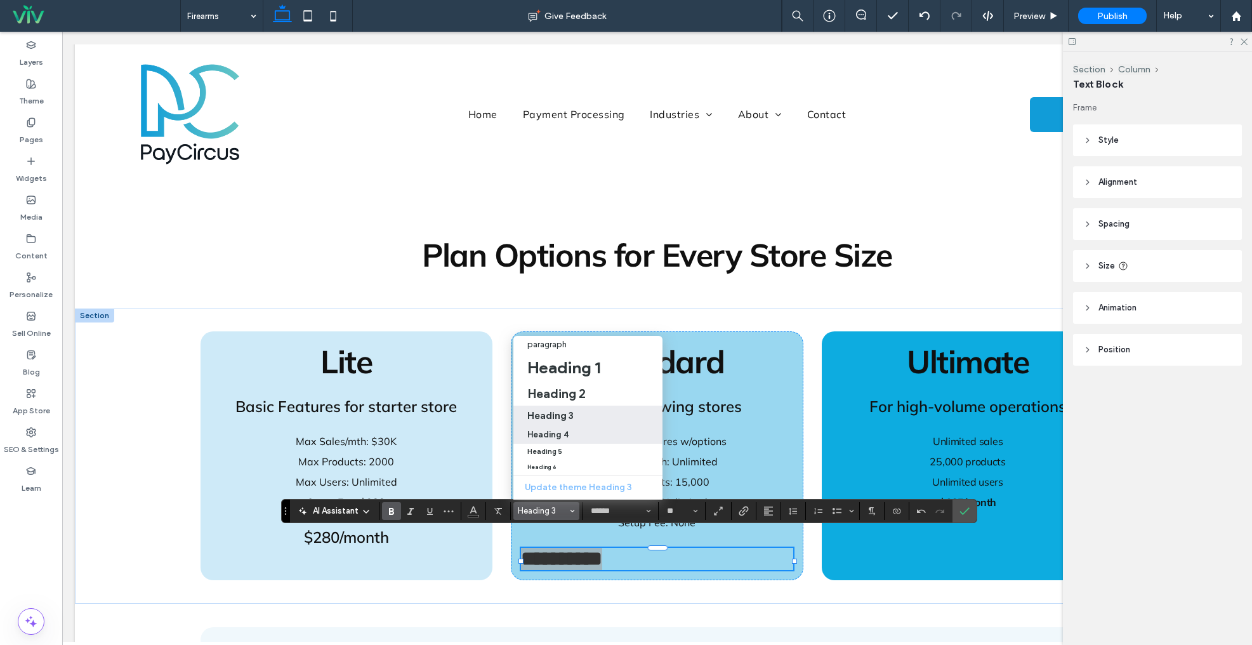
click at [552, 431] on h4 "Heading 4" at bounding box center [547, 435] width 41 height 10
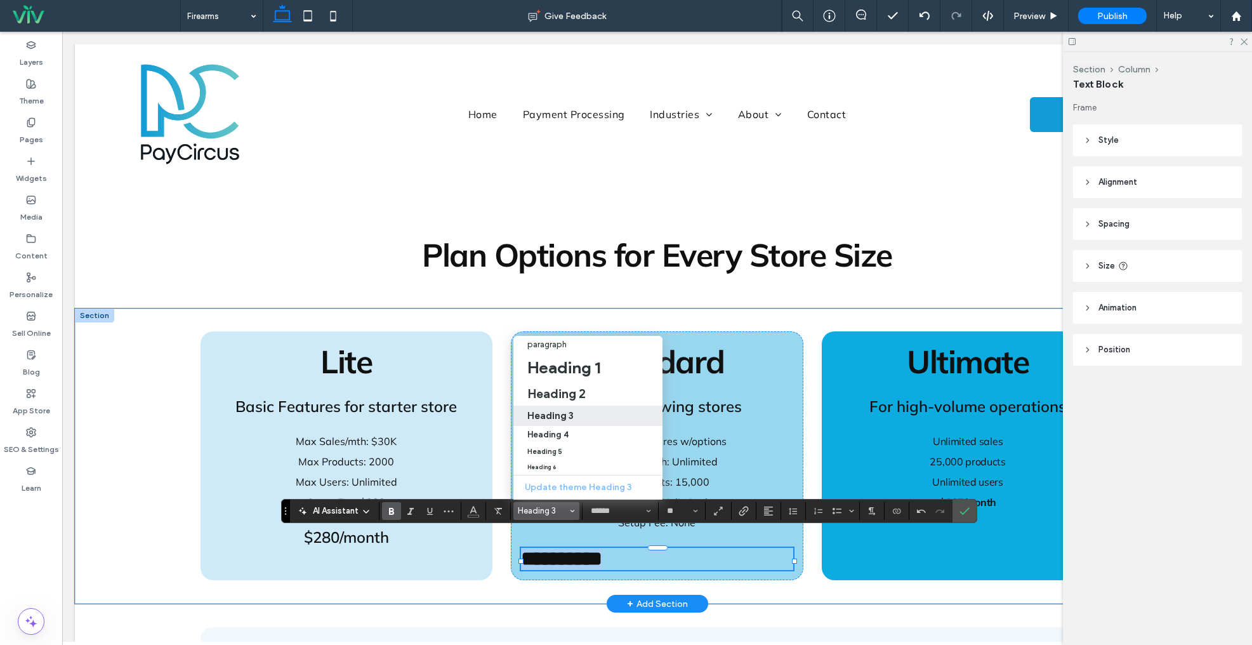
type input "**"
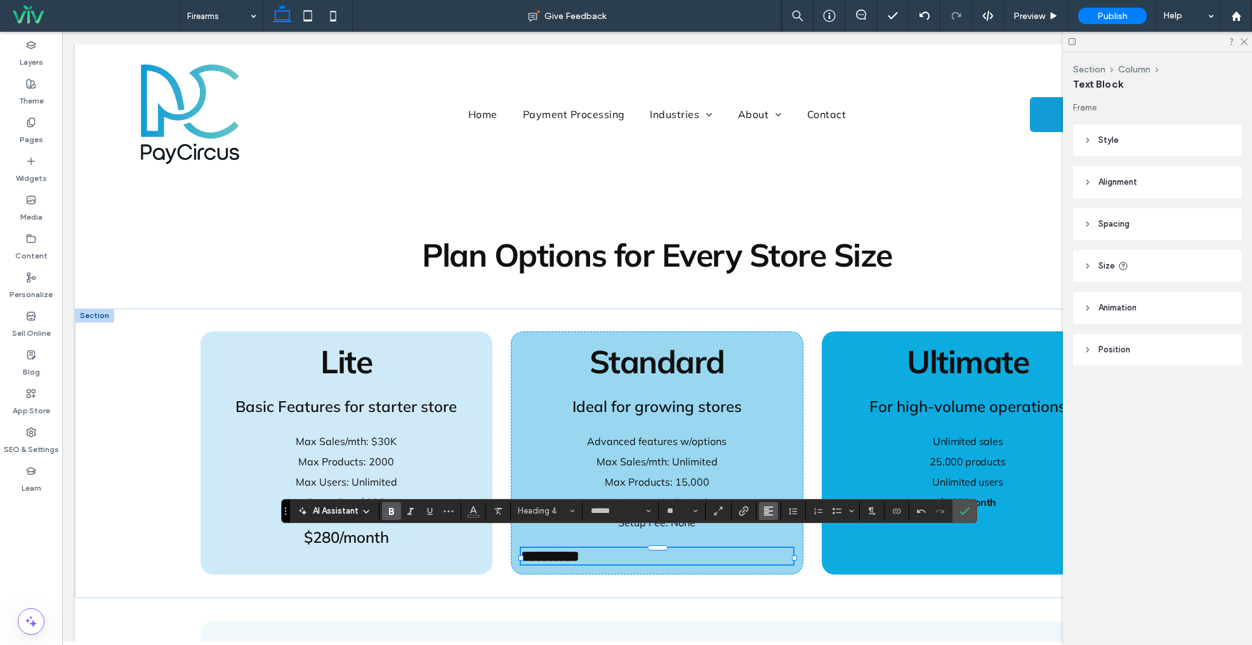
click at [766, 509] on icon "Alignment" at bounding box center [769, 511] width 10 height 10
click at [782, 459] on label "ui.textEditor.alignment.center" at bounding box center [781, 453] width 44 height 18
click at [964, 512] on use "Confirm" at bounding box center [965, 511] width 10 height 8
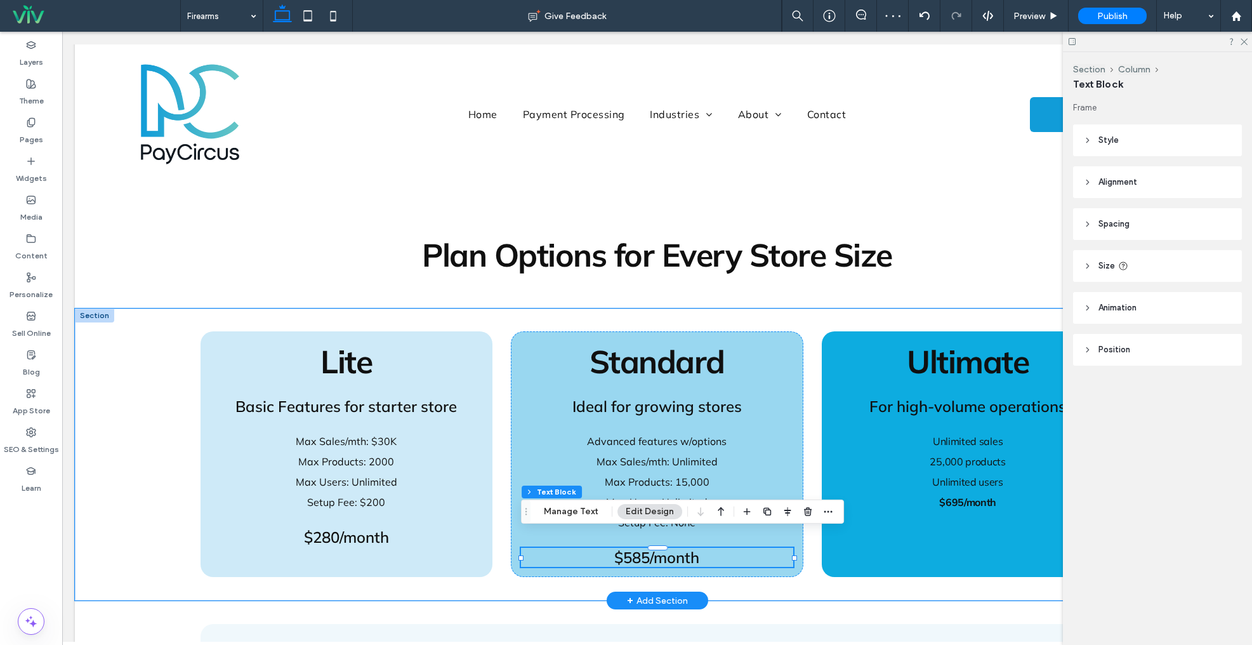
click at [663, 397] on span "Ideal for growing stores" at bounding box center [657, 406] width 169 height 19
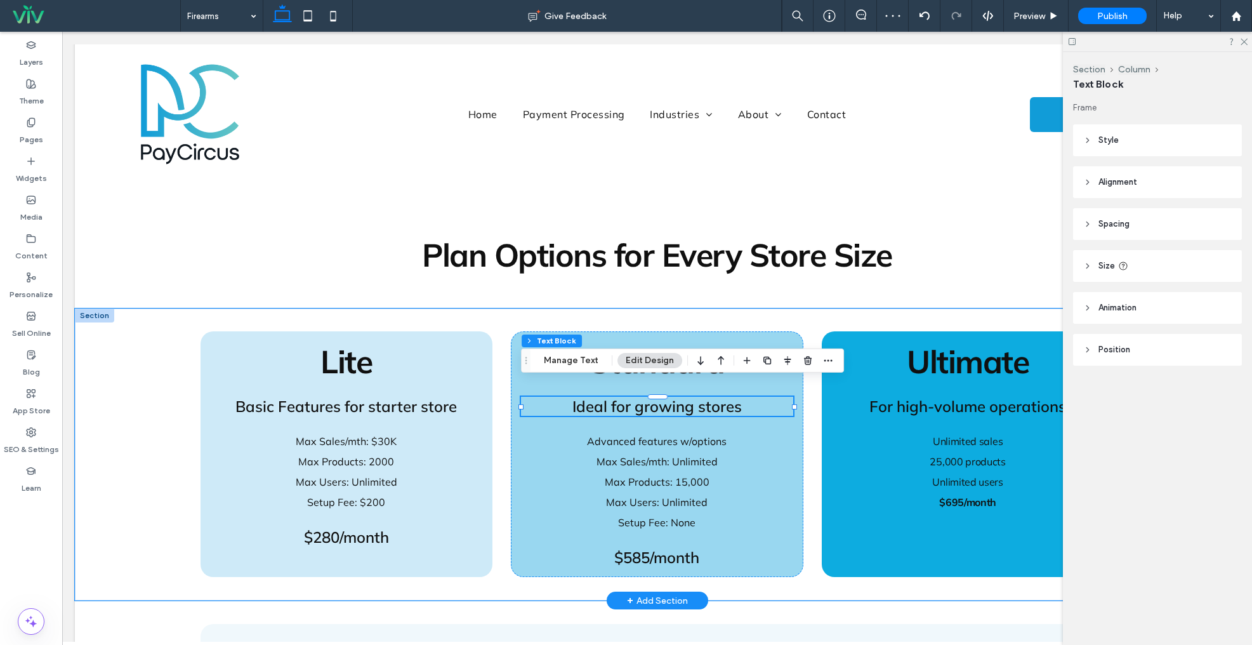
click at [663, 397] on span "Ideal for growing stores" at bounding box center [657, 406] width 169 height 19
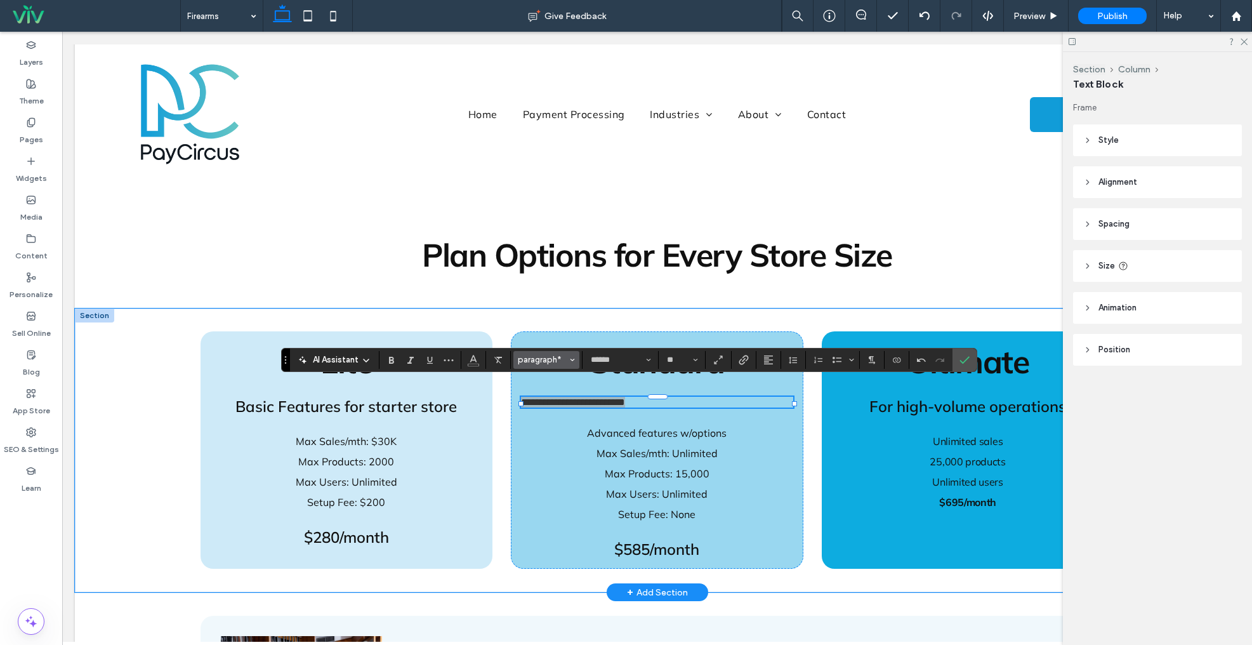
click at [539, 363] on span "paragraph*" at bounding box center [543, 360] width 50 height 10
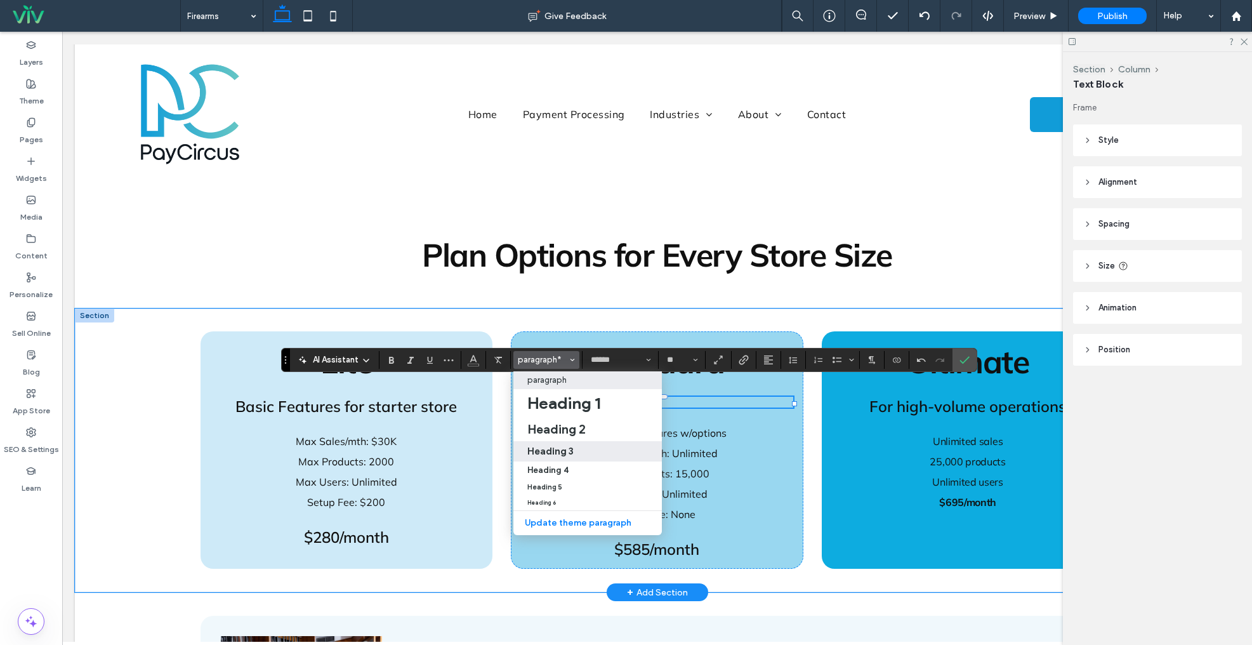
click at [544, 453] on h3 "Heading 3" at bounding box center [550, 451] width 46 height 12
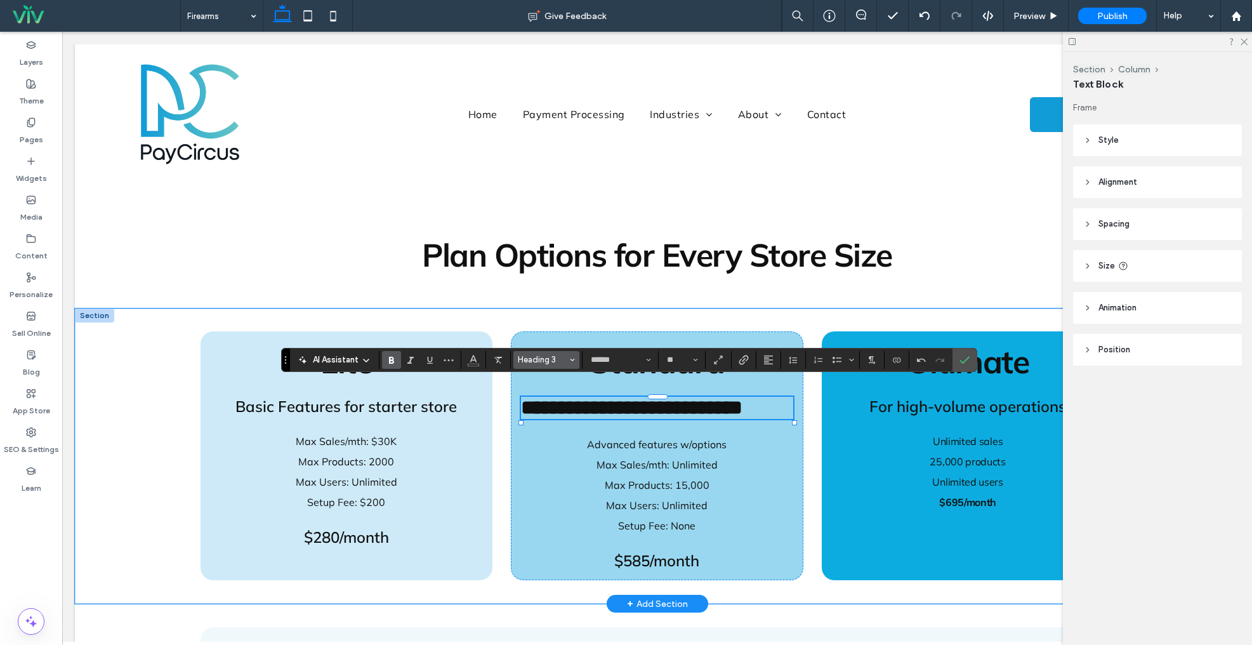
click at [523, 357] on span "Heading 3" at bounding box center [543, 360] width 50 height 10
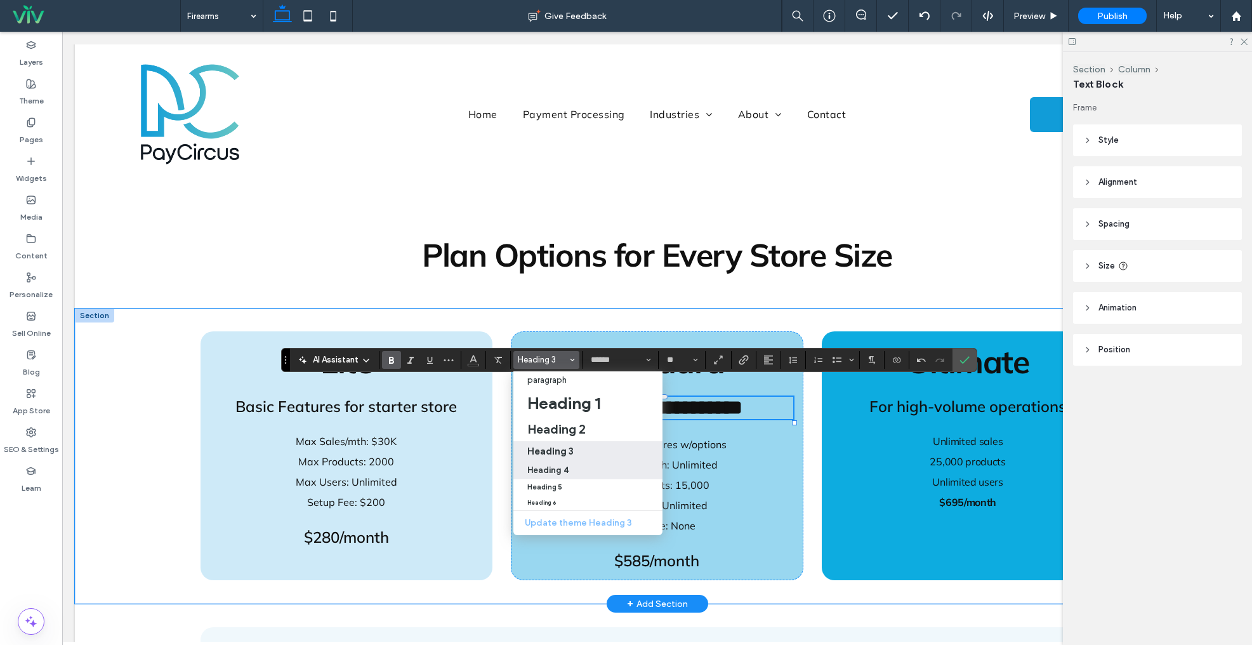
click at [569, 461] on label "Heading 4" at bounding box center [588, 470] width 149 height 18
type input "**"
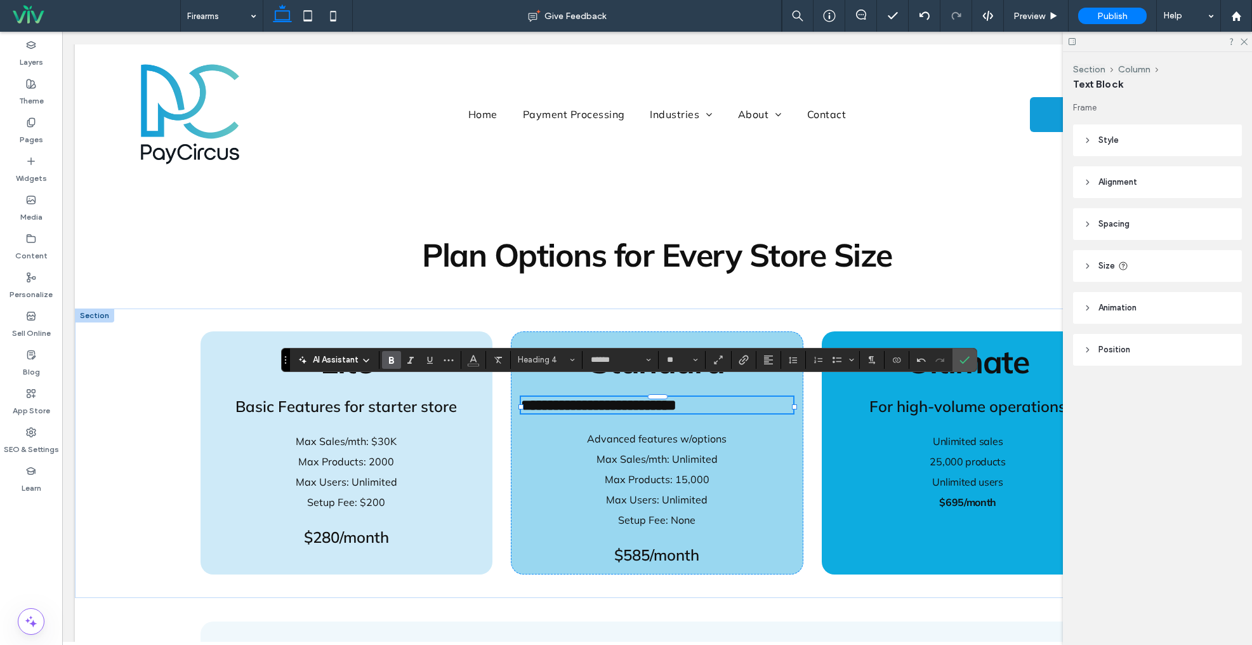
click at [677, 397] on span "**********" at bounding box center [599, 404] width 156 height 15
click at [768, 358] on use "Alignment" at bounding box center [768, 359] width 9 height 9
click at [786, 395] on div "ui.textEditor.alignment.center" at bounding box center [781, 399] width 17 height 10
click at [962, 363] on icon "Confirm" at bounding box center [965, 360] width 10 height 10
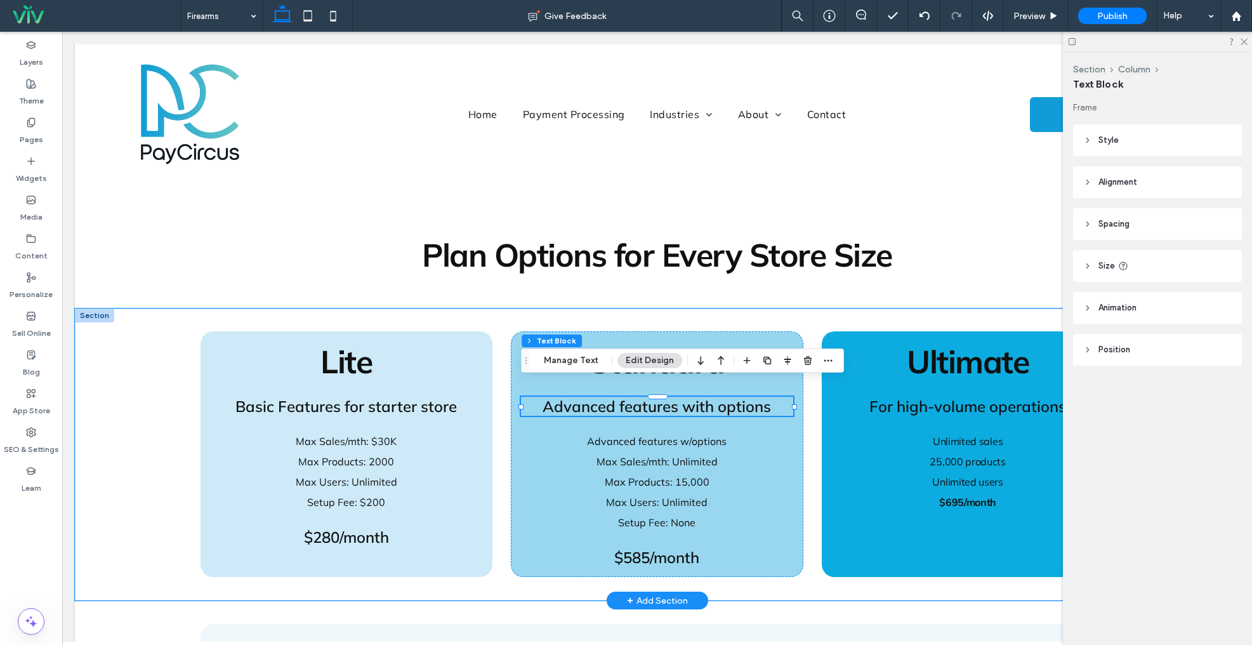
click at [966, 455] on span "25,000 products" at bounding box center [968, 461] width 76 height 13
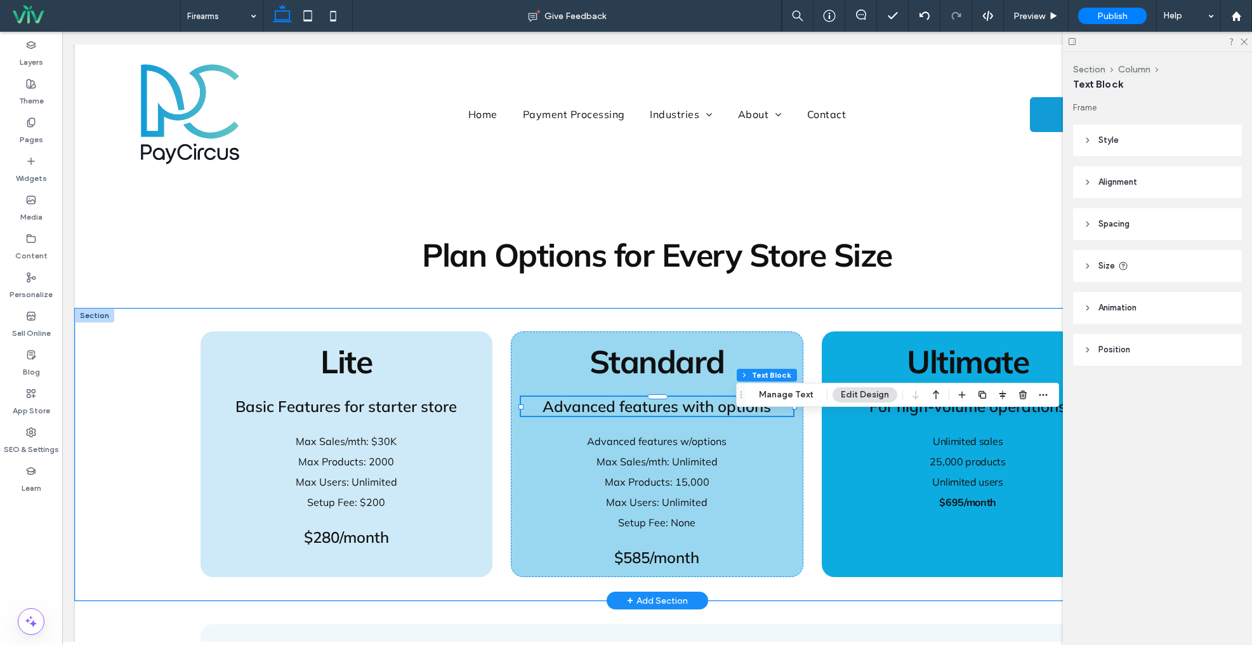
click at [966, 455] on span "25,000 products" at bounding box center [968, 461] width 76 height 13
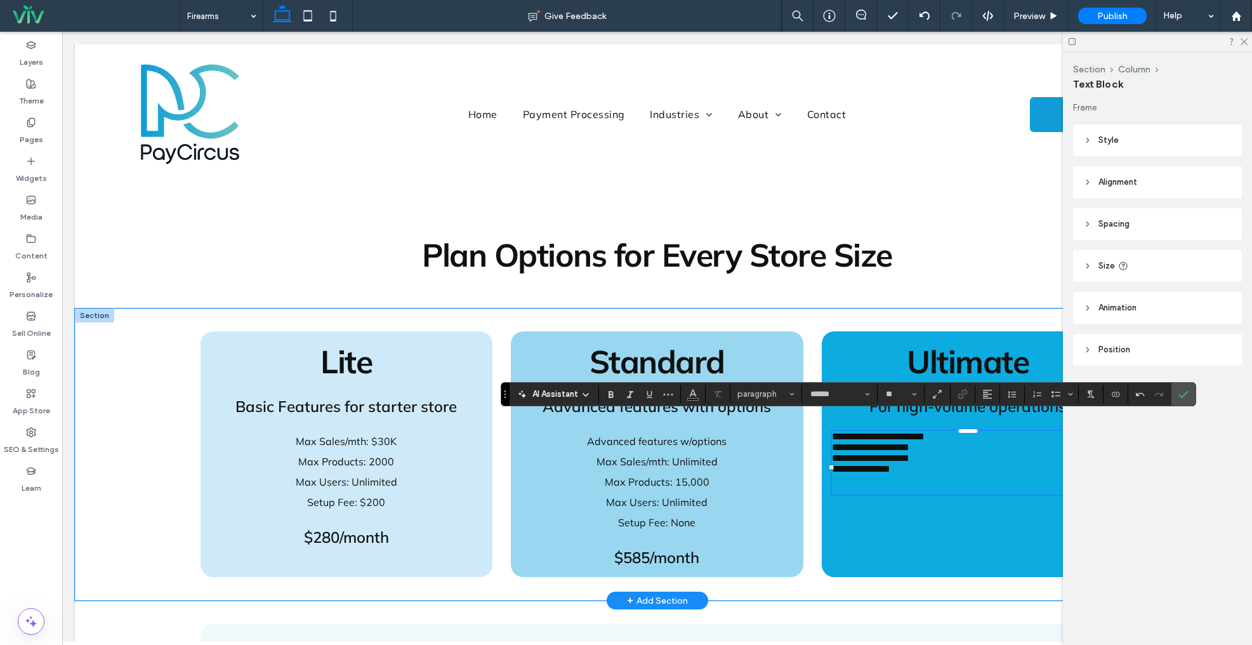
type input "**"
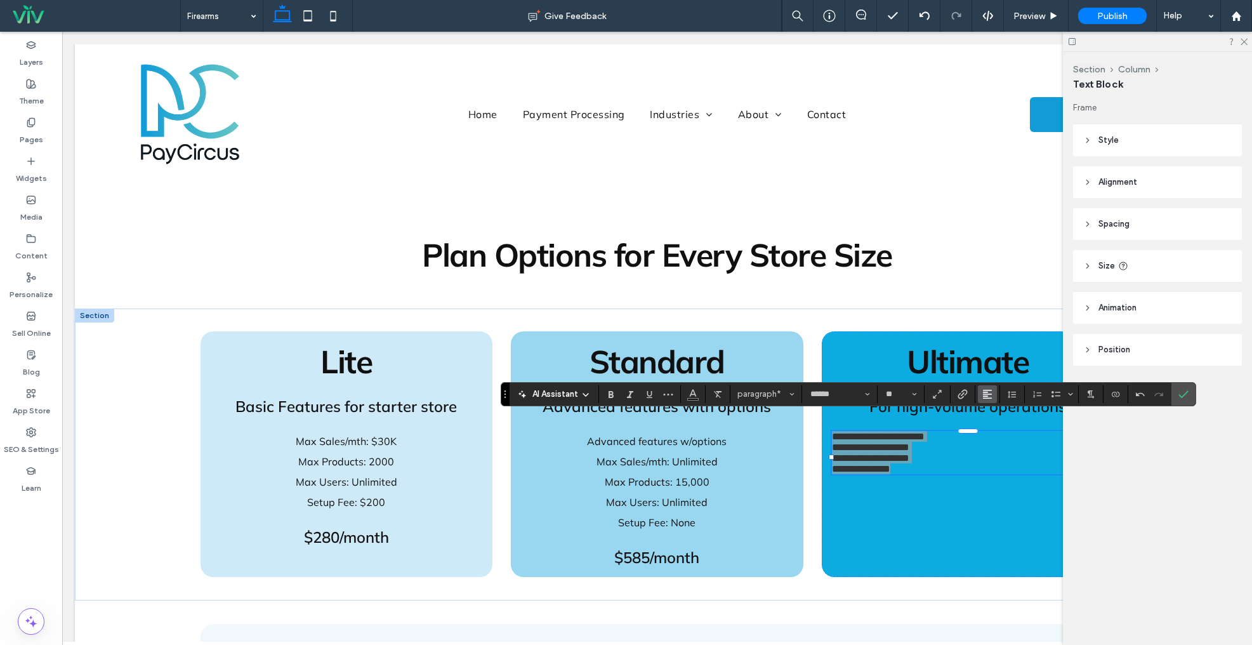
click at [990, 395] on icon "Alignment" at bounding box center [988, 394] width 10 height 10
click at [992, 430] on icon "ui.textEditor.alignment.center" at bounding box center [997, 433] width 10 height 10
click at [1012, 394] on use "Line Height" at bounding box center [1012, 394] width 8 height 7
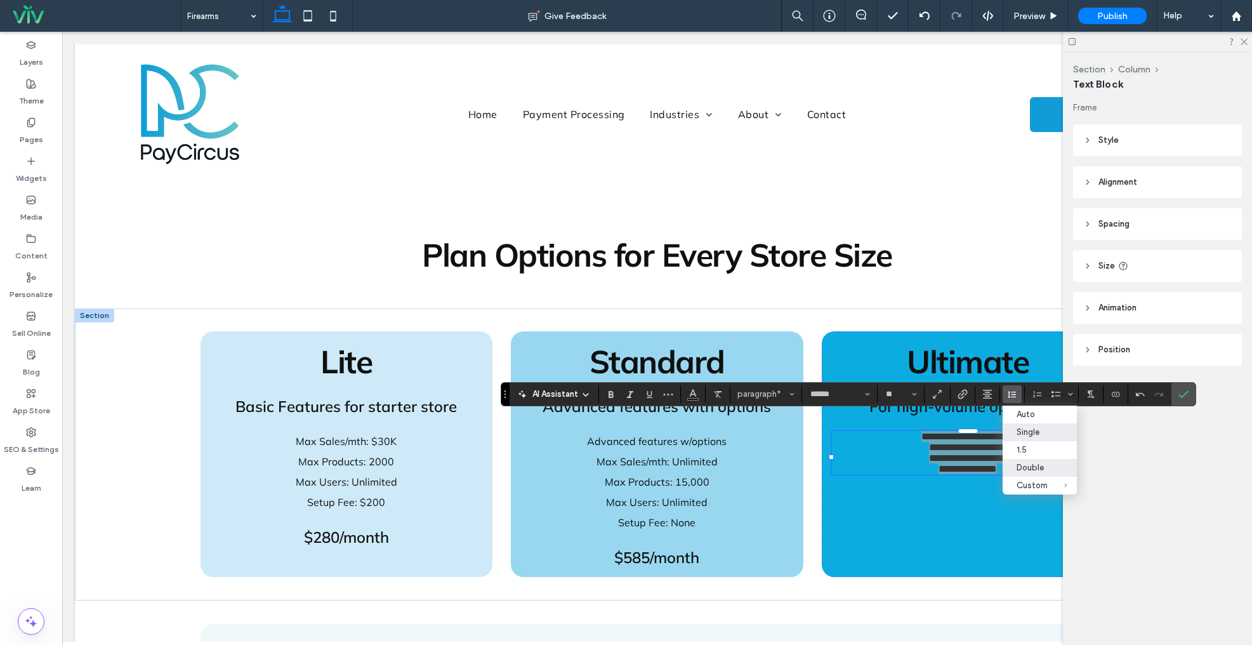
click at [1026, 468] on div "Double" at bounding box center [1032, 468] width 31 height 10
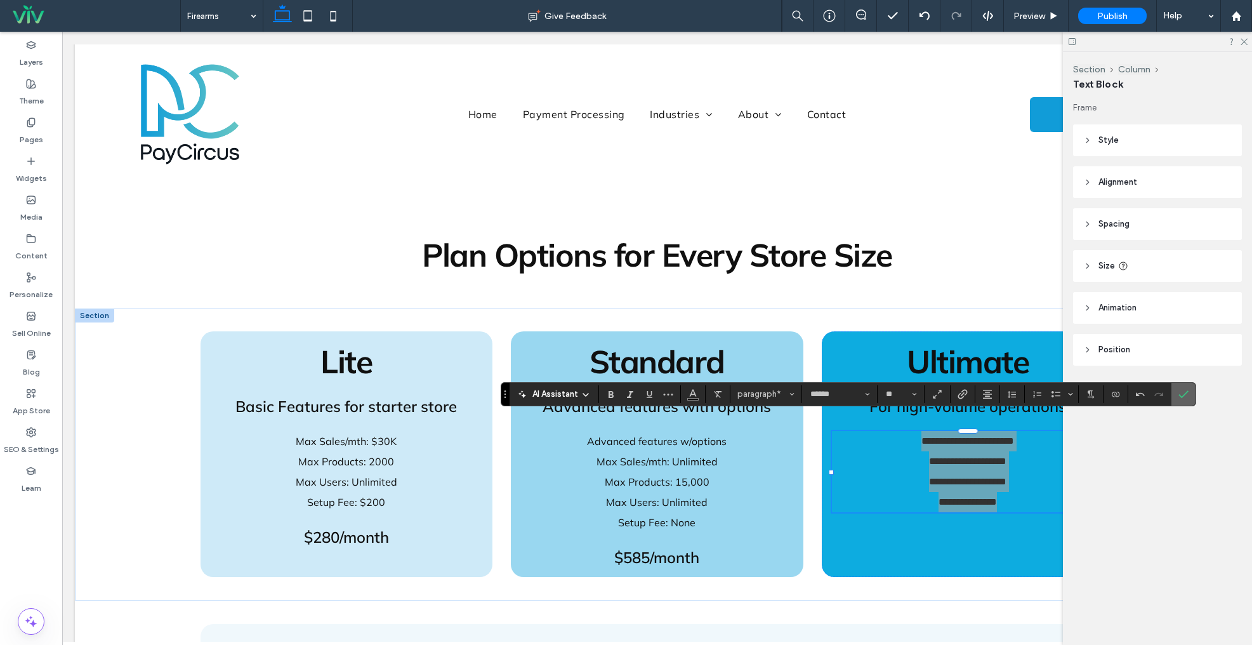
click at [1184, 389] on icon "Confirm" at bounding box center [1184, 394] width 10 height 10
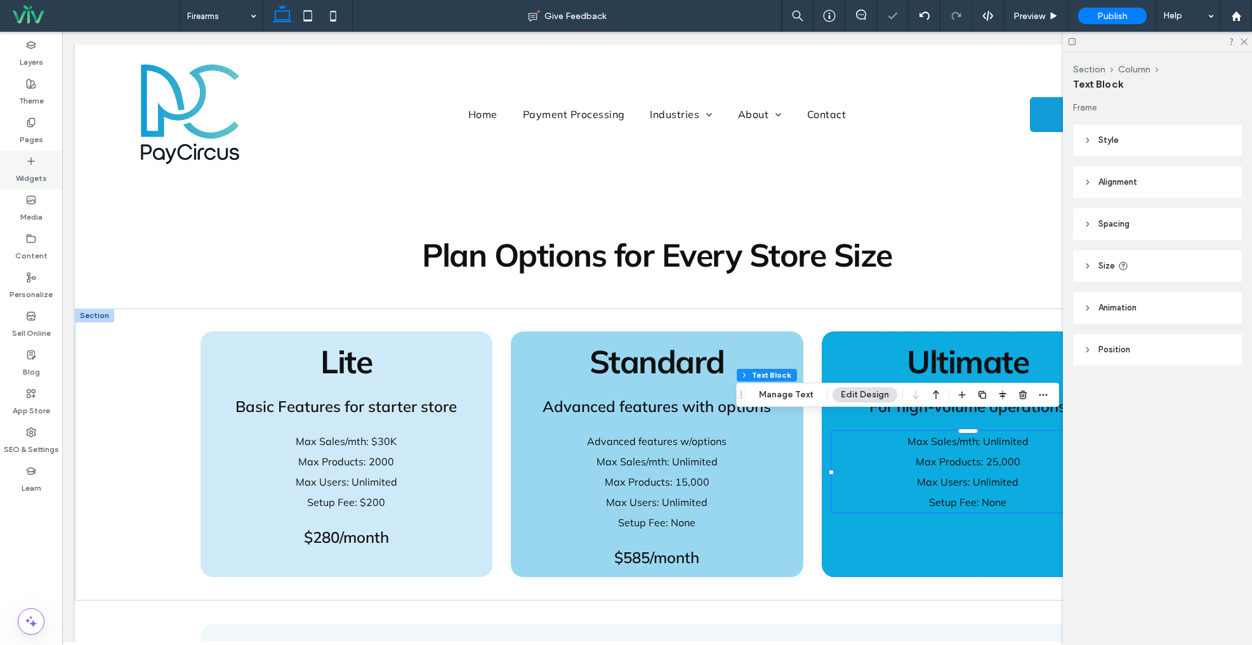
click at [40, 175] on label "Widgets" at bounding box center [31, 175] width 31 height 18
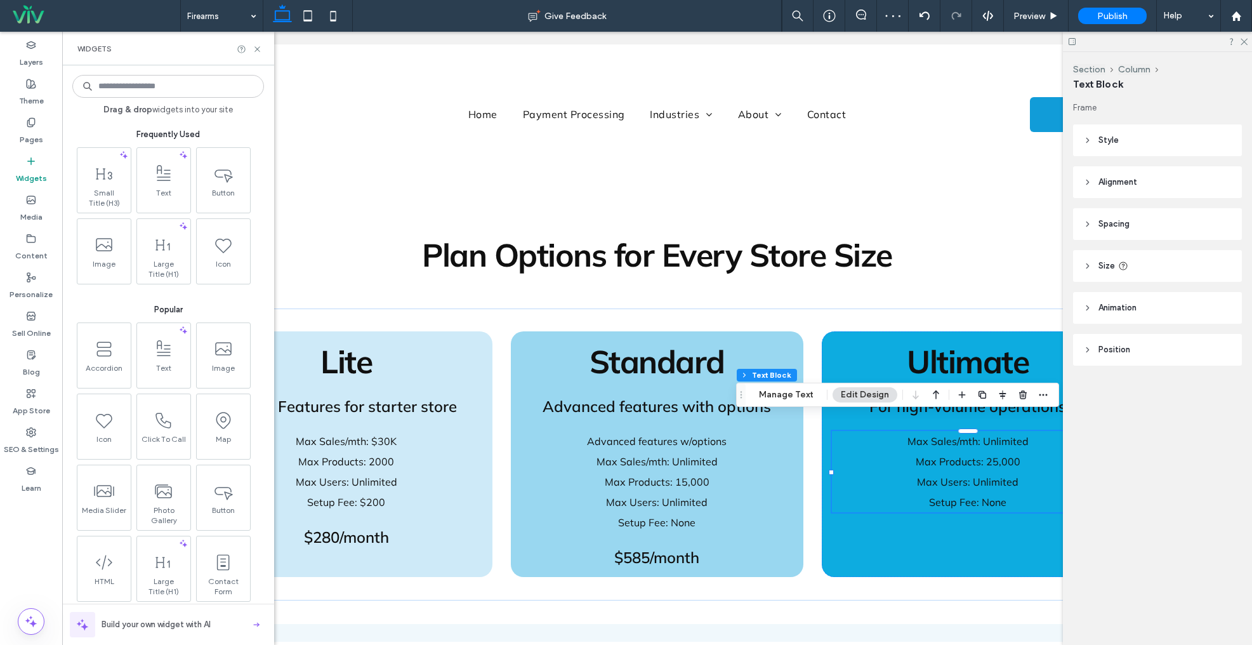
drag, startPoint x: 116, startPoint y: 201, endPoint x: 491, endPoint y: 263, distance: 380.4
click at [116, 201] on span "Small Title (H3)" at bounding box center [104, 198] width 47 height 20
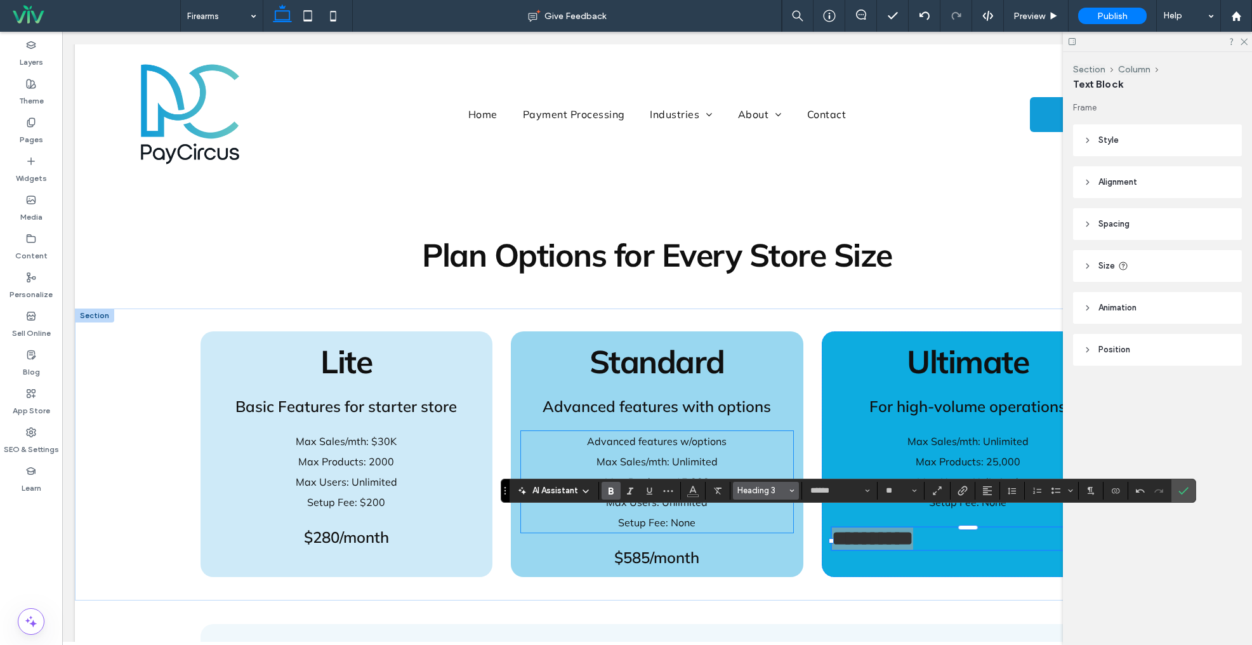
click at [783, 492] on span "Heading 3" at bounding box center [763, 491] width 50 height 10
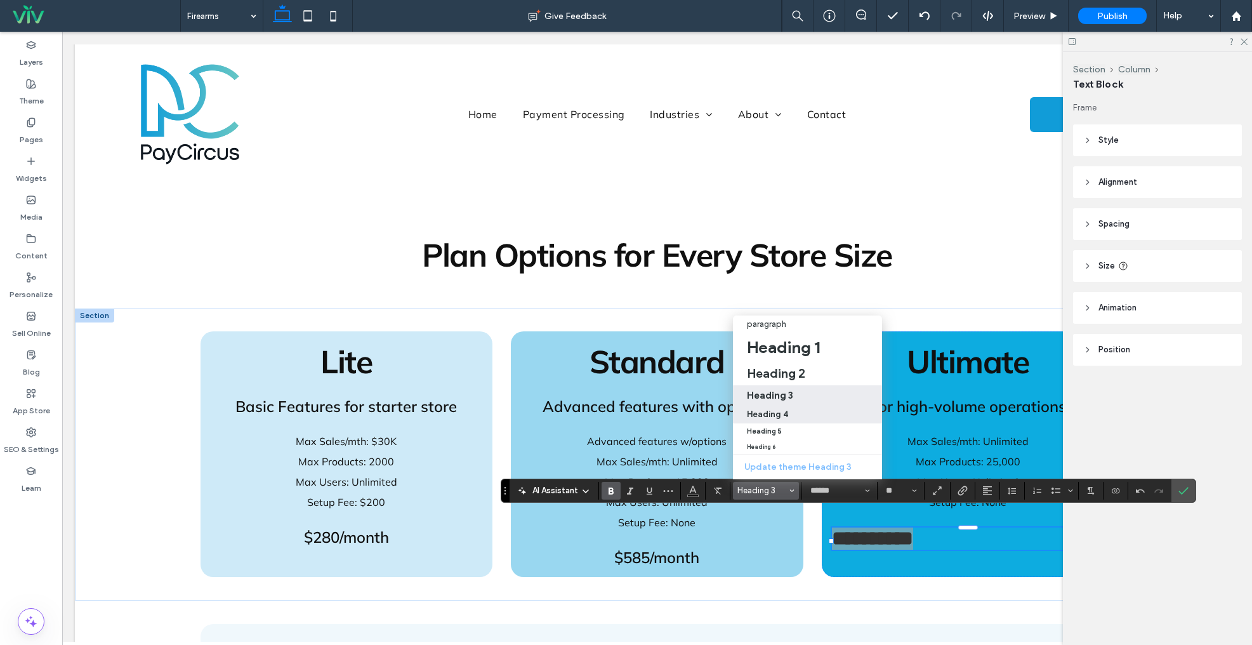
drag, startPoint x: 808, startPoint y: 409, endPoint x: 969, endPoint y: 437, distance: 163.6
click at [808, 409] on div "Heading 4" at bounding box center [807, 414] width 121 height 10
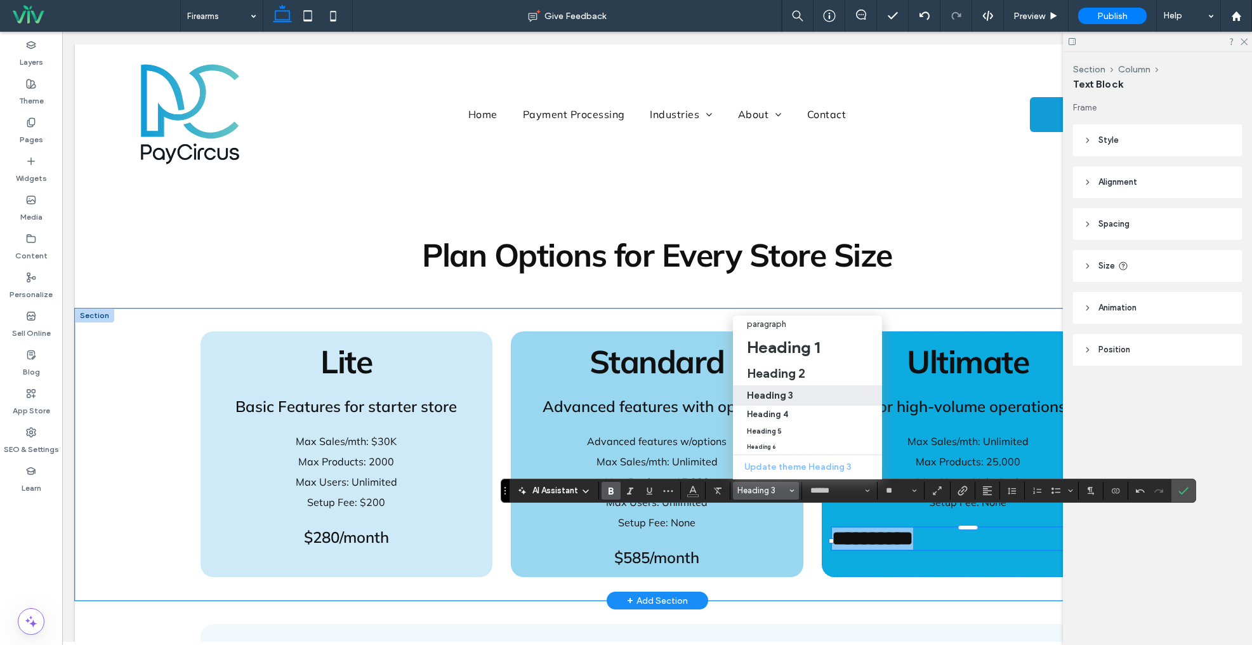
type input "**"
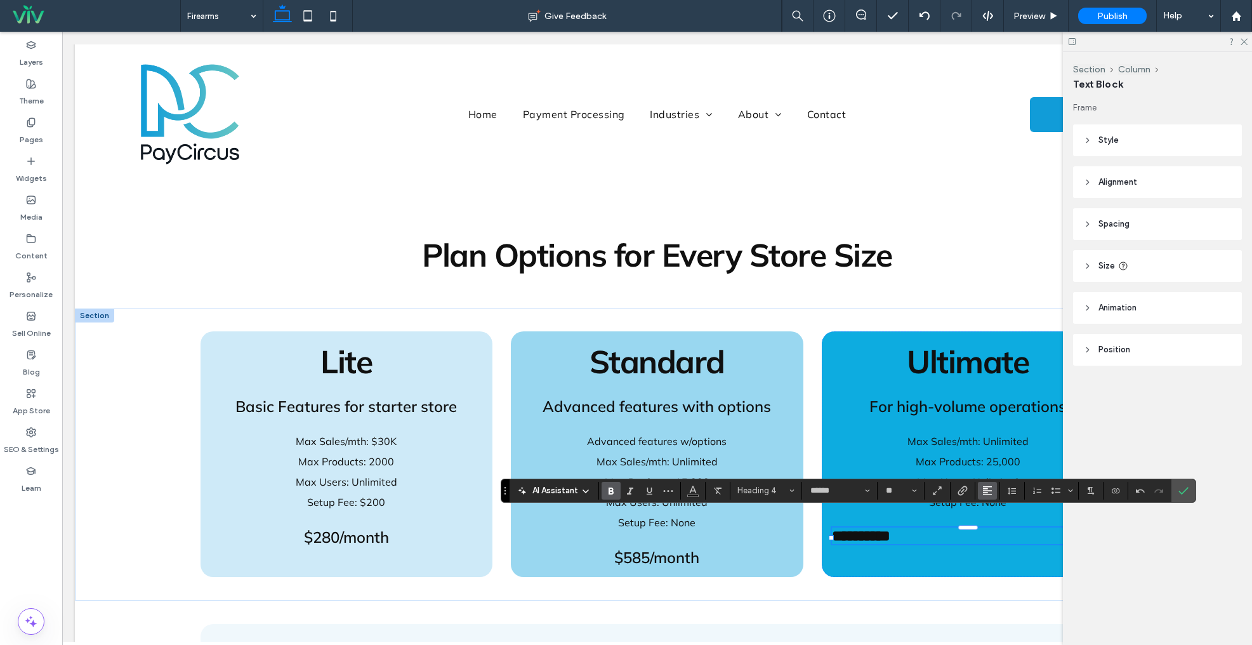
click at [994, 494] on button "Alignment" at bounding box center [987, 491] width 19 height 18
drag, startPoint x: 1003, startPoint y: 428, endPoint x: 1068, endPoint y: 455, distance: 70.0
click at [1004, 428] on div "ui.textEditor.alignment.center" at bounding box center [1000, 433] width 17 height 10
click at [1184, 489] on icon "Confirm" at bounding box center [1184, 491] width 10 height 10
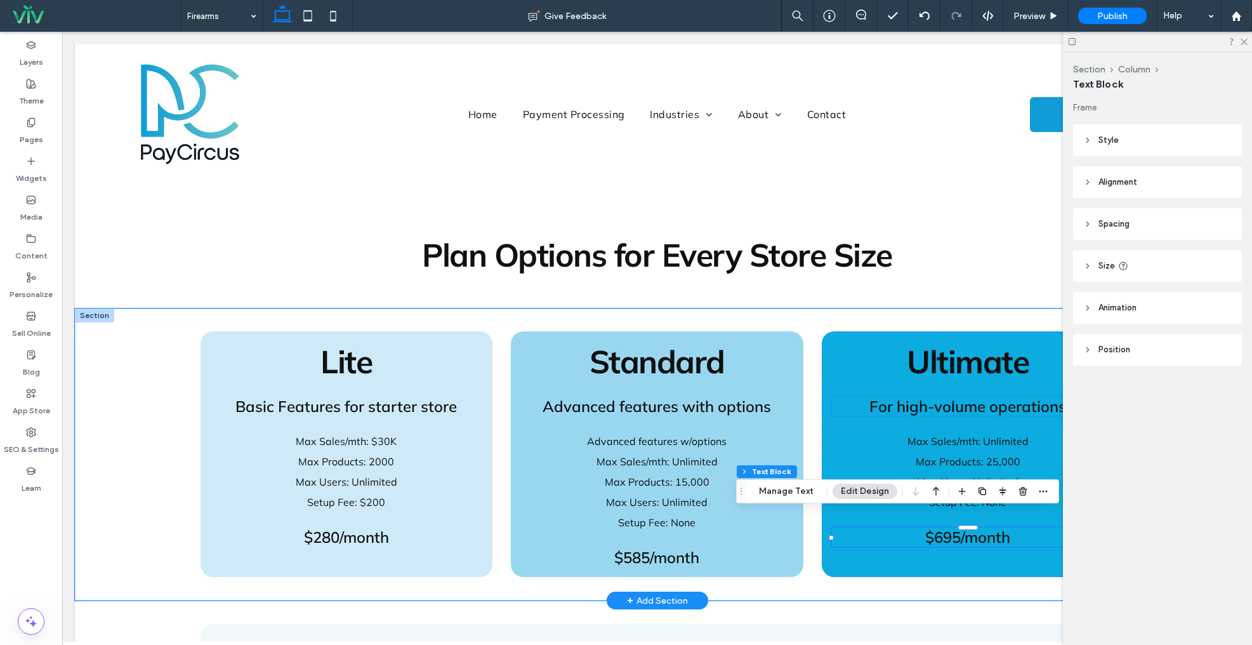
click at [978, 397] on span "For high-volume operations" at bounding box center [968, 406] width 197 height 19
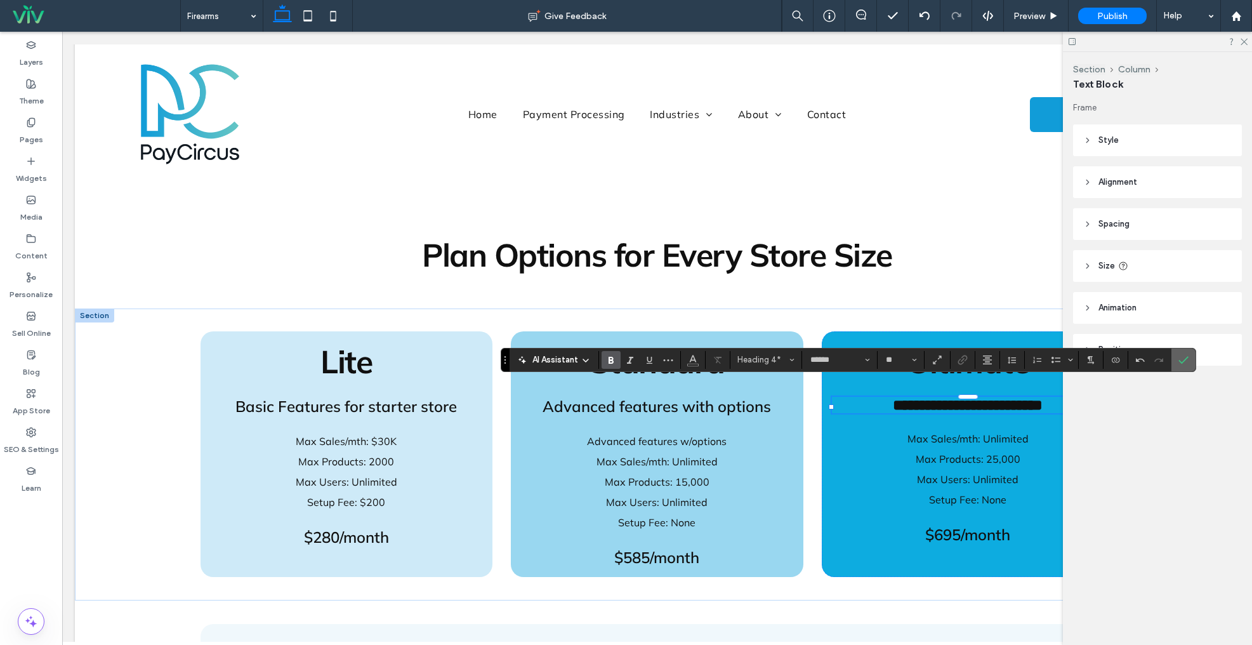
click at [1188, 359] on icon "Confirm" at bounding box center [1184, 360] width 10 height 10
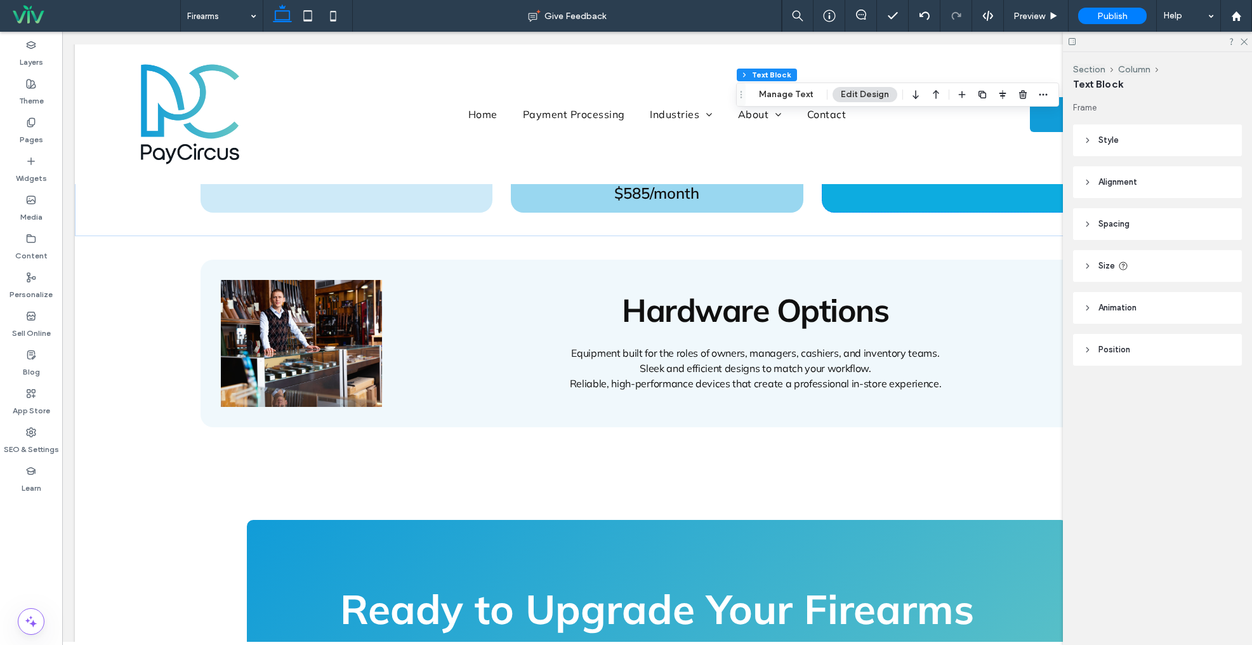
scroll to position [1490, 0]
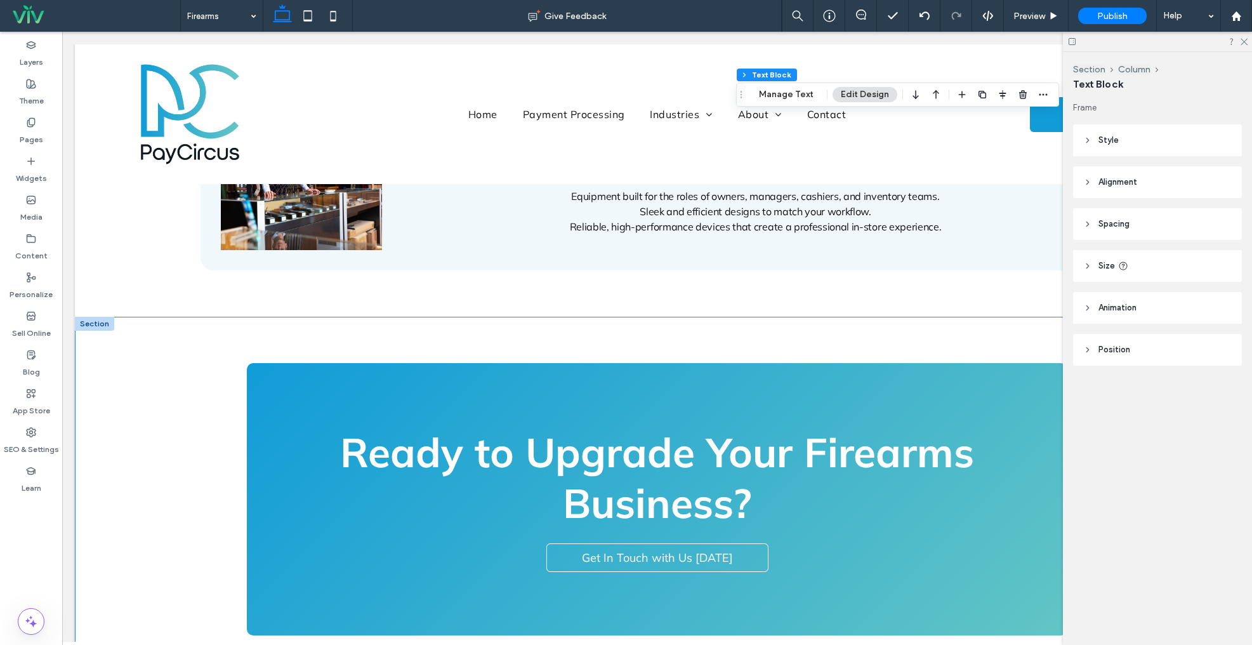
click at [574, 444] on span "Ready to Upgrade Your Firearms Business?" at bounding box center [657, 478] width 634 height 102
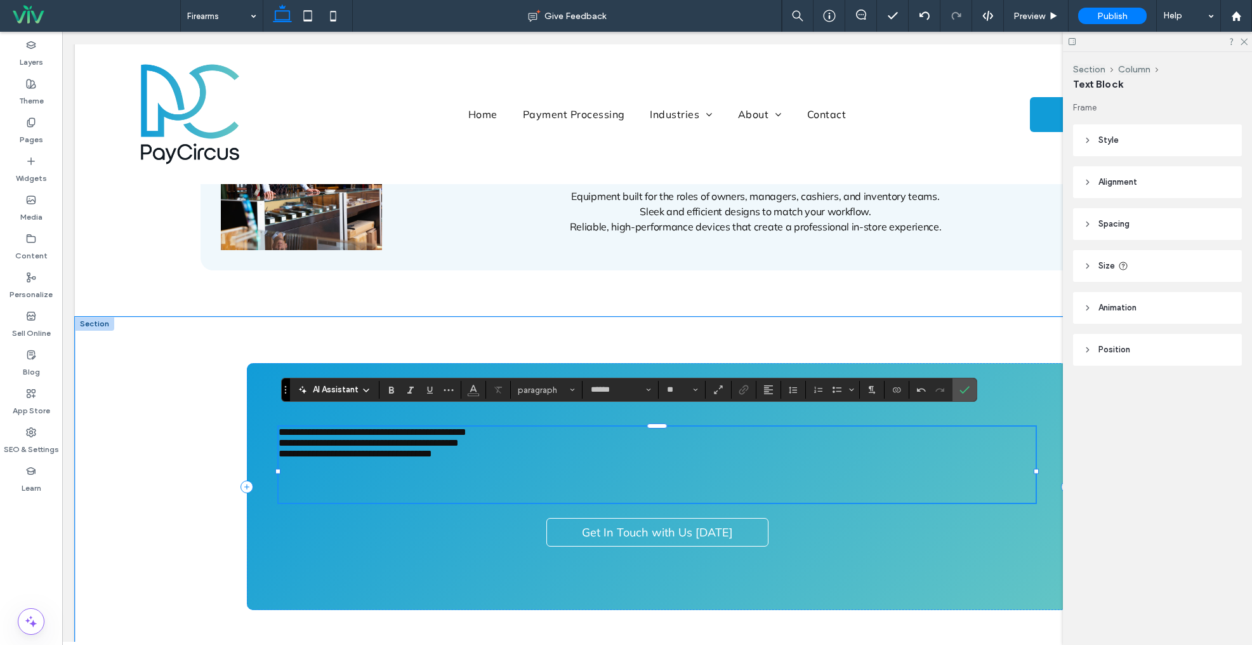
scroll to position [0, 0]
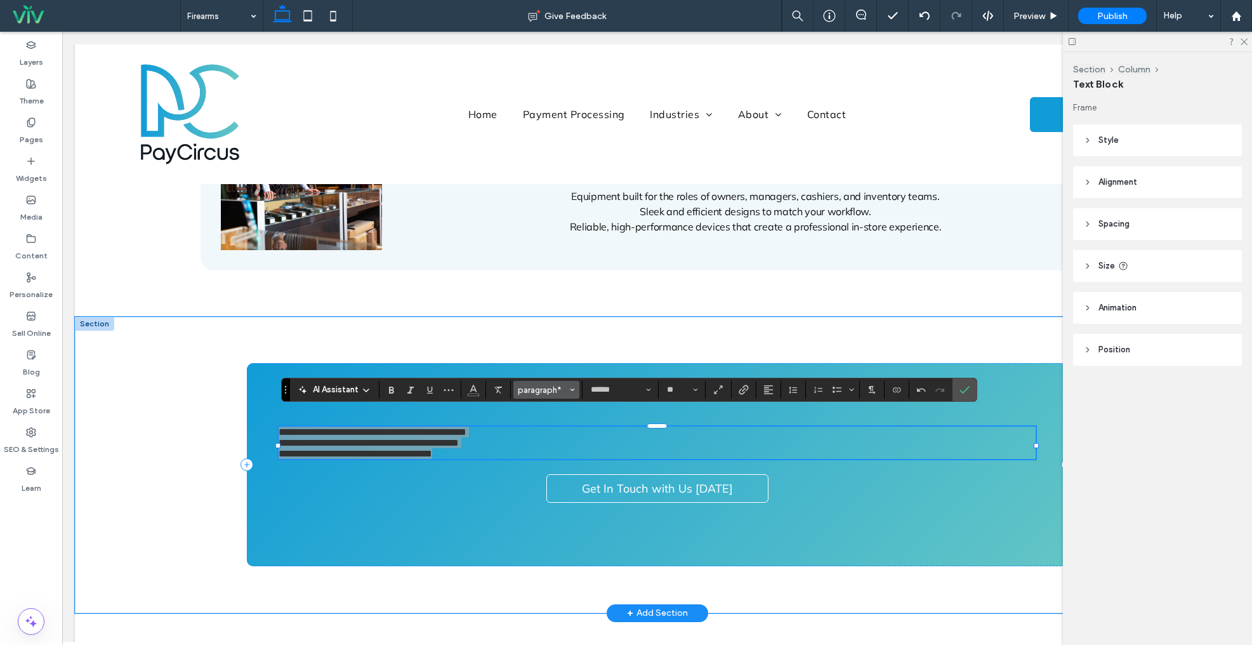
click at [543, 390] on span "paragraph*" at bounding box center [543, 390] width 50 height 10
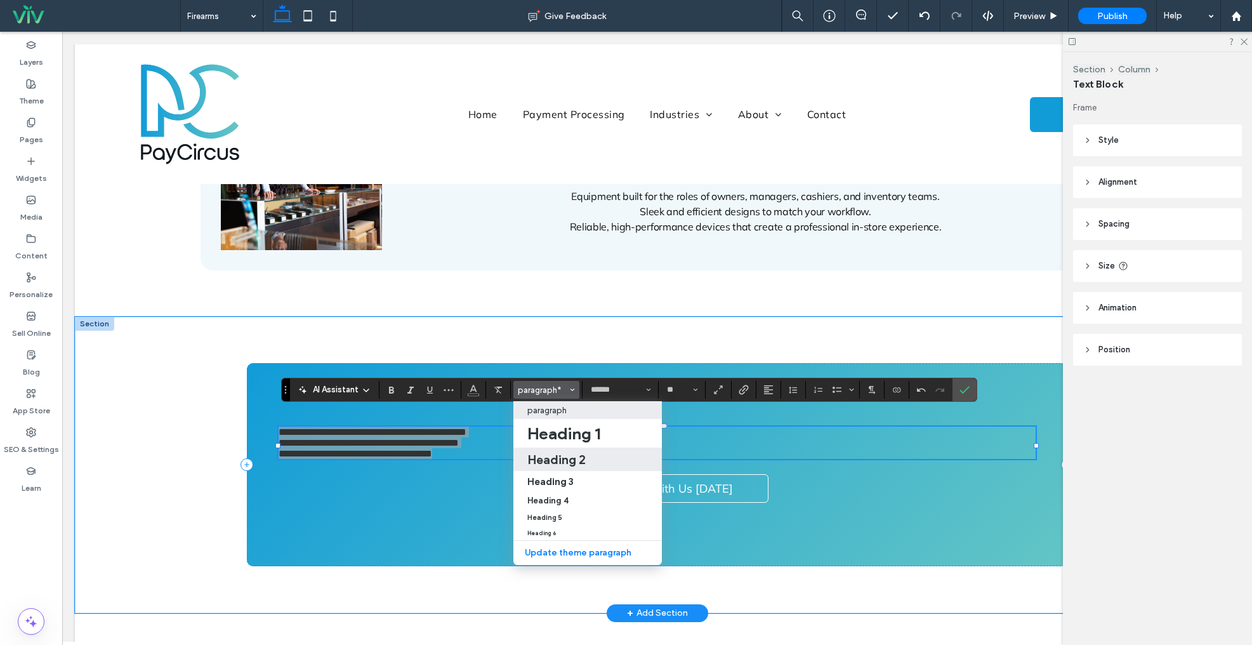
click at [564, 459] on h2 "Heading 2" at bounding box center [556, 459] width 58 height 15
type input "**"
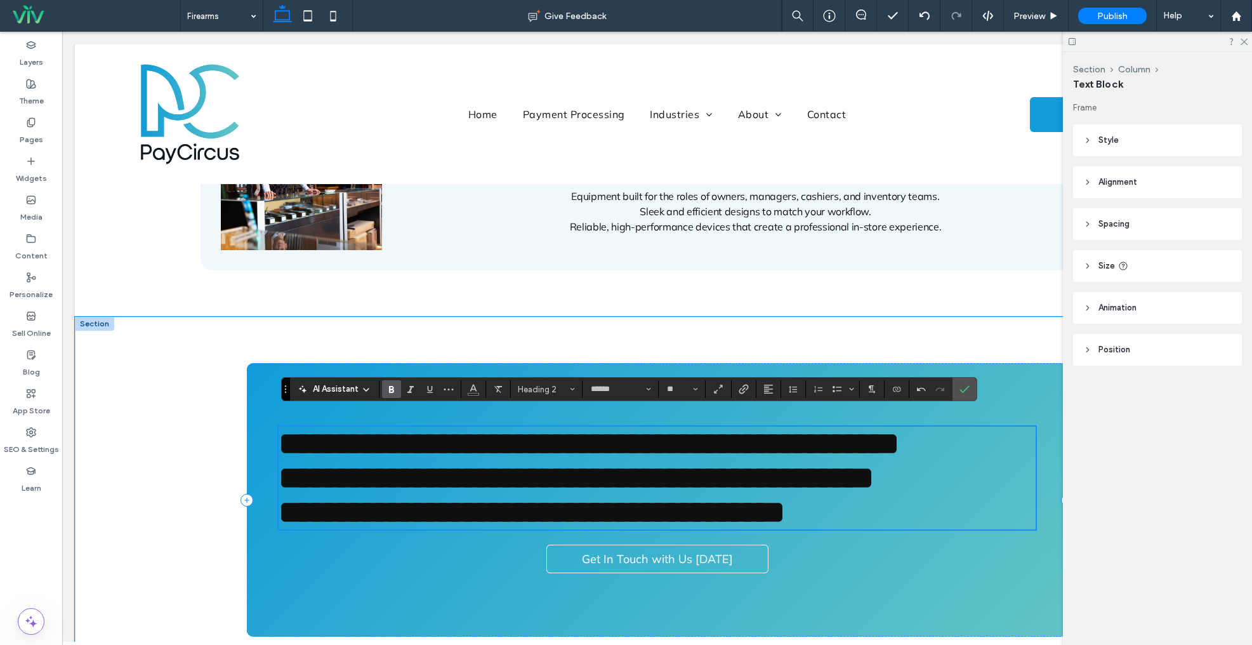
scroll to position [1490, 0]
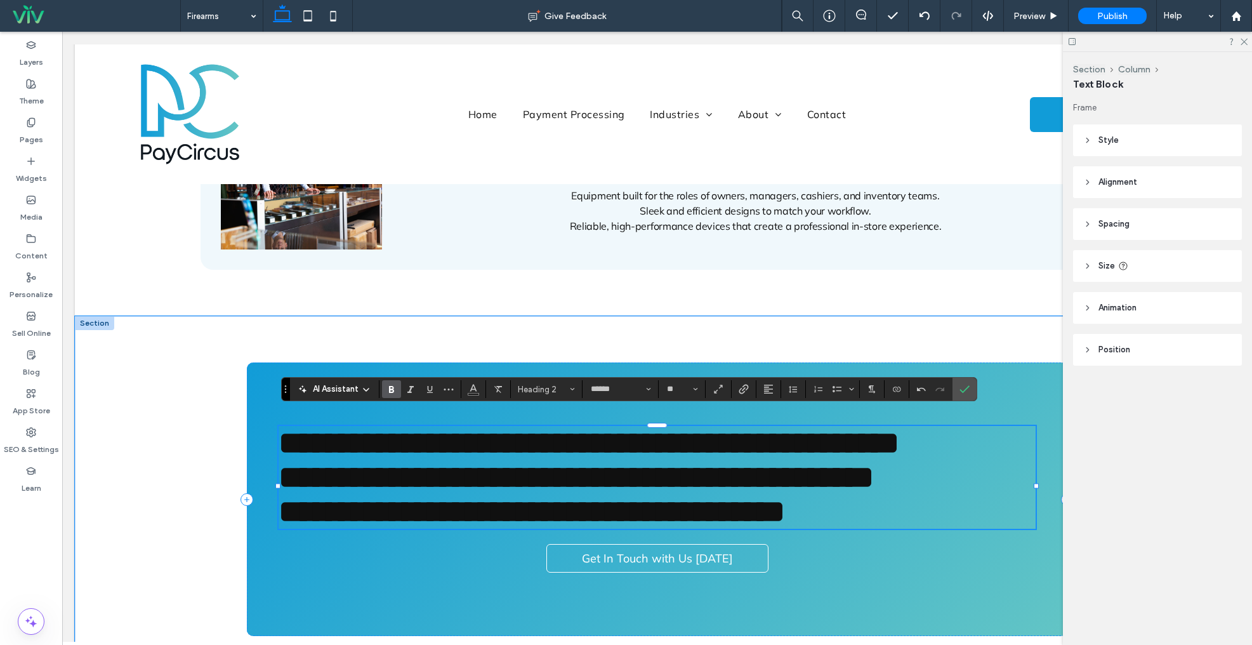
click at [281, 472] on span "**********" at bounding box center [576, 476] width 595 height 31
click at [282, 510] on span "**********" at bounding box center [532, 511] width 507 height 31
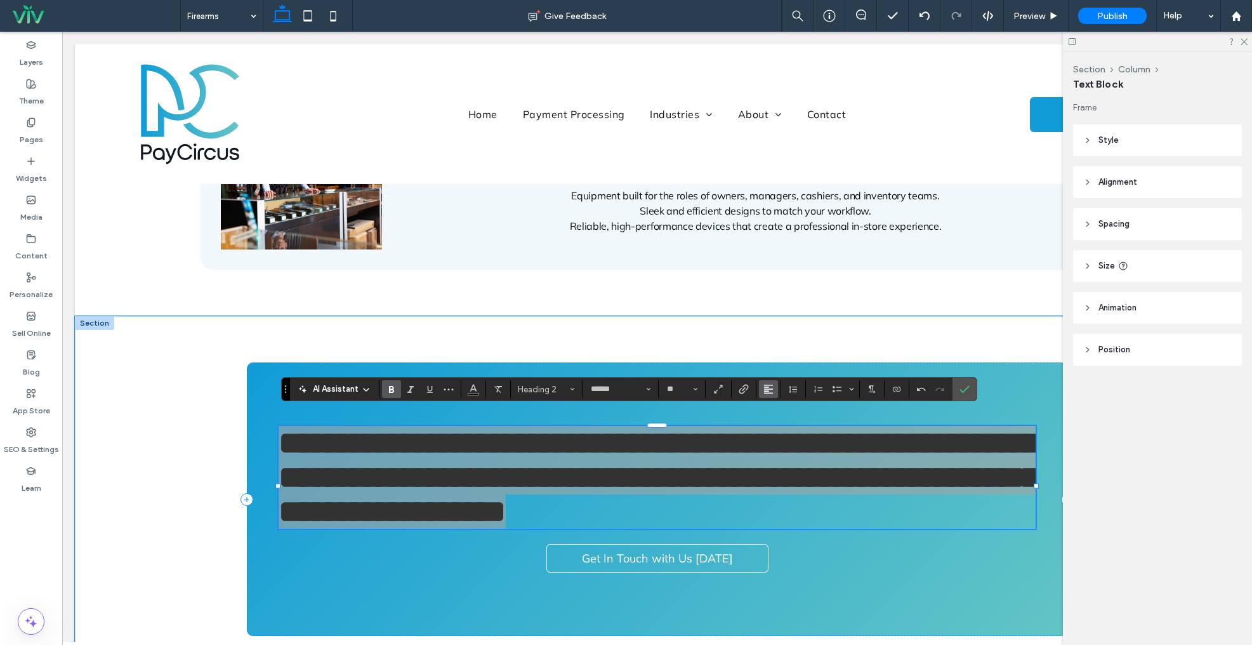
click at [771, 387] on icon "Alignment" at bounding box center [769, 389] width 10 height 10
click at [777, 427] on icon "ui.textEditor.alignment.center" at bounding box center [778, 428] width 10 height 10
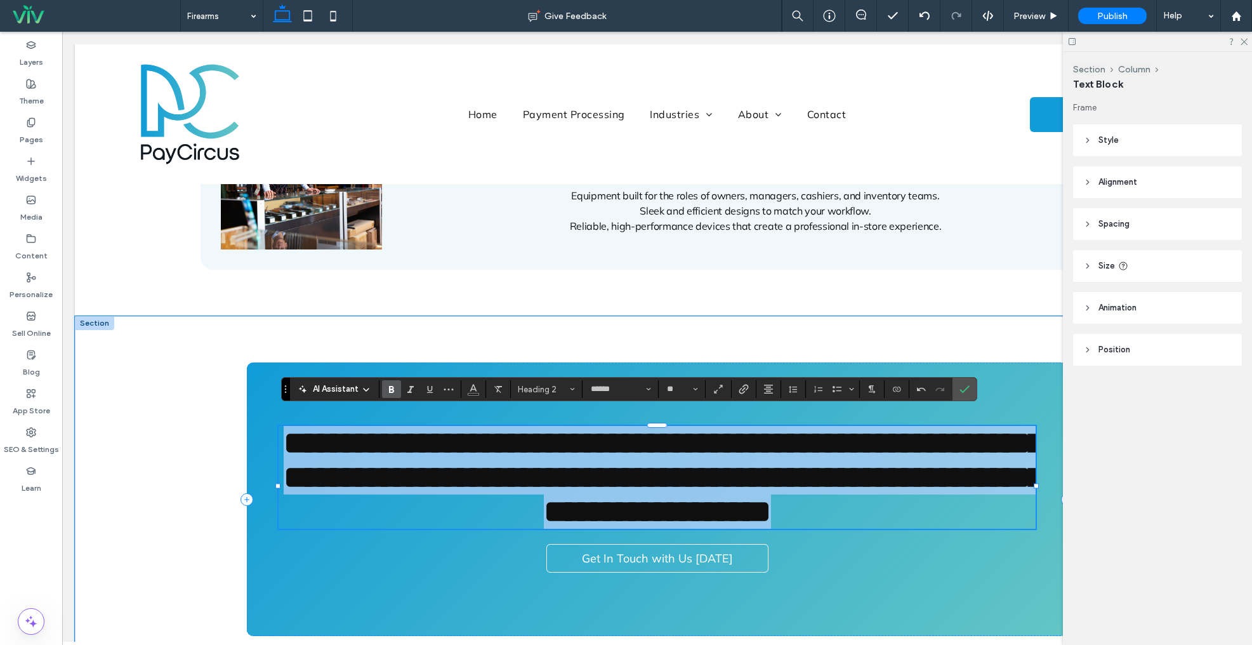
click at [958, 468] on span "**********" at bounding box center [664, 477] width 760 height 100
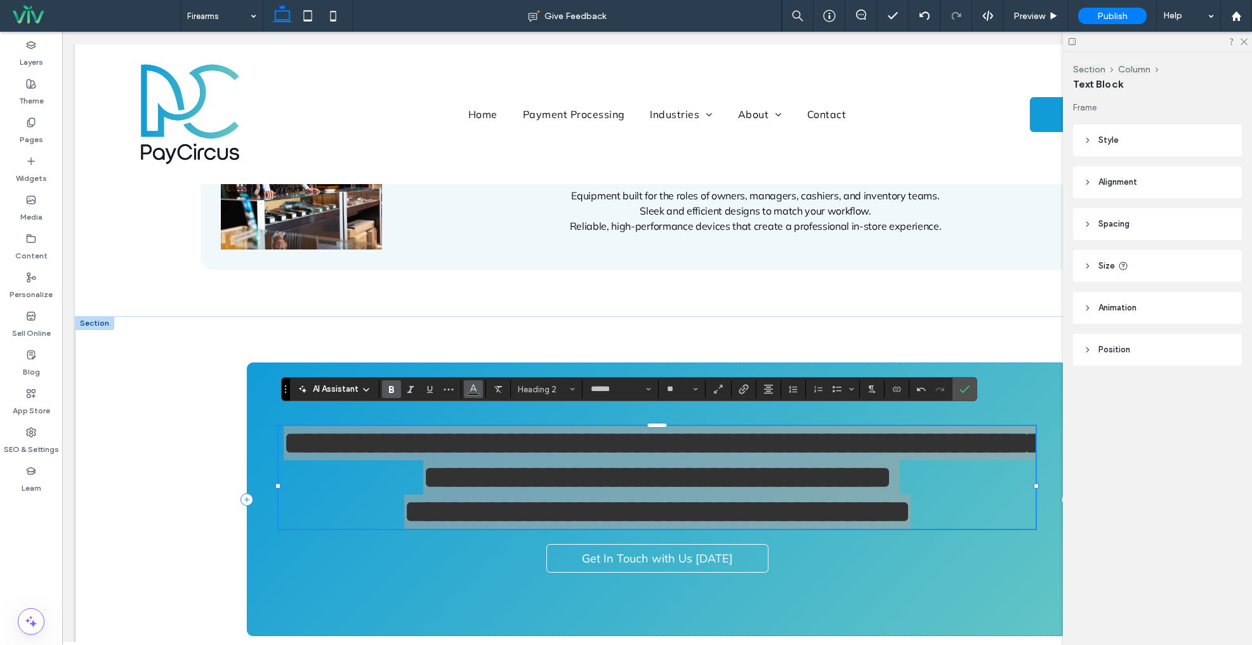
click at [476, 397] on button "Color" at bounding box center [473, 389] width 19 height 18
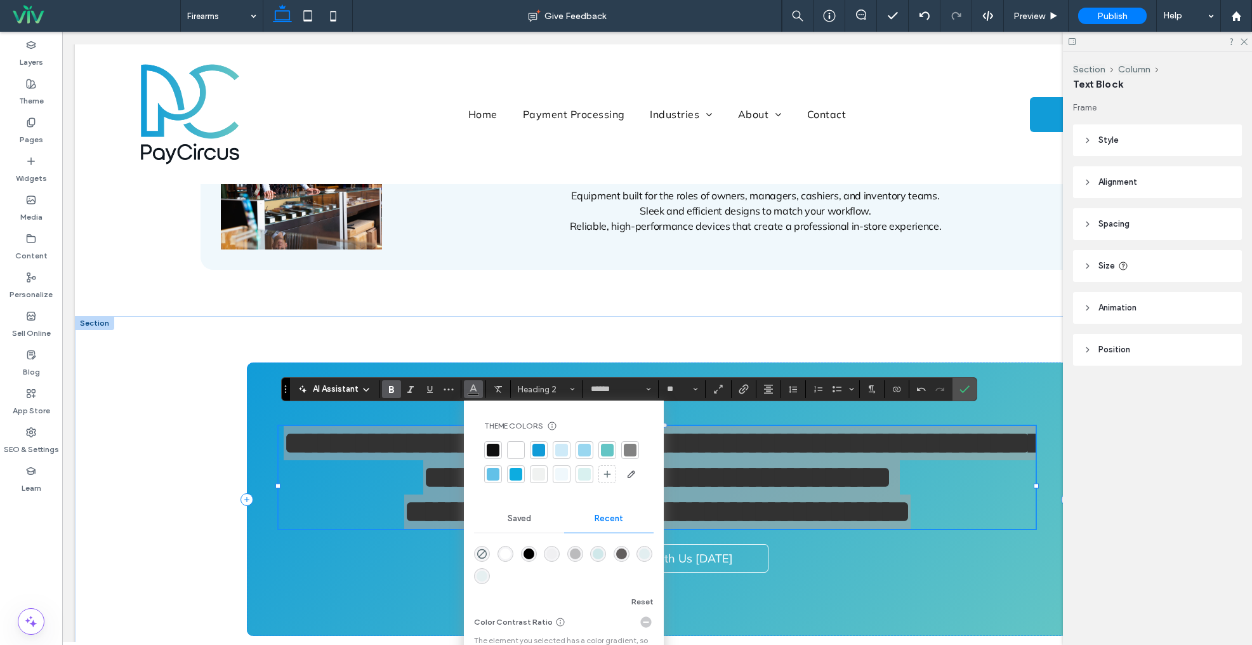
click at [518, 445] on div at bounding box center [516, 450] width 13 height 13
click at [970, 392] on label "Confirm" at bounding box center [964, 389] width 19 height 23
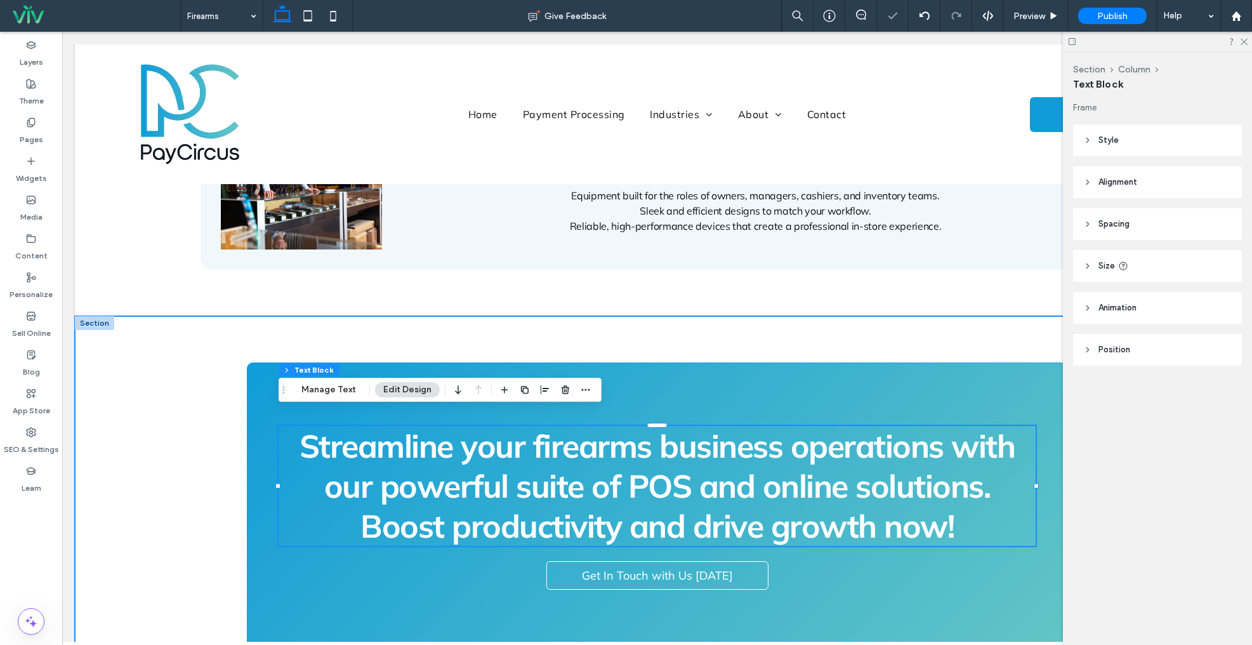
click at [894, 331] on div "Streamline your firearms business operations with our powerful suite of POS and…" at bounding box center [658, 508] width 914 height 384
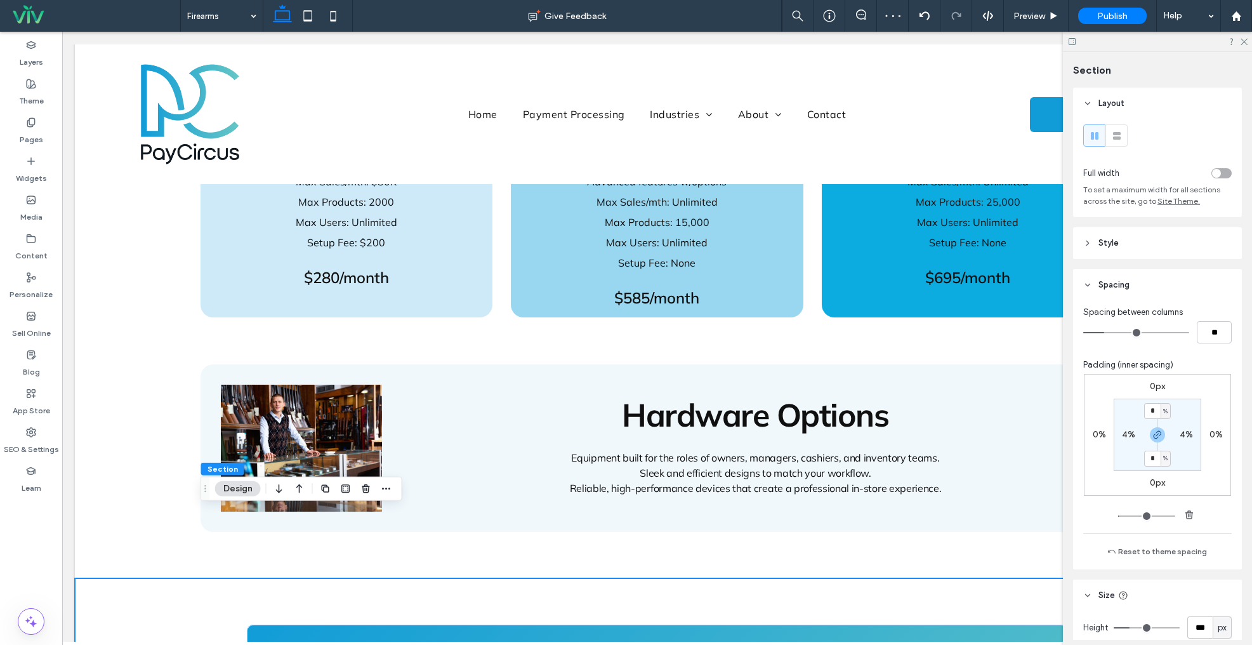
scroll to position [1204, 0]
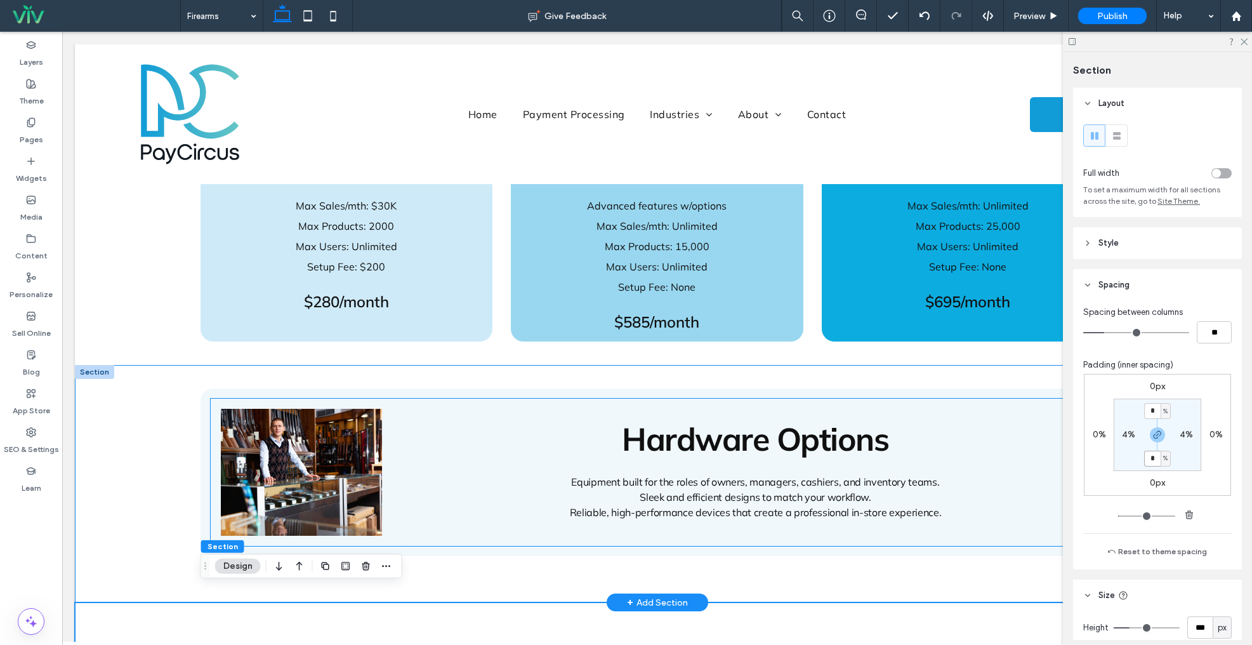
click at [724, 409] on div "Hardware Options Equipment built for the roles of owners, managers, cashiers, a…" at bounding box center [755, 469] width 677 height 121
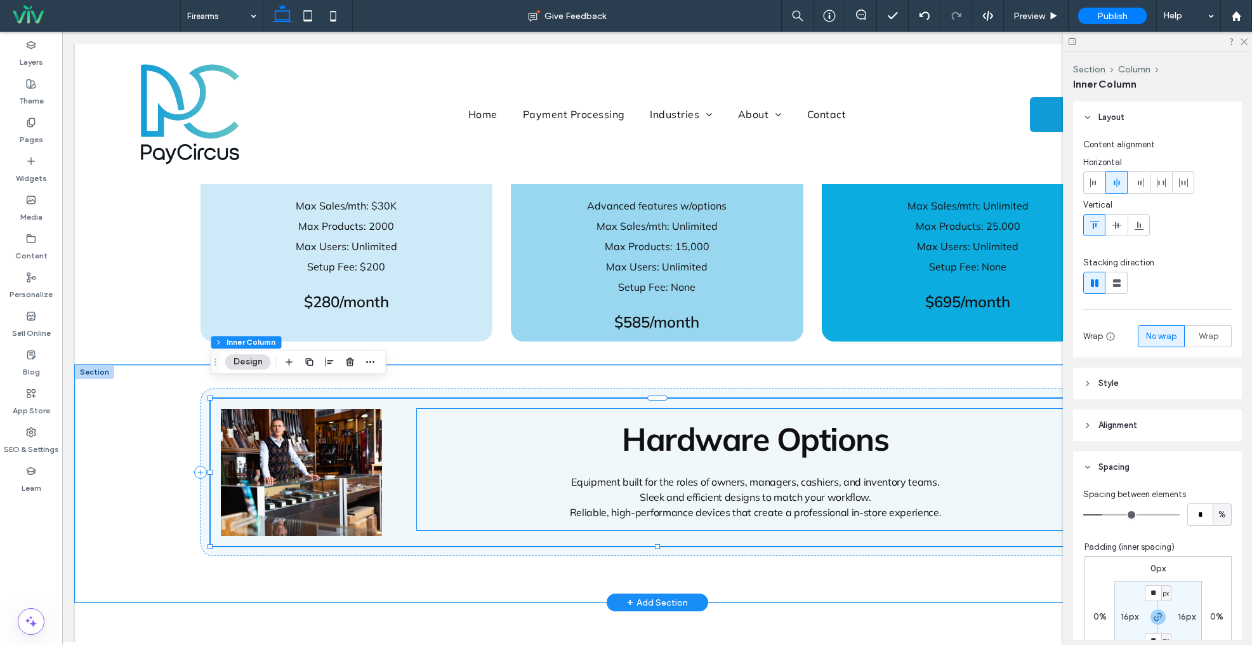
click at [705, 419] on span "Hardware Options" at bounding box center [755, 439] width 267 height 40
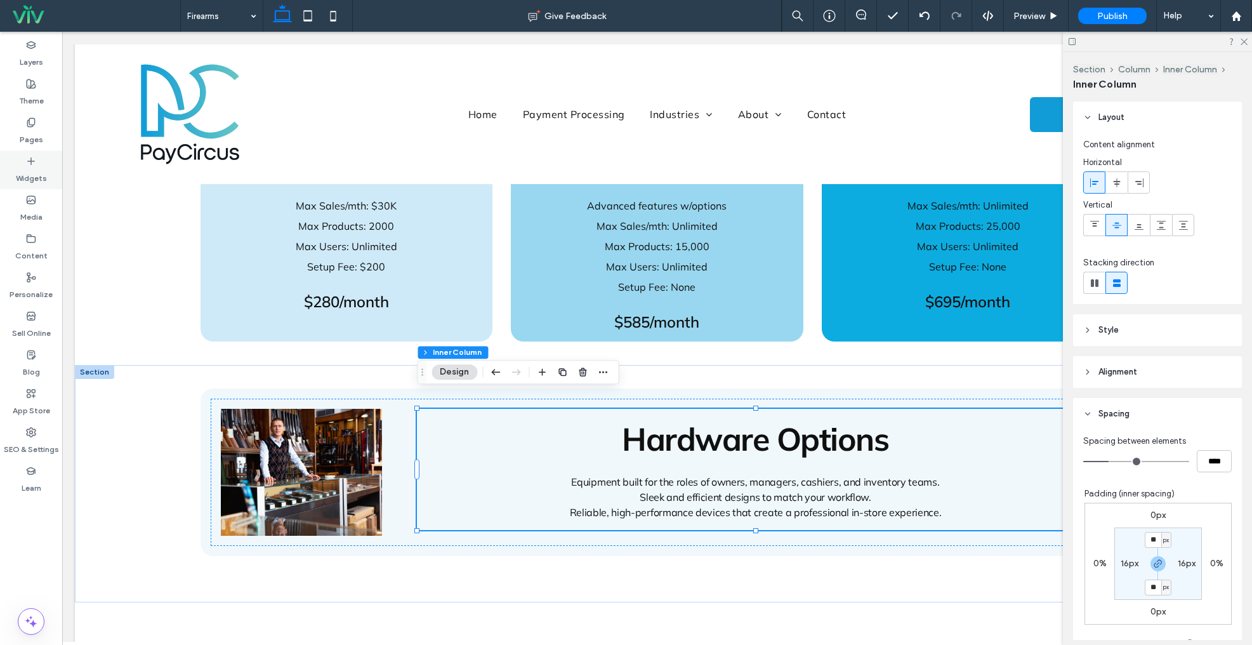
click at [36, 164] on div "Widgets" at bounding box center [31, 169] width 62 height 39
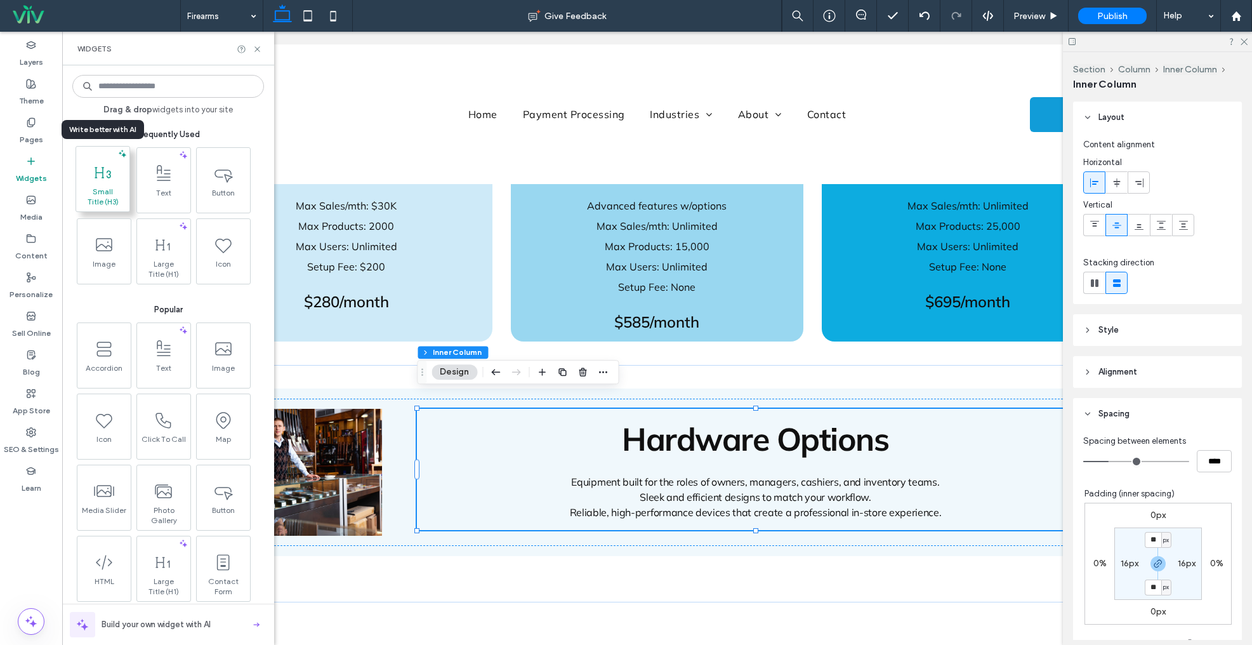
click at [110, 197] on span "Small Title (H3)" at bounding box center [102, 197] width 47 height 20
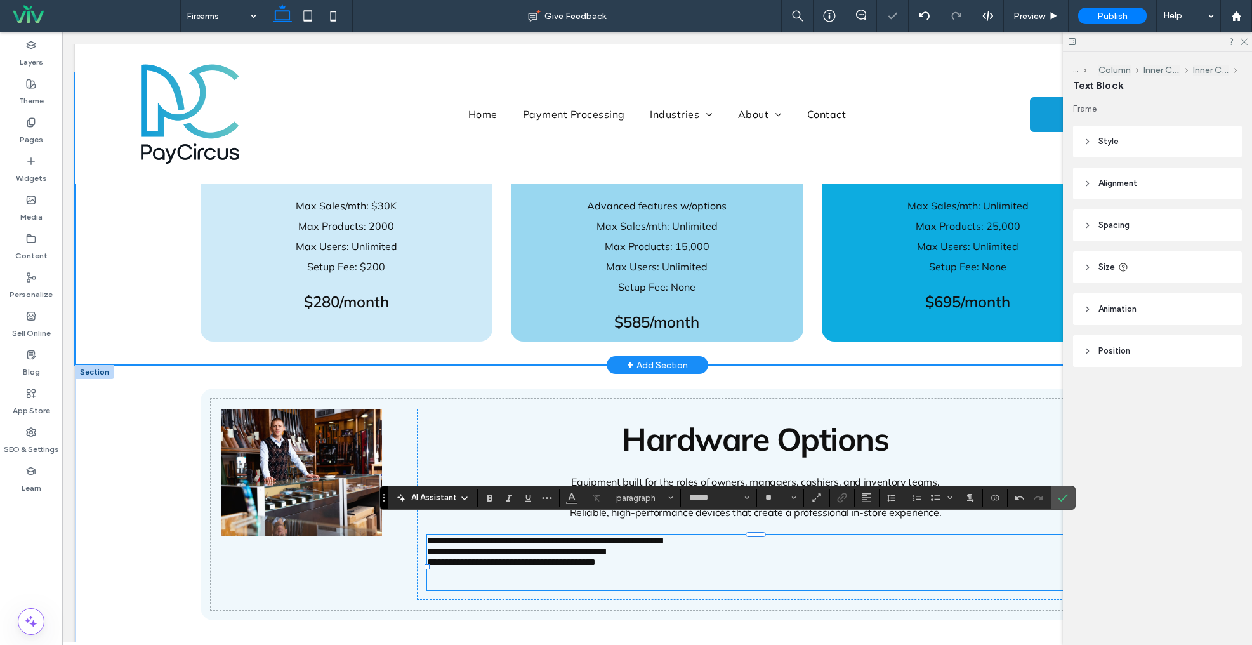
scroll to position [0, 0]
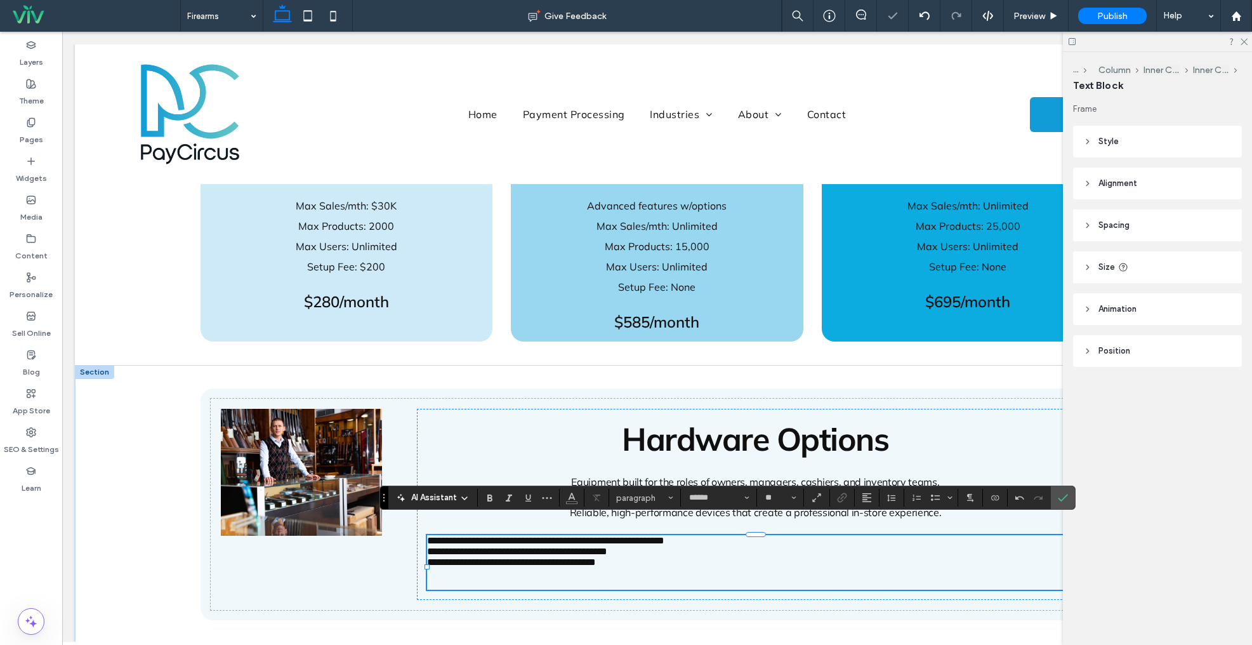
type input "**"
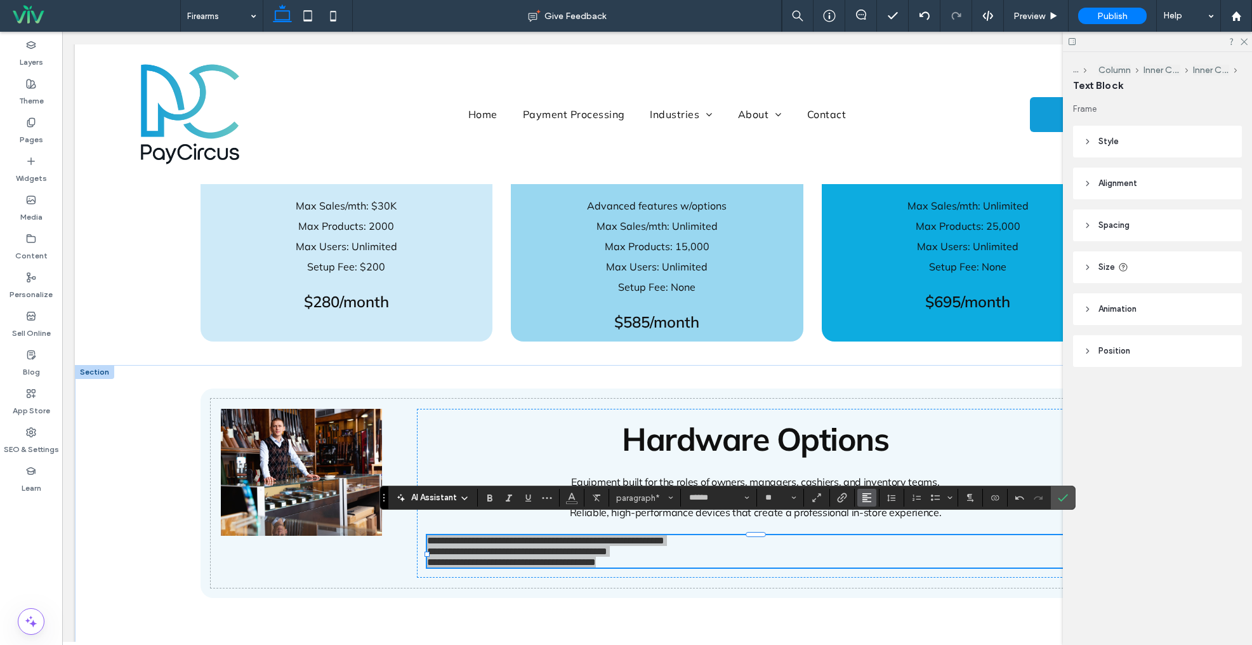
click at [869, 496] on icon "Alignment" at bounding box center [867, 498] width 10 height 10
click at [866, 442] on icon "ui.textEditor.alignment.center" at bounding box center [865, 440] width 6 height 4
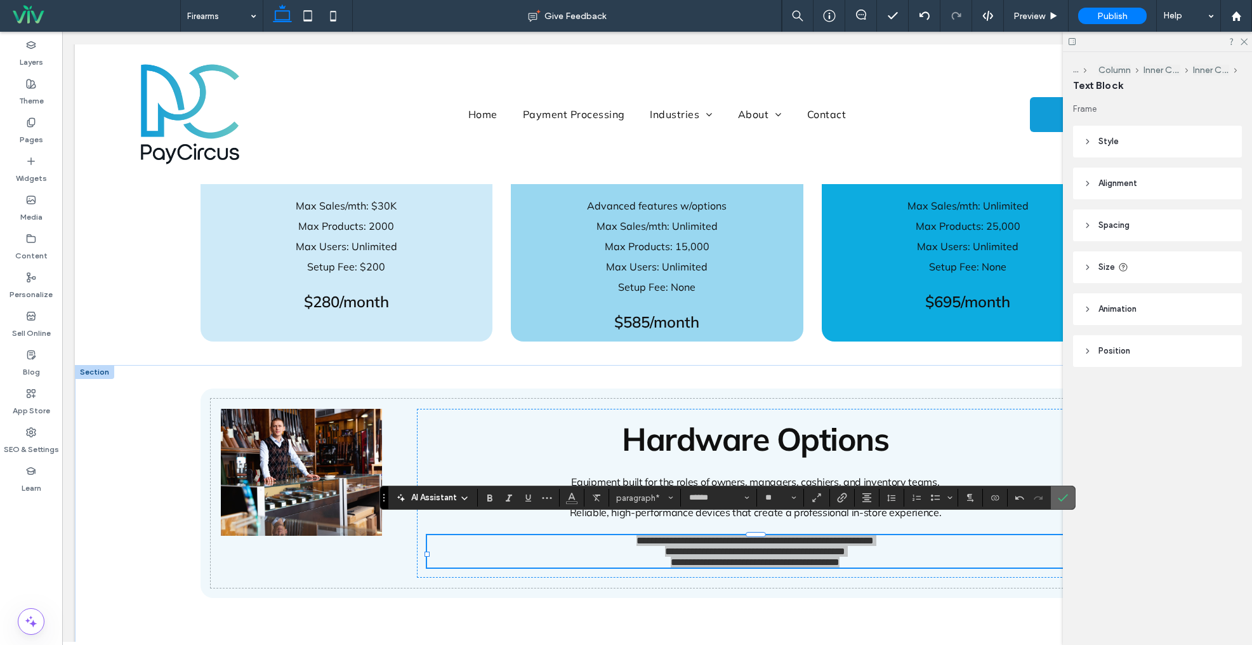
click at [1064, 498] on use "Confirm" at bounding box center [1063, 498] width 10 height 8
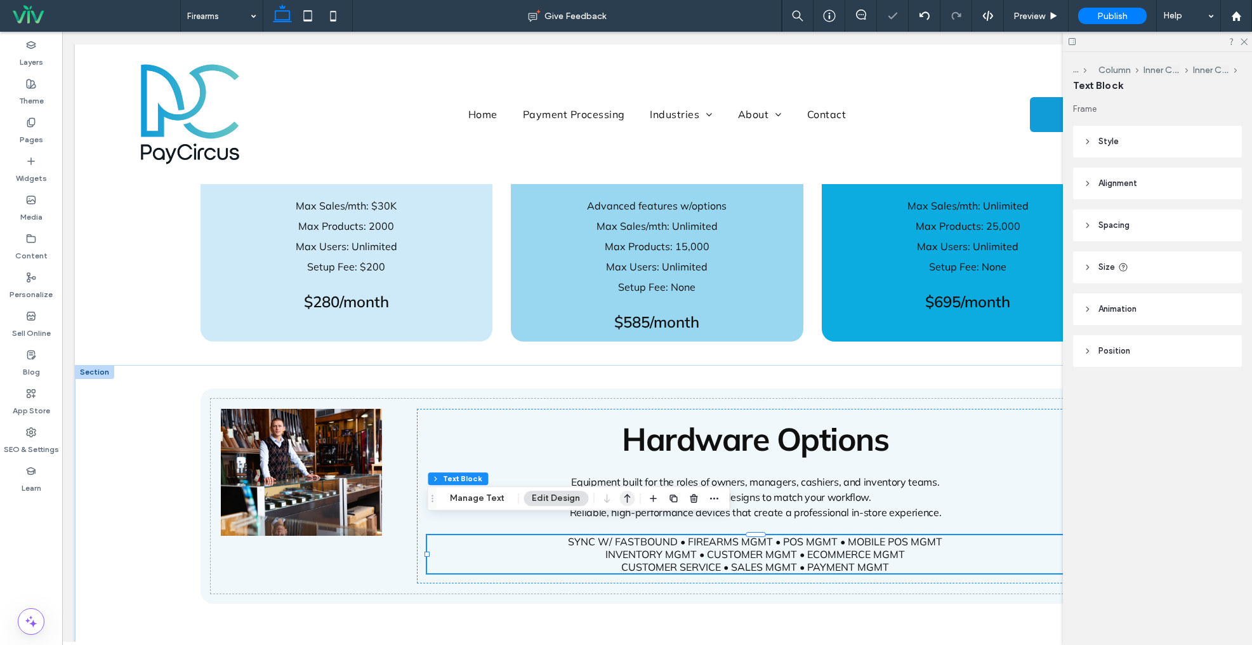
click at [625, 499] on use "button" at bounding box center [628, 498] width 6 height 9
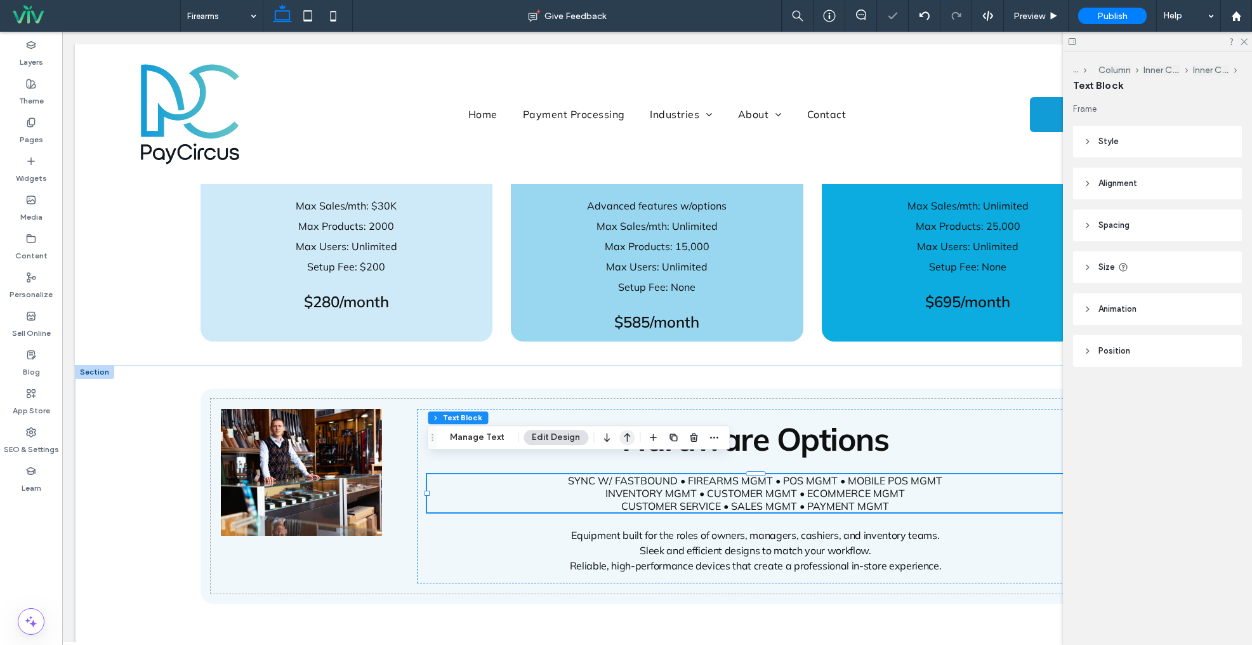
click at [622, 440] on icon "button" at bounding box center [627, 437] width 15 height 23
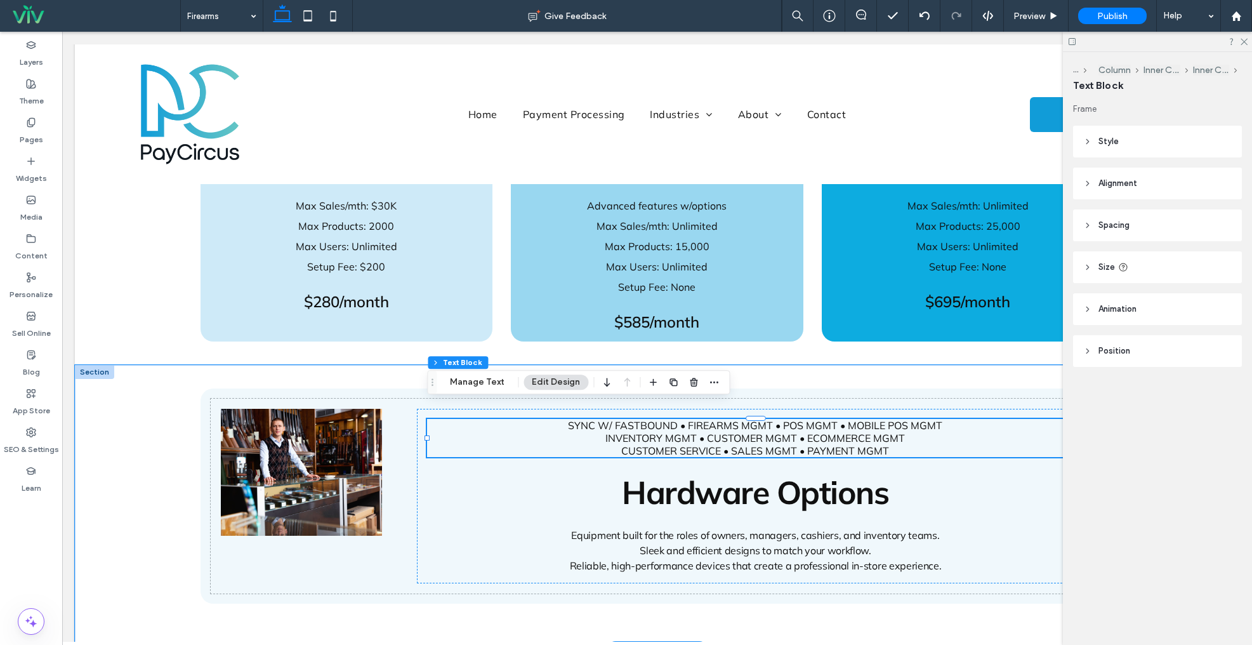
click at [661, 544] on span "Sleek and efficient designs to match your workflow." at bounding box center [756, 550] width 232 height 13
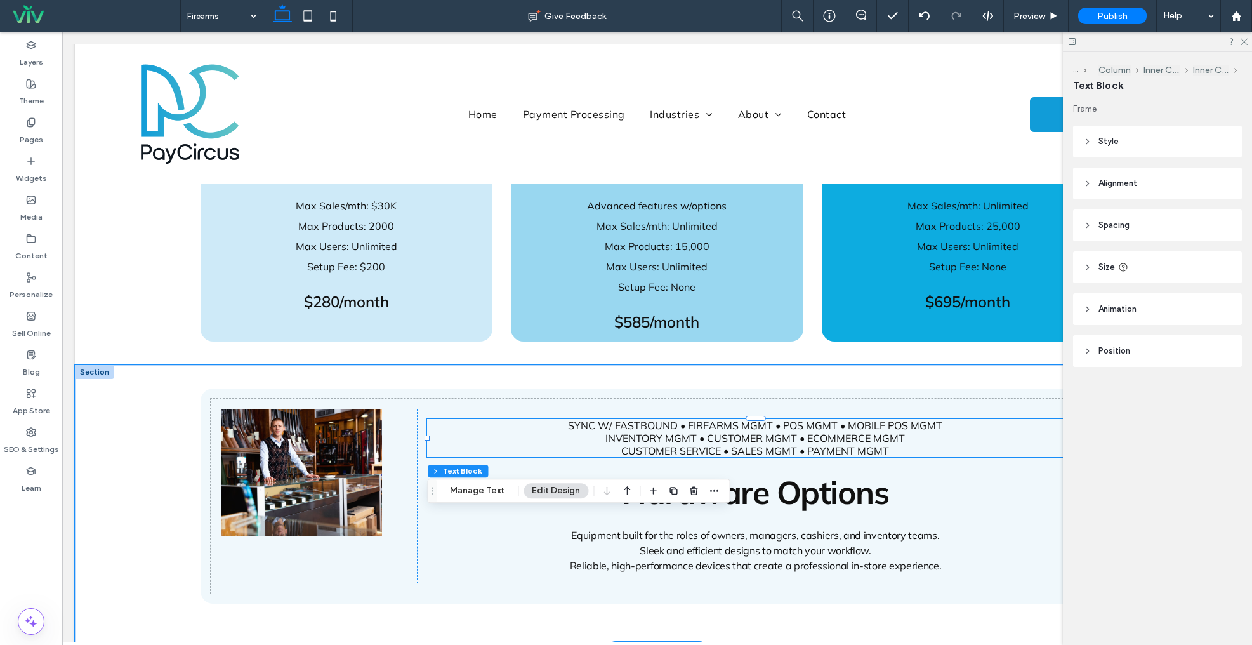
click at [661, 544] on span "Sleek and efficient designs to match your workflow." at bounding box center [756, 550] width 232 height 13
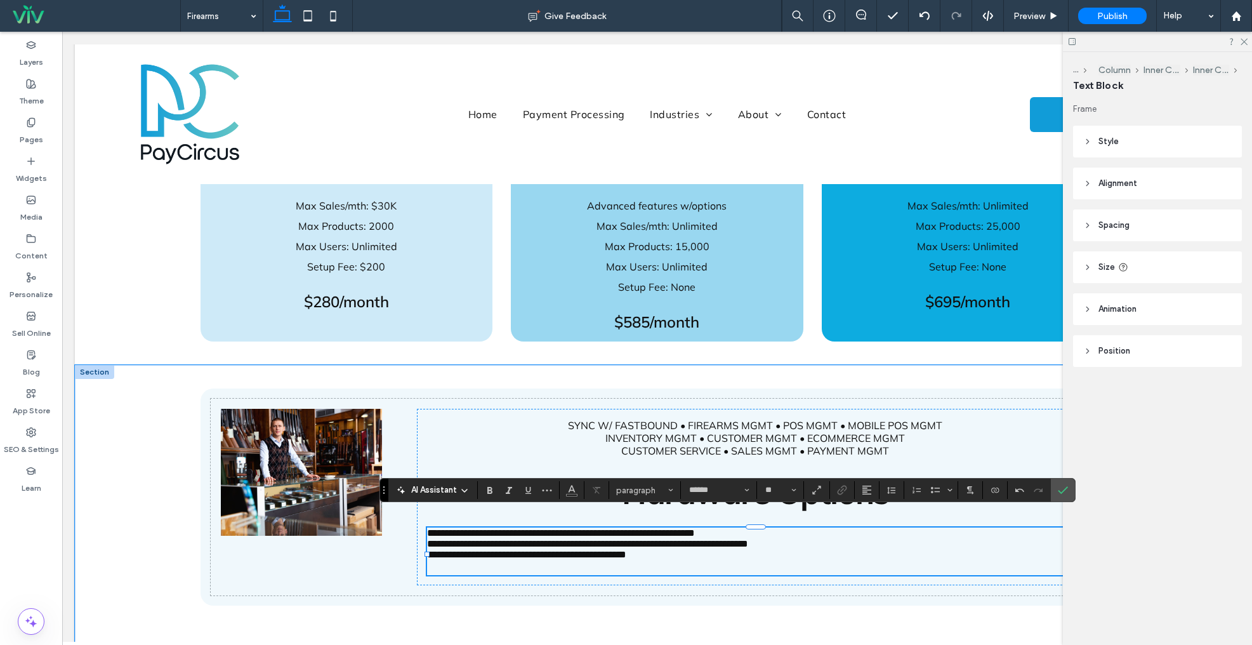
type input "**"
click at [435, 539] on span "**********" at bounding box center [587, 544] width 321 height 10
click at [437, 550] on span "**********" at bounding box center [526, 555] width 199 height 10
click at [491, 560] on p at bounding box center [755, 567] width 656 height 15
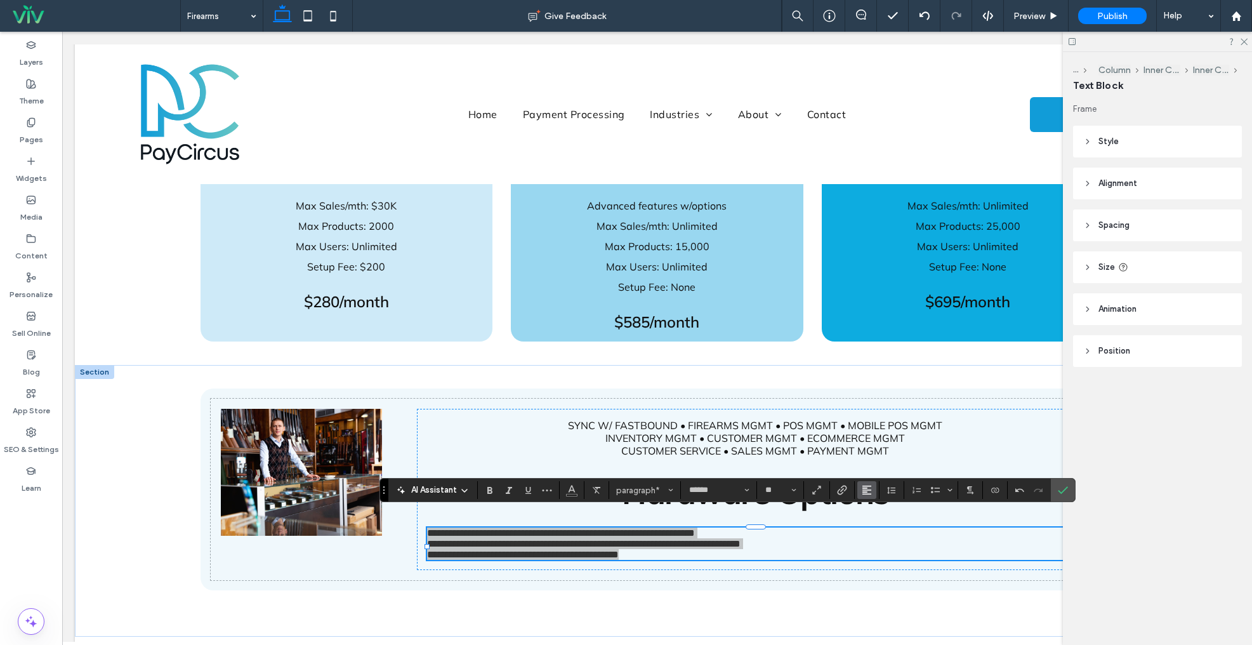
click at [872, 489] on button "Alignment" at bounding box center [867, 490] width 19 height 18
click at [884, 433] on div "ui.textEditor.alignment.center" at bounding box center [880, 433] width 17 height 10
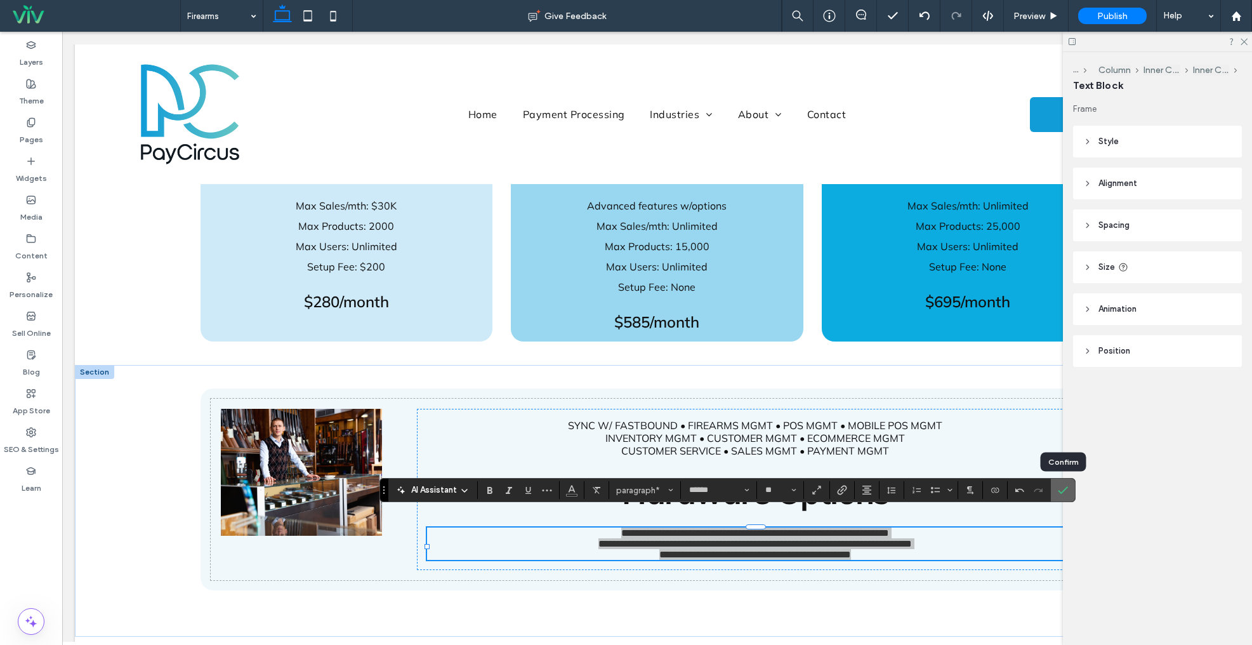
click at [1061, 487] on icon "Confirm" at bounding box center [1063, 490] width 10 height 10
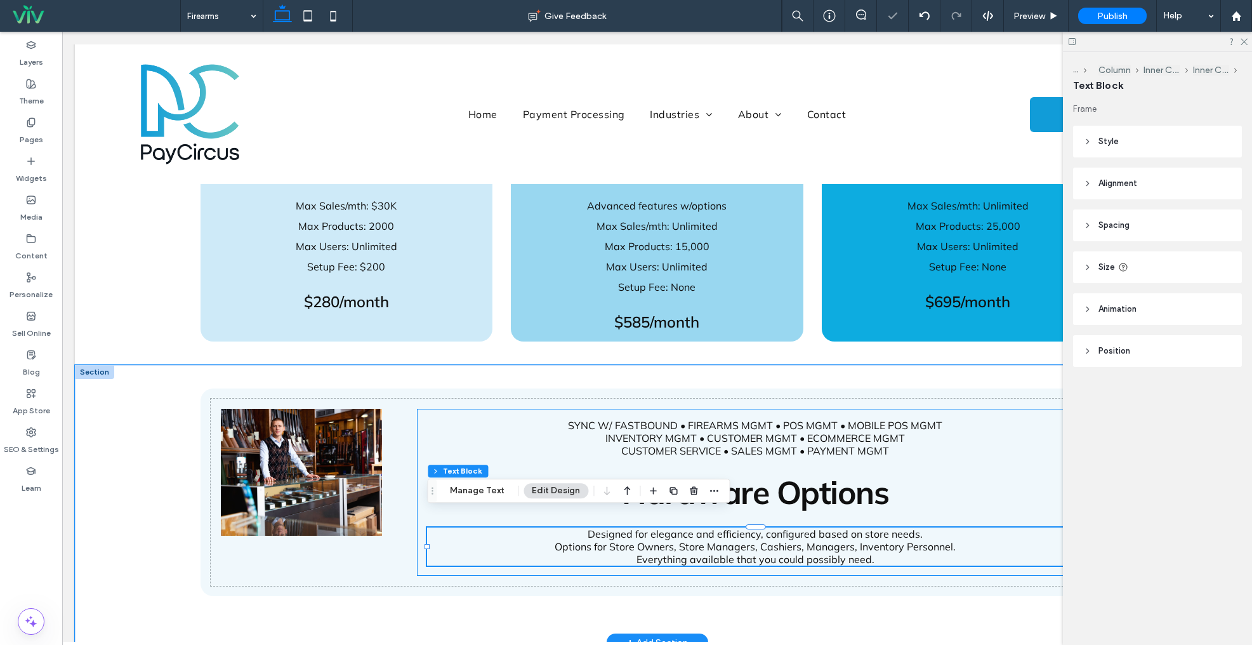
click at [439, 446] on div "SYNC W/ FASTBOUND • FIREARMS MGMT • POS MGMT • MOBILE POS MGMT INVENTORY MGMT •…" at bounding box center [755, 492] width 677 height 167
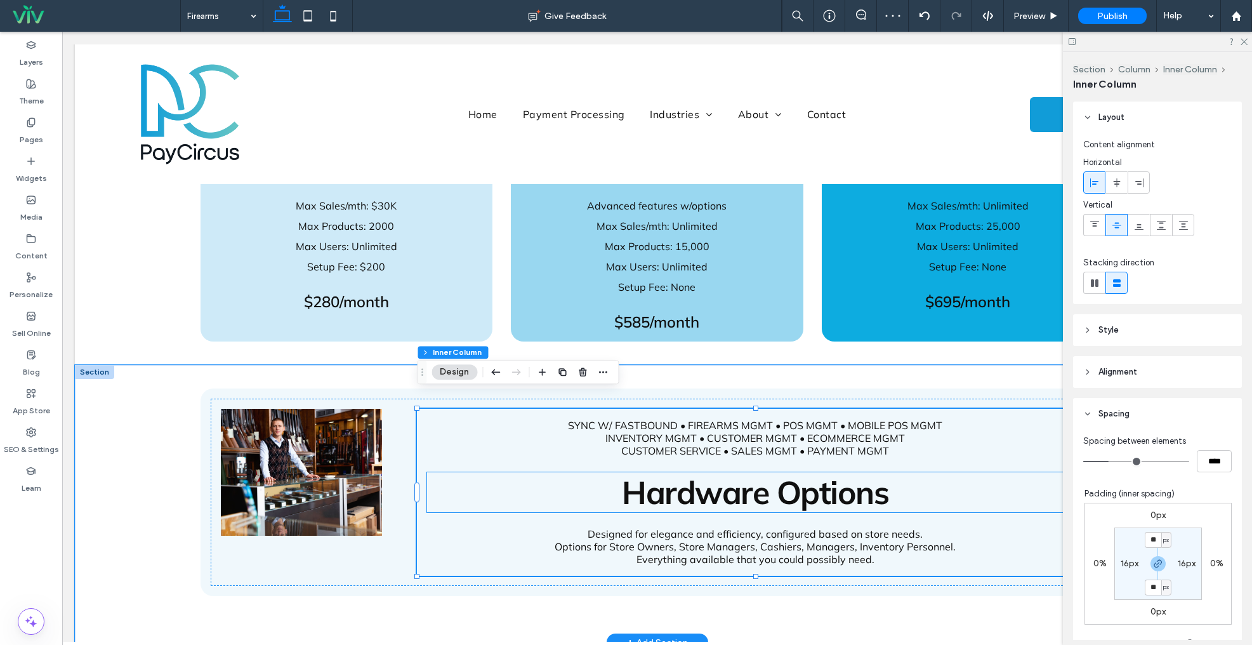
click at [784, 491] on span "Hardware Options" at bounding box center [755, 492] width 267 height 40
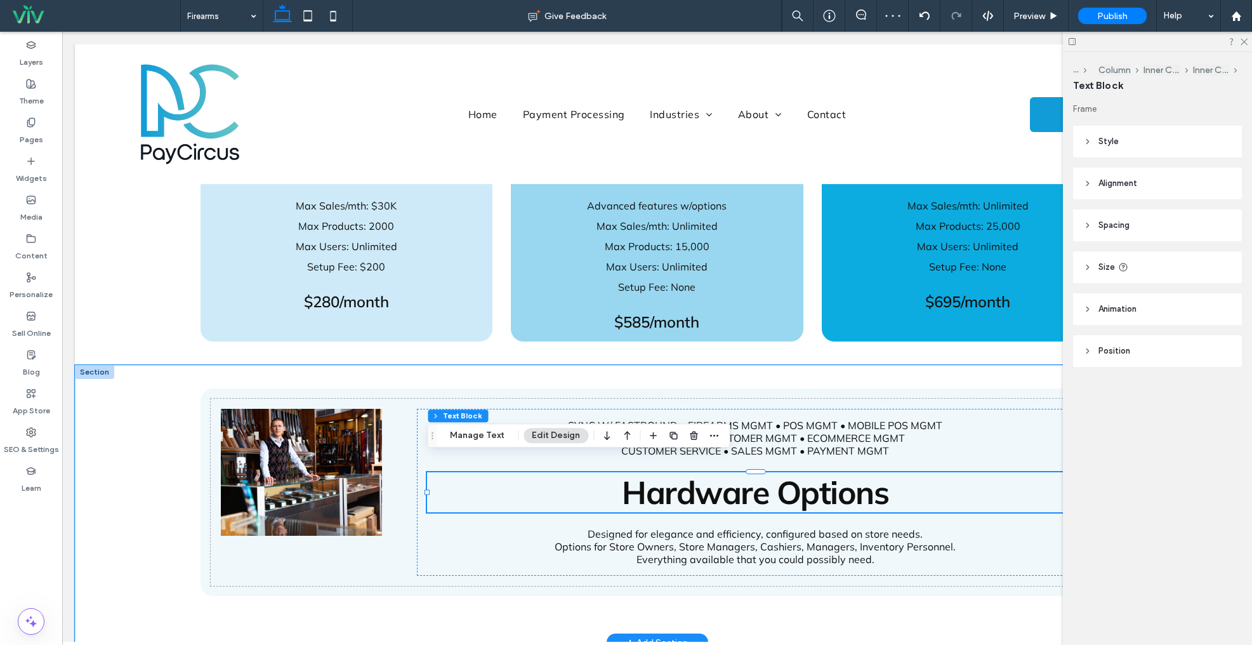
click at [784, 491] on span "Hardware Options" at bounding box center [755, 492] width 267 height 40
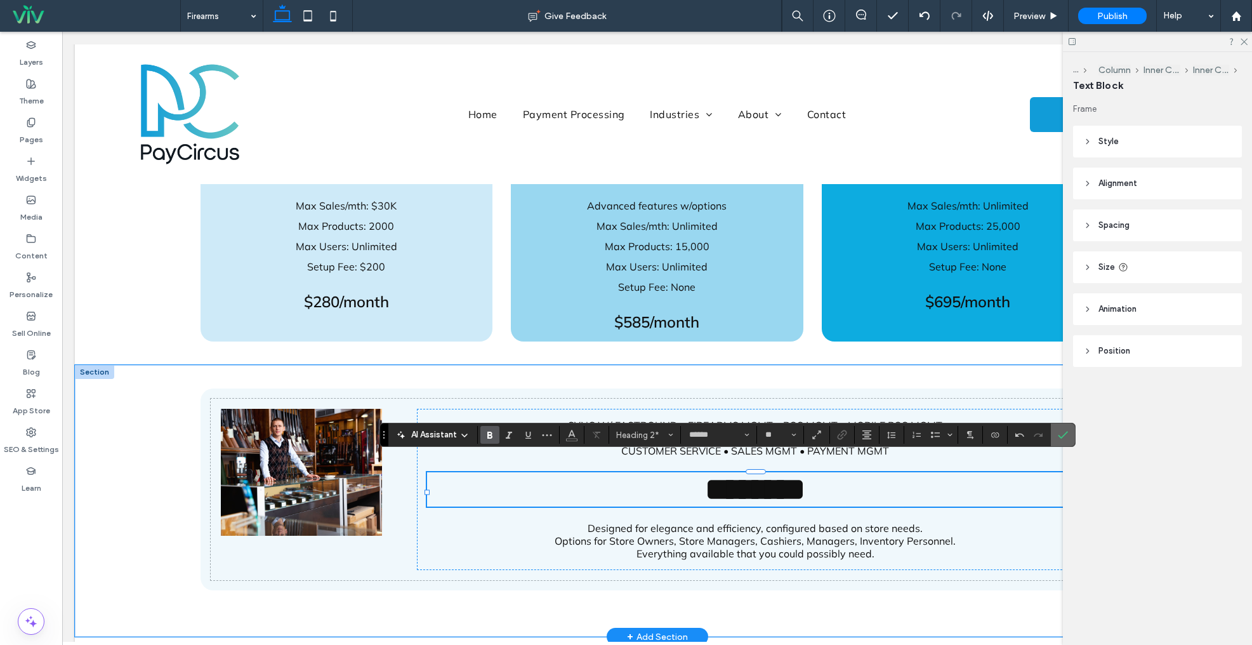
click at [1064, 434] on icon "Confirm" at bounding box center [1063, 435] width 10 height 10
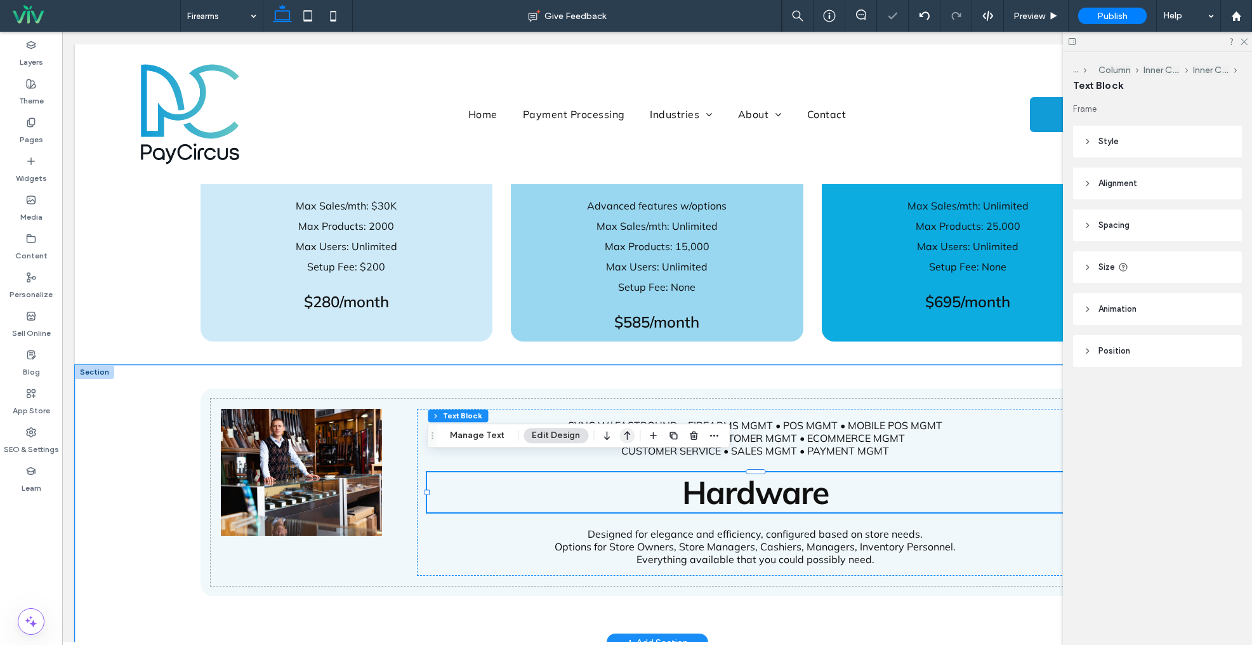
click at [628, 434] on icon "button" at bounding box center [627, 435] width 15 height 23
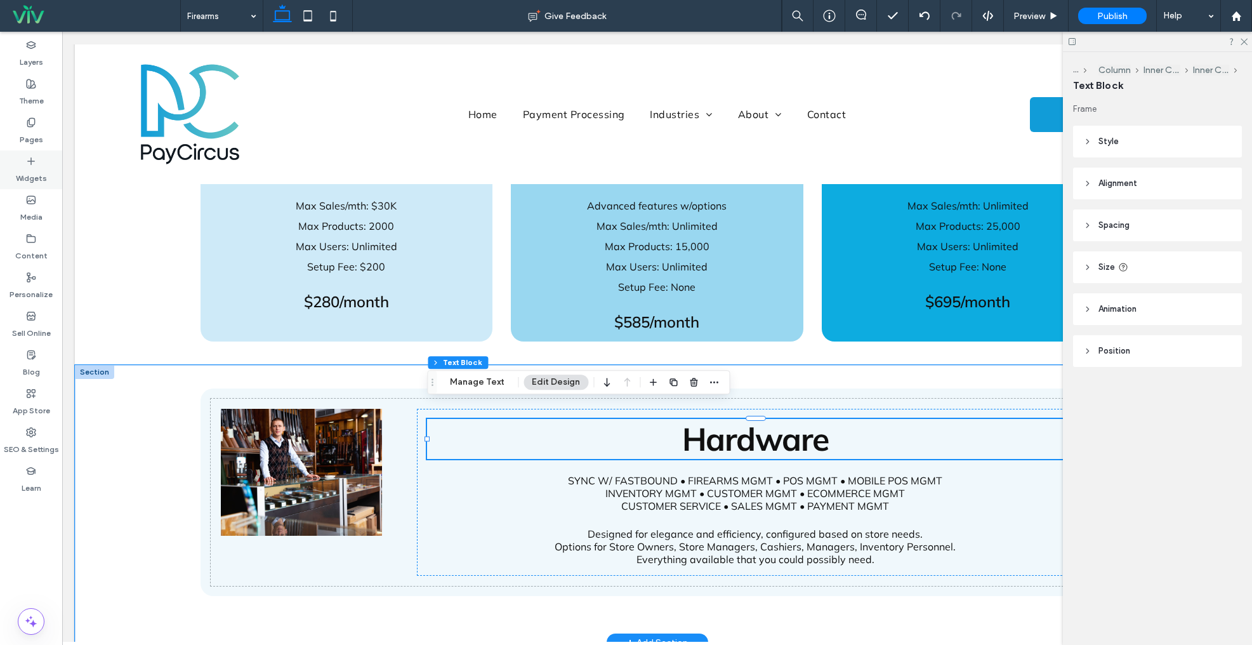
click at [32, 165] on icon at bounding box center [31, 161] width 10 height 10
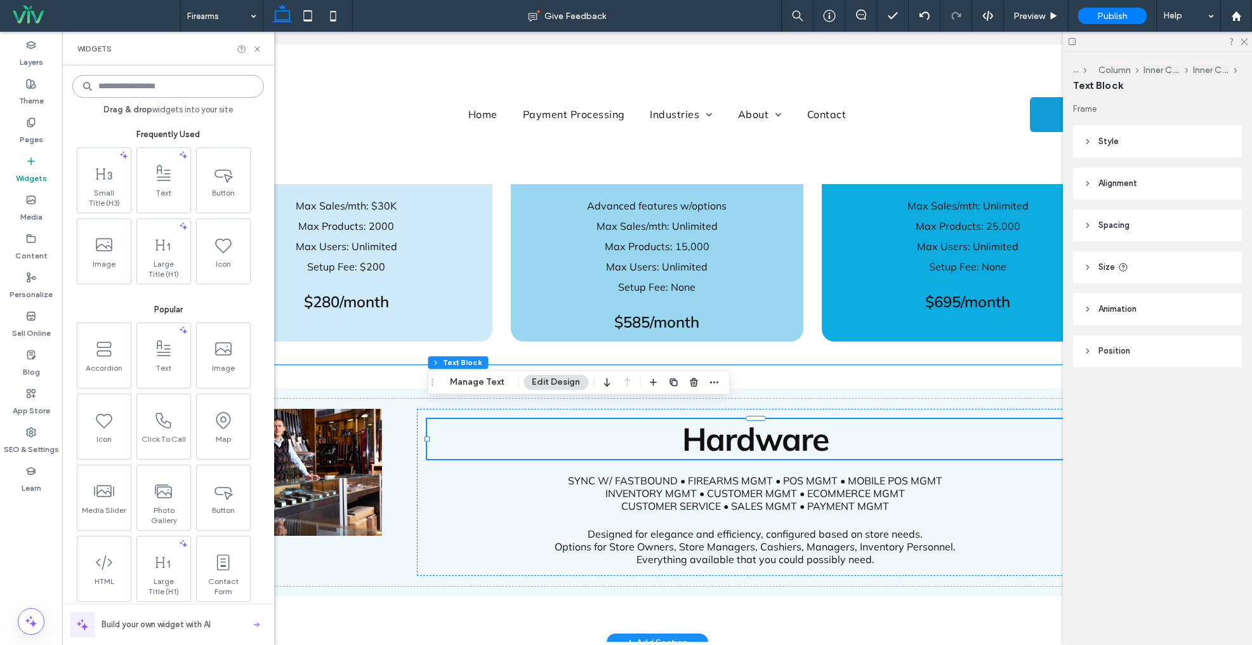
click at [171, 87] on input at bounding box center [168, 86] width 192 height 23
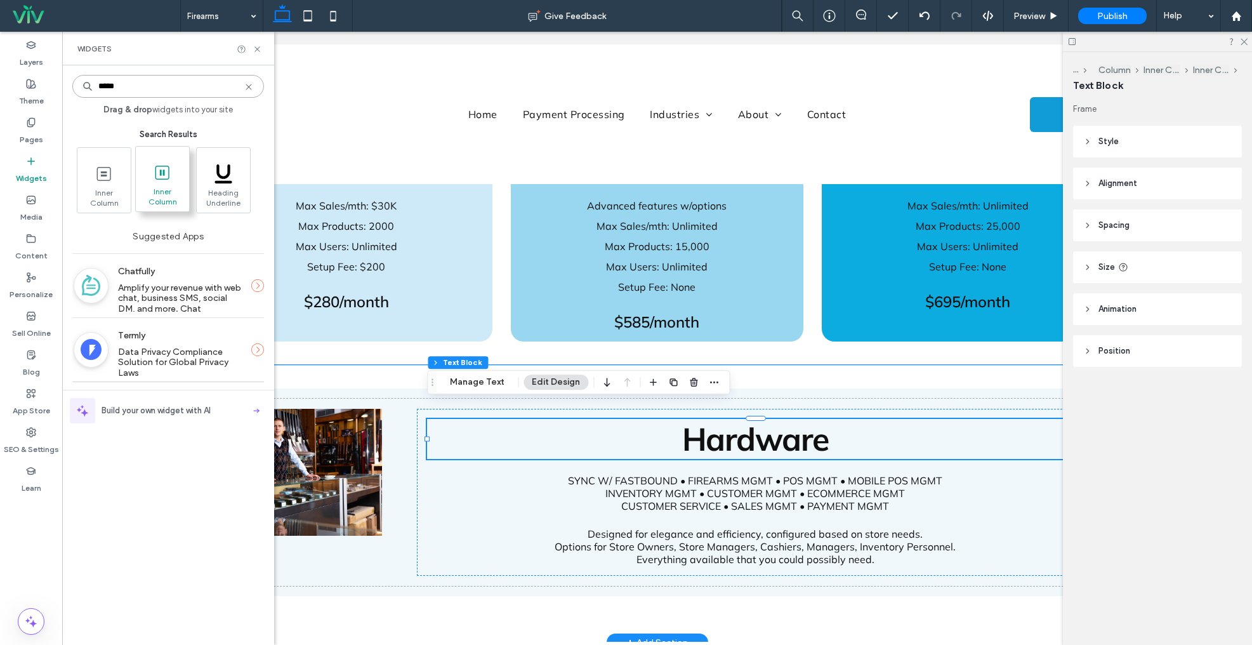
type input "*****"
click at [168, 192] on span "Inner Column" at bounding box center [162, 196] width 53 height 18
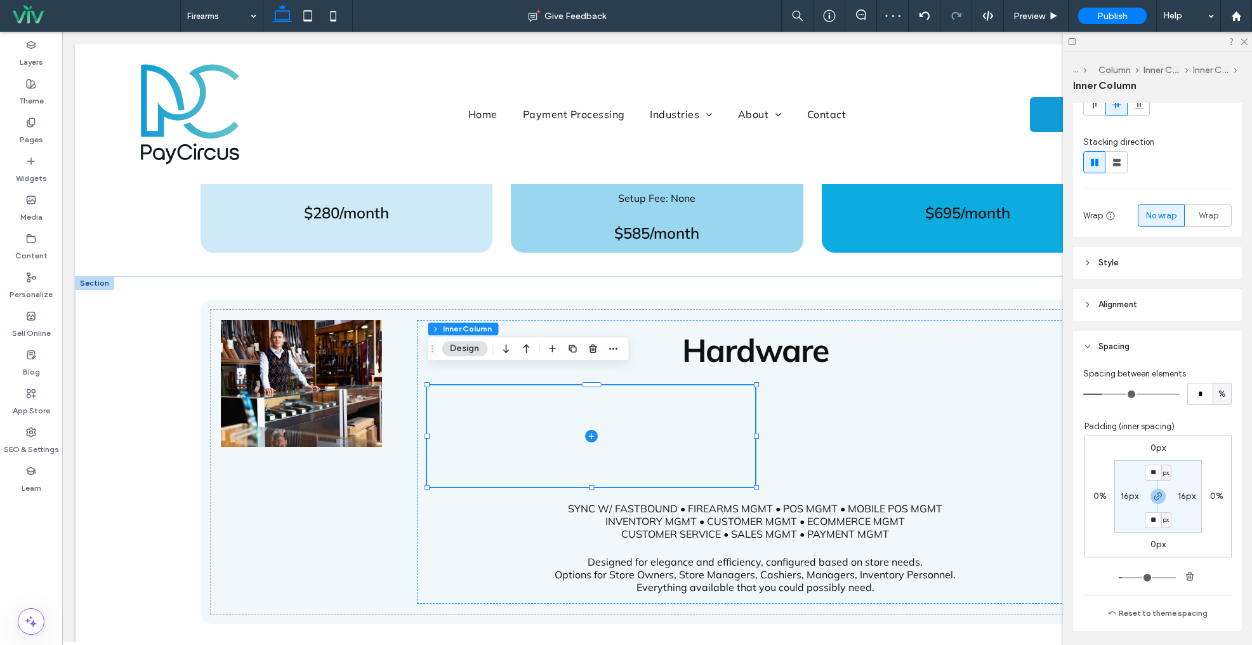
scroll to position [288, 0]
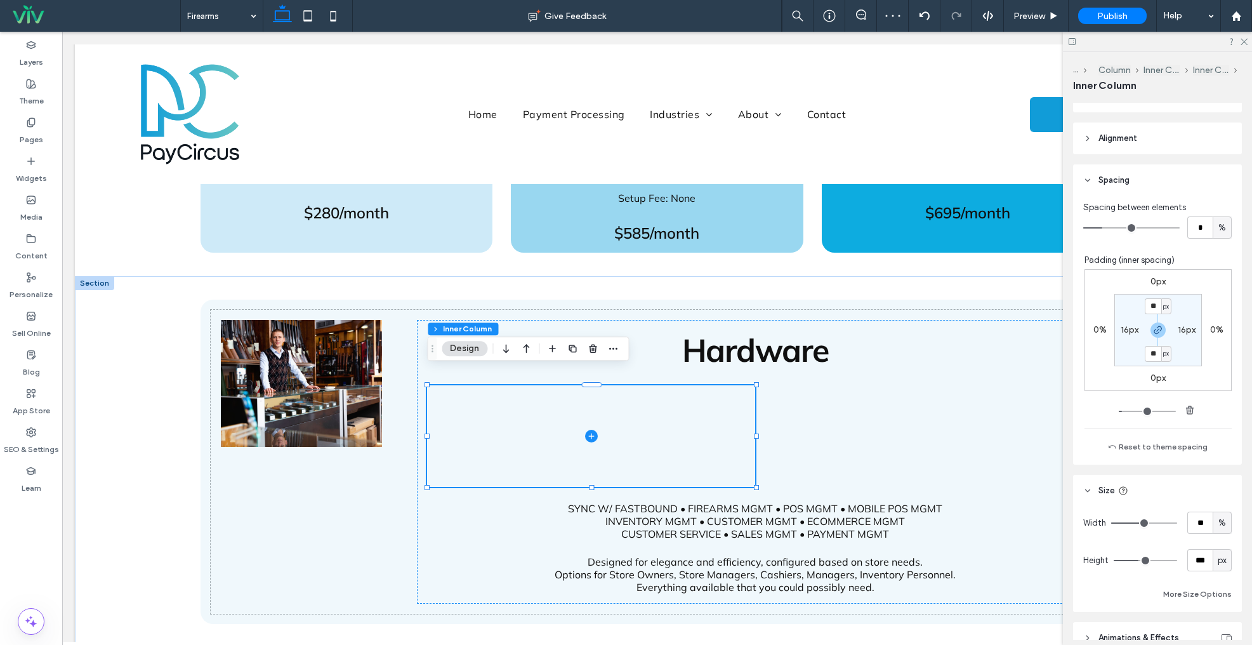
type input "**"
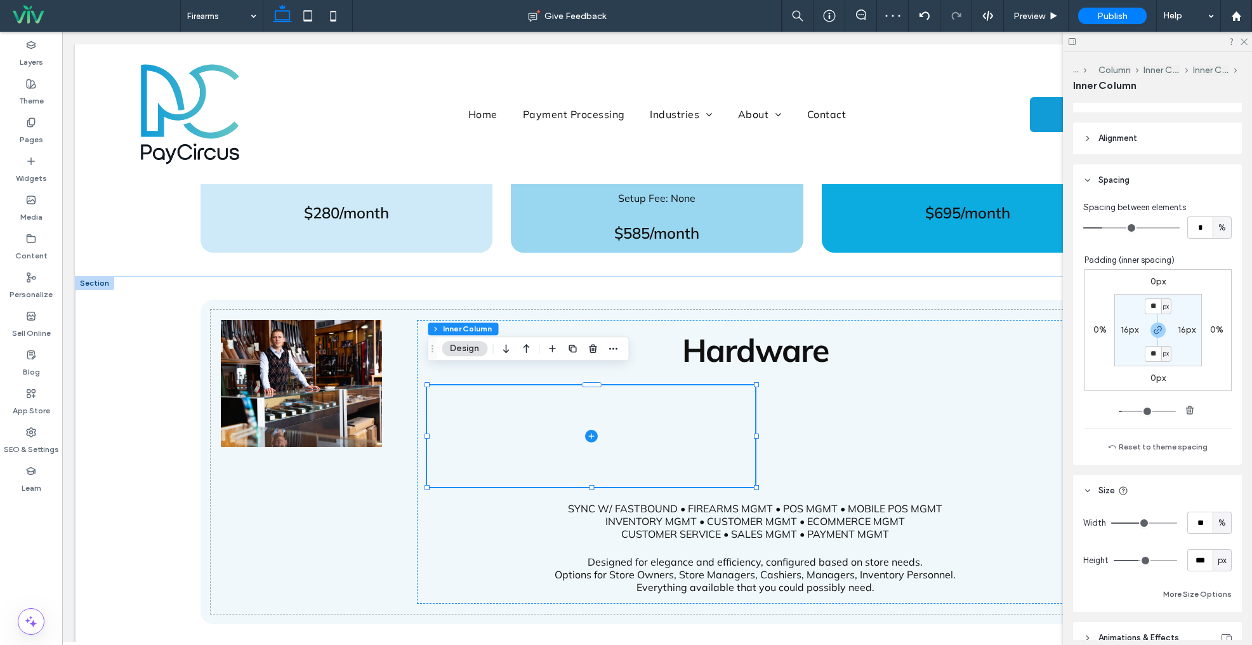
type input "**"
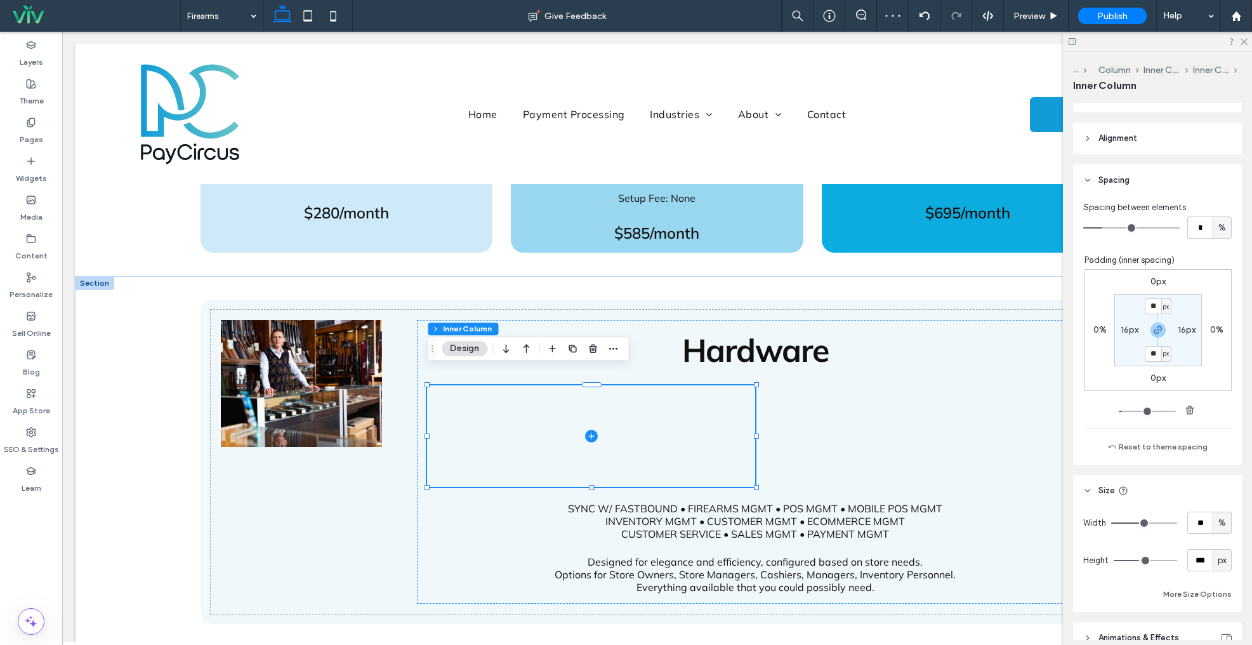
type input "***"
drag, startPoint x: 1191, startPoint y: 519, endPoint x: 1319, endPoint y: 516, distance: 128.3
type input "***"
click at [1177, 522] on input "range" at bounding box center [1144, 522] width 66 height 1
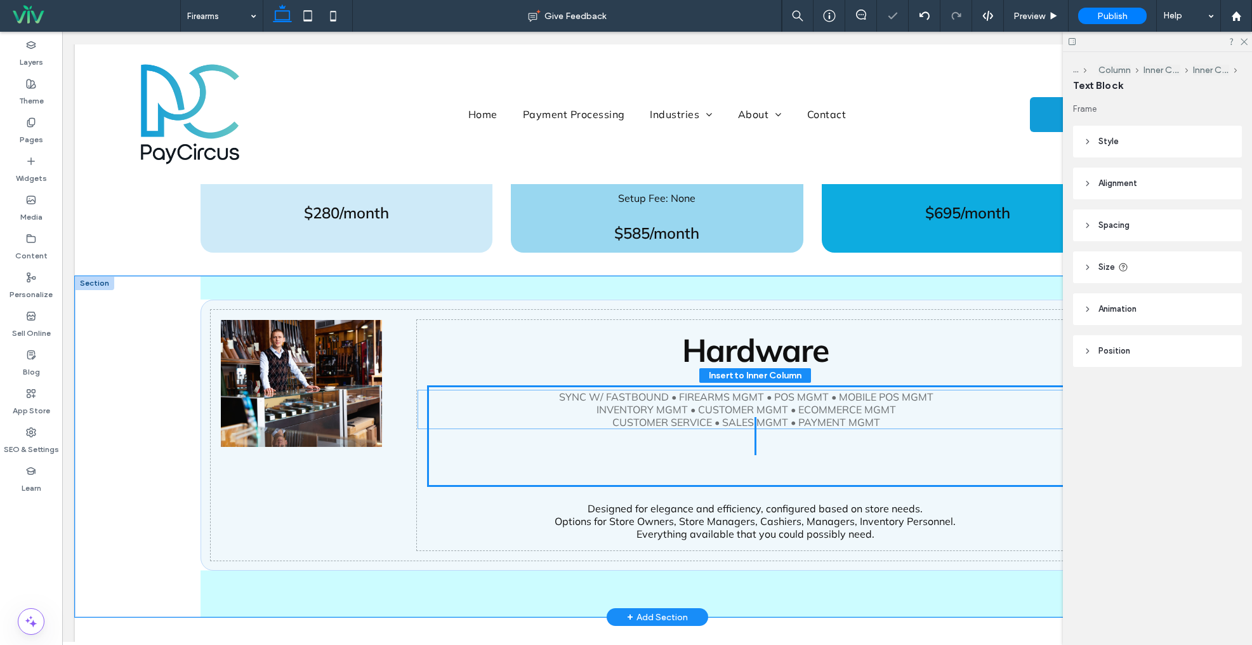
drag, startPoint x: 678, startPoint y: 512, endPoint x: 670, endPoint y: 441, distance: 72.1
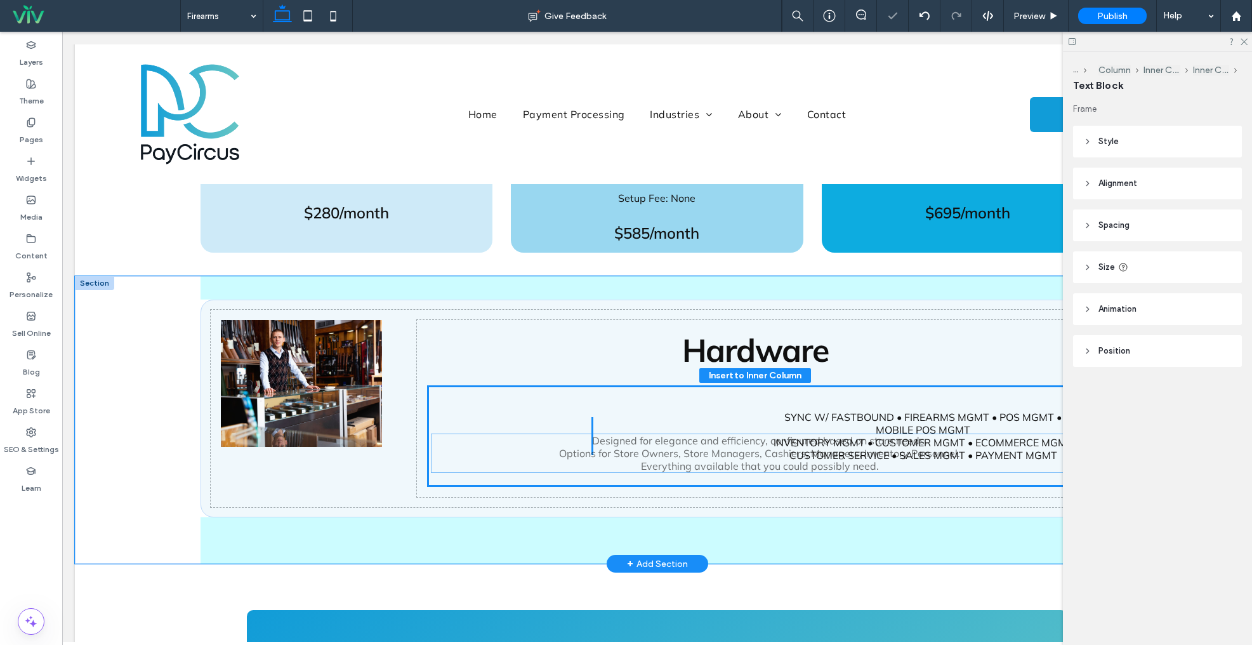
drag, startPoint x: 714, startPoint y: 516, endPoint x: 719, endPoint y: 465, distance: 51.6
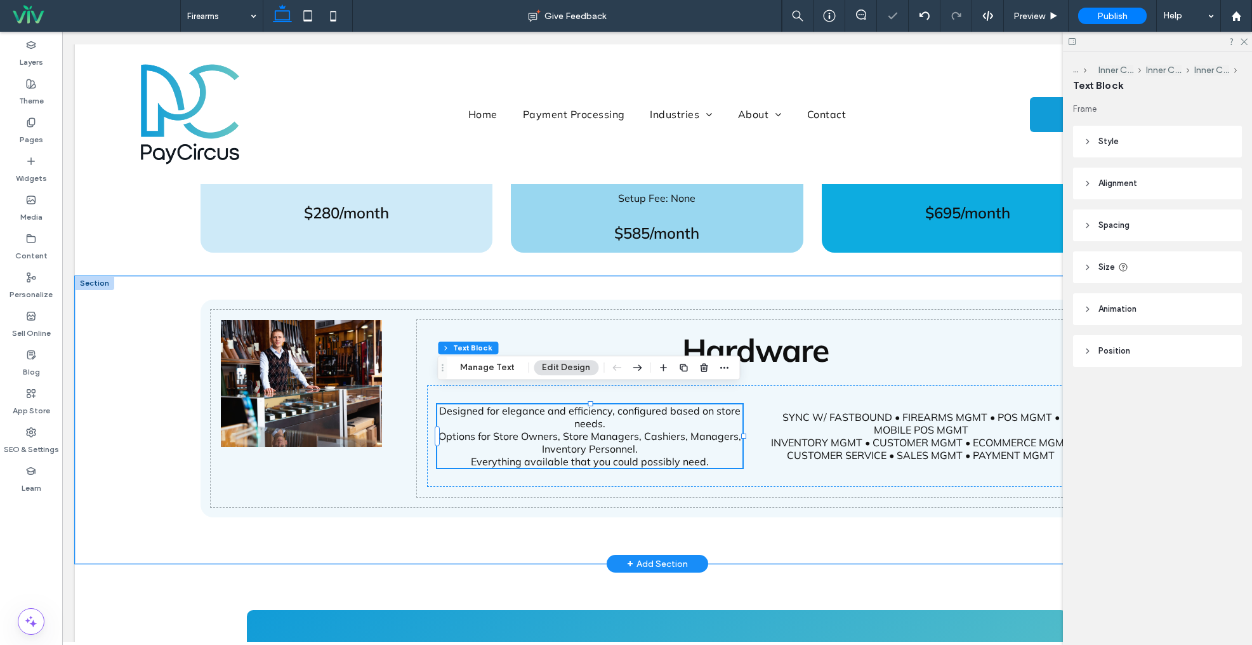
click at [679, 430] on span "Options for Store Owners, Store Managers, Cashiers, Managers, Inventory Personn…" at bounding box center [590, 442] width 303 height 25
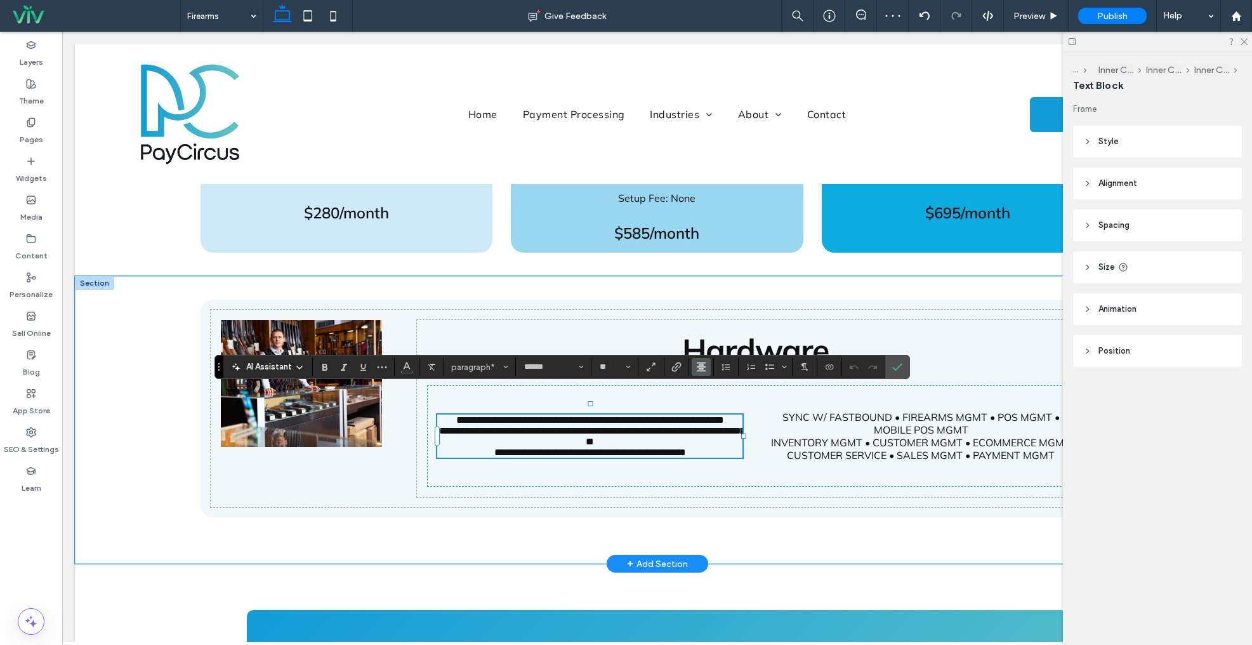
click at [706, 362] on button "Alignment" at bounding box center [701, 367] width 19 height 18
click at [709, 386] on icon "ui.textEditor.alignment.left" at bounding box center [711, 388] width 10 height 10
click at [769, 362] on icon "Bulleted List" at bounding box center [770, 367] width 10 height 10
click at [903, 365] on label "Confirm" at bounding box center [897, 366] width 19 height 23
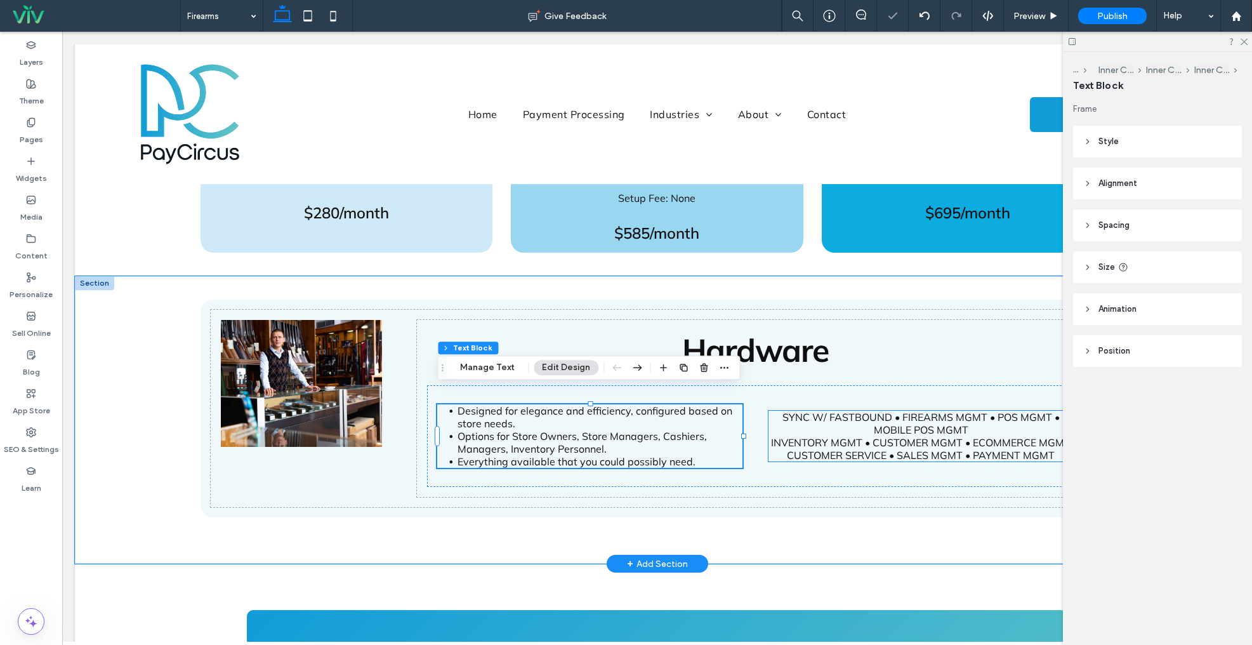
click at [876, 436] on span "INVENTORY MGMT • CUSTOMER MGMT • ECOMMERCE MGMT" at bounding box center [921, 442] width 300 height 13
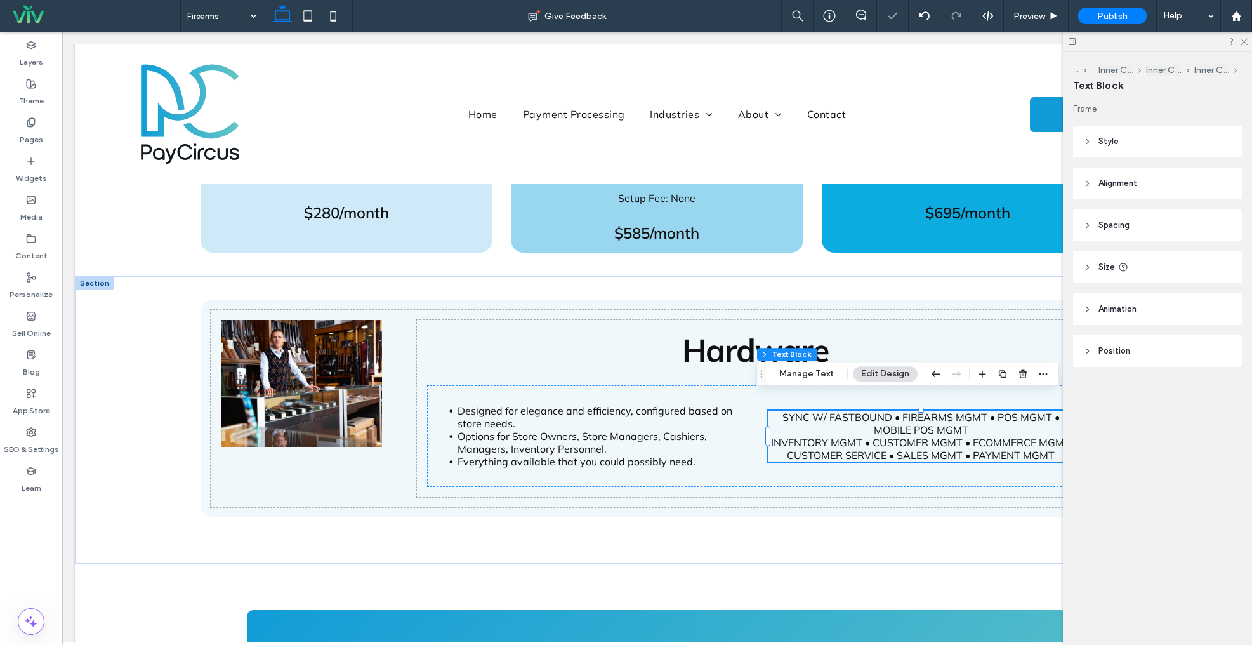
click at [925, 371] on div "Section Column Inner Column Inner Column Inner Column Text Block Manage Text Ed…" at bounding box center [908, 374] width 303 height 24
click at [932, 372] on use "button" at bounding box center [936, 374] width 9 height 6
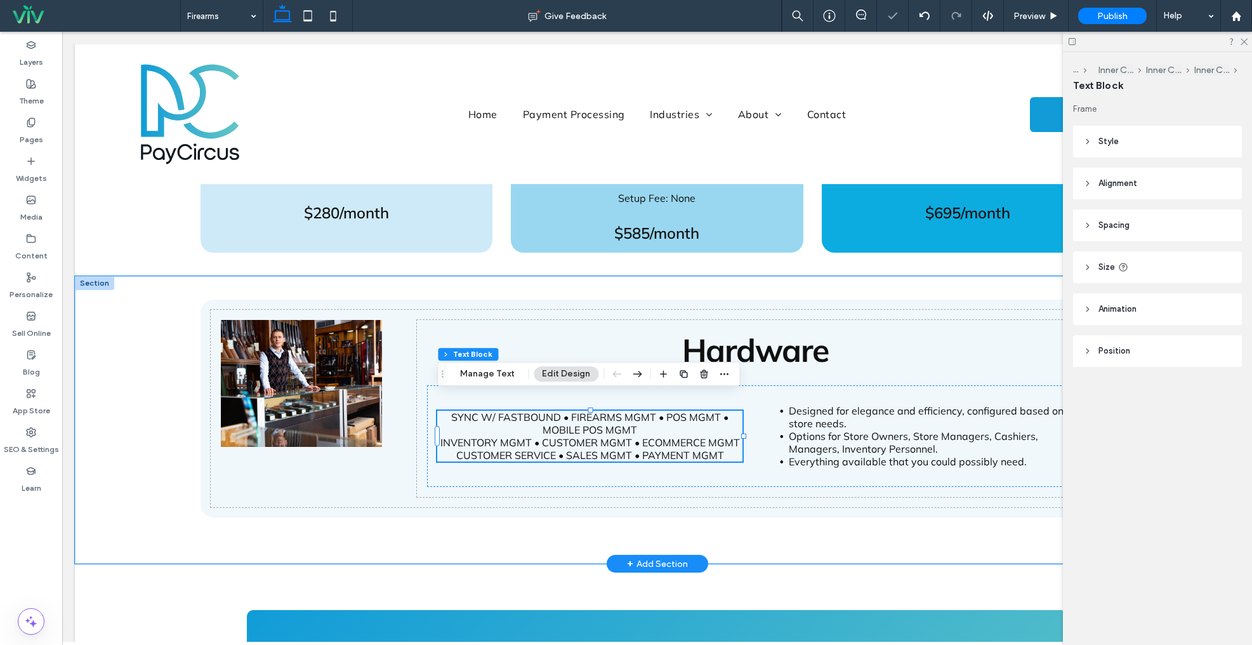
click at [649, 420] on p "SYNC W/ FASTBOUND • FIREARMS MGMT • POS MGMT • MOBILE POS MGMT" at bounding box center [589, 423] width 305 height 25
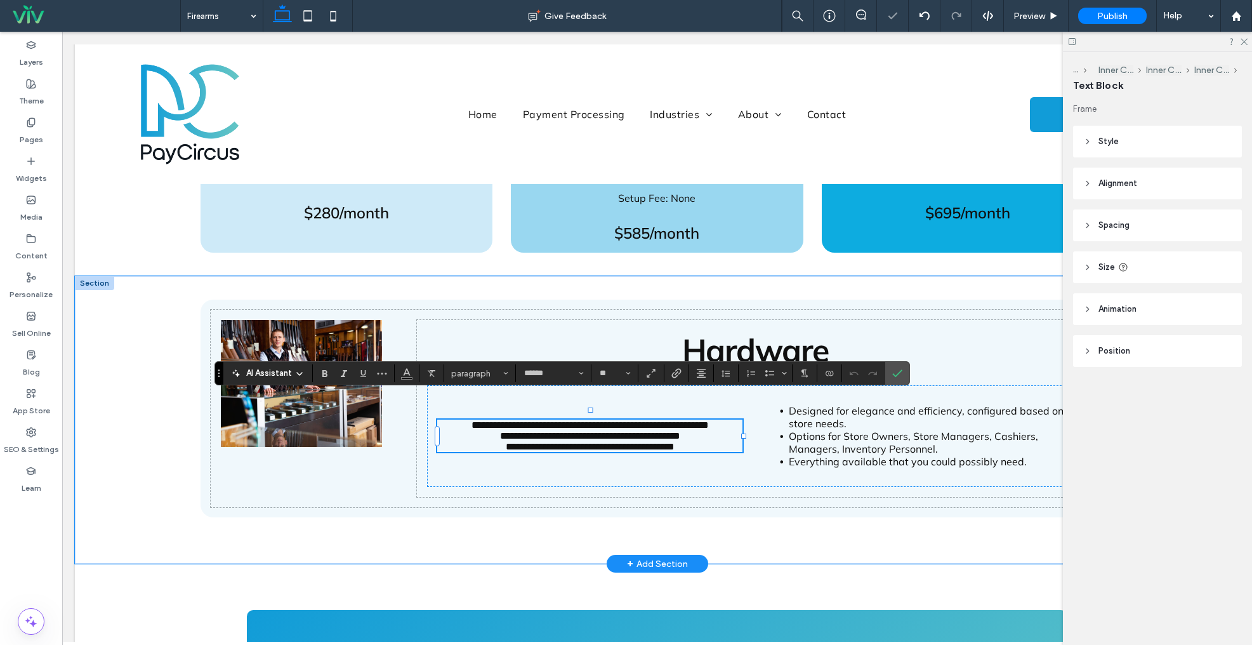
click at [649, 420] on p "**********" at bounding box center [589, 425] width 305 height 11
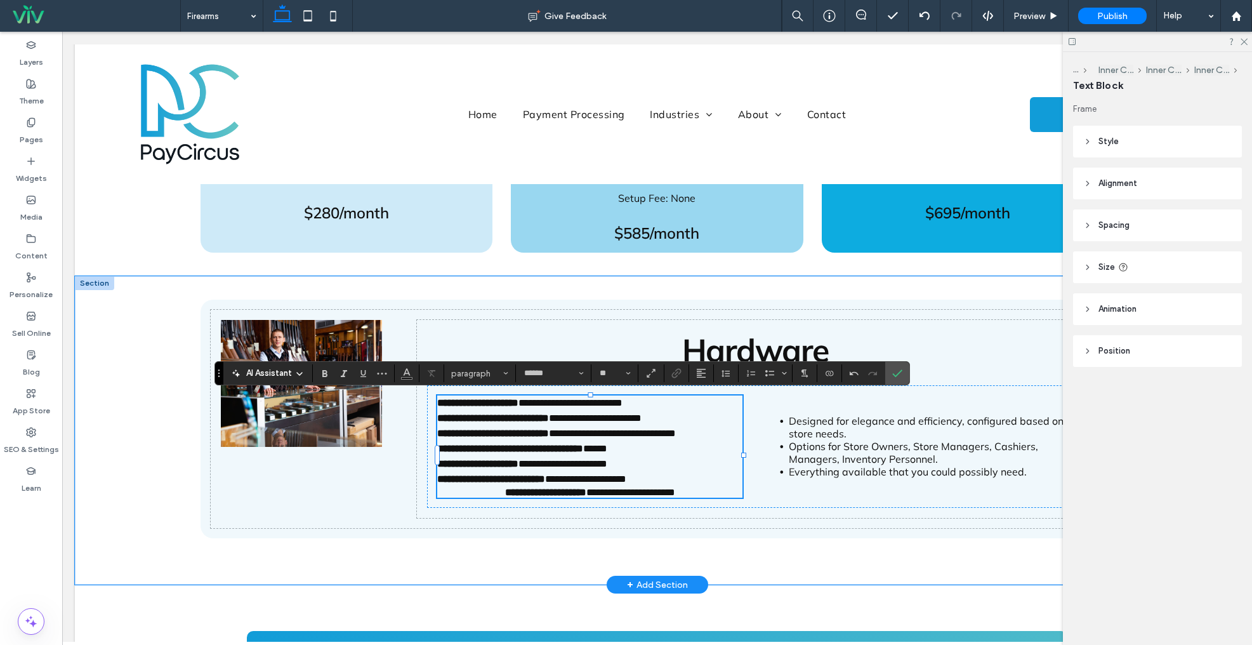
type input "**"
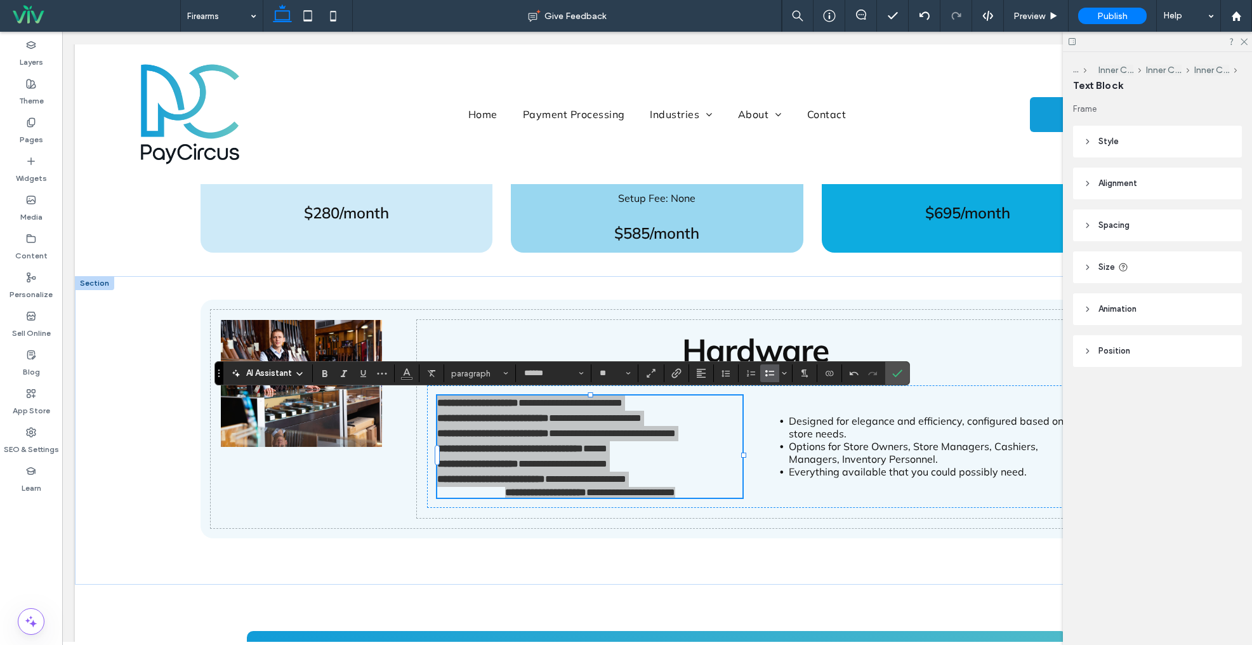
click at [768, 373] on icon "Bulleted List" at bounding box center [770, 373] width 10 height 10
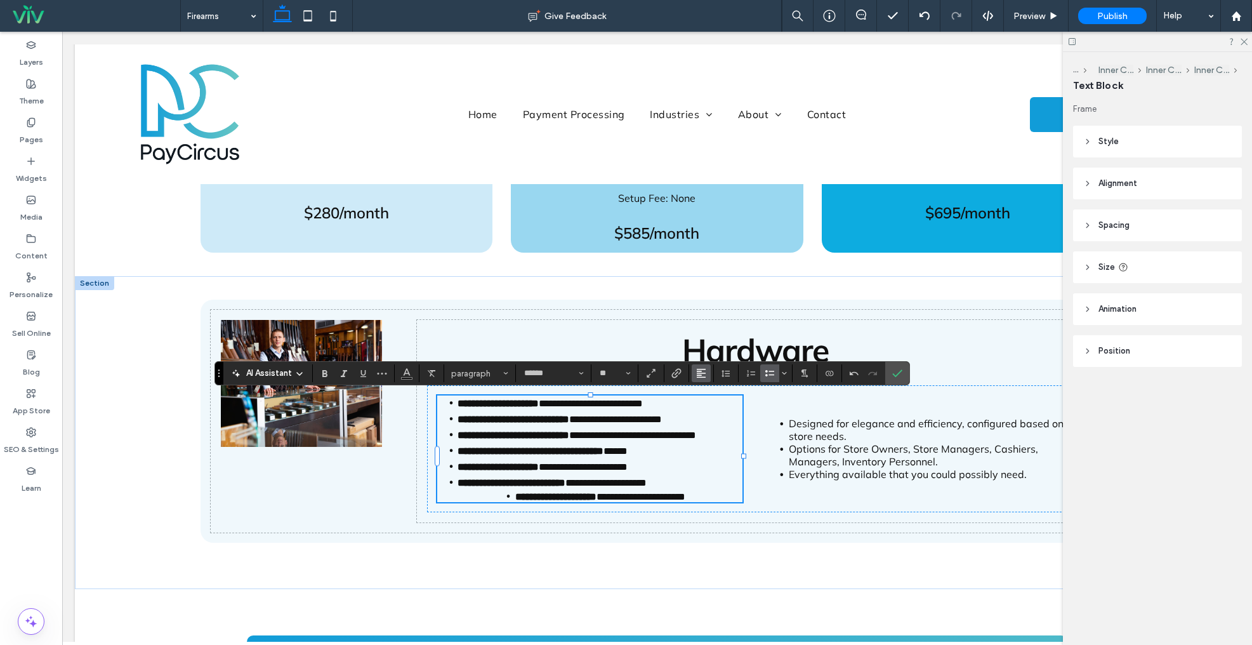
click at [700, 374] on icon "Alignment" at bounding box center [701, 373] width 10 height 10
drag, startPoint x: 712, startPoint y: 392, endPoint x: 814, endPoint y: 384, distance: 102.5
click at [712, 392] on icon "ui.textEditor.alignment.left" at bounding box center [711, 394] width 10 height 10
click at [896, 373] on icon "Confirm" at bounding box center [897, 373] width 10 height 10
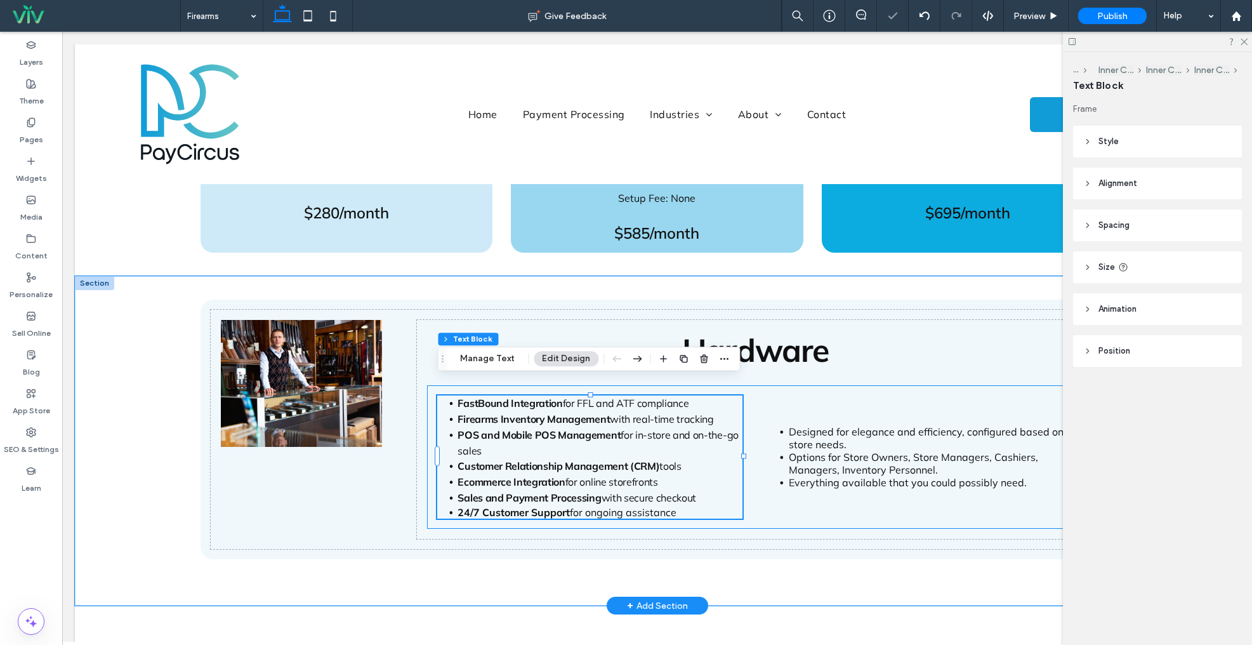
click at [843, 385] on div "FastBound Integration for FFL and ATF compliance Firearms Inventory Management …" at bounding box center [755, 456] width 656 height 143
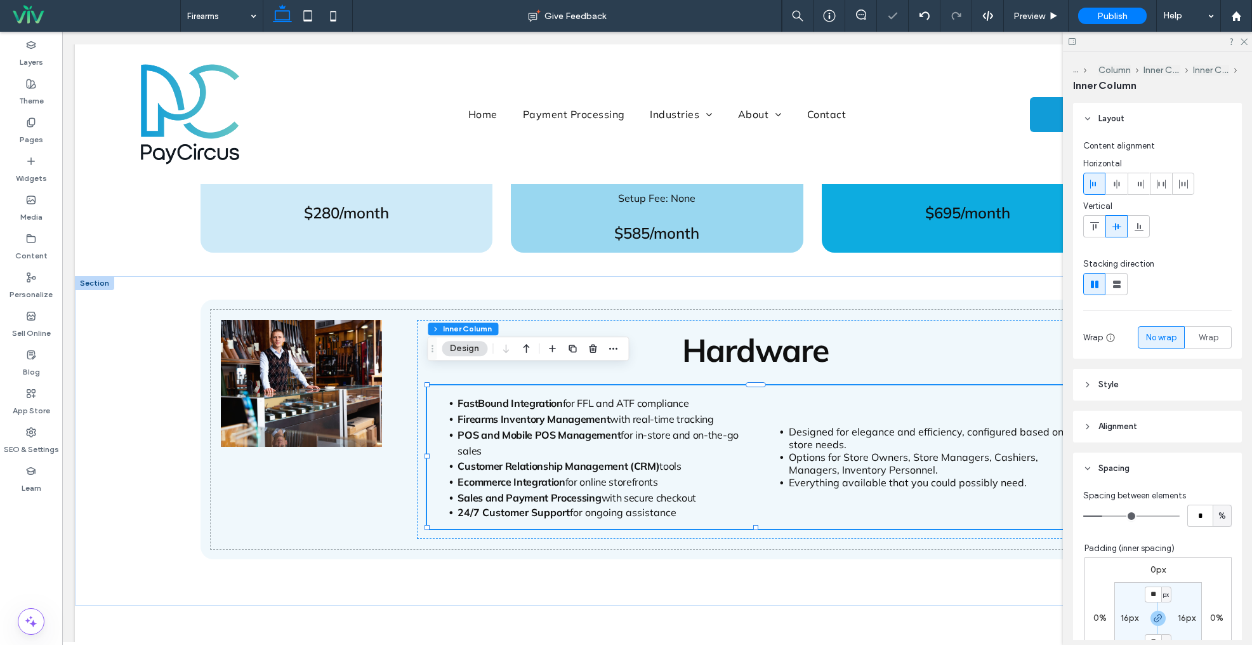
drag, startPoint x: 1096, startPoint y: 229, endPoint x: 1063, endPoint y: 301, distance: 79.8
click at [1096, 229] on icon at bounding box center [1095, 227] width 10 height 10
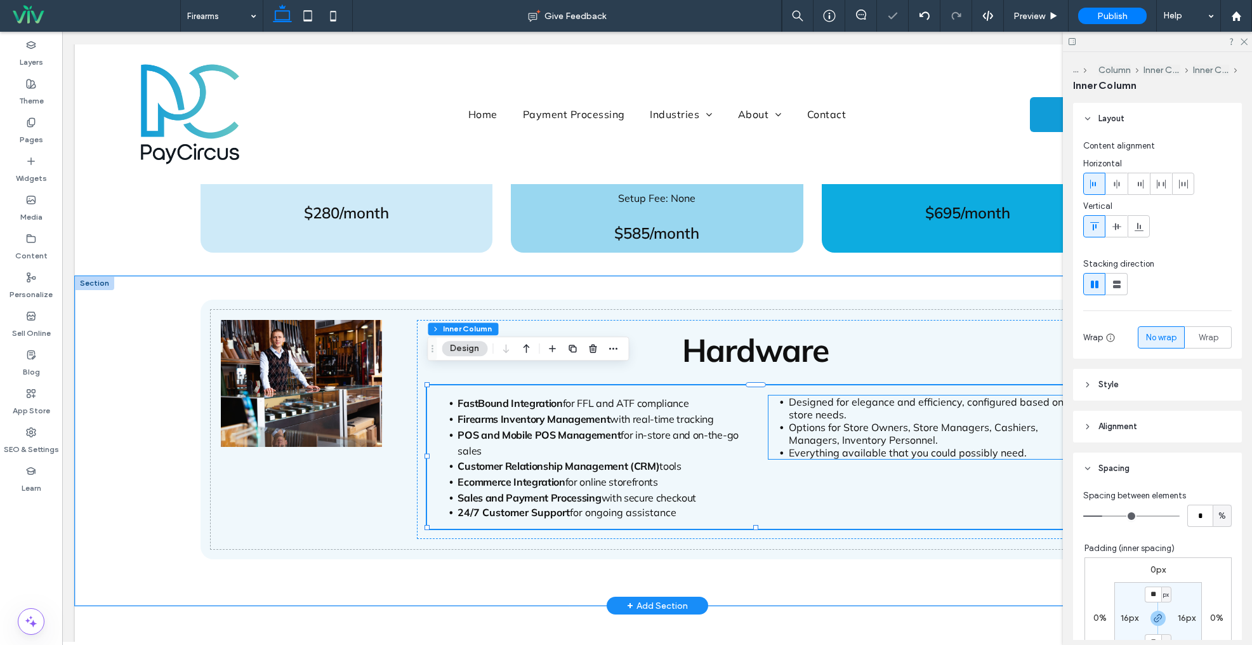
click at [852, 421] on span "Options for Store Owners, Store Managers, Cashiers, Managers, Inventory Personn…" at bounding box center [913, 433] width 249 height 25
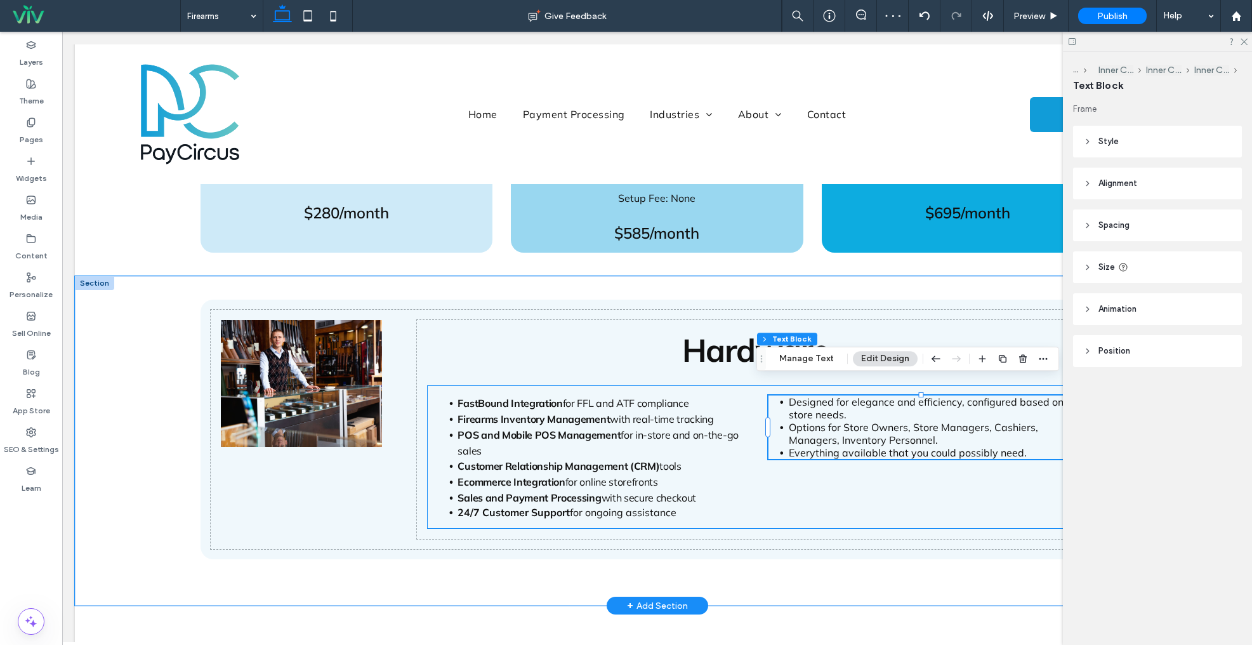
click at [882, 489] on div "FastBound Integration for FFL and ATF compliance Firearms Inventory Management …" at bounding box center [755, 456] width 656 height 143
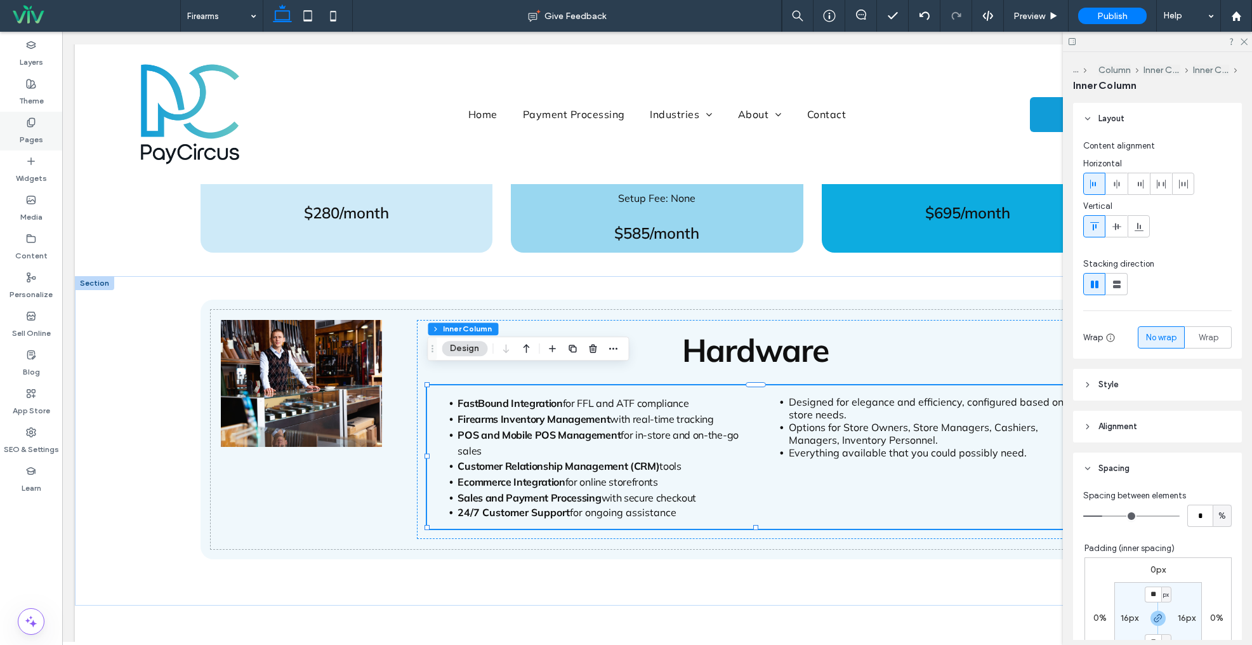
click at [32, 130] on label "Pages" at bounding box center [31, 137] width 23 height 18
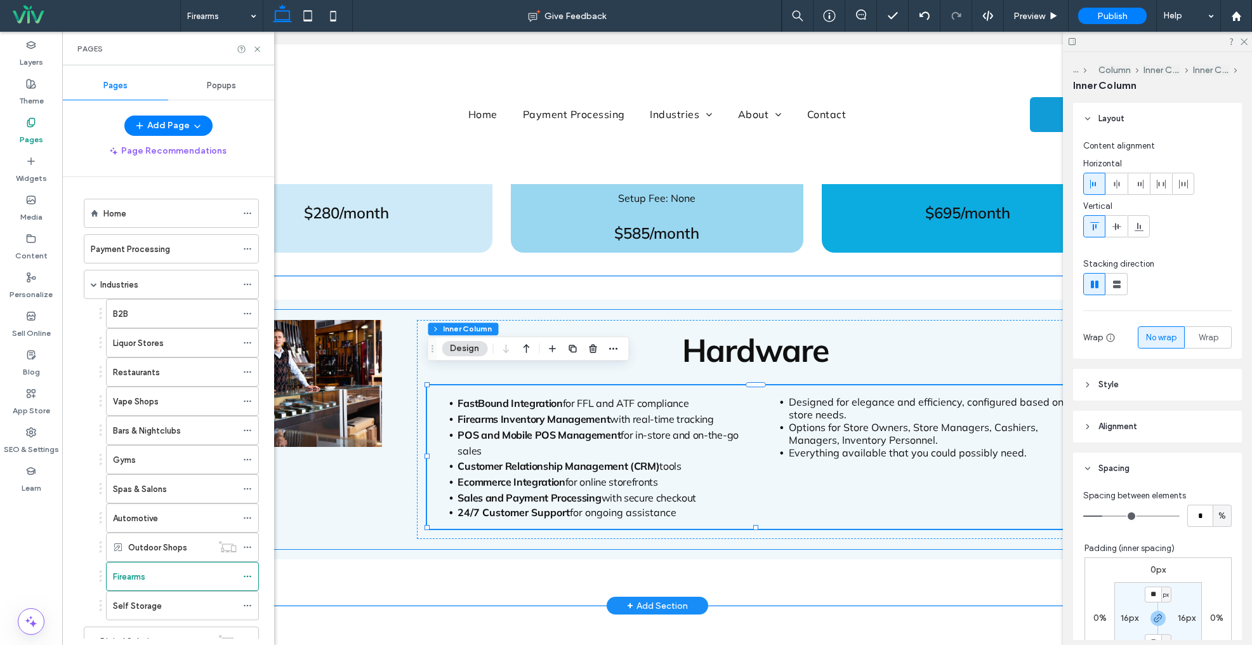
click at [1014, 310] on div "Hardware FastBound Integration for FFL and ATF compliance Firearms Inventory Ma…" at bounding box center [658, 429] width 894 height 239
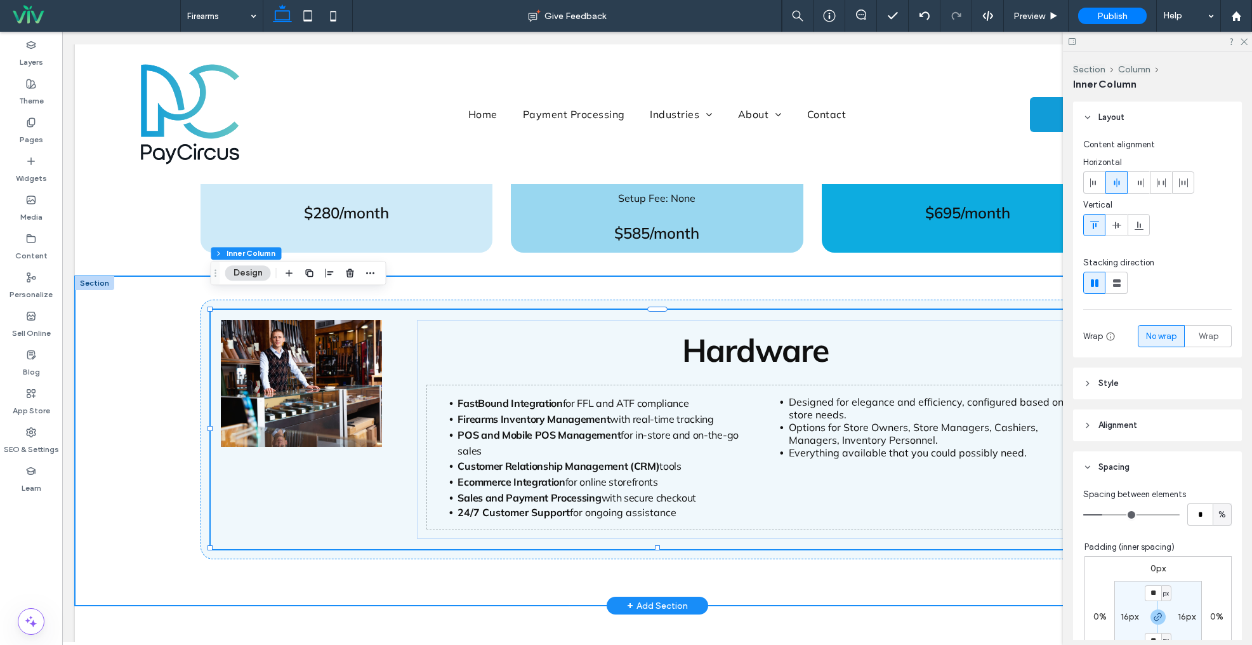
click at [543, 276] on div "Hardware FastBound Integration for FFL and ATF compliance Firearms Inventory Ma…" at bounding box center [658, 440] width 914 height 329
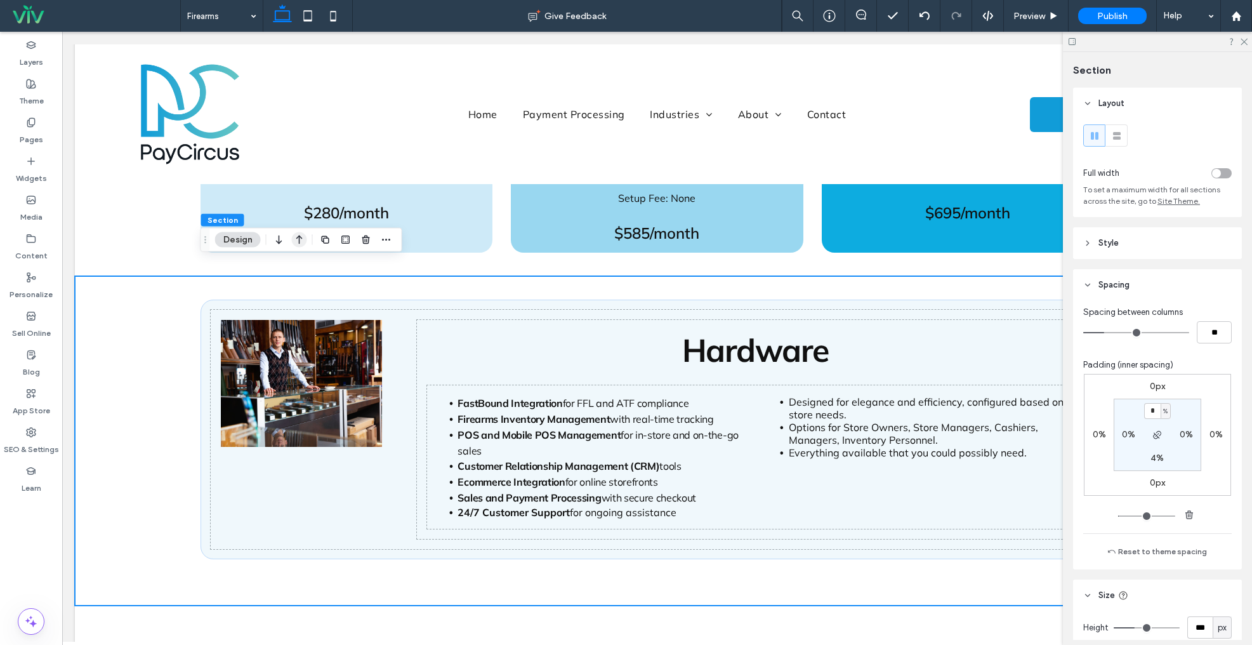
click at [301, 239] on icon "button" at bounding box center [299, 240] width 15 height 23
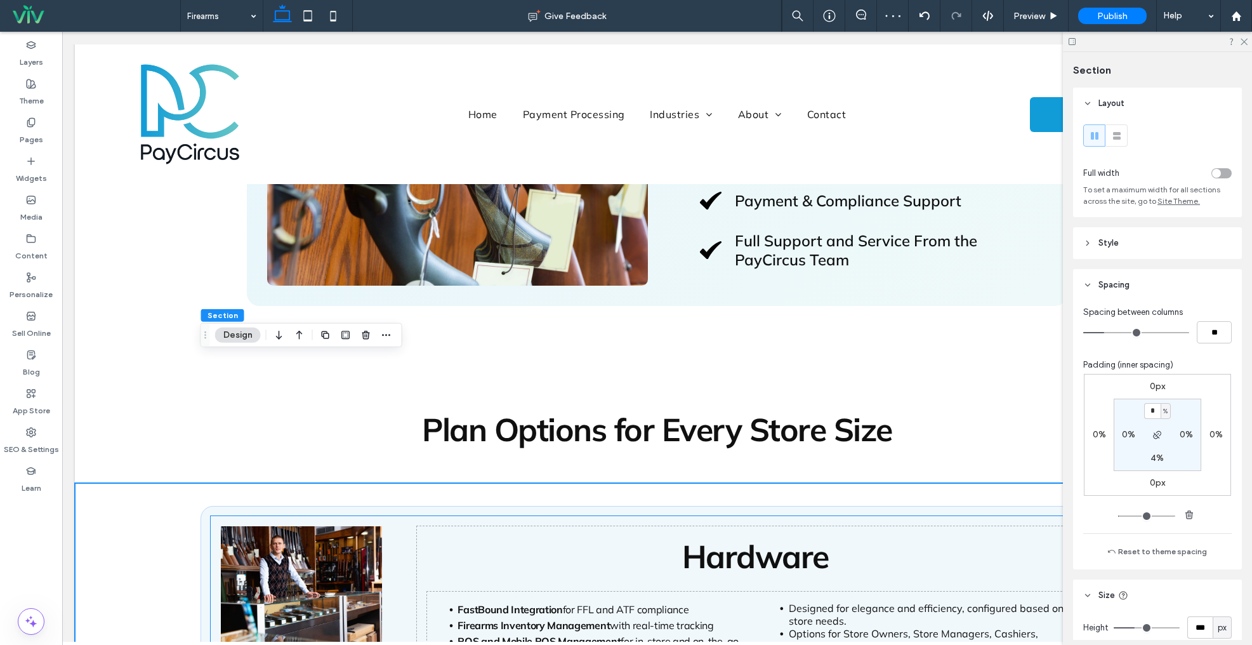
scroll to position [766, 0]
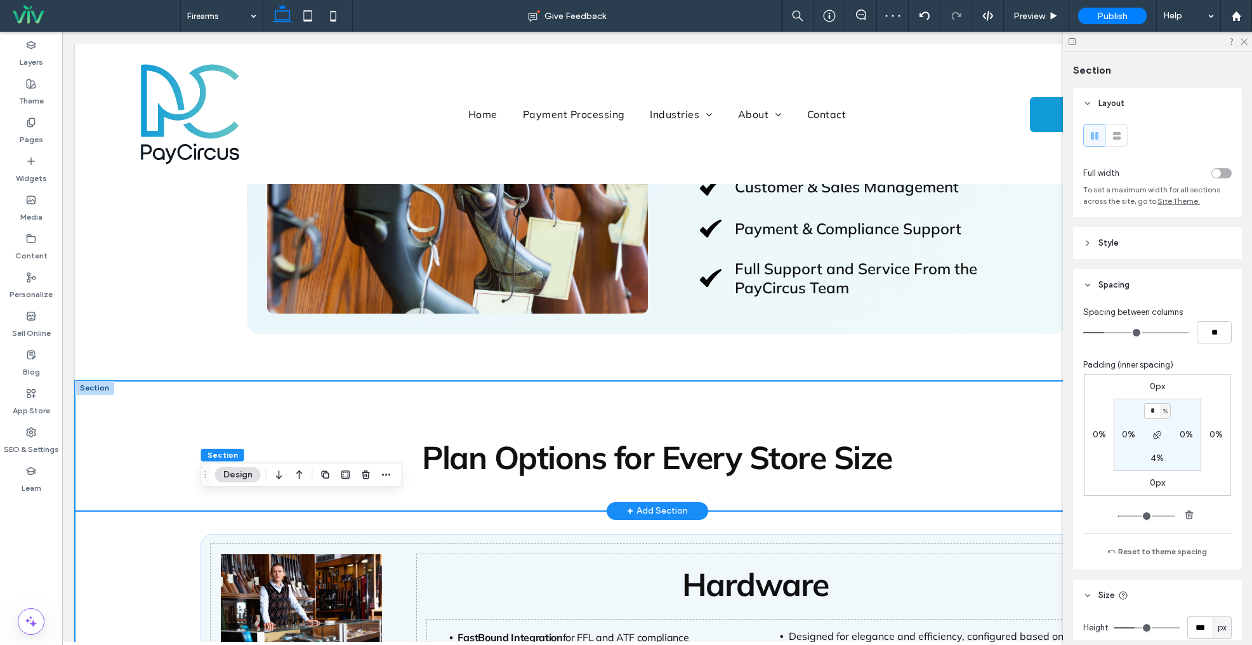
click at [734, 401] on div "Plan Options for Every Store Size" at bounding box center [658, 446] width 914 height 130
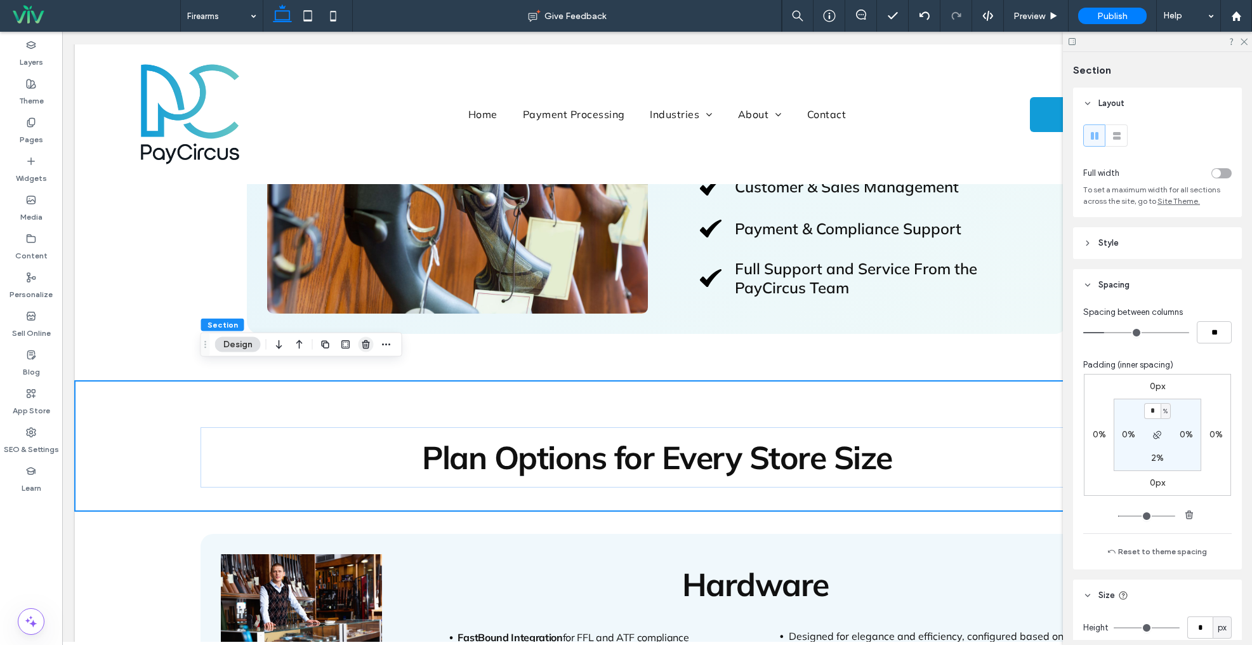
click at [361, 347] on icon "button" at bounding box center [366, 345] width 10 height 10
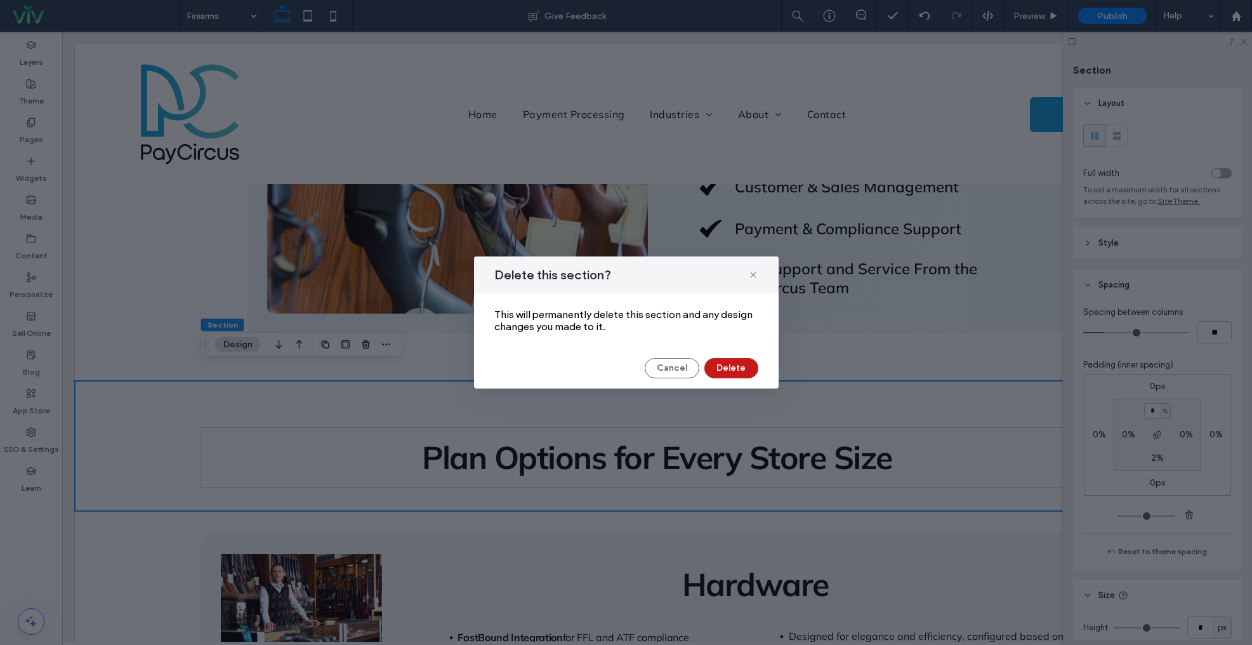
click at [735, 367] on button "Delete" at bounding box center [732, 368] width 54 height 20
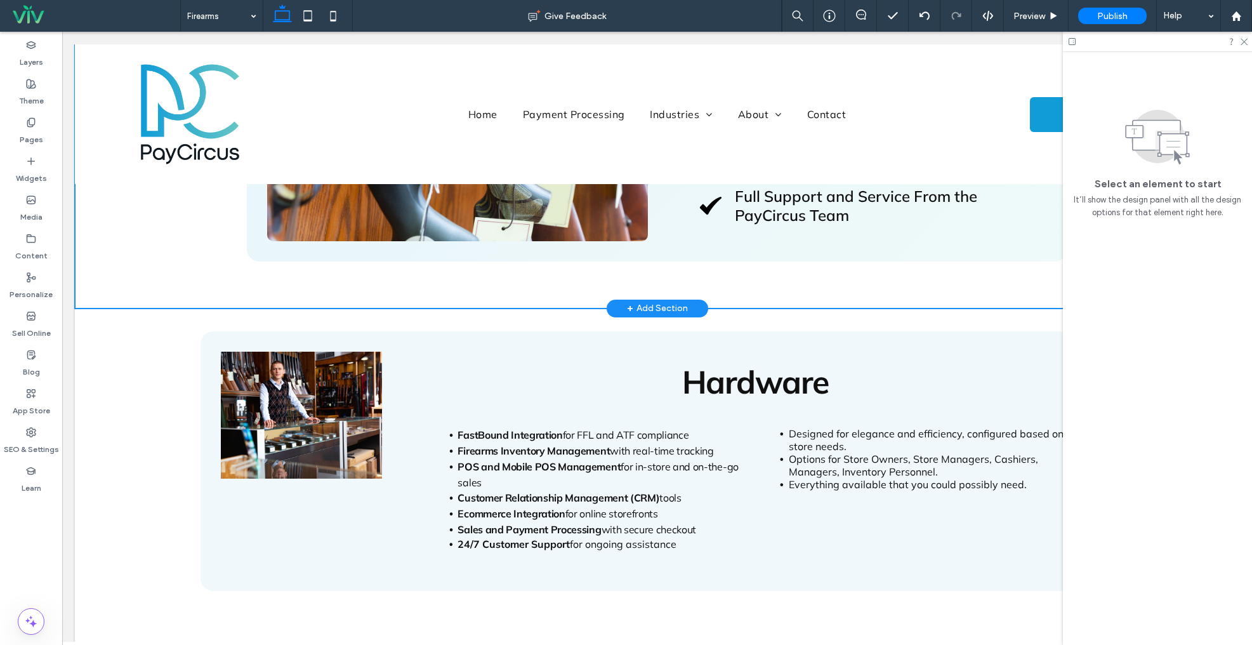
scroll to position [899, 0]
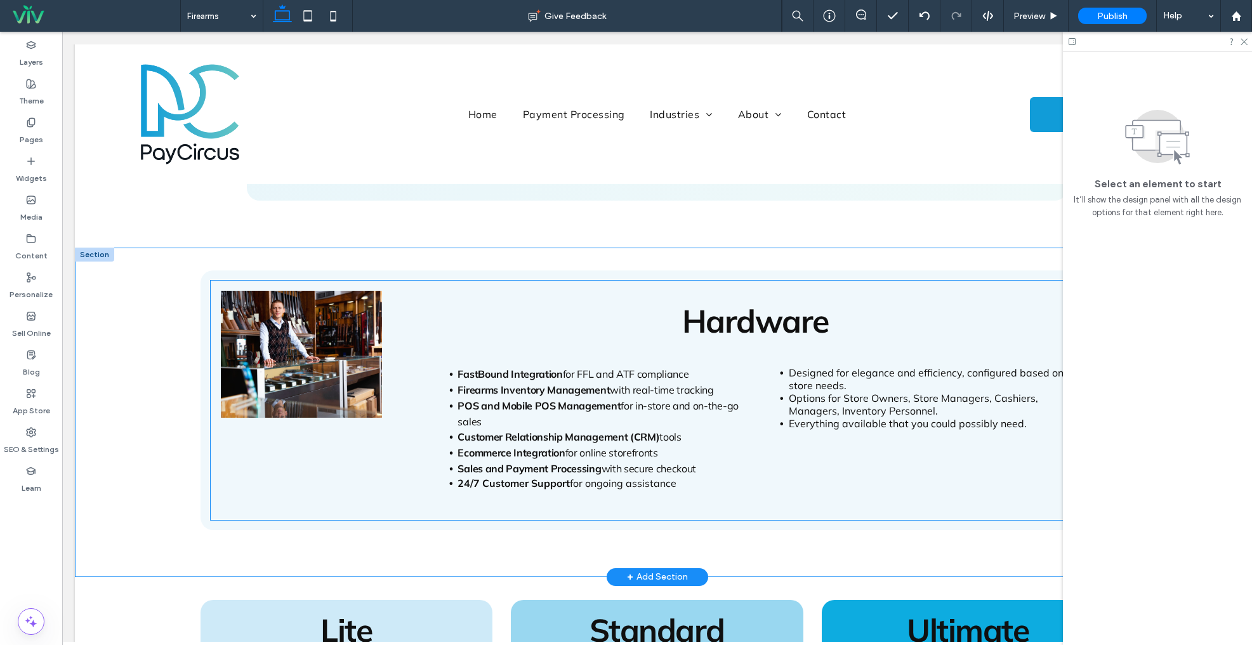
click at [574, 401] on li "POS and Mobile POS Management for in-store and on-the-go sales" at bounding box center [600, 413] width 285 height 31
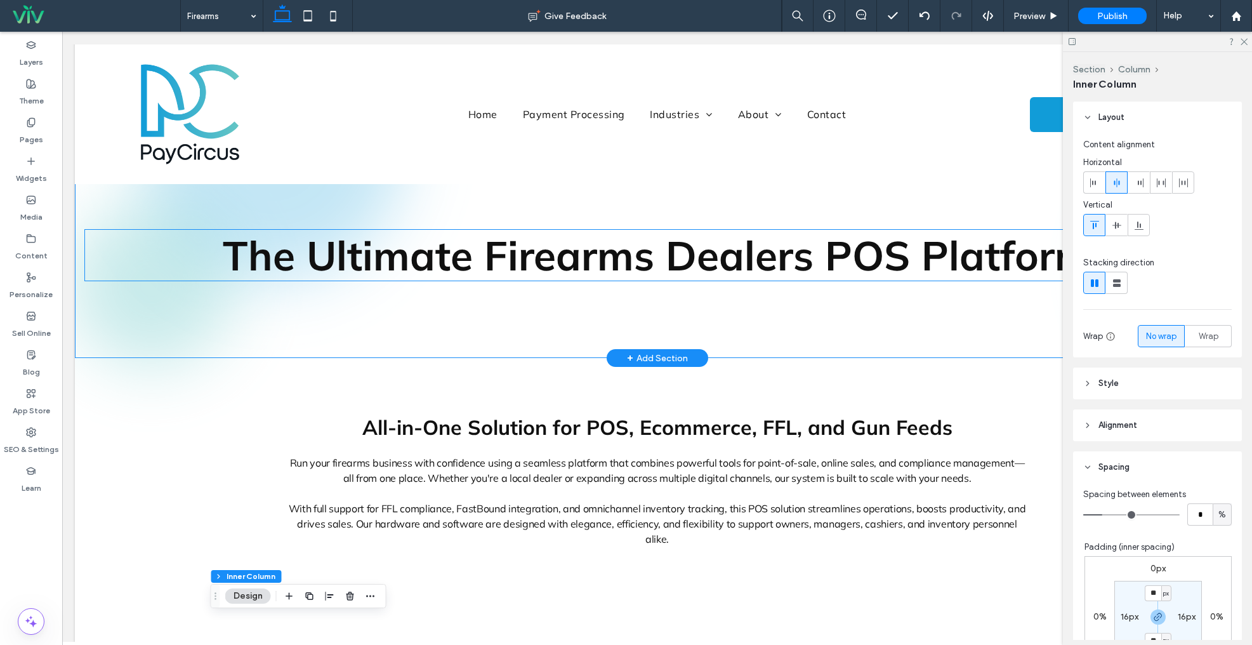
scroll to position [0, 0]
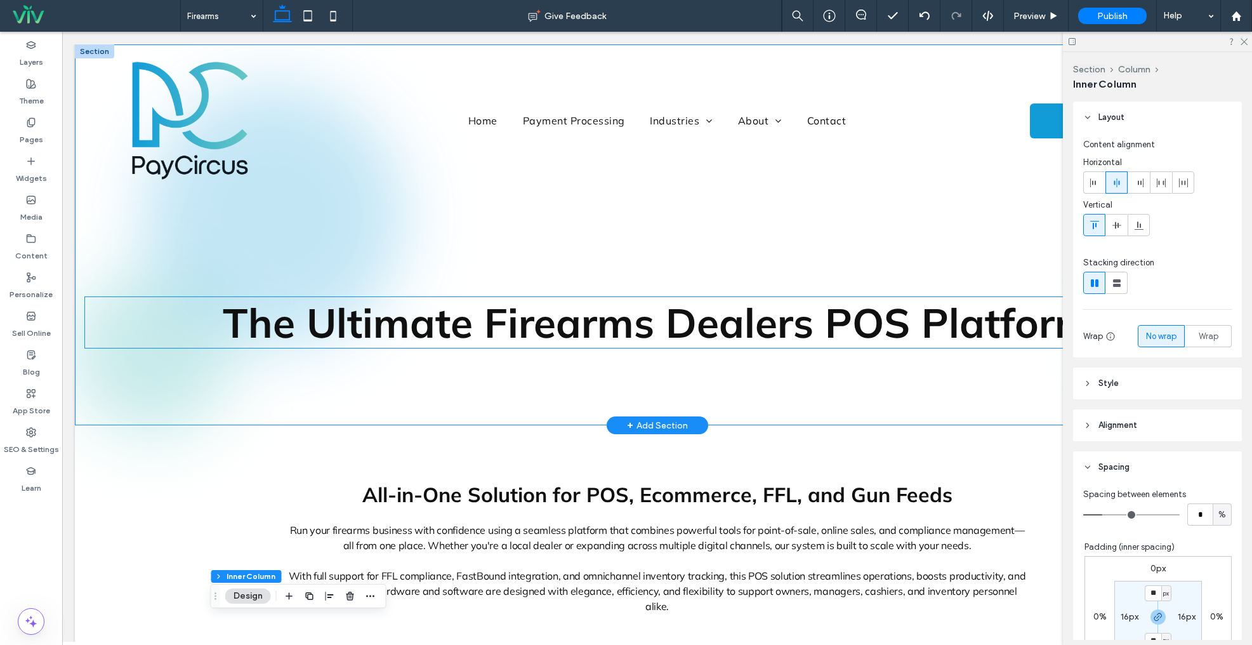
click at [736, 335] on span "The Ultimate Firearms Dealers POS Platform" at bounding box center [657, 322] width 869 height 51
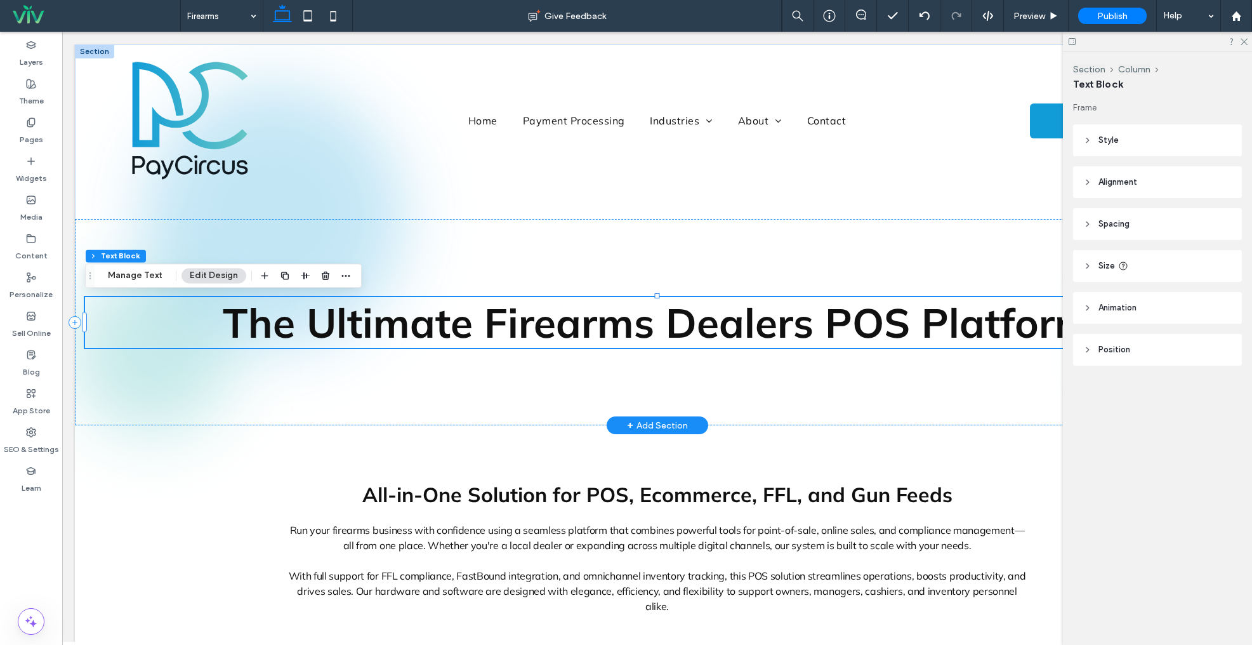
click at [736, 335] on span "The Ultimate Firearms Dealers POS Platform" at bounding box center [657, 322] width 869 height 51
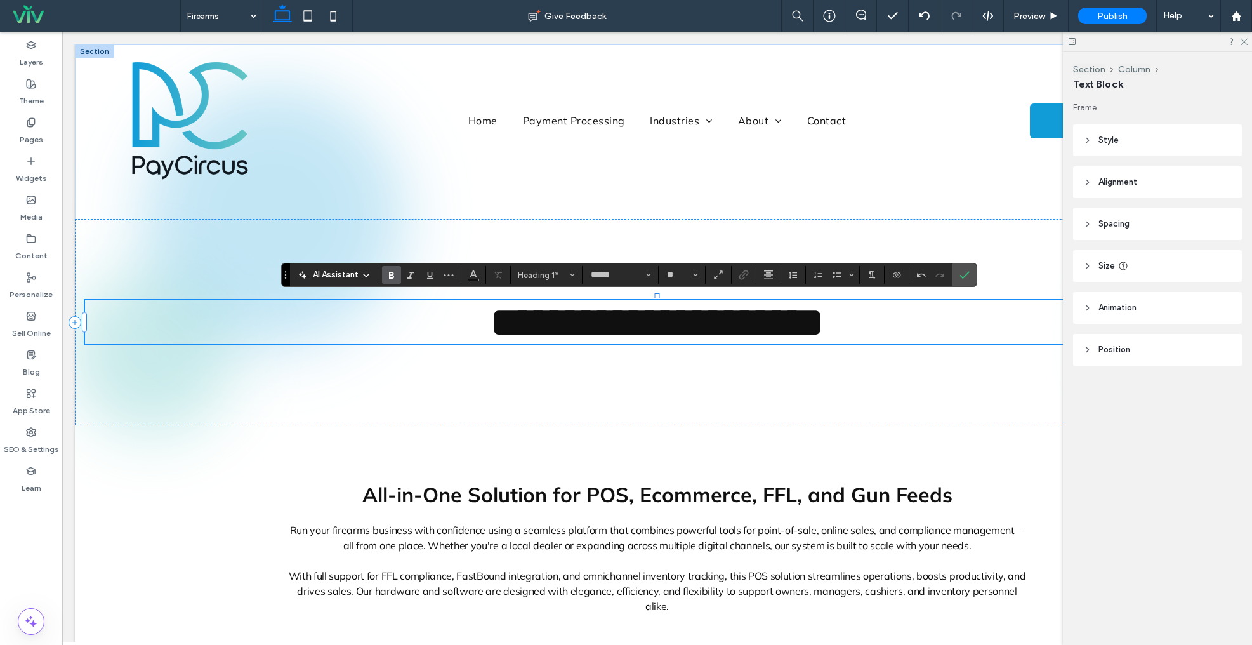
drag, startPoint x: 968, startPoint y: 270, endPoint x: 1064, endPoint y: 302, distance: 100.8
click at [968, 270] on icon "Confirm" at bounding box center [965, 275] width 10 height 10
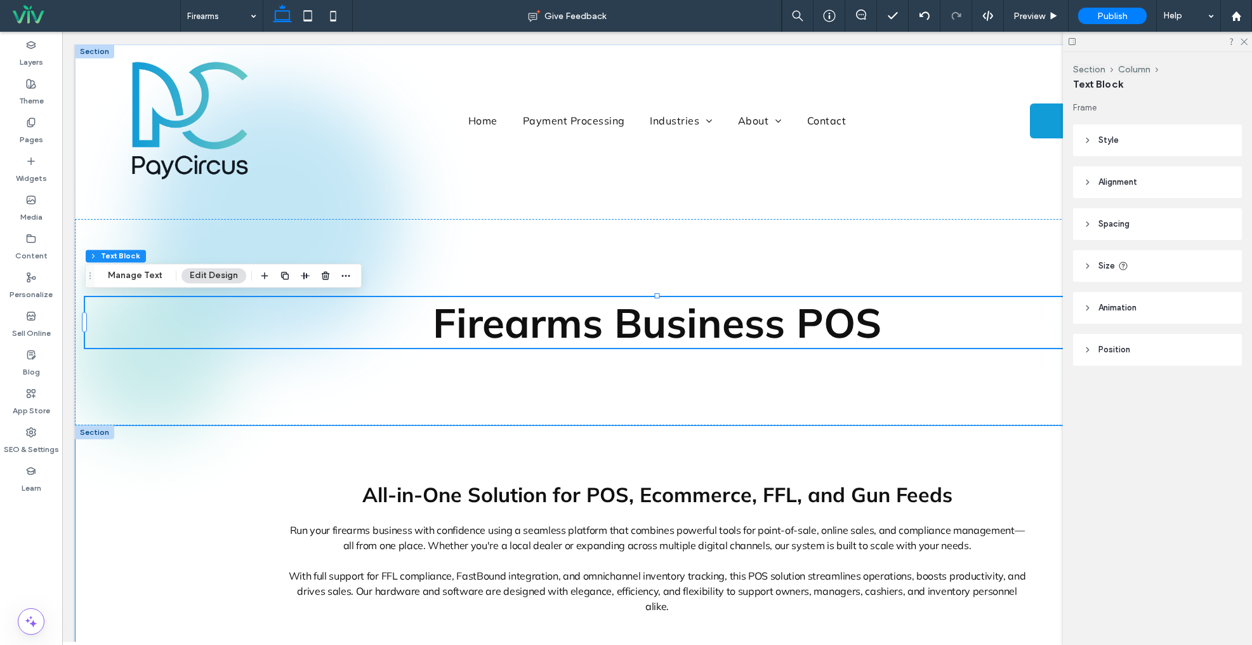
click at [730, 498] on span "All-in-One Solution for POS, Ecommerce, FFL, and Gun Feeds" at bounding box center [657, 494] width 590 height 25
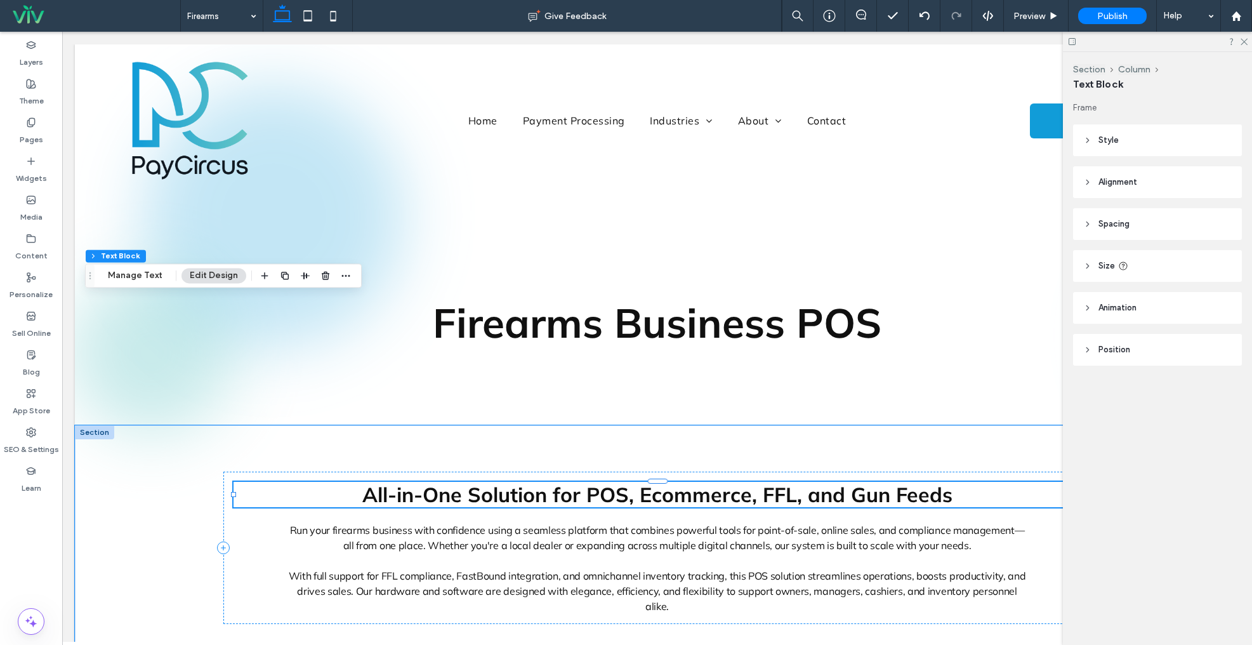
click at [730, 498] on span "All-in-One Solution for POS, Ecommerce, FFL, and Gun Feeds" at bounding box center [657, 494] width 590 height 25
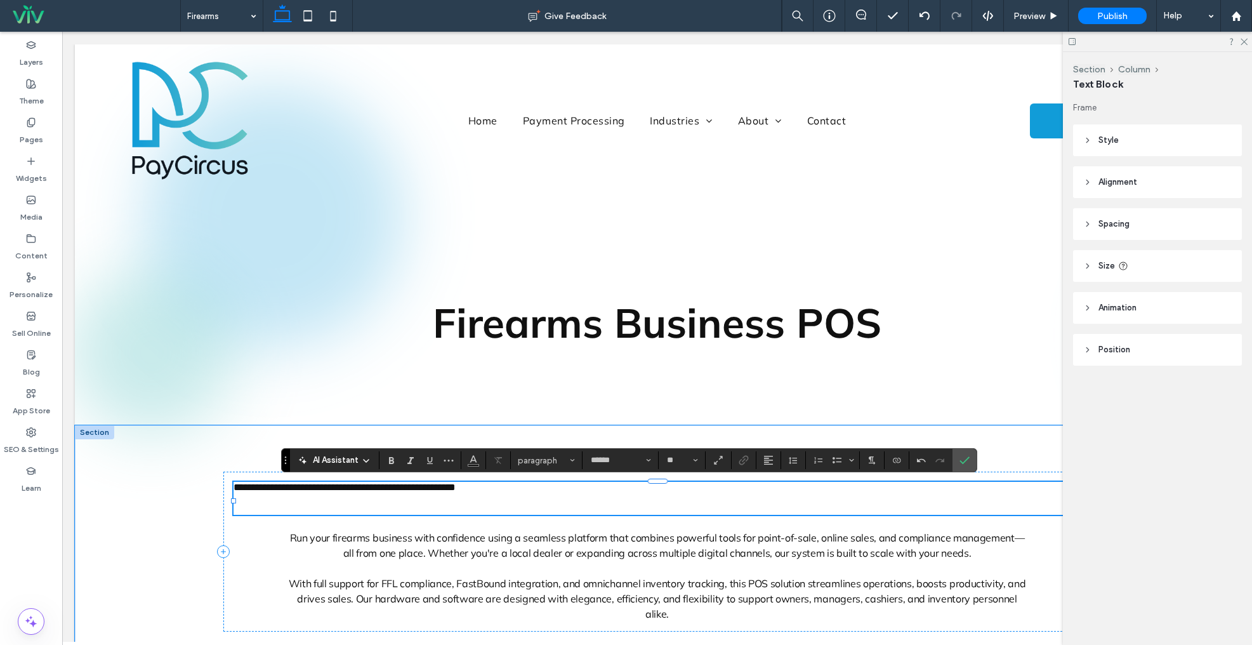
type input "**"
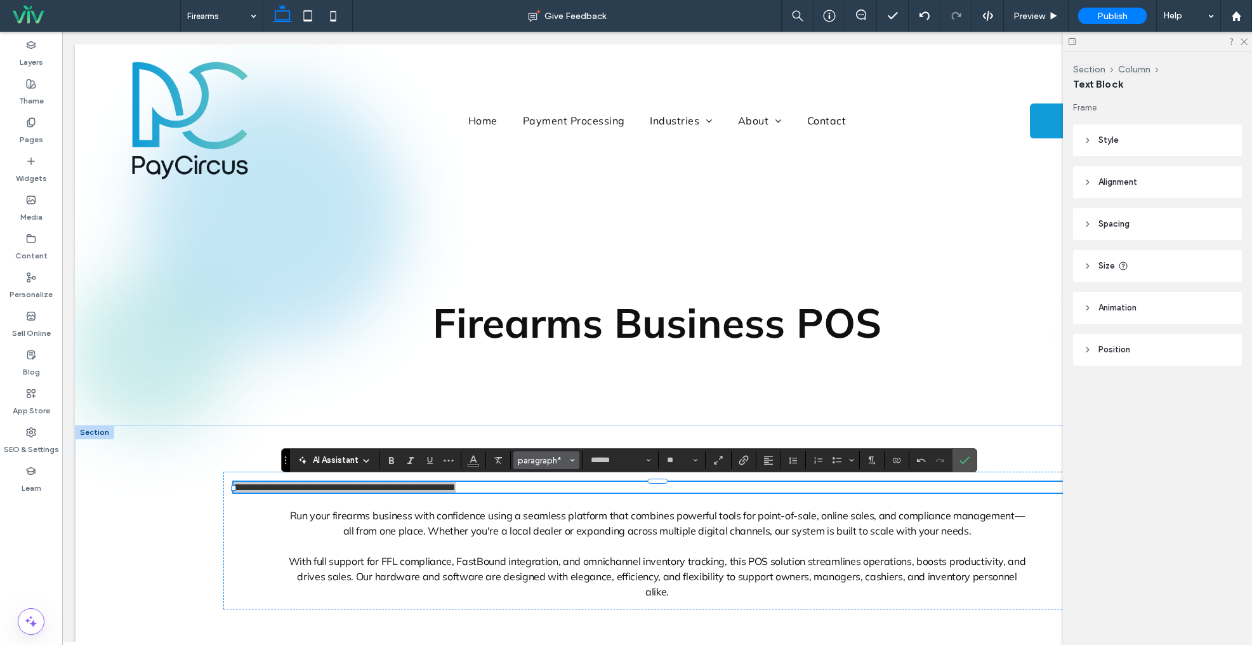
click at [529, 467] on button "paragraph*" at bounding box center [547, 460] width 66 height 18
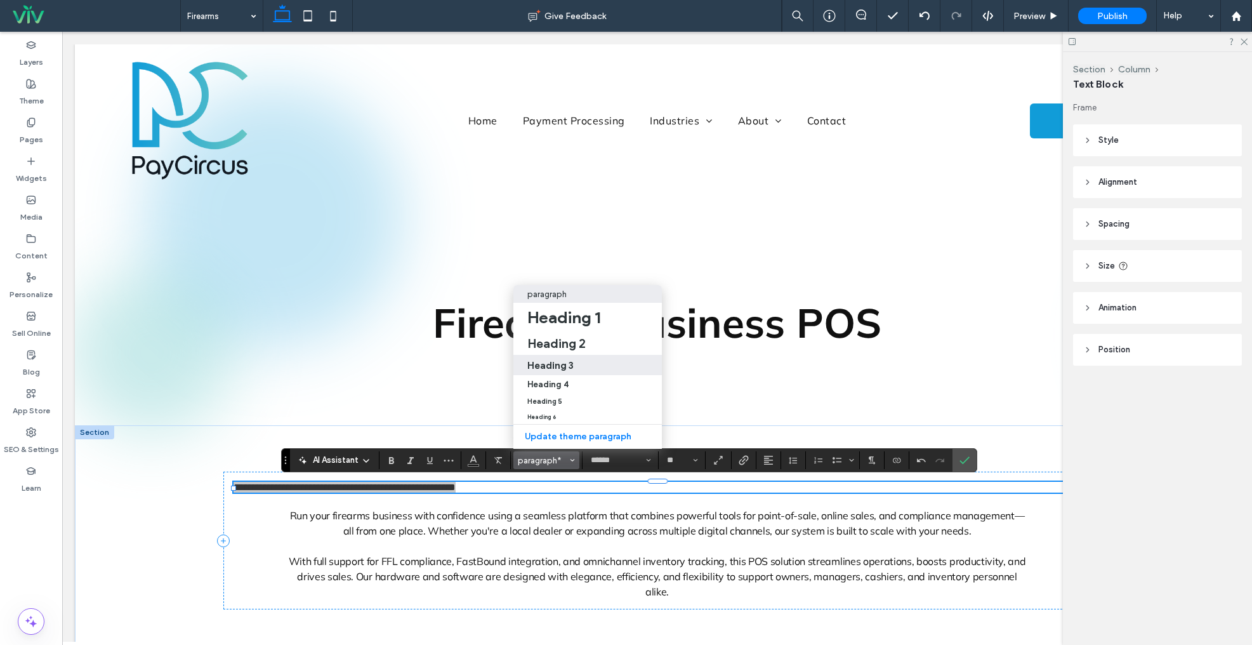
click at [552, 364] on h3 "Heading 3" at bounding box center [550, 365] width 46 height 12
type input "**"
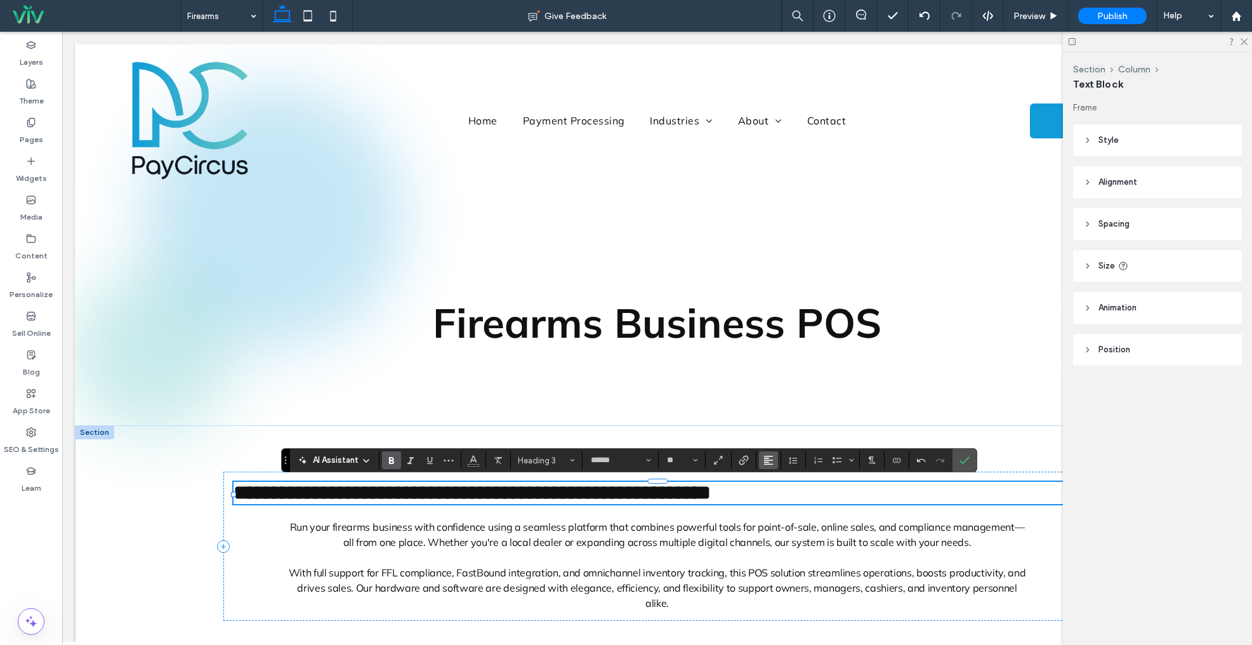
click at [771, 458] on icon "Alignment" at bounding box center [769, 460] width 10 height 10
click at [779, 404] on use "ui.textEditor.alignment.center" at bounding box center [778, 403] width 9 height 9
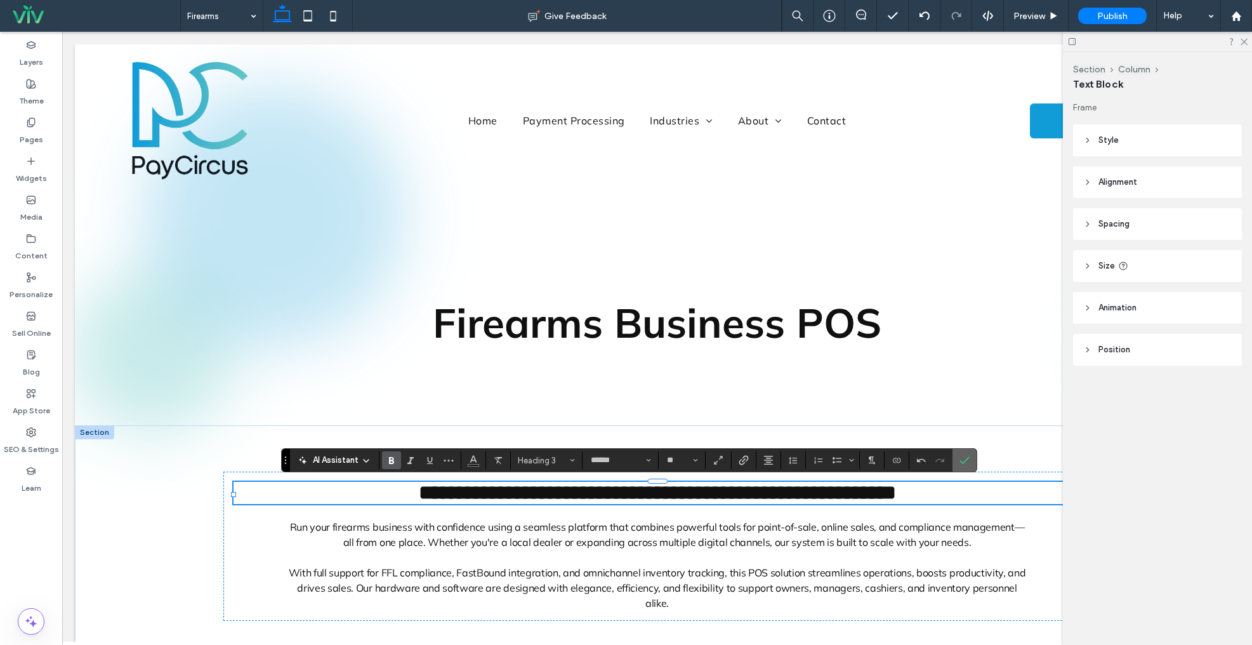
click at [963, 458] on icon "Confirm" at bounding box center [965, 460] width 10 height 10
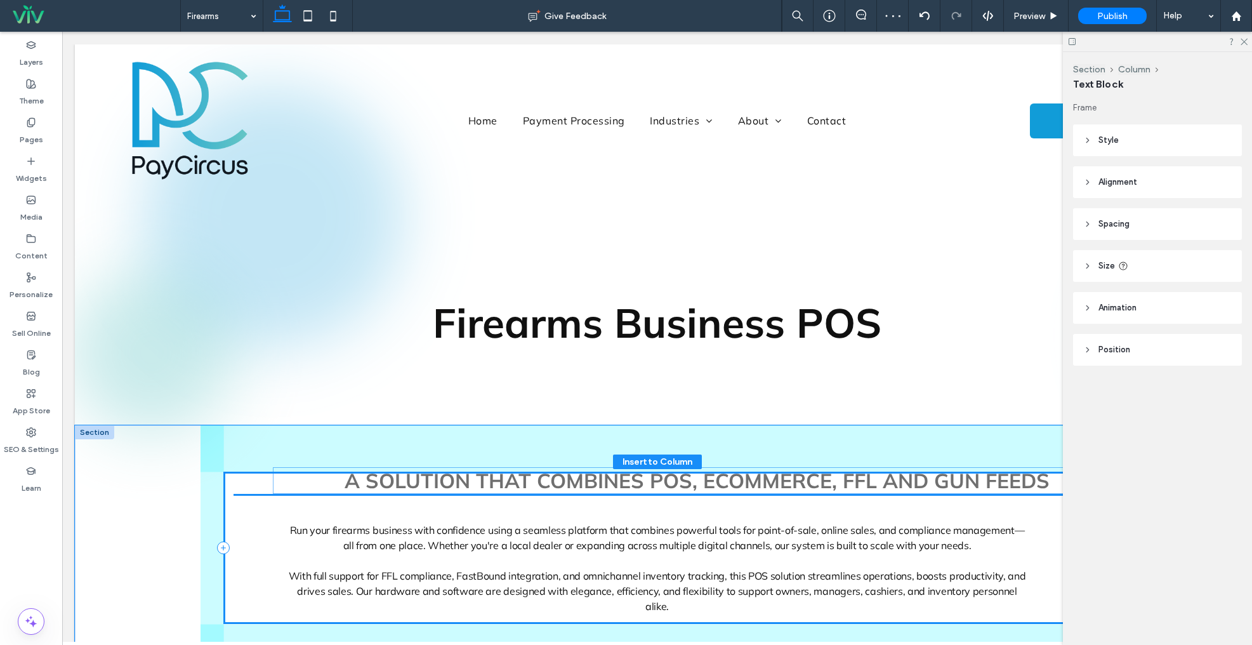
drag, startPoint x: 615, startPoint y: 495, endPoint x: 655, endPoint y: 481, distance: 42.4
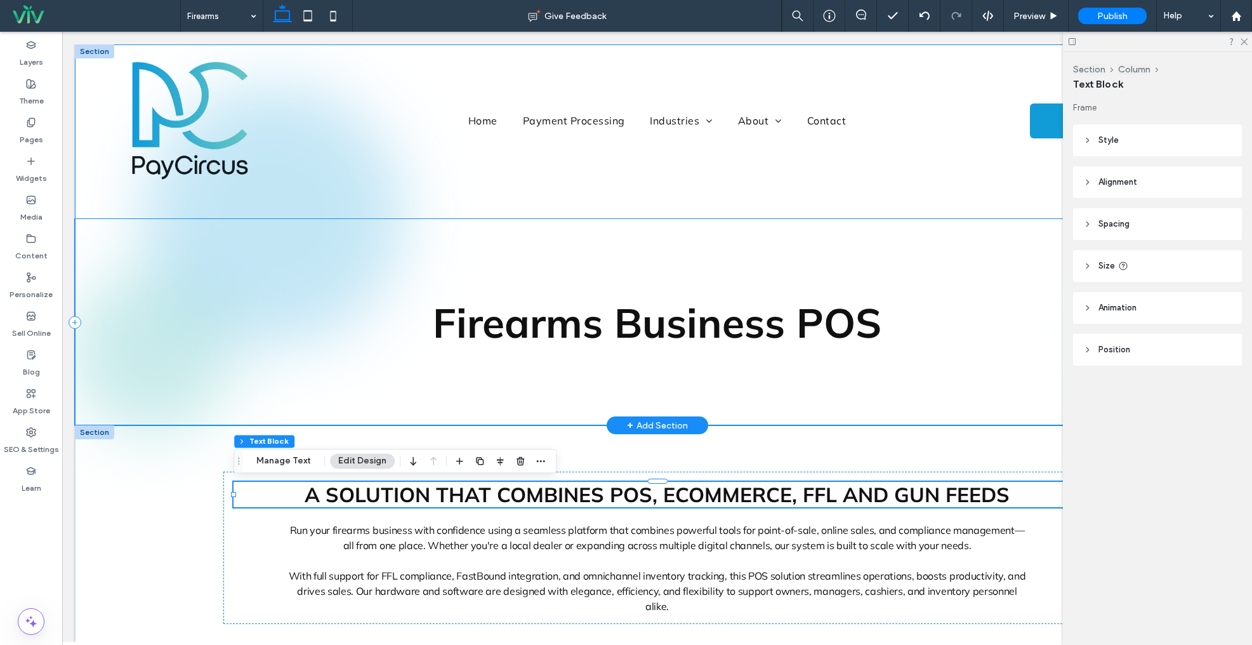
drag, startPoint x: 622, startPoint y: 247, endPoint x: 1037, endPoint y: 243, distance: 414.5
click at [623, 246] on div "Firearms Business POS" at bounding box center [657, 322] width 1165 height 206
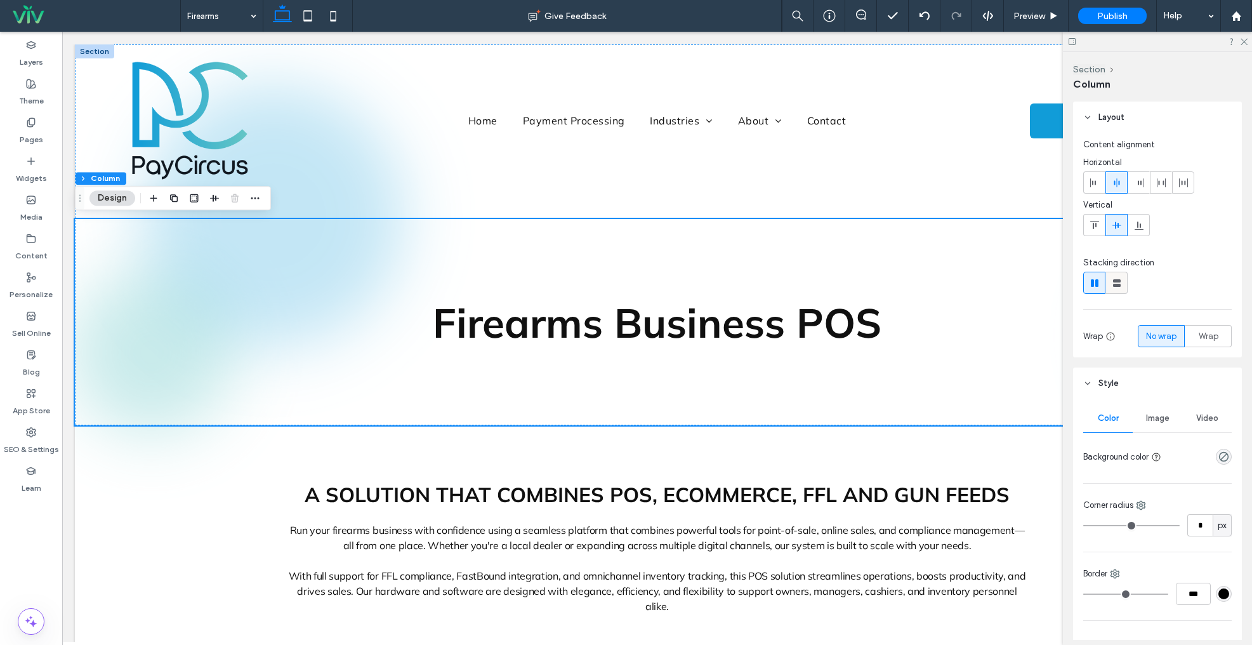
click at [1119, 277] on icon at bounding box center [1117, 283] width 13 height 13
type input "**"
type input "****"
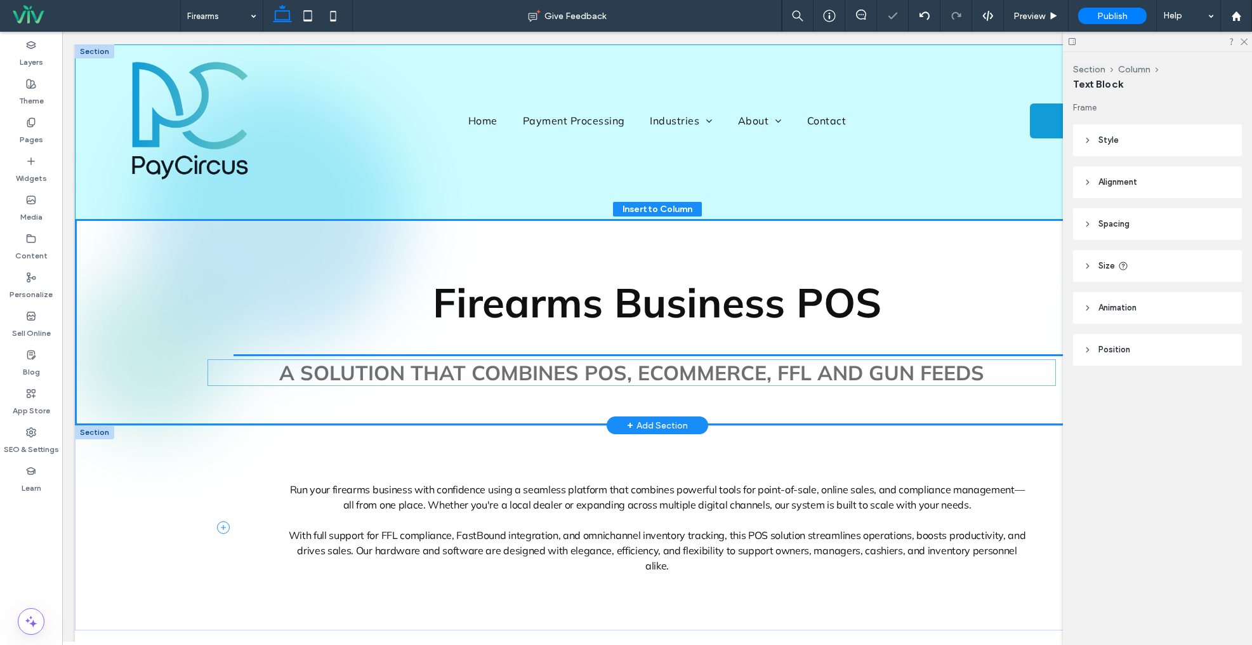
drag, startPoint x: 746, startPoint y: 421, endPoint x: 730, endPoint y: 368, distance: 56.2
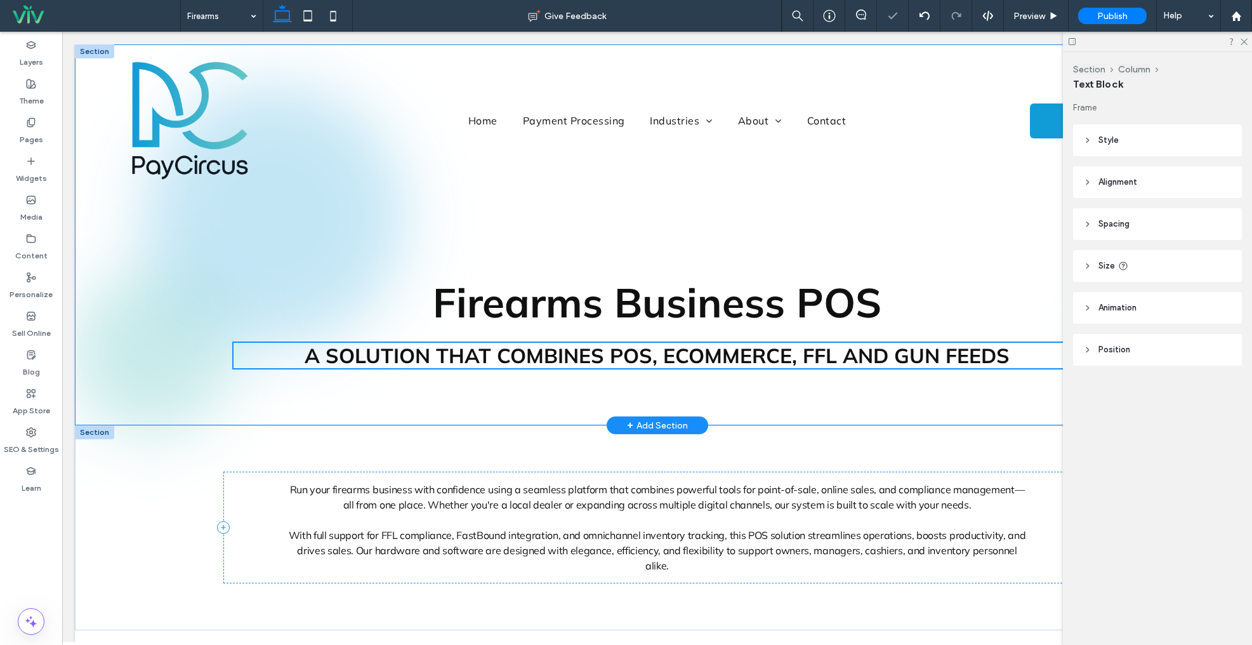
type input "**"
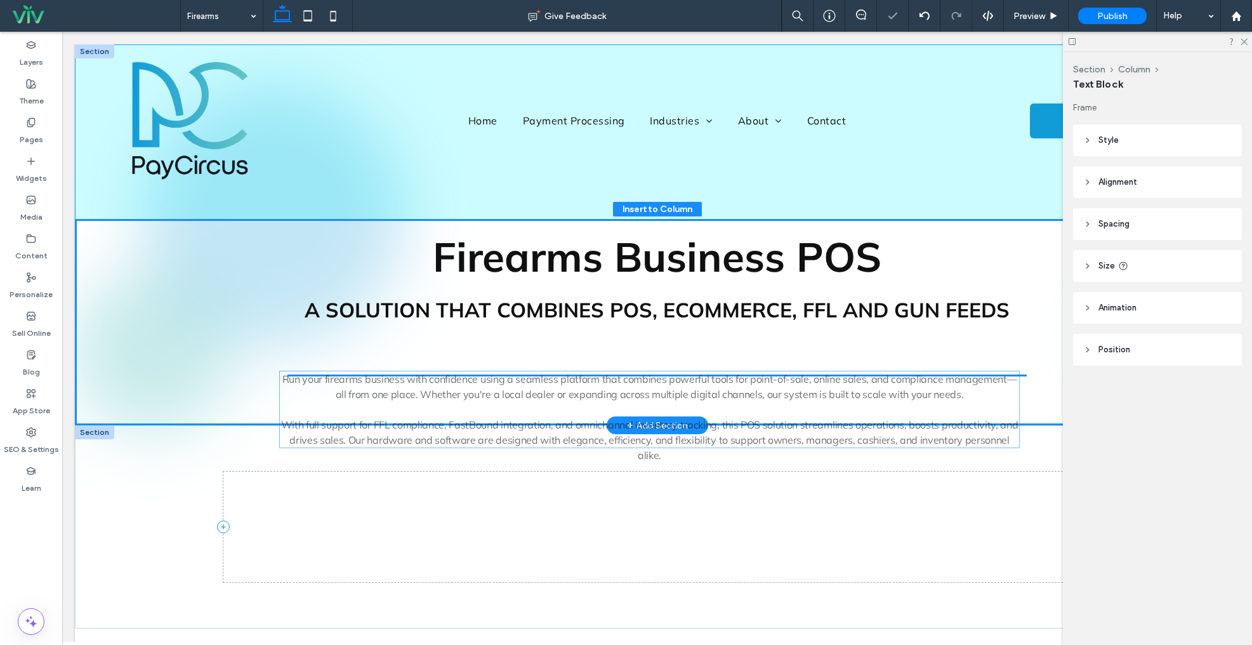
drag, startPoint x: 672, startPoint y: 458, endPoint x: 673, endPoint y: 395, distance: 63.5
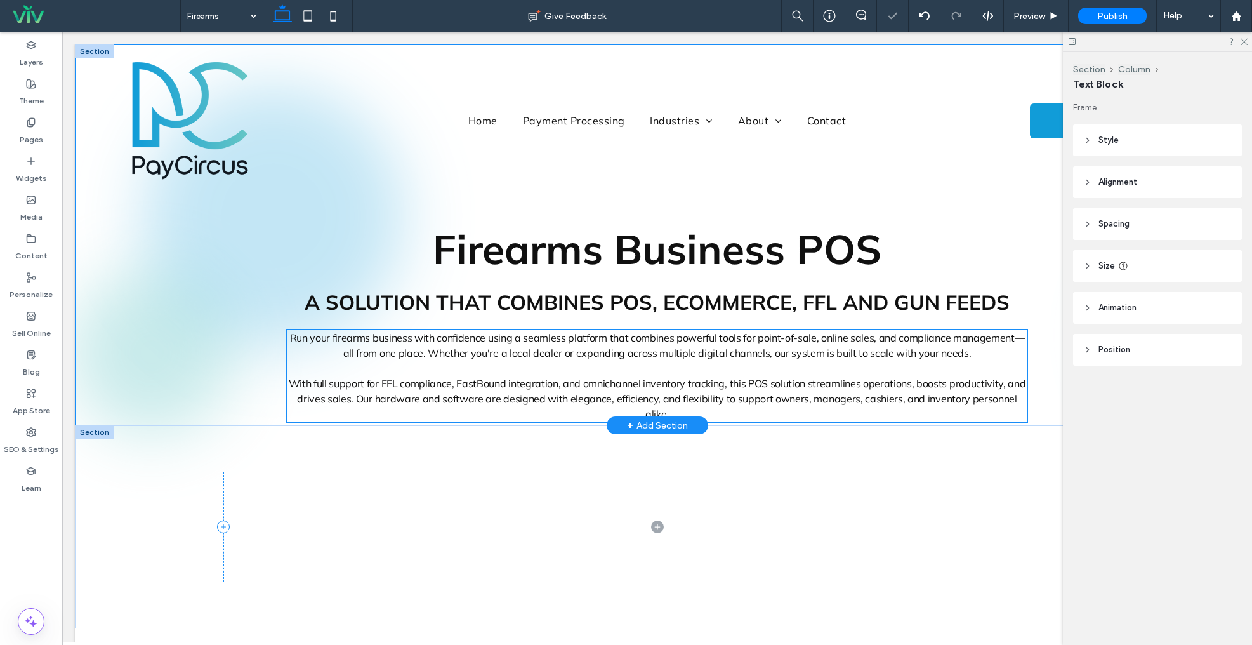
type input "**"
type input "****"
click at [624, 349] on span "Run your firearms business with confidence using a seamless platform that combi…" at bounding box center [657, 345] width 735 height 28
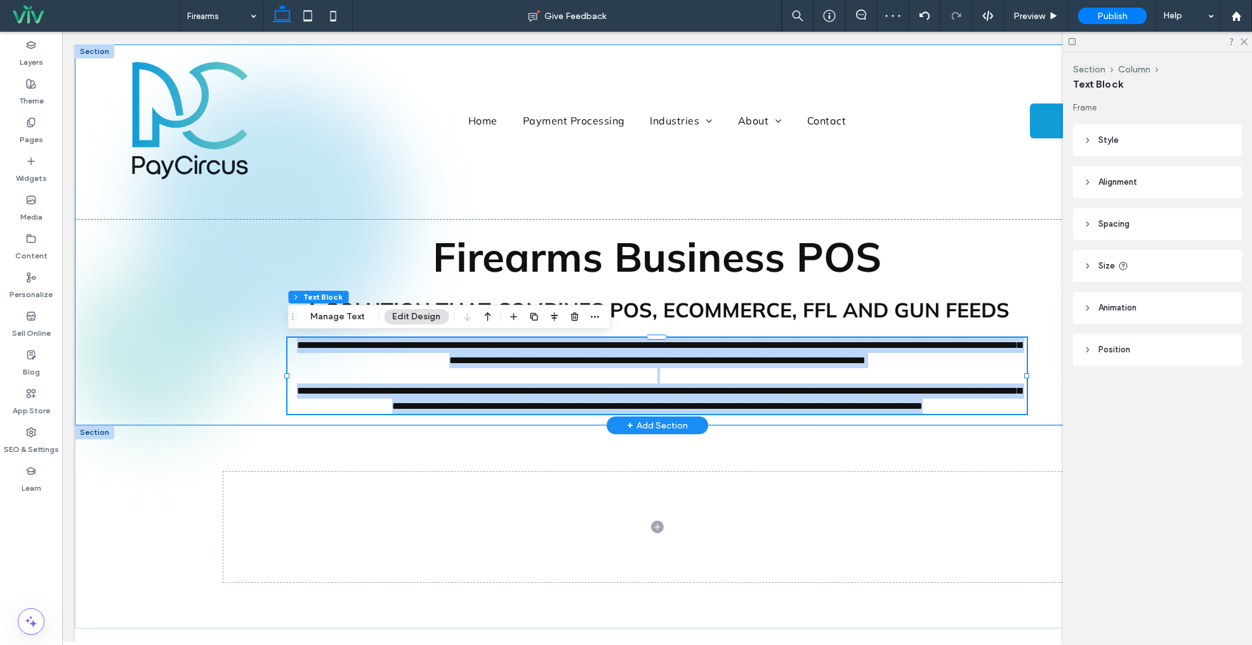
click at [624, 349] on span "**********" at bounding box center [659, 352] width 725 height 25
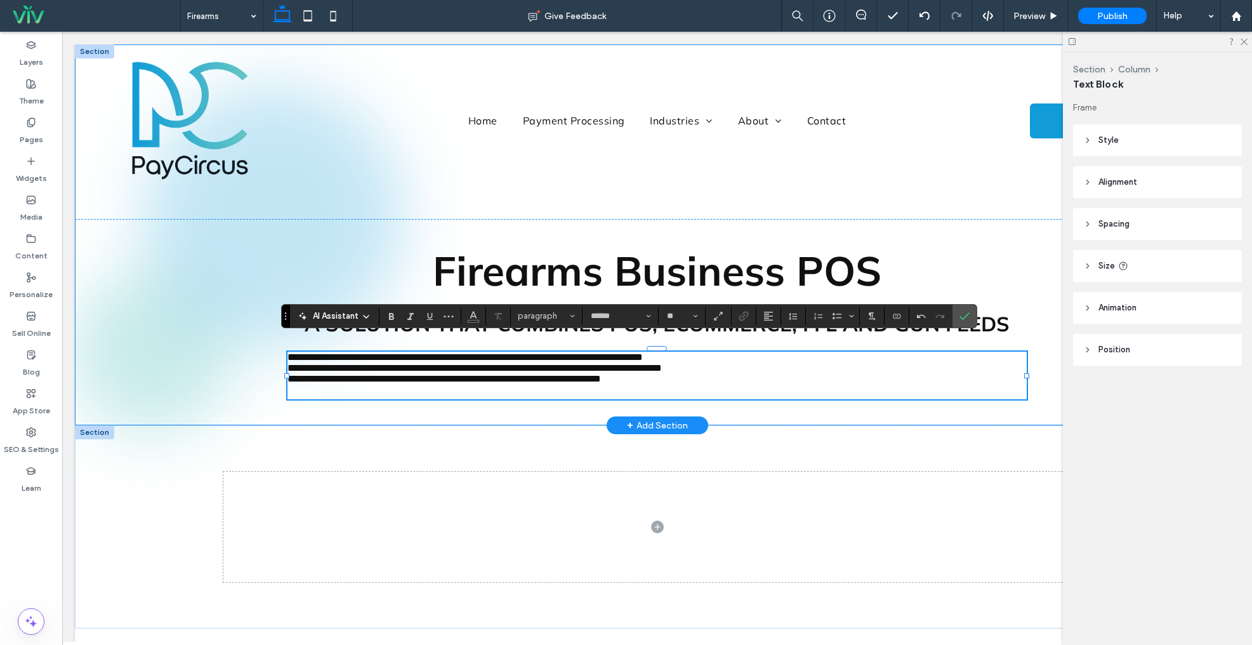
type input "**"
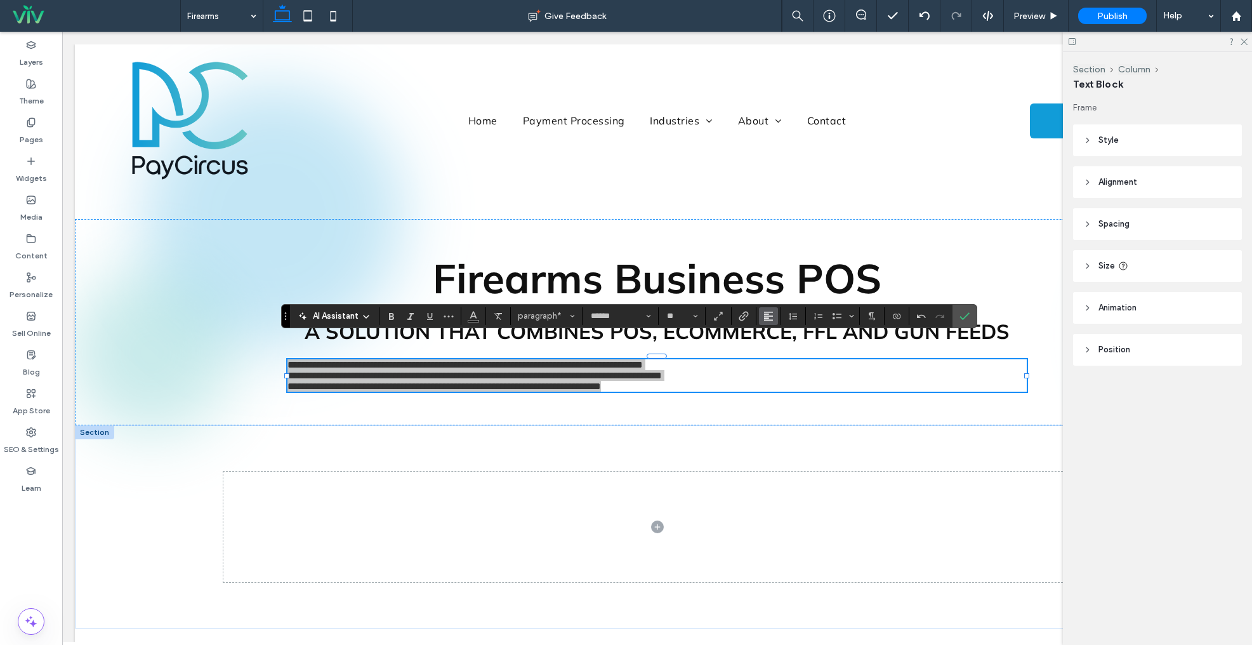
click at [771, 314] on icon "Alignment" at bounding box center [769, 316] width 10 height 10
click at [785, 353] on div "ui.textEditor.alignment.center" at bounding box center [781, 355] width 17 height 10
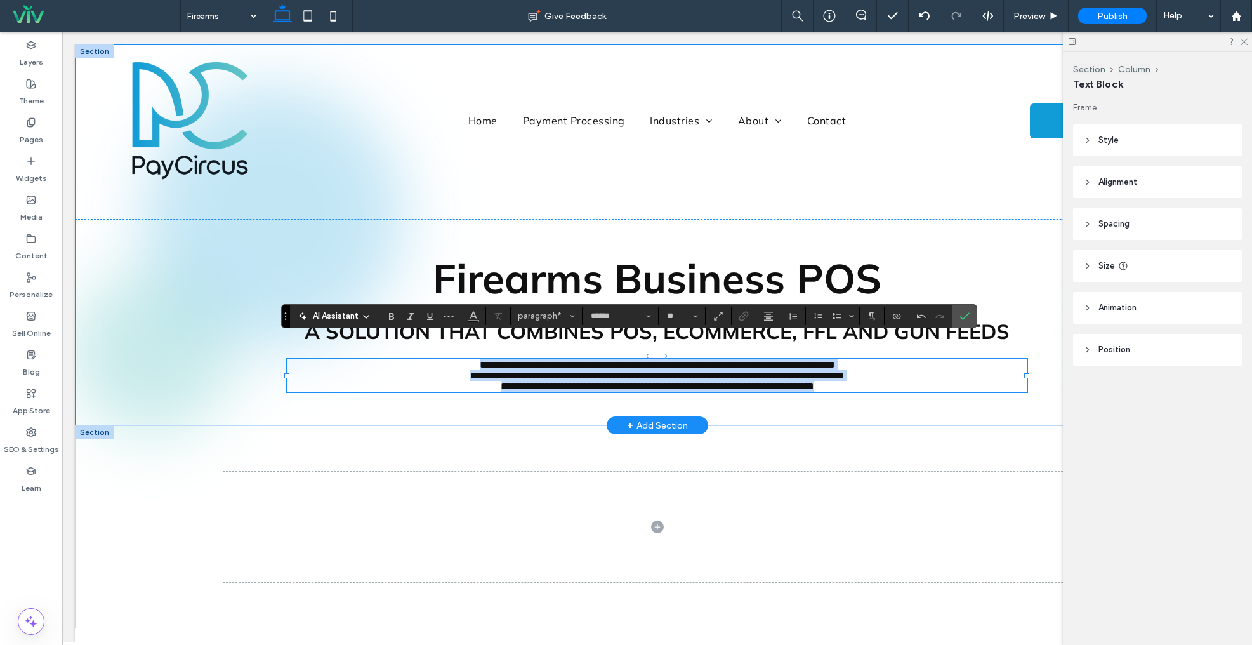
click at [470, 375] on span "**********" at bounding box center [657, 376] width 375 height 10
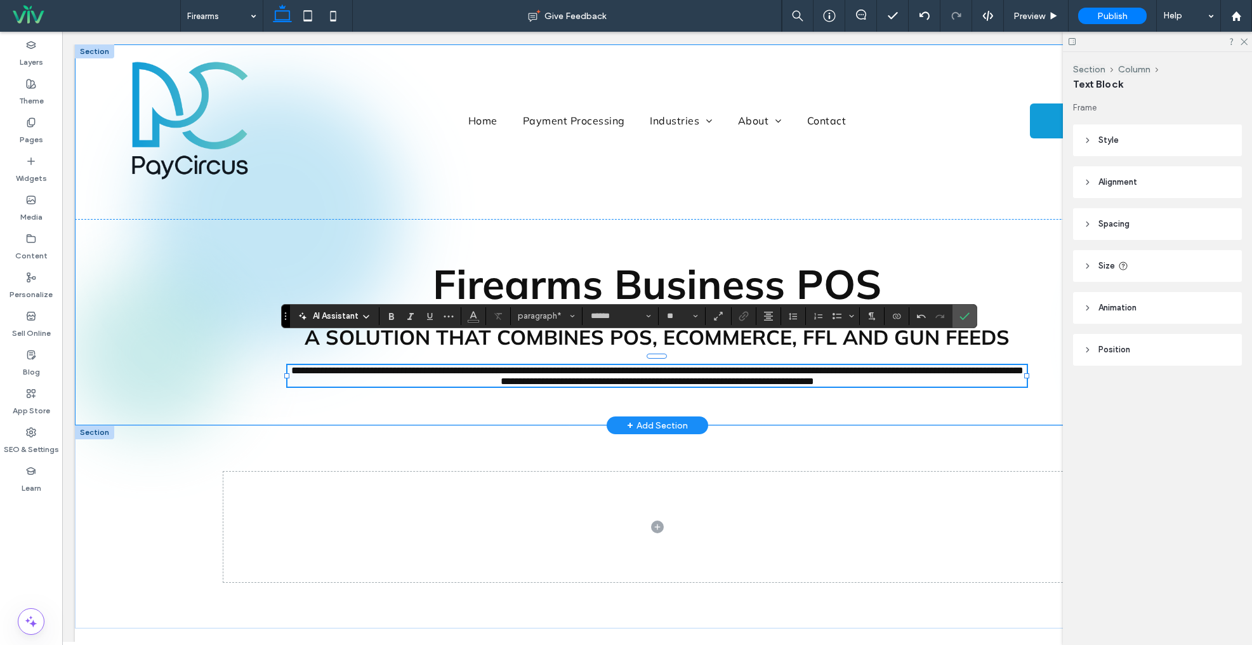
click at [453, 387] on p "**********" at bounding box center [657, 381] width 739 height 11
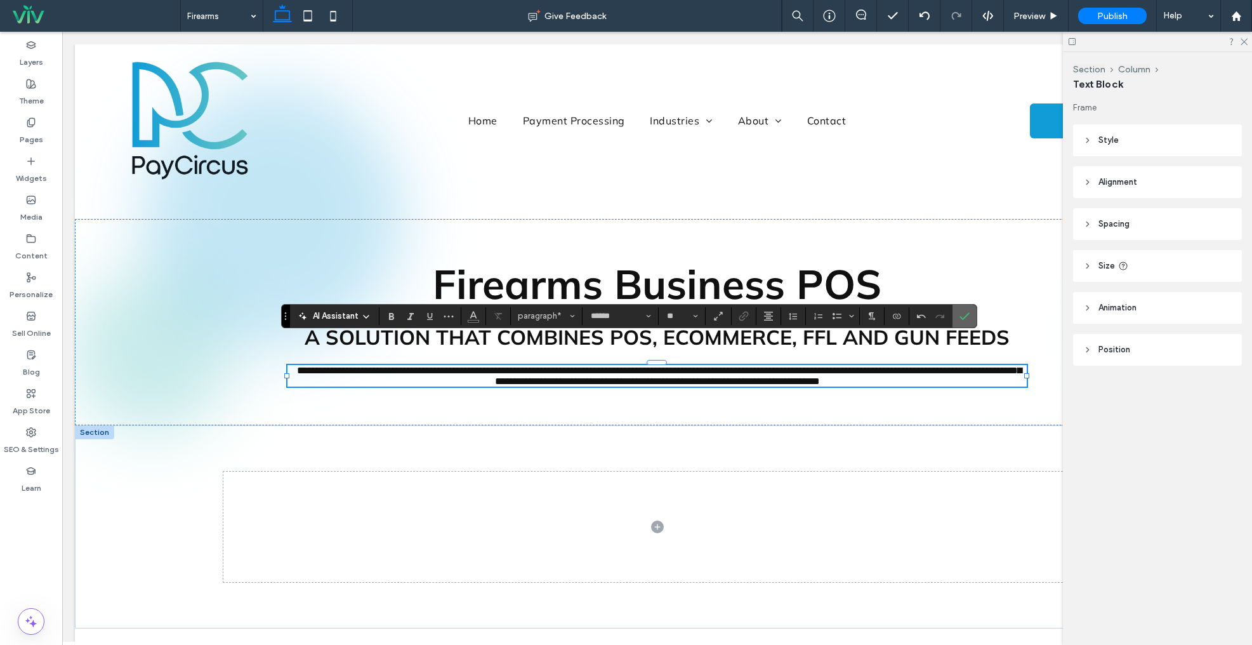
click at [954, 310] on section at bounding box center [965, 316] width 24 height 23
click at [964, 317] on use "Confirm" at bounding box center [965, 316] width 10 height 8
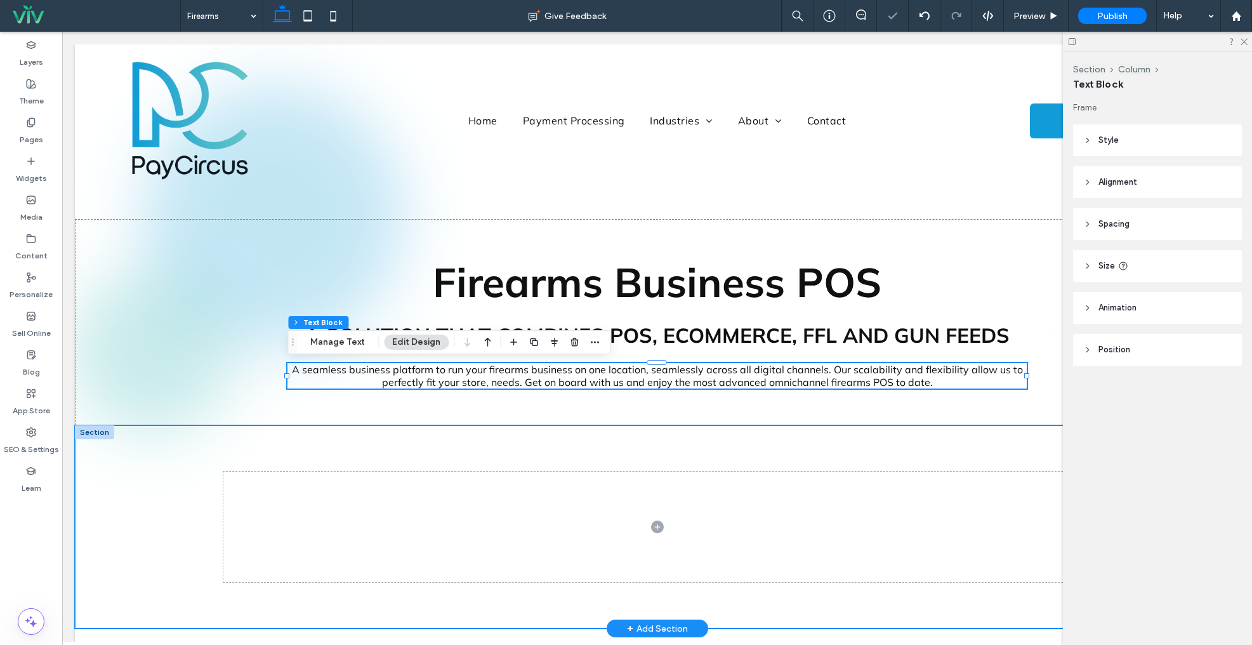
click at [703, 449] on div at bounding box center [658, 526] width 914 height 203
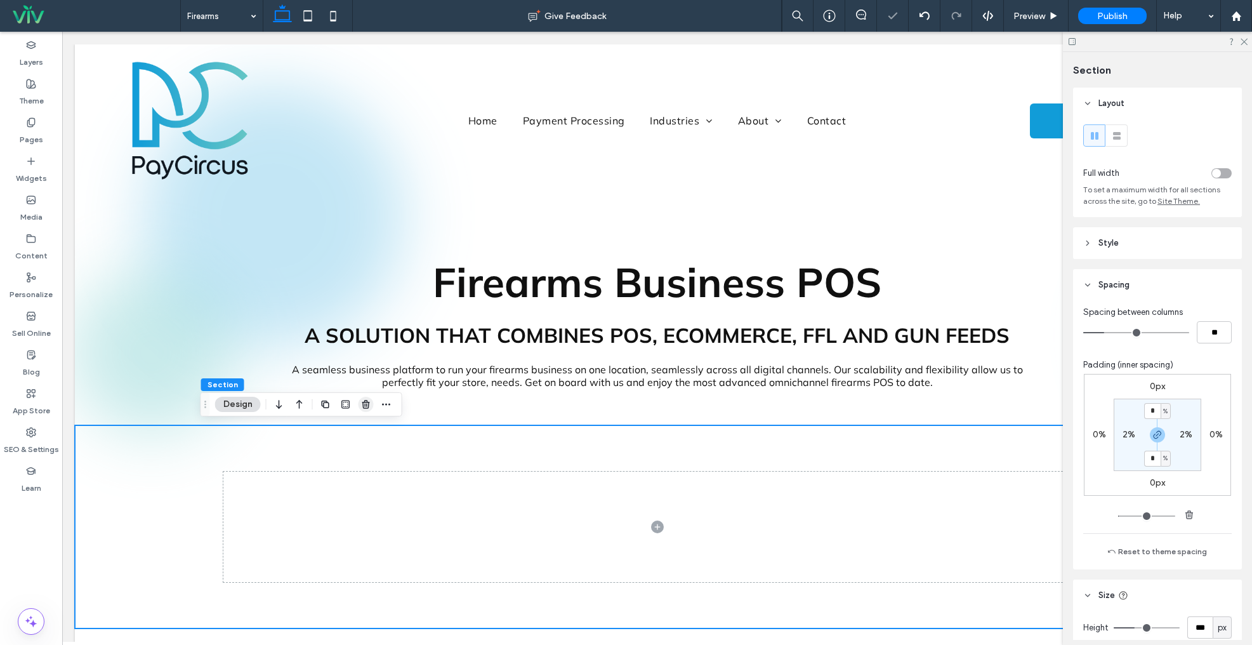
click at [368, 402] on icon "button" at bounding box center [366, 404] width 10 height 10
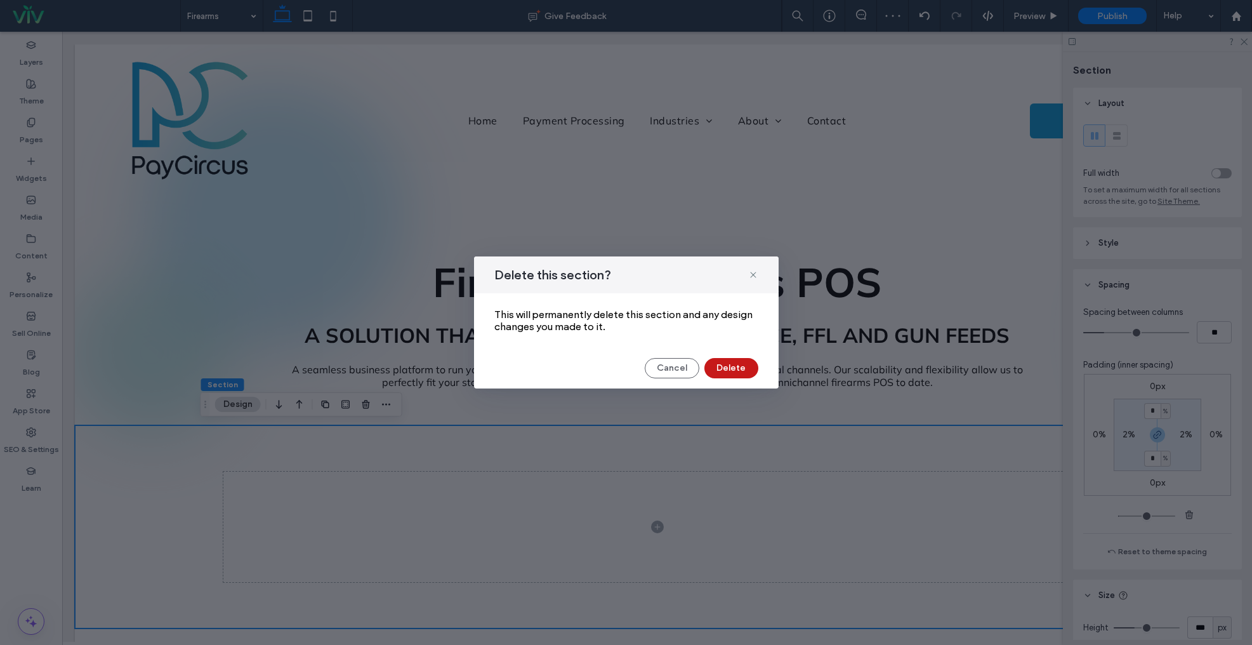
click at [750, 371] on button "Delete" at bounding box center [732, 368] width 54 height 20
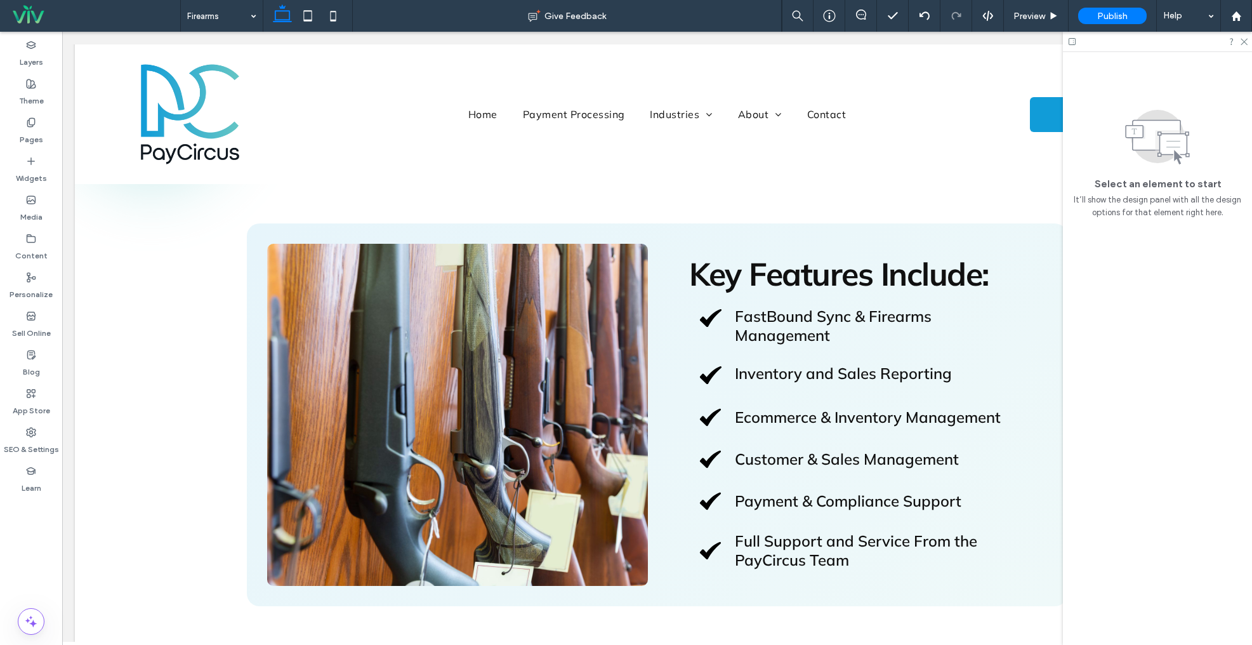
scroll to position [397, 0]
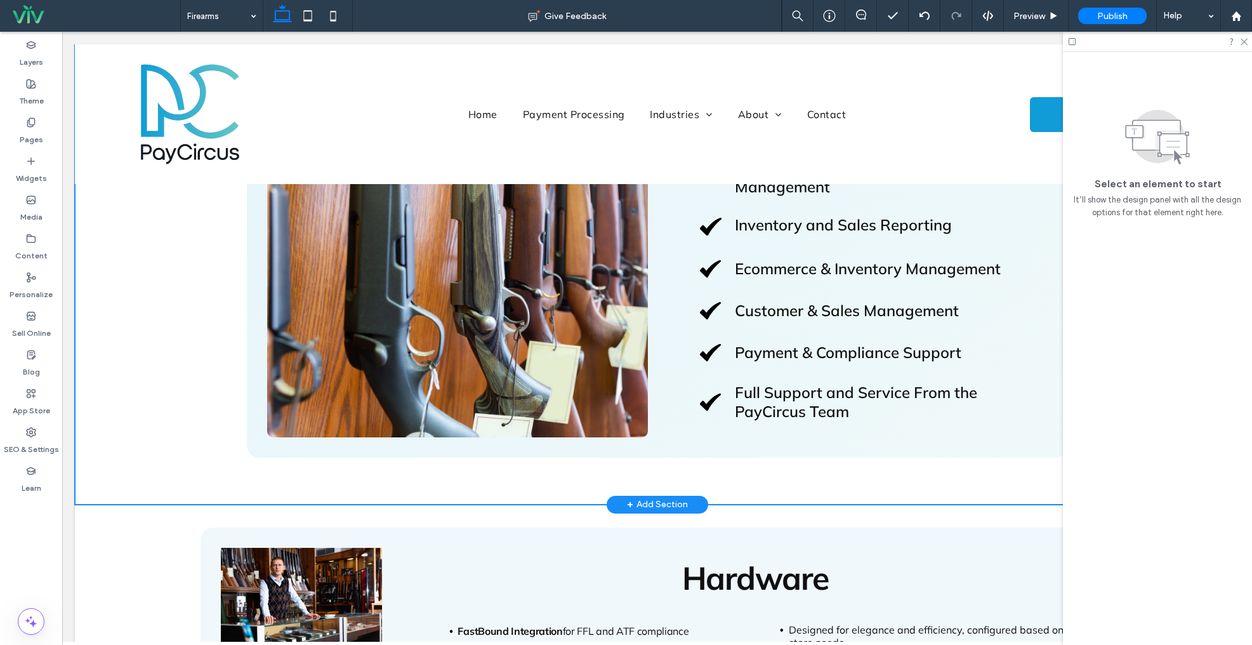
click at [170, 265] on div "Key Features Include: FastBound Sync & Firearms Management Inventory and Sales …" at bounding box center [657, 267] width 1165 height 476
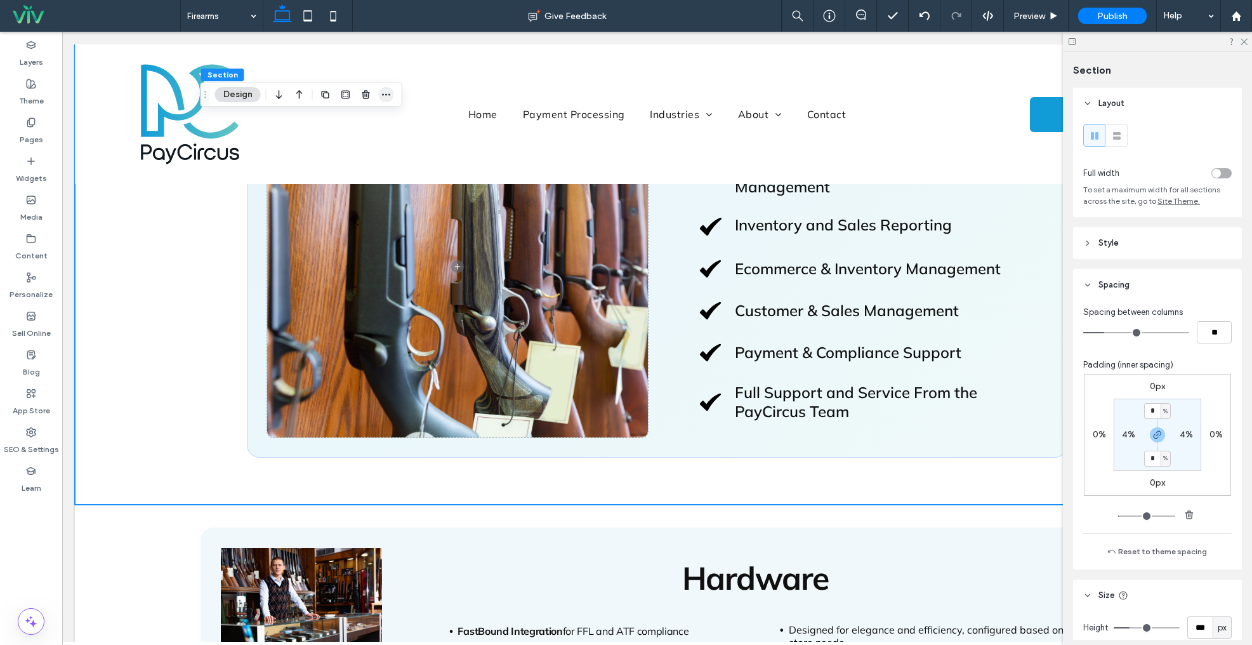
click at [387, 88] on span "button" at bounding box center [386, 94] width 15 height 15
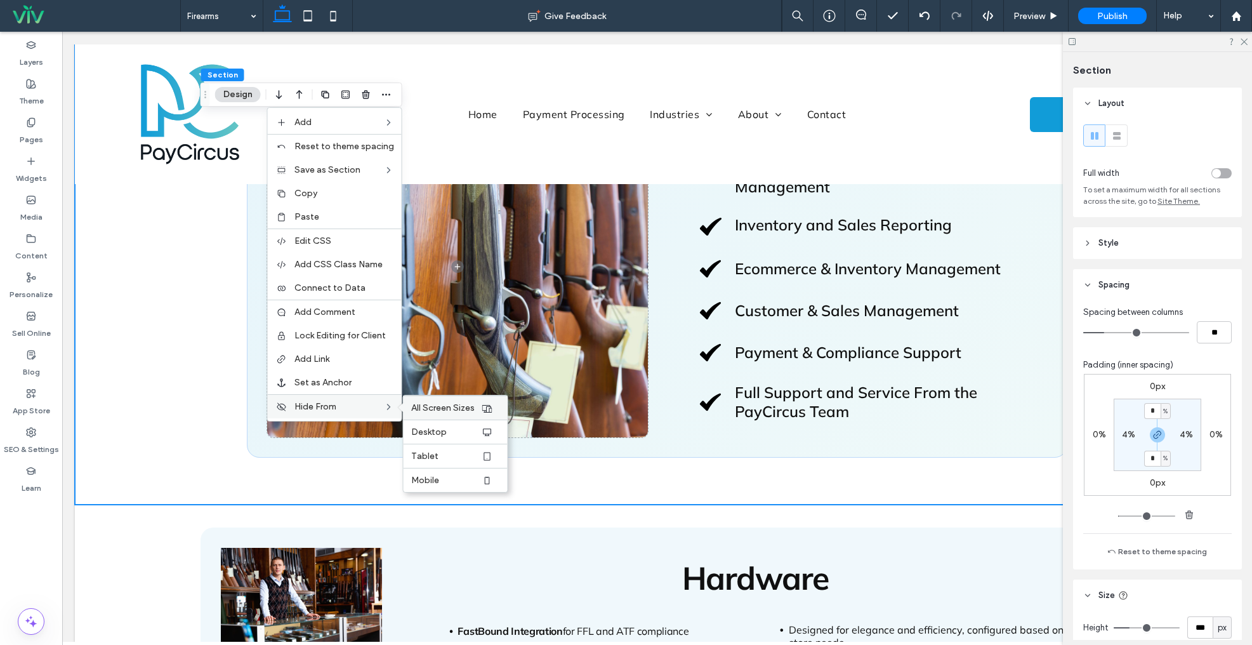
click at [449, 408] on span "All Screen Sizes" at bounding box center [442, 407] width 63 height 11
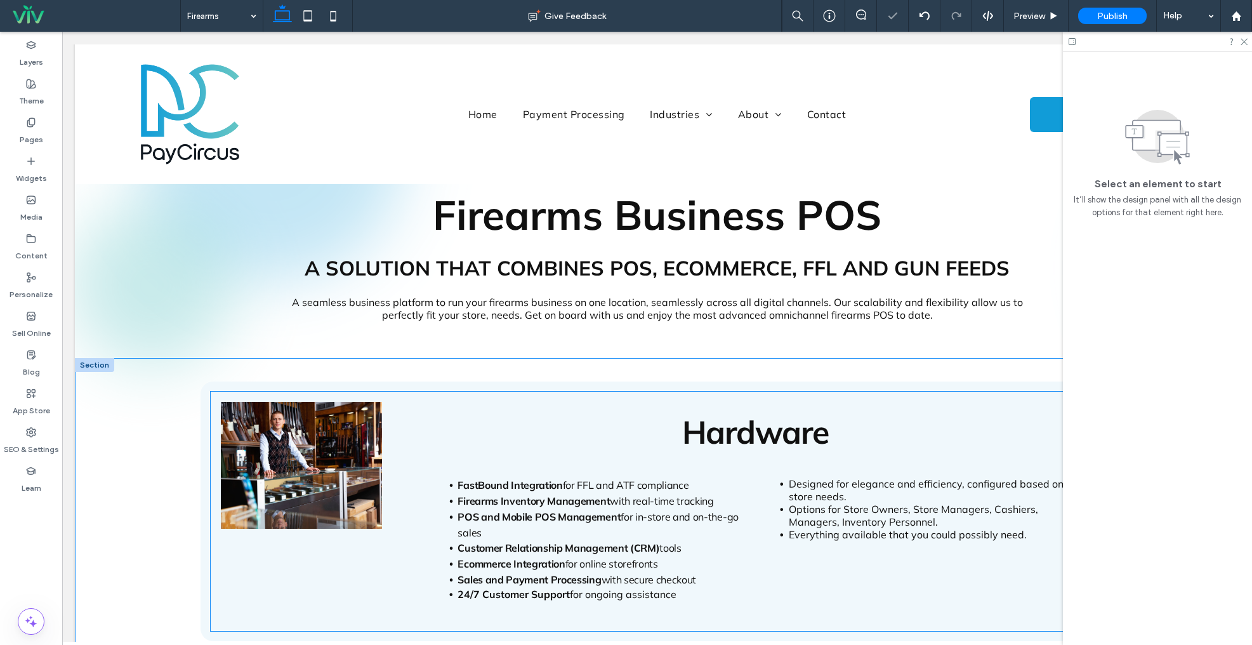
scroll to position [0, 0]
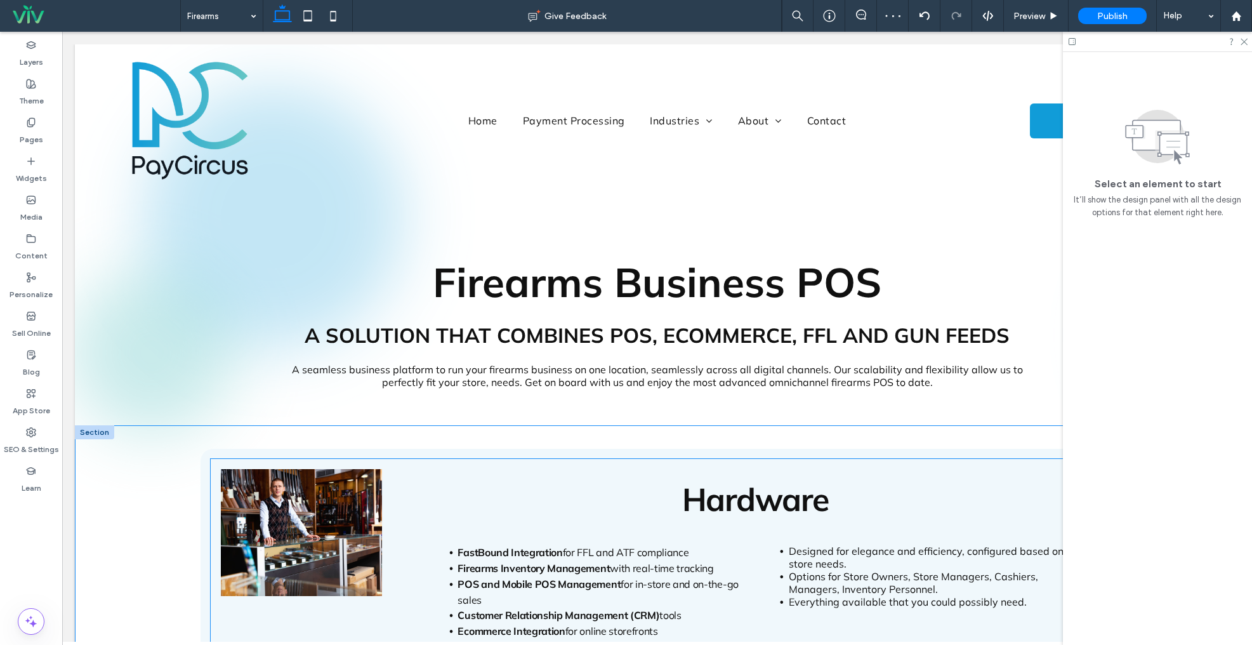
click at [319, 509] on img at bounding box center [302, 532] width 162 height 127
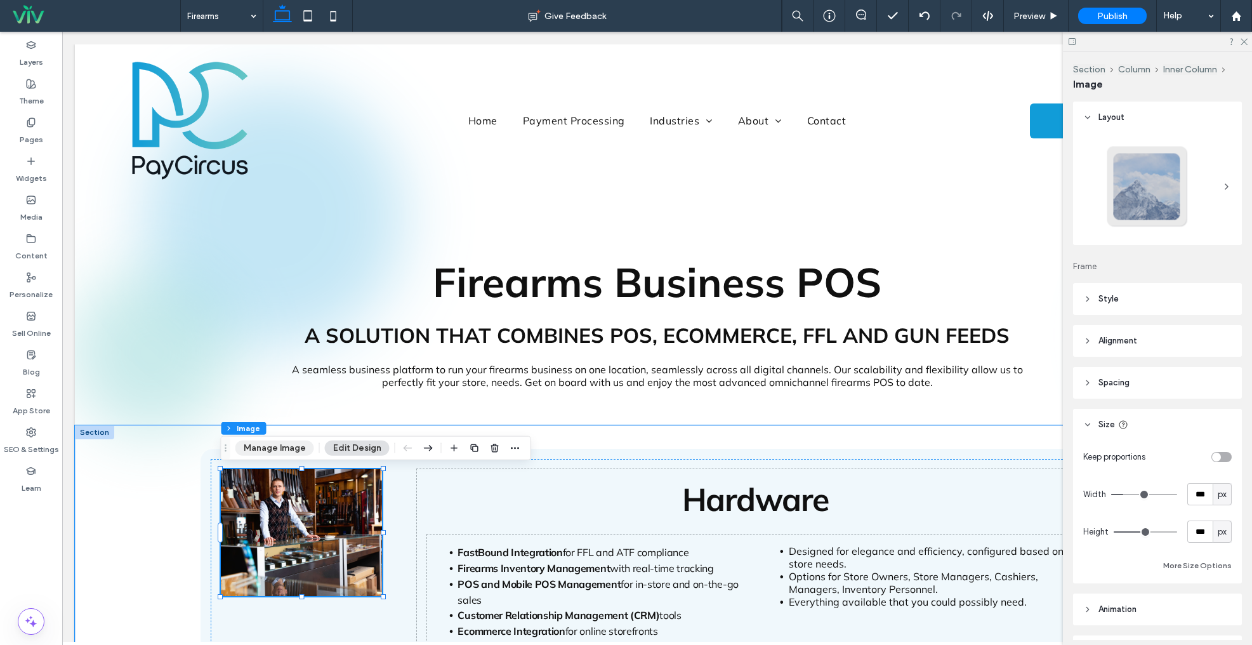
click at [274, 446] on button "Manage Image" at bounding box center [274, 448] width 79 height 15
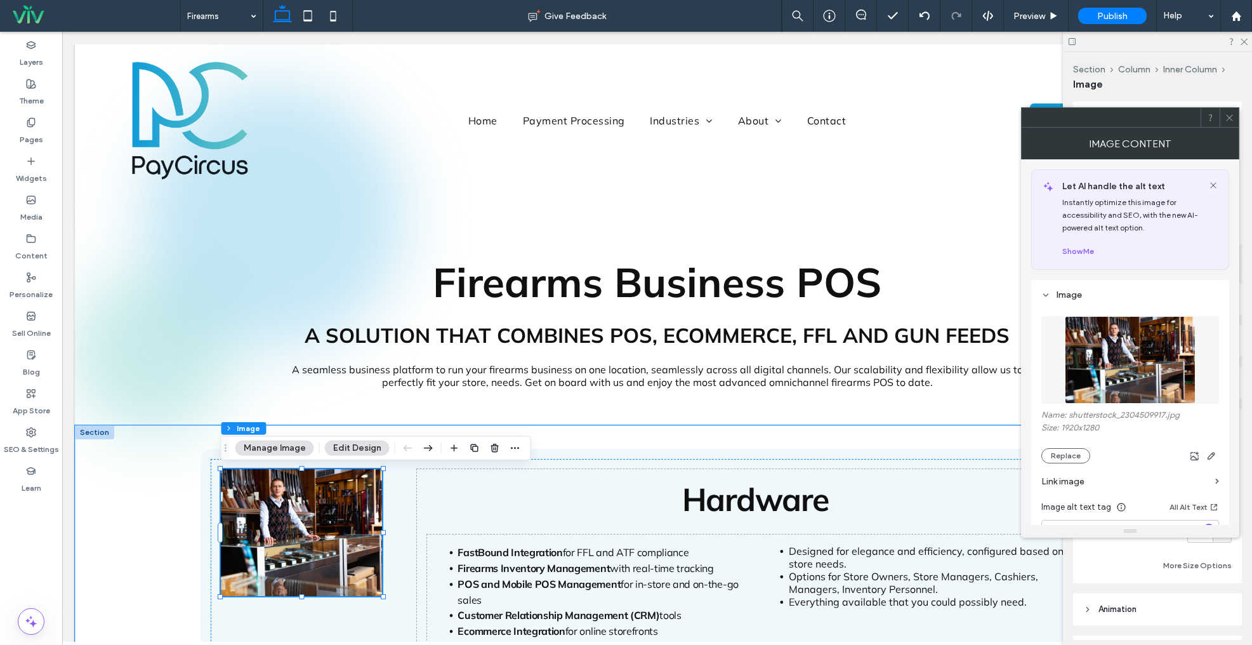
click at [1085, 336] on img at bounding box center [1130, 360] width 131 height 88
click at [1112, 336] on img at bounding box center [1130, 360] width 131 height 88
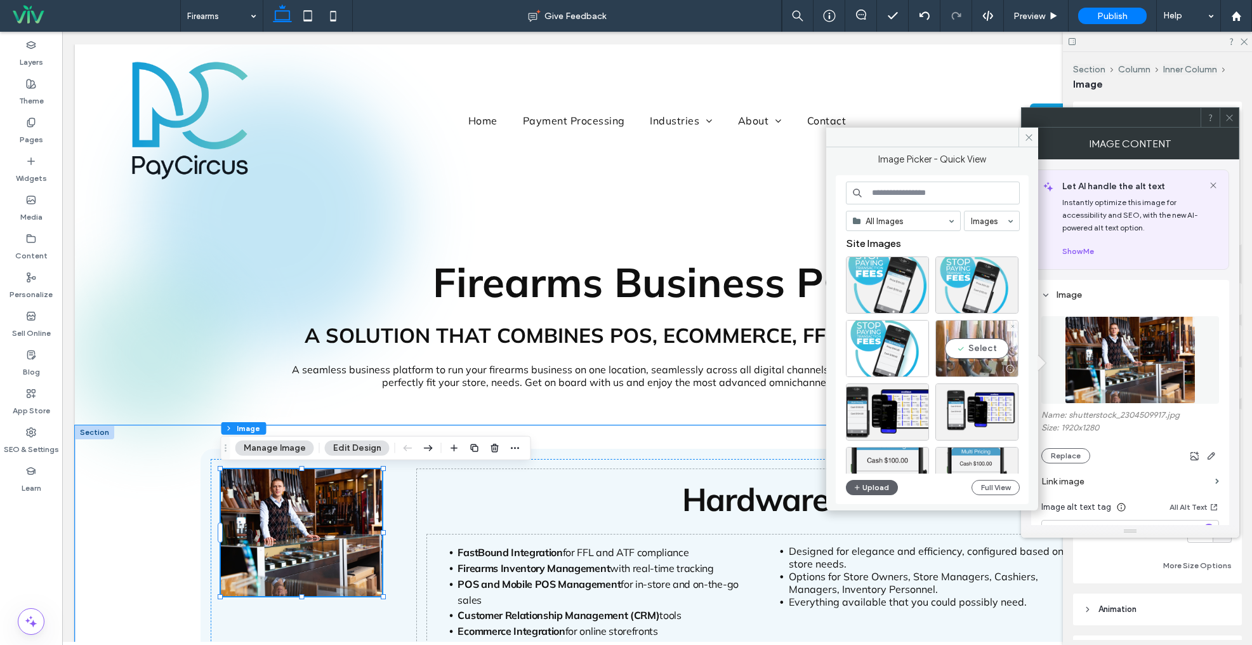
click at [983, 350] on div "Select" at bounding box center [977, 348] width 83 height 57
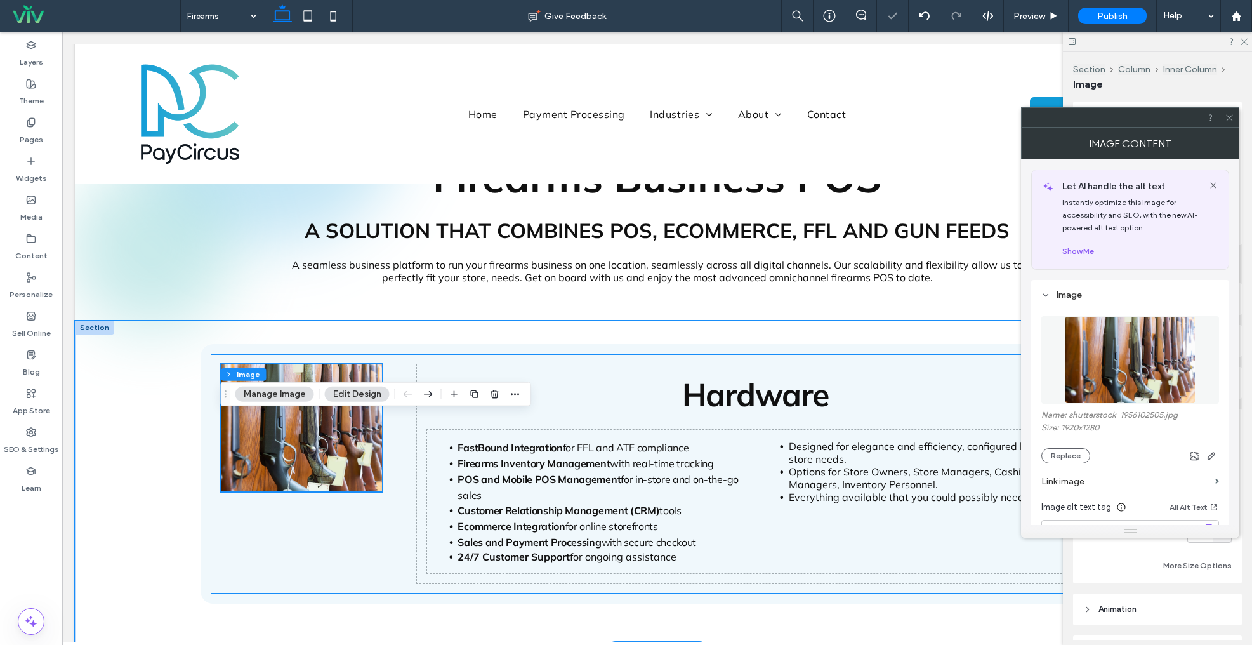
scroll to position [125, 0]
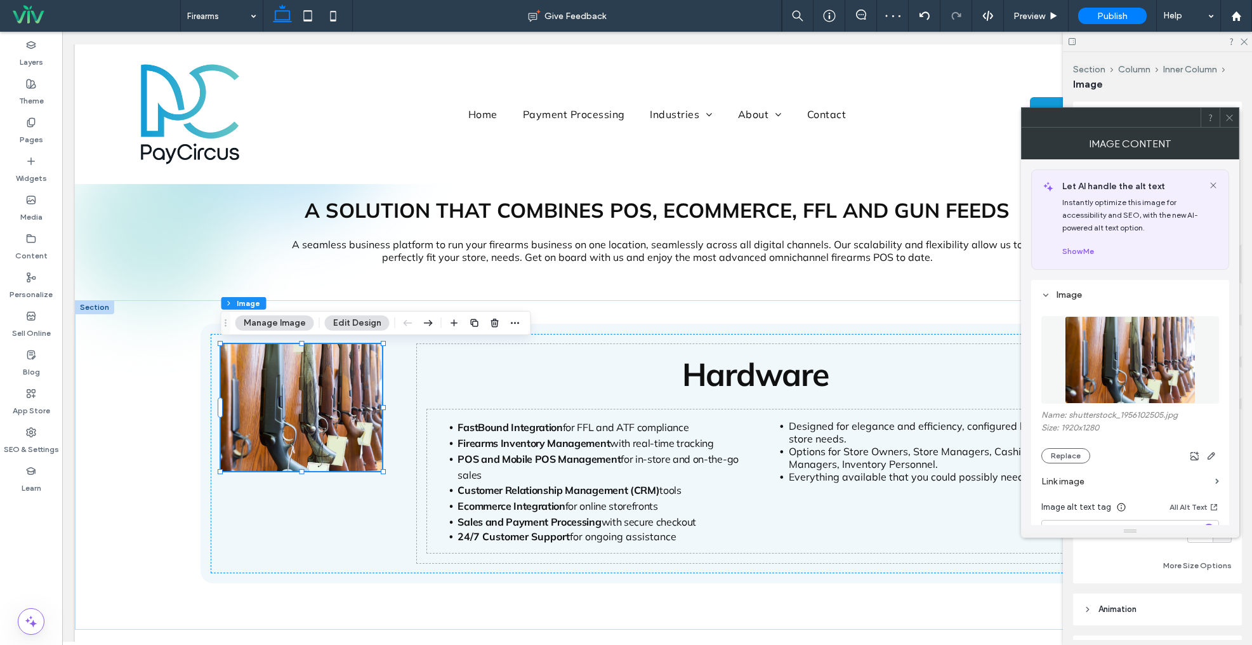
click at [1225, 117] on icon at bounding box center [1230, 118] width 10 height 10
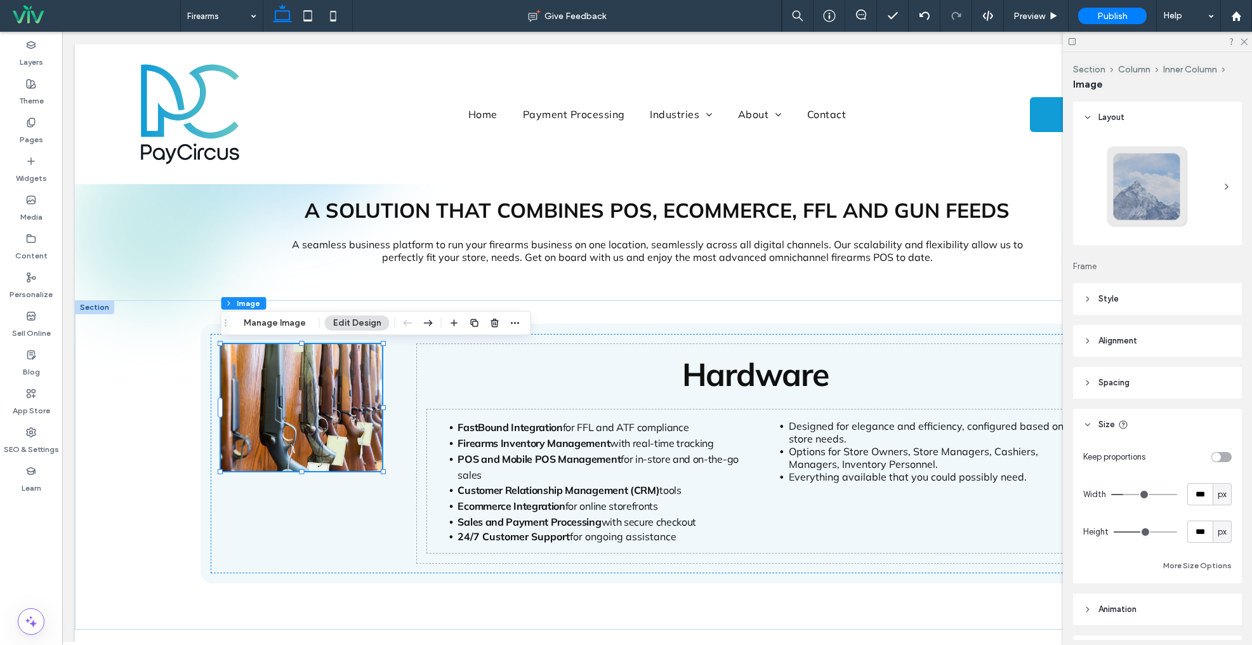
click at [1223, 533] on span "px" at bounding box center [1222, 532] width 9 height 13
click at [1221, 440] on div "px % vh vw A" at bounding box center [1223, 464] width 18 height 111
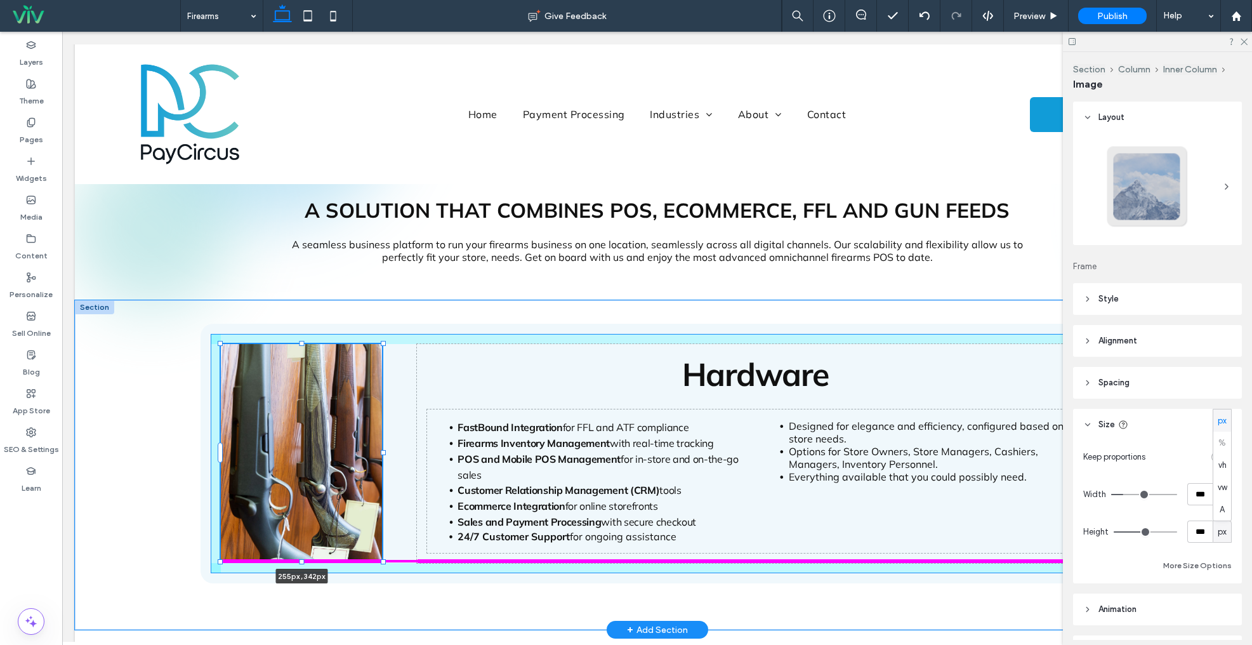
drag, startPoint x: 303, startPoint y: 472, endPoint x: 345, endPoint y: 534, distance: 74.8
click at [302, 561] on div at bounding box center [301, 561] width 5 height 5
type input "***"
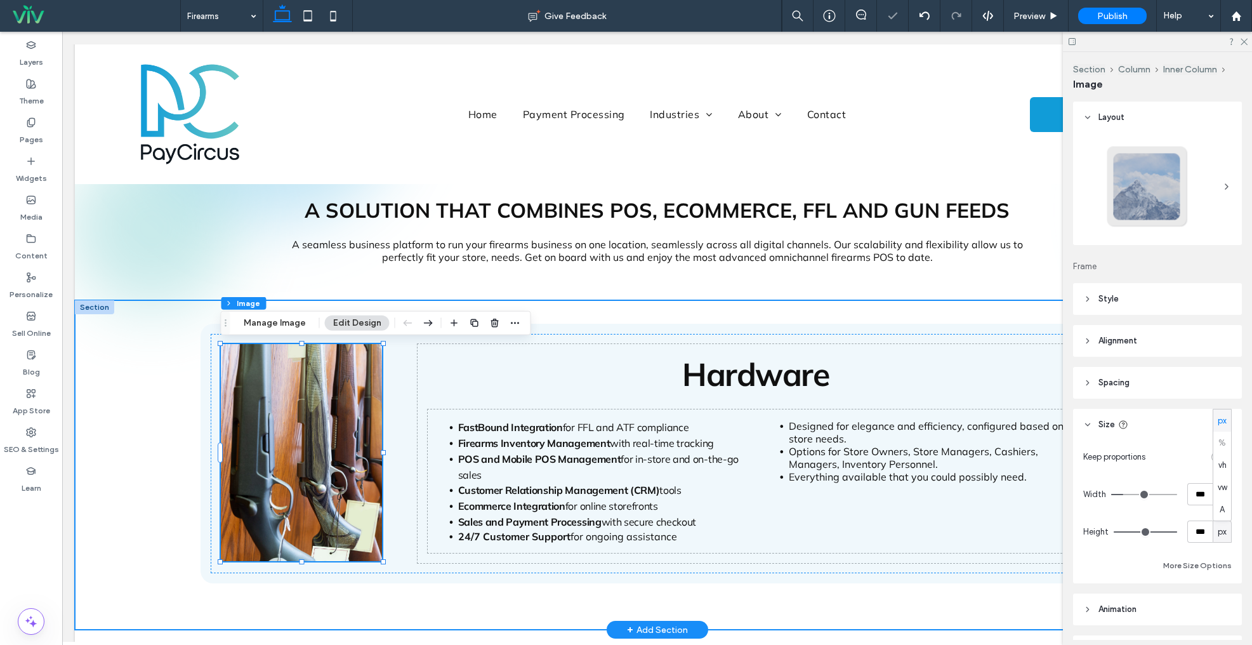
click at [124, 430] on div "255px , 342px Hardware FastBound Integration for FFL and ATF compliance Firearm…" at bounding box center [657, 464] width 1165 height 329
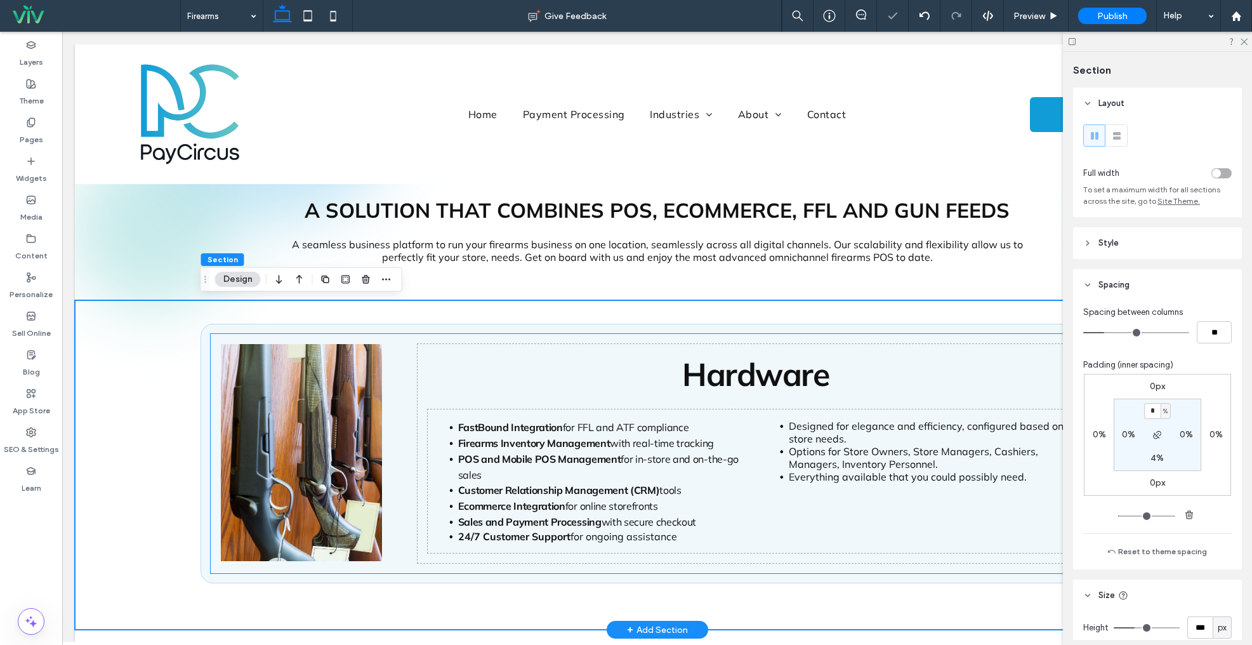
click at [359, 375] on img at bounding box center [302, 452] width 162 height 217
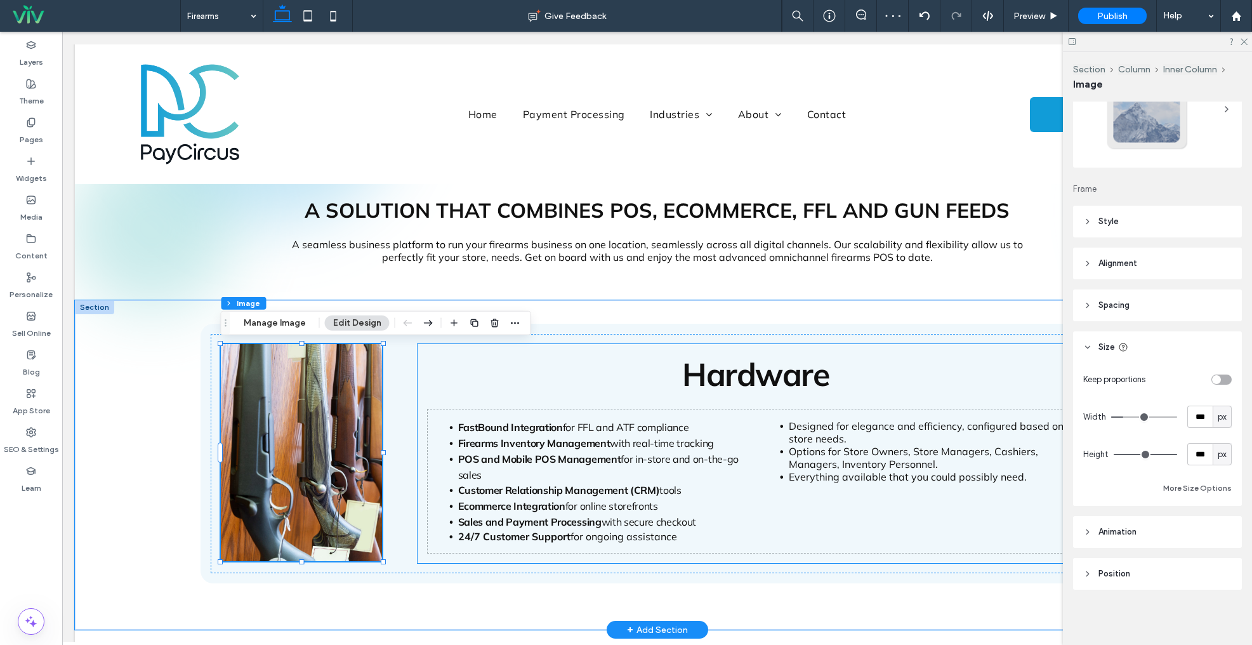
scroll to position [78, 0]
click at [1205, 416] on input "***" at bounding box center [1200, 416] width 25 height 22
click at [667, 338] on div "Hardware FastBound Integration for FFL and ATF compliance Firearms Inventory Ma…" at bounding box center [658, 453] width 894 height 239
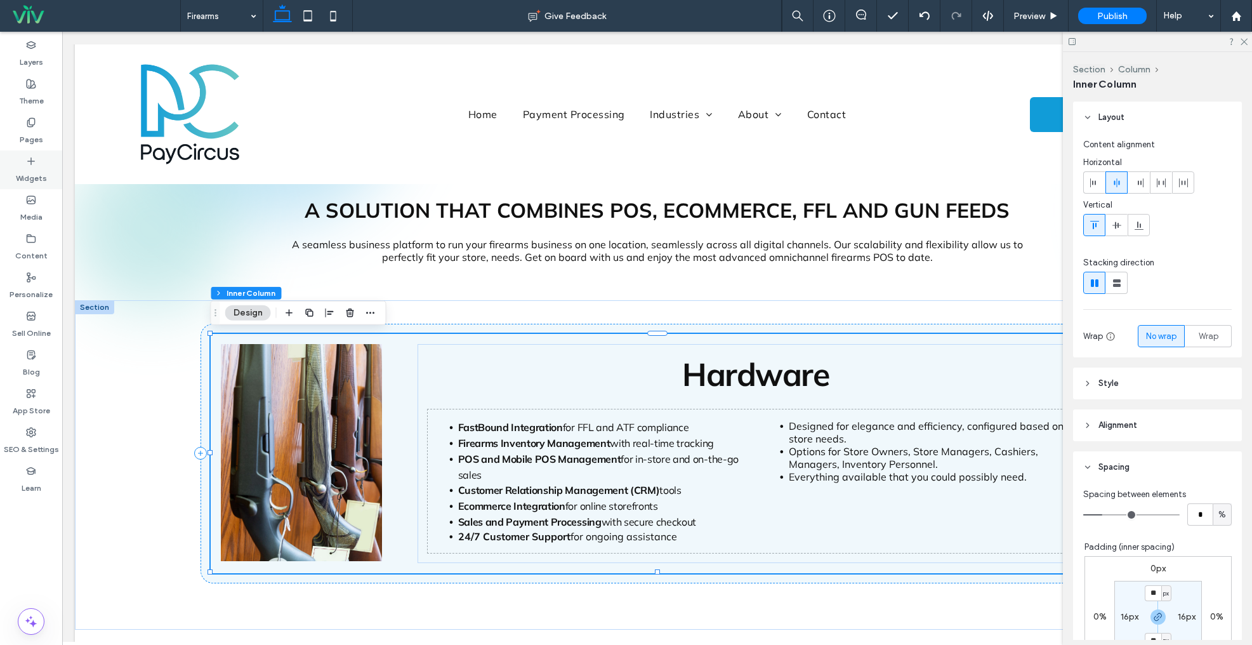
click at [35, 169] on label "Widgets" at bounding box center [31, 175] width 31 height 18
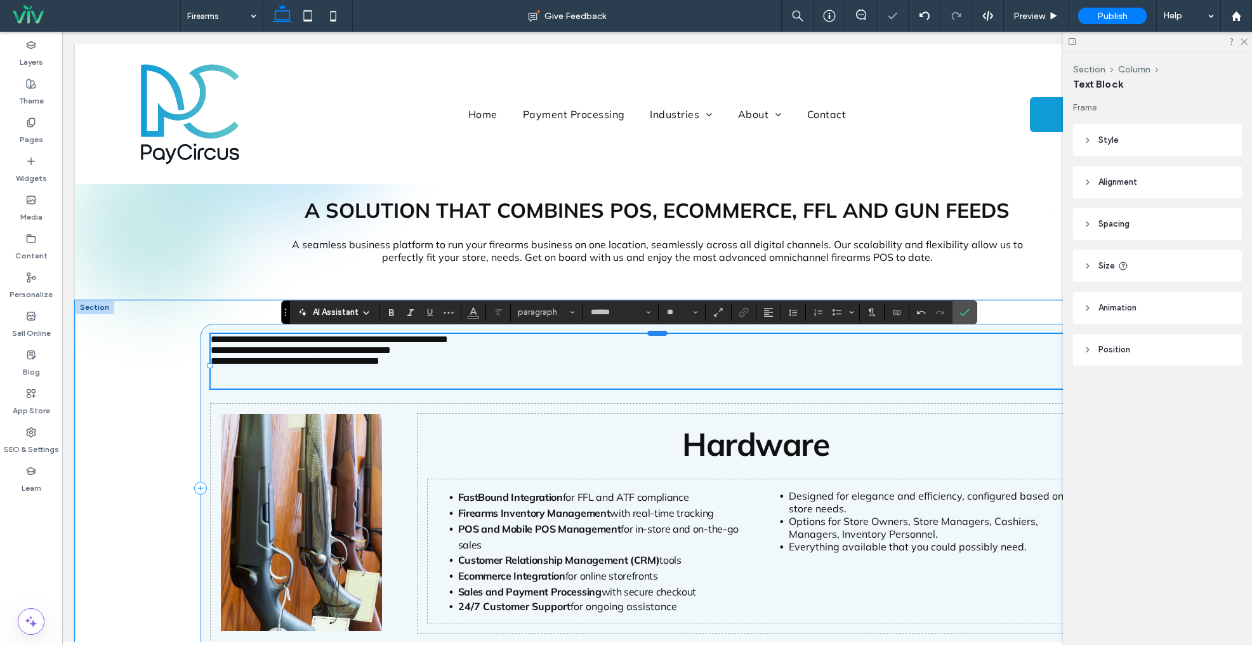
scroll to position [0, 0]
type input "**"
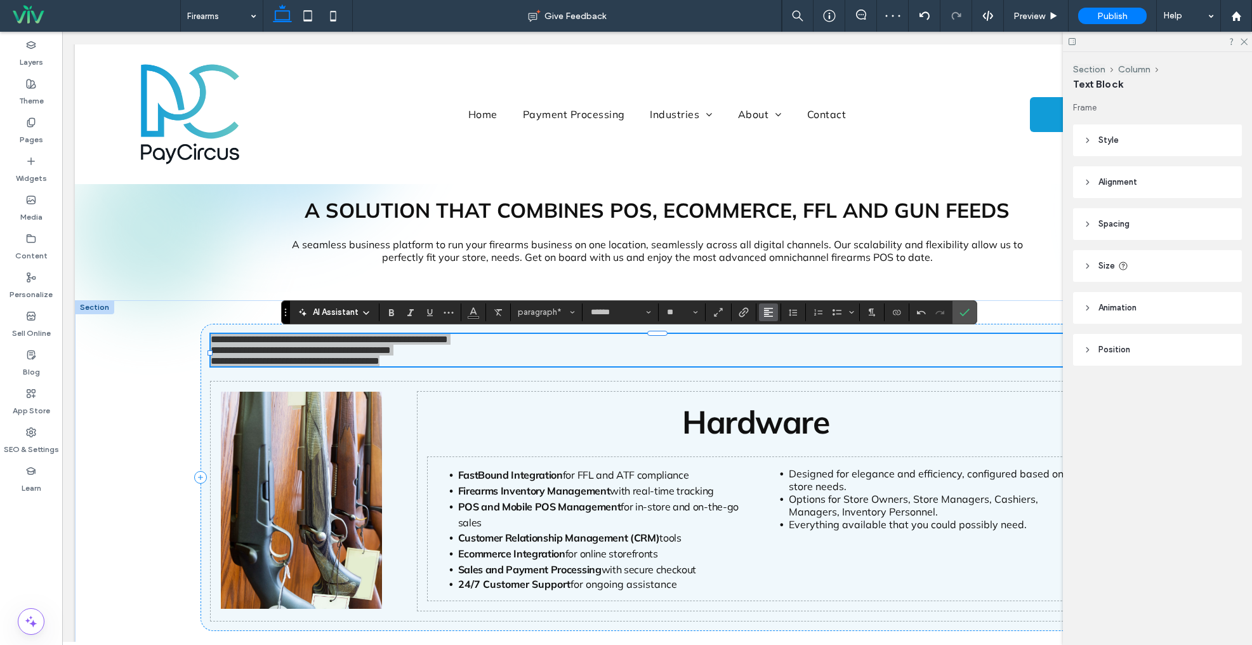
click at [766, 312] on use "Alignment" at bounding box center [768, 312] width 9 height 9
click at [783, 354] on div "ui.textEditor.alignment.center" at bounding box center [781, 351] width 17 height 10
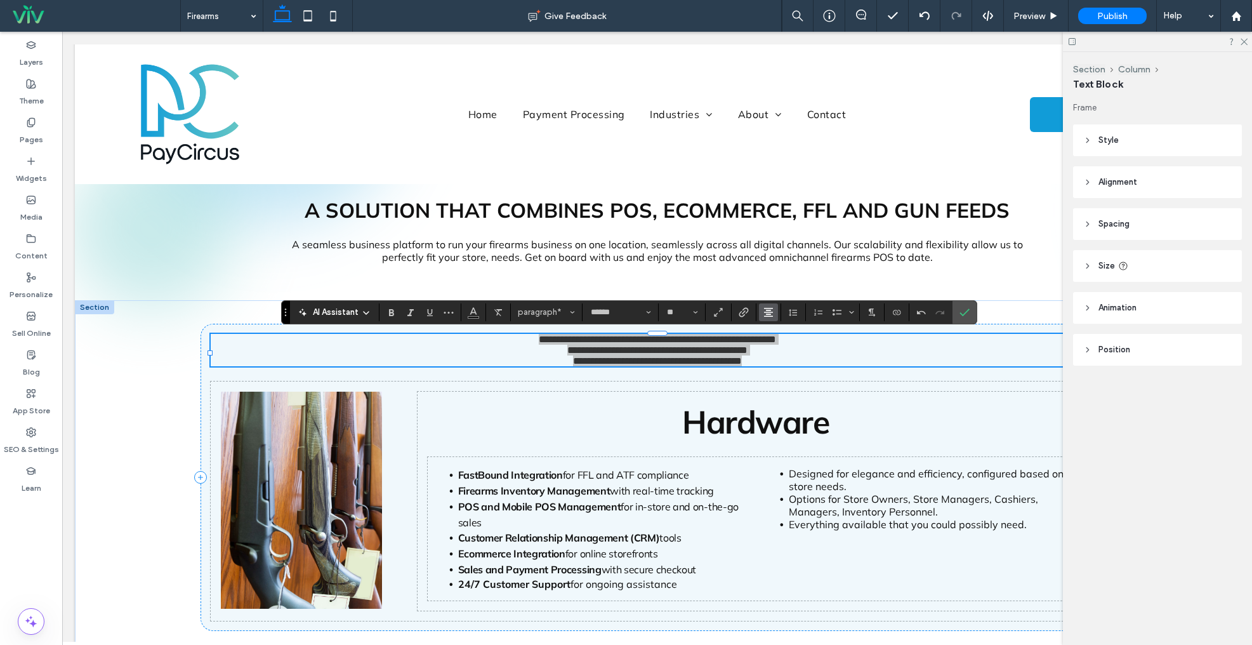
click at [769, 312] on use "Alignment" at bounding box center [768, 312] width 9 height 9
click at [767, 311] on icon "Alignment" at bounding box center [769, 312] width 10 height 10
click at [799, 313] on button "Line Height" at bounding box center [793, 312] width 19 height 18
click at [805, 372] on div "1.5" at bounding box center [813, 368] width 31 height 10
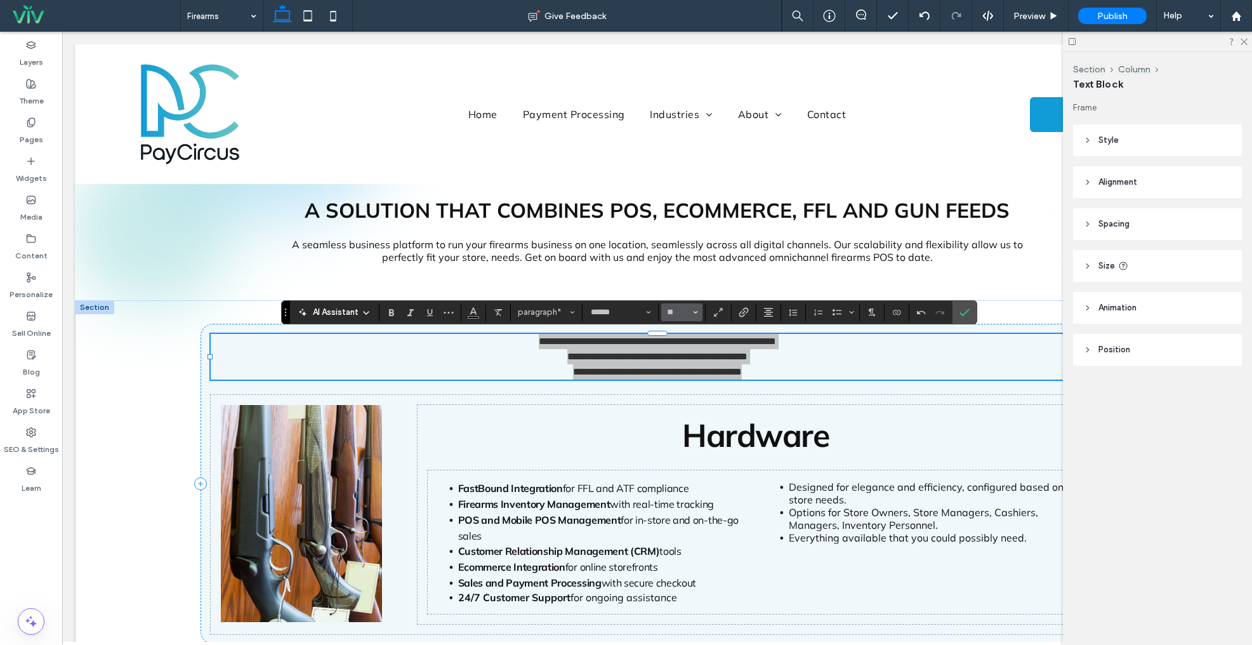
click at [693, 311] on use "Size" at bounding box center [695, 312] width 4 height 3
click at [568, 313] on button "paragraph*" at bounding box center [547, 312] width 66 height 18
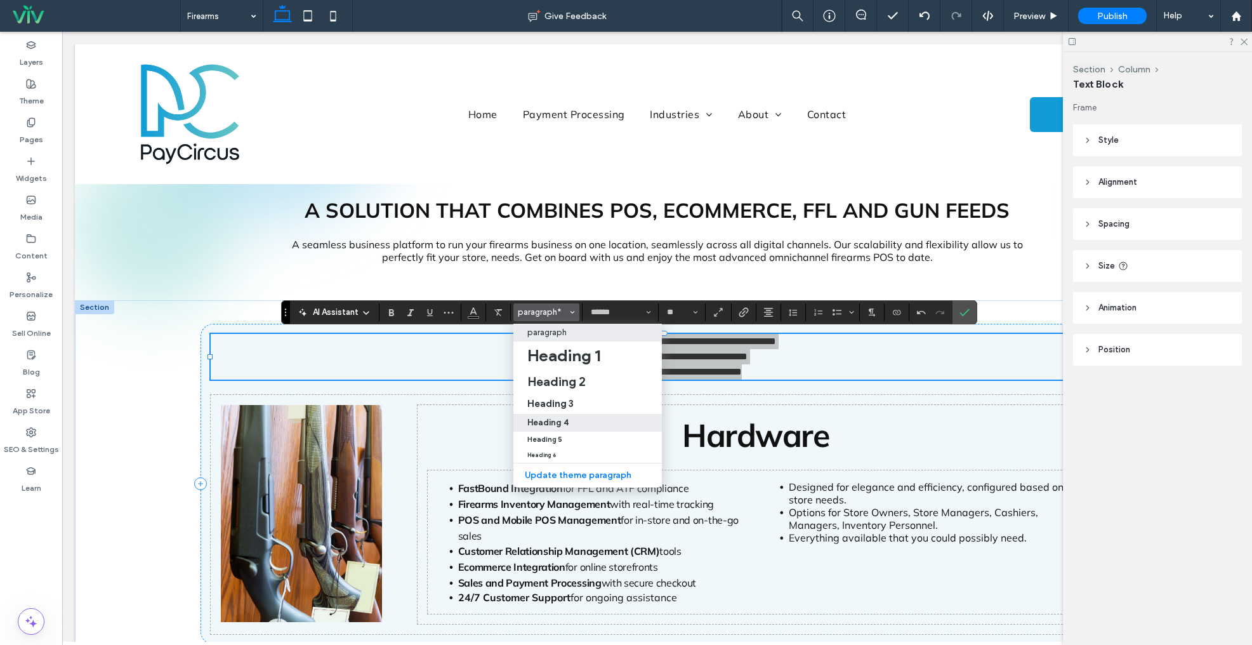
click at [552, 423] on h4 "Heading 4" at bounding box center [547, 423] width 41 height 10
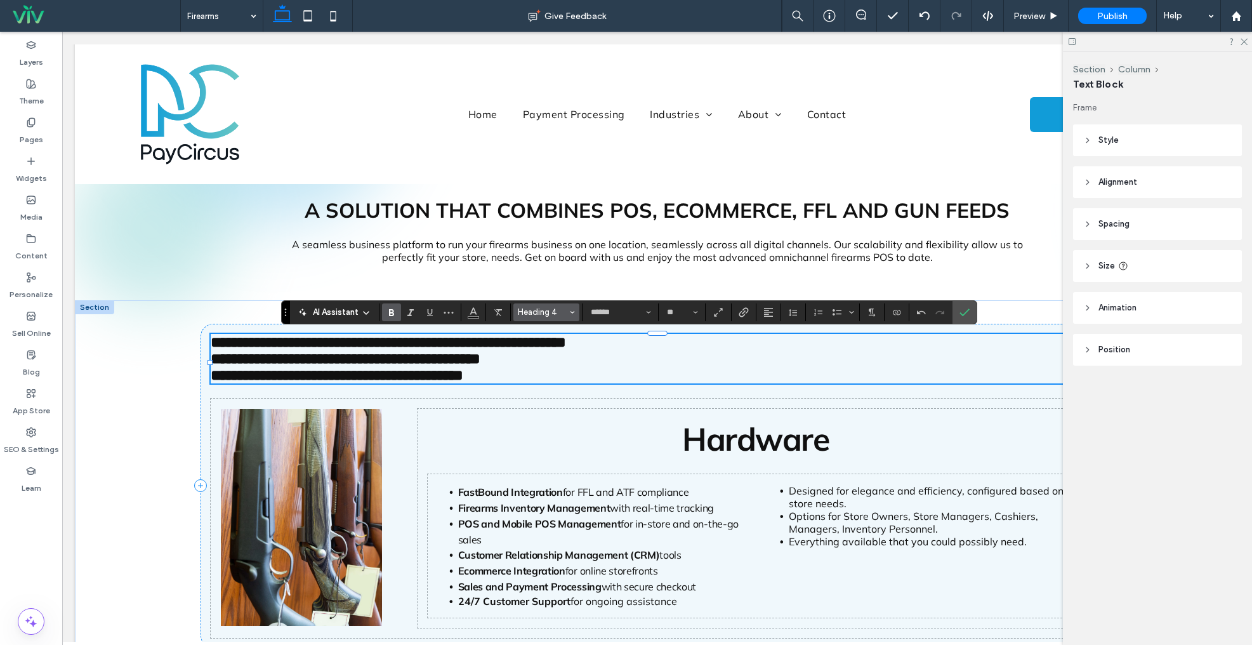
click at [559, 314] on span "Heading 4" at bounding box center [543, 312] width 50 height 10
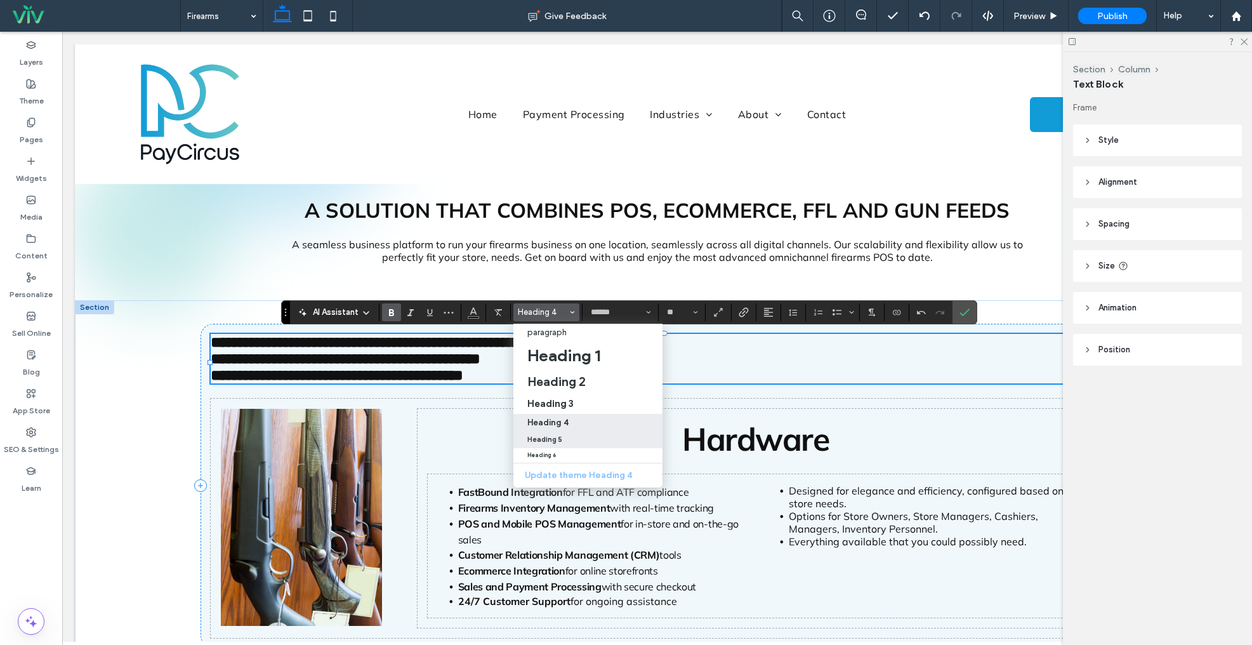
click at [553, 436] on h5 "Heading 5" at bounding box center [544, 439] width 35 height 8
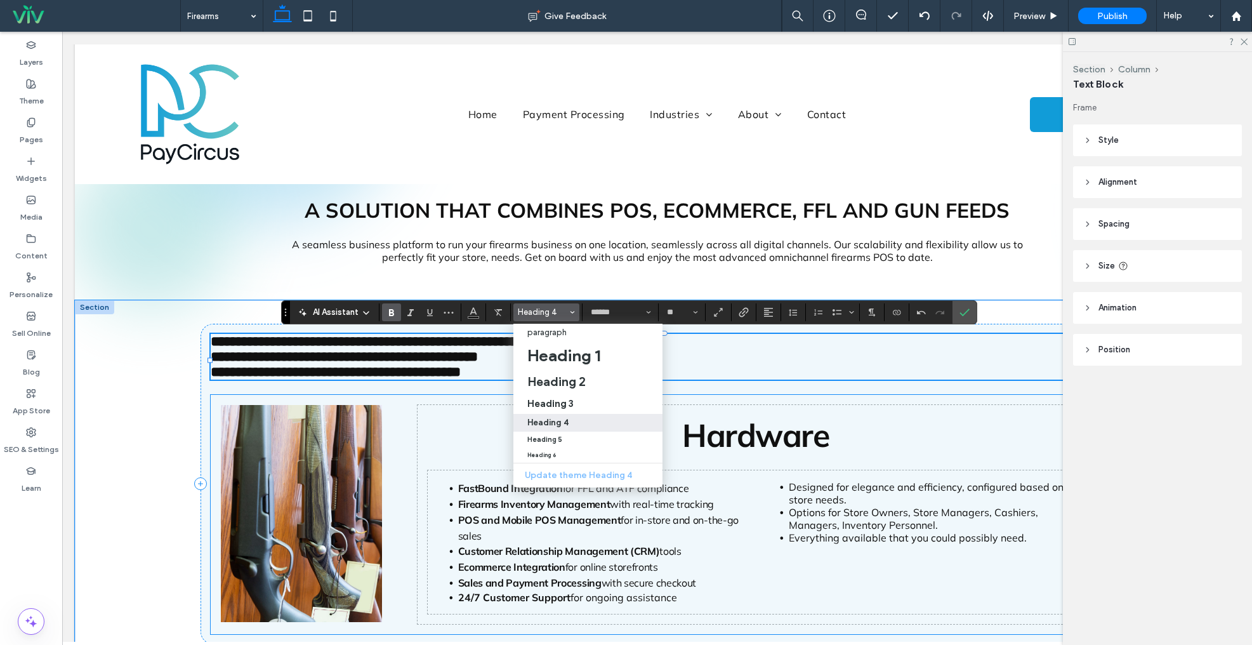
type input "**"
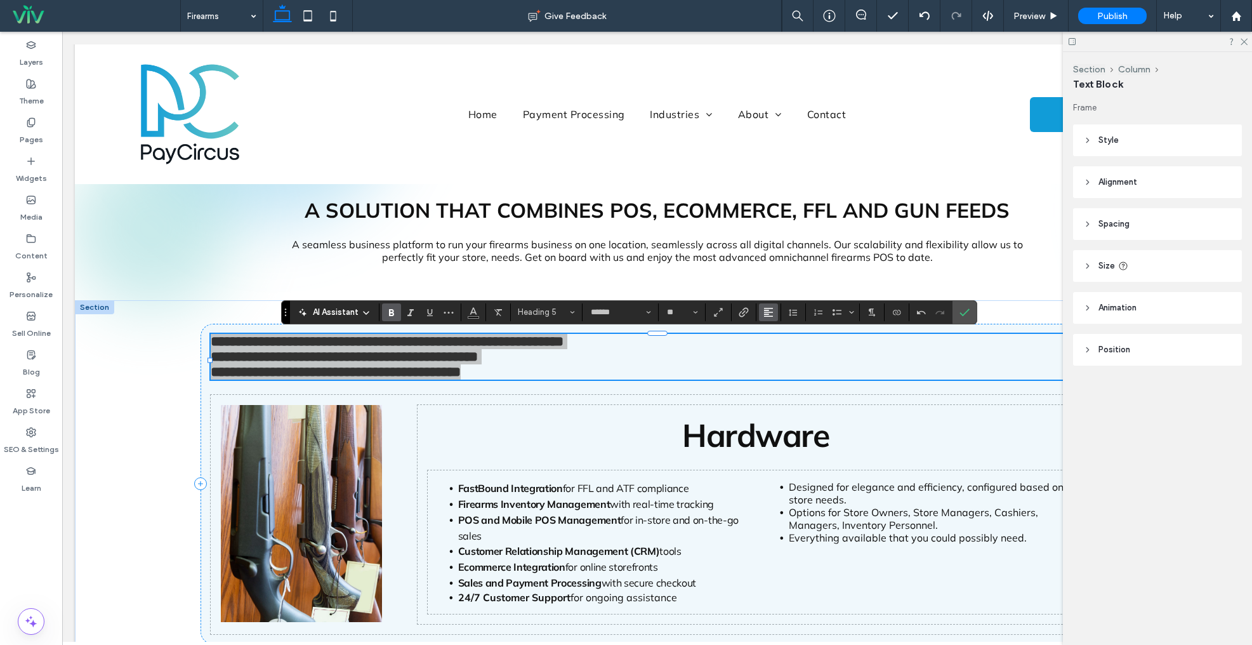
click at [764, 310] on icon "Alignment" at bounding box center [769, 312] width 10 height 10
click at [777, 350] on icon "ui.textEditor.alignment.center" at bounding box center [778, 351] width 10 height 10
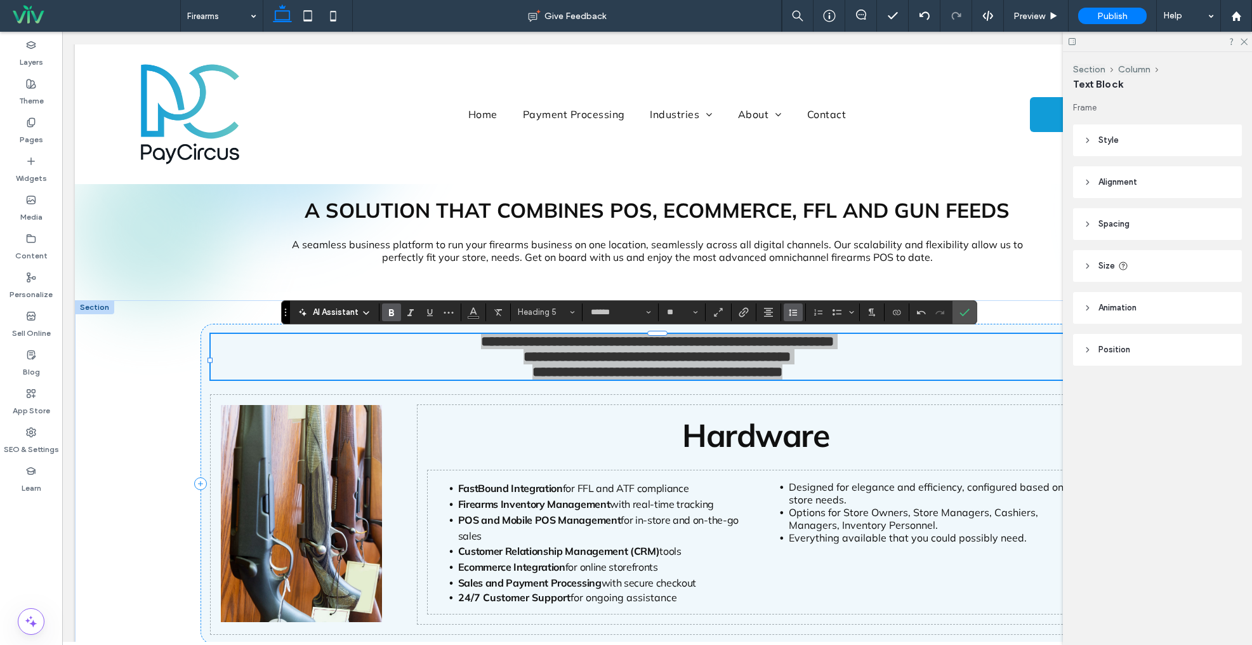
click at [793, 310] on use "Line Height" at bounding box center [793, 312] width 8 height 7
click at [806, 368] on div "1.5" at bounding box center [813, 368] width 31 height 10
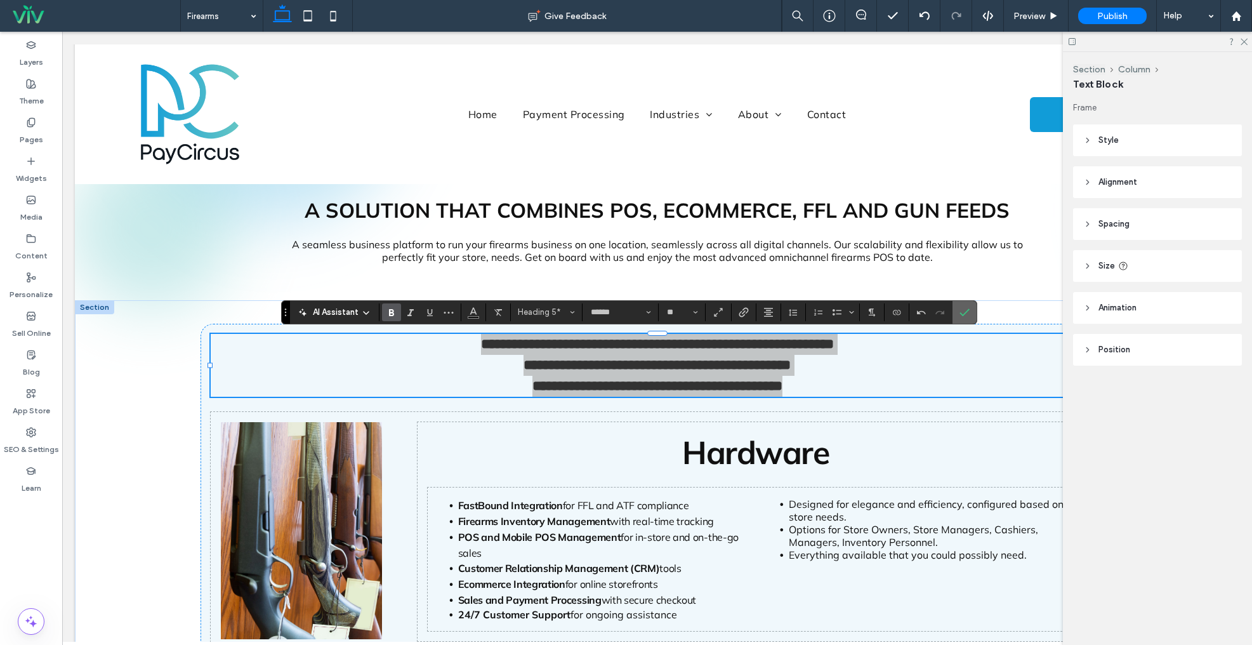
click at [964, 317] on span "Confirm" at bounding box center [963, 312] width 6 height 23
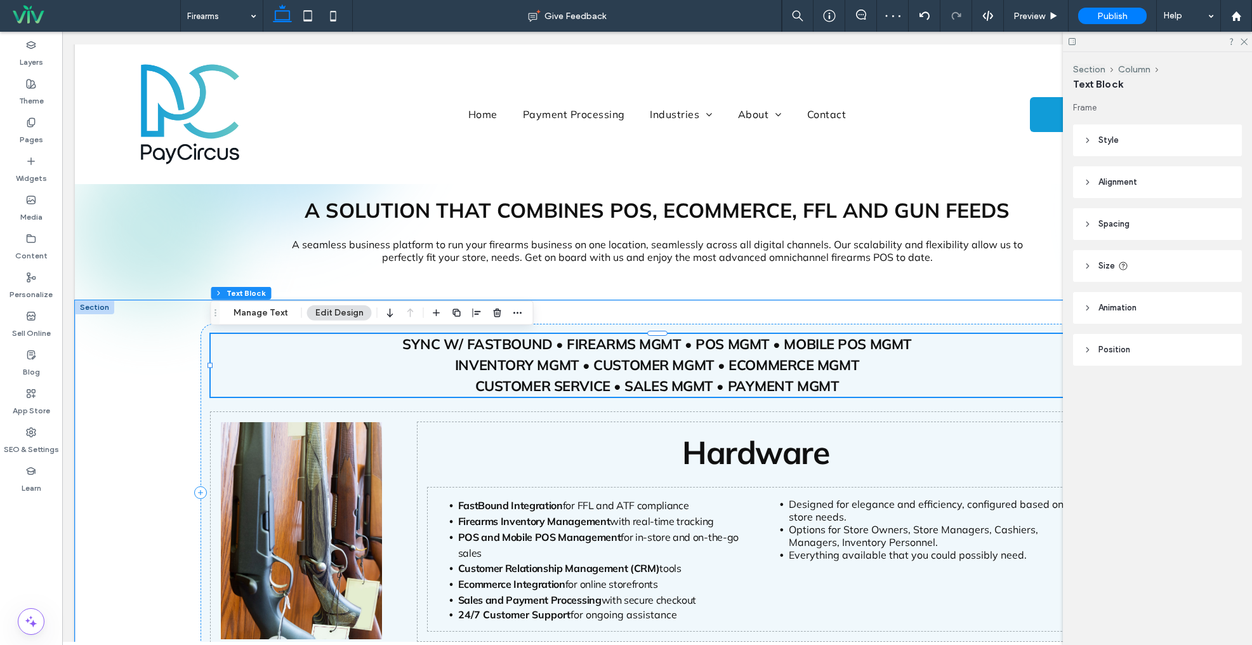
click at [712, 376] on h5 "CUSTOMER SERVICE • SALES MGMT • PAYMENT MGMT" at bounding box center [658, 386] width 894 height 21
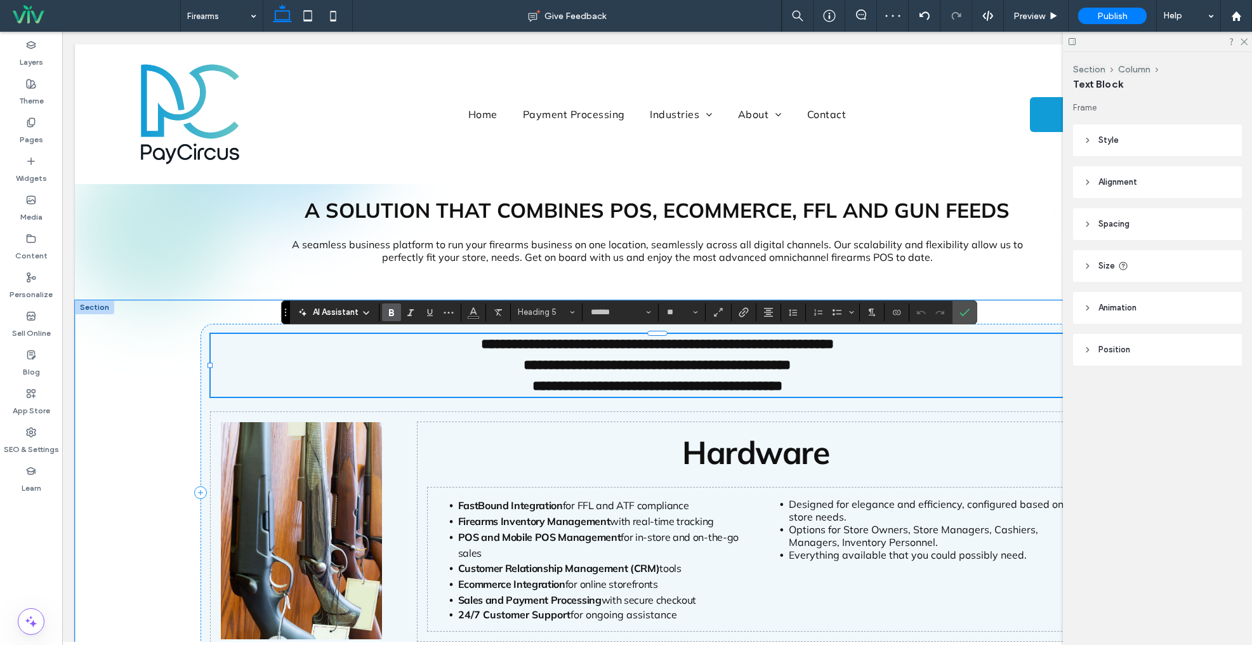
click at [712, 376] on h5 "**********" at bounding box center [658, 386] width 894 height 21
click at [644, 311] on button "******" at bounding box center [620, 312] width 70 height 18
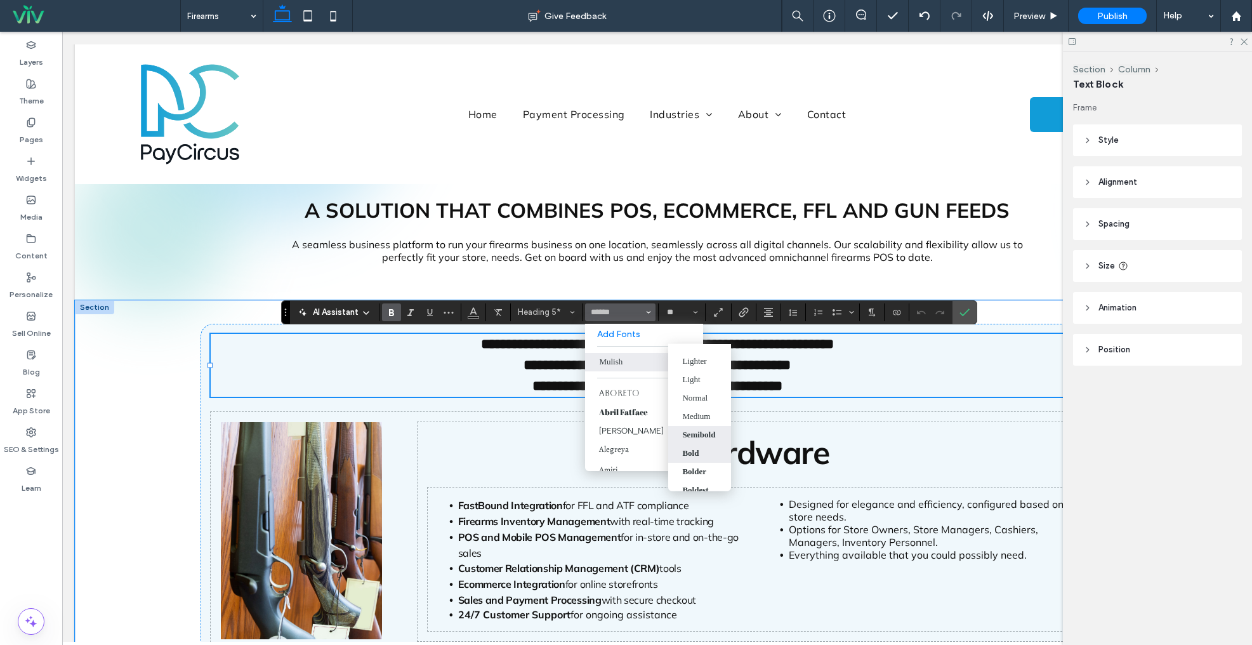
click at [698, 431] on div "Semibold" at bounding box center [698, 435] width 33 height 10
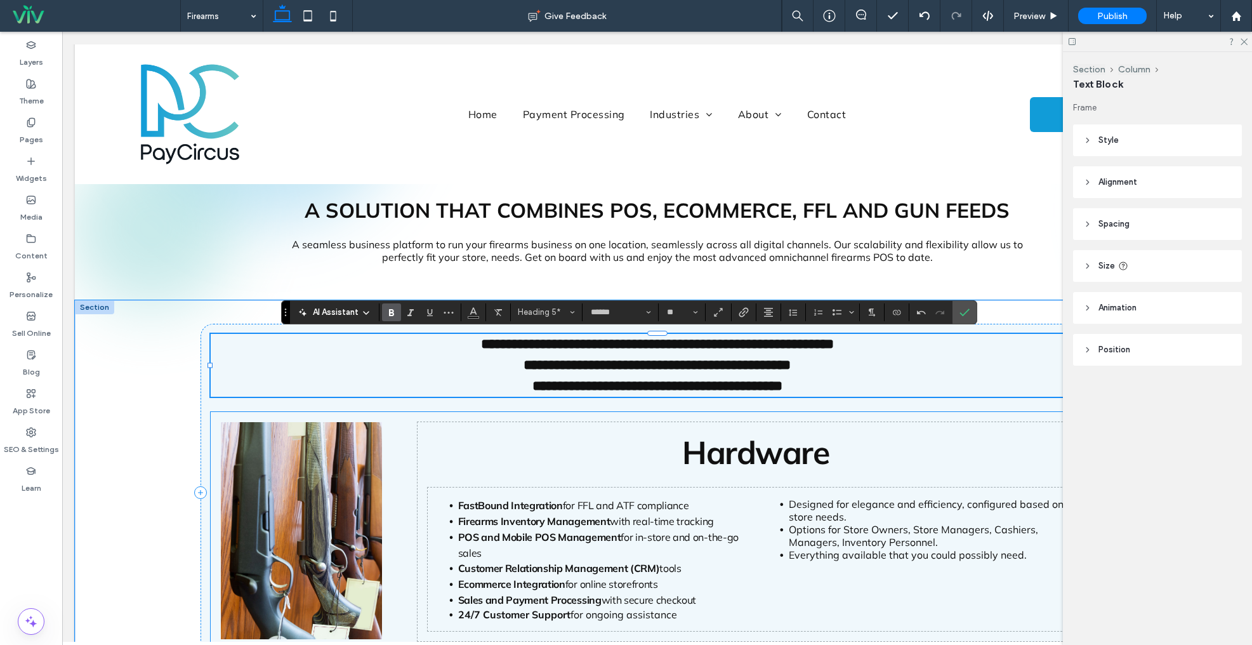
click at [911, 430] on div "Hardware FastBound Integration for FFL and ATF compliance Firearms Inventory Ma…" at bounding box center [756, 531] width 677 height 219
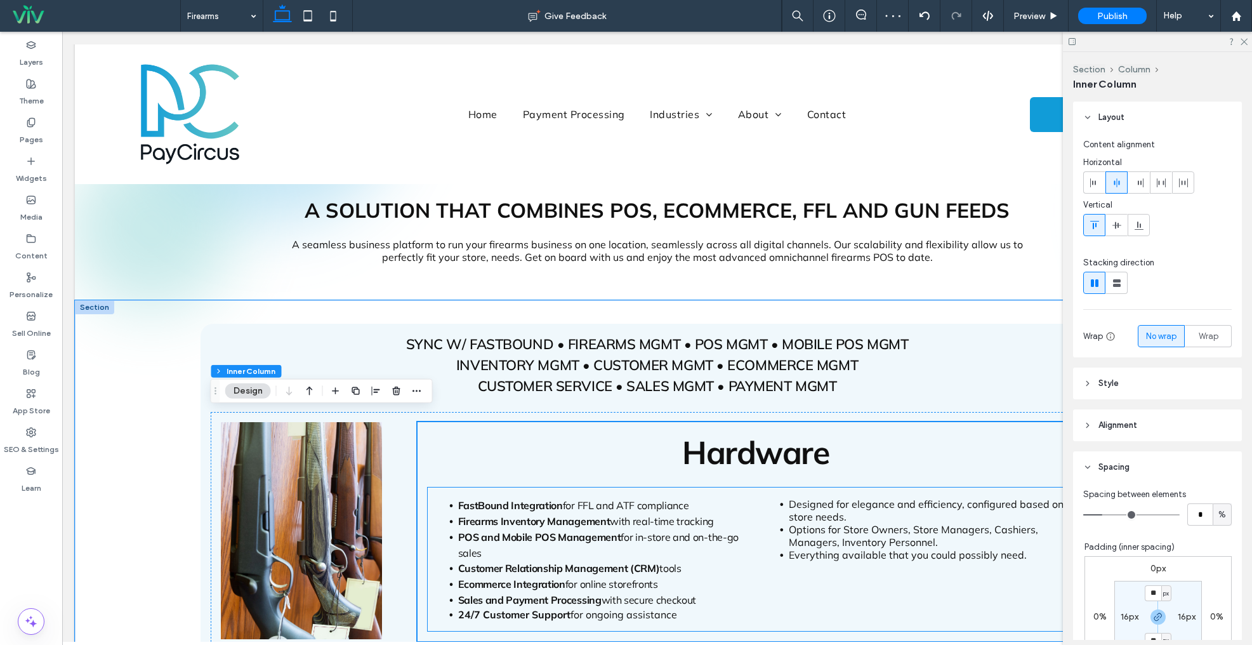
scroll to position [128, 0]
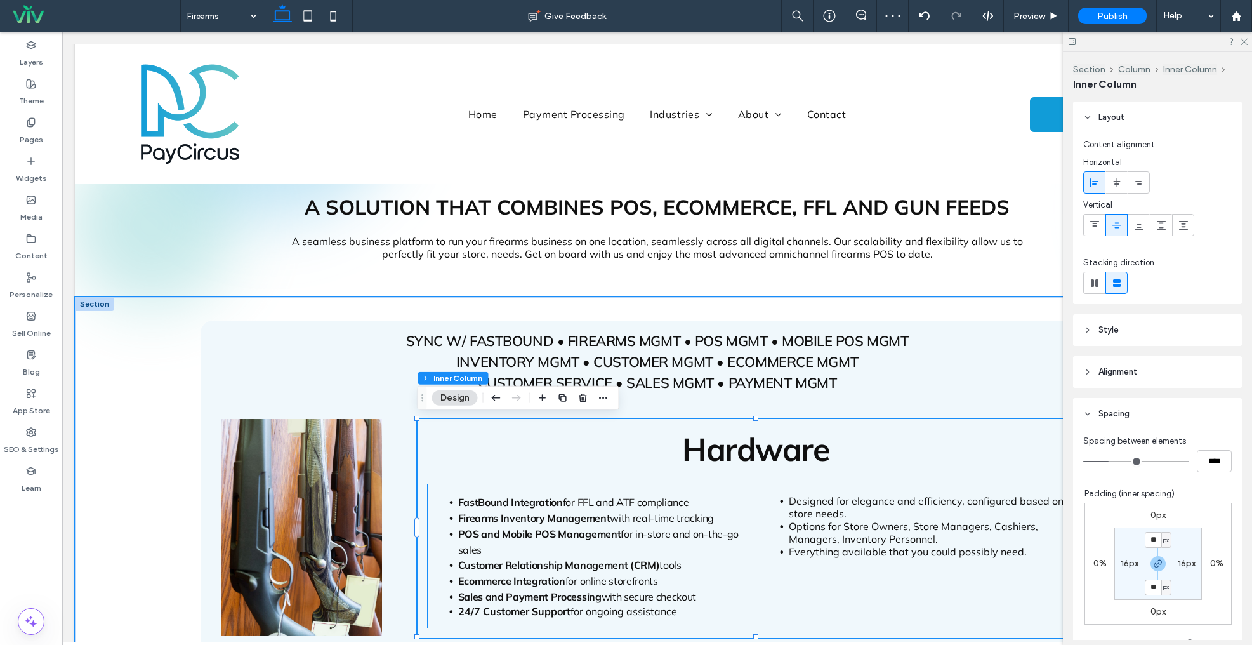
click at [563, 541] on li "POS and Mobile POS Management for in-store and on-the-go sales" at bounding box center [600, 541] width 285 height 31
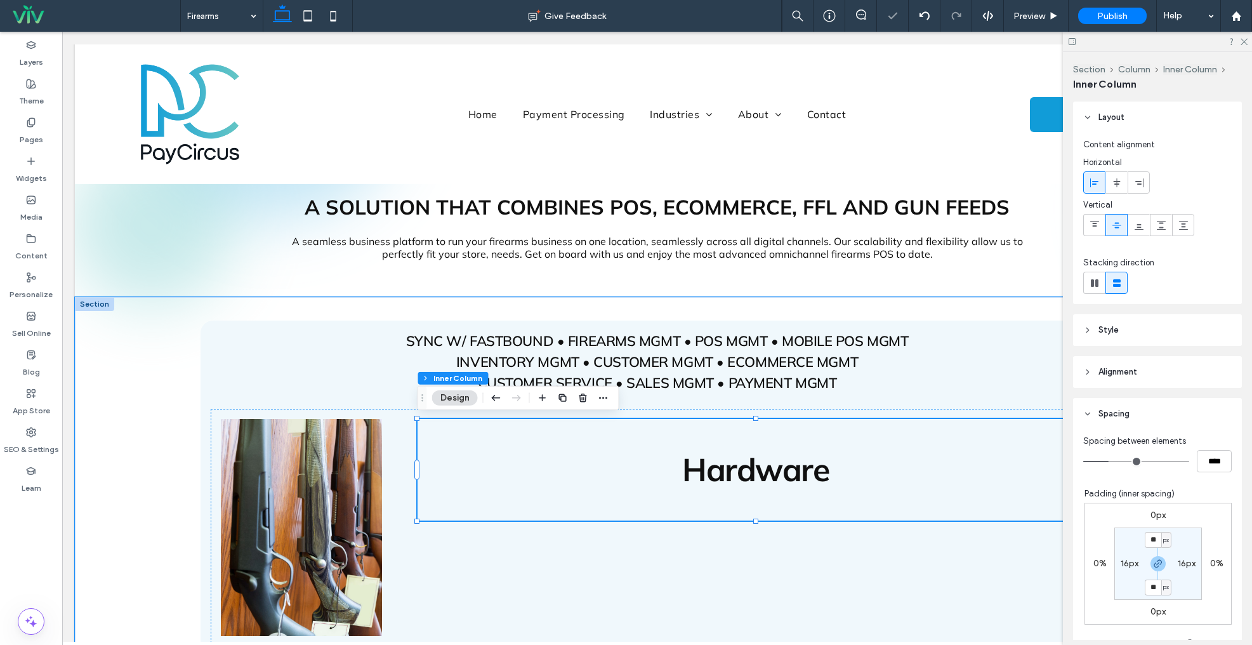
click at [691, 503] on div "Hardware" at bounding box center [756, 470] width 677 height 102
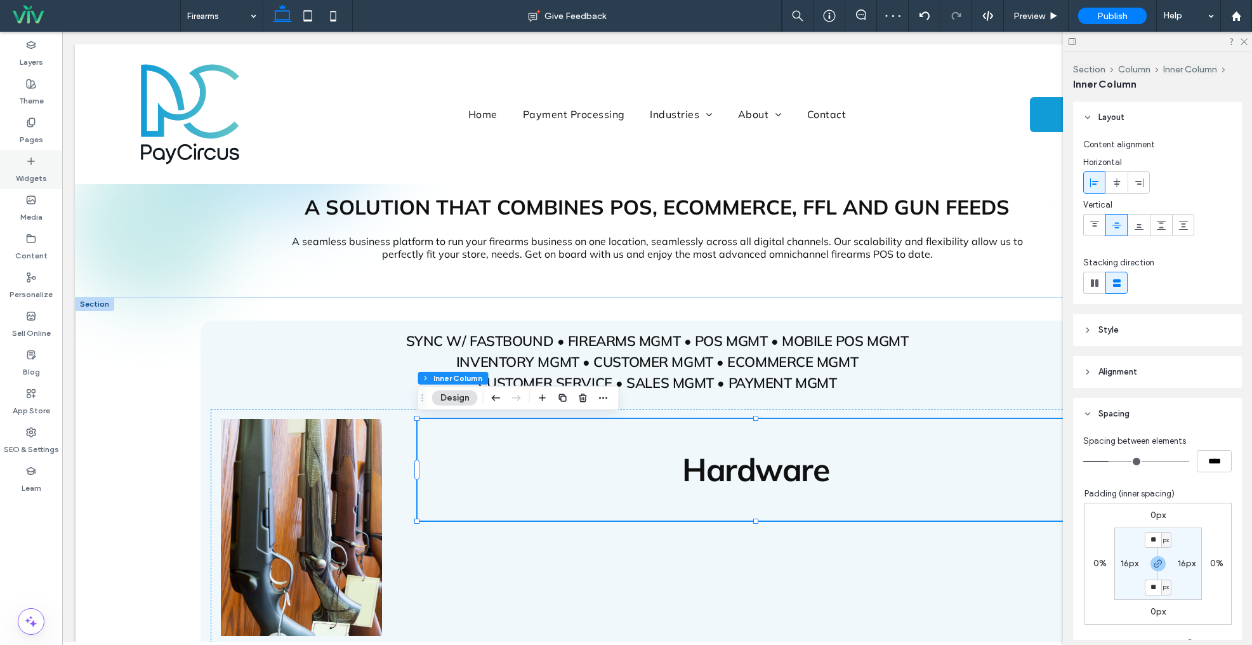
click at [33, 169] on label "Widgets" at bounding box center [31, 175] width 31 height 18
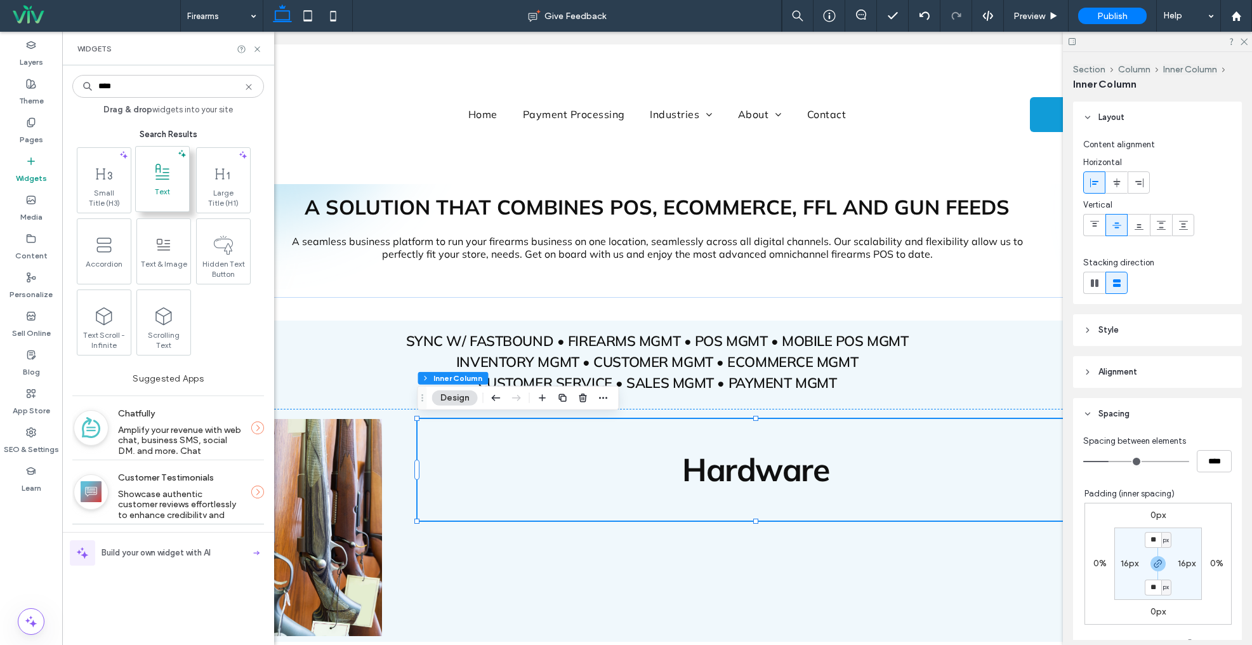
type input "****"
click at [161, 193] on span "Text" at bounding box center [162, 196] width 53 height 18
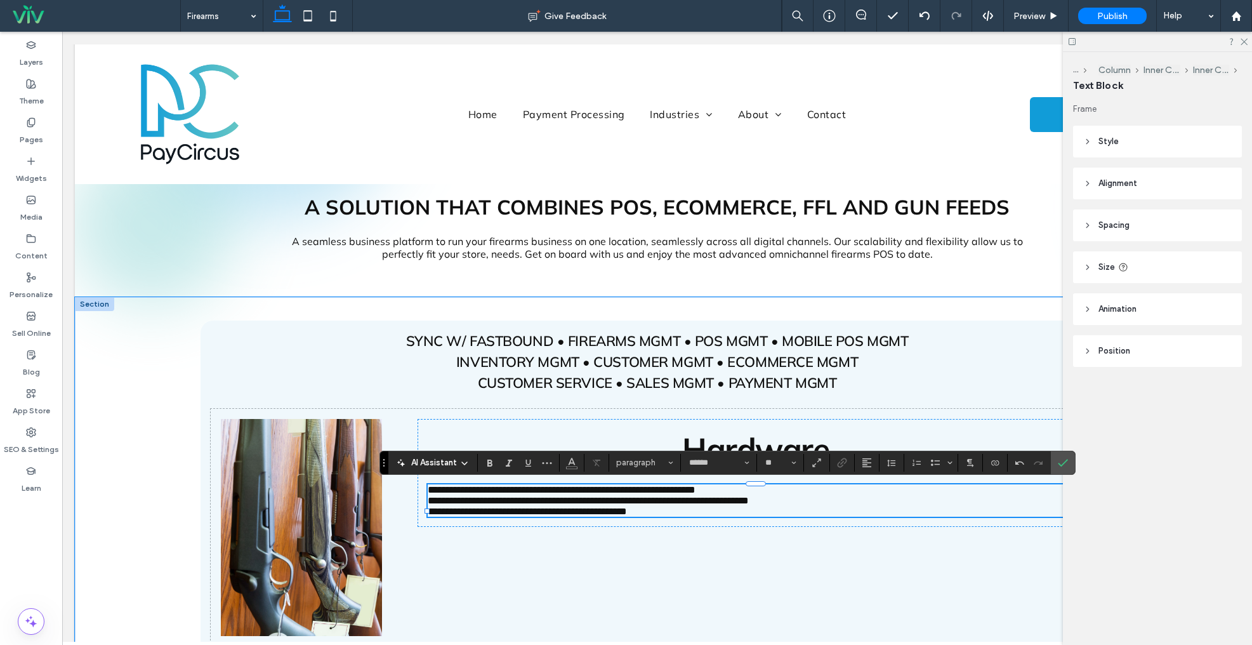
type input "**"
click at [436, 503] on span "**********" at bounding box center [588, 501] width 321 height 10
click at [436, 515] on span "**********" at bounding box center [527, 512] width 199 height 10
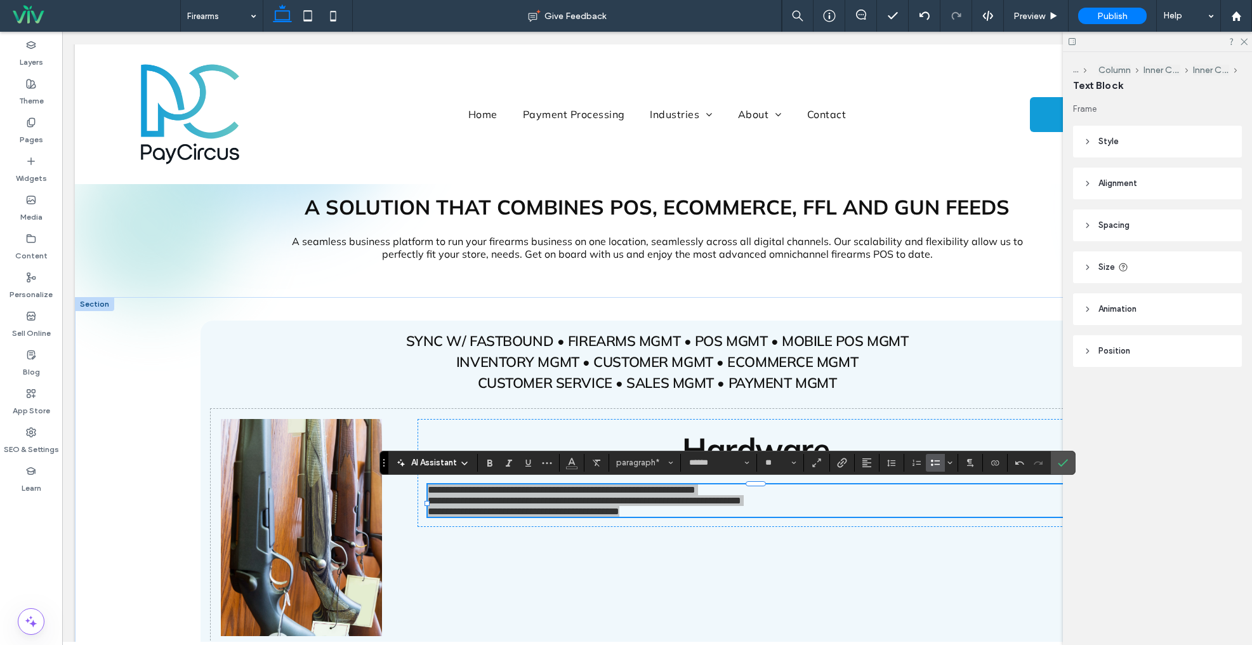
click at [932, 462] on icon "Bulleted List" at bounding box center [936, 463] width 10 height 10
click at [872, 462] on icon "Alignment" at bounding box center [867, 463] width 10 height 10
click at [885, 460] on button "Line Height" at bounding box center [891, 463] width 19 height 18
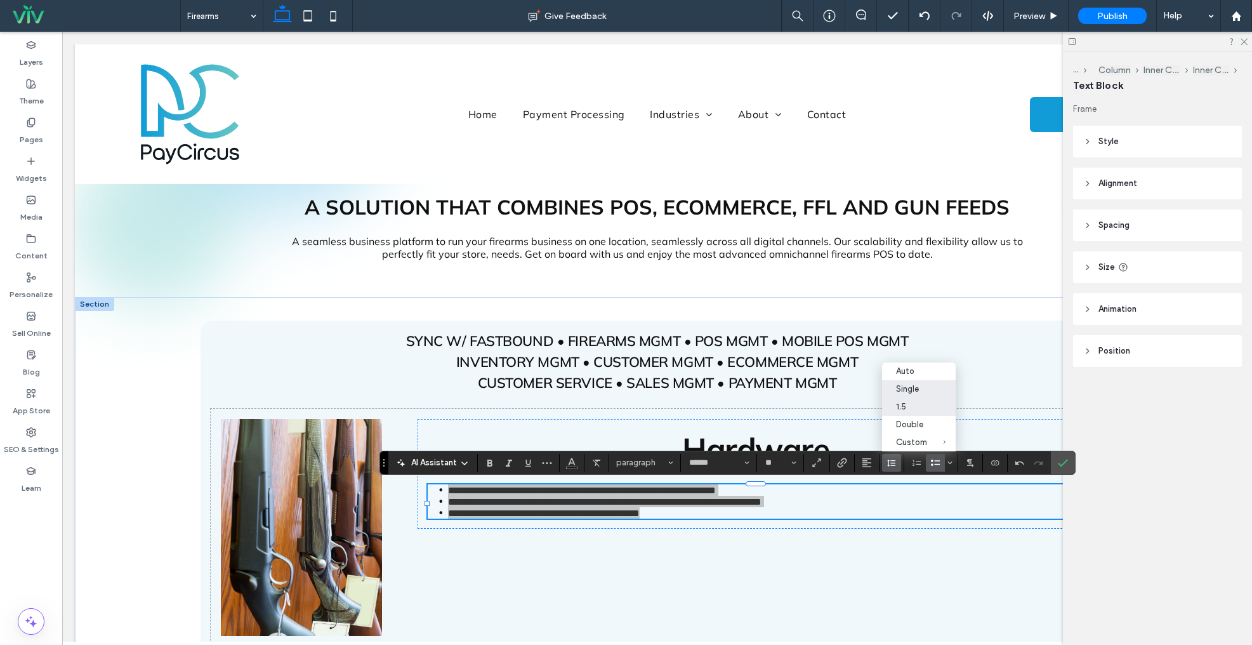
drag, startPoint x: 897, startPoint y: 408, endPoint x: 899, endPoint y: 387, distance: 21.1
click at [897, 408] on div "1.5" at bounding box center [911, 407] width 31 height 10
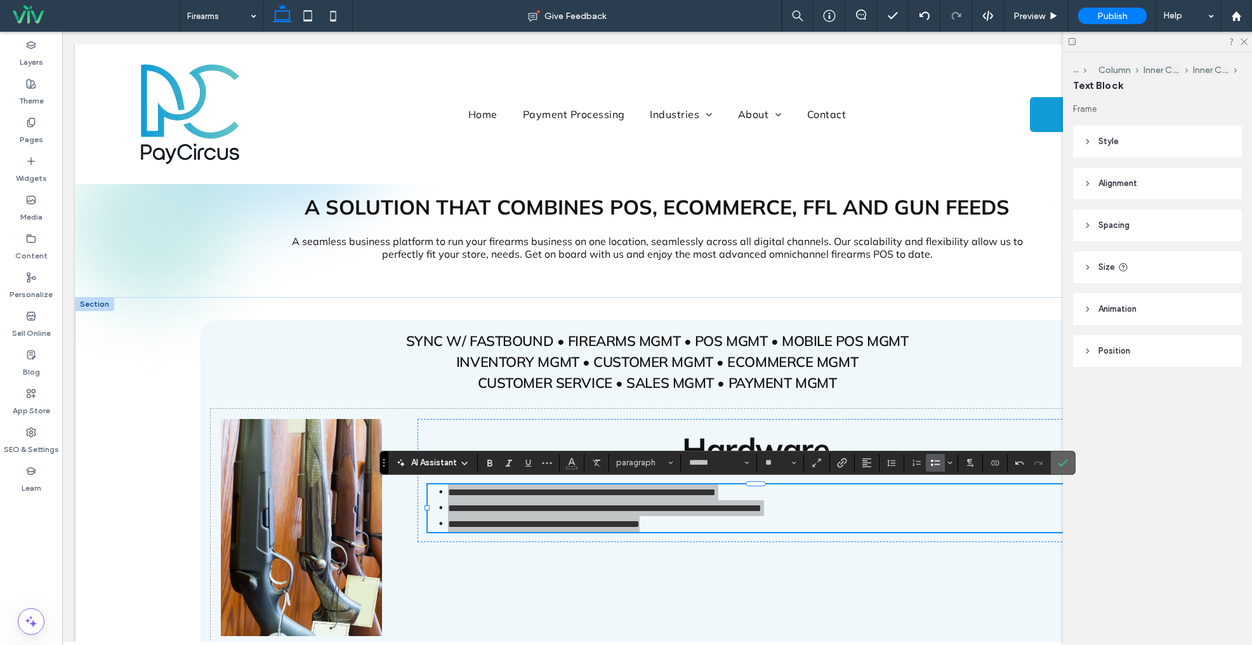
click at [1062, 463] on icon "Confirm" at bounding box center [1063, 463] width 10 height 10
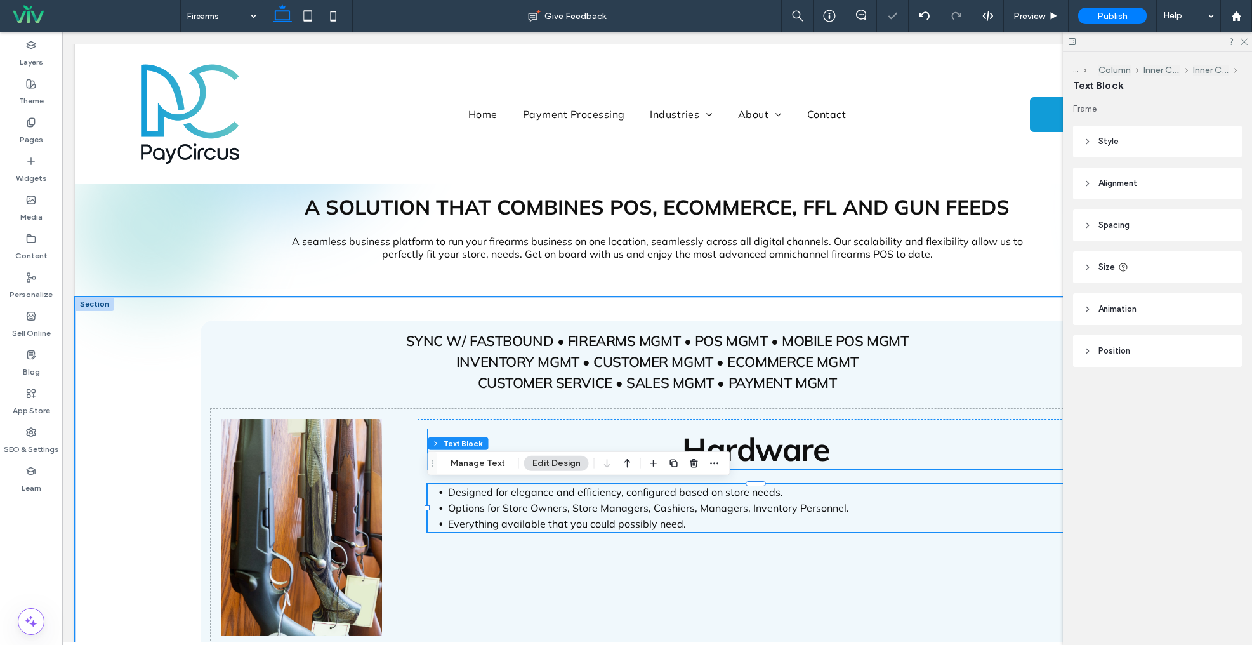
click at [854, 454] on h2 "Hardware" at bounding box center [756, 449] width 656 height 40
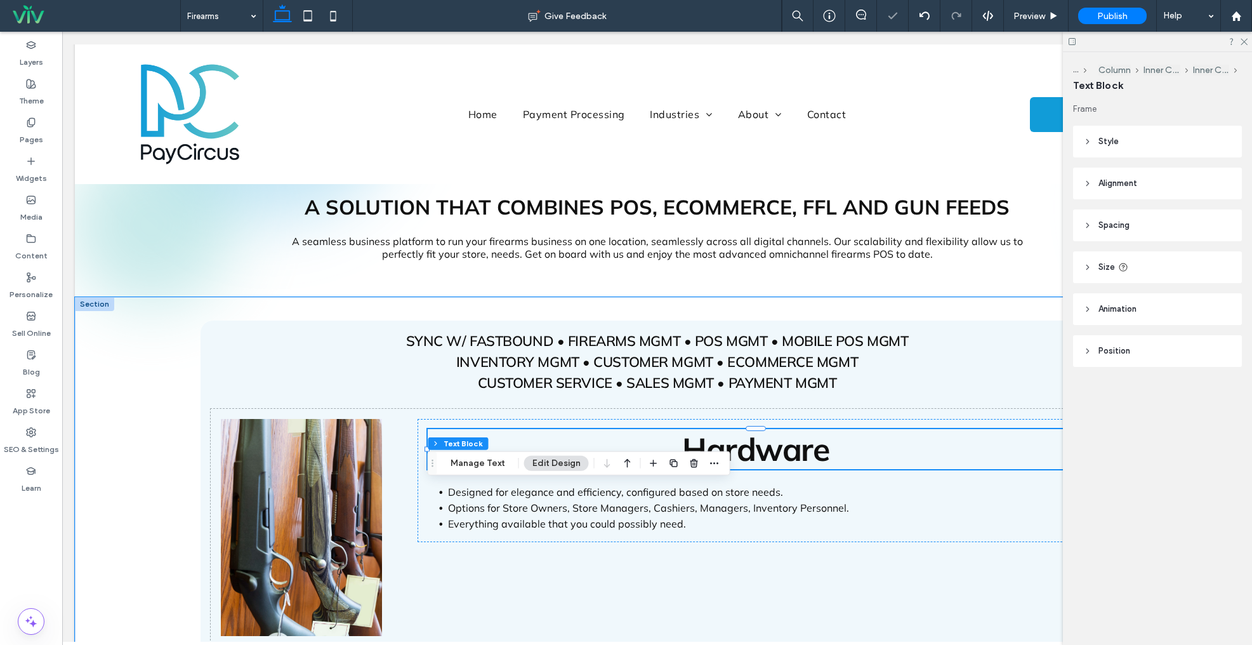
click at [854, 454] on h2 "Hardware" at bounding box center [756, 449] width 656 height 40
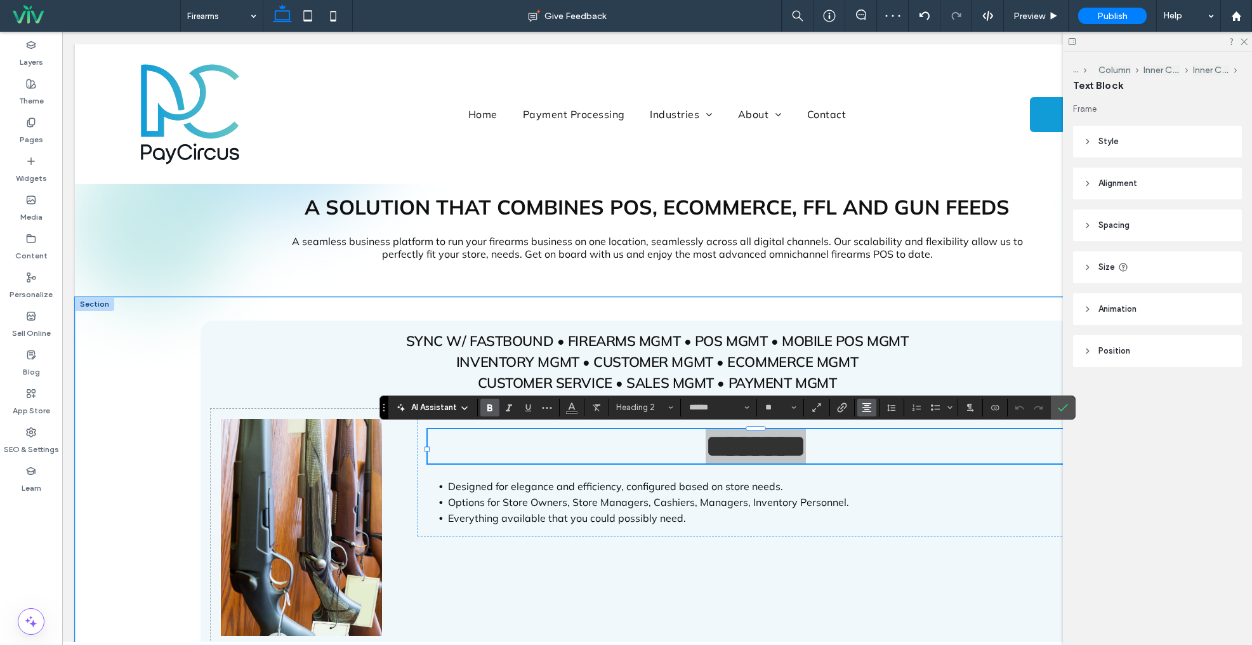
click at [869, 406] on icon "Alignment" at bounding box center [867, 407] width 10 height 10
click at [874, 333] on use "ui.textEditor.alignment.left" at bounding box center [876, 331] width 9 height 9
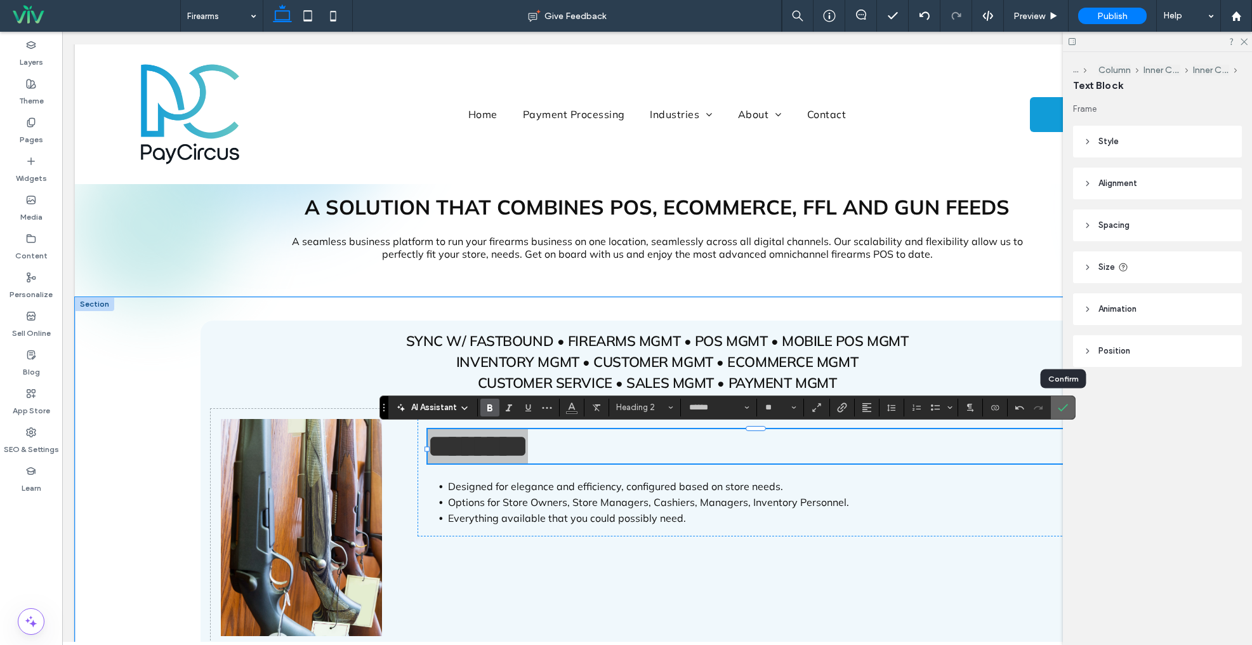
drag, startPoint x: 1062, startPoint y: 408, endPoint x: 458, endPoint y: 435, distance: 604.9
click at [1062, 408] on icon "Confirm" at bounding box center [1063, 407] width 10 height 10
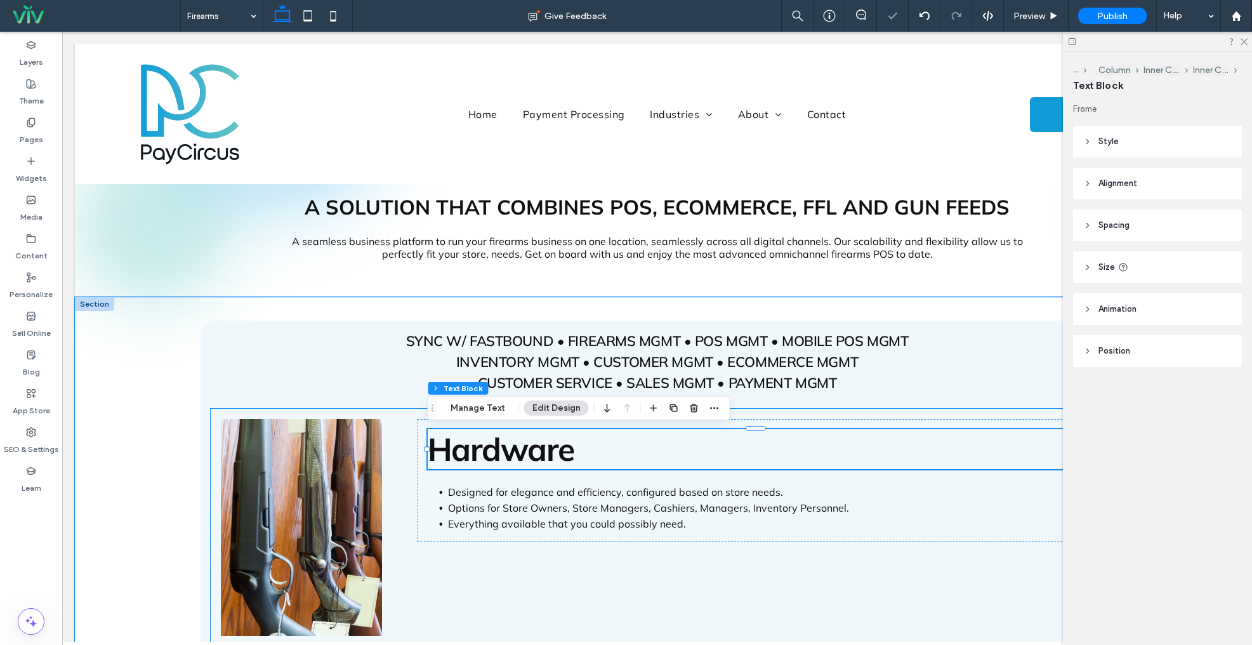
click at [550, 573] on div "Hardware Designed for elegance and efficiency, configured based on store needs.…" at bounding box center [658, 527] width 894 height 237
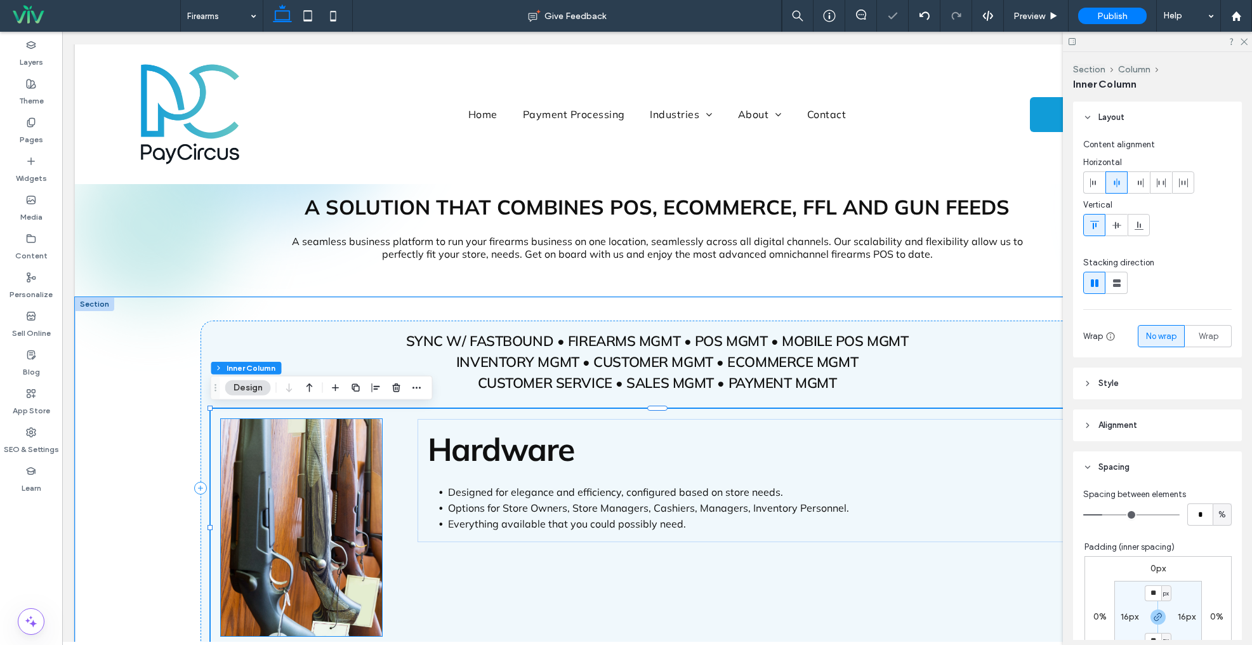
click at [326, 492] on img at bounding box center [302, 527] width 162 height 217
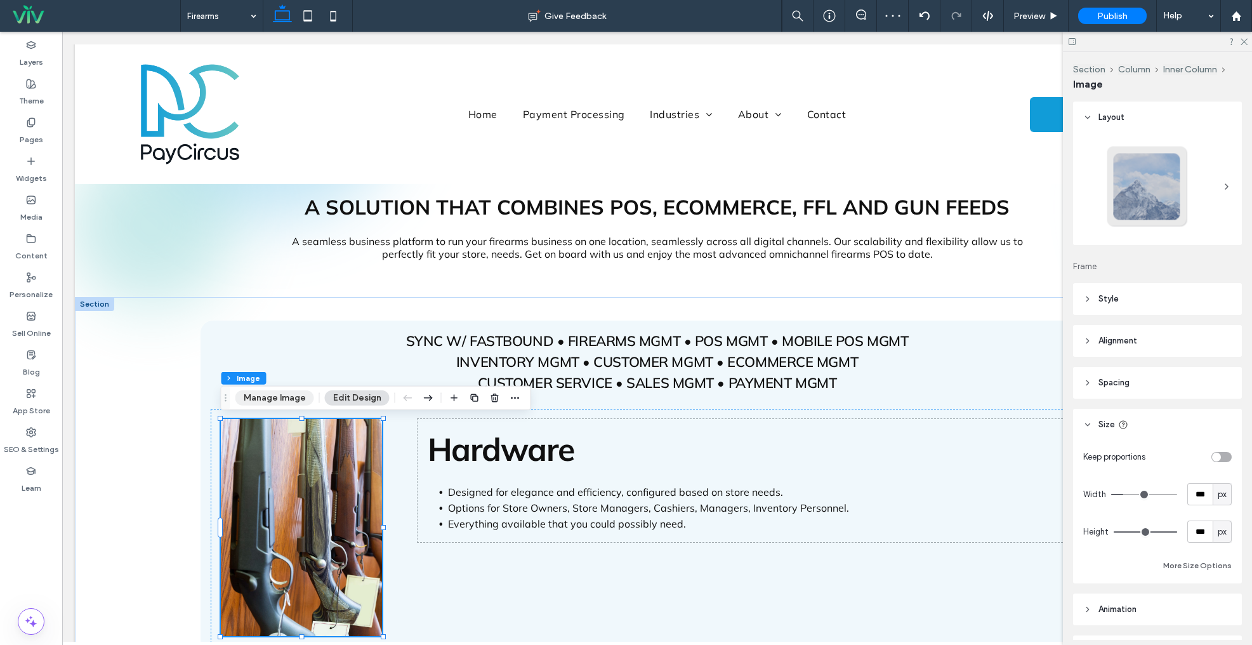
click at [288, 401] on button "Manage Image" at bounding box center [274, 397] width 79 height 15
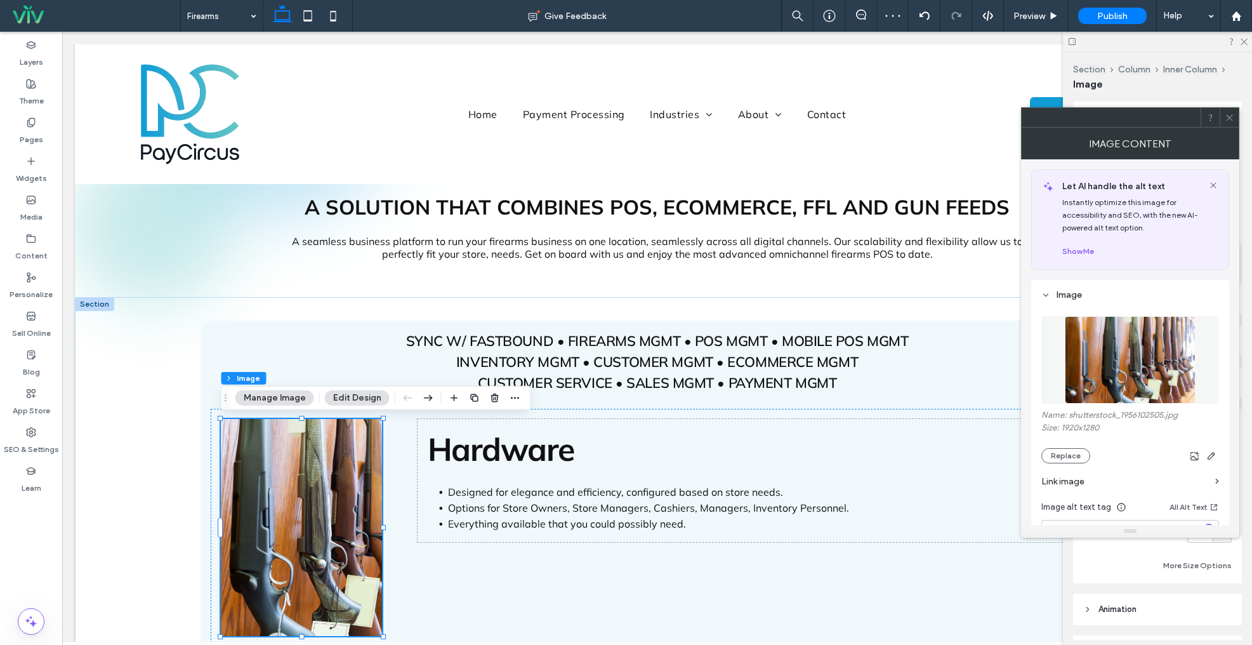
click at [1079, 372] on img at bounding box center [1130, 360] width 131 height 88
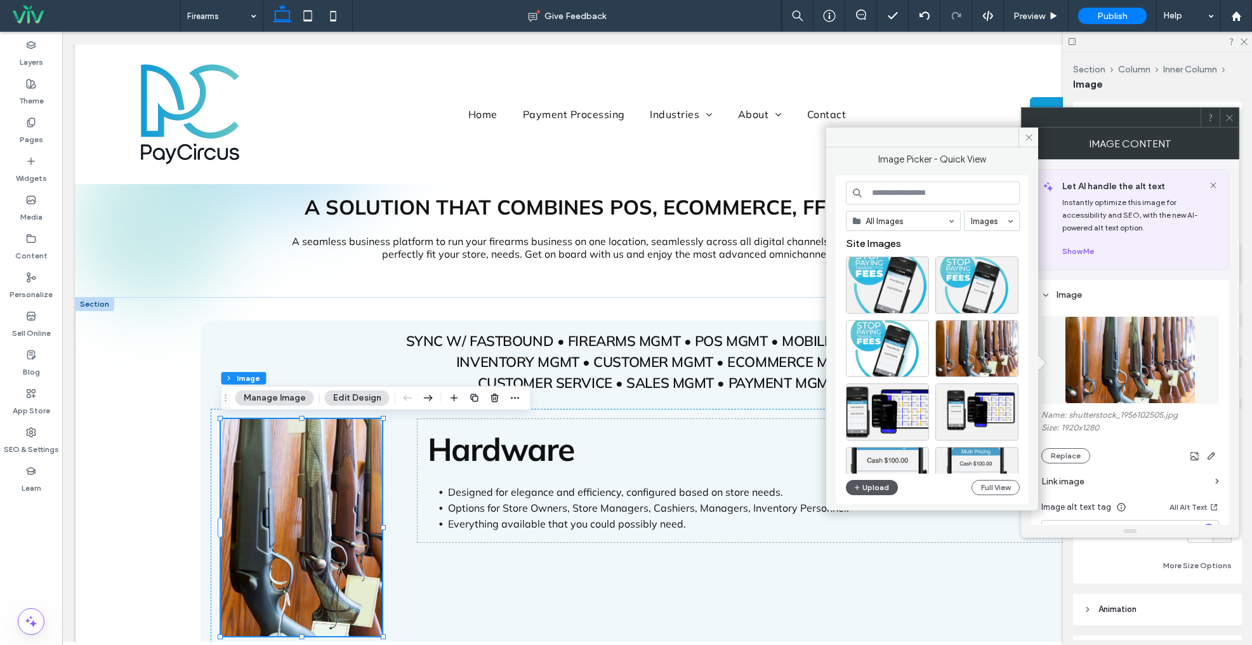
click at [872, 490] on button "Upload" at bounding box center [872, 487] width 52 height 15
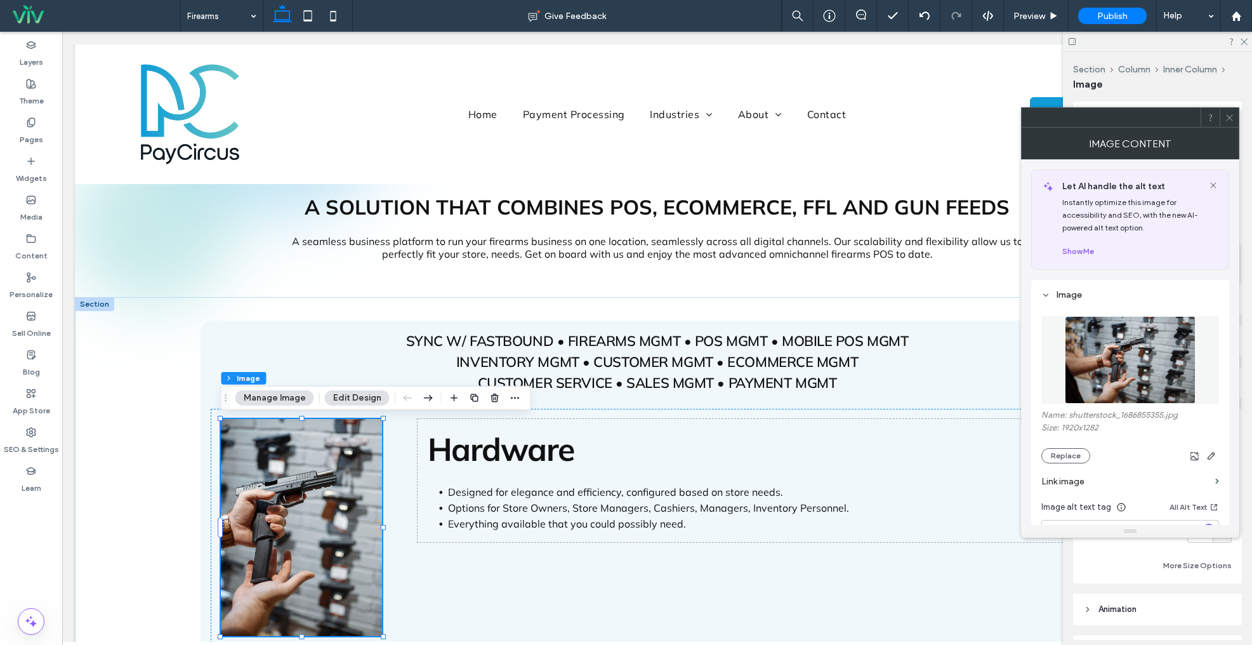
drag, startPoint x: 1228, startPoint y: 119, endPoint x: 1225, endPoint y: 129, distance: 10.6
click at [1228, 119] on icon at bounding box center [1230, 118] width 10 height 10
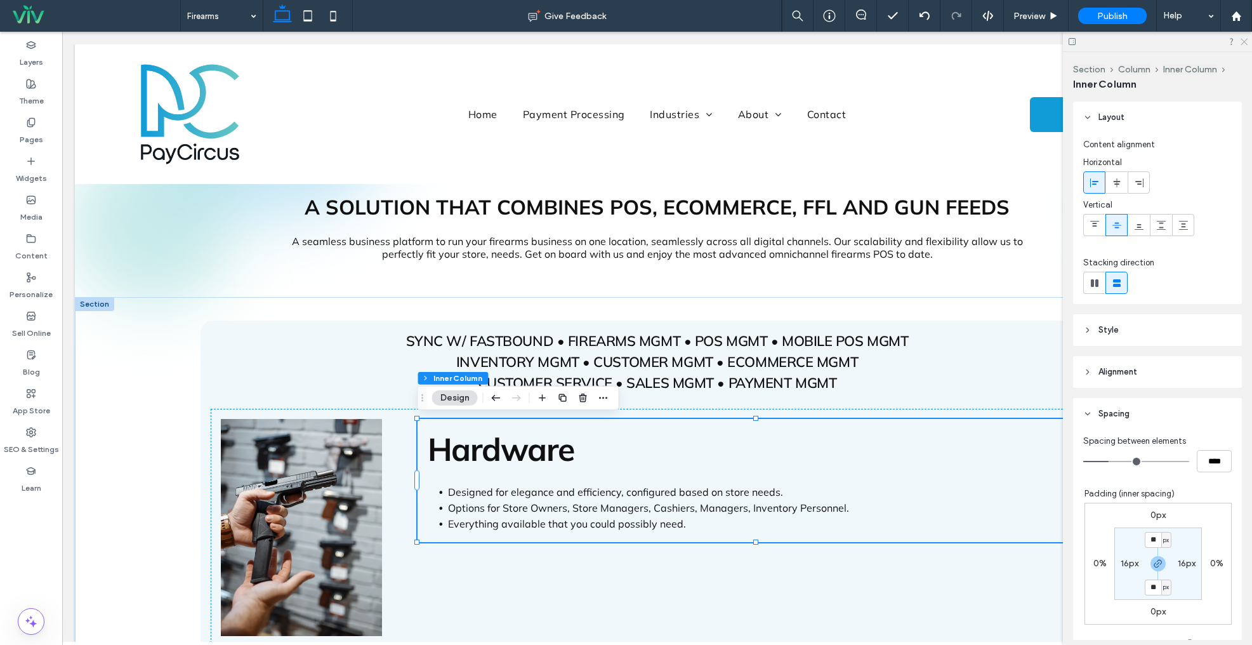
click at [1245, 44] on icon at bounding box center [1244, 41] width 8 height 8
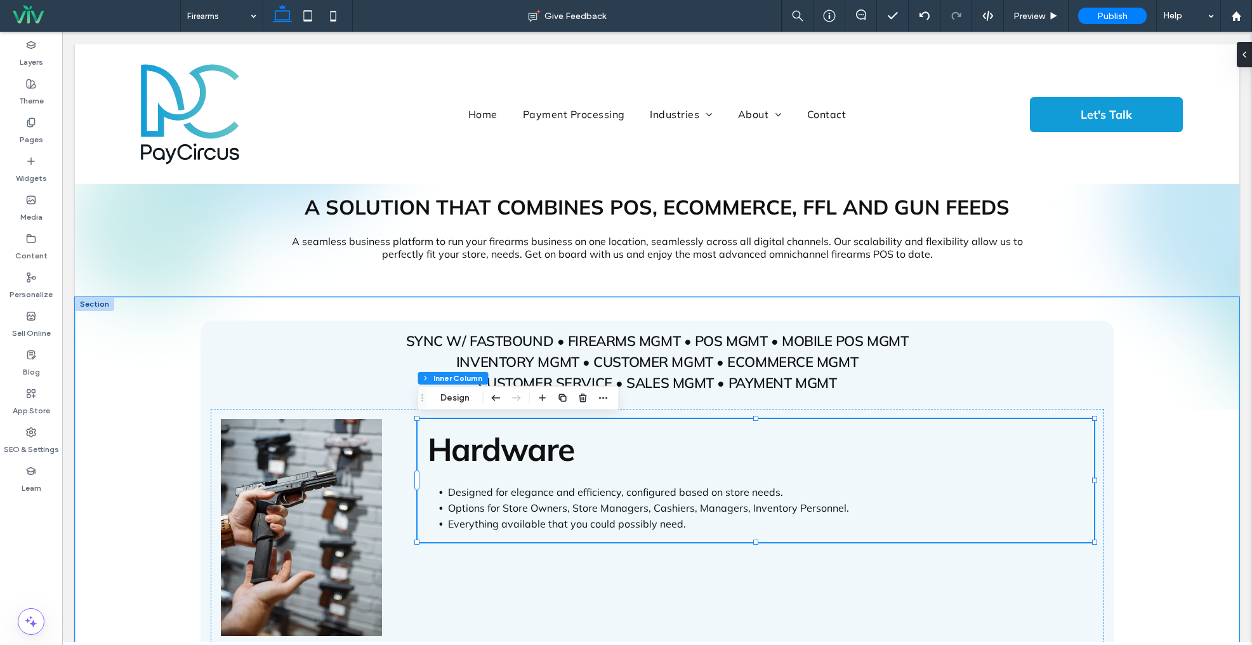
click at [787, 425] on div "Hardware Designed for elegance and efficiency, configured based on store needs.…" at bounding box center [756, 480] width 677 height 123
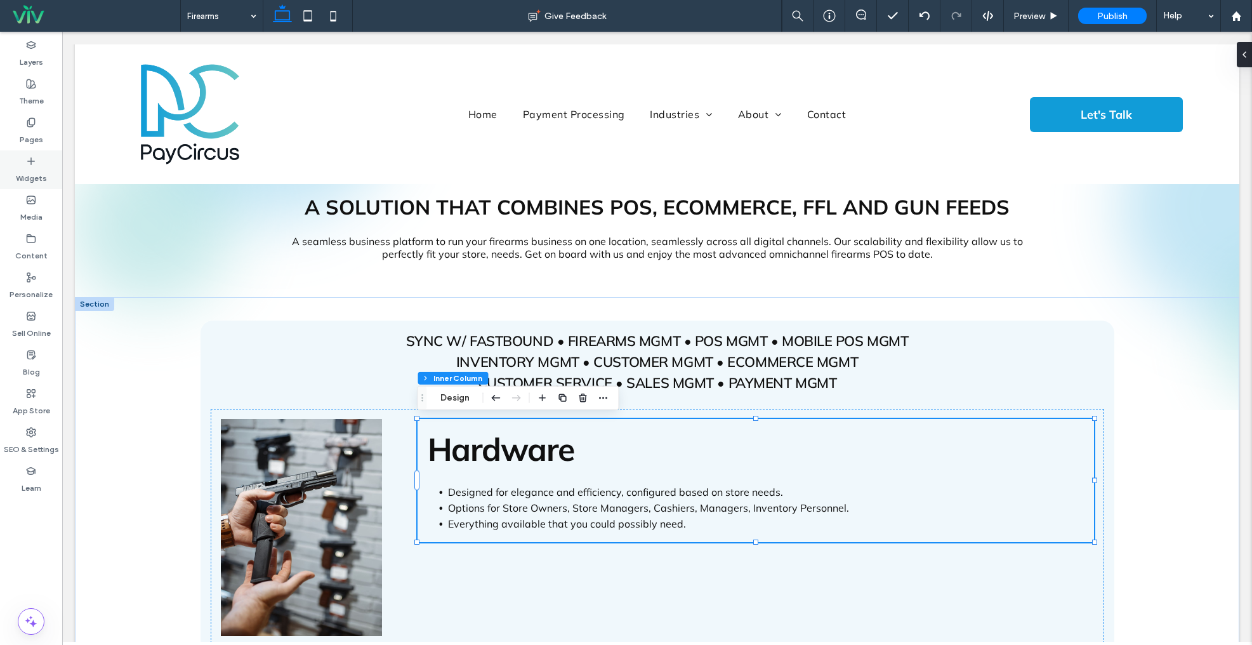
click at [23, 169] on label "Widgets" at bounding box center [31, 175] width 31 height 18
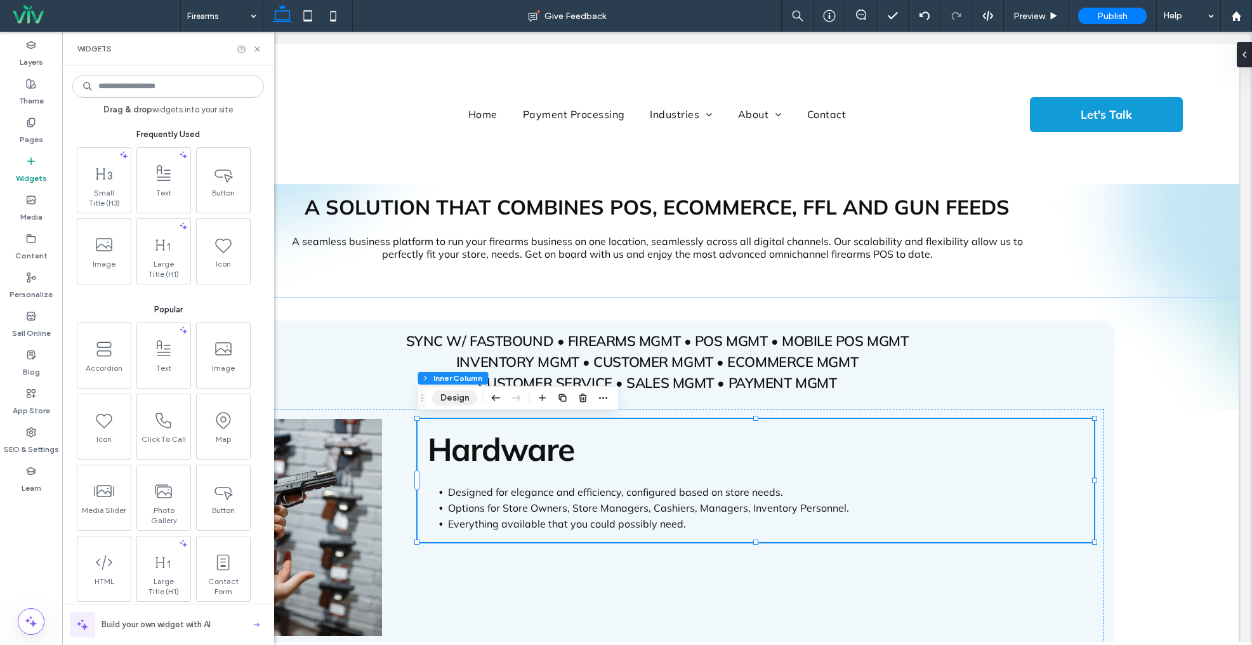
click at [454, 399] on button "Design" at bounding box center [455, 397] width 46 height 15
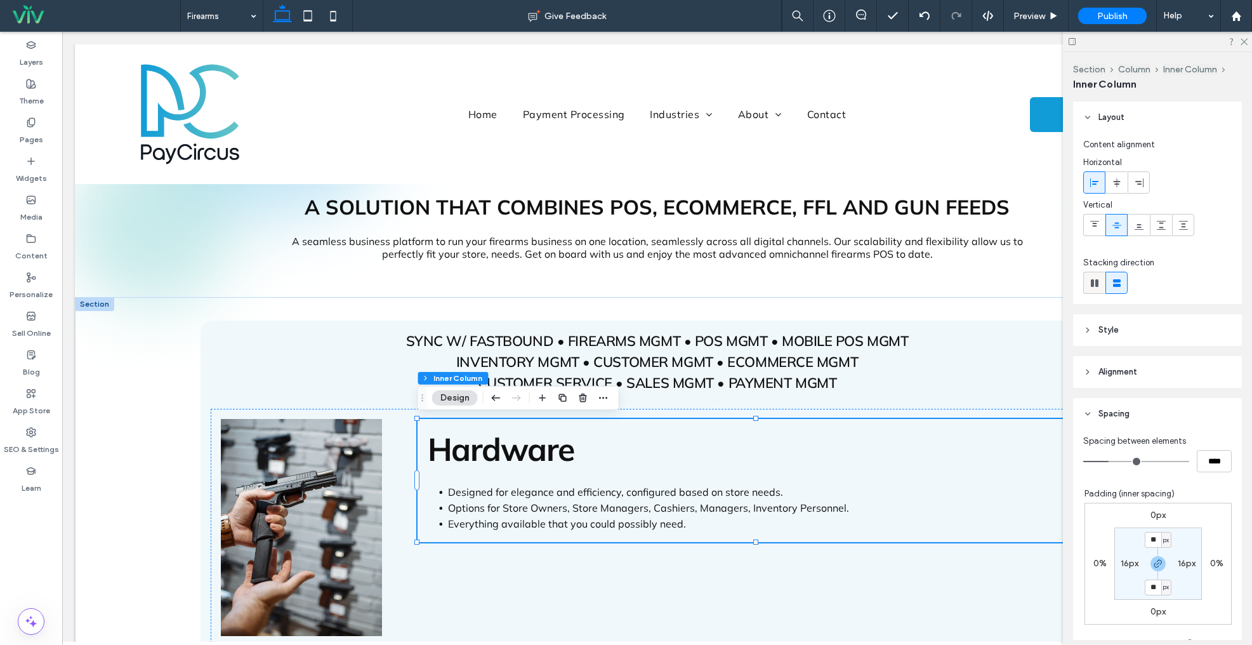
click at [1101, 281] on div at bounding box center [1094, 282] width 21 height 21
type input "*"
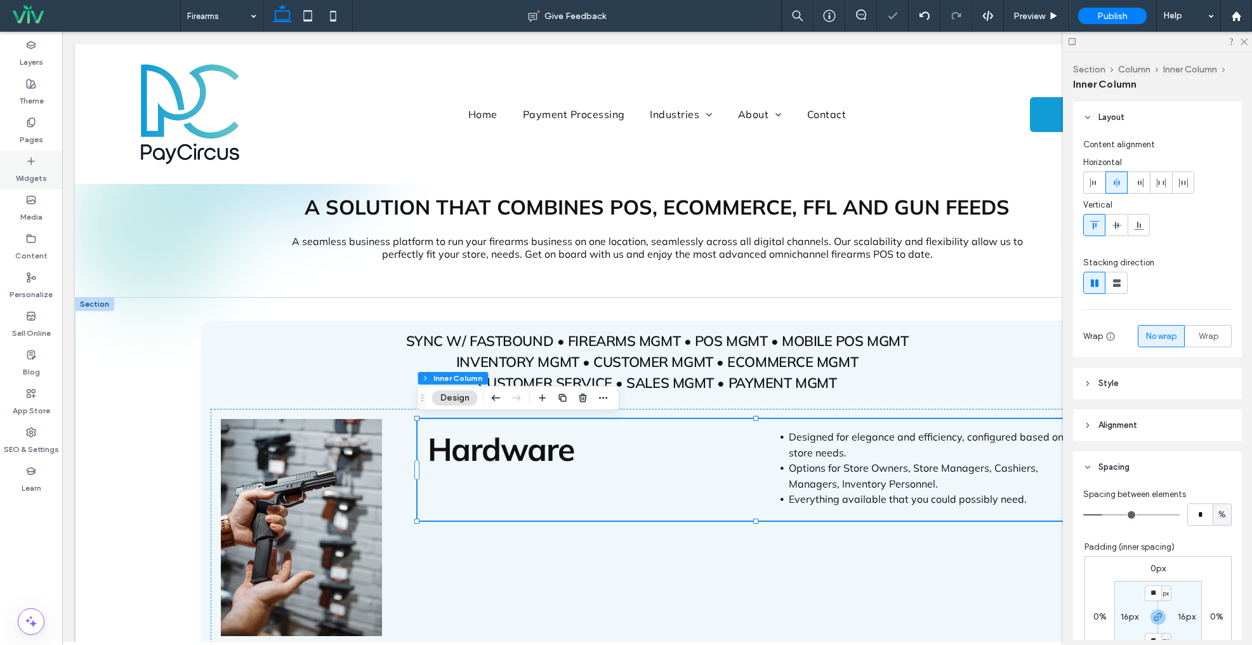
click at [48, 164] on div "Widgets" at bounding box center [31, 169] width 62 height 39
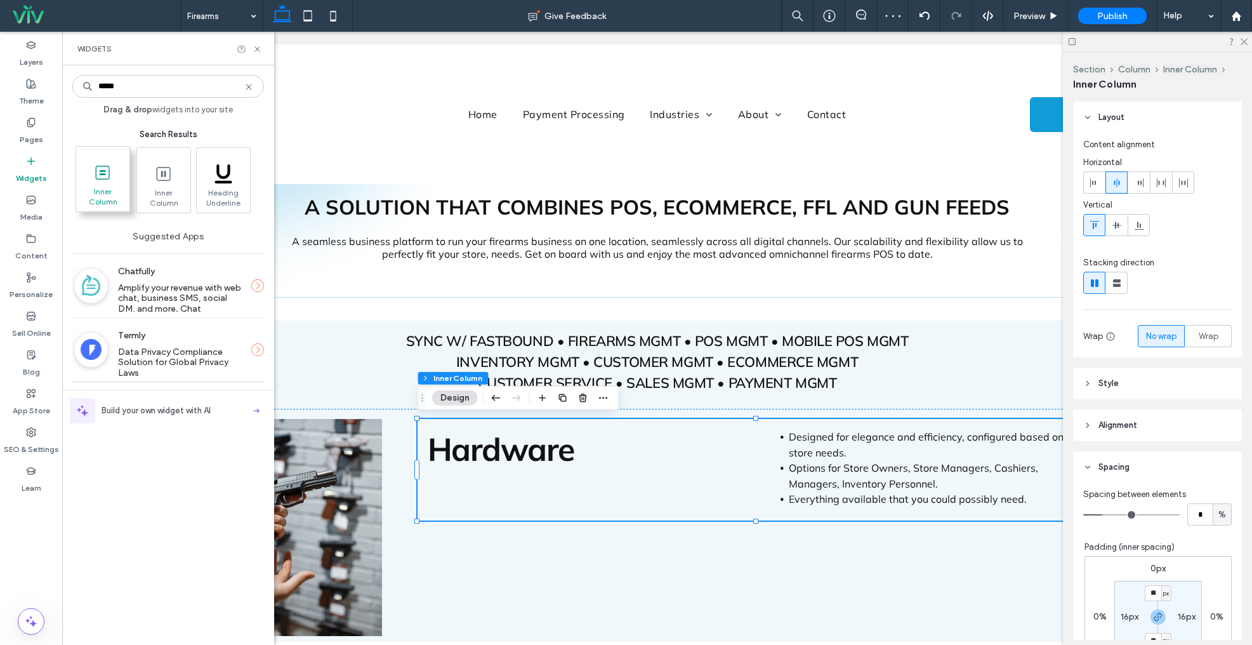
type input "*****"
click at [104, 191] on span "Inner Column" at bounding box center [102, 196] width 53 height 18
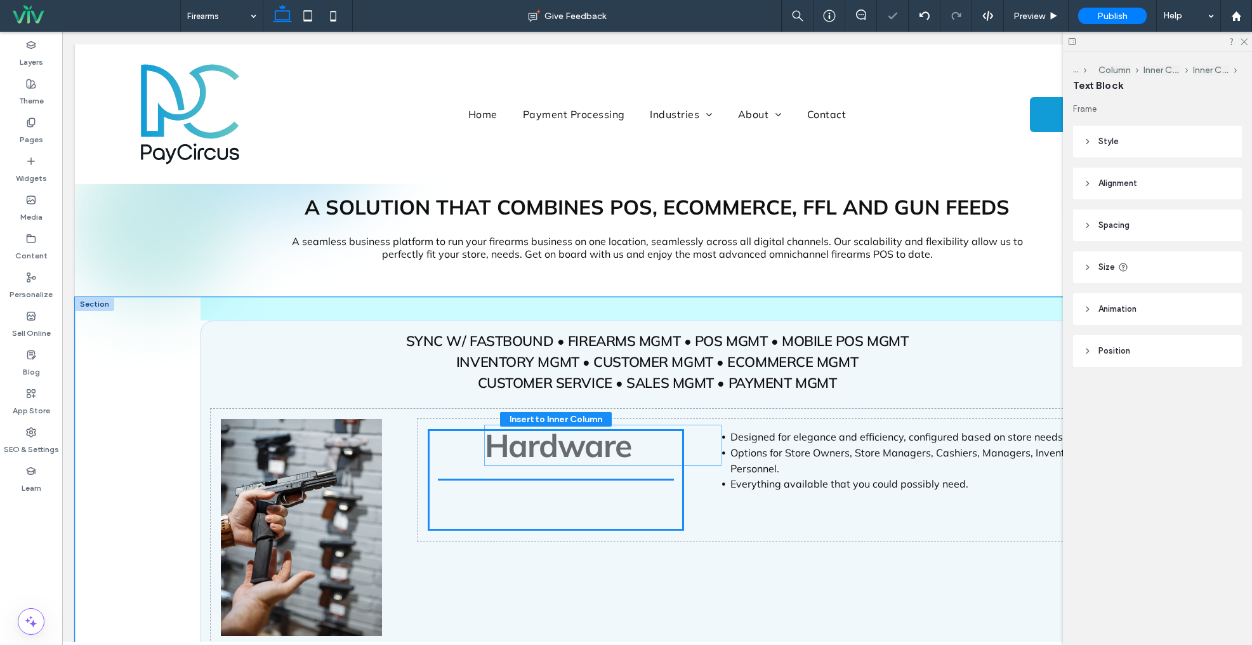
drag, startPoint x: 533, startPoint y: 450, endPoint x: 616, endPoint y: 448, distance: 82.5
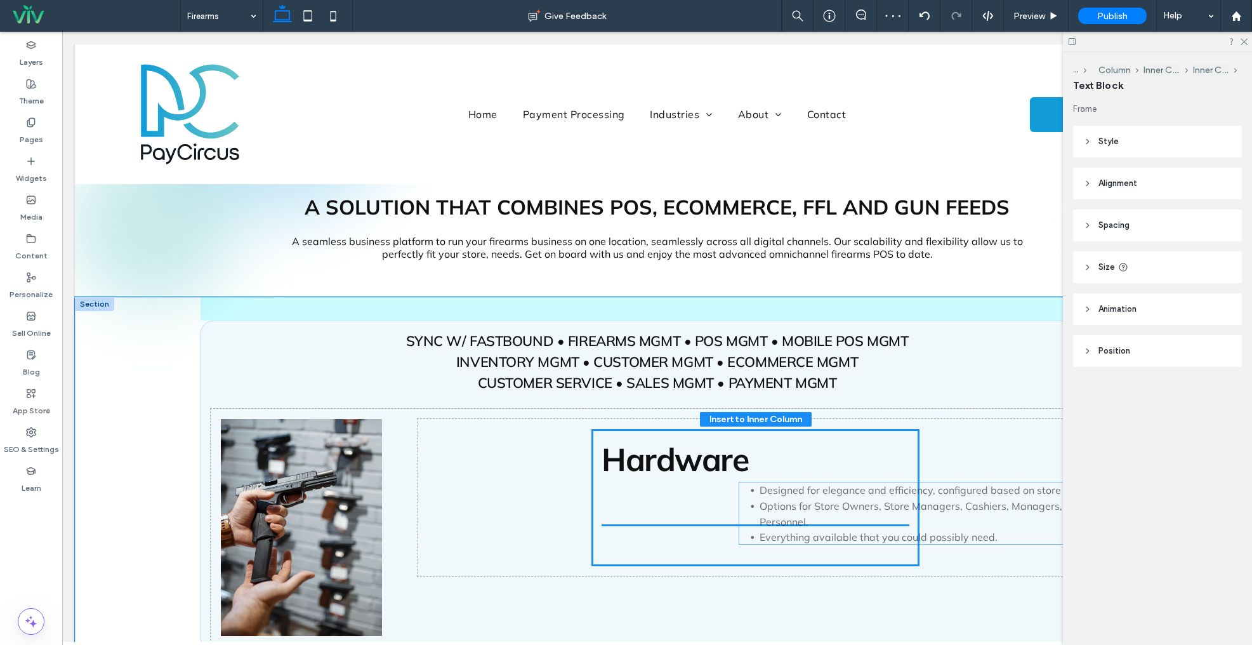
drag, startPoint x: 759, startPoint y: 448, endPoint x: 828, endPoint y: 501, distance: 87.9
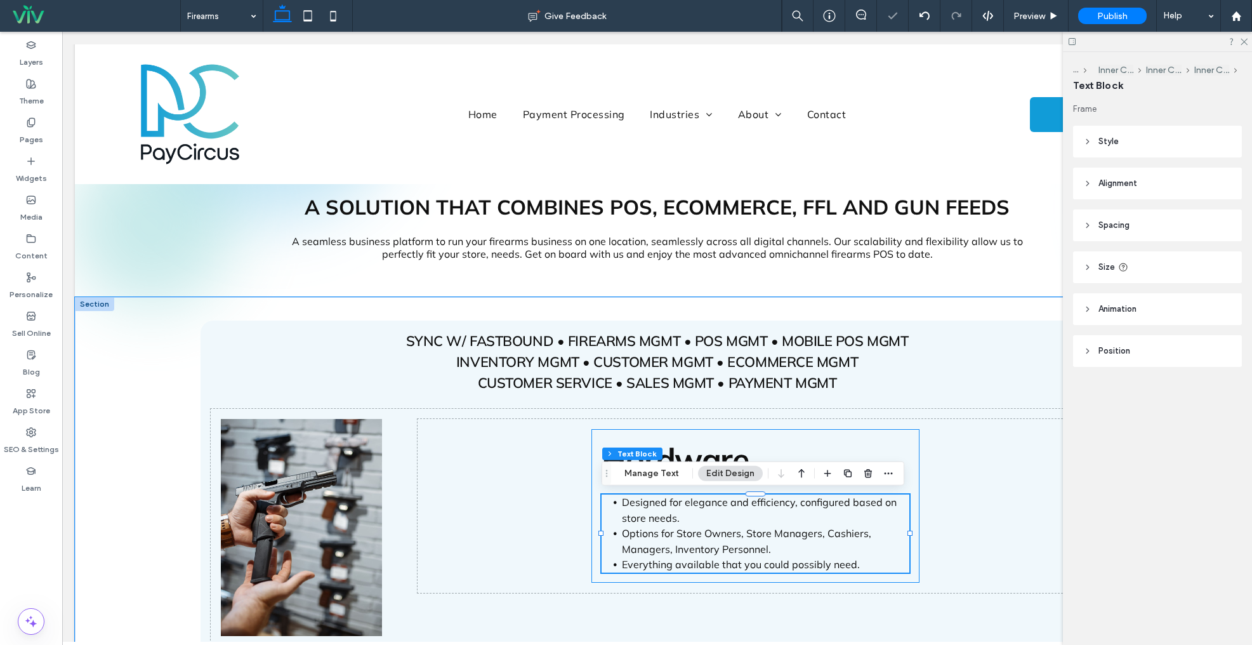
drag, startPoint x: 890, startPoint y: 435, endPoint x: 932, endPoint y: 427, distance: 43.2
click at [890, 435] on div "Hardware Designed for elegance and efficiency, configured based on store needs.…" at bounding box center [756, 506] width 328 height 154
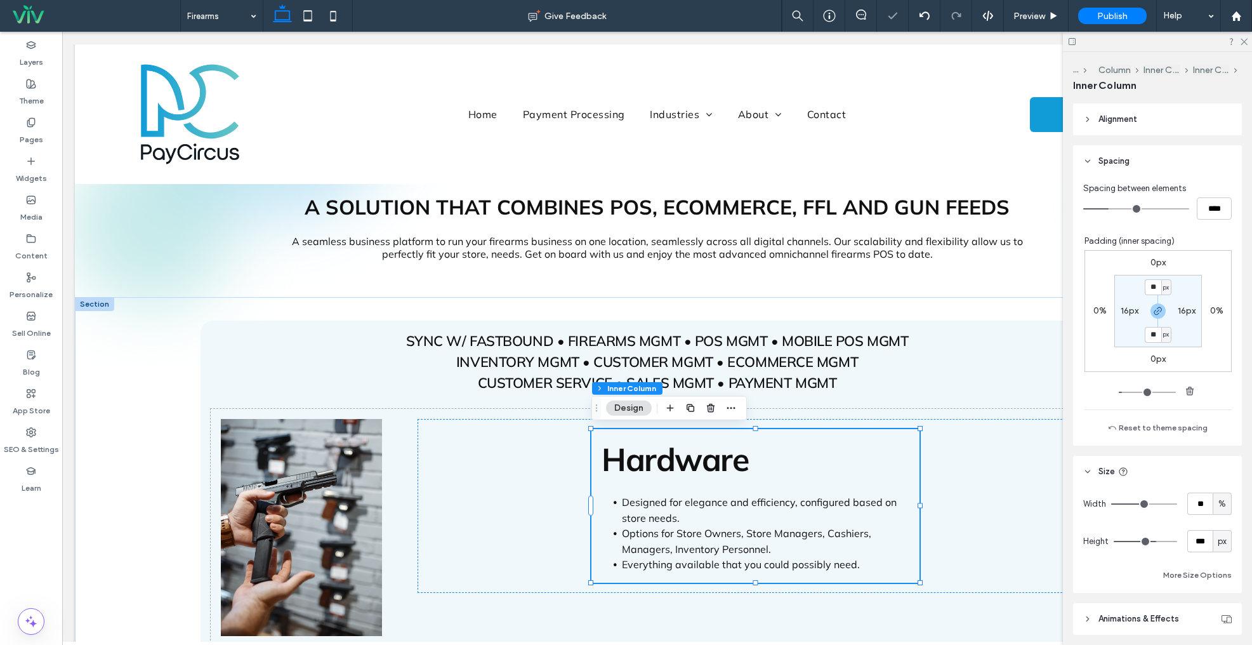
scroll to position [342, 0]
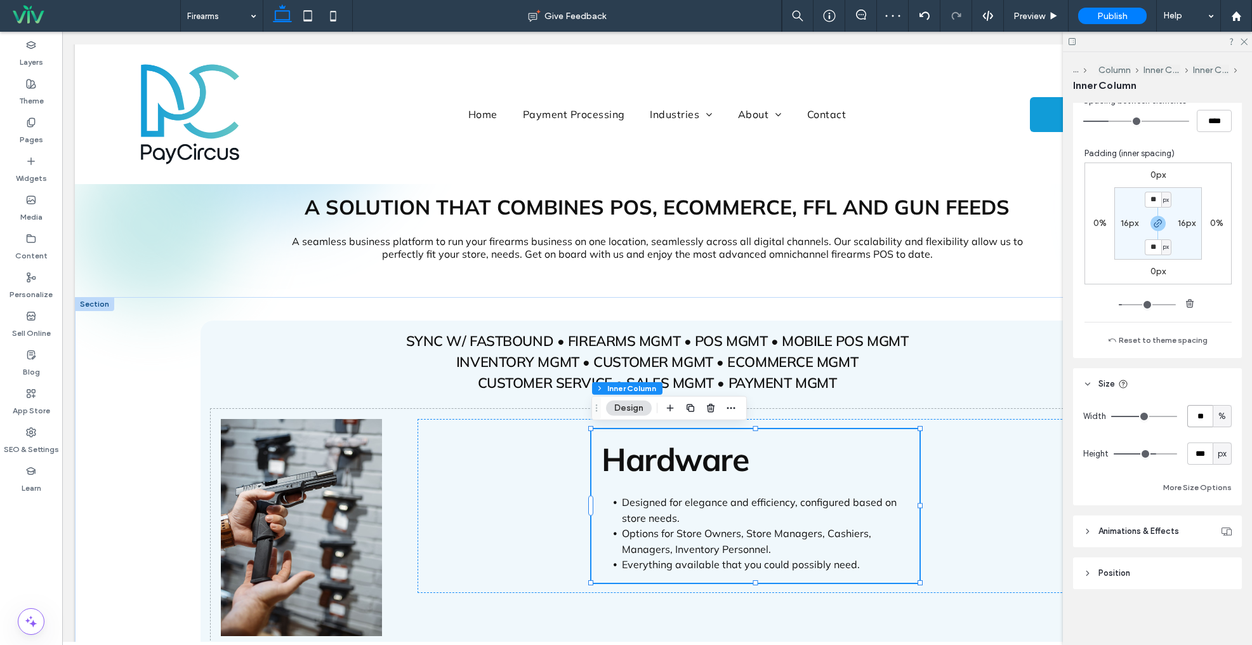
click at [1204, 412] on input "**" at bounding box center [1200, 416] width 25 height 22
type input "**"
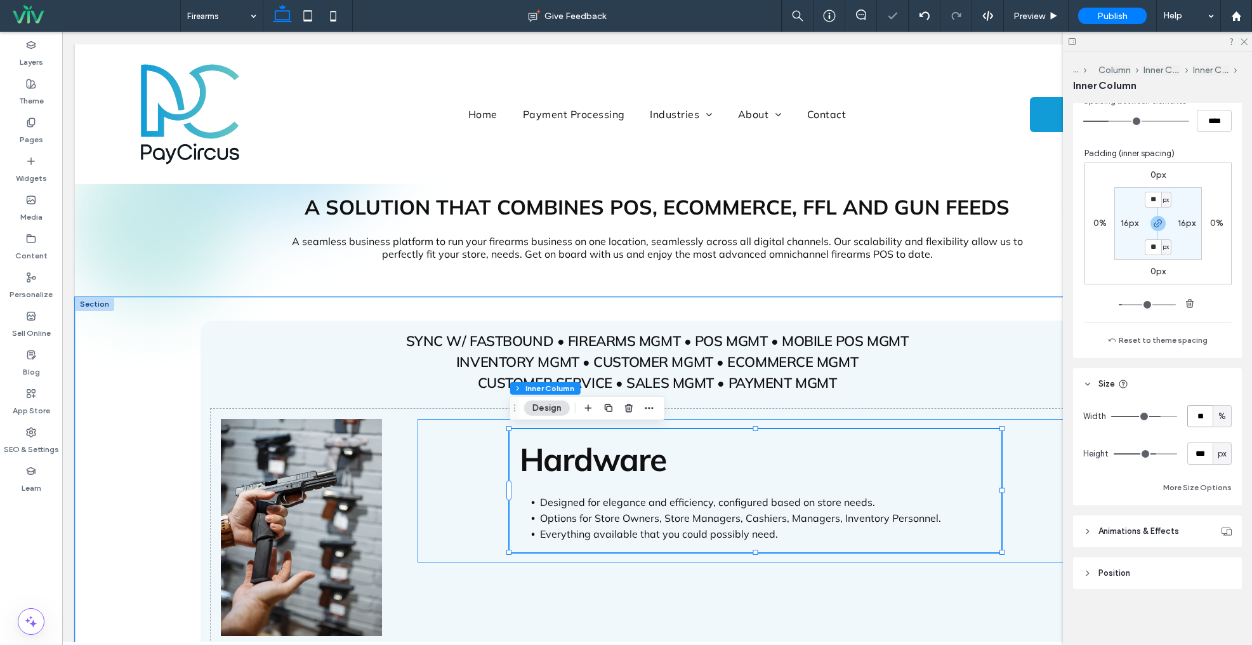
click at [445, 463] on div "Hardware Designed for elegance and efficiency, configured based on store needs.…" at bounding box center [756, 490] width 677 height 143
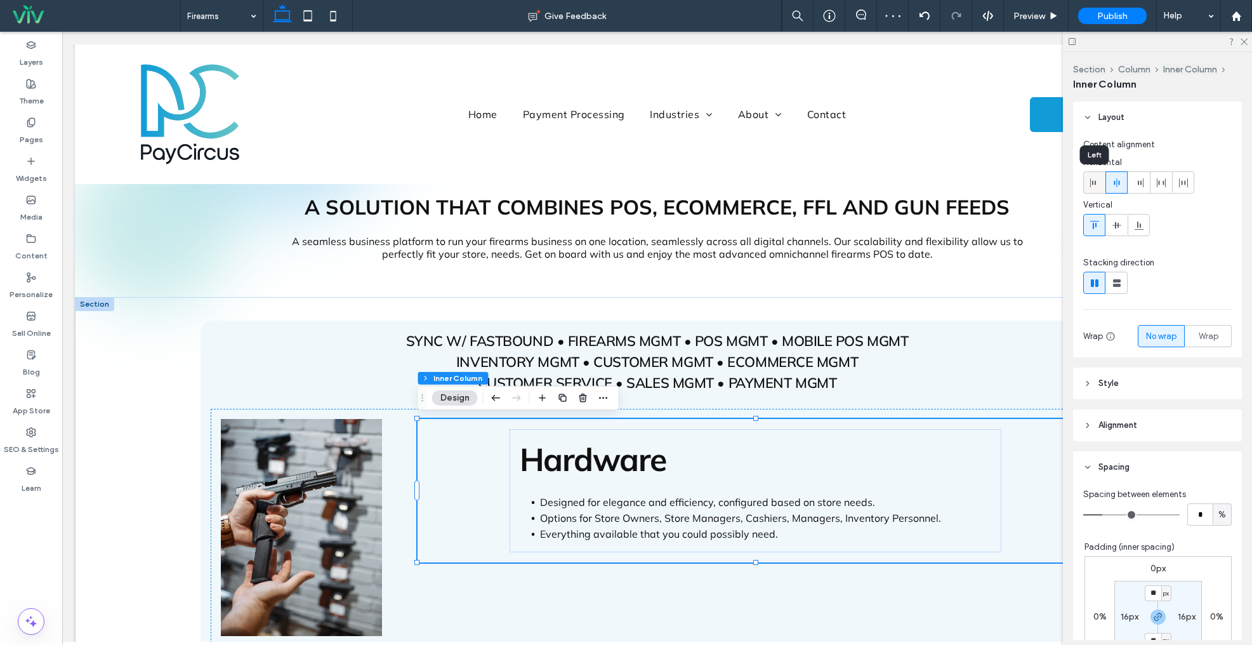
click at [1091, 179] on icon at bounding box center [1095, 183] width 10 height 10
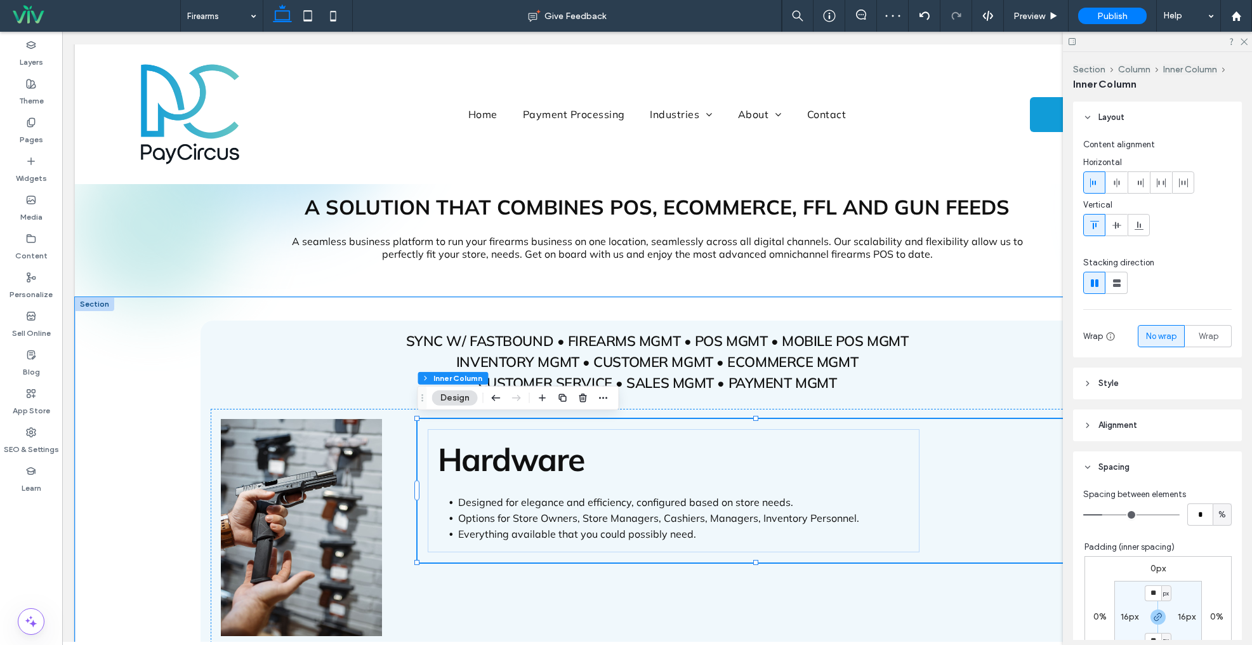
click at [970, 476] on div "Hardware Designed for elegance and efficiency, configured based on store needs.…" at bounding box center [756, 490] width 677 height 143
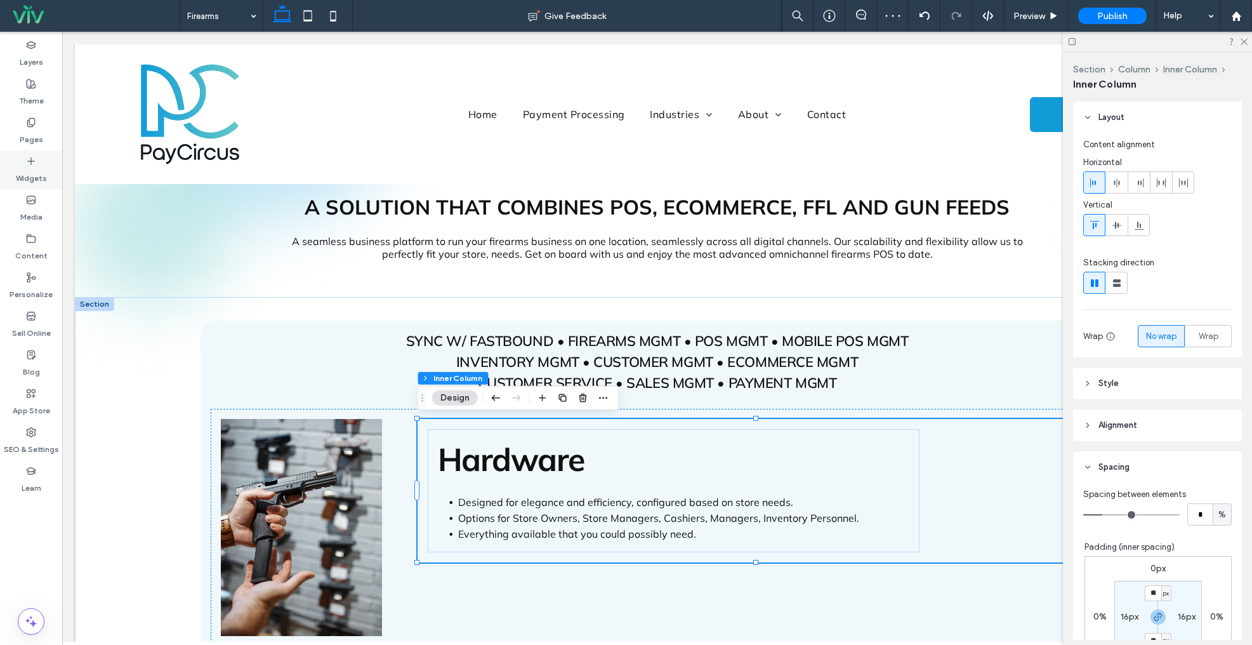
click at [28, 162] on icon at bounding box center [31, 161] width 10 height 10
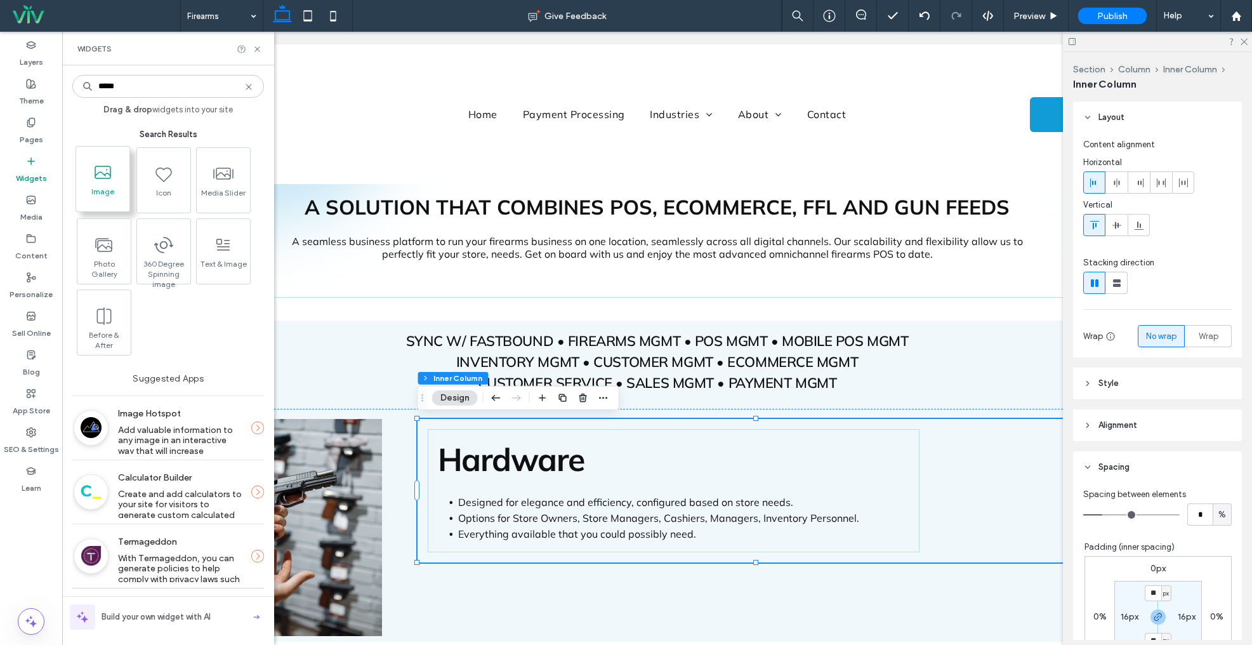
type input "*****"
click at [107, 187] on span "Image" at bounding box center [102, 196] width 53 height 18
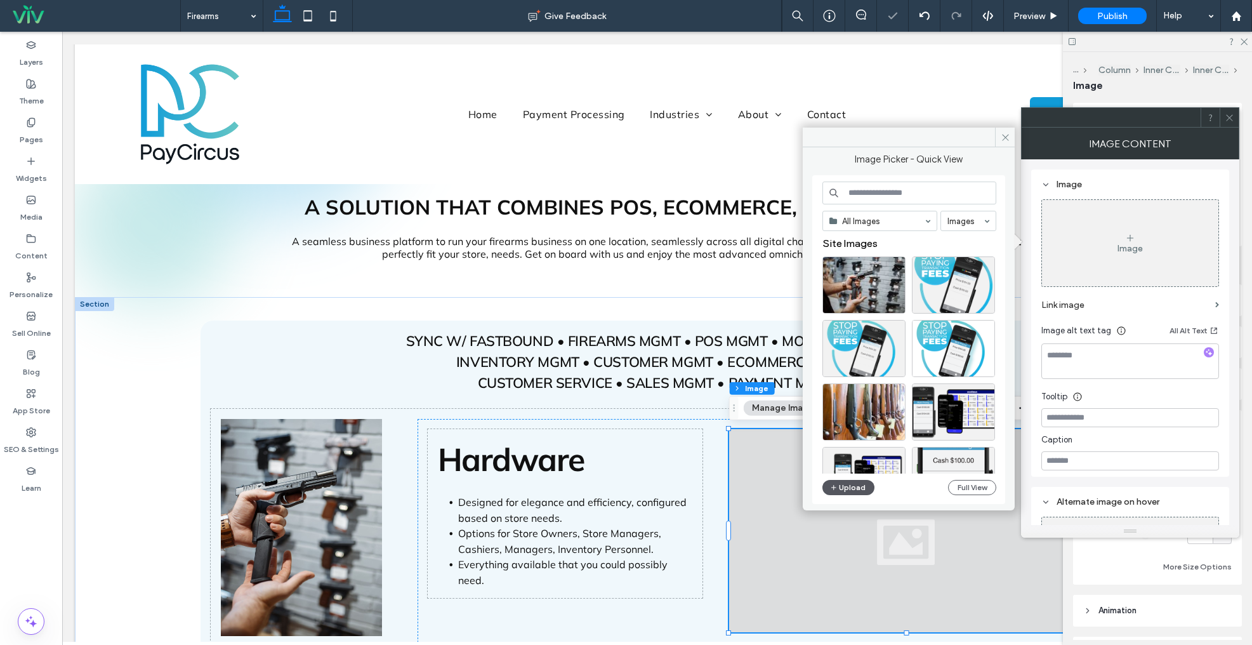
click at [844, 484] on button "Upload" at bounding box center [849, 487] width 52 height 15
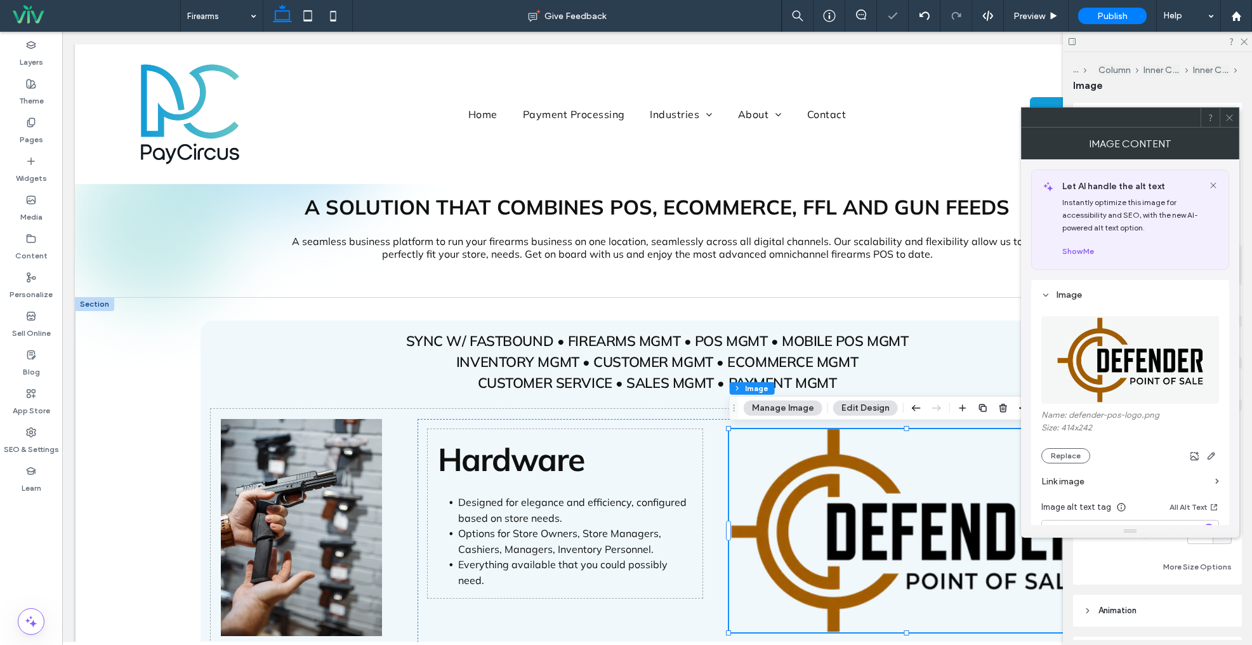
click at [1232, 116] on icon at bounding box center [1230, 118] width 10 height 10
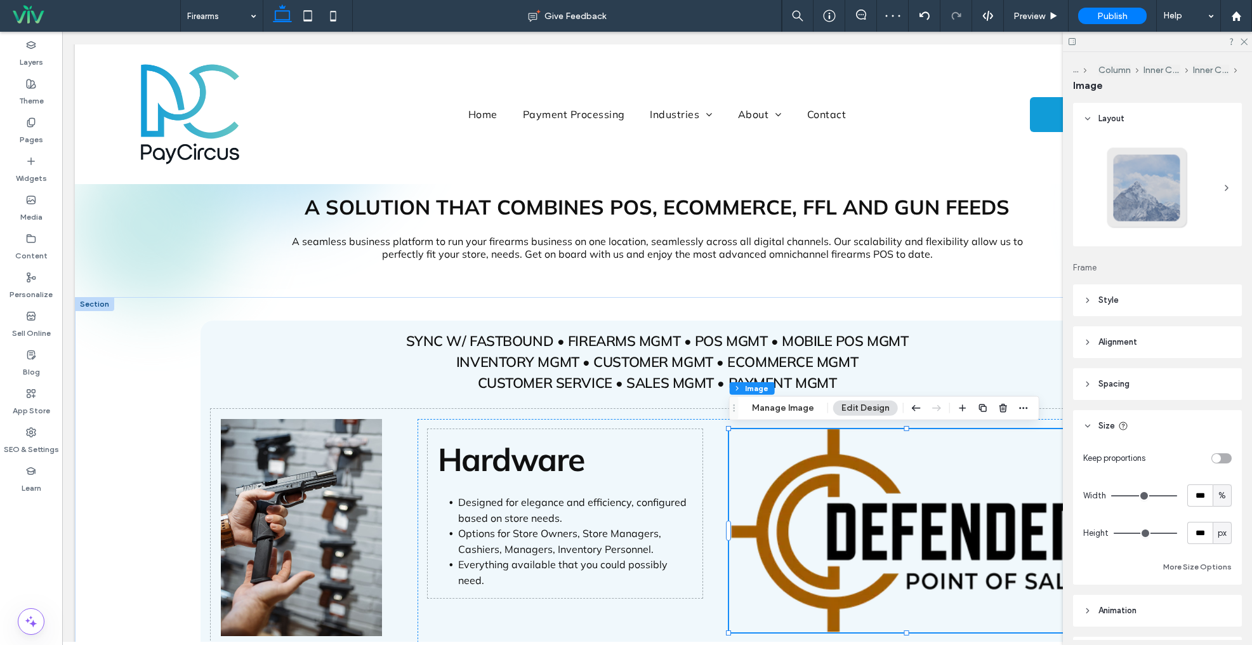
drag, startPoint x: 1069, startPoint y: 43, endPoint x: 1064, endPoint y: 48, distance: 7.2
click at [1069, 42] on use at bounding box center [1072, 41] width 7 height 7
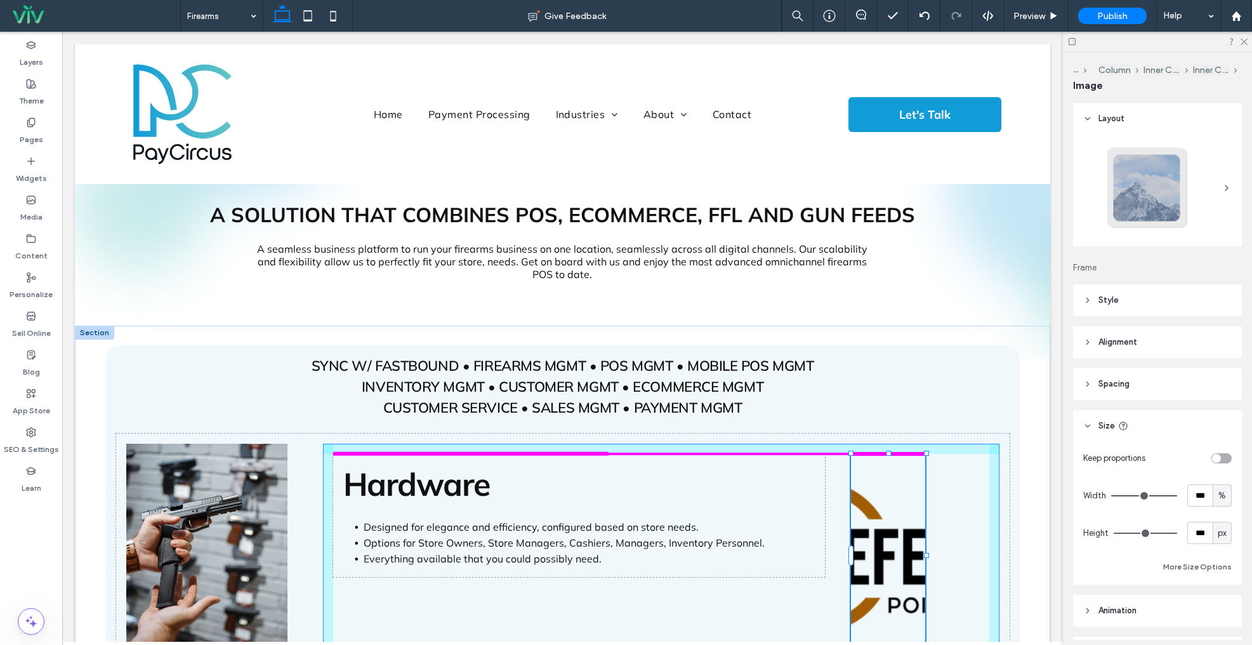
drag, startPoint x: 991, startPoint y: 555, endPoint x: 733, endPoint y: 556, distance: 257.7
click at [710, 555] on div "SYNC W/ FASTBOUND • FIREARMS MGMT • POS MGMT • MOBILE POS MGMT INVENTORY MGMT •…" at bounding box center [563, 526] width 914 height 401
type input "**"
type input "****"
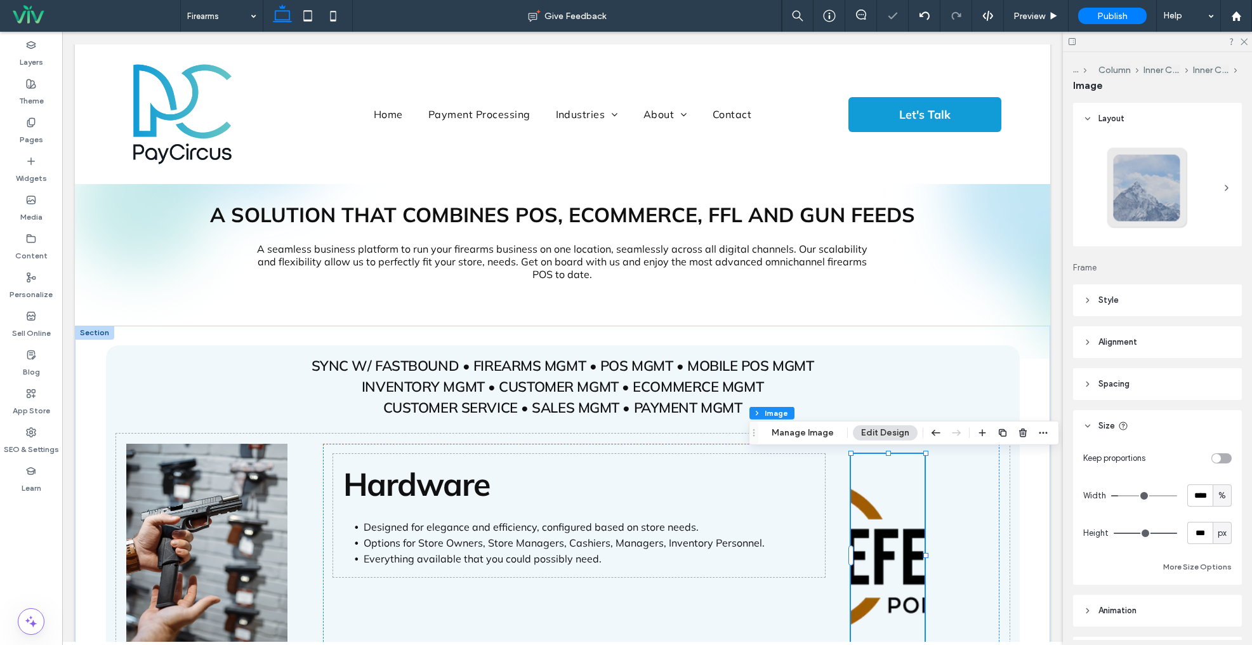
click at [1217, 456] on div "toggle" at bounding box center [1216, 458] width 9 height 9
type input "*"
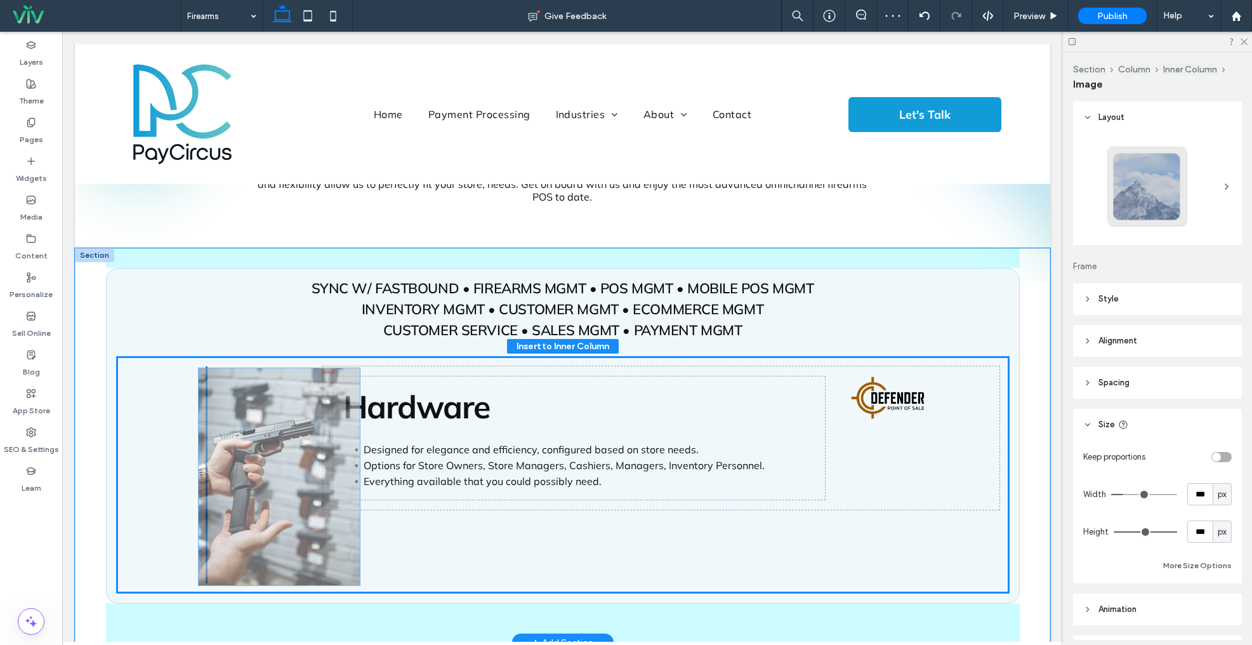
scroll to position [78, 0]
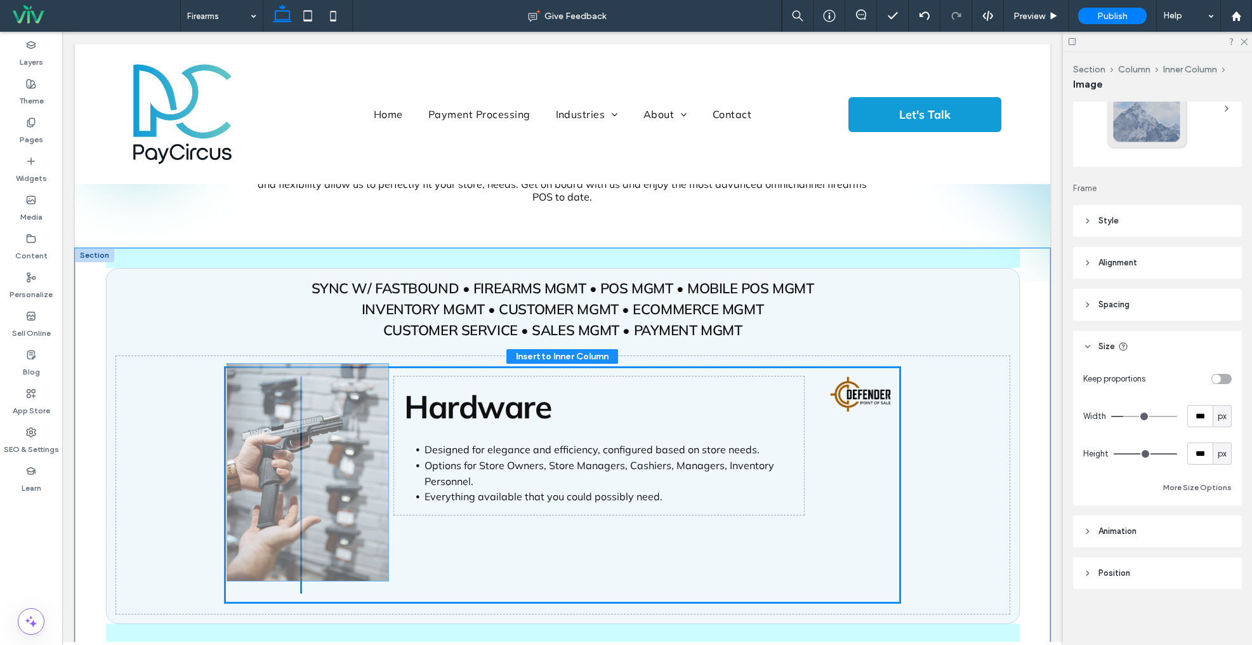
drag, startPoint x: 239, startPoint y: 411, endPoint x: 340, endPoint y: 408, distance: 101.0
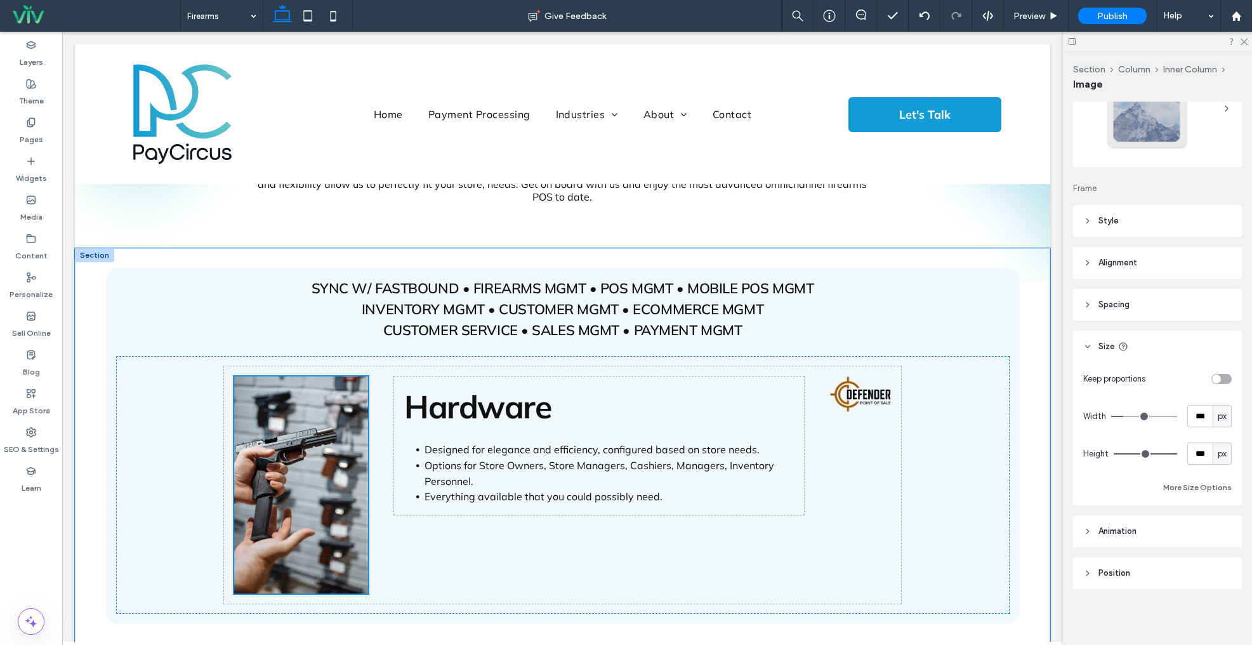
scroll to position [178, 0]
click at [1220, 378] on div "toggle" at bounding box center [1216, 380] width 9 height 9
type input "*"
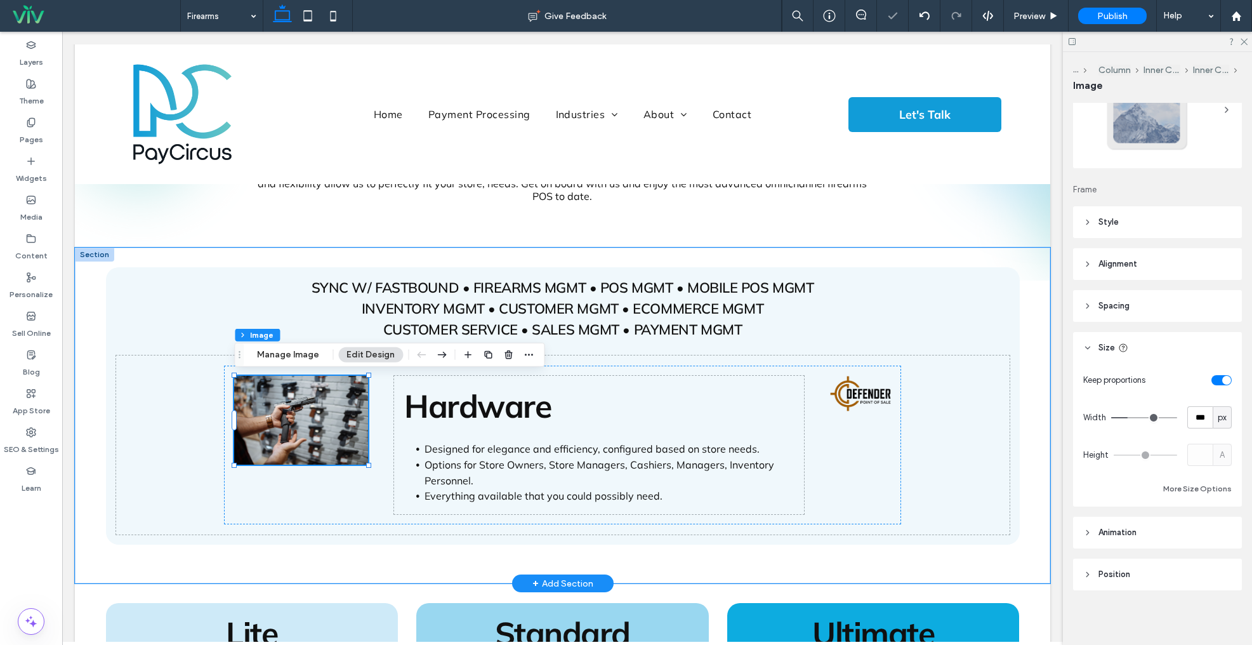
scroll to position [79, 0]
click at [374, 498] on div "Hardware Designed for elegance and efficiency, configured based on store needs.…" at bounding box center [562, 445] width 677 height 159
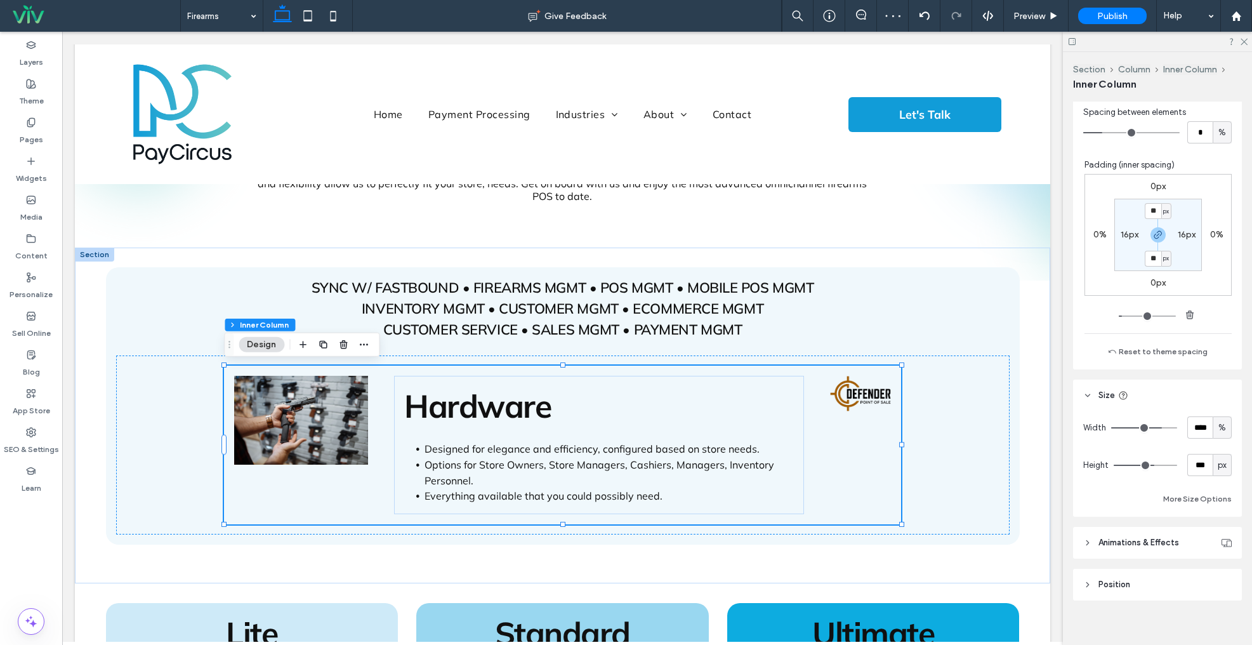
scroll to position [394, 0]
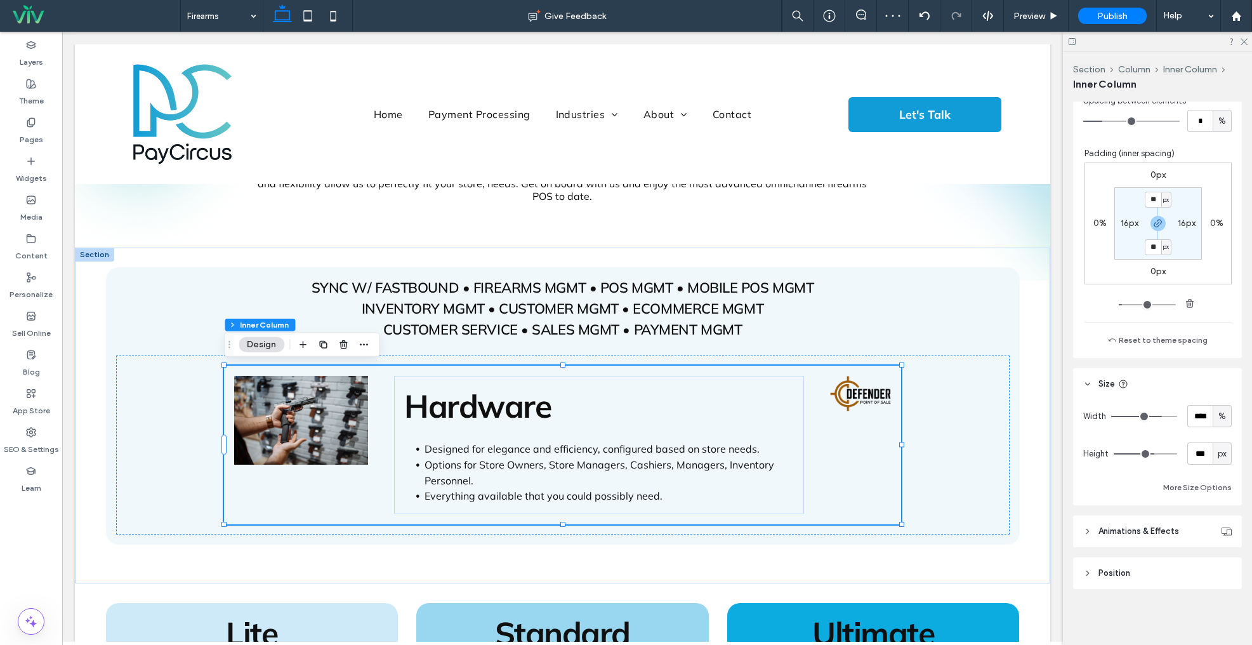
type input "**"
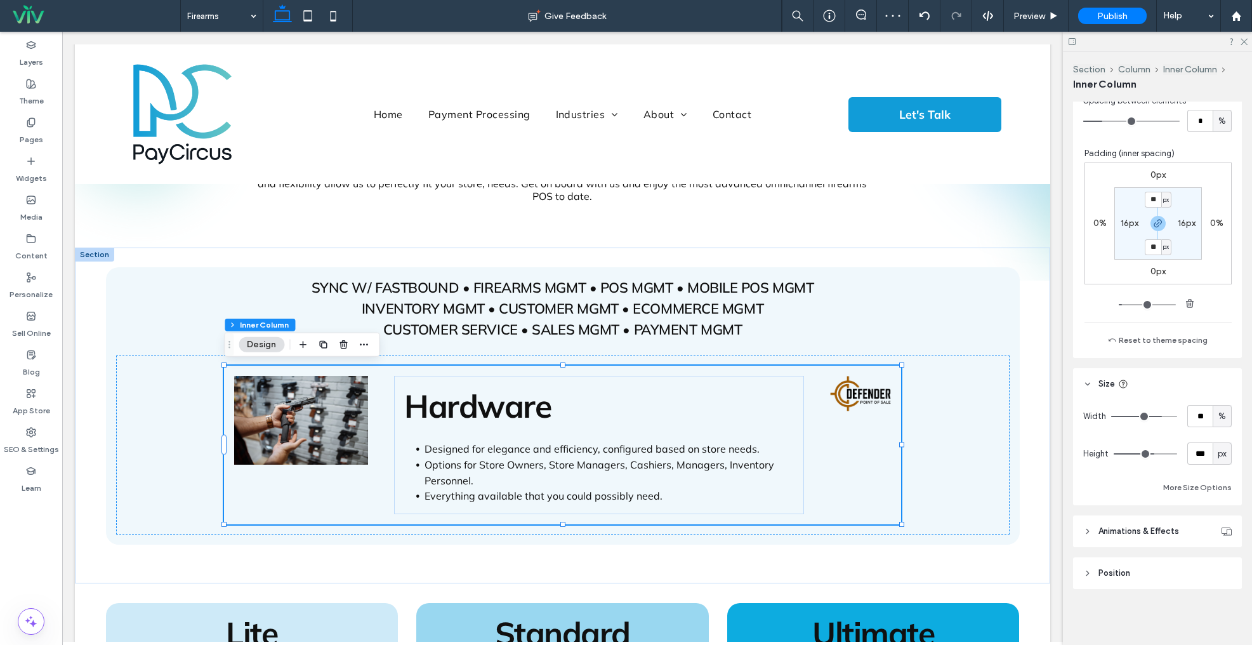
type input "**"
type input "***"
drag, startPoint x: 1160, startPoint y: 415, endPoint x: 1439, endPoint y: 416, distance: 278.7
type input "***"
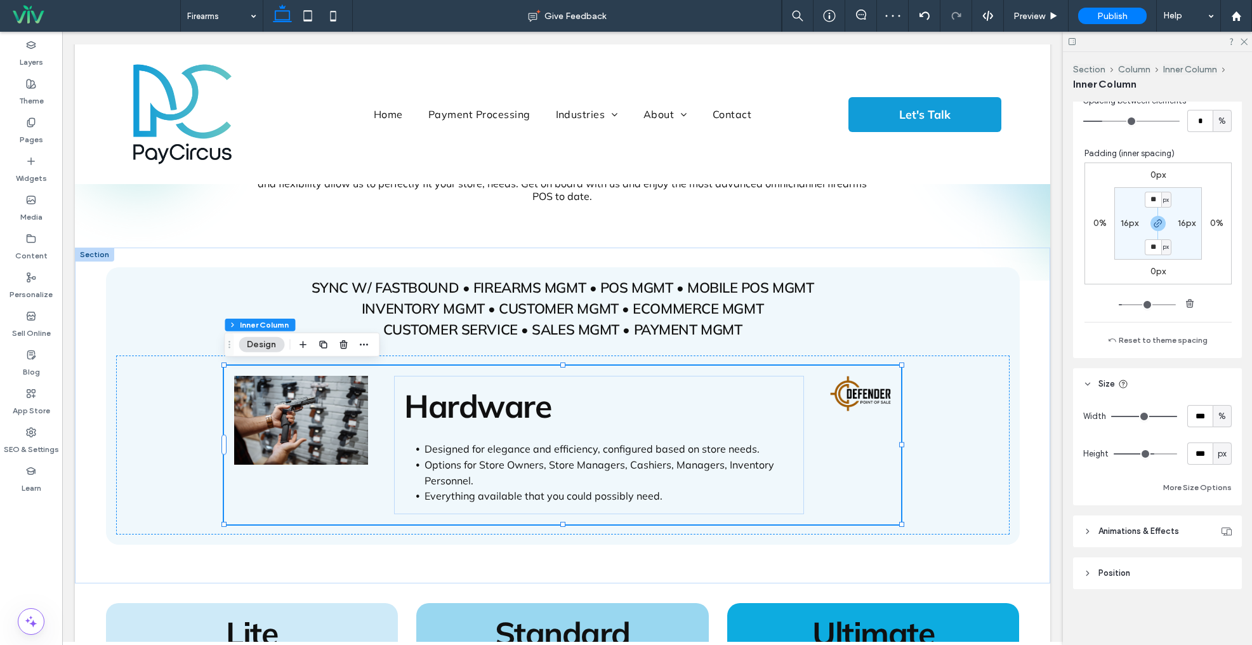
click at [1177, 416] on input "range" at bounding box center [1144, 416] width 66 height 1
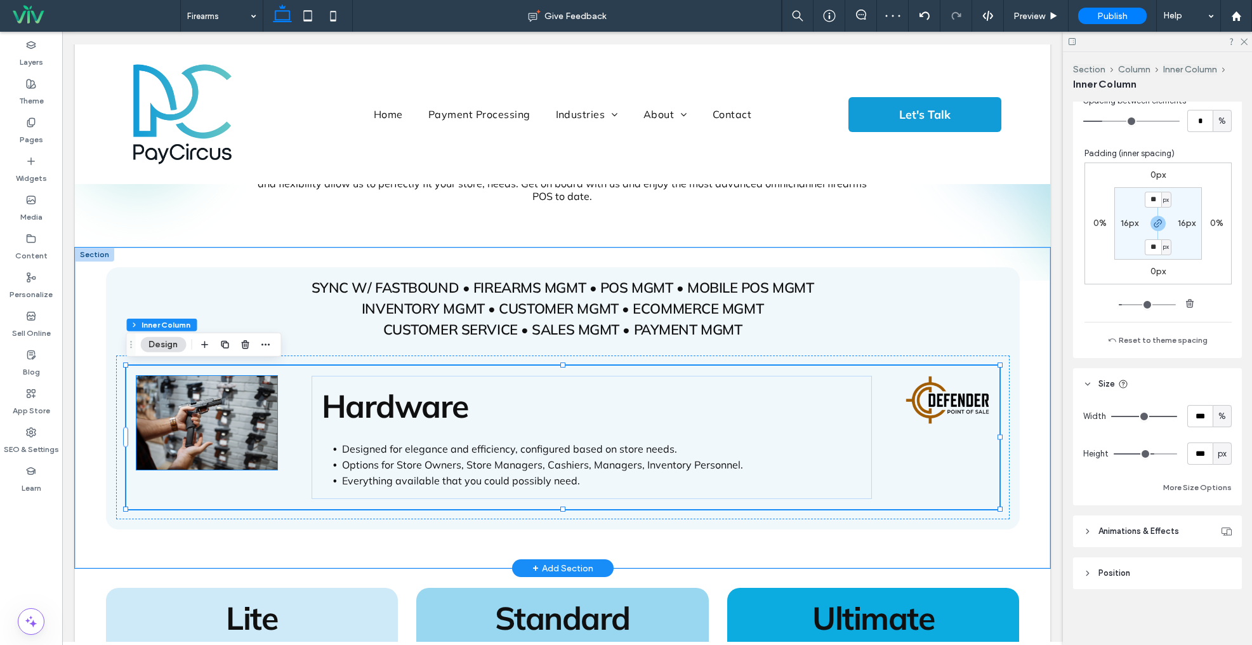
click at [203, 446] on img at bounding box center [206, 423] width 141 height 94
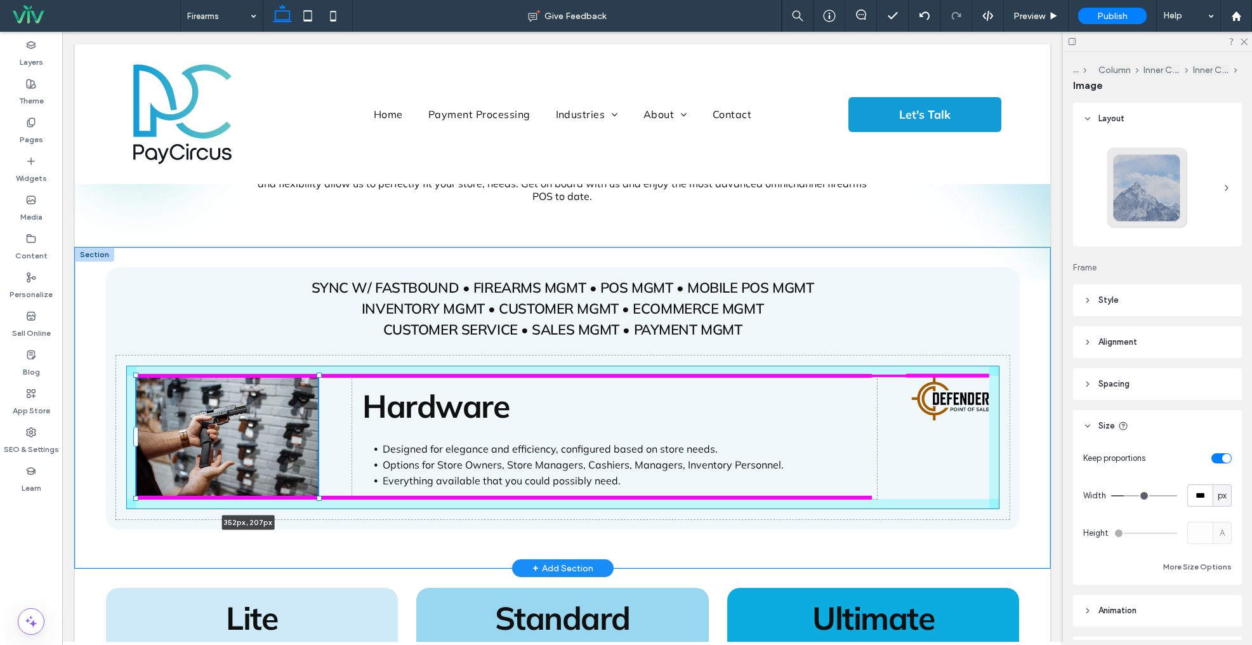
drag, startPoint x: 277, startPoint y: 472, endPoint x: 346, endPoint y: 554, distance: 107.3
click at [346, 554] on div "SYNC W/ FASTBOUND • FIREARMS MGMT • POS MGMT • MOBILE POS MGMT INVENTORY MGMT •…" at bounding box center [563, 408] width 914 height 321
type input "***"
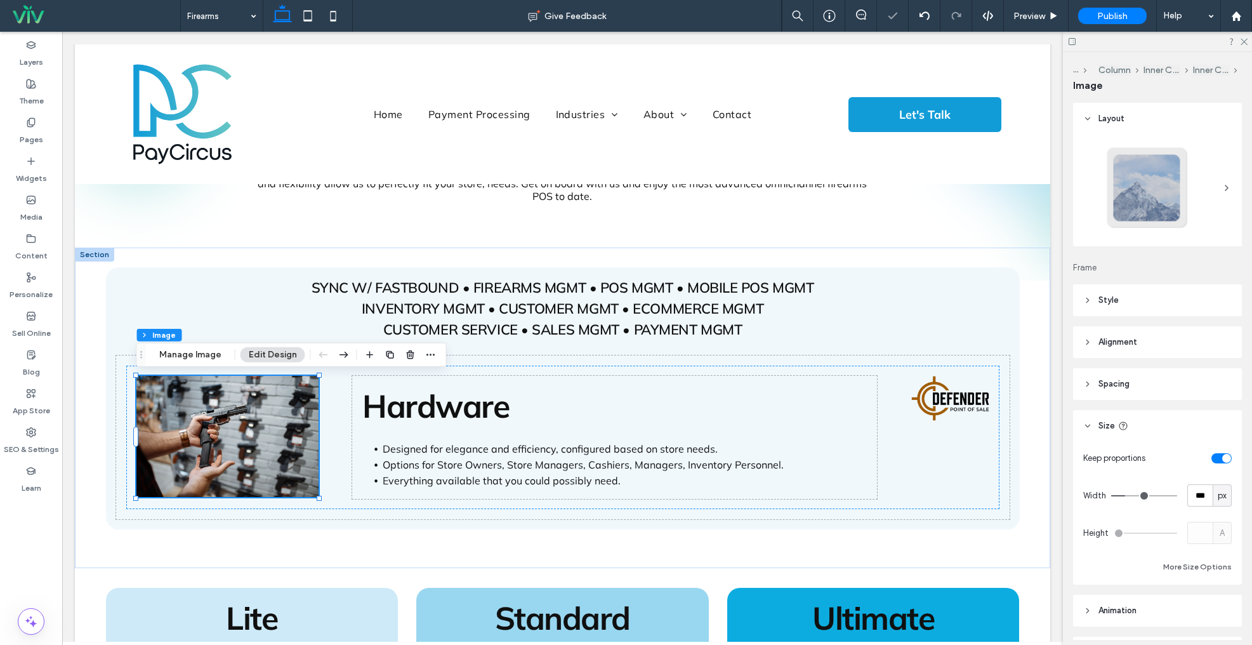
click at [1216, 454] on div "toggle" at bounding box center [1222, 458] width 20 height 10
type input "***"
type input "*****"
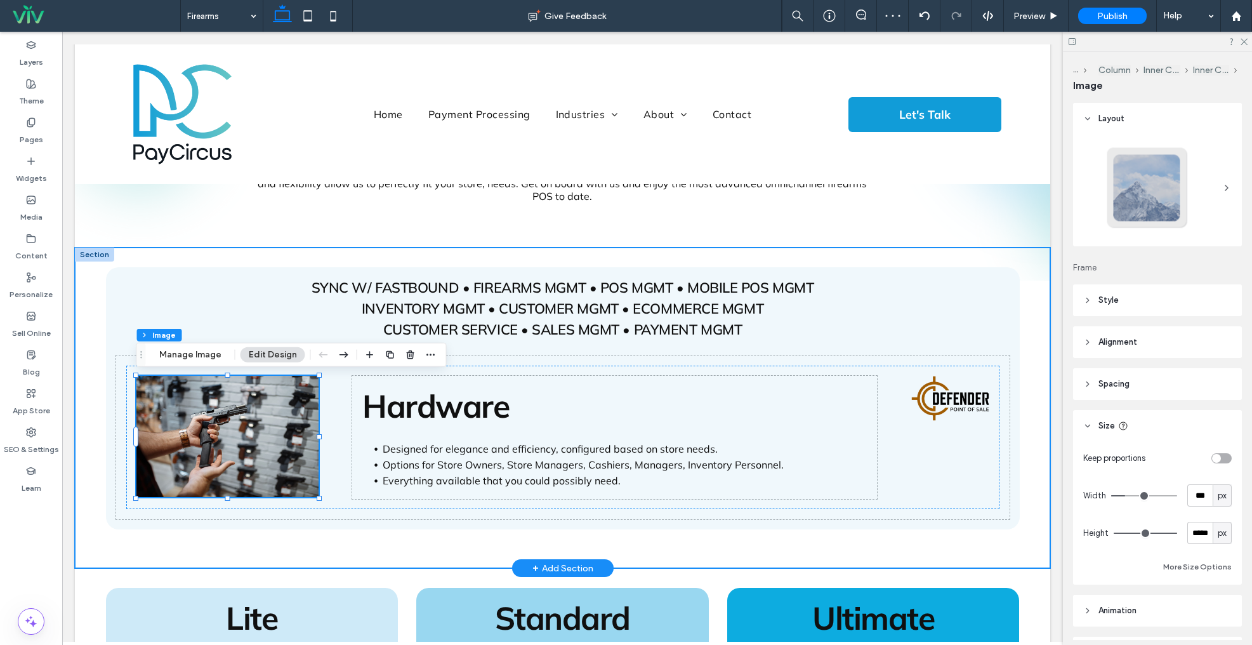
click at [884, 257] on div "SYNC W/ FASTBOUND • FIREARMS MGMT • POS MGMT • MOBILE POS MGMT INVENTORY MGMT •…" at bounding box center [563, 408] width 914 height 321
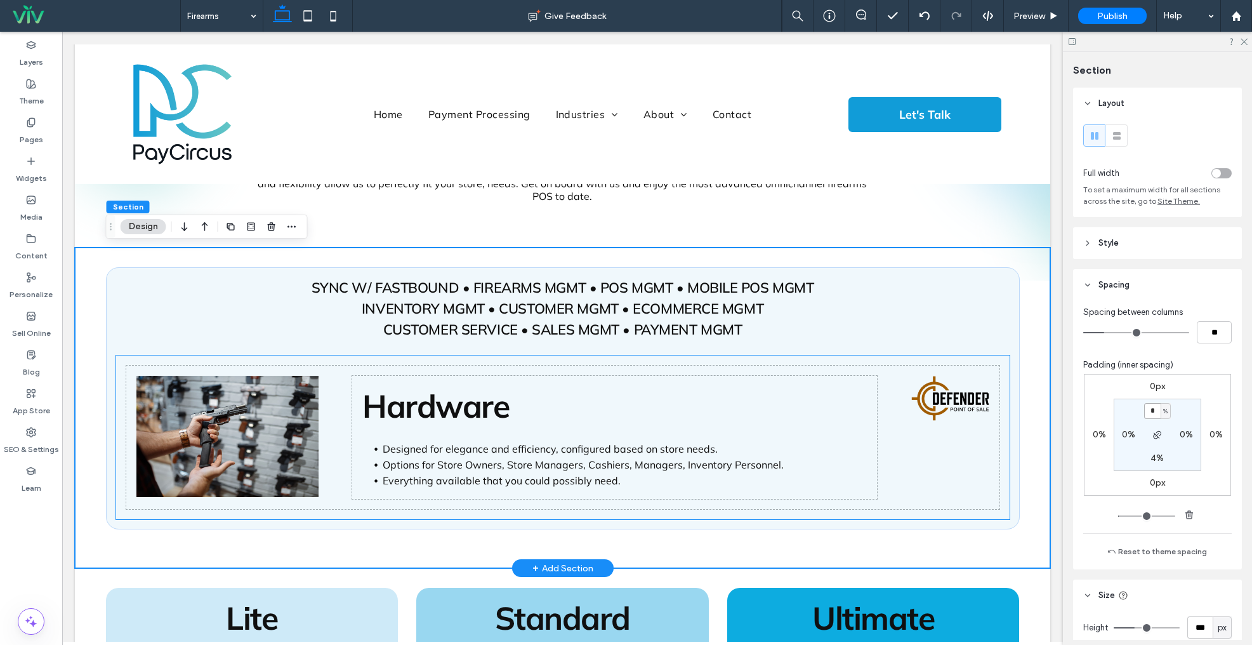
click at [705, 392] on h2 "Hardware" at bounding box center [614, 406] width 505 height 40
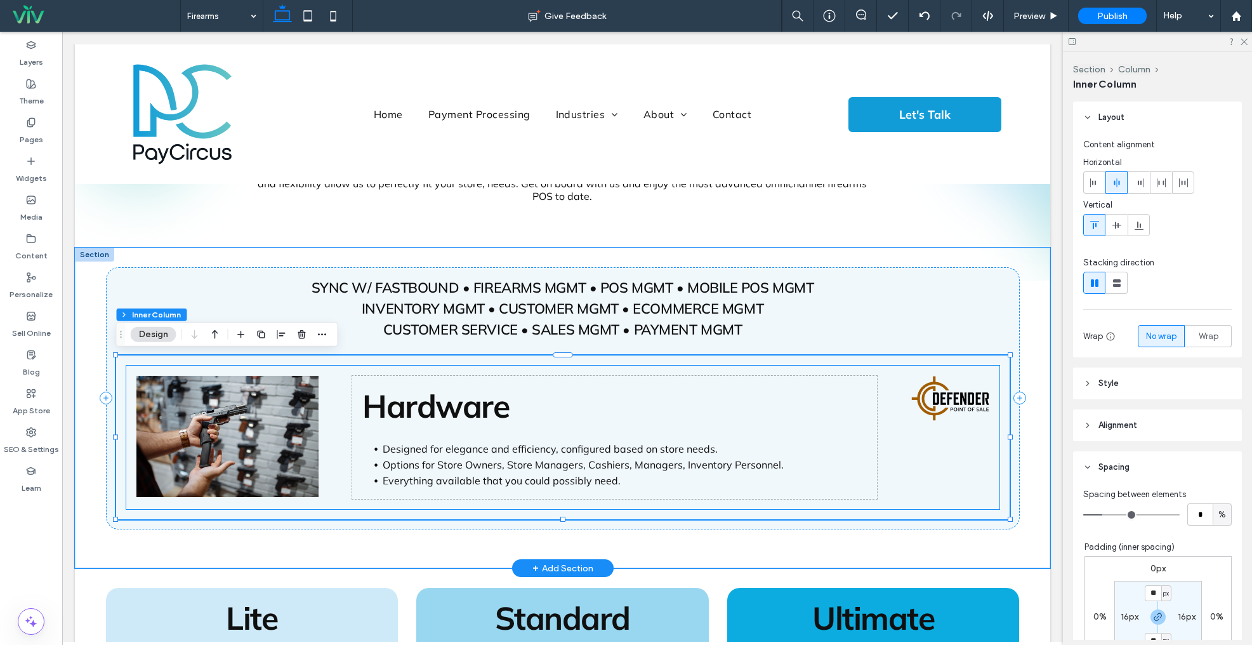
click at [441, 441] on li "Designed for elegance and efficiency, configured based on store needs." at bounding box center [625, 449] width 484 height 16
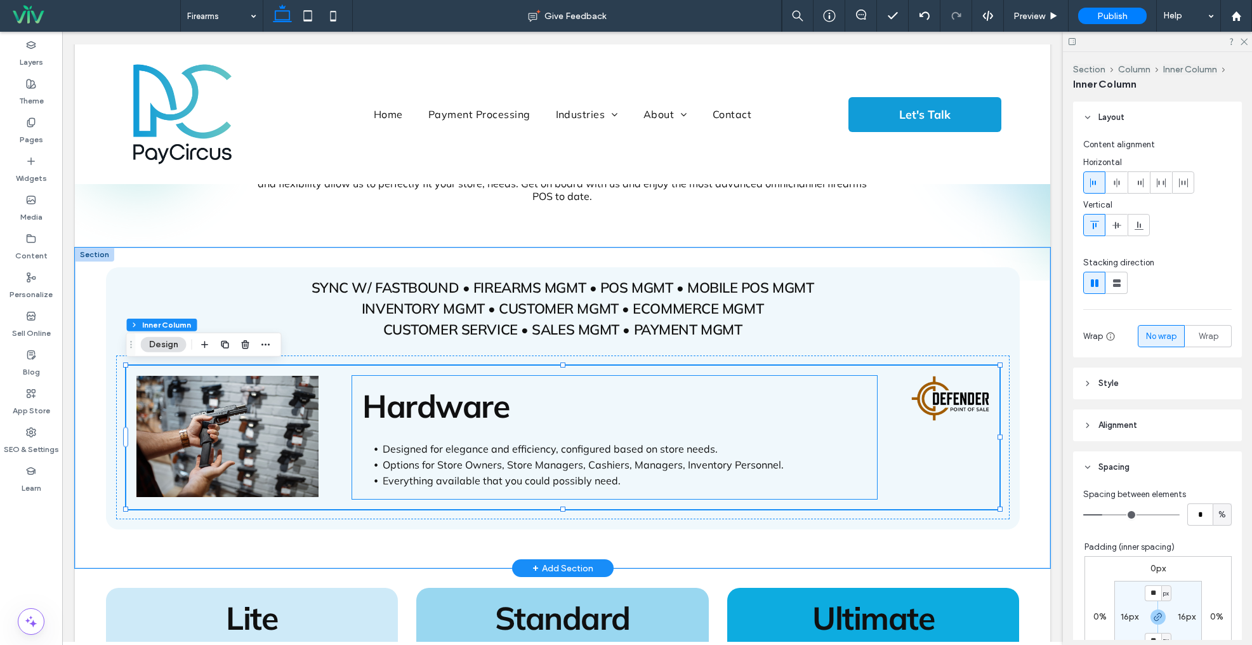
click at [425, 420] on span "Hardware" at bounding box center [435, 406] width 147 height 40
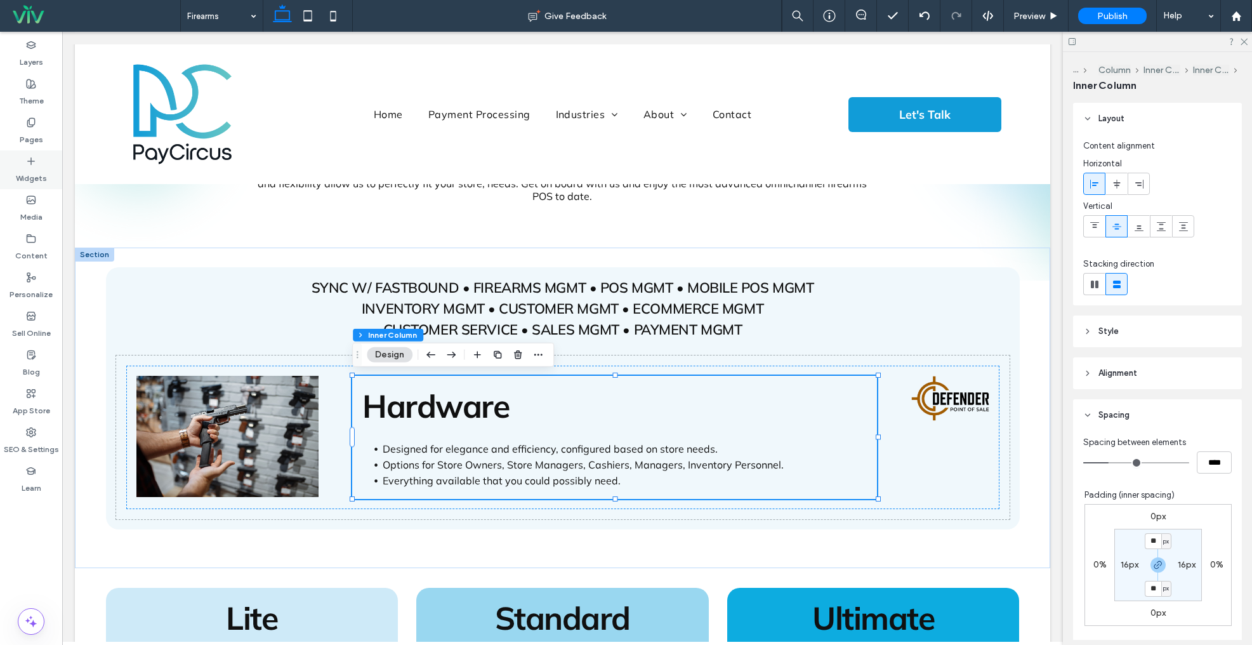
click at [25, 169] on label "Widgets" at bounding box center [31, 175] width 31 height 18
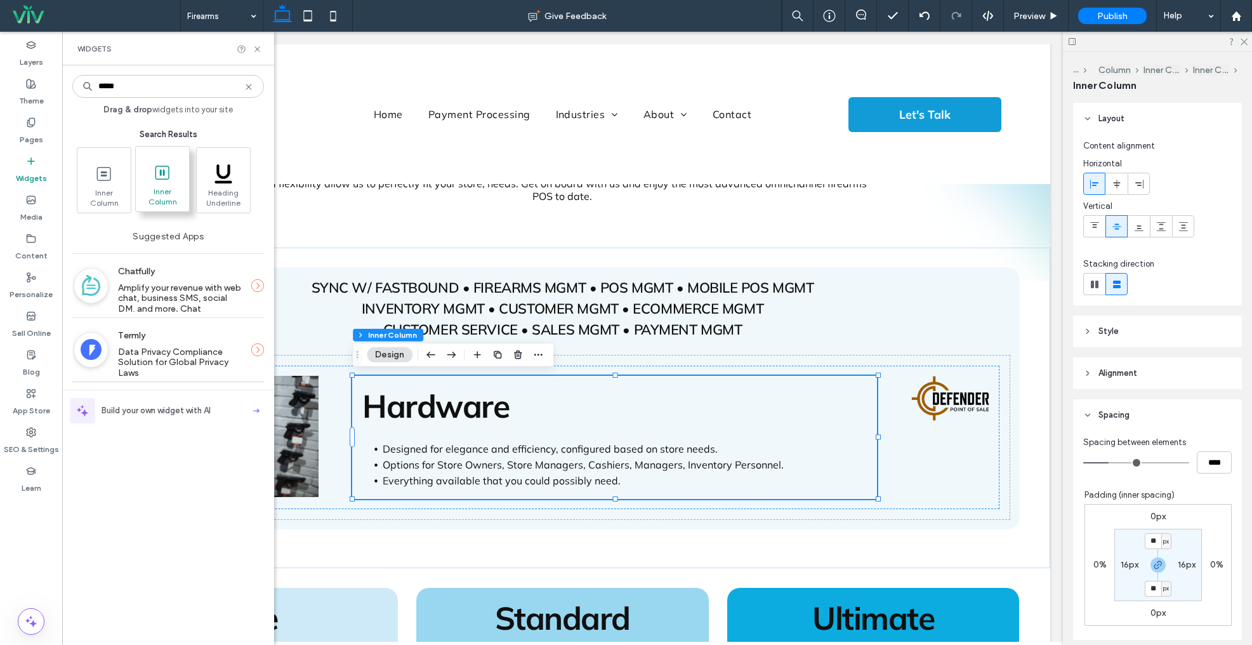
type input "*****"
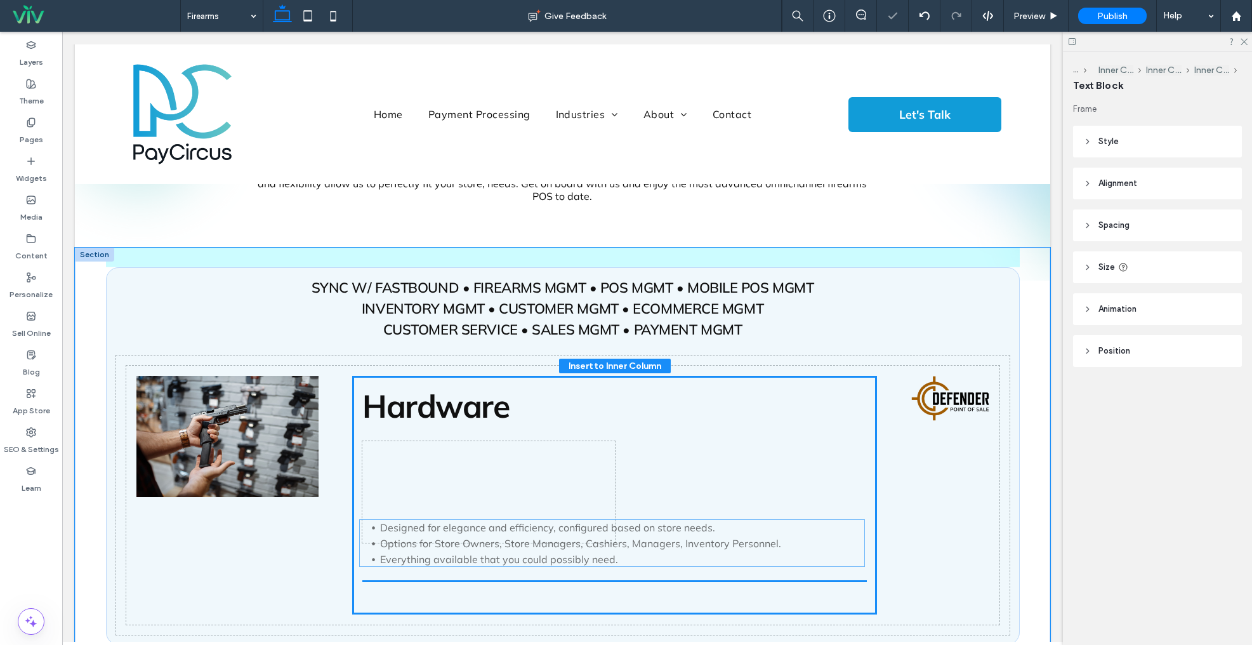
scroll to position [194, 0]
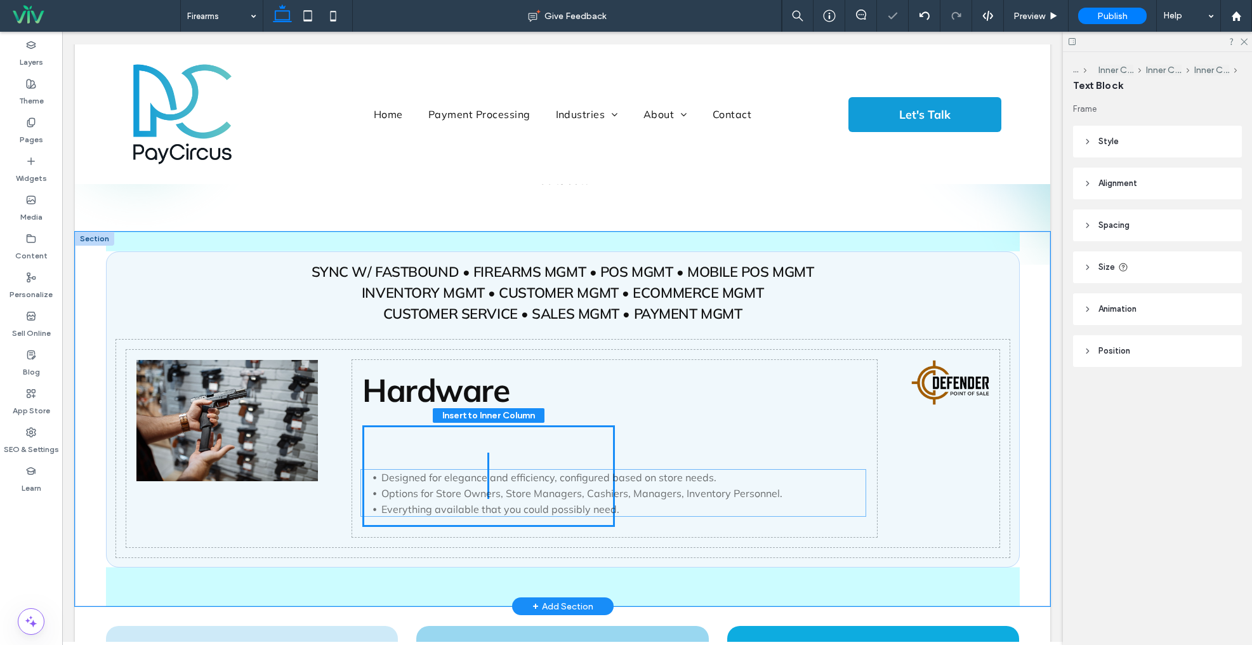
drag, startPoint x: 474, startPoint y: 536, endPoint x: 475, endPoint y: 482, distance: 53.3
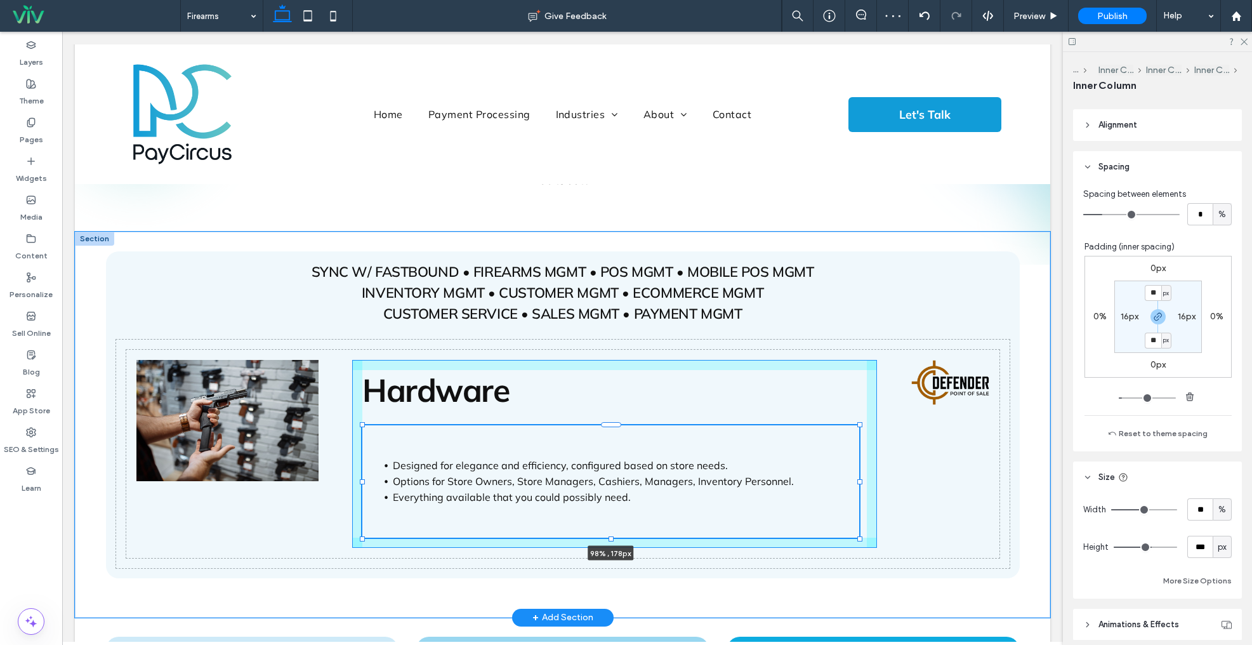
scroll to position [308, 0]
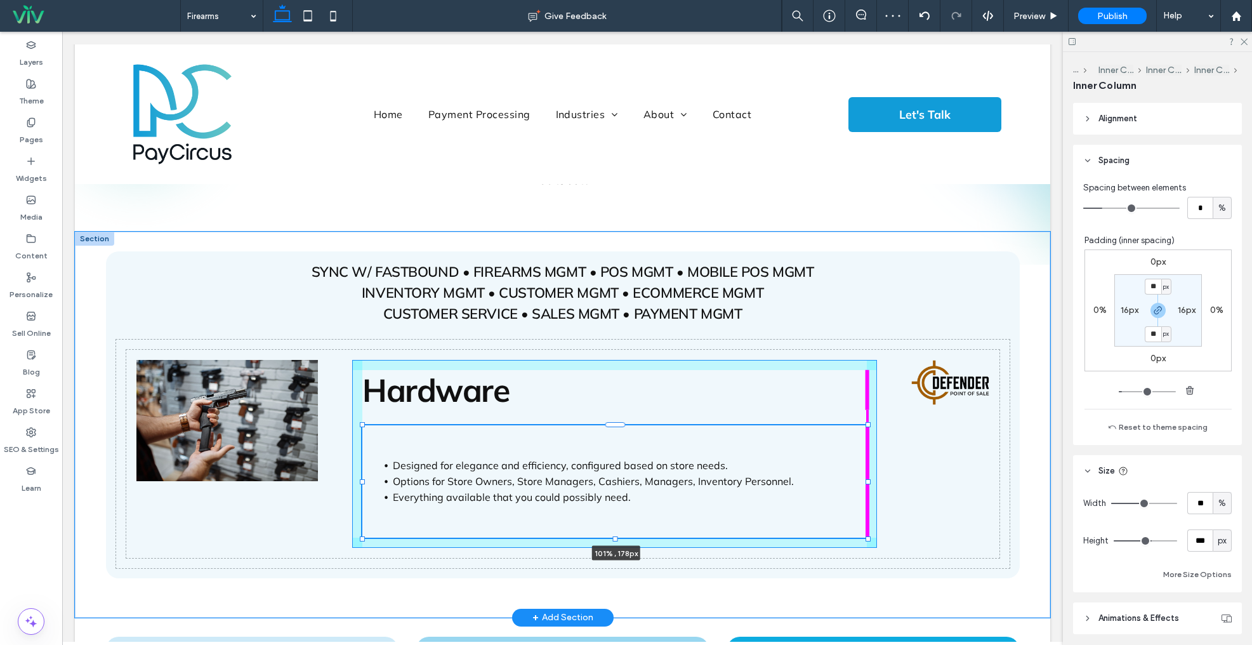
drag, startPoint x: 614, startPoint y: 482, endPoint x: 869, endPoint y: 481, distance: 255.2
click at [869, 481] on div at bounding box center [868, 481] width 5 height 5
type input "***"
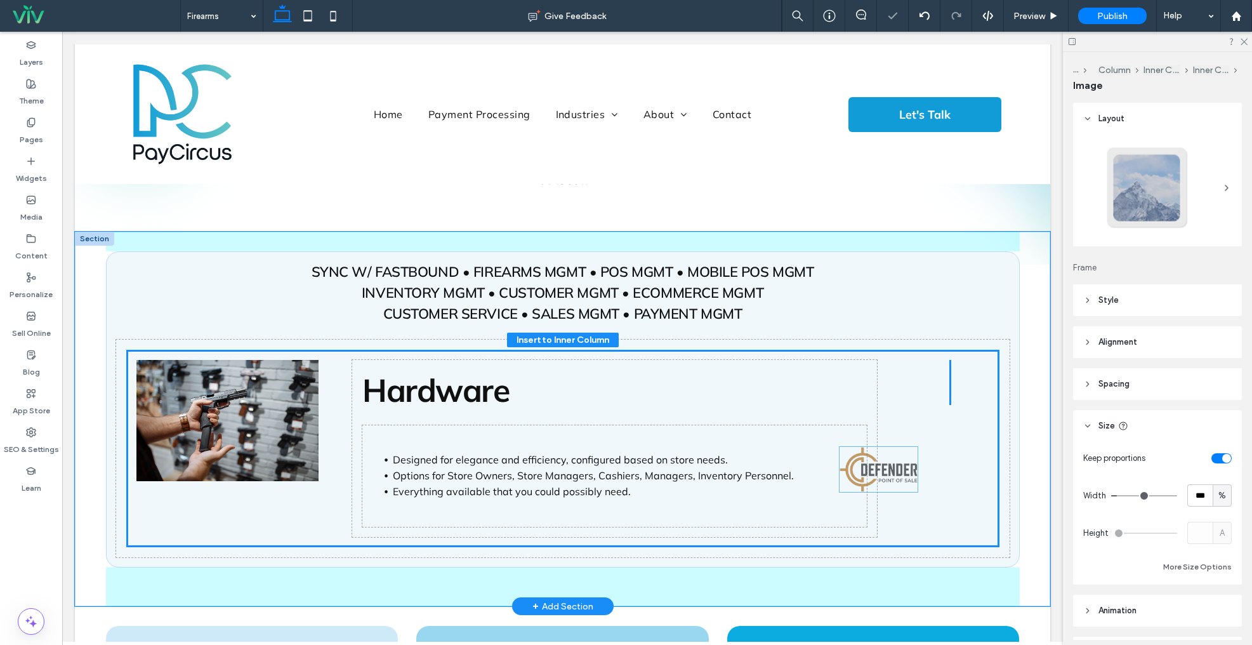
scroll to position [79, 0]
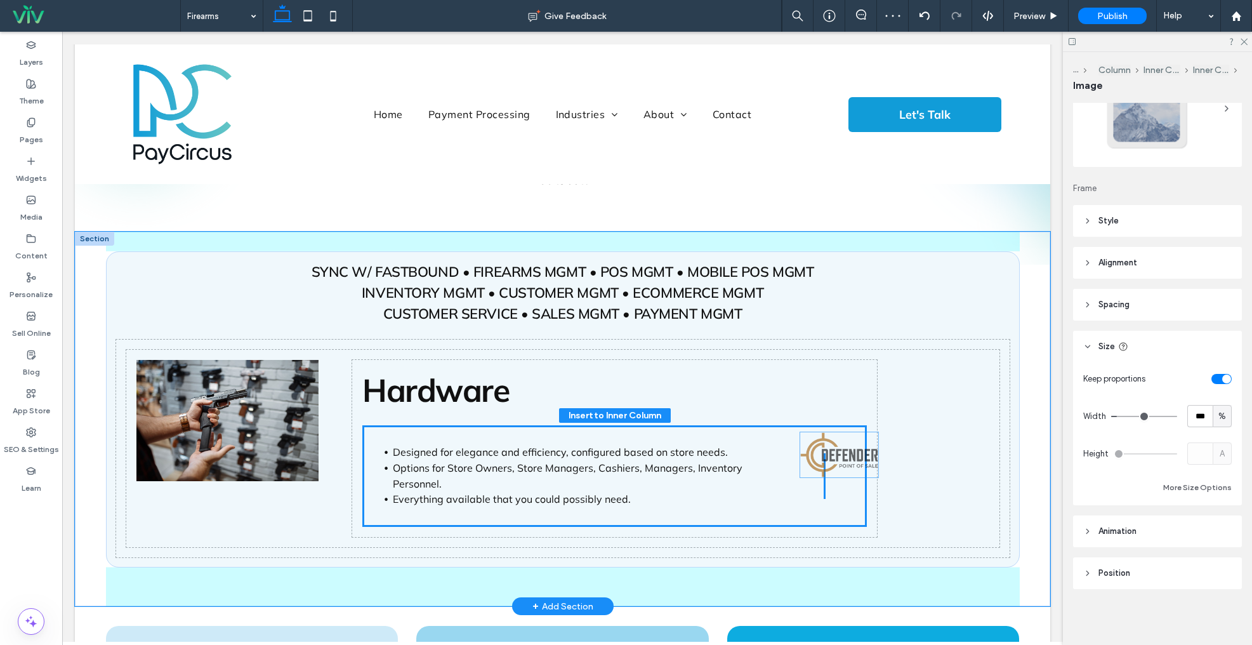
drag, startPoint x: 941, startPoint y: 410, endPoint x: 850, endPoint y: 454, distance: 101.4
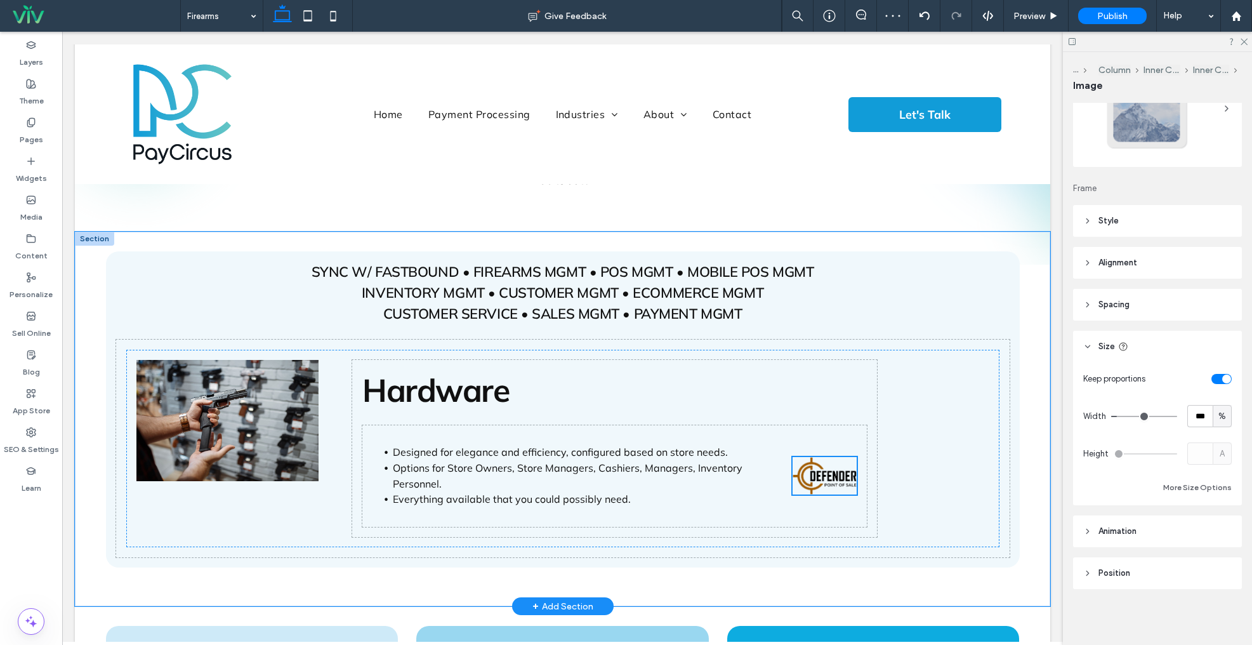
type input "**"
type input "****"
click at [961, 371] on div "Hardware Designed for elegance and efficiency, configured based on store needs.…" at bounding box center [562, 448] width 873 height 197
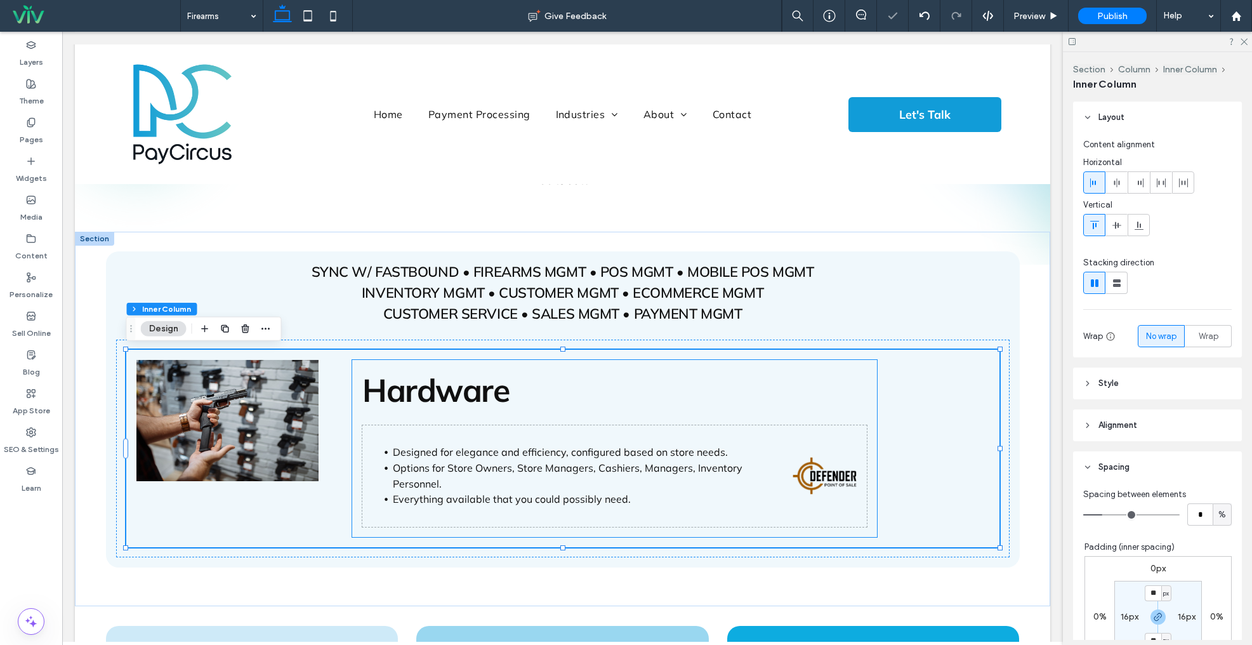
click at [861, 404] on h2 "Hardware" at bounding box center [614, 390] width 505 height 40
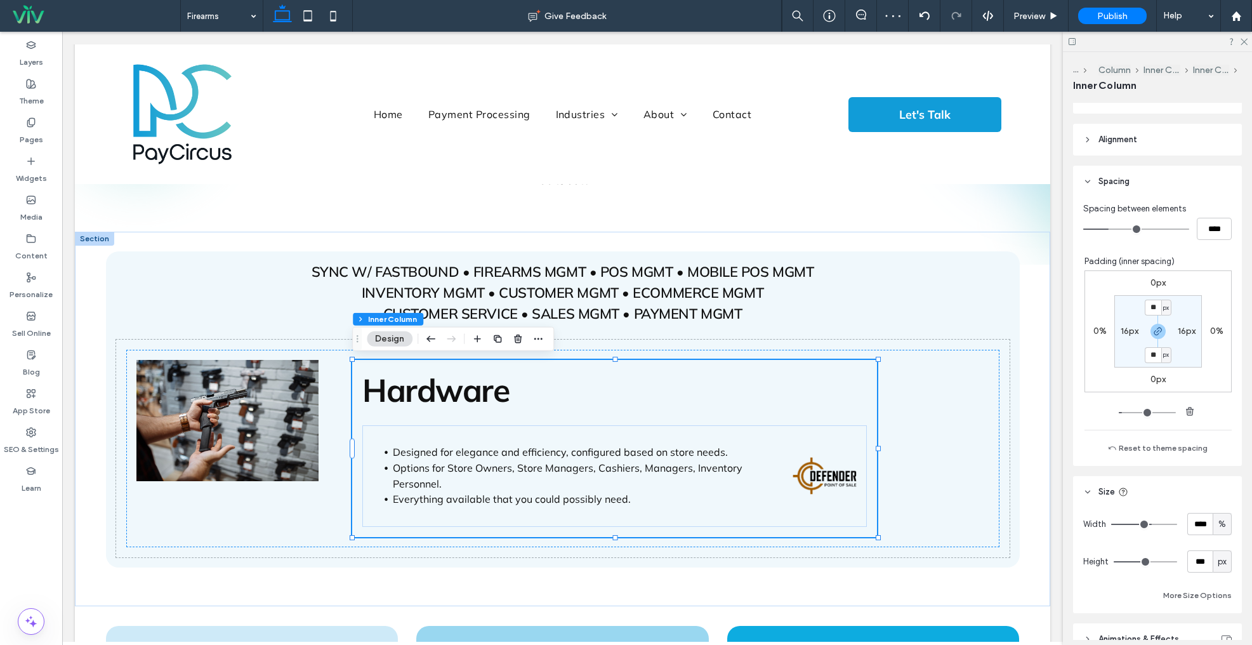
scroll to position [342, 0]
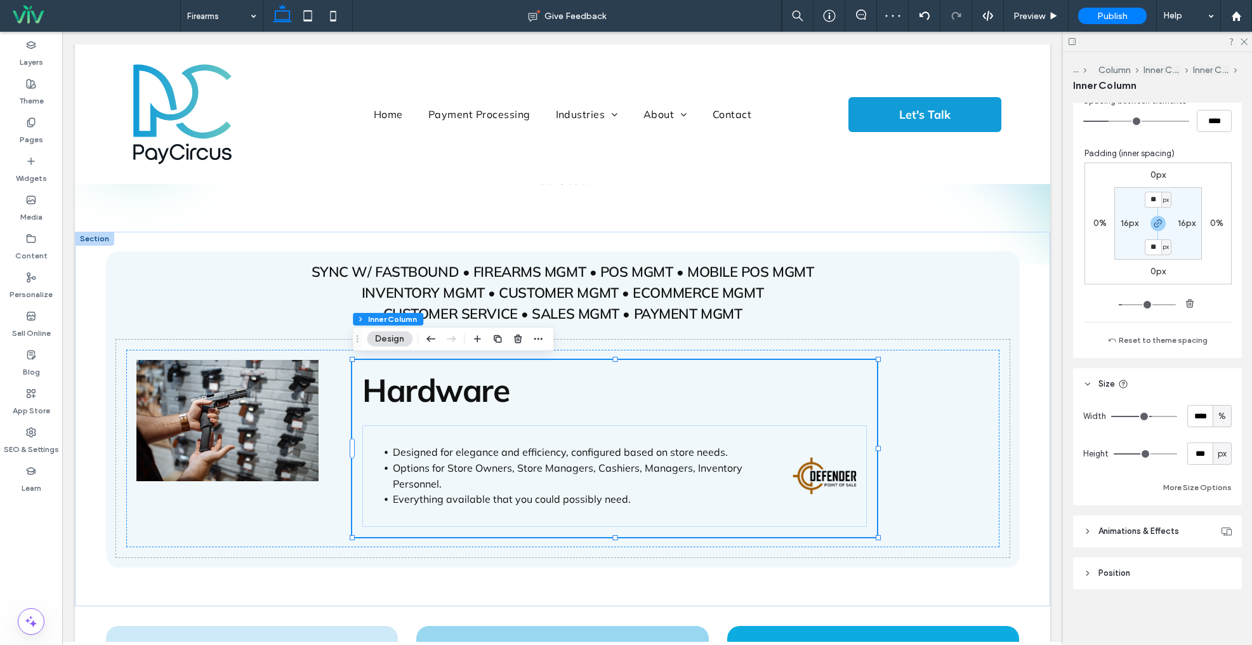
type input "**"
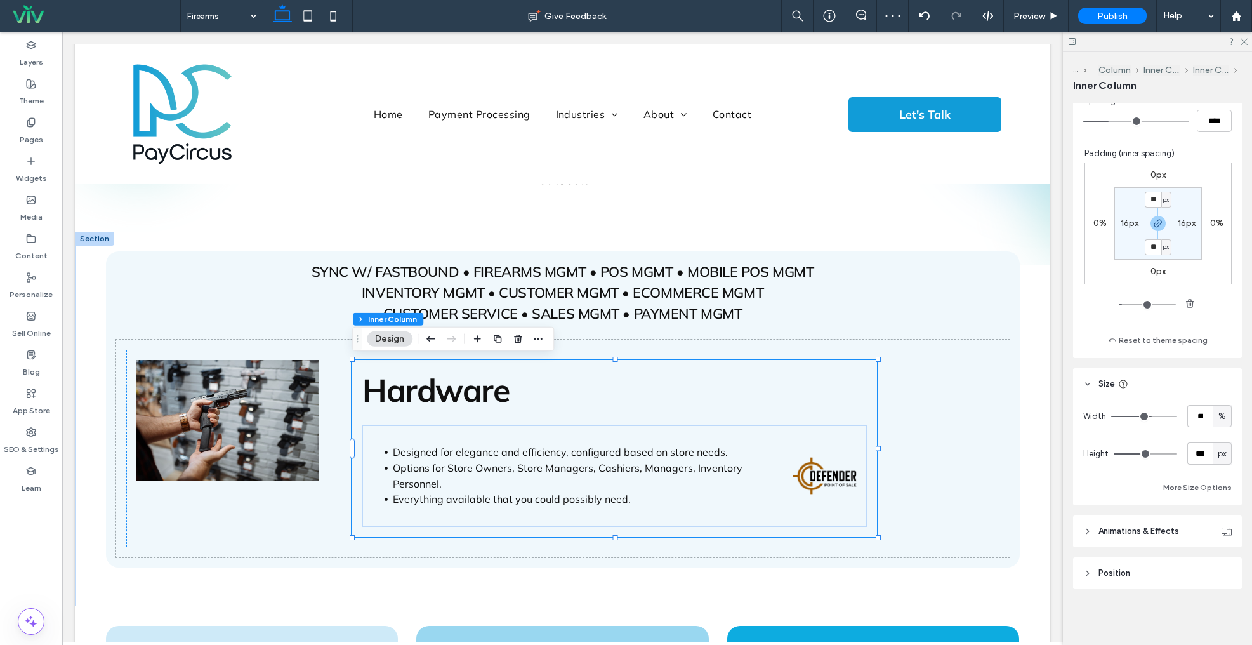
type input "**"
type input "***"
drag, startPoint x: 1151, startPoint y: 415, endPoint x: 1302, endPoint y: 427, distance: 151.0
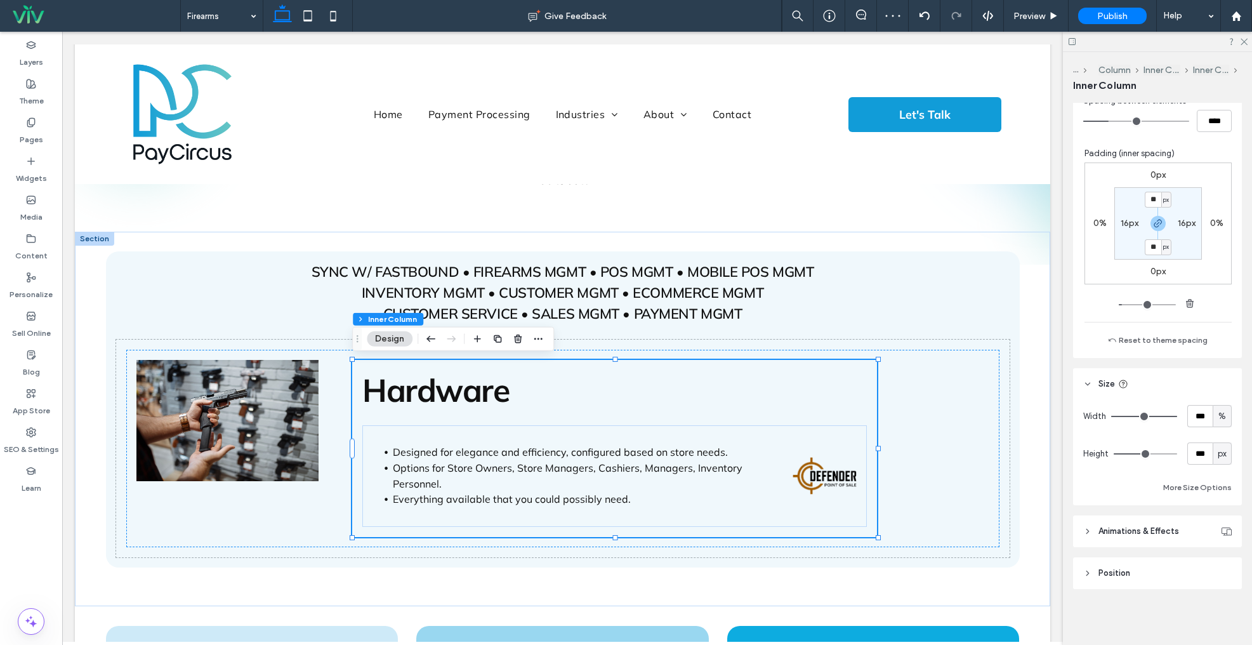
click at [1252, 427] on html ".wqwq-1{fill:#231f20;} .cls-1q, .cls-2q { fill-rule: evenodd; } .cls-2q { fill:…" at bounding box center [626, 322] width 1252 height 645
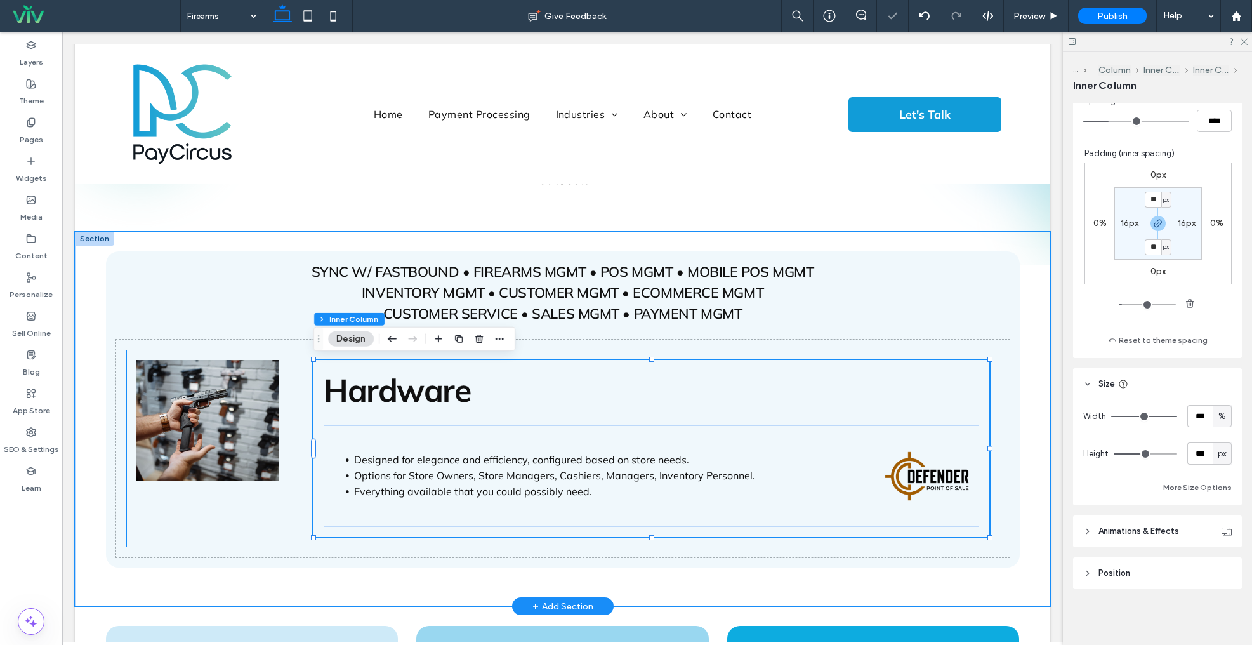
click at [239, 508] on div "Hardware Designed for elegance and efficiency, configured based on store needs.…" at bounding box center [562, 448] width 873 height 197
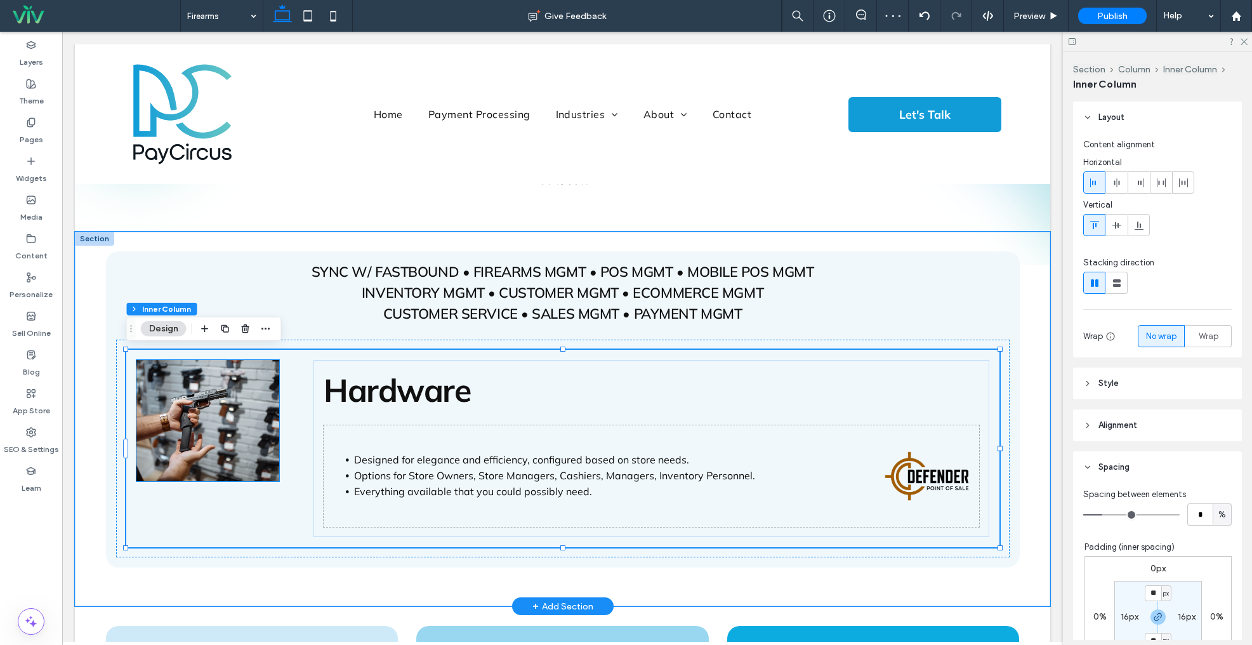
click at [231, 401] on img at bounding box center [207, 421] width 143 height 122
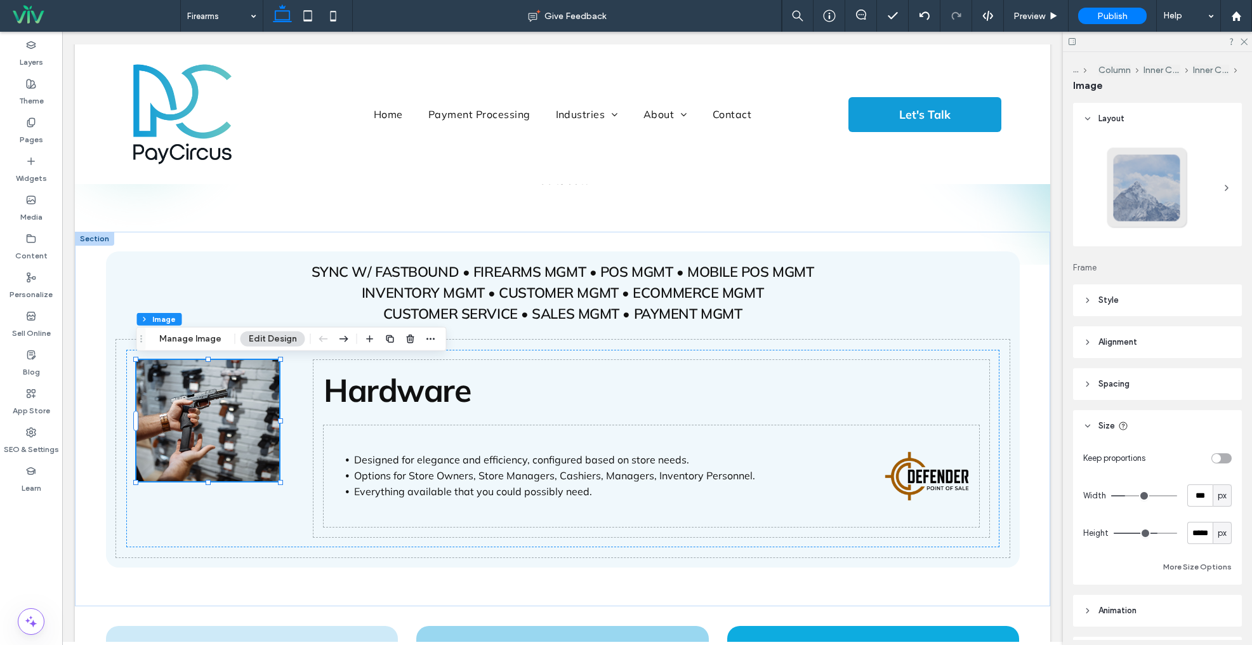
click at [1221, 495] on span "px" at bounding box center [1222, 495] width 9 height 13
drag, startPoint x: 1224, startPoint y: 538, endPoint x: 1215, endPoint y: 529, distance: 12.1
click at [1224, 538] on span "%" at bounding box center [1223, 540] width 8 height 13
type input "**"
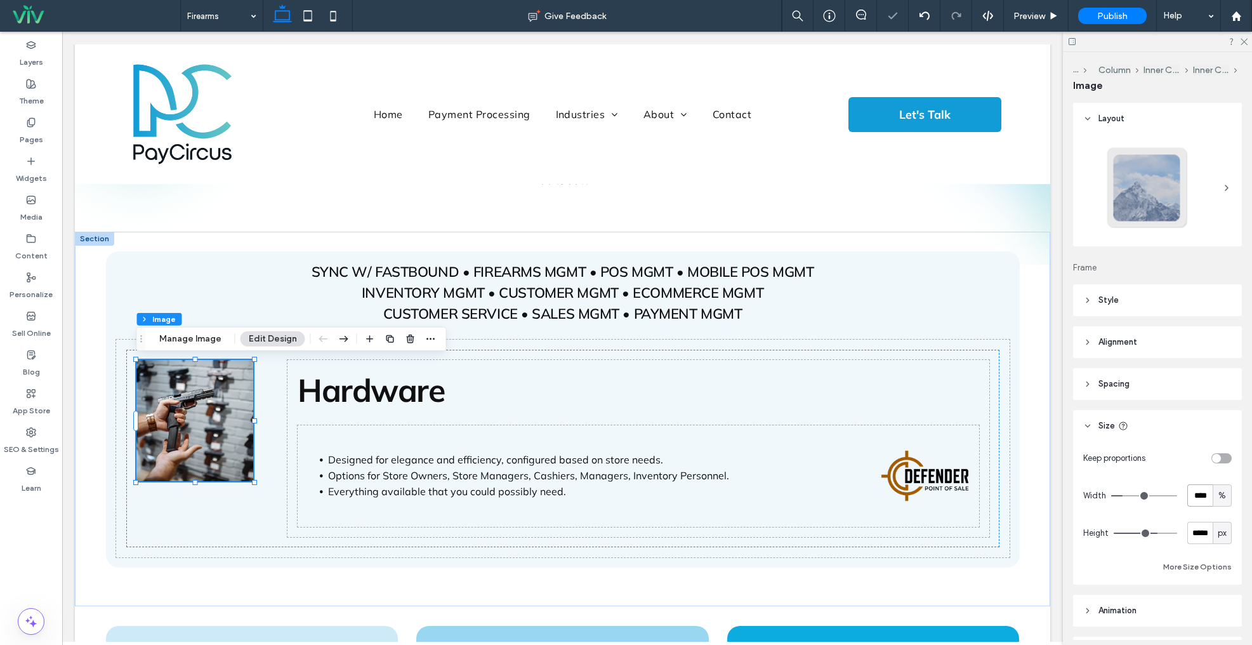
click at [1198, 493] on input "****" at bounding box center [1200, 495] width 25 height 22
type input "**"
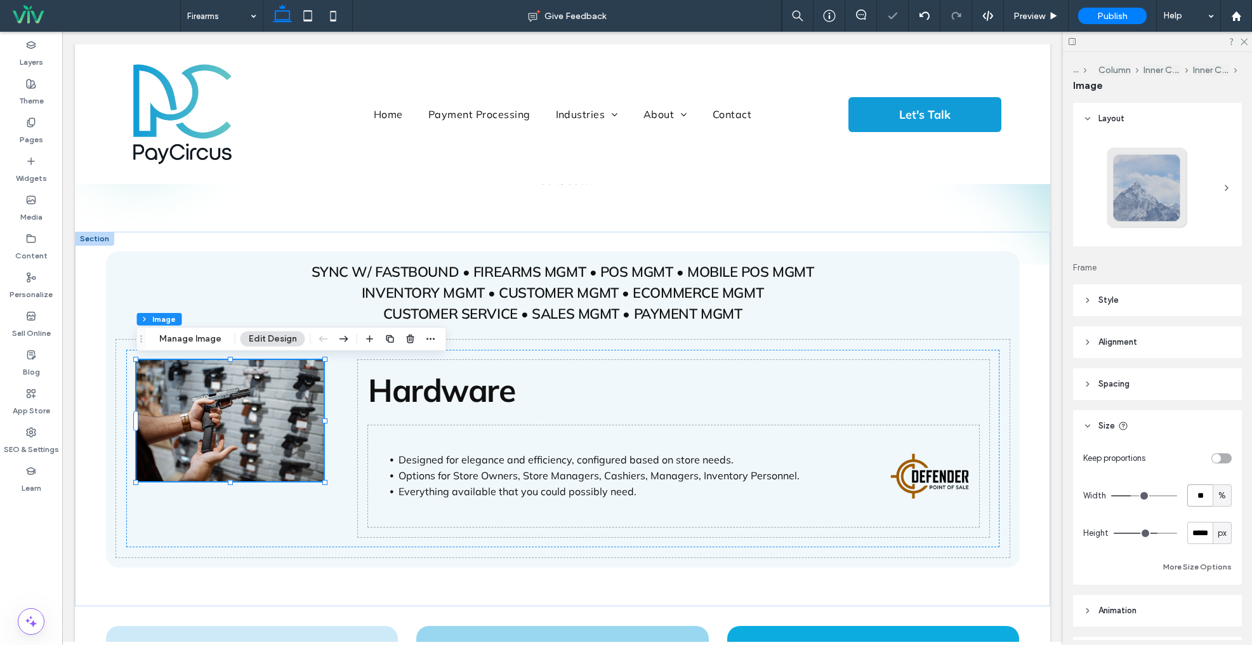
type input "**"
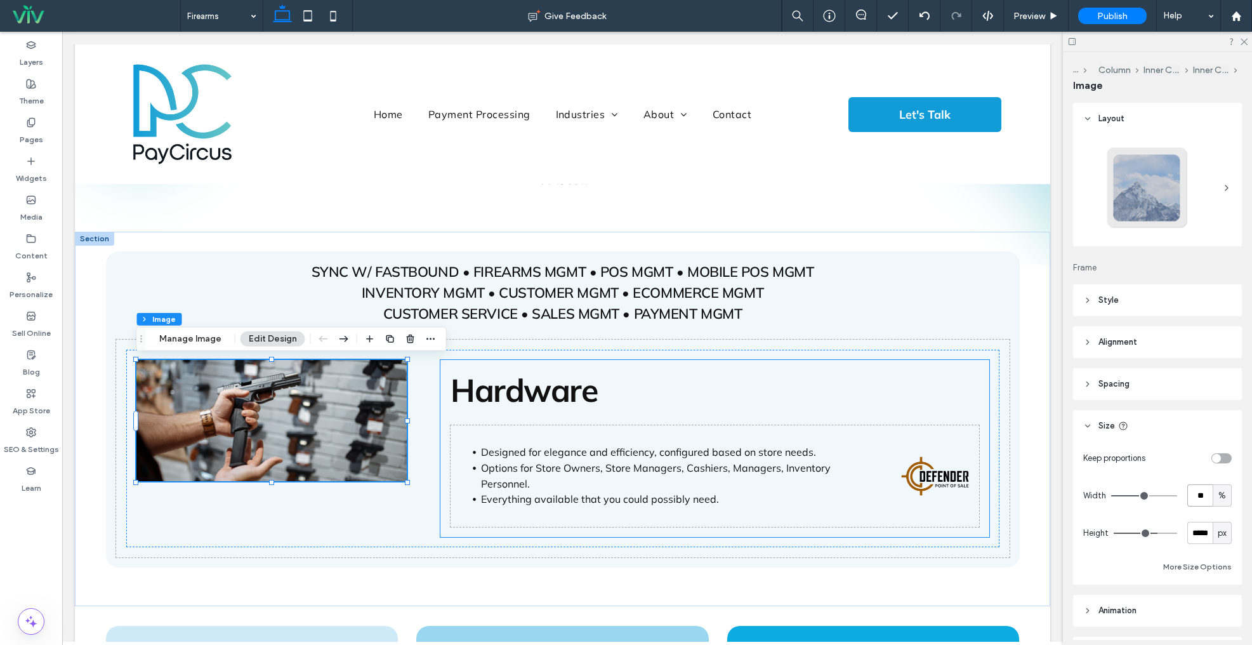
click at [609, 521] on div "Designed for elegance and efficiency, configured based on store needs. Options …" at bounding box center [715, 476] width 528 height 102
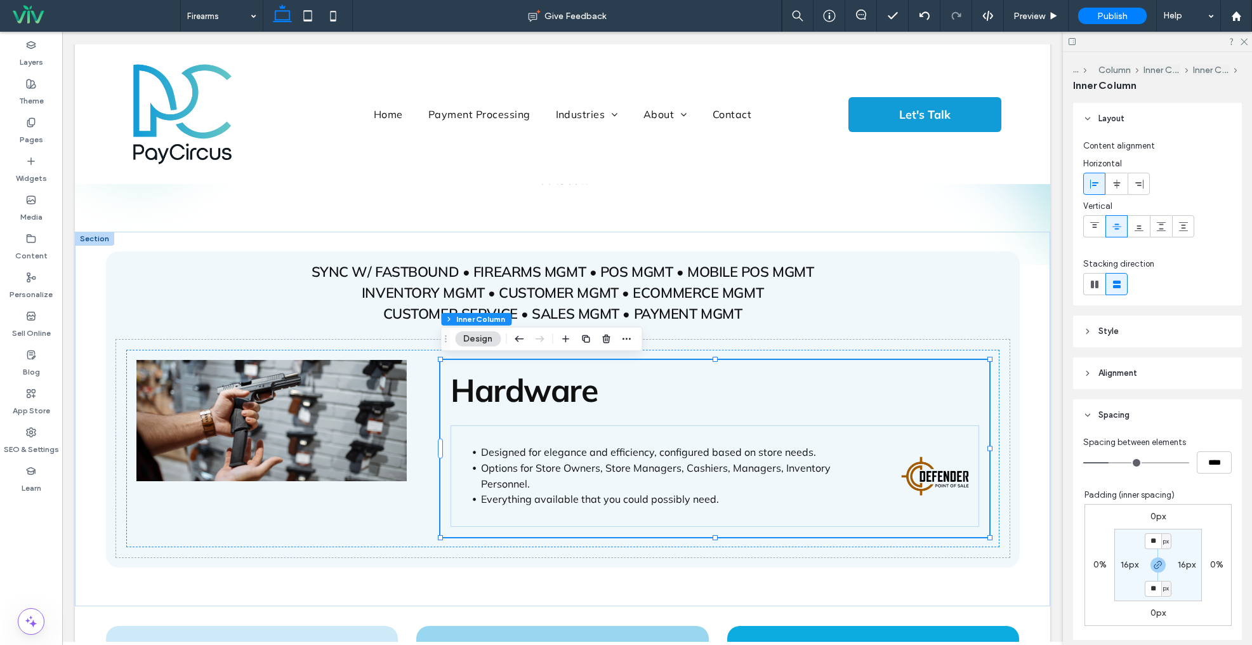
click at [576, 508] on div "Designed for elegance and efficiency, configured based on store needs. Options …" at bounding box center [715, 476] width 528 height 102
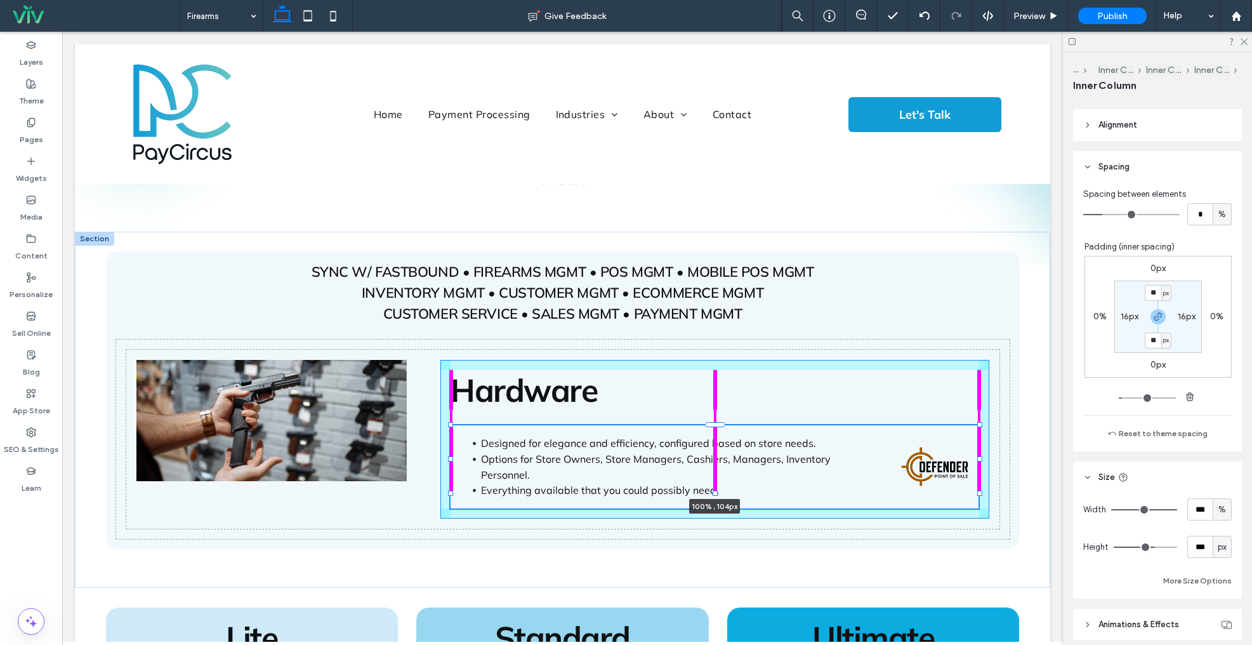
drag, startPoint x: 712, startPoint y: 500, endPoint x: 710, endPoint y: 459, distance: 40.6
click at [710, 459] on div "SYNC W/ FASTBOUND • FIREARMS MGMT • POS MGMT • MOBILE POS MGMT INVENTORY MGMT •…" at bounding box center [563, 410] width 914 height 356
type input "***"
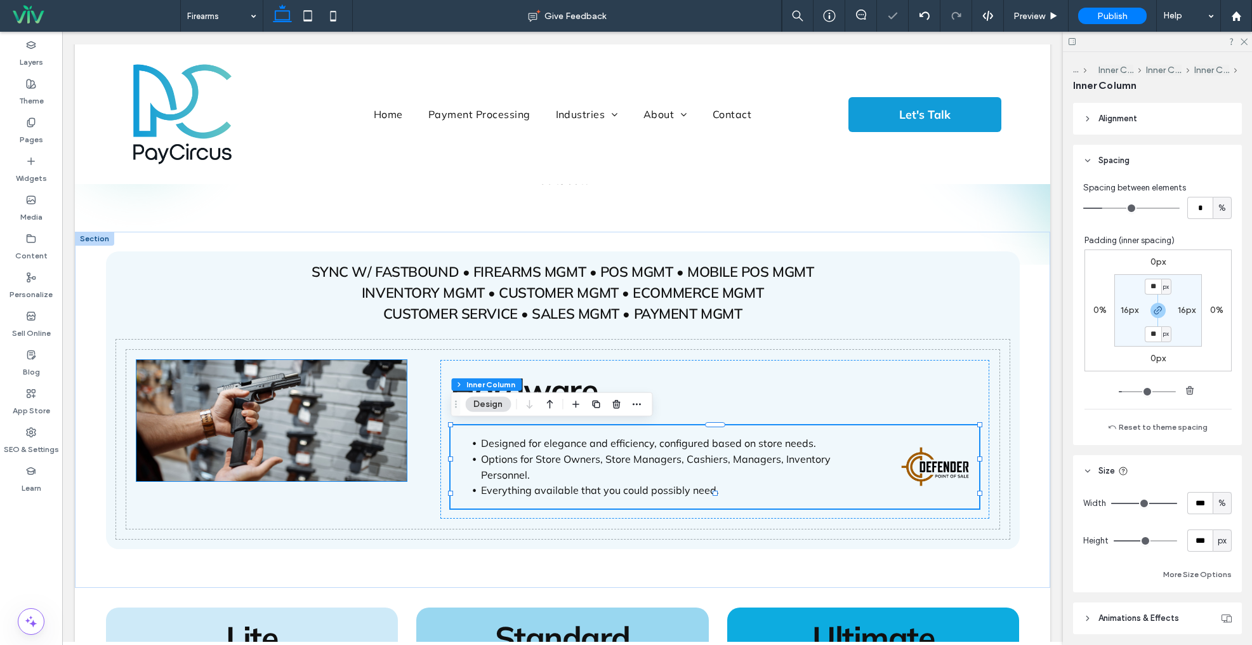
click at [284, 435] on img at bounding box center [271, 421] width 270 height 122
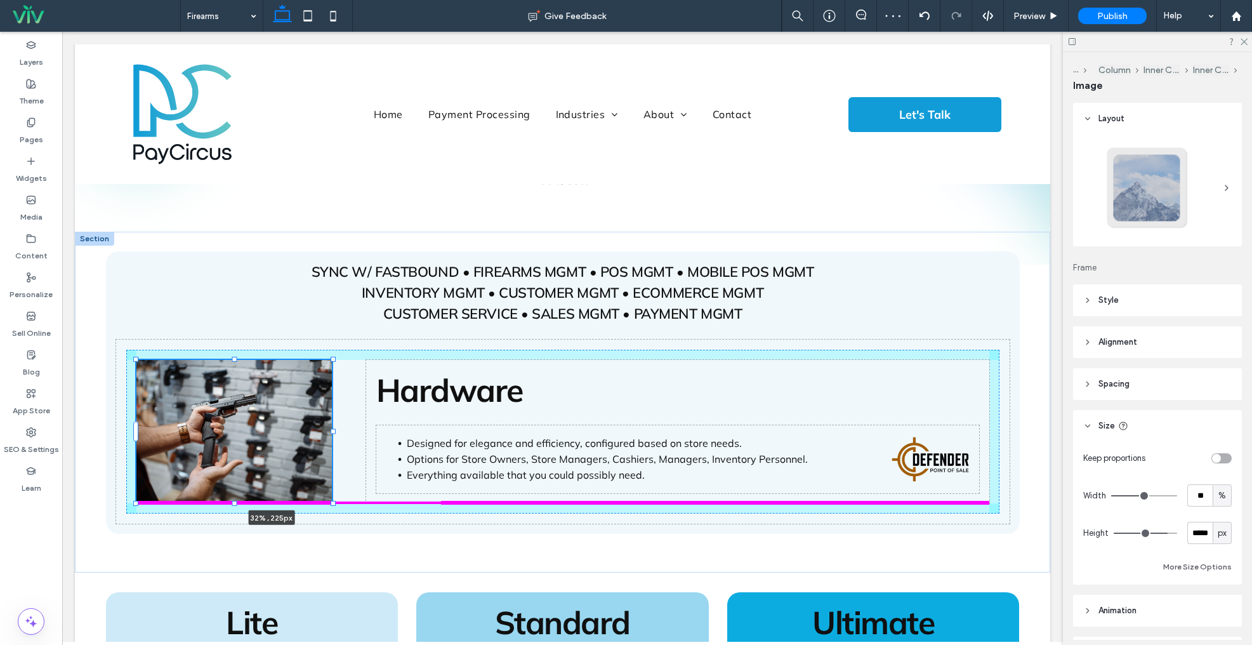
drag, startPoint x: 270, startPoint y: 482, endPoint x: 271, endPoint y: 504, distance: 21.6
click at [271, 504] on div "SYNC W/ FASTBOUND • FIREARMS MGMT • POS MGMT • MOBILE POS MGMT INVENTORY MGMT •…" at bounding box center [563, 402] width 914 height 341
type input "***"
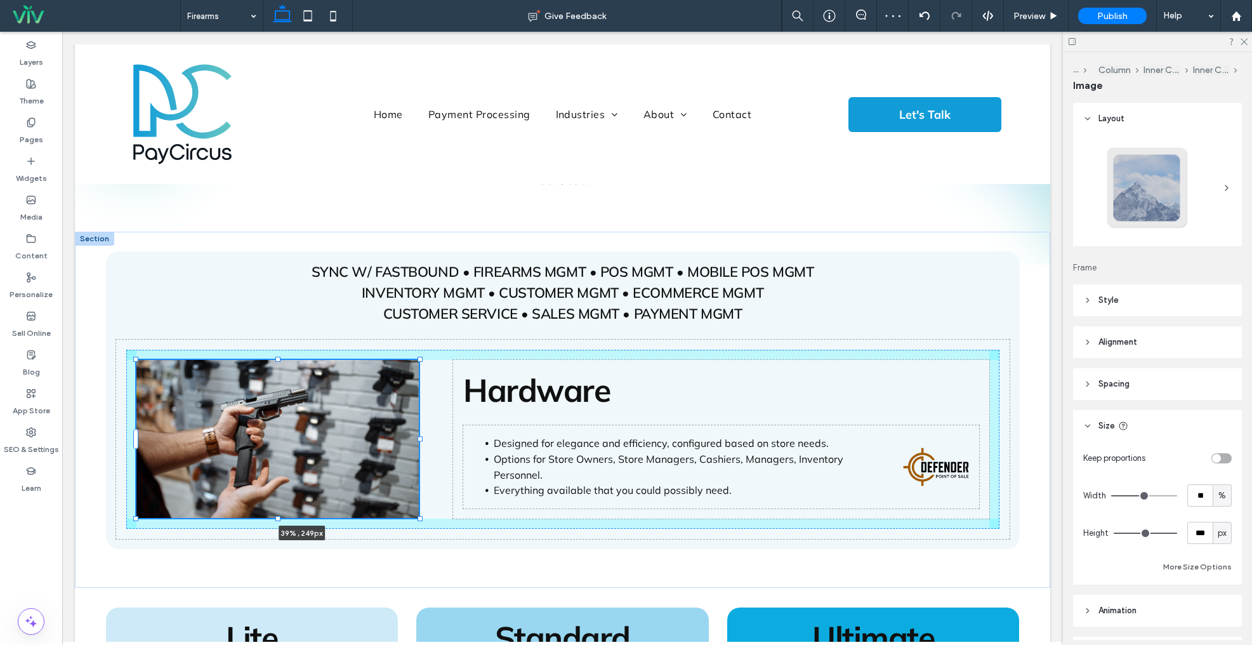
drag, startPoint x: 302, startPoint y: 508, endPoint x: 301, endPoint y: 521, distance: 12.1
click at [300, 521] on div "SYNC W/ FASTBOUND • FIREARMS MGMT • POS MGMT • MOBILE POS MGMT INVENTORY MGMT •…" at bounding box center [563, 410] width 914 height 356
type input "***"
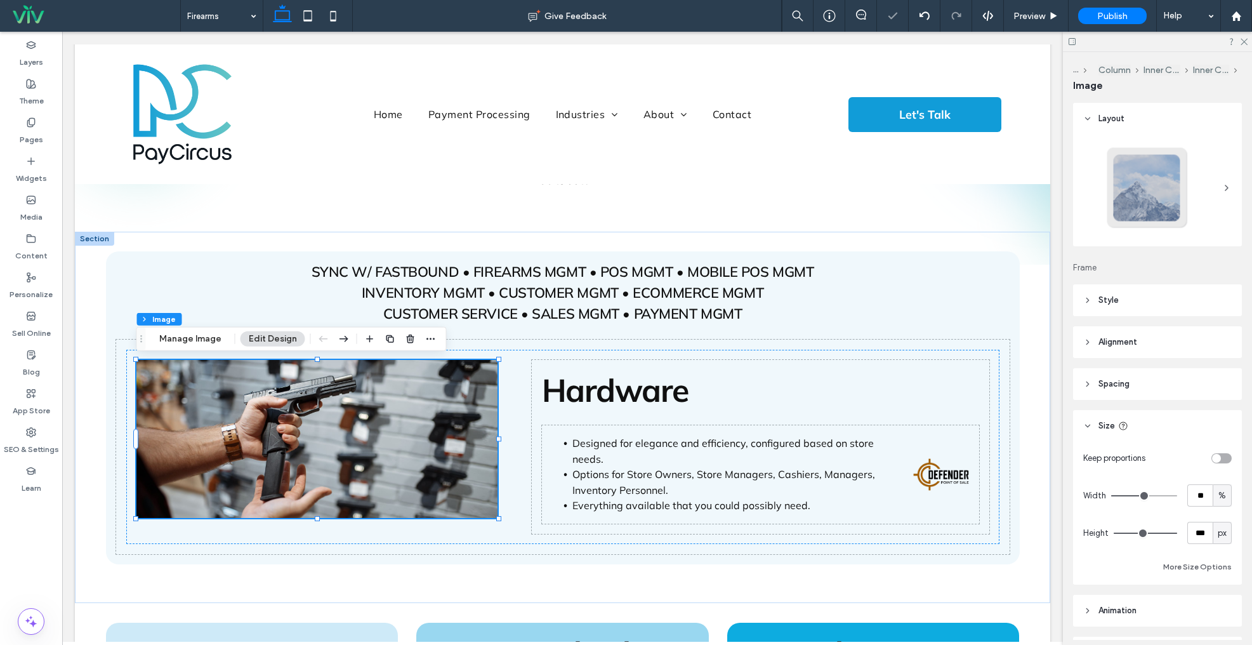
click at [307, 437] on img at bounding box center [317, 439] width 362 height 158
click at [1205, 492] on input "**" at bounding box center [1200, 495] width 25 height 22
type input "**"
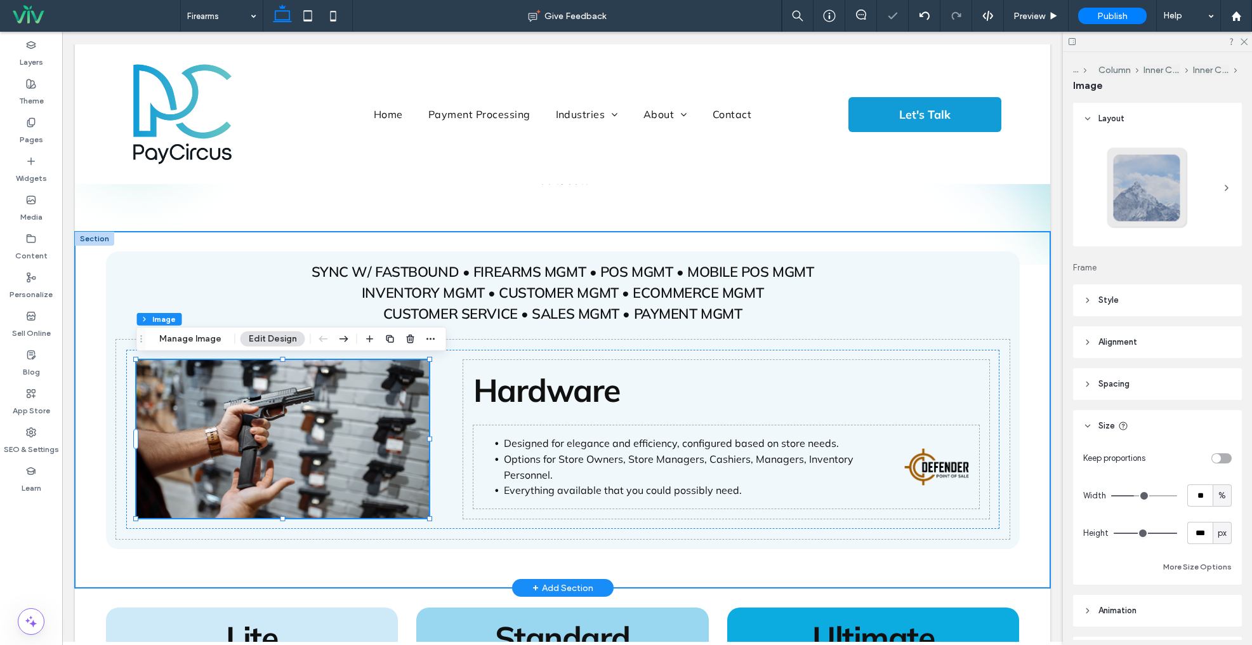
click at [434, 241] on div "SYNC W/ FASTBOUND • FIREARMS MGMT • POS MGMT • MOBILE POS MGMT INVENTORY MGMT •…" at bounding box center [563, 410] width 914 height 356
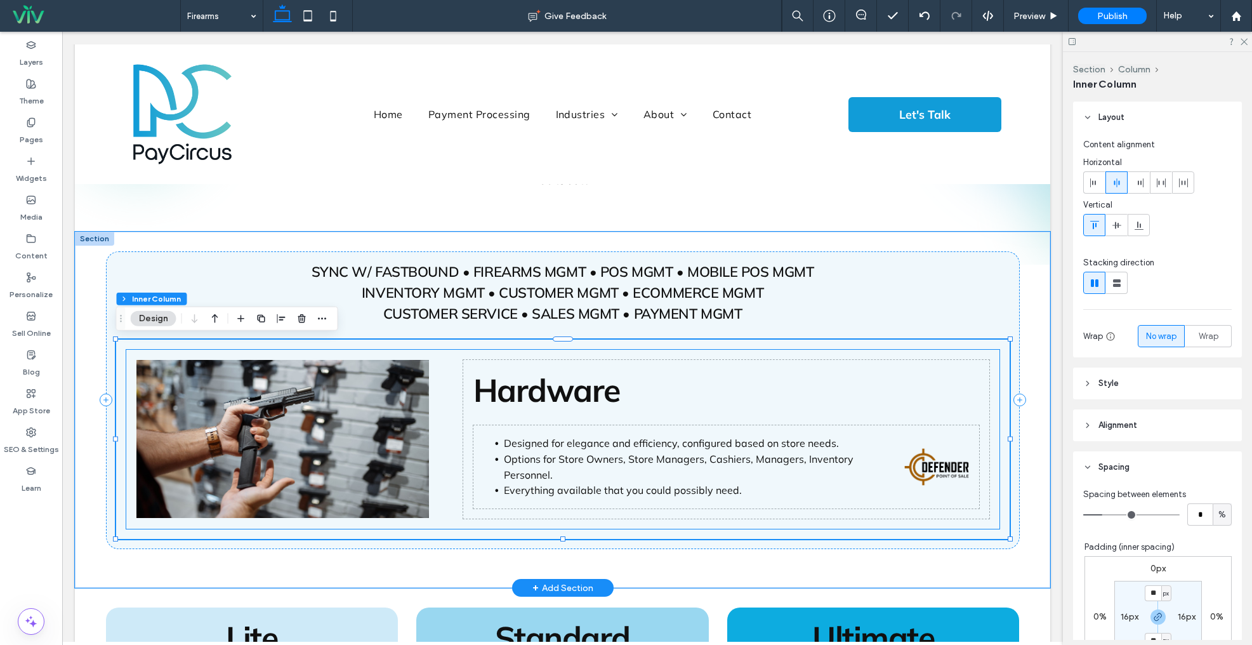
click at [765, 453] on span "Options for Store Owners, Store Managers, Cashiers, Managers, Inventory Personn…" at bounding box center [679, 467] width 350 height 29
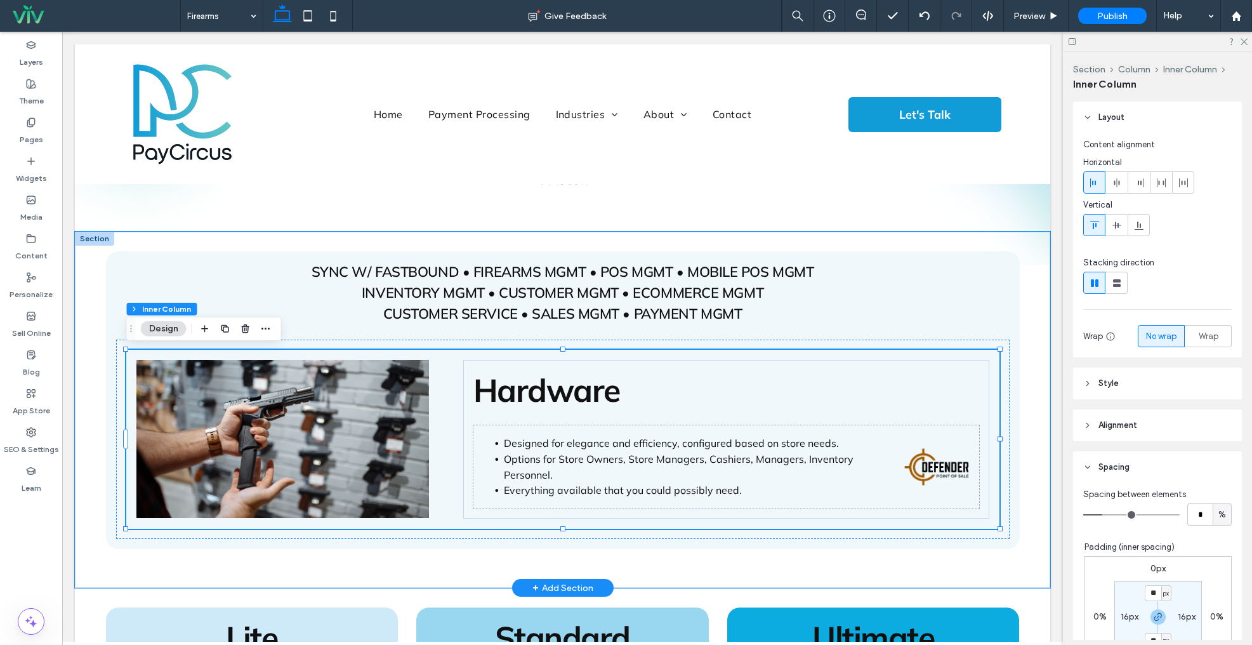
click at [654, 464] on span "Options for Store Owners, Store Managers, Cashiers, Managers, Inventory Personn…" at bounding box center [679, 467] width 350 height 29
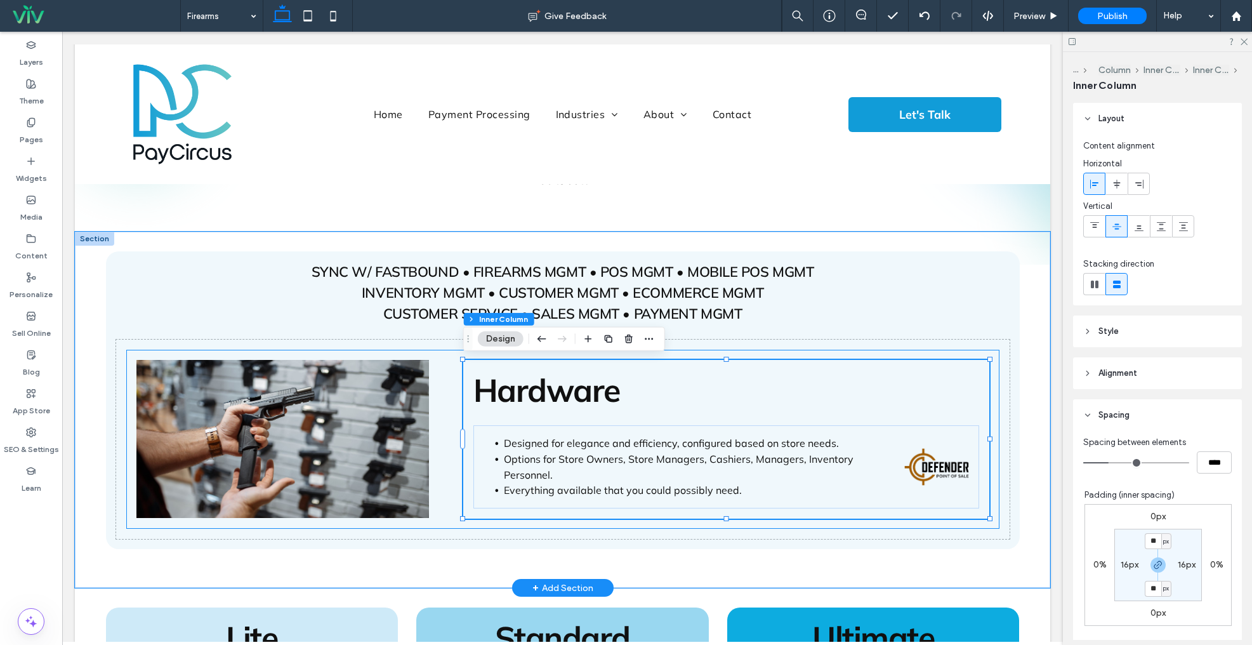
click at [680, 463] on span "Options for Store Owners, Store Managers, Cashiers, Managers, Inventory Personn…" at bounding box center [679, 467] width 350 height 29
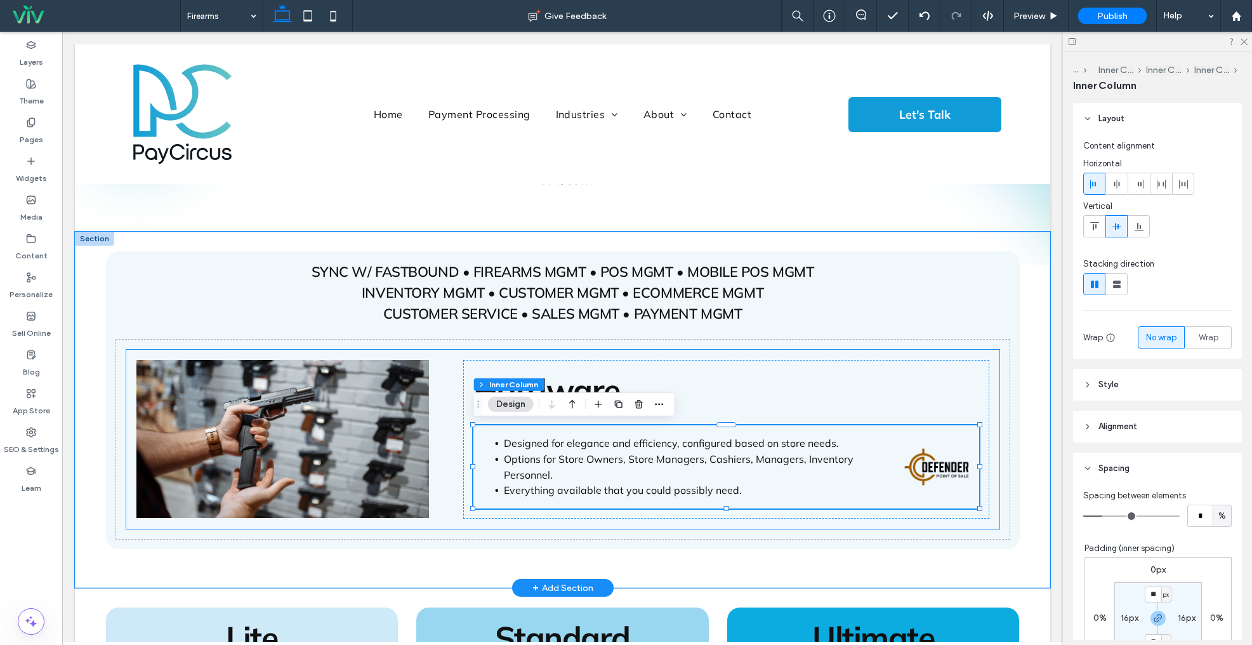
click at [722, 455] on span "Options for Store Owners, Store Managers, Cashiers, Managers, Inventory Personn…" at bounding box center [679, 467] width 350 height 29
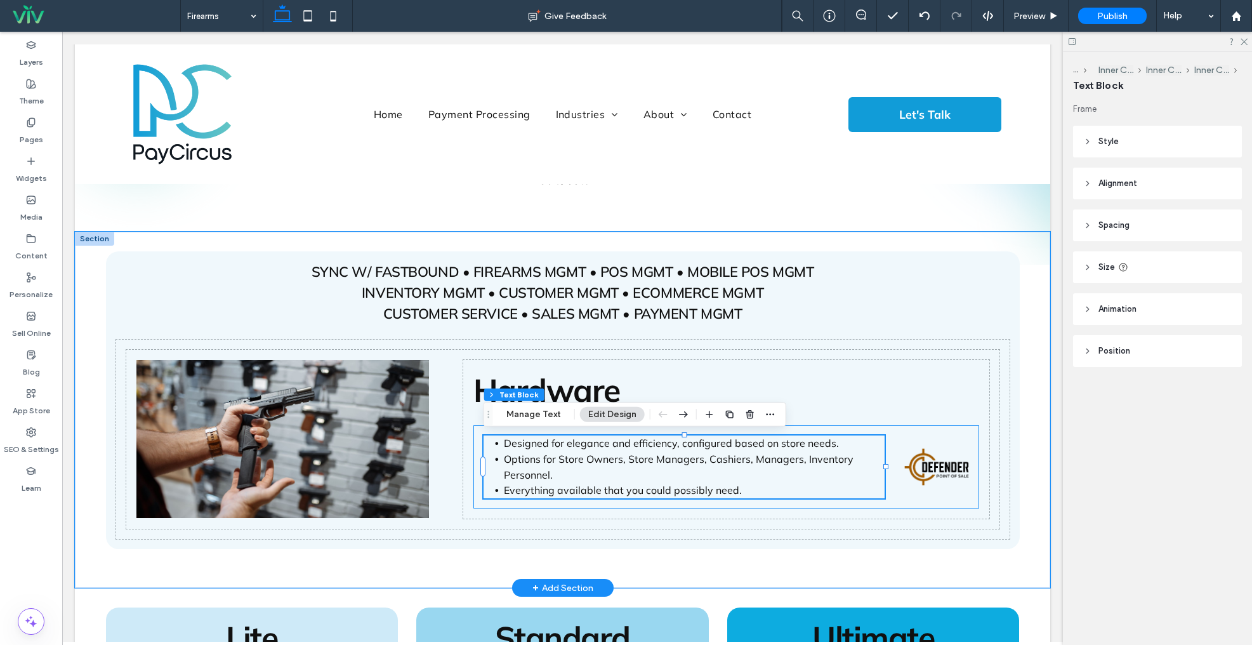
click at [477, 470] on div "Designed for elegance and efficiency, configured based on store needs. Options …" at bounding box center [727, 466] width 506 height 83
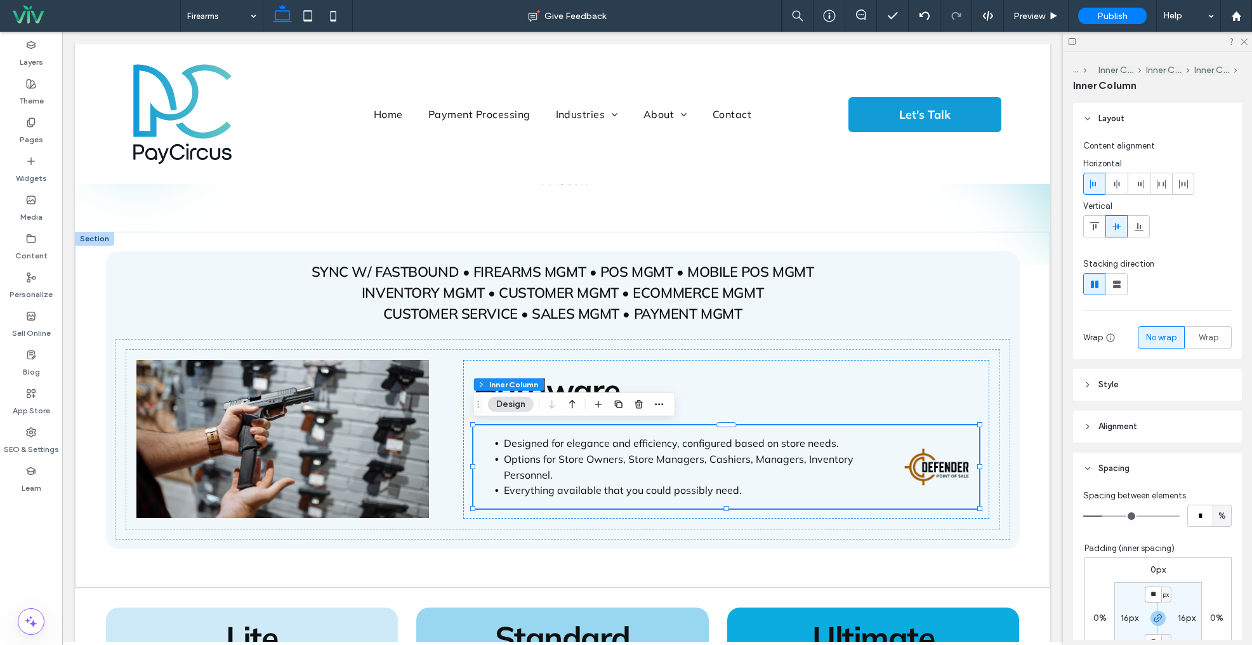
click at [1152, 591] on input "**" at bounding box center [1153, 595] width 17 height 16
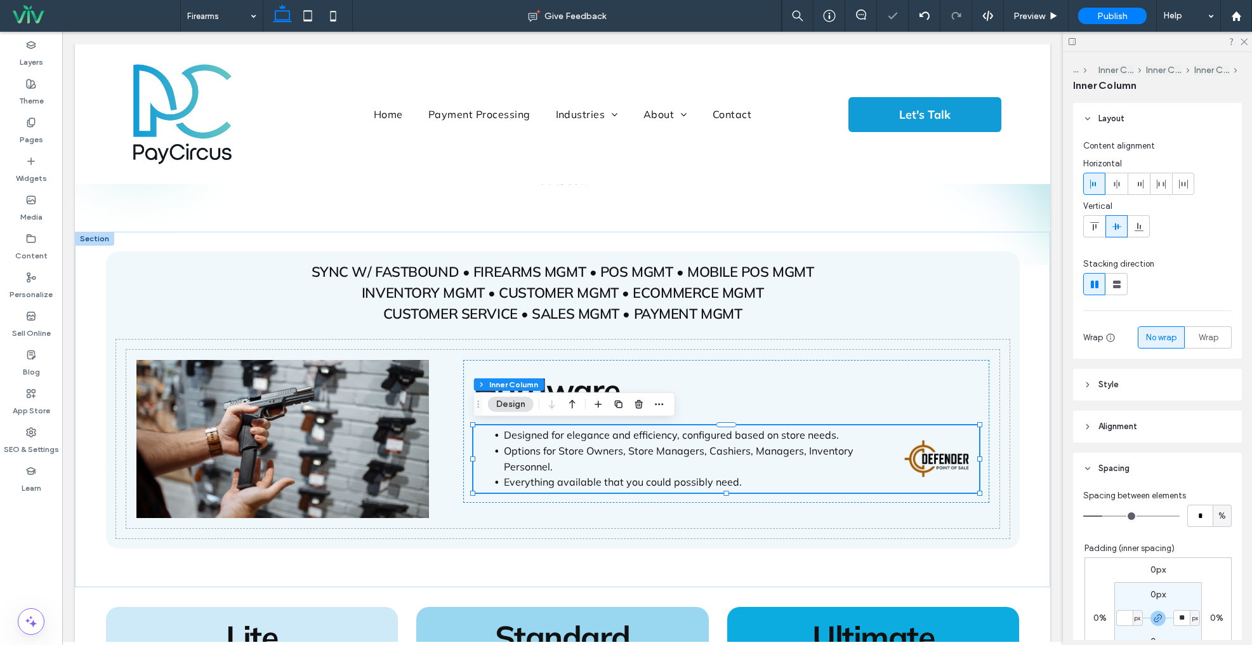
type input "*"
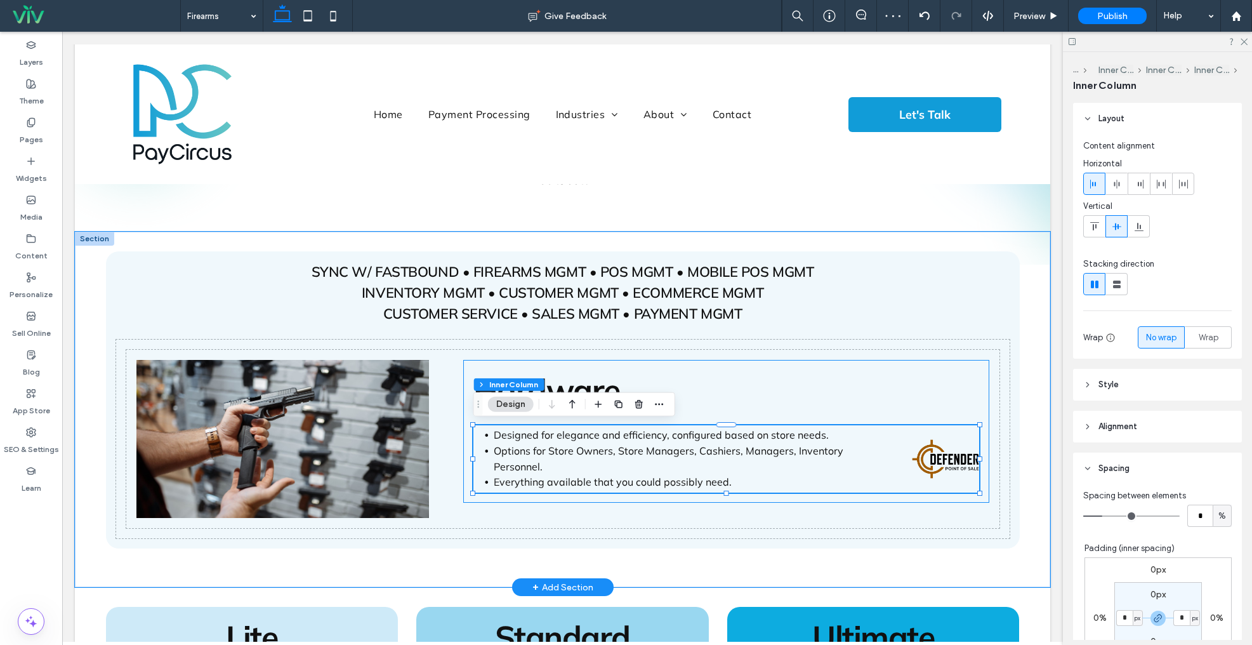
click at [866, 415] on div "Hardware Designed for elegance and efficiency, configured based on store needs.…" at bounding box center [726, 431] width 526 height 143
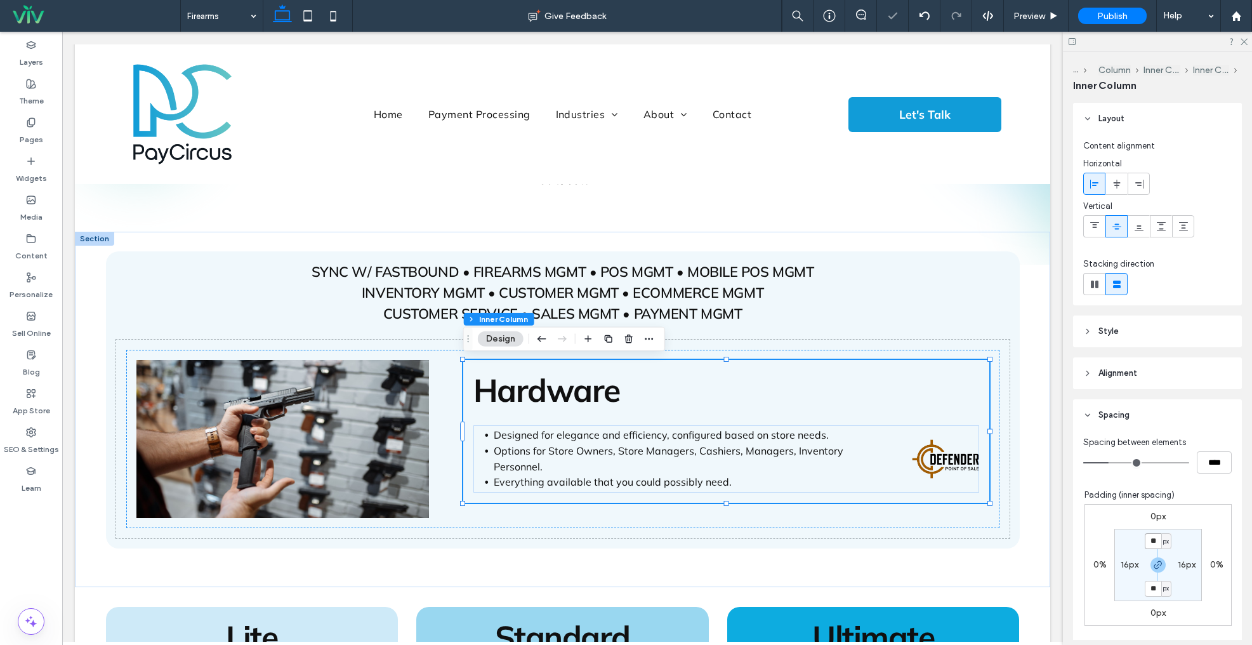
click at [1153, 540] on input "**" at bounding box center [1153, 541] width 17 height 16
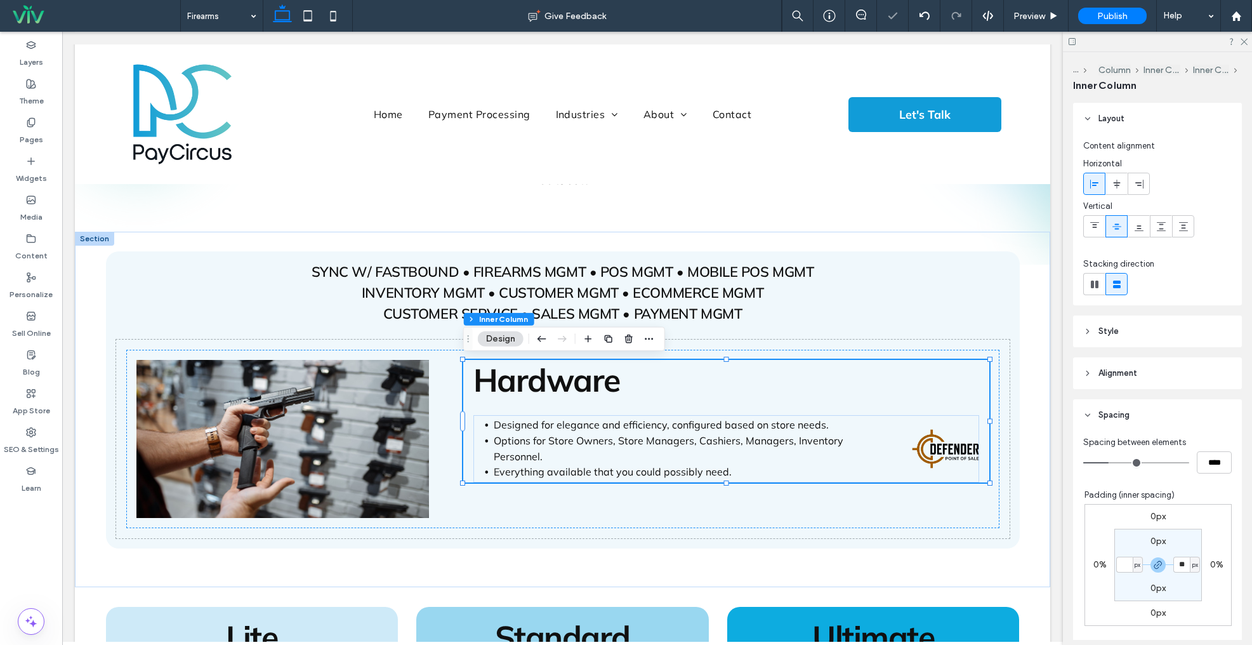
type input "*"
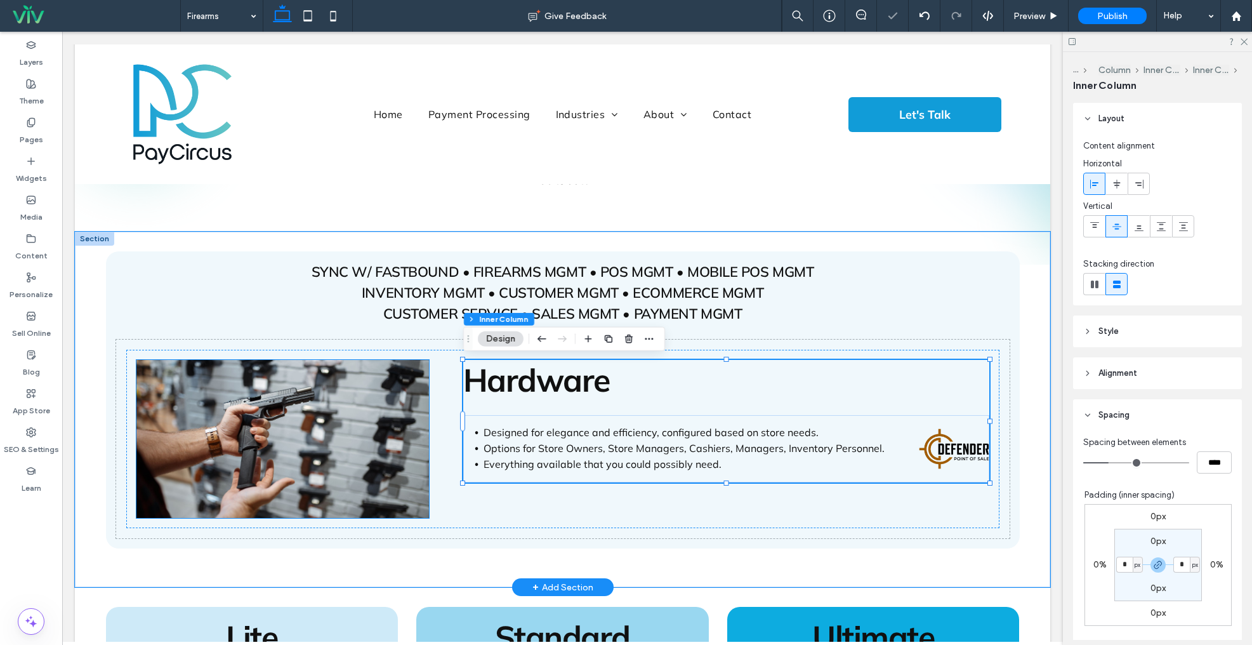
drag, startPoint x: 299, startPoint y: 432, endPoint x: 331, endPoint y: 451, distance: 37.6
click at [299, 432] on img at bounding box center [282, 439] width 293 height 158
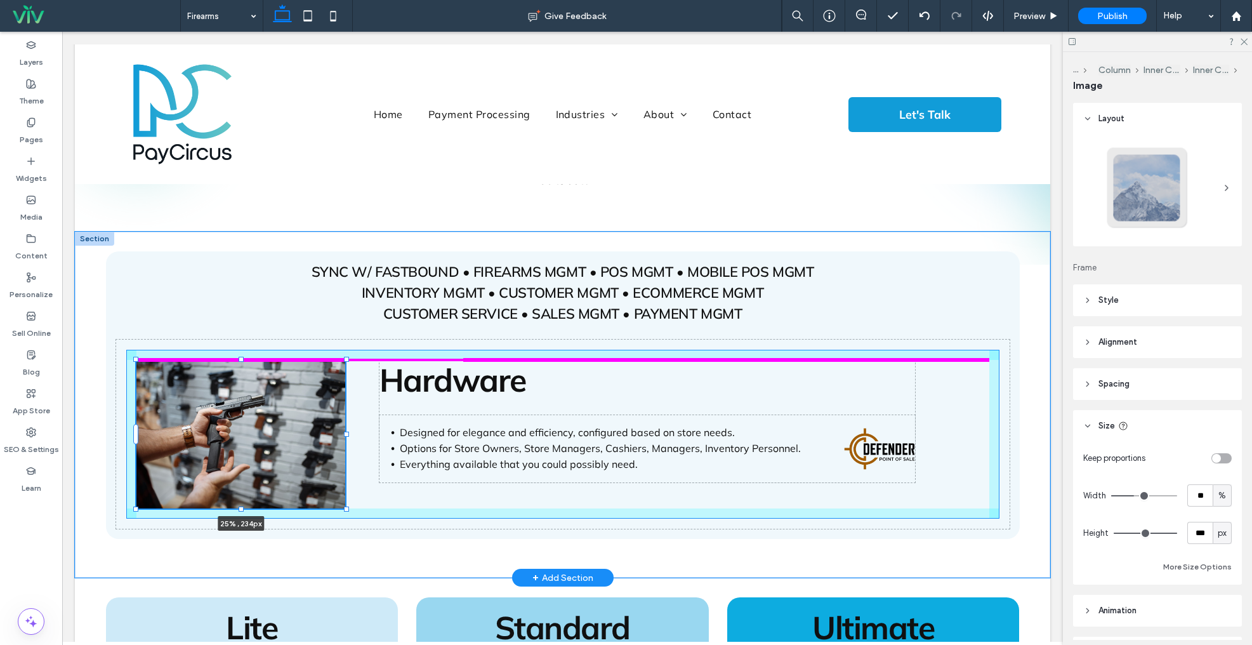
drag, startPoint x: 430, startPoint y: 514, endPoint x: 345, endPoint y: 508, distance: 84.6
click at [345, 508] on div at bounding box center [346, 509] width 5 height 5
type input "**"
type input "****"
type input "***"
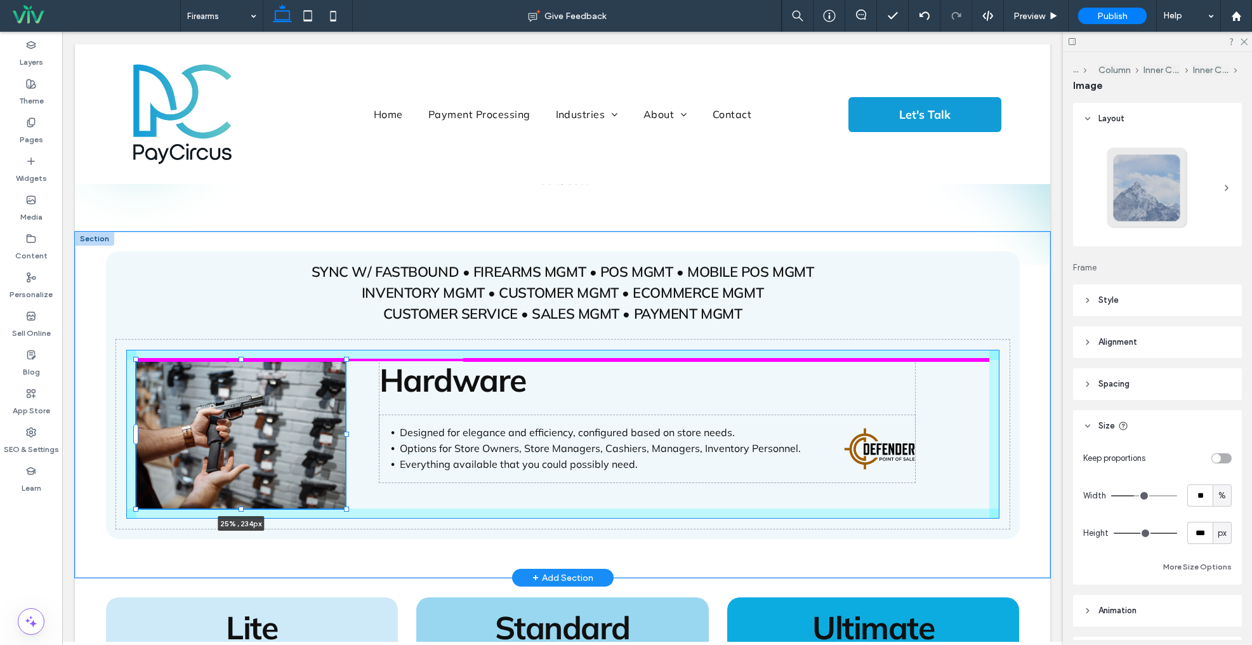
type input "***"
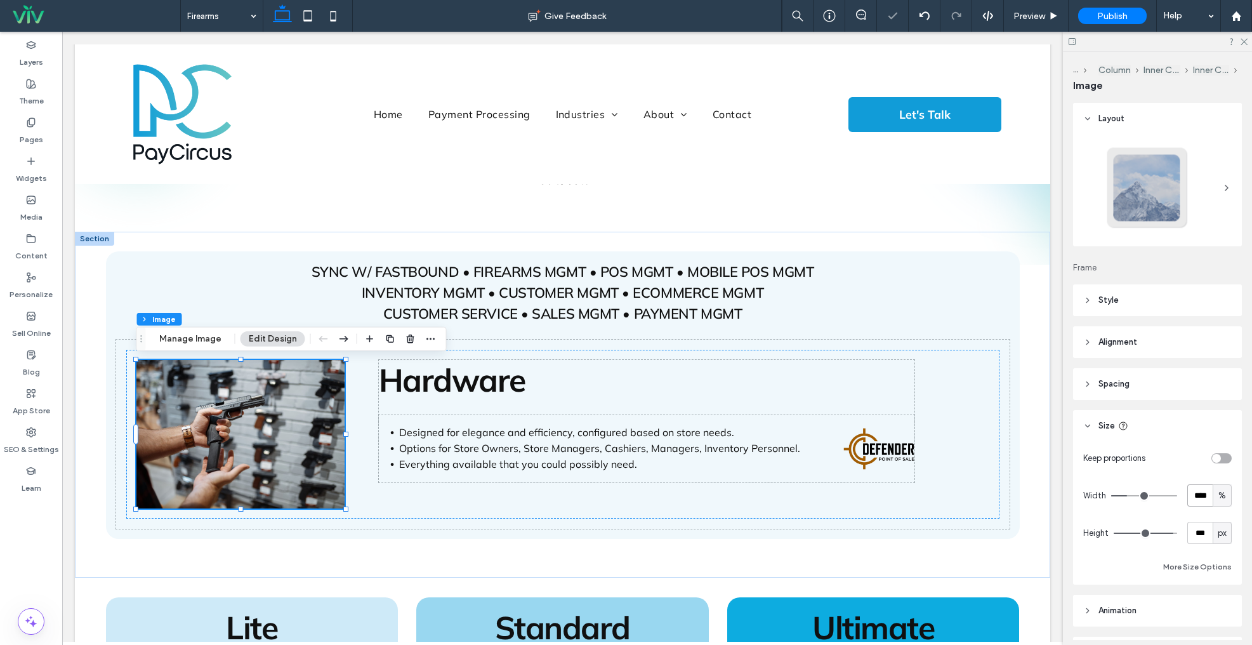
click at [1191, 493] on input "****" at bounding box center [1200, 495] width 25 height 22
type input "**"
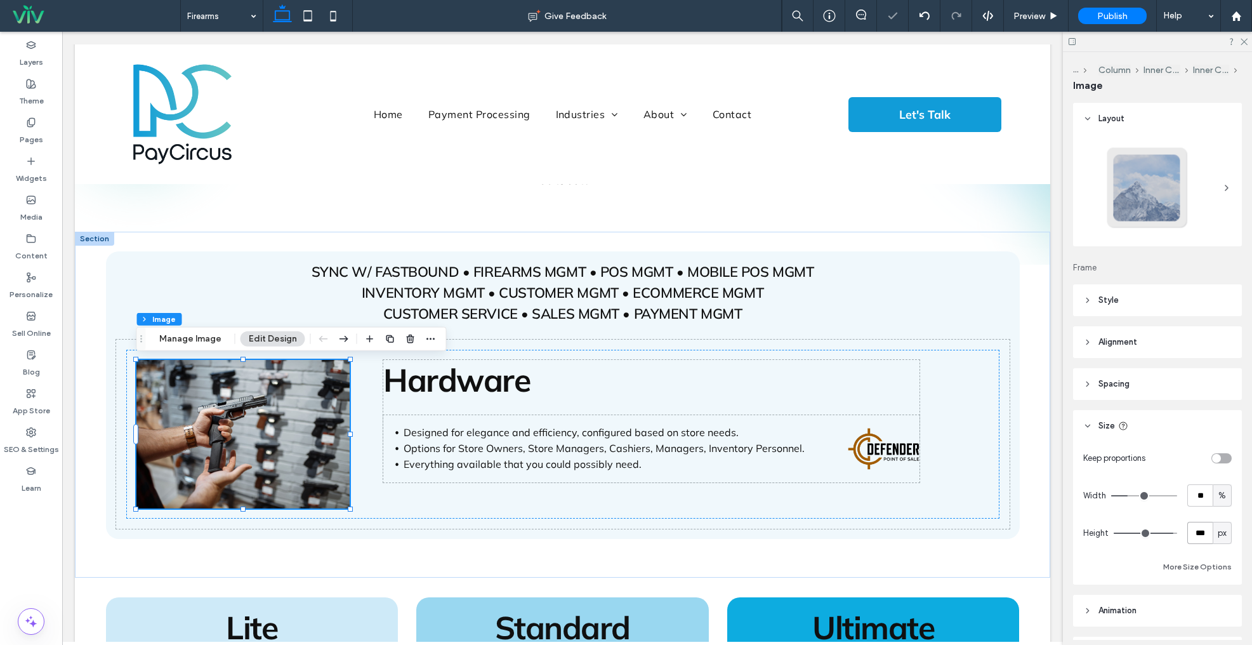
click at [1194, 529] on input "***" at bounding box center [1200, 533] width 25 height 22
type input "***"
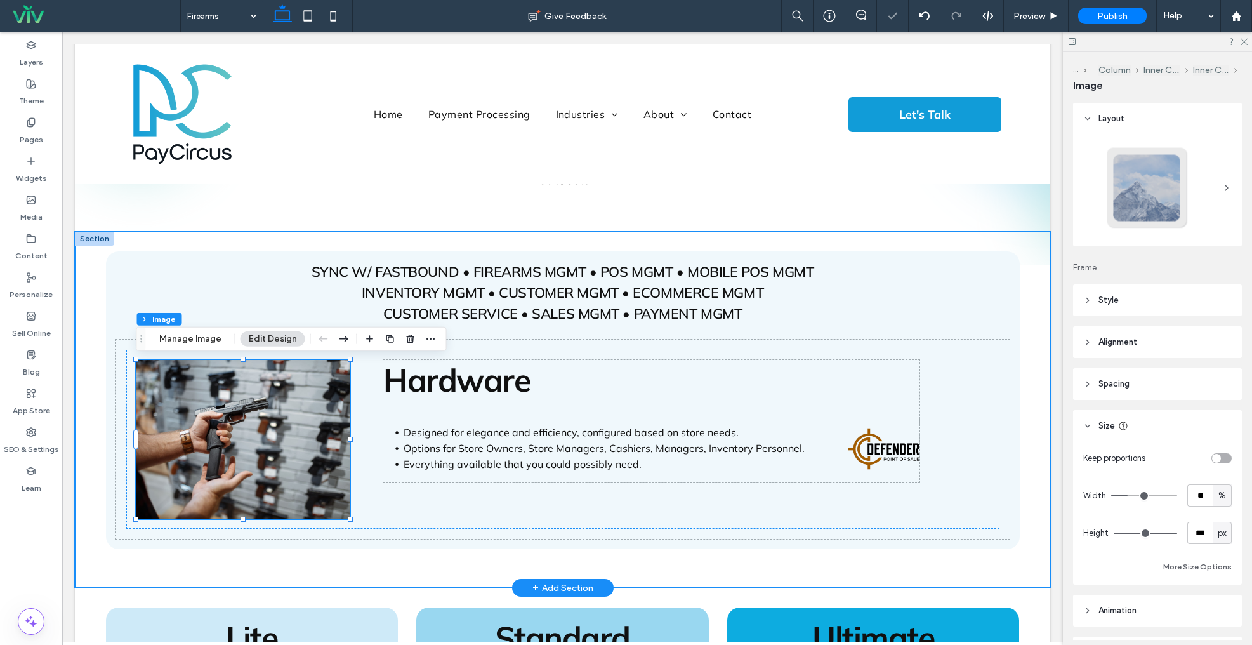
click at [814, 239] on div "SYNC W/ FASTBOUND • FIREARMS MGMT • POS MGMT • MOBILE POS MGMT INVENTORY MGMT •…" at bounding box center [563, 410] width 914 height 356
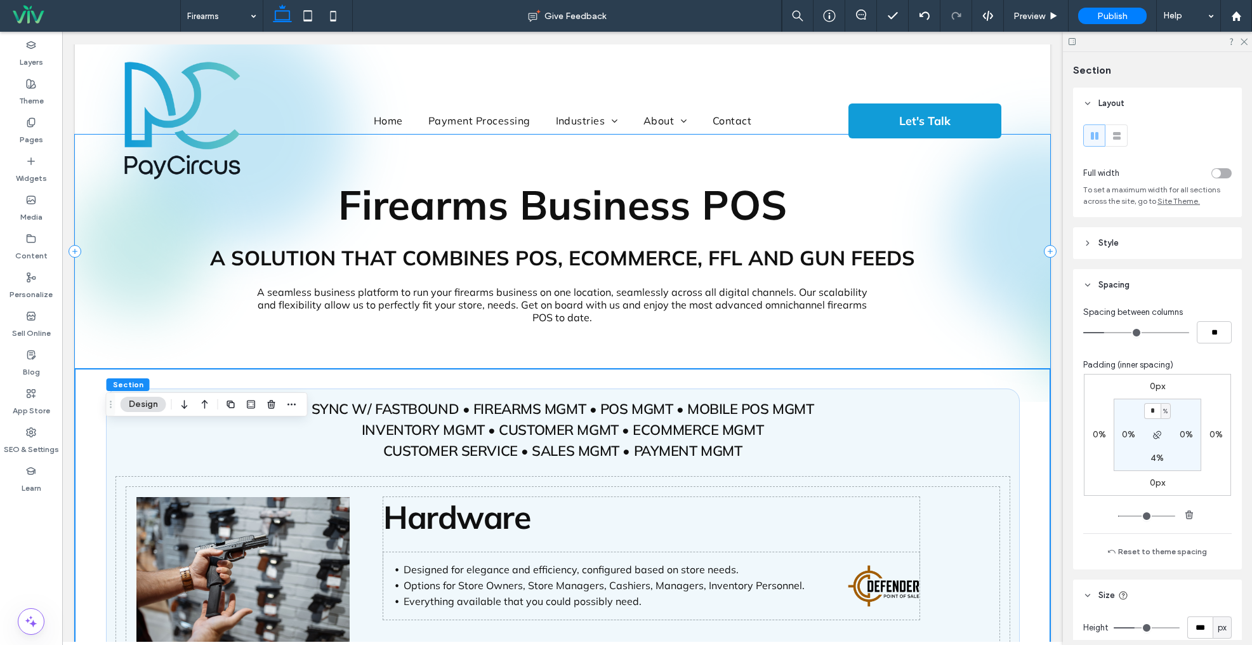
scroll to position [0, 0]
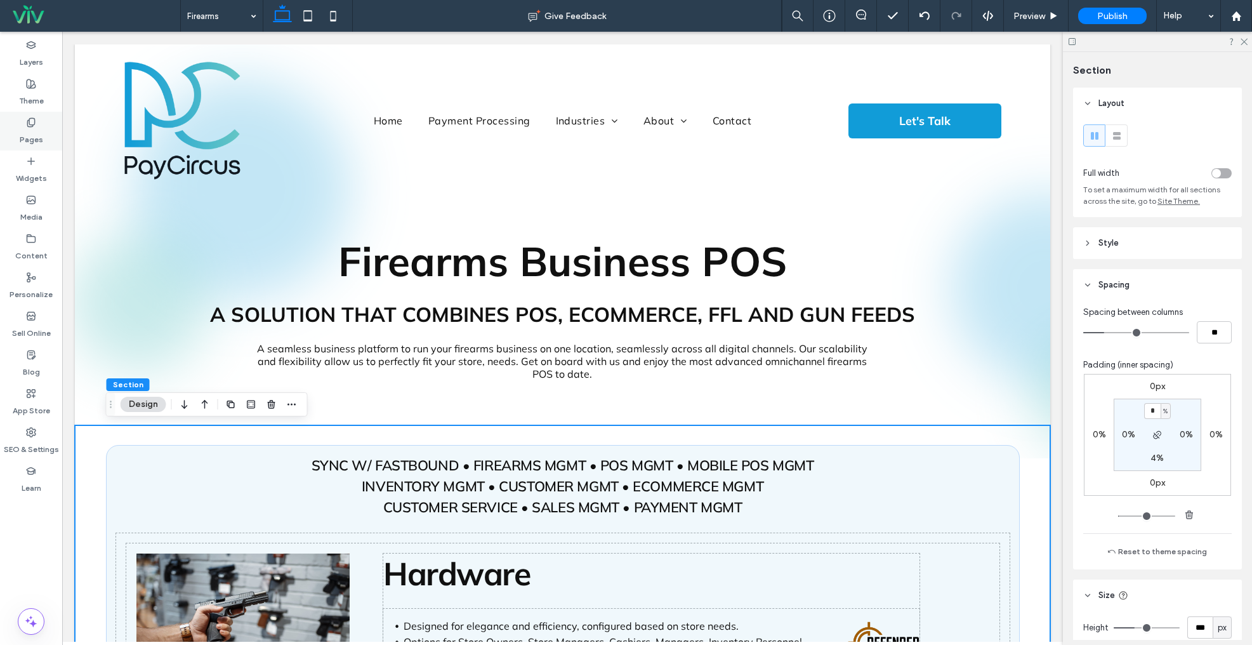
click at [30, 130] on label "Pages" at bounding box center [31, 137] width 23 height 18
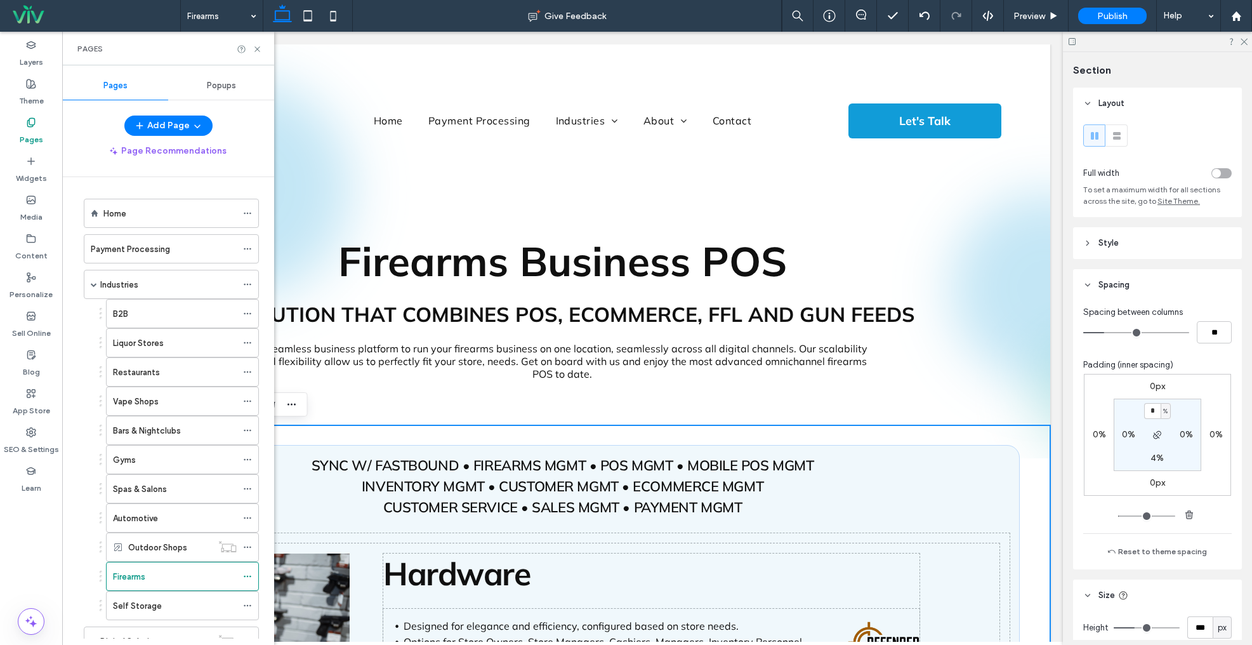
click at [135, 493] on label "Spas & Salons" at bounding box center [140, 489] width 54 height 22
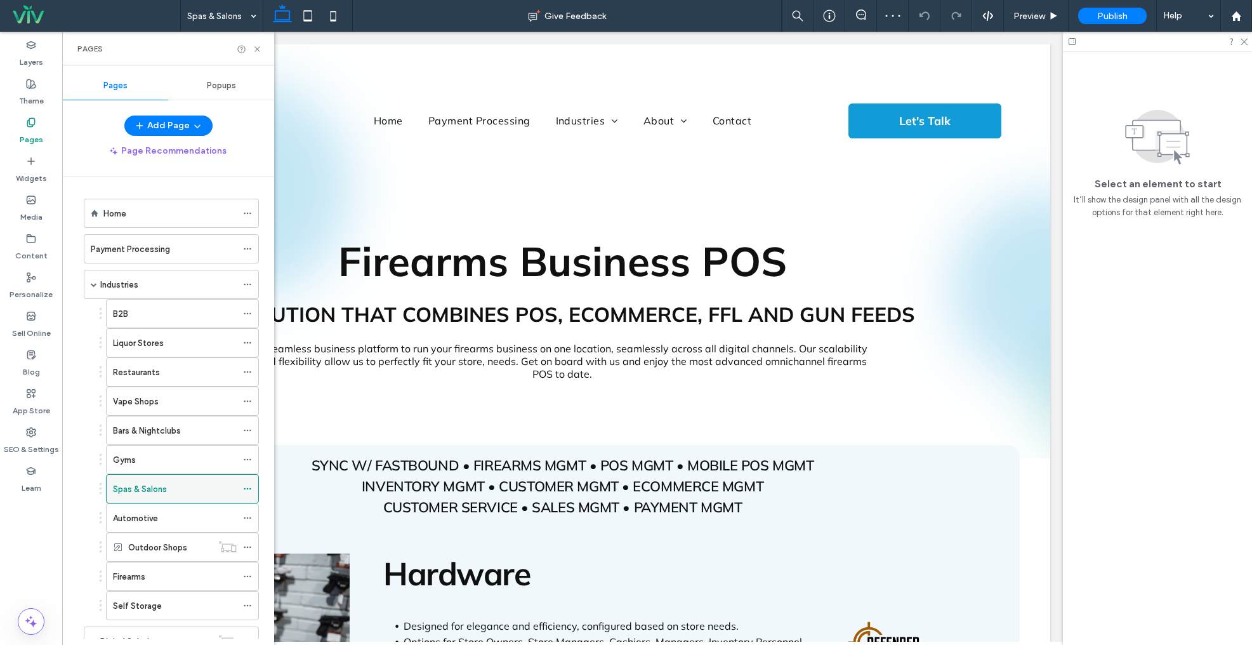
click at [244, 487] on icon at bounding box center [247, 488] width 9 height 9
click at [248, 576] on use at bounding box center [247, 577] width 7 height 2
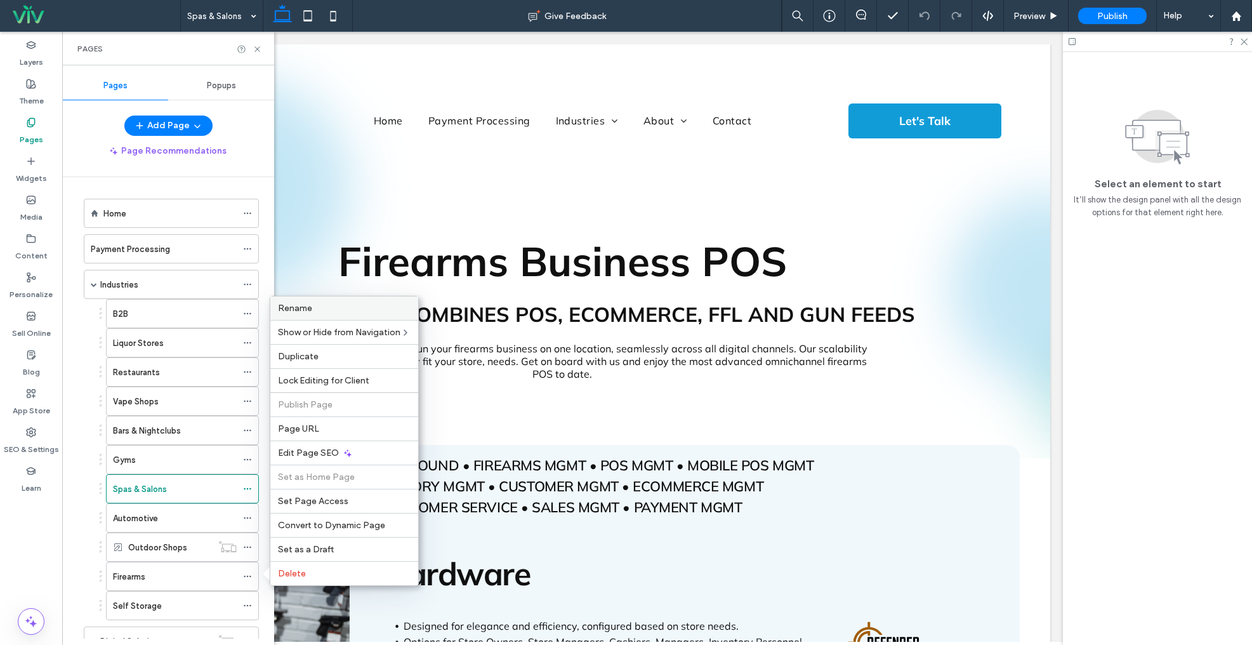
click at [322, 316] on div "Rename" at bounding box center [344, 307] width 148 height 23
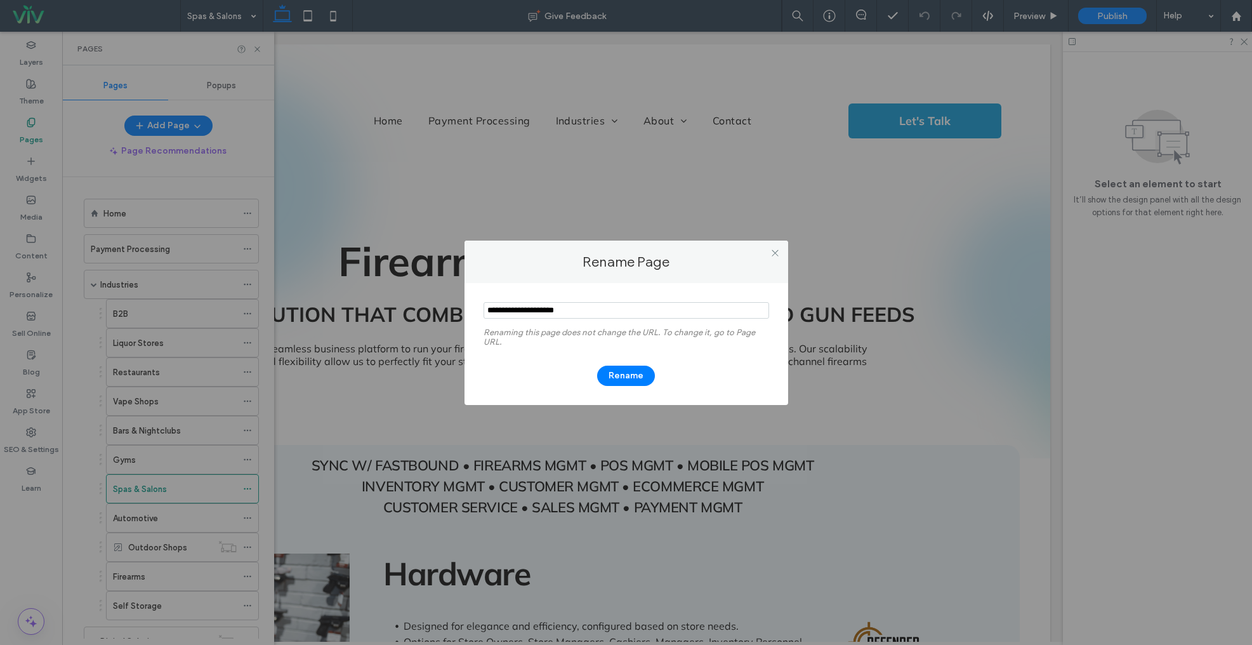
type input "**********"
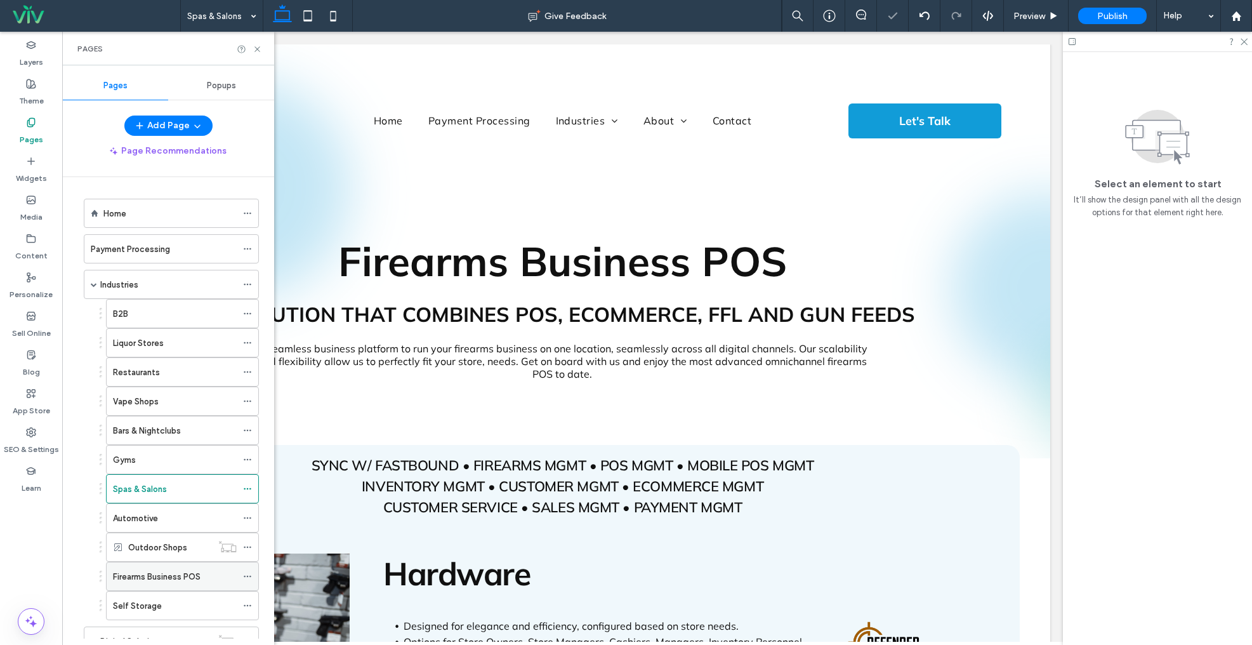
click at [248, 576] on icon at bounding box center [247, 576] width 9 height 9
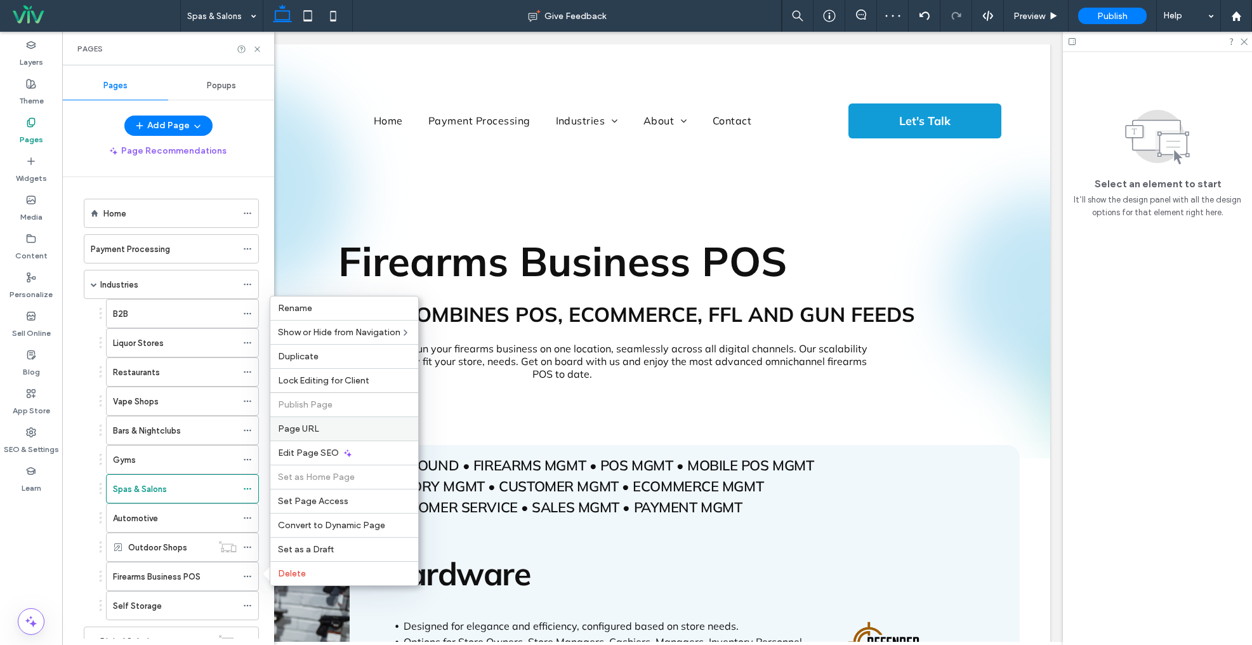
click at [317, 435] on div "Page URL" at bounding box center [344, 428] width 148 height 24
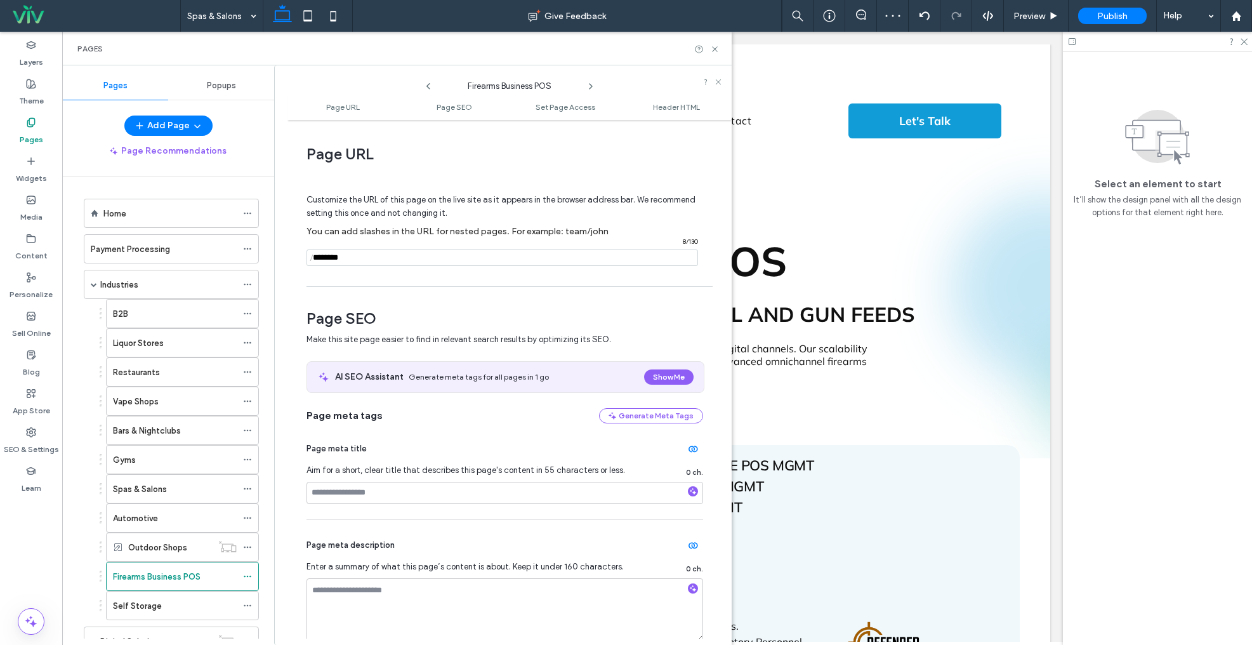
click at [357, 260] on input "notEmpty" at bounding box center [503, 257] width 392 height 17
type input "**********"
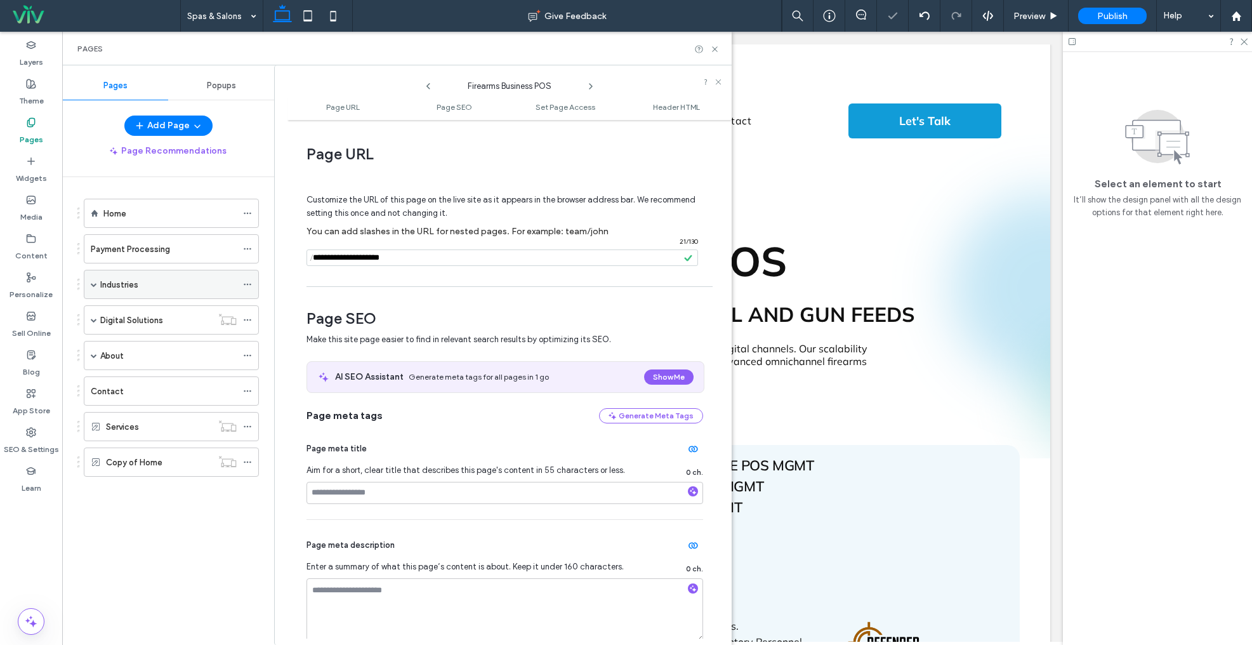
click at [93, 282] on span at bounding box center [94, 284] width 6 height 6
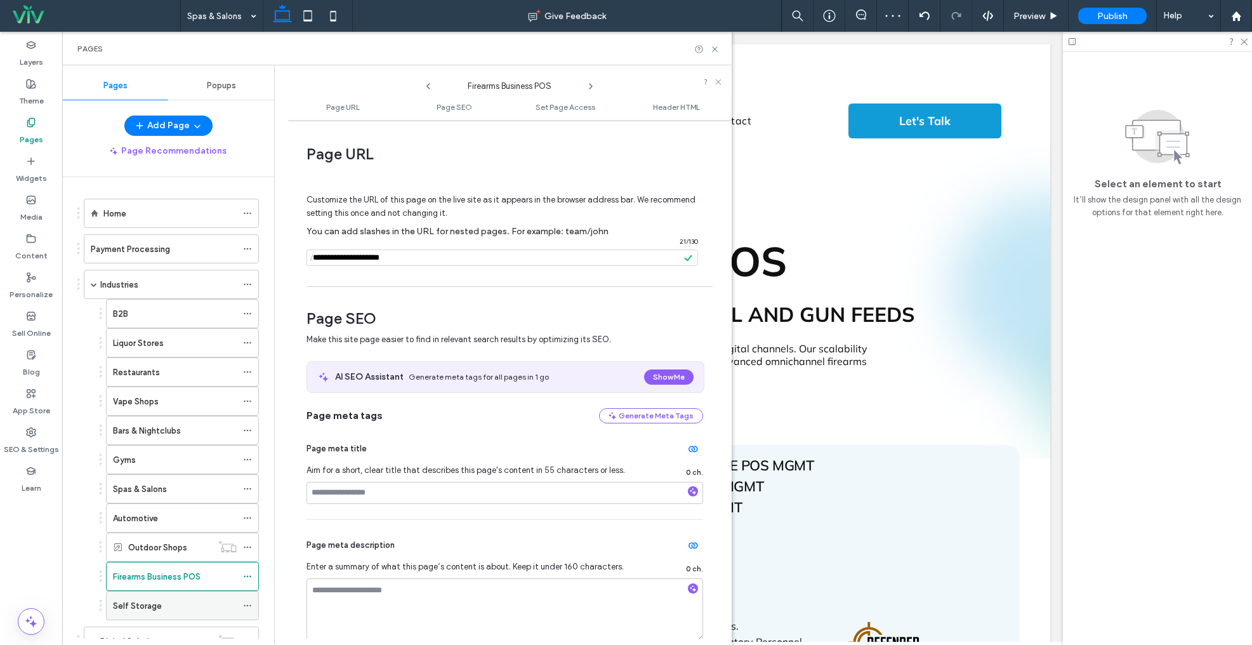
click at [248, 605] on icon at bounding box center [247, 605] width 9 height 9
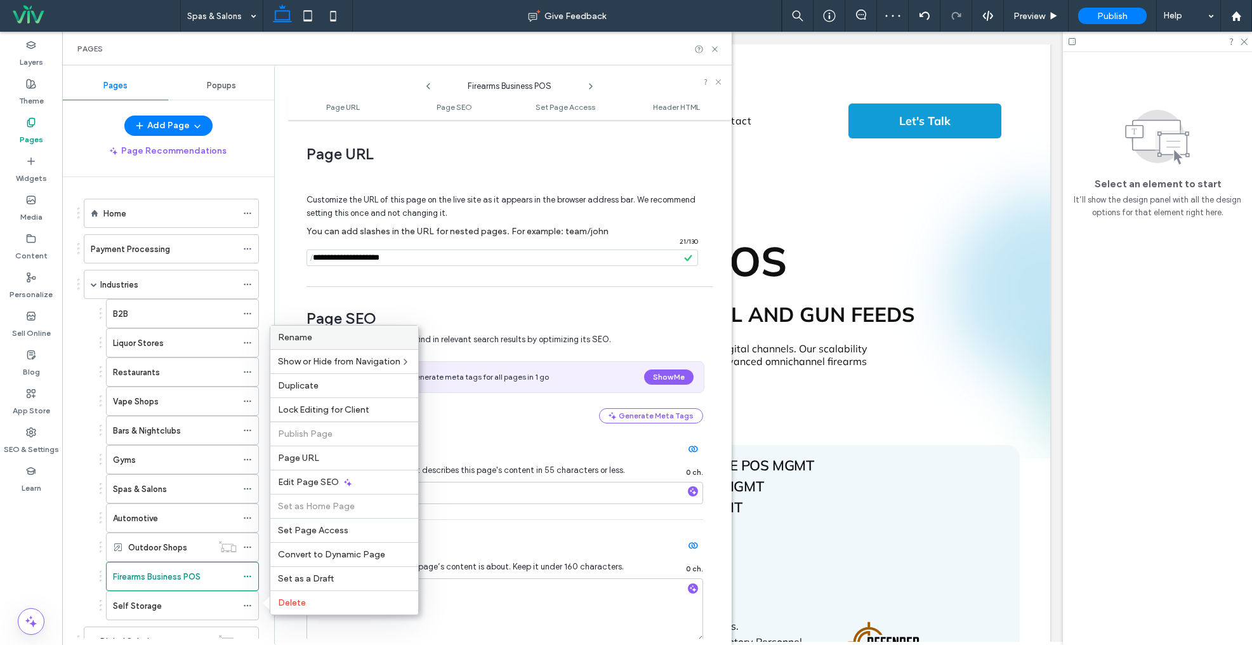
click at [305, 332] on span "Rename" at bounding box center [295, 337] width 34 height 11
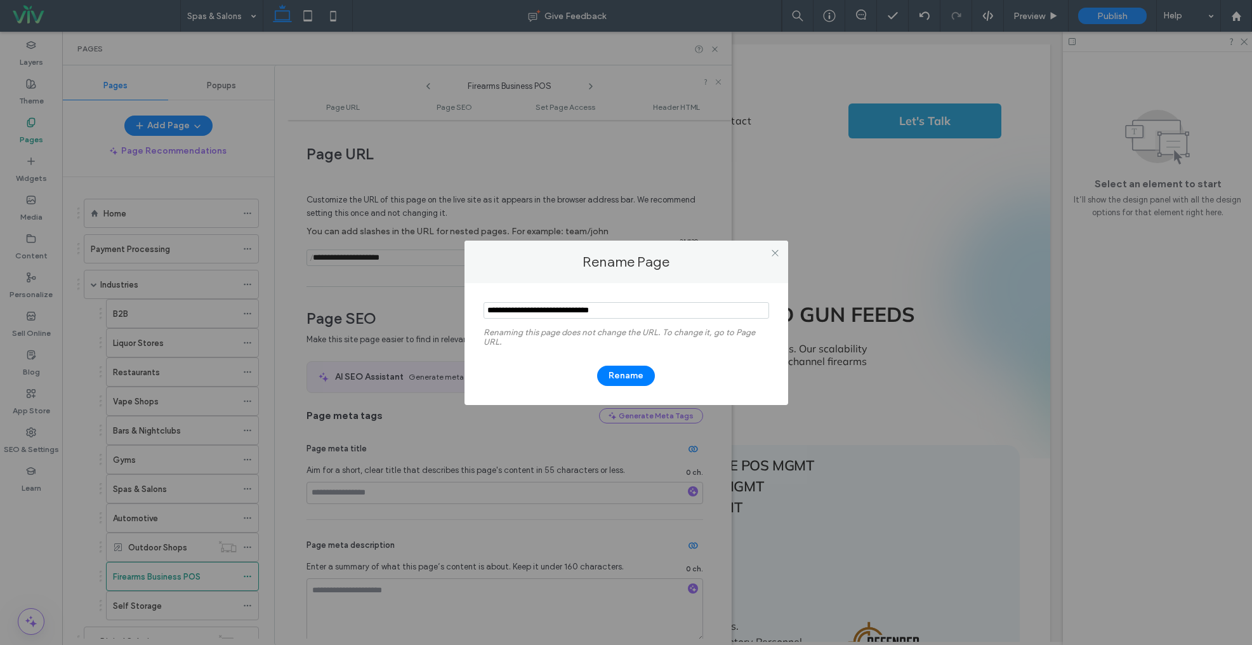
click at [505, 308] on input "notEmpty" at bounding box center [627, 310] width 286 height 17
type input "**********"
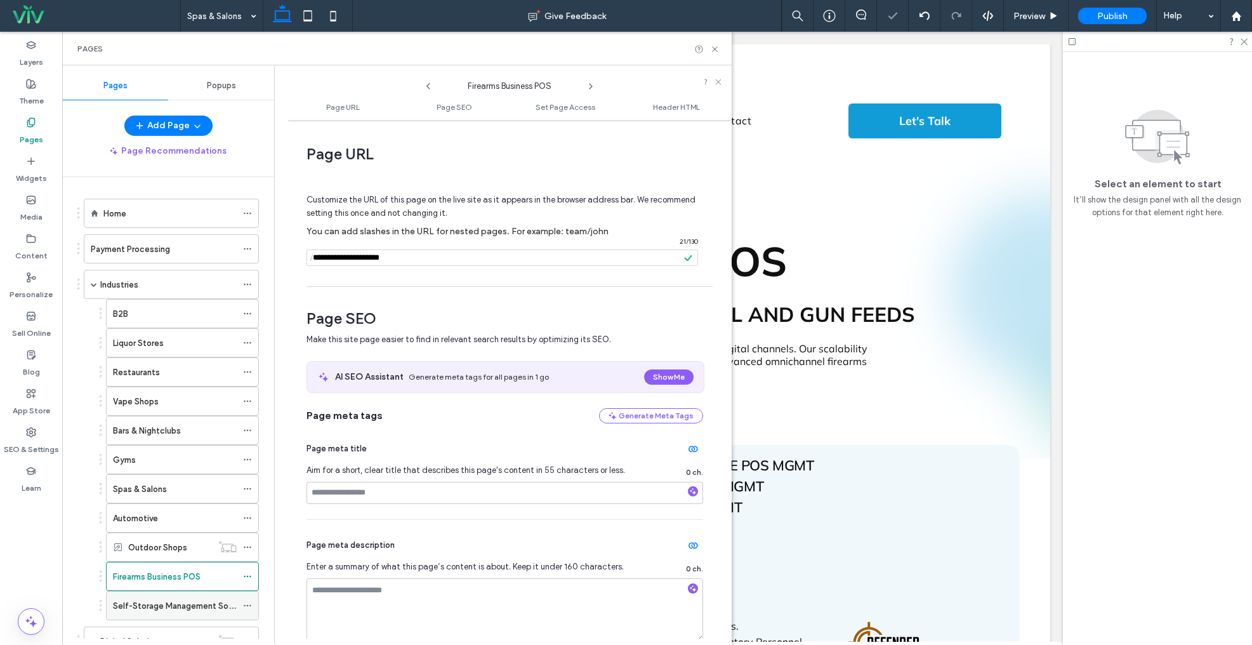
click at [249, 606] on icon at bounding box center [247, 605] width 9 height 9
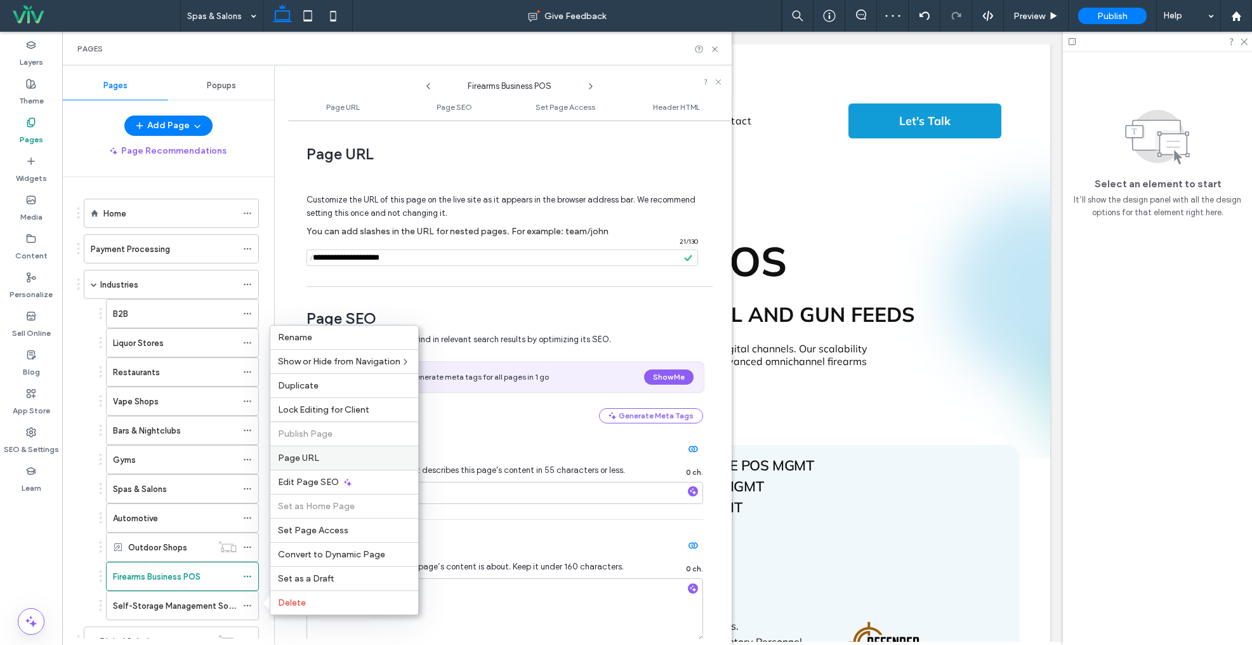
click at [328, 466] on div "Page URL" at bounding box center [344, 458] width 148 height 24
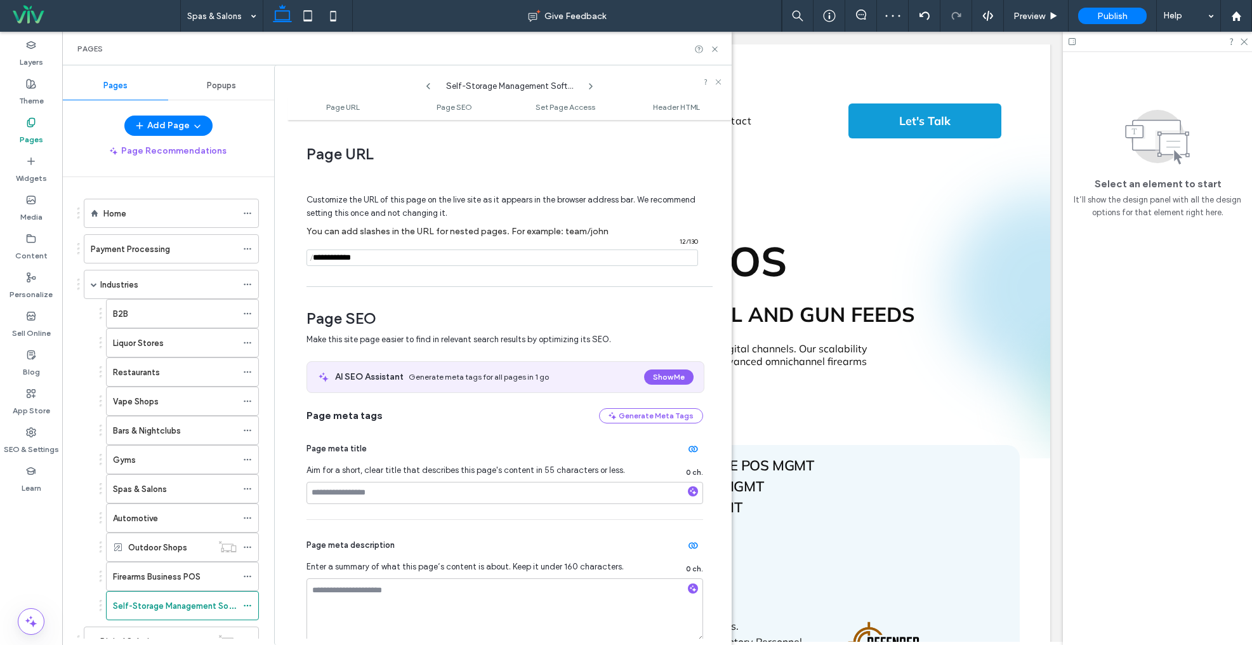
click at [425, 262] on input "notEmpty" at bounding box center [503, 257] width 392 height 17
type input "**********"
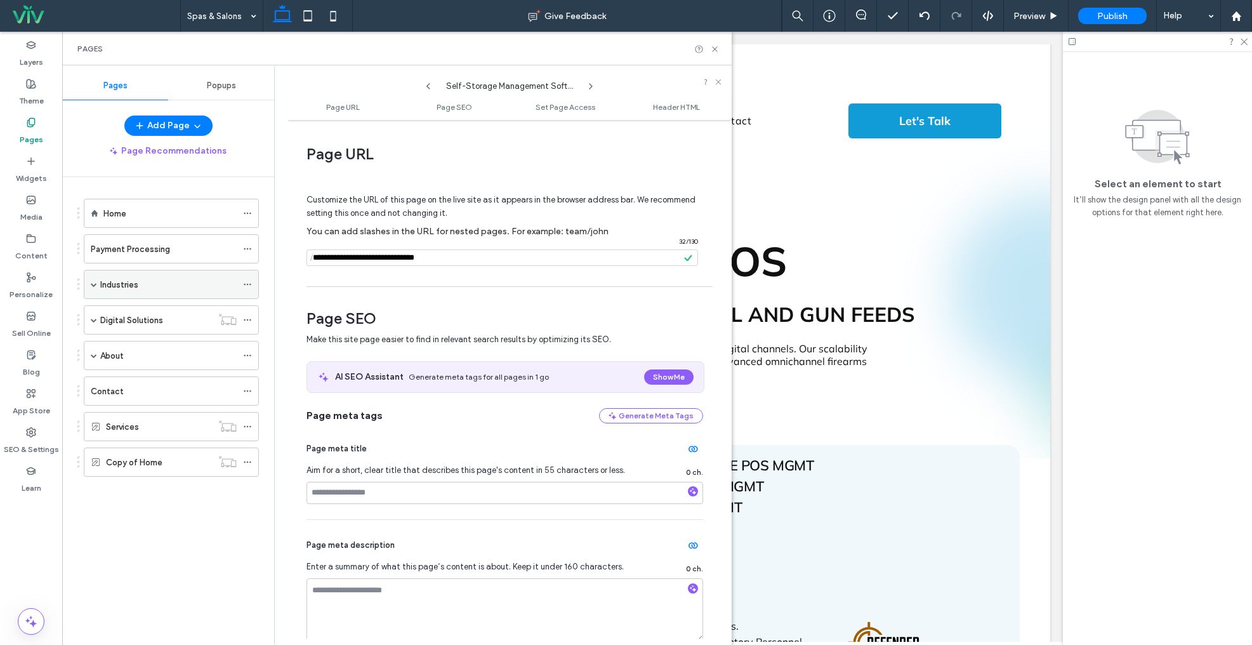
click at [96, 284] on span at bounding box center [94, 284] width 6 height 6
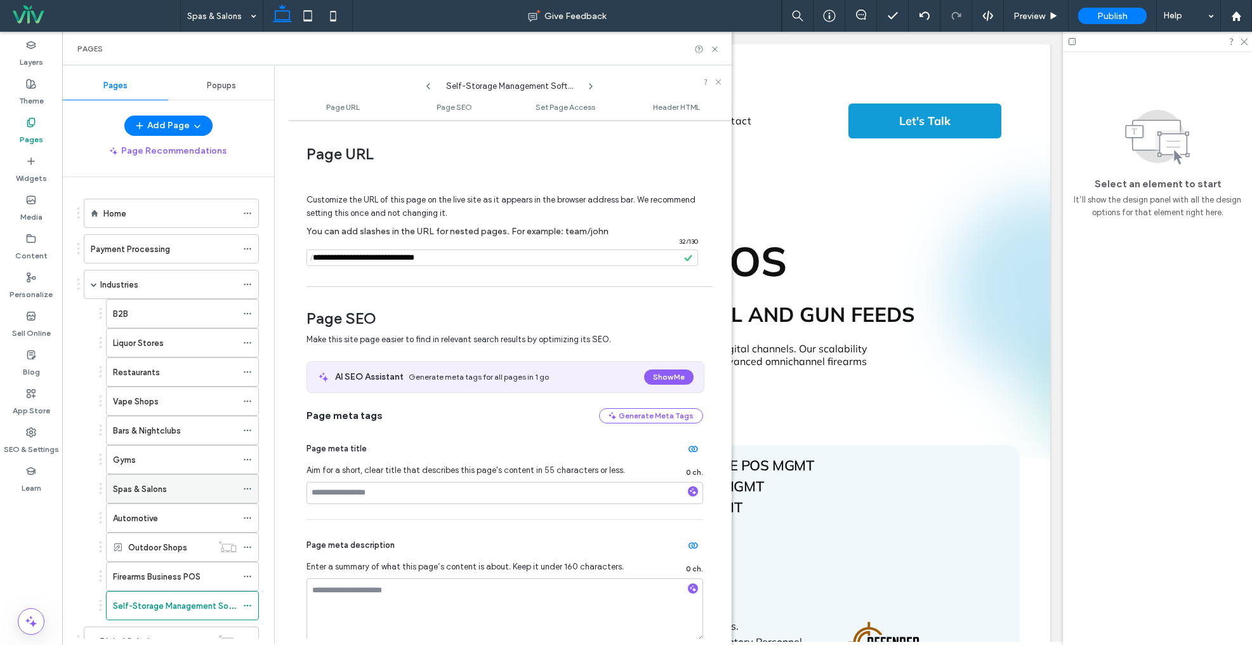
click at [246, 489] on icon at bounding box center [247, 488] width 9 height 9
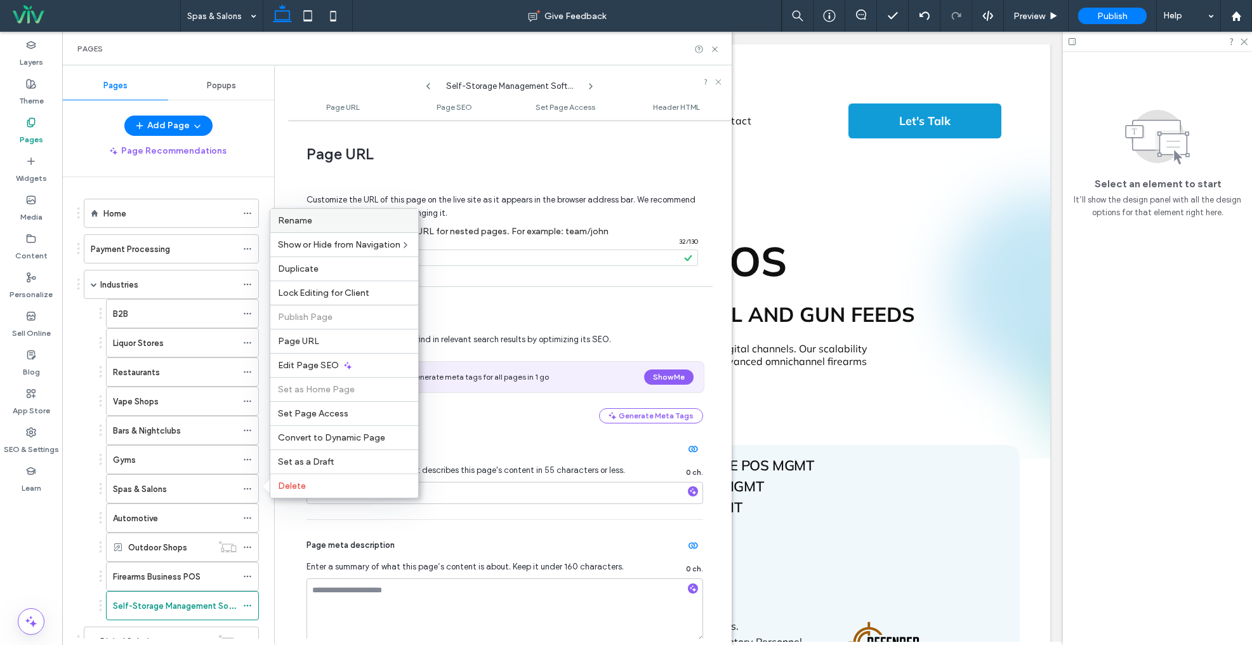
click at [295, 221] on span "Rename" at bounding box center [295, 220] width 34 height 11
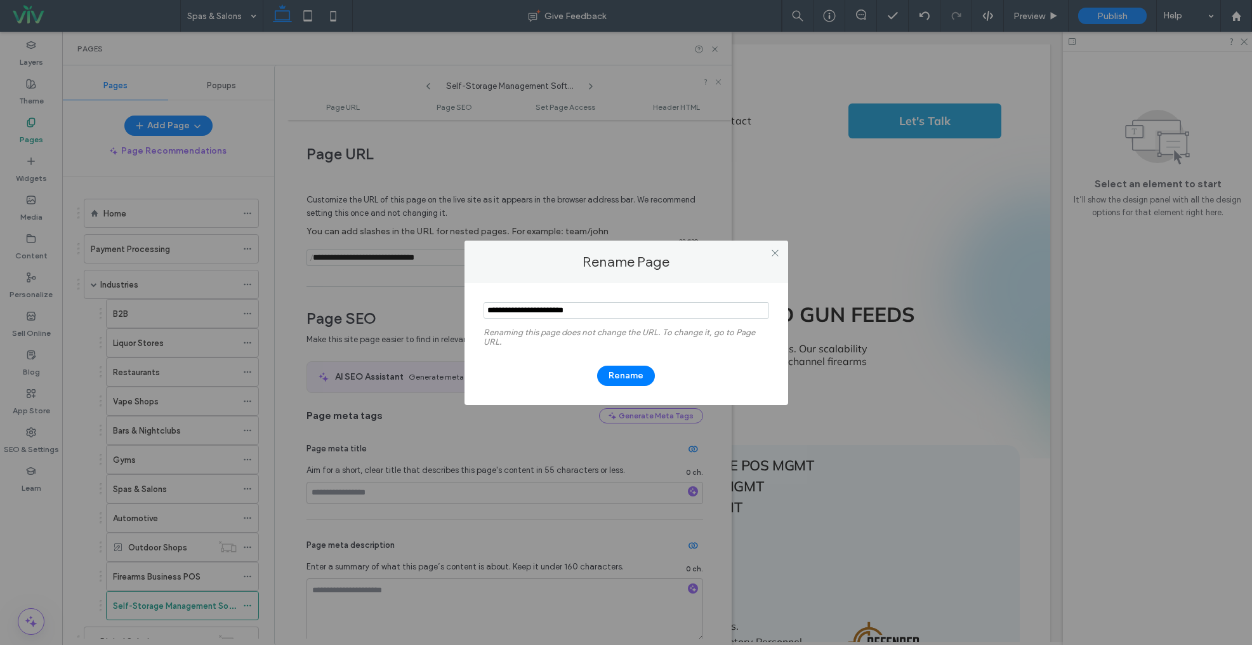
type input "**********"
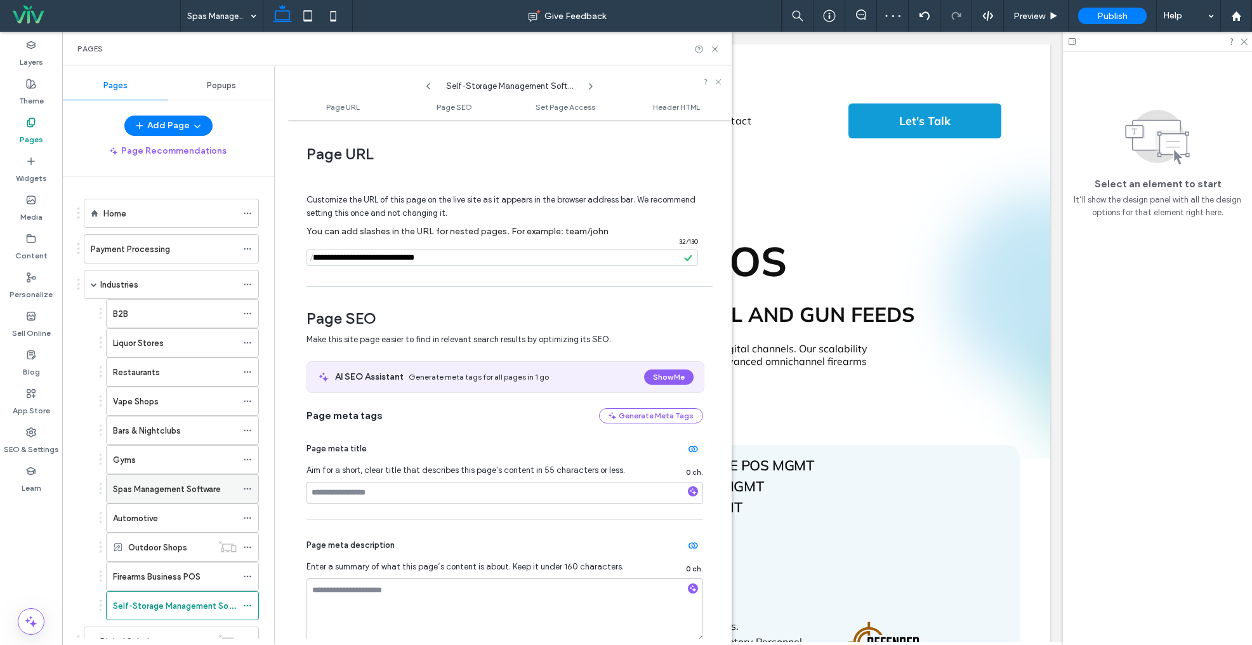
click at [248, 490] on icon at bounding box center [247, 488] width 9 height 9
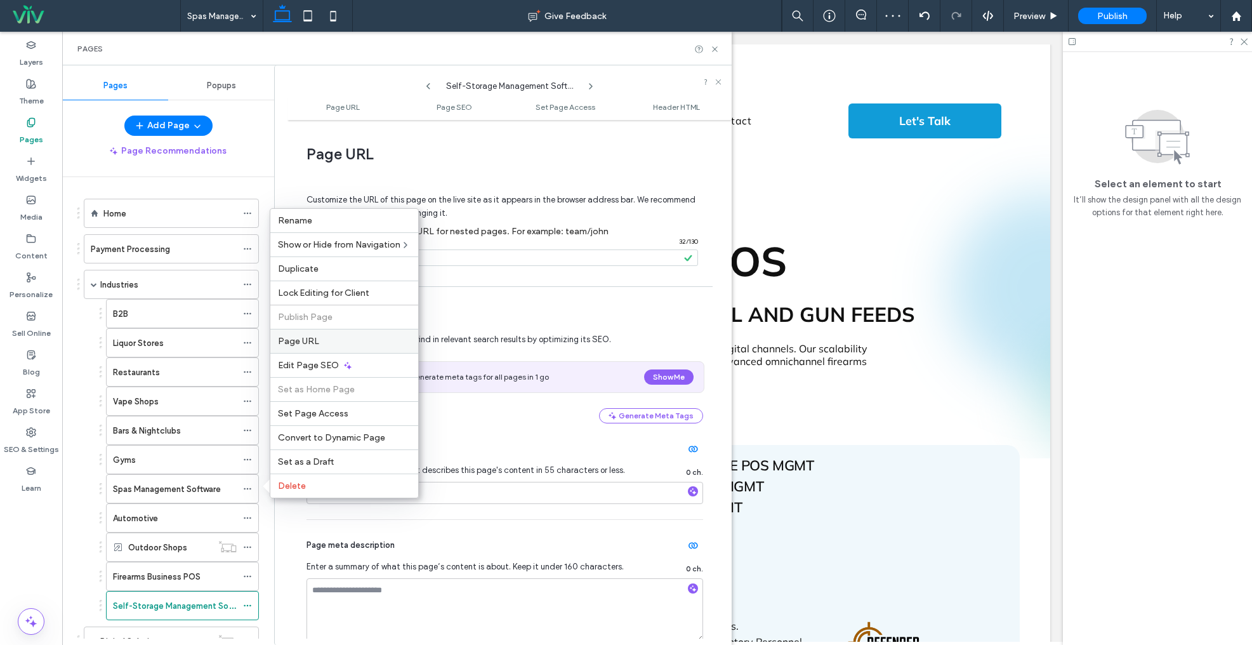
click at [303, 345] on span "Page URL" at bounding box center [298, 341] width 41 height 11
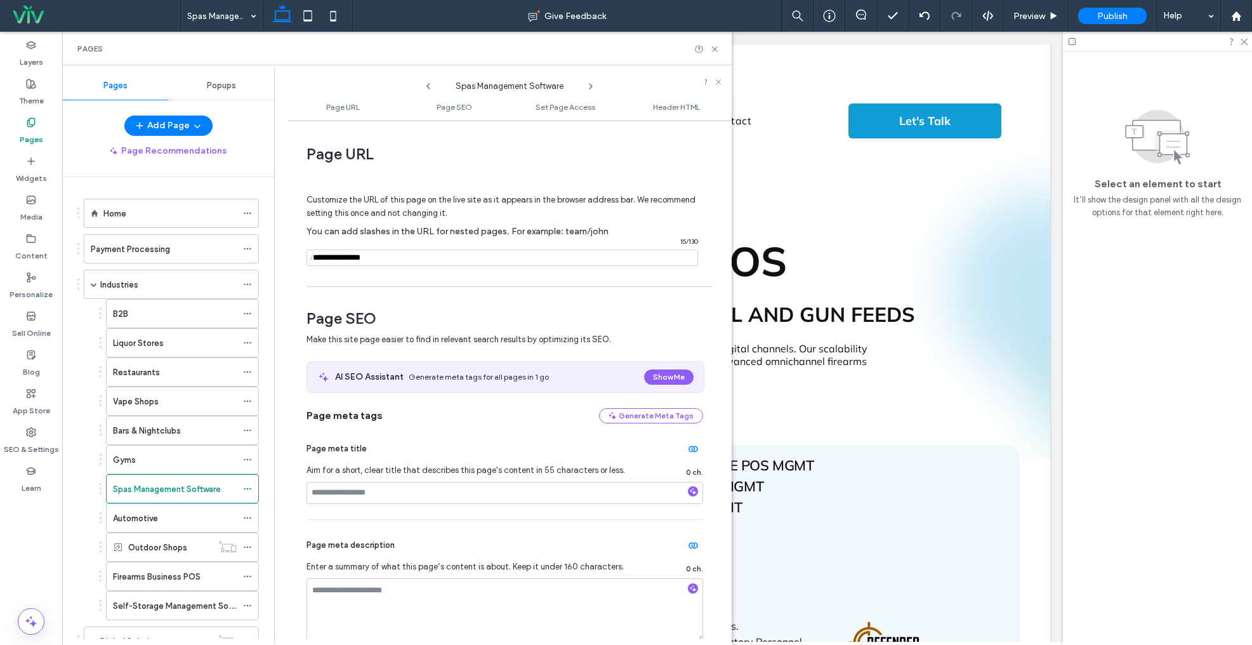
drag, startPoint x: 393, startPoint y: 260, endPoint x: 328, endPoint y: 258, distance: 65.4
click at [328, 258] on input "notEmpty" at bounding box center [503, 257] width 392 height 17
type input "**********"
click at [715, 48] on use at bounding box center [714, 48] width 5 height 5
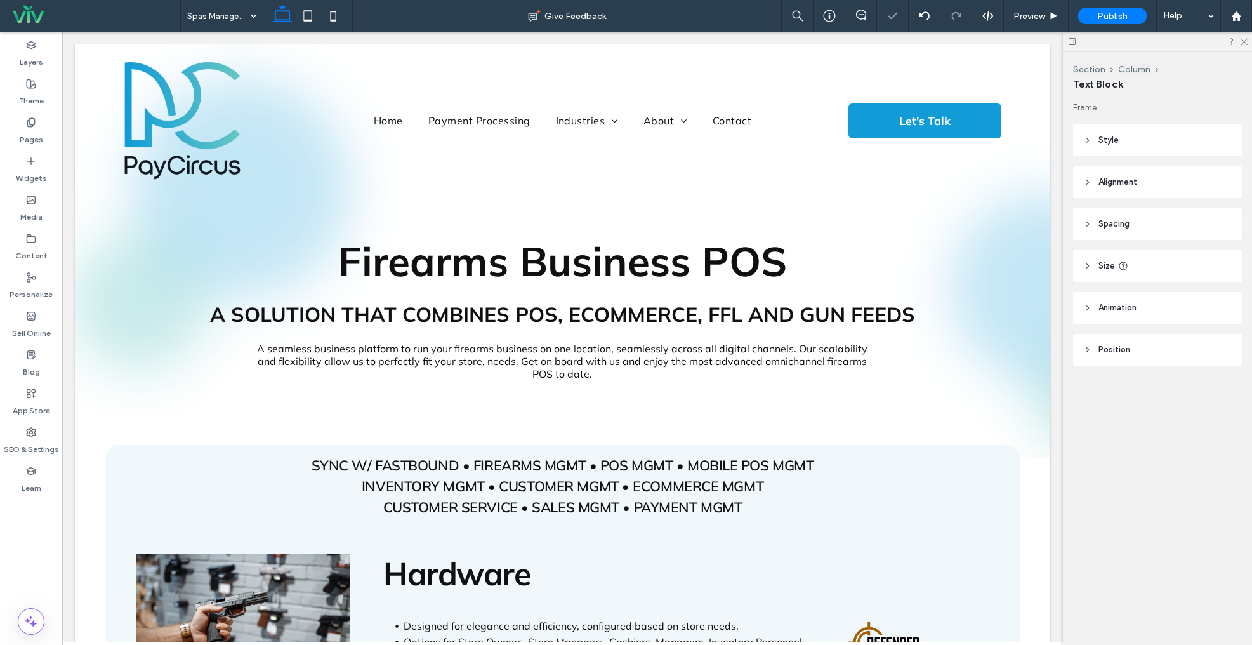
type input "**"
type input "****"
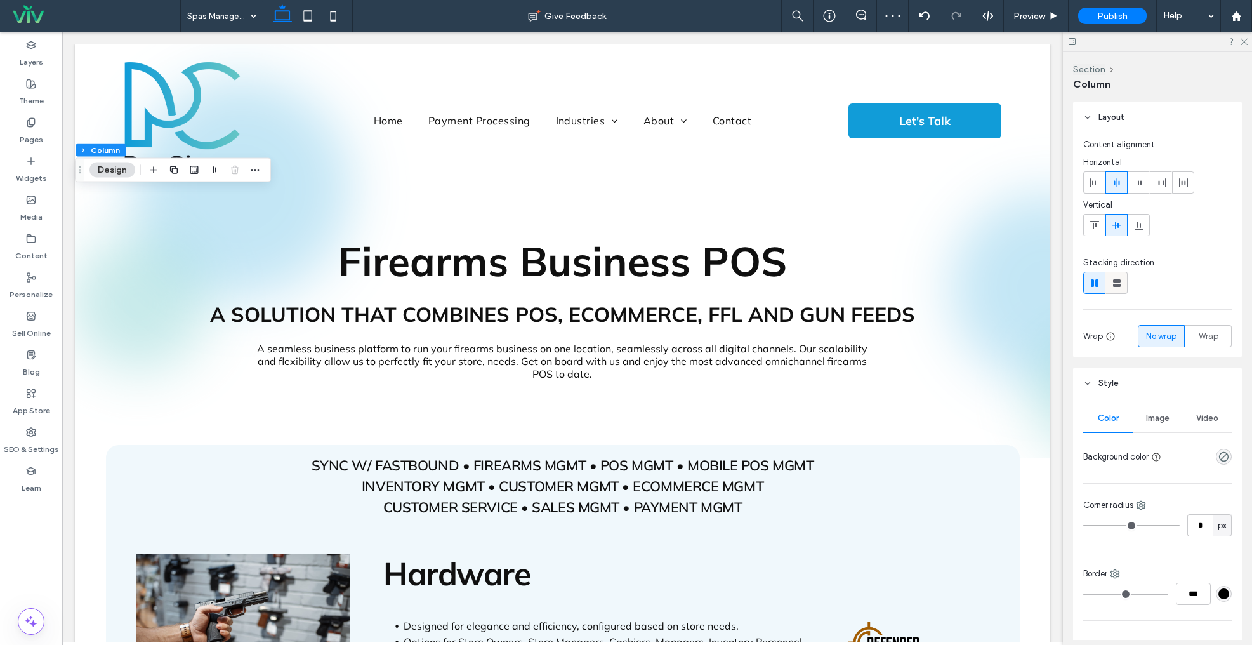
click at [1118, 278] on icon at bounding box center [1117, 283] width 13 height 13
type input "**"
type input "****"
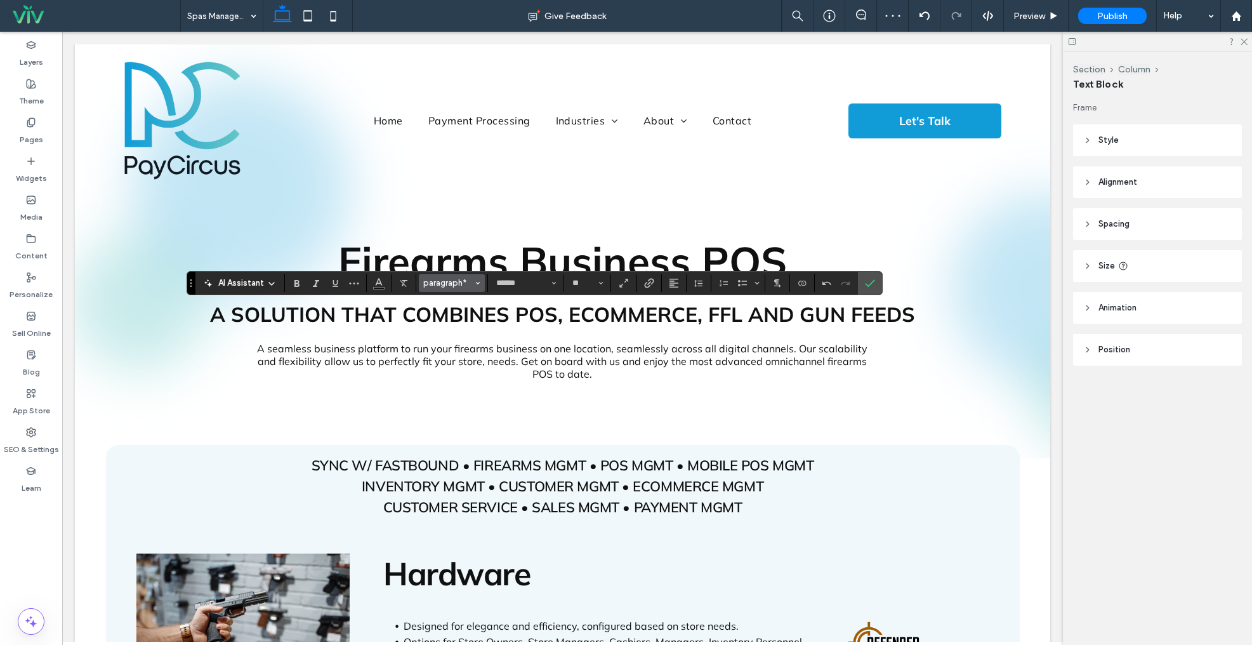
click at [444, 277] on button "paragraph*" at bounding box center [452, 283] width 66 height 18
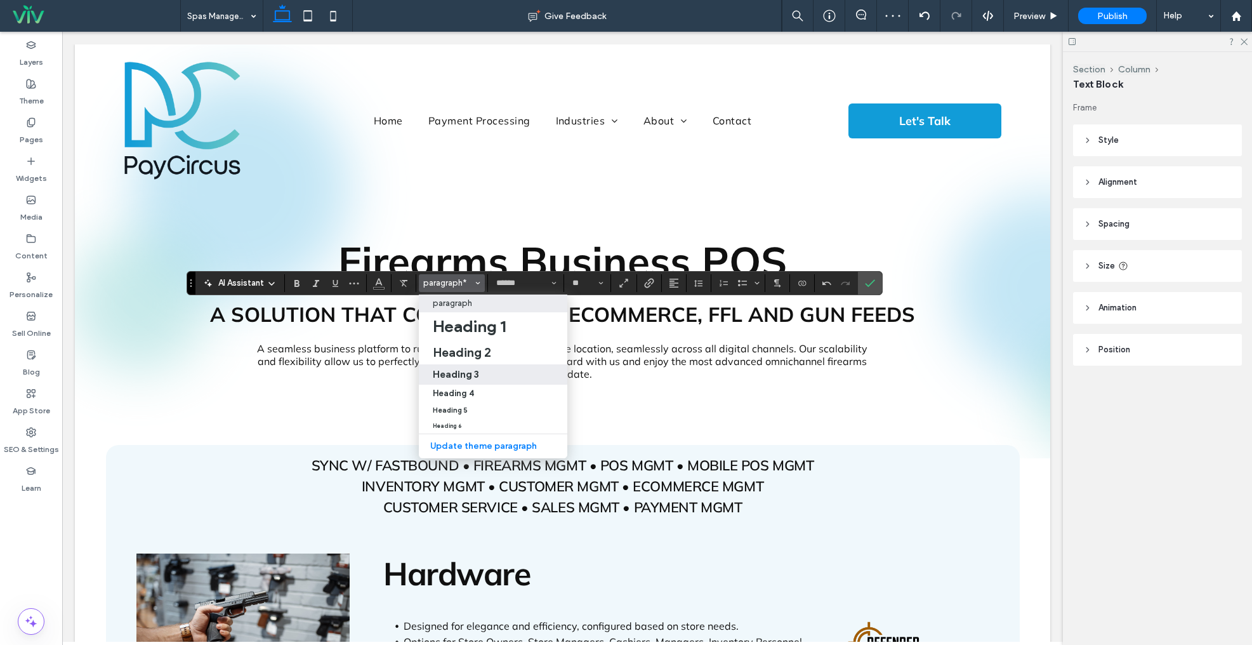
click at [464, 376] on h3 "Heading 3" at bounding box center [456, 374] width 46 height 12
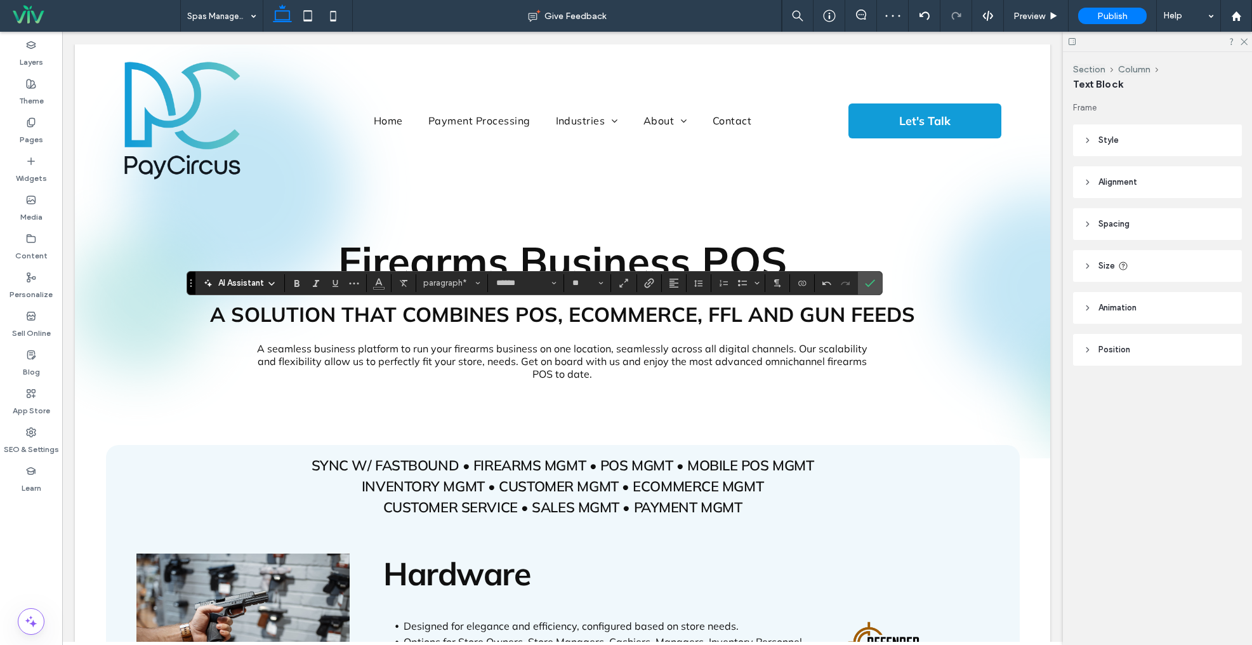
type input "**"
click at [675, 279] on icon "Alignment" at bounding box center [674, 283] width 10 height 10
click at [685, 324] on icon "ui.textEditor.alignment.center" at bounding box center [684, 322] width 10 height 10
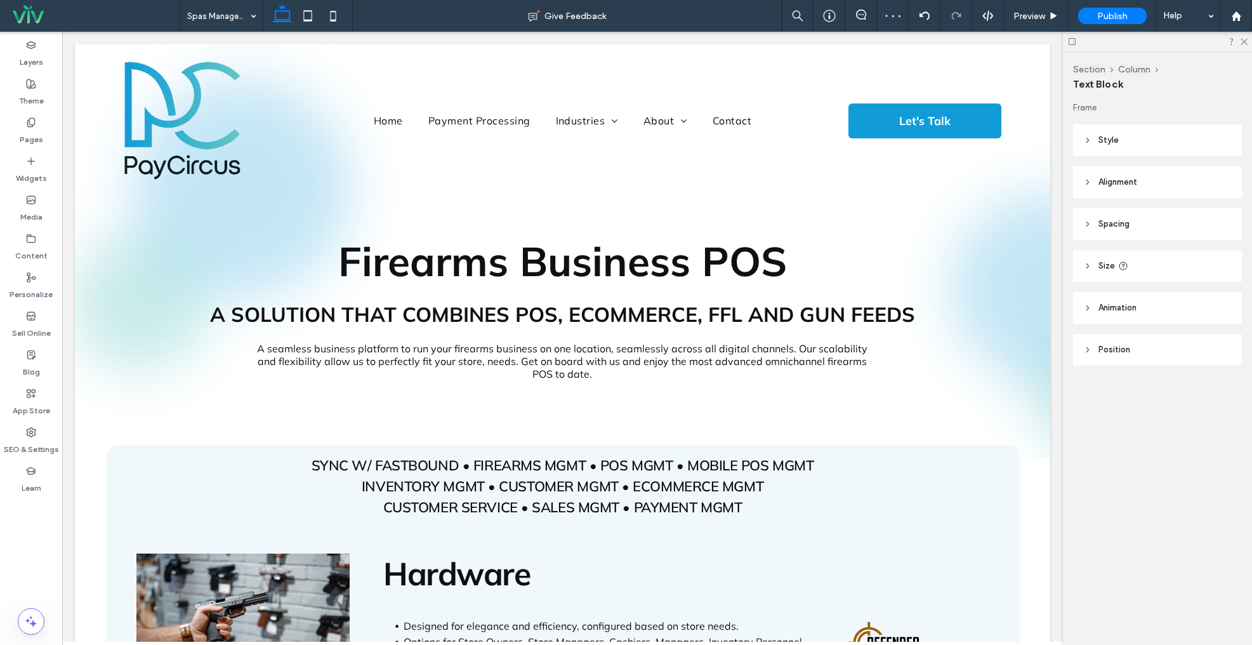
type input "***"
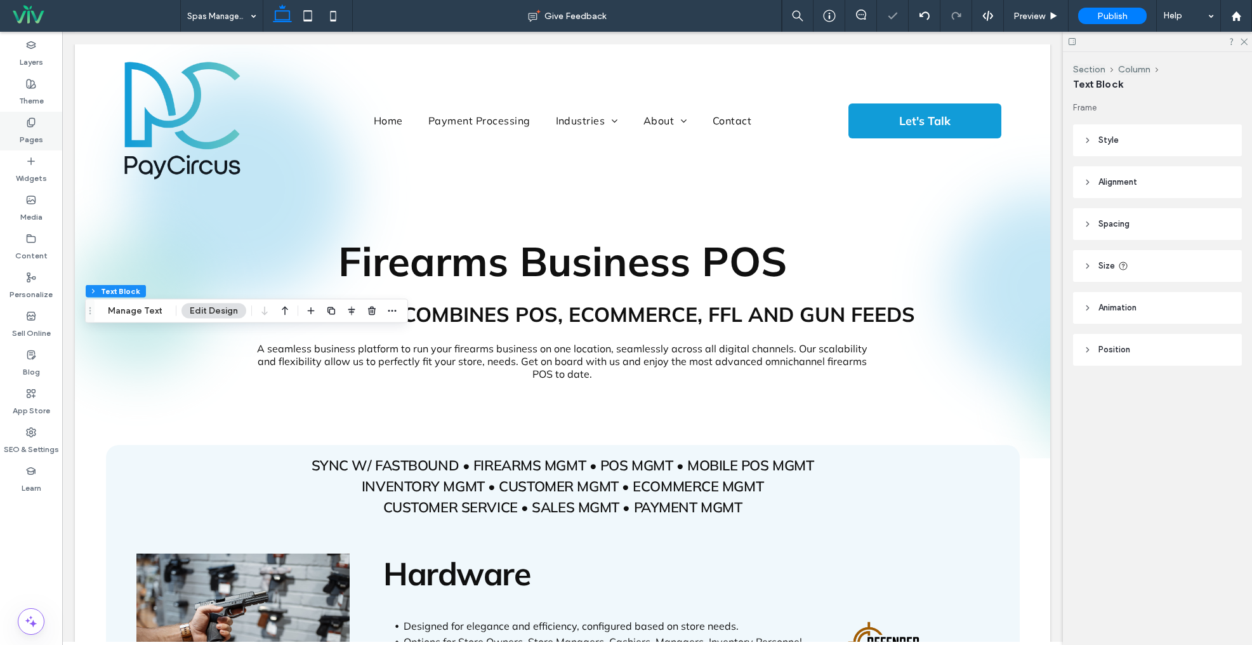
click at [41, 129] on label "Pages" at bounding box center [31, 137] width 23 height 18
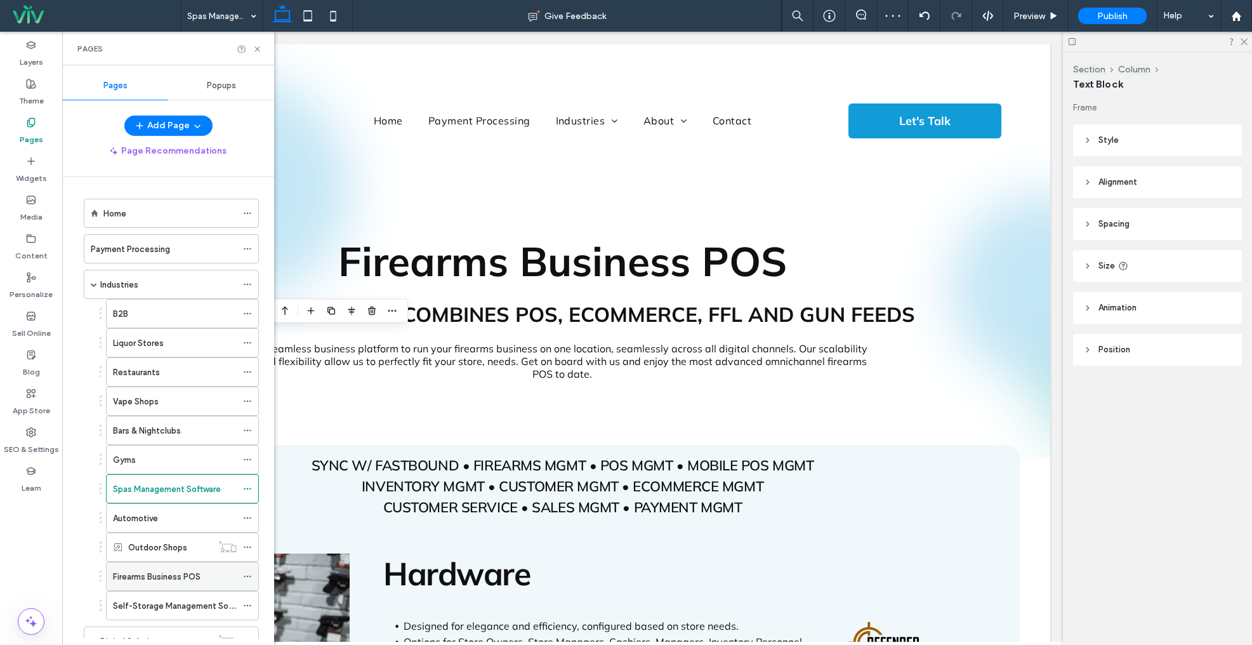
click at [162, 572] on label "Firearms Business POS" at bounding box center [157, 577] width 88 height 22
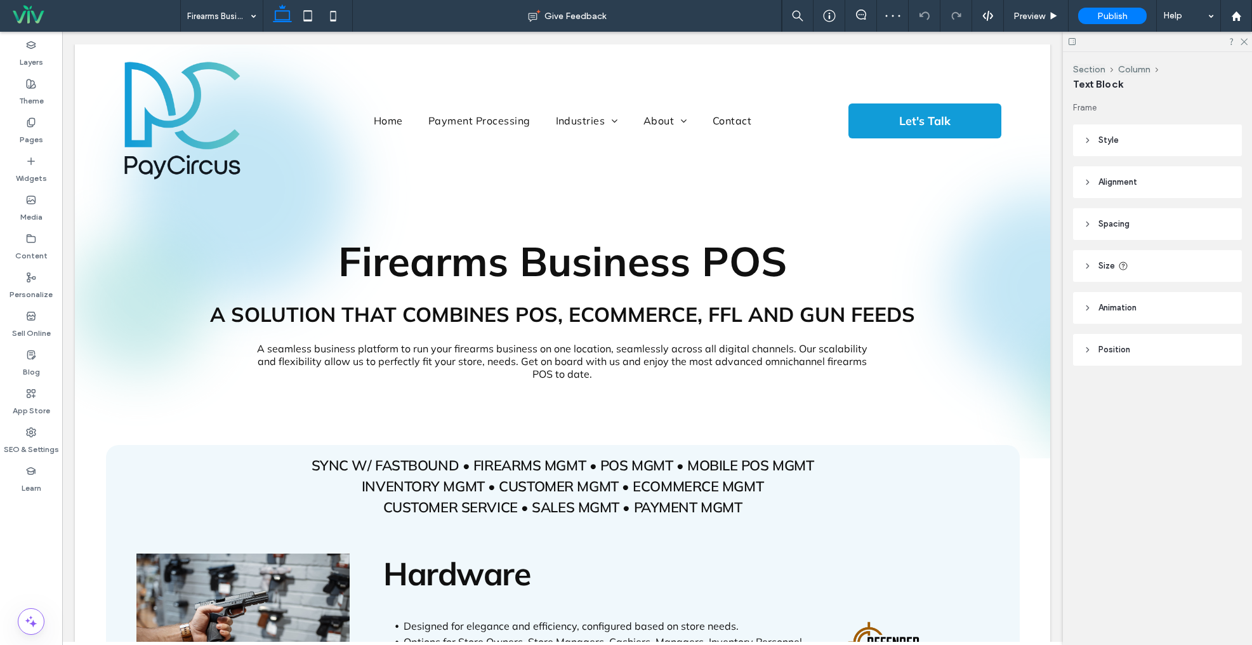
type input "***"
type input "**"
type input "****"
click at [27, 133] on label "Pages" at bounding box center [31, 137] width 23 height 18
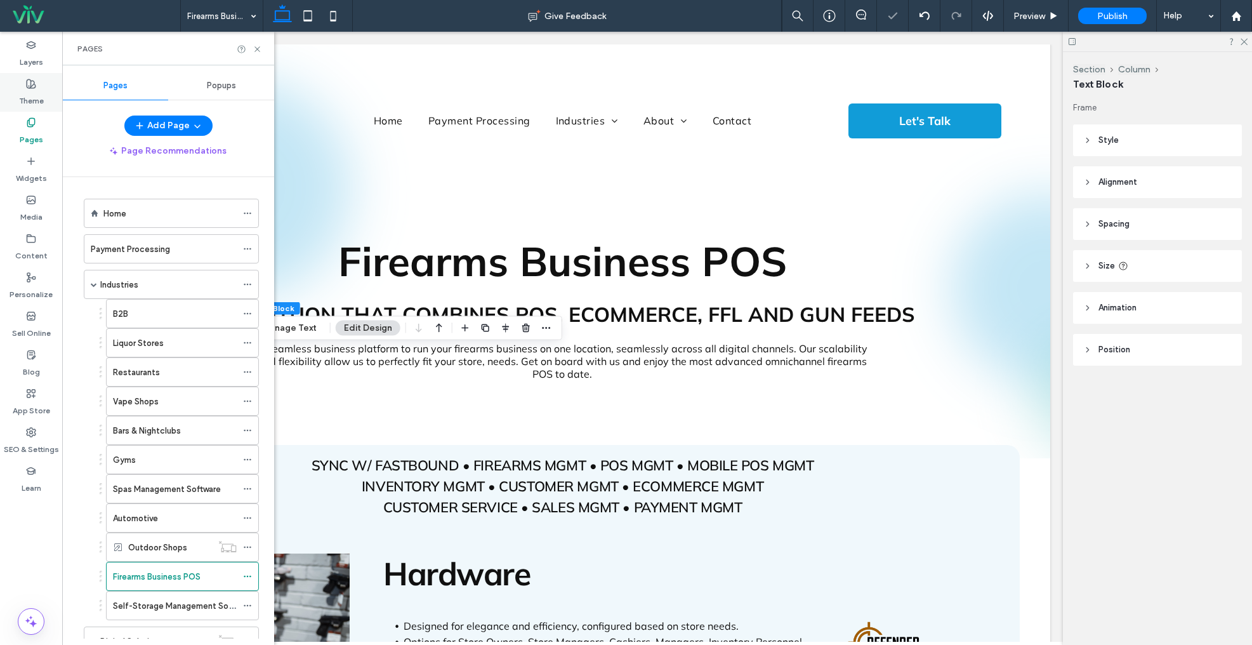
click at [30, 84] on icon at bounding box center [31, 84] width 10 height 10
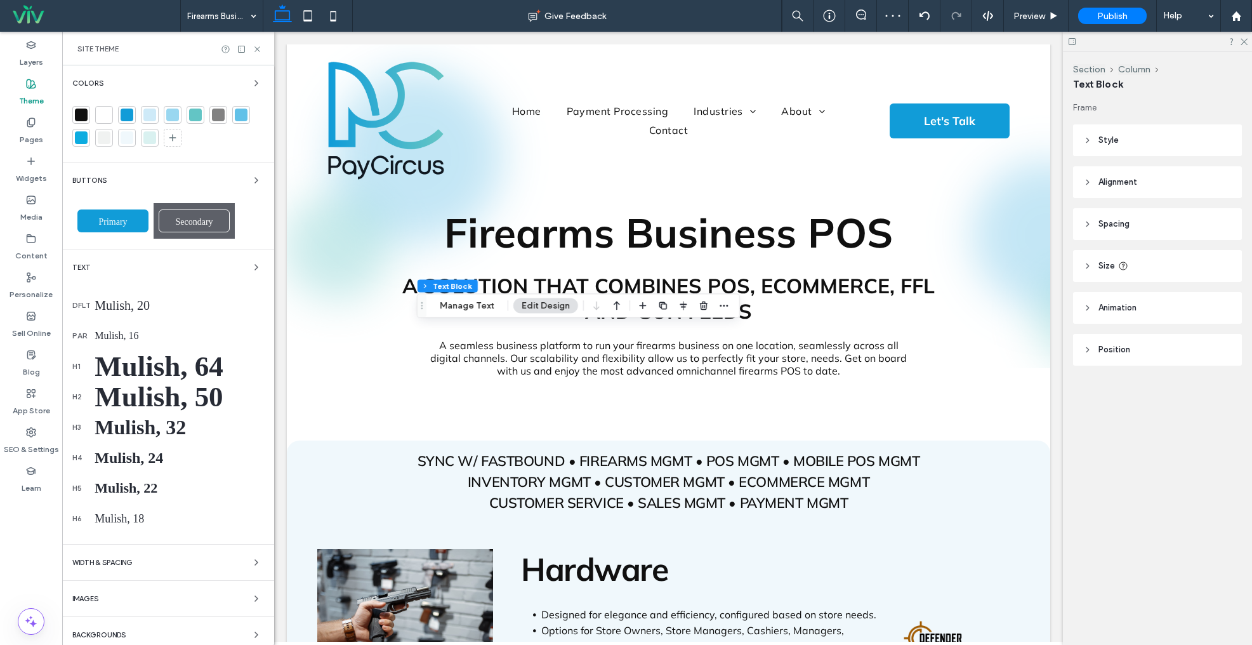
click at [249, 258] on div "Colors Buttons Primary Secondary Text dflt Mulish, 20 par Mulish, 16 h1 Mulish,…" at bounding box center [168, 359] width 212 height 588
click at [251, 265] on icon "button" at bounding box center [256, 267] width 10 height 10
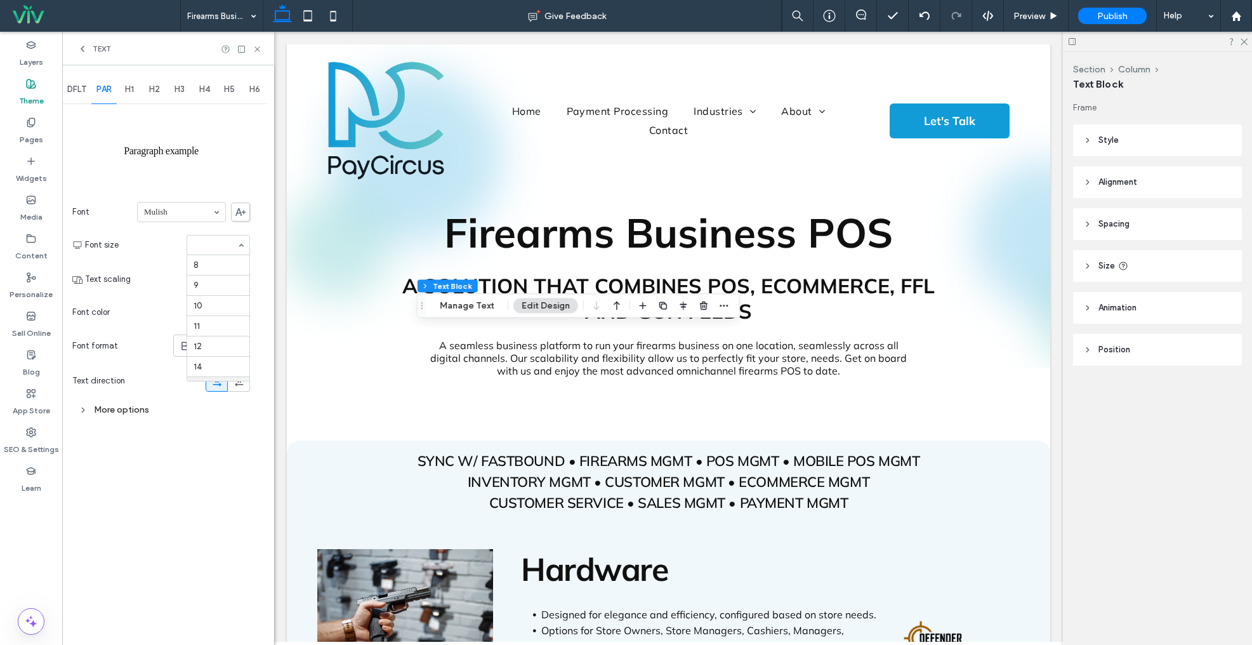
scroll to position [126, 0]
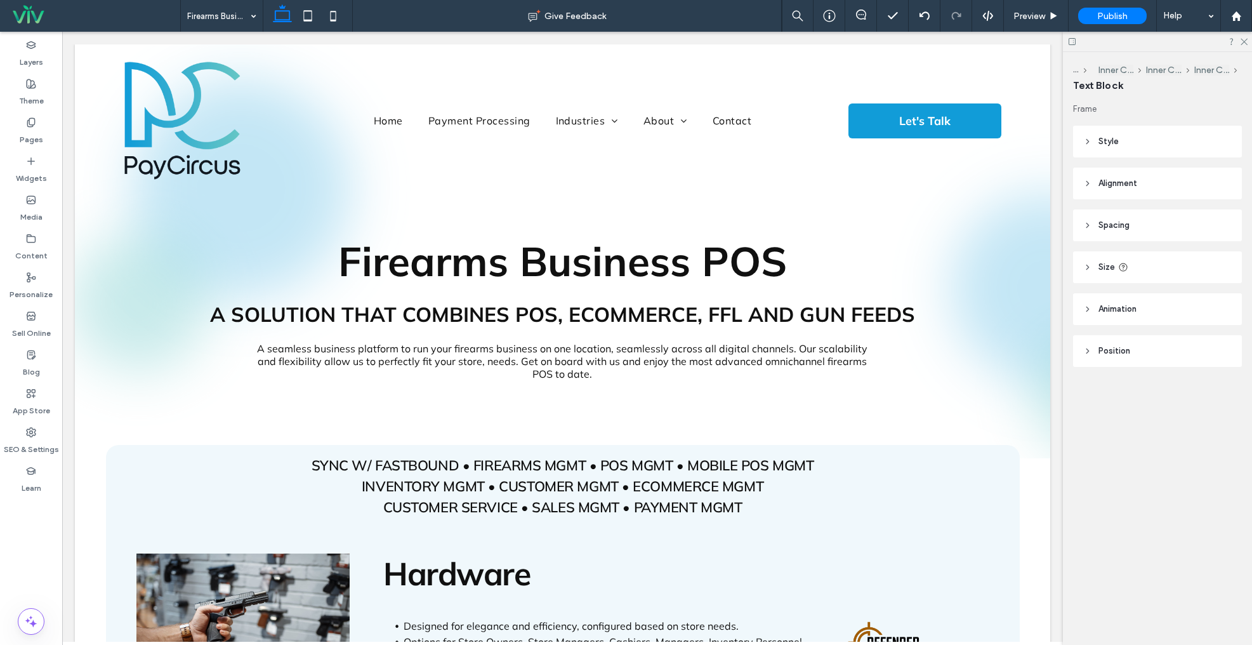
type input "**"
type input "****"
click at [1159, 267] on header "Size" at bounding box center [1157, 267] width 169 height 32
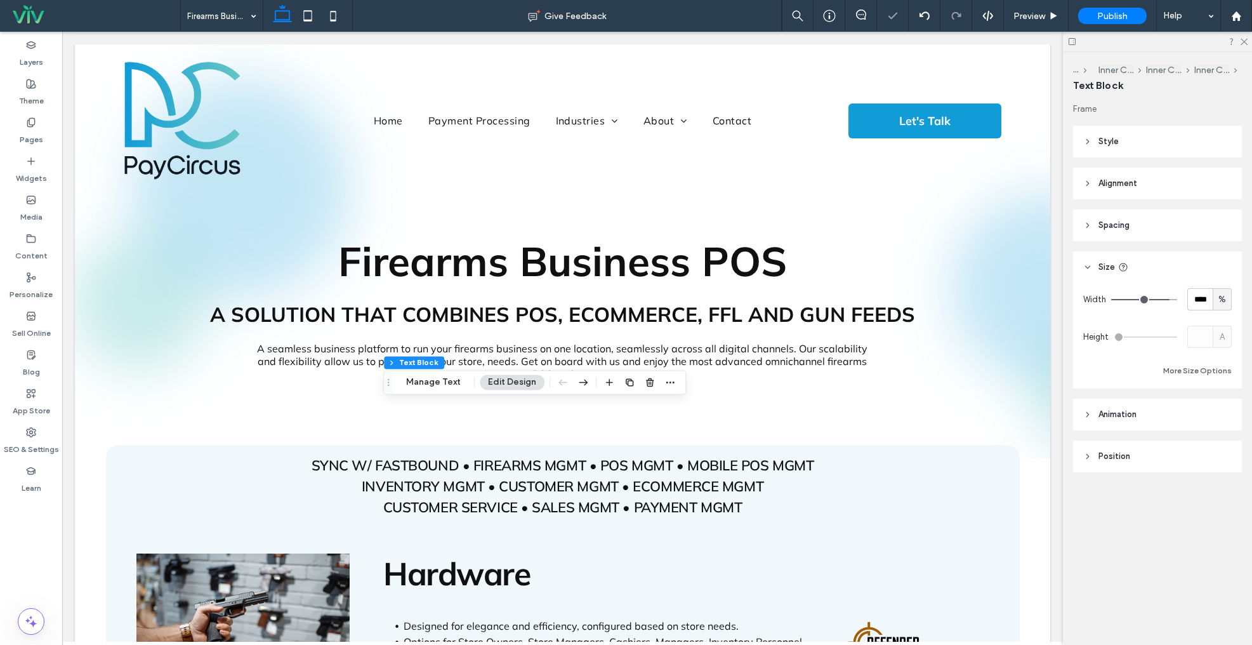
click at [1228, 298] on div "%" at bounding box center [1222, 299] width 13 height 13
click at [1228, 321] on div "px" at bounding box center [1223, 321] width 18 height 22
type input "***"
type input "*****"
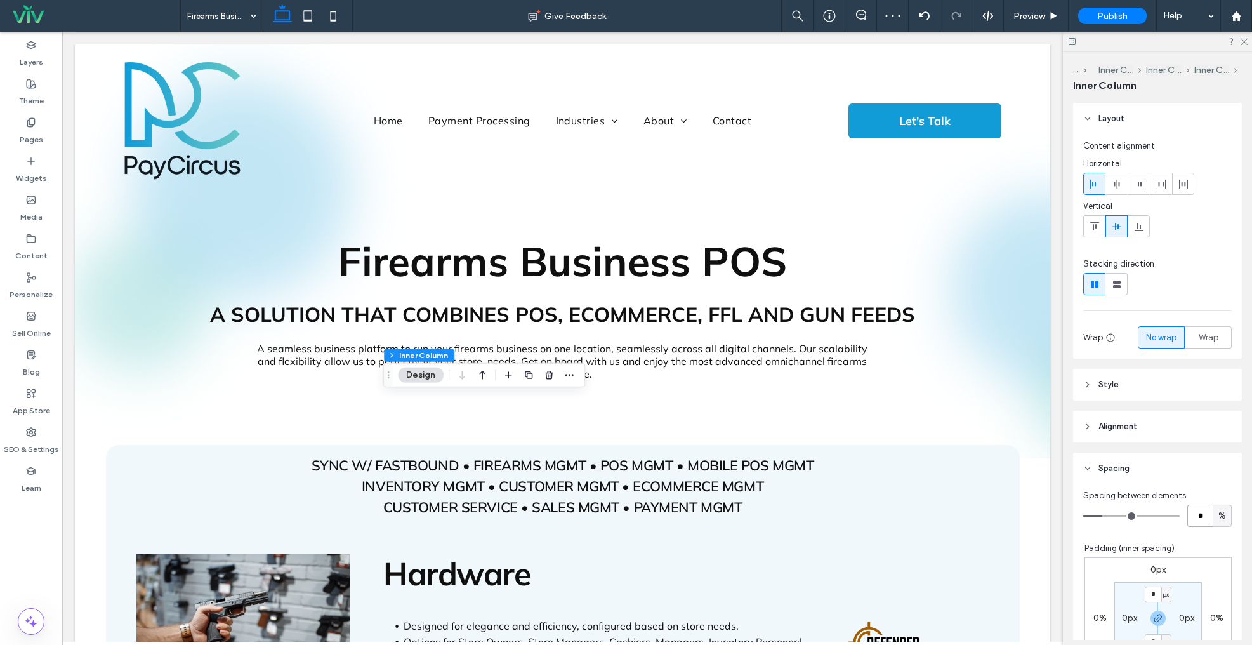
click at [1204, 515] on input "*" at bounding box center [1200, 516] width 25 height 22
type input "*"
type input "**"
type input "*"
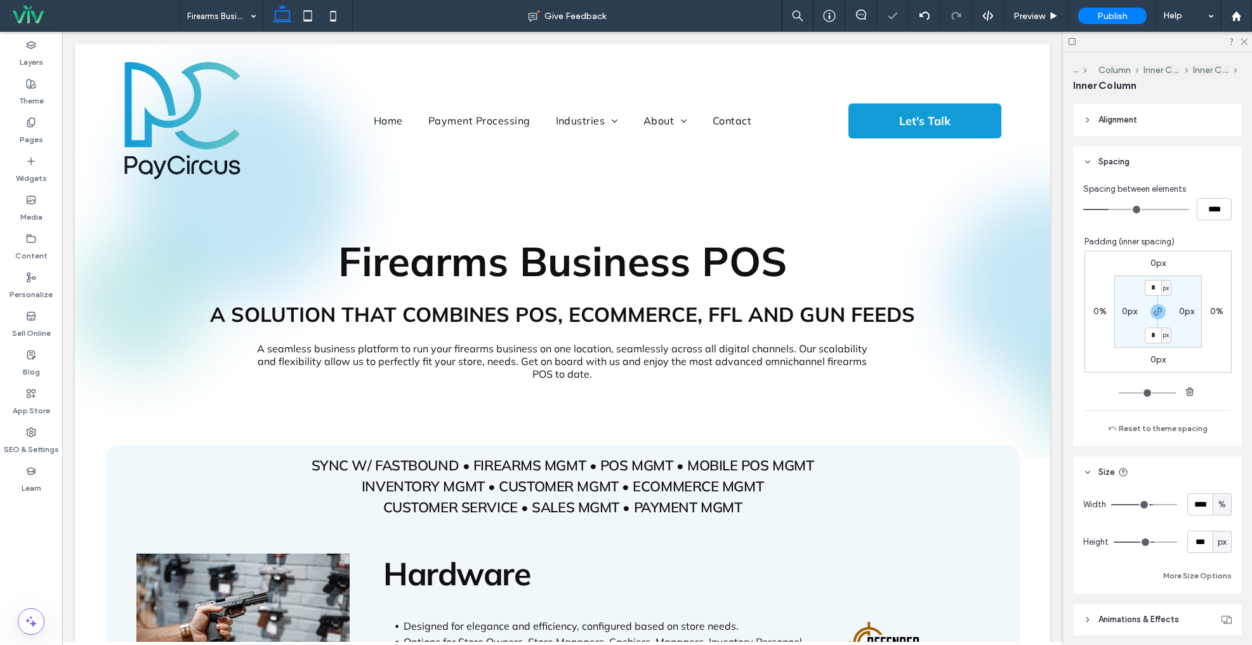
type input "**"
type input "****"
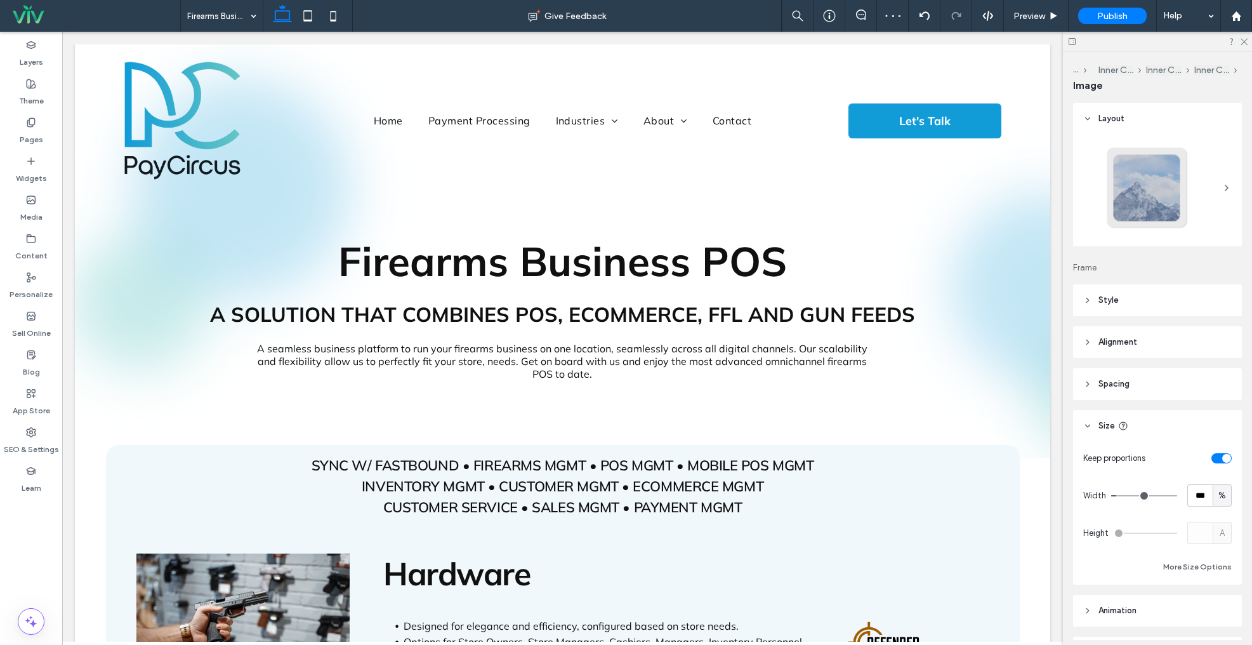
type input "**"
type input "****"
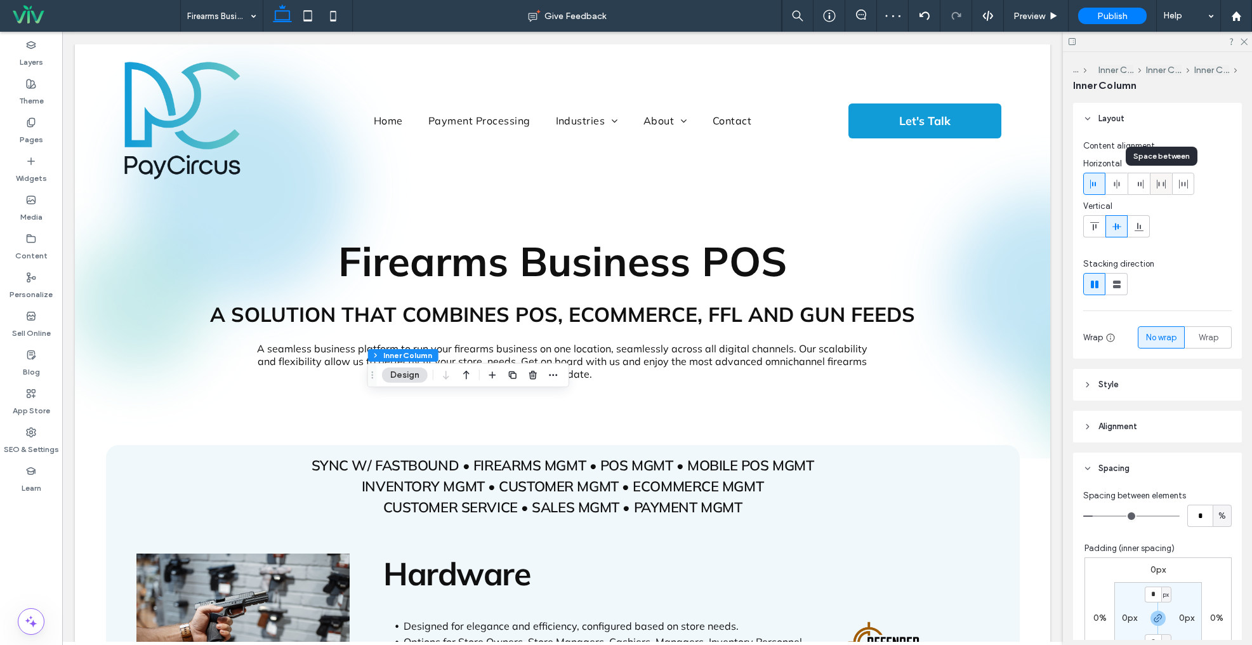
click at [1165, 182] on icon at bounding box center [1162, 184] width 10 height 10
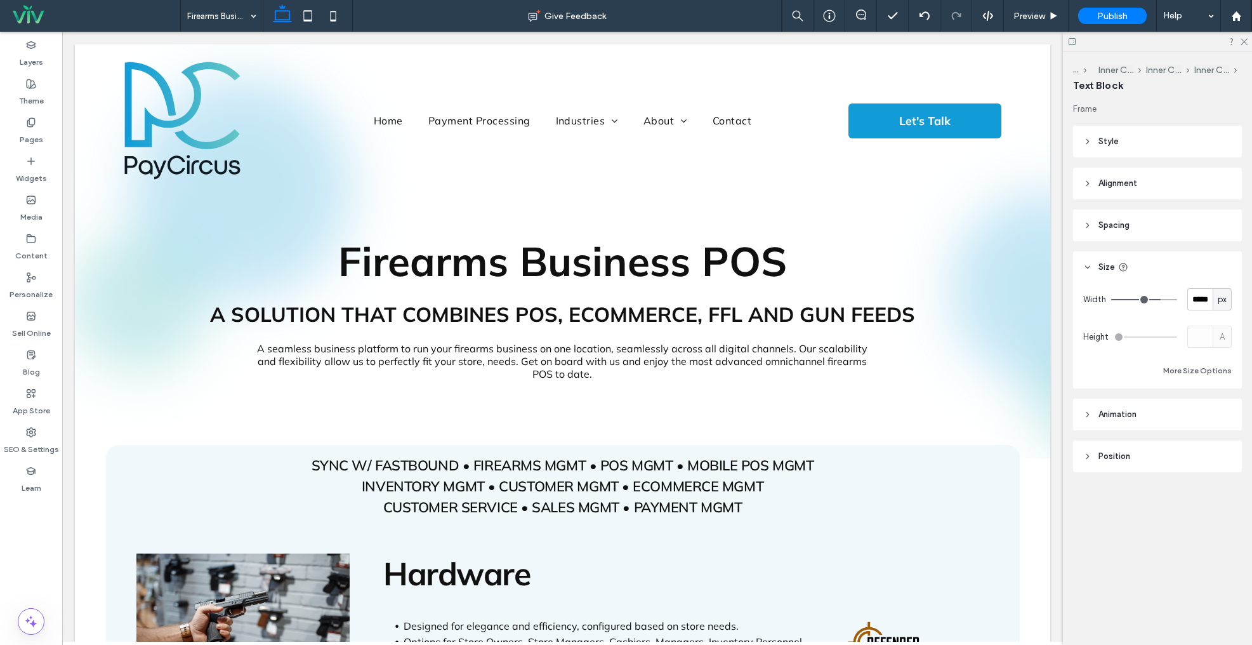
type input "***"
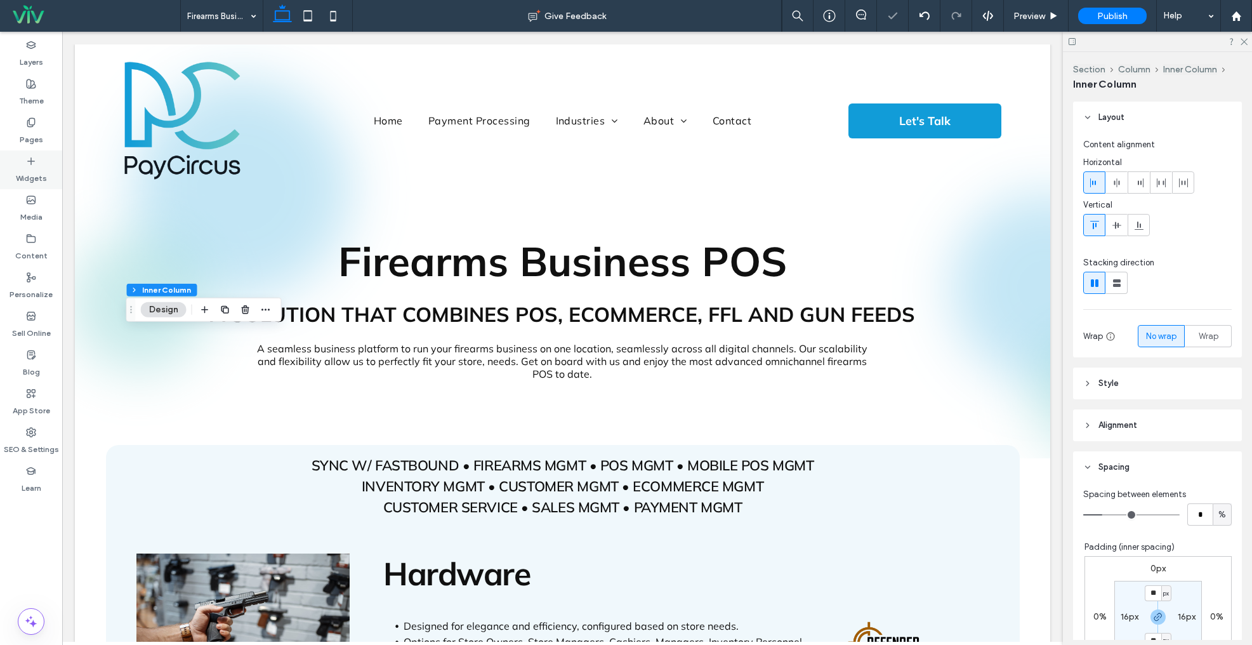
click at [37, 139] on label "Pages" at bounding box center [31, 137] width 23 height 18
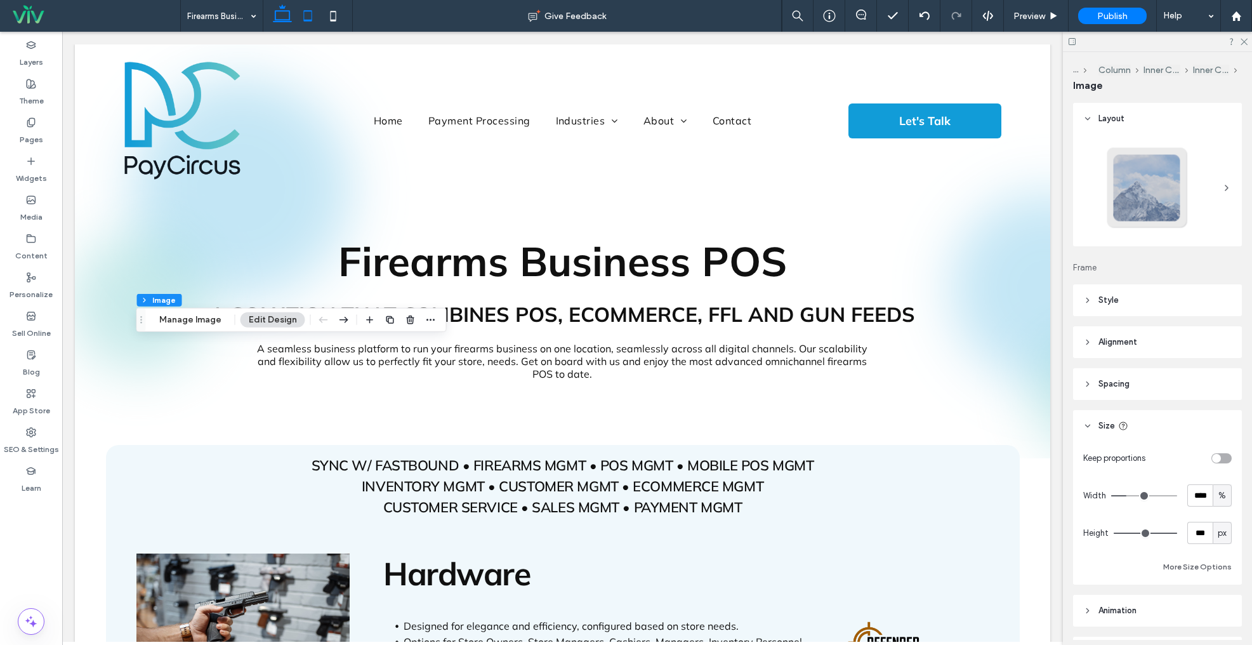
click at [311, 10] on use at bounding box center [307, 15] width 8 height 11
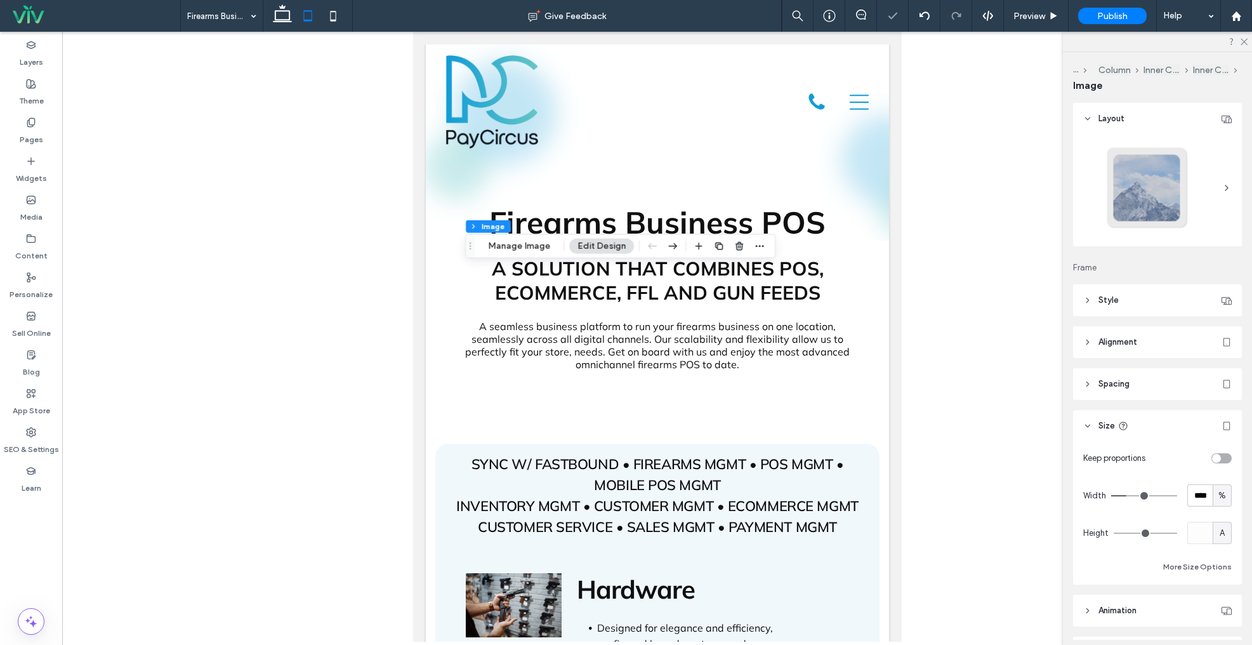
type input "*"
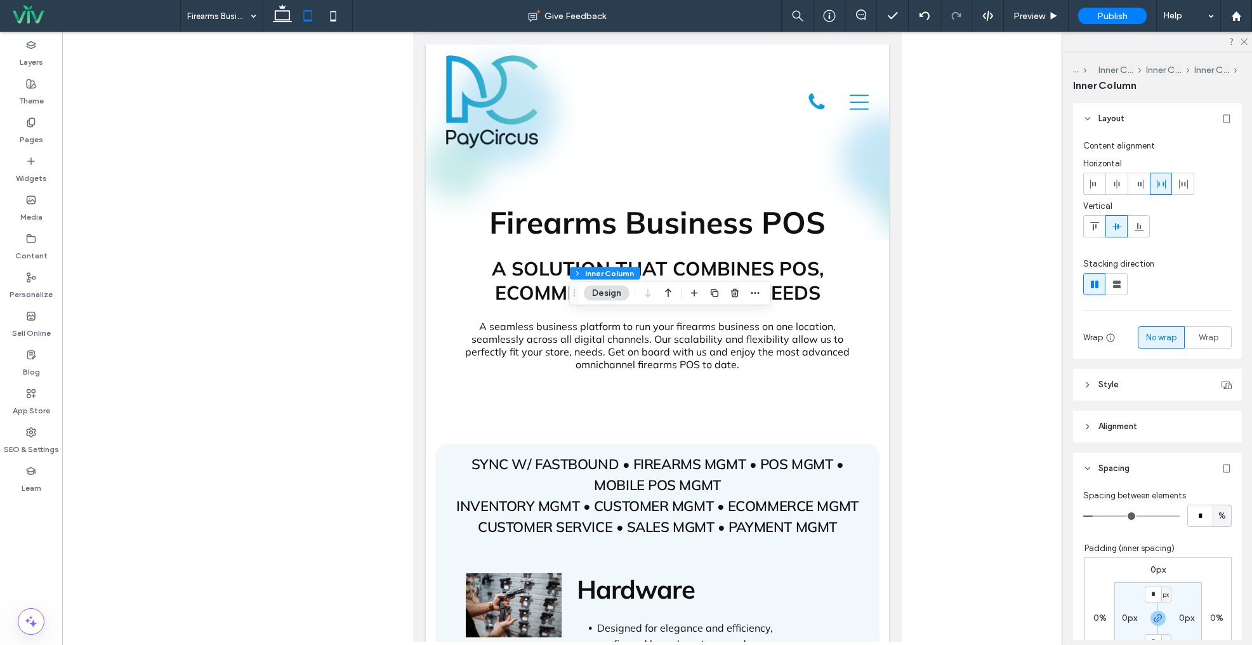
drag, startPoint x: 1120, startPoint y: 286, endPoint x: 1106, endPoint y: 296, distance: 17.8
click at [1120, 286] on icon at bounding box center [1117, 284] width 13 height 13
type input "**"
type input "****"
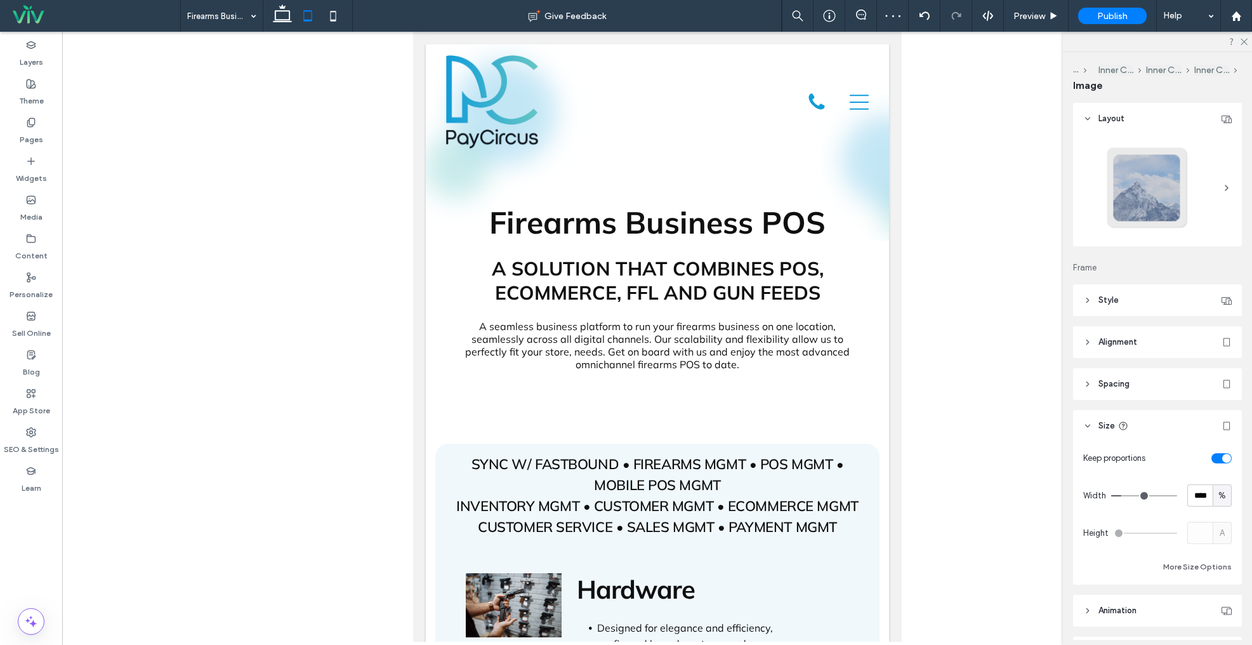
type input "**"
type input "****"
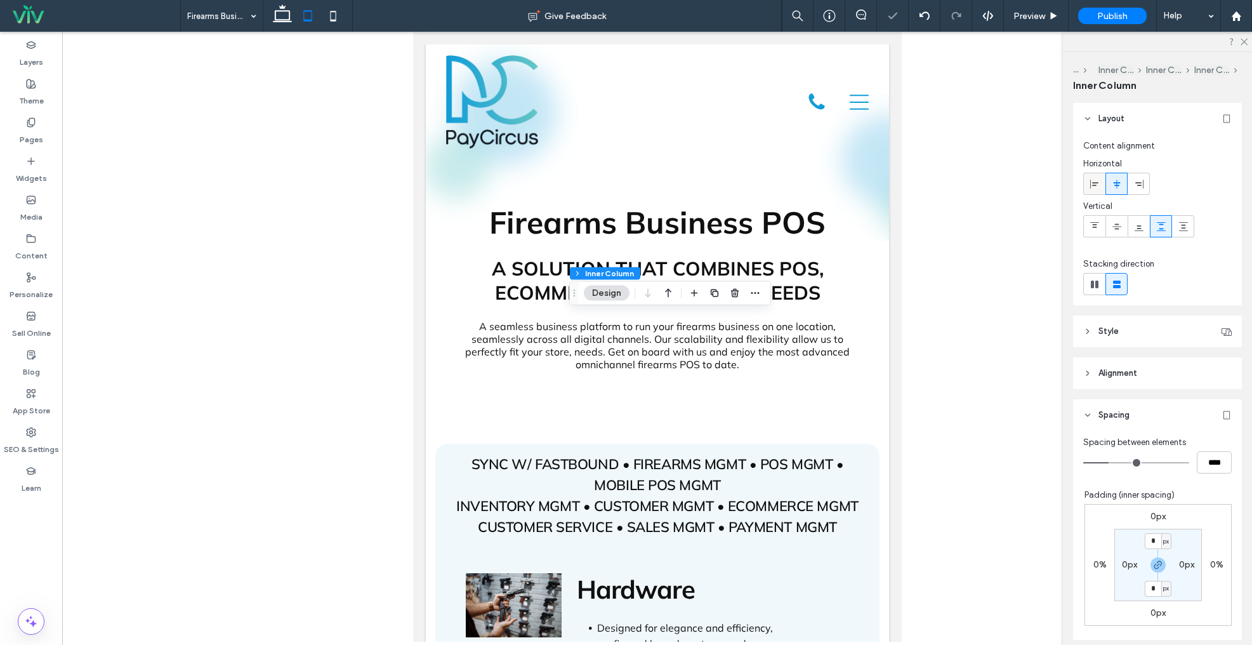
drag, startPoint x: 1096, startPoint y: 183, endPoint x: 364, endPoint y: 388, distance: 759.4
click at [1094, 183] on icon at bounding box center [1095, 184] width 10 height 10
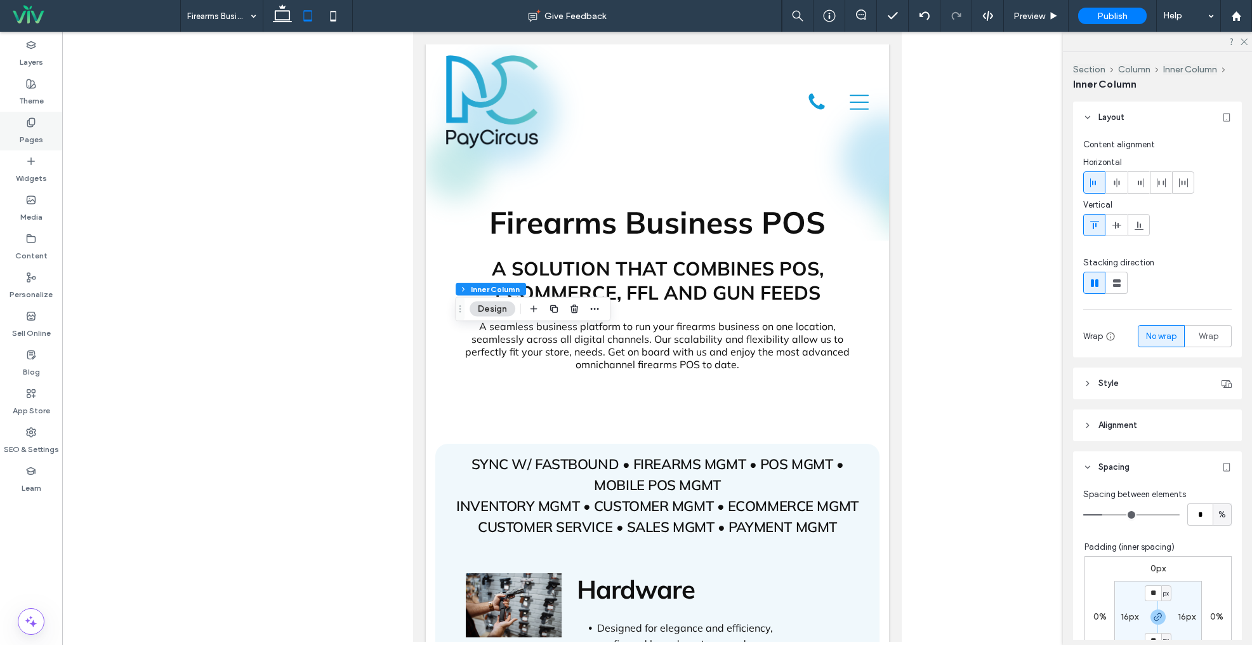
click at [25, 128] on label "Pages" at bounding box center [31, 137] width 23 height 18
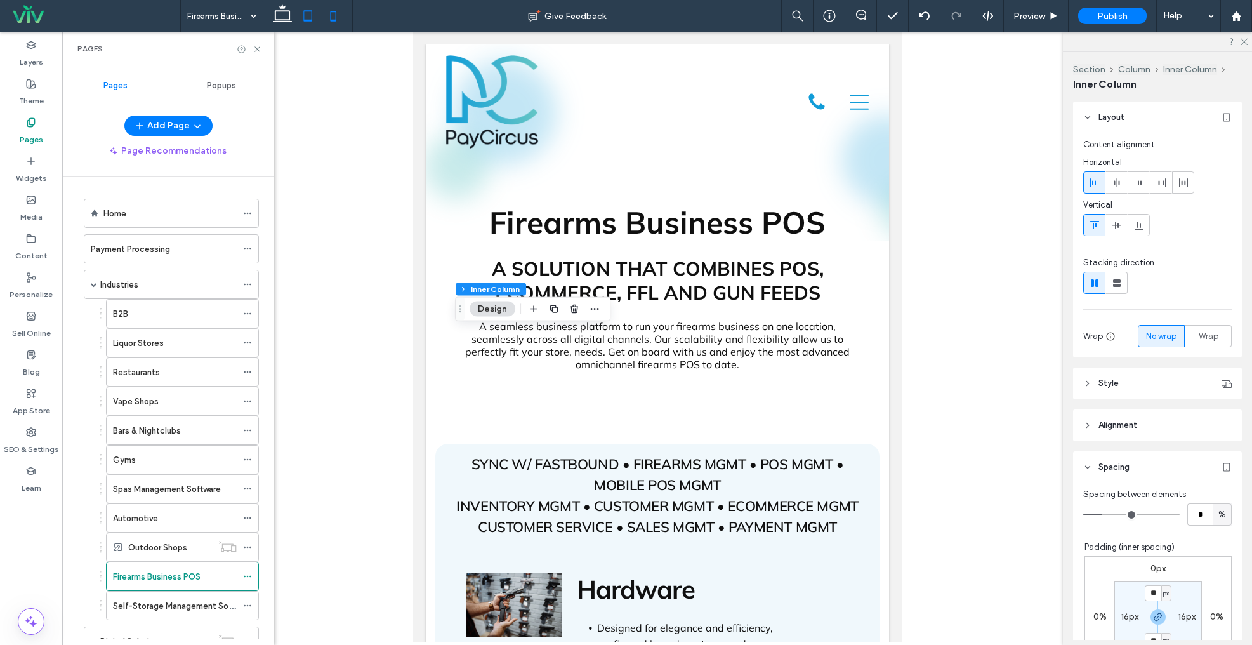
click at [338, 11] on icon at bounding box center [333, 15] width 25 height 25
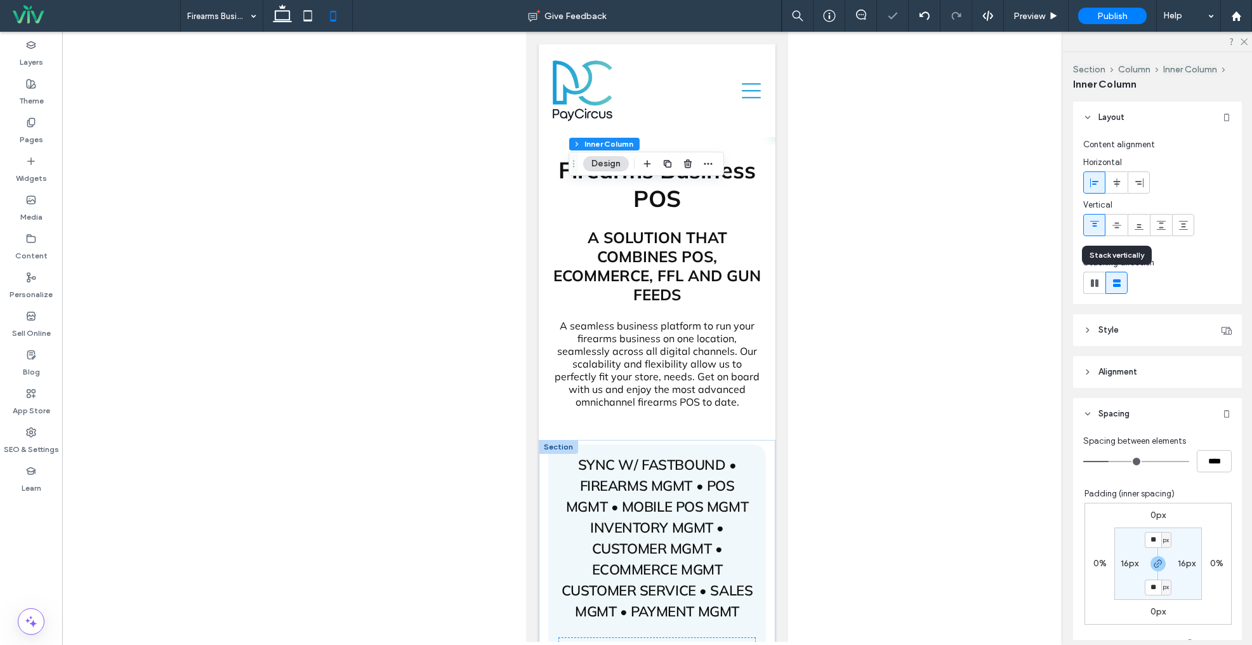
scroll to position [463, 0]
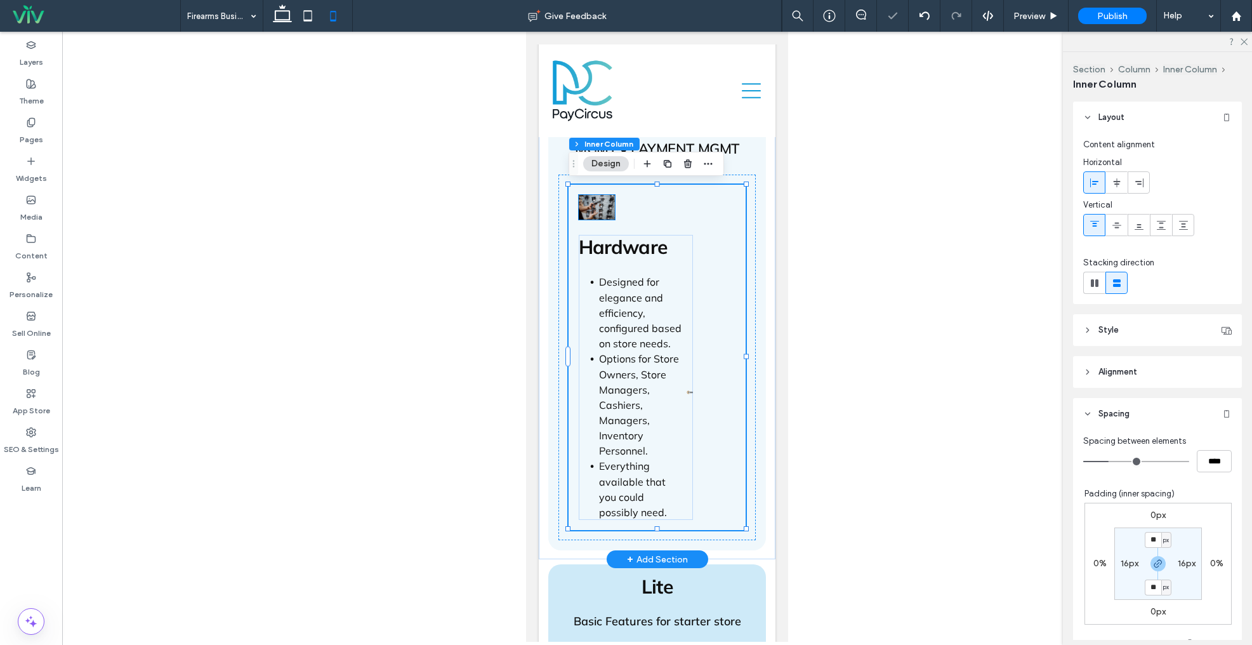
click at [594, 213] on img at bounding box center [597, 207] width 36 height 24
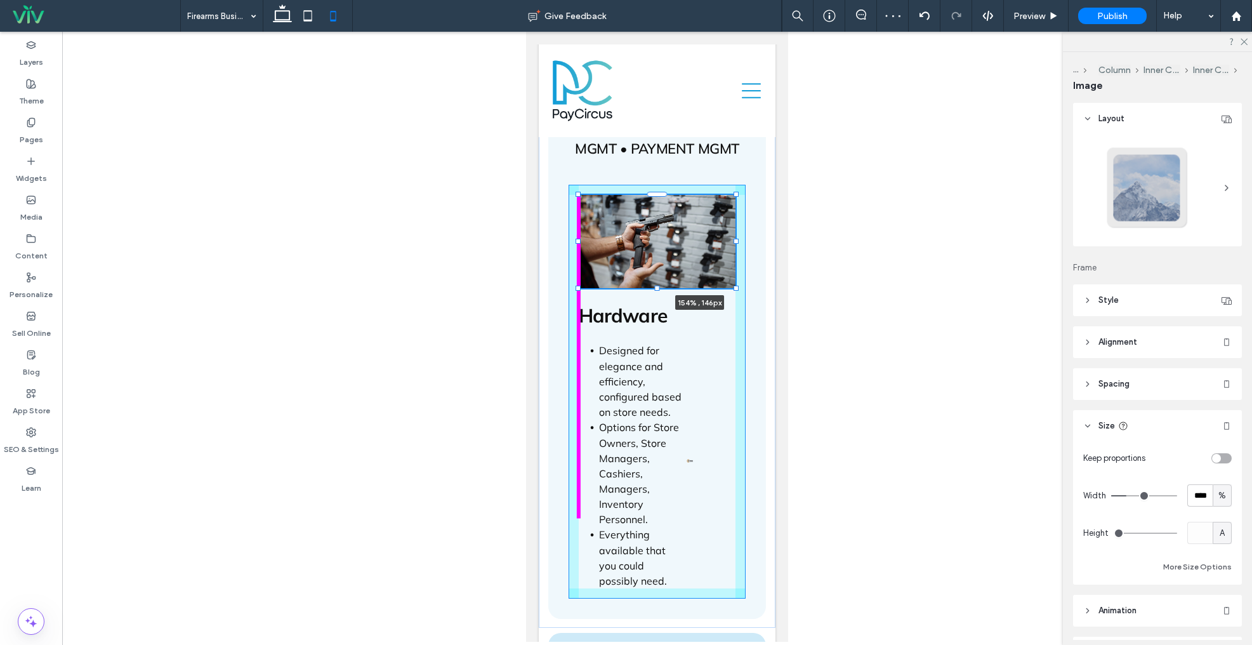
drag, startPoint x: 615, startPoint y: 218, endPoint x: 821, endPoint y: 287, distance: 216.8
type input "***"
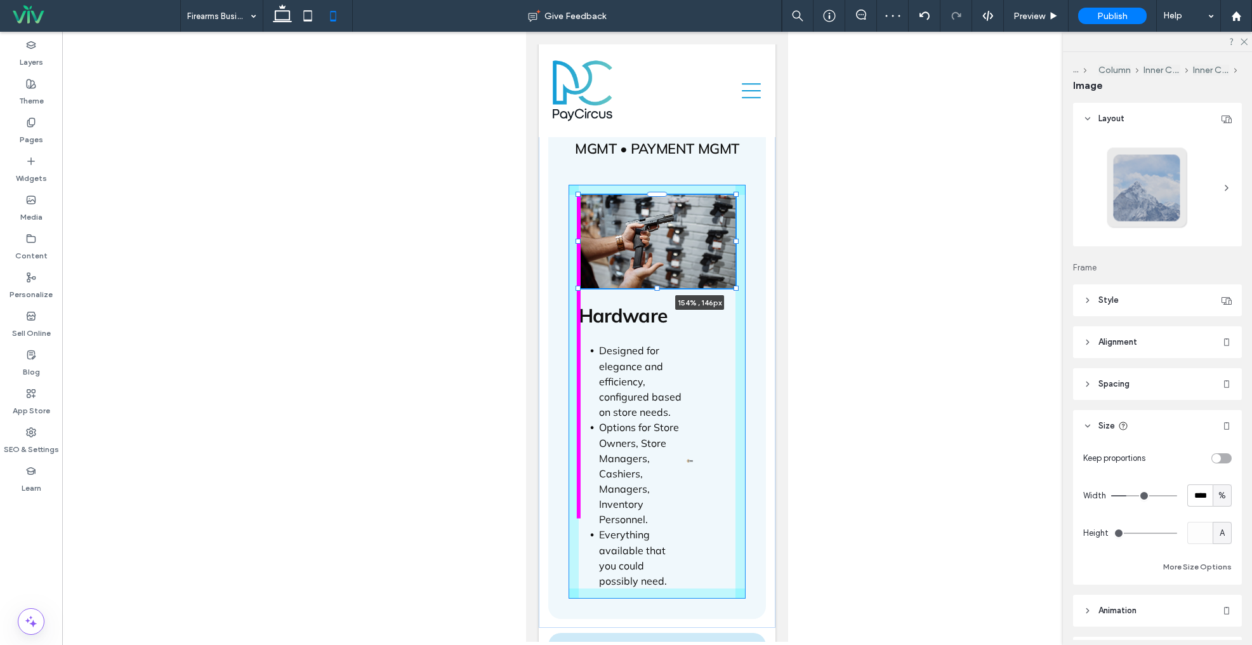
type input "***"
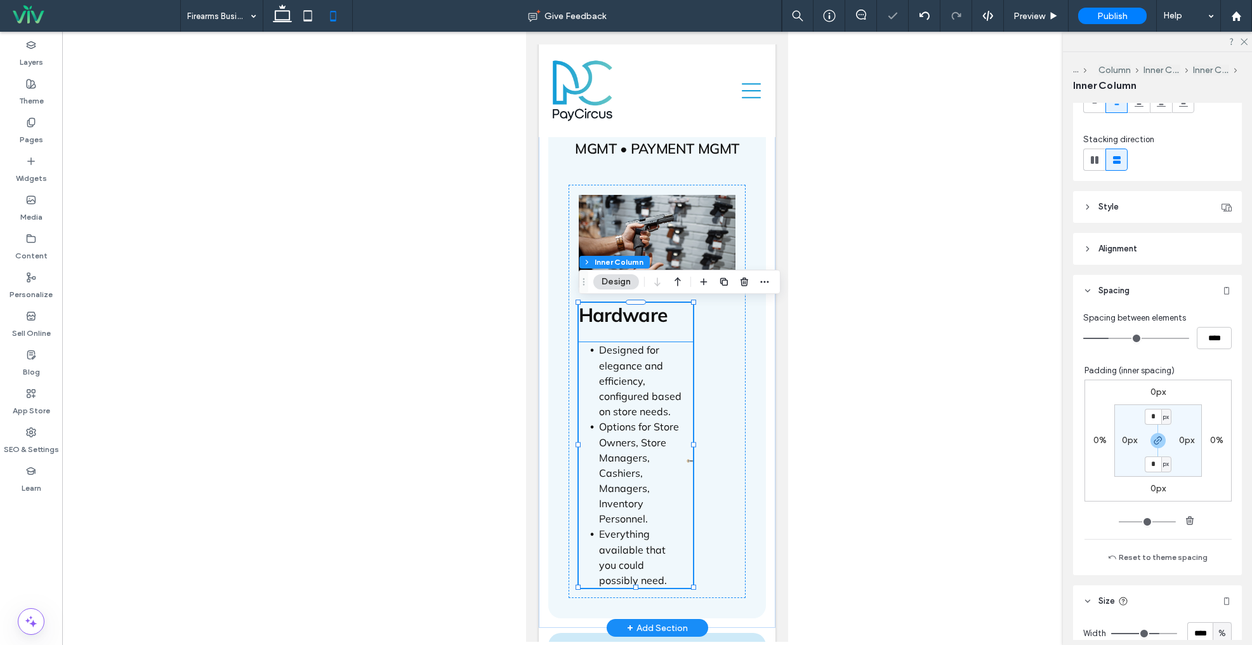
scroll to position [255, 0]
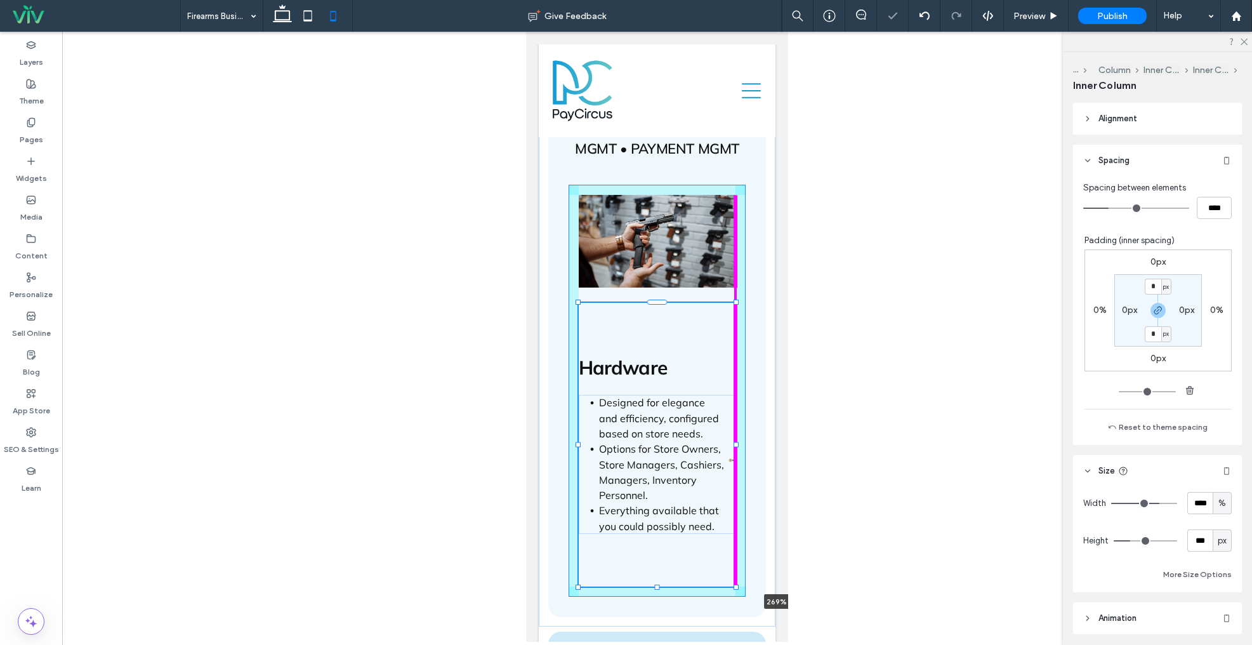
drag, startPoint x: 695, startPoint y: 445, endPoint x: 1042, endPoint y: 441, distance: 346.6
type input "***"
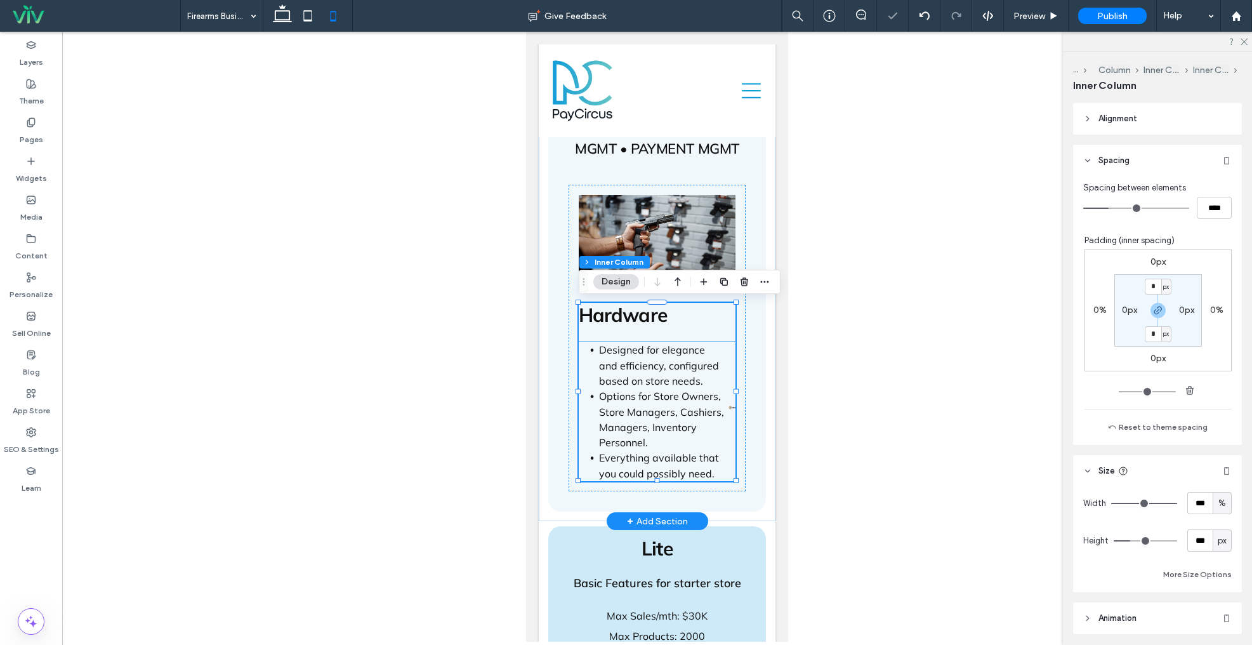
click at [648, 445] on li "Options for Store Owners, Store Managers, Cashiers, Managers, Inventory Personn…" at bounding box center [662, 419] width 126 height 62
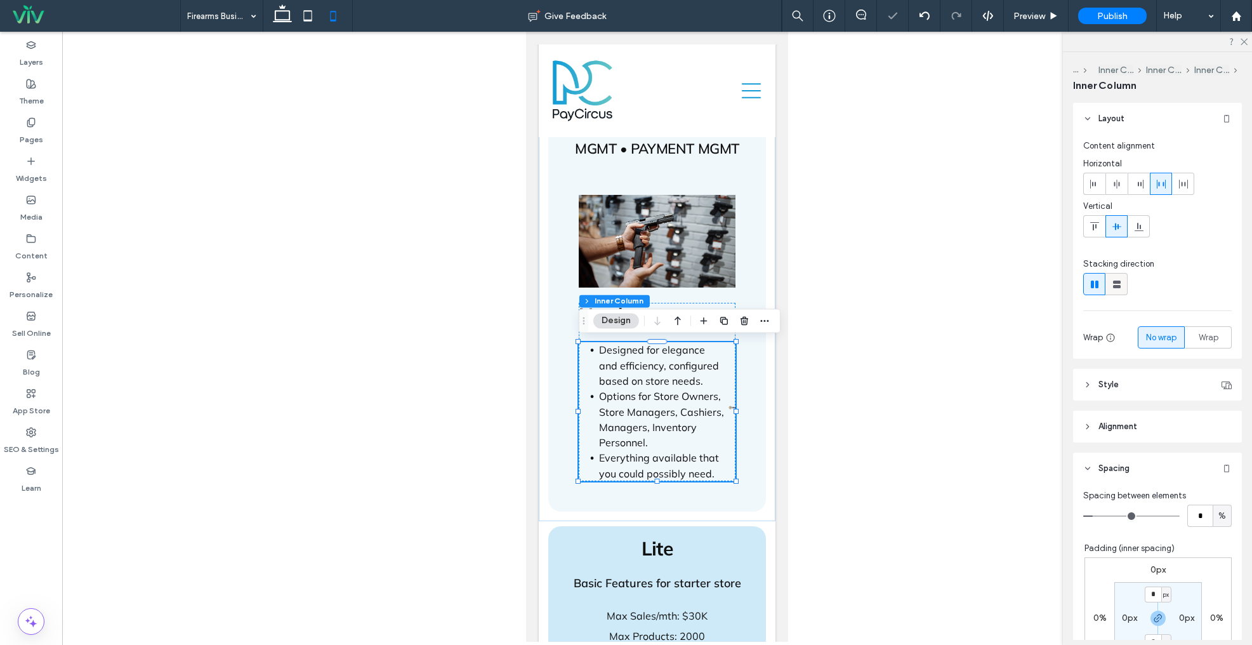
click at [1117, 281] on use at bounding box center [1117, 285] width 8 height 8
type input "**"
type input "****"
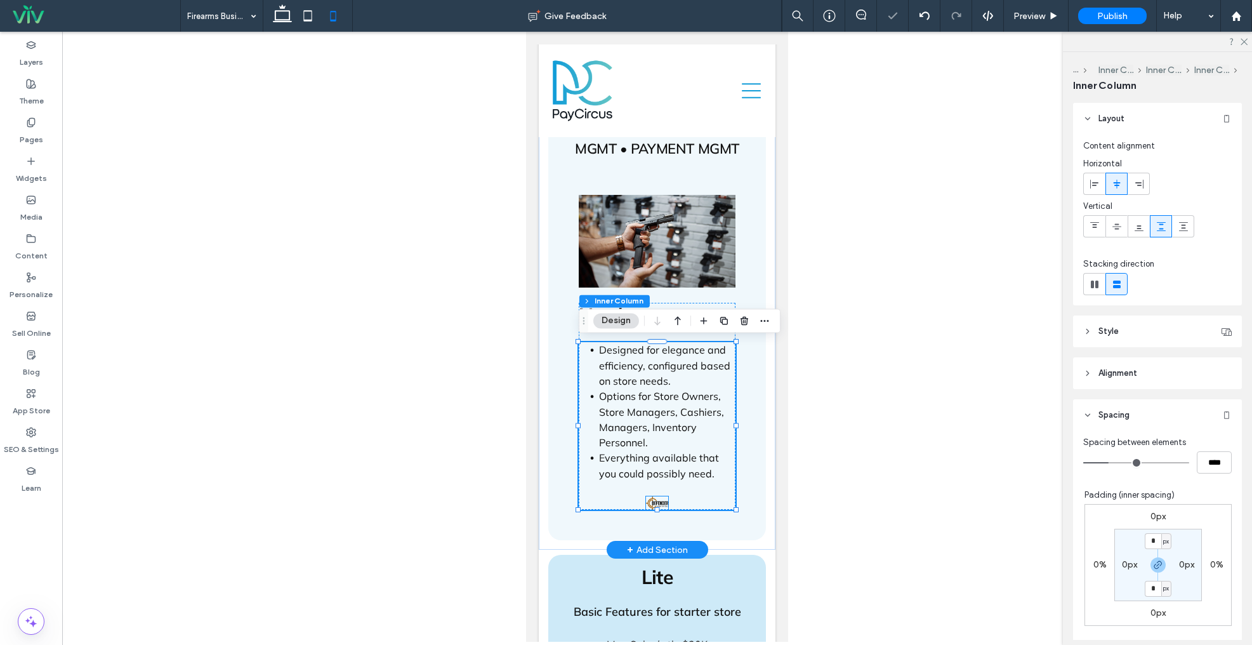
click at [663, 500] on img at bounding box center [657, 502] width 23 height 13
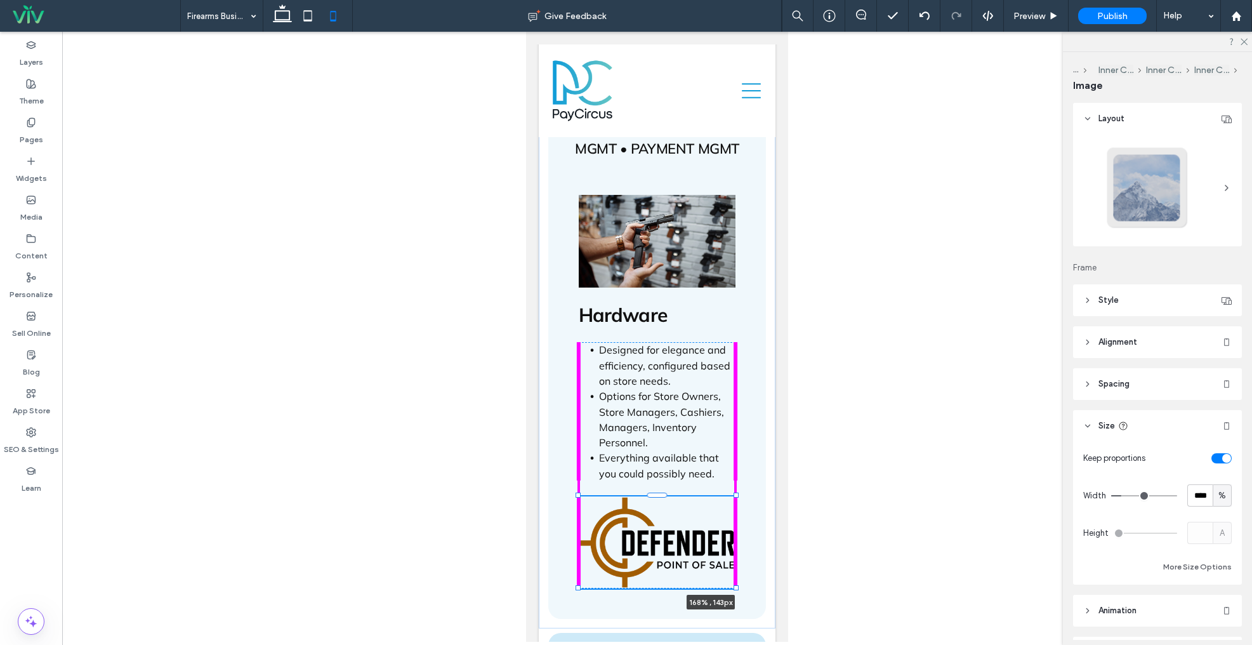
drag, startPoint x: 674, startPoint y: 509, endPoint x: 816, endPoint y: 547, distance: 146.4
type input "***"
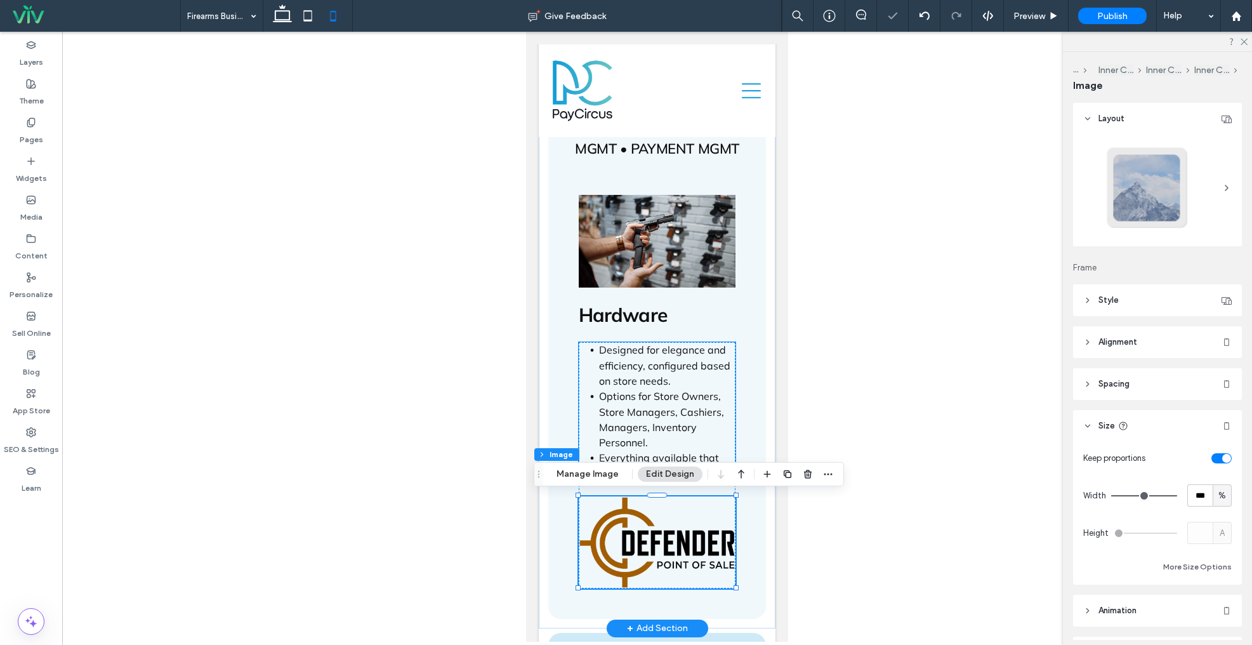
click at [721, 408] on span "Options for Store Owners, Store Managers, Cashiers, Managers, Inventory Personn…" at bounding box center [661, 419] width 125 height 59
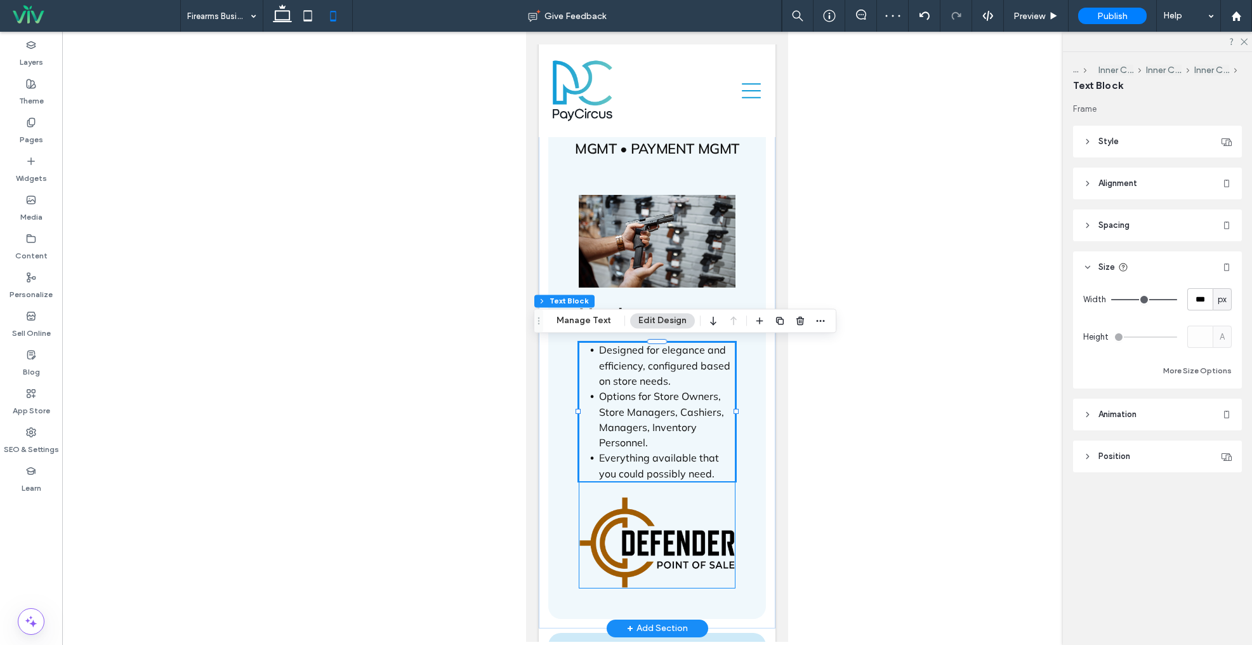
drag, startPoint x: 720, startPoint y: 489, endPoint x: 775, endPoint y: 440, distance: 73.7
click at [720, 489] on div "Designed for elegance and efficiency, configured based on store needs. Options …" at bounding box center [657, 465] width 157 height 246
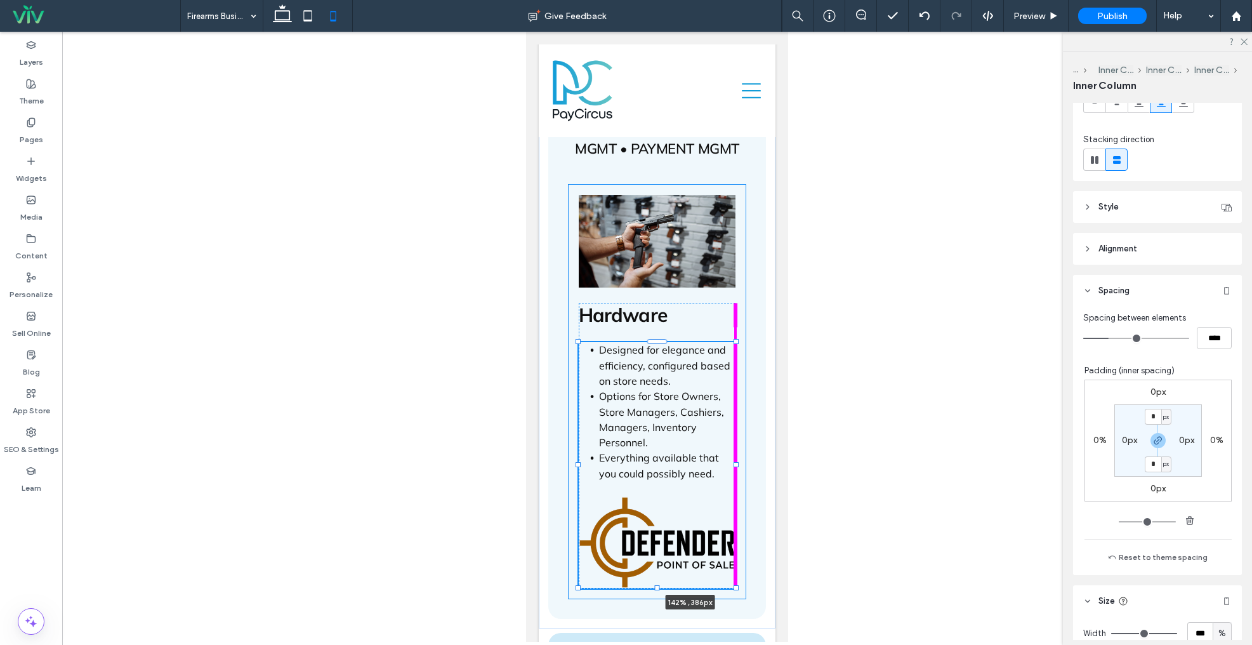
drag, startPoint x: 735, startPoint y: 466, endPoint x: 803, endPoint y: 465, distance: 67.9
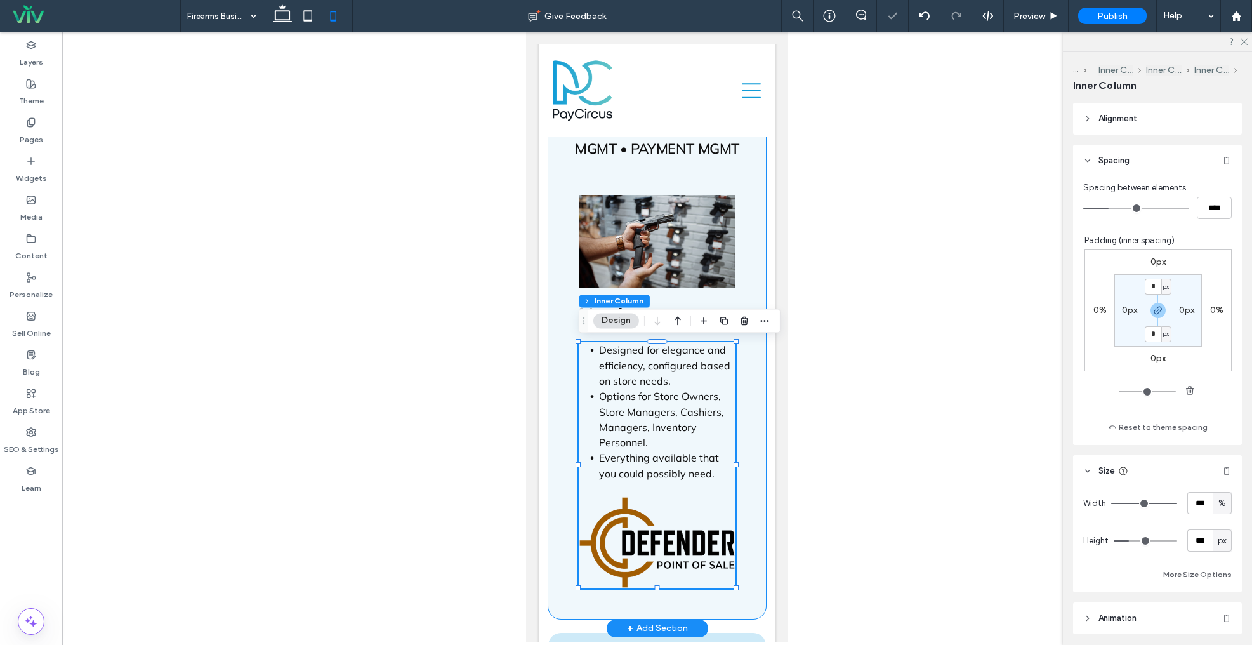
click at [762, 392] on div "SYNC W/ FASTBOUND • FIREARMS MGMT • POS MGMT • MOBILE POS MGMT INVENTORY MGMT •…" at bounding box center [657, 300] width 218 height 637
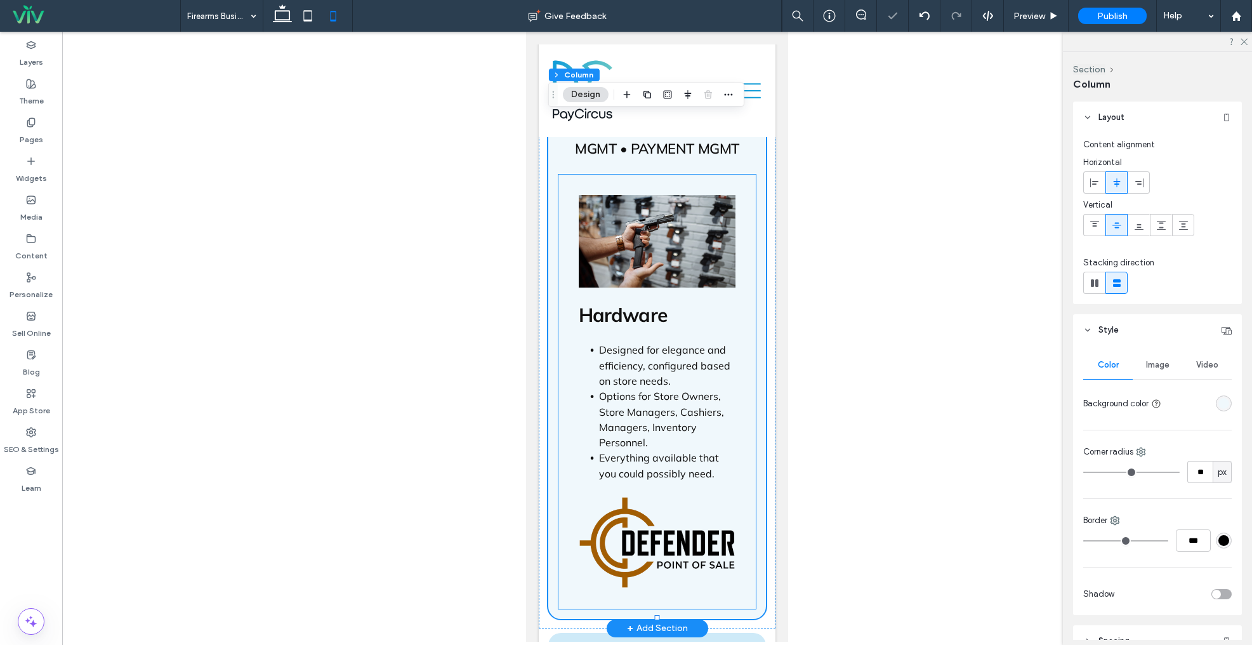
click at [748, 393] on div "Hardware Designed for elegance and efficiency, configured based on store needs.…" at bounding box center [657, 392] width 197 height 434
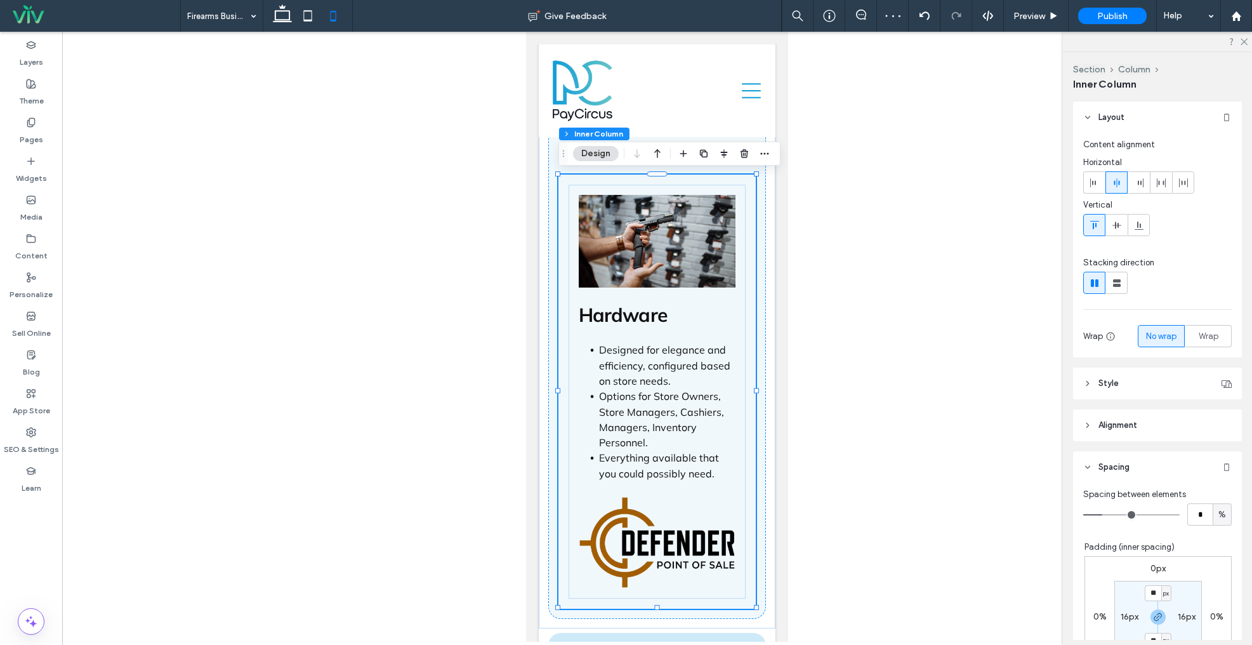
scroll to position [60, 0]
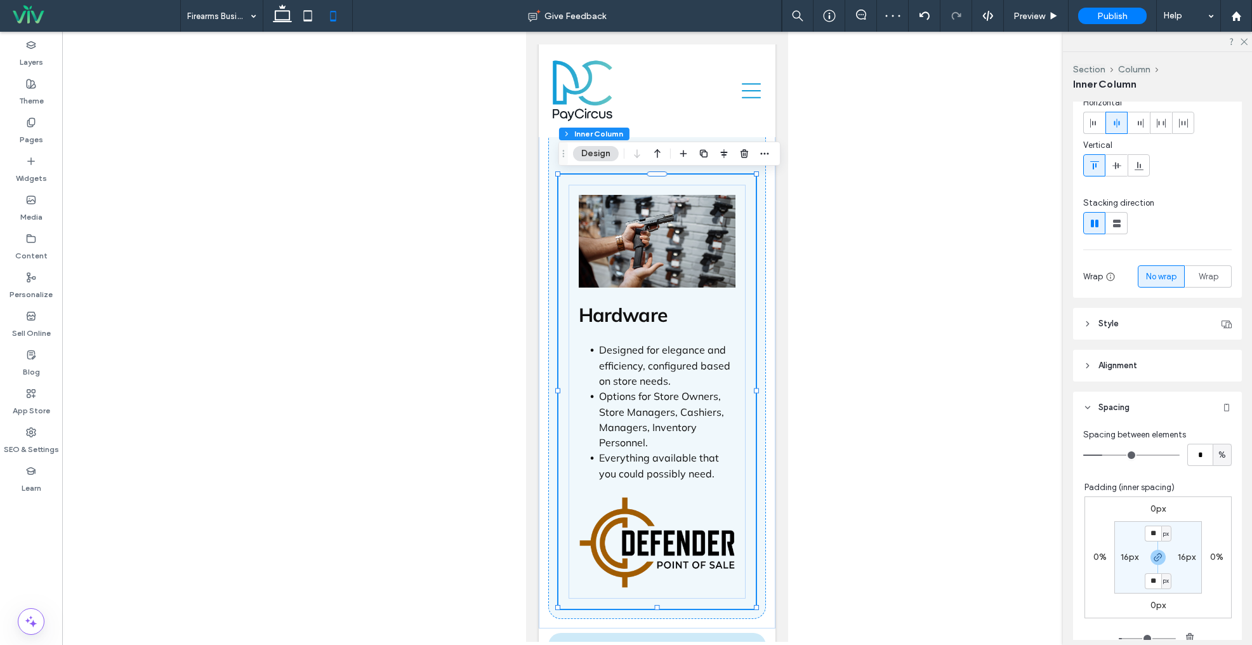
click at [1128, 556] on label "16px" at bounding box center [1130, 557] width 18 height 11
type input "*"
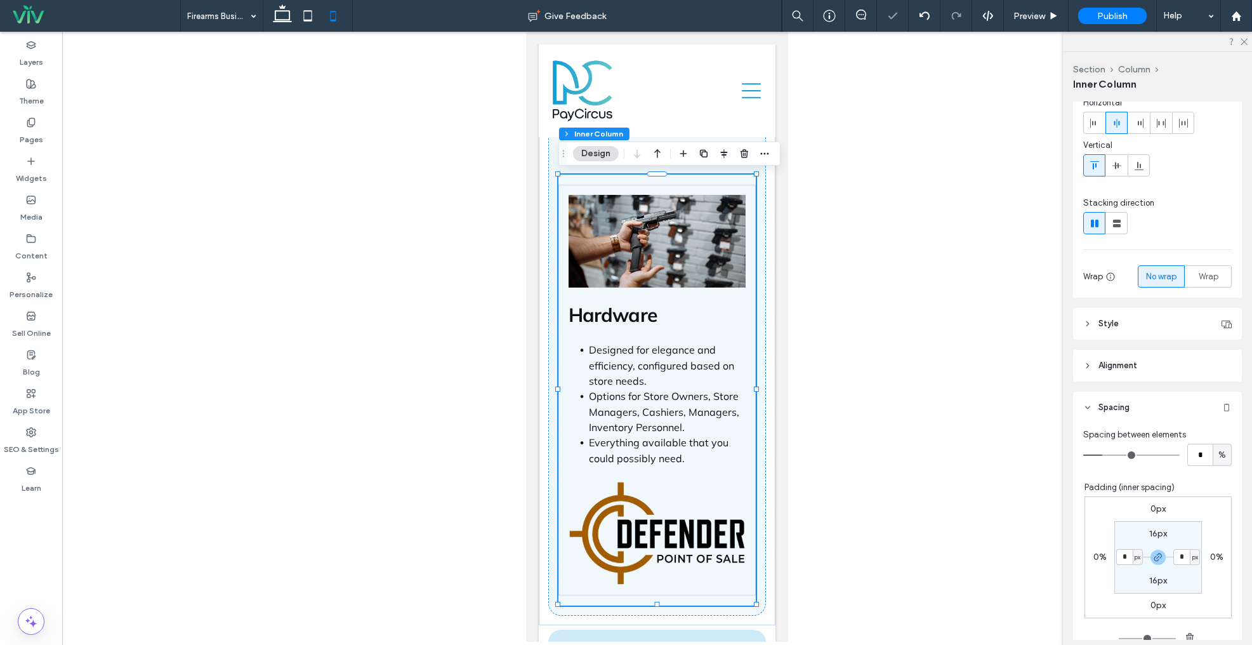
click at [1155, 531] on label "16px" at bounding box center [1159, 533] width 18 height 11
type input "**"
type input "*"
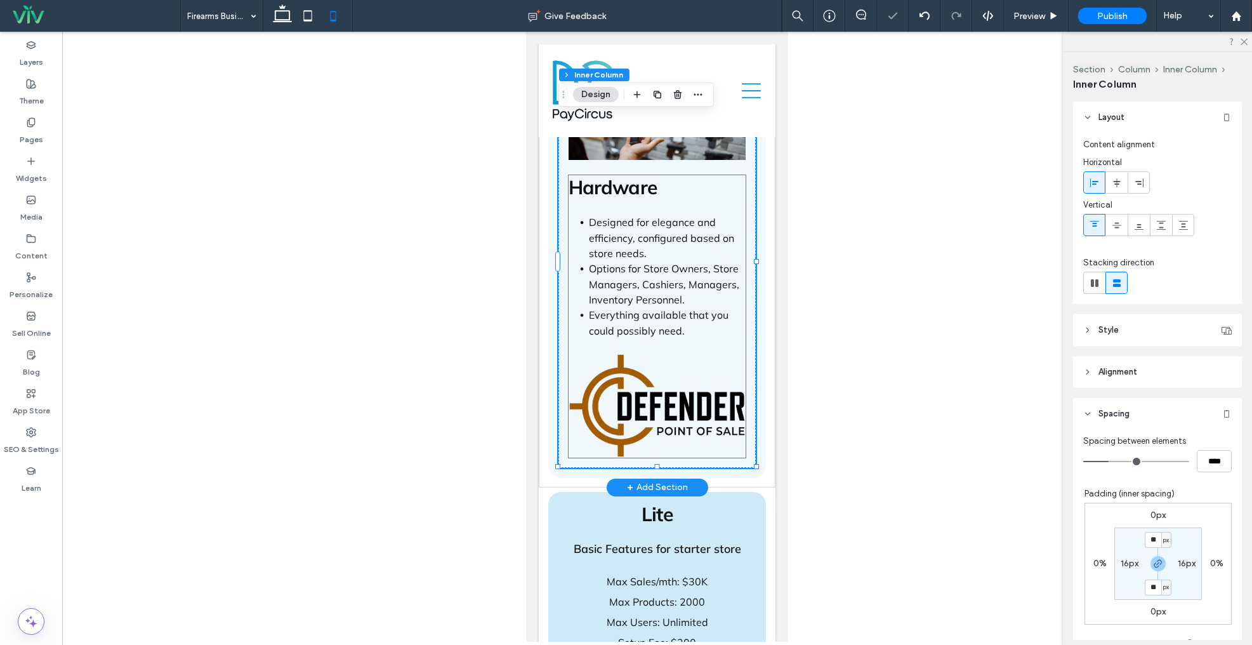
scroll to position [0, 0]
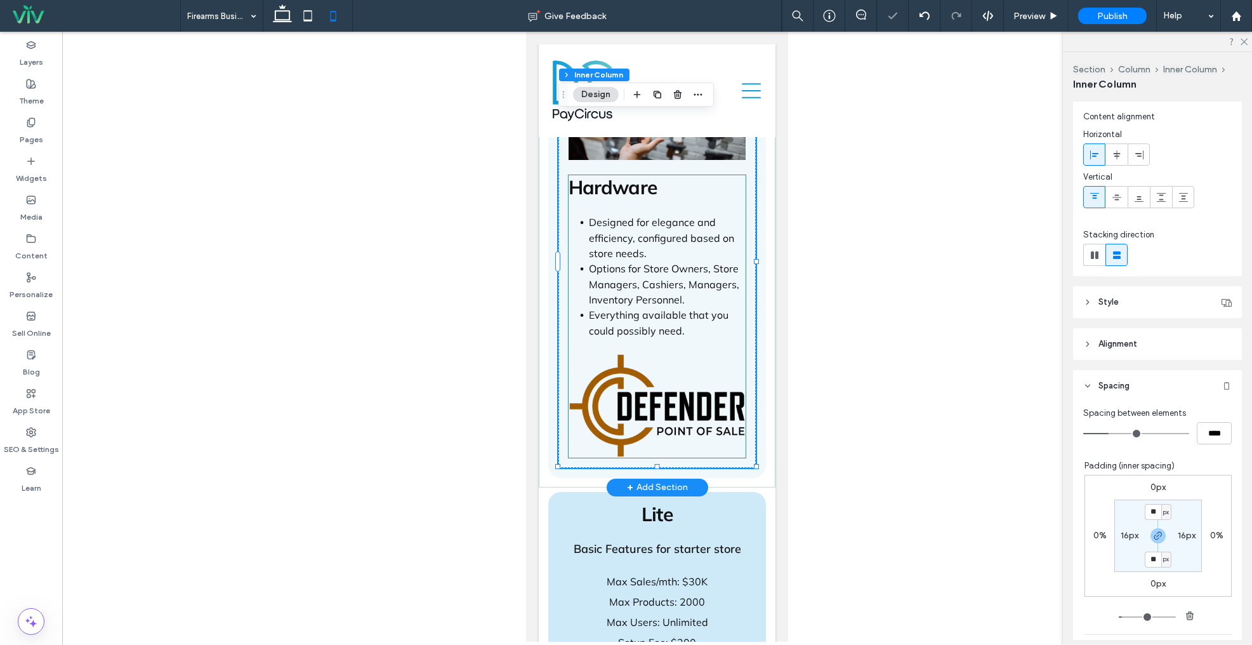
click at [663, 394] on img at bounding box center [657, 405] width 177 height 103
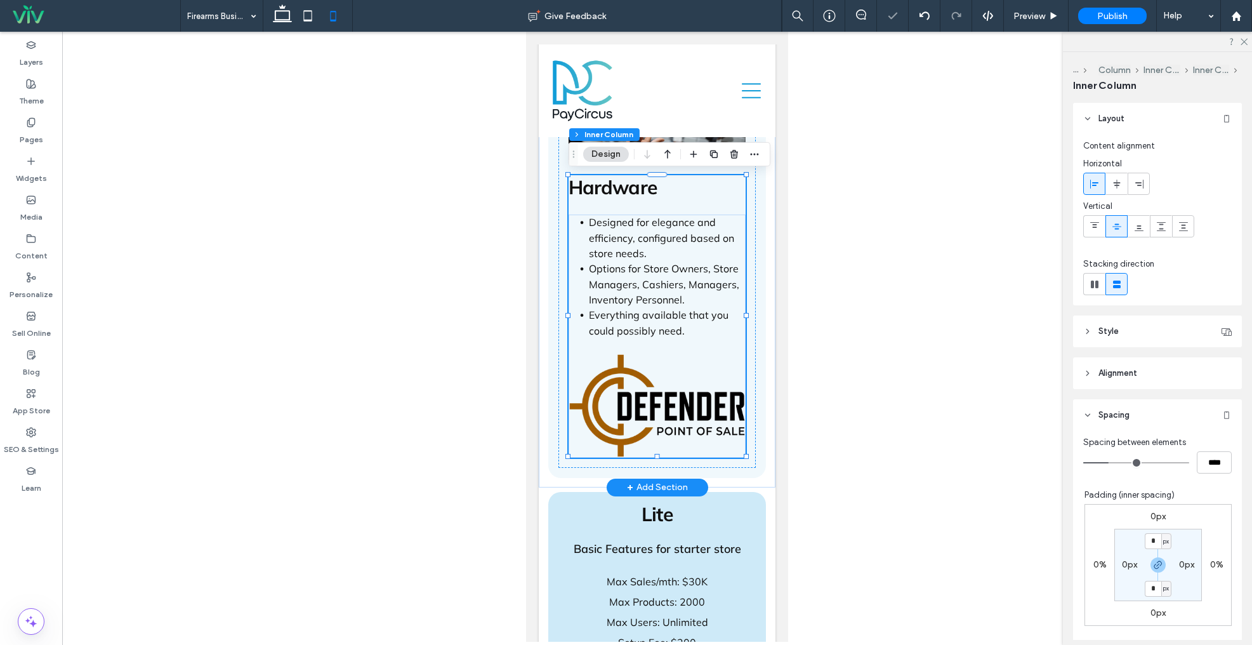
click at [702, 395] on img at bounding box center [657, 405] width 177 height 103
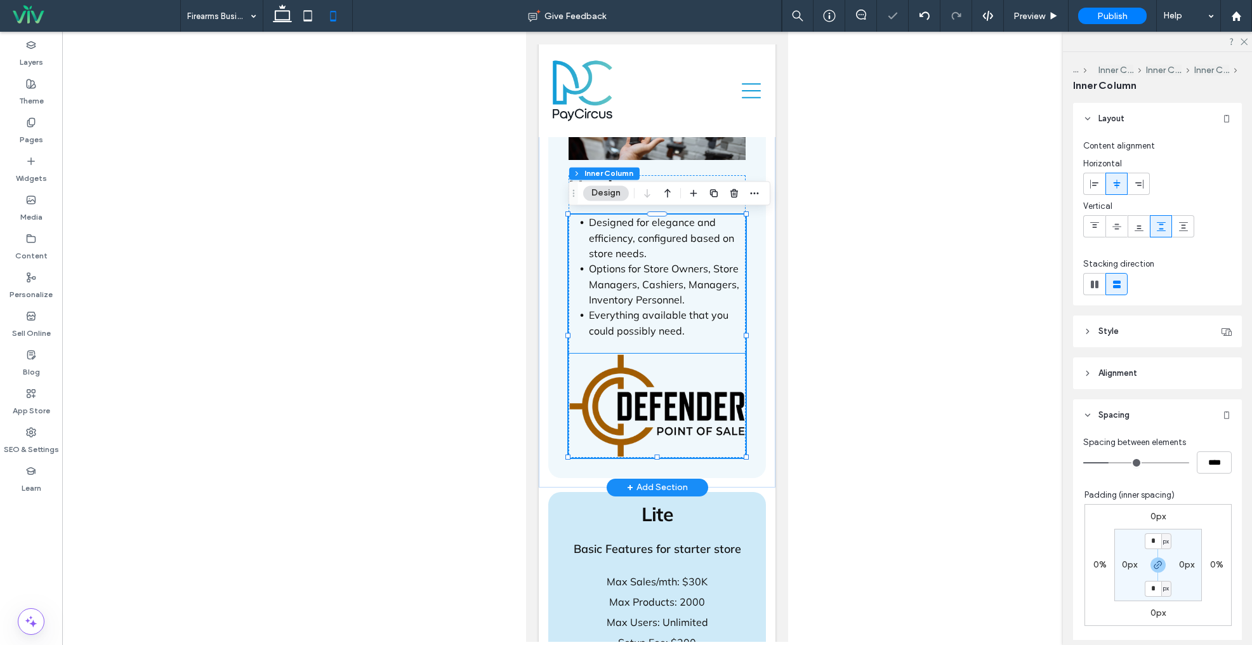
click at [686, 402] on img at bounding box center [657, 405] width 177 height 103
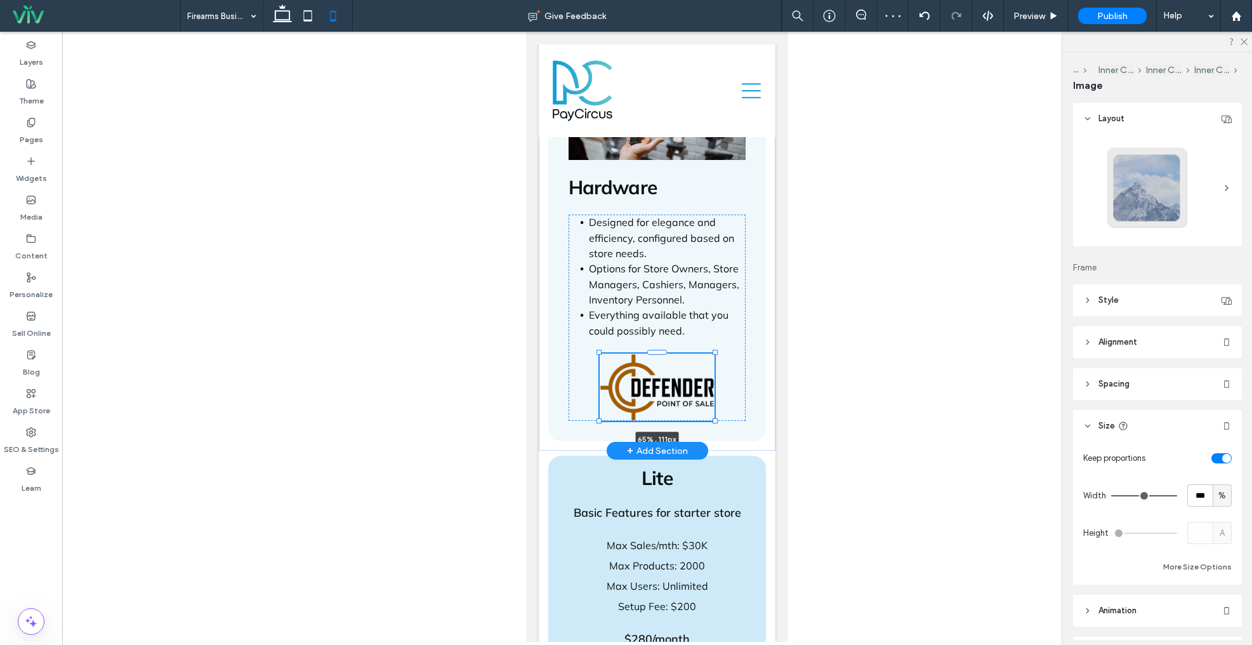
drag, startPoint x: 746, startPoint y: 456, endPoint x: 726, endPoint y: 423, distance: 38.8
click at [726, 423] on div "SYNC W/ FASTBOUND • FIREARMS MGMT • POS MGMT • MOBILE POS MGMT INVENTORY MGMT •…" at bounding box center [657, 155] width 237 height 591
type input "**"
type input "****"
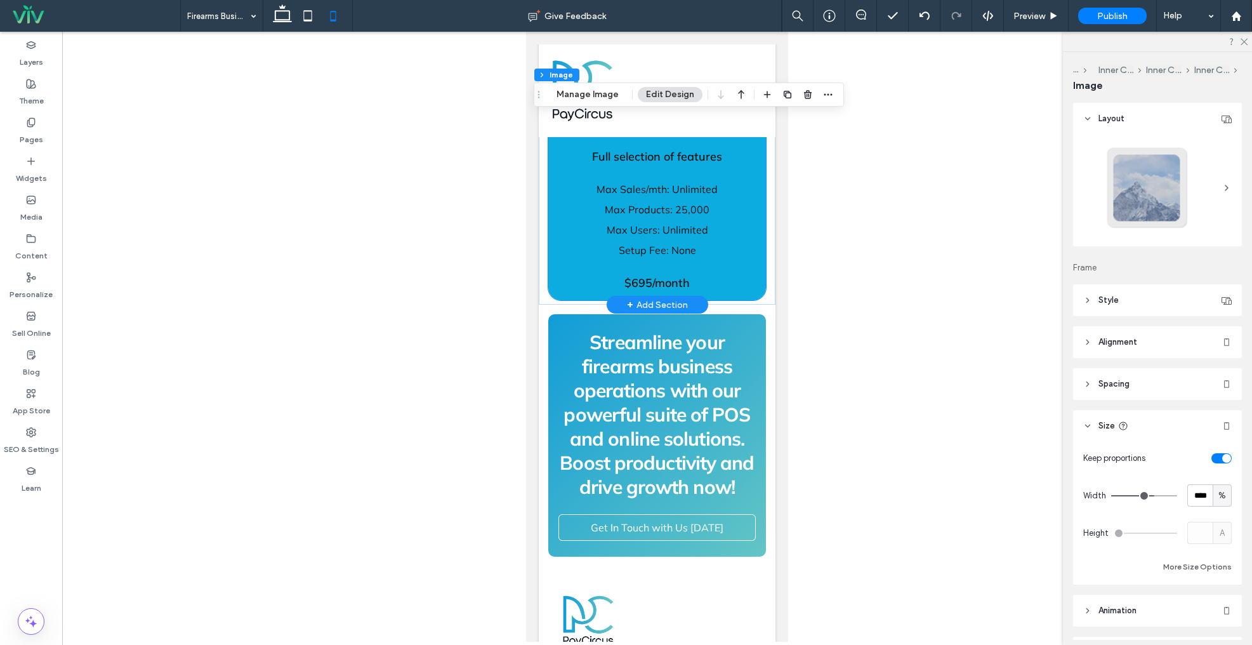
scroll to position [1378, 0]
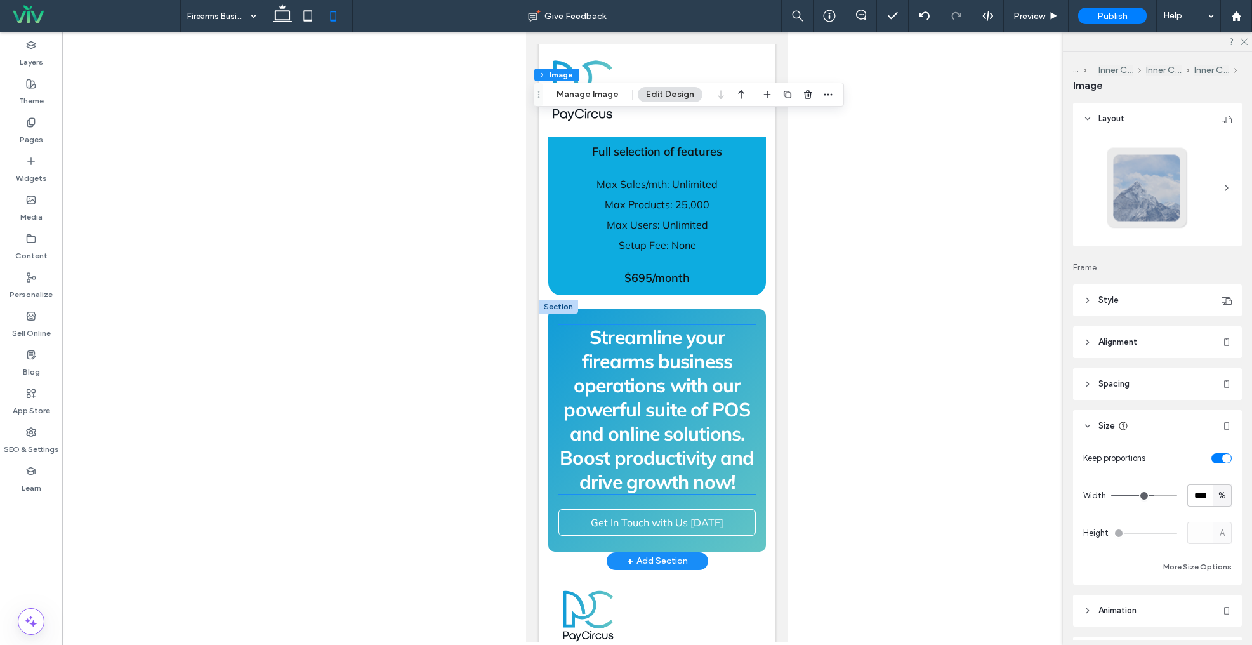
click at [648, 395] on span "Streamline your firearms business operations with our powerful suite of POS and…" at bounding box center [657, 385] width 187 height 121
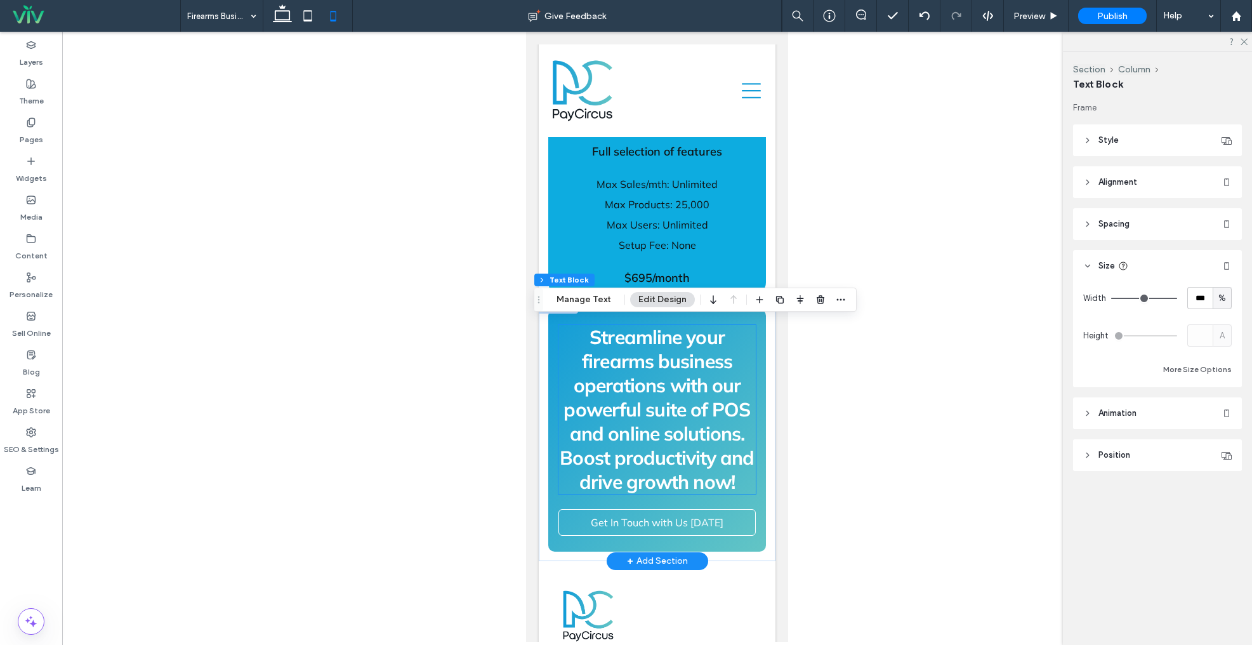
click at [648, 395] on span "Streamline your firearms business operations with our powerful suite of POS and…" at bounding box center [657, 385] width 187 height 121
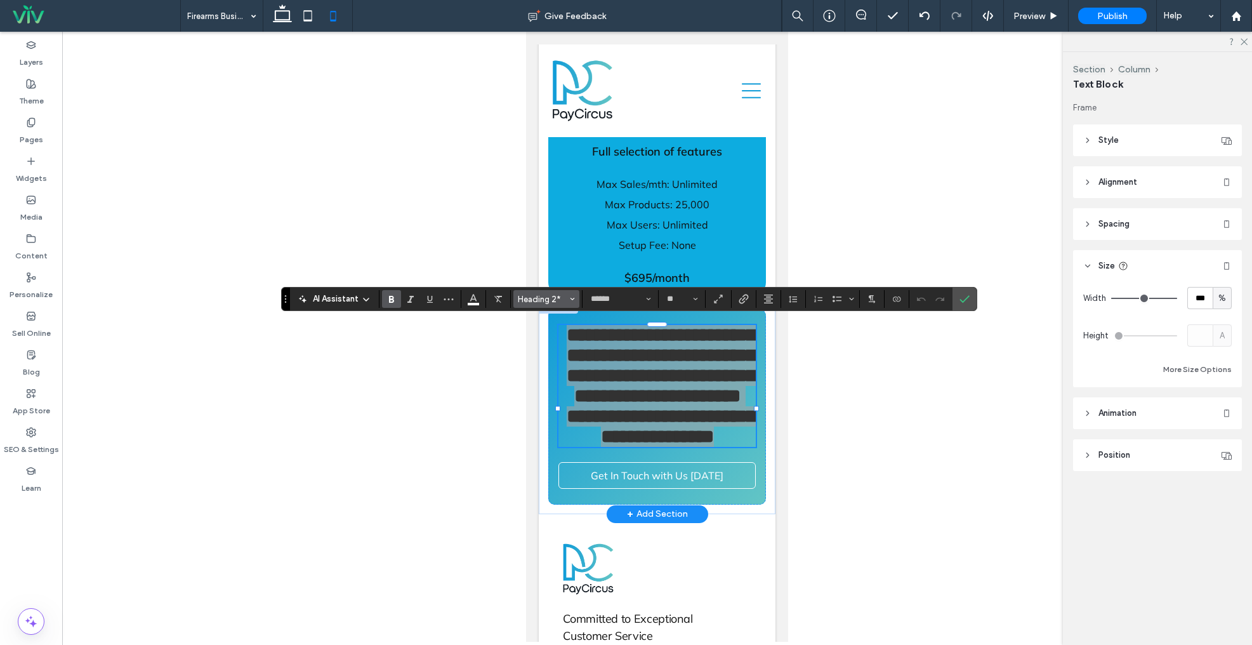
click at [560, 298] on span "Heading 2*" at bounding box center [543, 300] width 50 height 10
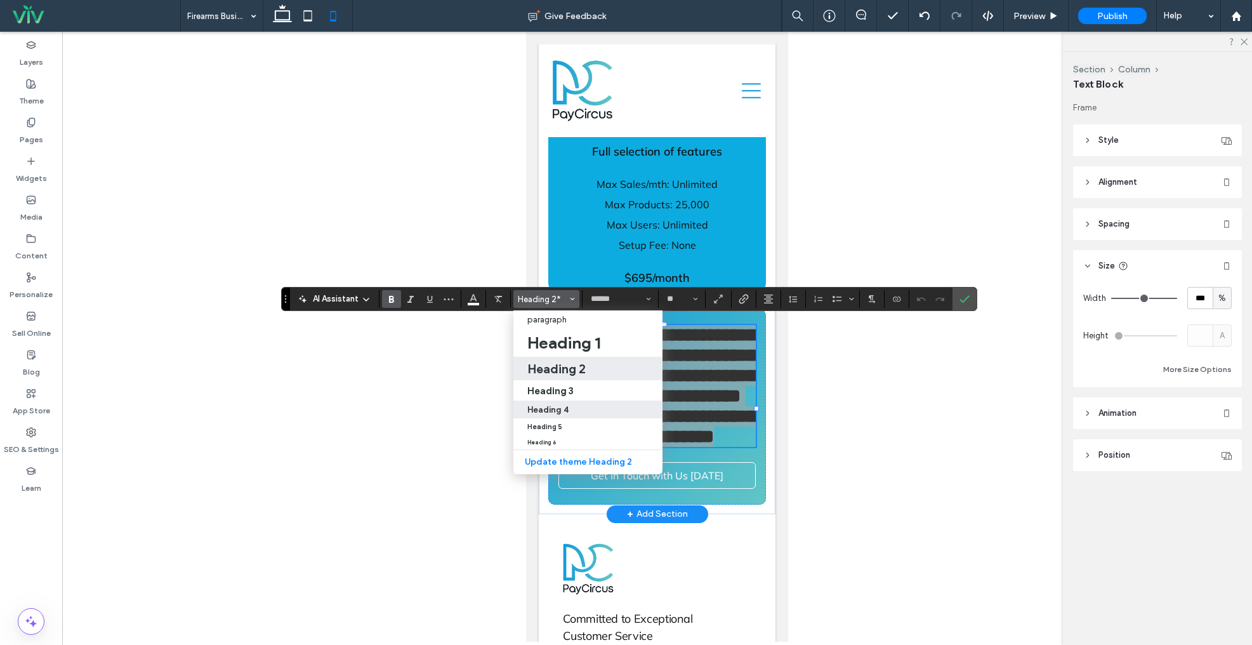
click at [569, 406] on div "Heading 4" at bounding box center [587, 410] width 121 height 10
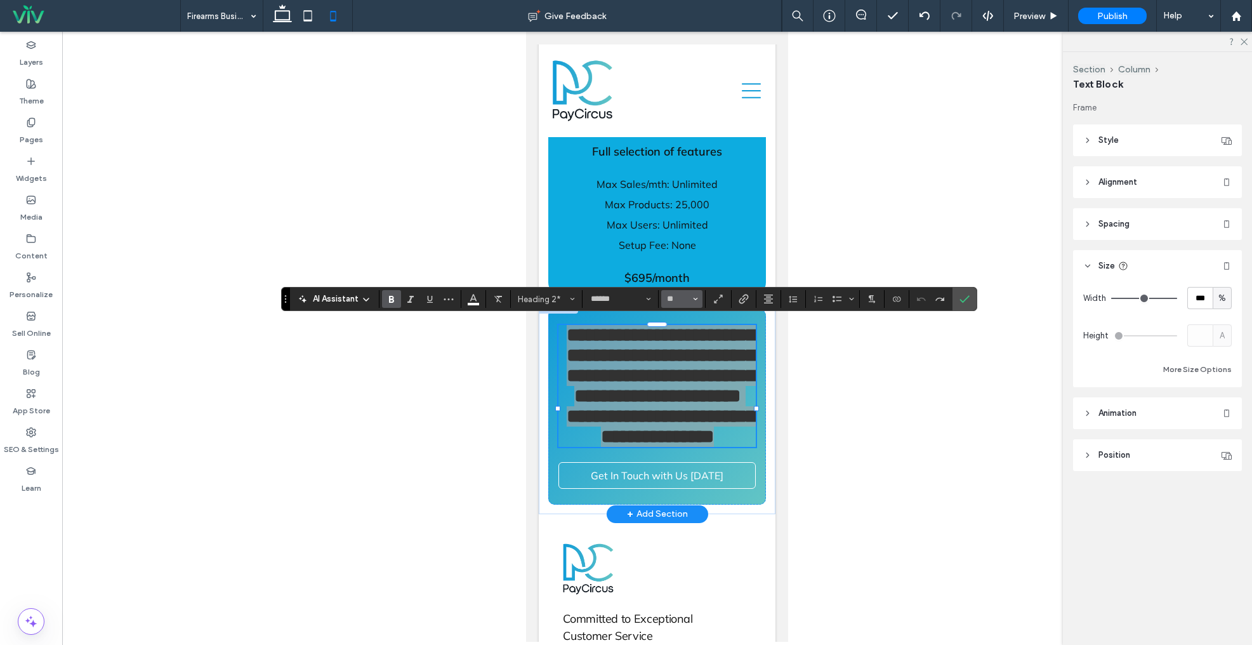
click at [691, 299] on button "**" at bounding box center [681, 299] width 41 height 18
click at [681, 436] on label "18" at bounding box center [681, 438] width 41 height 18
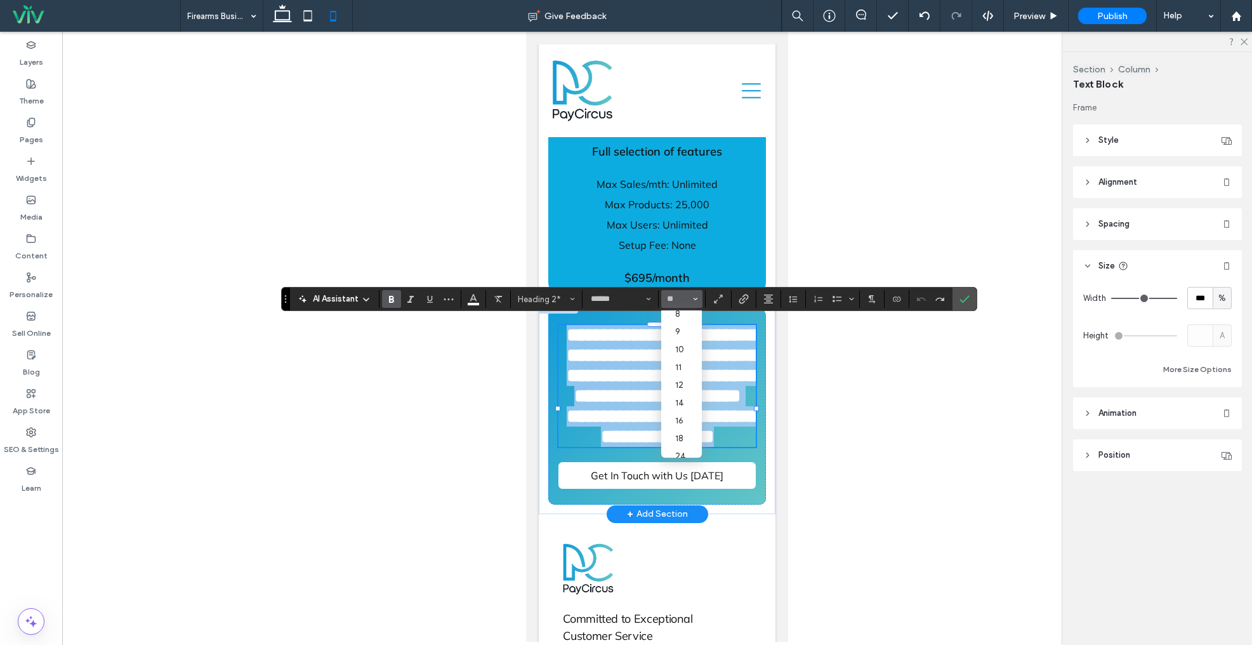
type input "**"
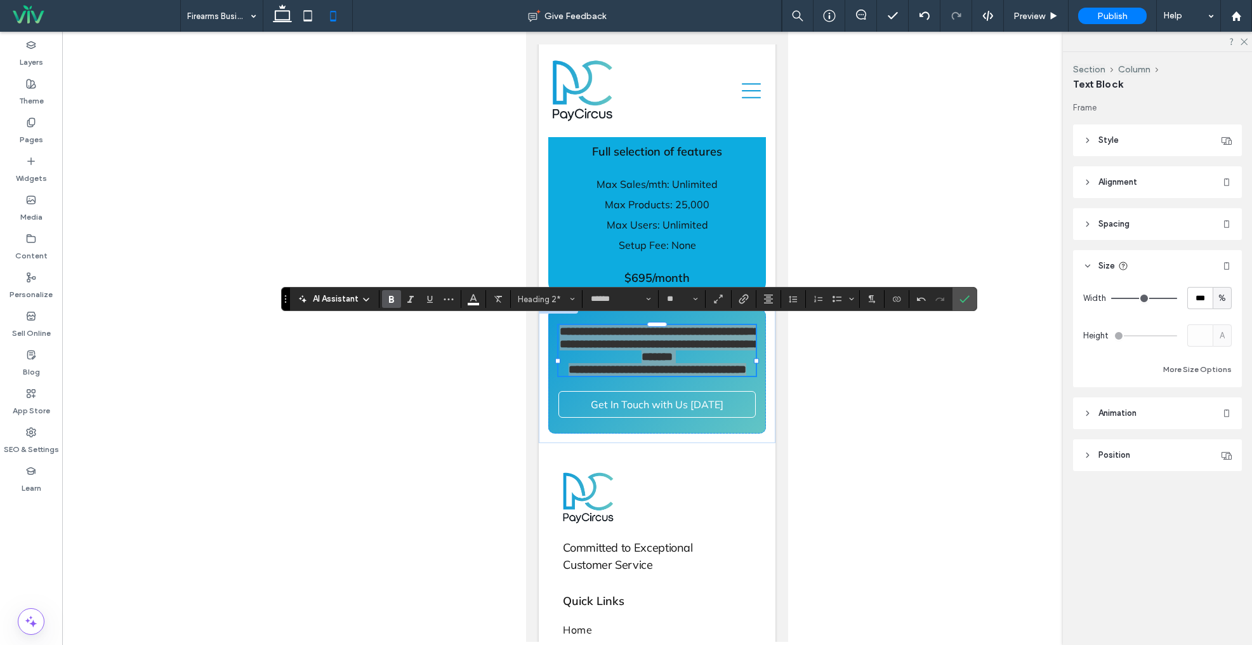
drag, startPoint x: 967, startPoint y: 295, endPoint x: 842, endPoint y: 330, distance: 129.8
click at [966, 295] on icon "Confirm" at bounding box center [965, 299] width 10 height 10
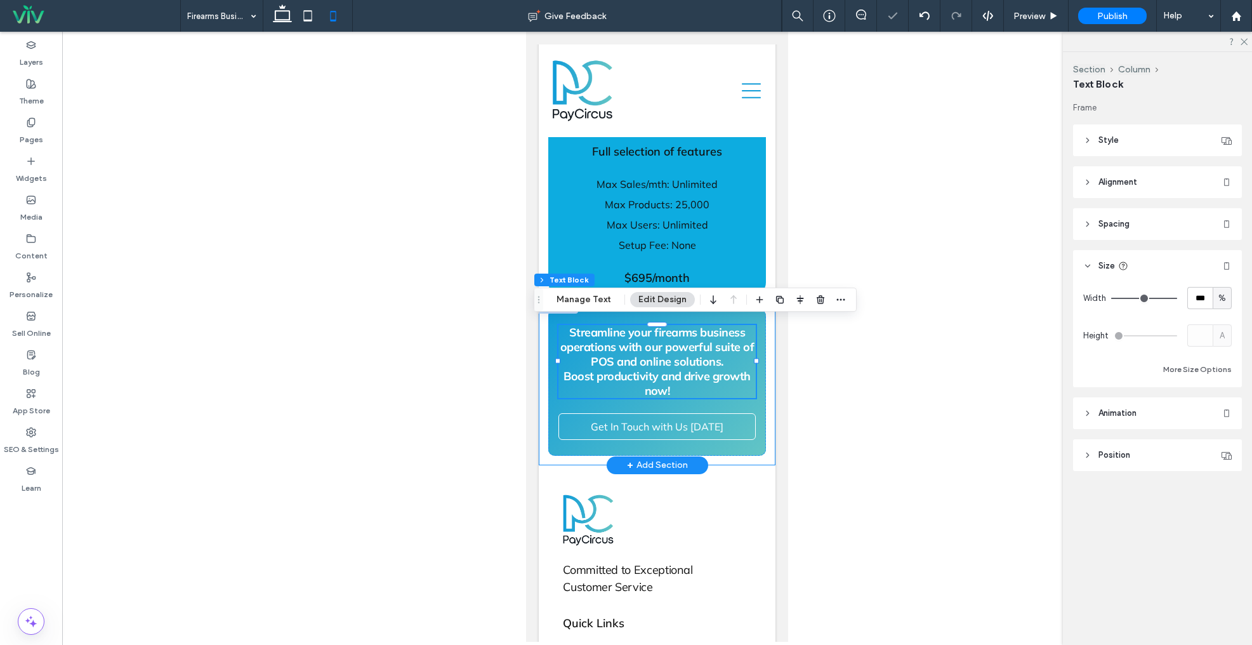
click at [772, 411] on div "Streamline your firearms business operations with our powerful suite of POS and…" at bounding box center [657, 383] width 237 height 166
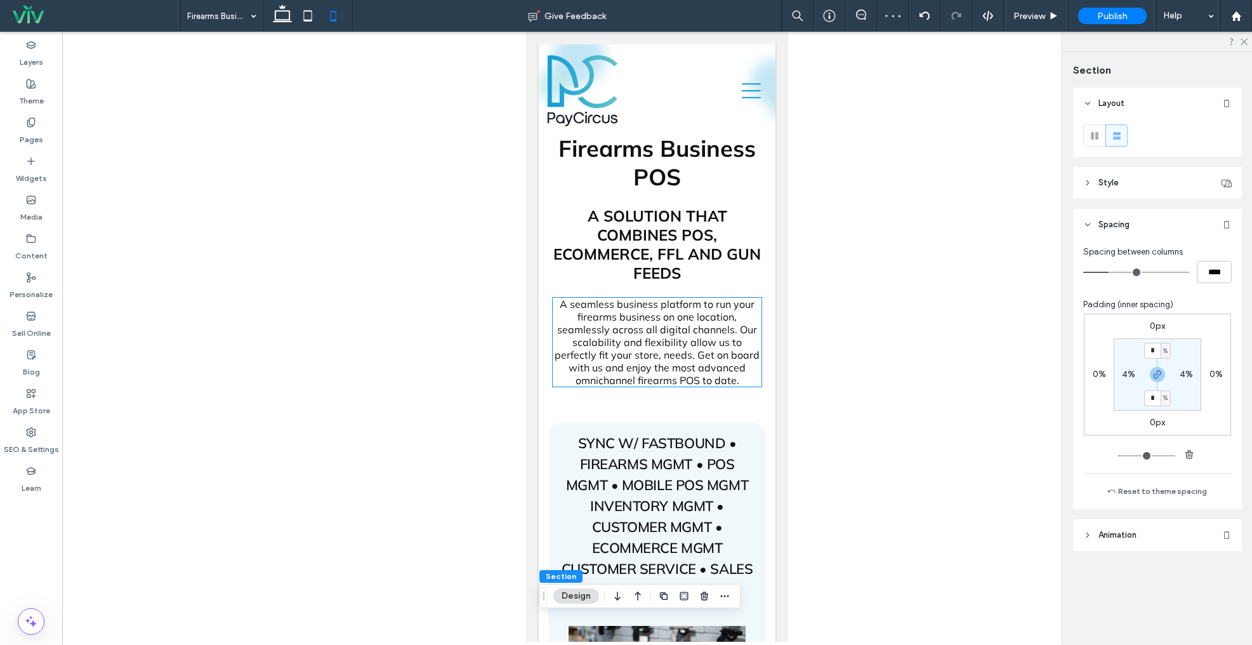
scroll to position [0, 0]
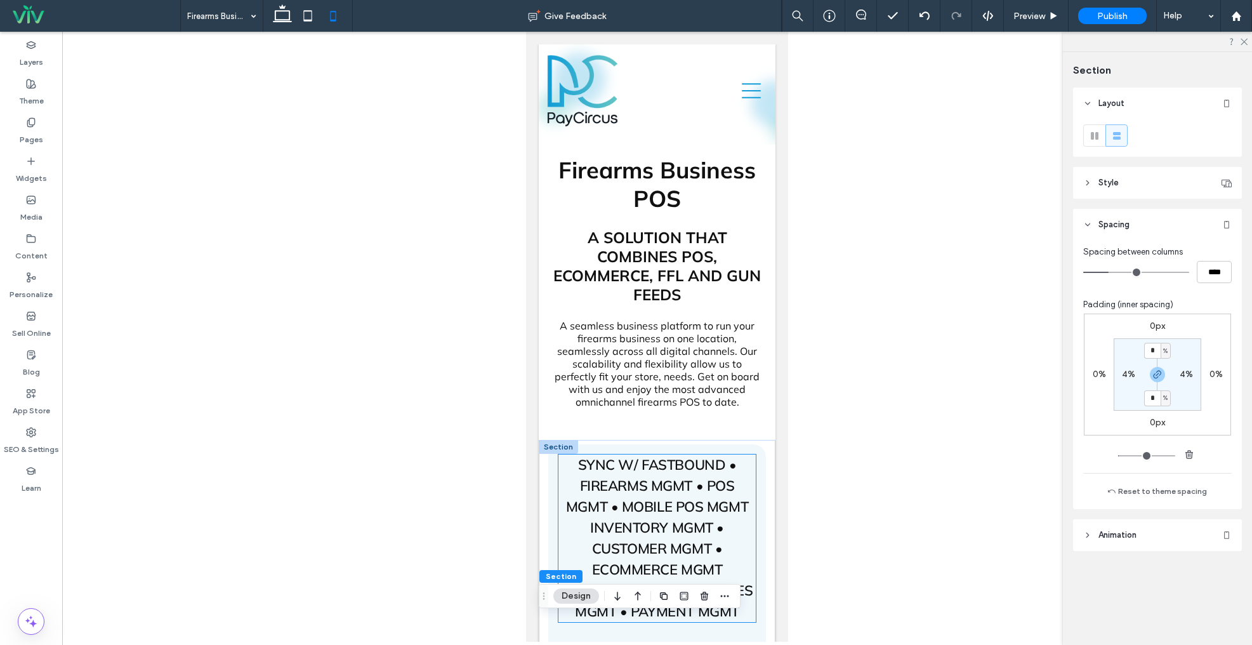
click at [697, 515] on span "SYNC W/ FASTBOUND • FIREARMS MGMT • POS MGMT • MOBILE POS MGMT" at bounding box center [657, 486] width 182 height 60
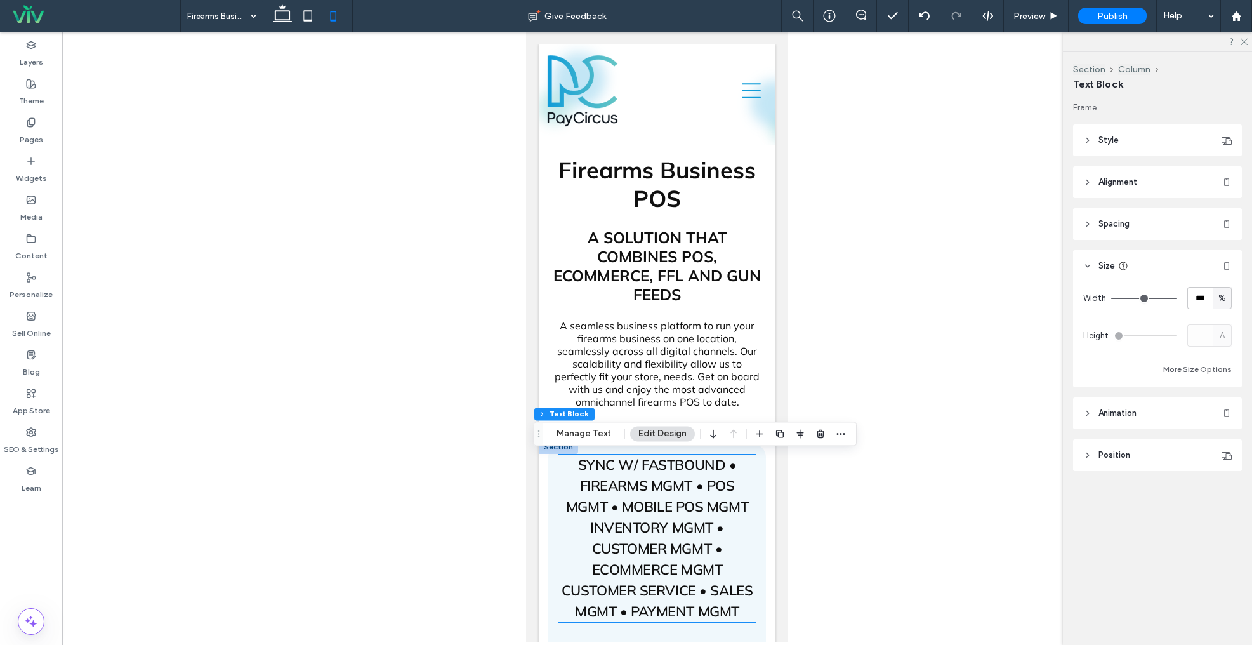
click at [697, 515] on span "SYNC W/ FASTBOUND • FIREARMS MGMT • POS MGMT • MOBILE POS MGMT" at bounding box center [657, 486] width 182 height 60
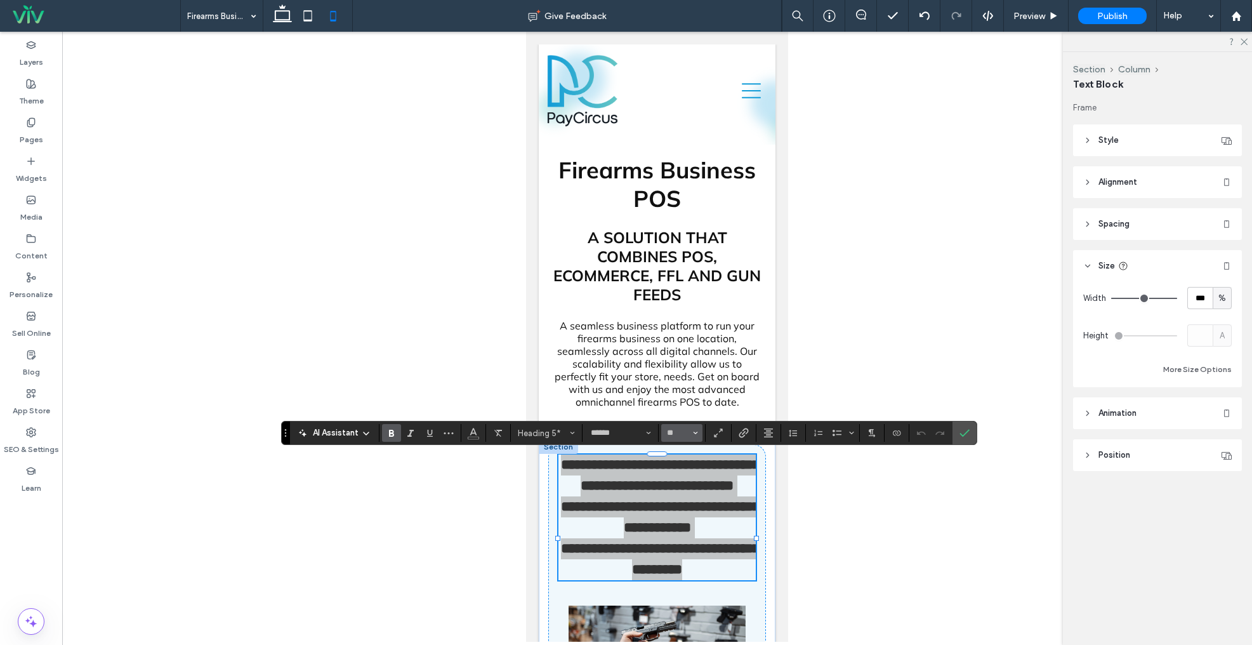
click at [694, 427] on span "Size" at bounding box center [695, 433] width 5 height 17
click at [674, 413] on label "18" at bounding box center [681, 408] width 41 height 18
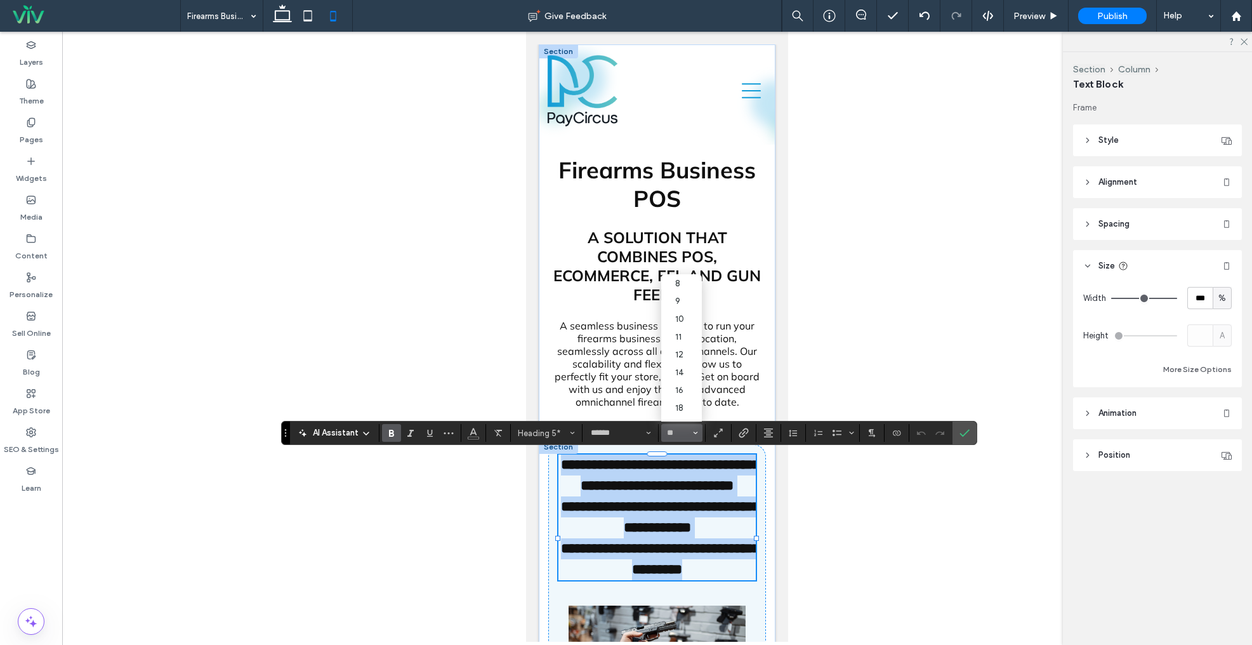
type input "**"
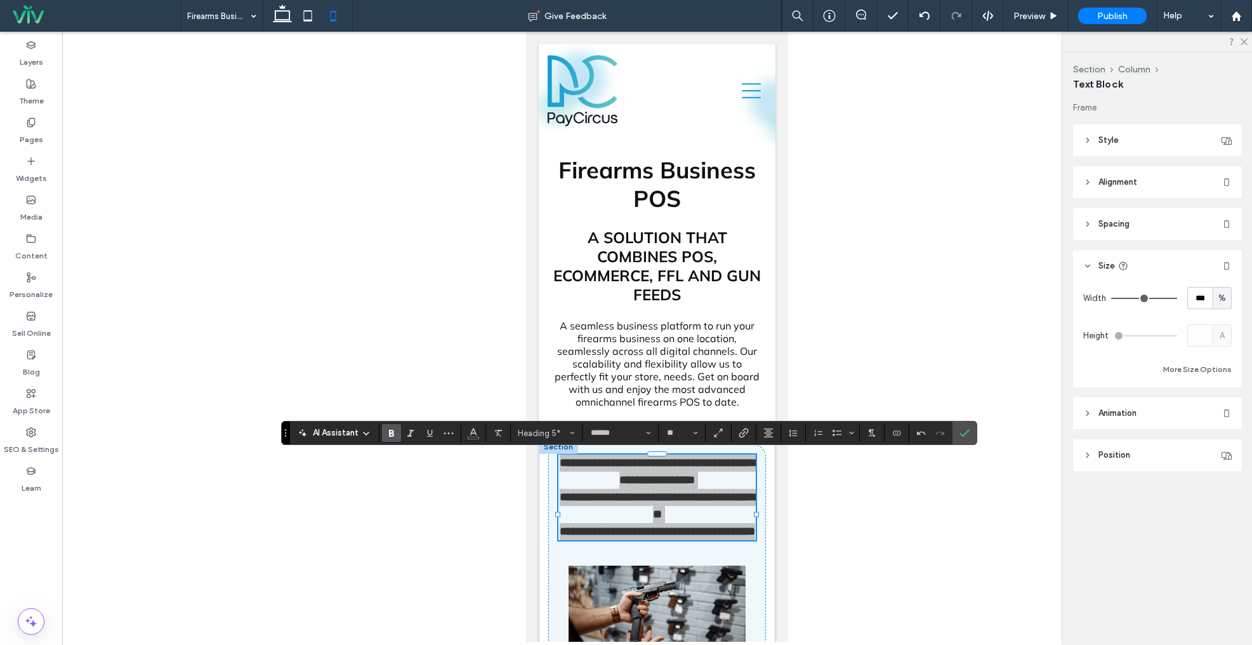
drag, startPoint x: 960, startPoint y: 435, endPoint x: 920, endPoint y: 427, distance: 41.3
click at [965, 434] on use "Confirm" at bounding box center [965, 434] width 10 height 8
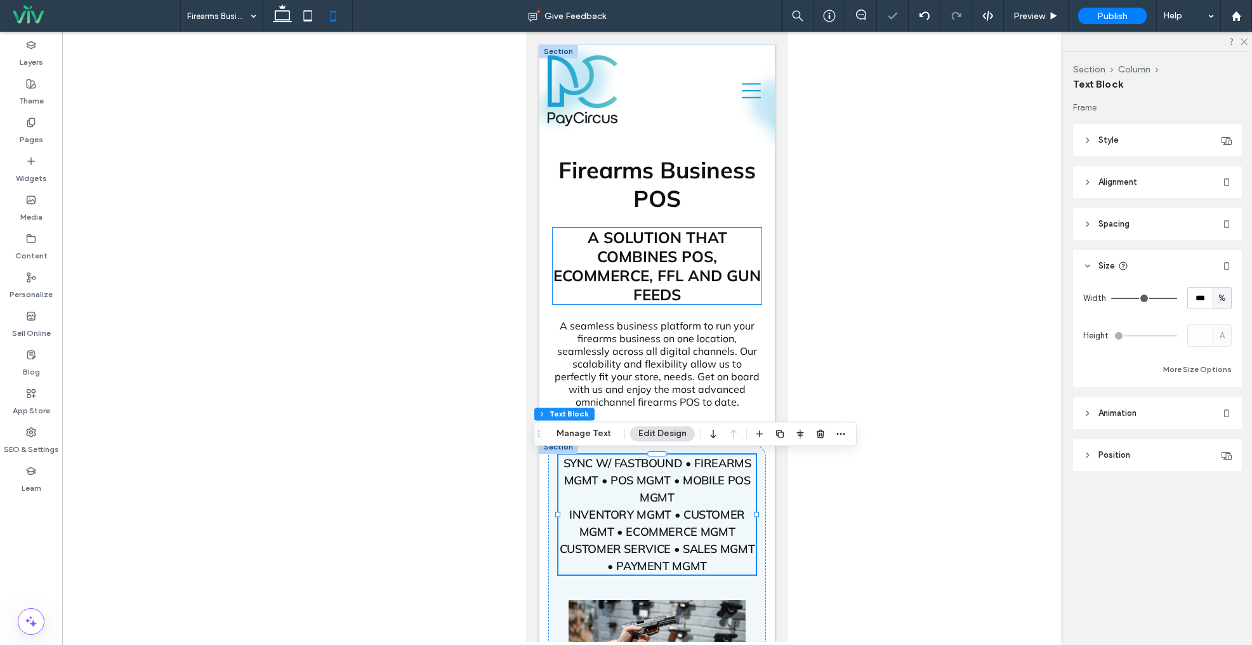
click at [673, 262] on span "A SOLUTION THAT COMBINES POS, ECOMMERCE, FFL AND GUN FEEDS" at bounding box center [658, 266] width 208 height 76
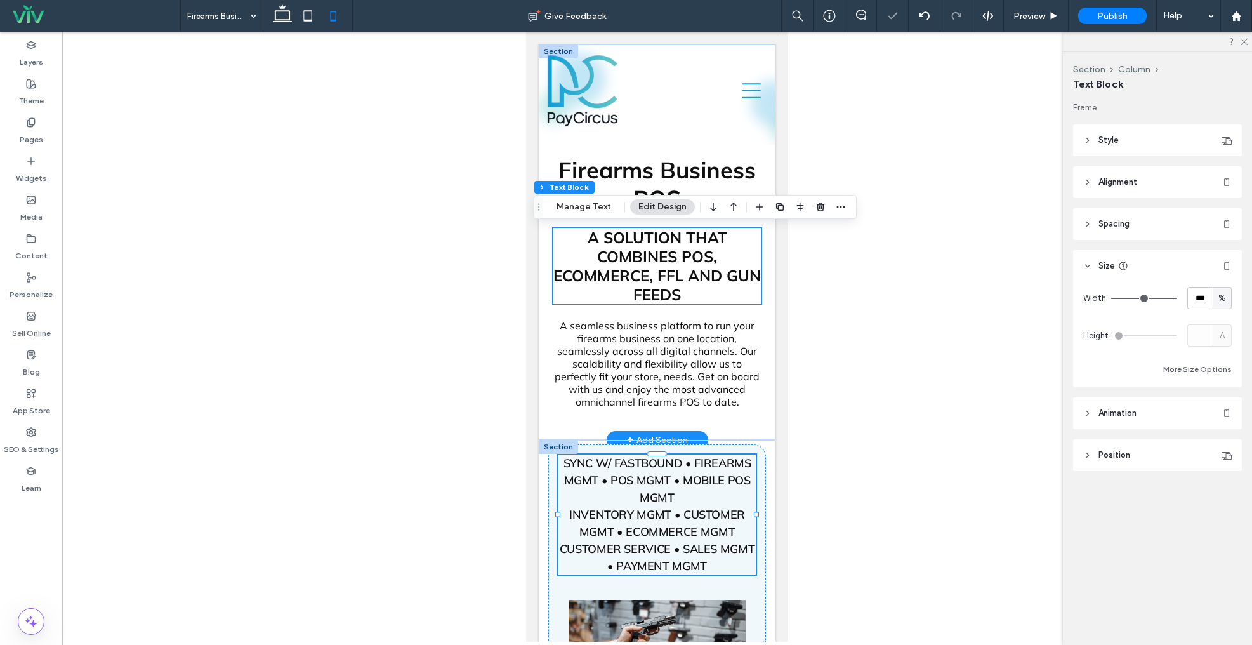
click at [673, 262] on span "A SOLUTION THAT COMBINES POS, ECOMMERCE, FFL AND GUN FEEDS" at bounding box center [658, 266] width 208 height 76
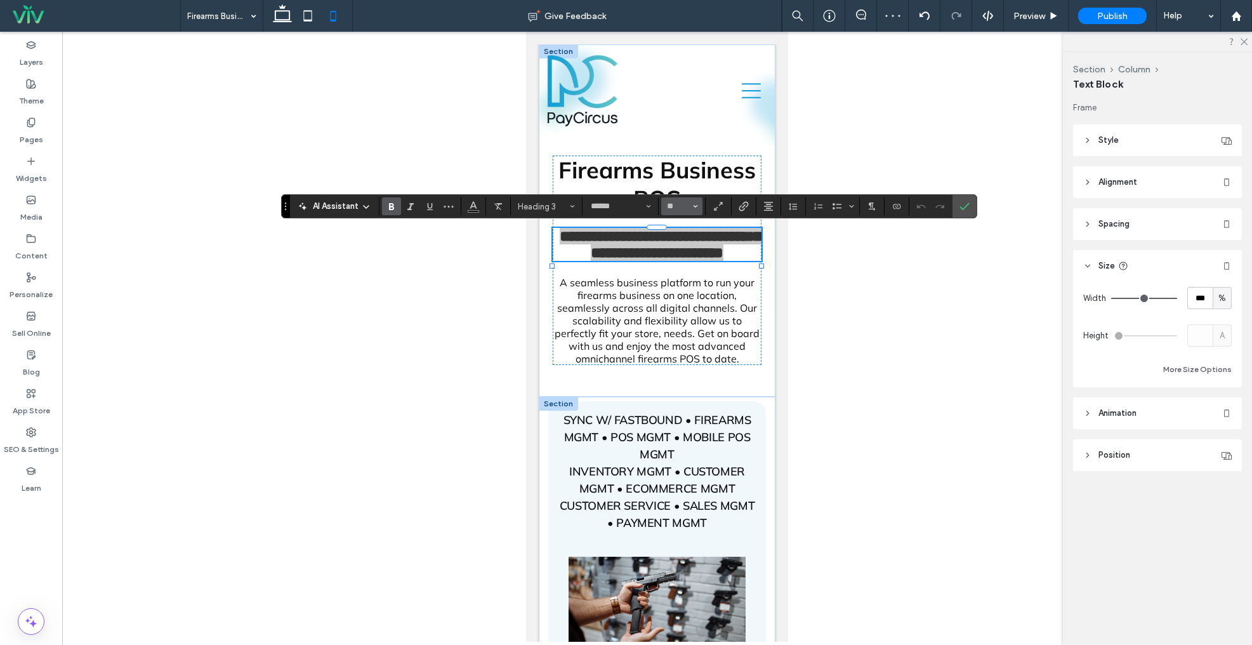
click at [701, 210] on button "**" at bounding box center [681, 206] width 41 height 18
click at [678, 354] on label "18" at bounding box center [681, 351] width 41 height 18
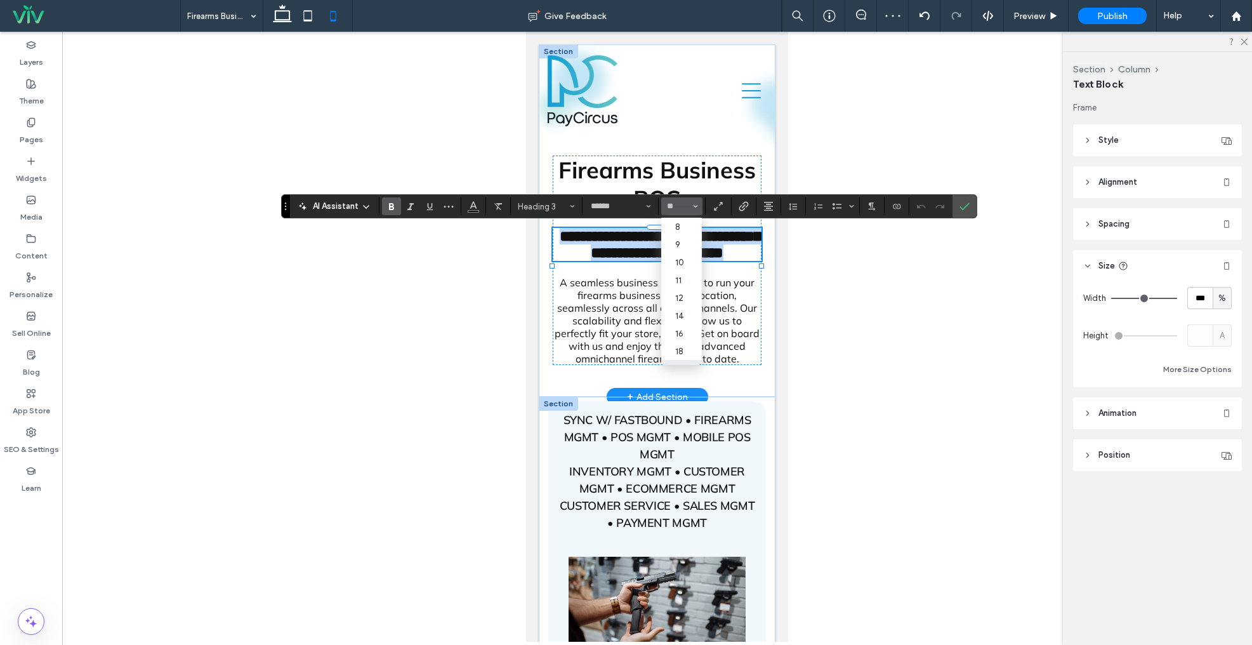
type input "**"
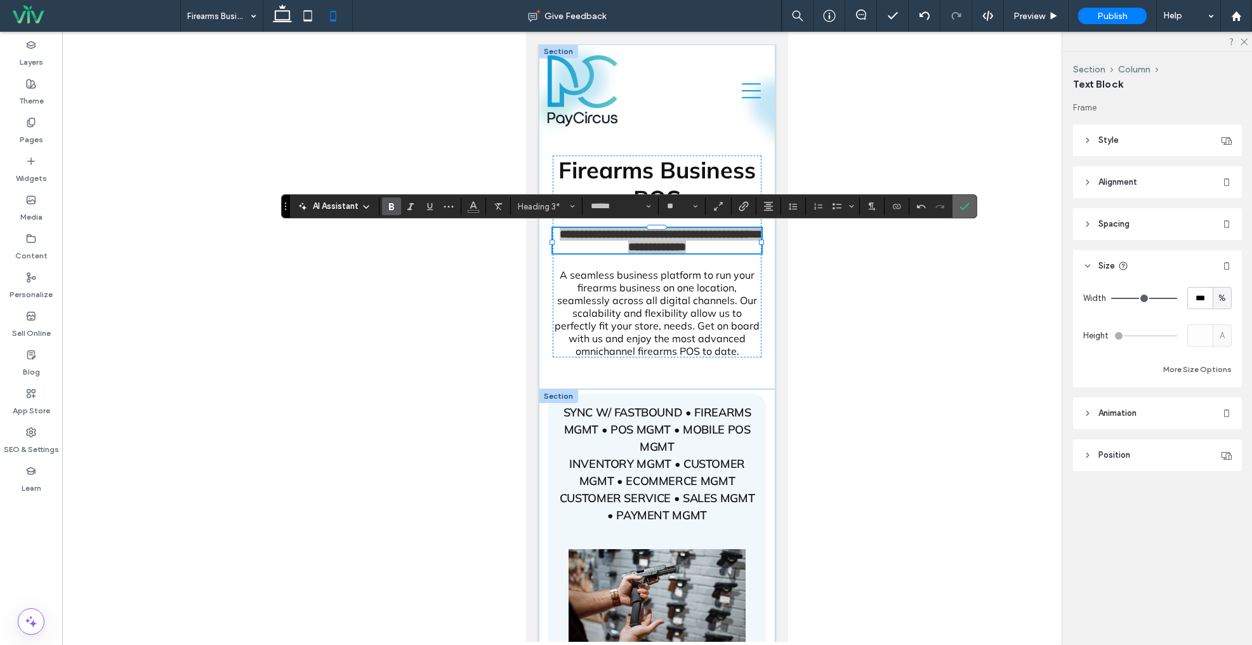
click at [957, 206] on label "Confirm" at bounding box center [964, 206] width 19 height 23
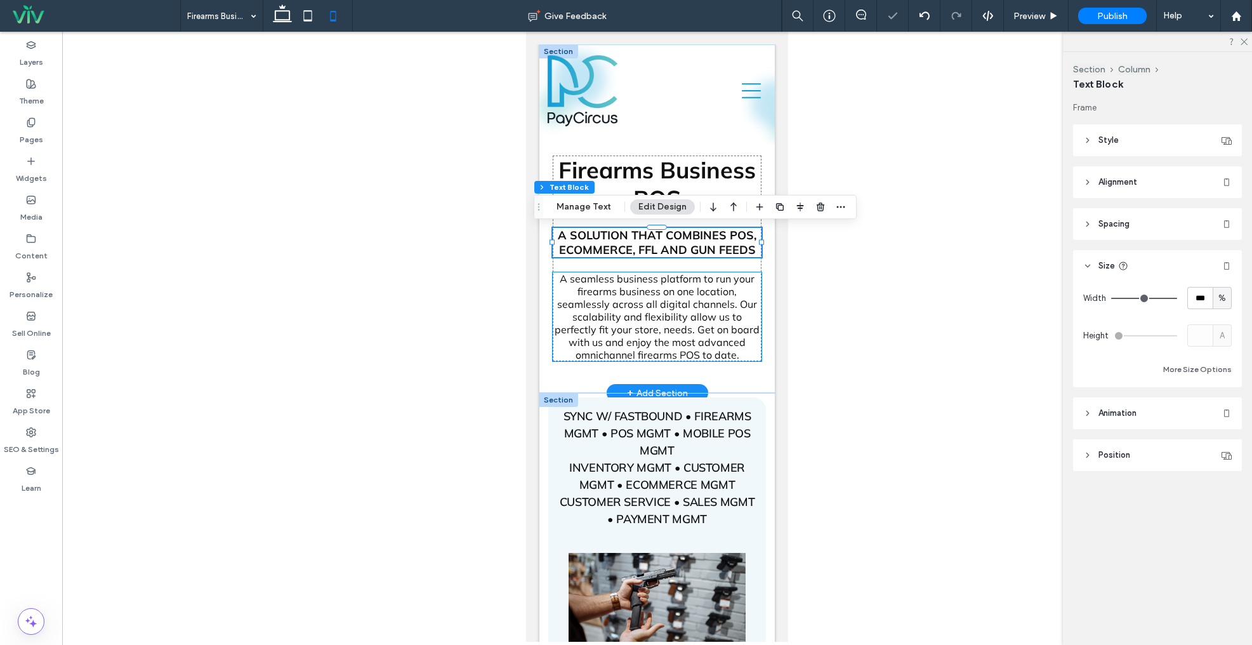
click at [719, 305] on span "A seamless business platform to run your firearms business on one location, sea…" at bounding box center [657, 316] width 205 height 89
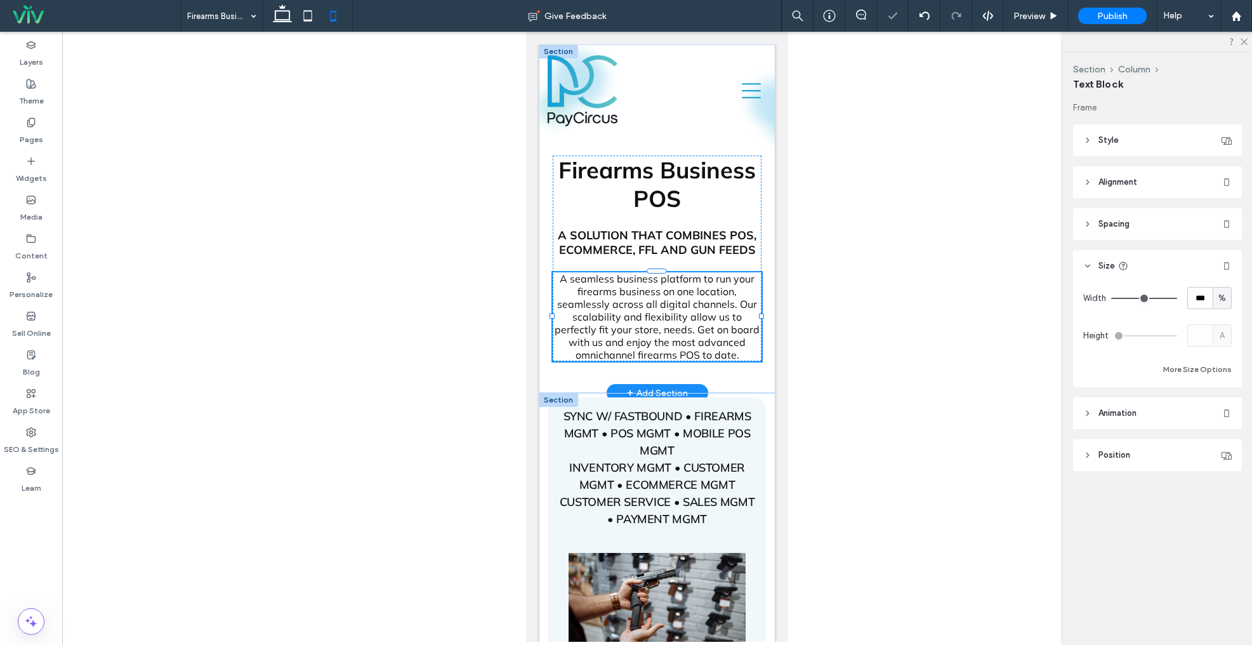
type input "******"
type input "**"
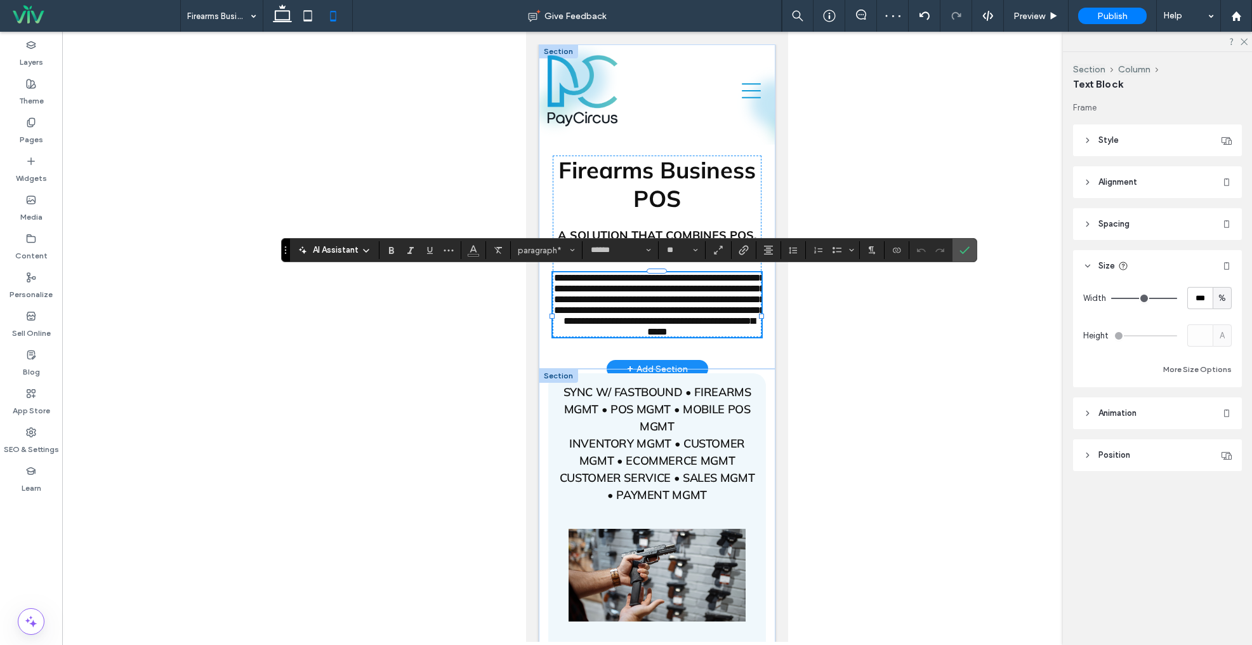
drag, startPoint x: 971, startPoint y: 248, endPoint x: 941, endPoint y: 268, distance: 35.6
click at [971, 248] on label "Confirm" at bounding box center [964, 250] width 19 height 23
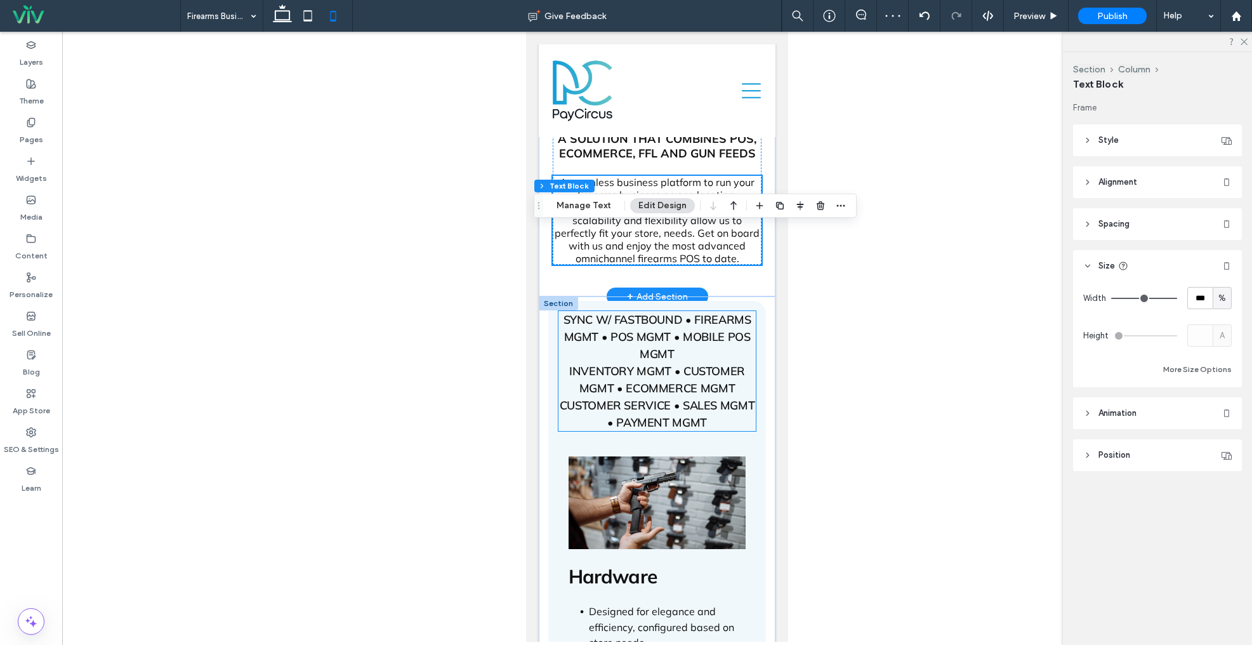
scroll to position [100, 0]
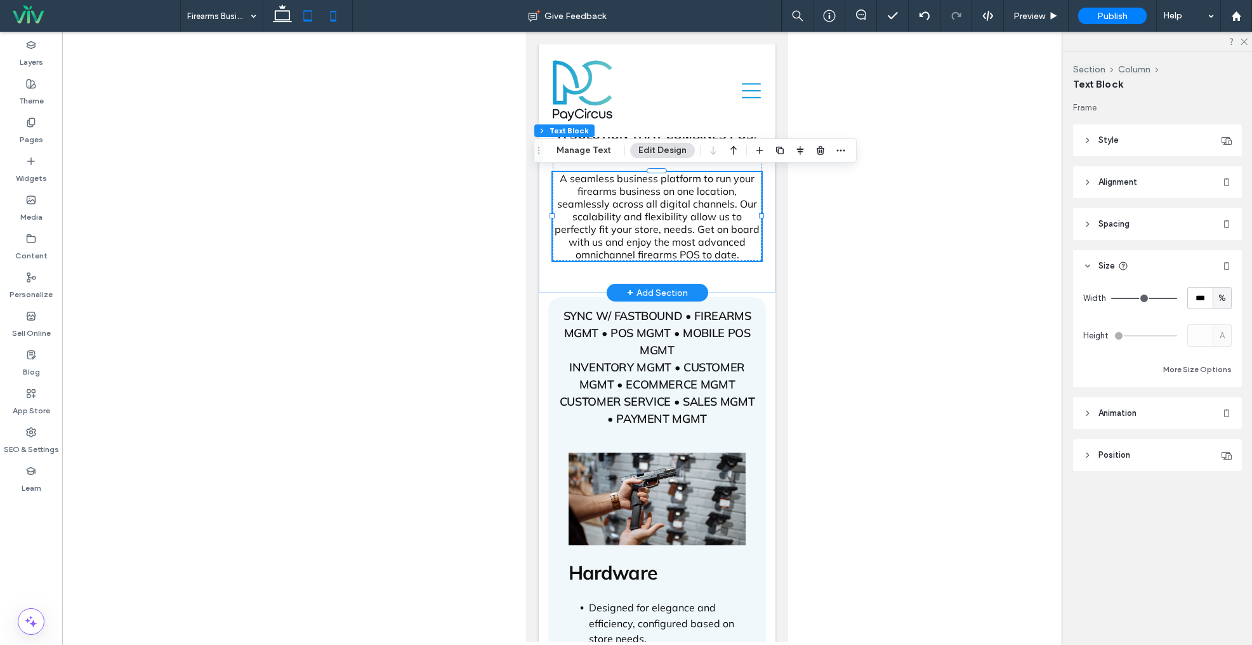
drag, startPoint x: 286, startPoint y: 12, endPoint x: 297, endPoint y: 20, distance: 13.7
click at [286, 13] on icon at bounding box center [282, 15] width 25 height 25
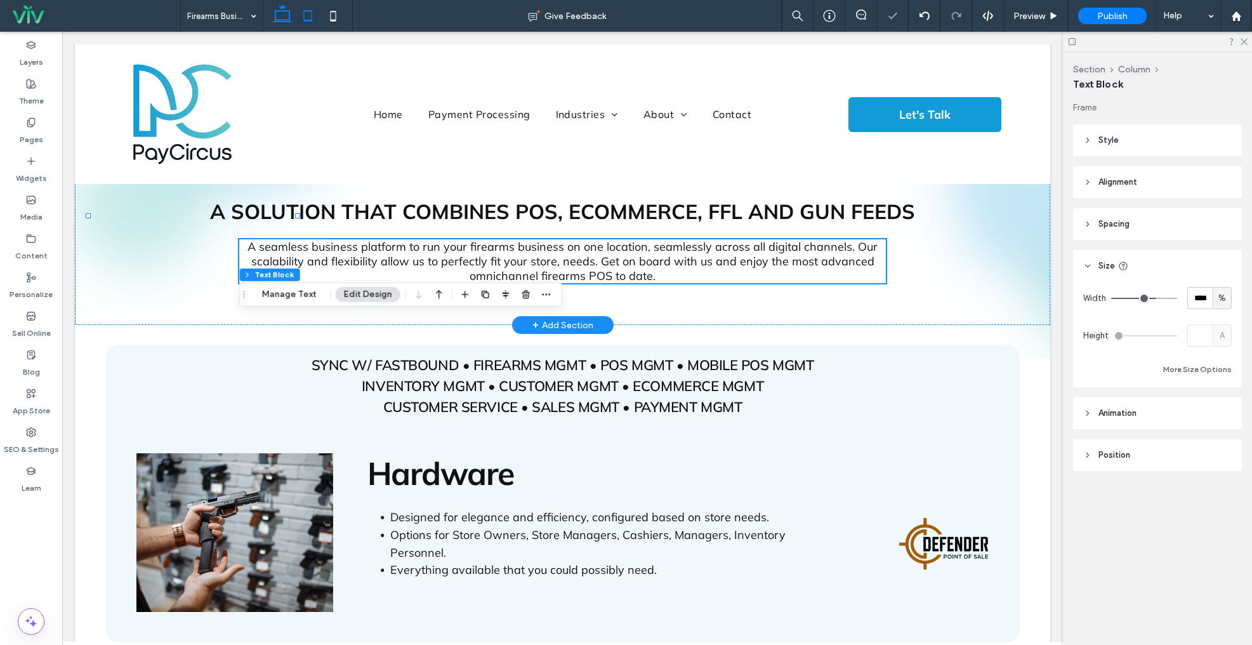
type input "**"
type input "****"
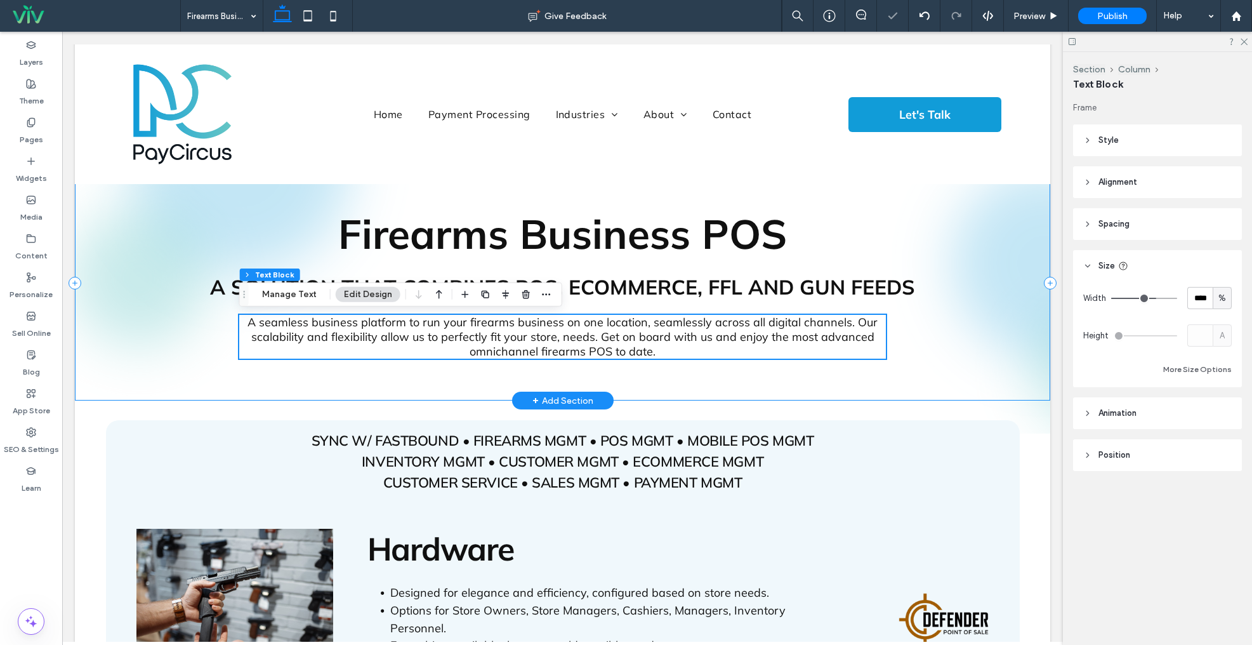
scroll to position [111, 0]
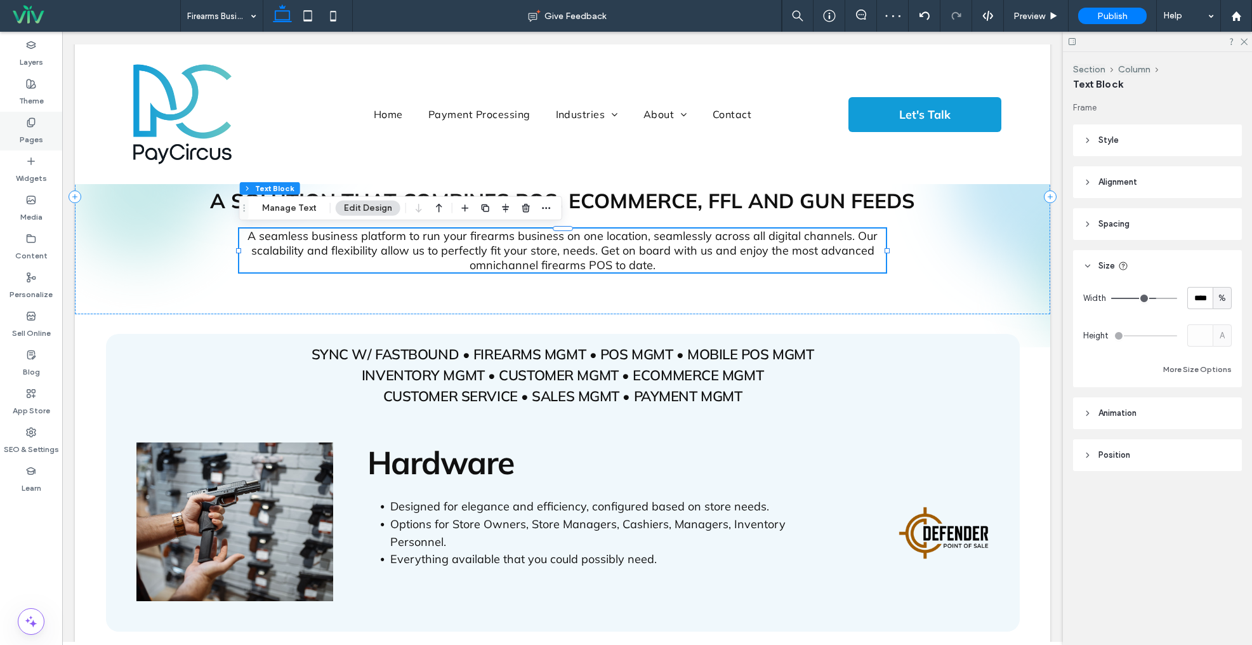
click at [39, 133] on label "Pages" at bounding box center [31, 137] width 23 height 18
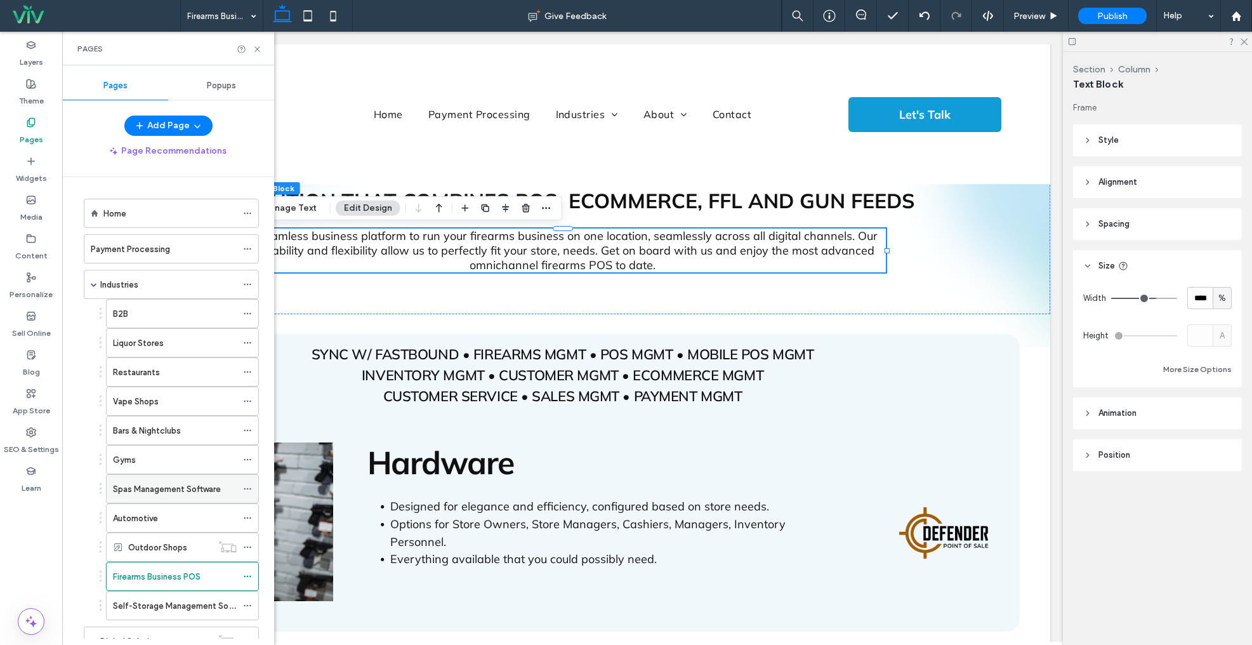
click at [159, 492] on label "Spas Management Software" at bounding box center [167, 489] width 108 height 22
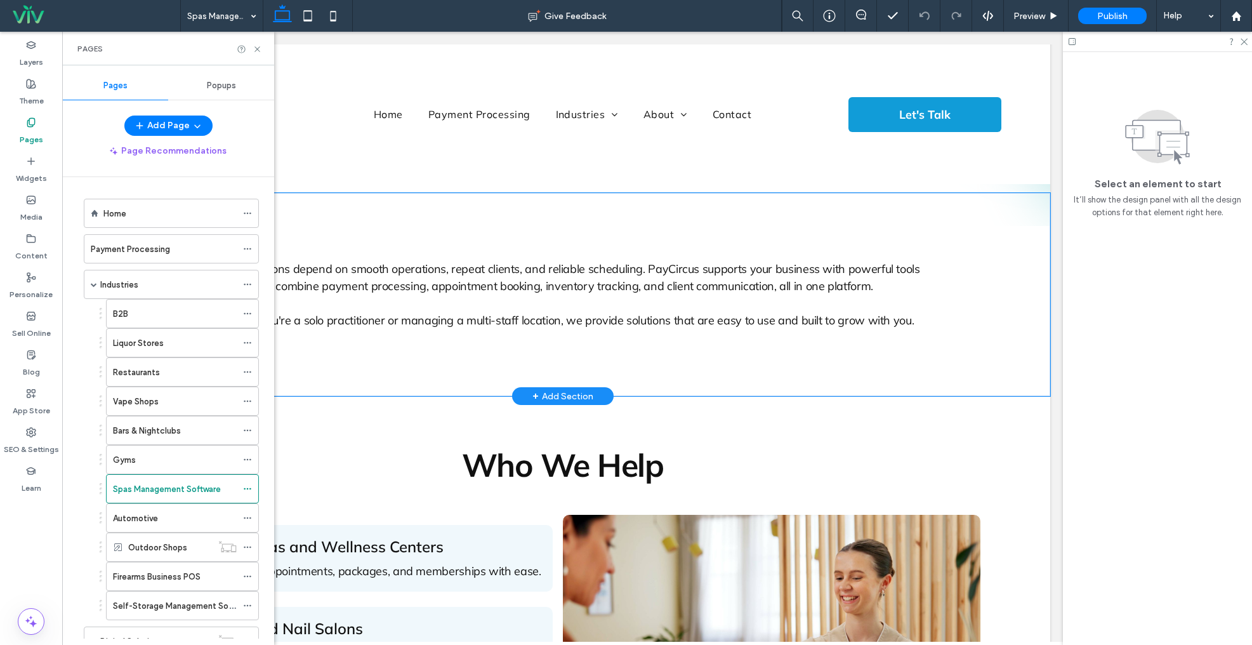
scroll to position [204, 0]
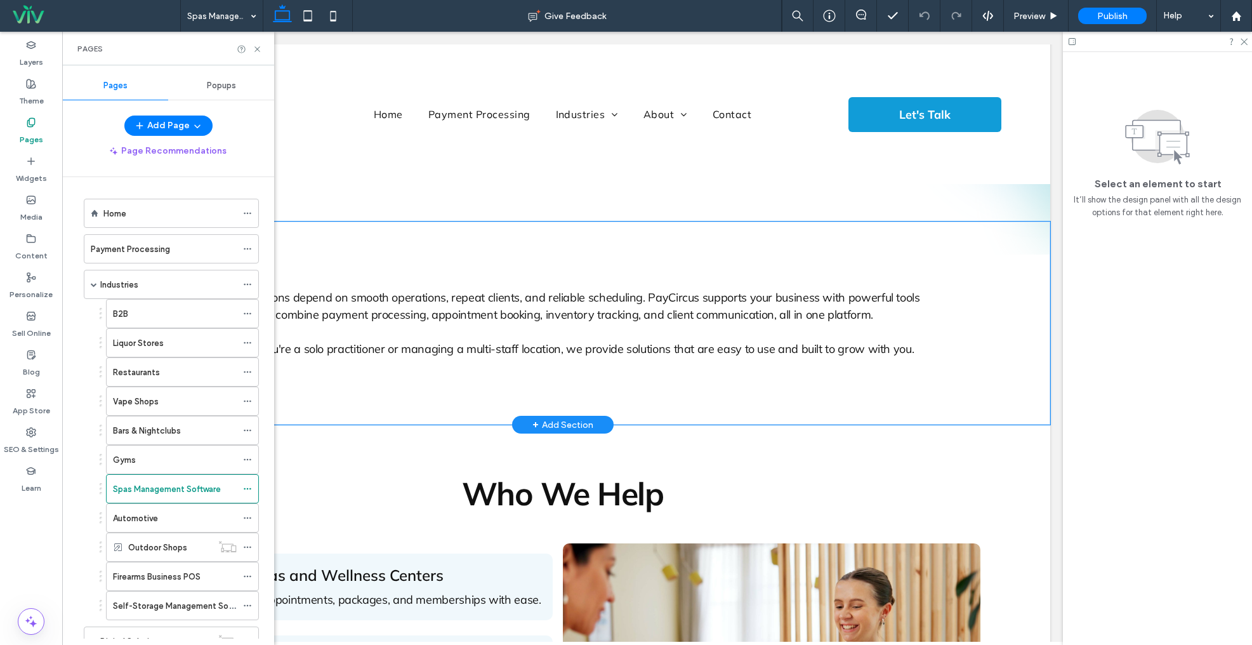
click at [563, 238] on div "Spas and salons depend on smooth operations, repeat clients, and reliable sched…" at bounding box center [563, 323] width 914 height 203
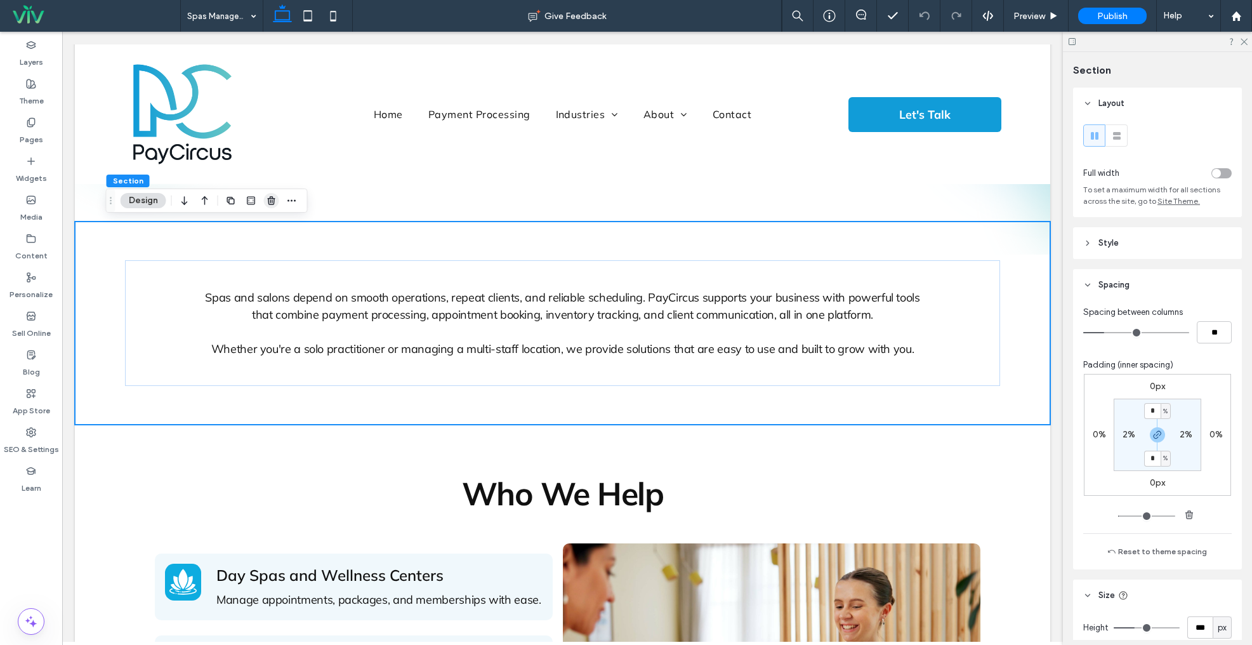
click at [271, 197] on icon "button" at bounding box center [272, 201] width 10 height 10
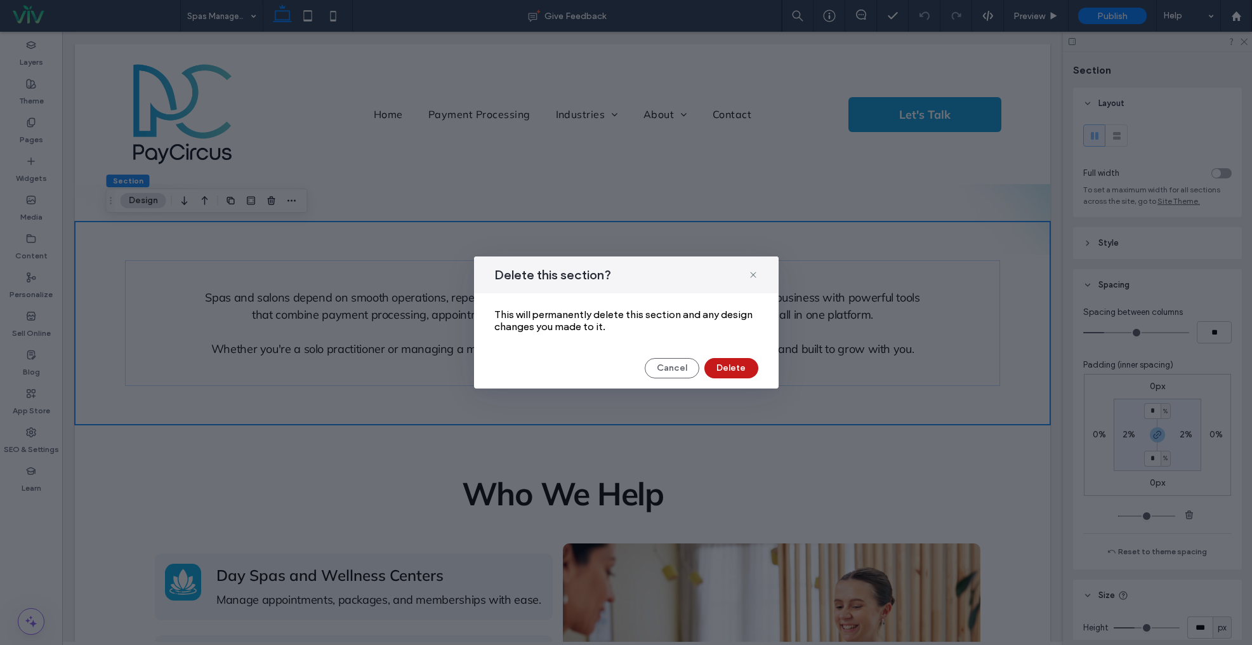
click at [731, 367] on button "Delete" at bounding box center [732, 368] width 54 height 20
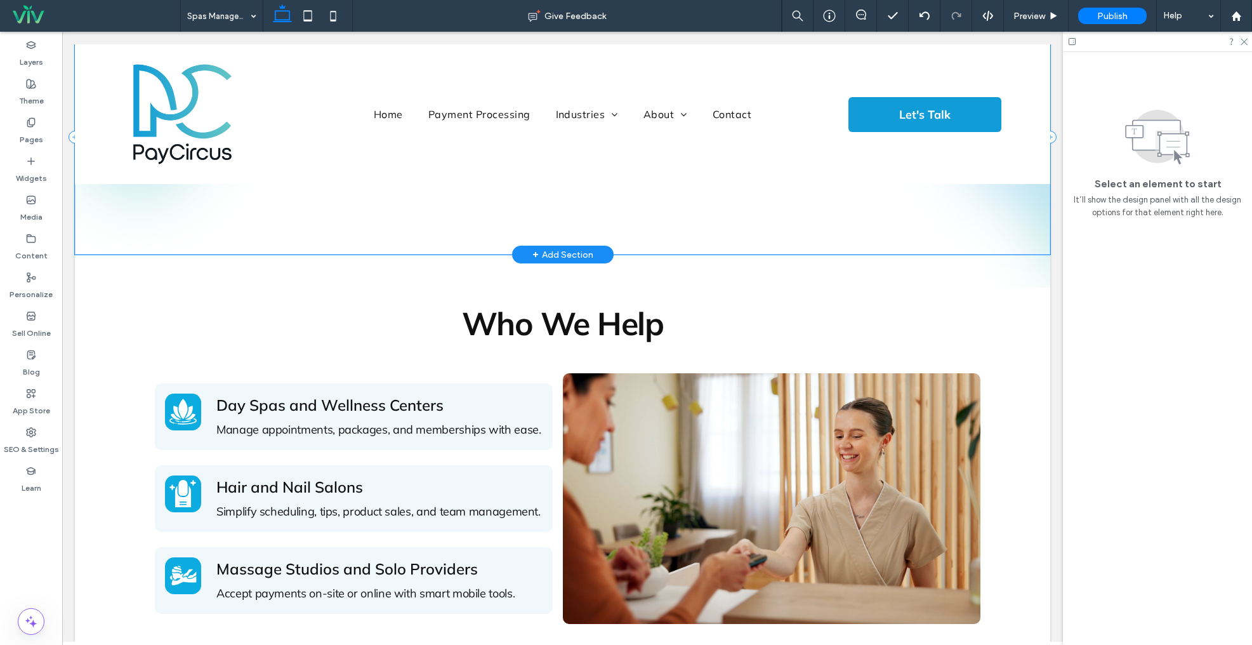
scroll to position [170, 0]
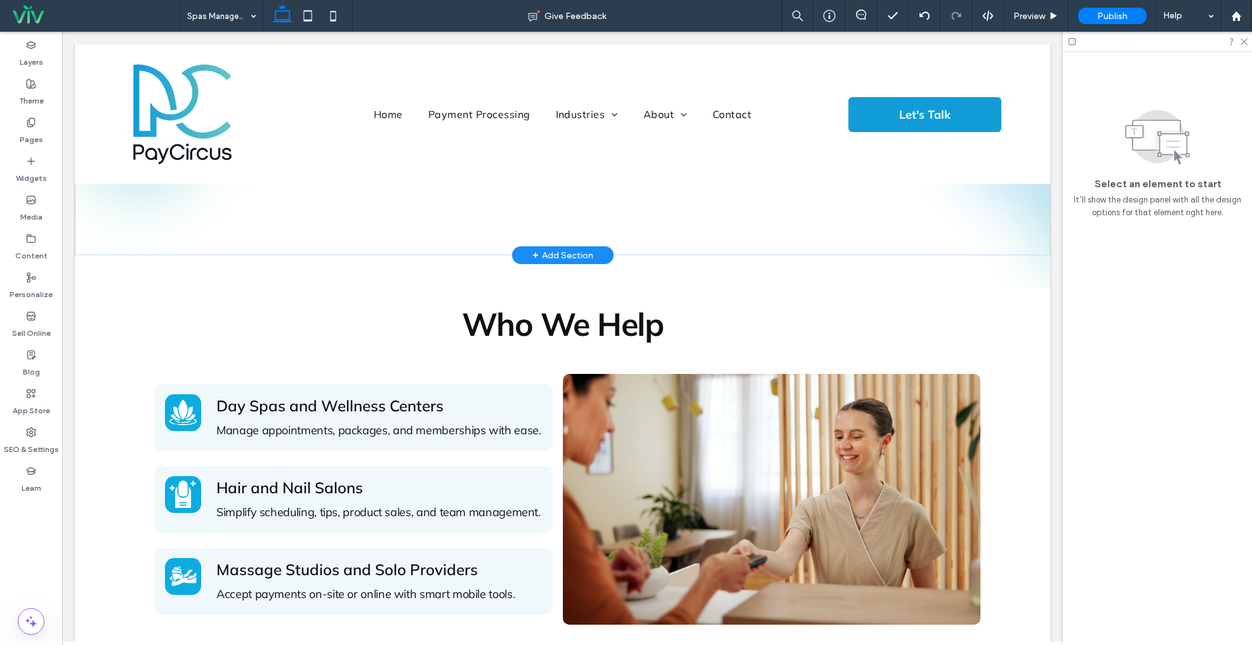
click at [566, 250] on div "+ Add Section" at bounding box center [563, 255] width 61 height 14
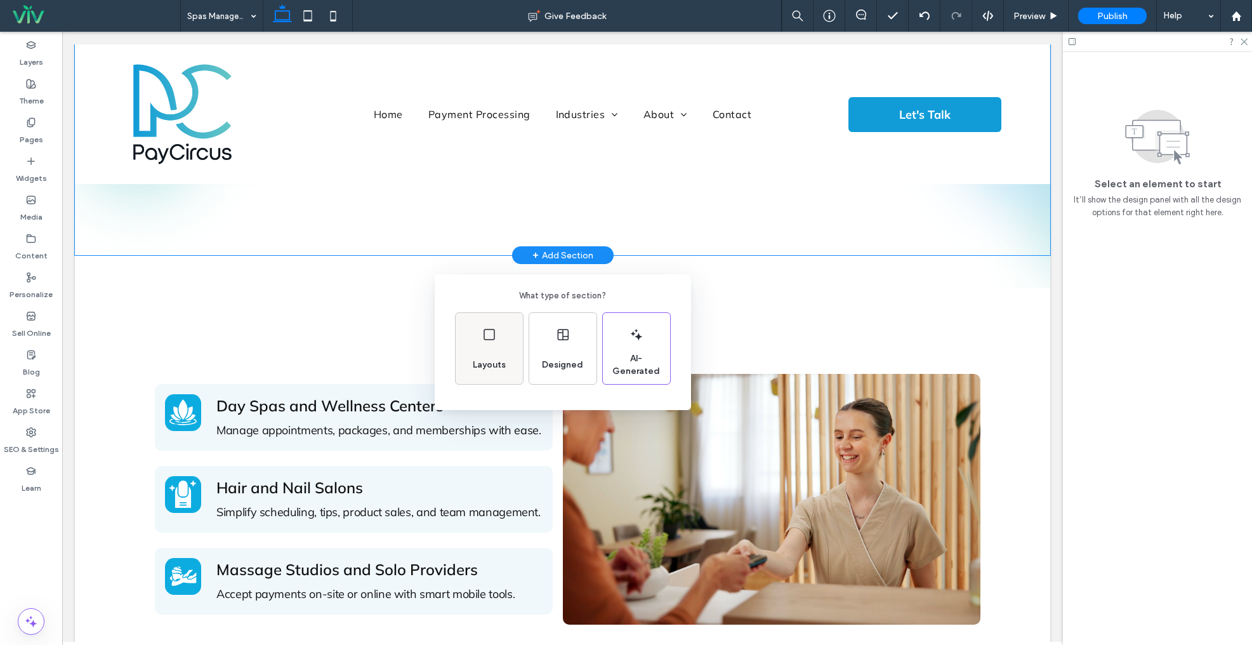
click at [491, 342] on icon at bounding box center [489, 334] width 15 height 15
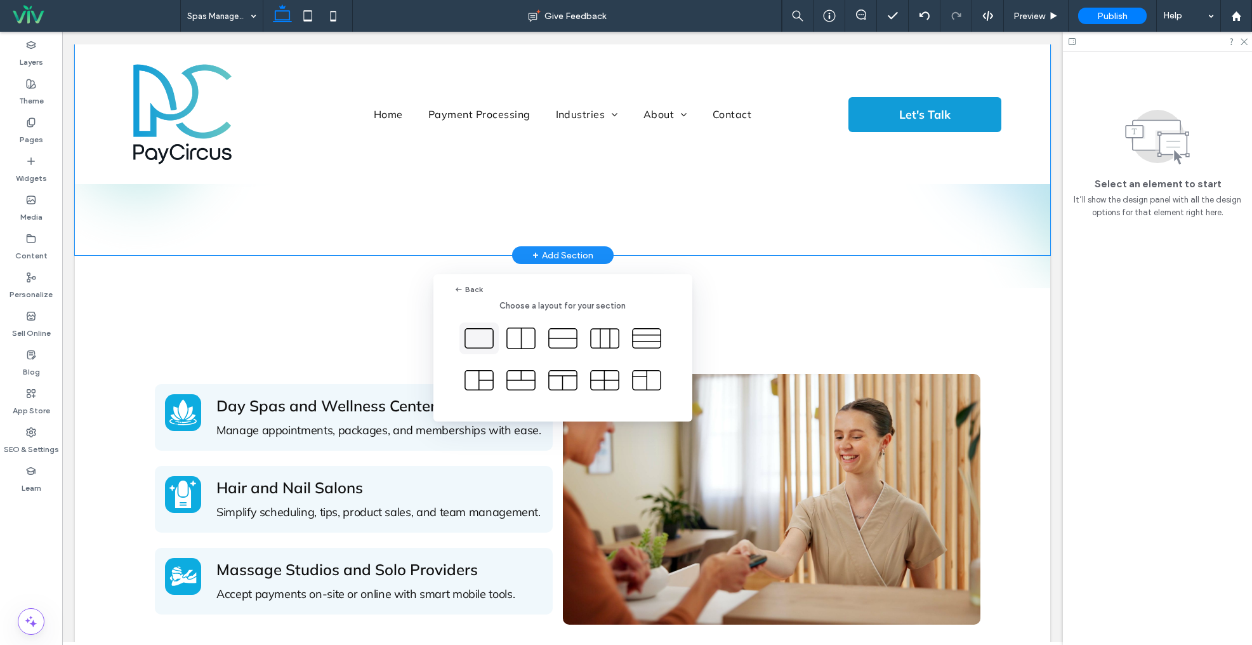
click at [481, 333] on icon at bounding box center [479, 338] width 32 height 32
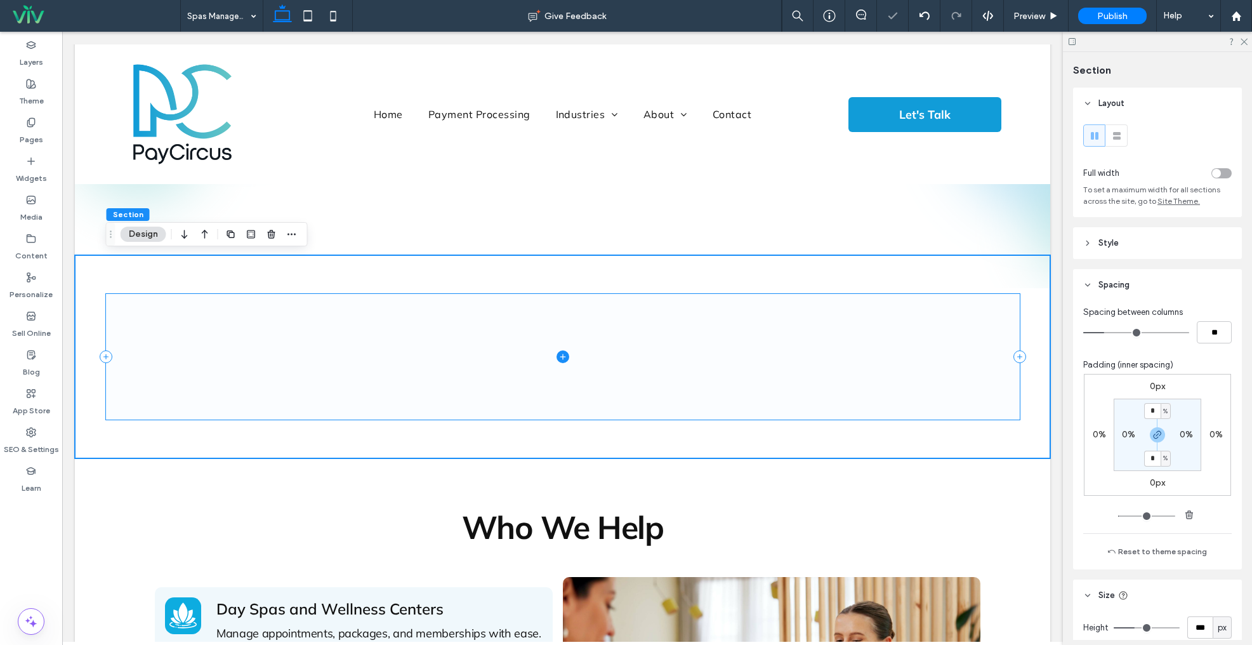
click at [606, 343] on span at bounding box center [563, 356] width 914 height 125
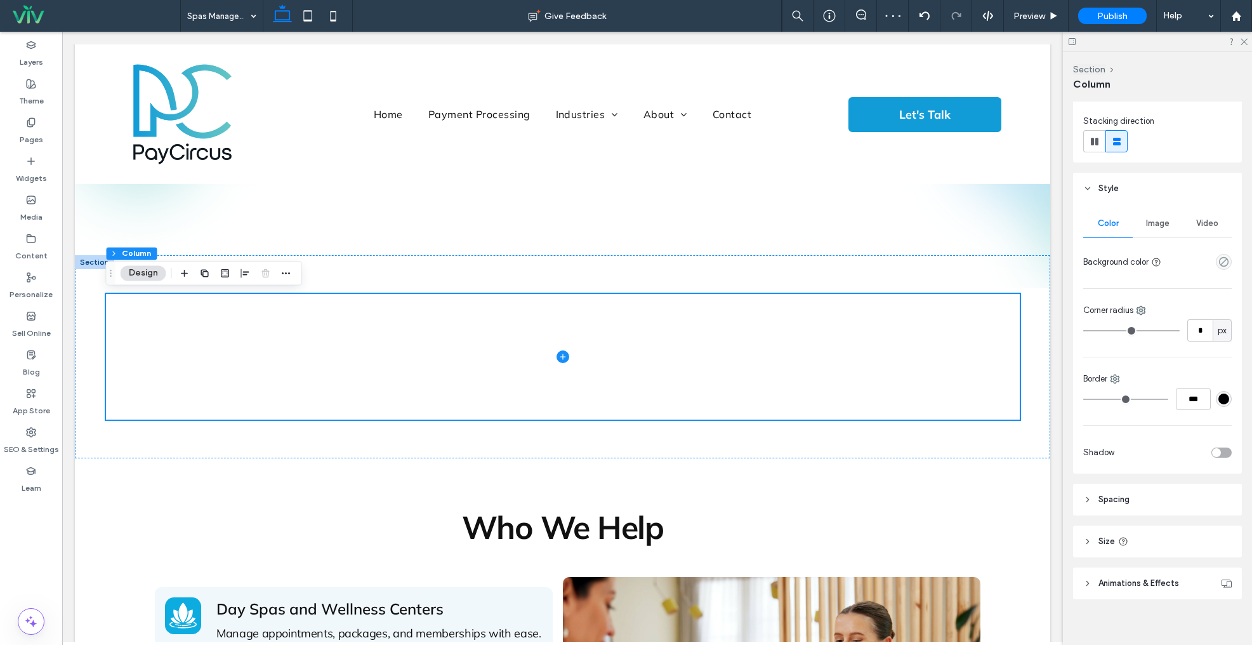
scroll to position [142, 0]
click at [1198, 328] on input "*" at bounding box center [1200, 330] width 25 height 22
type input "**"
click at [1191, 400] on input "***" at bounding box center [1193, 398] width 35 height 22
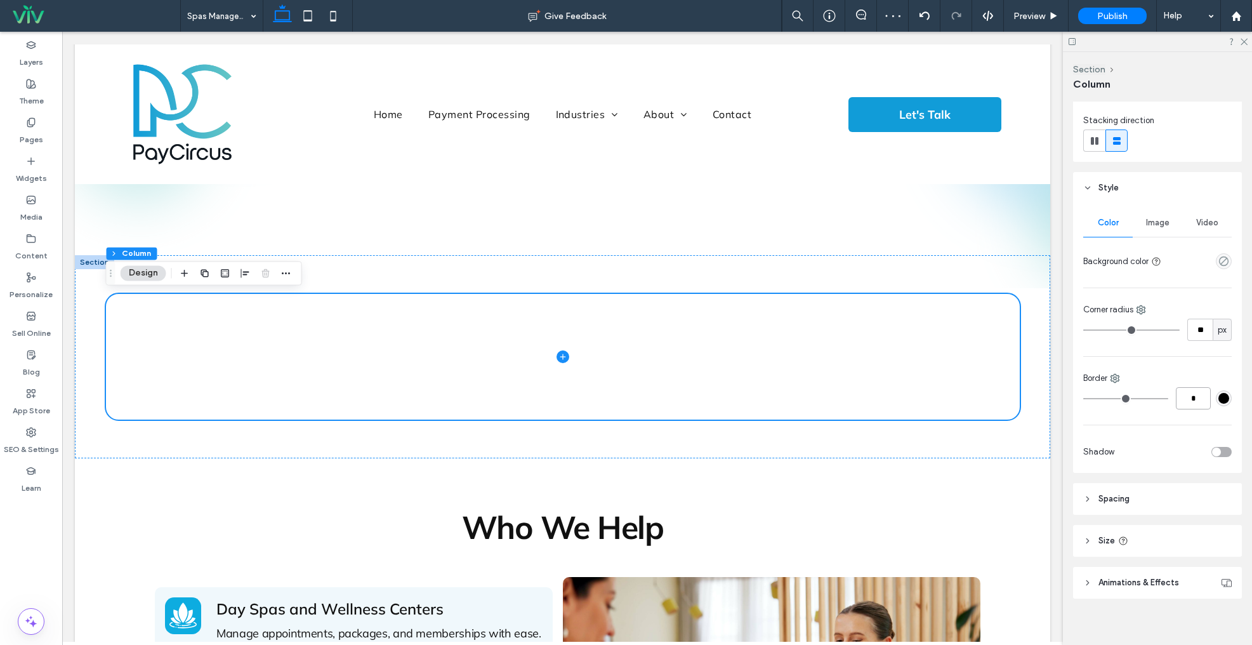
type input "*"
click at [1222, 400] on div "#000000" at bounding box center [1224, 398] width 11 height 11
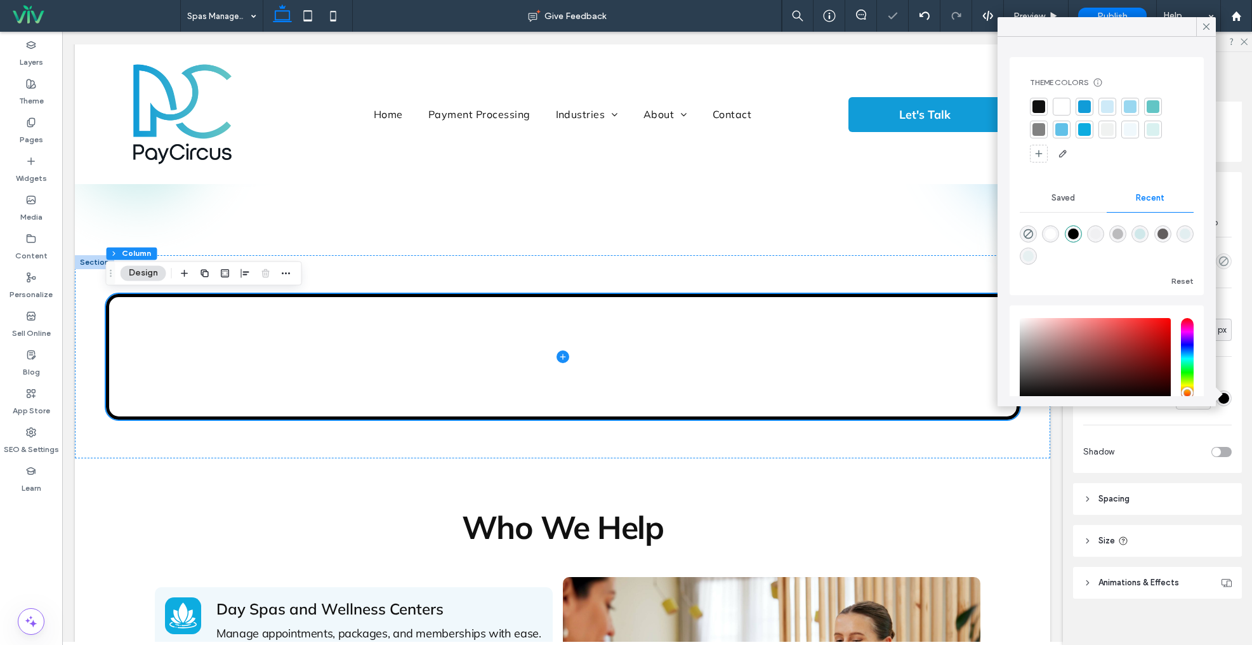
click at [1084, 108] on div at bounding box center [1084, 106] width 13 height 13
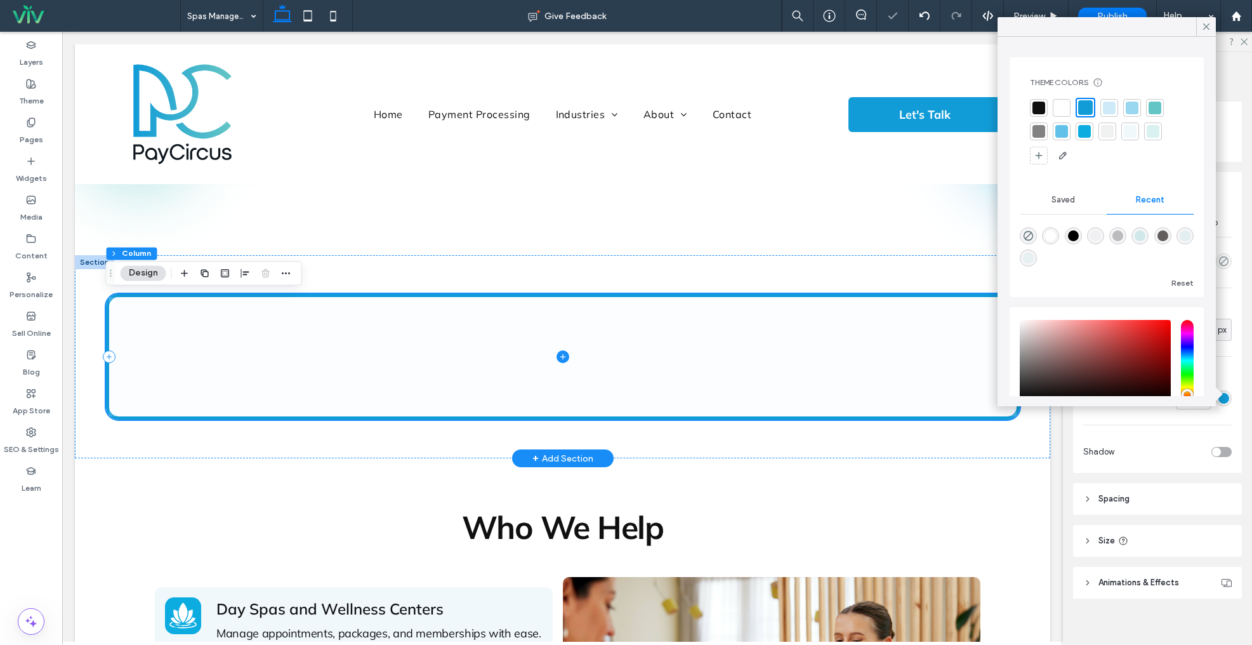
drag, startPoint x: 832, startPoint y: 322, endPoint x: 922, endPoint y: 333, distance: 90.8
click at [835, 321] on span at bounding box center [563, 356] width 908 height 119
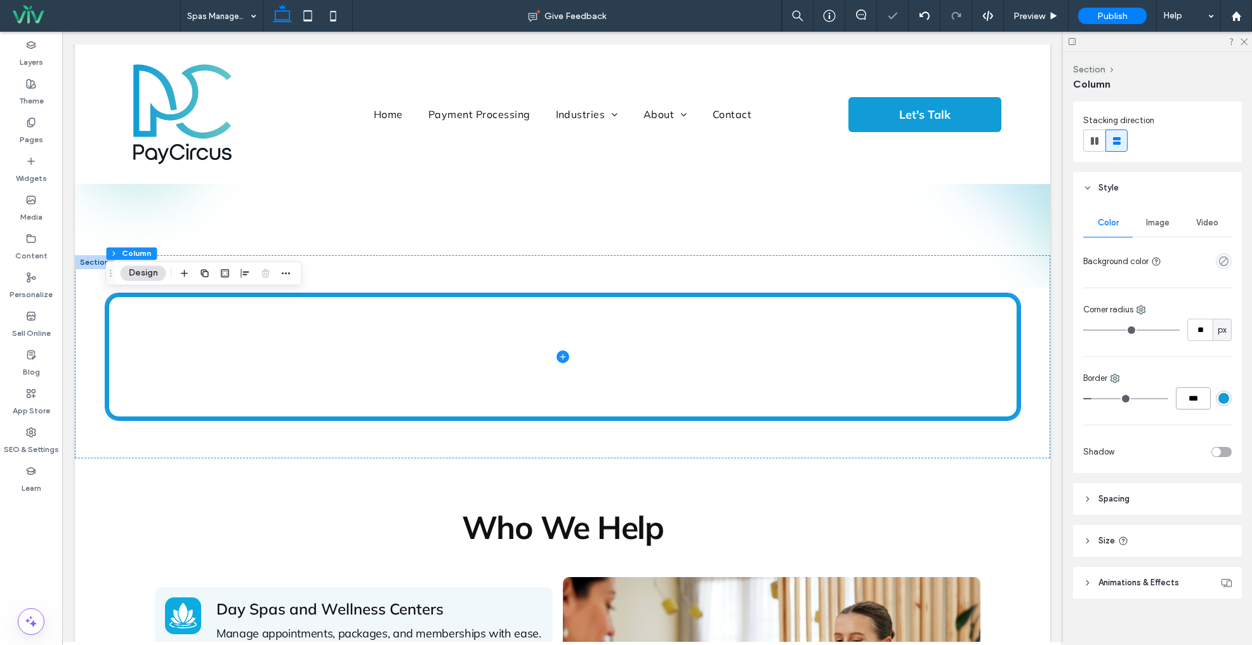
click at [1185, 399] on input "***" at bounding box center [1193, 398] width 35 height 22
type input "*"
type input "***"
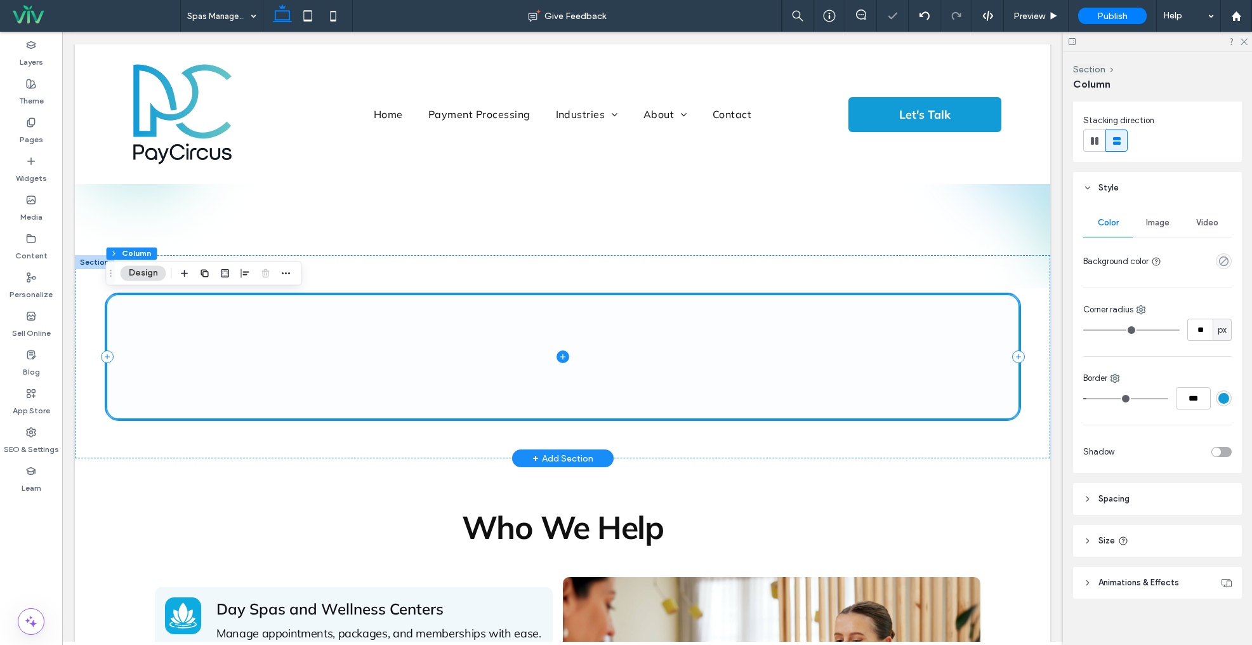
click at [560, 356] on icon at bounding box center [563, 356] width 13 height 13
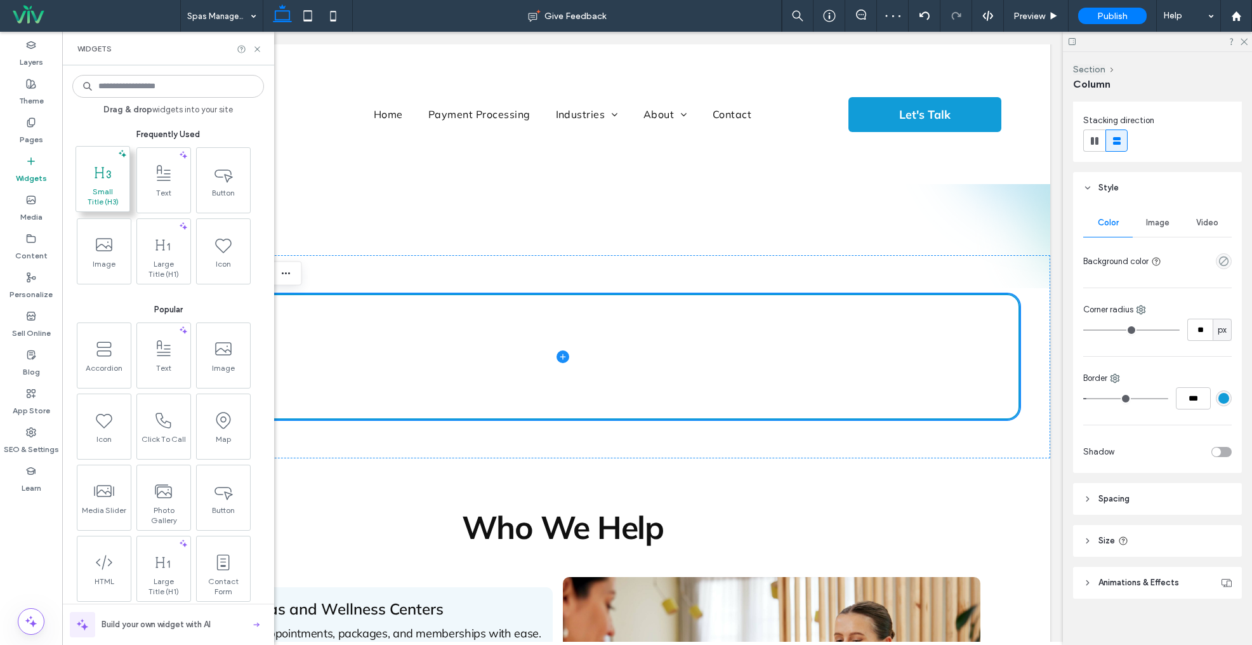
click at [106, 189] on span "Small Title (H3)" at bounding box center [102, 197] width 47 height 20
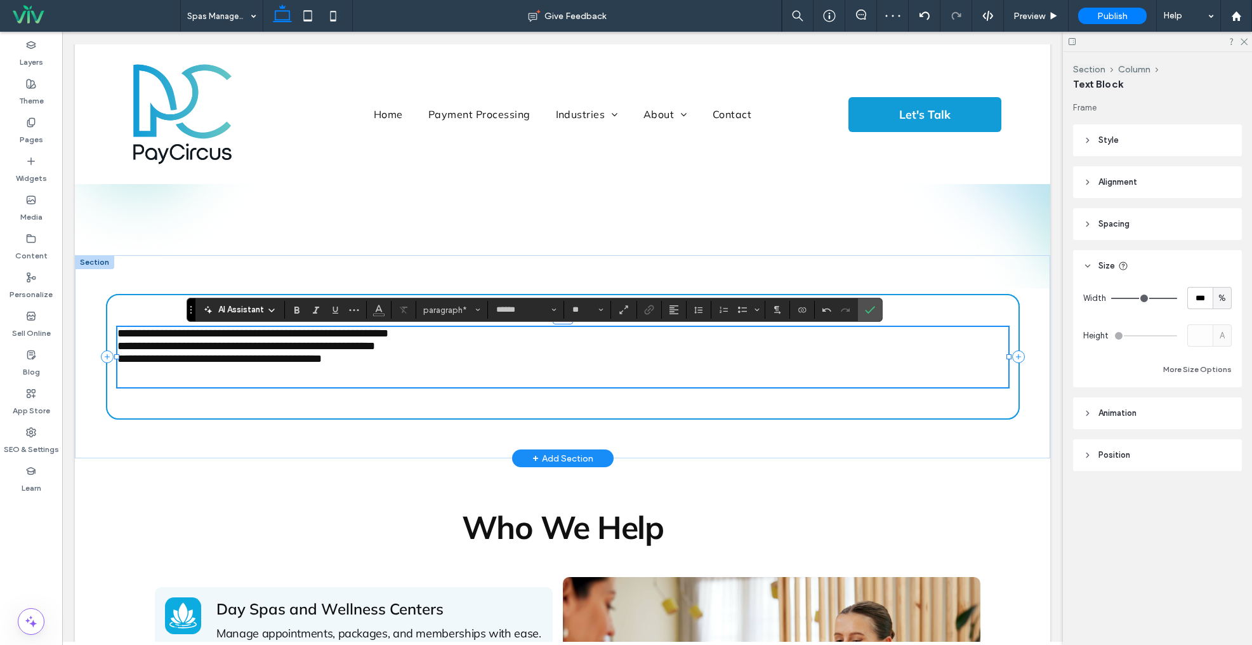
scroll to position [183, 0]
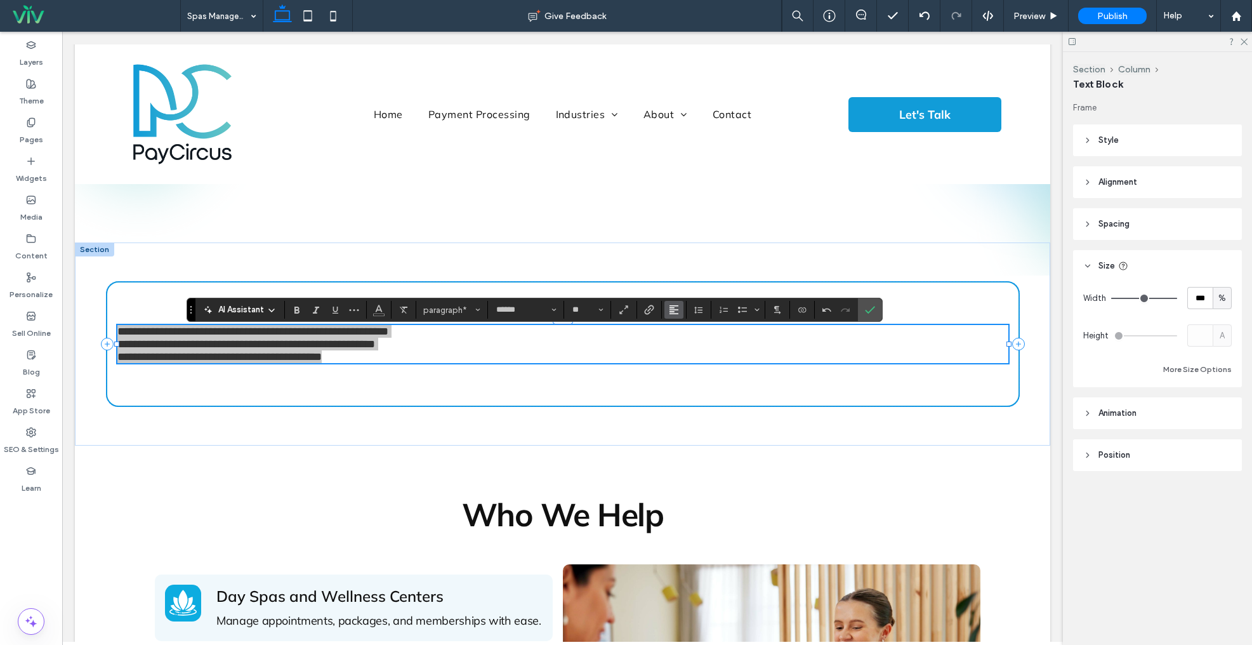
click at [666, 311] on button "Alignment" at bounding box center [674, 310] width 19 height 18
click at [682, 354] on label "ui.textEditor.alignment.center" at bounding box center [687, 349] width 44 height 18
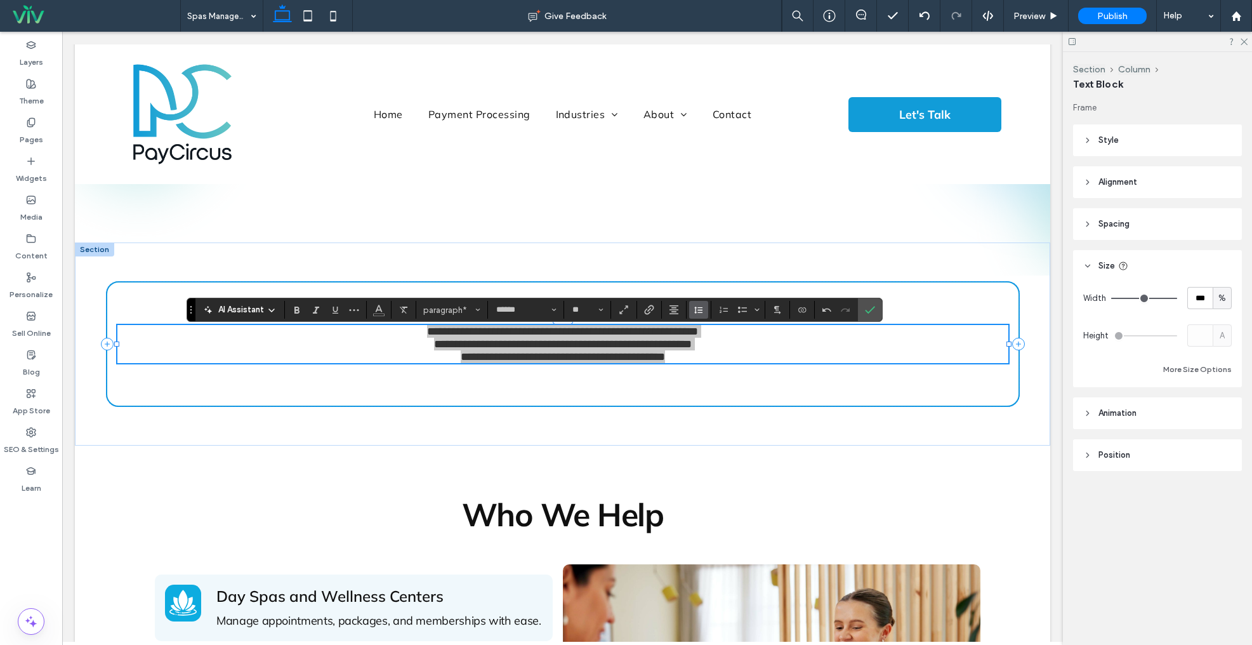
click at [701, 308] on icon "Line Height" at bounding box center [699, 310] width 10 height 10
click at [707, 369] on div "1.5" at bounding box center [718, 366] width 31 height 10
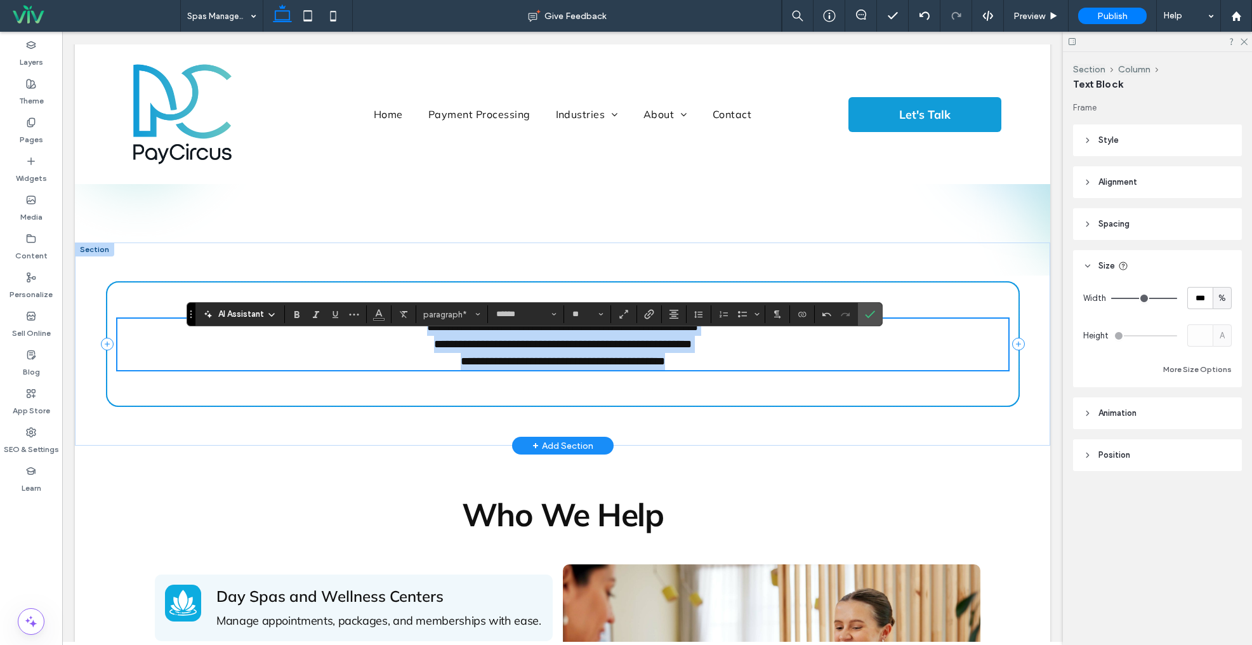
scroll to position [178, 0]
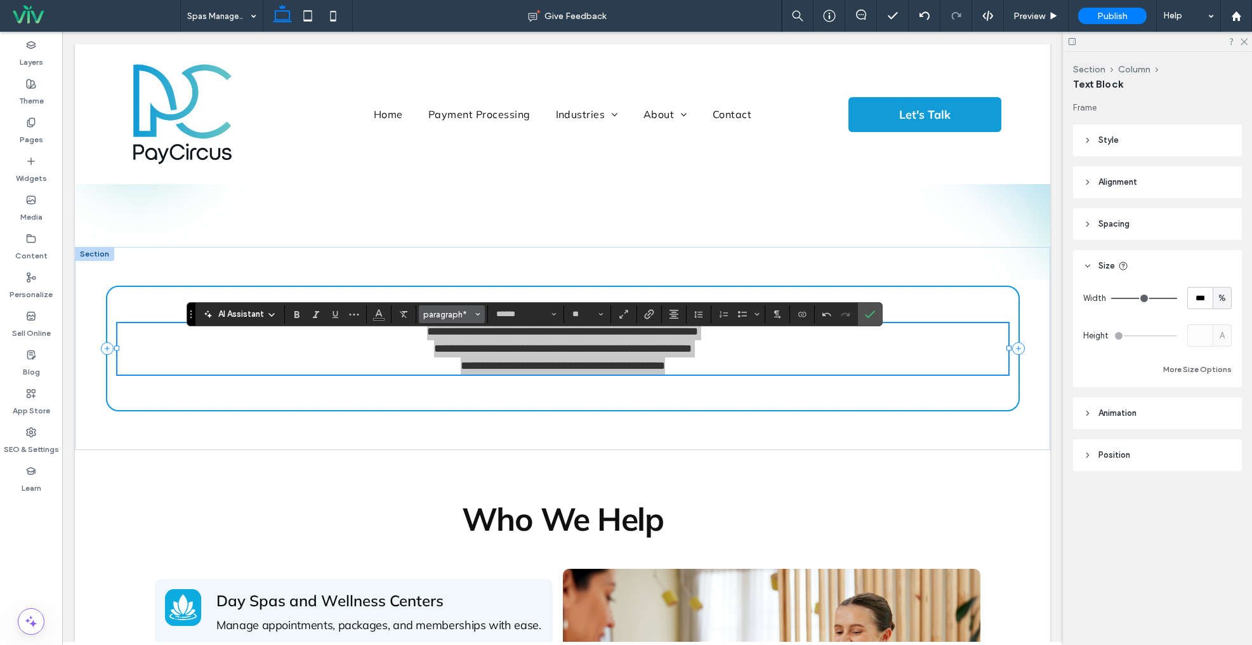
click at [466, 308] on button "paragraph*" at bounding box center [452, 314] width 66 height 18
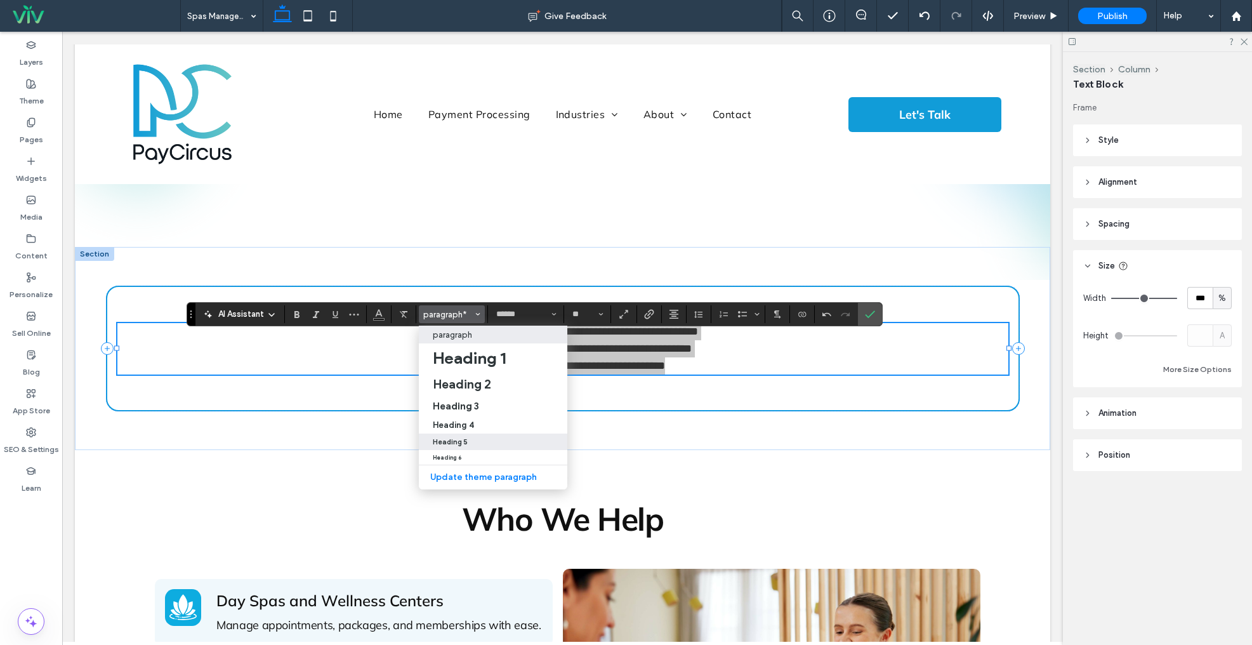
click at [479, 438] on div "Heading 5" at bounding box center [493, 442] width 121 height 8
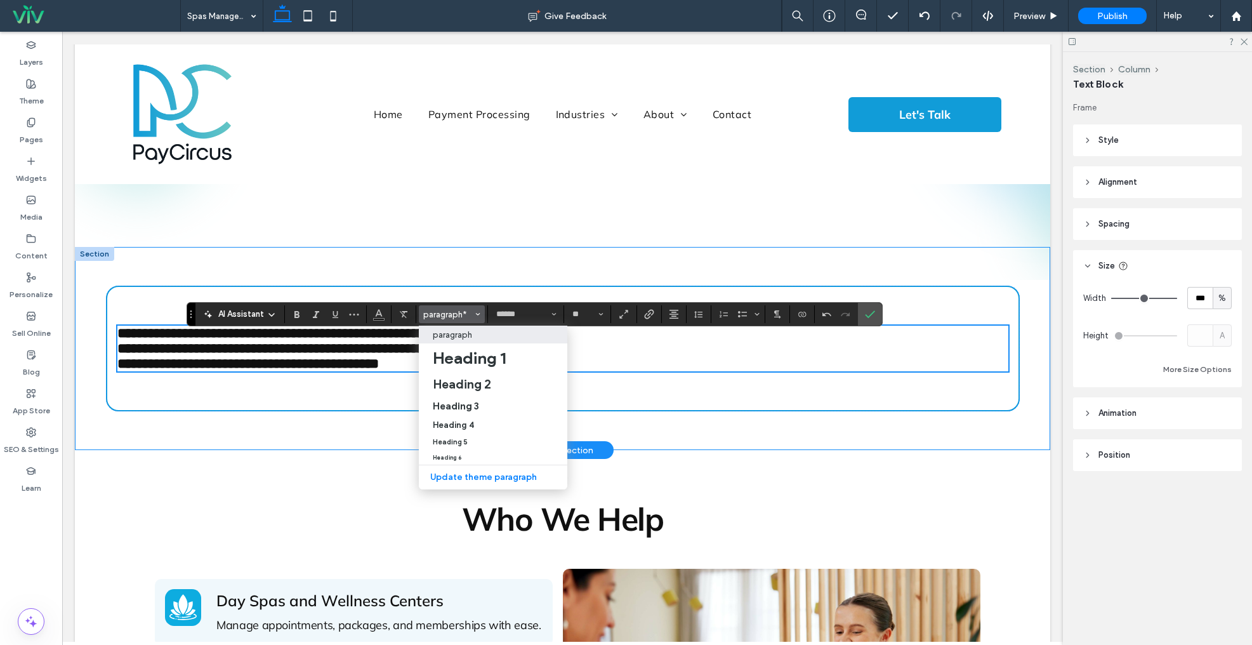
type input "**"
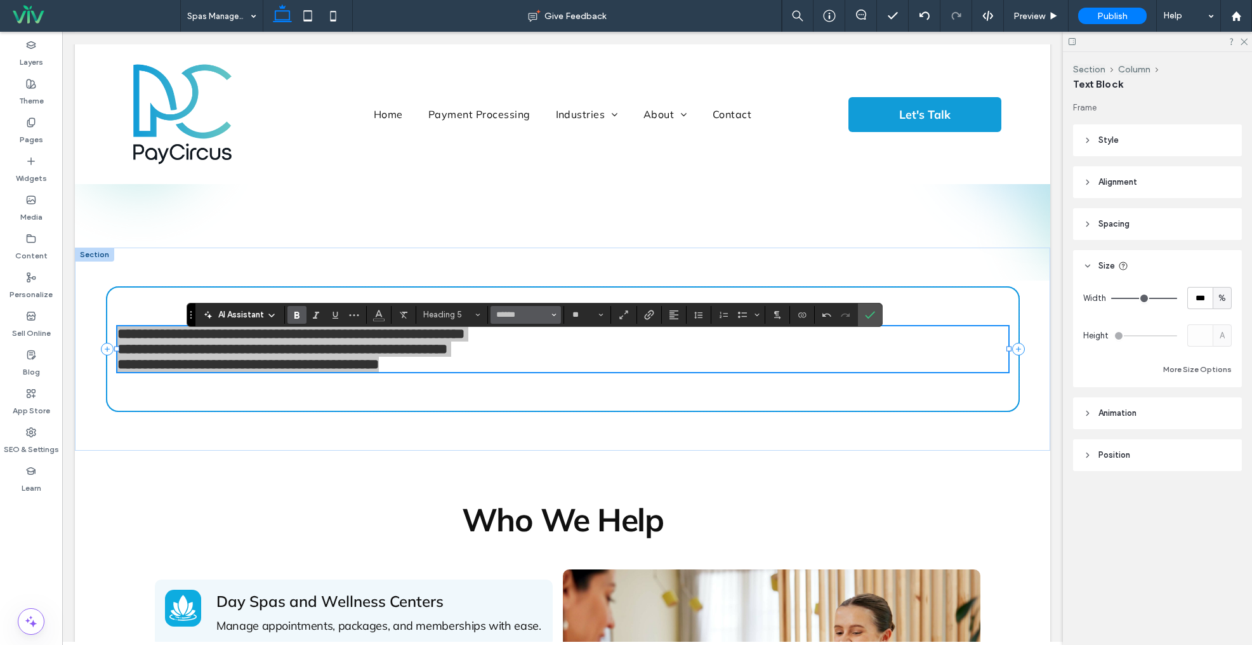
click at [552, 317] on icon "Font & Font weight" at bounding box center [554, 314] width 5 height 5
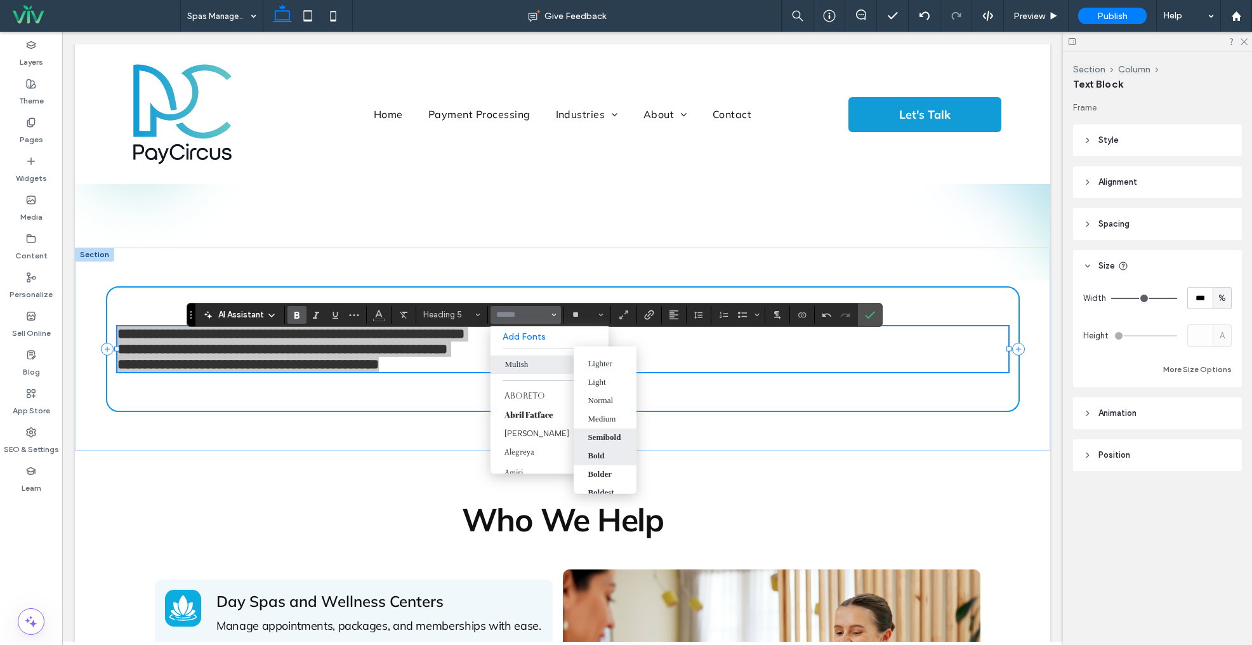
click at [609, 438] on div "Semibold" at bounding box center [604, 437] width 33 height 10
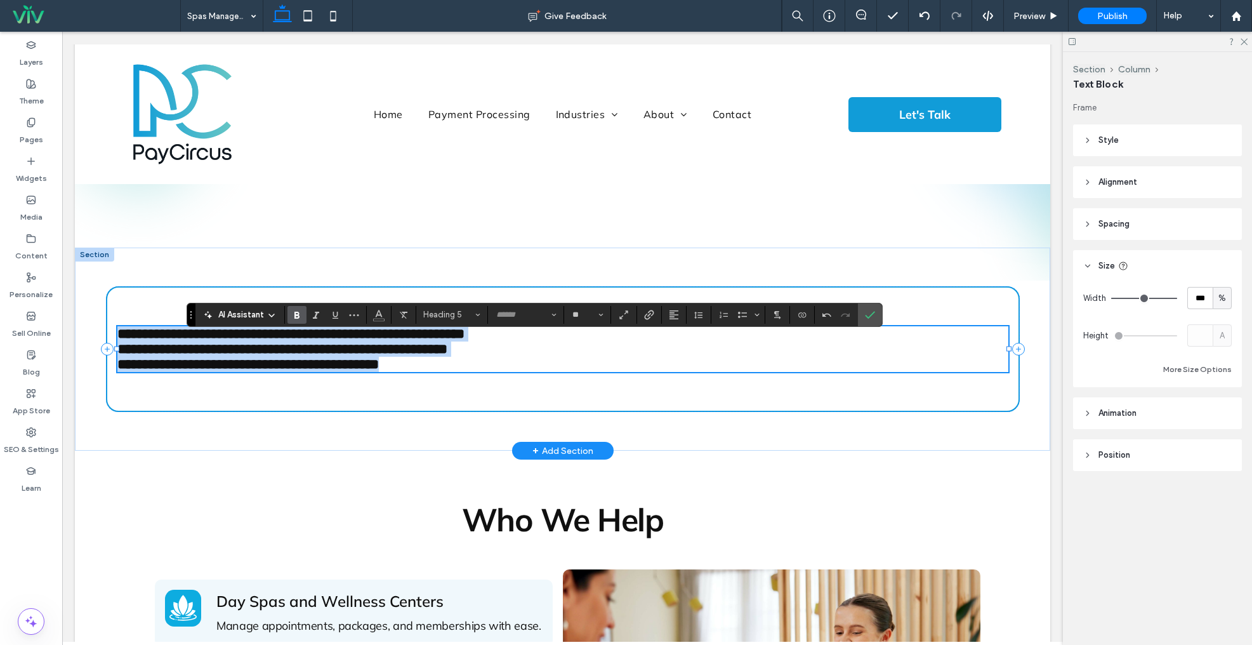
type input "******"
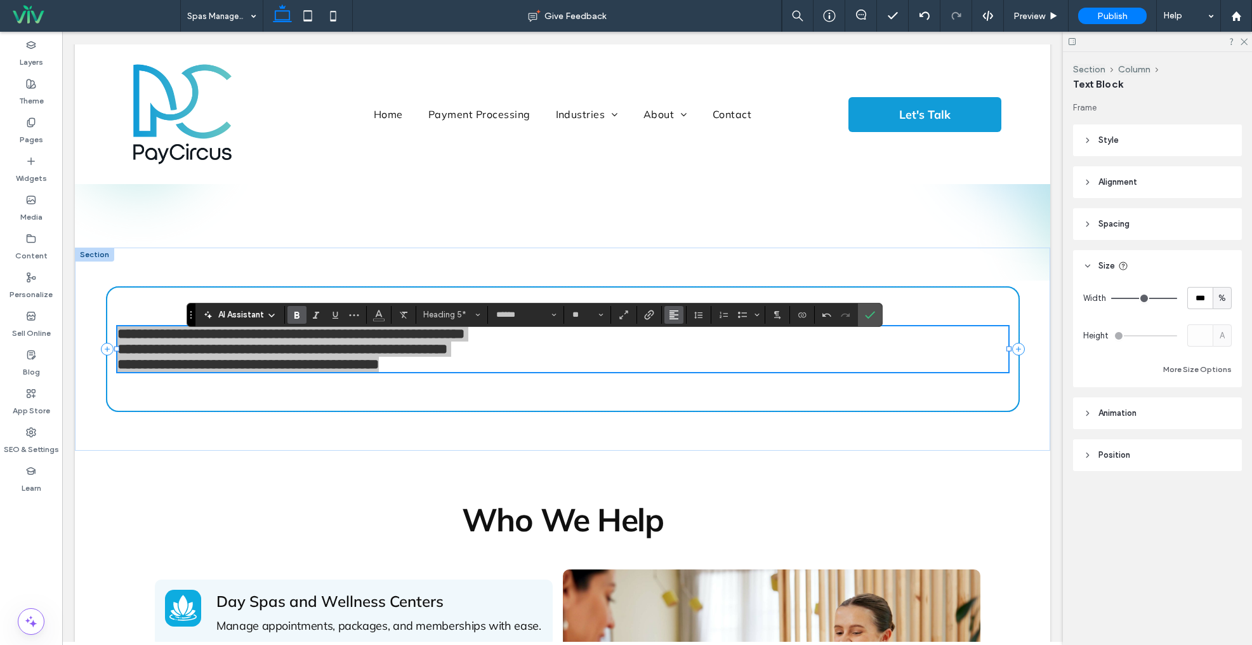
click at [672, 317] on icon "Alignment" at bounding box center [674, 315] width 10 height 10
click at [679, 353] on label "ui.textEditor.alignment.center" at bounding box center [687, 354] width 44 height 18
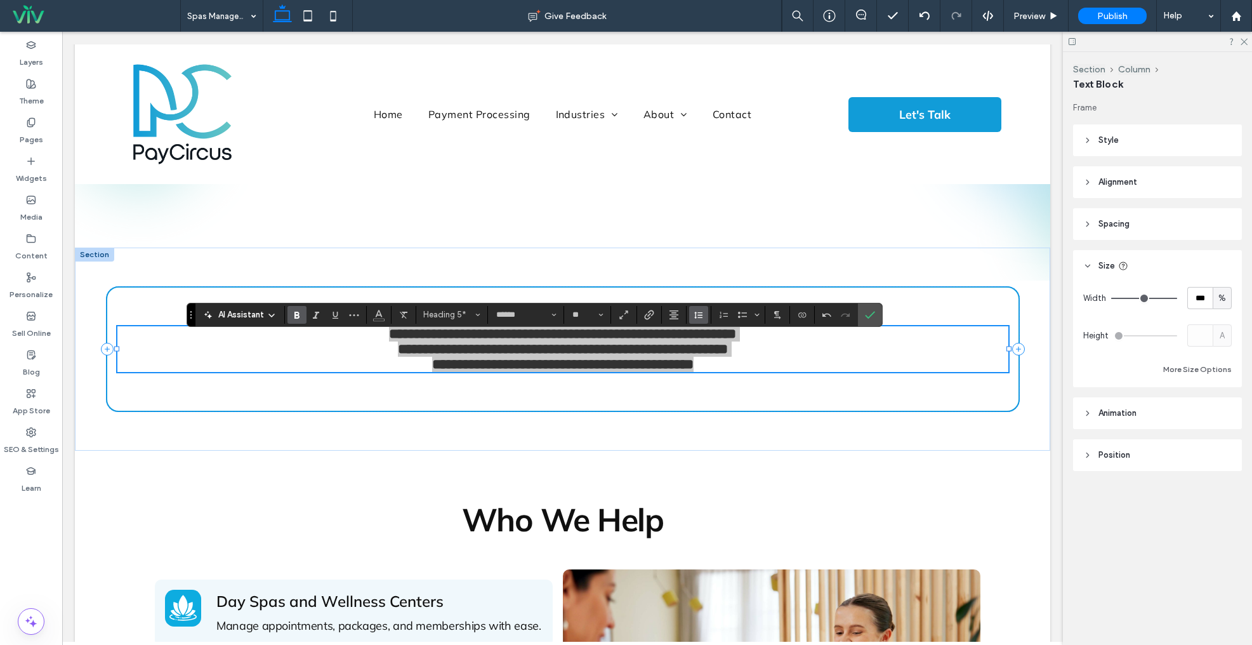
click at [696, 316] on icon "Line Height" at bounding box center [699, 315] width 10 height 10
click at [710, 375] on div "1.5" at bounding box center [718, 371] width 31 height 10
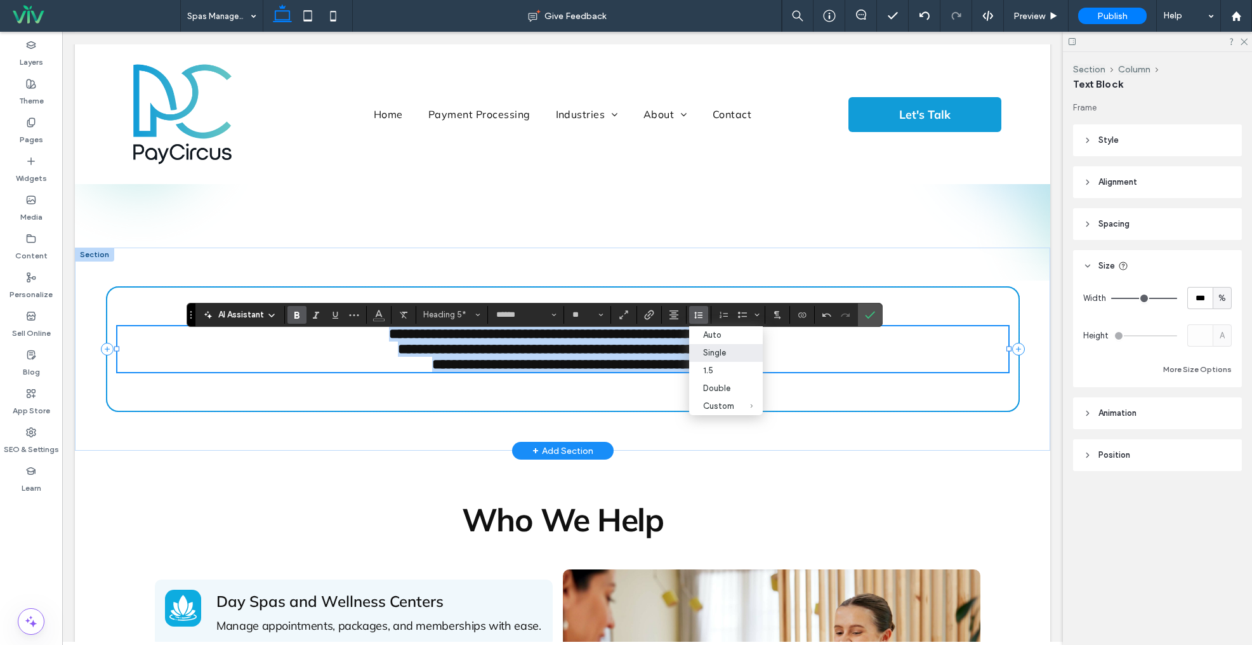
scroll to position [173, 0]
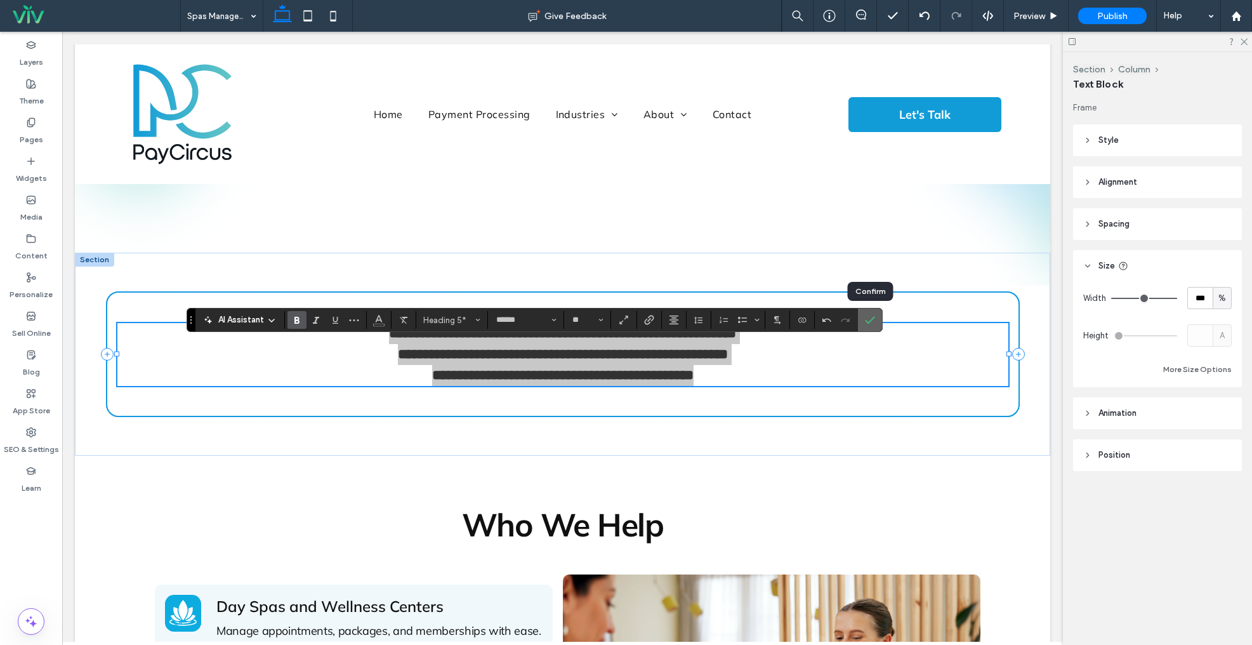
drag, startPoint x: 867, startPoint y: 321, endPoint x: 923, endPoint y: 298, distance: 60.4
click at [867, 321] on icon "Confirm" at bounding box center [870, 320] width 10 height 10
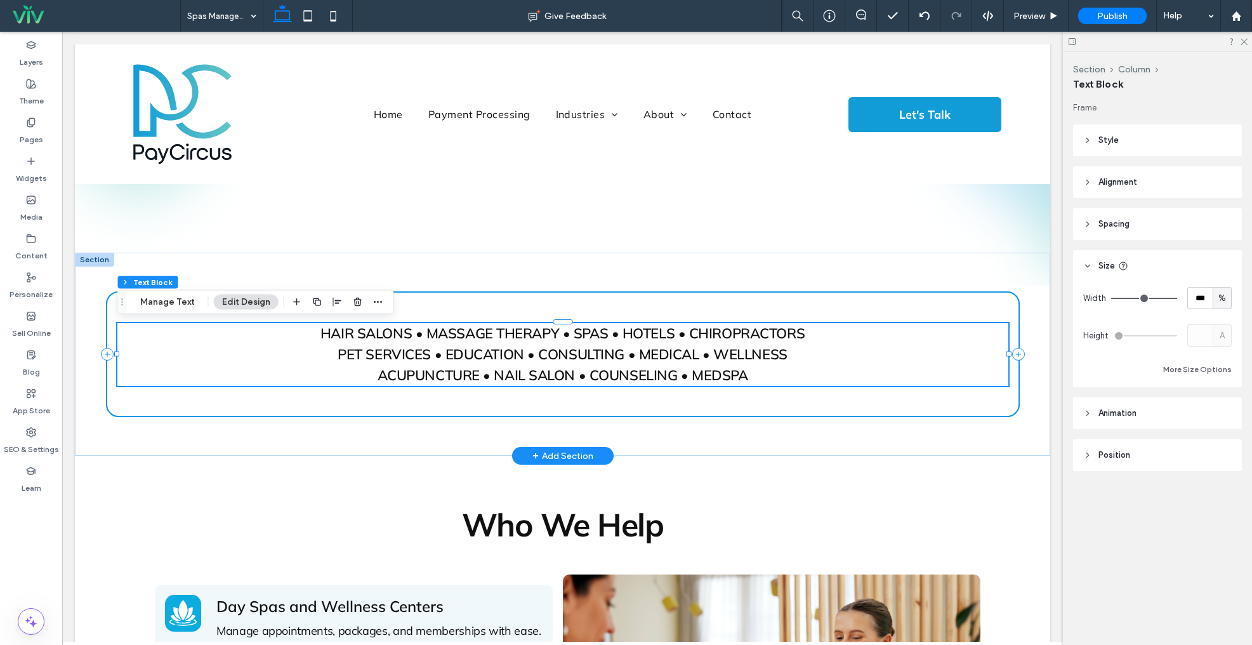
drag, startPoint x: 758, startPoint y: 408, endPoint x: 776, endPoint y: 406, distance: 18.5
click at [758, 408] on div "HAIR SALONS • MASSAGE THERAPY • SPAS • HOTELS • CHIROPRACTORS PET SERVICES • ED…" at bounding box center [563, 353] width 914 height 125
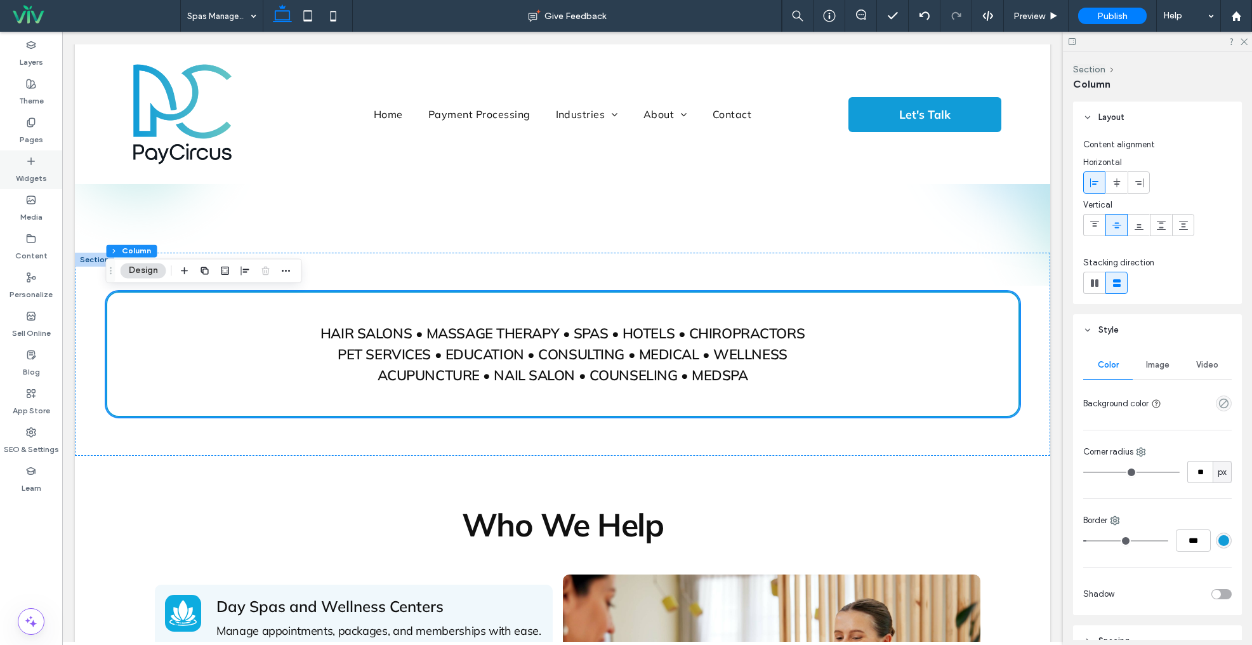
click at [34, 171] on label "Widgets" at bounding box center [31, 175] width 31 height 18
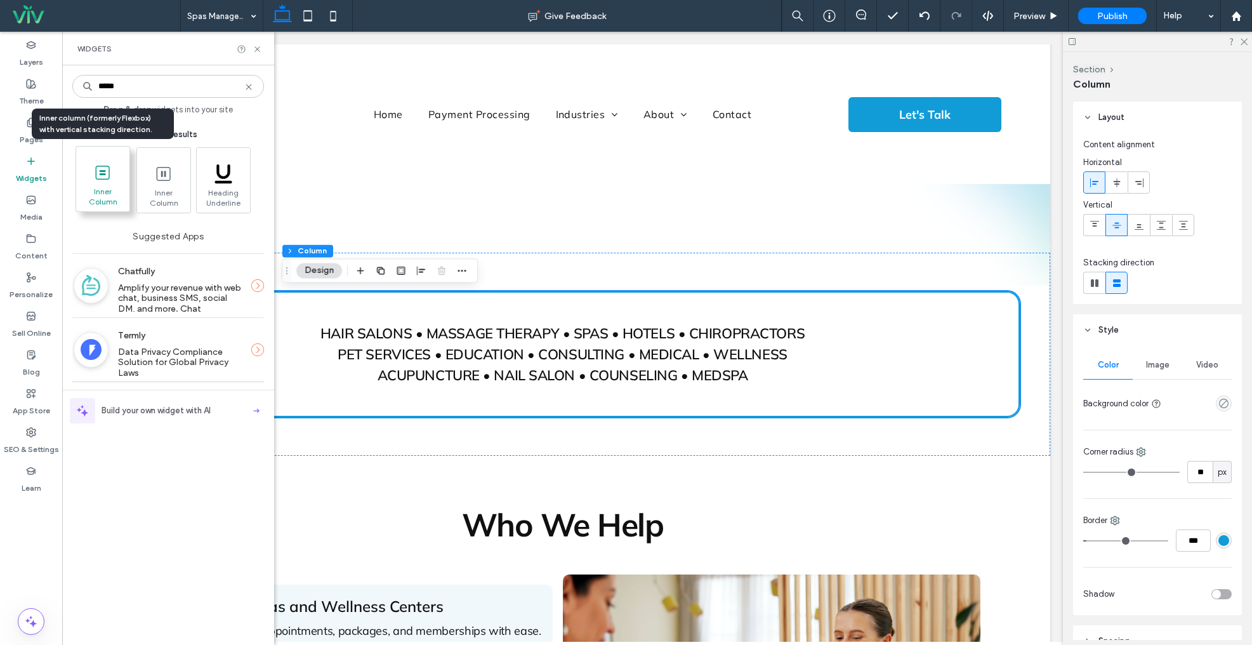
type input "*****"
click at [108, 182] on icon at bounding box center [103, 172] width 20 height 20
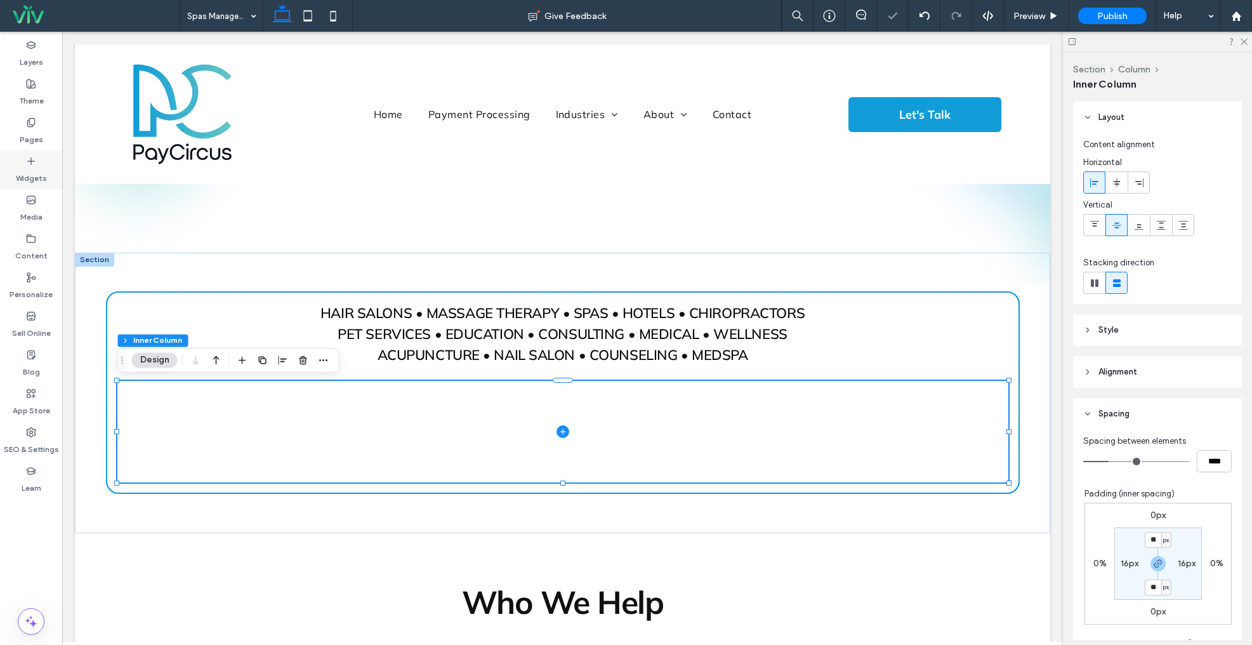
click at [37, 162] on div "Widgets" at bounding box center [31, 169] width 62 height 39
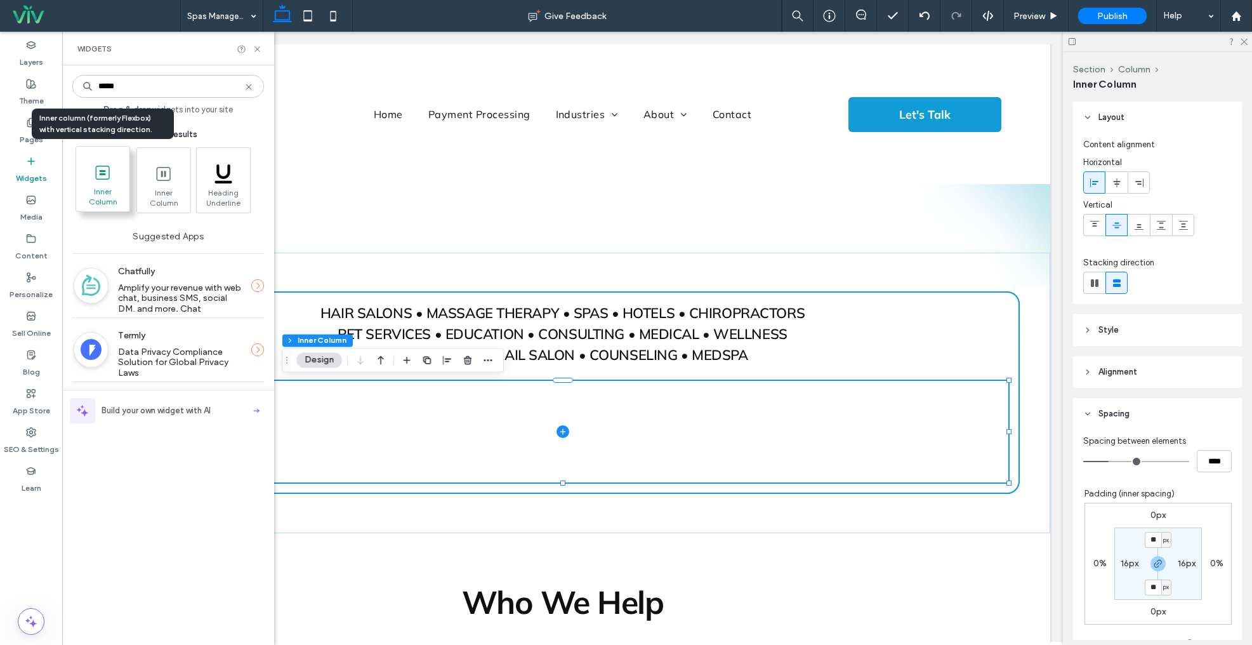
type input "*****"
click at [111, 171] on icon at bounding box center [103, 172] width 20 height 20
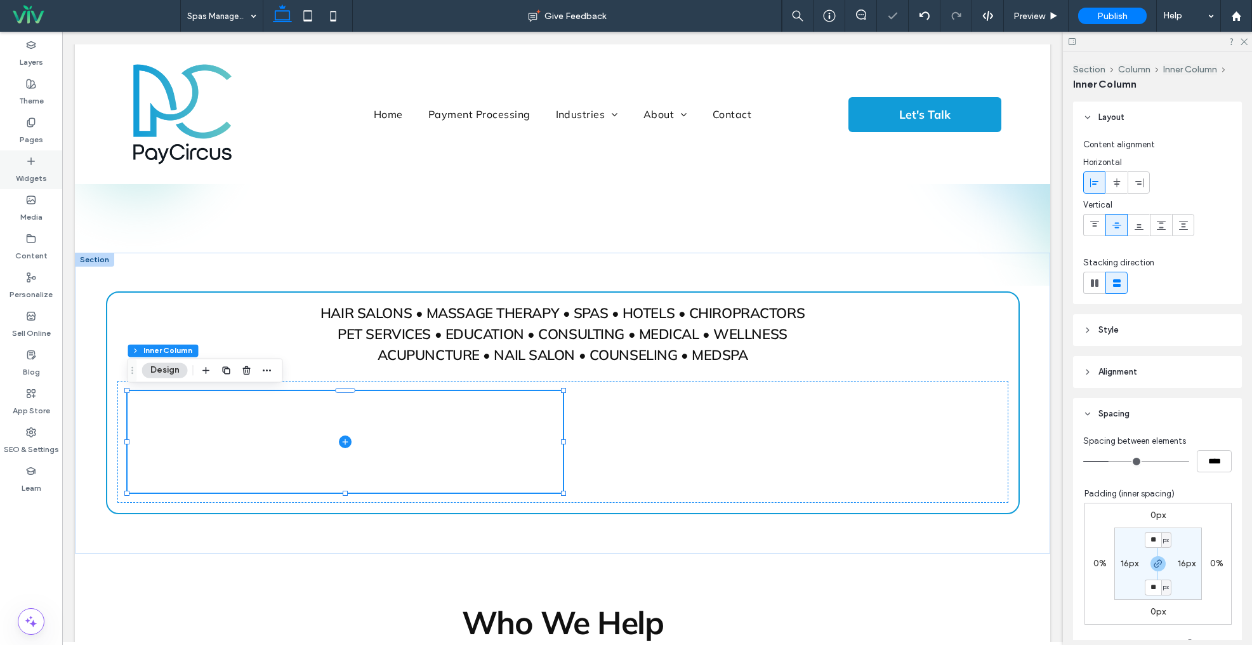
click at [39, 154] on div "Widgets" at bounding box center [31, 169] width 62 height 39
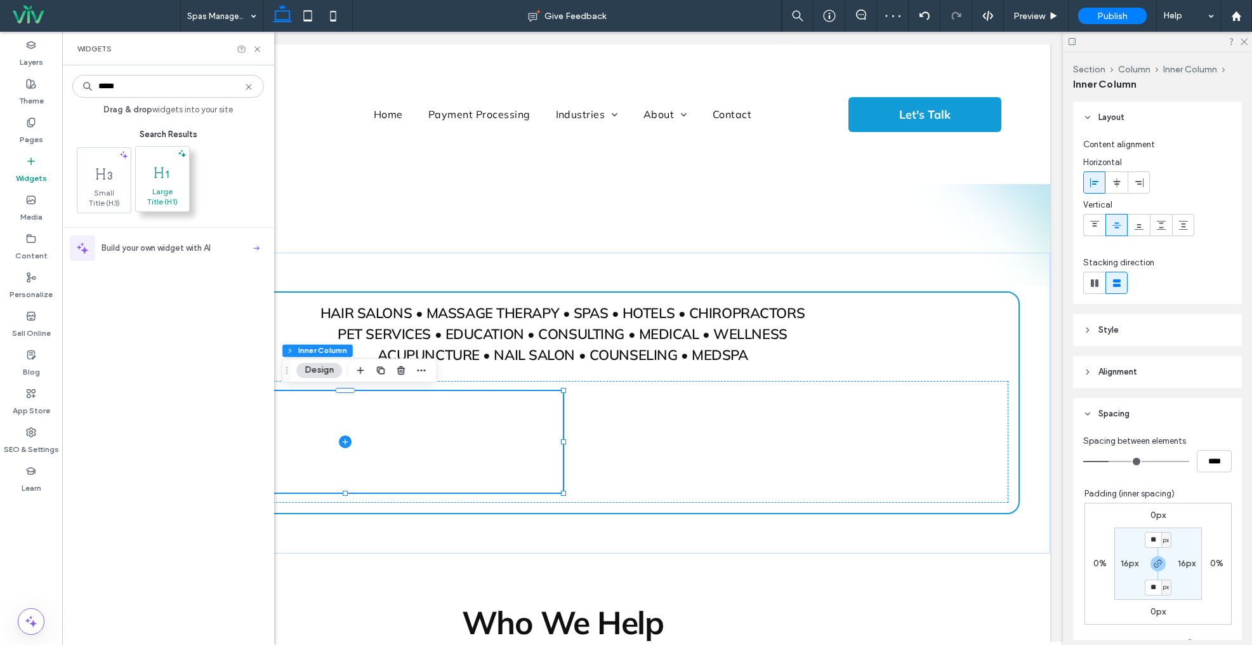
type input "*****"
click at [112, 200] on span "Small Title (H3)" at bounding box center [104, 198] width 47 height 20
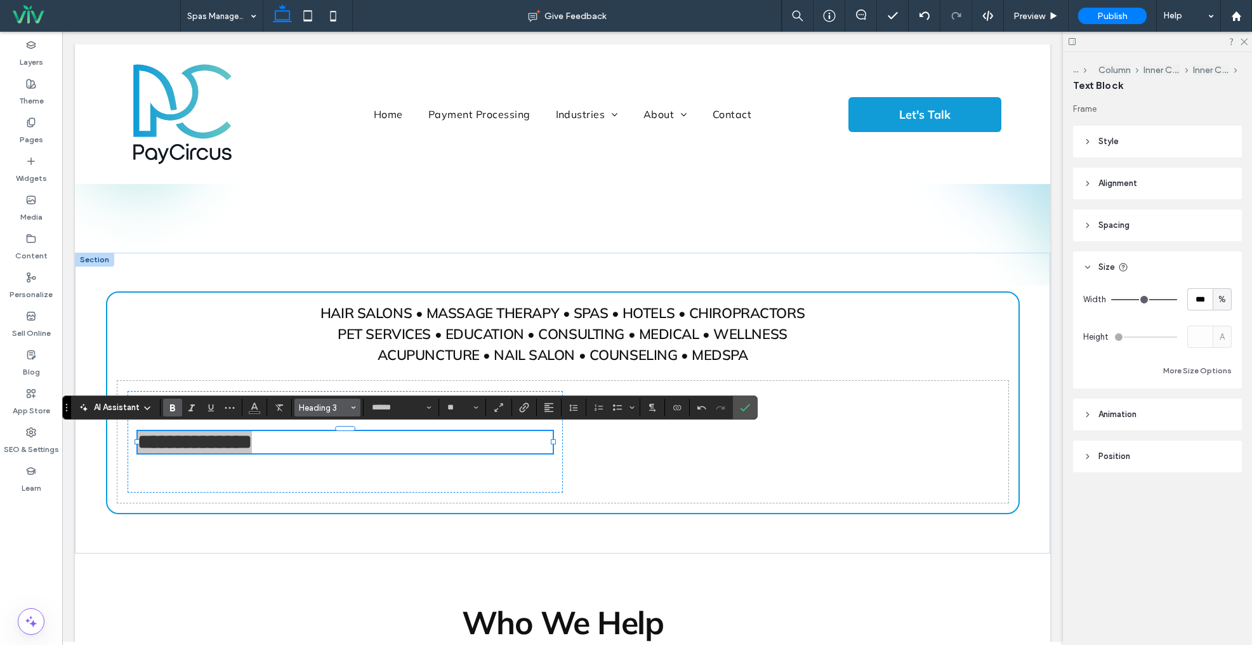
click at [347, 406] on span "Heading 3" at bounding box center [324, 408] width 50 height 10
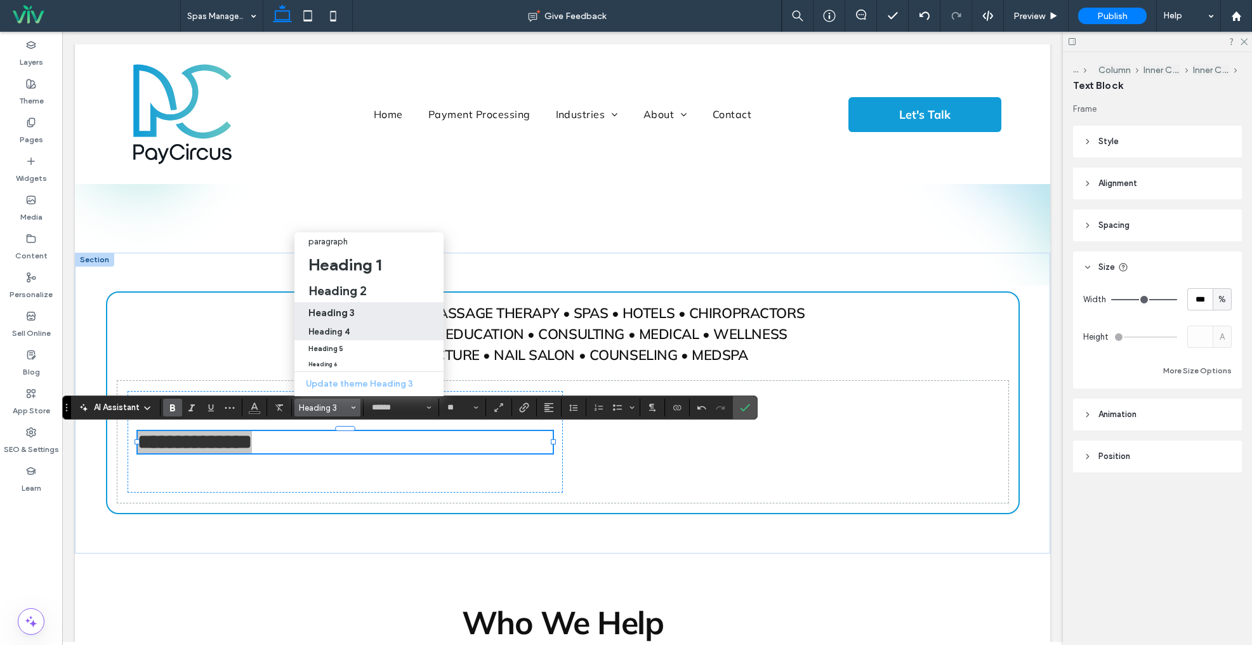
click at [341, 330] on h4 "Heading 4" at bounding box center [328, 332] width 41 height 10
type input "**"
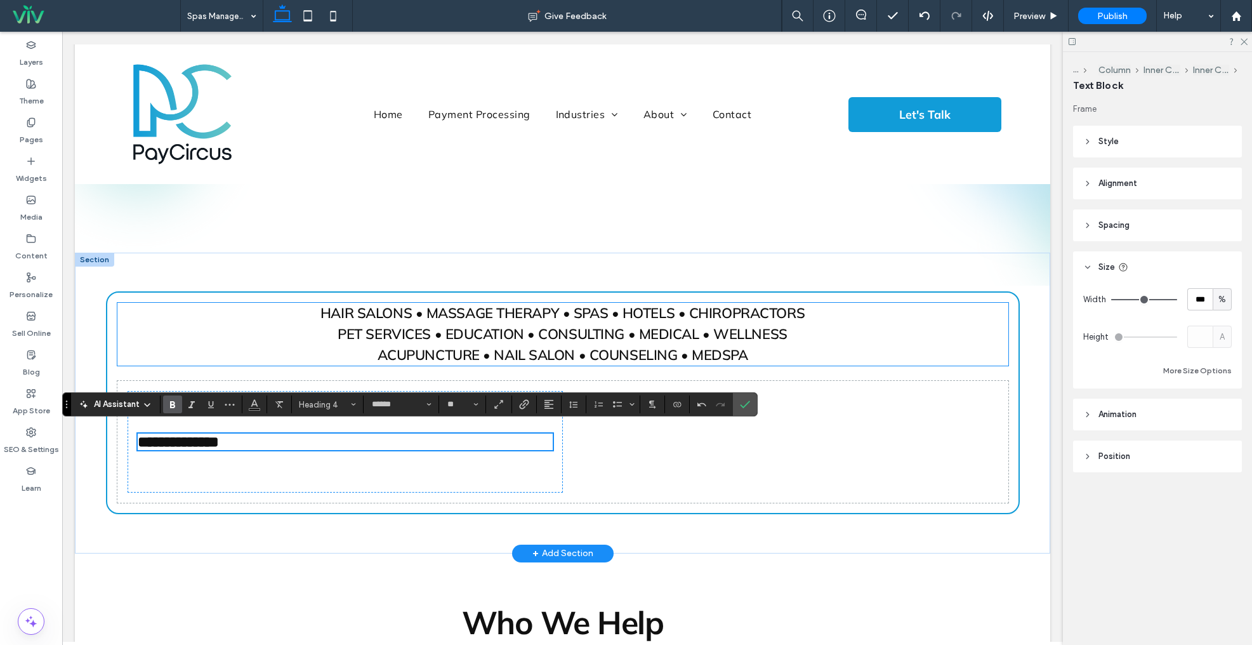
scroll to position [176, 0]
